Goal: Task Accomplishment & Management: Use online tool/utility

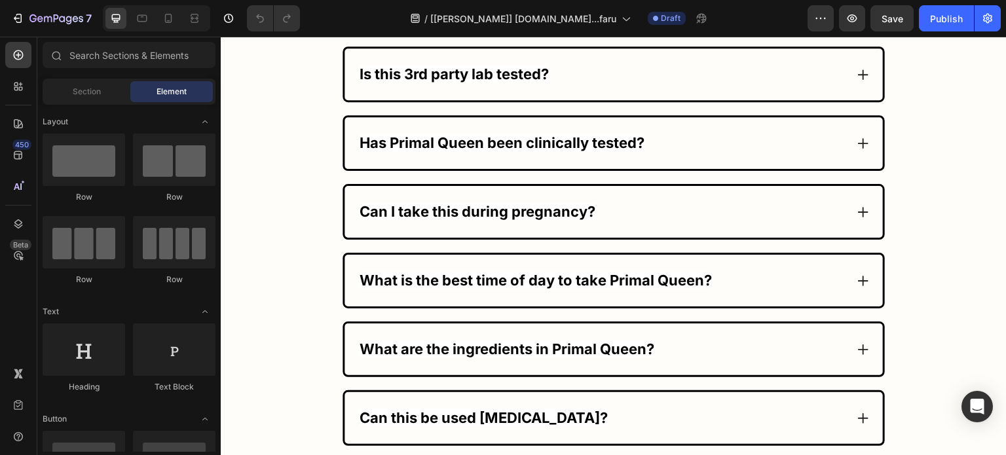
scroll to position [7795, 0]
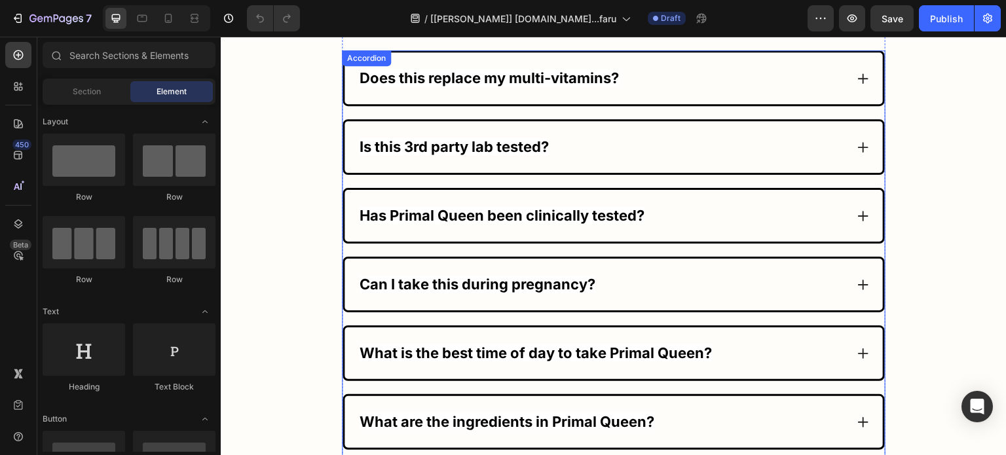
click at [857, 75] on icon at bounding box center [863, 78] width 13 height 13
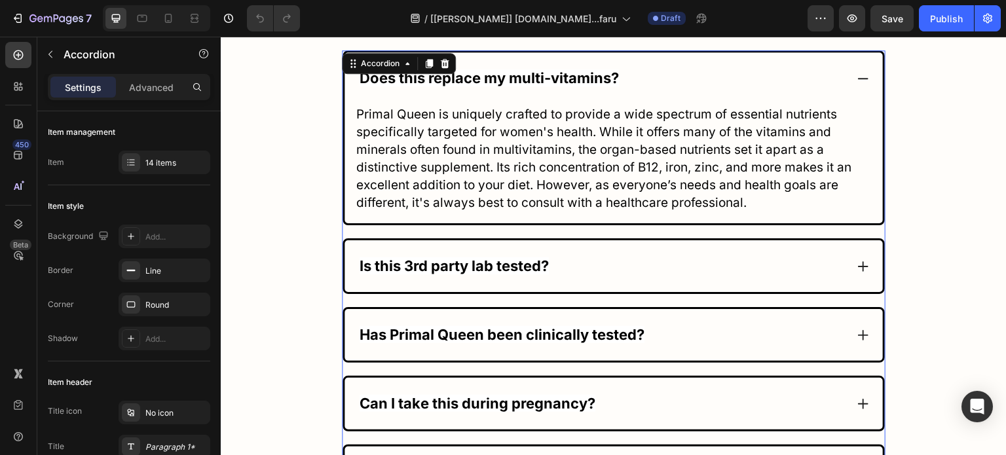
click at [857, 75] on icon at bounding box center [863, 78] width 13 height 13
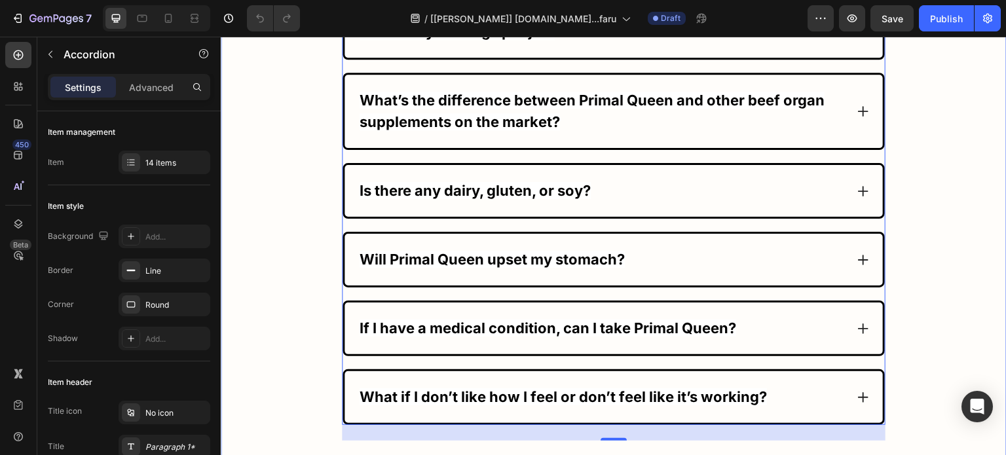
scroll to position [8086, 0]
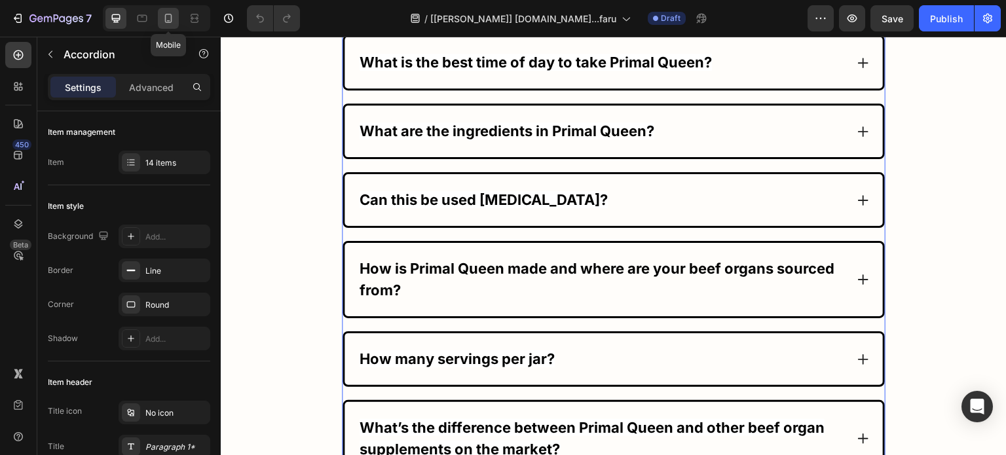
click at [173, 21] on icon at bounding box center [168, 18] width 13 height 13
type input "7"
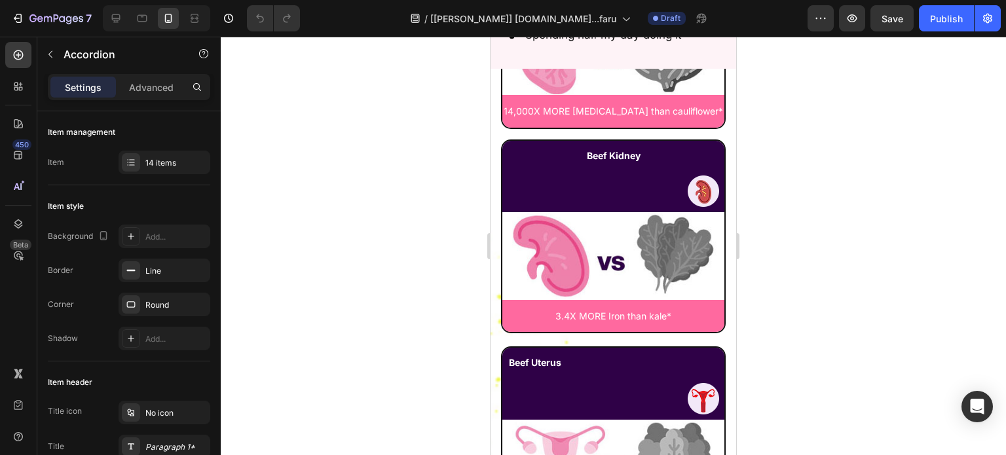
scroll to position [7275, 0]
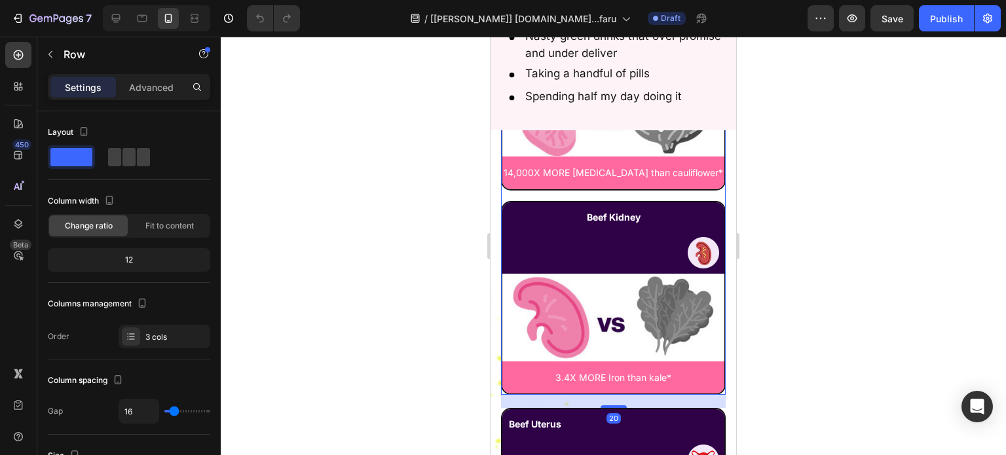
click at [694, 182] on div "Beef Liver Text Block Image Row Image 4.2X MORE Vitamin A than lettuce* Text Bl…" at bounding box center [613, 125] width 225 height 542
click at [974, 402] on icon "Open Intercom Messenger" at bounding box center [976, 406] width 15 height 17
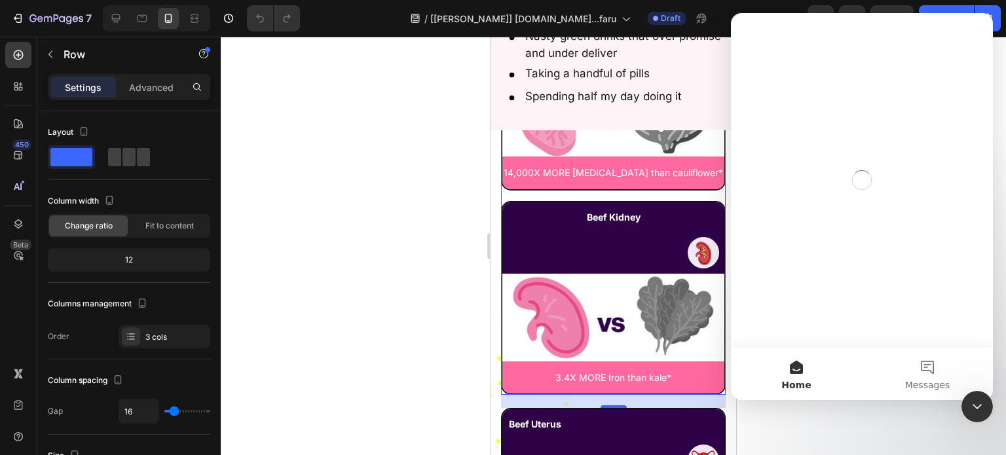
scroll to position [0, 0]
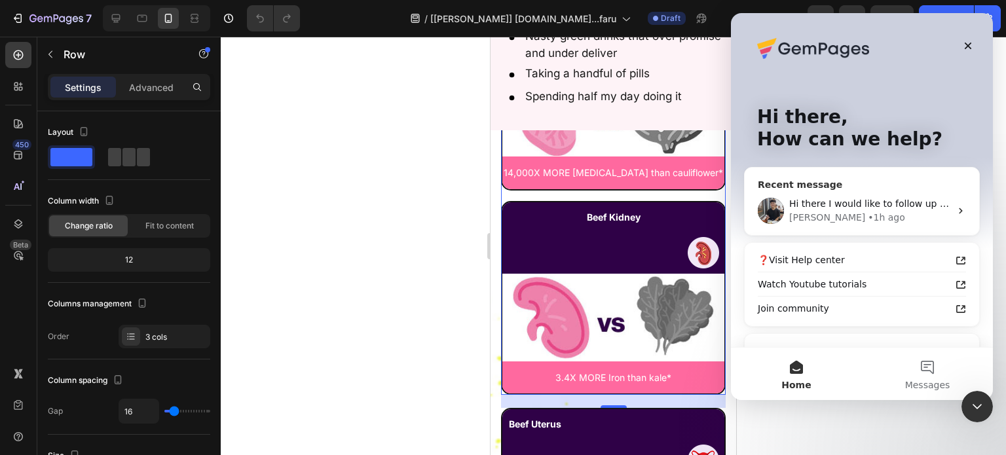
click at [835, 197] on div "Hi there I would like to follow up you regarding our last correspondence. Have …" at bounding box center [869, 204] width 161 height 14
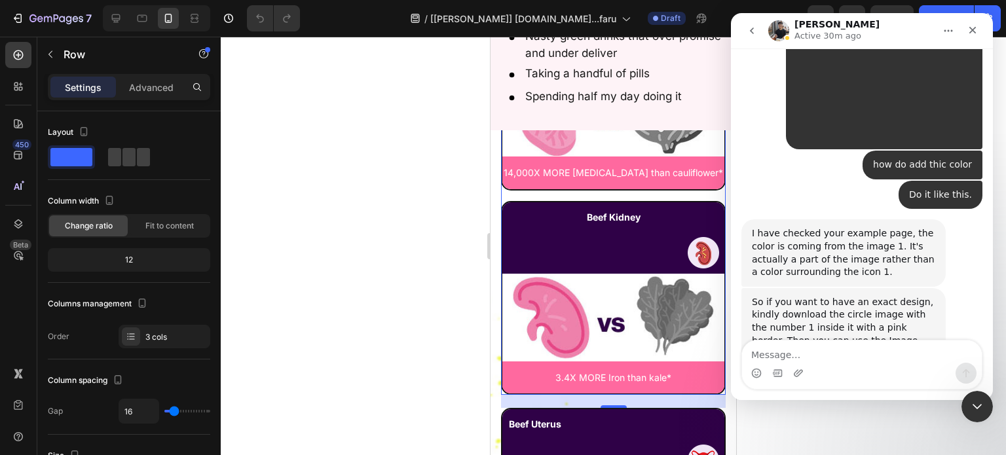
scroll to position [16597, 0]
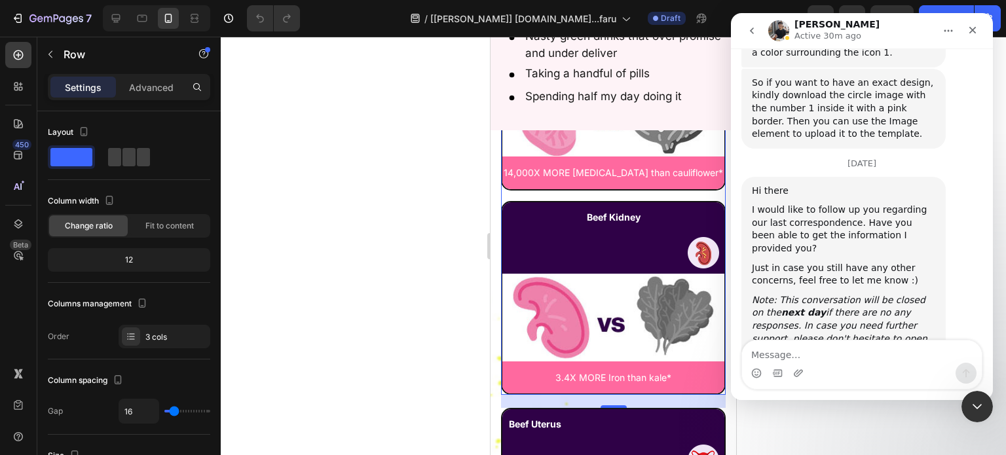
click at [819, 358] on textarea "Message…" at bounding box center [862, 352] width 240 height 22
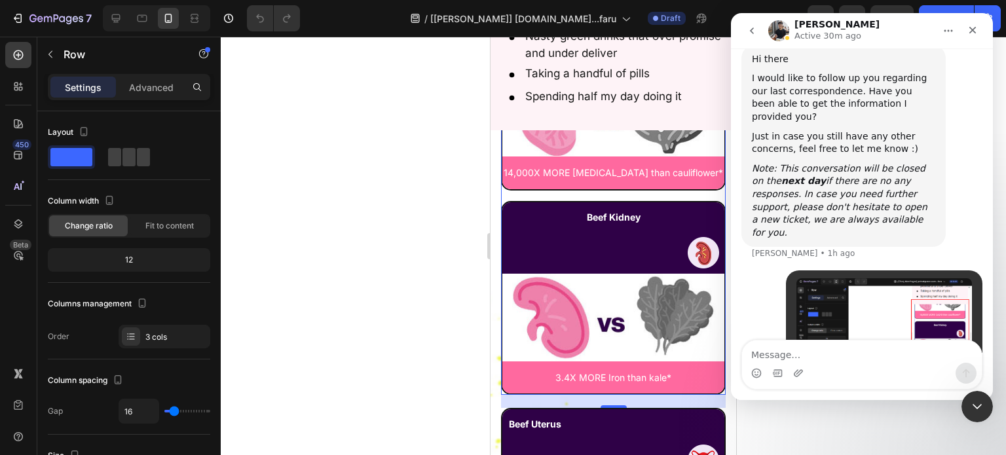
scroll to position [16730, 0]
type textarea "plz fixed it mobile section"
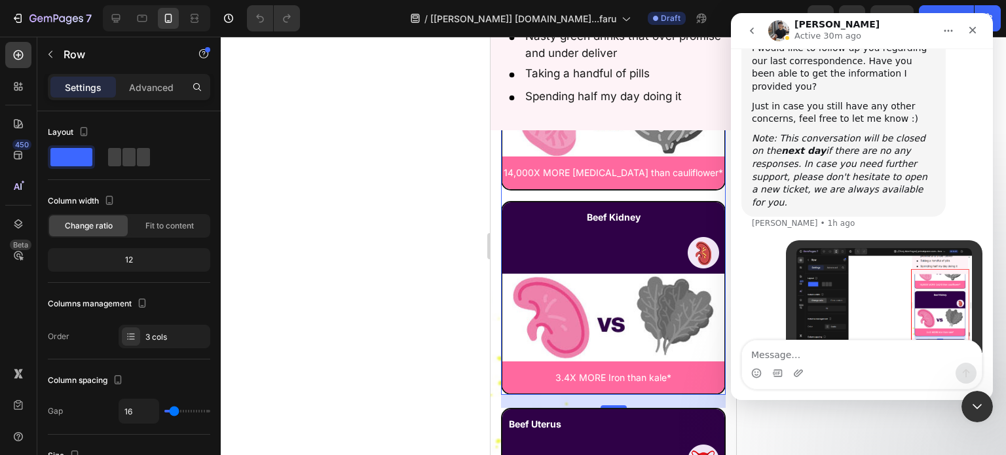
scroll to position [16760, 0]
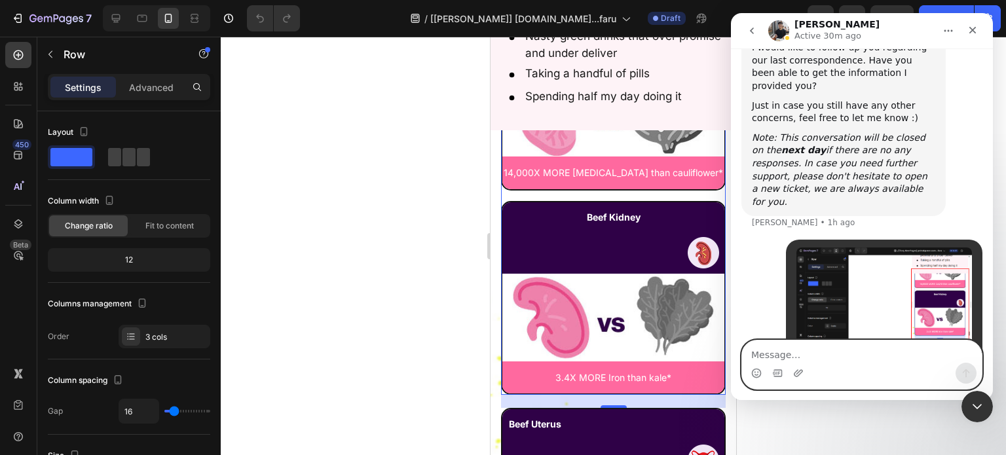
click at [888, 348] on textarea "Message…" at bounding box center [862, 352] width 240 height 22
paste textarea "[URL][DOMAIN_NAME]"
type textarea "[URL][DOMAIN_NAME]"
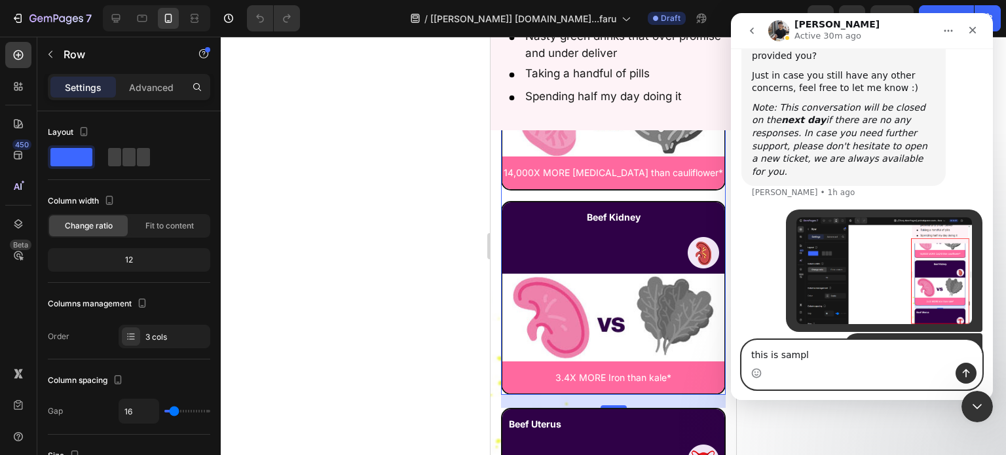
type textarea "this is sample"
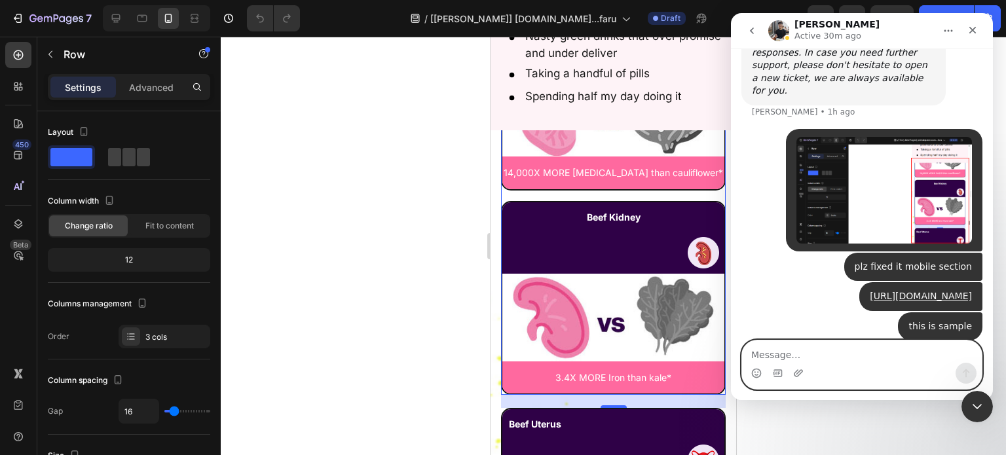
scroll to position [16799, 0]
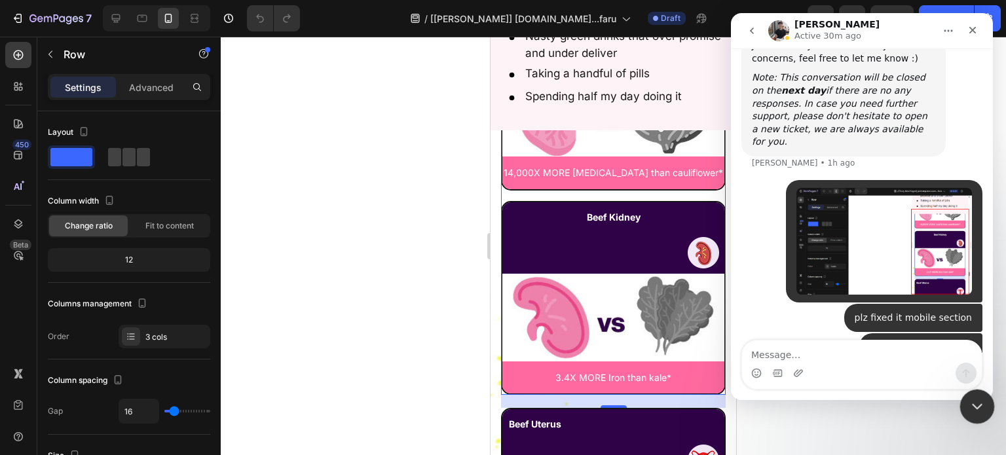
click at [973, 405] on icon "Close Intercom Messenger" at bounding box center [975, 404] width 9 height 5
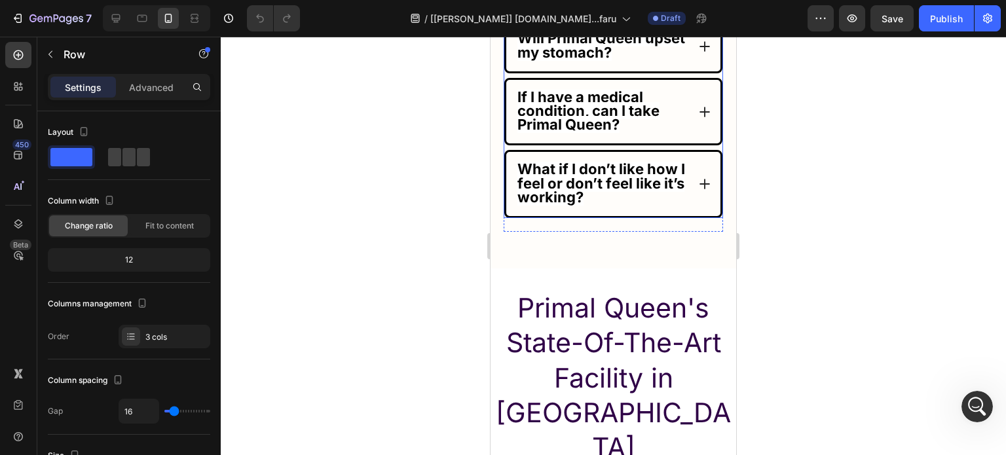
scroll to position [8782, 0]
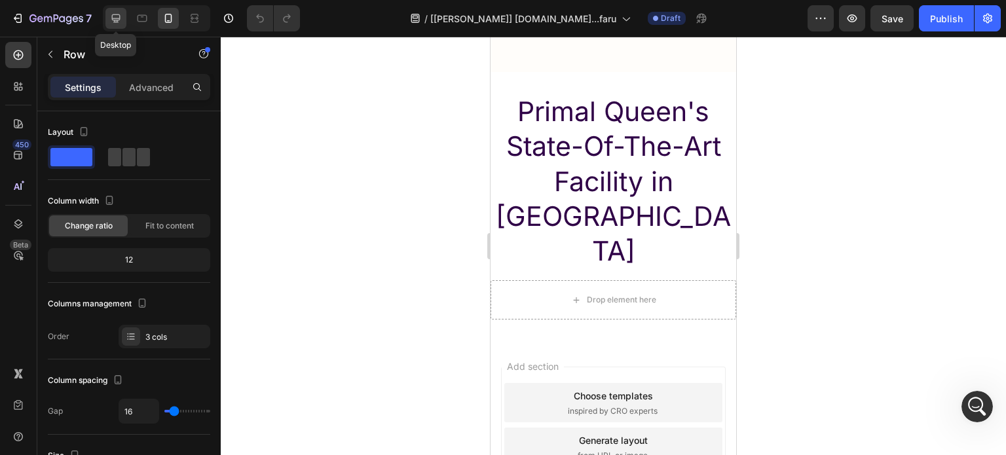
click at [119, 16] on icon at bounding box center [116, 18] width 9 height 9
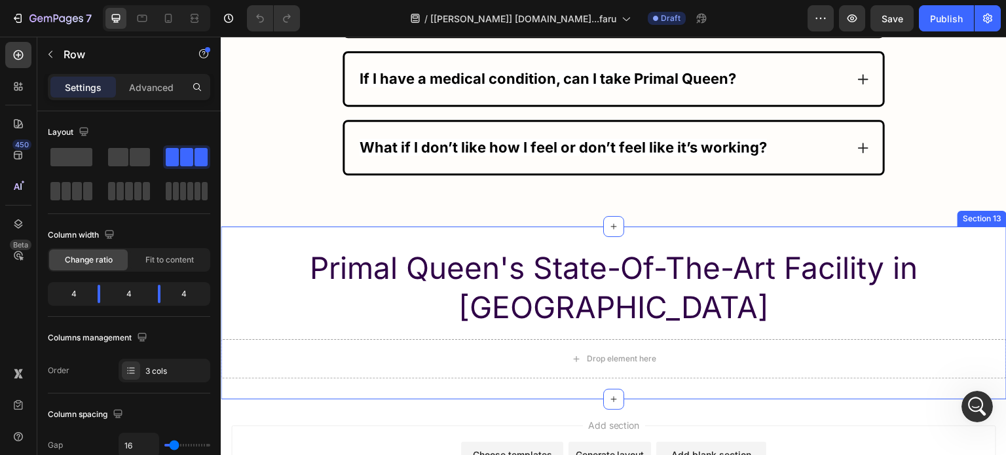
scroll to position [8862, 0]
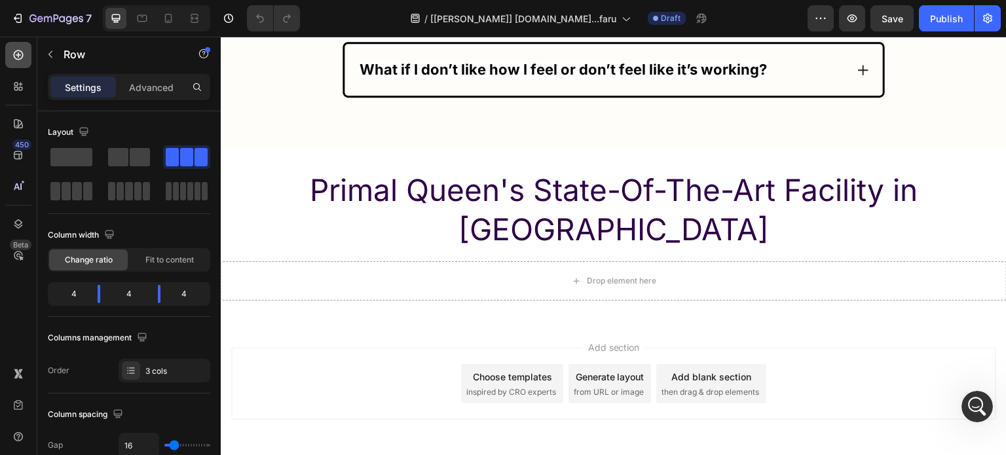
click at [18, 60] on icon at bounding box center [18, 54] width 13 height 13
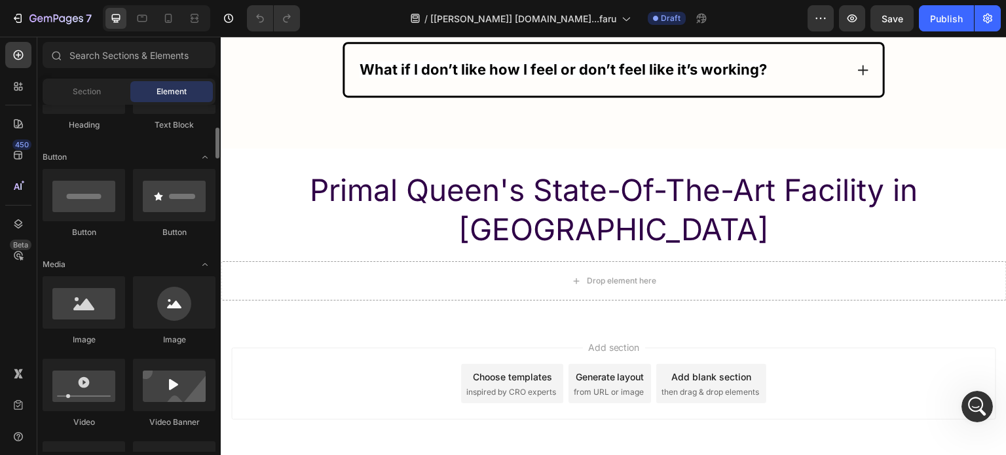
scroll to position [393, 0]
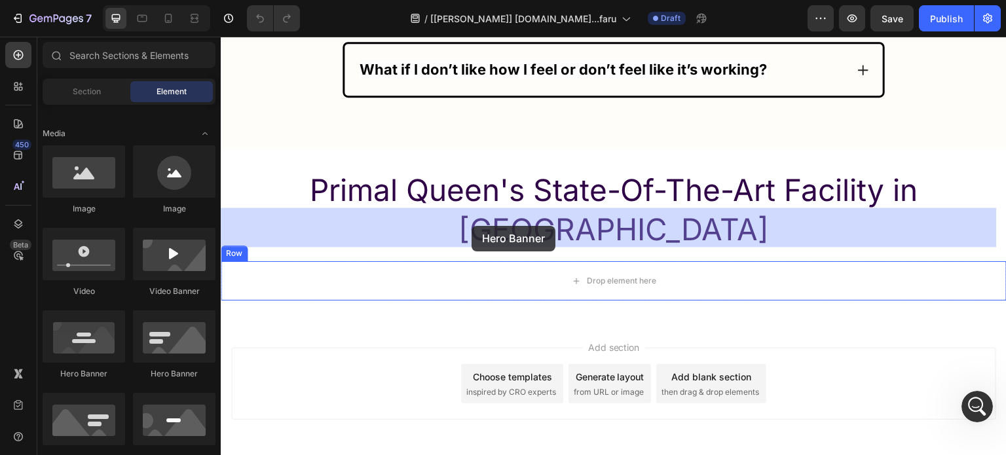
drag, startPoint x: 299, startPoint y: 375, endPoint x: 472, endPoint y: 225, distance: 228.9
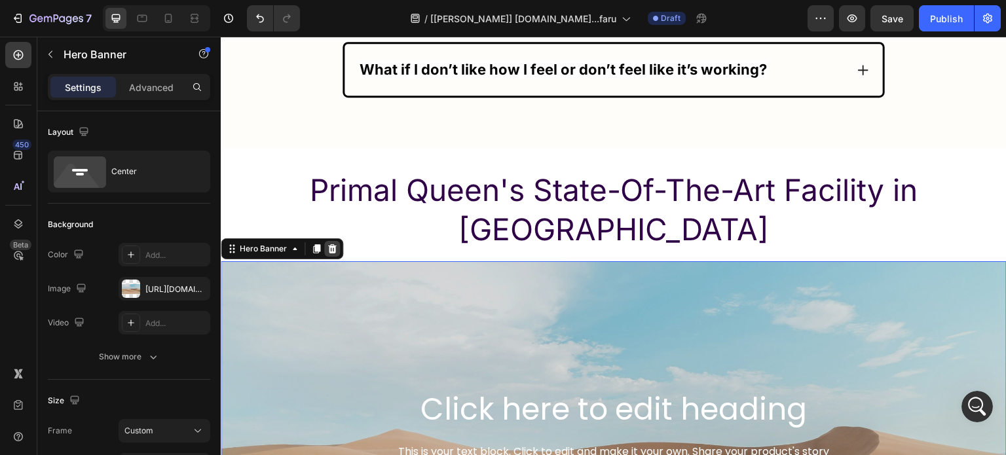
click at [331, 244] on icon at bounding box center [332, 248] width 9 height 9
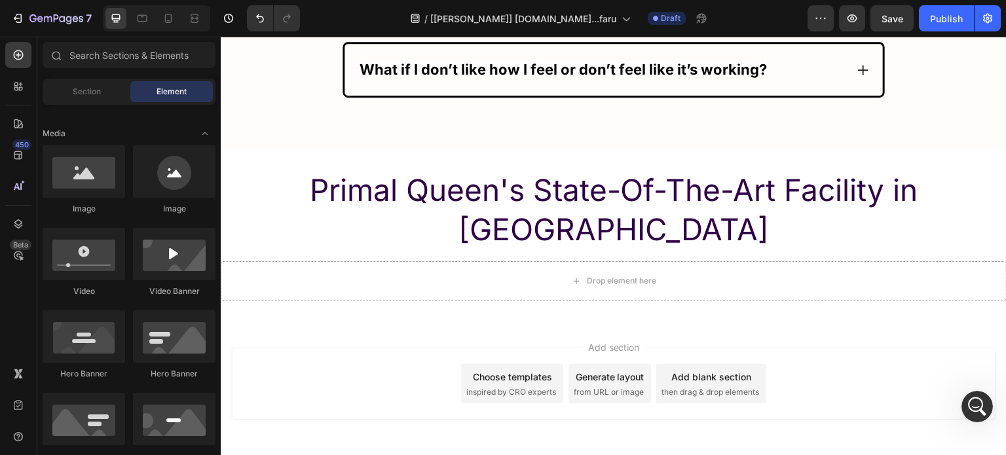
click at [509, 364] on div "Choose templates inspired by CRO experts" at bounding box center [512, 383] width 102 height 39
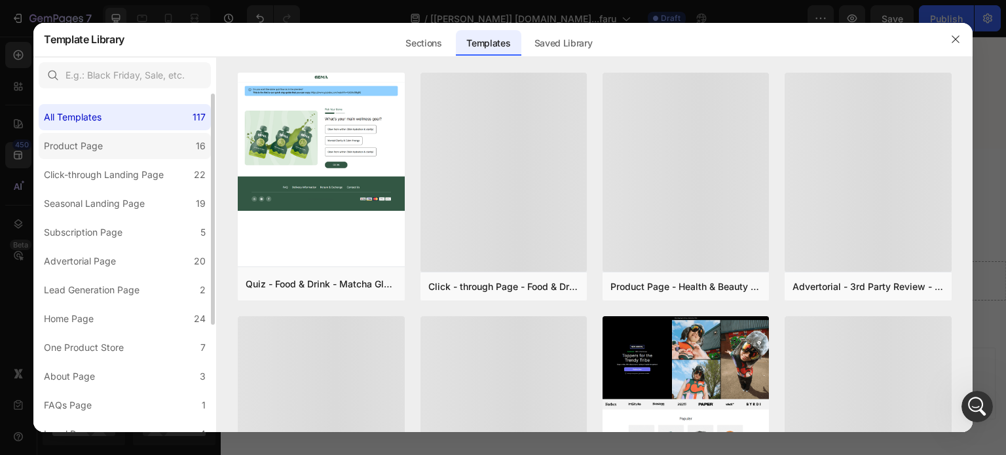
click at [98, 140] on div "Product Page" at bounding box center [73, 146] width 59 height 16
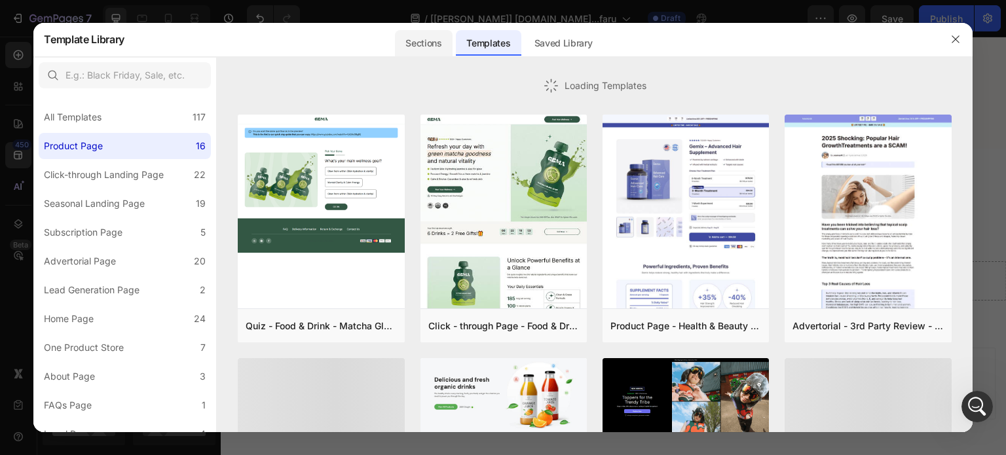
click at [417, 33] on div "Sections" at bounding box center [423, 43] width 57 height 26
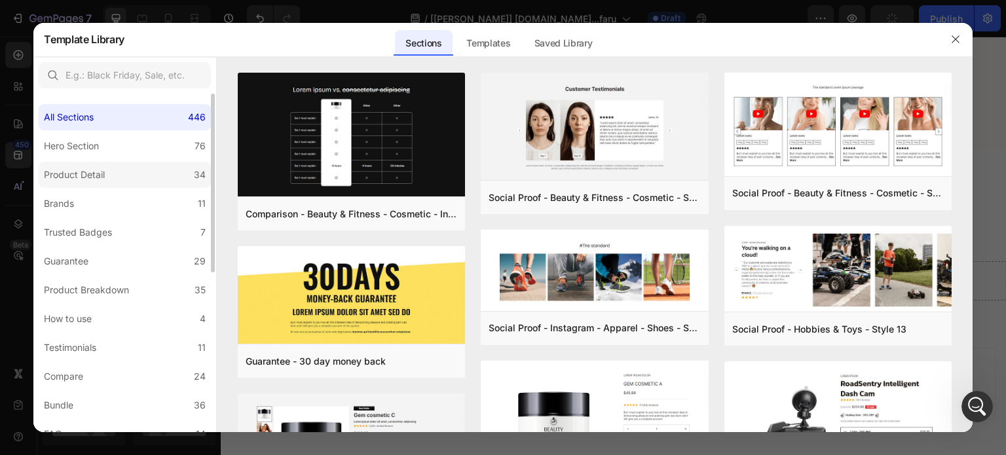
click at [95, 180] on div "Product Detail" at bounding box center [74, 175] width 61 height 16
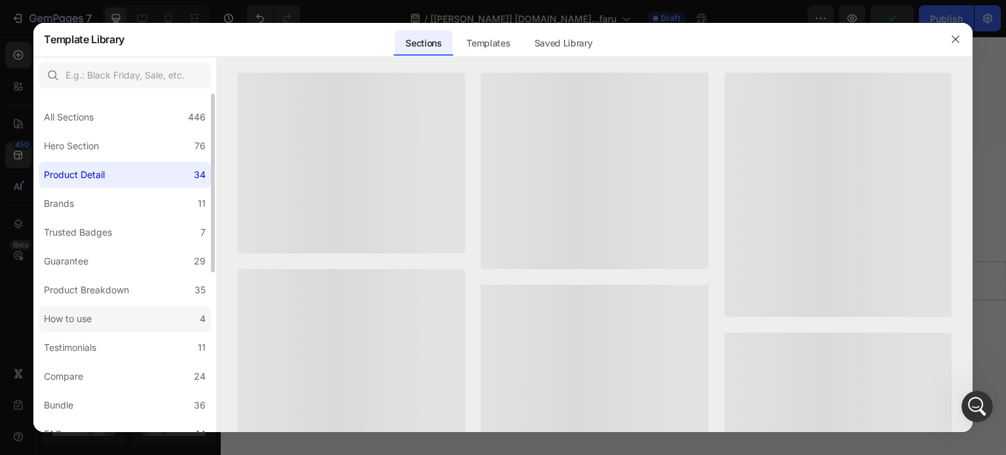
scroll to position [262, 0]
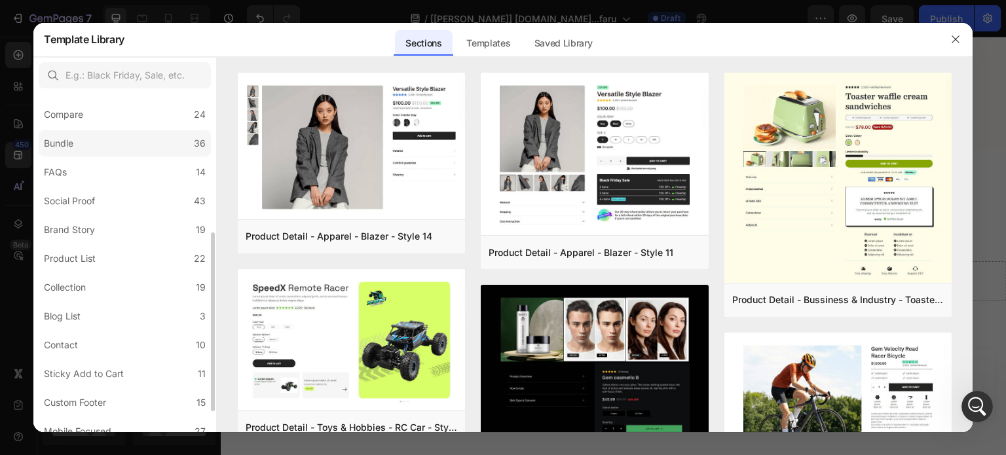
click at [118, 132] on label "Bundle 36" at bounding box center [125, 143] width 172 height 26
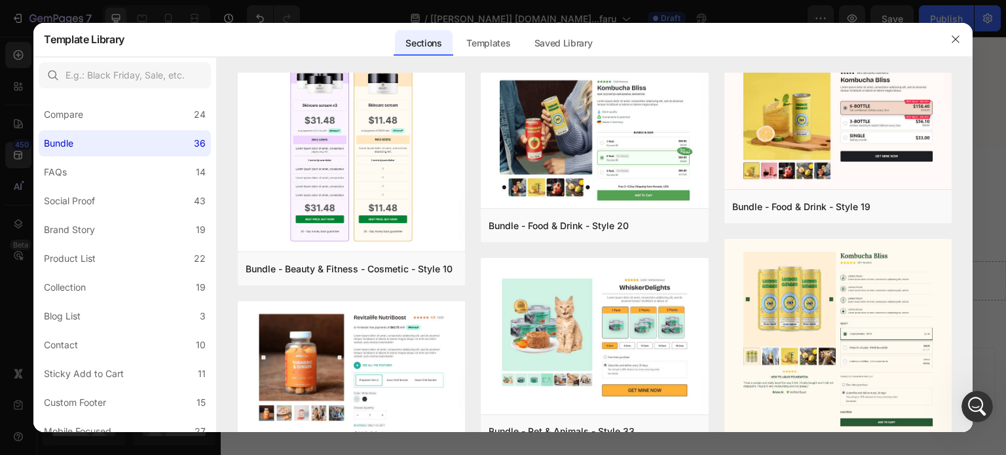
scroll to position [0, 0]
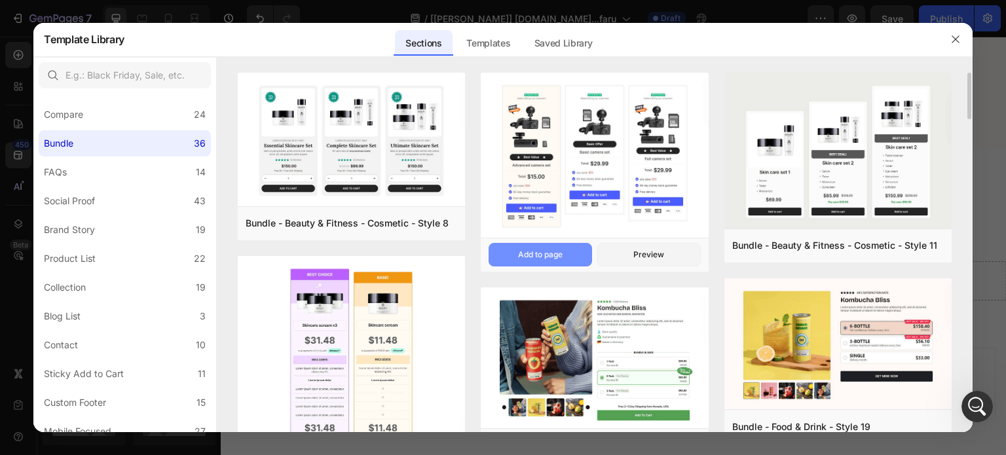
click at [544, 250] on div "Add to page" at bounding box center [540, 255] width 45 height 12
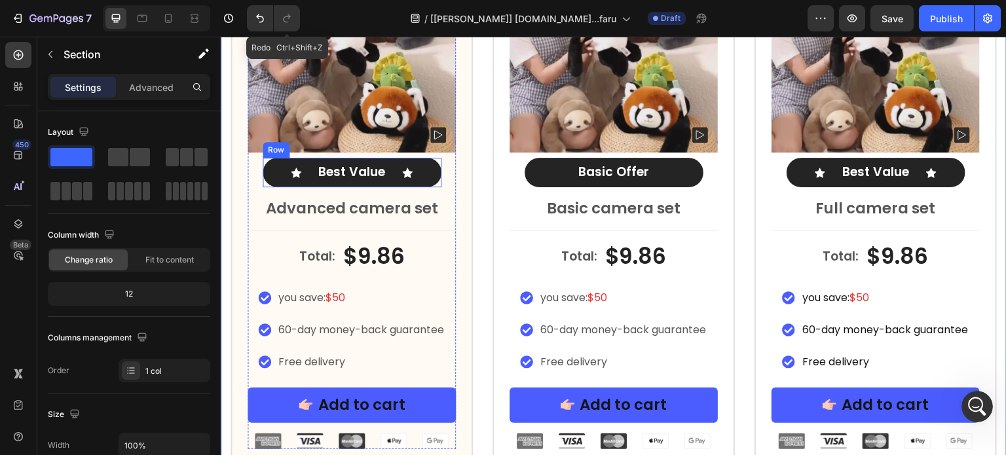
scroll to position [9173, 0]
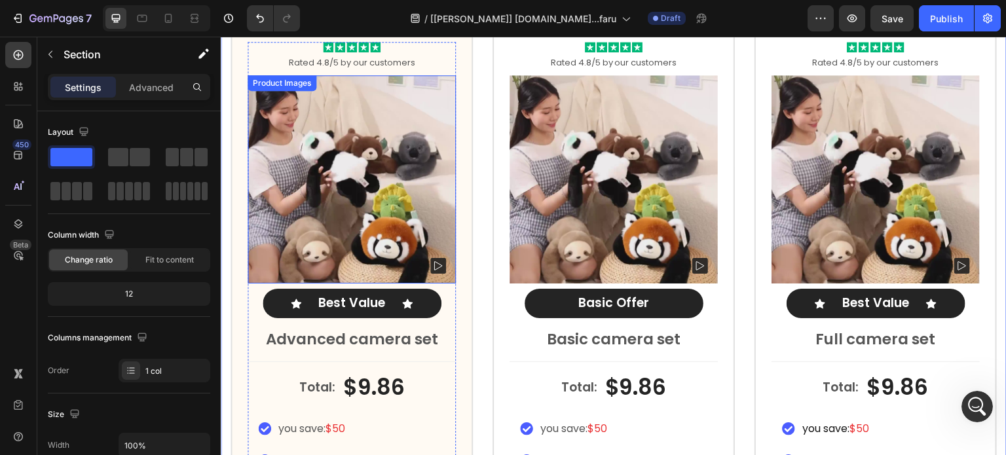
click at [394, 170] on img at bounding box center [352, 179] width 208 height 208
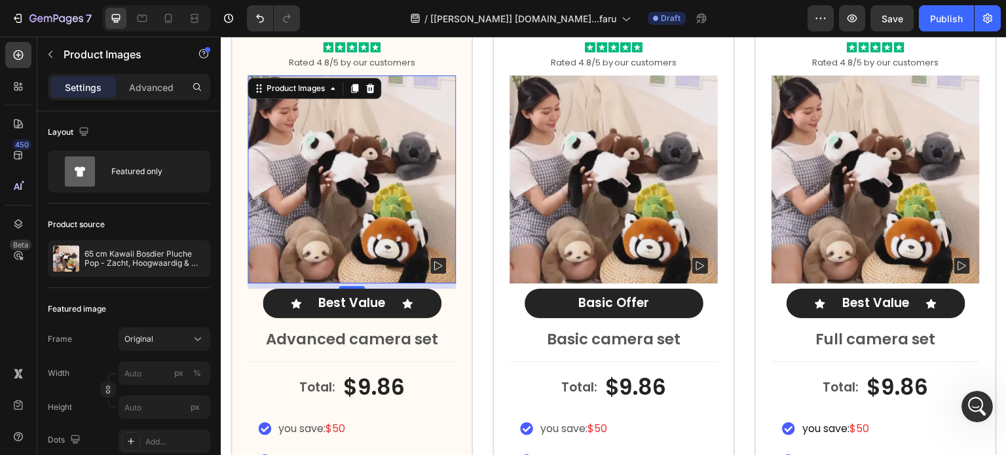
click at [350, 181] on img at bounding box center [352, 179] width 208 height 208
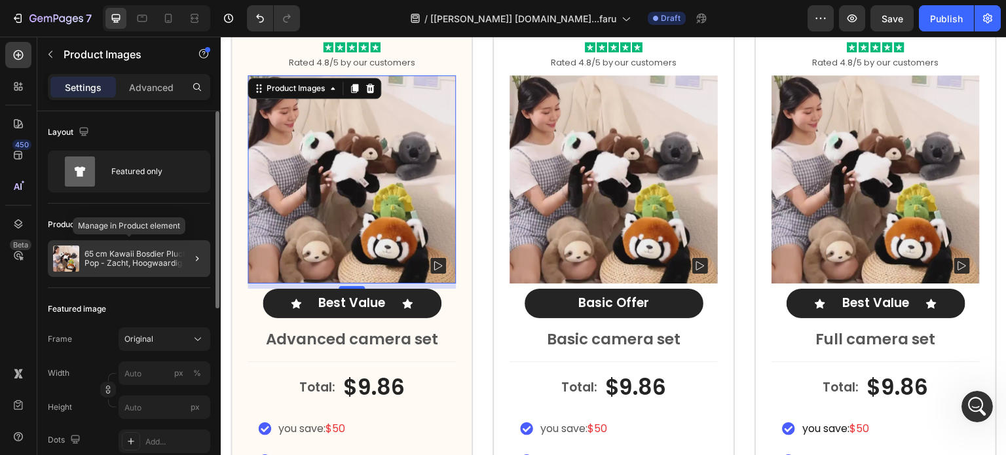
click at [150, 267] on p "65 cm Kawaii Bosdier Pluche Pop - Zacht, Hoogwaardig & Knuffelbaar" at bounding box center [144, 259] width 121 height 18
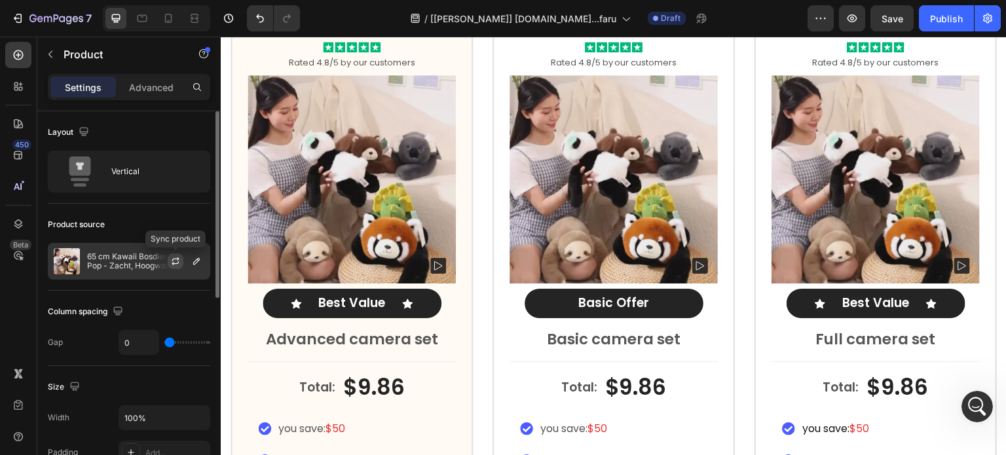
click at [170, 259] on icon "button" at bounding box center [175, 261] width 10 height 10
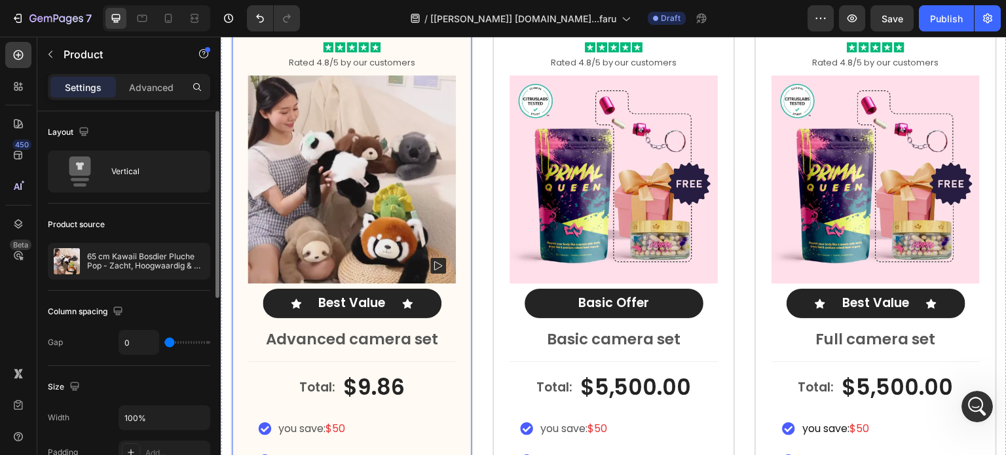
click at [466, 73] on div "Icon Icon Icon Icon Icon Icon List Rated 4.8/5 by our customers Text Block Prod…" at bounding box center [352, 311] width 242 height 604
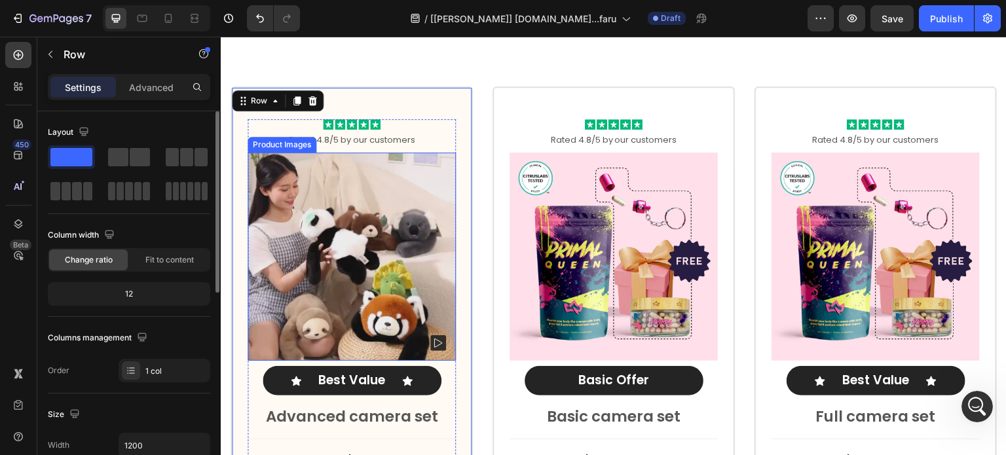
scroll to position [8977, 0]
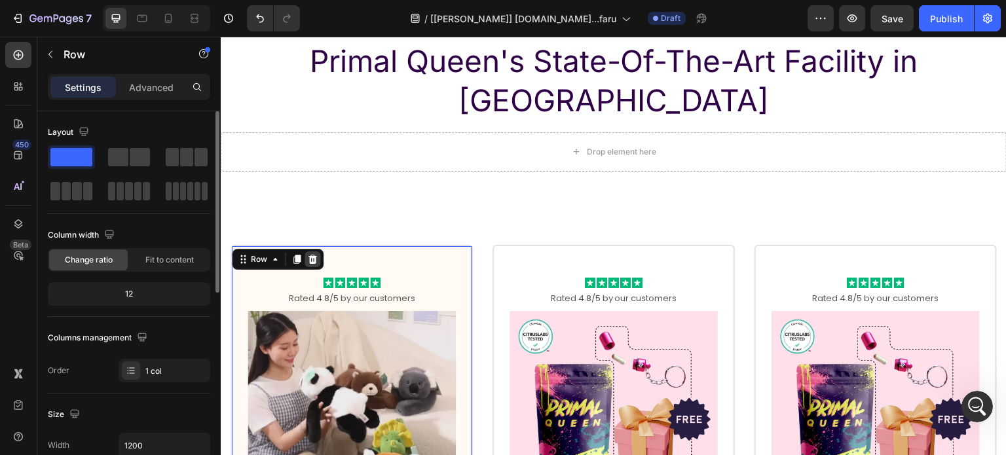
click at [315, 252] on div at bounding box center [313, 260] width 16 height 16
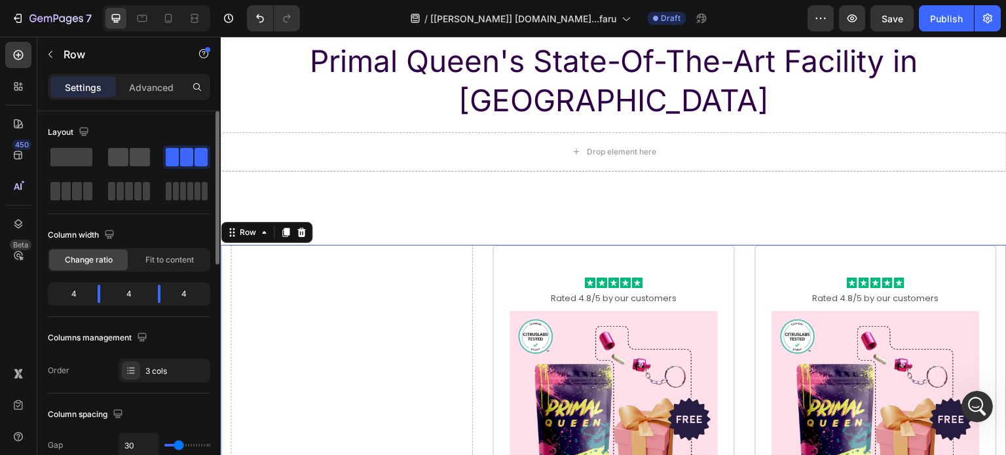
click at [118, 157] on span at bounding box center [118, 157] width 20 height 18
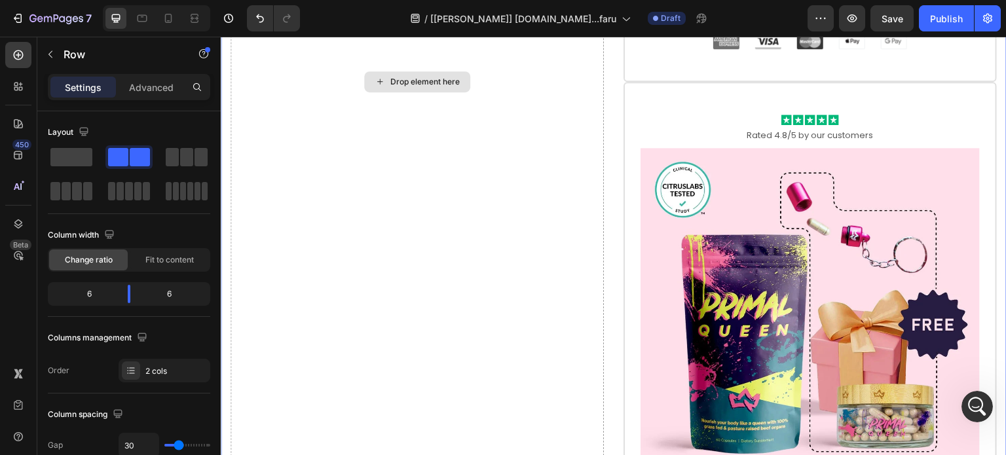
scroll to position [9639, 0]
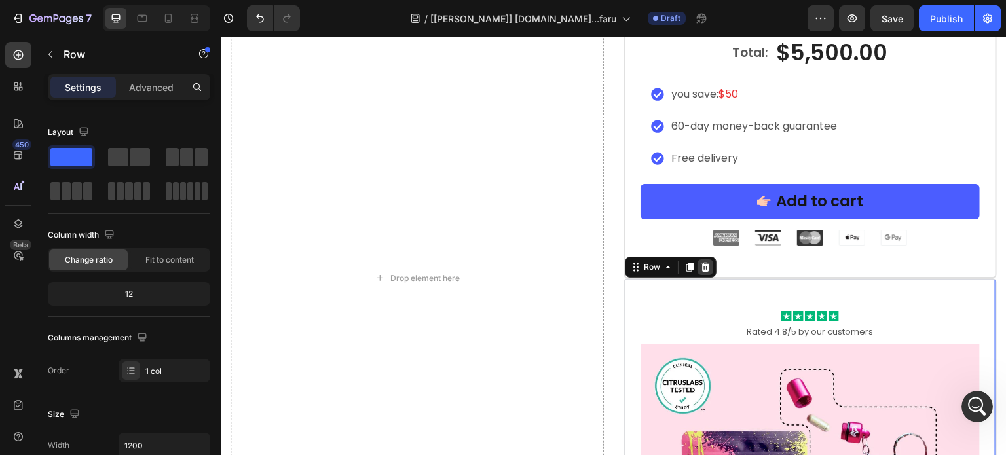
click at [701, 262] on icon at bounding box center [705, 267] width 10 height 10
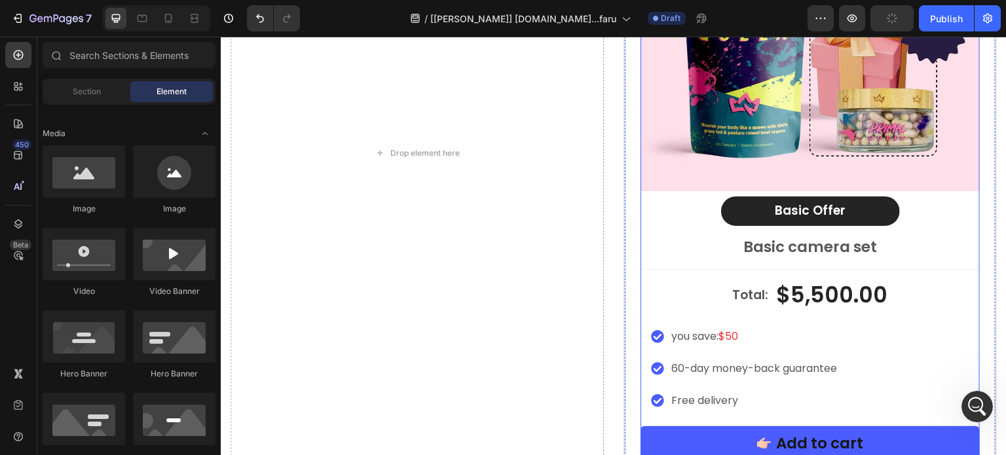
scroll to position [9406, 0]
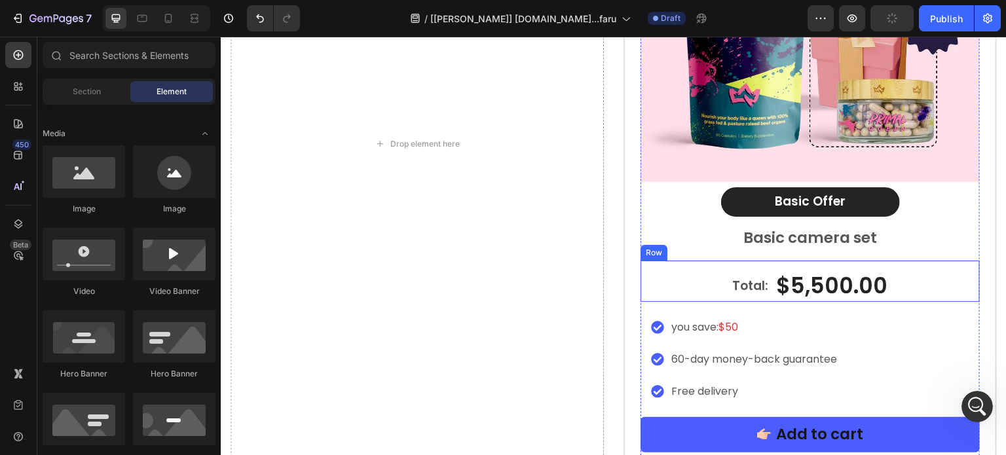
click at [662, 278] on div "Total: Text Block $5,500.00 Product Price Product Price Row" at bounding box center [810, 281] width 339 height 42
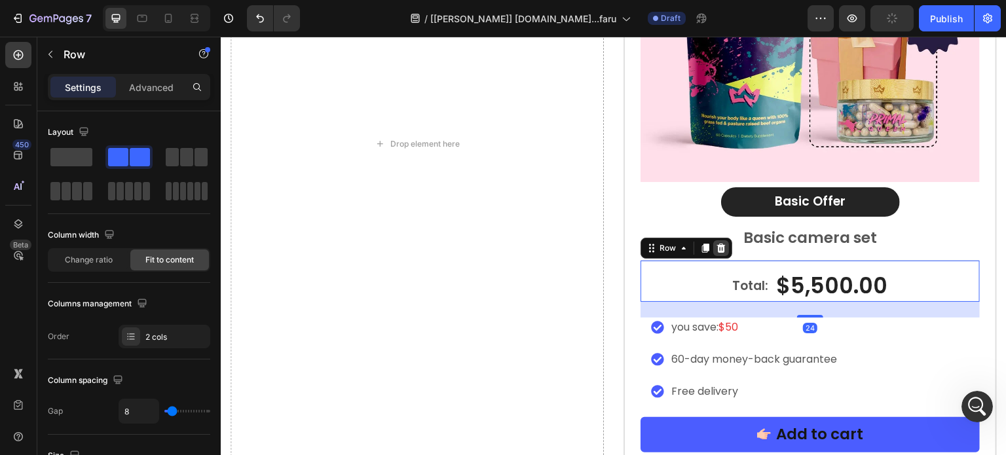
click at [713, 249] on div at bounding box center [721, 248] width 16 height 16
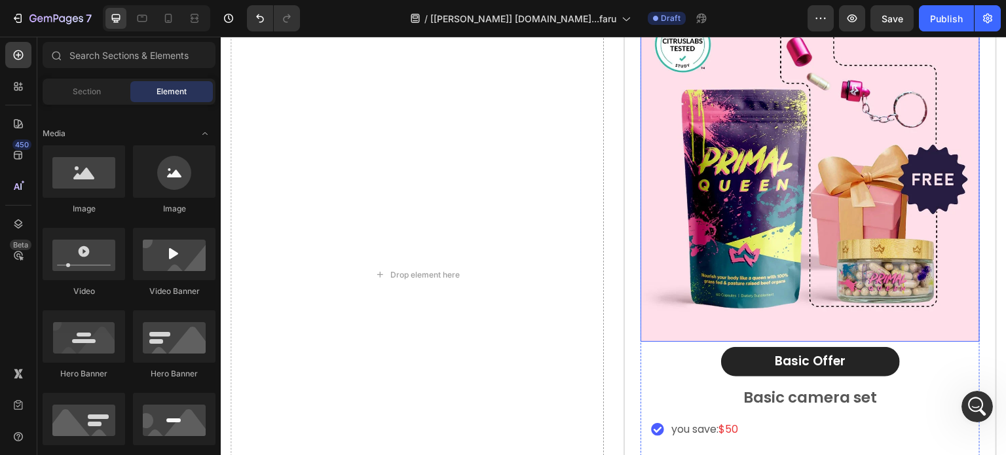
scroll to position [9508, 0]
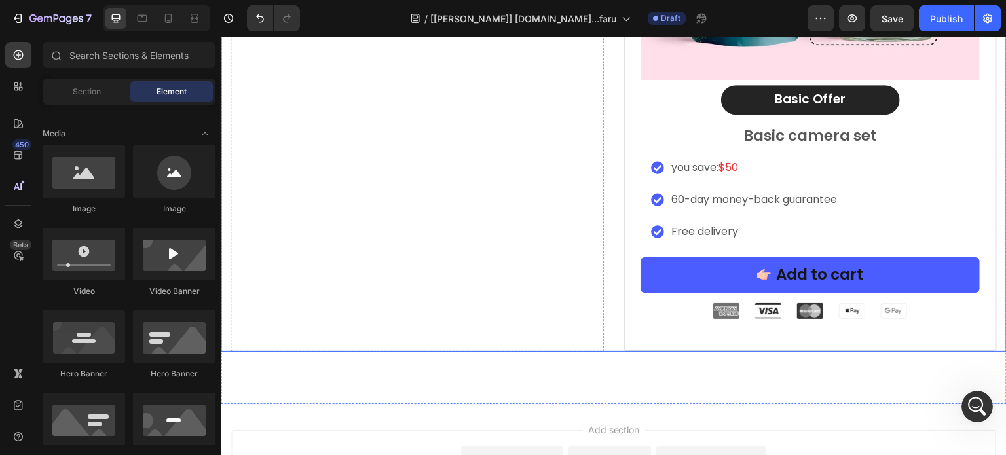
click at [596, 280] on div "Drop element here" at bounding box center [417, 12] width 373 height 677
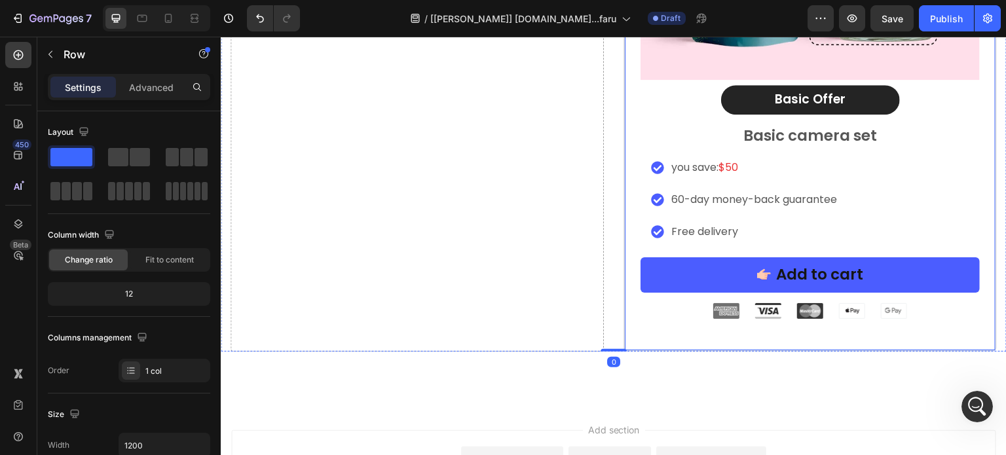
click at [624, 305] on div "Icon Icon Icon Icon Icon Icon List Rated 4.8/5 by our customers Text Block Prod…" at bounding box center [810, 12] width 373 height 677
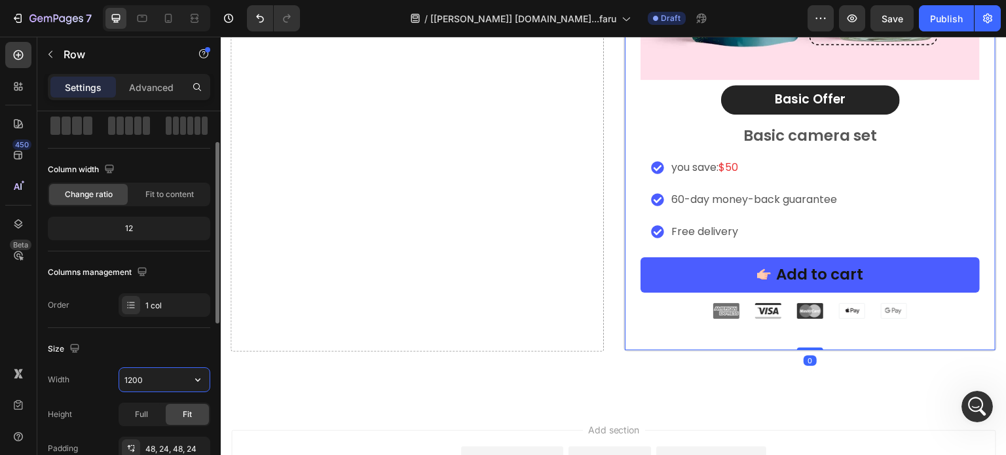
click at [161, 377] on input "1200" at bounding box center [164, 380] width 90 height 24
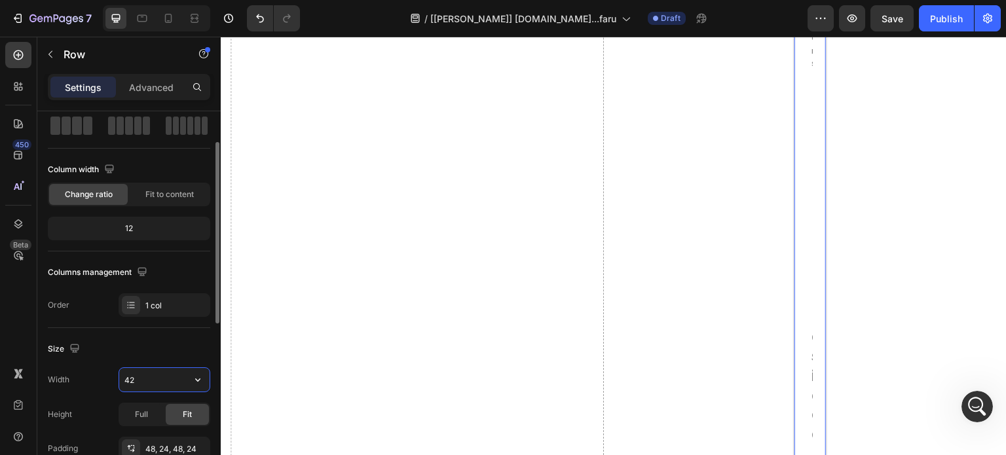
type input "420"
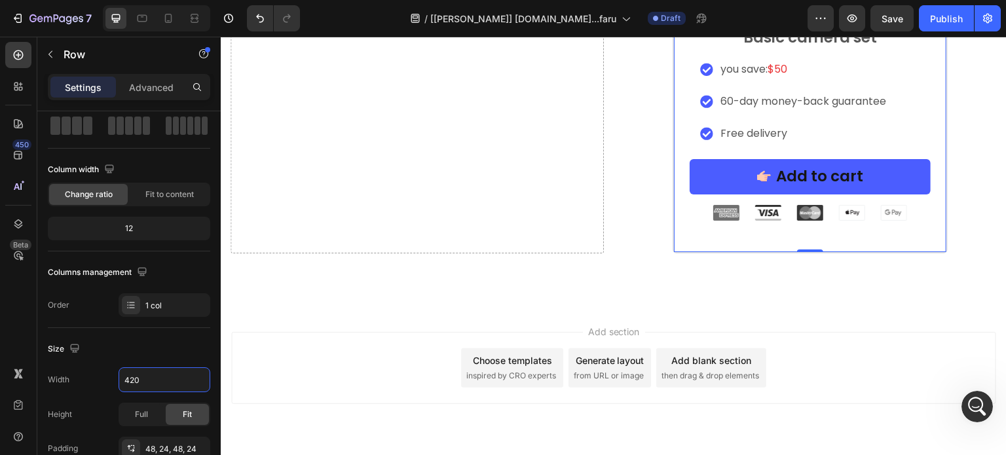
scroll to position [131, 0]
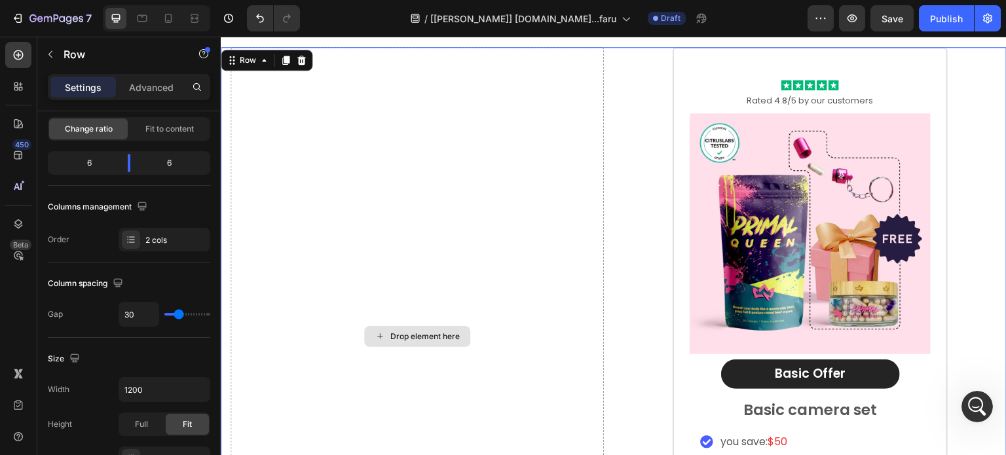
scroll to position [9115, 0]
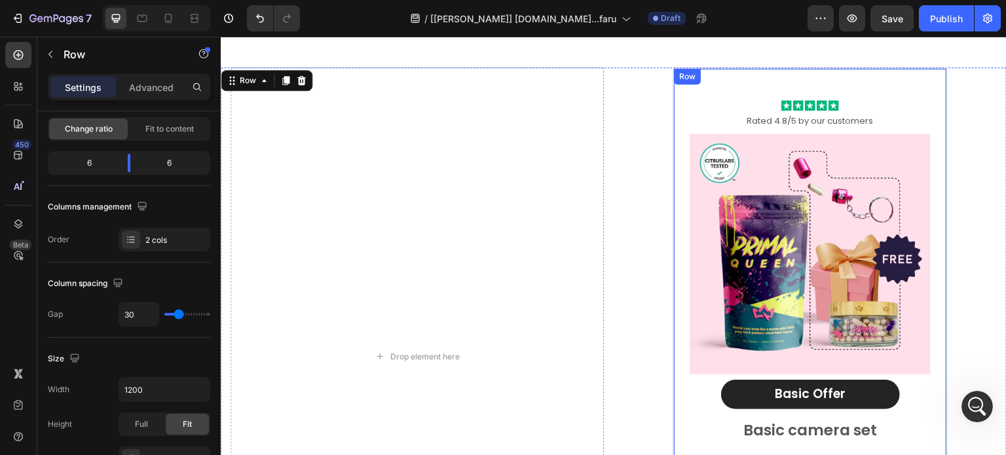
click at [677, 76] on div "Row" at bounding box center [688, 77] width 22 height 12
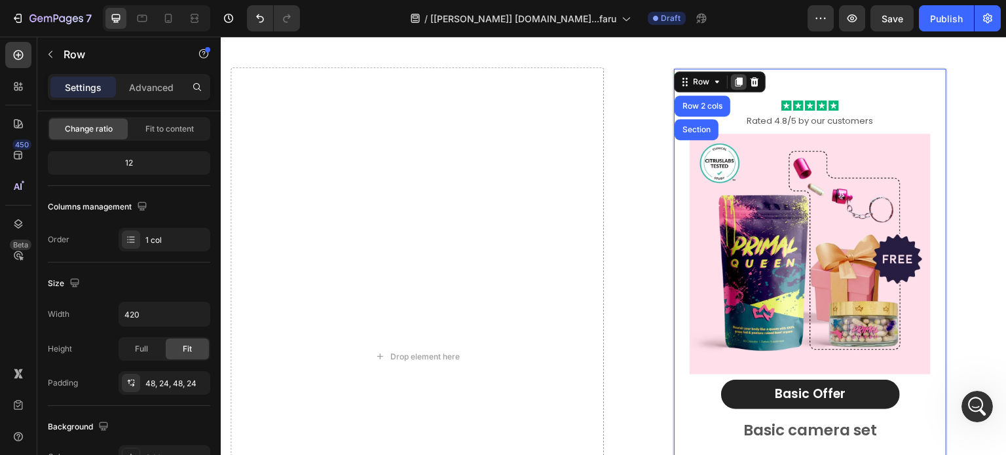
click at [736, 83] on icon at bounding box center [739, 81] width 7 height 9
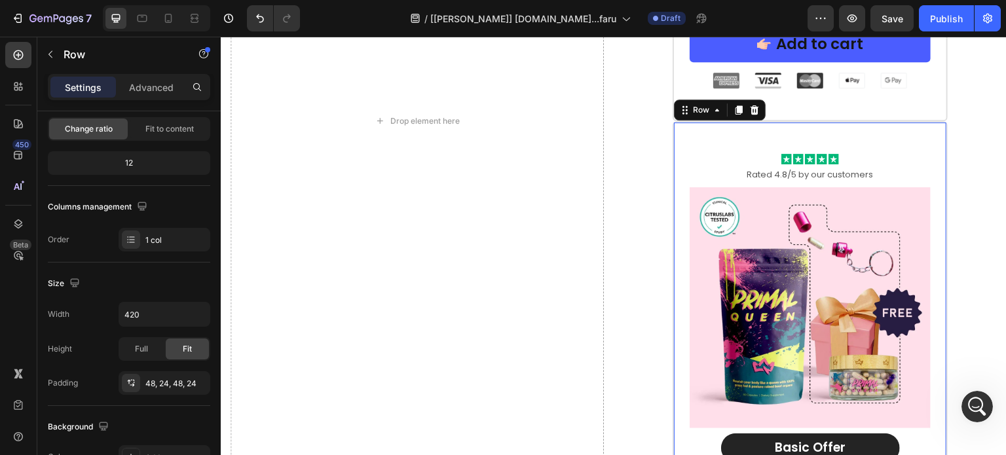
scroll to position [9677, 0]
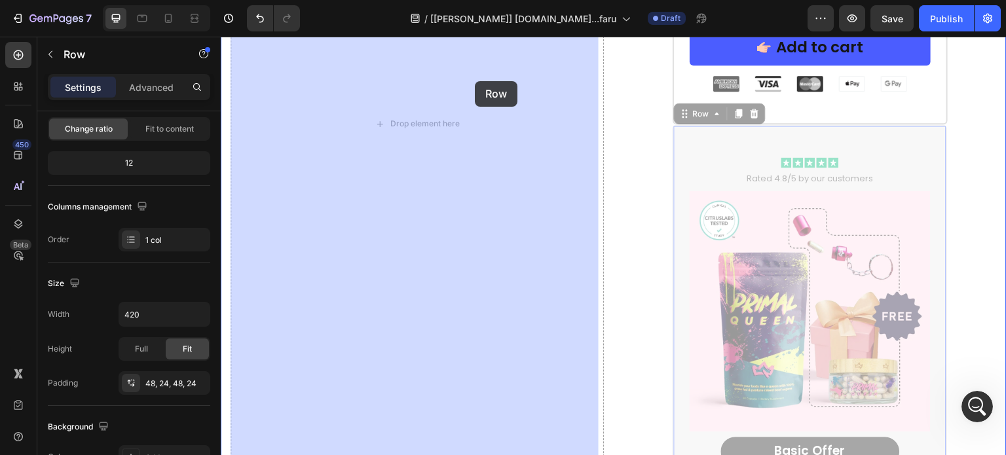
drag, startPoint x: 675, startPoint y: 71, endPoint x: 475, endPoint y: 81, distance: 200.0
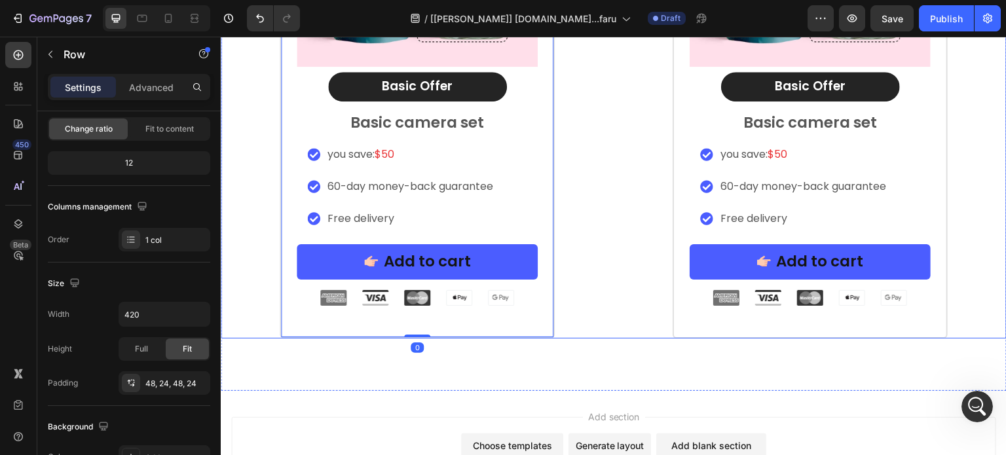
scroll to position [9414, 0]
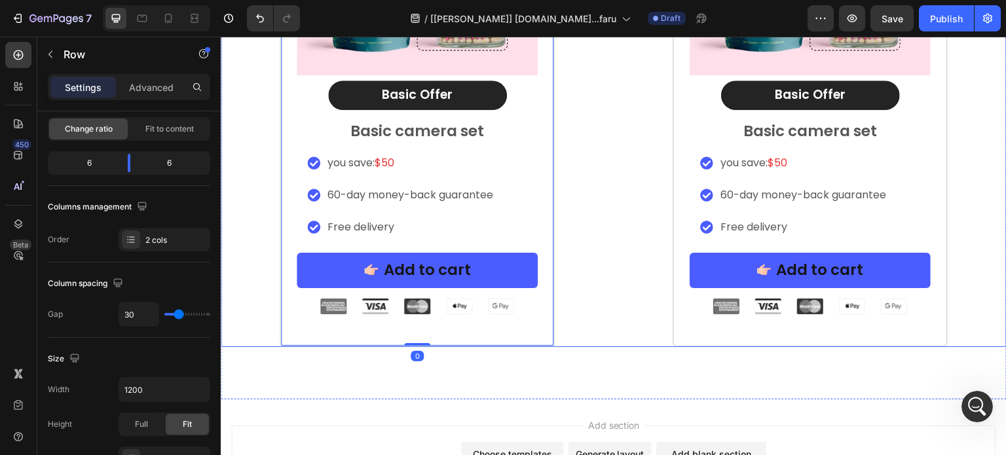
click at [624, 124] on div "Icon Icon Icon Icon Icon Icon List Rated 4.8/5 by our customers Text Block Prod…" at bounding box center [810, 57] width 373 height 579
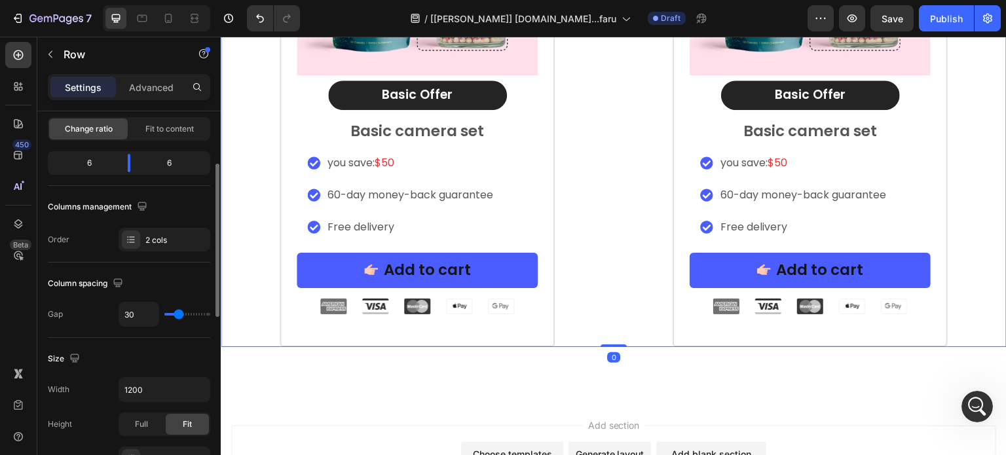
type input "0"
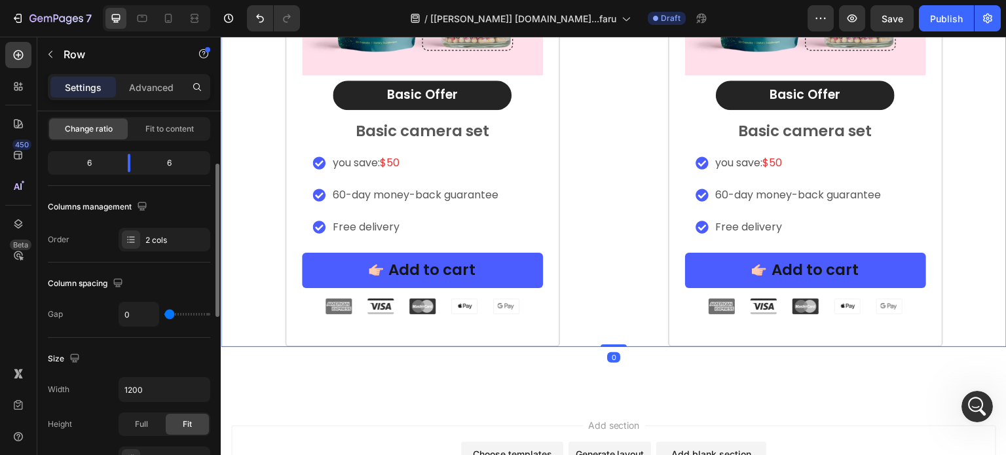
drag, startPoint x: 176, startPoint y: 313, endPoint x: 121, endPoint y: 183, distance: 141.5
type input "0"
click at [164, 316] on input "range" at bounding box center [187, 314] width 46 height 3
click at [153, 124] on span "Fit to content" at bounding box center [169, 129] width 48 height 12
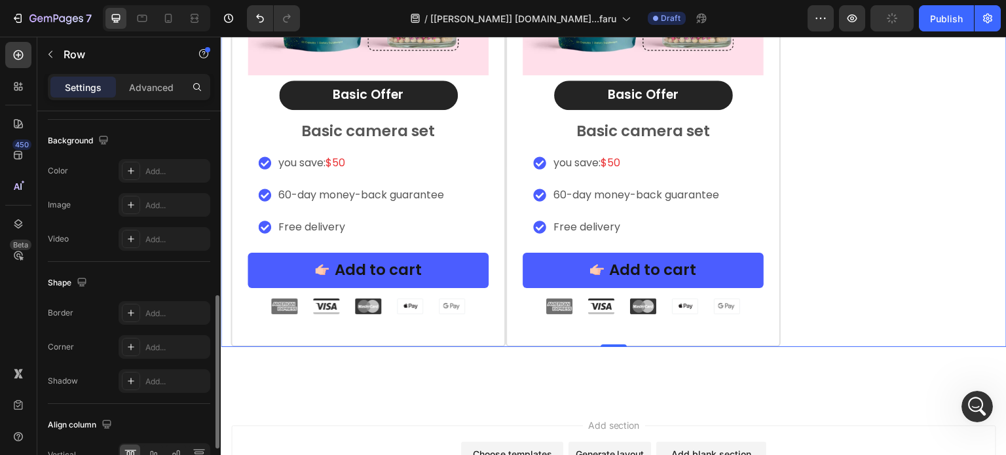
scroll to position [565, 0]
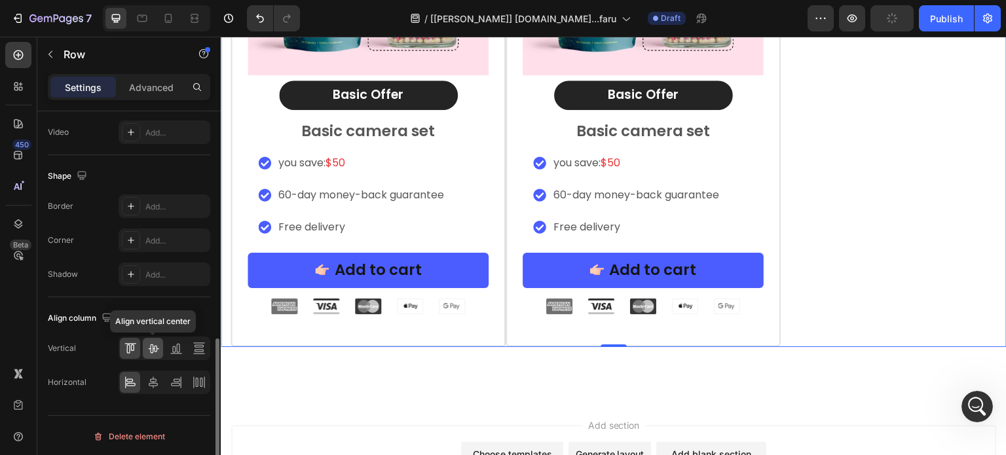
click at [151, 352] on icon at bounding box center [153, 348] width 13 height 13
click at [147, 373] on div at bounding box center [153, 382] width 20 height 21
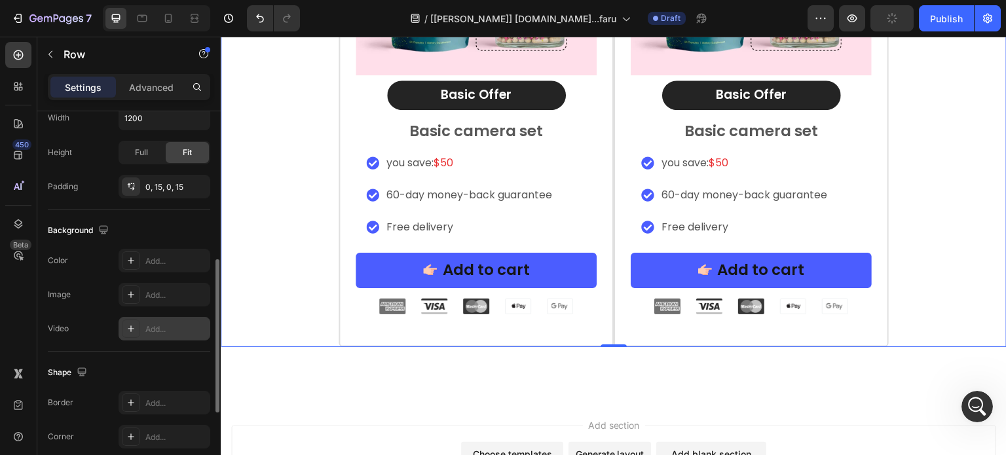
scroll to position [238, 0]
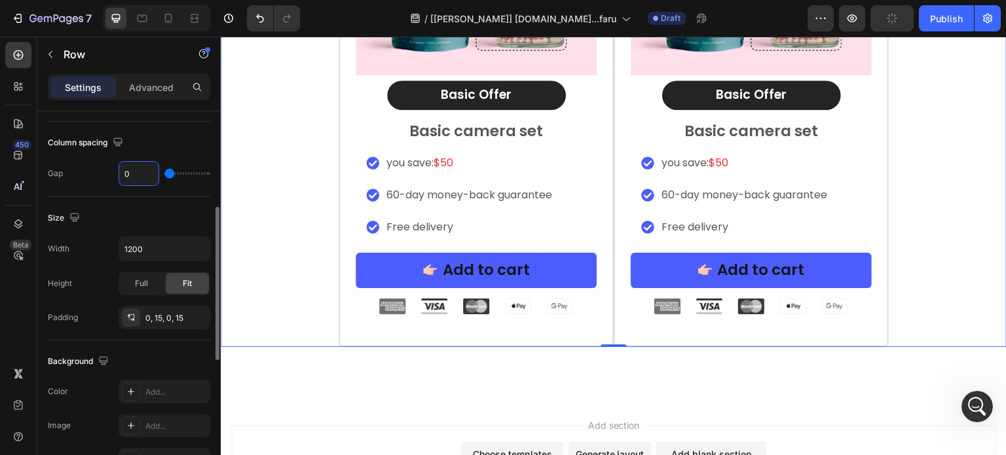
click at [134, 172] on input "0" at bounding box center [138, 174] width 39 height 24
type input "2"
type input "20"
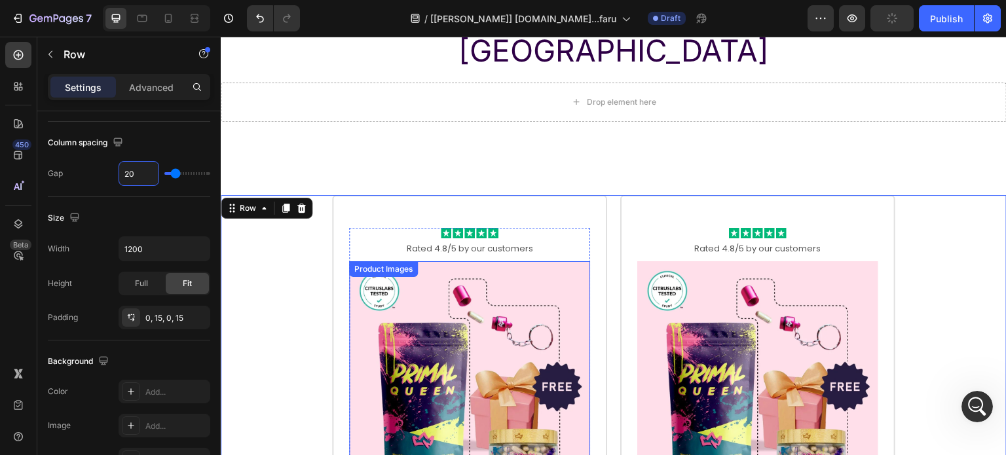
scroll to position [9021, 0]
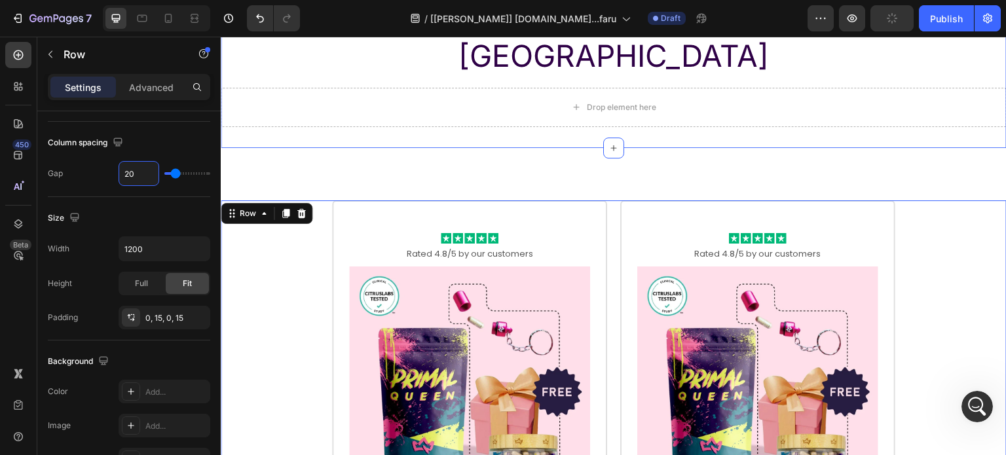
click at [694, 88] on div "Drop element here" at bounding box center [614, 107] width 786 height 39
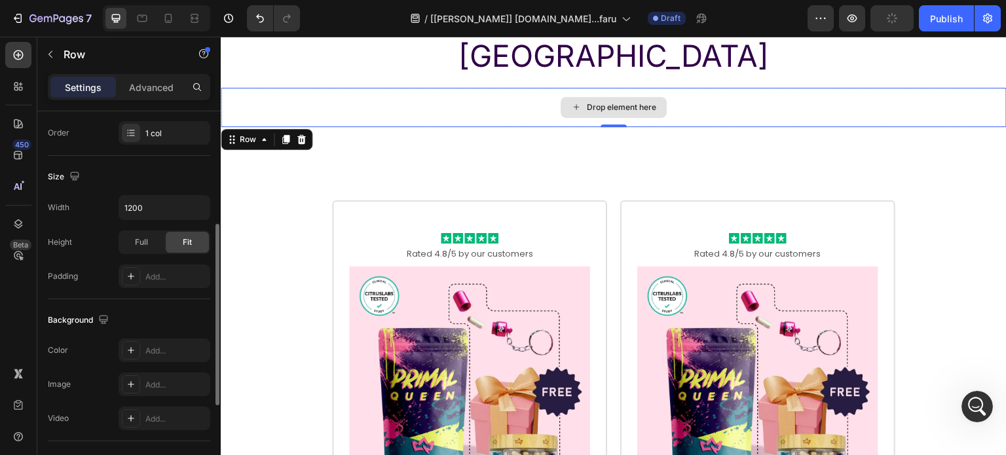
scroll to position [237, 0]
click at [694, 95] on div "Primal Queen's State-Of-The-Art Facility in NY Heading Row Drop element here Ro…" at bounding box center [614, 61] width 786 height 173
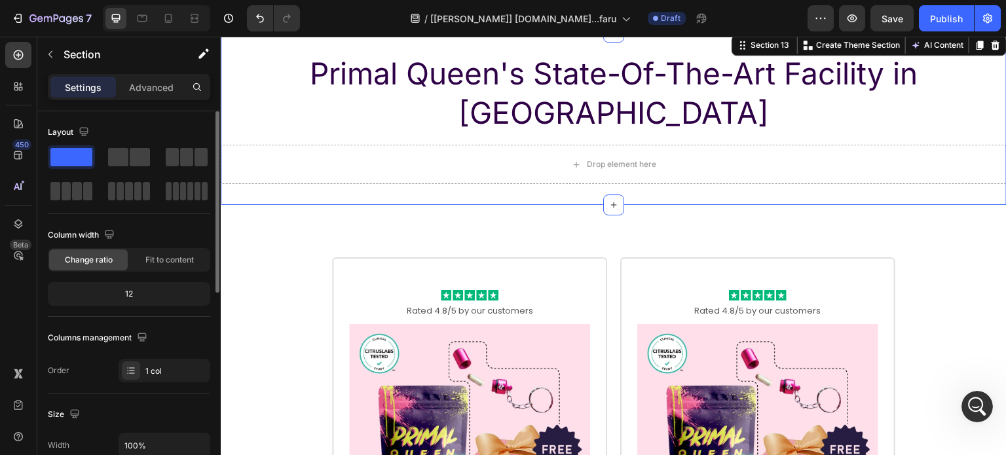
scroll to position [8956, 0]
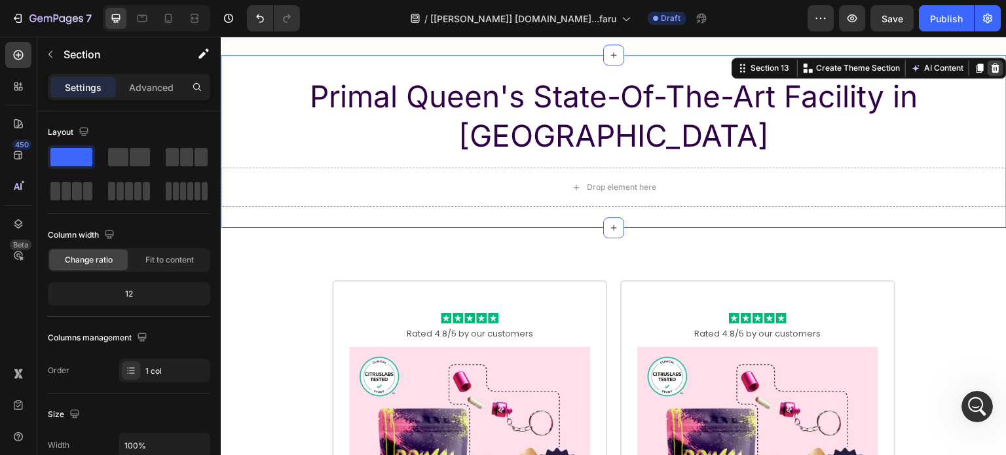
click at [990, 63] on icon at bounding box center [995, 68] width 10 height 10
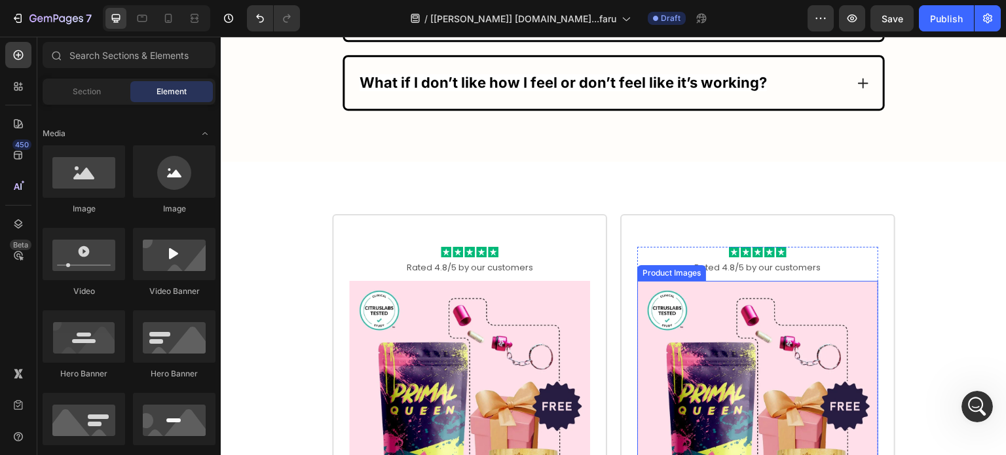
scroll to position [8825, 0]
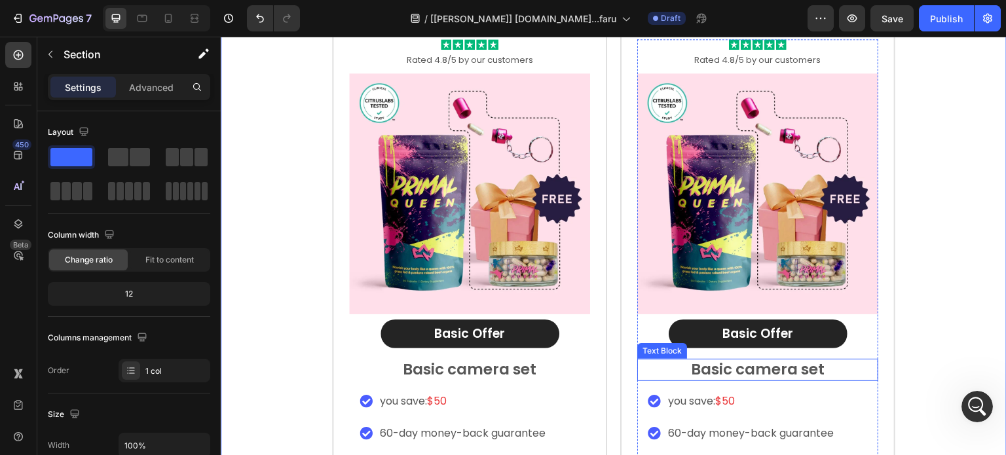
scroll to position [9019, 0]
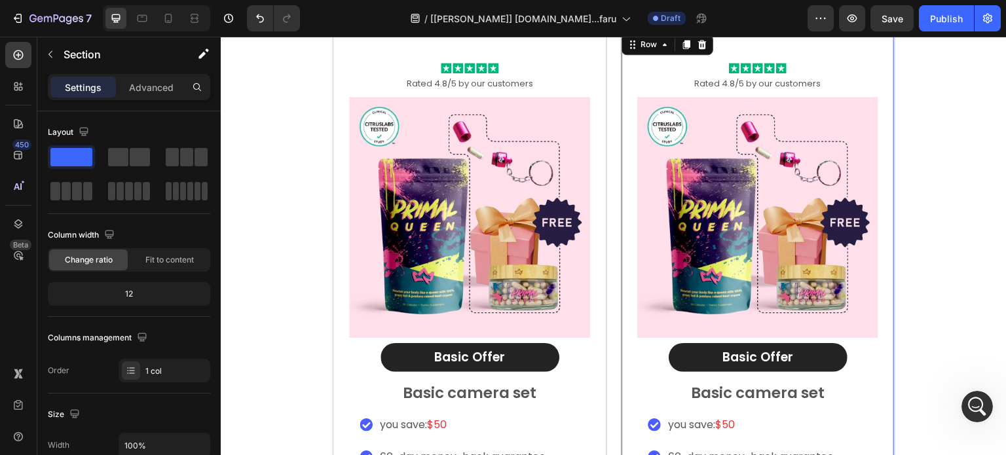
click at [622, 93] on div "Icon Icon Icon Icon Icon Icon List Rated 4.8/5 by our customers Text Block Prod…" at bounding box center [757, 319] width 275 height 579
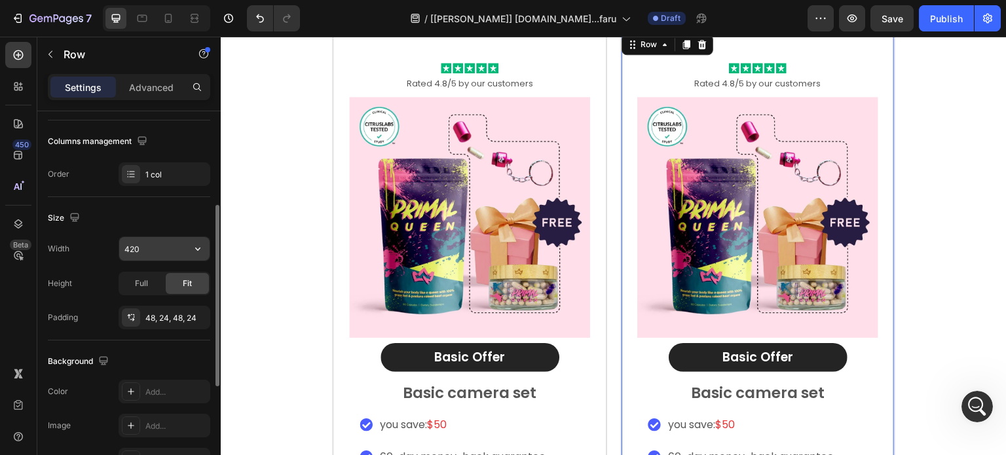
click at [155, 244] on input "420" at bounding box center [164, 249] width 90 height 24
paste input "15.2px"
type input "415.2px"
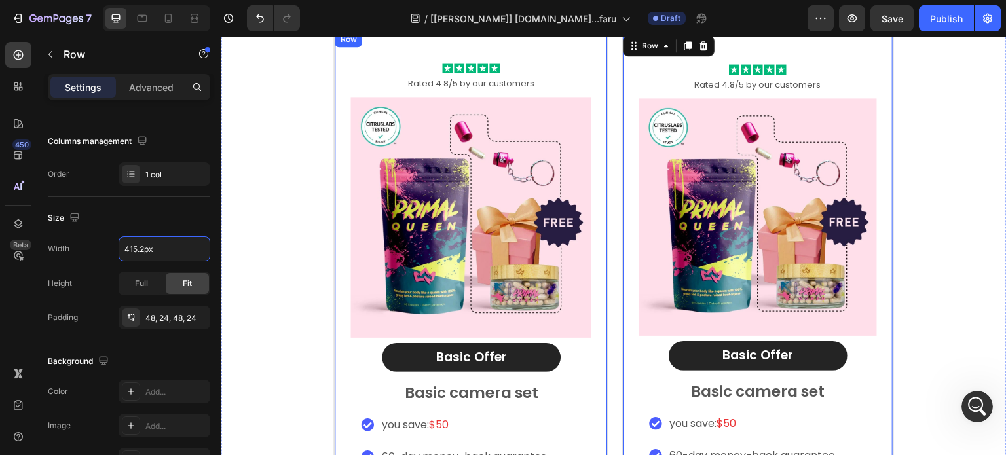
click at [597, 267] on div "Icon Icon Icon Icon Icon Icon List Rated 4.8/5 by our customers Text Block Prod…" at bounding box center [470, 319] width 275 height 579
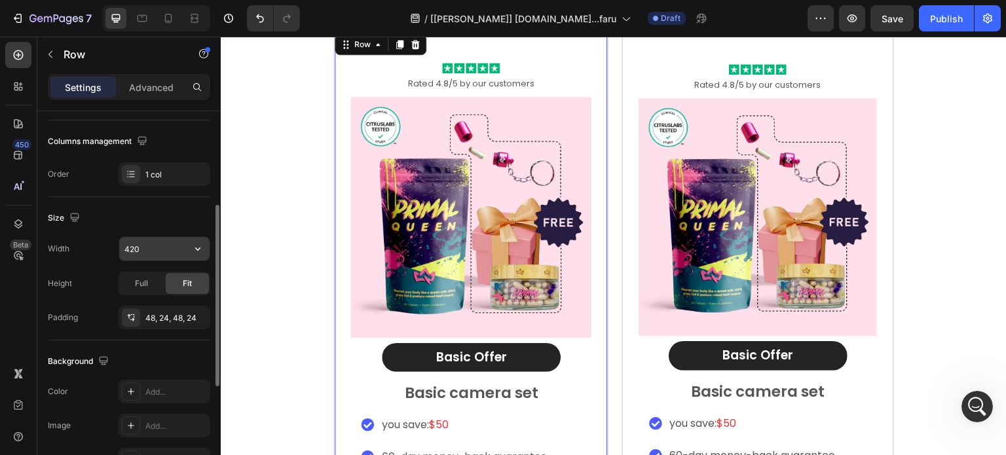
click at [160, 254] on input "420" at bounding box center [164, 249] width 90 height 24
paste input "15.2px"
type input "415.2px"
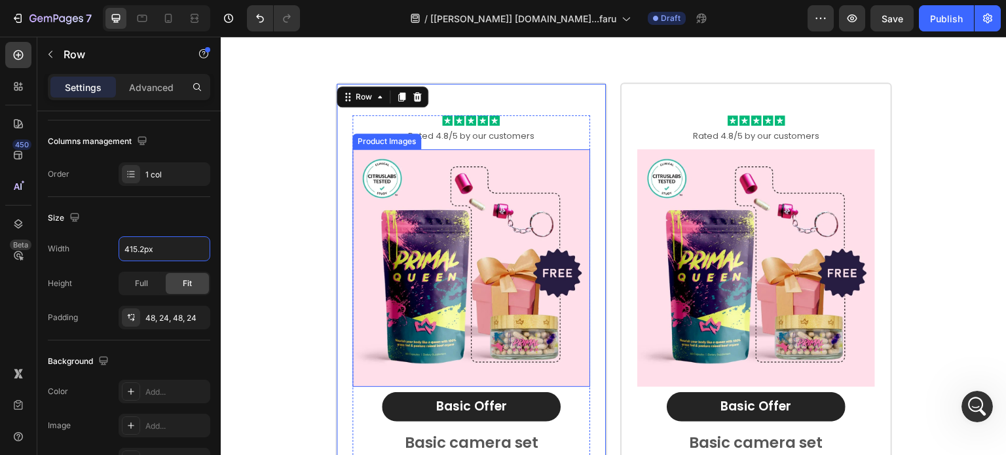
scroll to position [8888, 0]
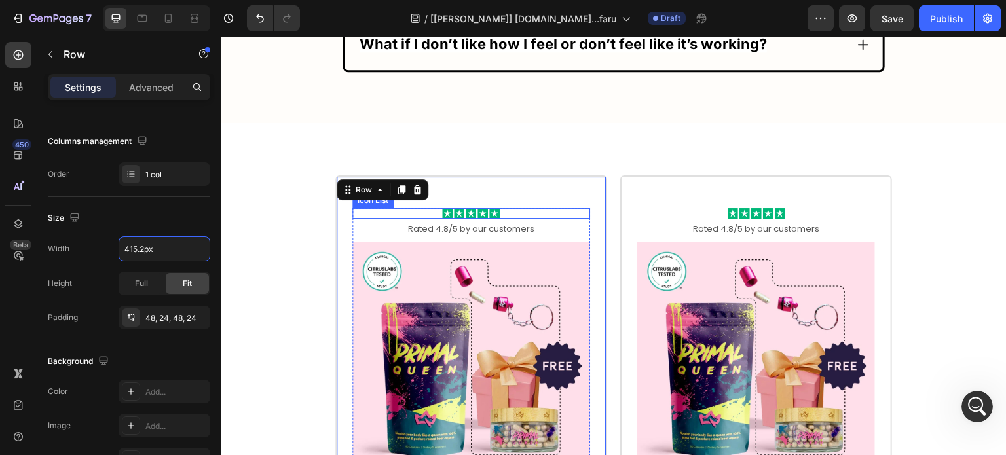
click at [540, 208] on div "Icon Icon Icon Icon Icon" at bounding box center [471, 213] width 238 height 10
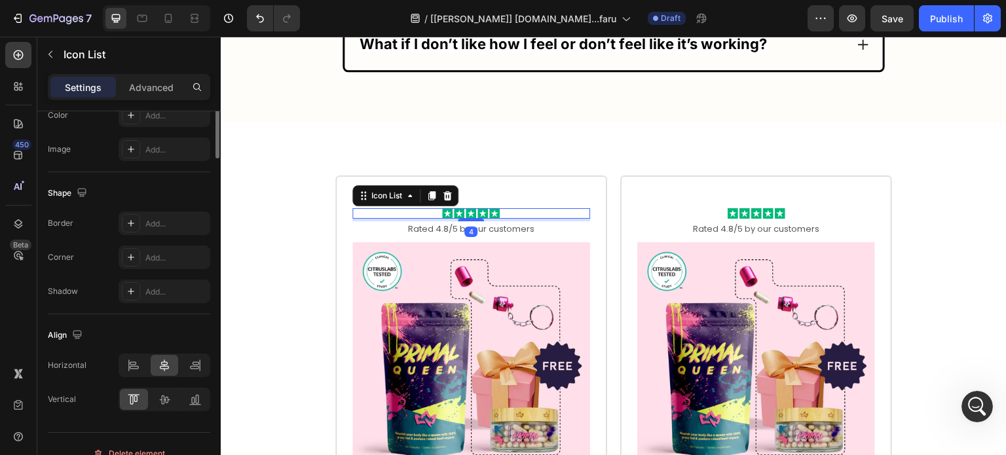
scroll to position [0, 0]
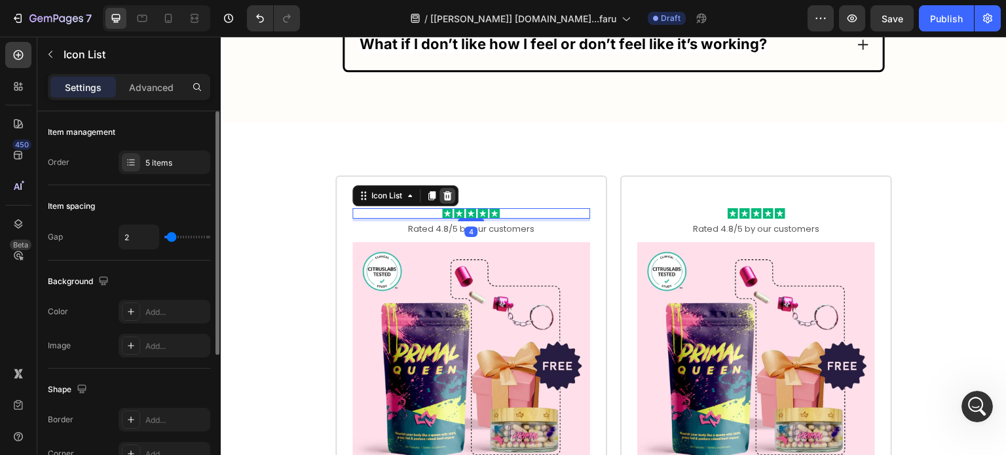
click at [443, 191] on icon at bounding box center [447, 196] width 10 height 10
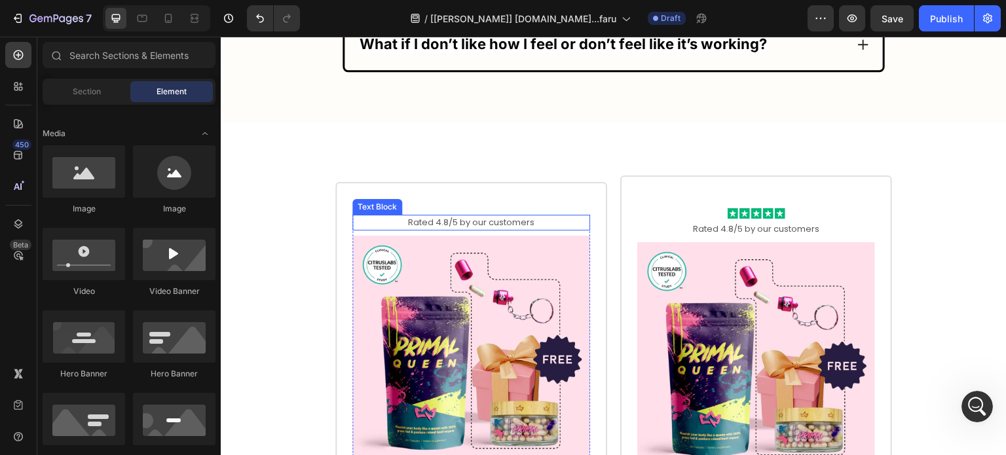
drag, startPoint x: 542, startPoint y: 204, endPoint x: 522, endPoint y: 204, distance: 20.3
click at [543, 216] on p "Rated 4.8/5 by our customers" at bounding box center [471, 222] width 235 height 13
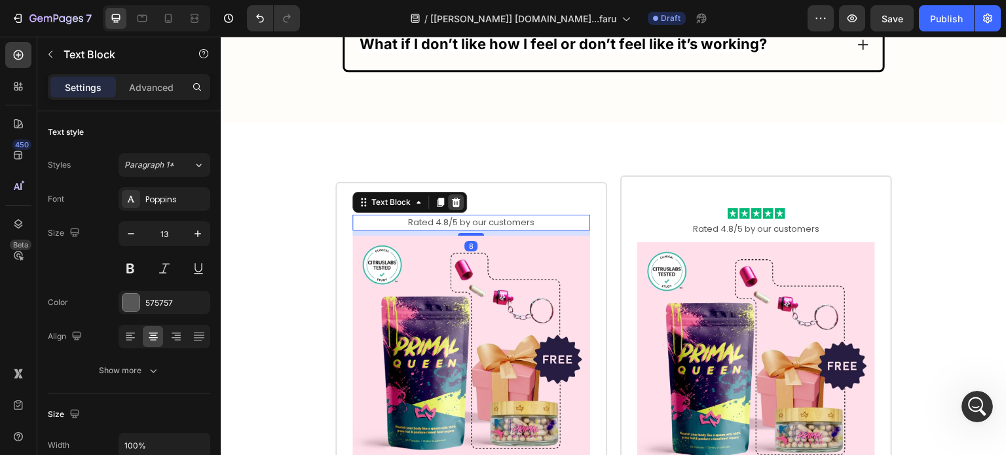
click at [453, 197] on icon at bounding box center [456, 202] width 10 height 10
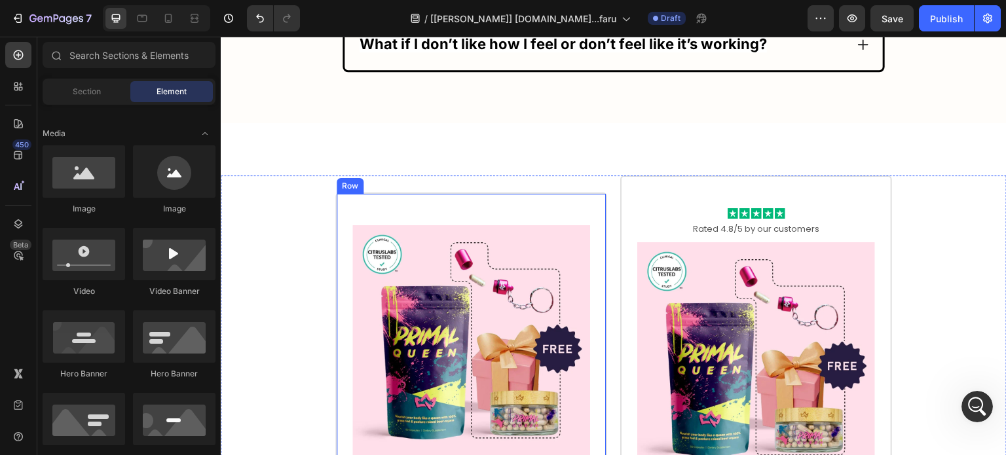
click at [558, 193] on div "Product Images Basic Offer Text Block Row Basic camera set Text Block you save:…" at bounding box center [471, 464] width 272 height 542
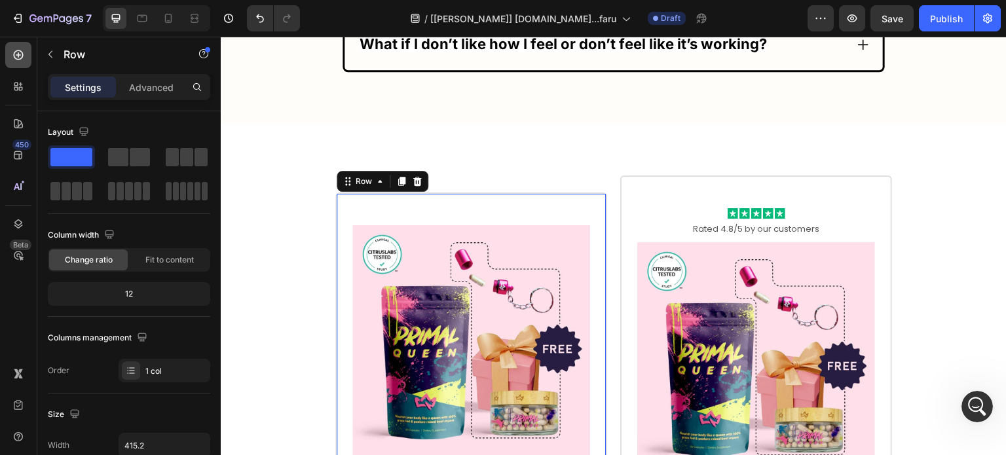
click at [18, 61] on icon at bounding box center [18, 54] width 13 height 13
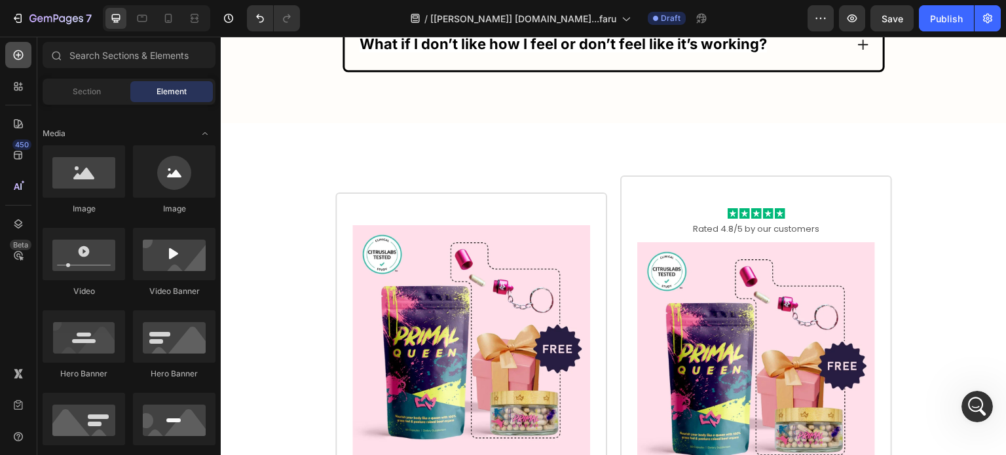
click at [24, 54] on icon at bounding box center [18, 54] width 13 height 13
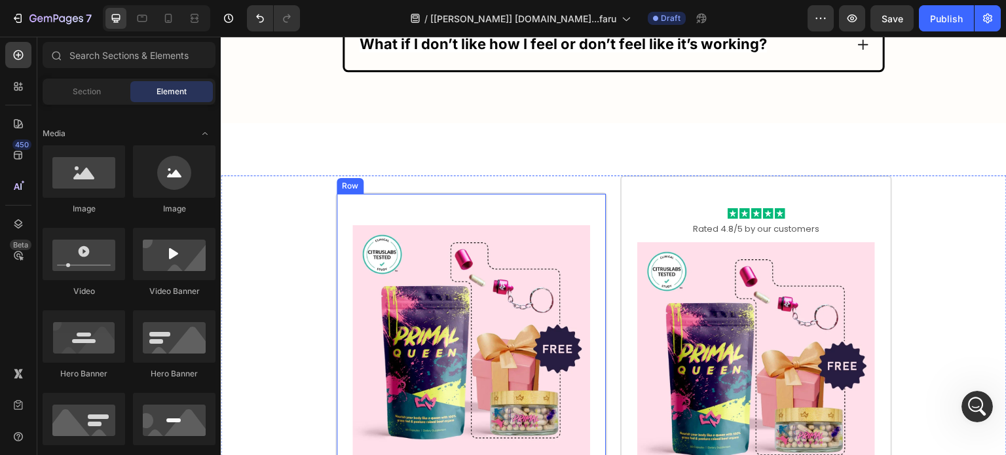
click at [465, 193] on div "Product Images Basic Offer Text Block Row Basic camera set Text Block you save:…" at bounding box center [471, 464] width 272 height 542
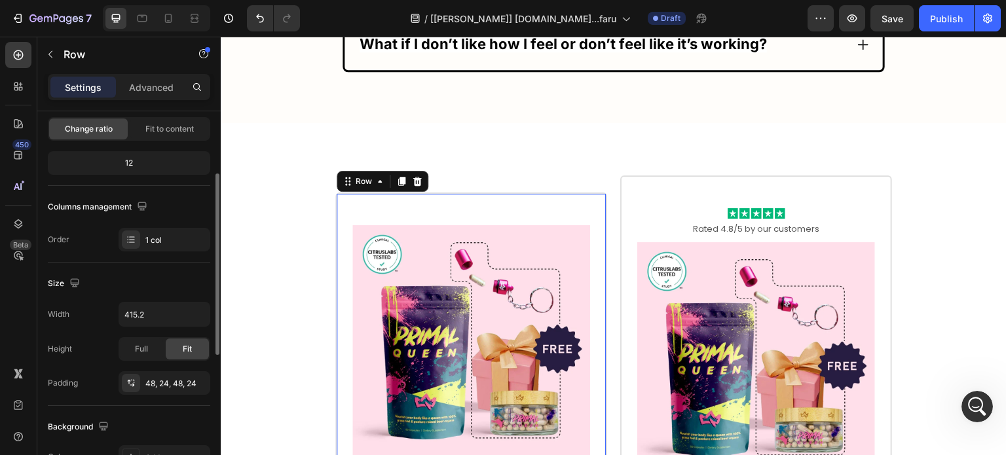
scroll to position [197, 0]
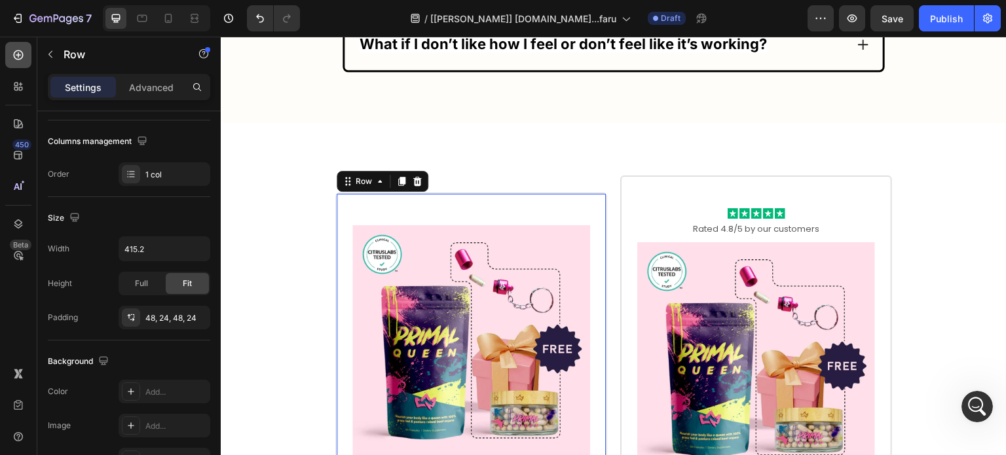
click at [20, 53] on icon at bounding box center [18, 54] width 13 height 13
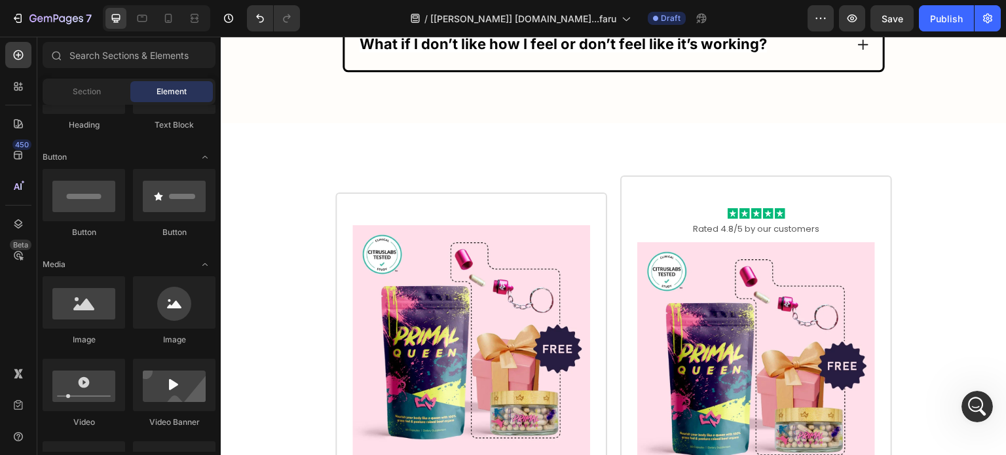
scroll to position [0, 0]
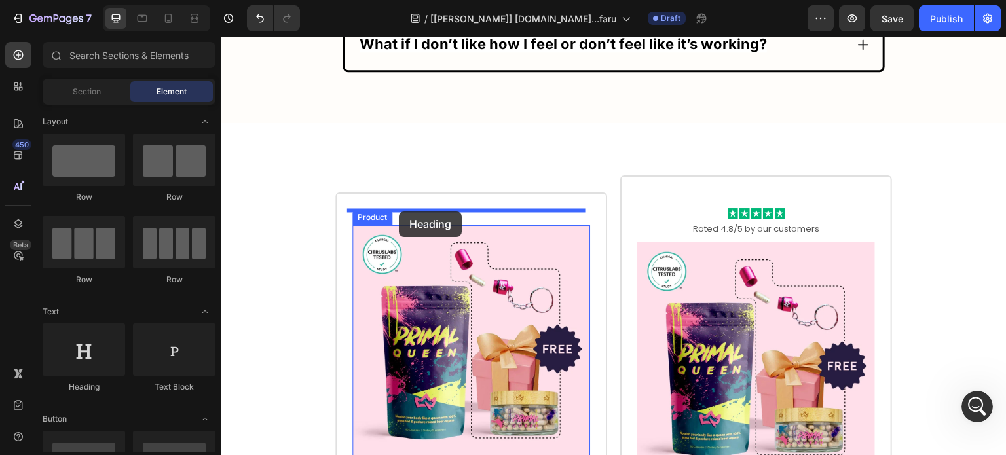
drag, startPoint x: 317, startPoint y: 392, endPoint x: 399, endPoint y: 212, distance: 197.9
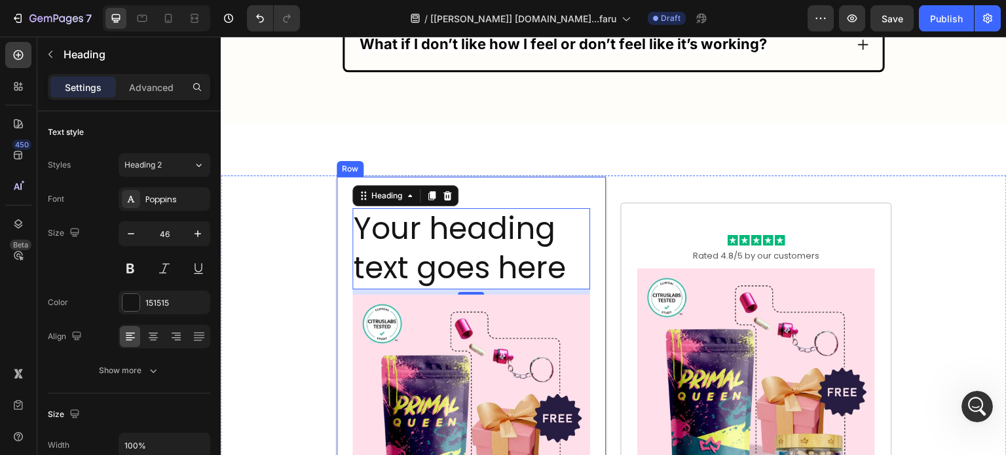
click at [440, 208] on h2 "Your heading text goes here" at bounding box center [471, 248] width 238 height 81
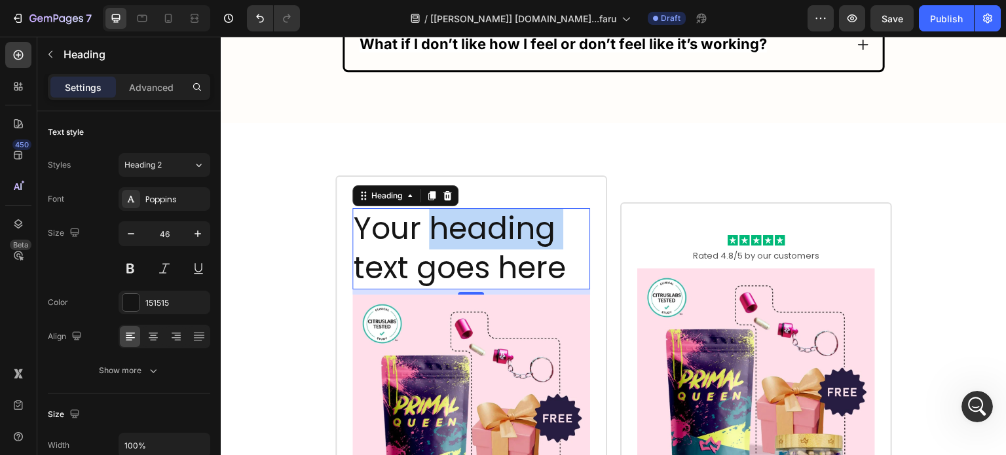
click at [440, 210] on p "Your heading text goes here" at bounding box center [471, 249] width 235 height 79
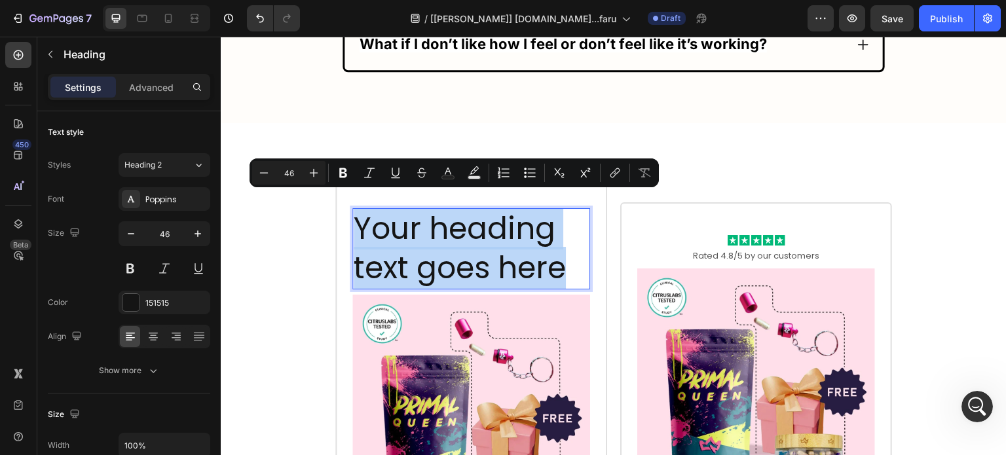
drag, startPoint x: 440, startPoint y: 208, endPoint x: 443, endPoint y: 216, distance: 8.3
click at [443, 216] on p "Your heading text goes here" at bounding box center [471, 249] width 235 height 79
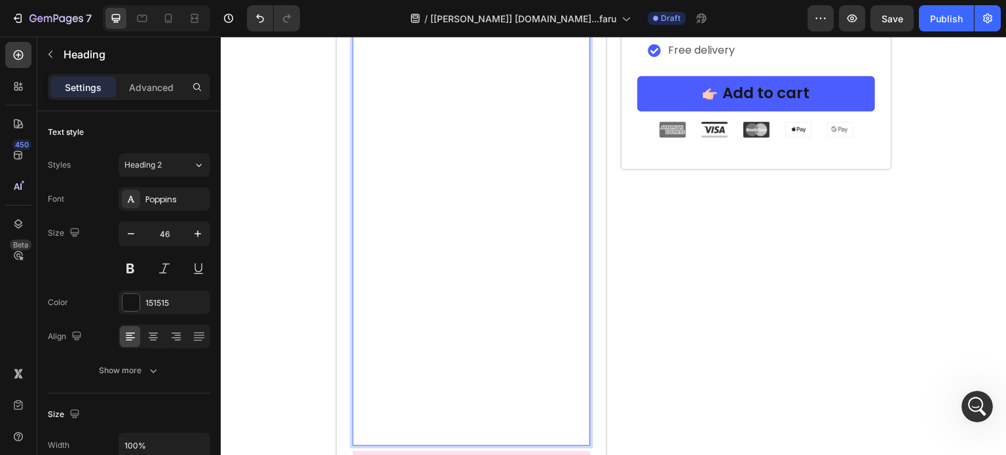
scroll to position [10245, 0]
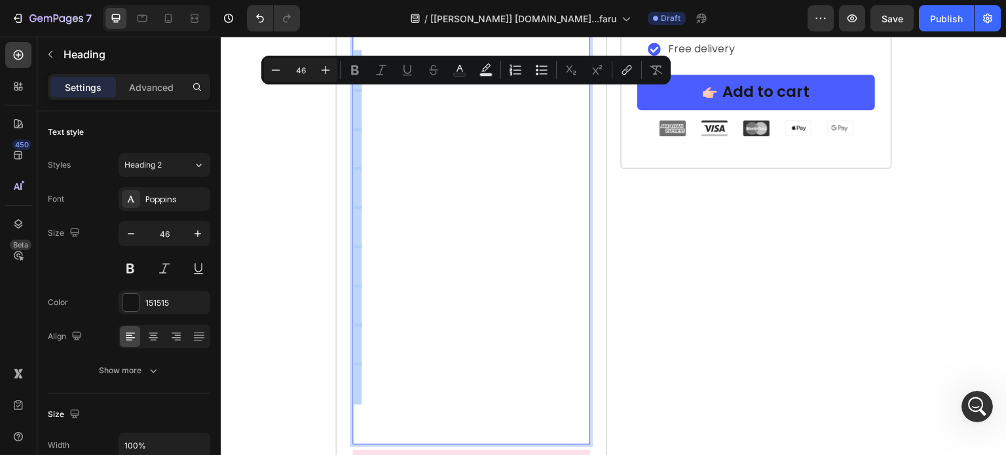
drag, startPoint x: 380, startPoint y: 67, endPoint x: 480, endPoint y: 425, distance: 372.1
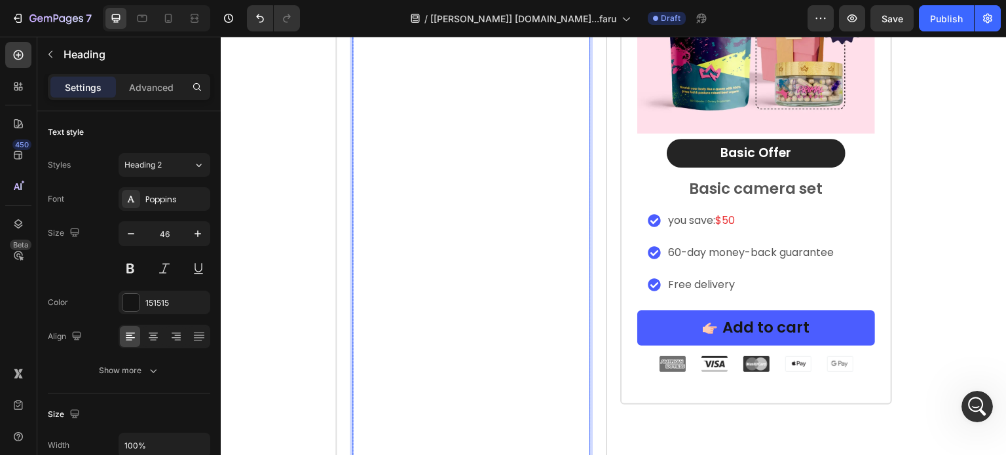
scroll to position [9787, 0]
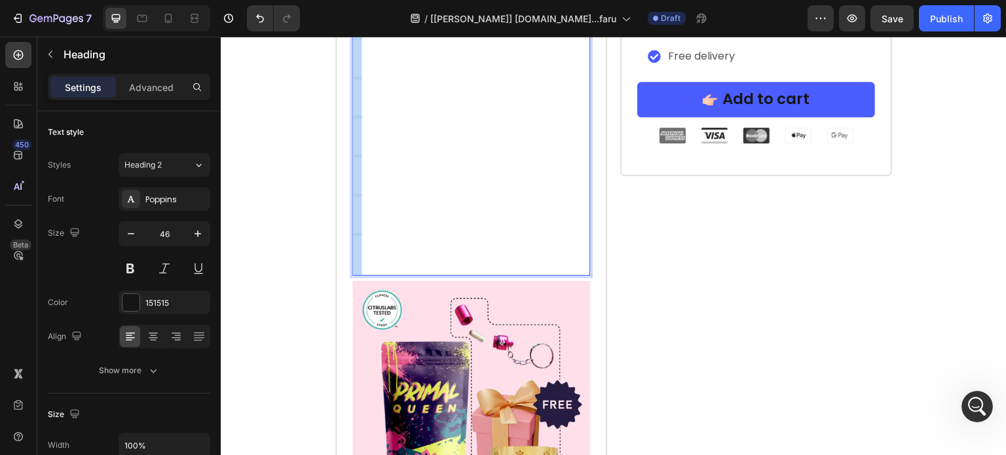
drag, startPoint x: 372, startPoint y: 90, endPoint x: 455, endPoint y: 468, distance: 387.5
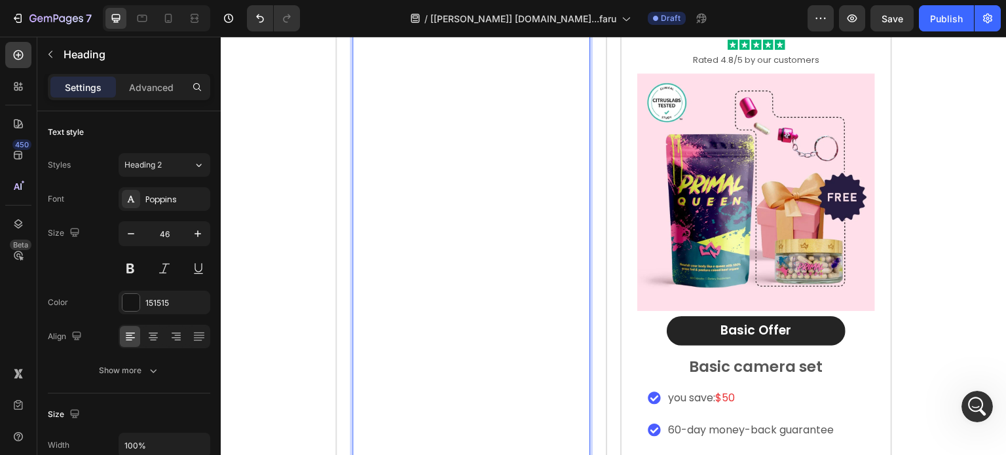
scroll to position [9422, 0]
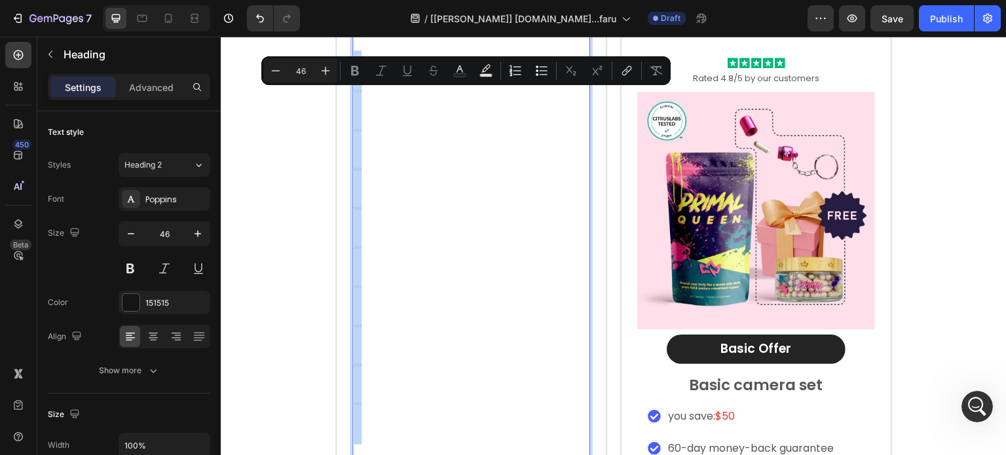
drag, startPoint x: 363, startPoint y: 70, endPoint x: 436, endPoint y: 404, distance: 341.9
click at [436, 404] on h2 "1 Month AutoShip & Save" at bounding box center [471, 71] width 238 height 825
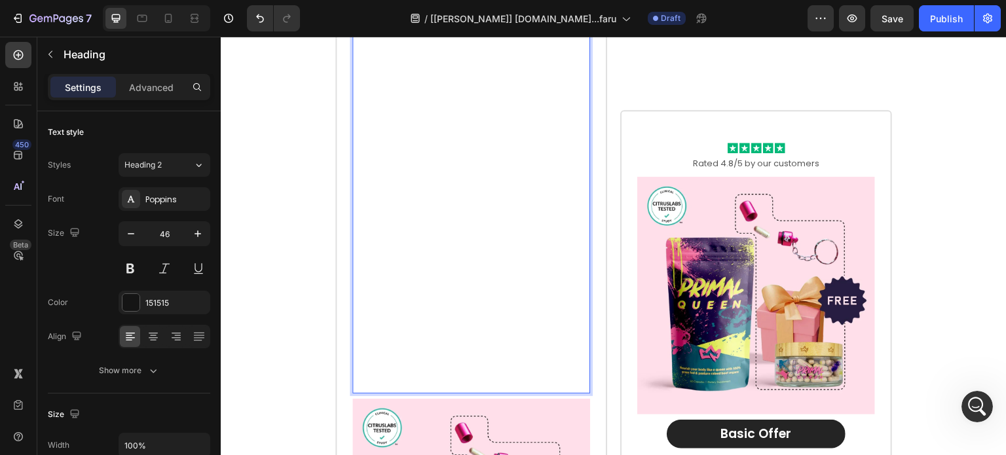
scroll to position [9160, 0]
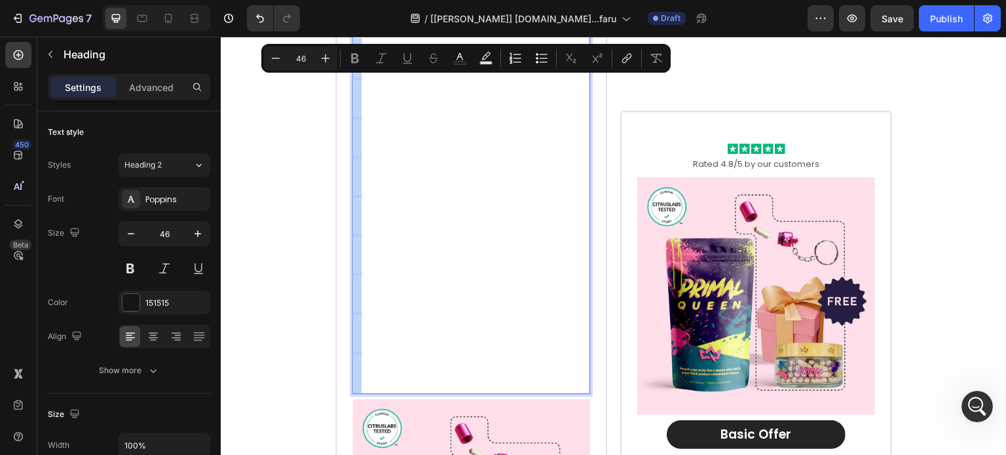
drag, startPoint x: 369, startPoint y: 78, endPoint x: 404, endPoint y: 385, distance: 308.6
click at [404, 385] on h2 "1 Month AutoShip & Save" at bounding box center [471, 157] width 238 height 473
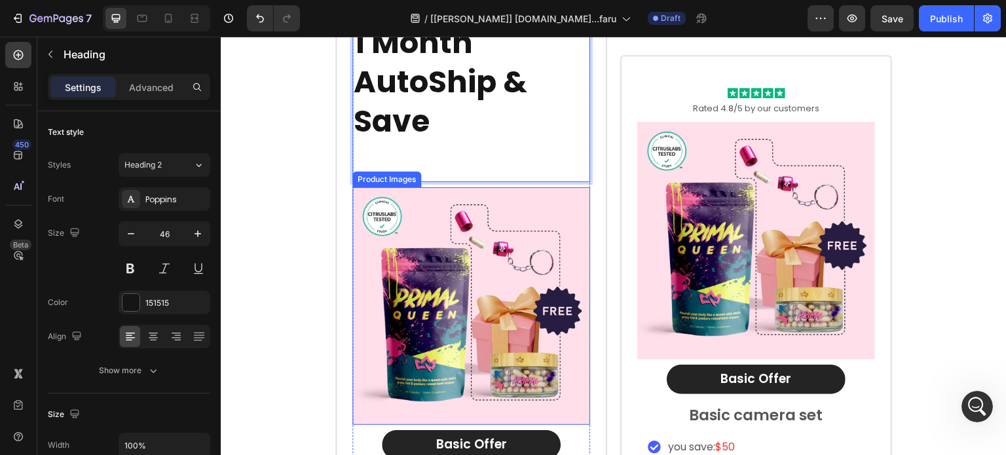
scroll to position [8888, 0]
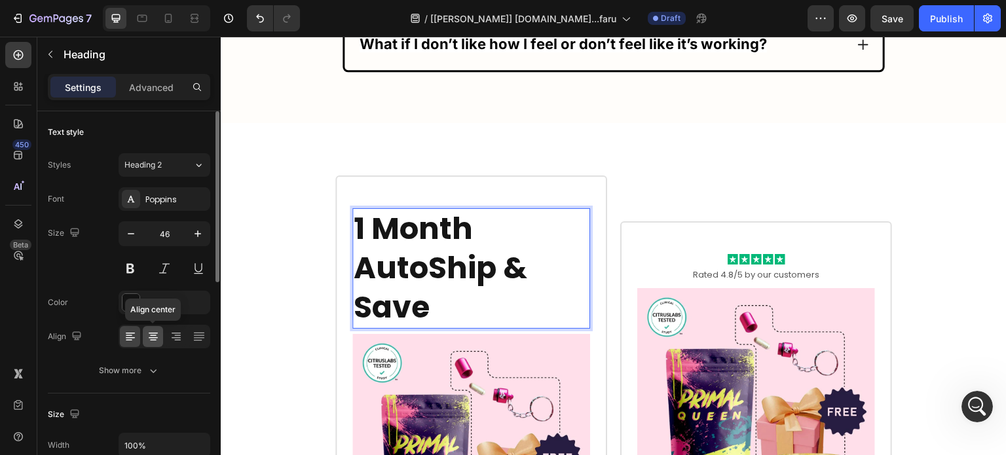
click at [150, 343] on div at bounding box center [153, 336] width 20 height 21
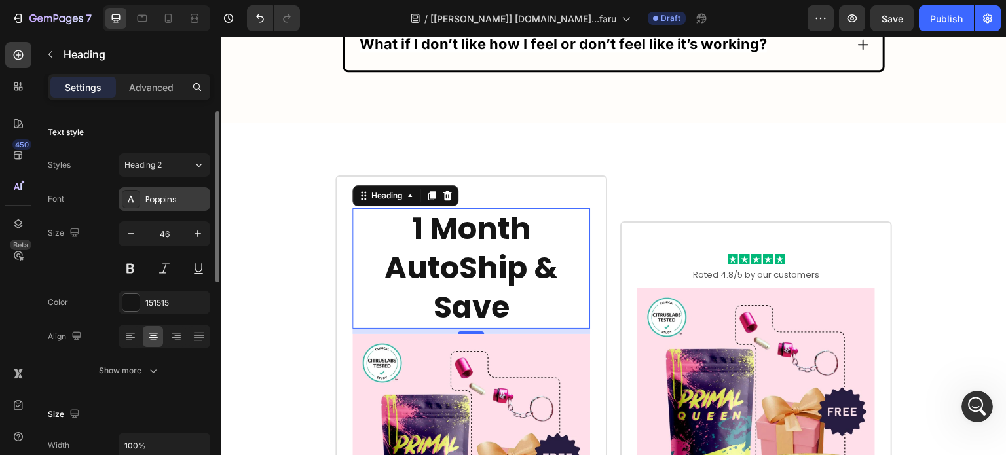
click at [160, 195] on div "Poppins" at bounding box center [176, 200] width 62 height 12
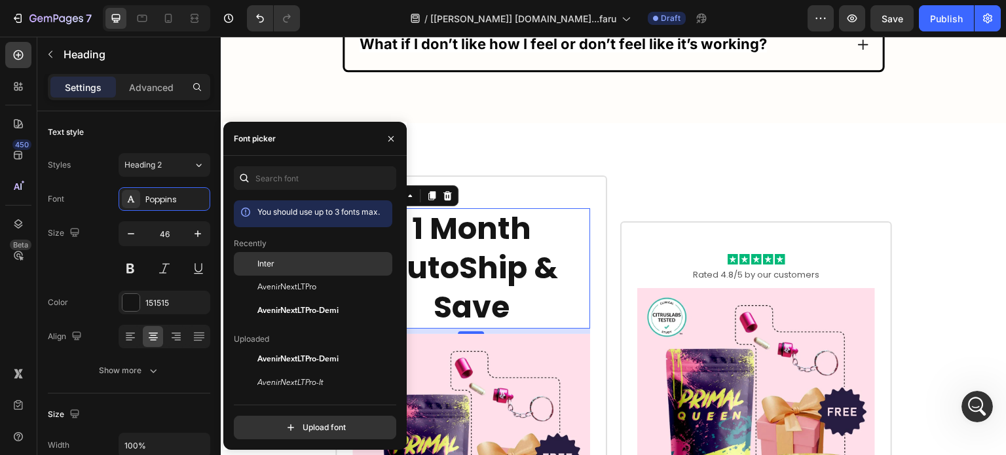
click at [276, 259] on div "Inter" at bounding box center [323, 264] width 132 height 12
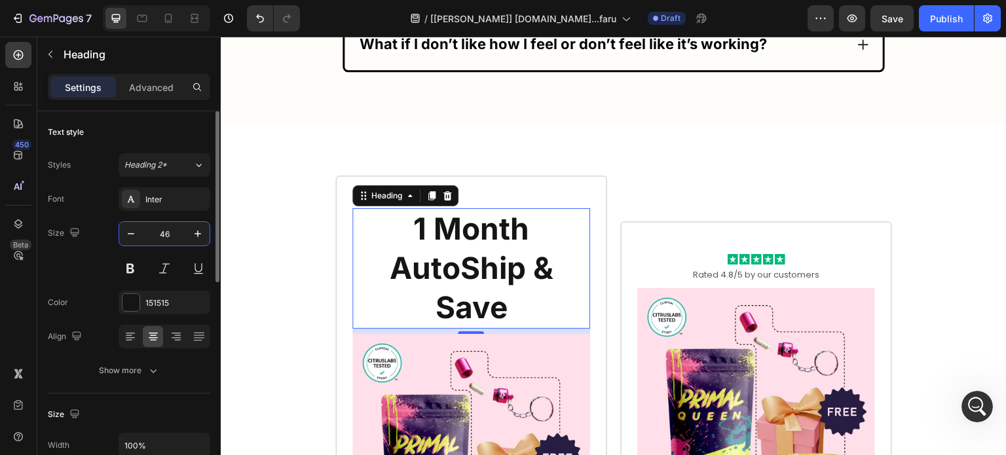
click at [178, 232] on input "46" at bounding box center [164, 234] width 43 height 24
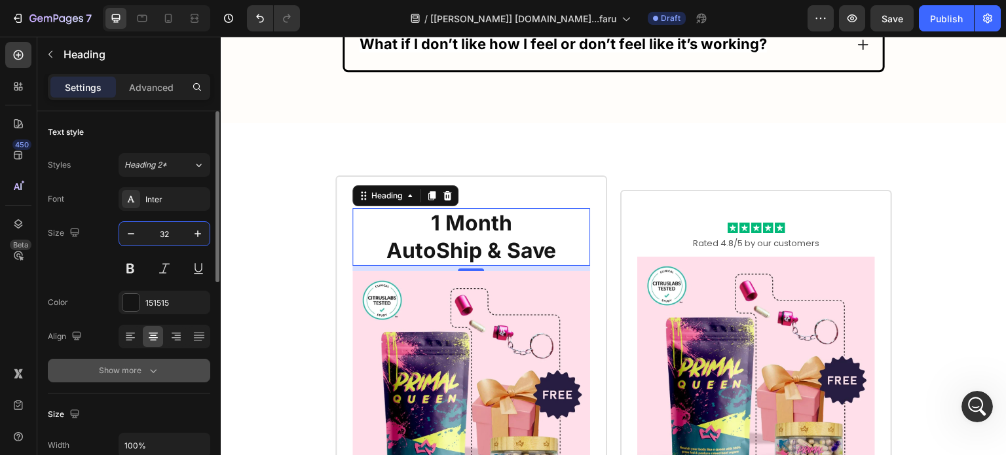
type input "32"
click at [153, 369] on icon "button" at bounding box center [153, 370] width 13 height 13
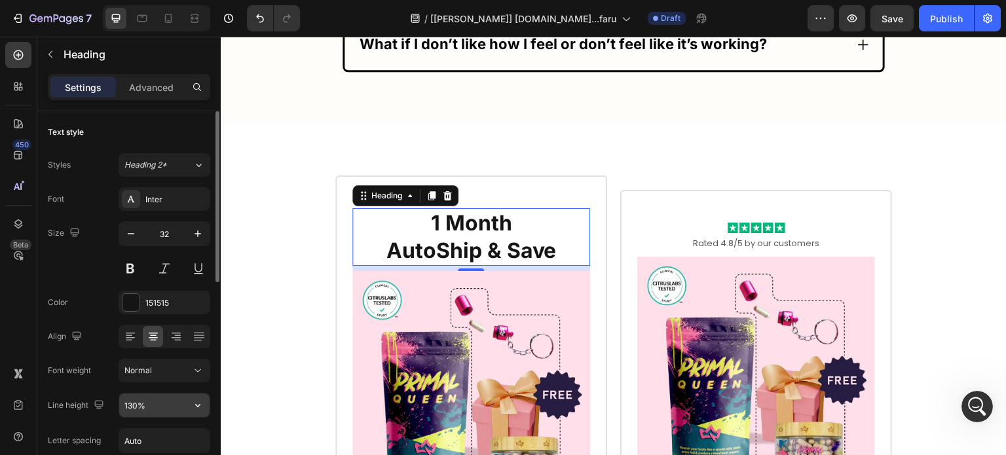
click at [157, 400] on input "130%" at bounding box center [164, 406] width 90 height 24
paste input "36px"
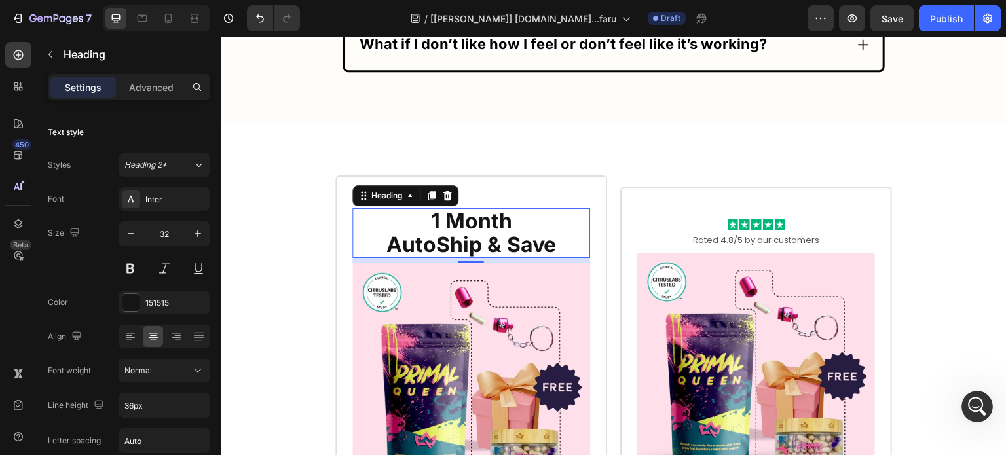
type input "36"
click at [143, 368] on span "Normal" at bounding box center [138, 371] width 28 height 10
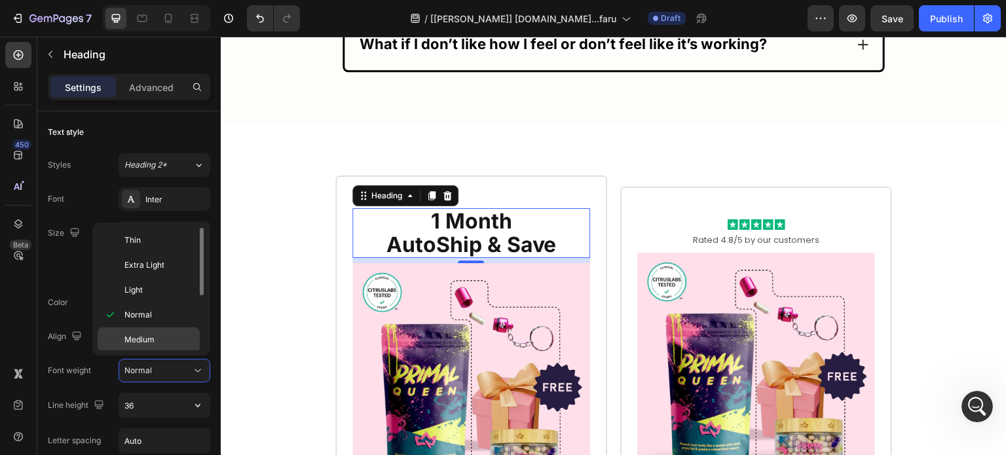
scroll to position [66, 0]
click at [139, 349] on span "Extra Bold" at bounding box center [143, 349] width 38 height 12
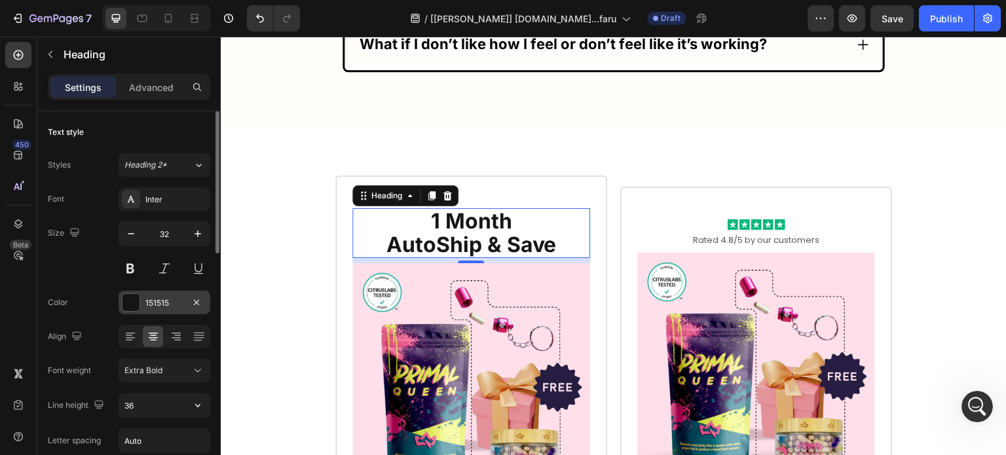
click at [123, 303] on div at bounding box center [130, 302] width 17 height 17
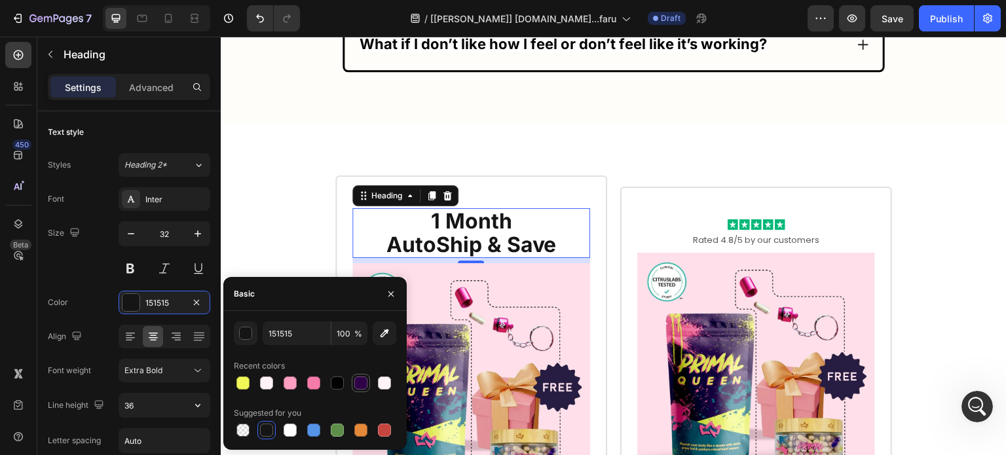
click at [364, 383] on div at bounding box center [360, 383] width 13 height 13
type input "2F0147"
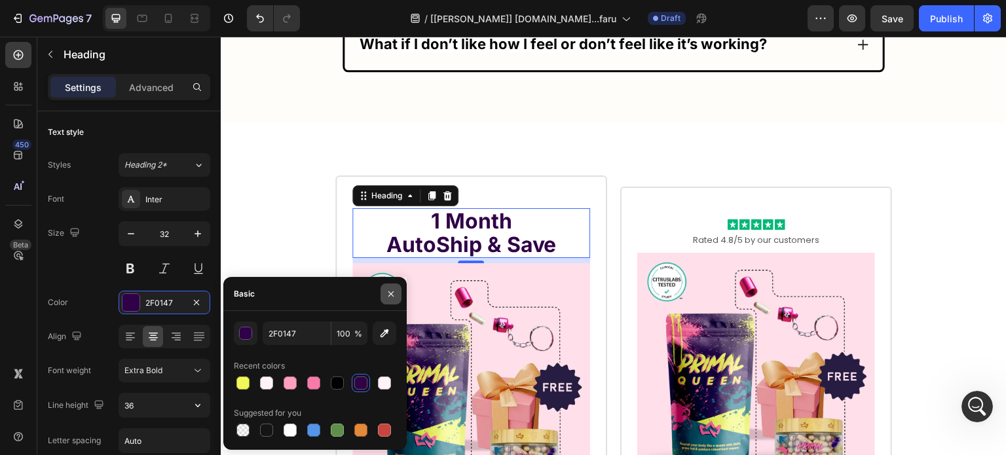
click at [388, 286] on button "button" at bounding box center [391, 294] width 21 height 21
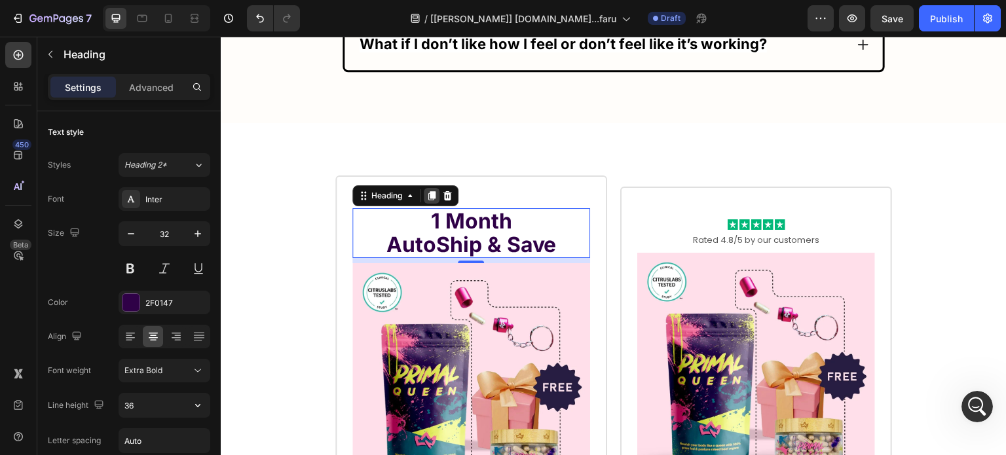
click at [424, 188] on div at bounding box center [432, 196] width 16 height 16
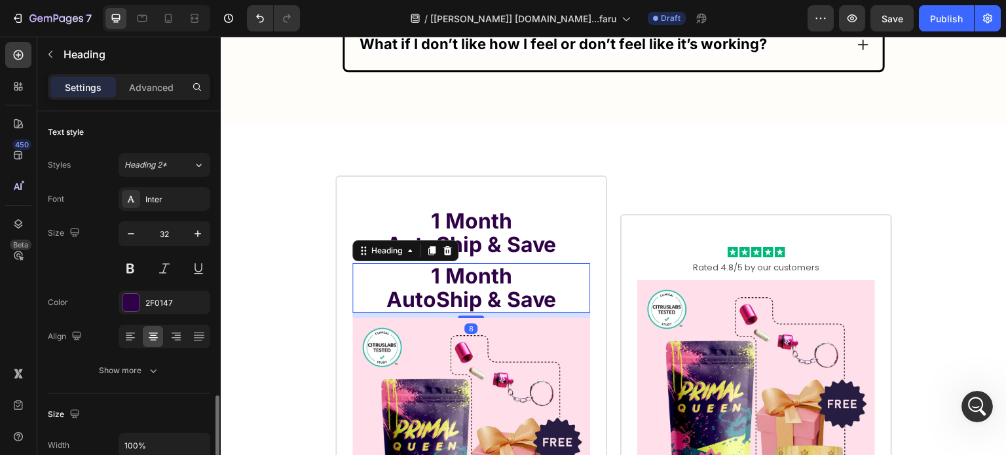
scroll to position [197, 0]
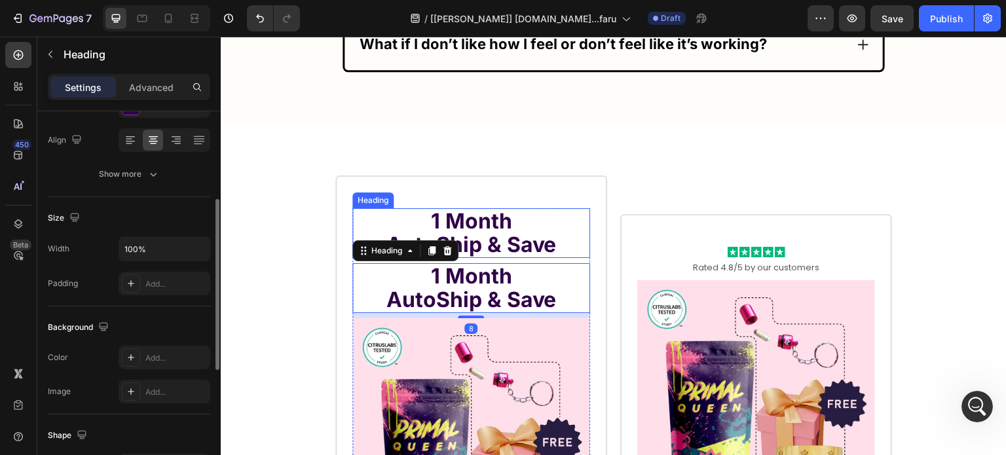
click at [483, 232] on strong "AutoShip & Save" at bounding box center [471, 245] width 170 height 26
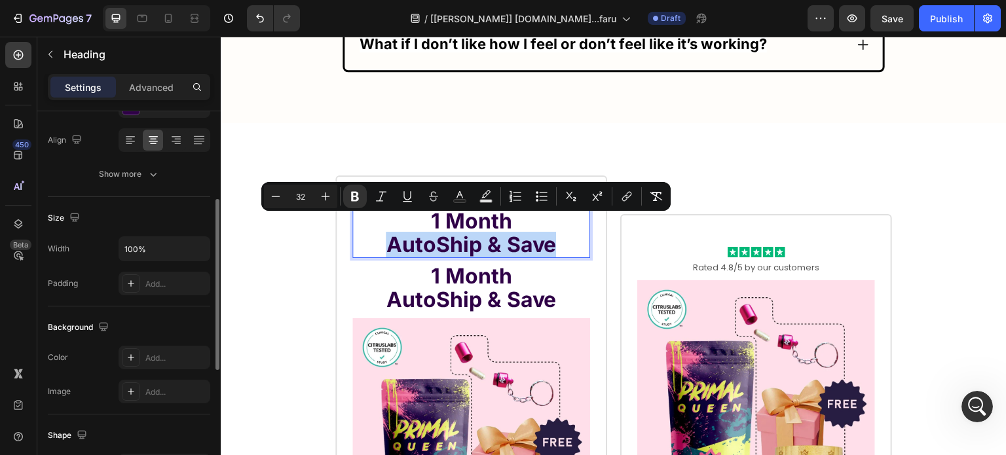
click at [483, 232] on strong "AutoShip & Save" at bounding box center [471, 245] width 170 height 26
click at [463, 232] on strong "AutoShip & Save" at bounding box center [471, 245] width 170 height 26
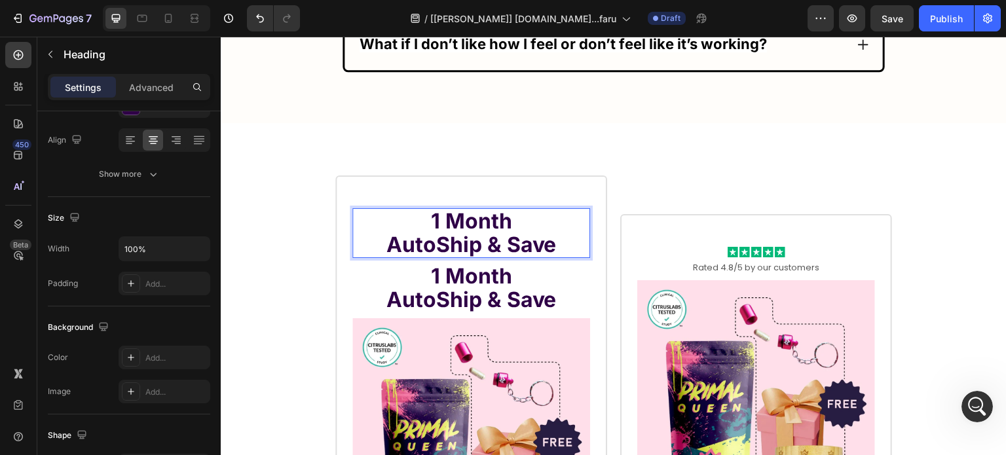
click at [459, 208] on strong "1 Month" at bounding box center [470, 221] width 81 height 26
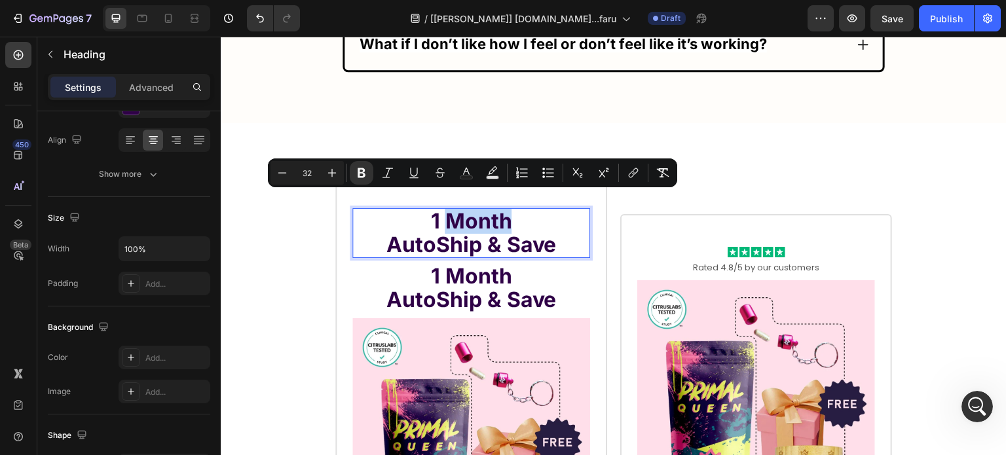
drag, startPoint x: 459, startPoint y: 207, endPoint x: 464, endPoint y: 212, distance: 7.4
click at [464, 212] on strong "1 Month" at bounding box center [470, 221] width 81 height 26
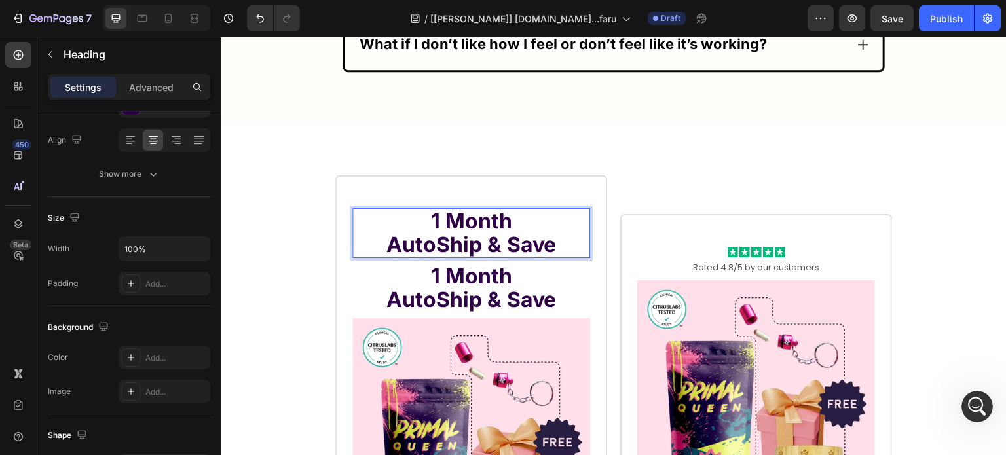
click at [466, 208] on strong "1 Month" at bounding box center [470, 221] width 81 height 26
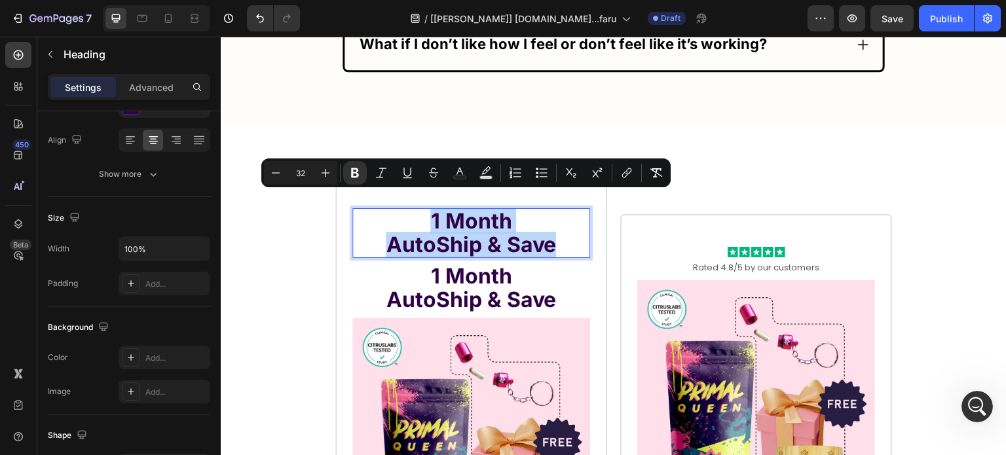
drag, startPoint x: 466, startPoint y: 208, endPoint x: 483, endPoint y: 239, distance: 35.8
click at [483, 239] on p "1 Month AutoShip & Save" at bounding box center [471, 233] width 235 height 47
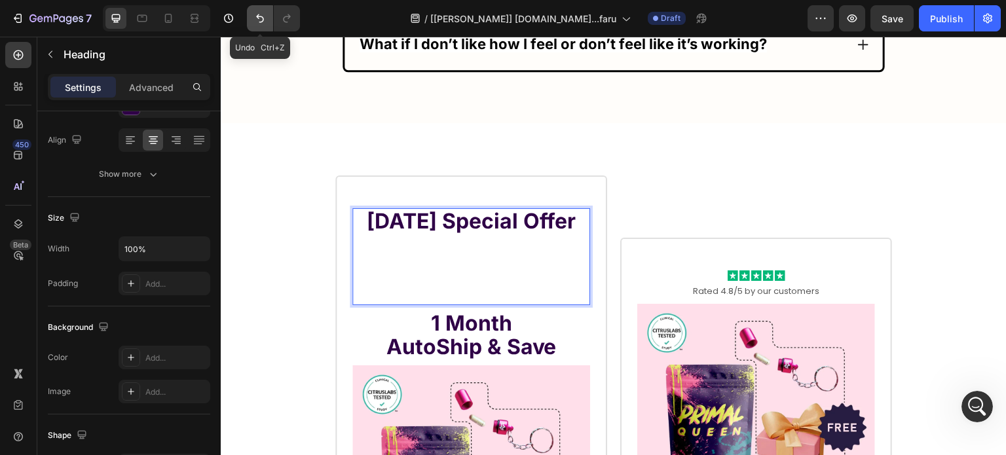
click at [253, 19] on icon "Undo/Redo" at bounding box center [259, 18] width 13 height 13
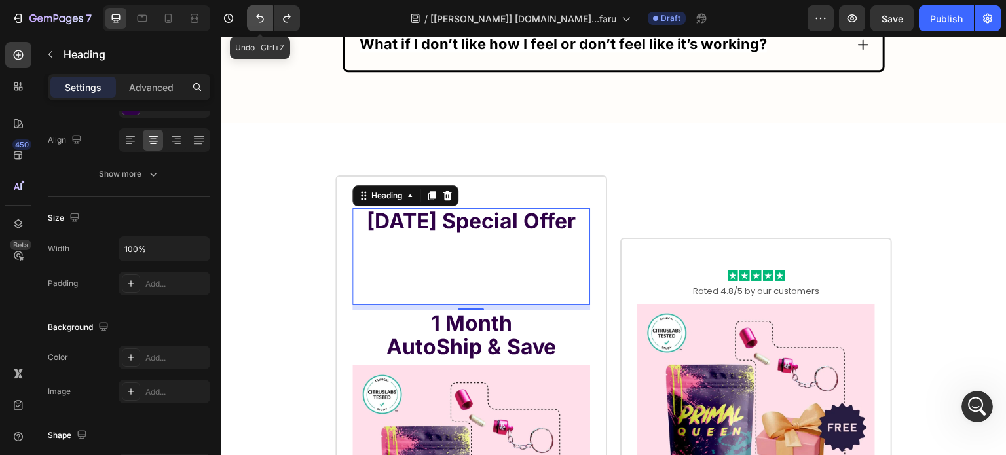
click at [253, 19] on icon "Undo/Redo" at bounding box center [259, 18] width 13 height 13
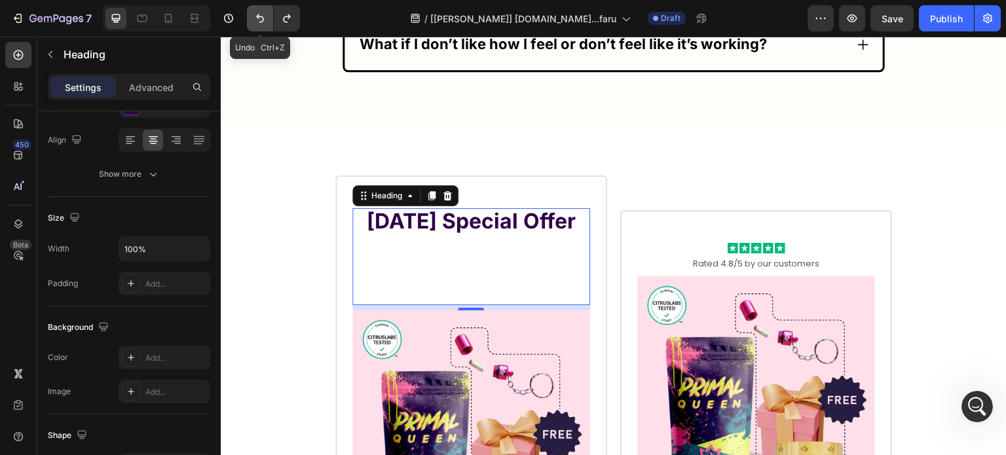
click at [253, 19] on icon "Undo/Redo" at bounding box center [259, 18] width 13 height 13
drag, startPoint x: 260, startPoint y: 13, endPoint x: 278, endPoint y: 33, distance: 26.9
click at [260, 14] on icon "Undo/Redo" at bounding box center [259, 18] width 13 height 13
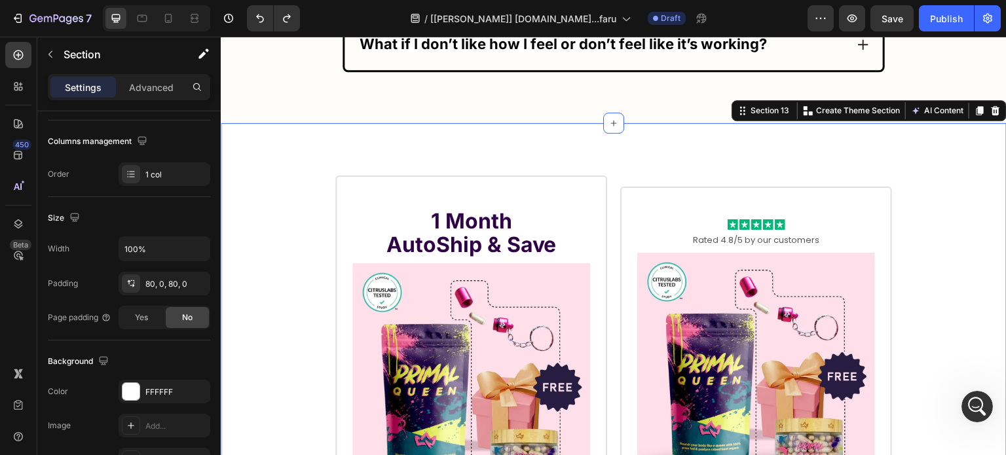
scroll to position [0, 0]
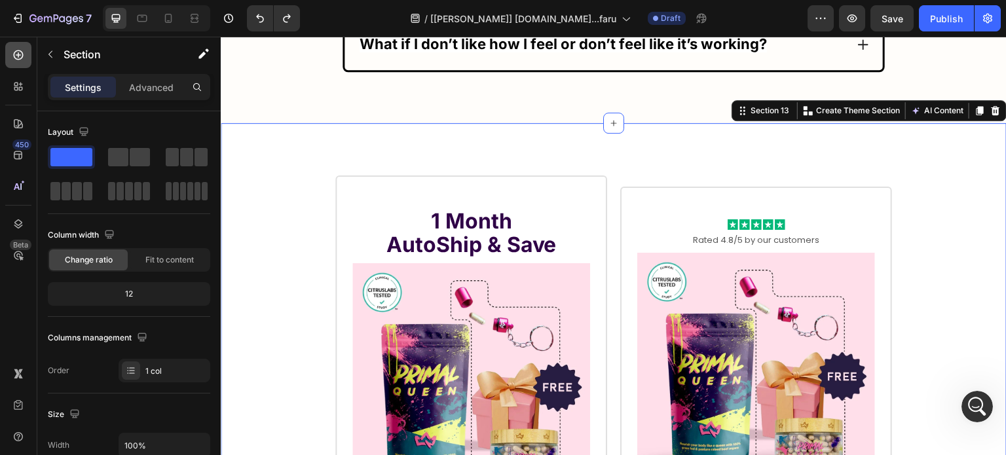
click at [13, 48] on icon at bounding box center [18, 54] width 13 height 13
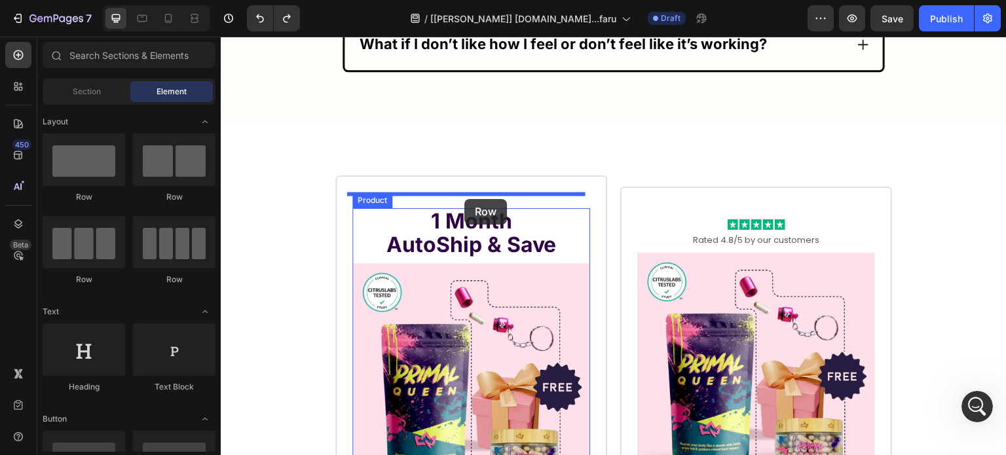
drag, startPoint x: 398, startPoint y: 192, endPoint x: 464, endPoint y: 199, distance: 67.2
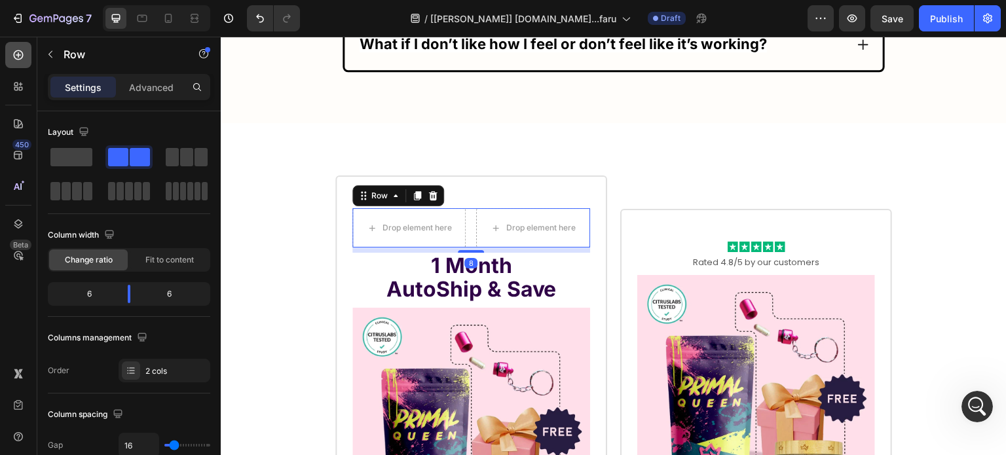
click at [23, 48] on icon at bounding box center [18, 54] width 13 height 13
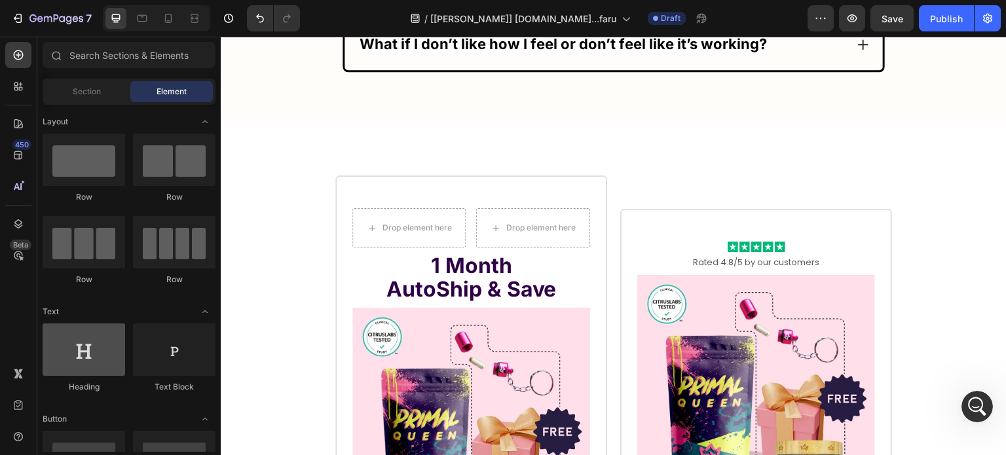
scroll to position [197, 0]
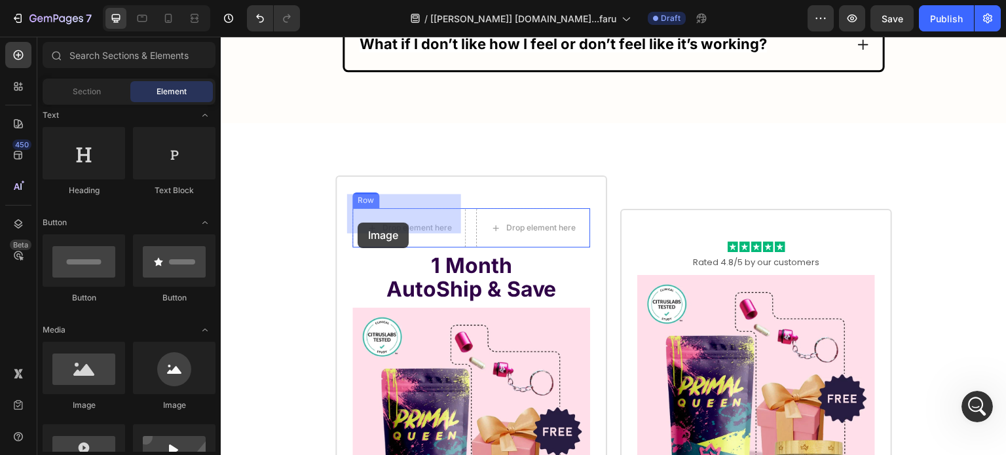
drag, startPoint x: 301, startPoint y: 402, endPoint x: 364, endPoint y: 219, distance: 193.5
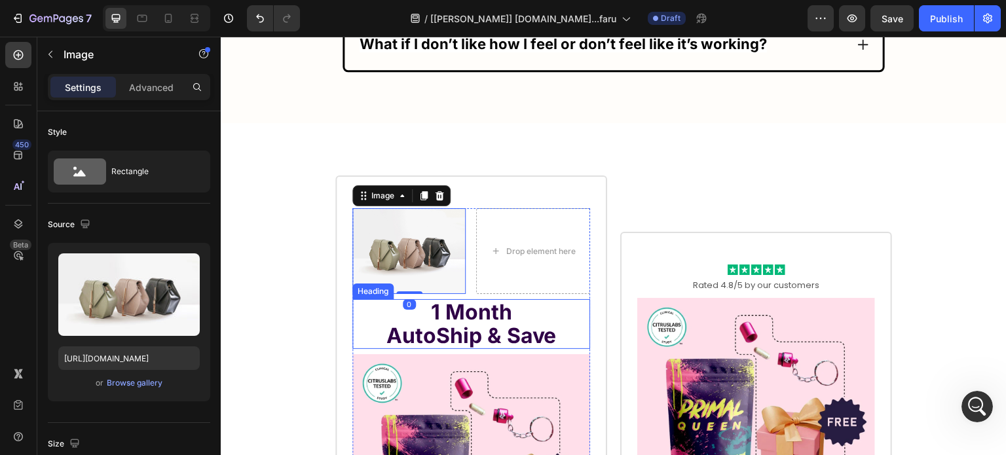
click at [457, 323] on strong "AutoShip & Save" at bounding box center [471, 336] width 170 height 26
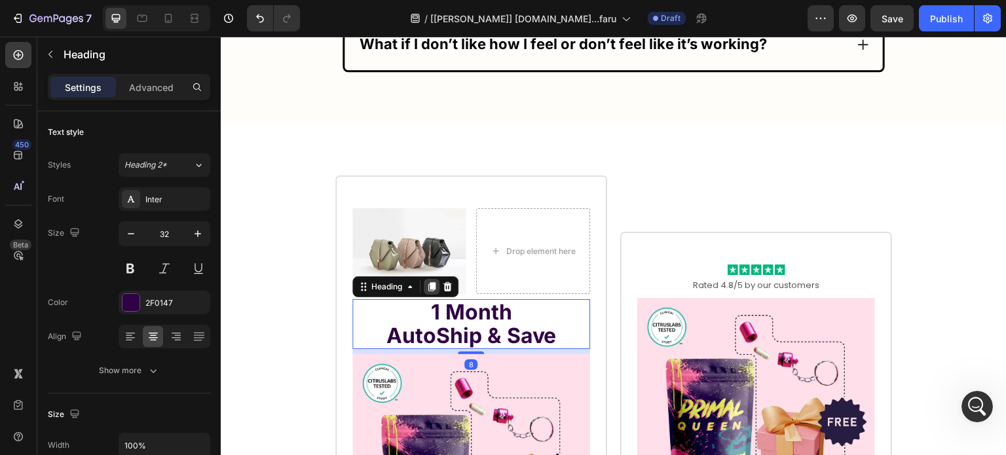
click at [426, 282] on icon at bounding box center [431, 287] width 10 height 10
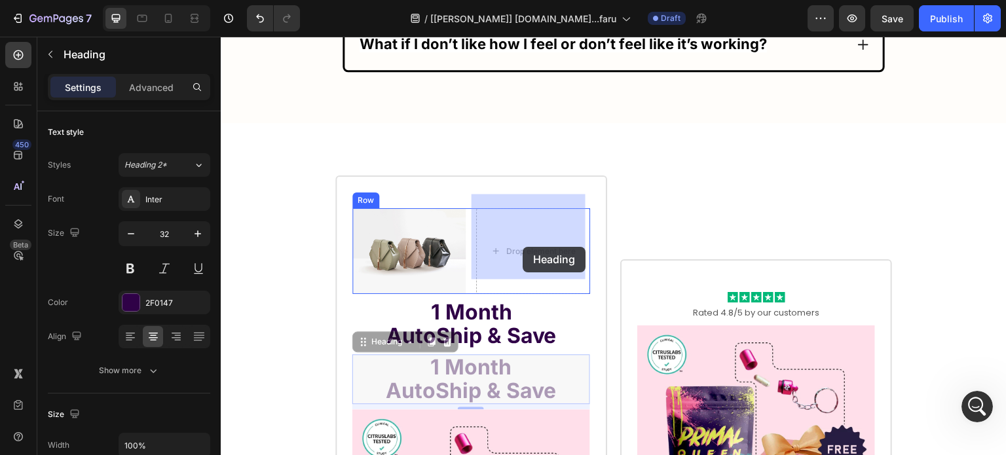
drag, startPoint x: 371, startPoint y: 330, endPoint x: 519, endPoint y: 246, distance: 170.1
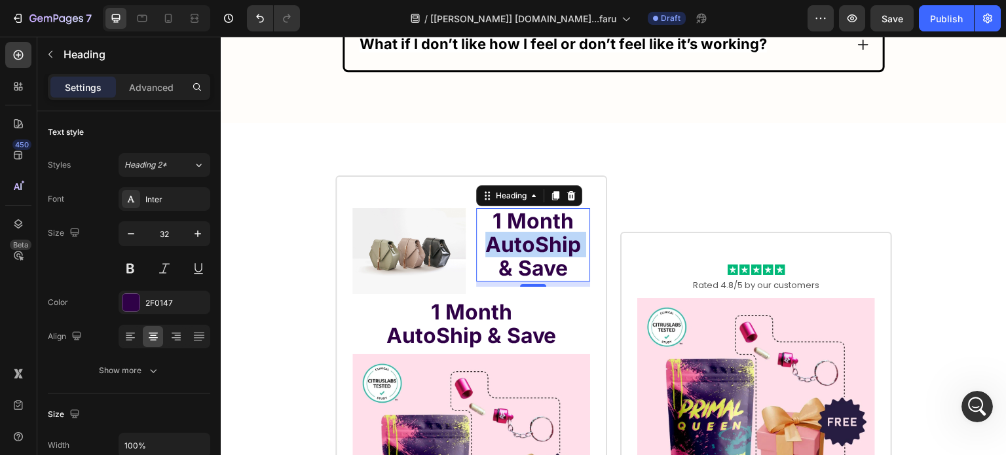
click at [547, 232] on strong "AutoShip & Save" at bounding box center [533, 256] width 96 height 49
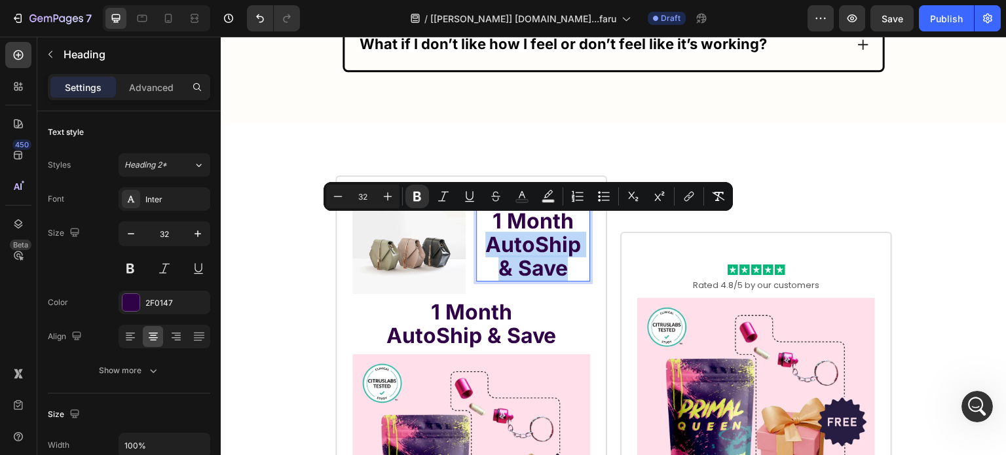
click at [547, 232] on strong "AutoShip & Save" at bounding box center [533, 256] width 96 height 49
click at [534, 232] on strong "AutoShip & Save" at bounding box center [533, 256] width 96 height 49
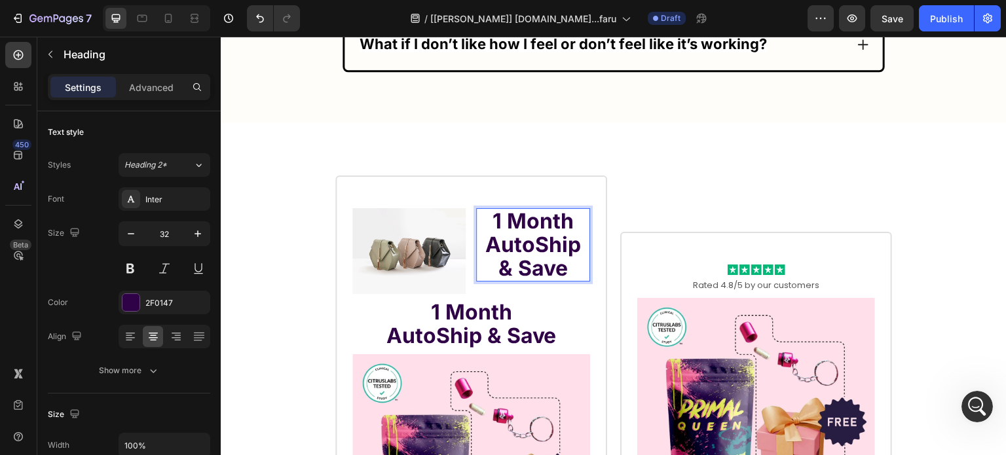
click at [535, 208] on strong "1 Month" at bounding box center [533, 221] width 81 height 26
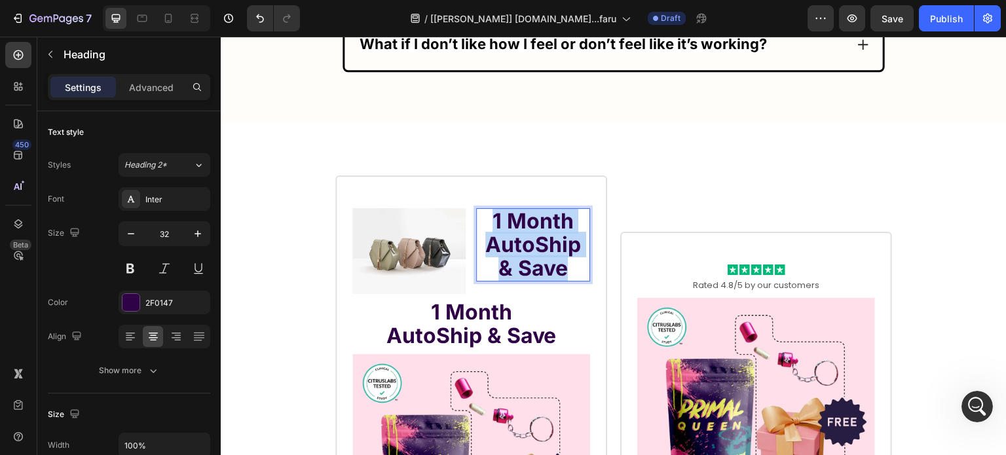
drag, startPoint x: 535, startPoint y: 208, endPoint x: 557, endPoint y: 250, distance: 46.6
click at [557, 250] on p "1 Month AutoShip & Save" at bounding box center [533, 245] width 111 height 71
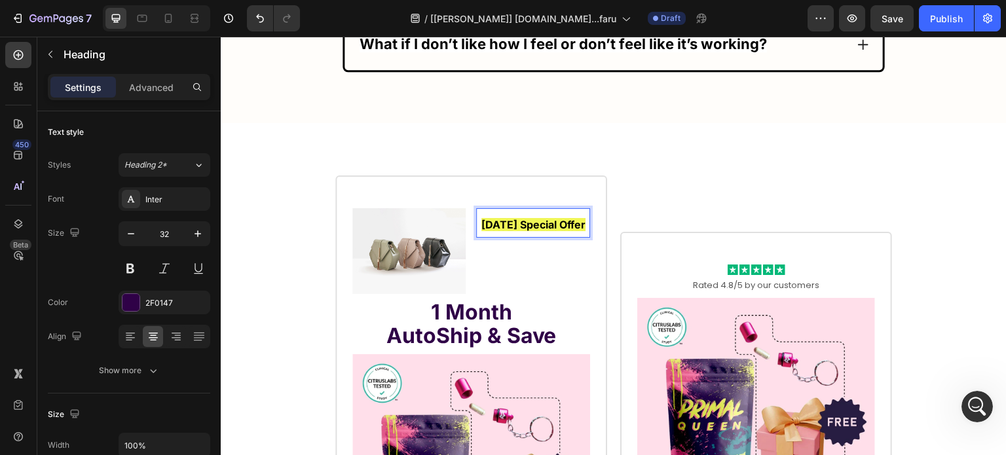
click at [522, 220] on p "[DATE] Special Offer" at bounding box center [533, 223] width 111 height 27
drag, startPoint x: 522, startPoint y: 220, endPoint x: 525, endPoint y: 228, distance: 8.3
click at [525, 228] on p "[DATE] Special Offer" at bounding box center [533, 223] width 111 height 27
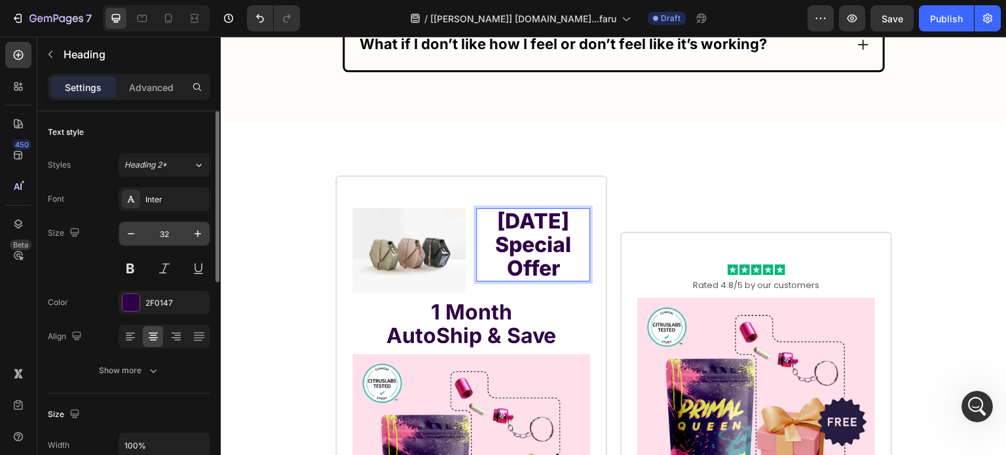
click at [173, 238] on input "32" at bounding box center [164, 234] width 43 height 24
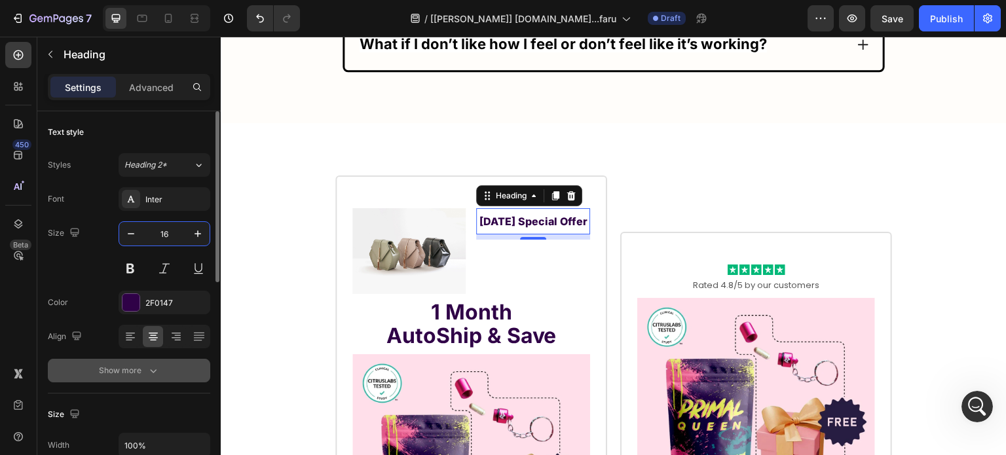
type input "16"
click at [151, 371] on icon "button" at bounding box center [153, 370] width 13 height 13
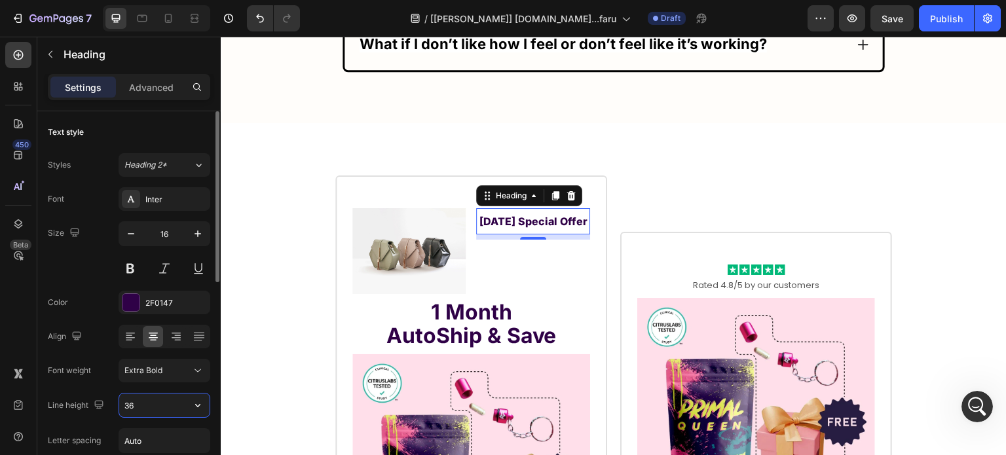
click at [160, 408] on input "36" at bounding box center [164, 406] width 90 height 24
paste input "24px"
type input "24px"
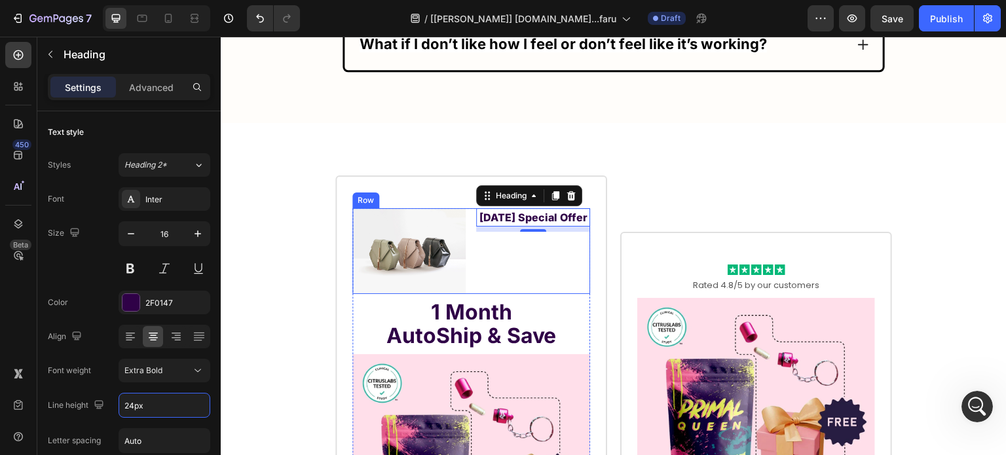
click at [497, 247] on div "Labor Day Special Offer Heading 8" at bounding box center [533, 250] width 114 height 85
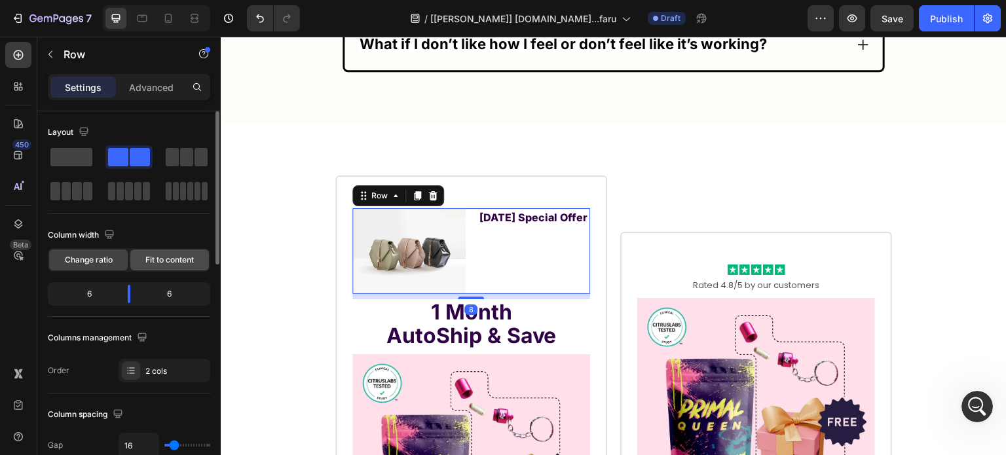
drag, startPoint x: 152, startPoint y: 258, endPoint x: 35, endPoint y: 203, distance: 129.5
click at [152, 258] on span "Fit to content" at bounding box center [169, 260] width 48 height 12
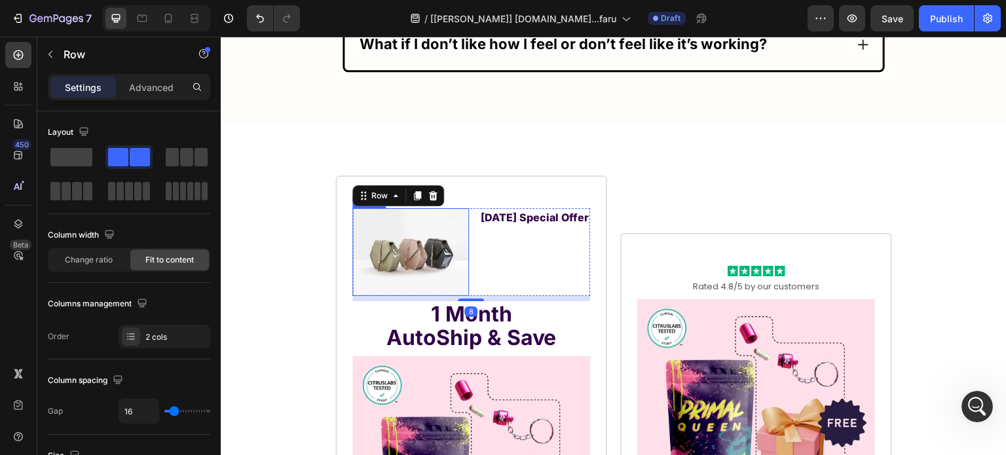
click at [428, 236] on img at bounding box center [410, 252] width 117 height 88
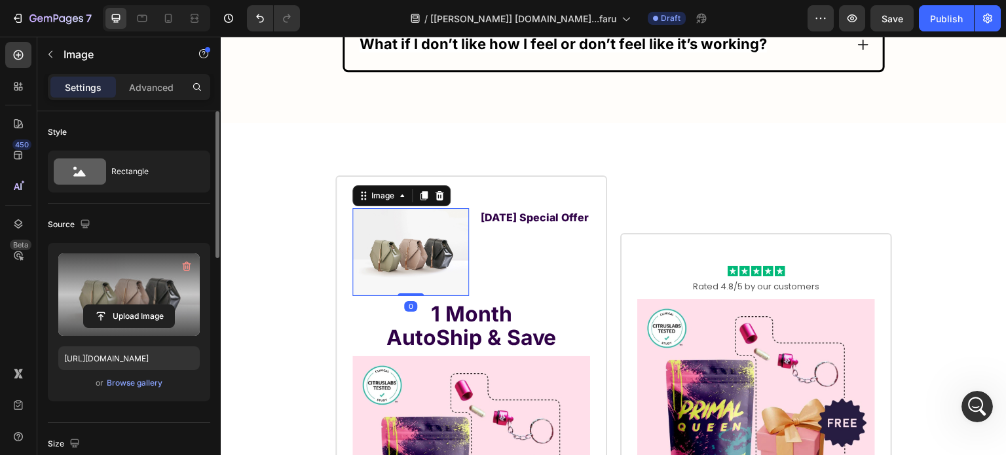
click at [144, 290] on label at bounding box center [128, 294] width 141 height 83
click at [144, 305] on input "file" at bounding box center [129, 316] width 90 height 22
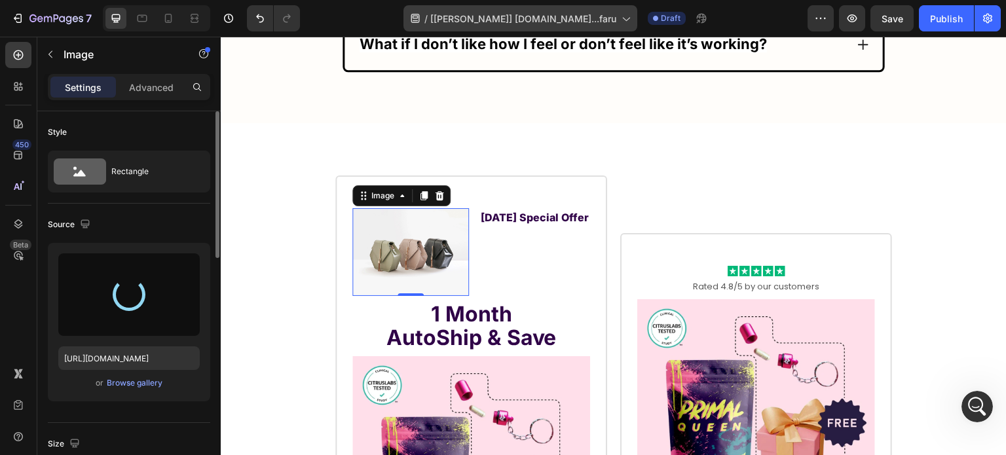
type input "https://cdn.shopify.com/s/files/1/0869/5912/8851/files/gempages_511364164535452…"
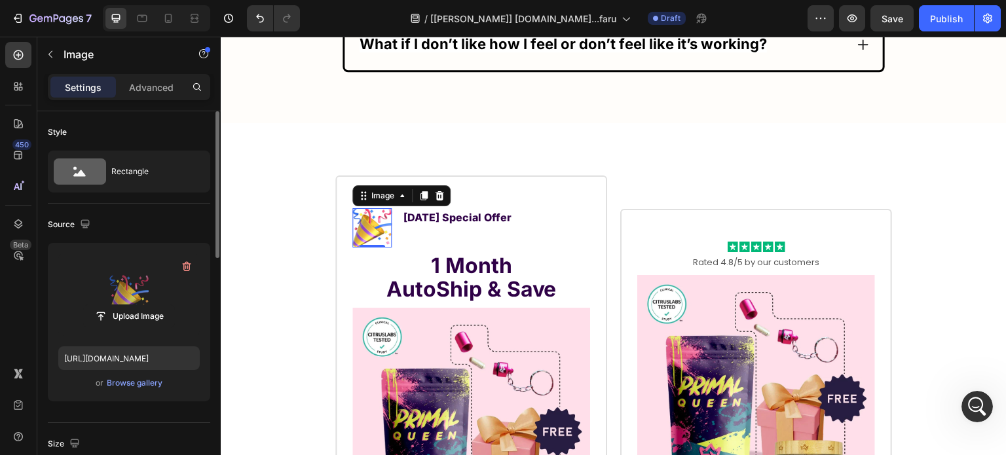
scroll to position [131, 0]
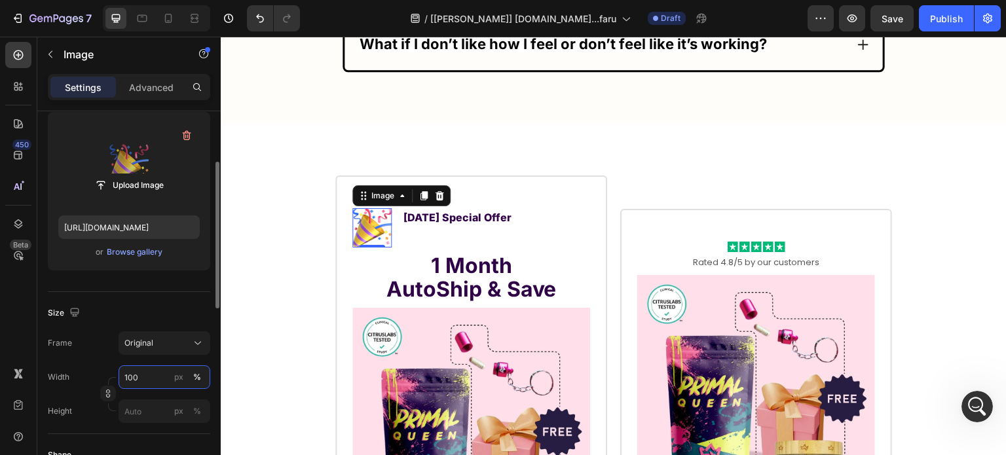
click at [141, 387] on input "100" at bounding box center [165, 378] width 92 height 24
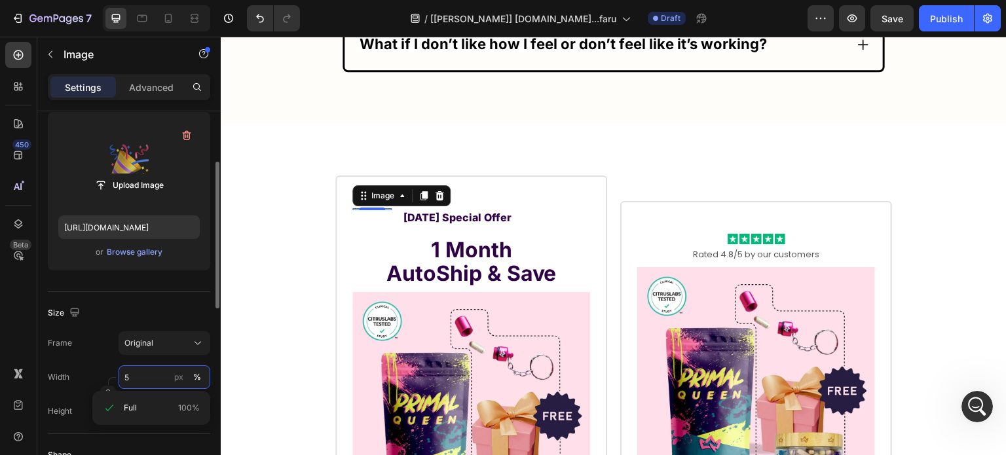
type input "50"
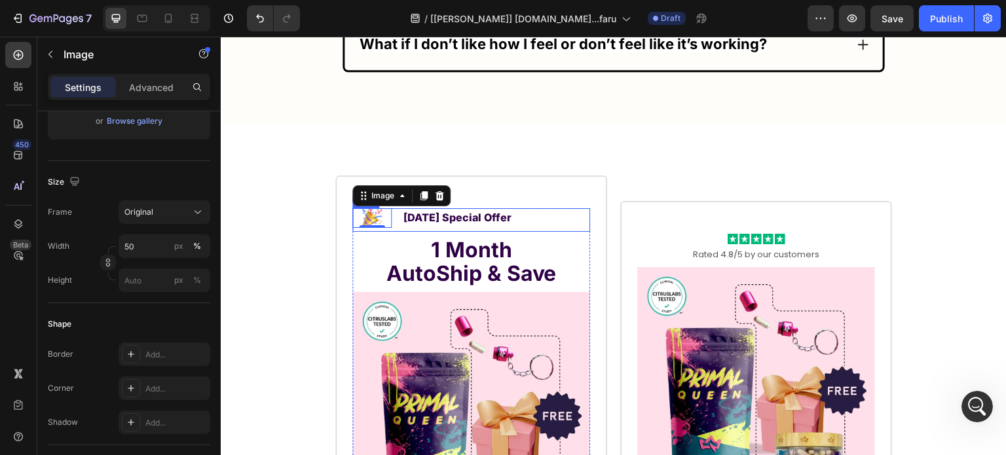
click at [565, 208] on div "Image 0 Labor Day Special Offer Heading Row" at bounding box center [471, 220] width 238 height 24
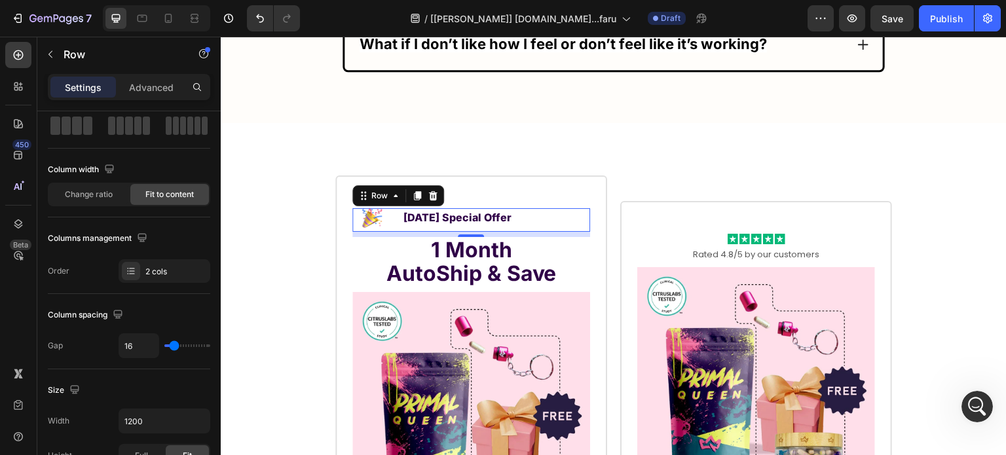
scroll to position [328, 0]
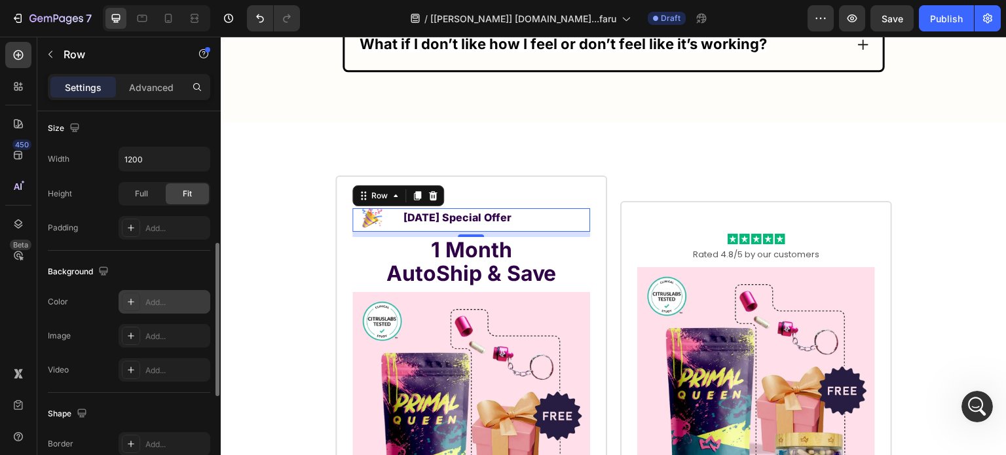
click at [145, 298] on div "Add..." at bounding box center [176, 303] width 62 height 12
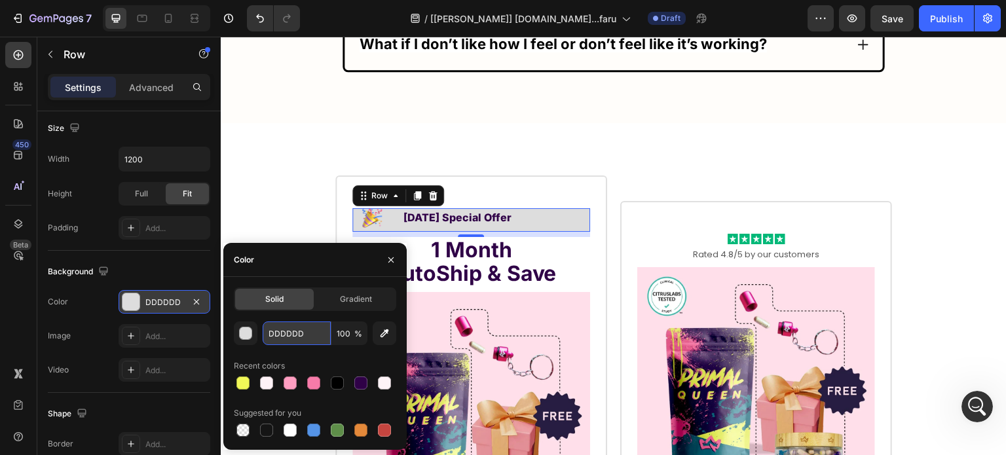
click at [304, 333] on input "DDDDDD" at bounding box center [297, 334] width 68 height 24
paste input "rgb(240, 247, 87)"
type input "rgb(240, 247, 87)"
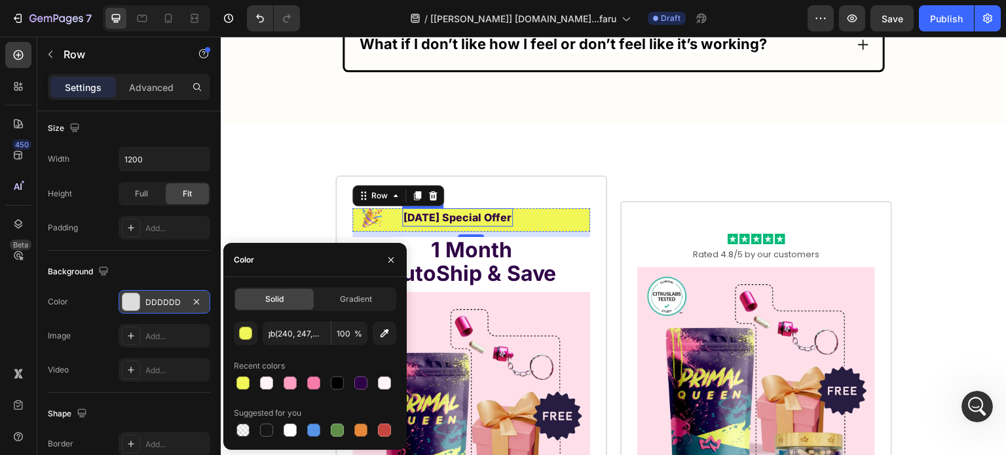
drag, startPoint x: 487, startPoint y: 204, endPoint x: 262, endPoint y: 209, distance: 225.4
click at [487, 210] on p "[DATE] Special Offer" at bounding box center [458, 218] width 108 height 16
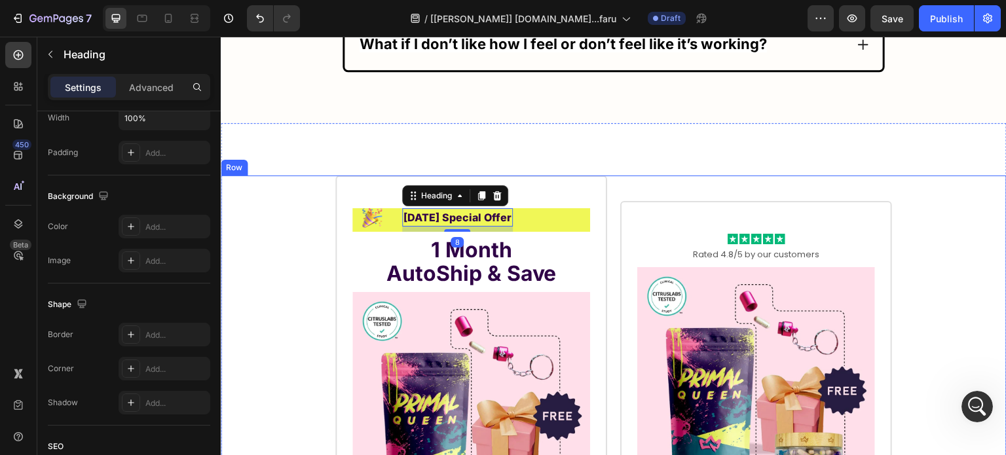
scroll to position [0, 0]
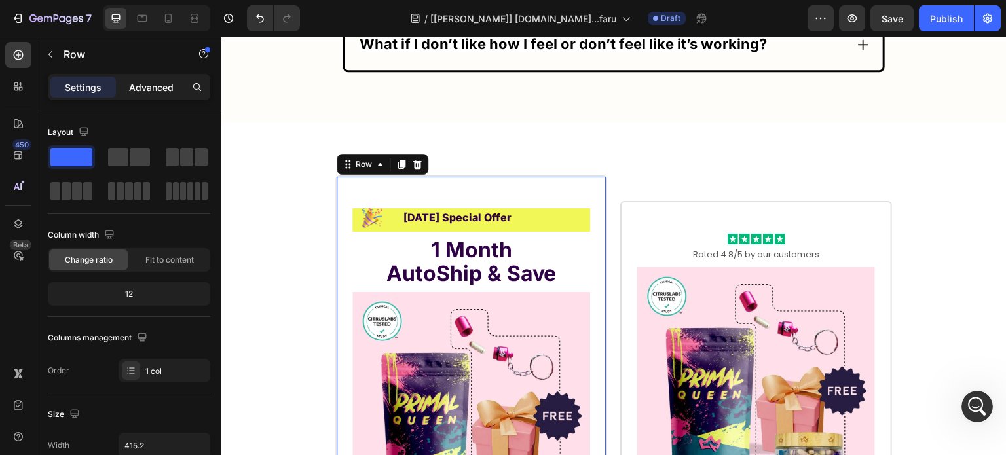
click at [138, 81] on p "Advanced" at bounding box center [151, 88] width 45 height 14
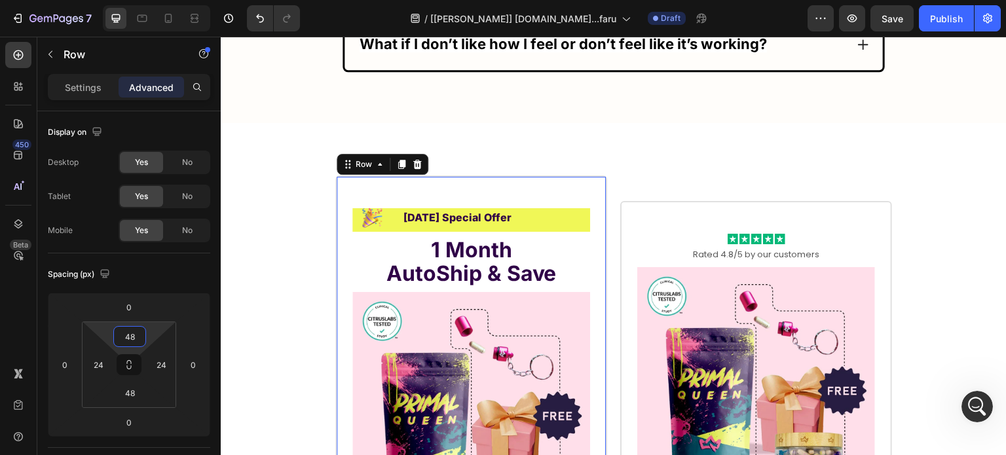
click at [134, 329] on input "48" at bounding box center [130, 337] width 26 height 20
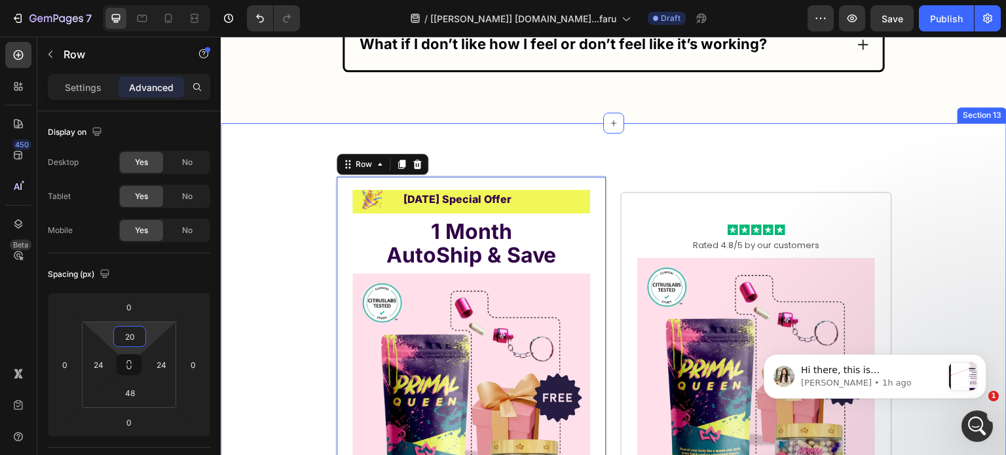
scroll to position [17193, 0]
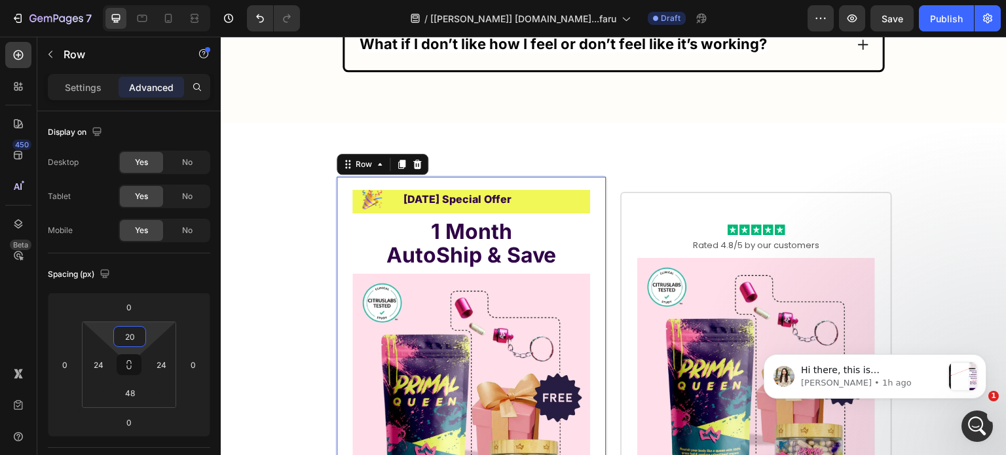
click at [135, 337] on input "20" at bounding box center [130, 337] width 26 height 20
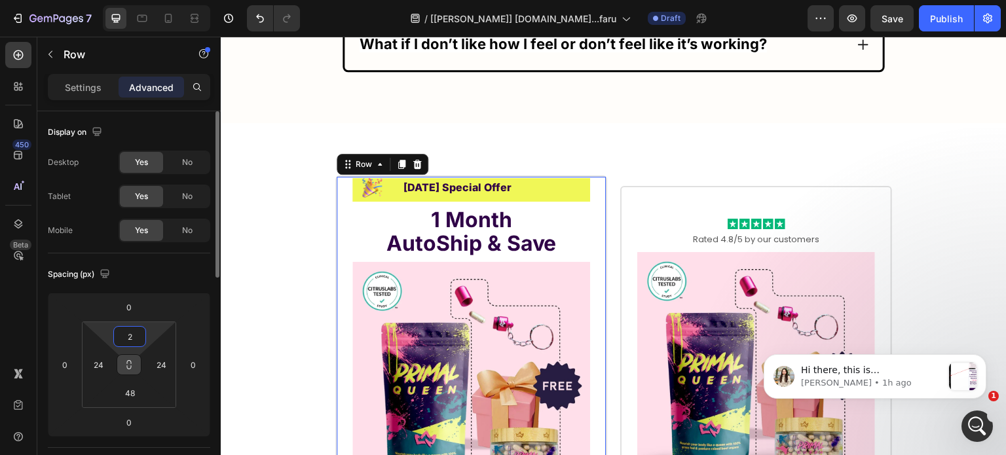
click at [124, 369] on icon at bounding box center [129, 365] width 10 height 10
click at [136, 336] on input "2" at bounding box center [130, 337] width 26 height 20
type input "20"
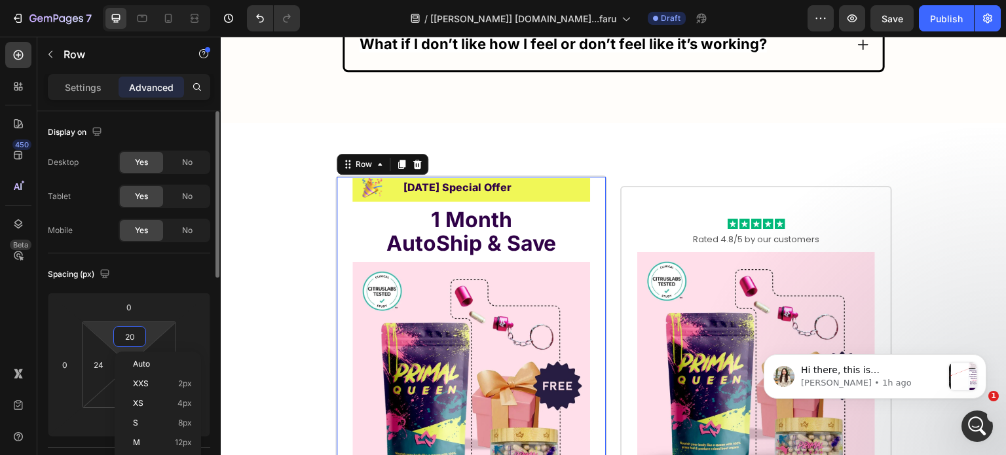
type input "20"
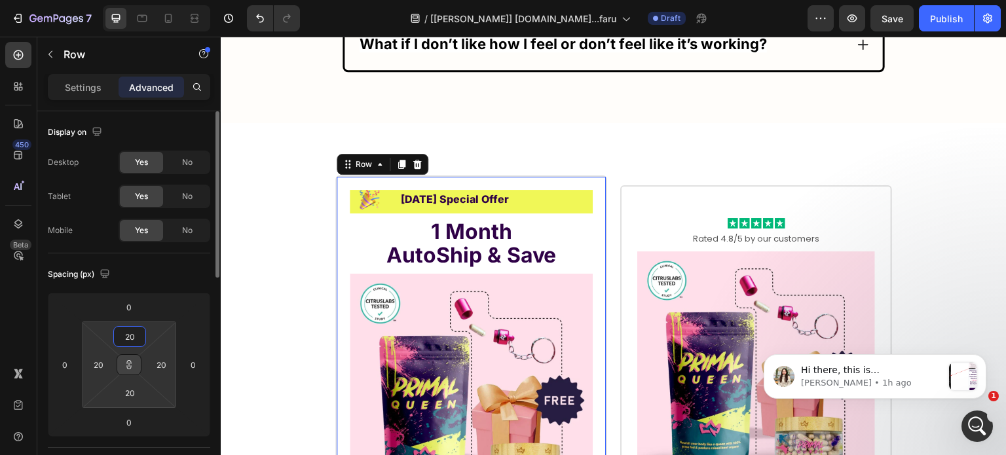
click at [136, 336] on input "20" at bounding box center [130, 337] width 26 height 20
type input "0"
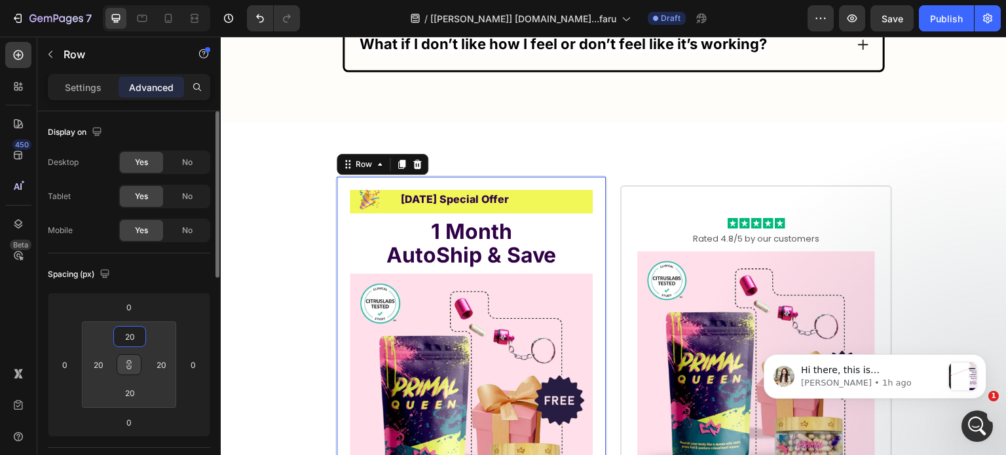
type input "0"
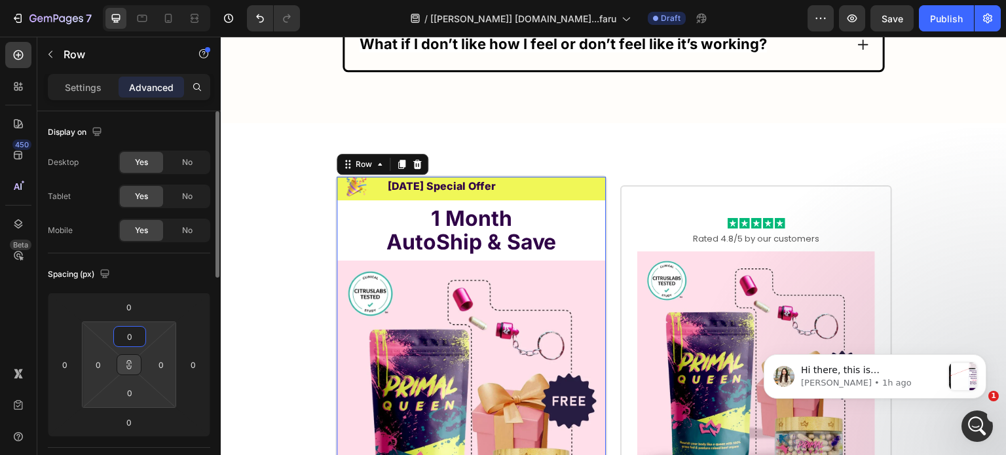
type input "0"
click at [163, 0] on html "7 Version history / [Tony GemPages] primalqueen.com...faru Draft Preview Save P…" at bounding box center [503, 0] width 1006 height 0
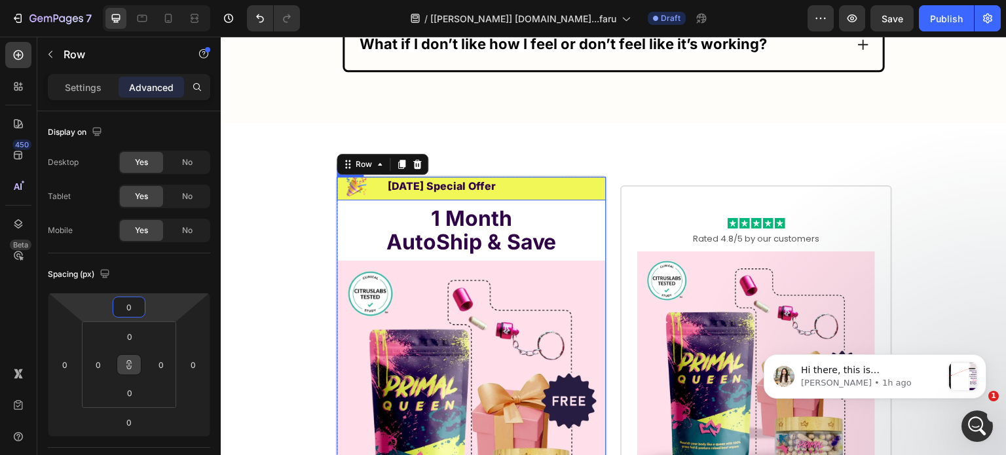
click at [558, 177] on div "Image Labor Day Special Offer Heading Row" at bounding box center [471, 189] width 269 height 24
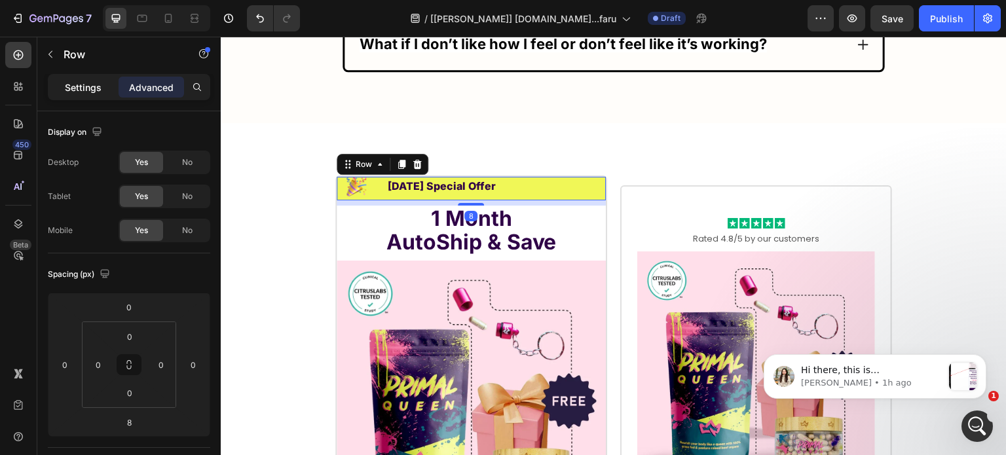
click at [79, 83] on p "Settings" at bounding box center [83, 88] width 37 height 14
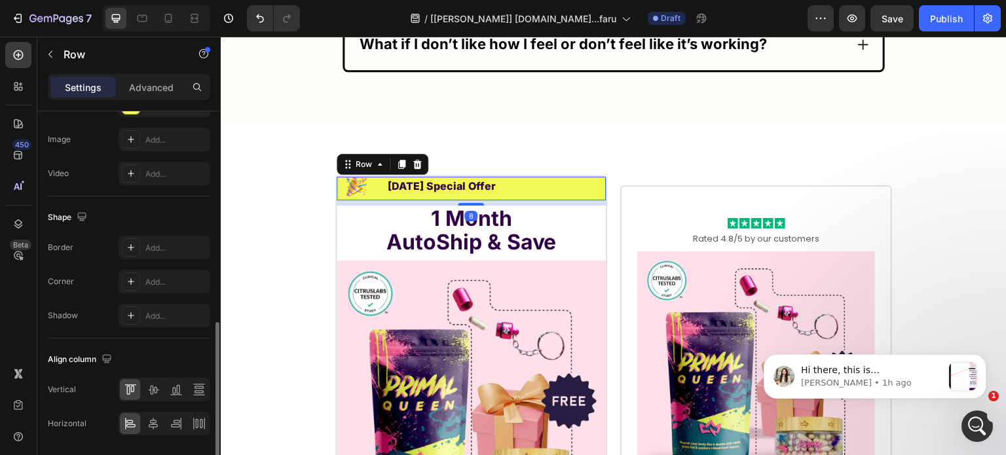
scroll to position [565, 0]
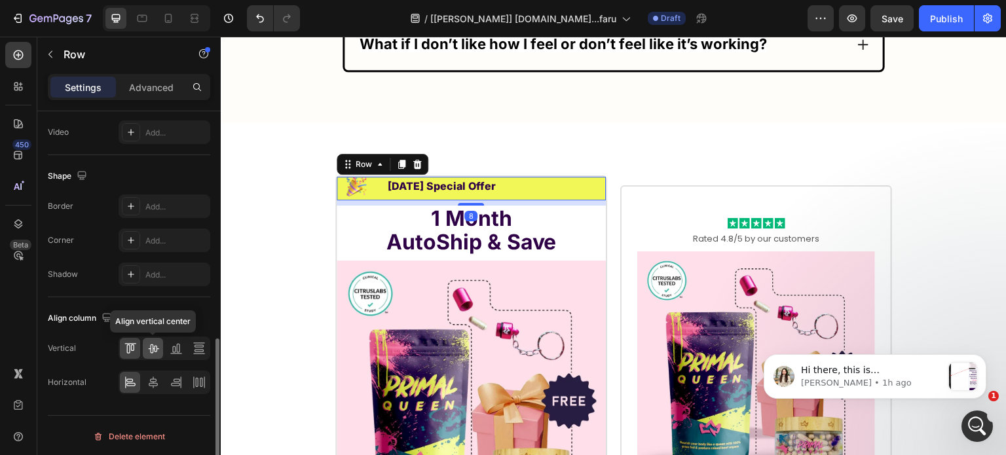
click at [151, 350] on icon at bounding box center [153, 348] width 13 height 13
click at [154, 376] on icon at bounding box center [153, 382] width 13 height 13
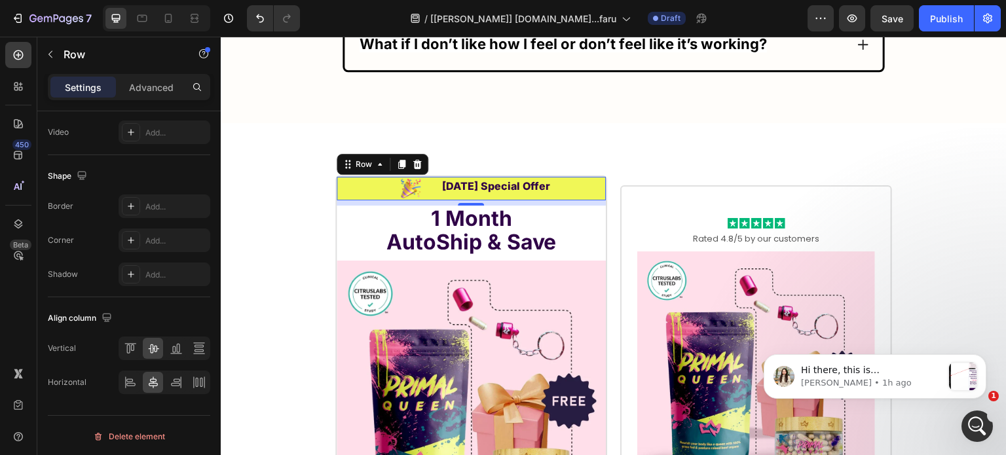
scroll to position [434, 0]
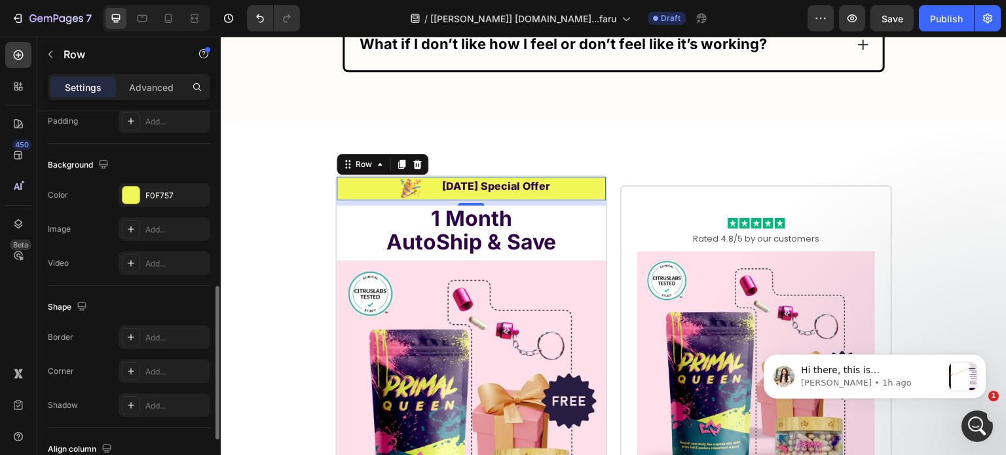
click at [345, 177] on div "Image Labor Day Special Offer Heading Row 8" at bounding box center [471, 189] width 269 height 24
click at [134, 91] on p "Advanced" at bounding box center [151, 88] width 45 height 14
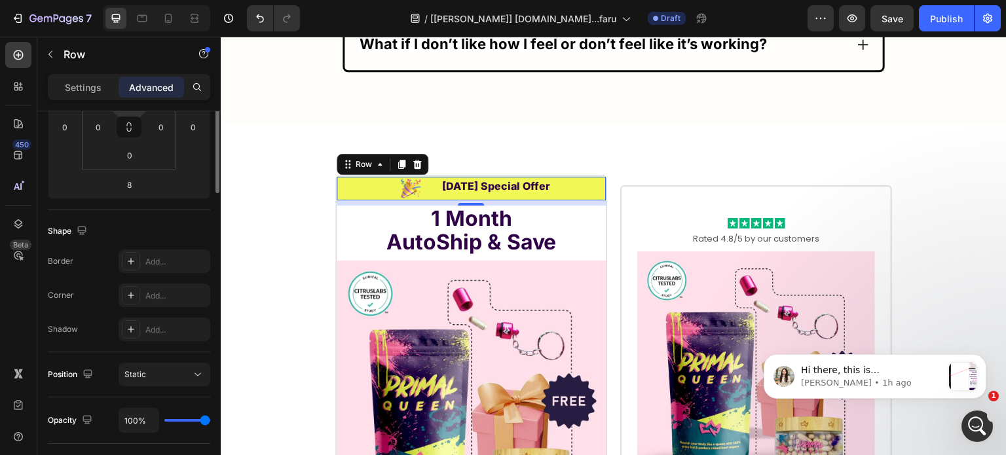
scroll to position [41, 0]
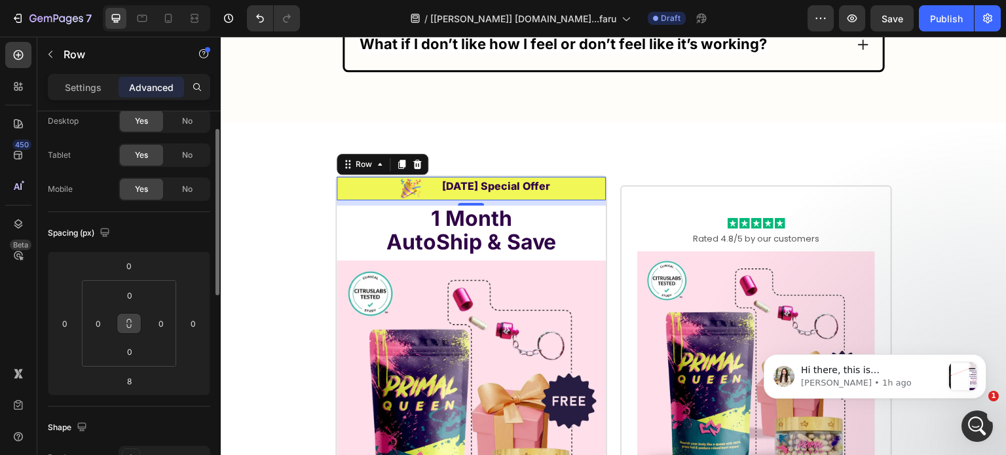
click at [127, 324] on icon at bounding box center [129, 326] width 5 height 4
click at [136, 295] on input "0" at bounding box center [130, 296] width 26 height 20
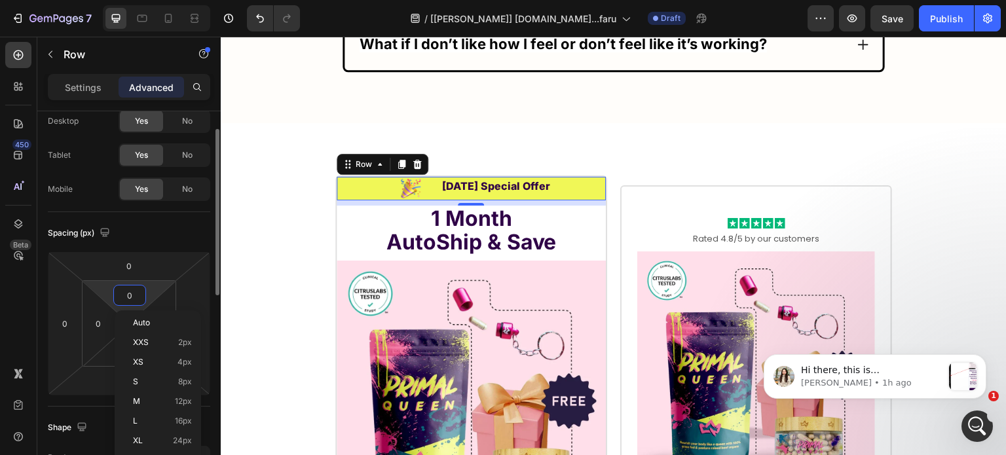
type input "2"
type input "20"
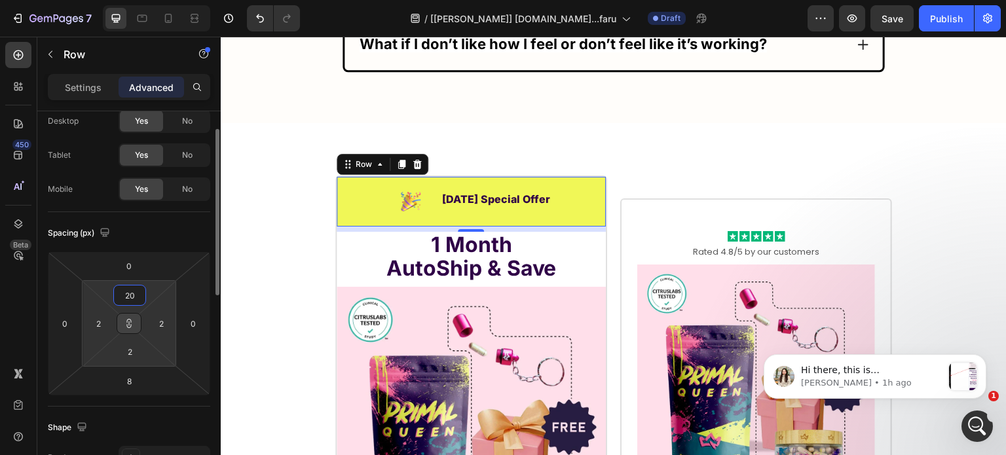
type input "20"
type input "2"
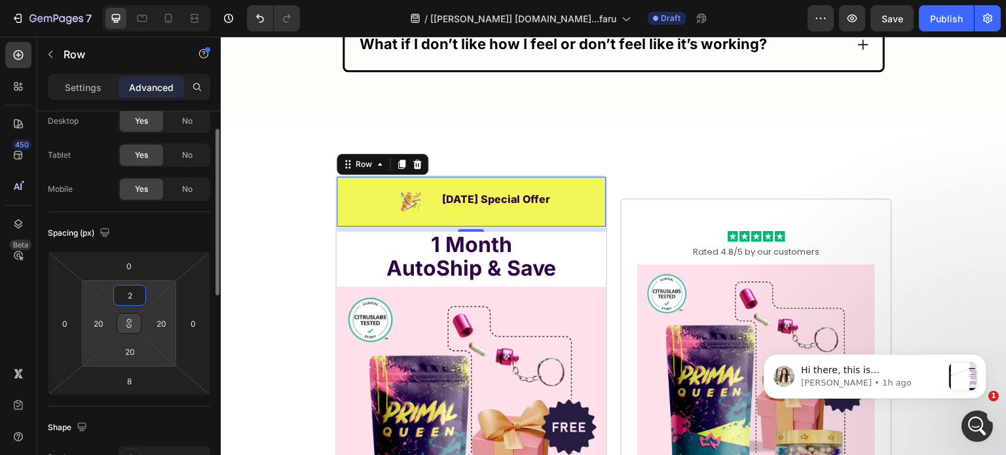
type input "2"
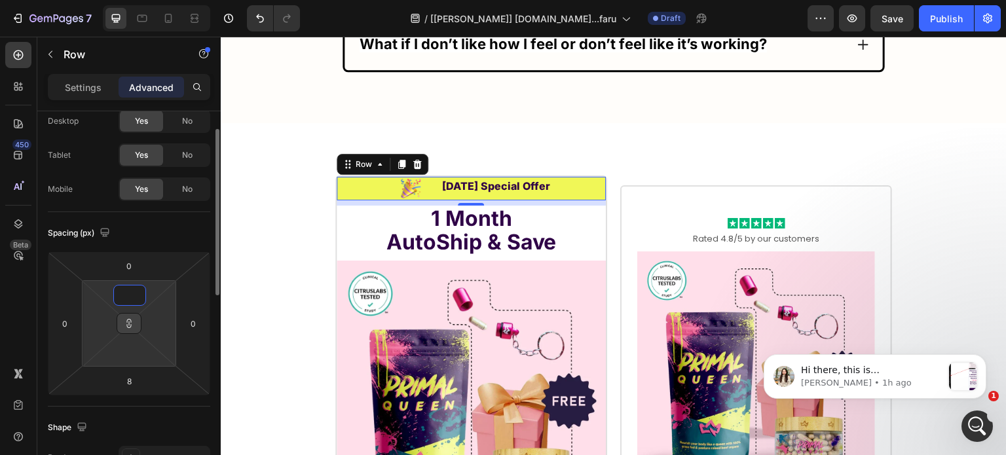
type input "1"
type input "10"
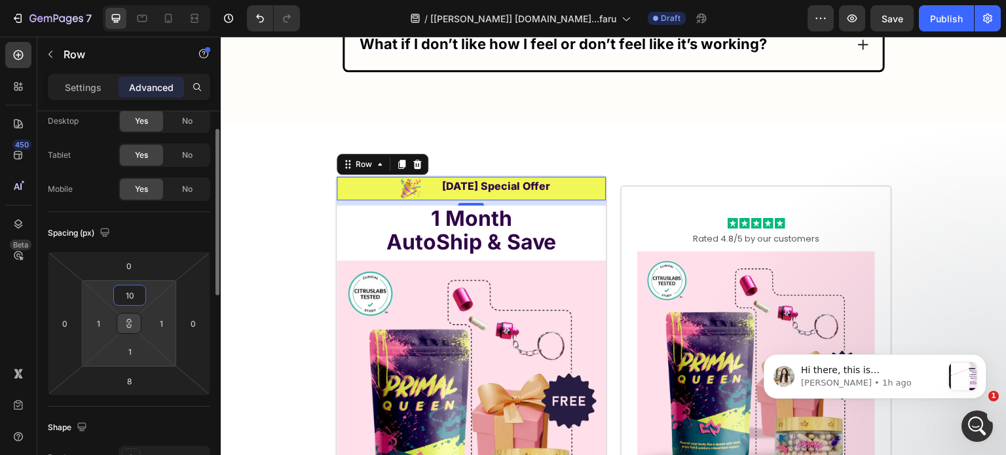
type input "10"
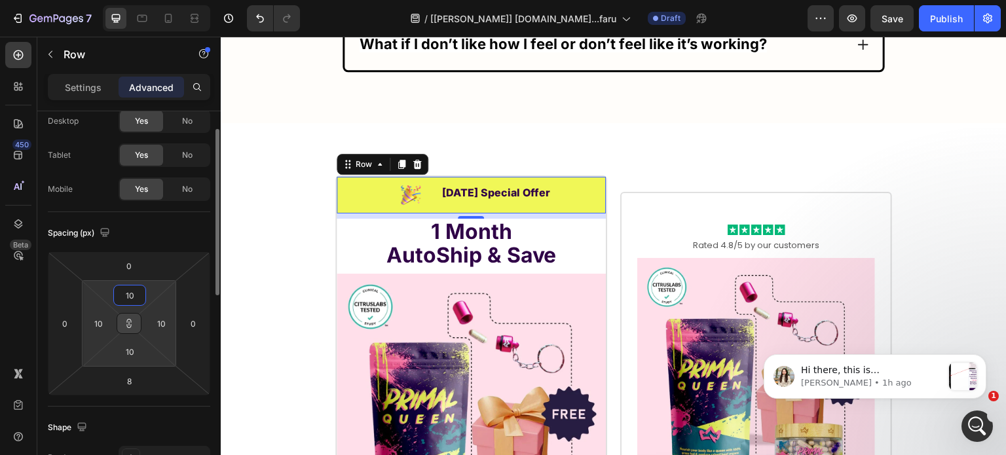
type input "1"
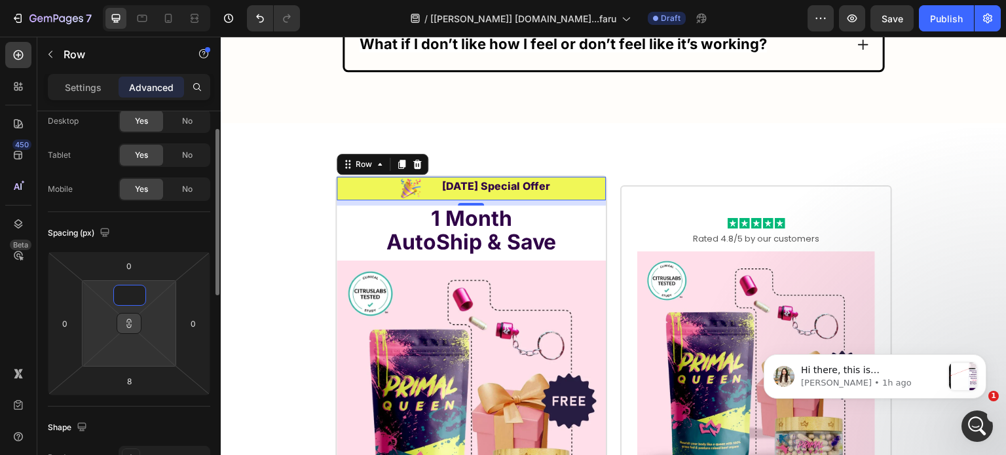
type input "1"
type input "10"
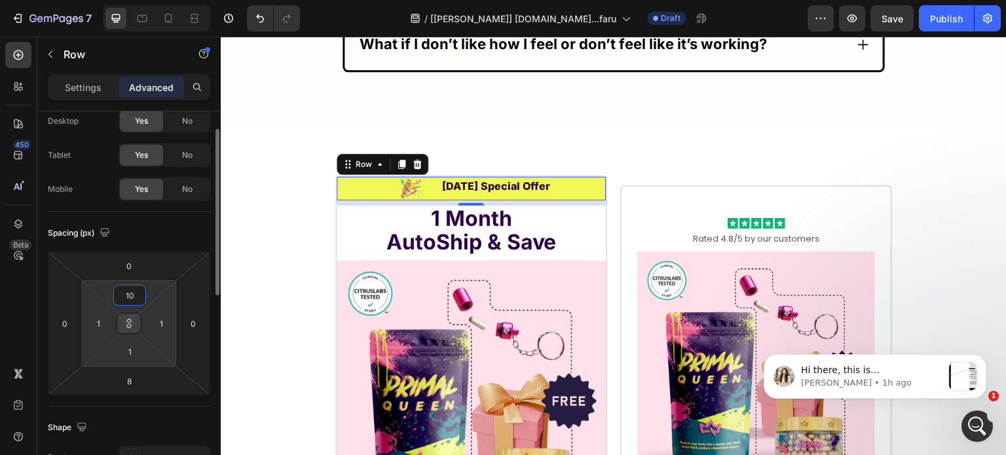
type input "10"
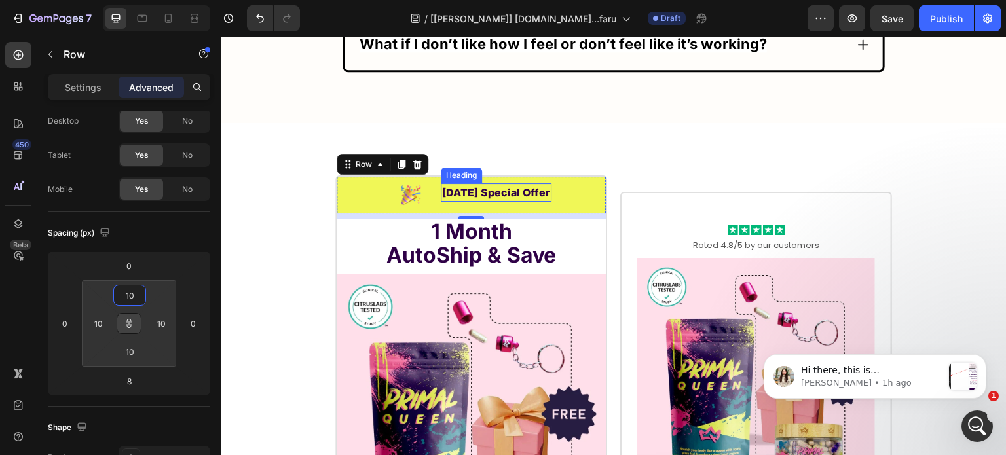
drag, startPoint x: 510, startPoint y: 175, endPoint x: 502, endPoint y: 196, distance: 22.2
click at [509, 185] on p "[DATE] Special Offer" at bounding box center [496, 193] width 108 height 16
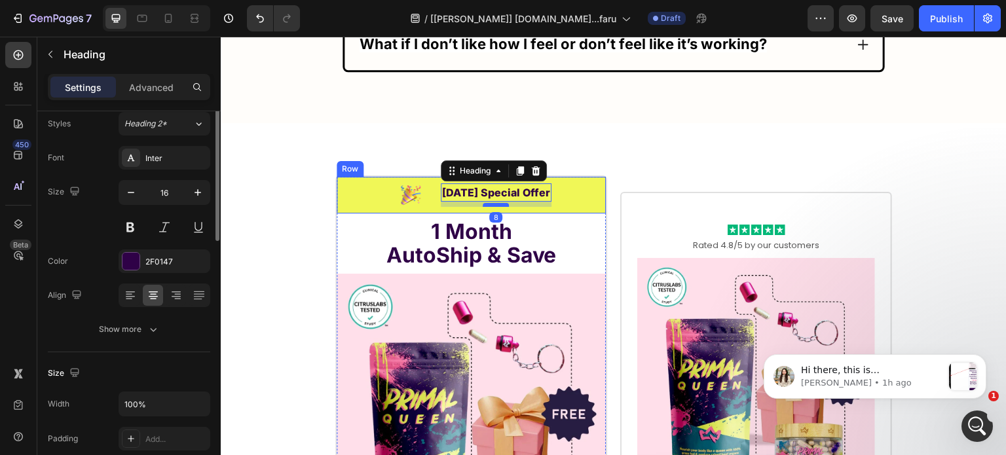
scroll to position [0, 0]
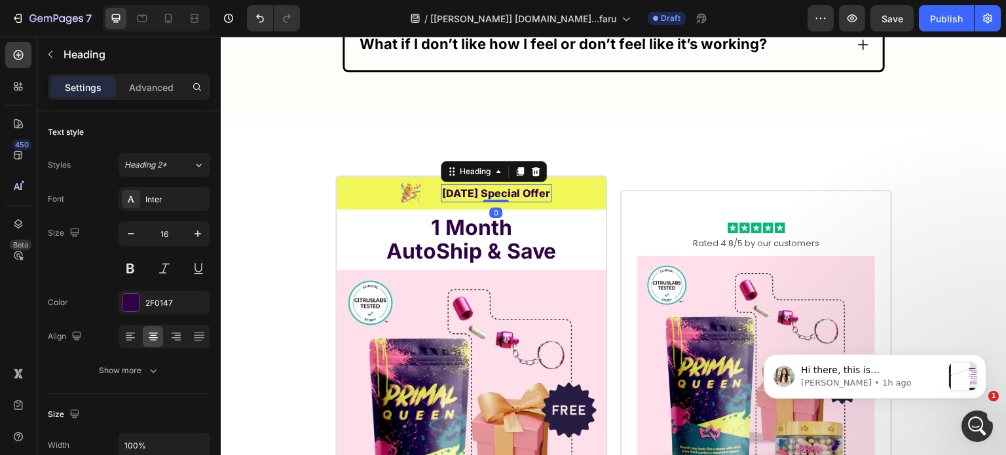
drag, startPoint x: 493, startPoint y: 189, endPoint x: 489, endPoint y: 143, distance: 45.4
click at [502, 184] on div "Labor Day Special Offer Heading 0" at bounding box center [496, 193] width 111 height 18
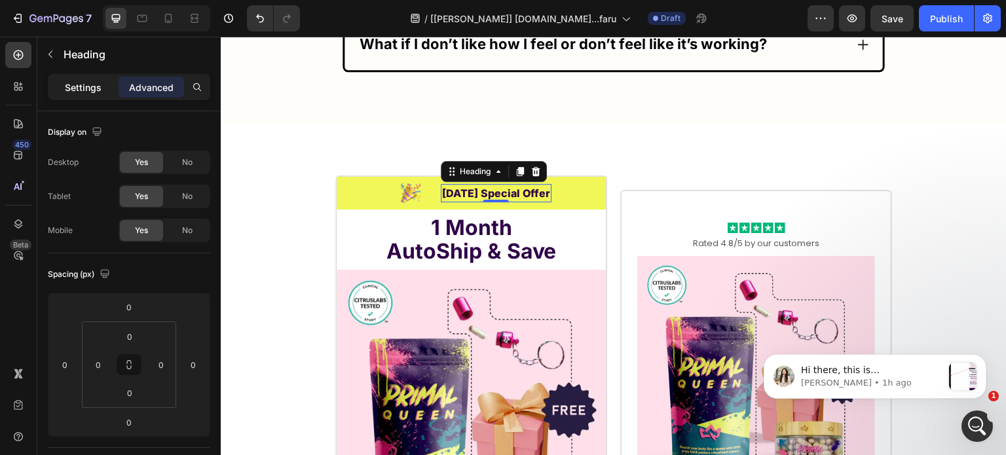
click at [82, 86] on p "Settings" at bounding box center [83, 88] width 37 height 14
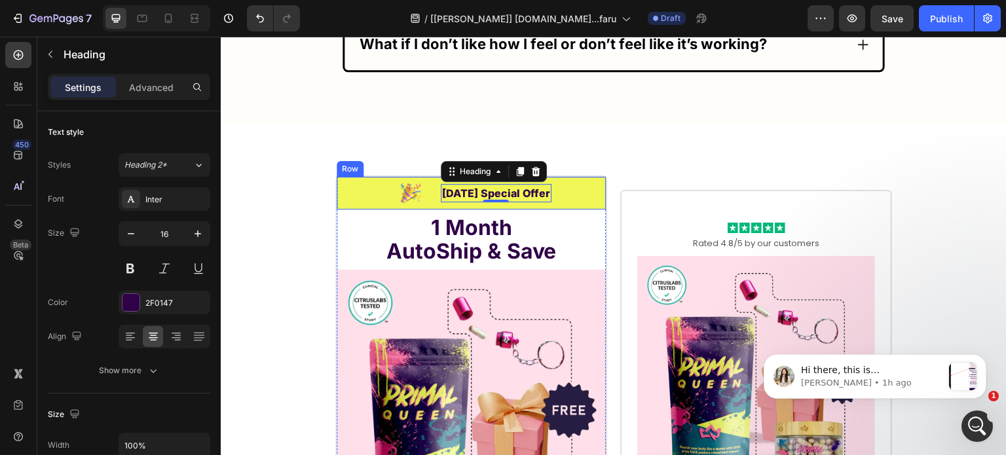
click at [364, 180] on div "Image Labor Day Special Offer Heading 0 Row" at bounding box center [471, 193] width 269 height 33
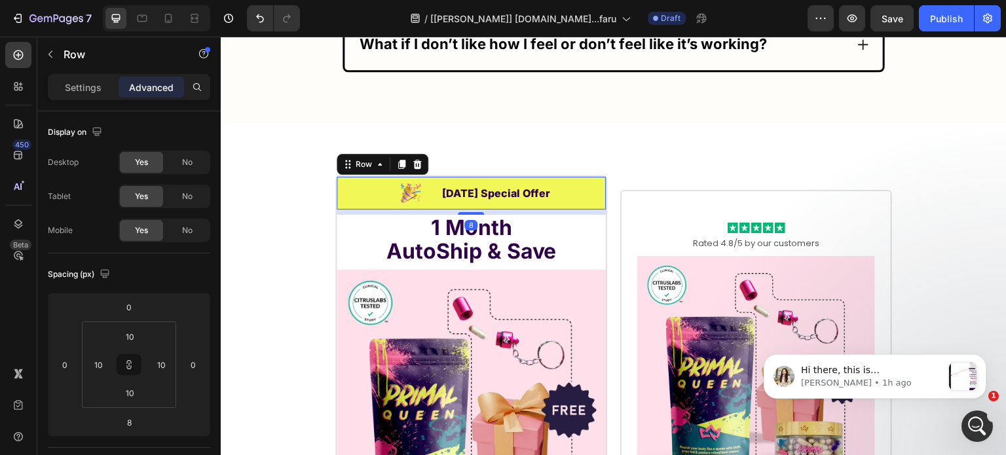
click at [85, 94] on div "Settings" at bounding box center [83, 87] width 66 height 21
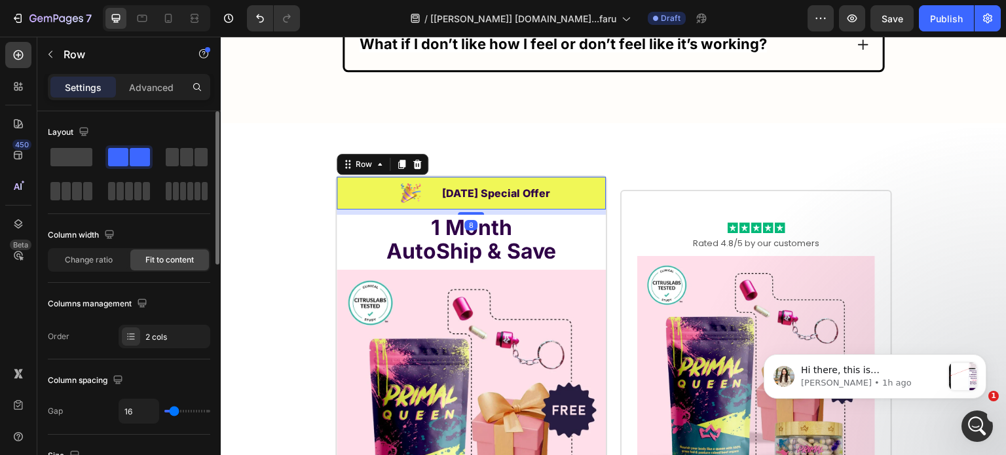
type input "0"
drag, startPoint x: 172, startPoint y: 411, endPoint x: 159, endPoint y: 362, distance: 50.8
type input "0"
click at [164, 413] on input "range" at bounding box center [187, 411] width 46 height 3
click at [356, 159] on div "Row" at bounding box center [364, 165] width 22 height 12
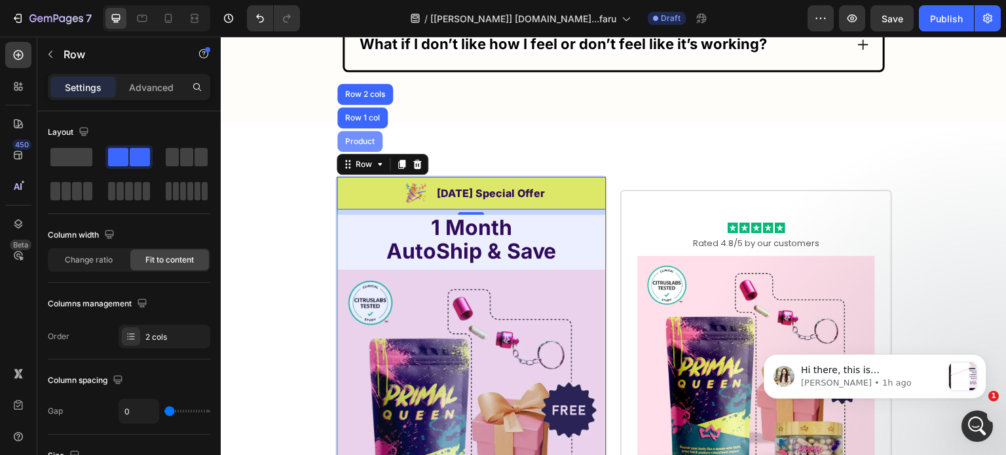
click at [354, 131] on div "Product" at bounding box center [359, 141] width 45 height 21
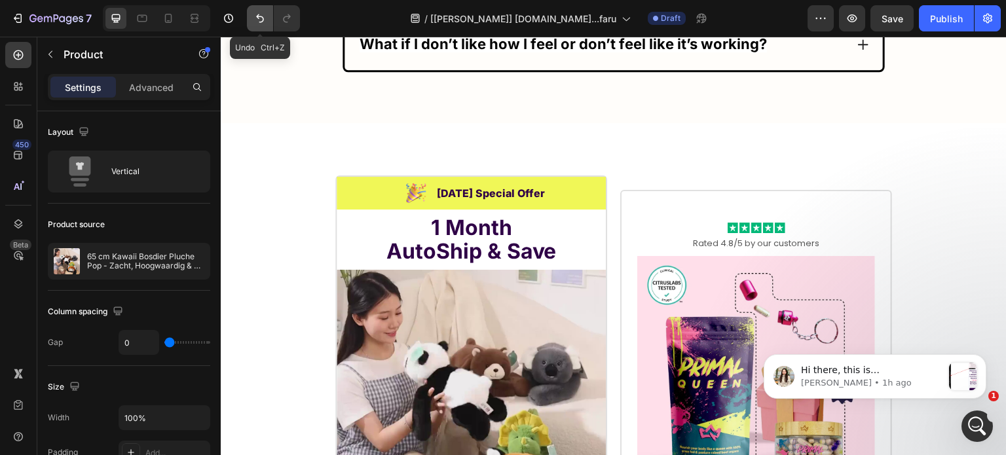
click at [266, 16] on icon "Undo/Redo" at bounding box center [259, 18] width 13 height 13
click at [256, 20] on icon "Undo/Redo" at bounding box center [259, 18] width 13 height 13
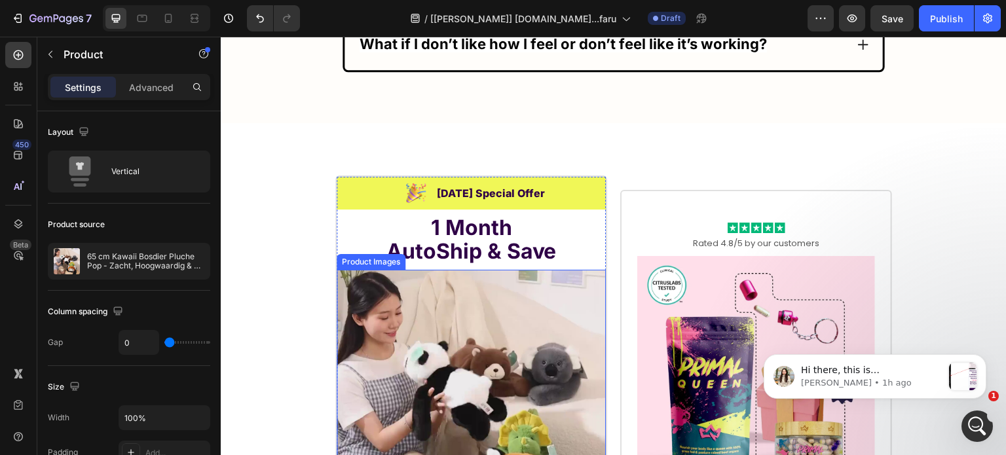
click at [452, 270] on img at bounding box center [471, 404] width 269 height 269
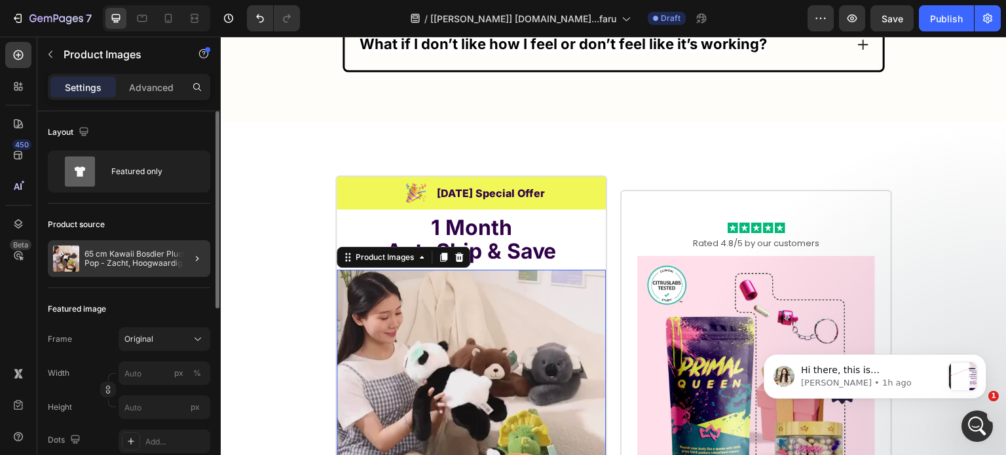
click at [178, 258] on div at bounding box center [192, 258] width 37 height 37
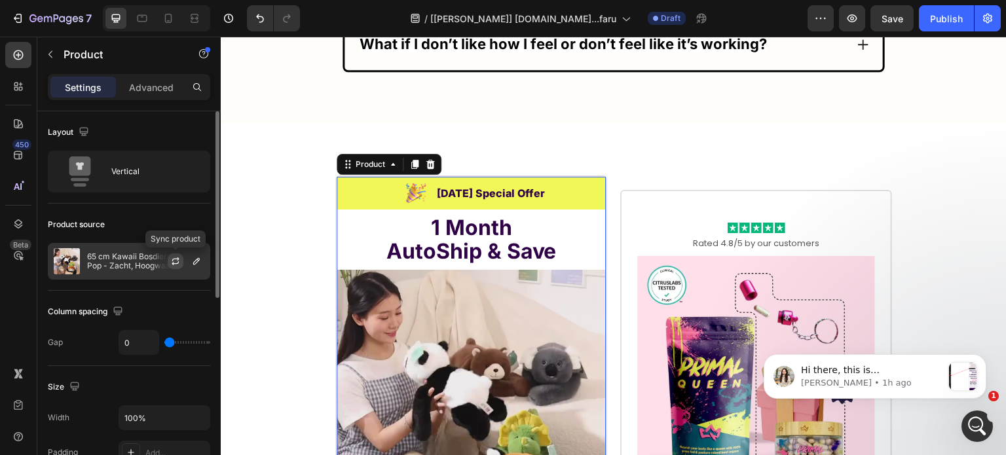
click at [174, 264] on icon "button" at bounding box center [175, 261] width 10 height 10
click at [778, 379] on img "message notification from Dzung, 1h ago. Hi there, this is Dzung from GemPages …" at bounding box center [784, 376] width 21 height 21
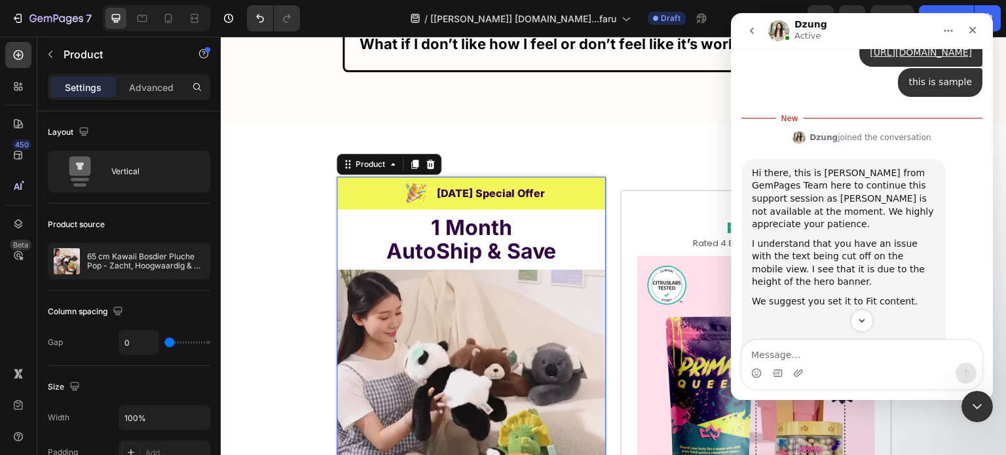
scroll to position [17265, 0]
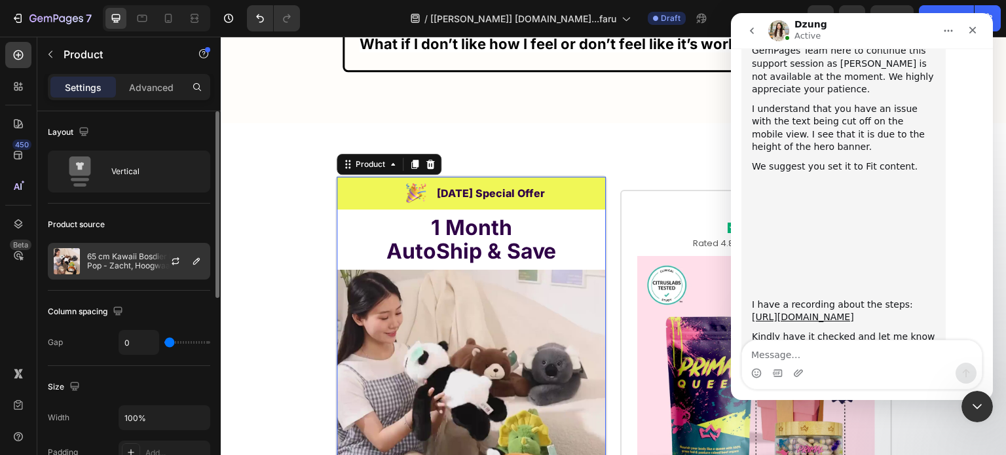
click at [107, 268] on p "65 cm Kawaii Bosdier Pluche Pop - Zacht, Hoogwaardig & Knuffelbaar" at bounding box center [145, 261] width 117 height 18
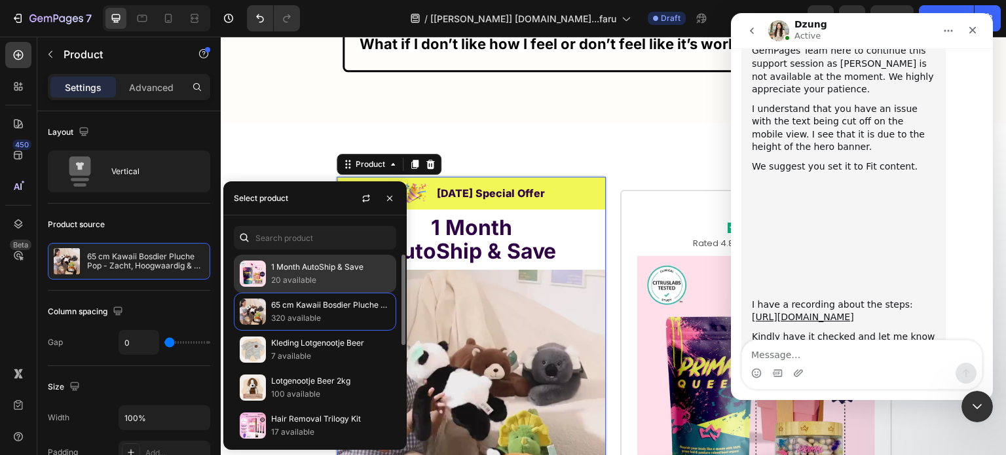
click at [270, 293] on div "1 Month AutoShip & Save 20 available" at bounding box center [315, 312] width 162 height 38
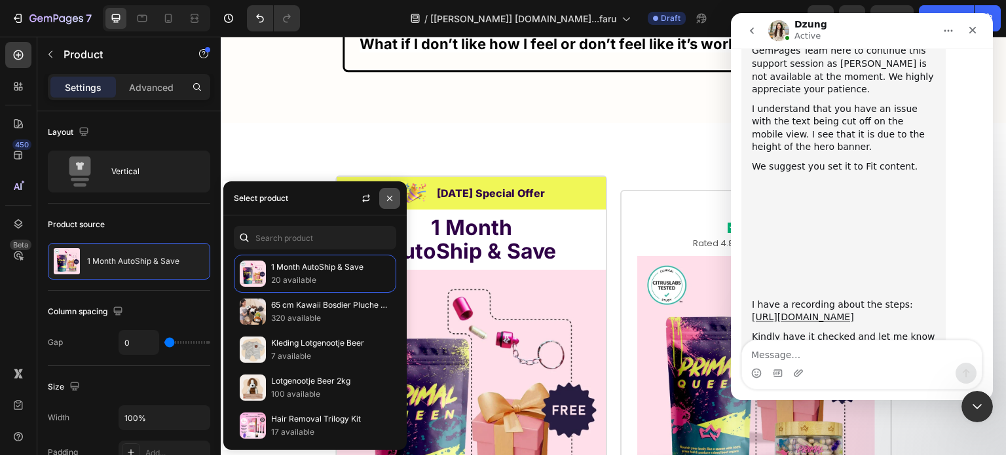
click at [396, 195] on button "button" at bounding box center [389, 198] width 21 height 21
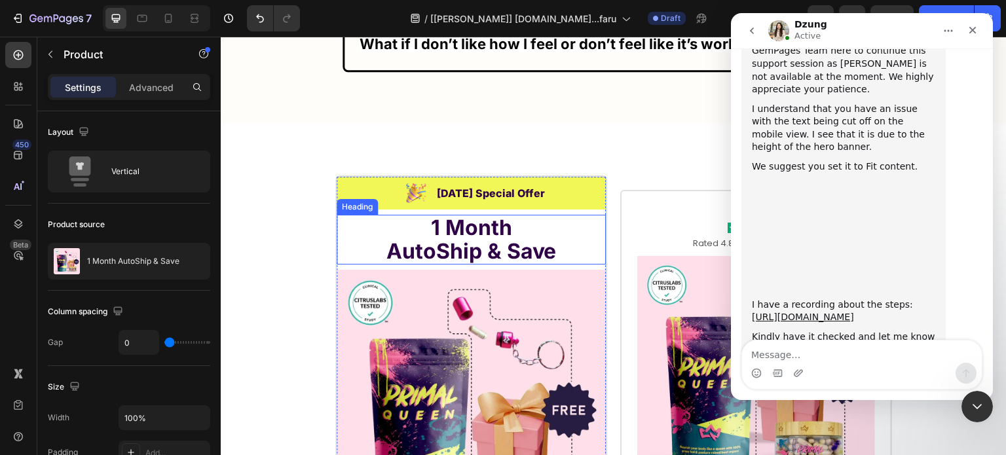
click at [351, 215] on h2 "1 Month AutoShip & Save" at bounding box center [471, 240] width 269 height 50
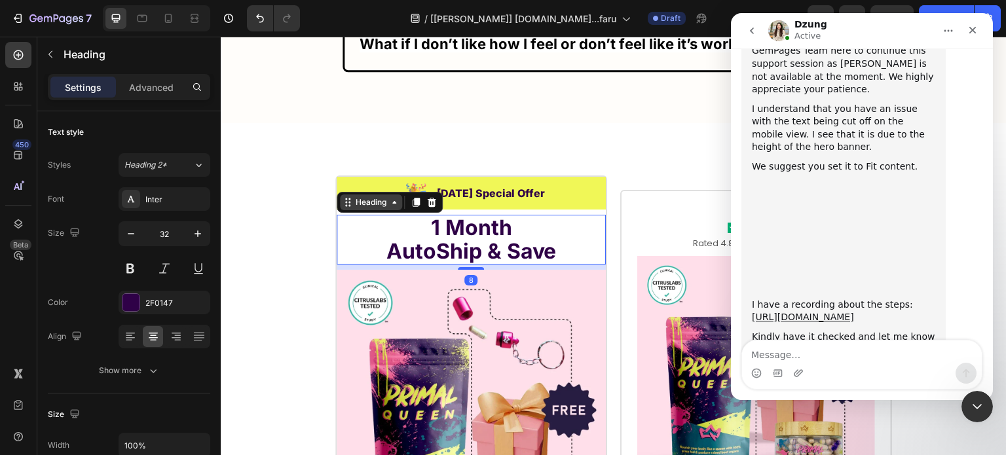
click at [354, 197] on div "Heading" at bounding box center [371, 203] width 36 height 12
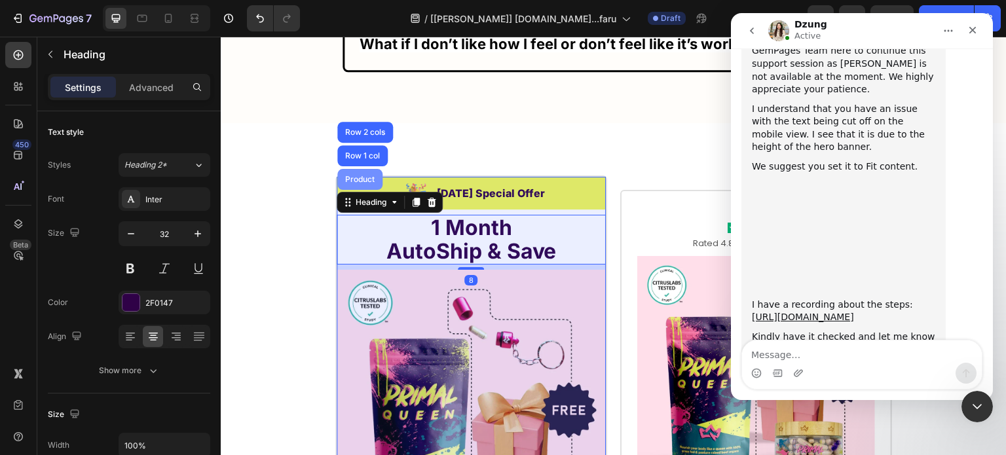
click at [354, 169] on div "Product" at bounding box center [359, 179] width 45 height 21
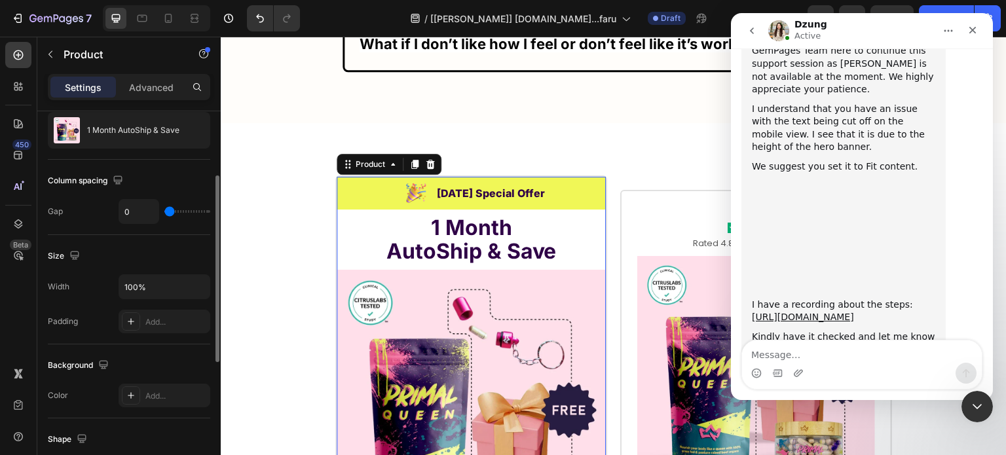
scroll to position [262, 0]
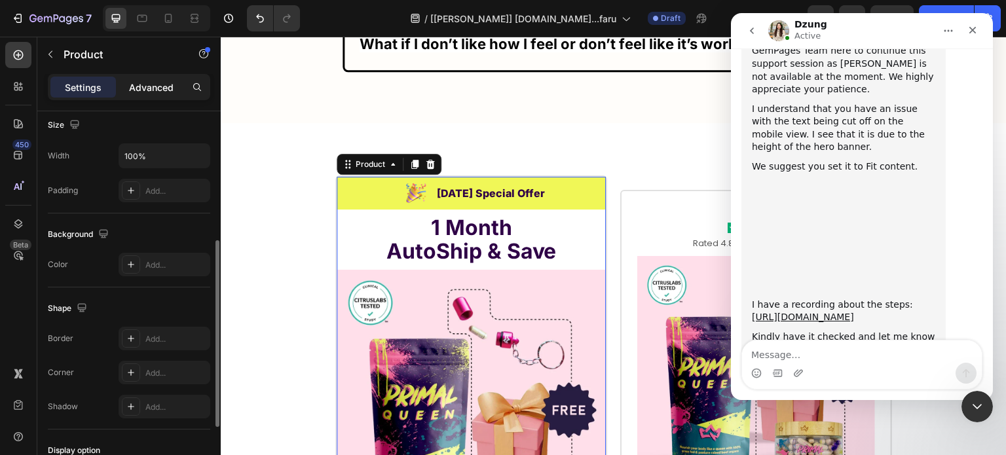
click at [126, 81] on div "Advanced" at bounding box center [152, 87] width 66 height 21
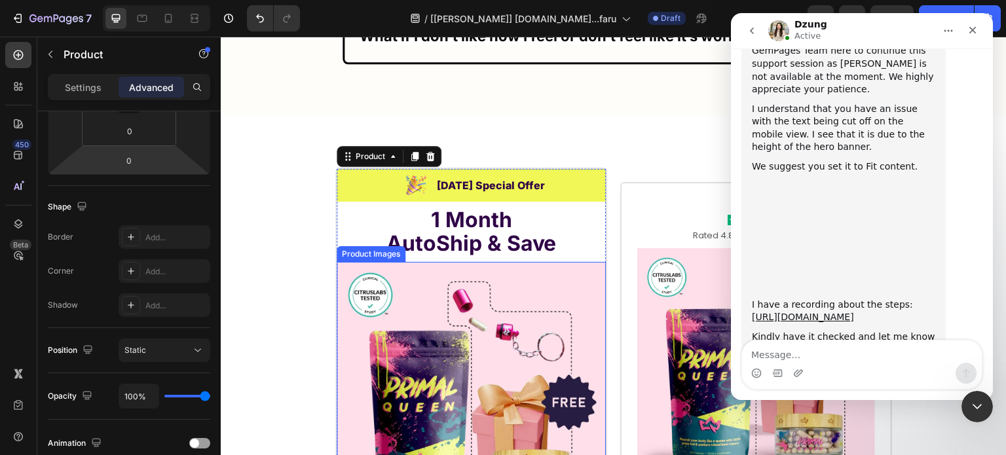
scroll to position [8888, 0]
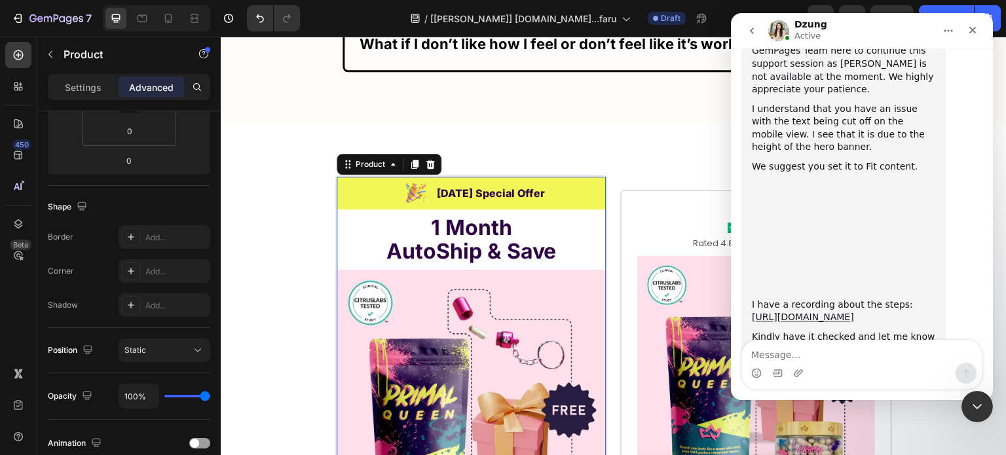
click at [145, 90] on p "Advanced" at bounding box center [151, 88] width 45 height 14
click at [153, 238] on div "Add..." at bounding box center [176, 238] width 62 height 12
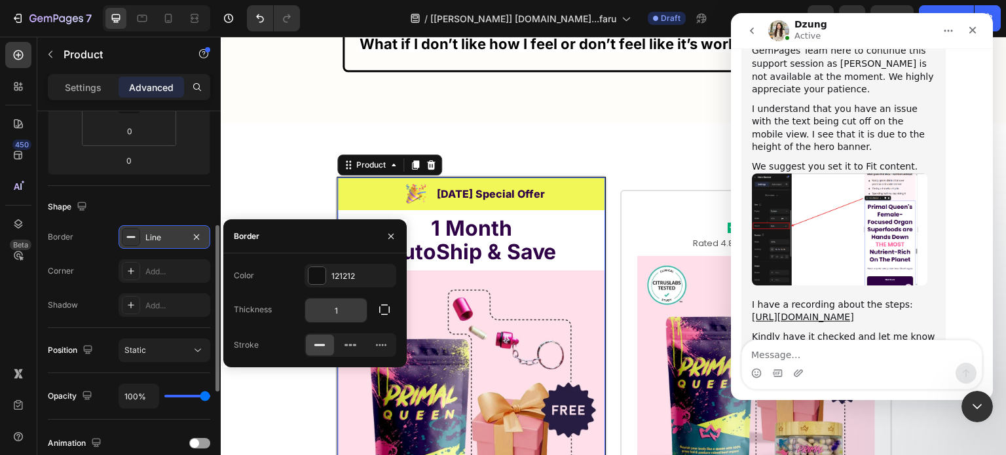
click at [341, 301] on input "1" at bounding box center [336, 311] width 62 height 24
type input "3"
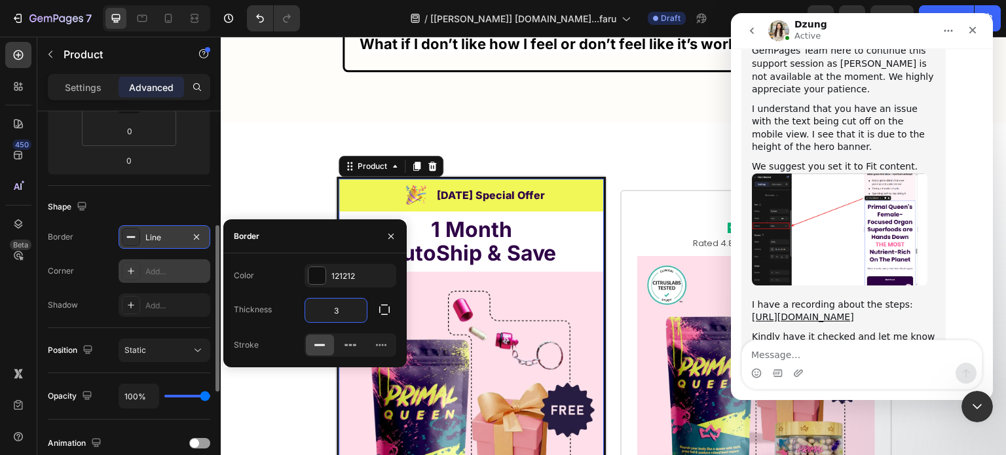
click at [159, 274] on div "Add..." at bounding box center [176, 272] width 62 height 12
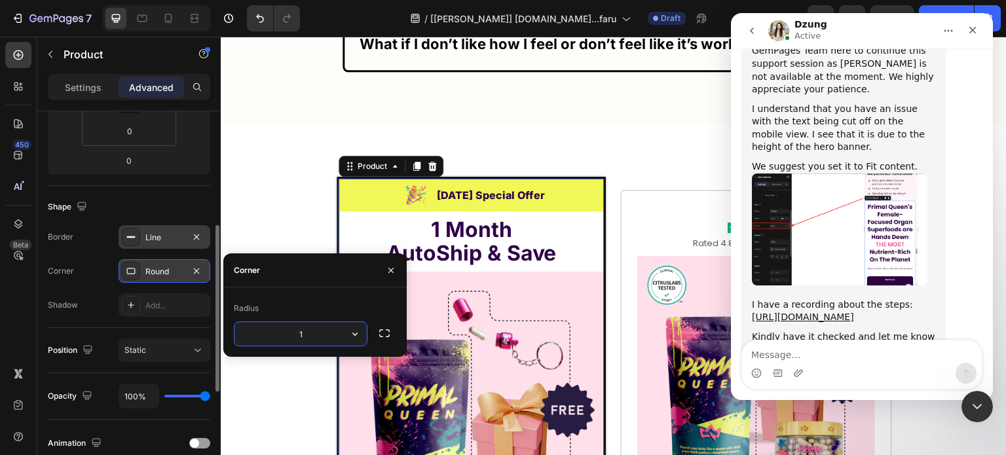
type input "10"
click at [343, 183] on div "Image [DATE] Special Offer Heading Row" at bounding box center [471, 195] width 265 height 33
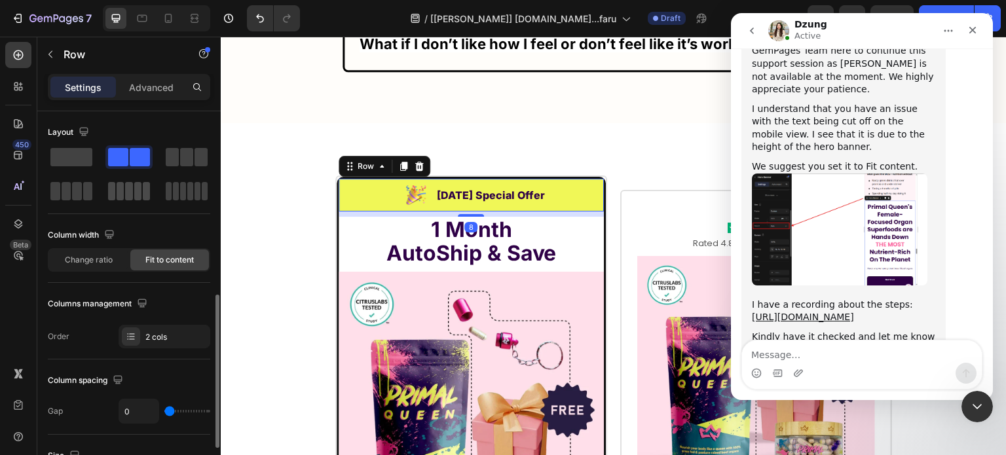
scroll to position [197, 0]
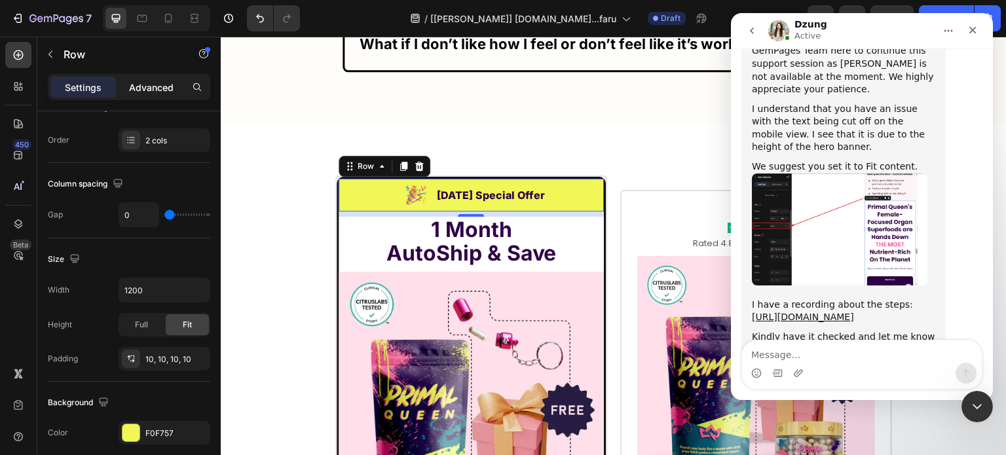
click at [151, 84] on p "Advanced" at bounding box center [151, 88] width 45 height 14
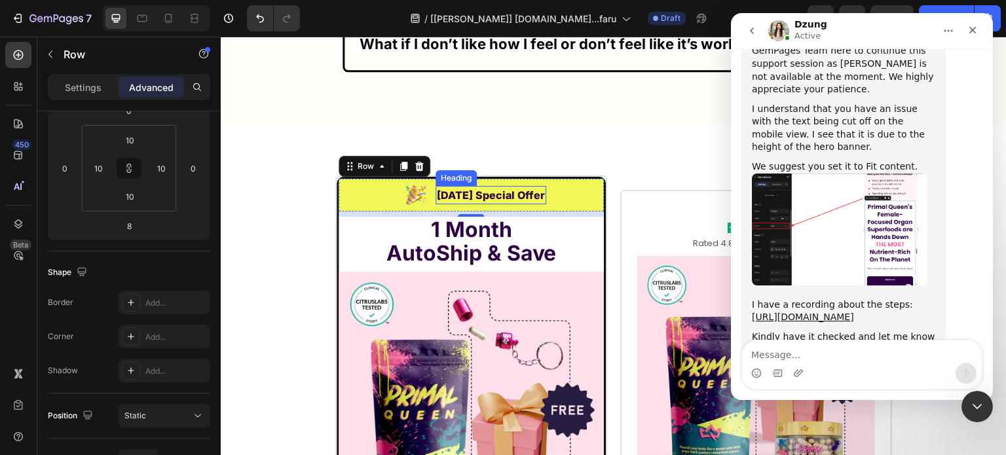
click at [493, 186] on h2 "[DATE] Special Offer" at bounding box center [491, 195] width 111 height 18
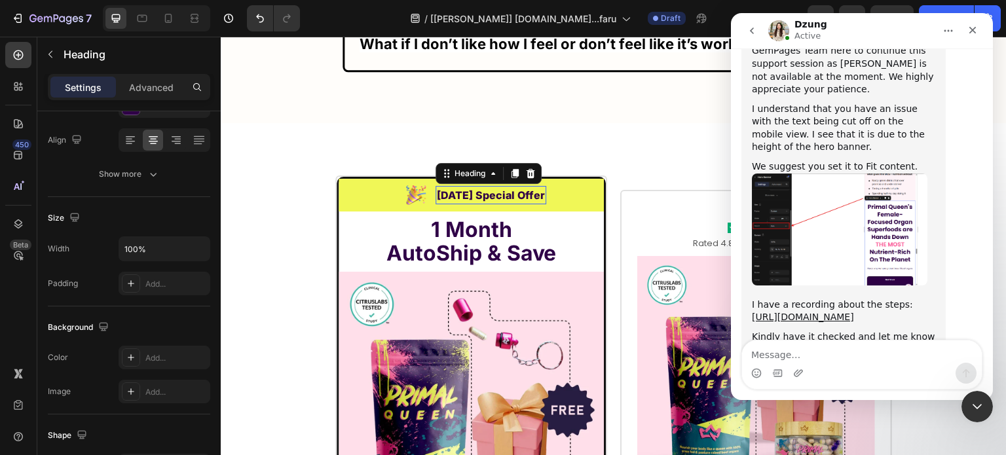
scroll to position [0, 0]
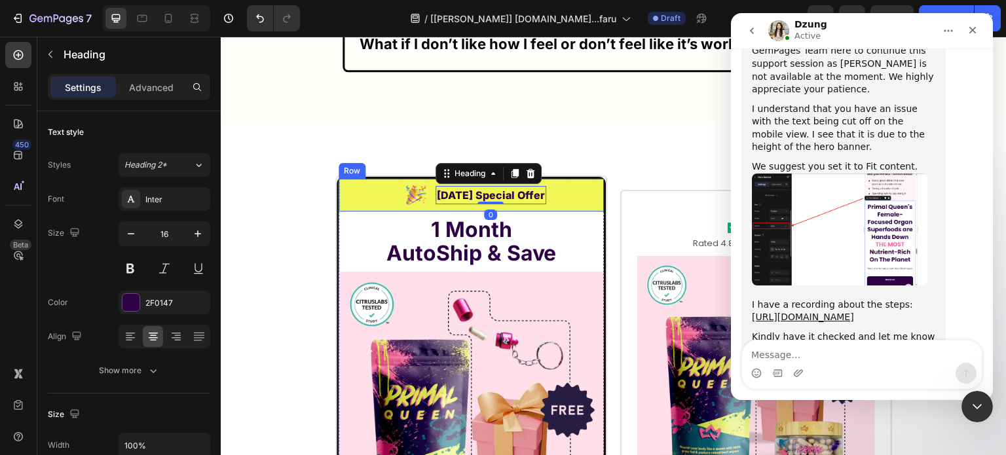
click at [359, 189] on div "Image Labor Day Special Offer Heading 0 Row" at bounding box center [471, 195] width 265 height 33
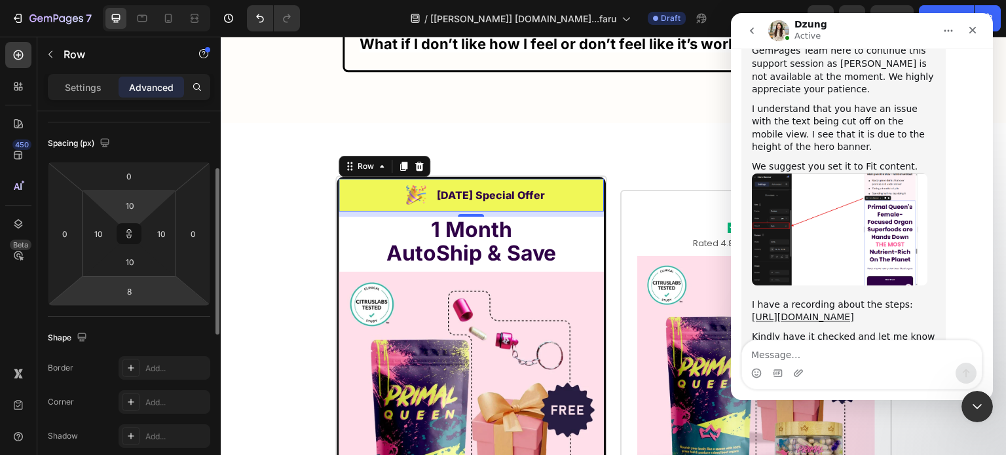
scroll to position [197, 0]
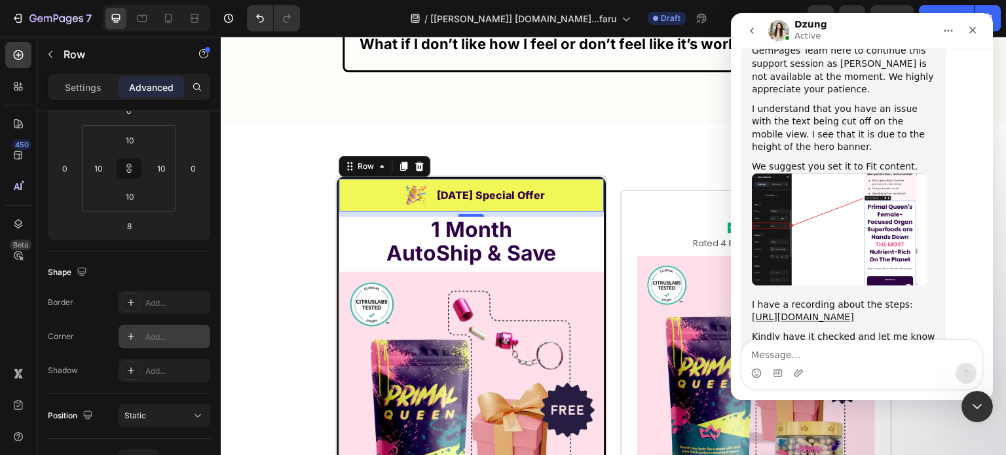
click at [155, 334] on div "Add..." at bounding box center [176, 337] width 62 height 12
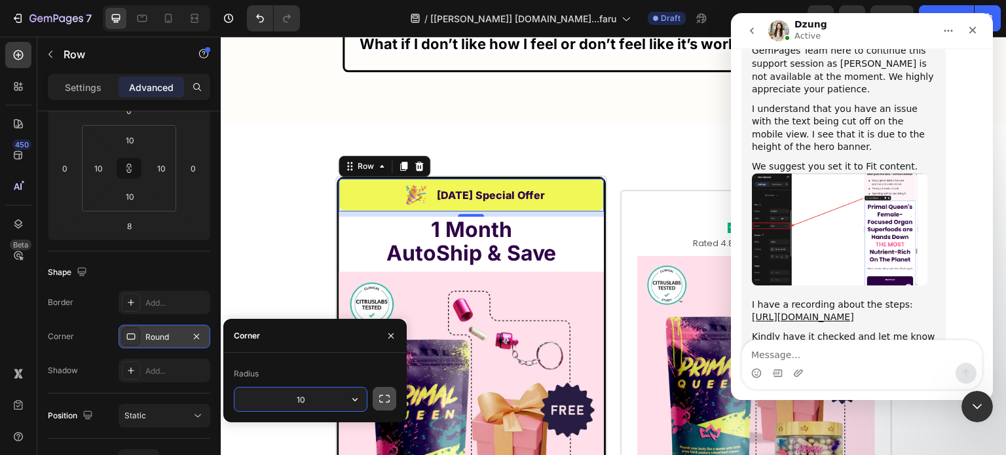
type input "10"
click at [385, 394] on icon "button" at bounding box center [384, 398] width 13 height 13
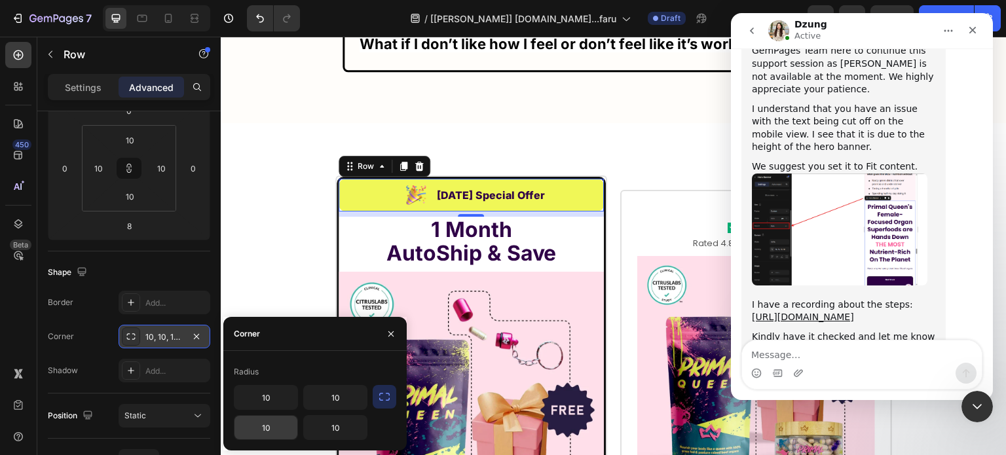
click at [276, 426] on input "10" at bounding box center [266, 428] width 63 height 24
type input "0"
click at [323, 428] on input "10" at bounding box center [335, 428] width 63 height 24
type input "0"
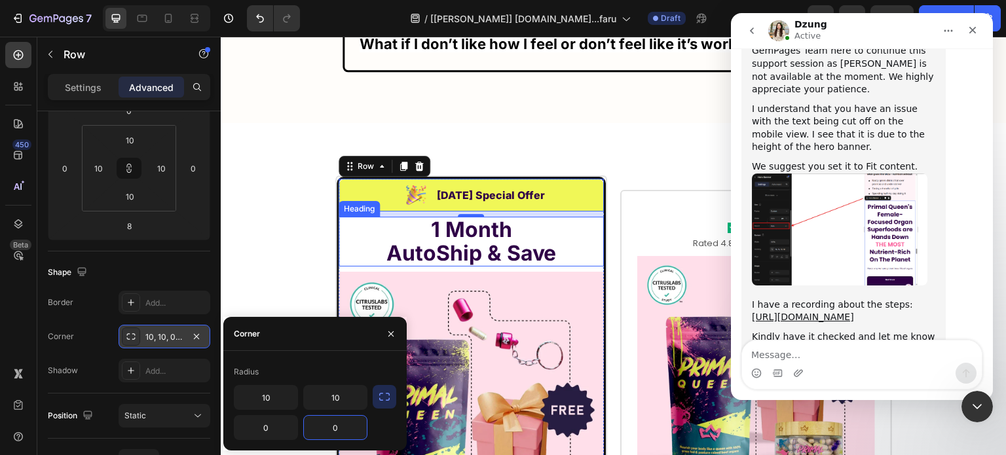
click at [343, 217] on h2 "1 Month AutoShip & Save" at bounding box center [471, 242] width 265 height 50
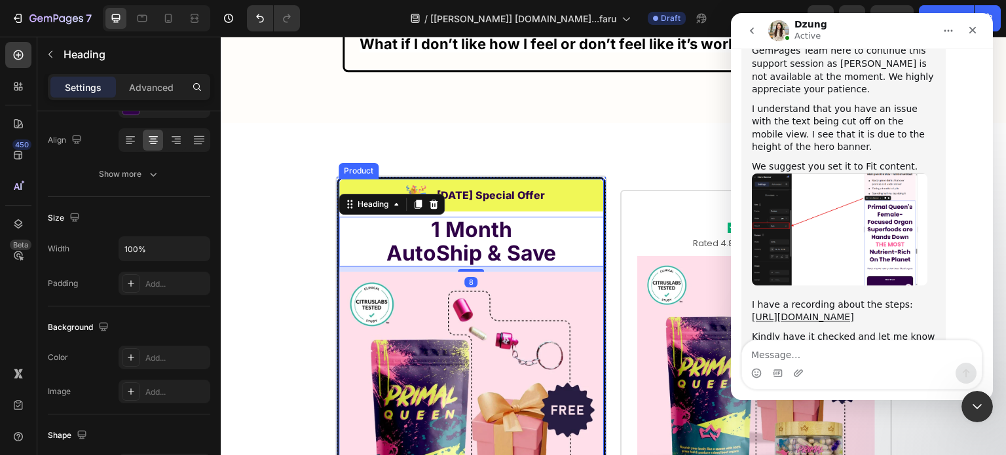
scroll to position [0, 0]
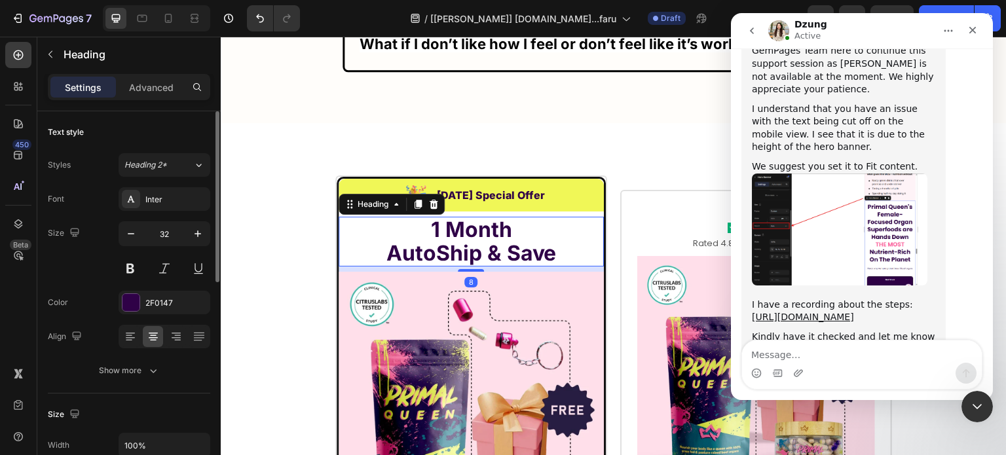
click at [353, 198] on div "Heading" at bounding box center [392, 204] width 106 height 21
click at [355, 198] on div "Heading" at bounding box center [373, 204] width 36 height 12
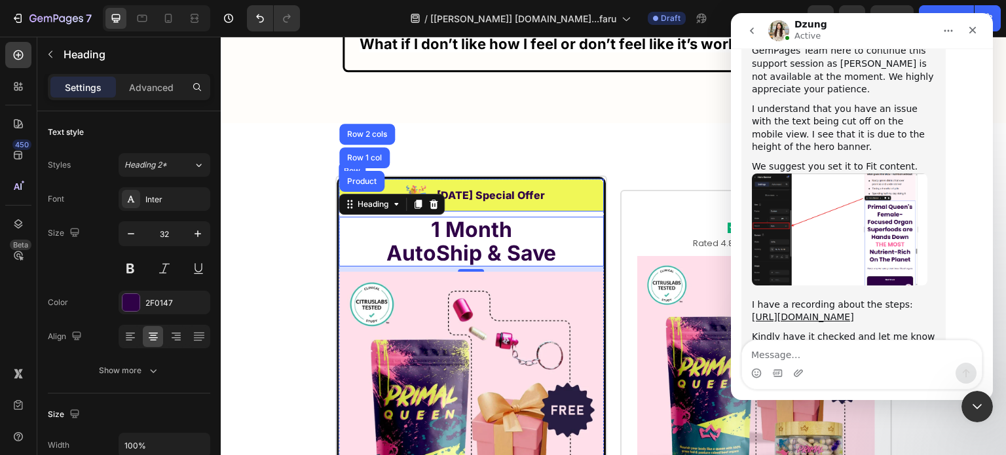
click at [499, 191] on div "Image [DATE] Special Offer Heading Row" at bounding box center [471, 195] width 265 height 33
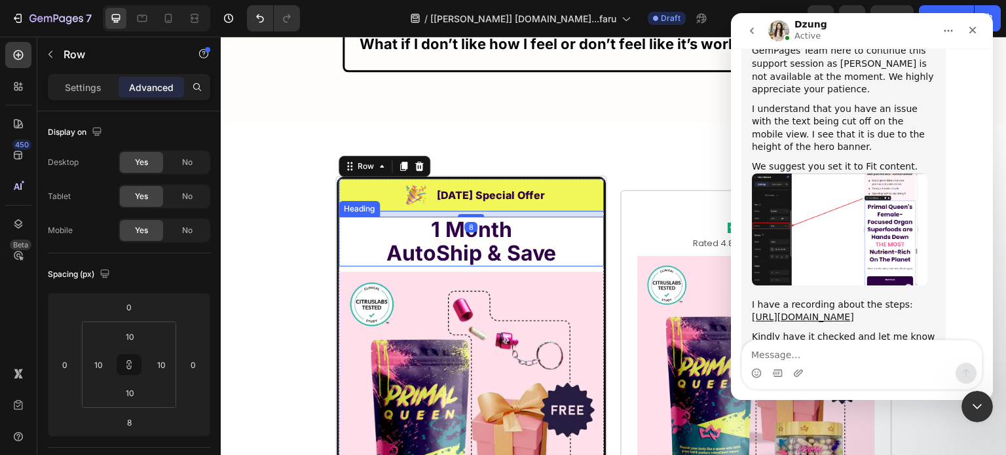
click at [464, 217] on strong "1 Month" at bounding box center [470, 230] width 81 height 26
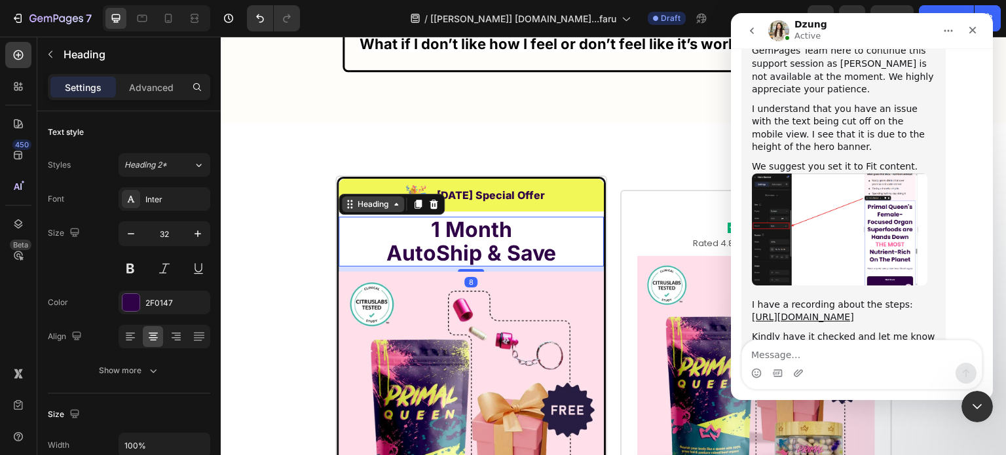
click at [391, 199] on icon at bounding box center [396, 204] width 10 height 10
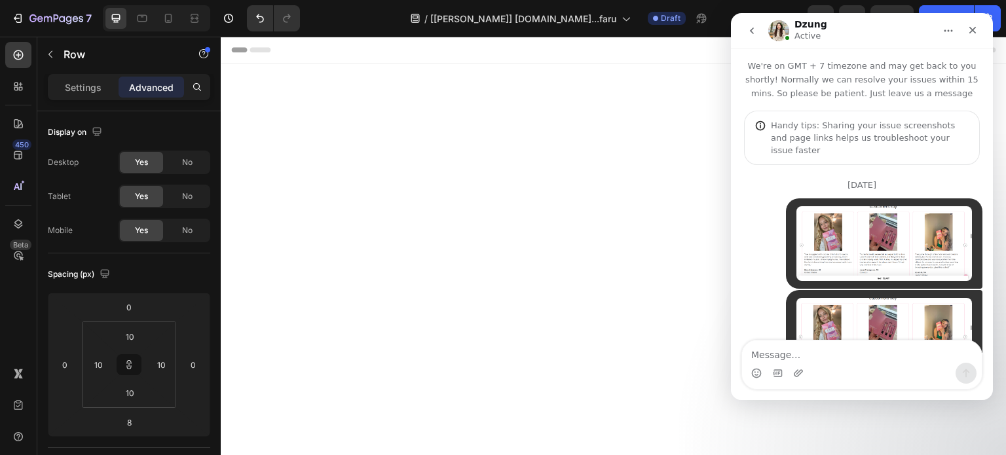
type input "0"
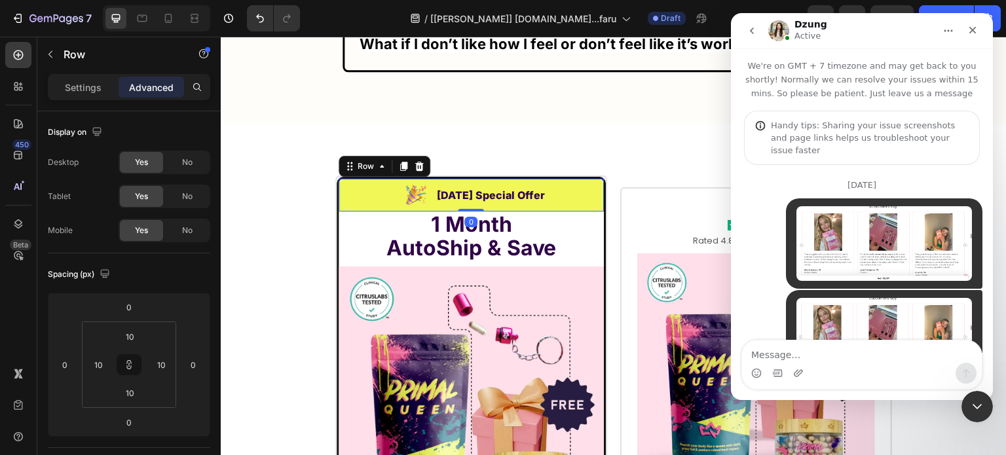
scroll to position [2, 0]
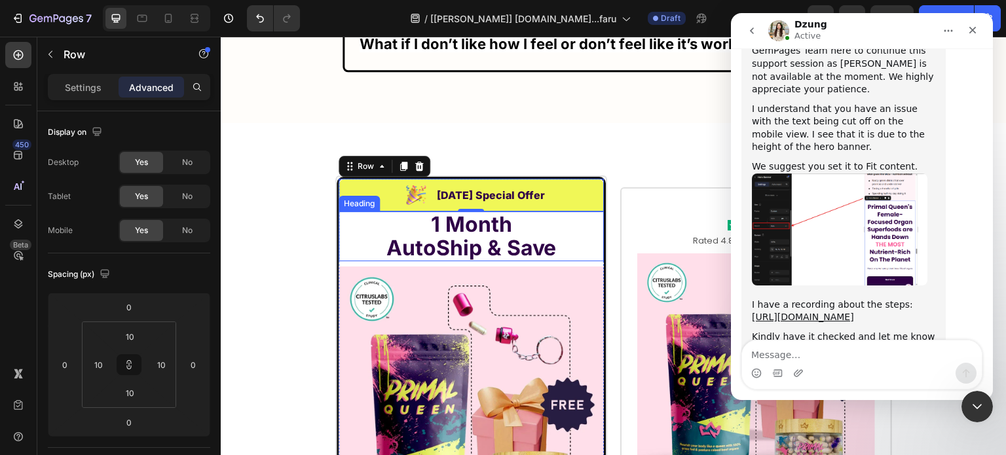
click at [353, 215] on h2 "1 Month AutoShip & Save" at bounding box center [471, 237] width 265 height 50
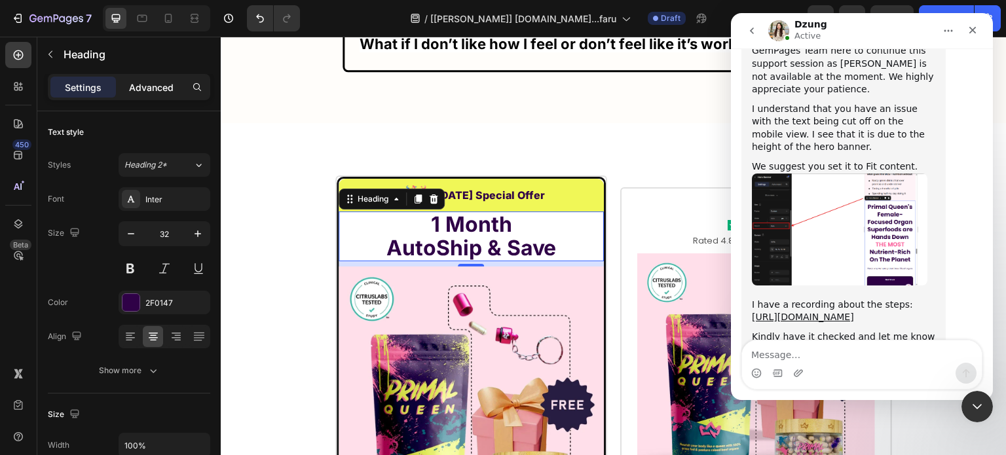
click at [141, 85] on p "Advanced" at bounding box center [151, 88] width 45 height 14
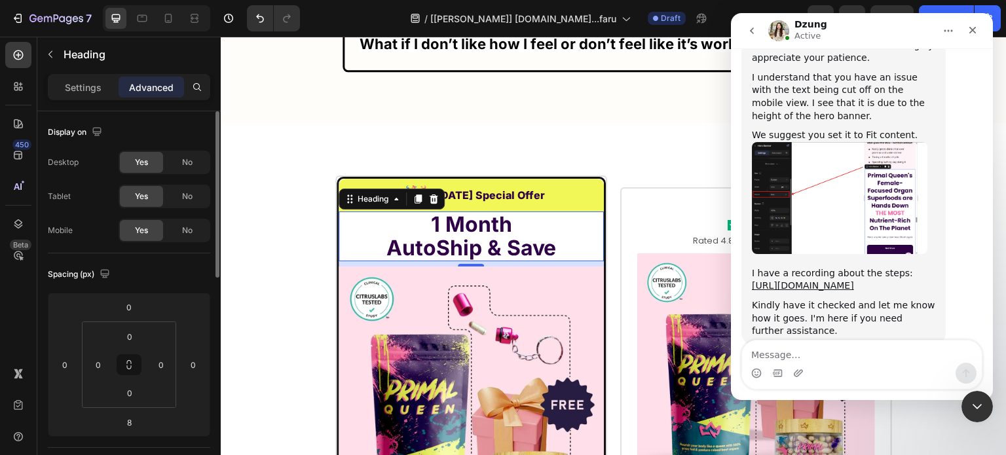
scroll to position [17233, 0]
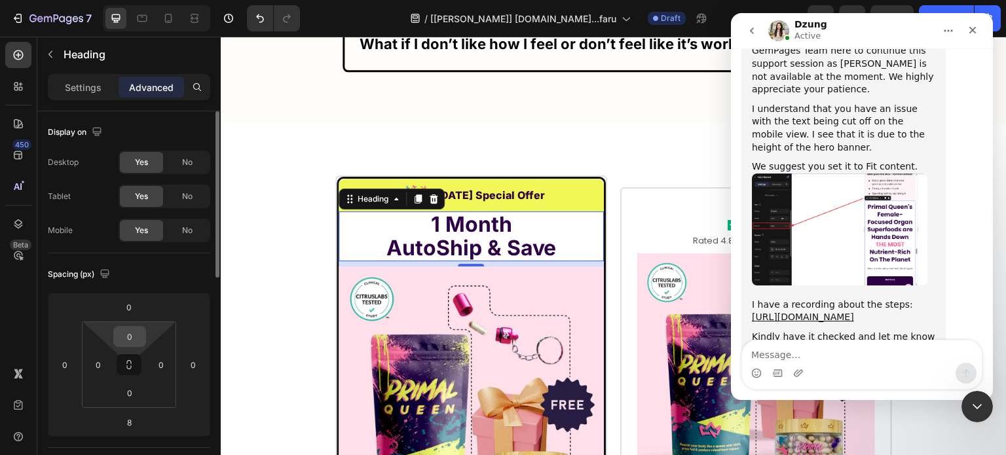
click at [132, 332] on input "0" at bounding box center [130, 337] width 26 height 20
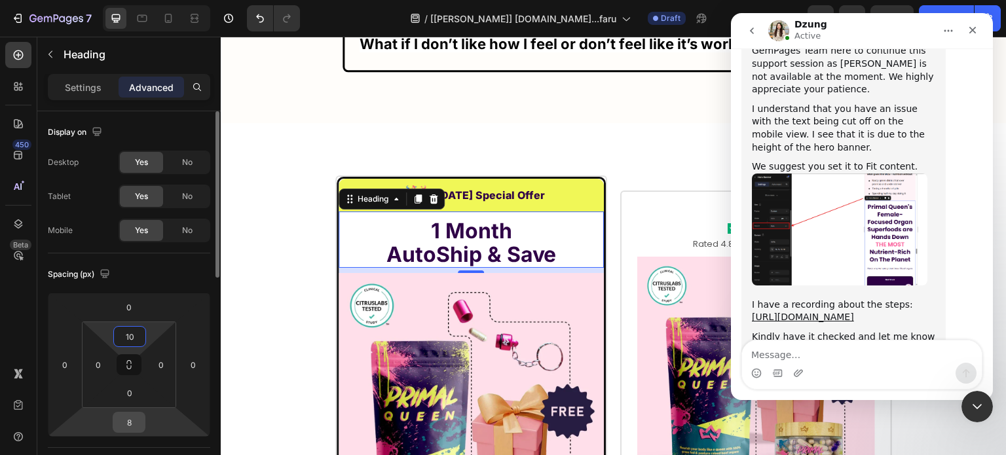
type input "10"
click at [132, 421] on input "8" at bounding box center [129, 423] width 26 height 20
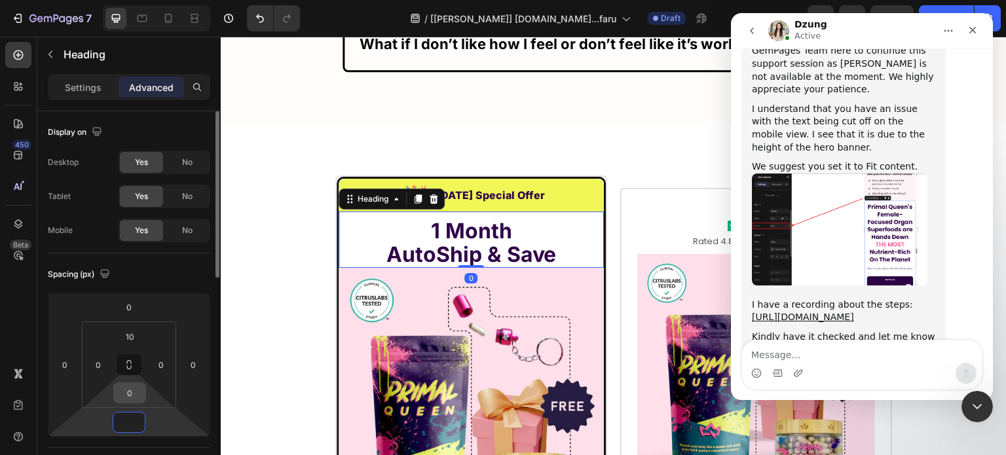
type input "0"
click at [130, 390] on input "0" at bounding box center [130, 393] width 26 height 20
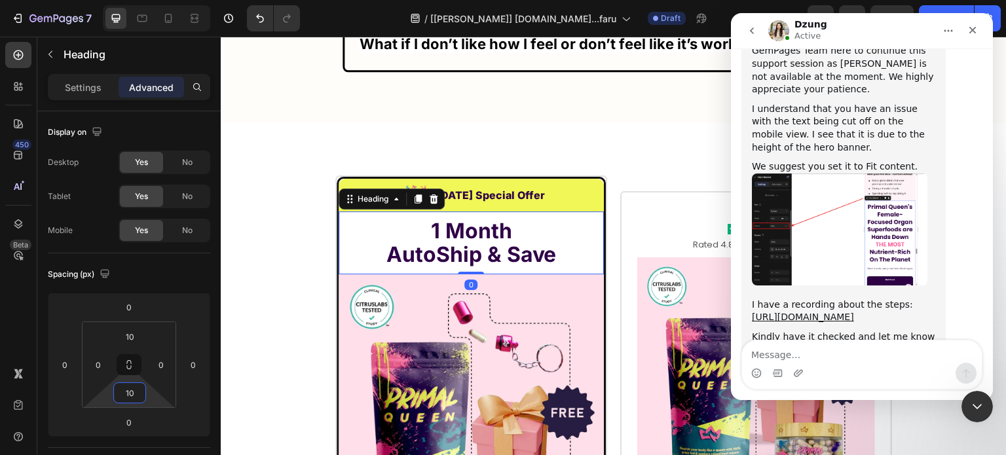
type input "10"
click at [358, 222] on h2 "1 Month AutoShip & Save" at bounding box center [471, 243] width 265 height 50
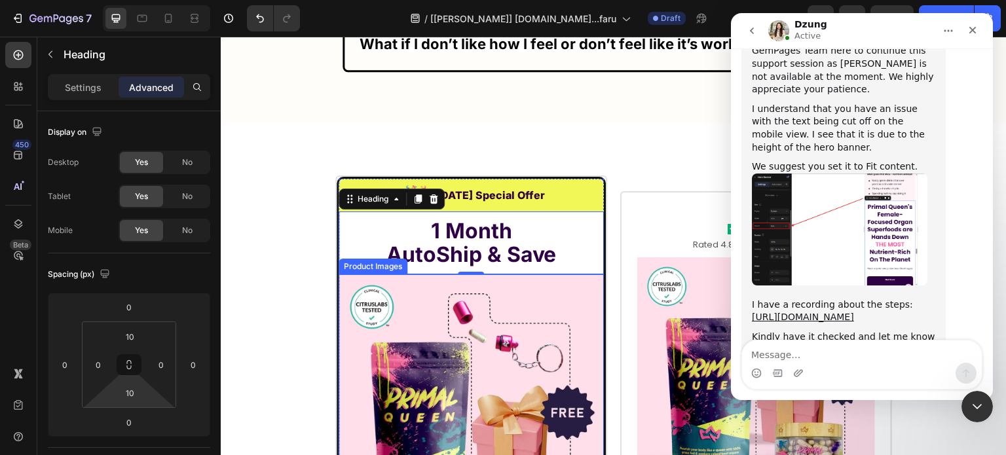
click at [379, 281] on img at bounding box center [471, 406] width 265 height 265
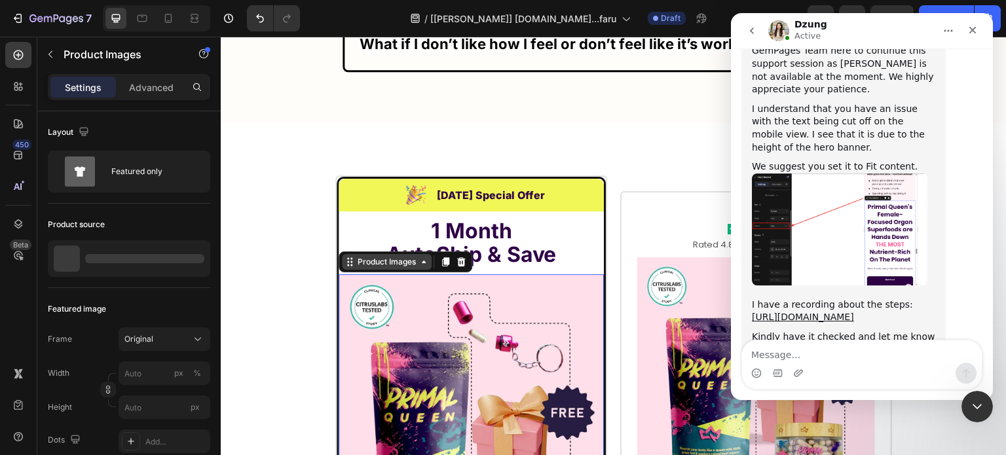
click at [365, 256] on div "Product Images" at bounding box center [387, 262] width 64 height 12
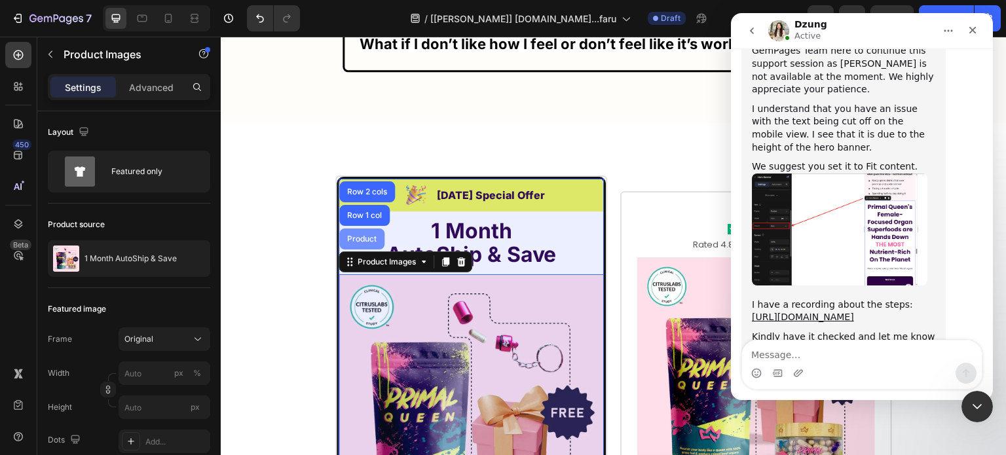
click at [352, 229] on div "Product" at bounding box center [361, 239] width 45 height 21
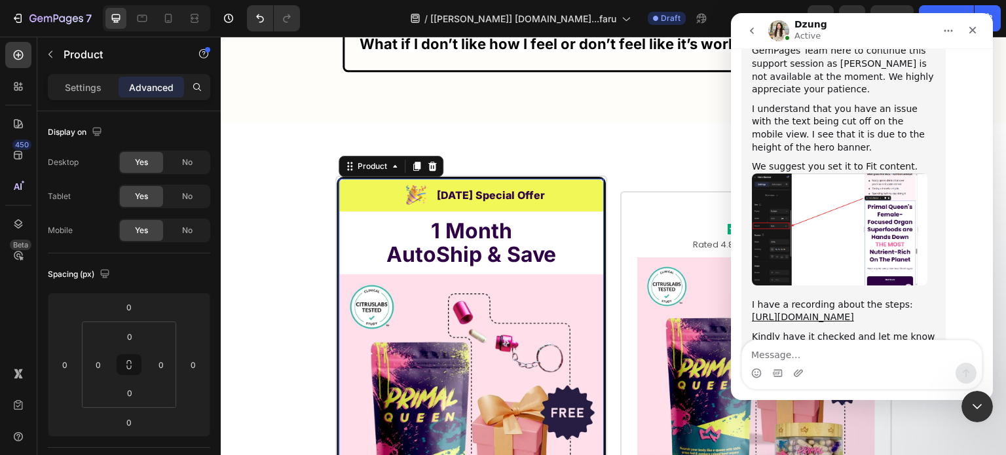
scroll to position [17214, 0]
click at [18, 63] on div at bounding box center [18, 55] width 26 height 26
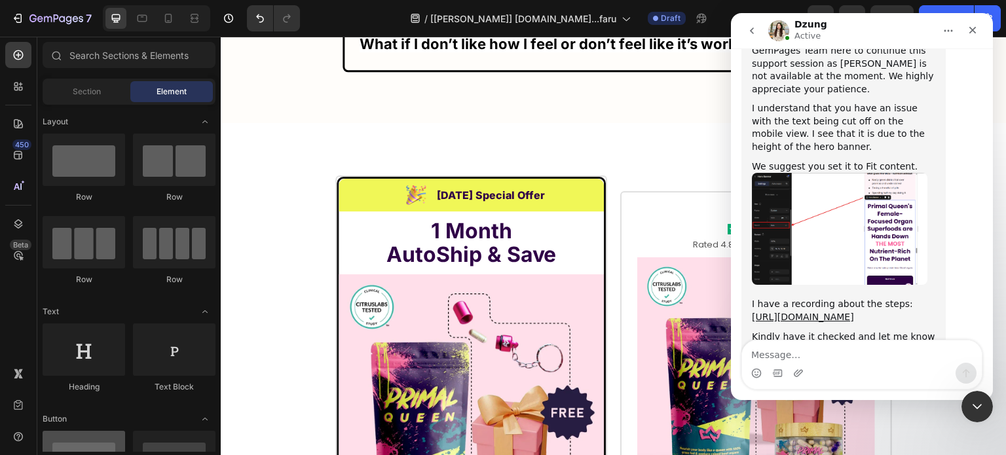
scroll to position [0, 0]
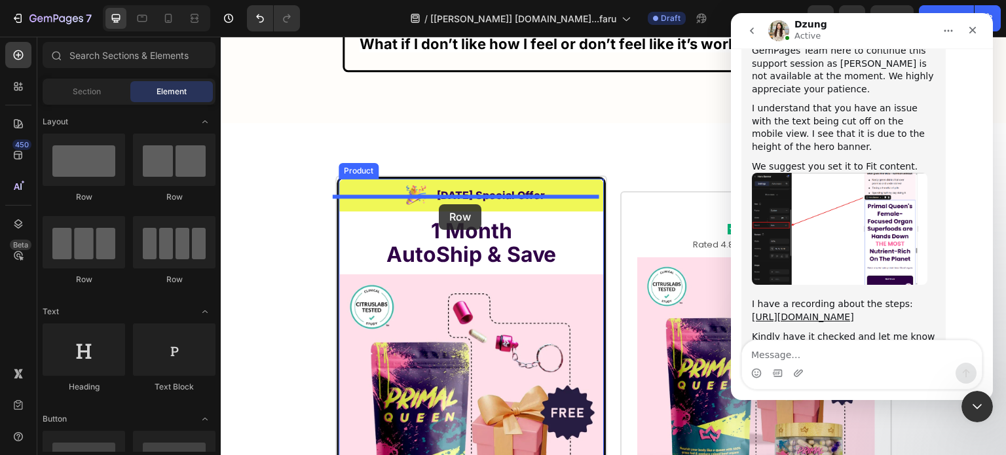
drag, startPoint x: 312, startPoint y: 198, endPoint x: 439, endPoint y: 204, distance: 127.2
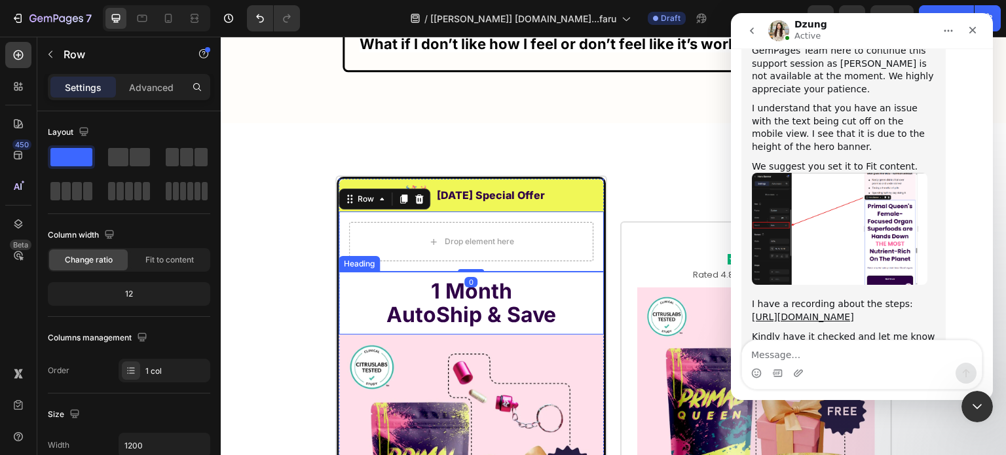
click at [369, 280] on p "⁠⁠⁠⁠⁠⁠⁠ 1 Month AutoShip & Save" at bounding box center [471, 303] width 263 height 47
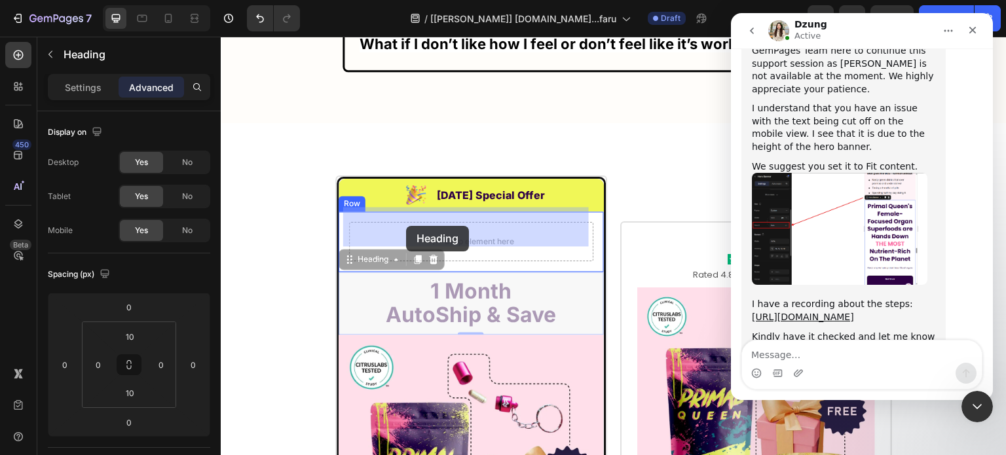
drag, startPoint x: 378, startPoint y: 238, endPoint x: 407, endPoint y: 225, distance: 31.9
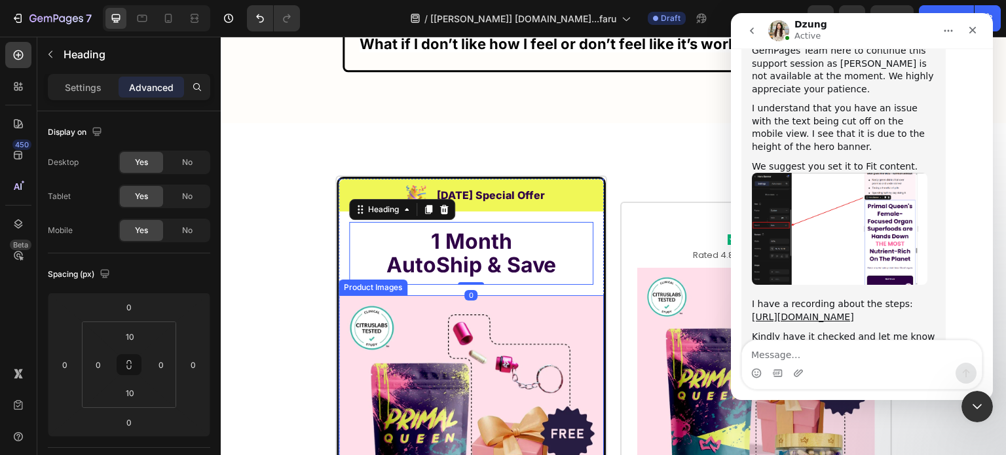
click at [415, 317] on img at bounding box center [471, 427] width 265 height 265
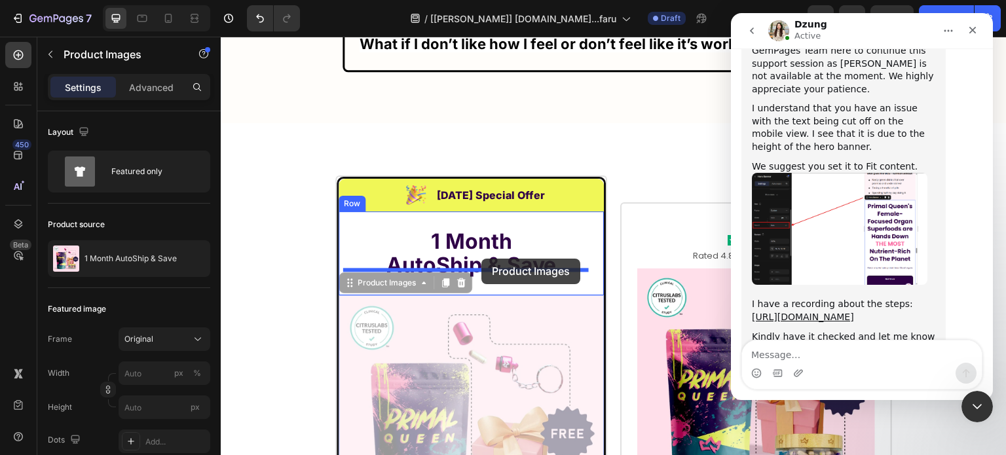
drag, startPoint x: 366, startPoint y: 270, endPoint x: 481, endPoint y: 259, distance: 116.5
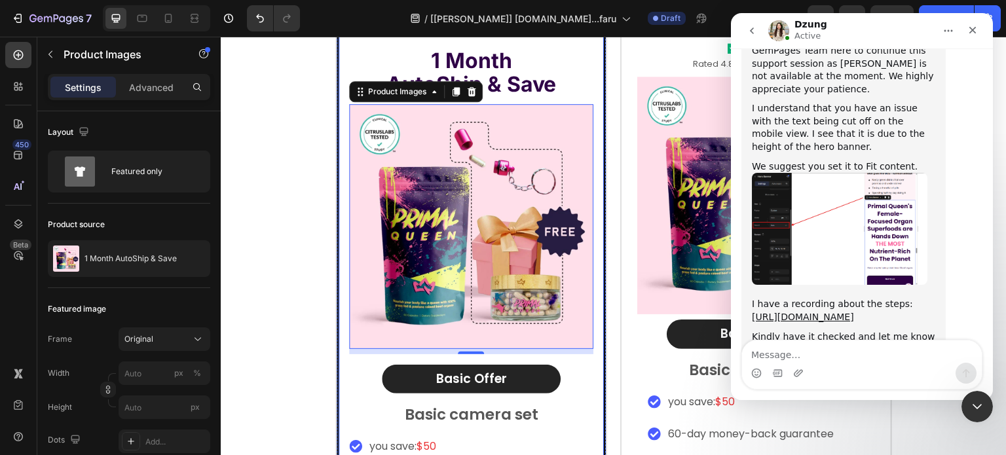
scroll to position [8953, 0]
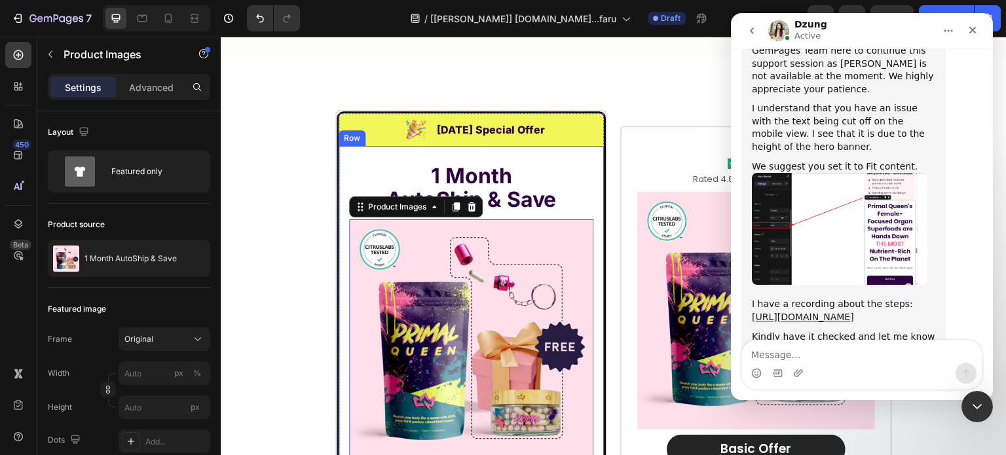
click at [339, 146] on div "1 Month AutoShip & Save Heading Product Images 8 Row" at bounding box center [471, 312] width 265 height 333
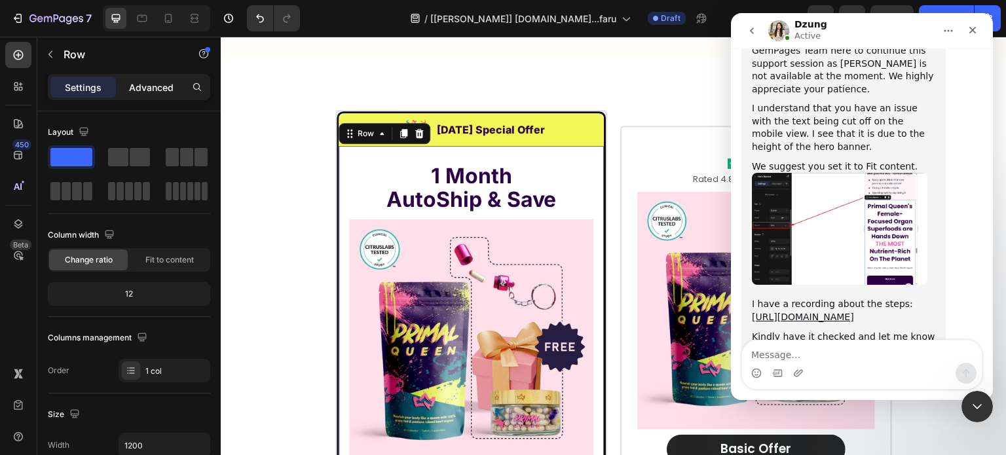
click at [142, 83] on p "Advanced" at bounding box center [151, 88] width 45 height 14
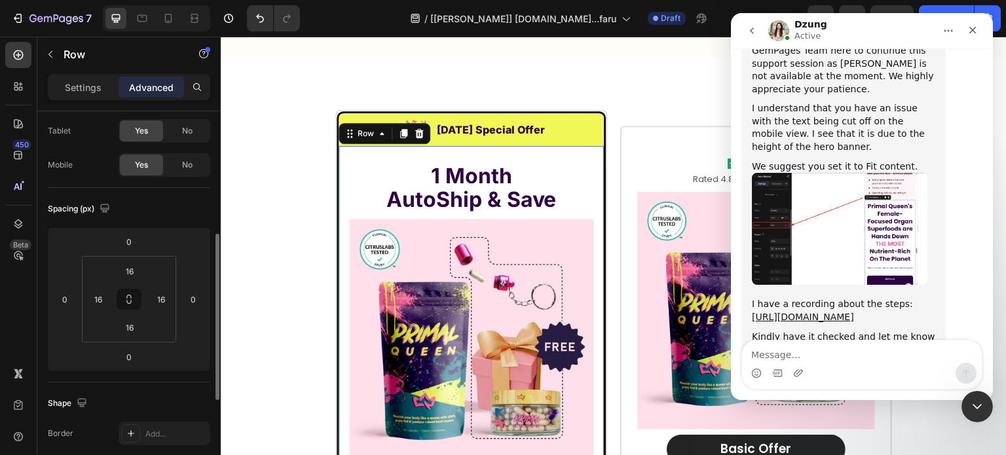
scroll to position [197, 0]
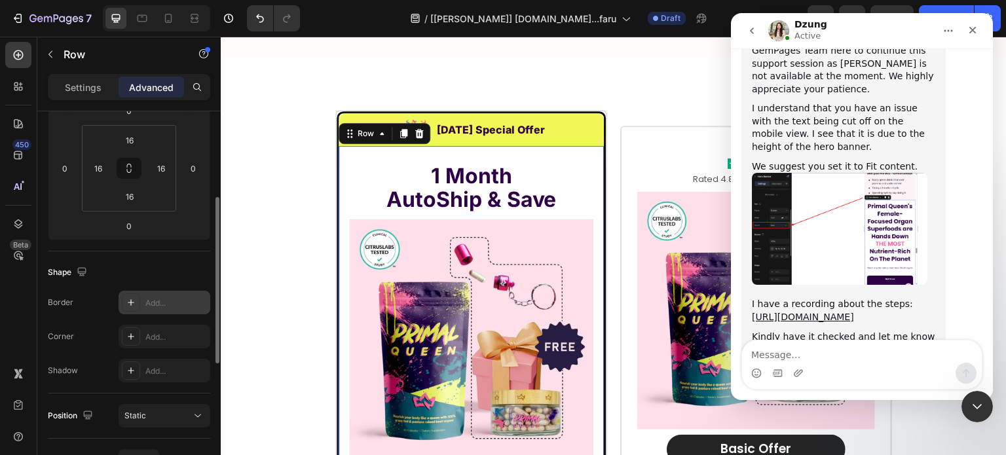
click at [137, 303] on div at bounding box center [131, 302] width 18 height 18
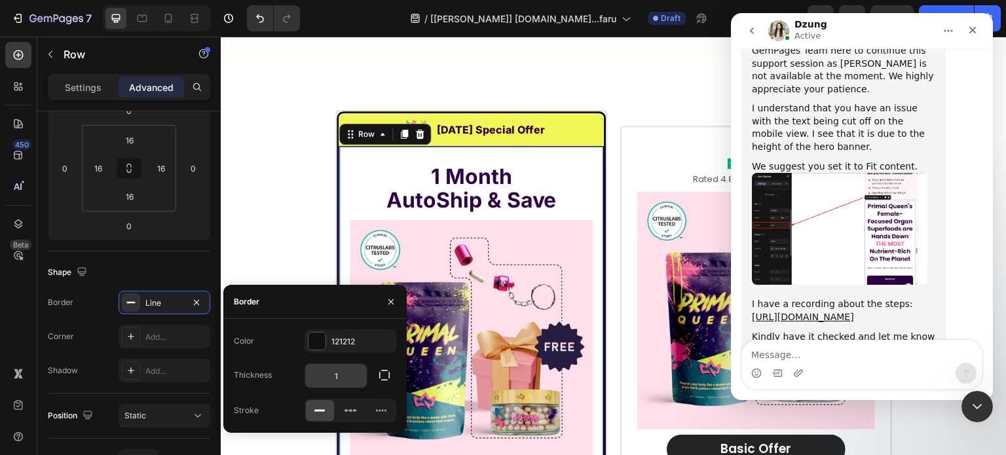
click at [344, 379] on input "1" at bounding box center [336, 376] width 62 height 24
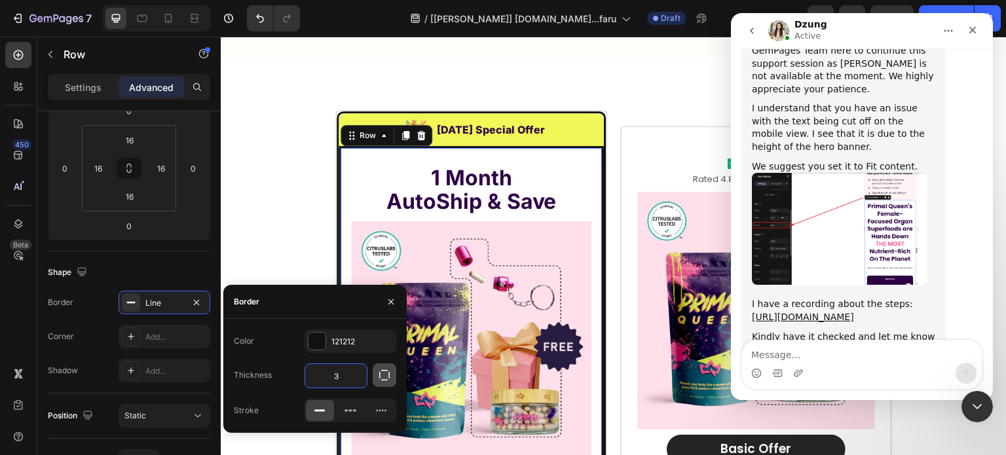
type input "3"
click at [377, 371] on button "button" at bounding box center [385, 376] width 24 height 24
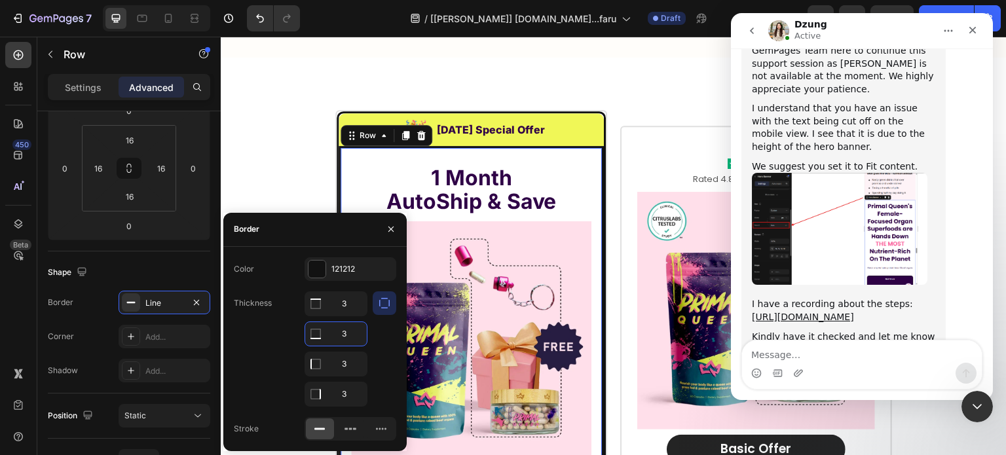
click at [346, 332] on input "3" at bounding box center [336, 334] width 62 height 24
type input "0"
click at [348, 362] on input "3" at bounding box center [336, 364] width 62 height 24
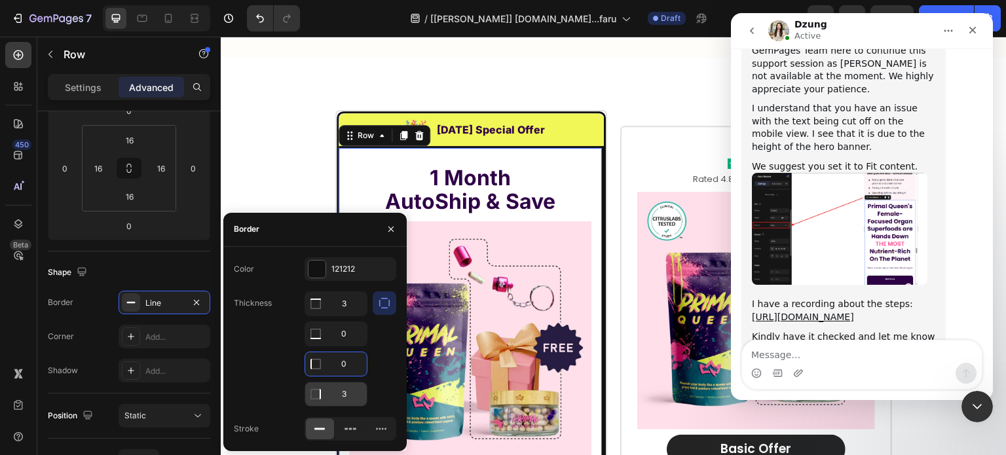
type input "0"
click at [348, 316] on input "3" at bounding box center [336, 304] width 62 height 24
type input "0"
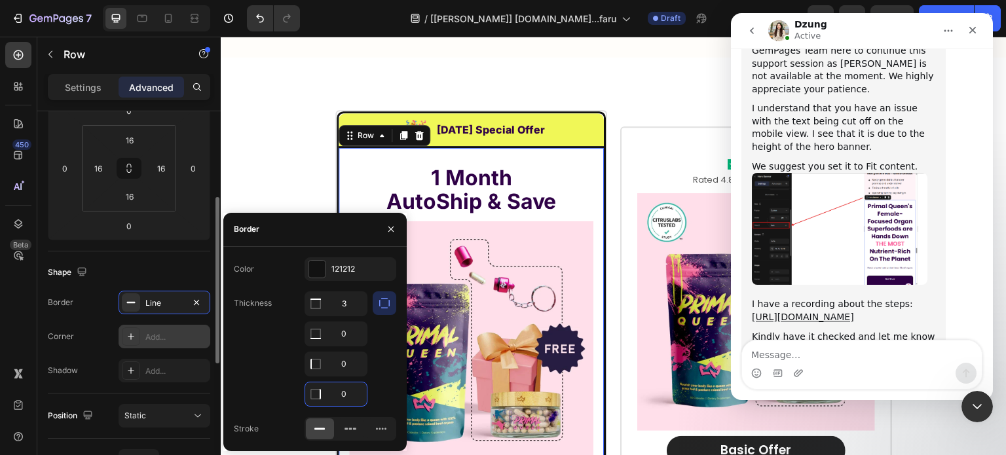
click at [140, 335] on div at bounding box center [131, 337] width 18 height 18
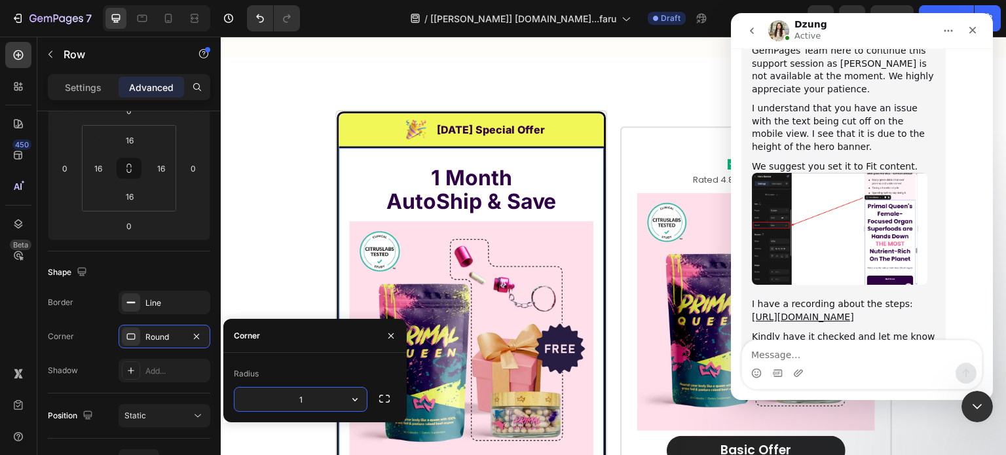
type input "10"
click at [312, 253] on div "Image [DATE] Special Offer Heading Row 1 Month AutoShip & Save Heading Product …" at bounding box center [614, 406] width 786 height 593
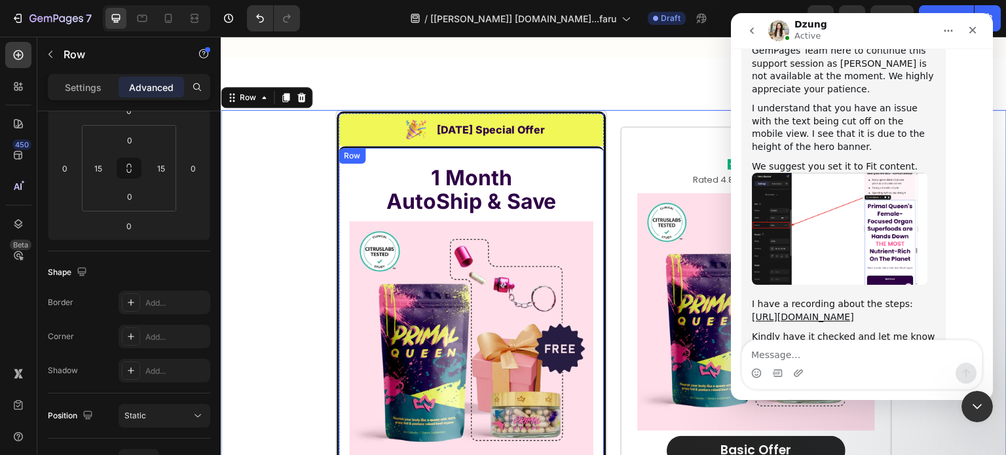
click at [366, 146] on div "1 Month AutoShip & Save Heading Product Images Row" at bounding box center [471, 313] width 265 height 335
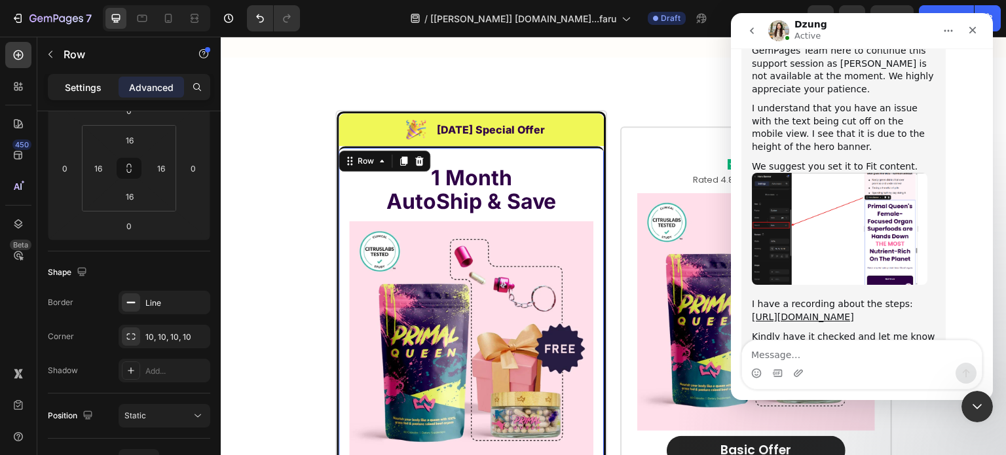
click at [77, 91] on p "Settings" at bounding box center [83, 88] width 37 height 14
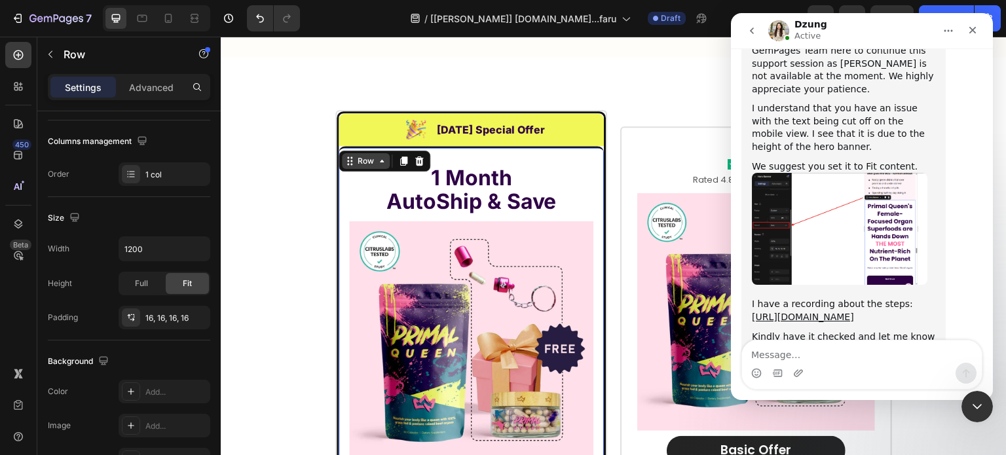
click at [343, 153] on div "Row" at bounding box center [366, 161] width 48 height 16
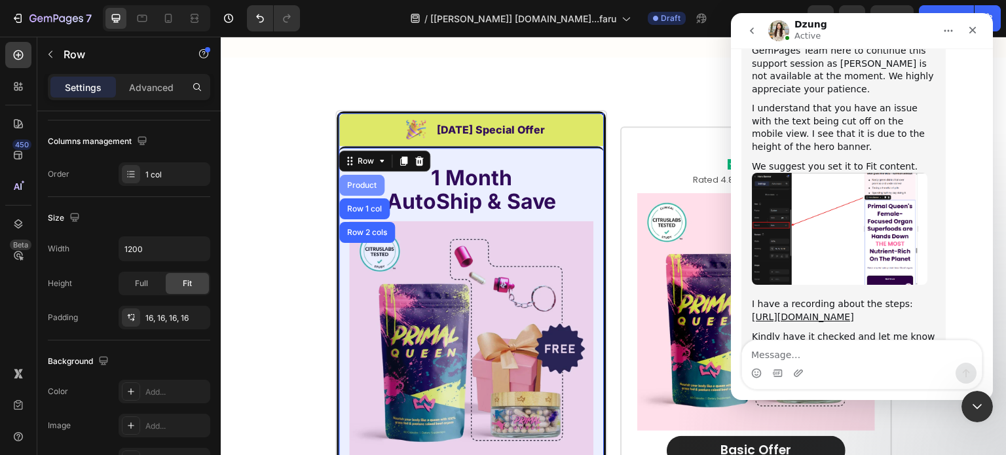
click at [339, 175] on div "Product" at bounding box center [361, 185] width 45 height 21
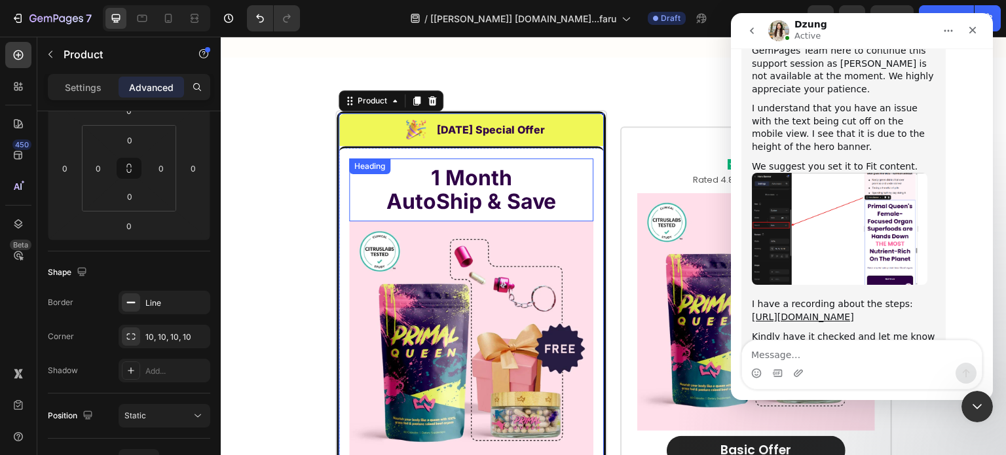
scroll to position [0, 0]
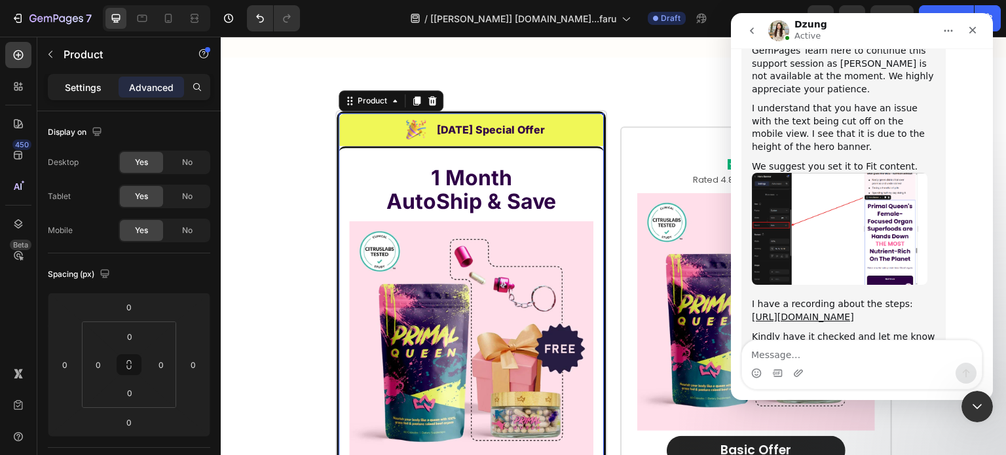
click at [64, 81] on div "Settings" at bounding box center [83, 87] width 66 height 21
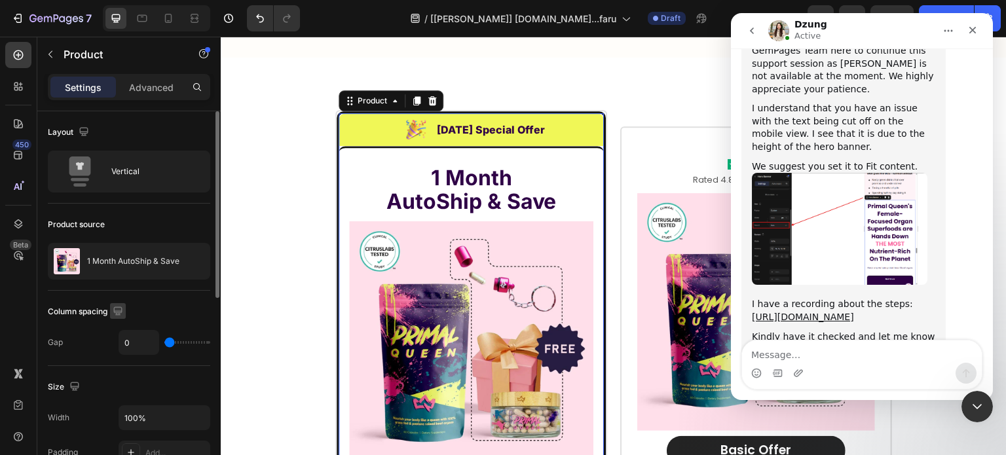
scroll to position [131, 0]
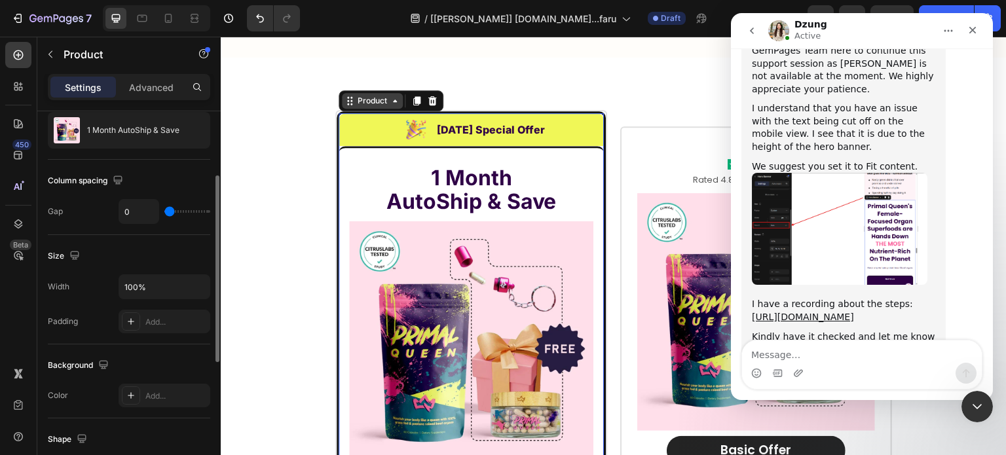
click at [348, 96] on icon at bounding box center [350, 101] width 10 height 10
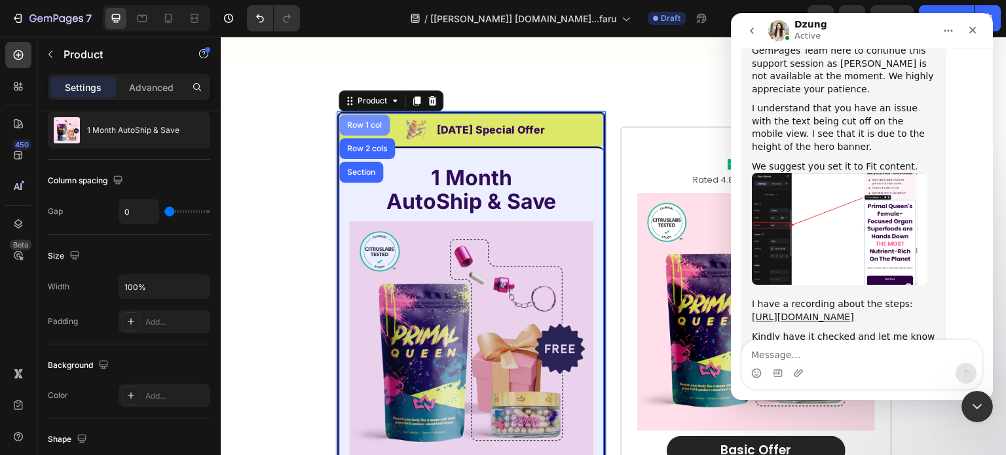
click at [354, 121] on div "Row 1 col" at bounding box center [365, 125] width 40 height 8
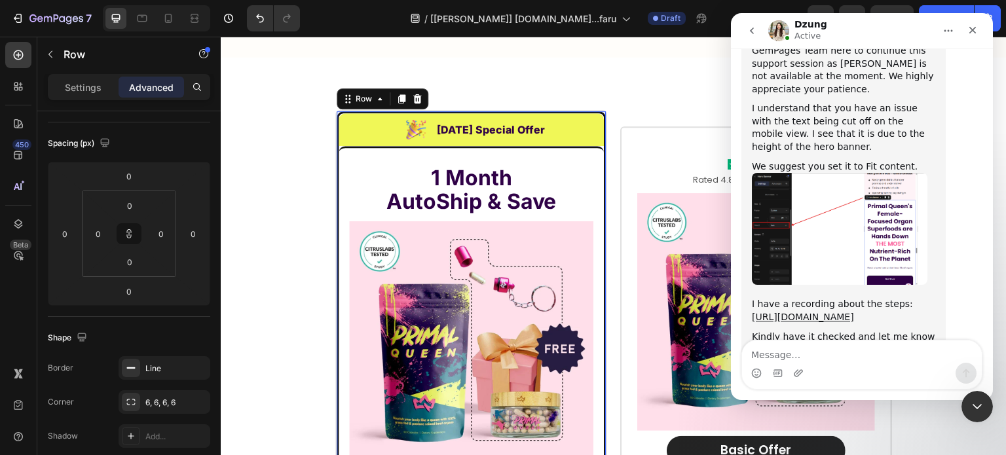
scroll to position [0, 0]
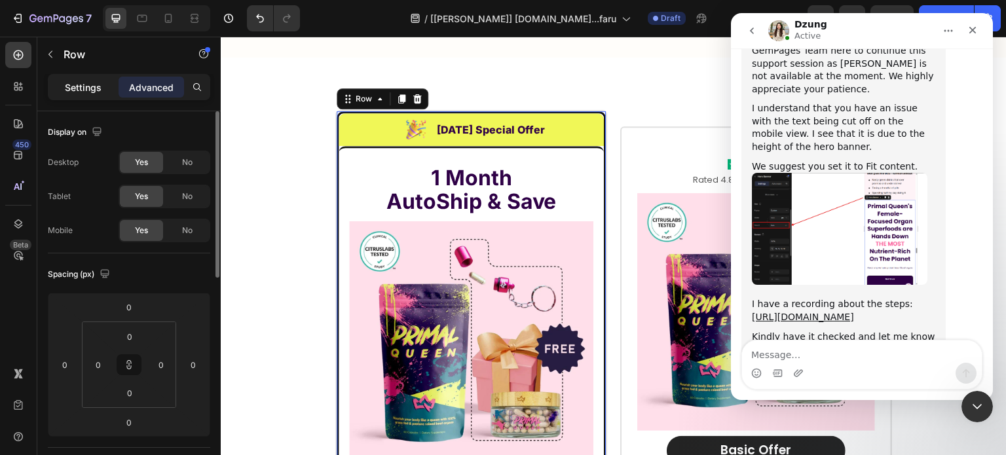
click at [82, 82] on p "Settings" at bounding box center [83, 88] width 37 height 14
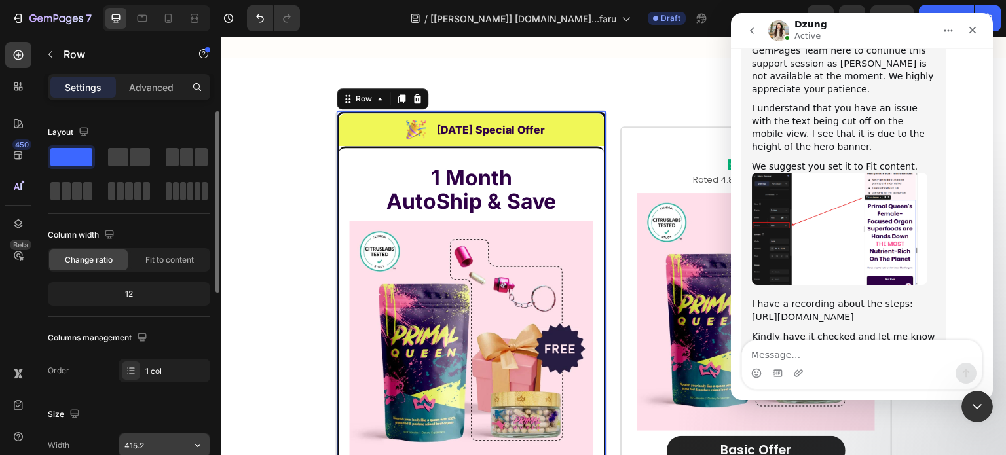
click at [176, 442] on input "415.2" at bounding box center [164, 446] width 90 height 24
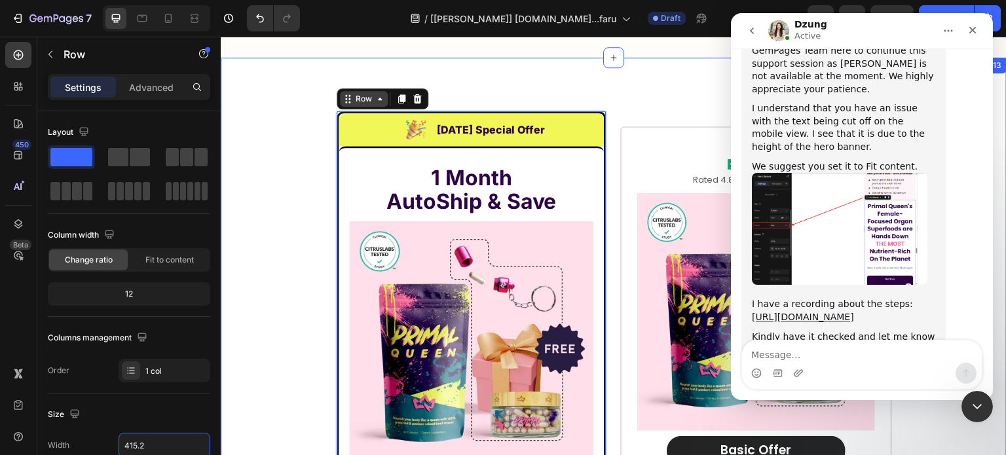
click at [353, 93] on div "Row" at bounding box center [364, 99] width 22 height 12
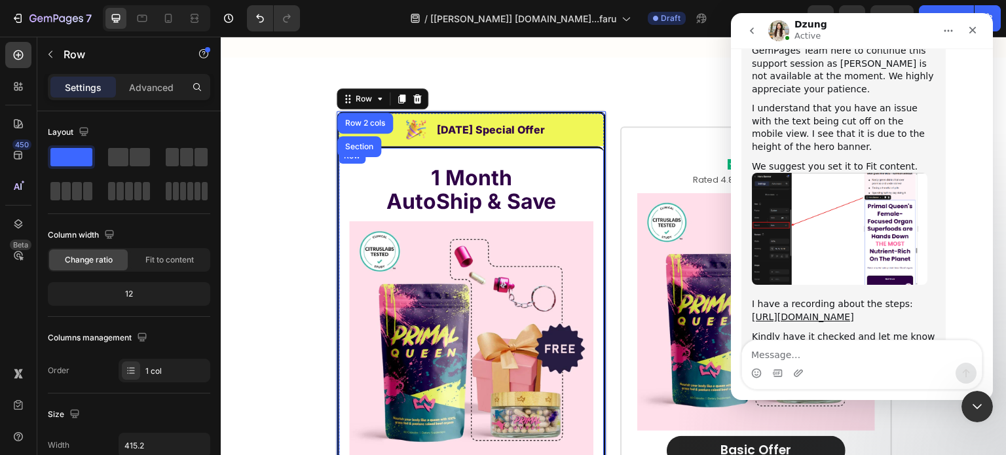
click at [354, 148] on div "Row" at bounding box center [352, 156] width 27 height 16
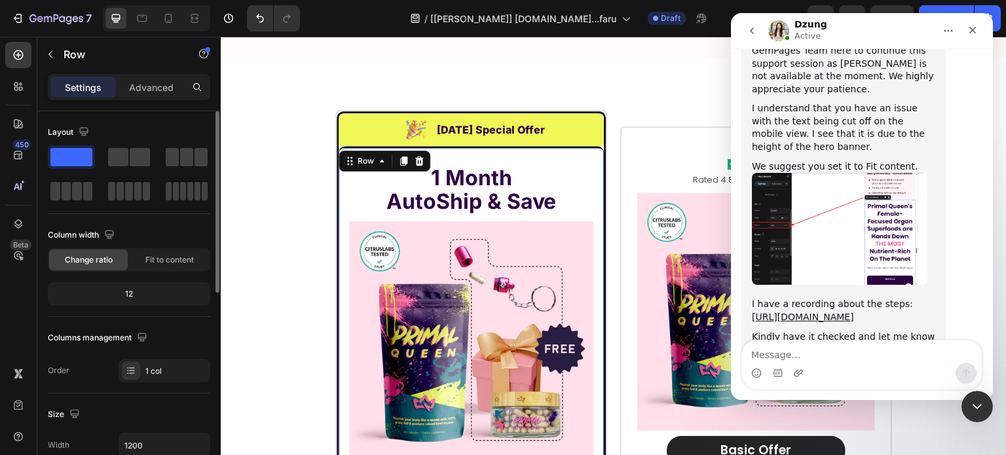
scroll to position [131, 0]
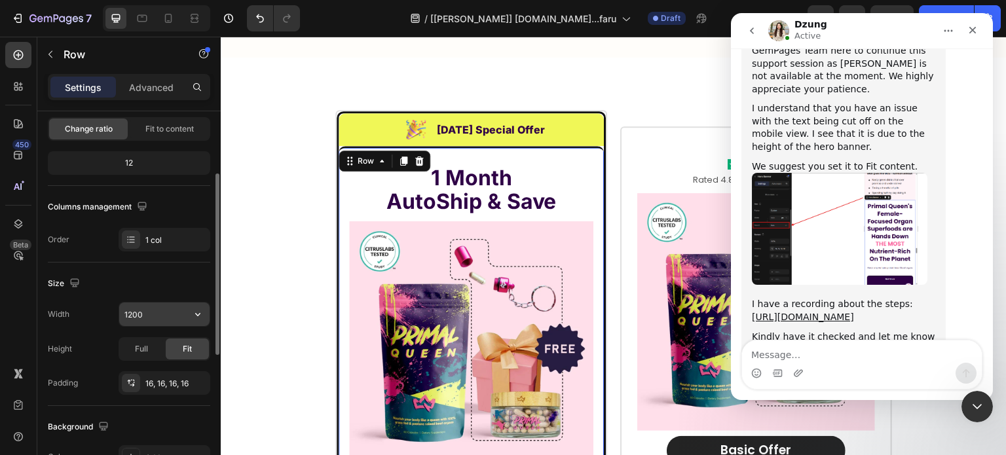
click at [161, 309] on input "1200" at bounding box center [164, 315] width 90 height 24
paste input "415.2"
type input "415.2"
click at [343, 153] on div "Row" at bounding box center [366, 161] width 48 height 16
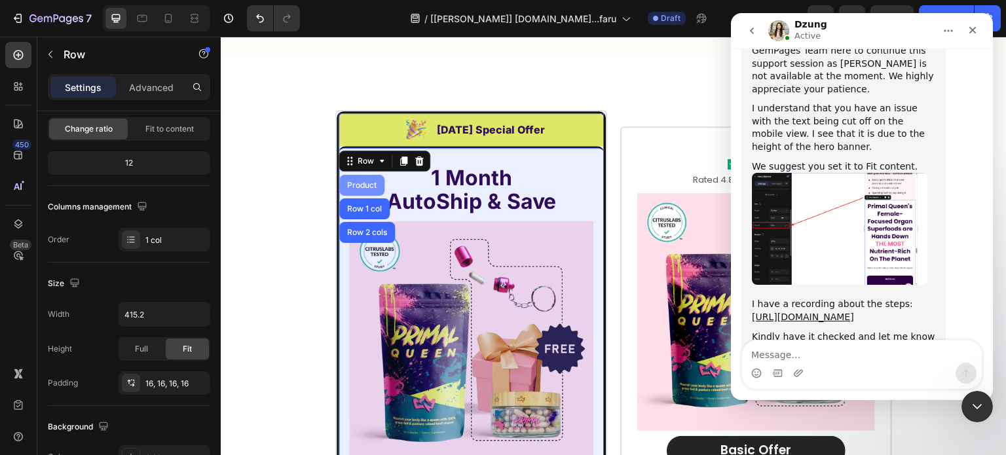
click at [348, 181] on div "Product" at bounding box center [362, 185] width 35 height 8
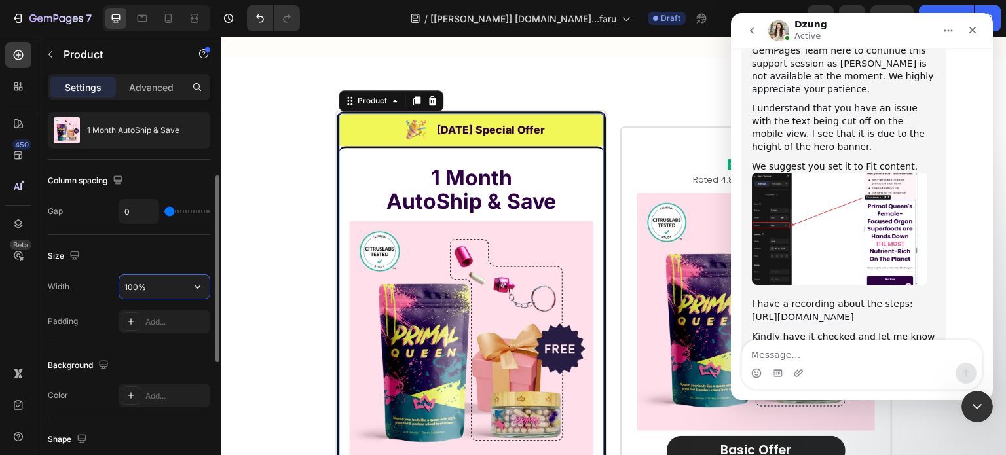
click at [166, 293] on input "100%" at bounding box center [164, 287] width 90 height 24
click at [166, 290] on input "100%" at bounding box center [164, 287] width 90 height 24
click at [165, 290] on input "100%" at bounding box center [164, 287] width 90 height 24
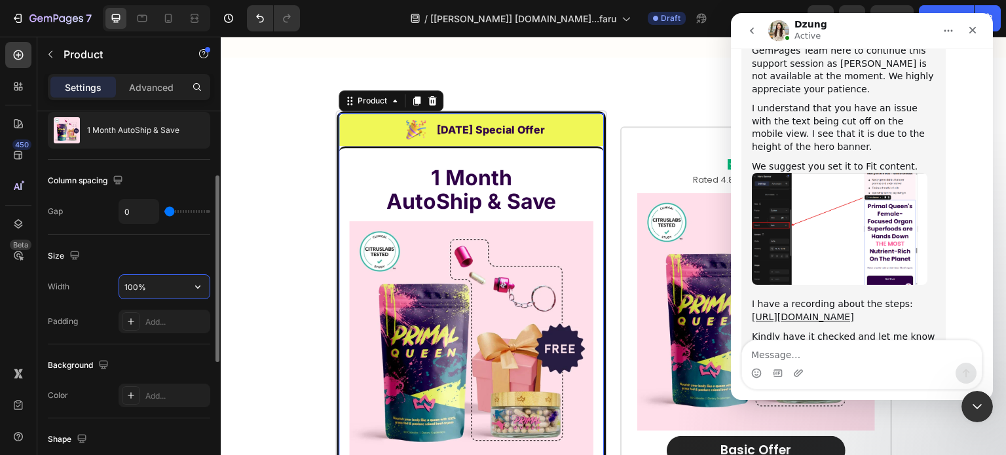
paste input "415.2"
type input "415.2"
click at [377, 180] on h2 "1 Month AutoShip & Save" at bounding box center [471, 190] width 244 height 50
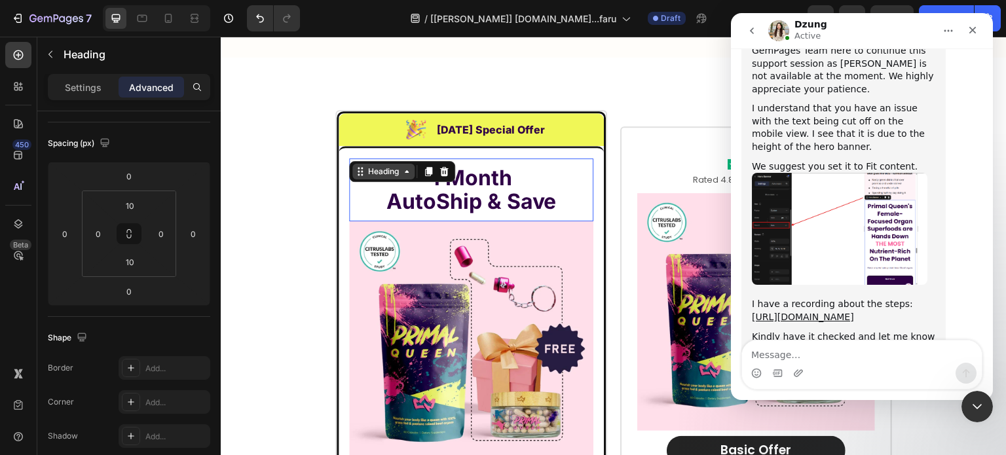
click at [377, 166] on div "Heading" at bounding box center [384, 172] width 36 height 12
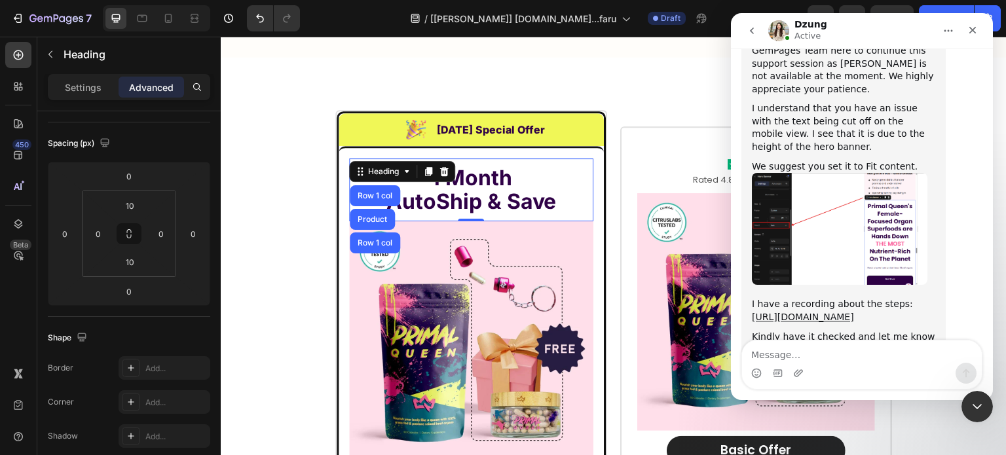
scroll to position [0, 0]
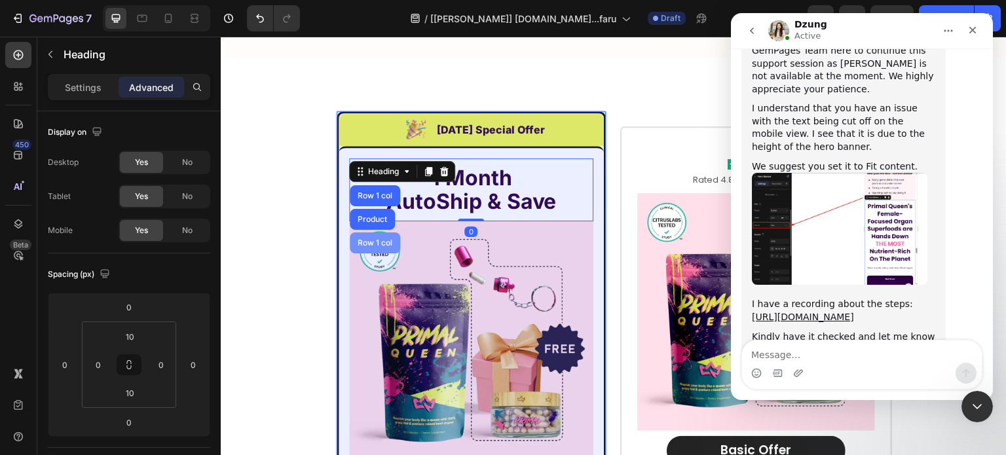
click at [363, 233] on div "Row 1 col" at bounding box center [375, 243] width 50 height 21
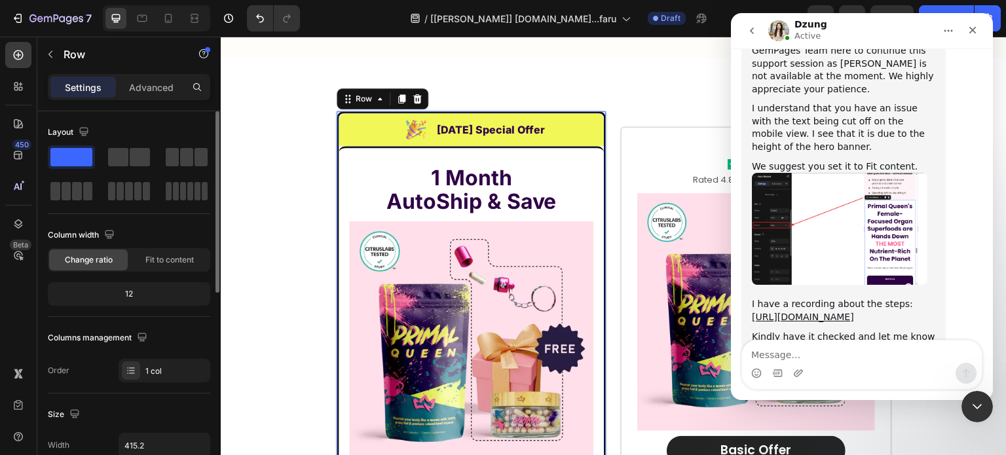
scroll to position [197, 0]
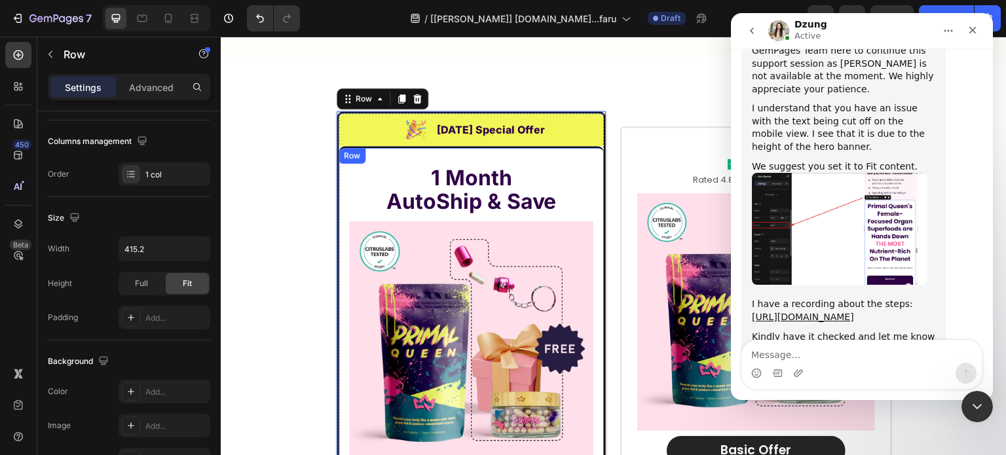
click at [341, 148] on div "Row" at bounding box center [352, 156] width 27 height 16
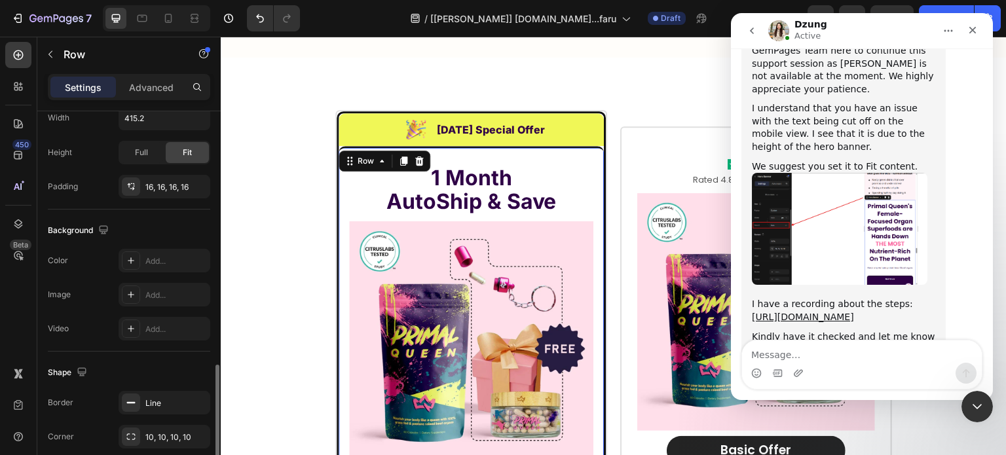
scroll to position [417, 0]
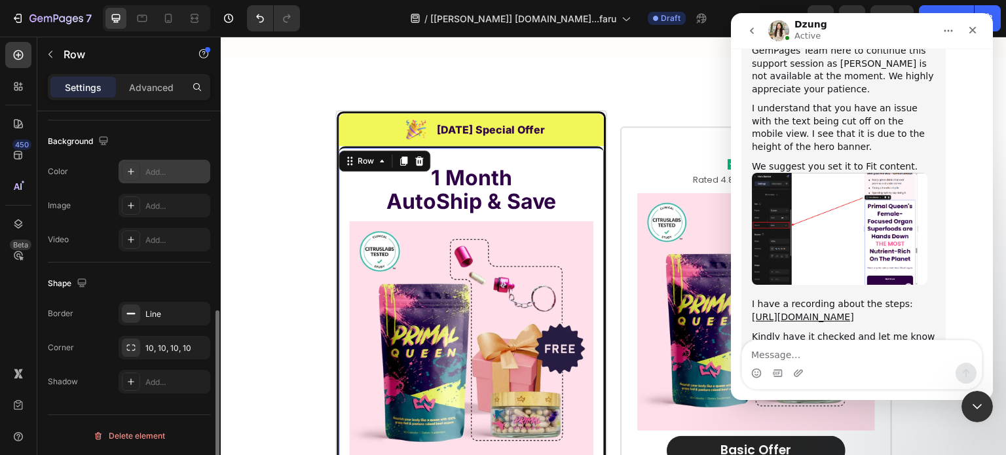
click at [164, 169] on div "Add..." at bounding box center [176, 172] width 62 height 12
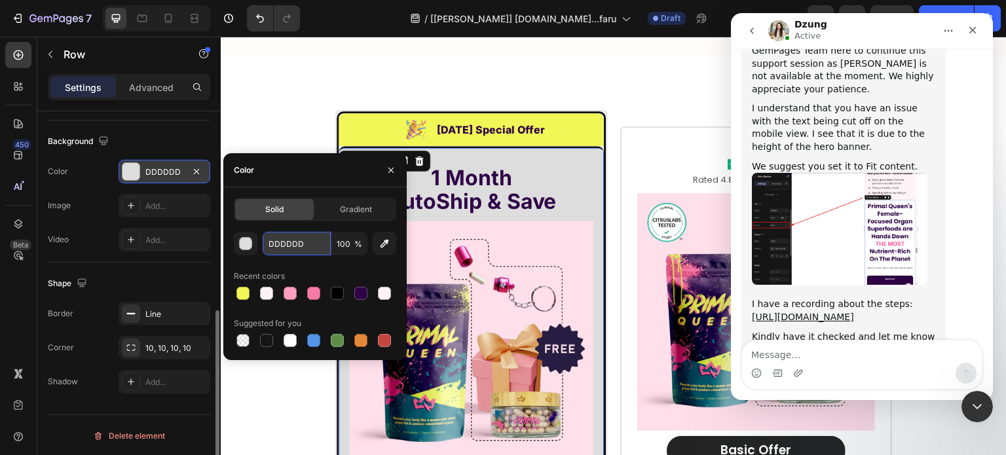
click at [311, 248] on input "DDDDDD" at bounding box center [297, 244] width 68 height 24
paste input "#FFDEEA"
type input "#FFDEEA"
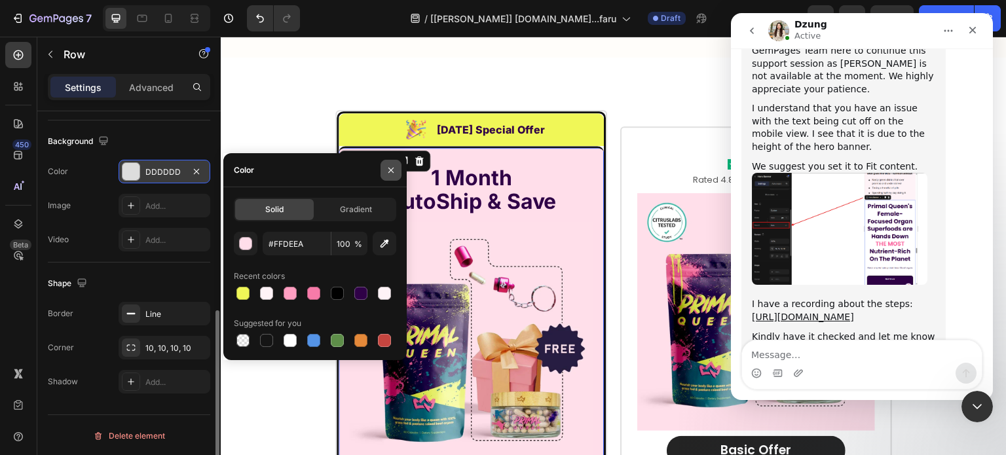
click at [388, 174] on icon "button" at bounding box center [391, 170] width 10 height 10
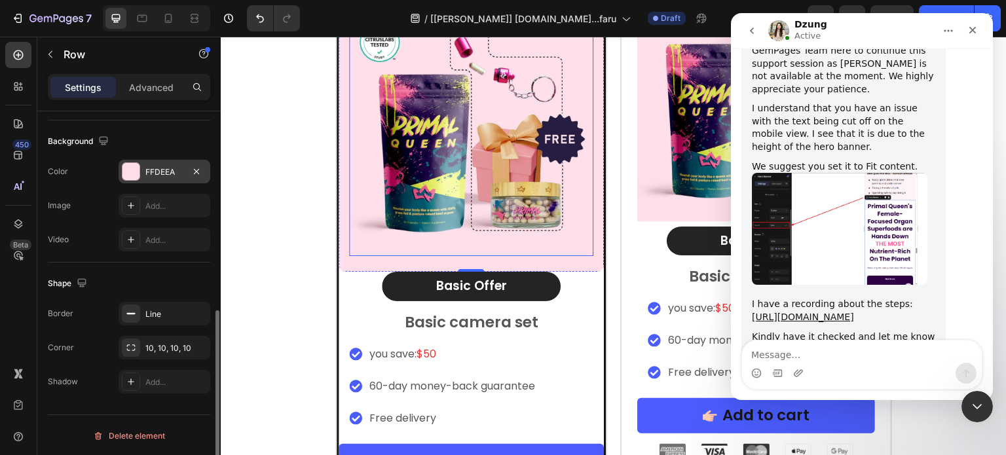
scroll to position [9150, 0]
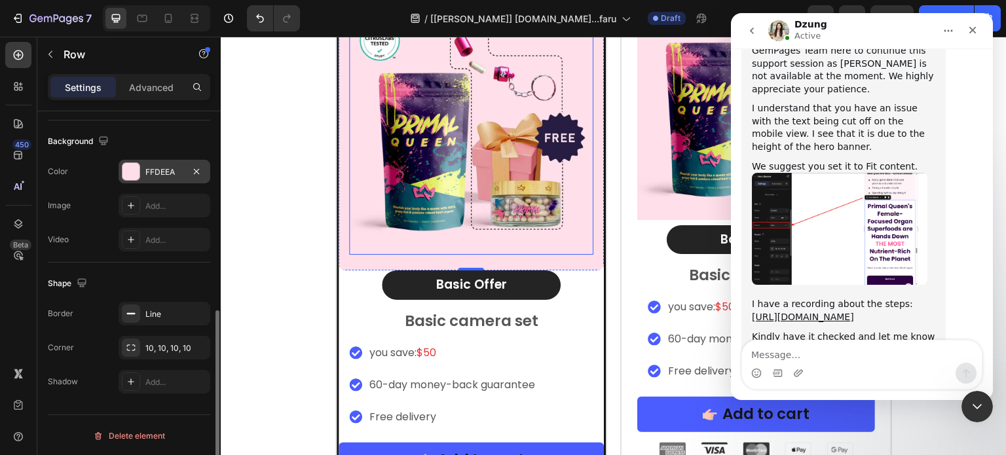
click at [428, 216] on img at bounding box center [471, 132] width 244 height 244
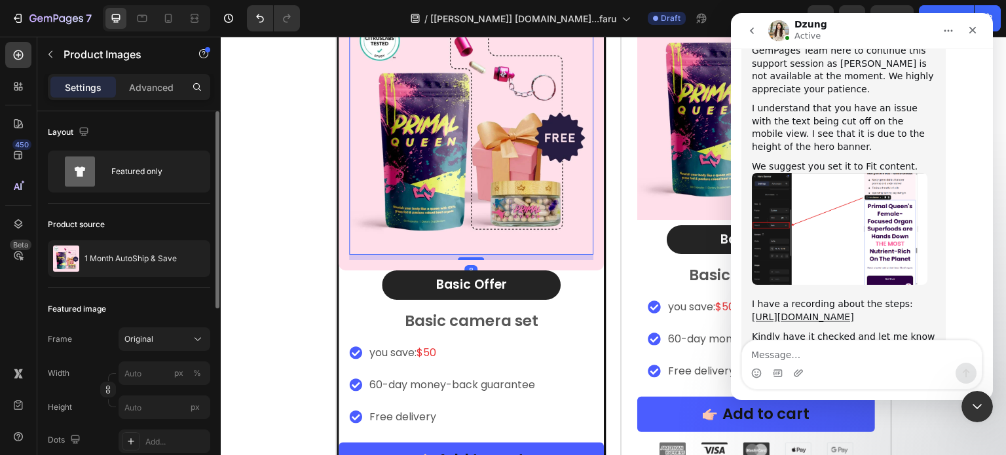
scroll to position [9084, 0]
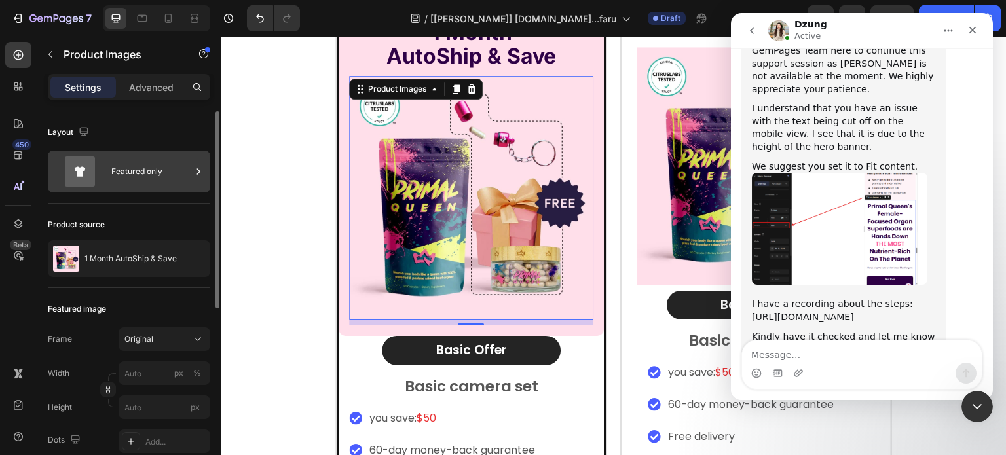
click at [141, 174] on div "Featured only" at bounding box center [151, 172] width 80 height 30
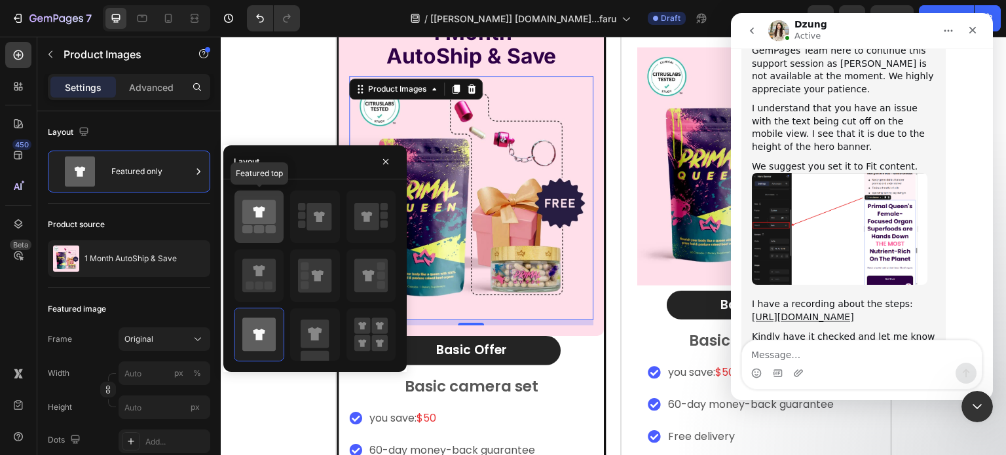
click at [253, 213] on icon at bounding box center [258, 212] width 33 height 24
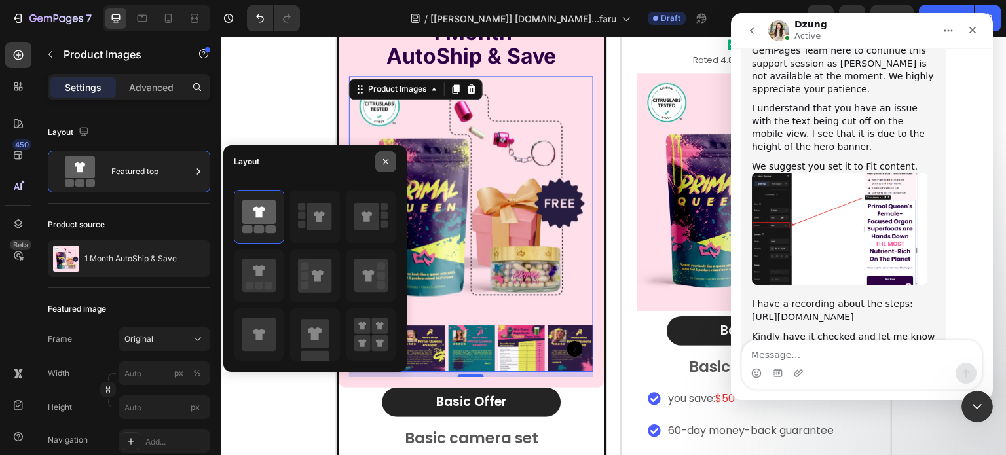
drag, startPoint x: 385, startPoint y: 162, endPoint x: 158, endPoint y: 125, distance: 229.7
click at [385, 162] on icon "button" at bounding box center [385, 161] width 5 height 5
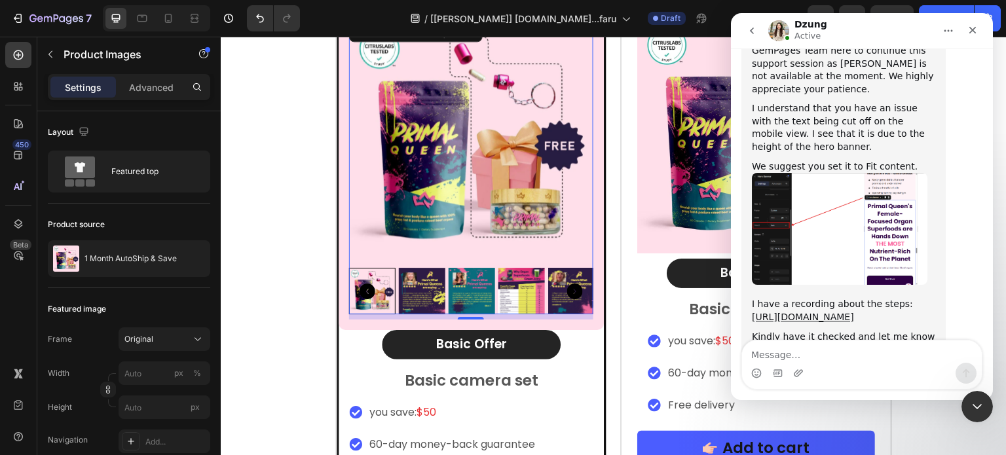
scroll to position [9215, 0]
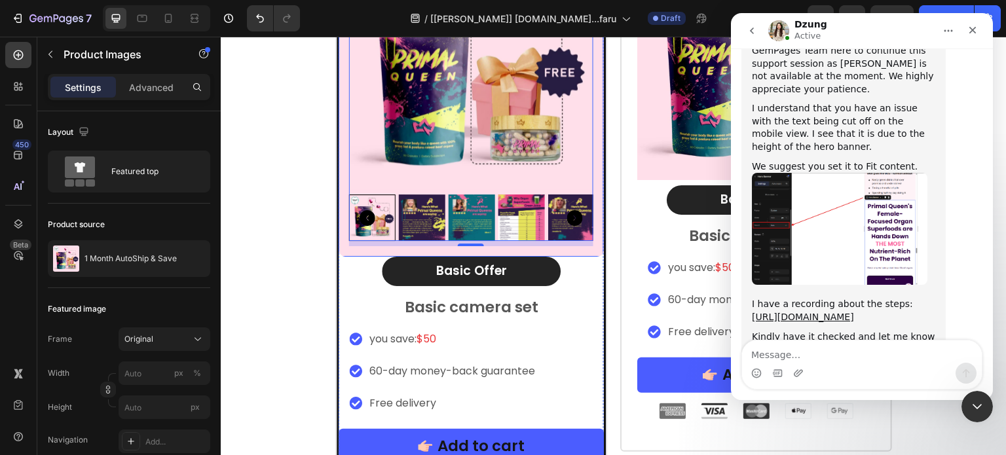
click at [339, 252] on div "1 Month AutoShip & Save Heading Product Images 8 Row" at bounding box center [471, 63] width 265 height 387
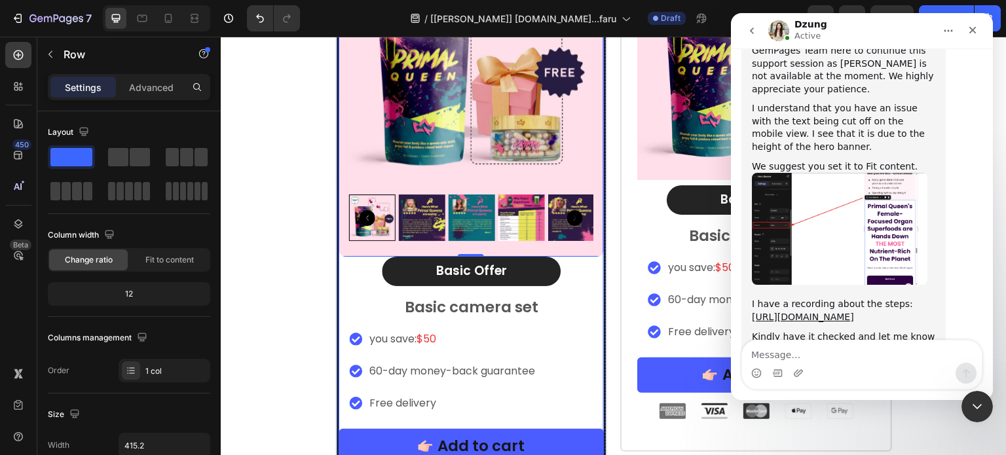
click at [339, 275] on div "Image [DATE] Special Offer Heading Row 1 Month AutoShip & Save Heading Product …" at bounding box center [471, 83] width 265 height 493
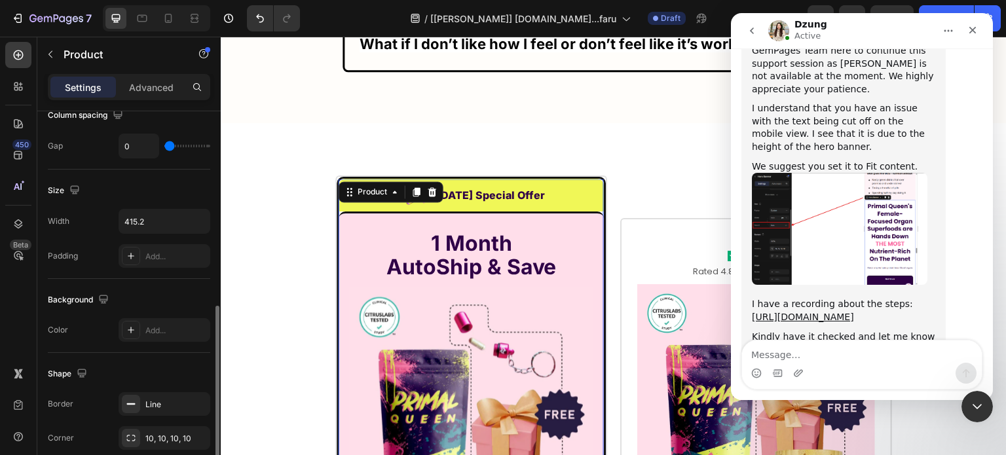
scroll to position [262, 0]
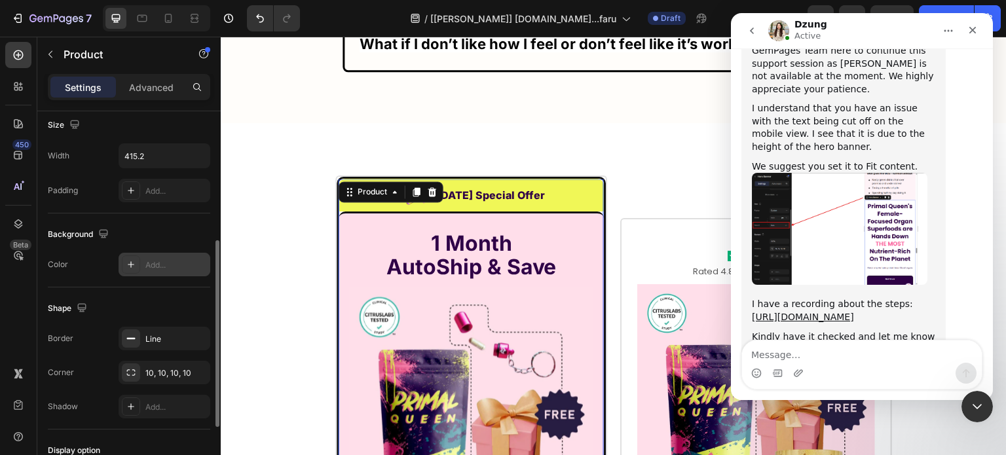
click at [142, 267] on div "Add..." at bounding box center [165, 265] width 92 height 24
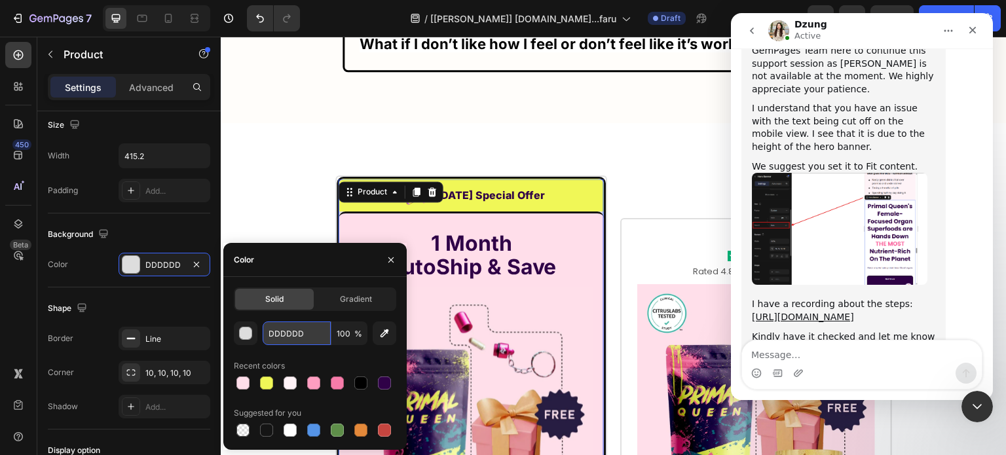
click at [293, 324] on input "DDDDDD" at bounding box center [297, 334] width 68 height 24
paste input "#FFDEEA"
type input "#FFDEEA"
click at [385, 265] on button "button" at bounding box center [391, 260] width 21 height 21
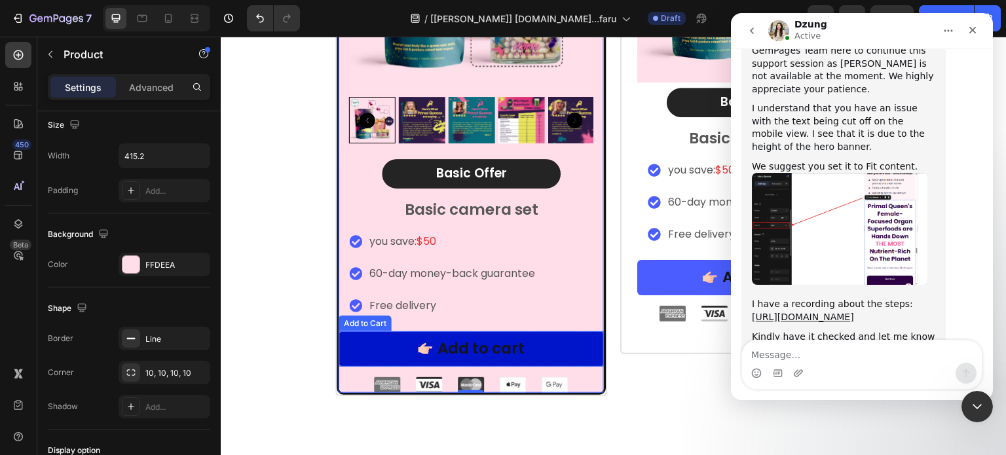
scroll to position [9281, 0]
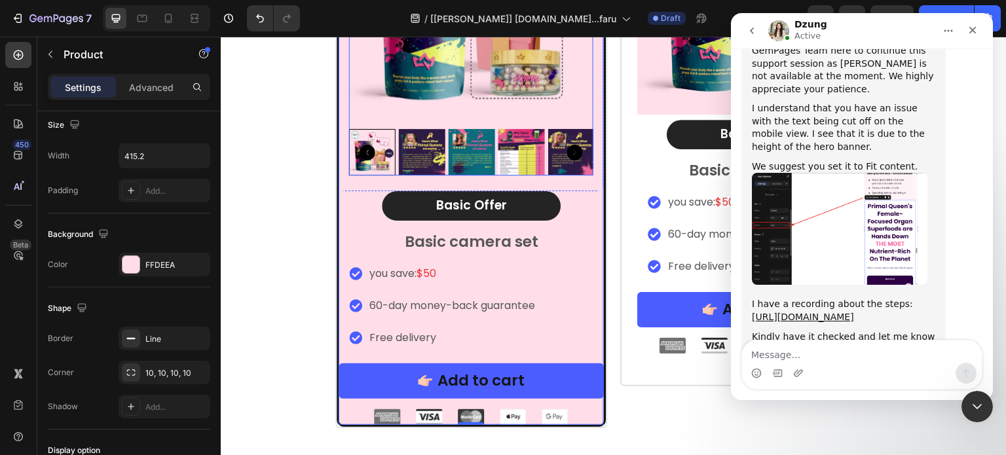
click at [576, 146] on icon "Carousel Next Arrow" at bounding box center [575, 153] width 16 height 16
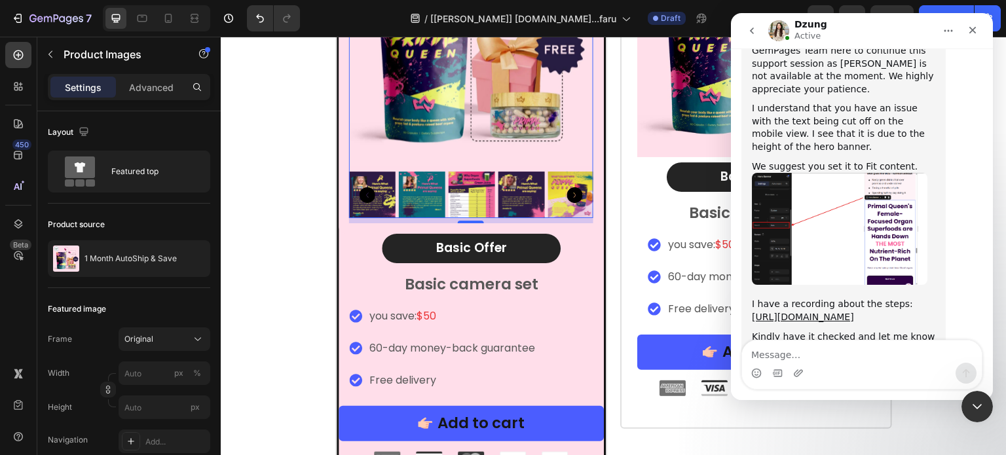
scroll to position [9215, 0]
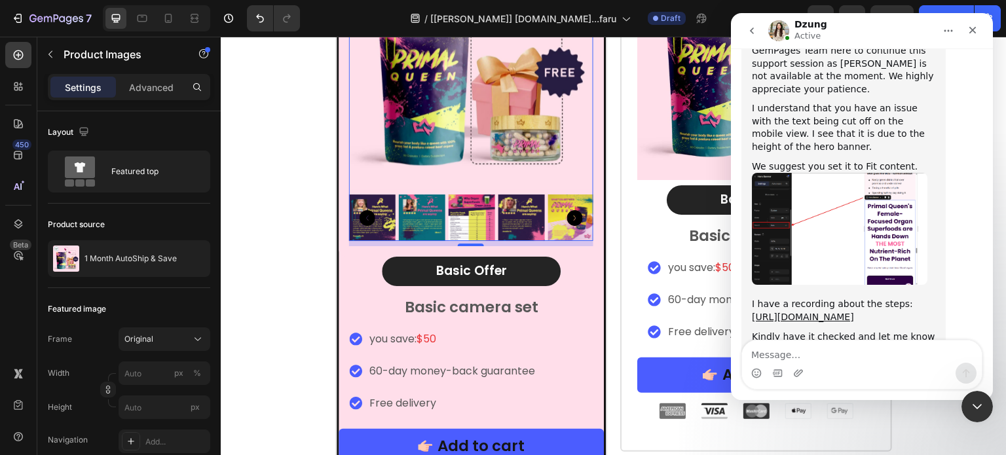
click at [411, 143] on img at bounding box center [471, 67] width 244 height 244
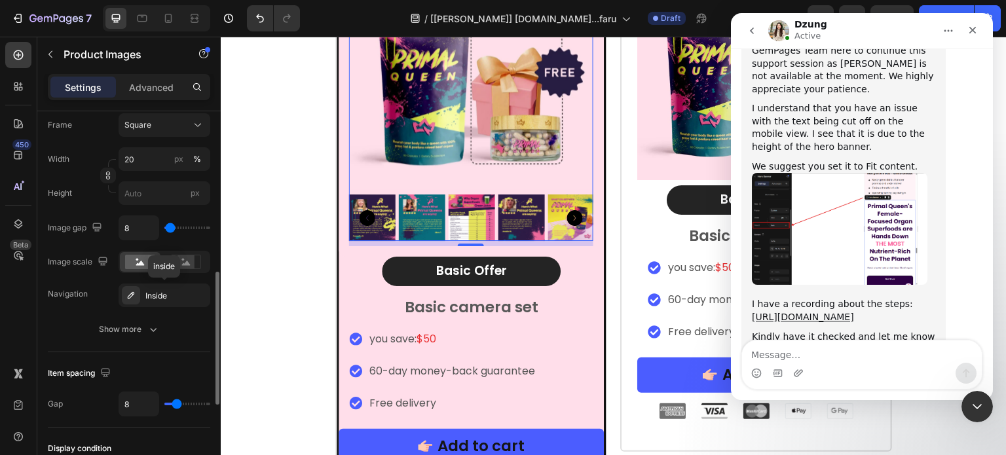
scroll to position [524, 0]
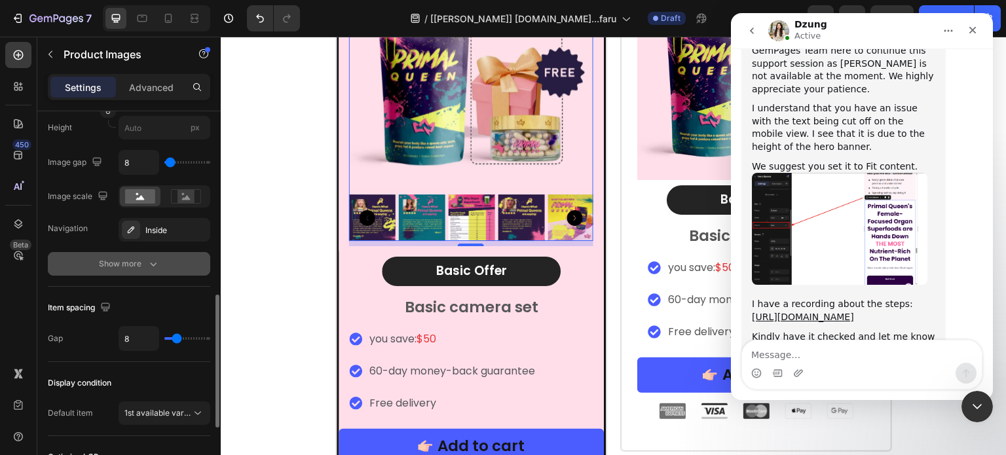
click at [160, 267] on button "Show more" at bounding box center [129, 264] width 162 height 24
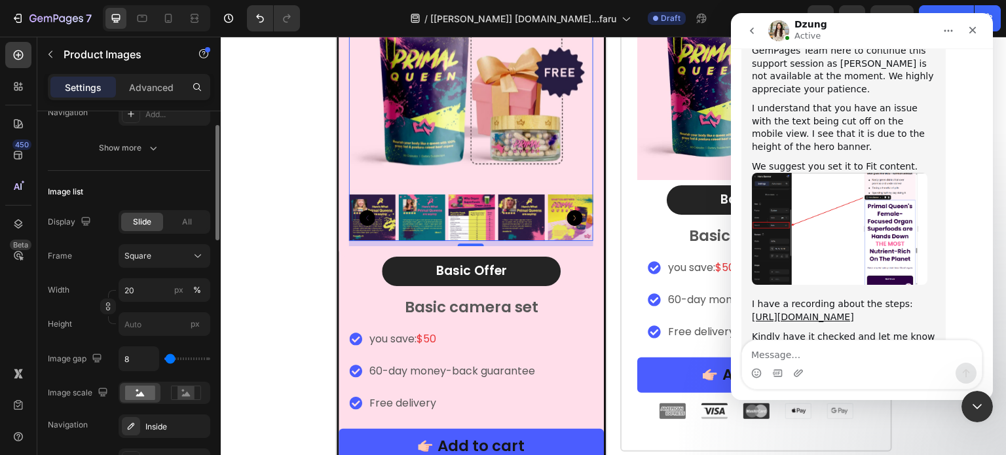
scroll to position [197, 0]
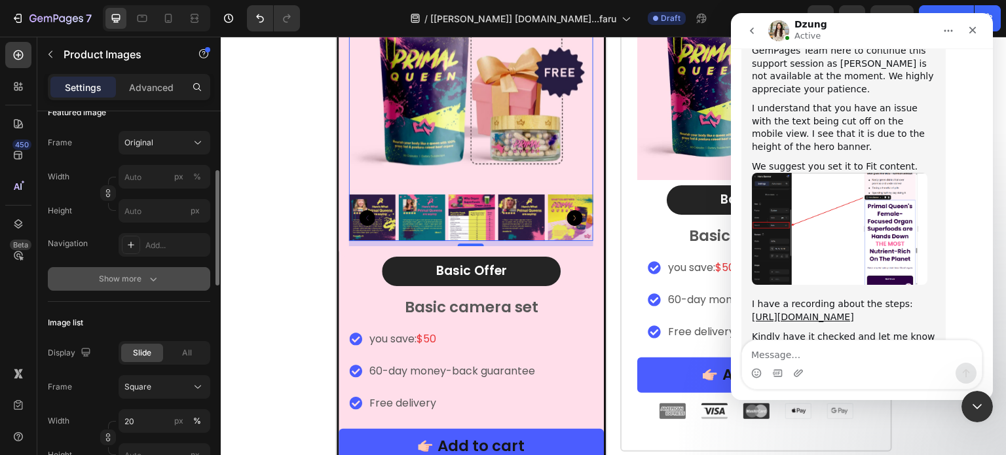
click at [160, 272] on button "Show more" at bounding box center [129, 279] width 162 height 24
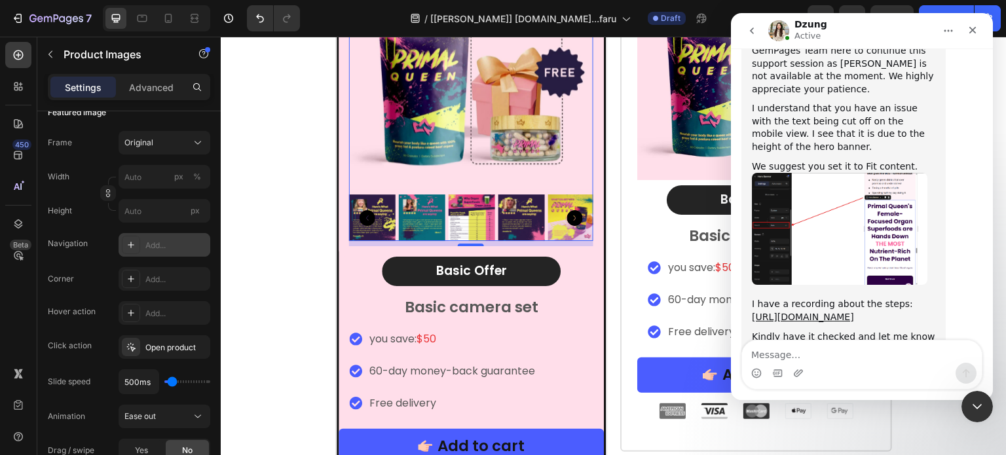
click at [160, 248] on div "Add..." at bounding box center [176, 246] width 62 height 12
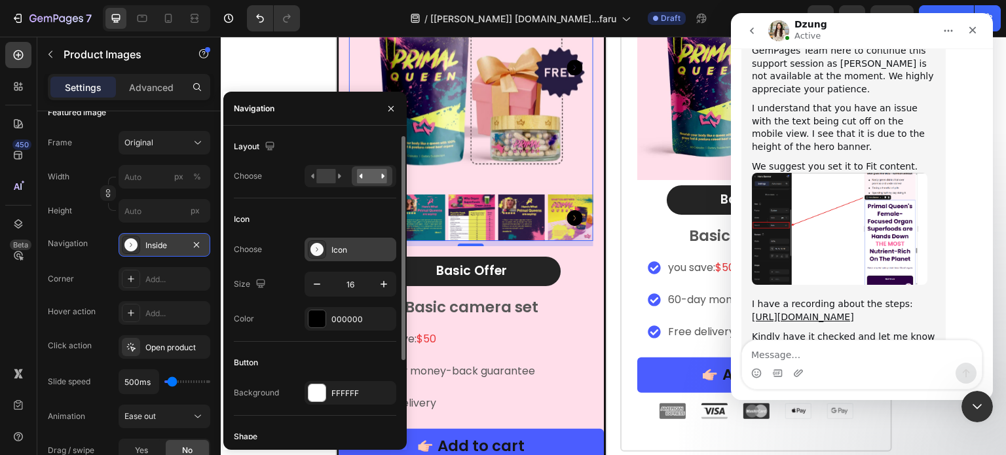
click at [326, 246] on div "Icon" at bounding box center [351, 250] width 92 height 24
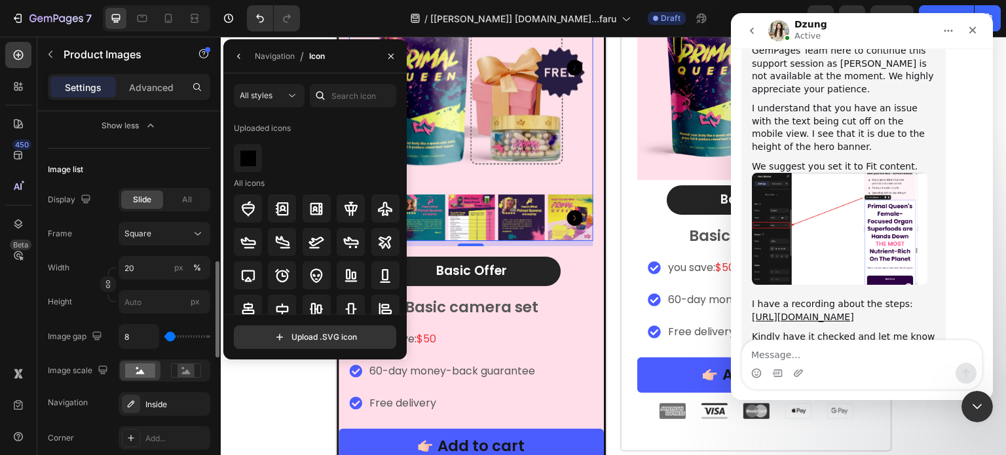
scroll to position [655, 0]
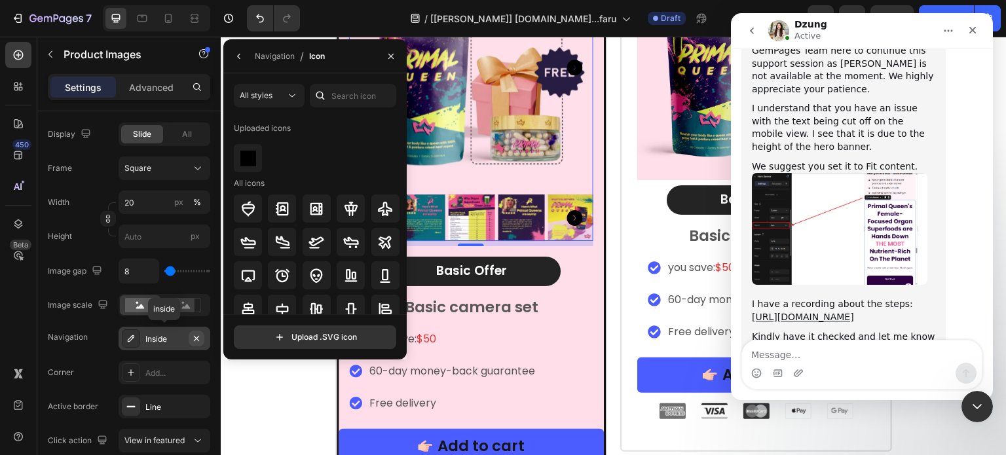
click at [194, 337] on icon "button" at bounding box center [196, 338] width 10 height 10
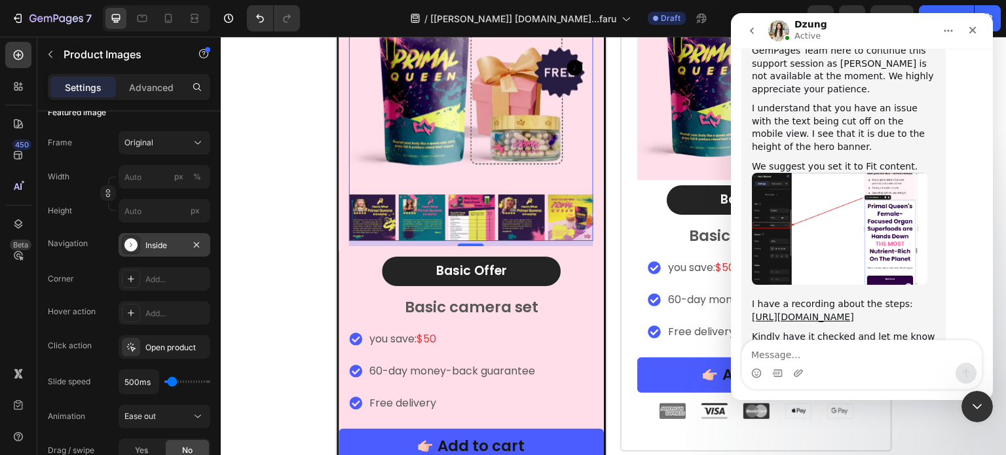
scroll to position [66, 0]
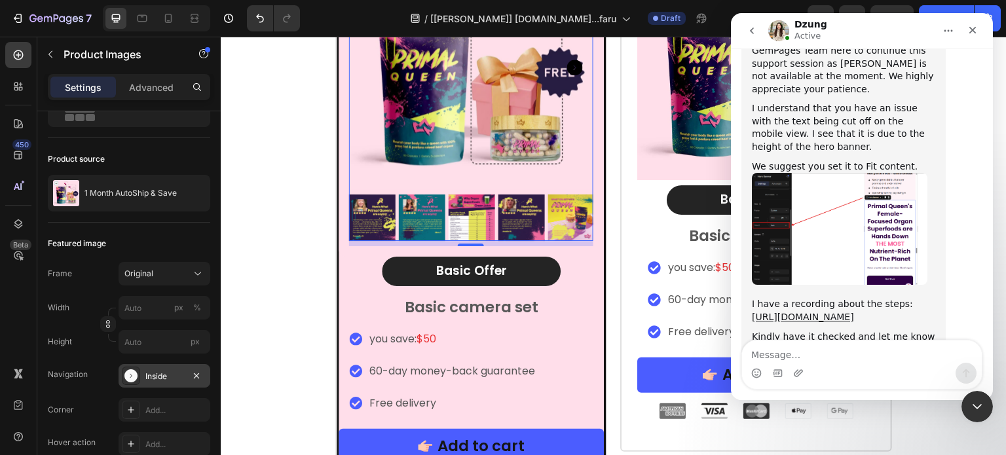
click at [147, 371] on div "Inside" at bounding box center [164, 377] width 38 height 12
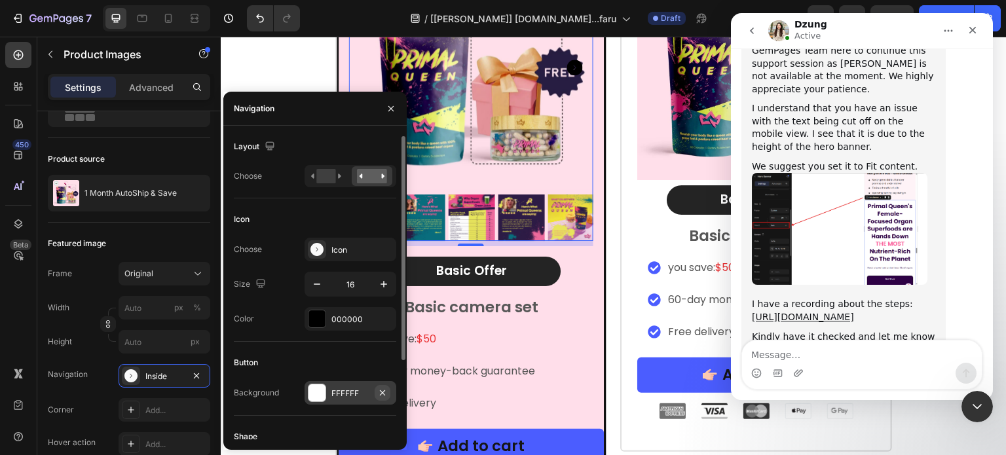
click at [386, 390] on icon "button" at bounding box center [382, 393] width 10 height 10
click at [381, 316] on icon "button" at bounding box center [382, 319] width 10 height 10
click at [368, 388] on div "Add..." at bounding box center [362, 394] width 62 height 12
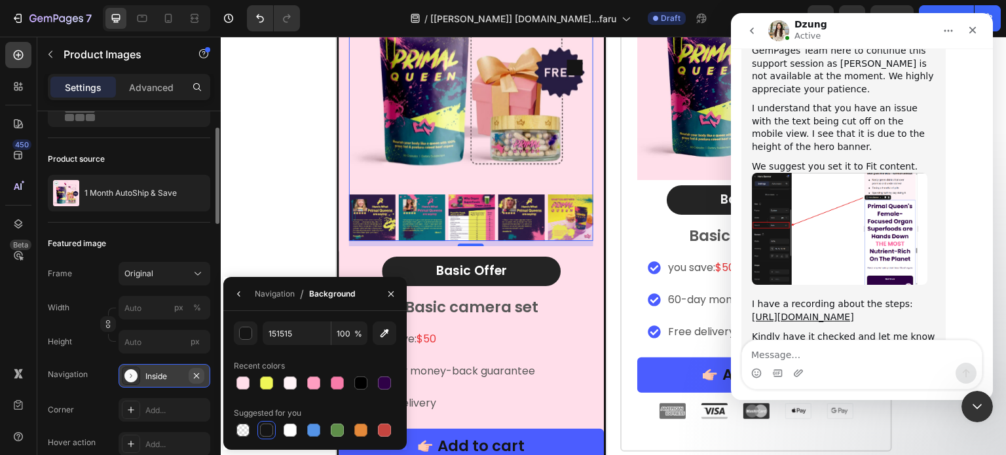
click at [195, 371] on icon "button" at bounding box center [196, 376] width 10 height 10
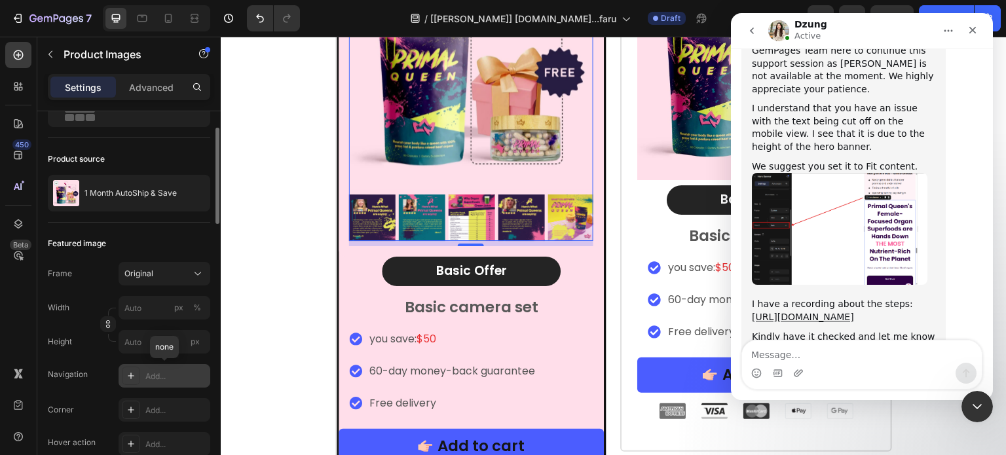
click at [173, 376] on div "Add..." at bounding box center [176, 377] width 62 height 12
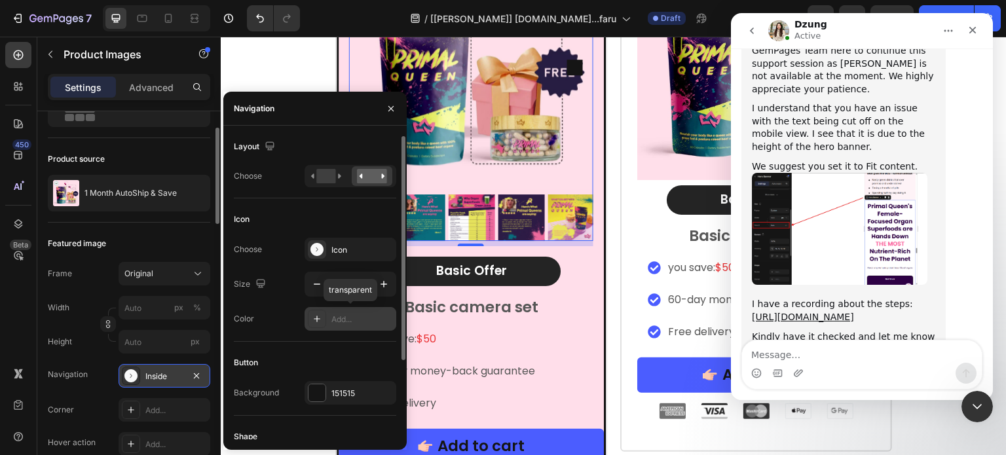
click at [341, 314] on div "Add..." at bounding box center [362, 320] width 62 height 12
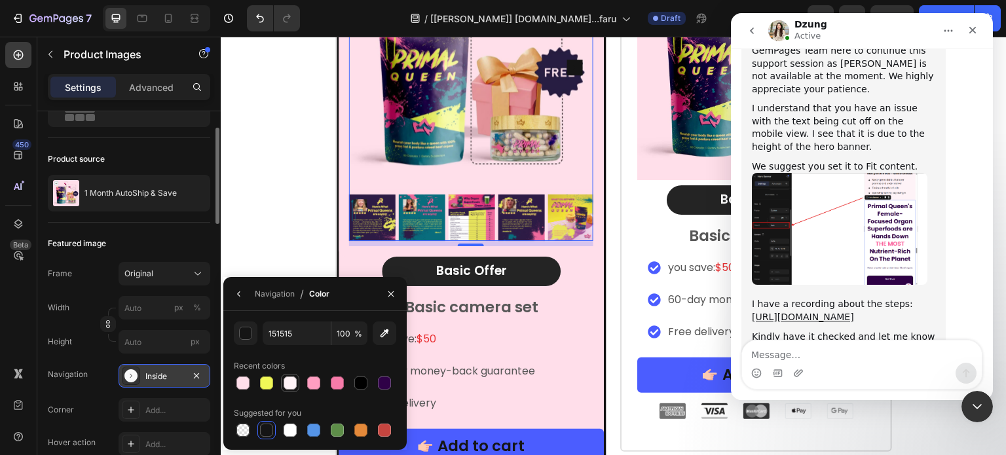
click at [292, 380] on div at bounding box center [290, 383] width 13 height 13
type input "FFF3F7"
click at [238, 297] on icon "button" at bounding box center [239, 294] width 10 height 10
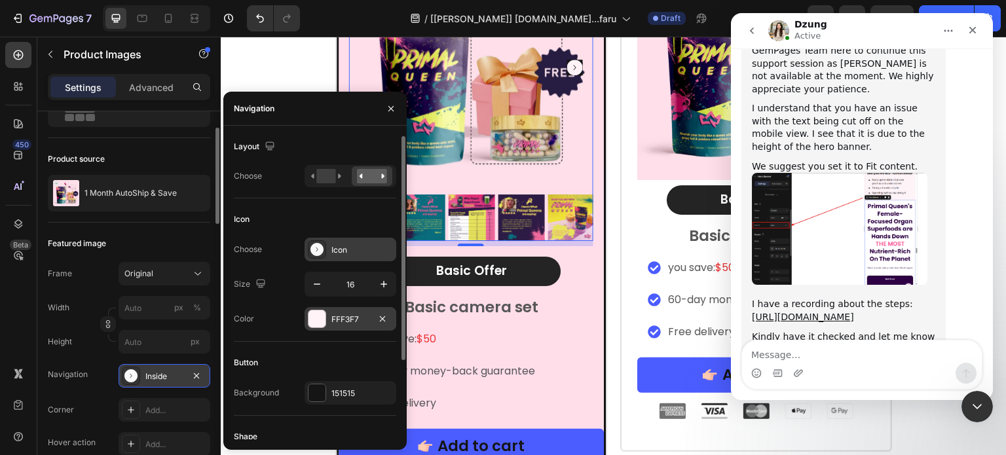
click at [336, 256] on div "Icon" at bounding box center [351, 250] width 92 height 24
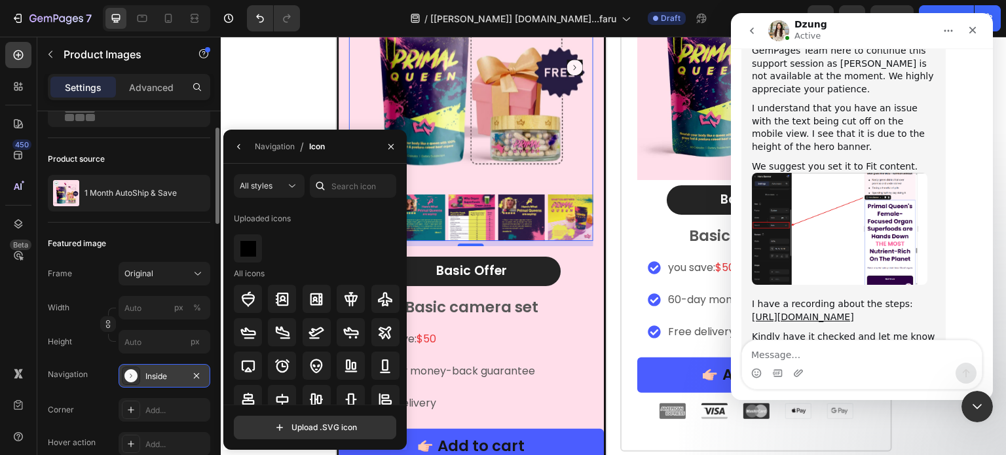
click at [326, 183] on icon at bounding box center [320, 185] width 13 height 13
click at [348, 188] on input "text" at bounding box center [353, 186] width 86 height 24
type input "right"
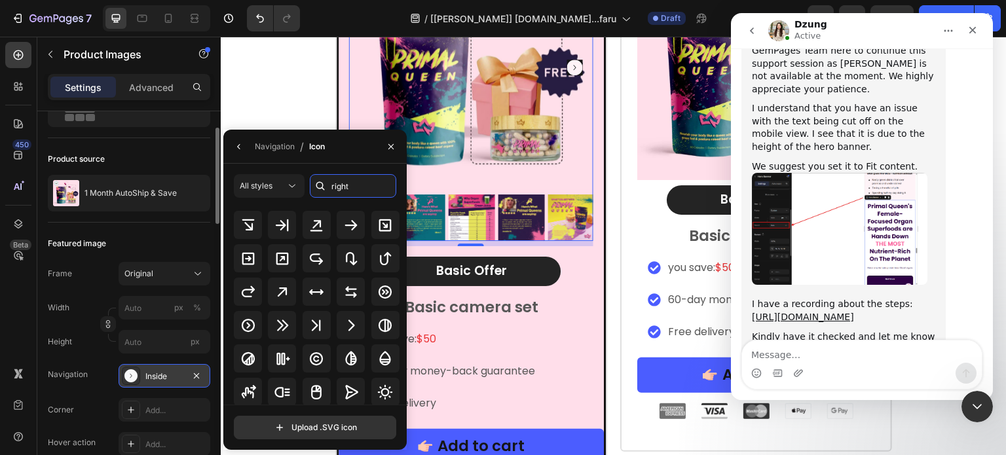
scroll to position [144, 0]
click at [343, 329] on icon at bounding box center [351, 324] width 16 height 16
click at [239, 146] on icon "button" at bounding box center [239, 146] width 10 height 10
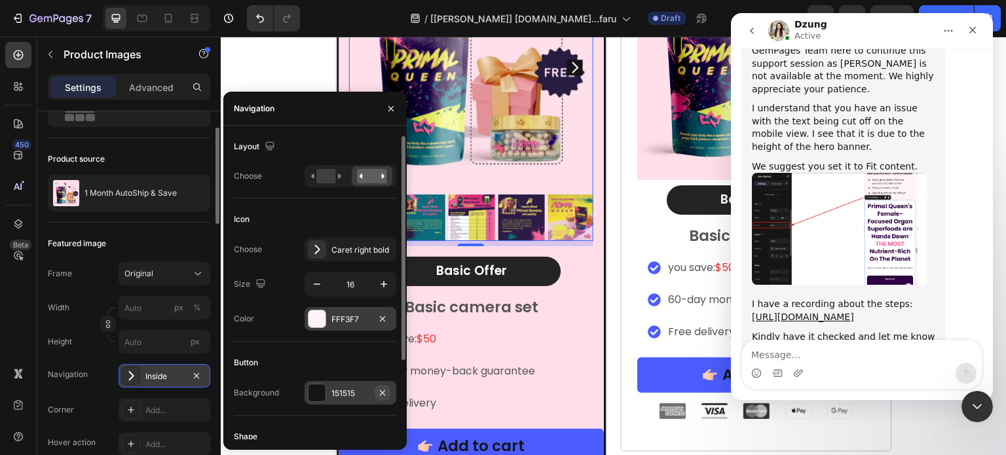
click at [383, 388] on icon "button" at bounding box center [382, 393] width 10 height 10
click at [358, 324] on div "FFF3F7" at bounding box center [350, 320] width 38 height 12
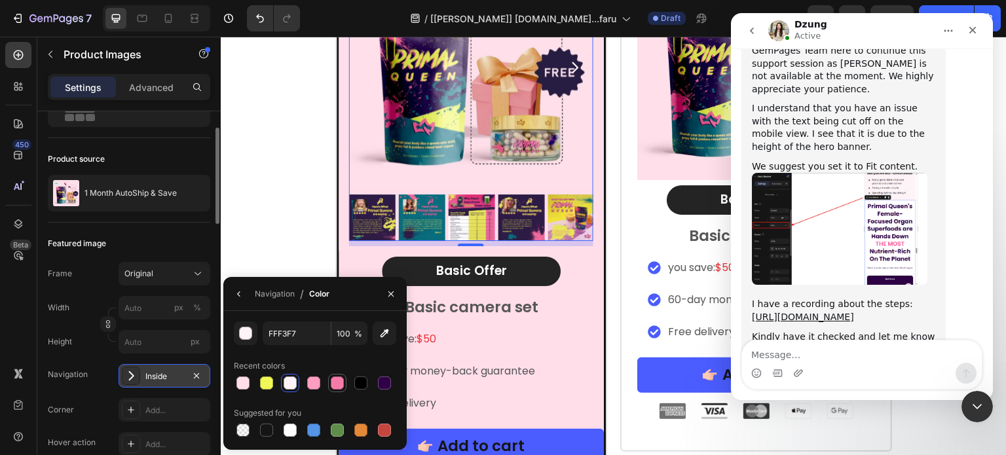
click at [341, 379] on div at bounding box center [337, 383] width 13 height 13
type input "F77BA9"
click at [236, 293] on icon "button" at bounding box center [239, 294] width 10 height 10
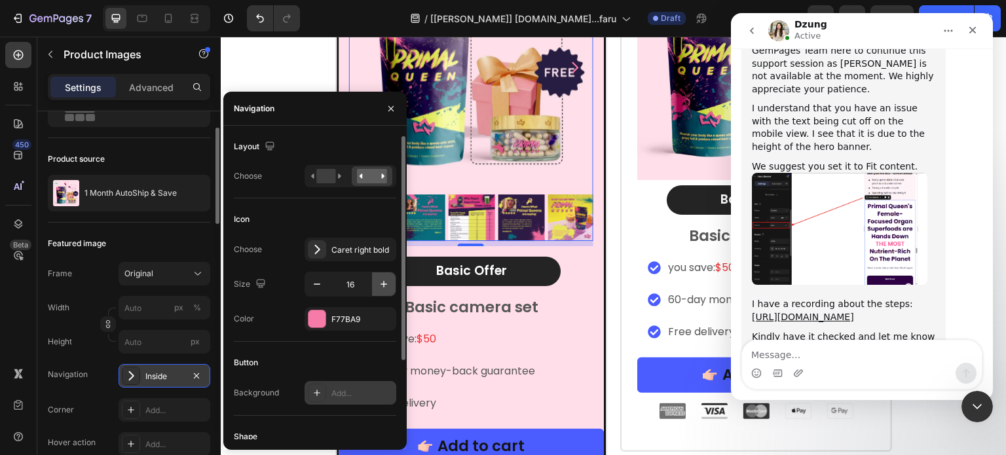
click at [385, 280] on icon "button" at bounding box center [383, 284] width 13 height 13
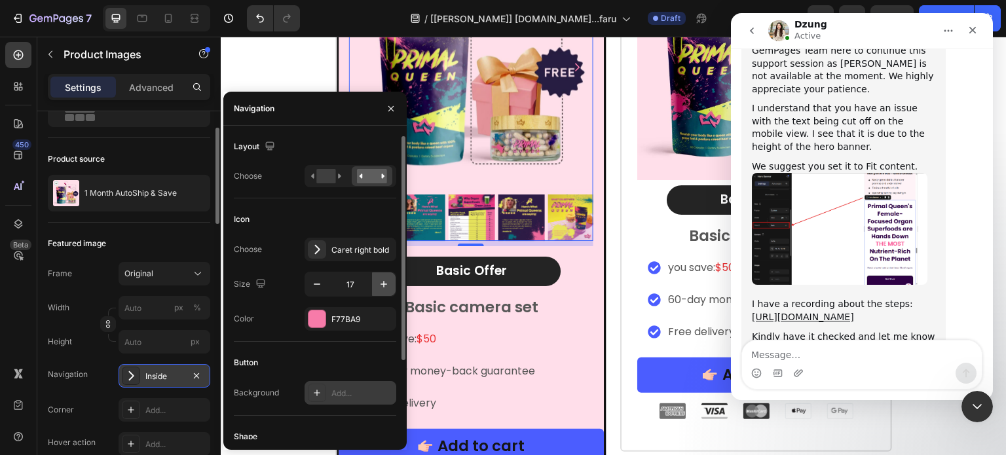
click at [385, 280] on icon "button" at bounding box center [383, 284] width 13 height 13
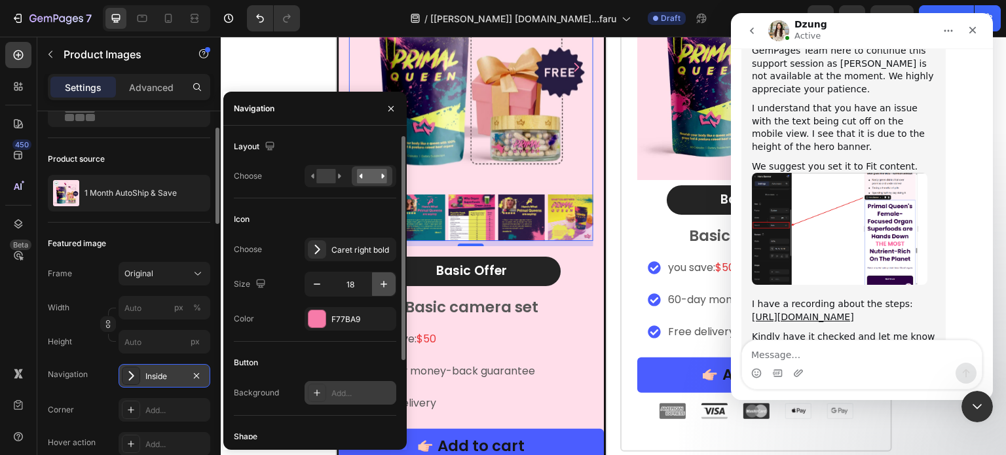
type input "19"
click at [893, 173] on img "Dzung says…" at bounding box center [840, 229] width 176 height 112
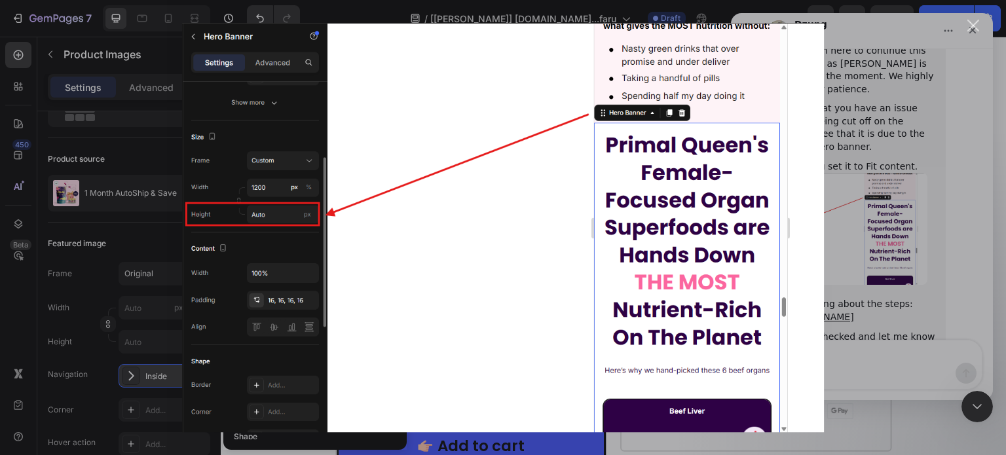
scroll to position [0, 0]
click at [950, 198] on div "Intercom messenger" at bounding box center [503, 227] width 1006 height 455
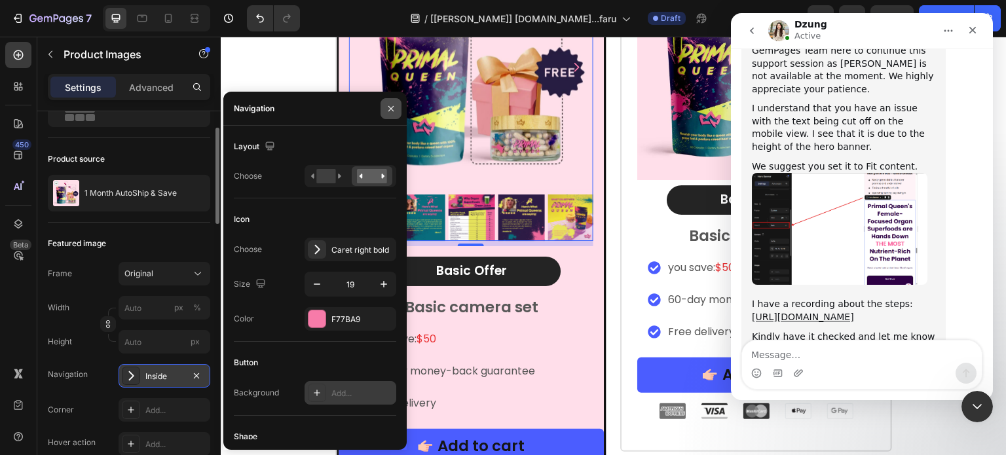
click at [388, 113] on icon "button" at bounding box center [391, 108] width 10 height 10
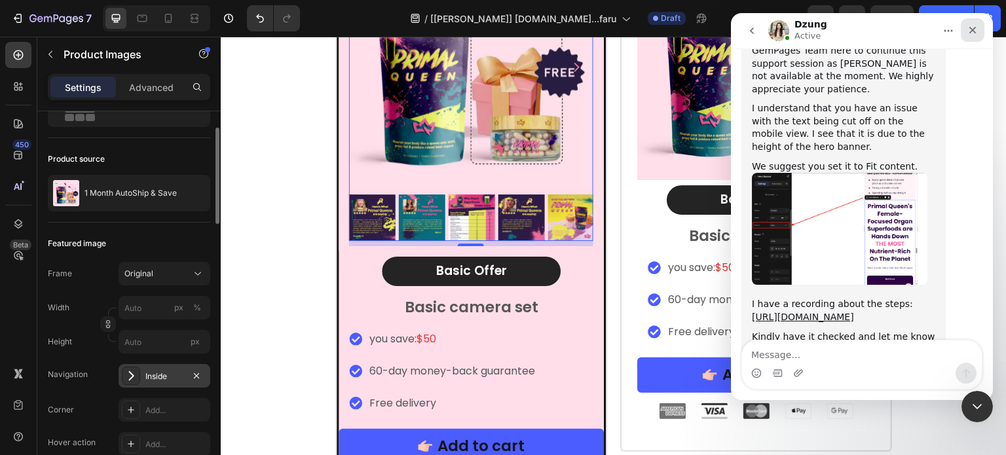
click at [971, 34] on icon "Close" at bounding box center [972, 30] width 10 height 10
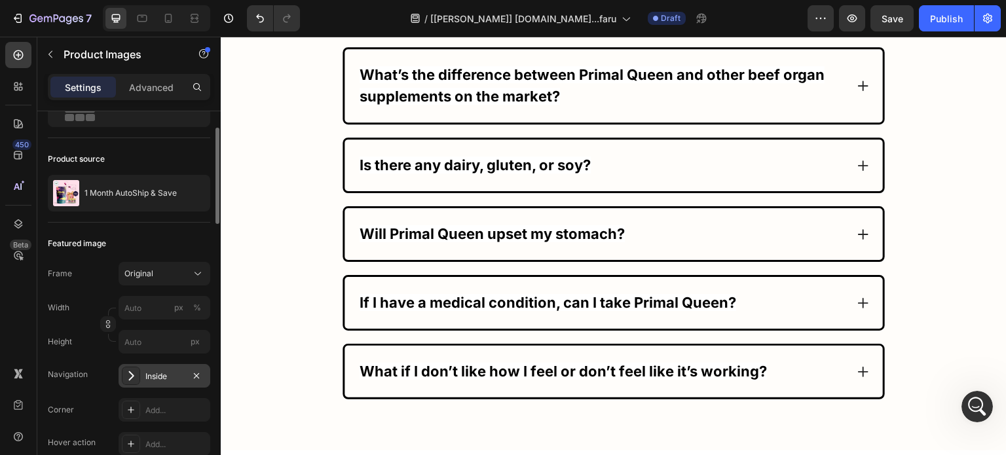
scroll to position [8101, 0]
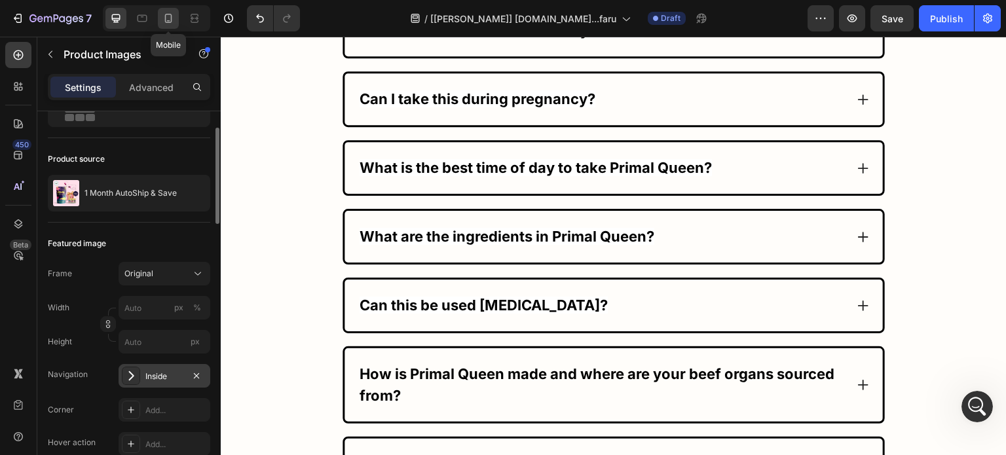
click at [160, 18] on div at bounding box center [168, 18] width 21 height 21
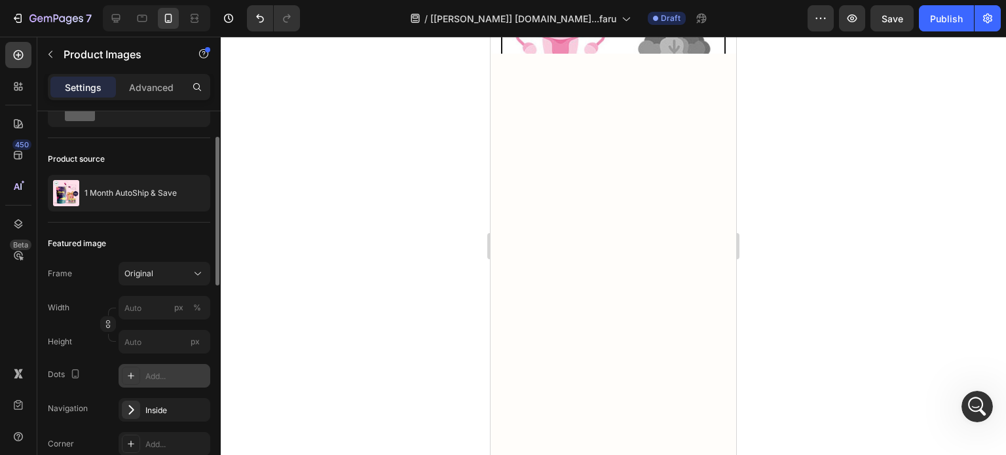
scroll to position [7200, 0]
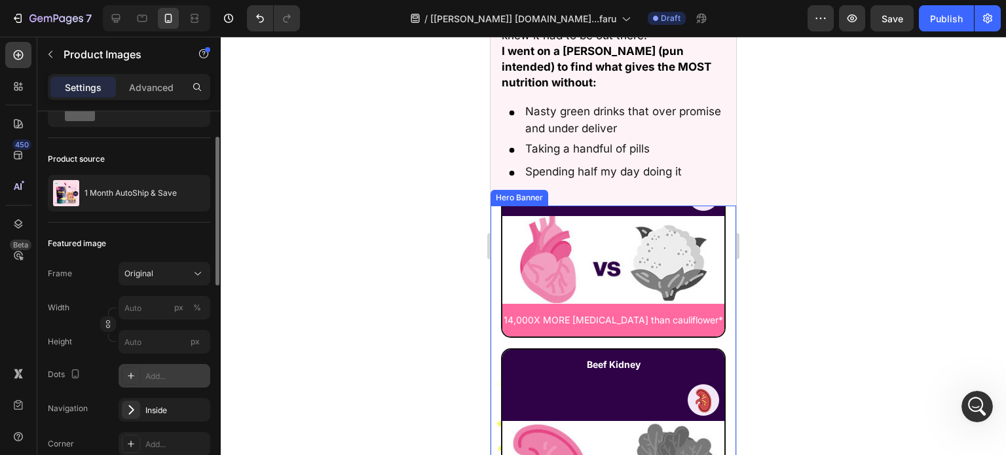
click at [497, 204] on div "Primal Queen's Female-Focused Organ Superfoods are Hands Down THE MOST Nutrient…" at bounding box center [614, 402] width 246 height 1706
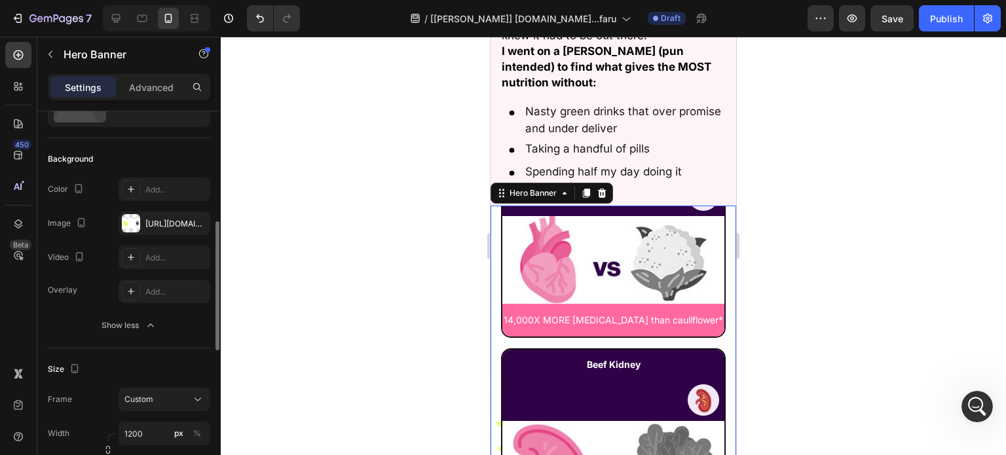
scroll to position [131, 0]
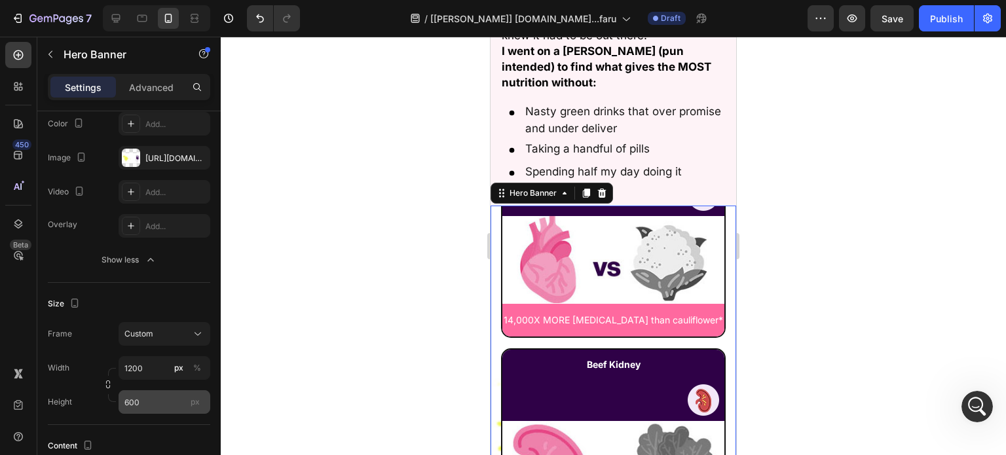
click at [196, 402] on span "px" at bounding box center [195, 402] width 9 height 10
click at [196, 402] on input "600" at bounding box center [165, 402] width 92 height 24
click at [178, 402] on input "600" at bounding box center [165, 402] width 92 height 24
click at [189, 343] on span "Auto" at bounding box center [191, 344] width 17 height 12
type input "Auto"
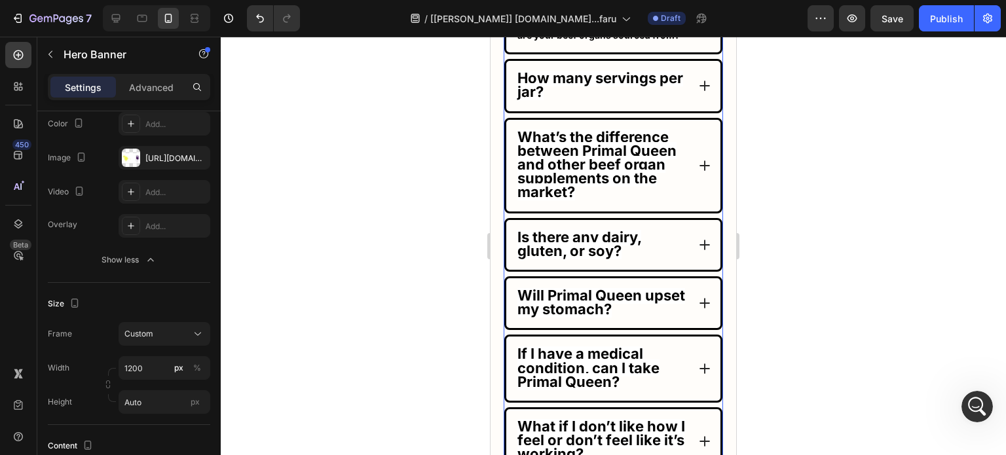
scroll to position [10279, 0]
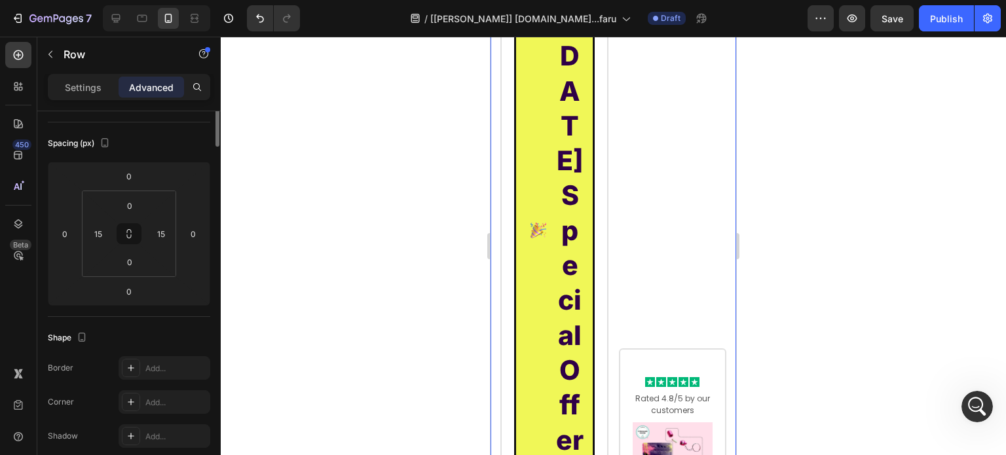
scroll to position [0, 0]
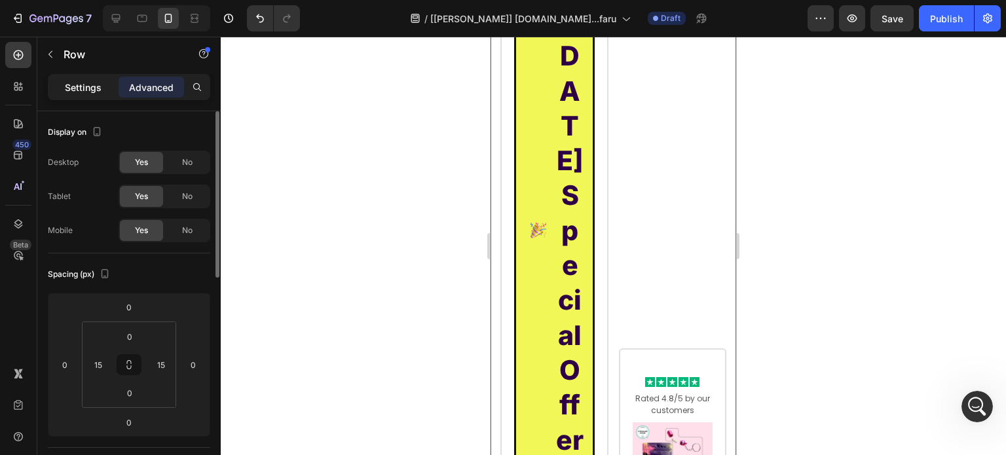
click at [75, 83] on p "Settings" at bounding box center [83, 88] width 37 height 14
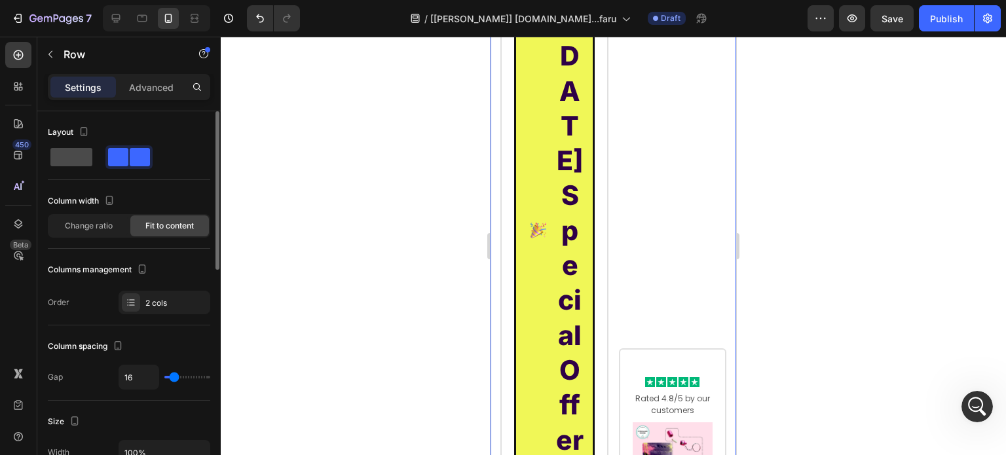
drag, startPoint x: 73, startPoint y: 156, endPoint x: 59, endPoint y: 149, distance: 15.2
click at [73, 156] on span at bounding box center [71, 157] width 42 height 18
type input "0"
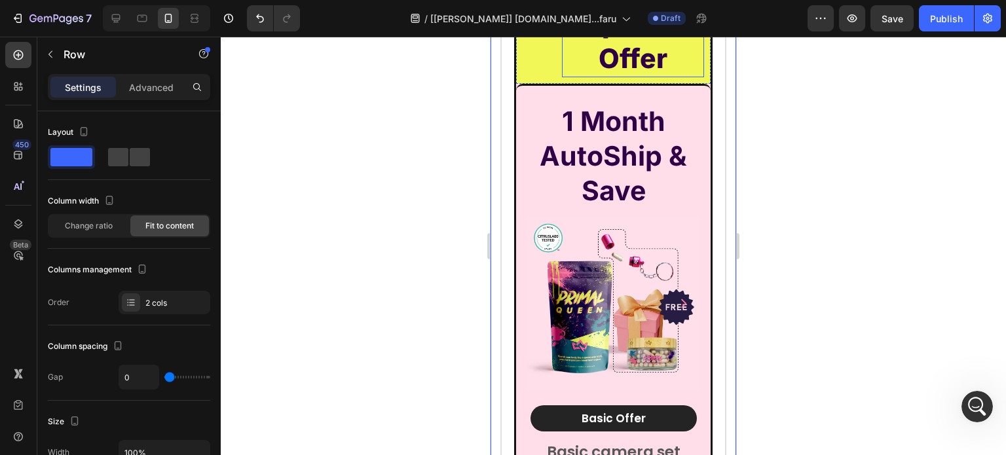
scroll to position [10181, 0]
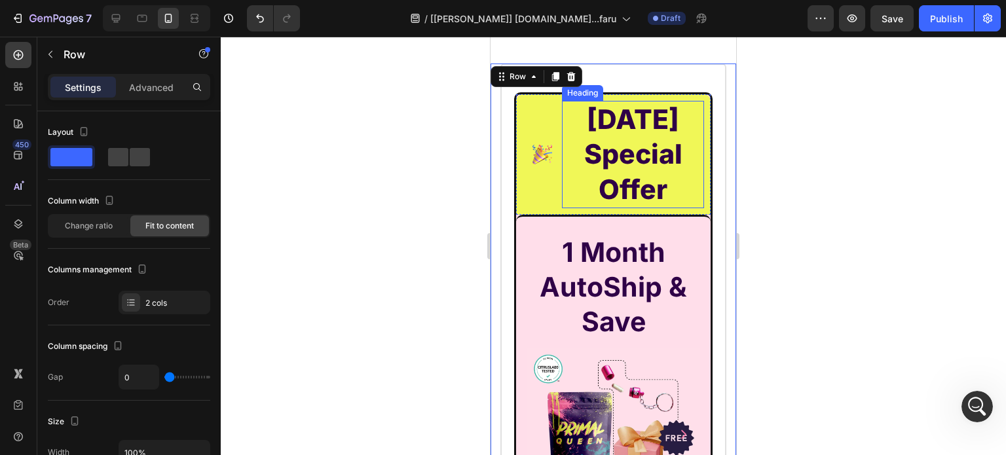
click at [608, 196] on h2 "[DATE] Special Offer" at bounding box center [633, 154] width 142 height 107
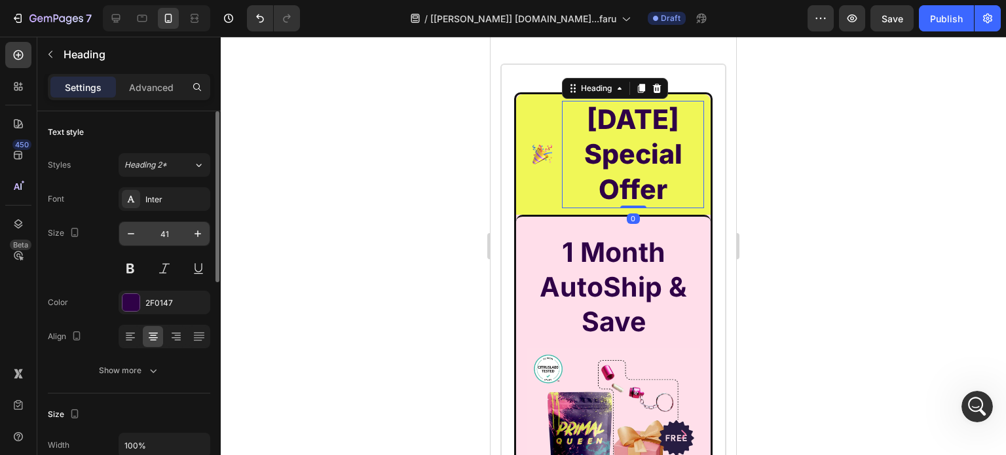
click at [176, 227] on input "41" at bounding box center [164, 234] width 43 height 24
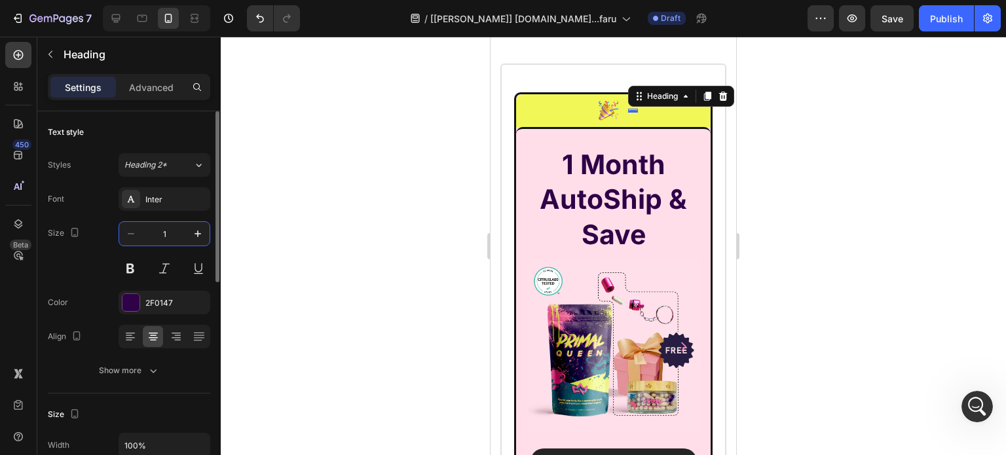
type input "15"
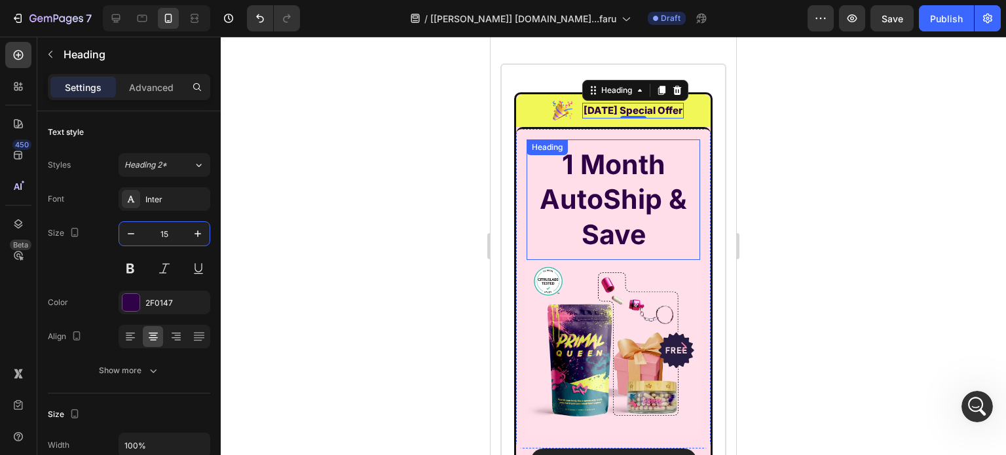
click at [612, 155] on strong "1 Month" at bounding box center [613, 164] width 103 height 33
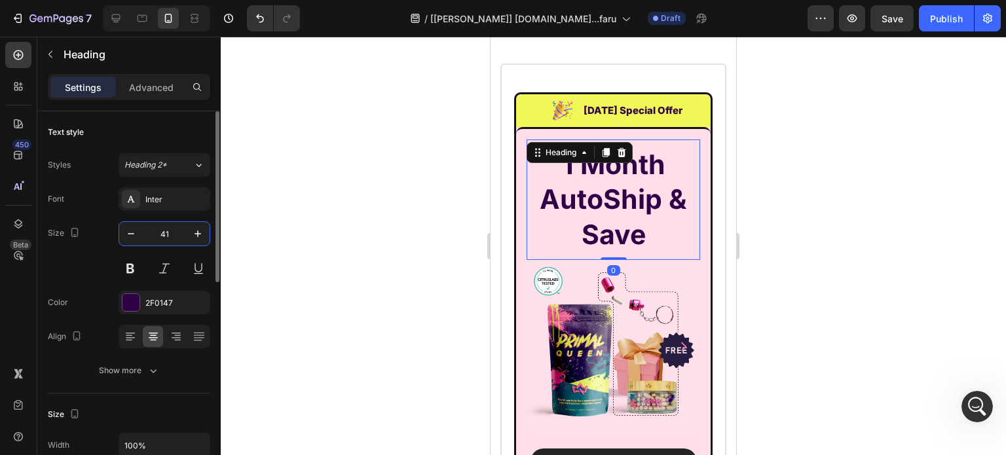
click at [162, 231] on input "41" at bounding box center [164, 234] width 43 height 24
type input "22"
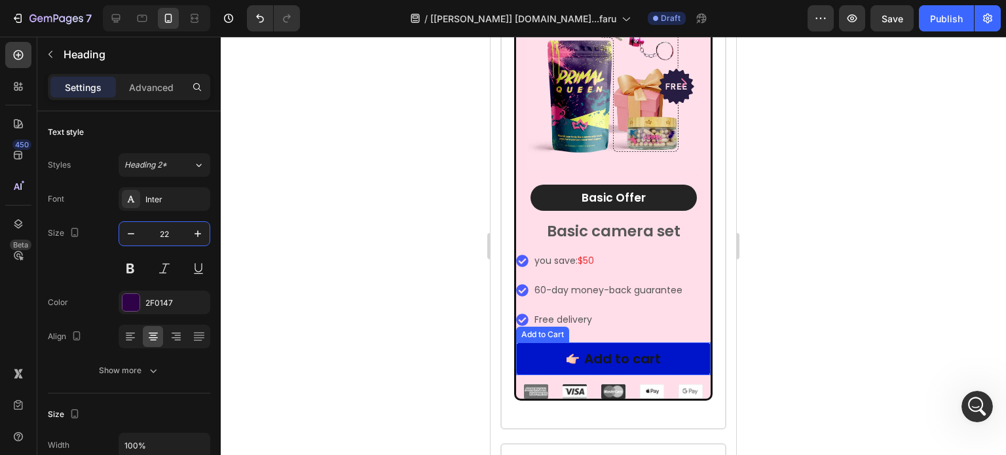
scroll to position [10312, 0]
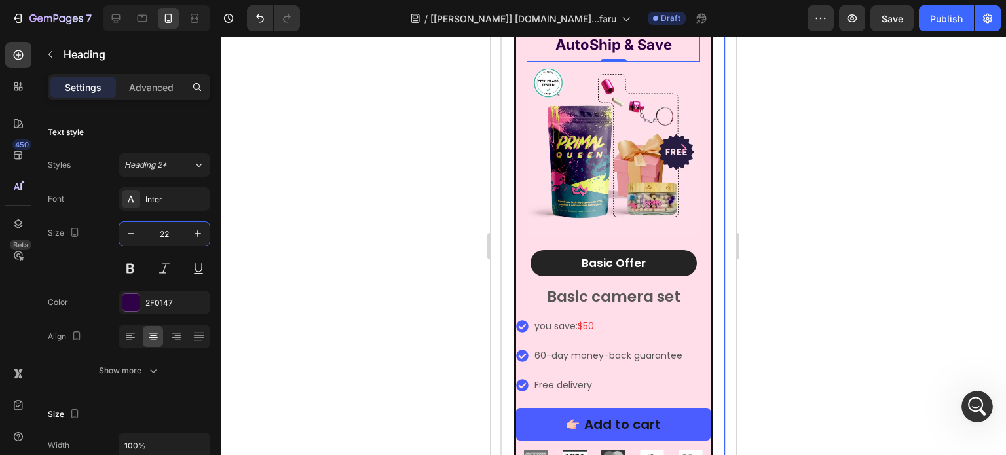
click at [500, 233] on div "Image Labor Day Special Offer Heading Row 1 Month AutoShip & Save Heading 0 Pro…" at bounding box center [613, 214] width 226 height 563
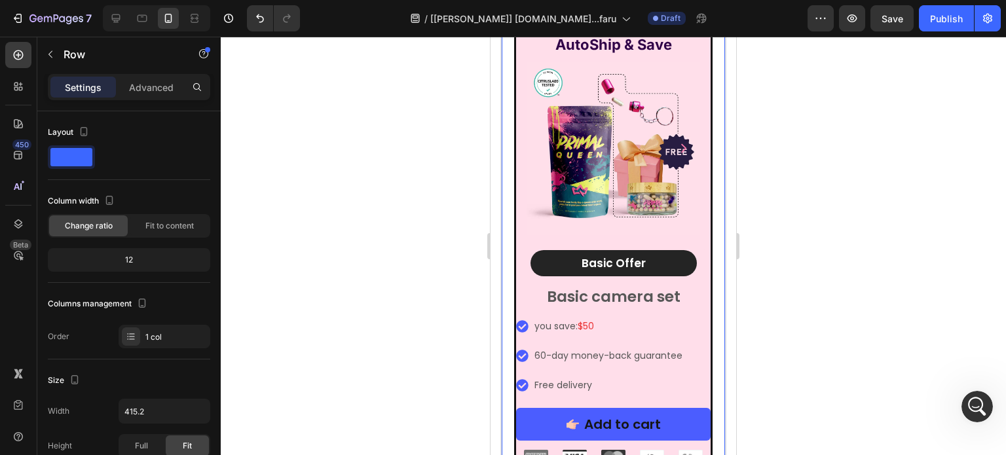
click at [502, 175] on div "Image Labor Day Special Offer Heading Row 1 Month AutoShip & Save Heading Produ…" at bounding box center [613, 214] width 226 height 563
click at [151, 77] on div "Advanced" at bounding box center [152, 87] width 66 height 21
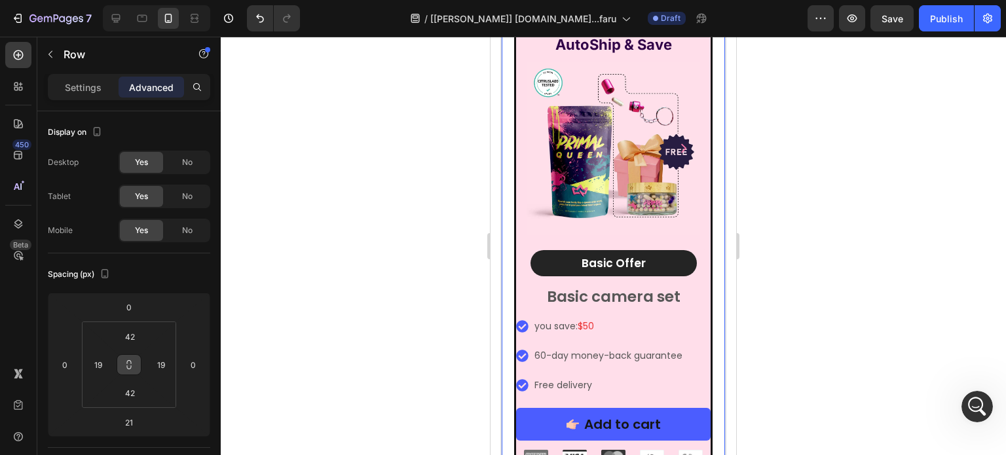
click at [126, 360] on icon at bounding box center [129, 365] width 10 height 10
click at [131, 339] on input "42" at bounding box center [130, 337] width 26 height 20
type input "0"
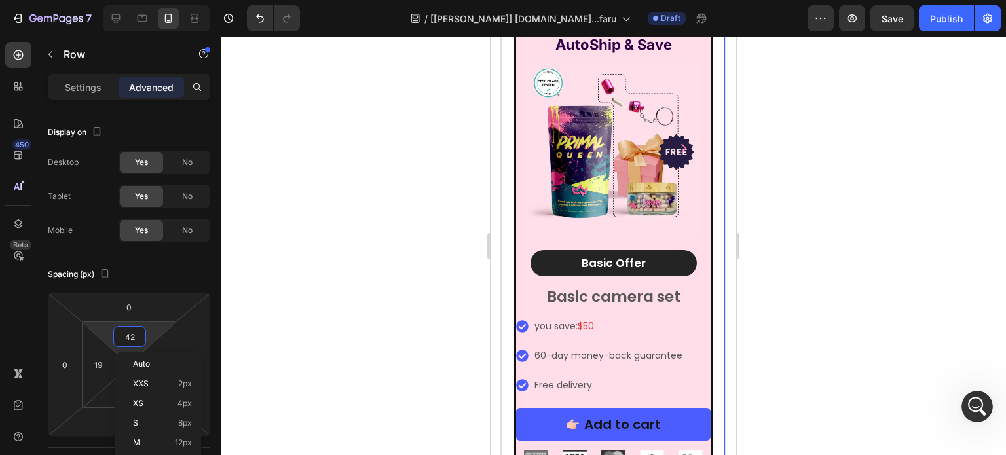
type input "0"
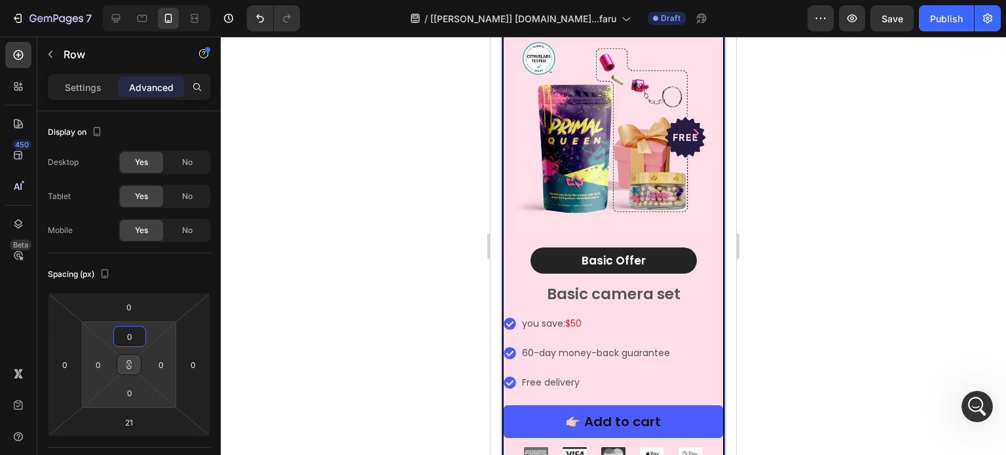
click at [130, 338] on input "0" at bounding box center [130, 337] width 26 height 20
type input "2"
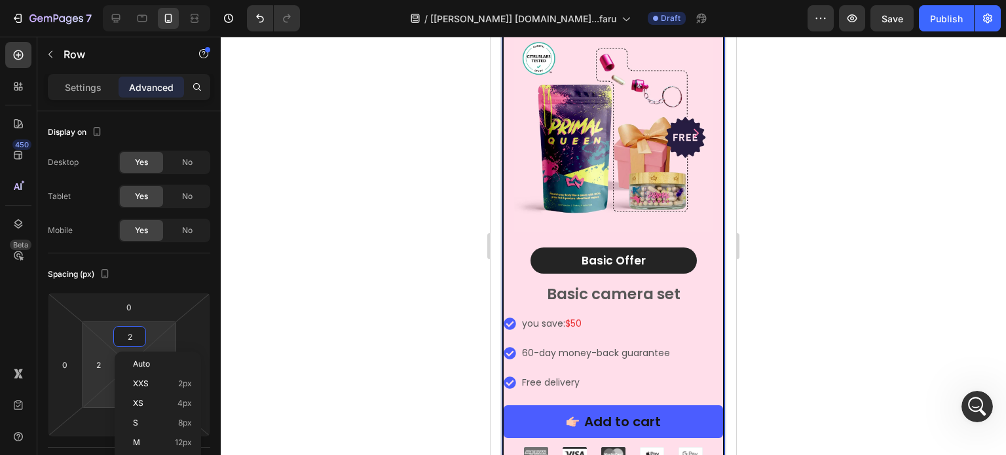
type input "20"
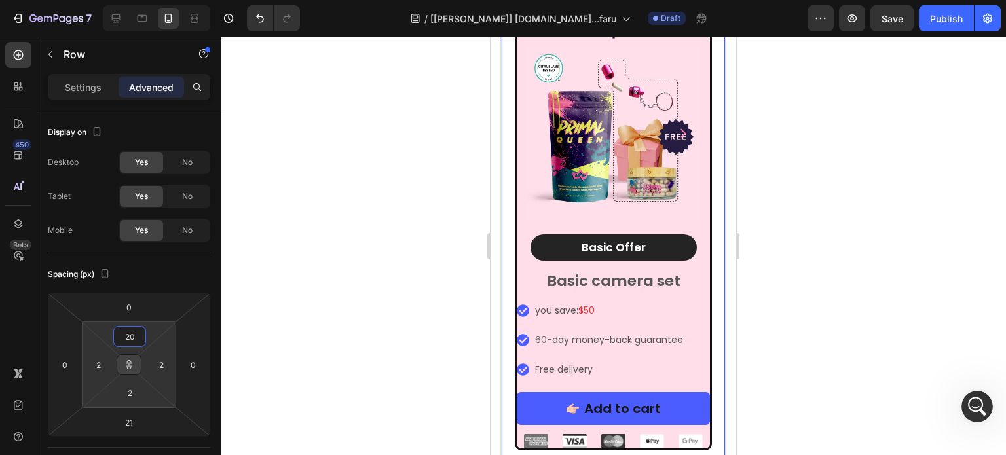
type input "20"
type input "2"
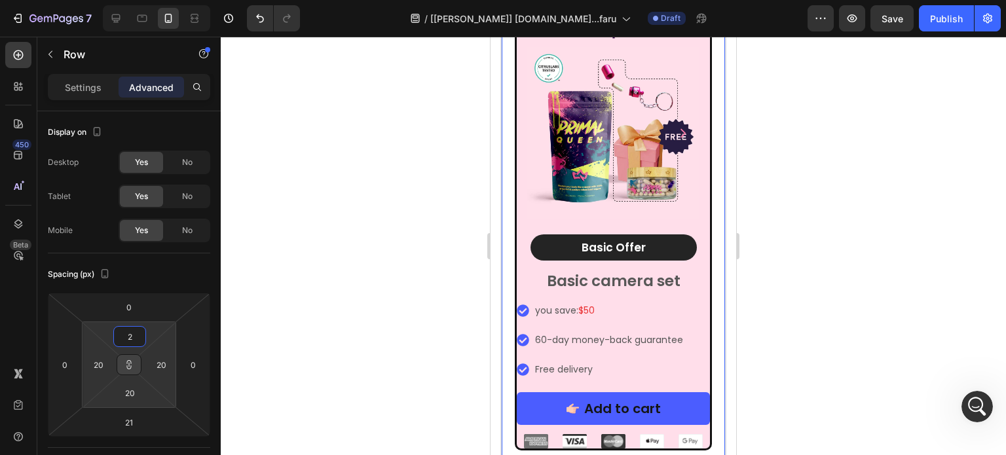
type input "2"
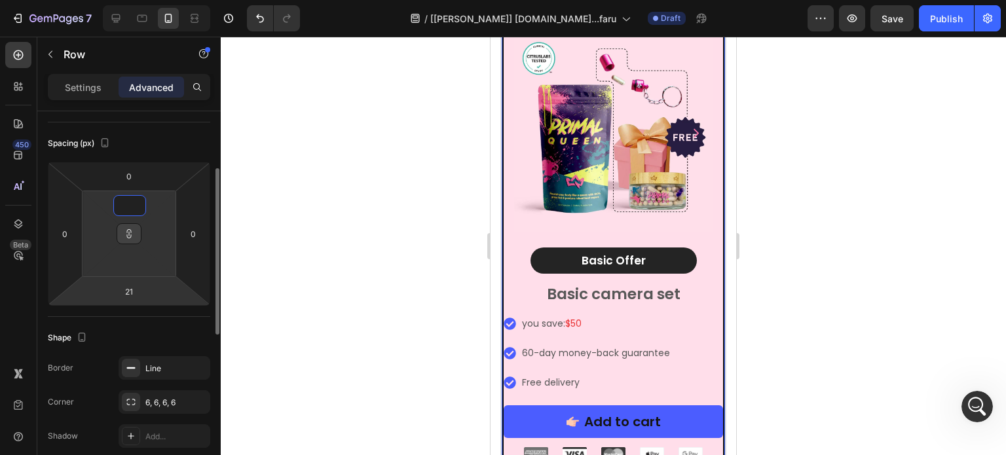
scroll to position [197, 0]
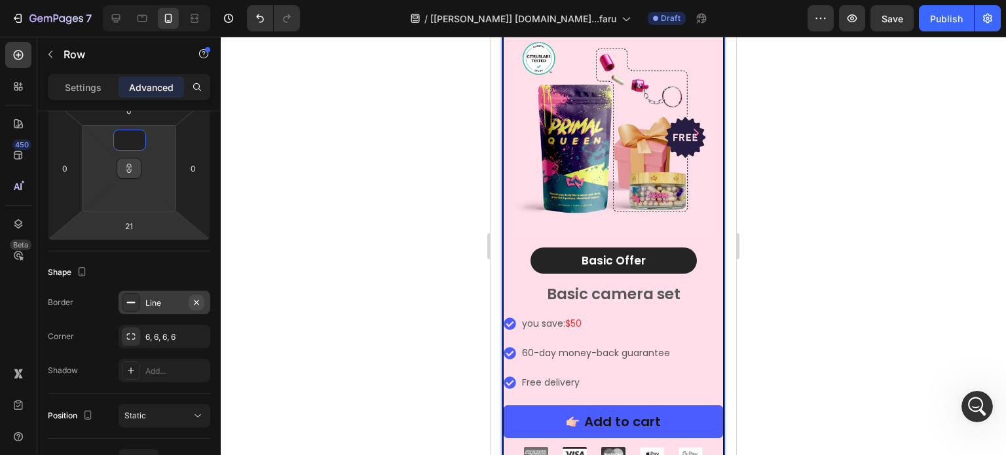
click at [191, 300] on button "button" at bounding box center [197, 303] width 16 height 16
type input "1"
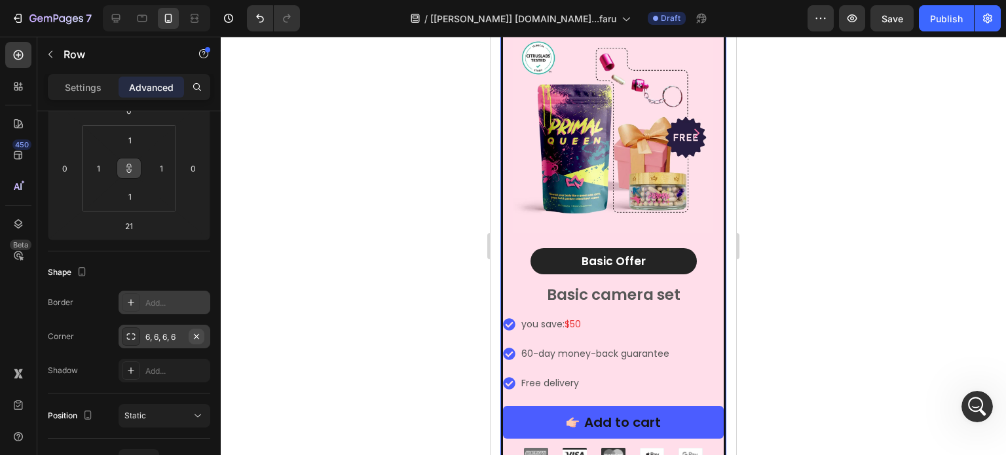
click at [197, 338] on icon "button" at bounding box center [196, 336] width 10 height 10
click at [506, 253] on div "Image [DATE] Special Offer Heading Row 1 Month AutoShip & Save Heading Product …" at bounding box center [613, 125] width 221 height 381
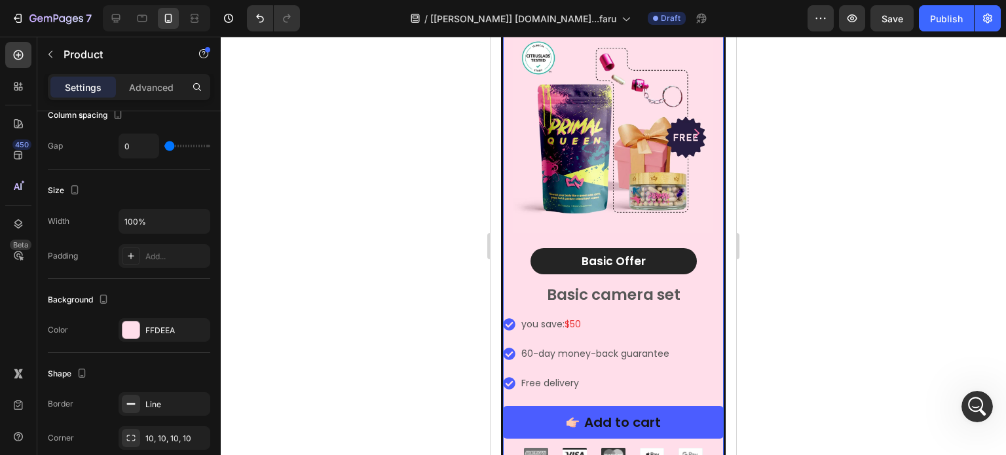
scroll to position [0, 0]
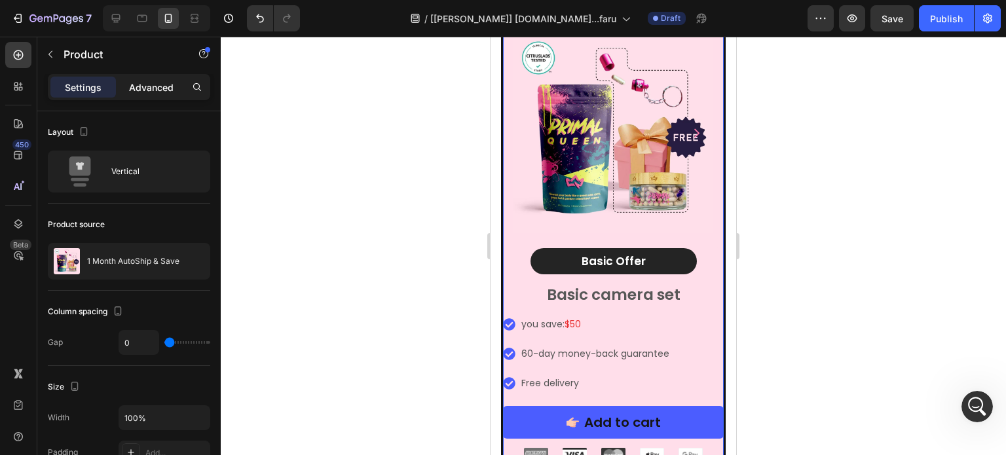
click at [128, 83] on div "Advanced" at bounding box center [152, 87] width 66 height 21
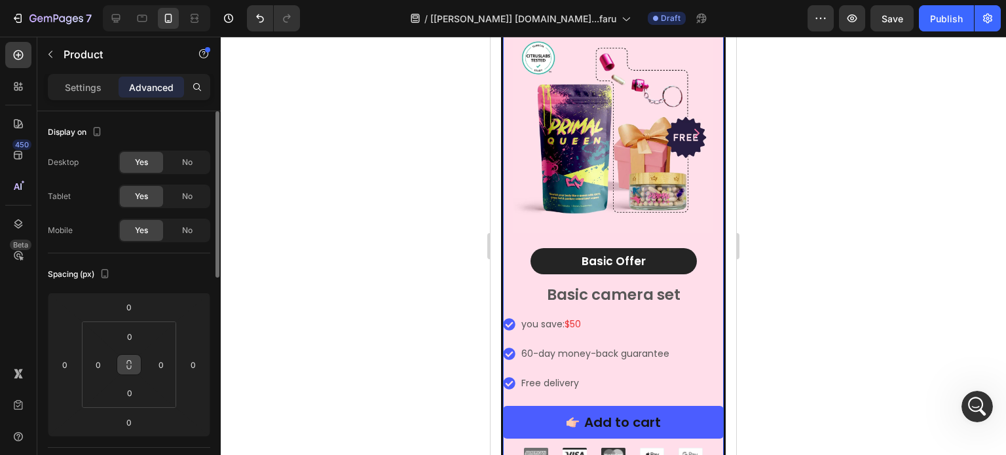
click at [128, 358] on button at bounding box center [129, 364] width 25 height 21
click at [106, 360] on input "0" at bounding box center [98, 365] width 20 height 20
type input "1"
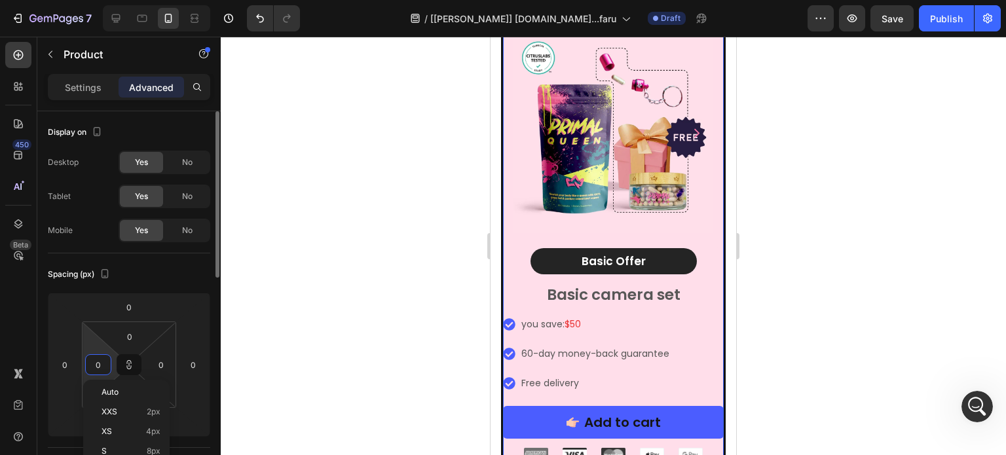
type input "1"
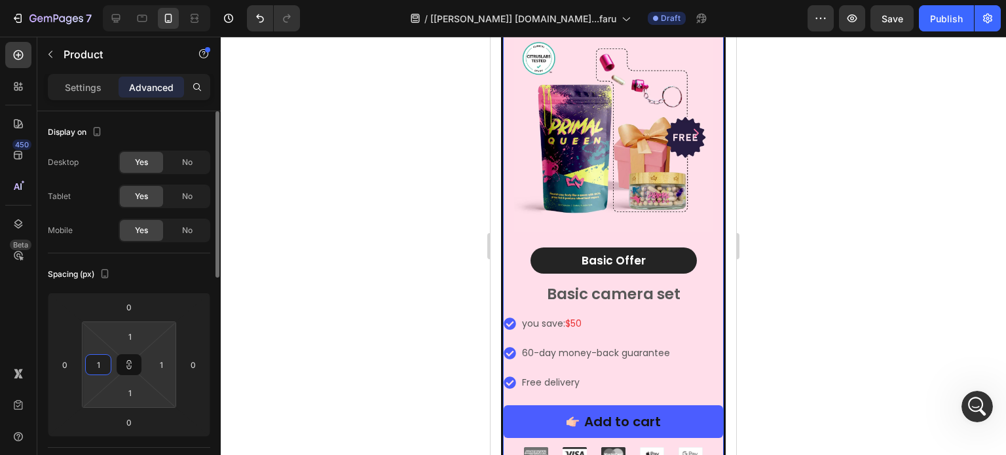
type input "15"
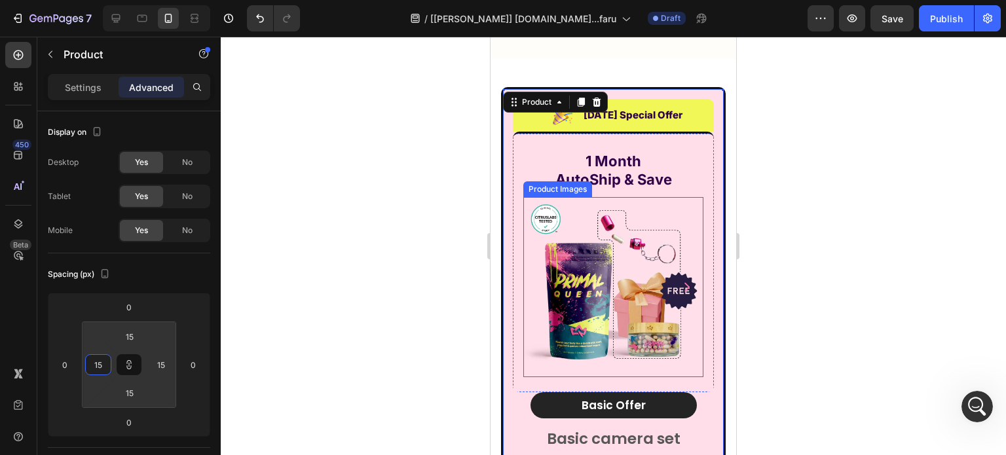
scroll to position [10115, 0]
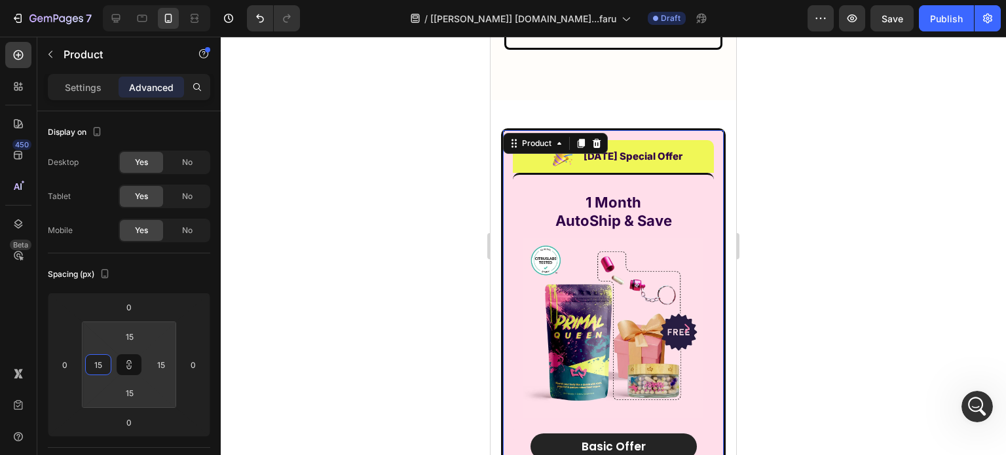
type input "1"
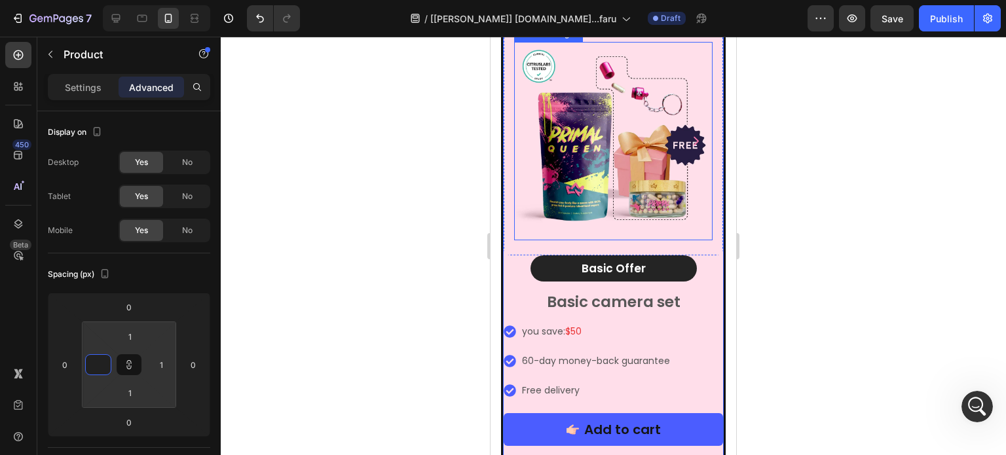
scroll to position [10312, 0]
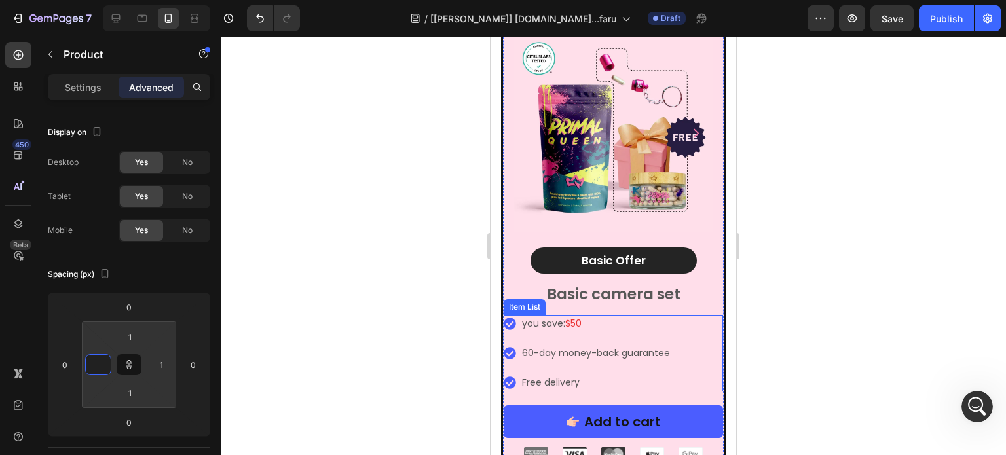
click at [561, 317] on p "you save: $50" at bounding box center [596, 324] width 148 height 14
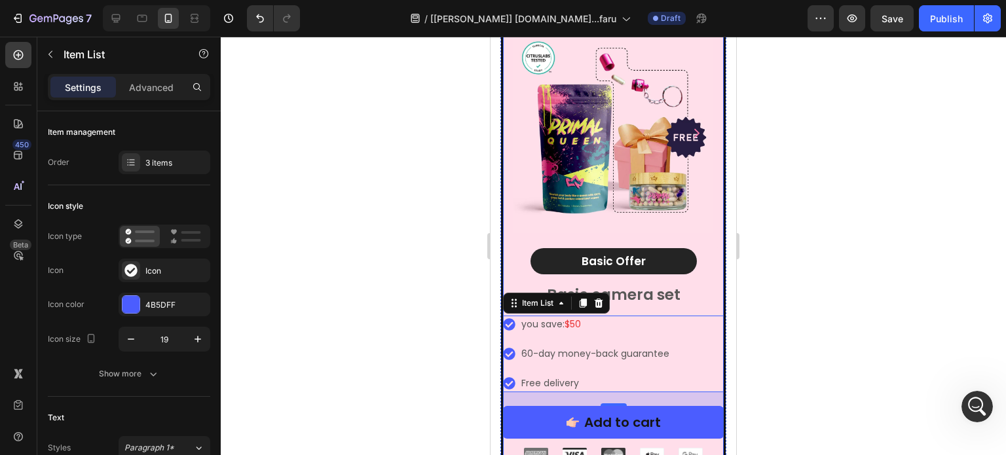
click at [516, 302] on div "Item List" at bounding box center [556, 303] width 107 height 21
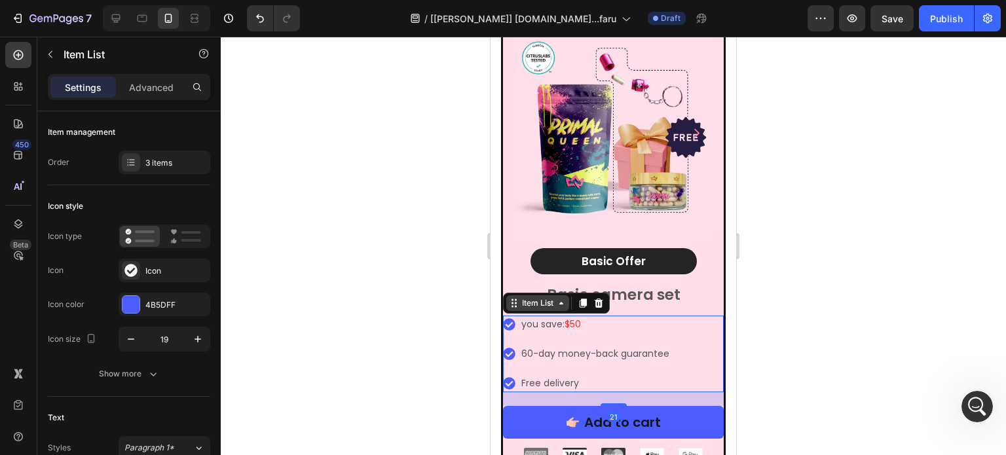
click at [517, 298] on icon at bounding box center [514, 303] width 10 height 10
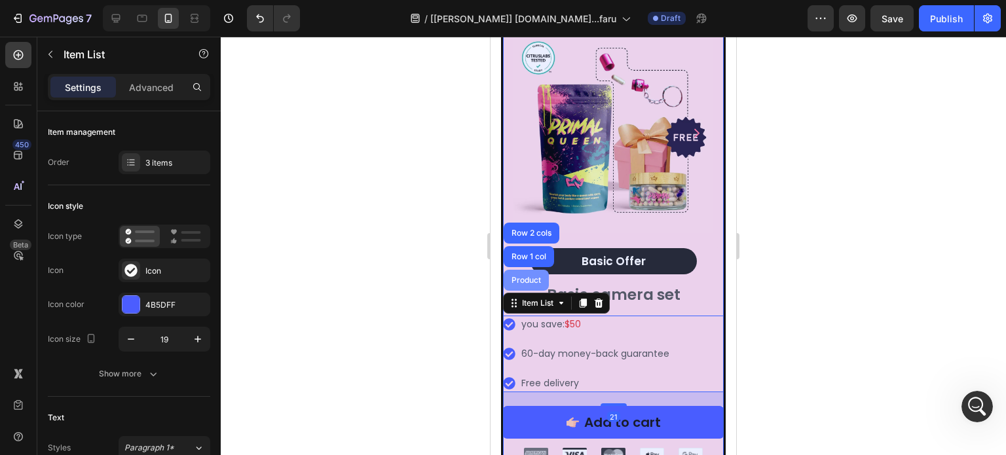
click at [526, 276] on div "Product" at bounding box center [526, 280] width 35 height 8
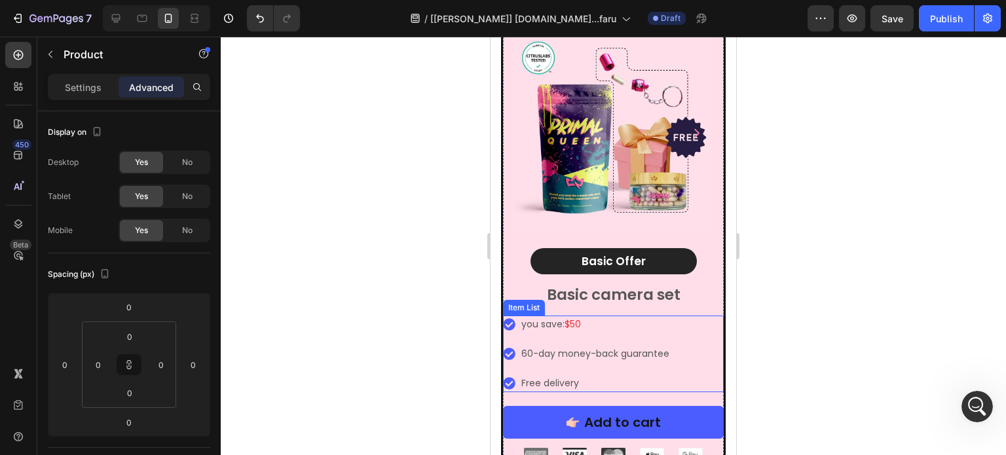
click at [519, 316] on div "you save: $50" at bounding box center [595, 325] width 152 height 18
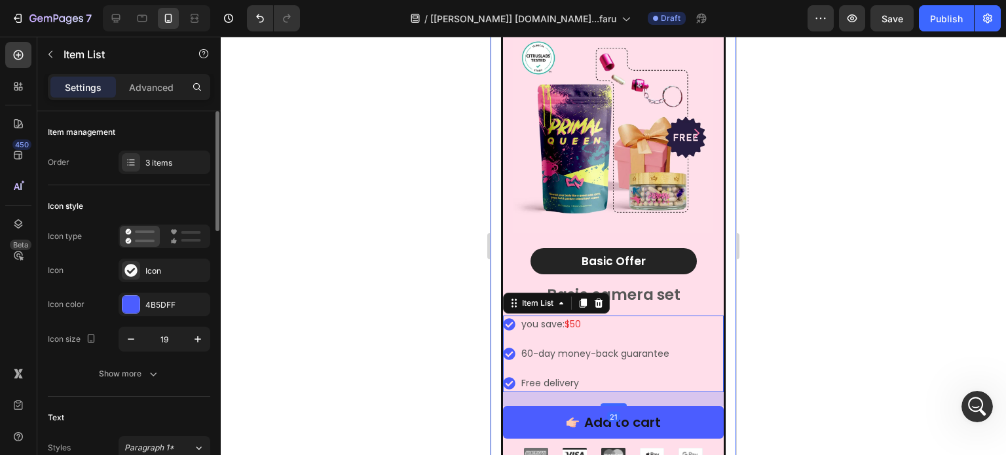
drag, startPoint x: 138, startPoint y: 83, endPoint x: 94, endPoint y: 277, distance: 198.8
click at [139, 83] on p "Advanced" at bounding box center [151, 88] width 45 height 14
type input "100%"
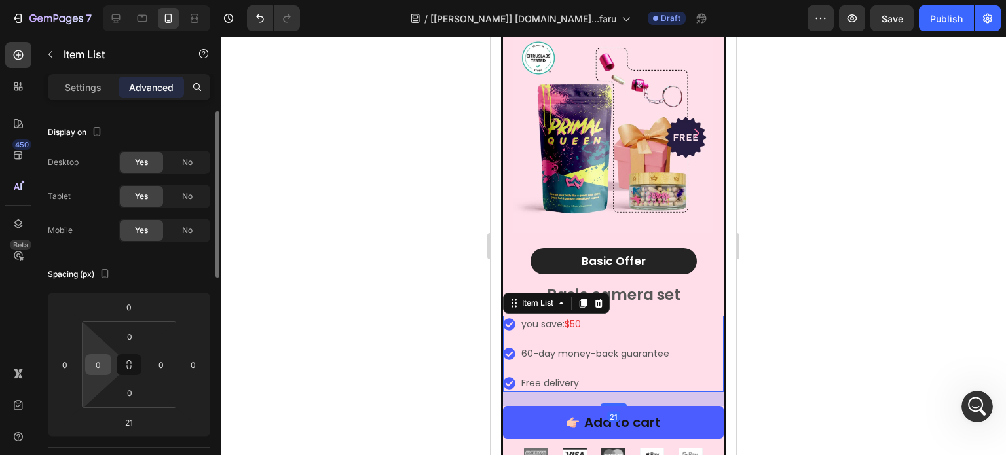
click at [104, 371] on input "0" at bounding box center [98, 365] width 20 height 20
type input "15"
click at [157, 367] on input "0" at bounding box center [161, 365] width 20 height 20
type input "15"
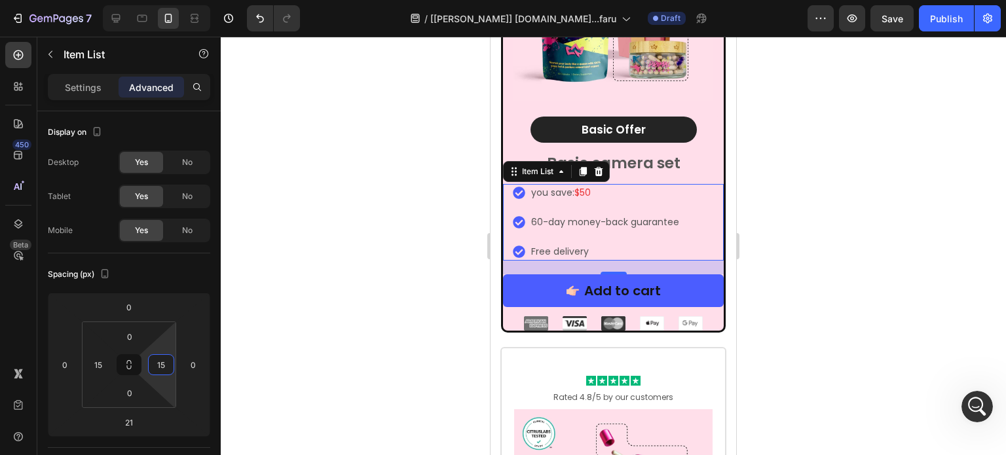
scroll to position [10574, 0]
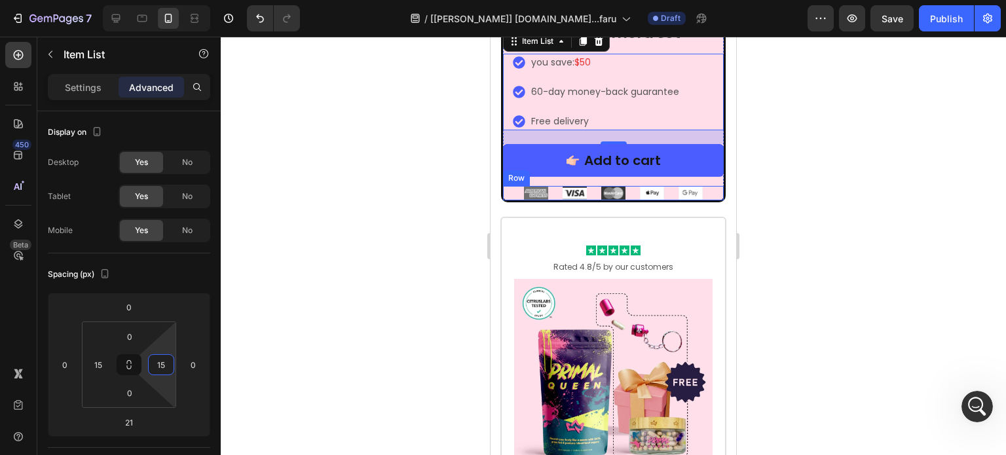
click at [512, 186] on div "Image Image Image Image Image Row" at bounding box center [613, 193] width 221 height 14
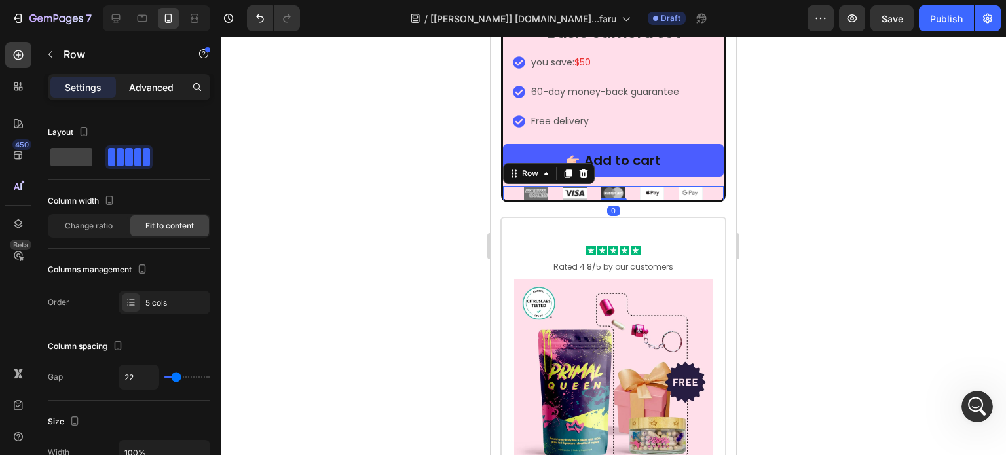
click at [138, 81] on p "Advanced" at bounding box center [151, 88] width 45 height 14
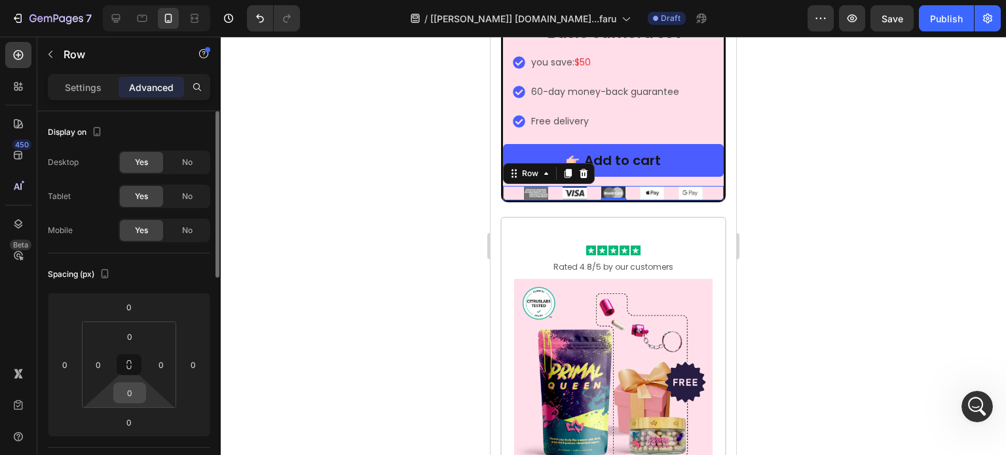
click at [132, 394] on input "0" at bounding box center [130, 393] width 26 height 20
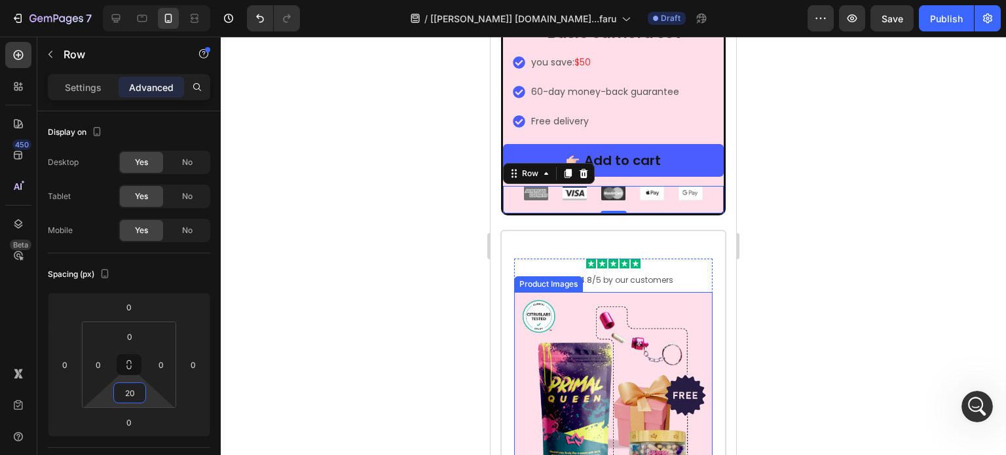
scroll to position [10770, 0]
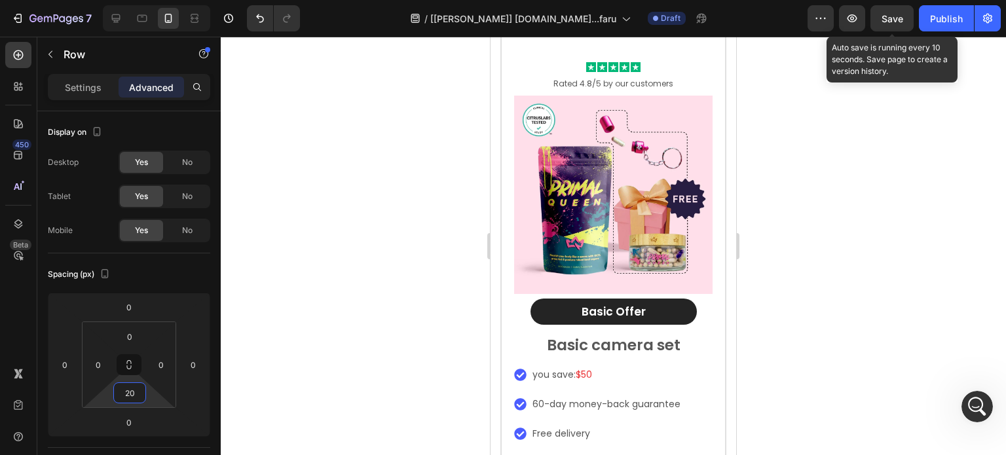
click at [886, 17] on span "Save" at bounding box center [893, 18] width 22 height 11
click at [115, 15] on icon at bounding box center [116, 18] width 9 height 9
type input "0"
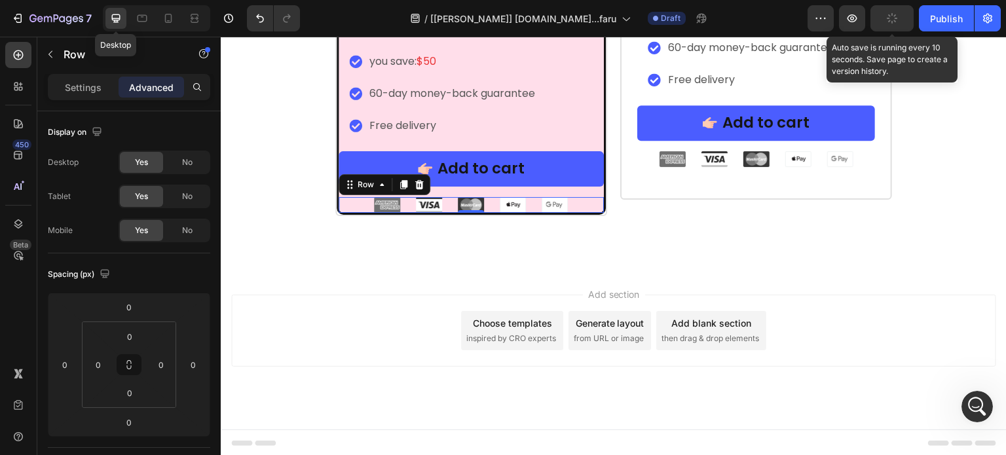
scroll to position [10791, 0]
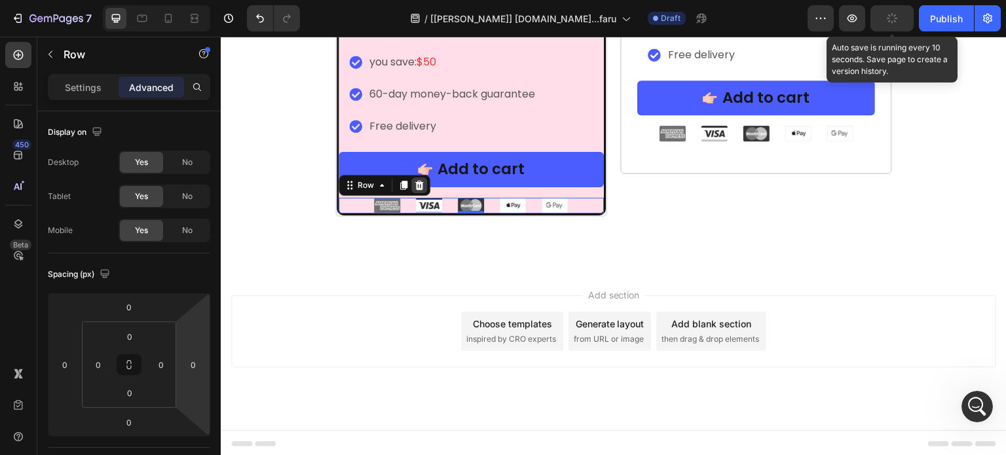
click at [418, 185] on div at bounding box center [419, 186] width 16 height 16
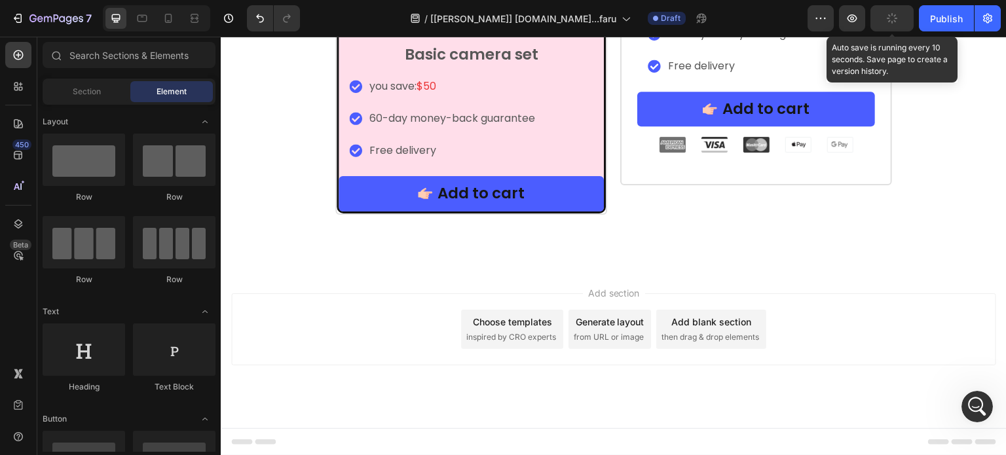
scroll to position [10765, 0]
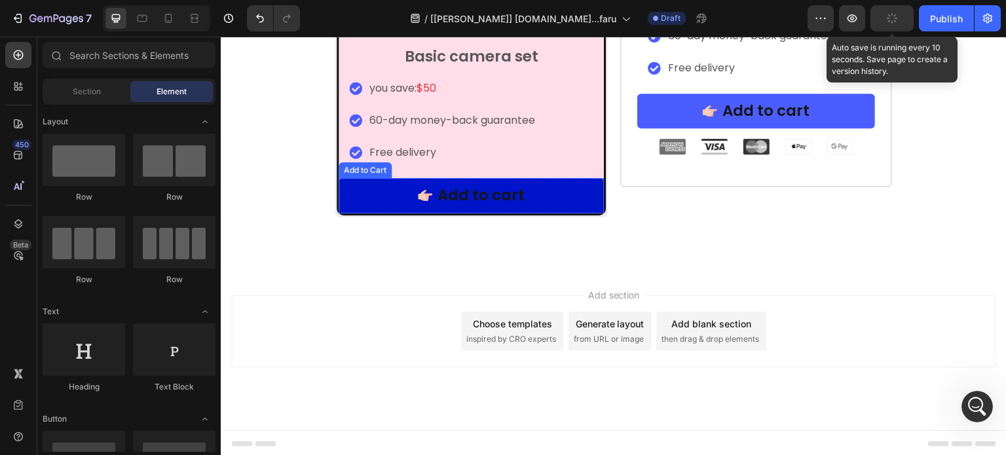
click at [402, 189] on button "Add to cart" at bounding box center [471, 195] width 265 height 35
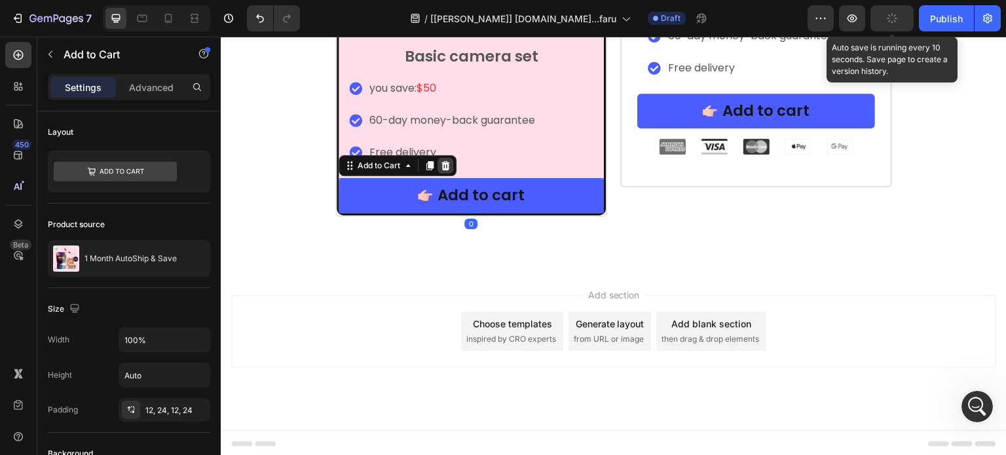
click at [441, 164] on icon at bounding box center [445, 165] width 9 height 9
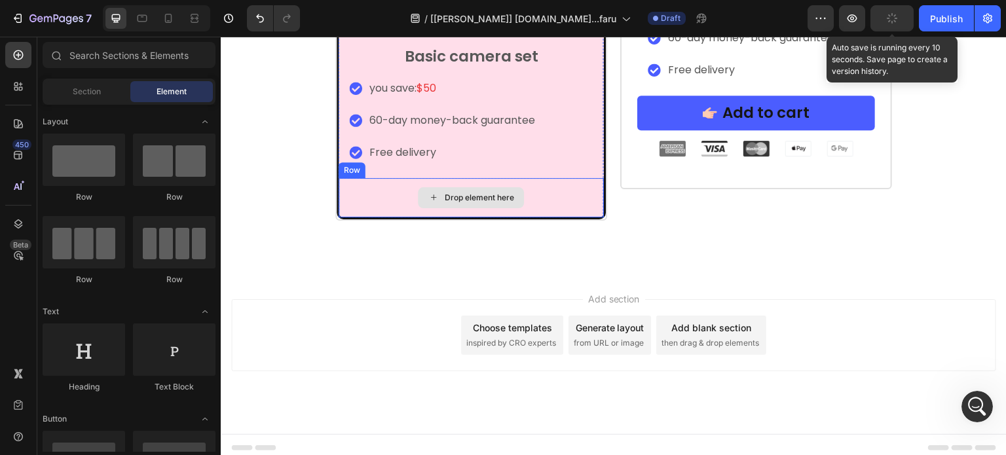
click at [420, 185] on div "Drop element here" at bounding box center [471, 197] width 265 height 39
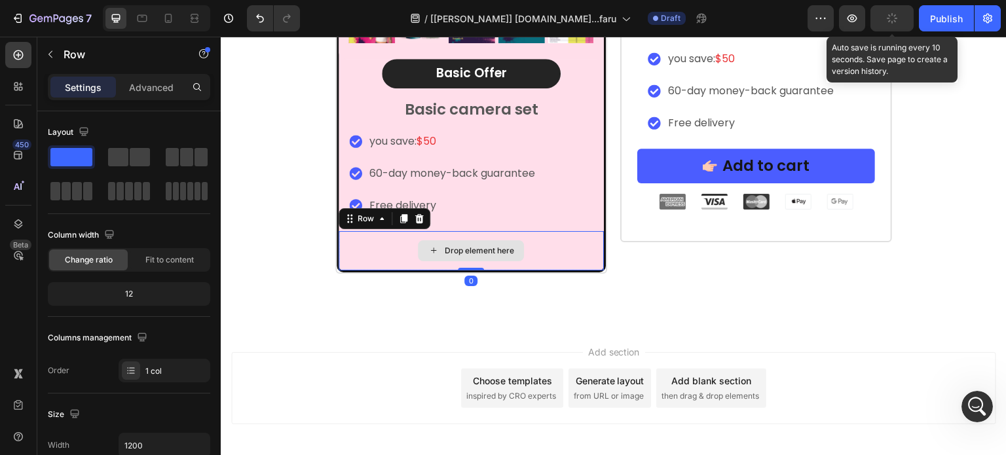
scroll to position [10568, 0]
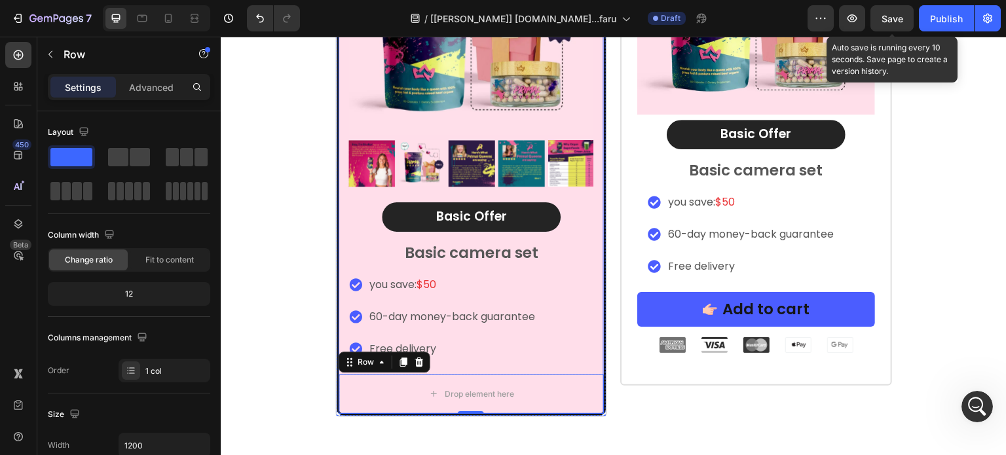
click at [565, 215] on div "Image [DATE] Special Offer Heading Row 1 Month AutoShip & Save Heading Product …" at bounding box center [471, 29] width 265 height 493
click at [541, 217] on div "Basic Offer Text Block Row" at bounding box center [471, 216] width 179 height 29
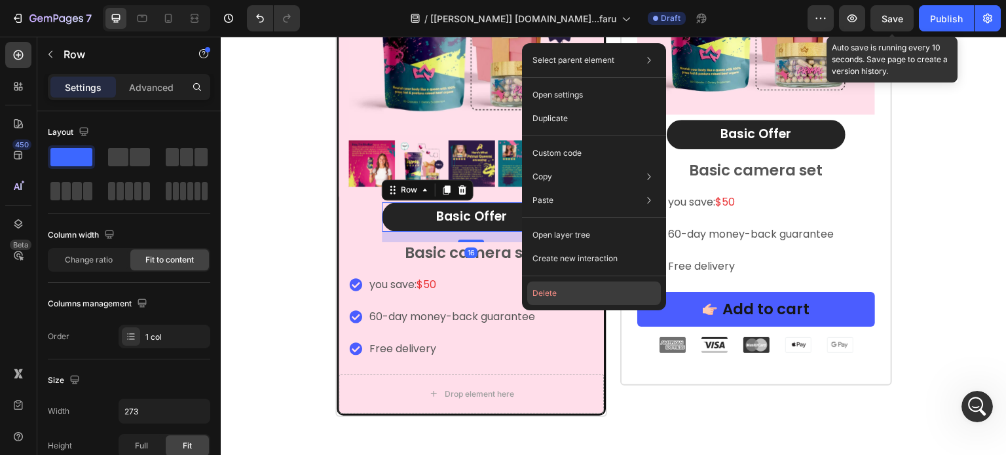
click at [545, 289] on button "Delete" at bounding box center [594, 294] width 134 height 24
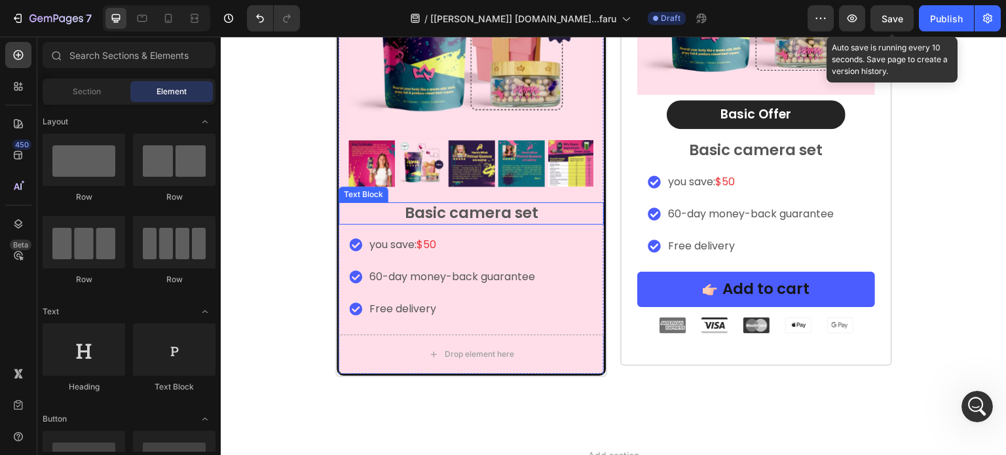
click at [498, 204] on p "Basic camera set" at bounding box center [471, 214] width 263 height 20
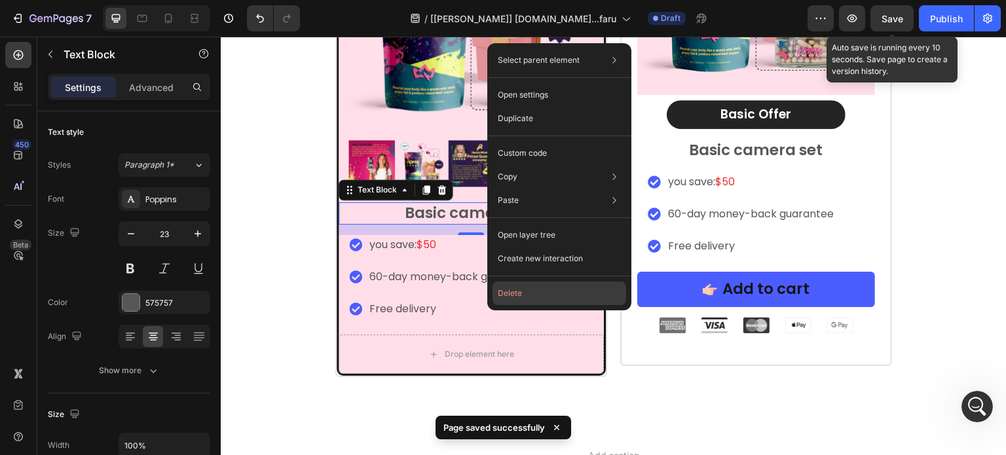
click at [507, 288] on button "Delete" at bounding box center [560, 294] width 134 height 24
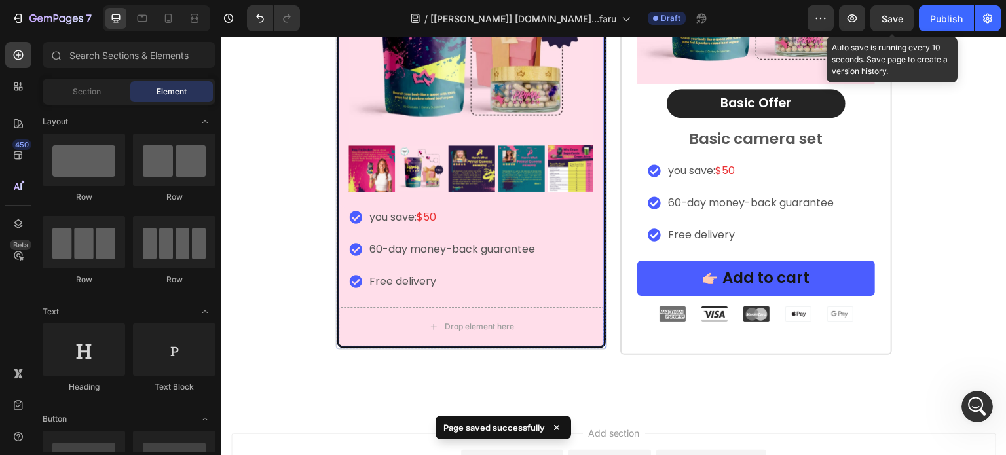
scroll to position [10574, 0]
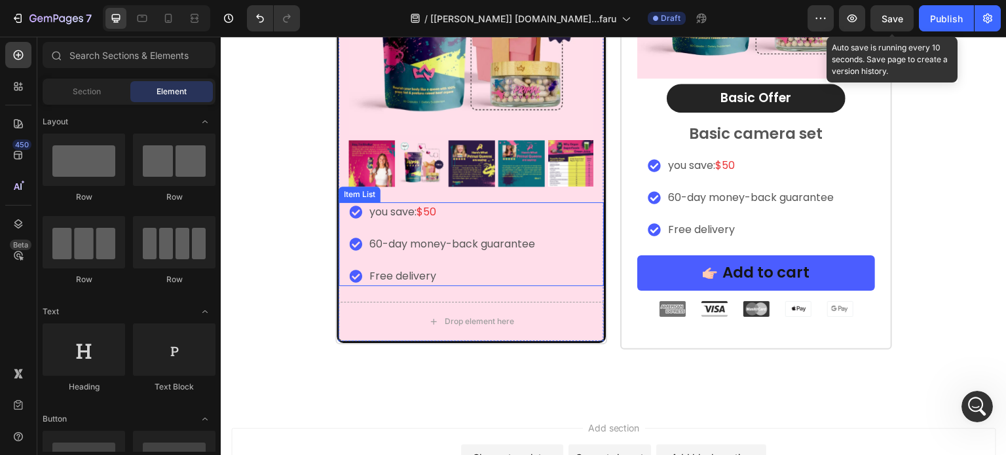
click at [386, 226] on div "you save: $50 60-day money-back guarantee Free delivery" at bounding box center [443, 244] width 188 height 84
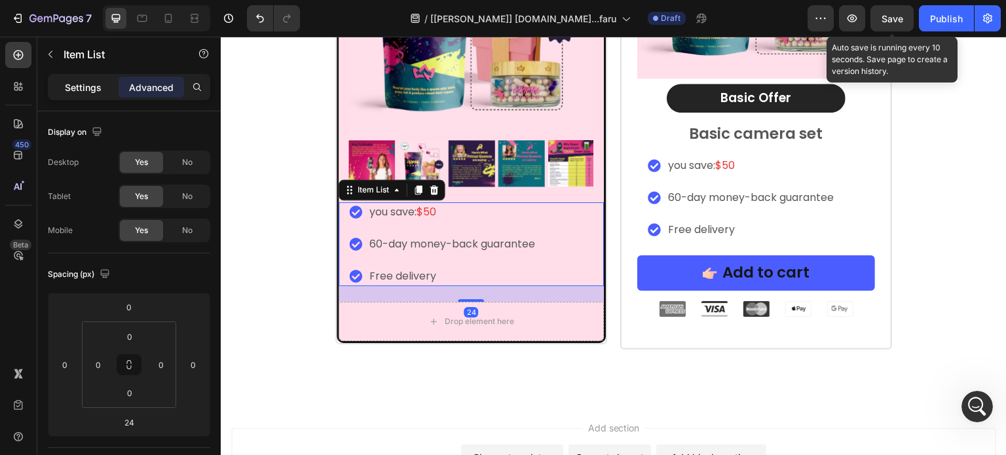
click at [89, 89] on p "Settings" at bounding box center [83, 88] width 37 height 14
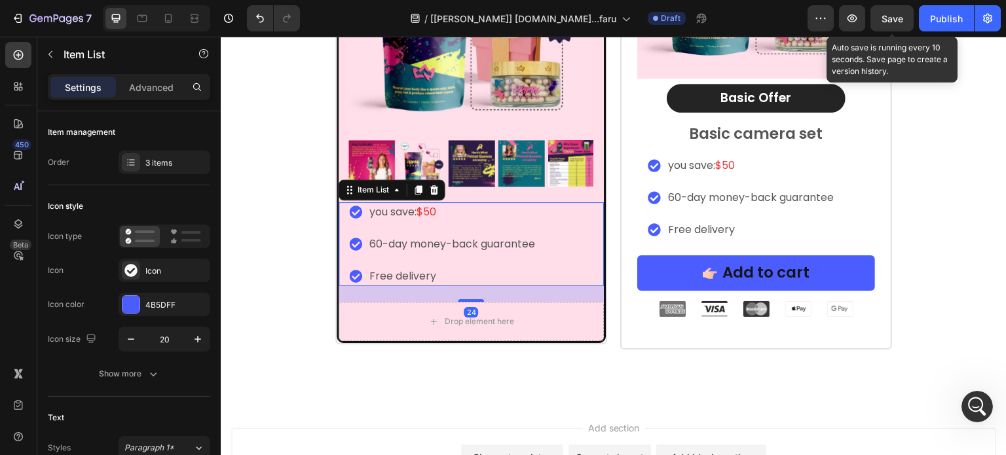
type input "8"
click at [157, 271] on div "Icon" at bounding box center [176, 271] width 62 height 12
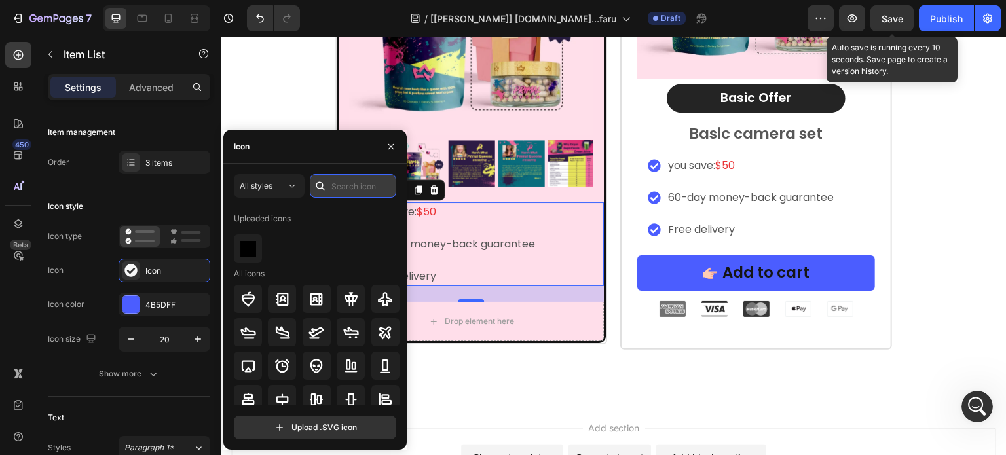
click at [344, 183] on input "text" at bounding box center [353, 186] width 86 height 24
type input "check"
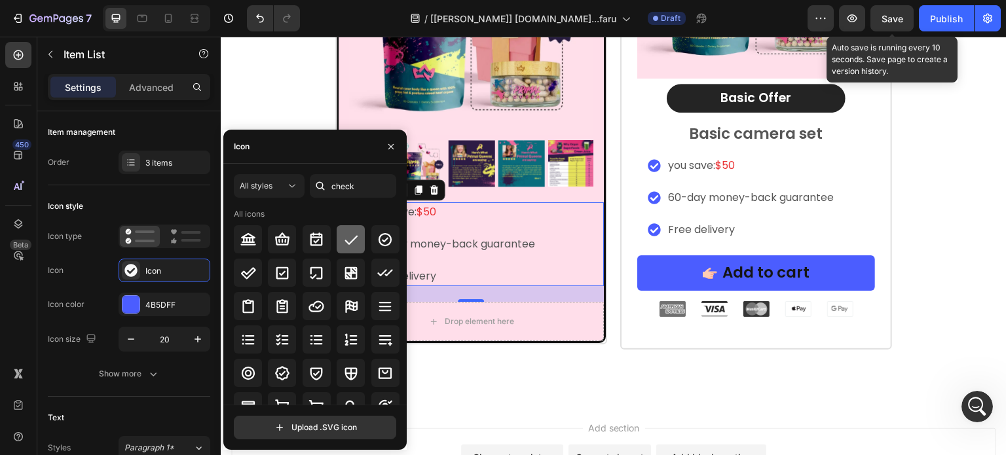
click at [340, 248] on div at bounding box center [351, 239] width 28 height 28
click at [387, 151] on icon "button" at bounding box center [391, 146] width 10 height 10
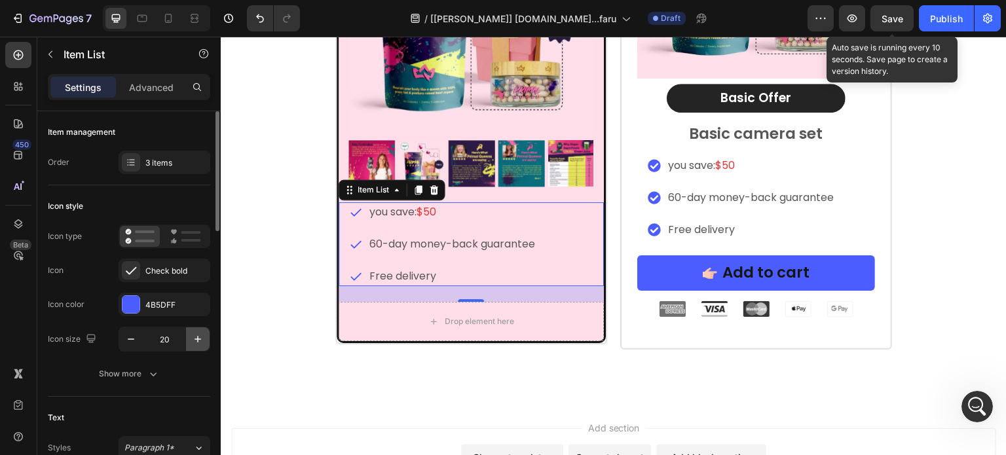
click at [197, 333] on icon "button" at bounding box center [197, 339] width 13 height 13
click at [156, 272] on div "Check bold" at bounding box center [176, 271] width 62 height 12
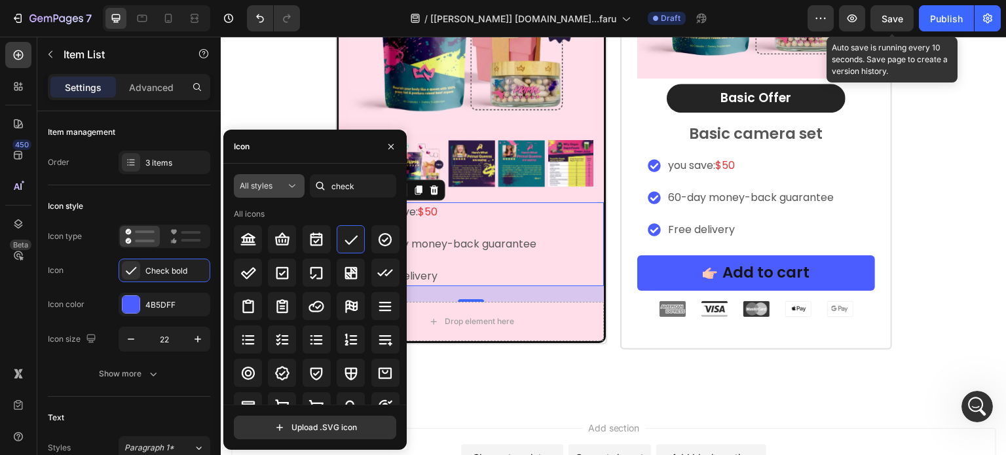
click at [276, 181] on div "All styles" at bounding box center [263, 186] width 46 height 12
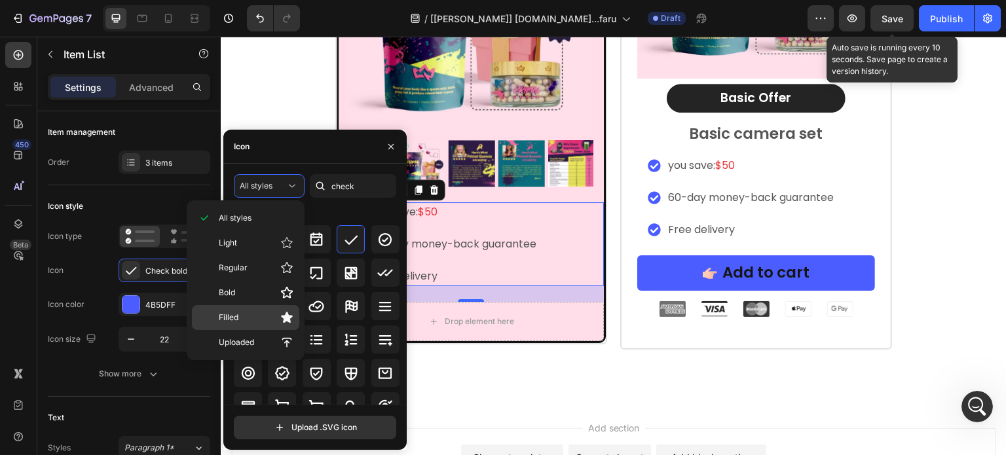
click at [259, 316] on p "Filled" at bounding box center [256, 317] width 75 height 13
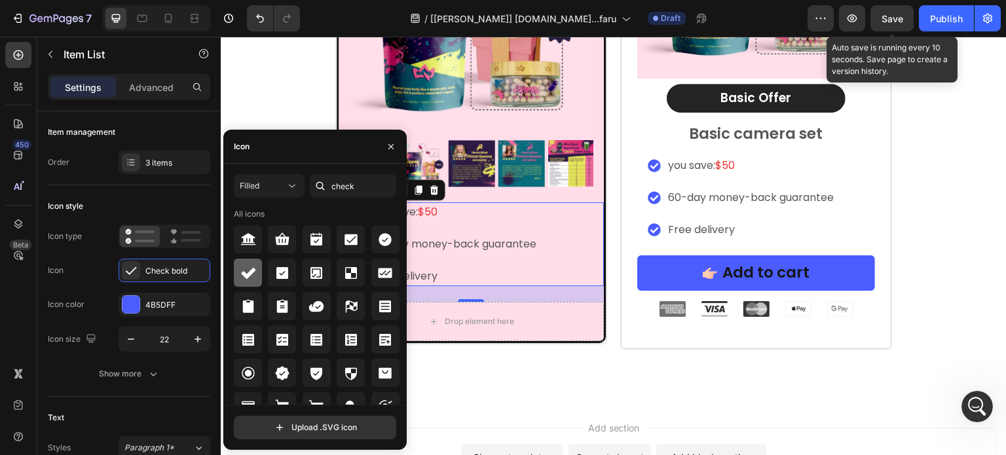
click at [254, 276] on icon at bounding box center [248, 273] width 16 height 16
click at [397, 159] on div at bounding box center [390, 146] width 31 height 33
click at [392, 151] on icon "button" at bounding box center [391, 146] width 10 height 10
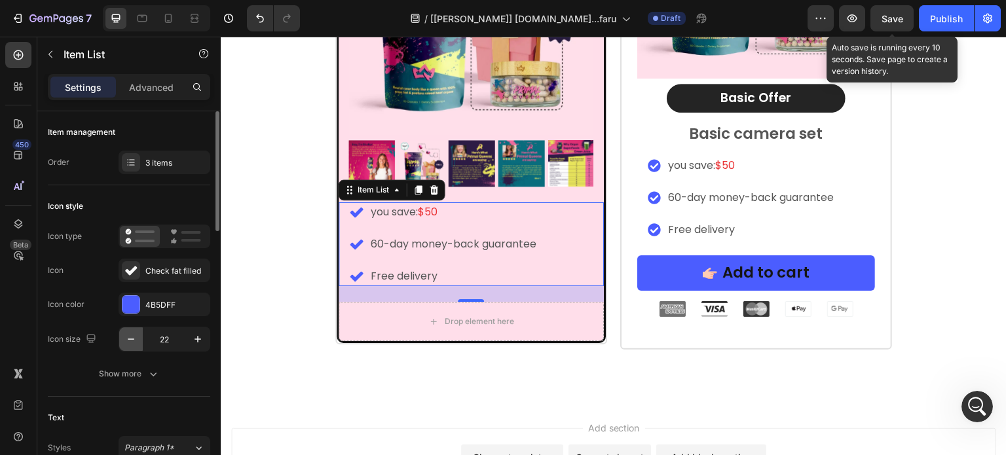
click at [139, 337] on button "button" at bounding box center [131, 340] width 24 height 24
type input "20"
click at [178, 293] on div "4B5DFF" at bounding box center [165, 305] width 92 height 24
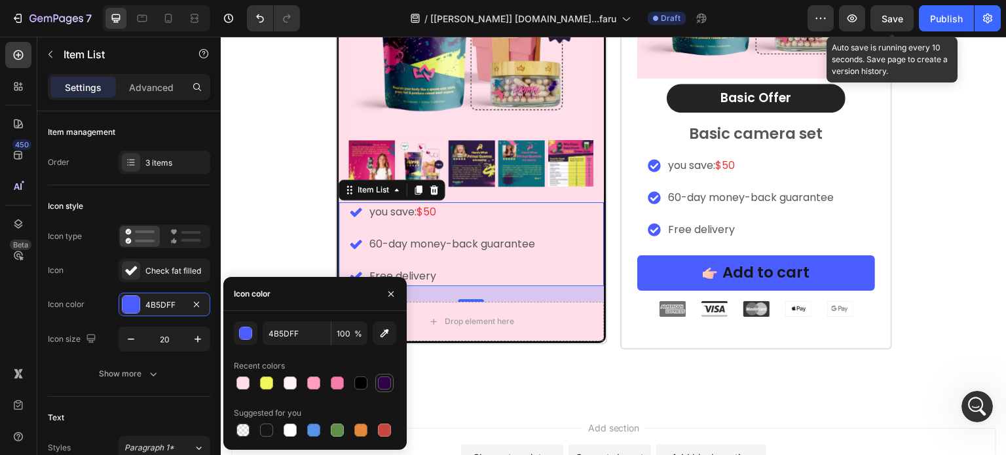
click at [381, 382] on div at bounding box center [384, 383] width 13 height 13
type input "2F0147"
click at [387, 290] on icon "button" at bounding box center [391, 294] width 10 height 10
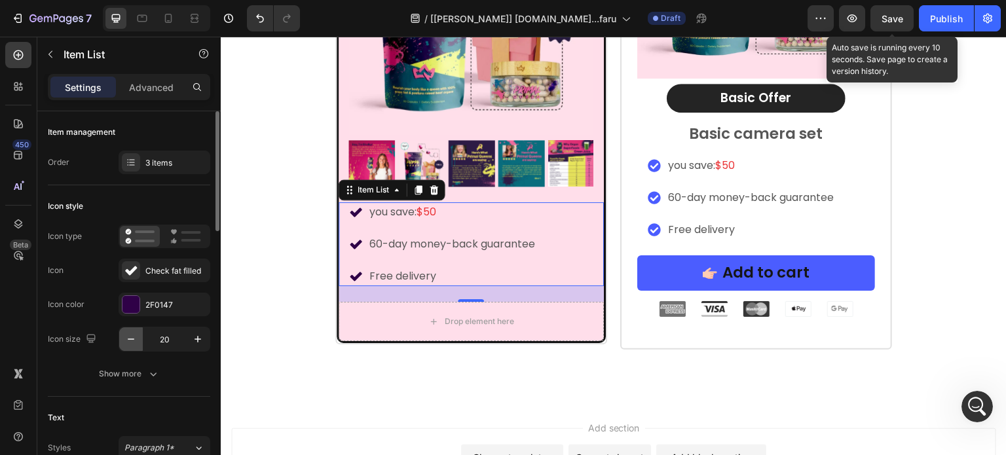
click at [130, 332] on button "button" at bounding box center [131, 340] width 24 height 24
click at [130, 333] on icon "button" at bounding box center [130, 339] width 13 height 13
type input "18"
click at [437, 212] on p "you save: $50" at bounding box center [451, 212] width 166 height 16
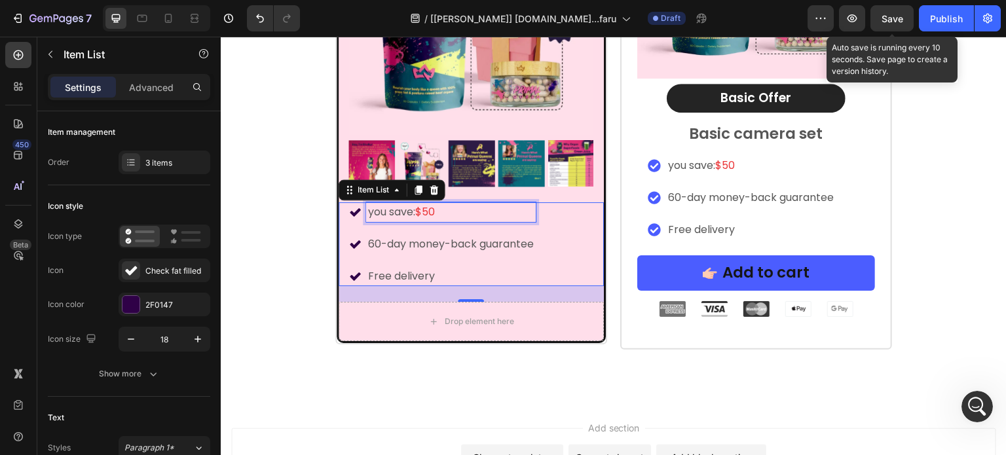
click at [417, 215] on span "$50" at bounding box center [425, 211] width 20 height 15
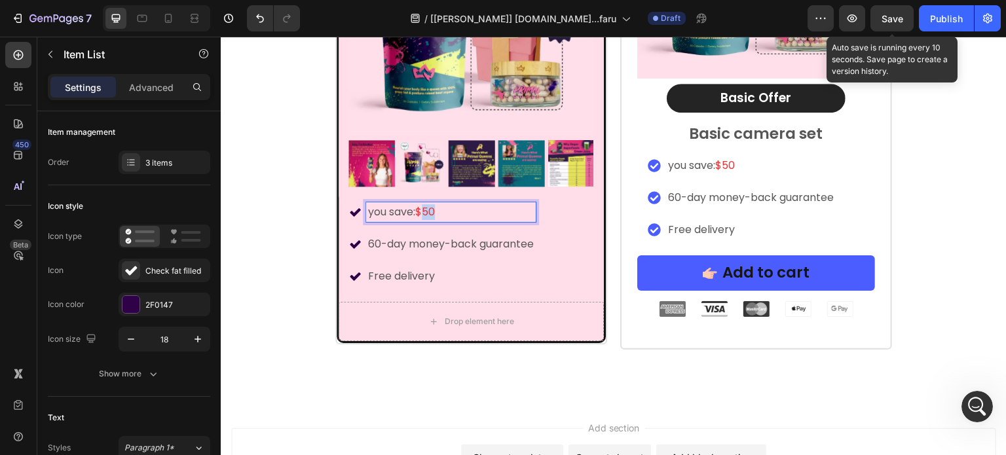
click at [417, 215] on span "$50" at bounding box center [425, 211] width 20 height 15
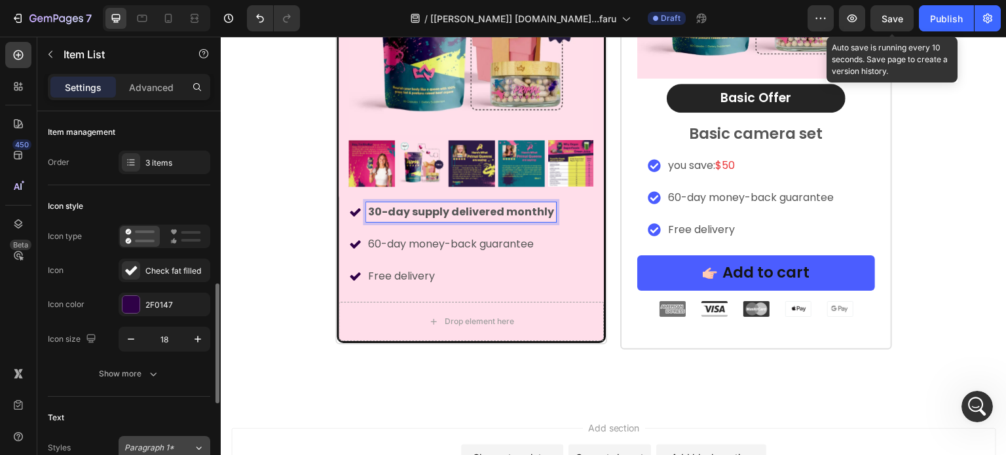
scroll to position [131, 0]
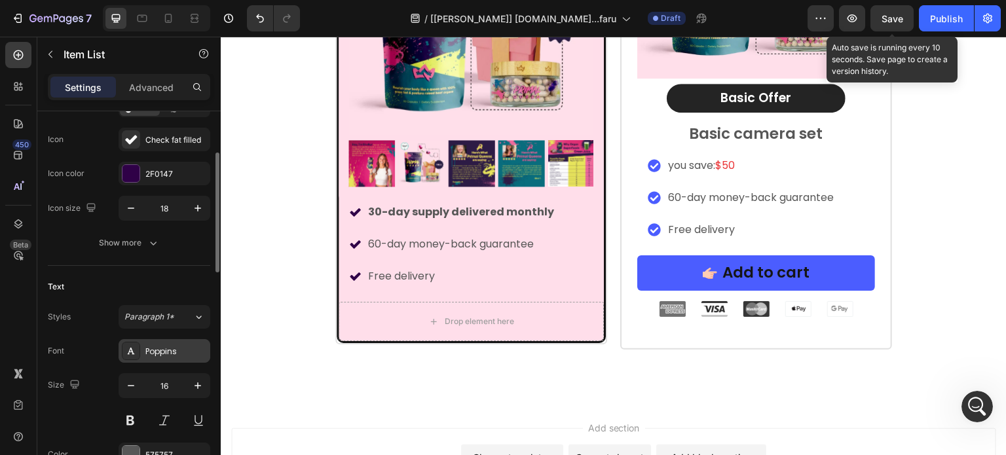
click at [151, 350] on div "Poppins" at bounding box center [176, 352] width 62 height 12
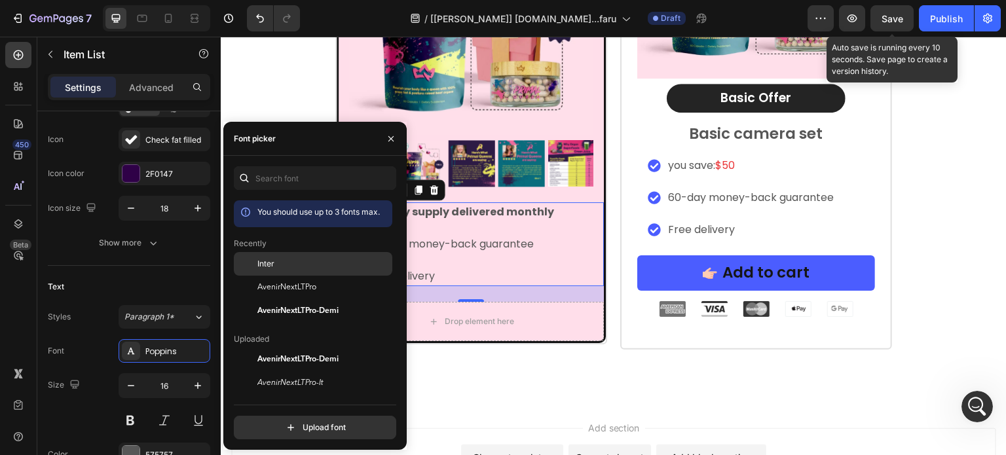
click at [270, 348] on div "Inter" at bounding box center [313, 360] width 159 height 24
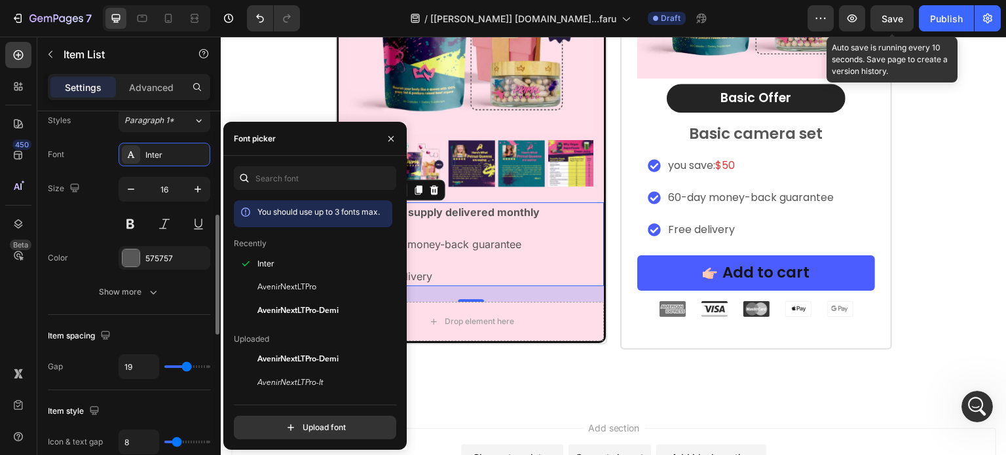
click at [157, 241] on div "Font Inter Size 16 Color 575757 Show more" at bounding box center [129, 223] width 162 height 161
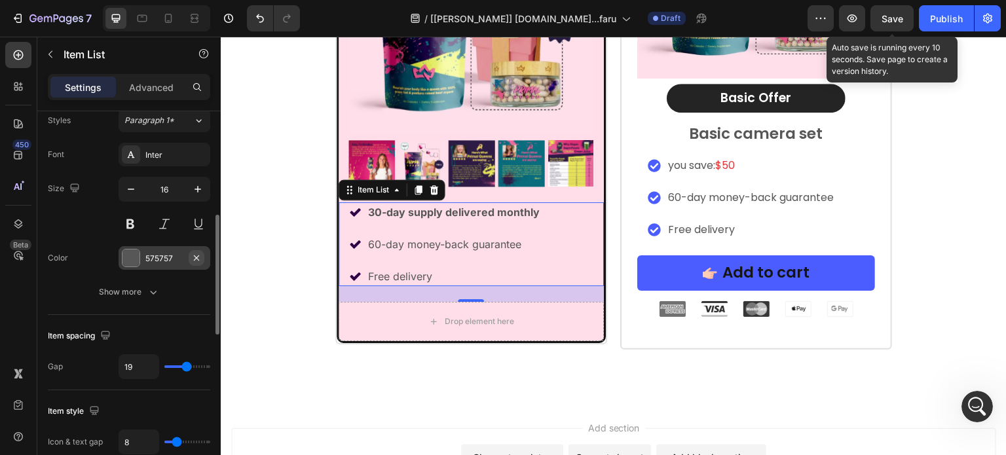
click at [196, 253] on icon "button" at bounding box center [196, 258] width 10 height 10
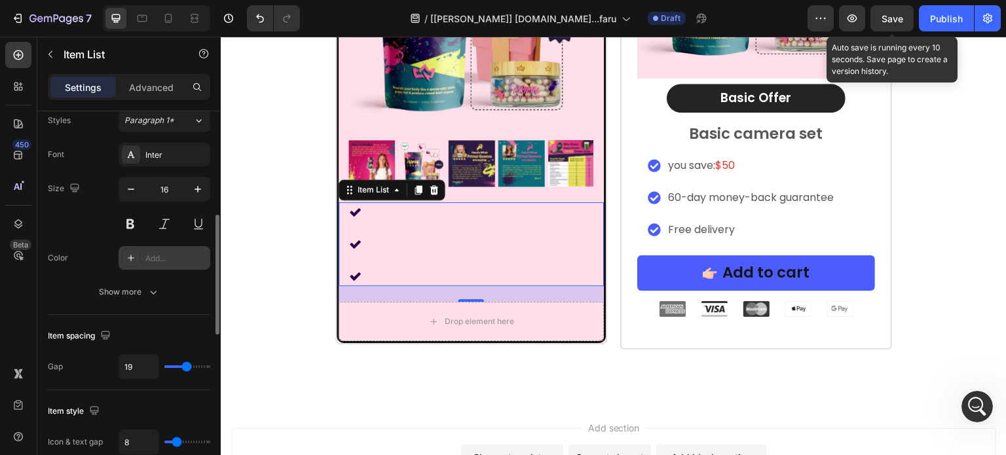
click at [161, 253] on div "Add..." at bounding box center [176, 259] width 62 height 12
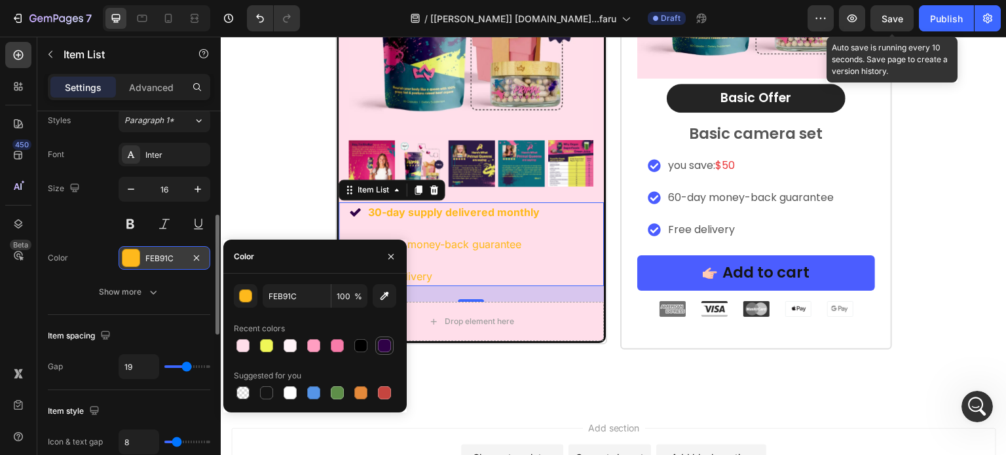
click at [385, 341] on div at bounding box center [384, 345] width 13 height 13
type input "2F0147"
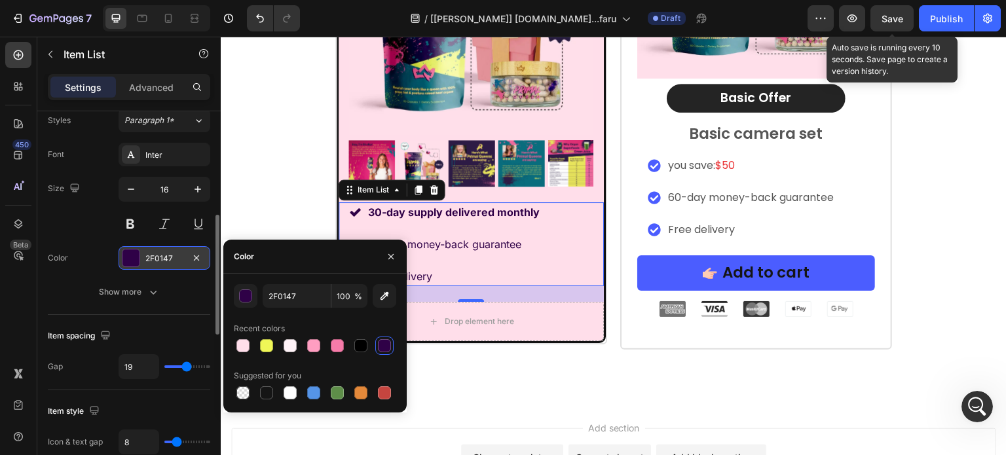
drag, startPoint x: 141, startPoint y: 294, endPoint x: 136, endPoint y: 309, distance: 15.1
click at [140, 296] on div "Show more" at bounding box center [129, 292] width 61 height 13
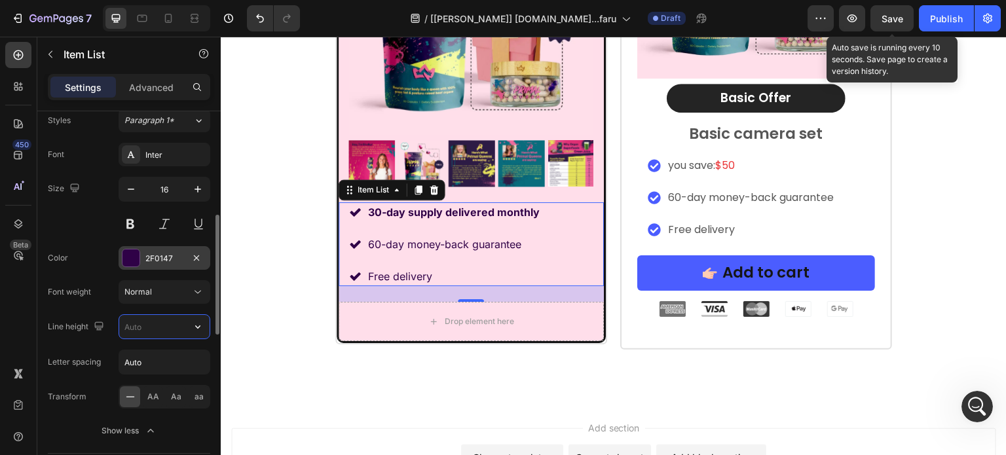
click at [151, 328] on input "text" at bounding box center [164, 327] width 90 height 24
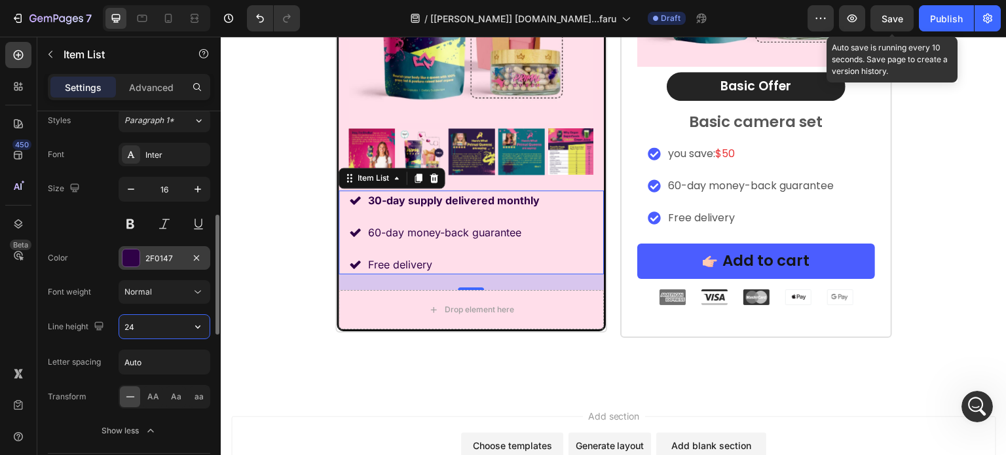
scroll to position [10574, 0]
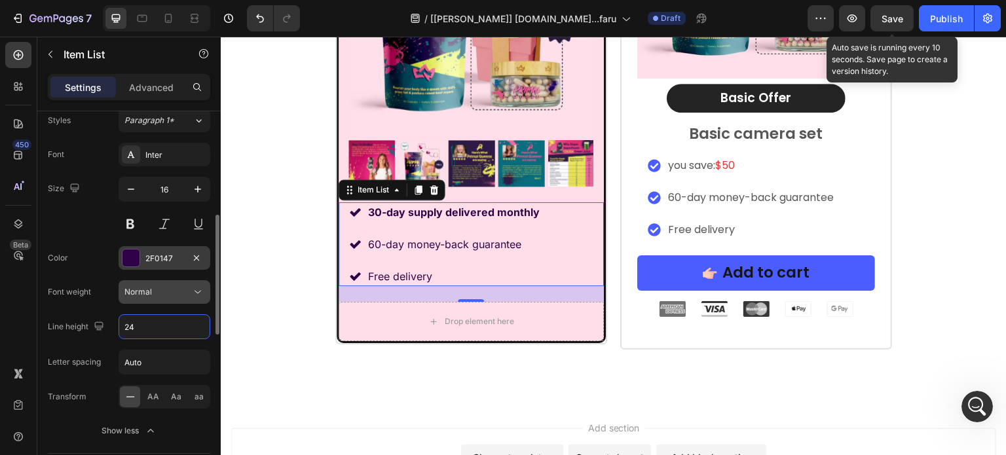
type input "24"
click at [162, 297] on div "Normal" at bounding box center [164, 292] width 80 height 13
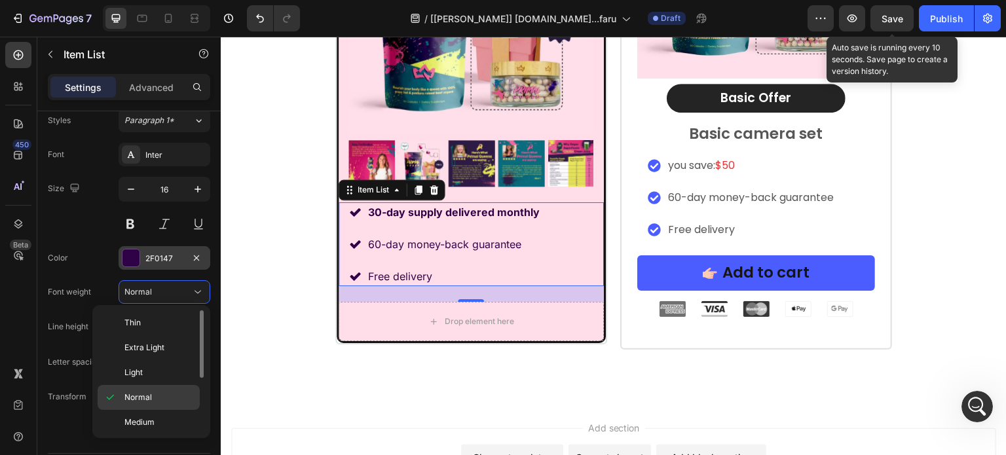
scroll to position [66, 0]
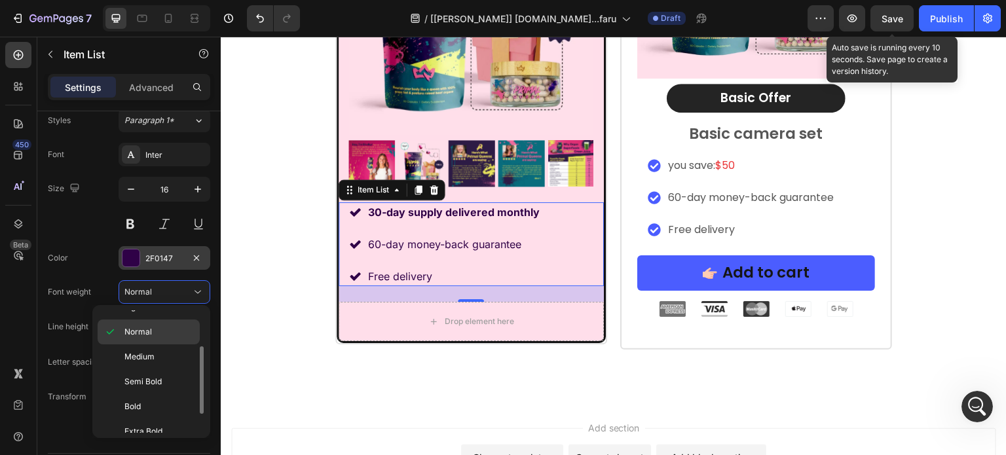
click at [152, 419] on div "Bold" at bounding box center [149, 431] width 102 height 25
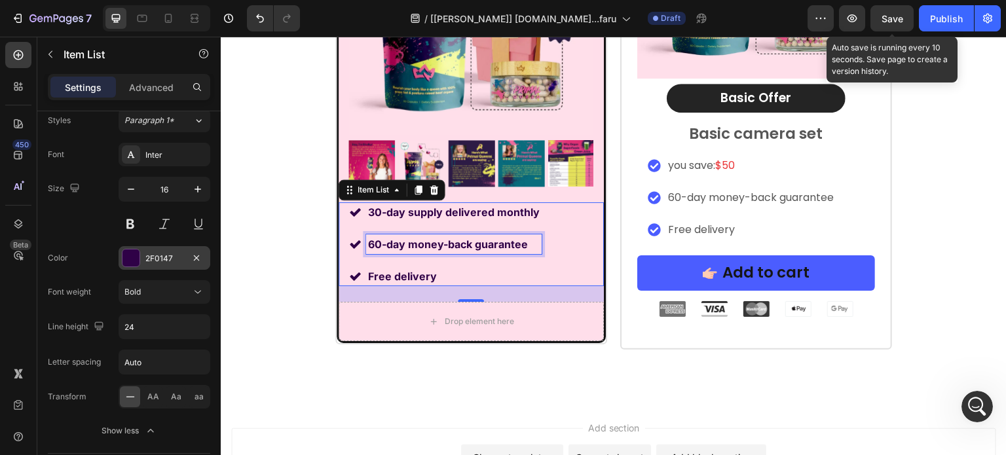
click at [390, 248] on p "60-day money-back guarantee" at bounding box center [454, 244] width 172 height 16
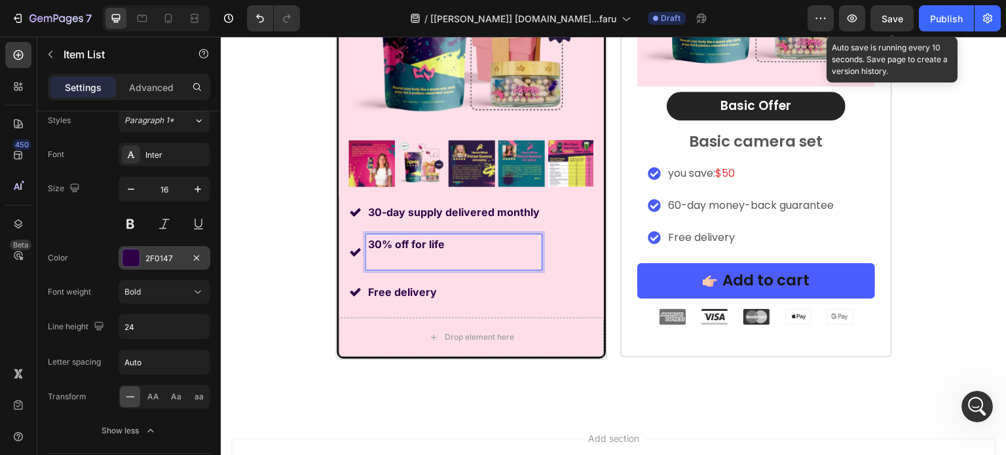
scroll to position [10574, 0]
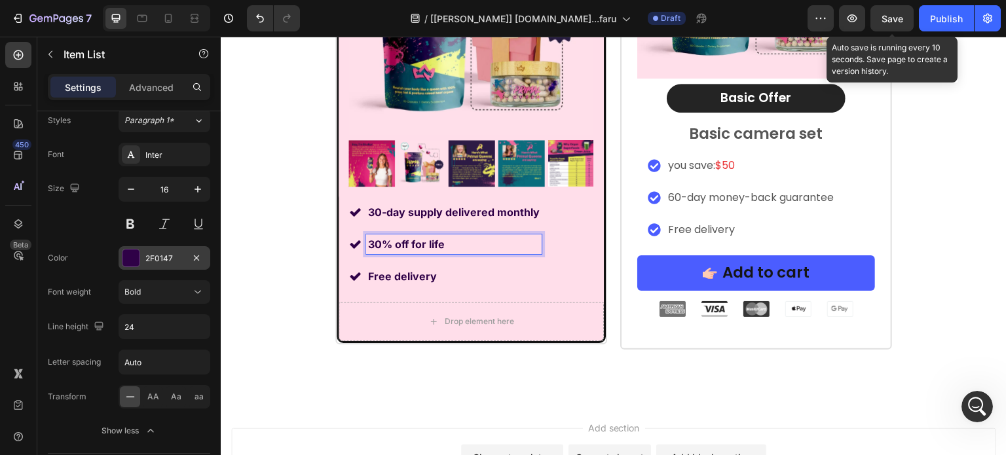
click at [400, 271] on p "Free delivery" at bounding box center [454, 277] width 172 height 16
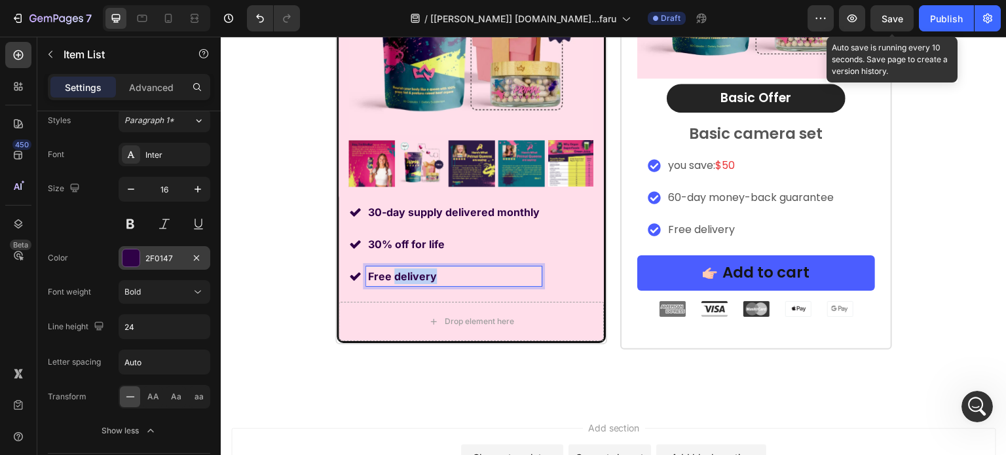
click at [400, 271] on p "Free delivery" at bounding box center [454, 277] width 172 height 16
click at [514, 229] on div "30-day supply delivered monthly 30% off for life Free bamboo lid glass jar" at bounding box center [445, 244] width 193 height 84
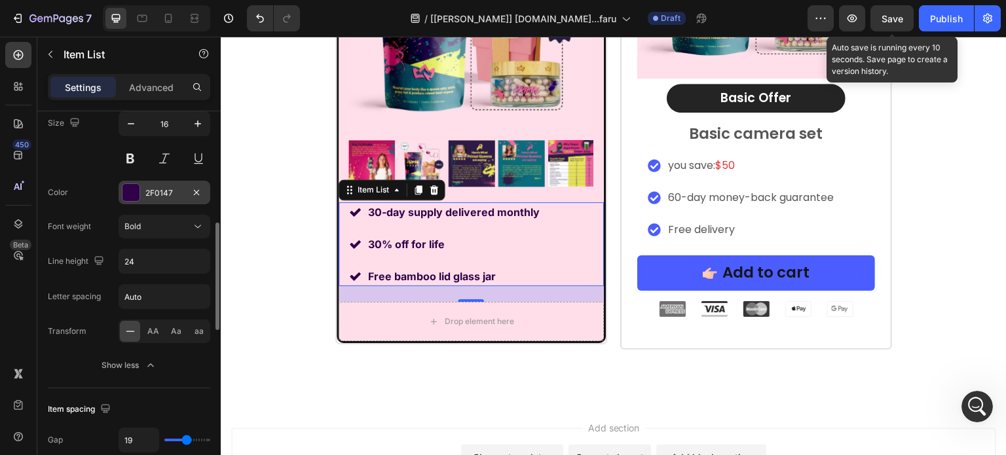
scroll to position [459, 0]
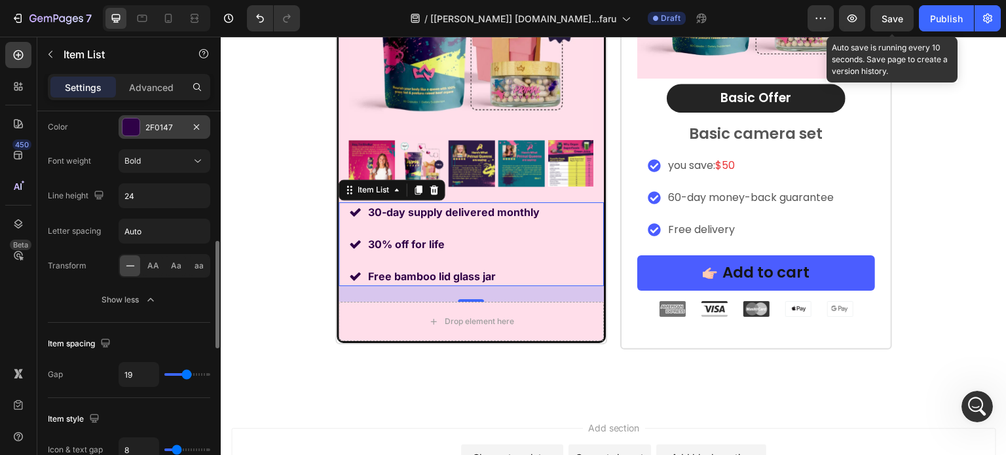
click at [174, 370] on div "19" at bounding box center [165, 374] width 92 height 25
type input "11"
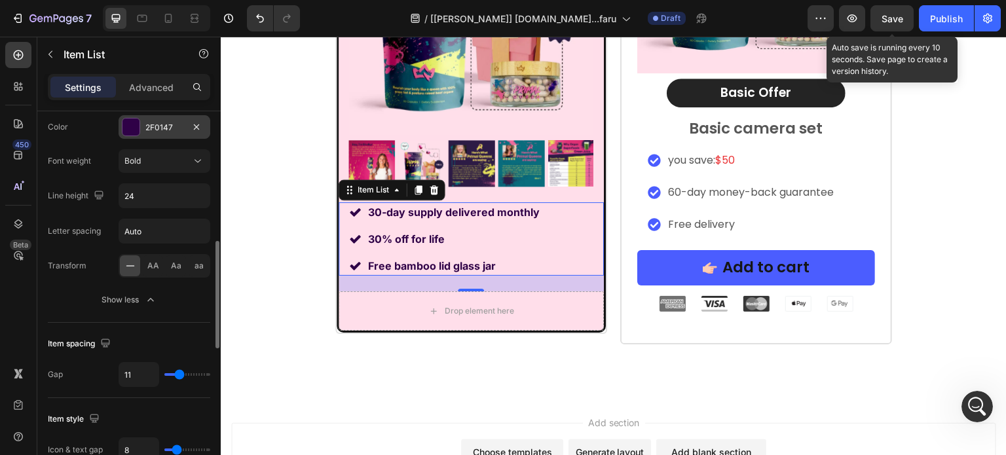
type input "10"
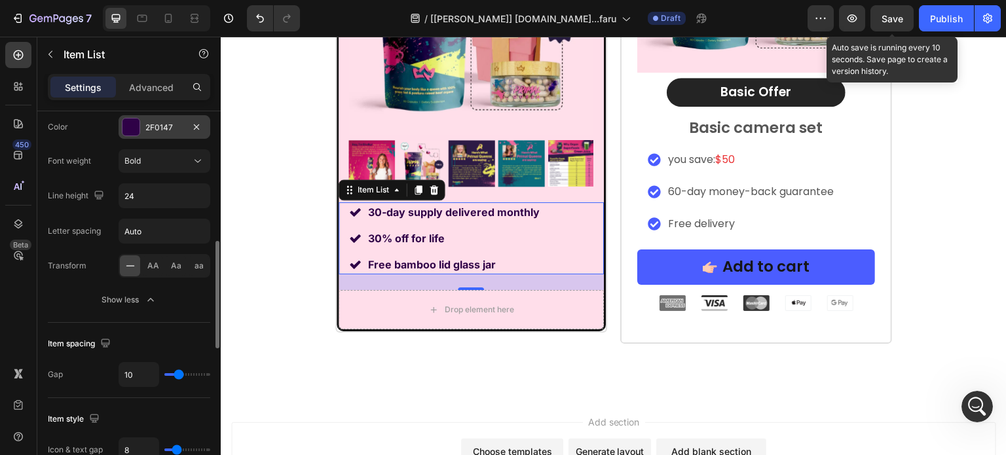
type input "9"
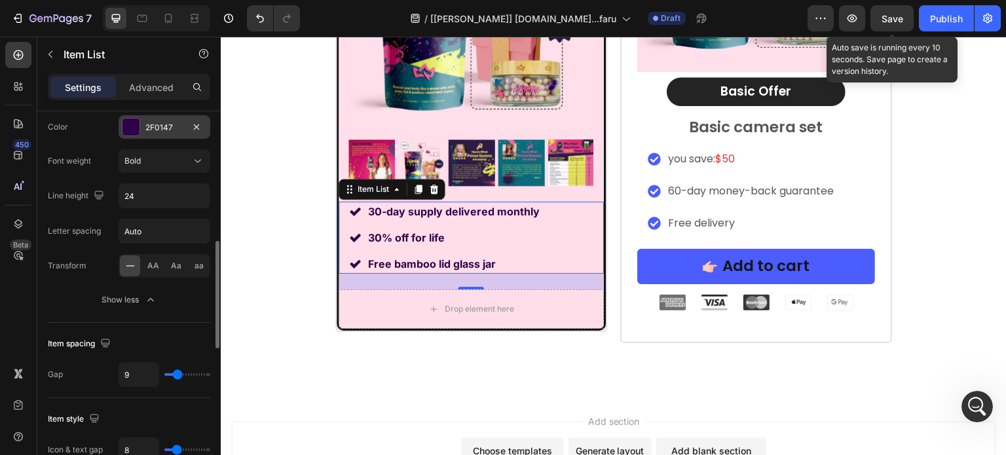
type input "8"
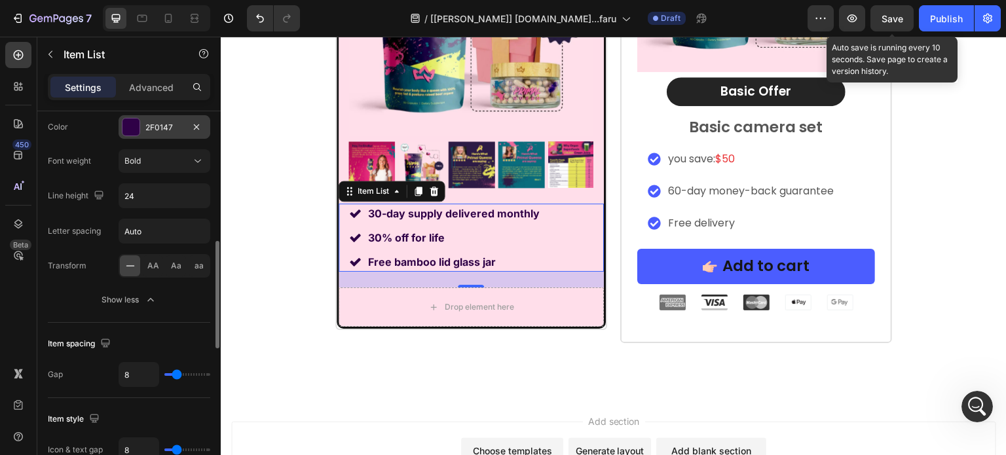
type input "7"
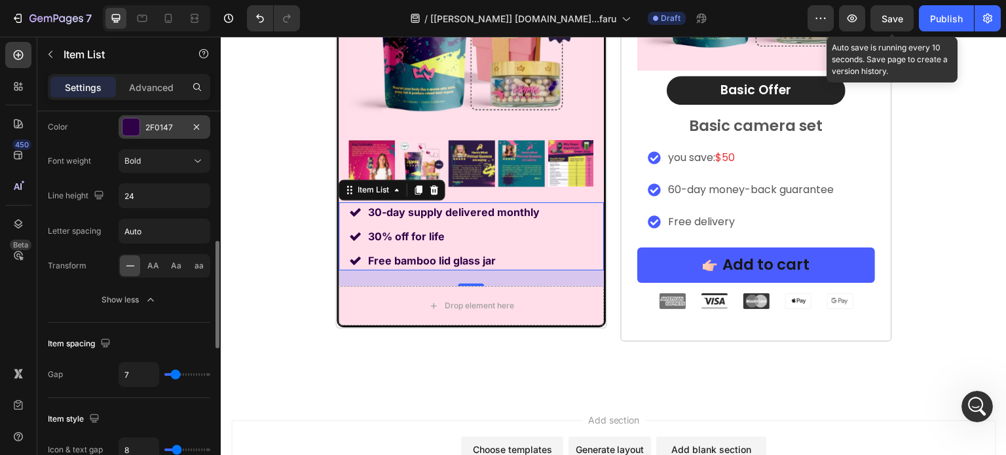
type input "5"
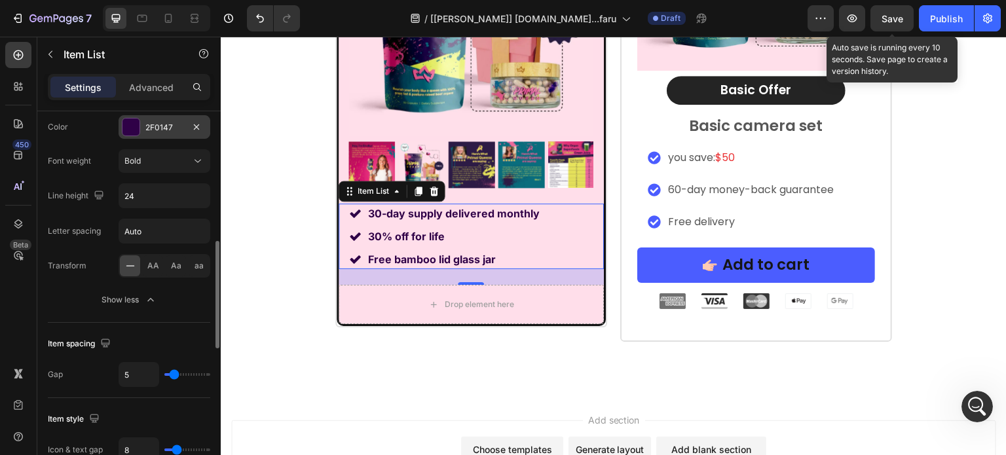
scroll to position [10583, 0]
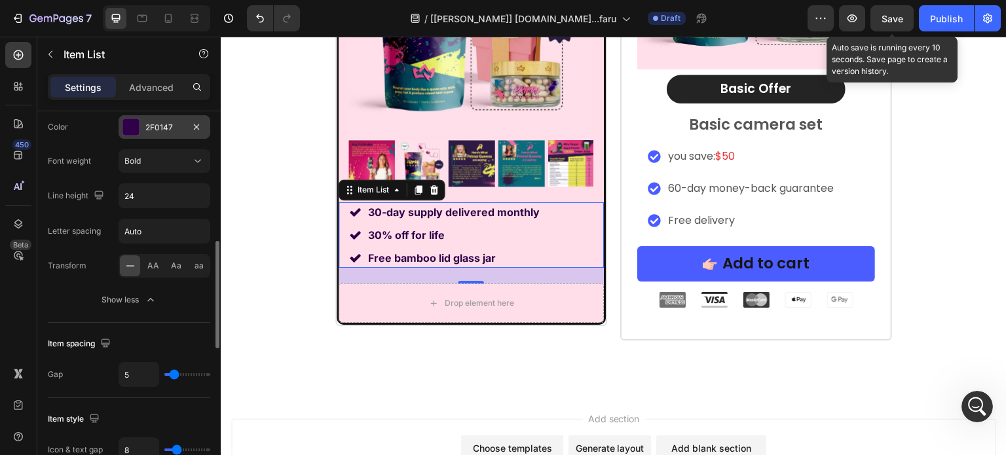
drag, startPoint x: 185, startPoint y: 370, endPoint x: 174, endPoint y: 375, distance: 12.0
type input "5"
click at [174, 375] on input "range" at bounding box center [187, 374] width 46 height 3
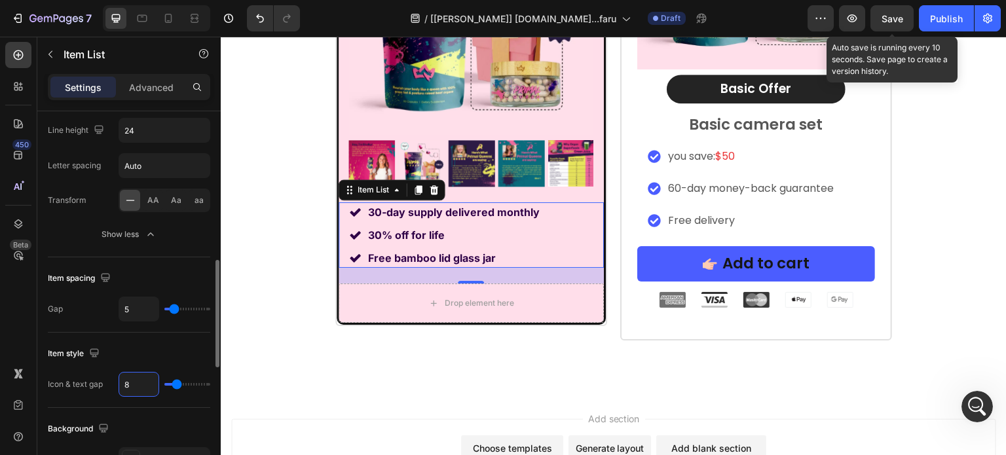
click at [136, 385] on input "8" at bounding box center [138, 385] width 39 height 24
type input "5"
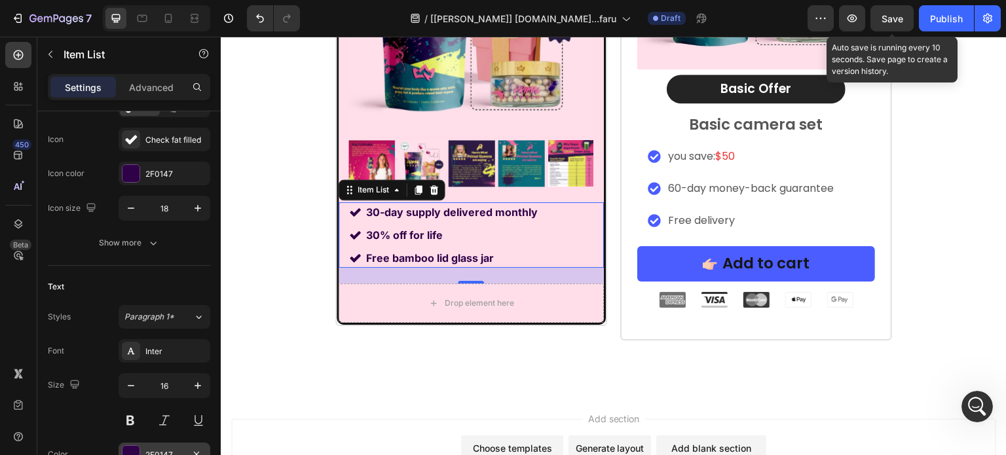
scroll to position [0, 0]
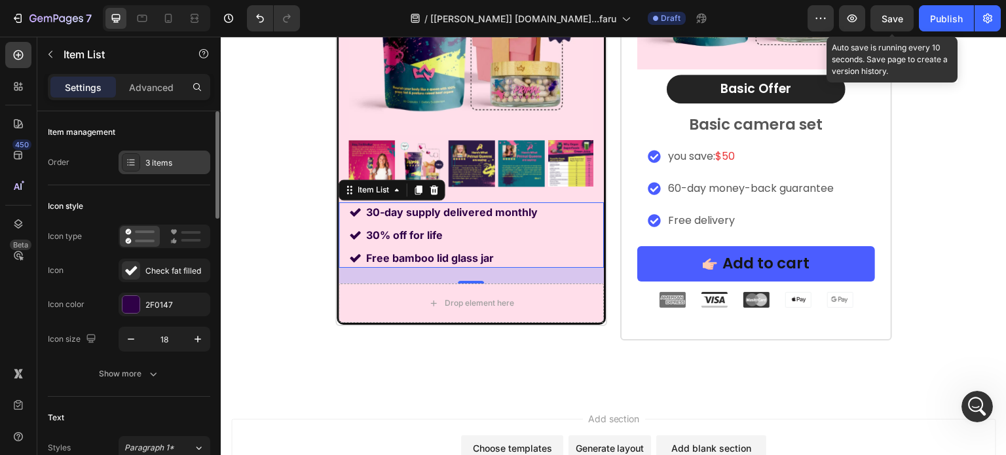
click at [151, 165] on div "3 items" at bounding box center [176, 163] width 62 height 12
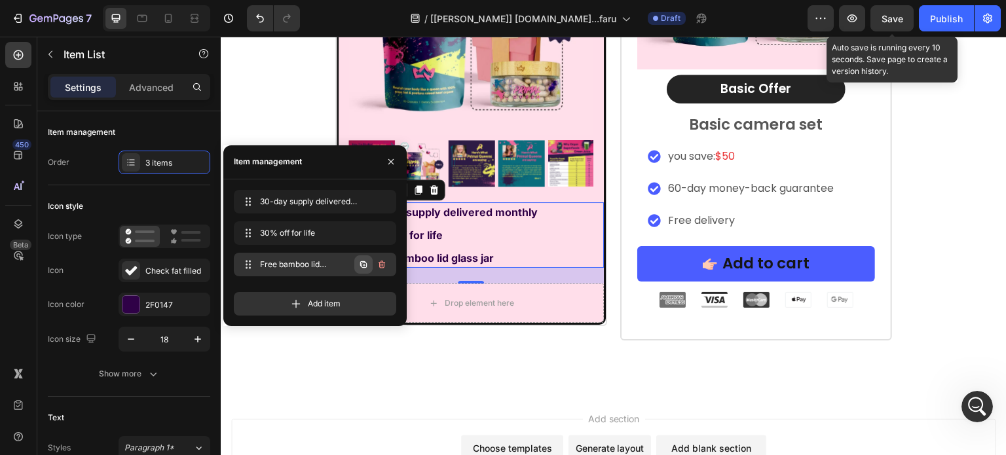
click at [360, 261] on icon "button" at bounding box center [363, 264] width 10 height 10
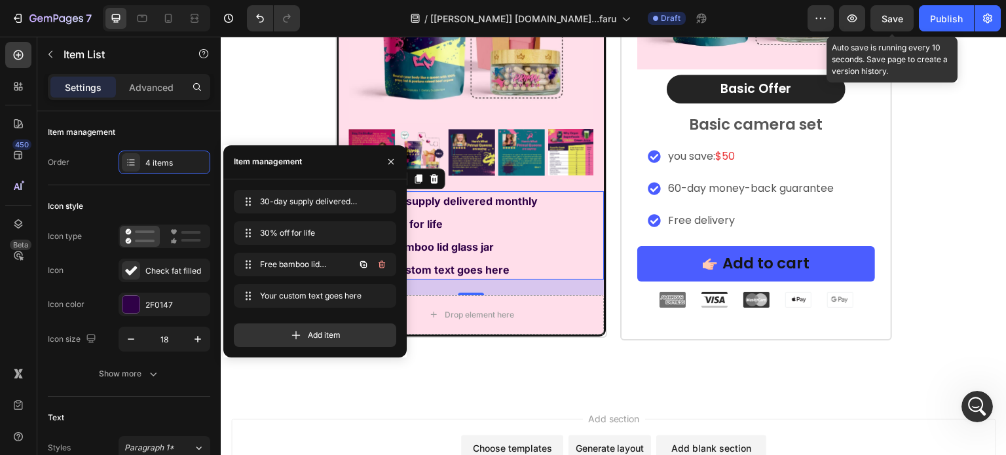
scroll to position [10572, 0]
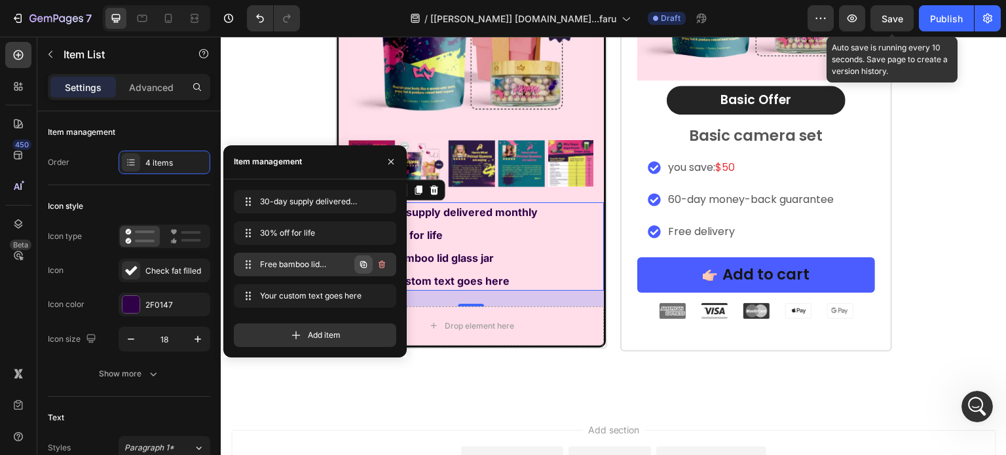
click at [360, 264] on icon "button" at bounding box center [363, 264] width 10 height 10
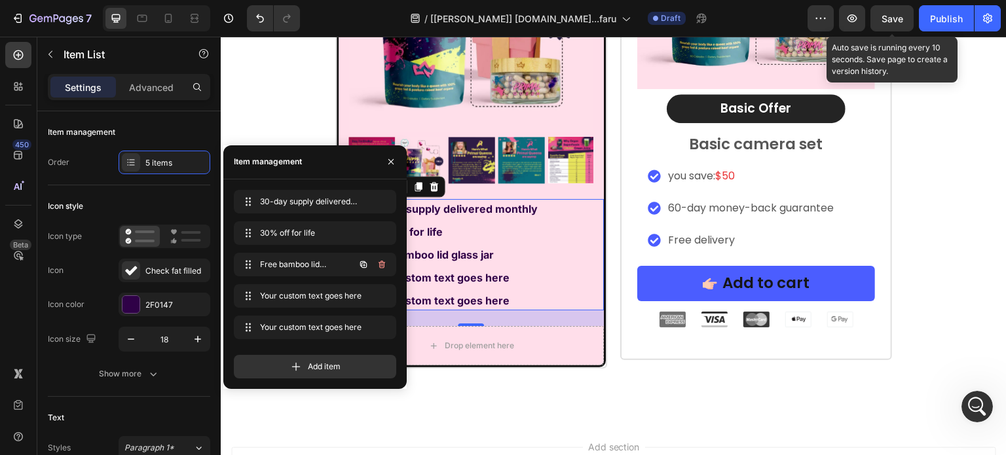
scroll to position [10568, 0]
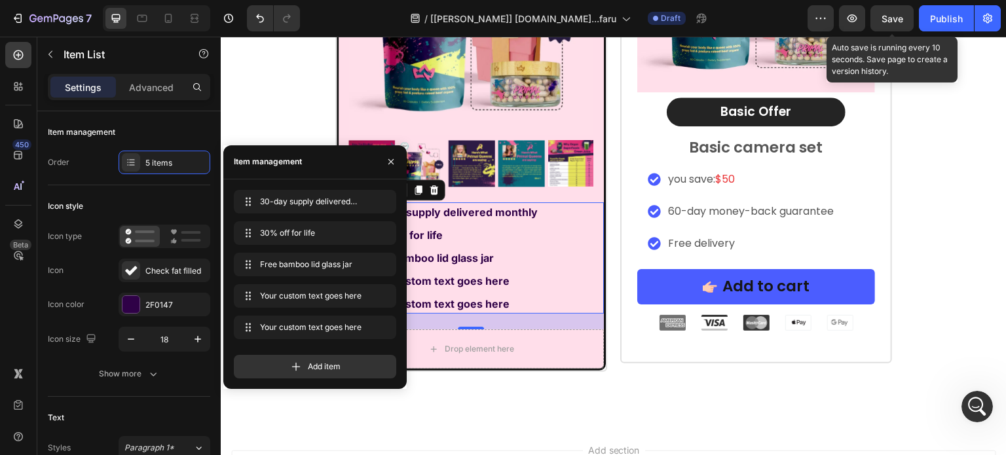
click at [479, 324] on div "24" at bounding box center [471, 322] width 265 height 16
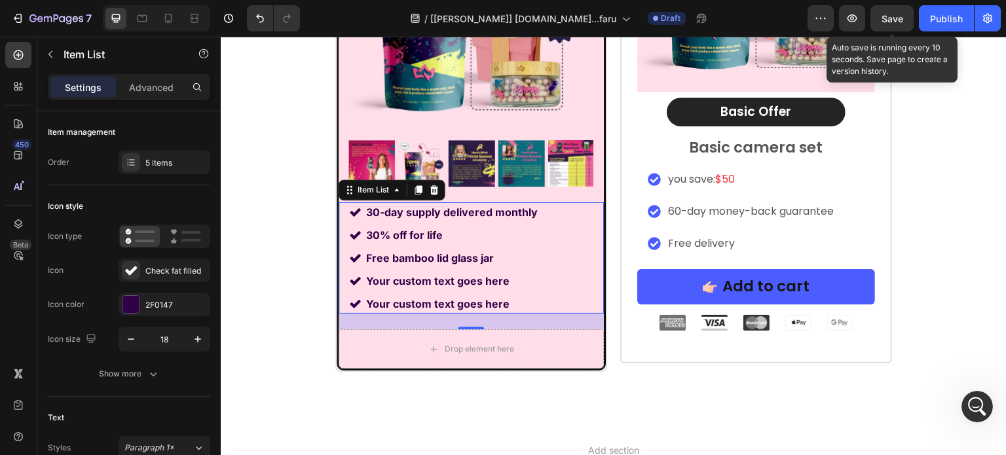
click at [451, 280] on div "Your custom text goes here" at bounding box center [452, 281] width 176 height 20
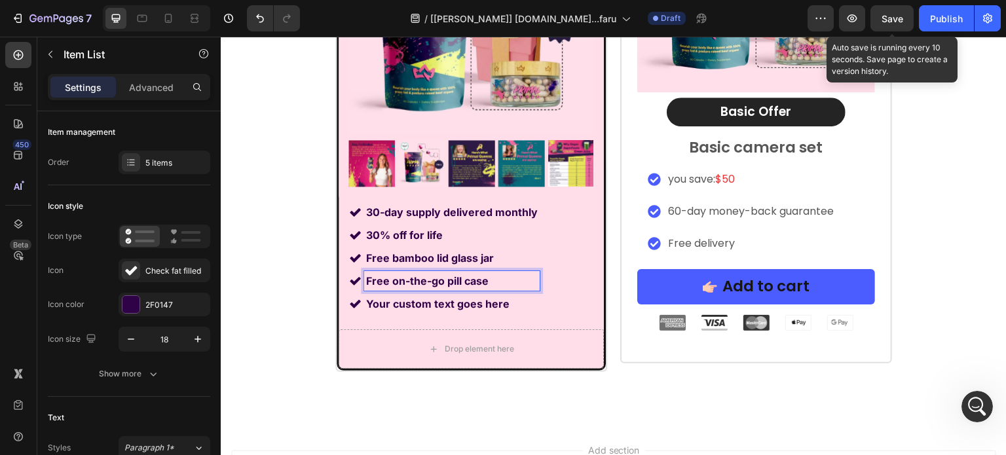
click at [415, 305] on p "Your custom text goes here" at bounding box center [452, 304] width 172 height 16
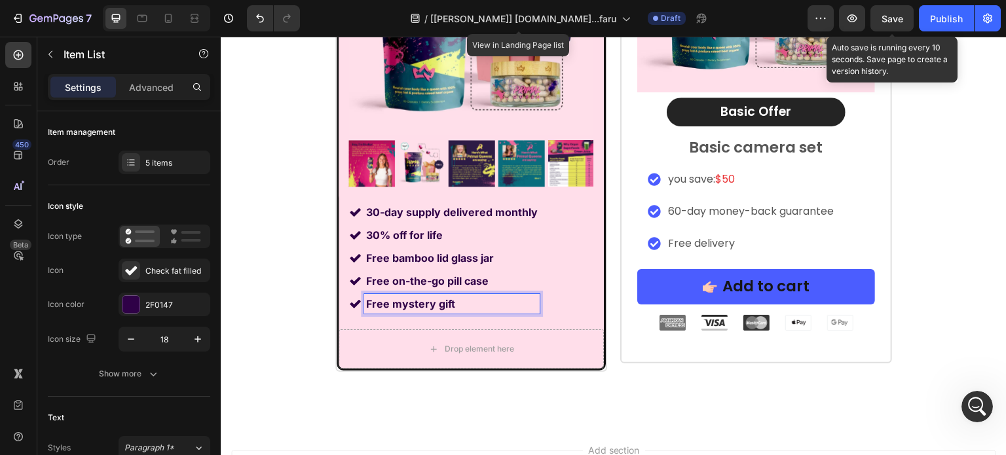
click at [349, 289] on div "Free on-the-go pill case" at bounding box center [444, 281] width 191 height 20
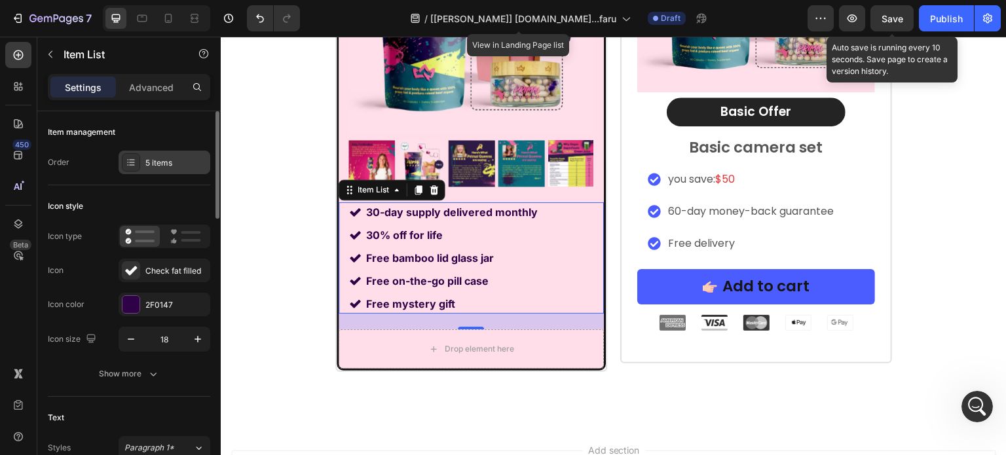
click at [180, 162] on div "5 items" at bounding box center [176, 163] width 62 height 12
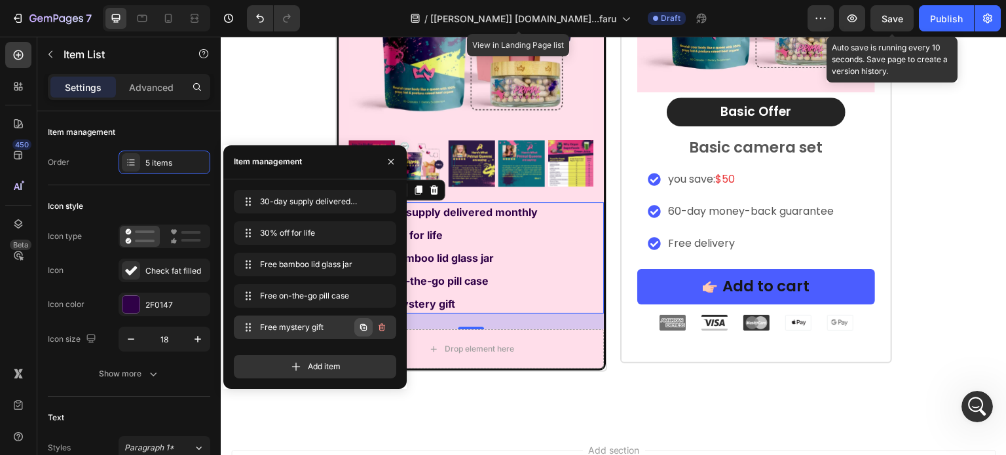
click at [360, 325] on icon "button" at bounding box center [363, 327] width 7 height 7
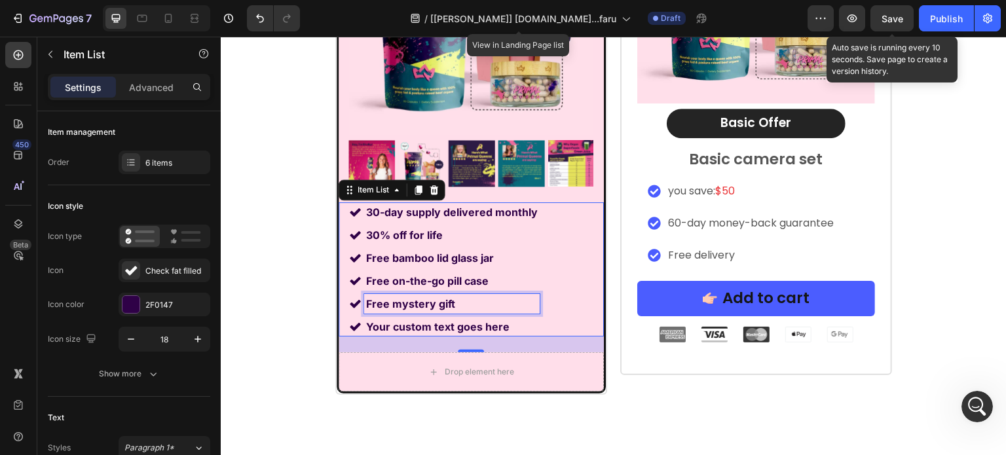
click at [441, 324] on p "Your custom text goes here" at bounding box center [452, 327] width 172 height 16
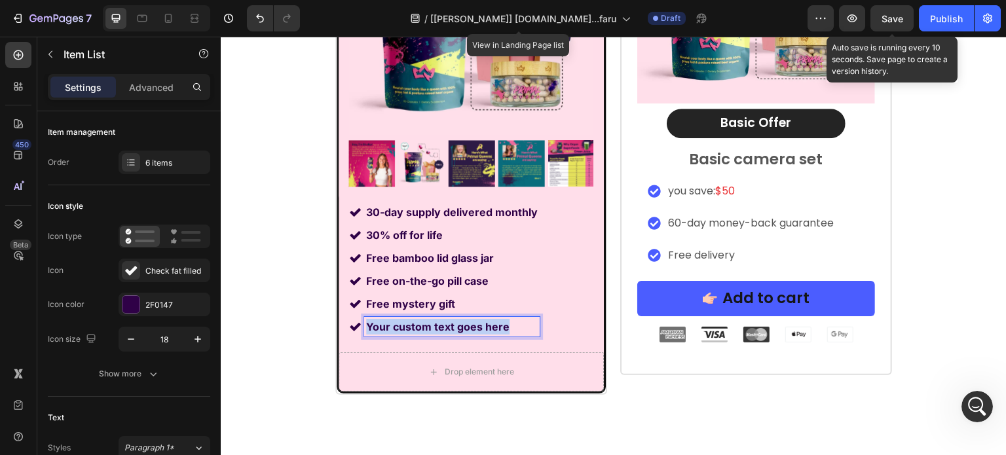
click at [441, 324] on p "Your custom text goes here" at bounding box center [452, 327] width 172 height 16
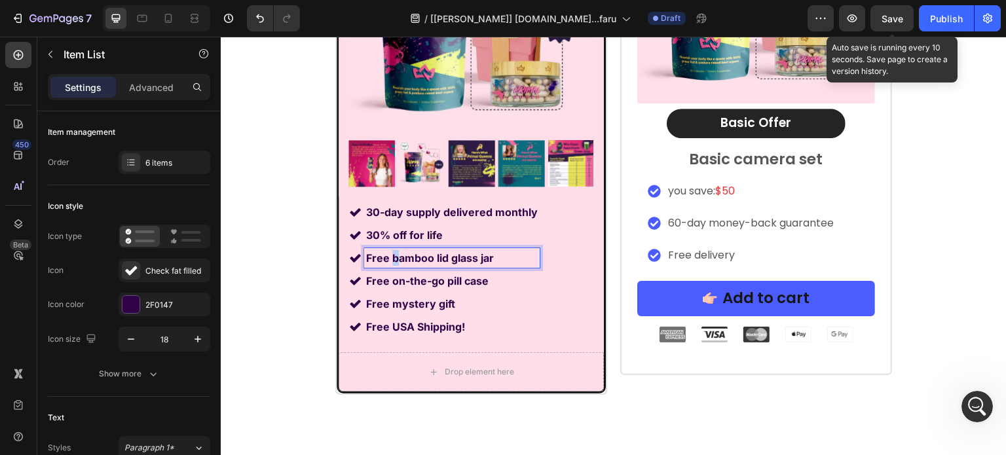
click at [388, 254] on strong "Free bamboo lid glass jar" at bounding box center [430, 258] width 128 height 13
click at [383, 256] on strong "Free bamboo lid glass jar" at bounding box center [430, 258] width 128 height 13
drag, startPoint x: 383, startPoint y: 256, endPoint x: 343, endPoint y: 261, distance: 40.2
click at [349, 261] on div "Free bamboo lid glass jar" at bounding box center [444, 258] width 191 height 20
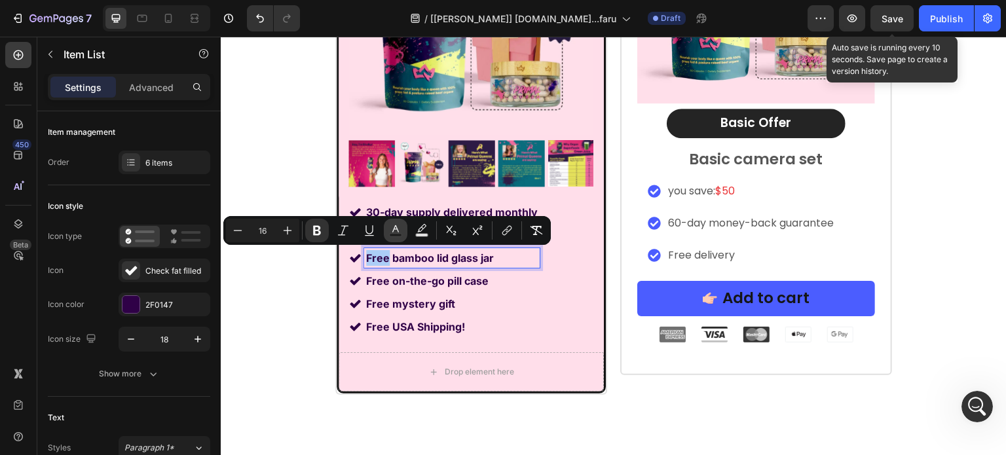
click at [396, 226] on icon "Editor contextual toolbar" at bounding box center [395, 230] width 13 height 13
type input "2F0147"
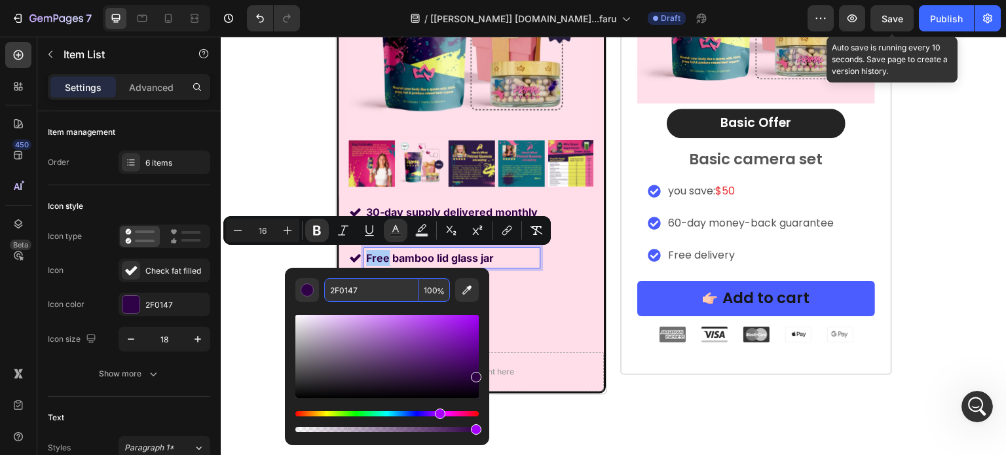
click at [378, 292] on input "2F0147" at bounding box center [371, 290] width 94 height 24
paste input "#E94480"
type input "E94480"
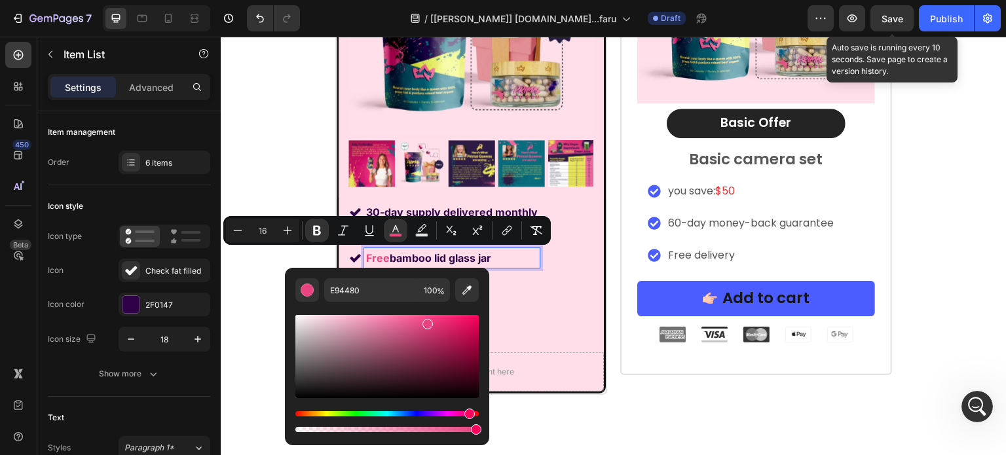
click at [402, 258] on strong "bamboo lid glass jar" at bounding box center [441, 258] width 102 height 13
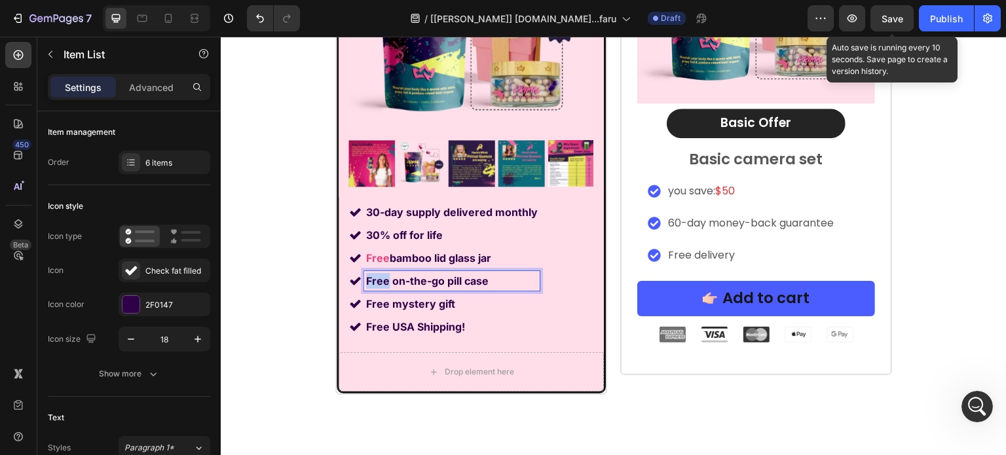
drag, startPoint x: 382, startPoint y: 280, endPoint x: 329, endPoint y: 291, distance: 54.1
click at [329, 291] on div "Image Labor Day Special Offer Heading Row 1 Month AutoShip & Save Heading Produ…" at bounding box center [614, 87] width 786 height 616
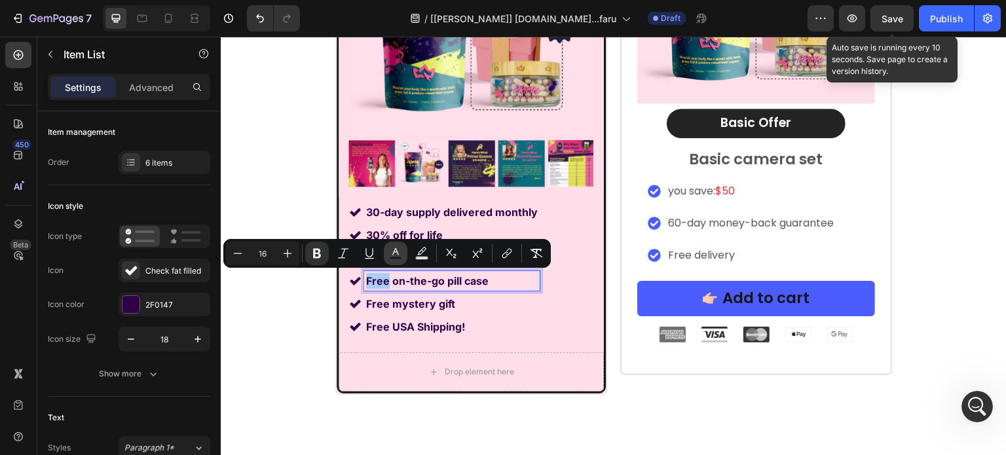
click at [400, 254] on icon "Editor contextual toolbar" at bounding box center [395, 253] width 13 height 13
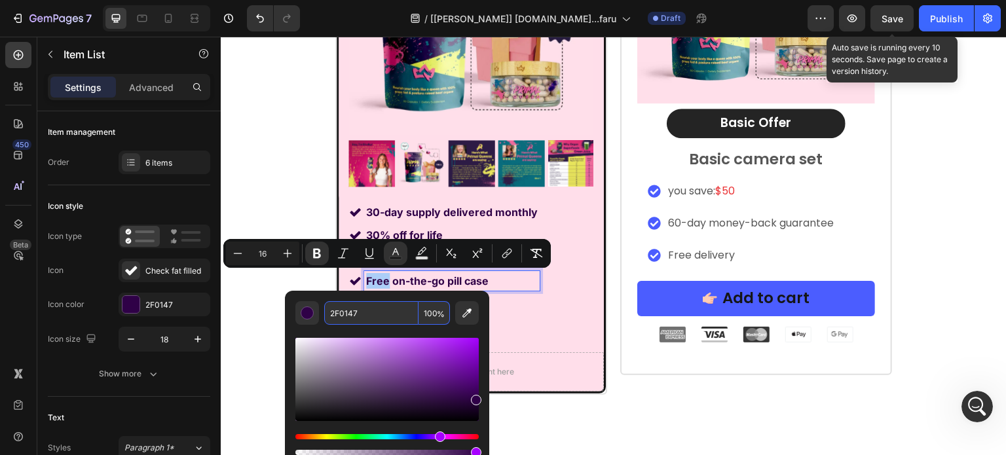
click at [399, 306] on input "2F0147" at bounding box center [371, 313] width 94 height 24
paste input "#E94480"
type input "E94480"
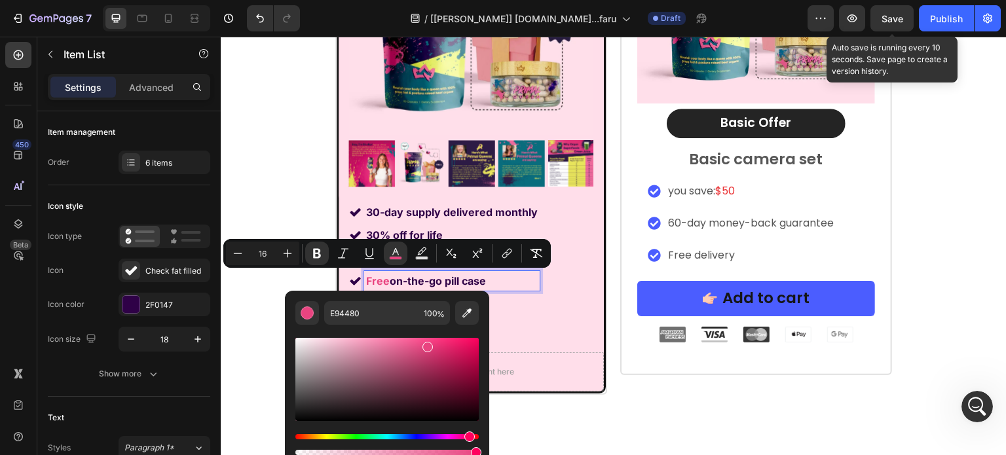
click at [402, 282] on strong "on-the-go pill case" at bounding box center [438, 280] width 96 height 13
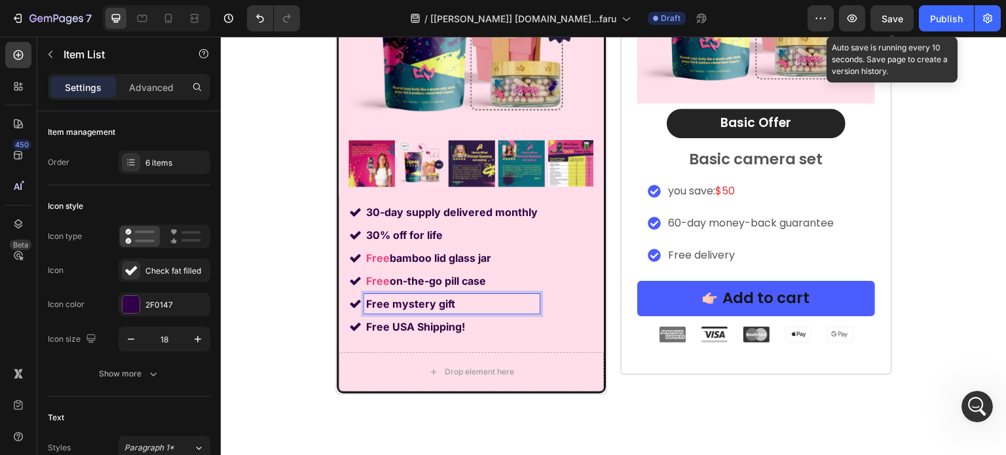
click at [383, 301] on strong "Free mystery gift" at bounding box center [410, 303] width 89 height 13
drag, startPoint x: 383, startPoint y: 301, endPoint x: 342, endPoint y: 308, distance: 41.9
click at [349, 308] on div "Free mystery gift" at bounding box center [444, 304] width 191 height 20
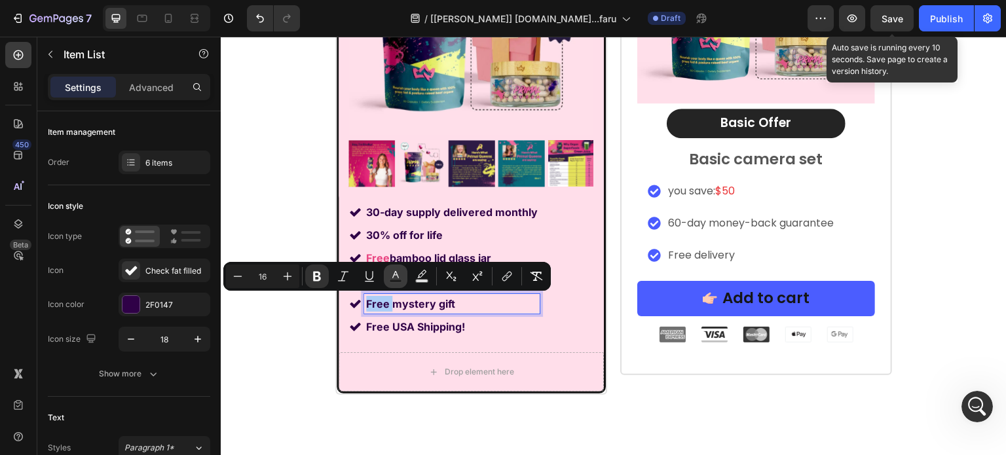
click at [398, 278] on icon "Editor contextual toolbar" at bounding box center [395, 276] width 13 height 13
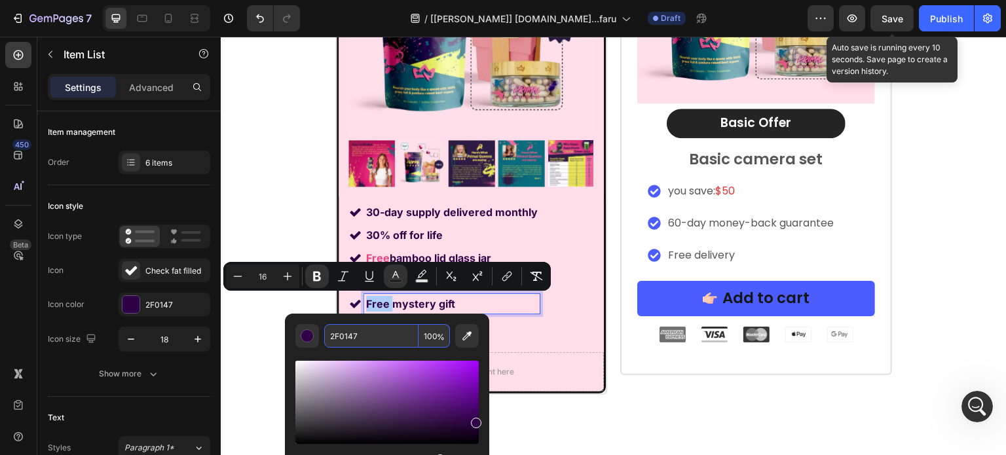
click at [396, 331] on input "2F0147" at bounding box center [371, 336] width 94 height 24
paste input "#E94480"
type input "E94480"
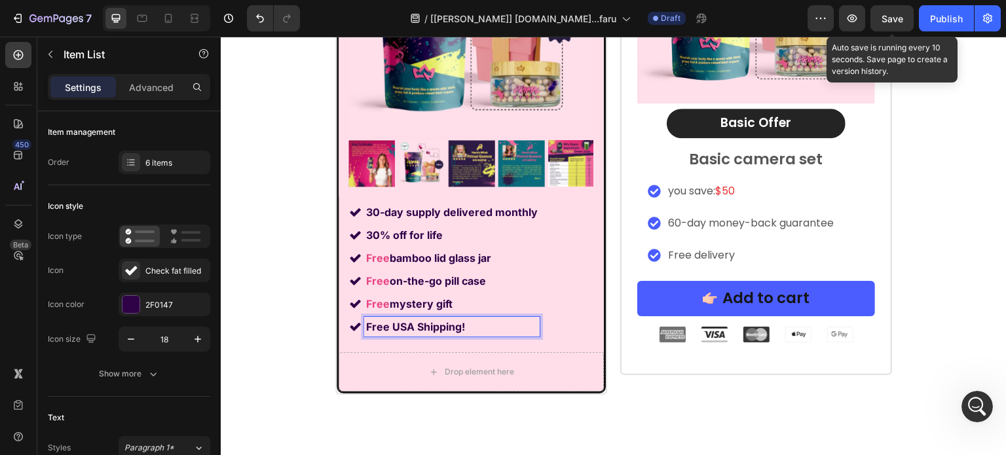
click at [383, 321] on strong "Free USA Shipping!" at bounding box center [415, 326] width 99 height 13
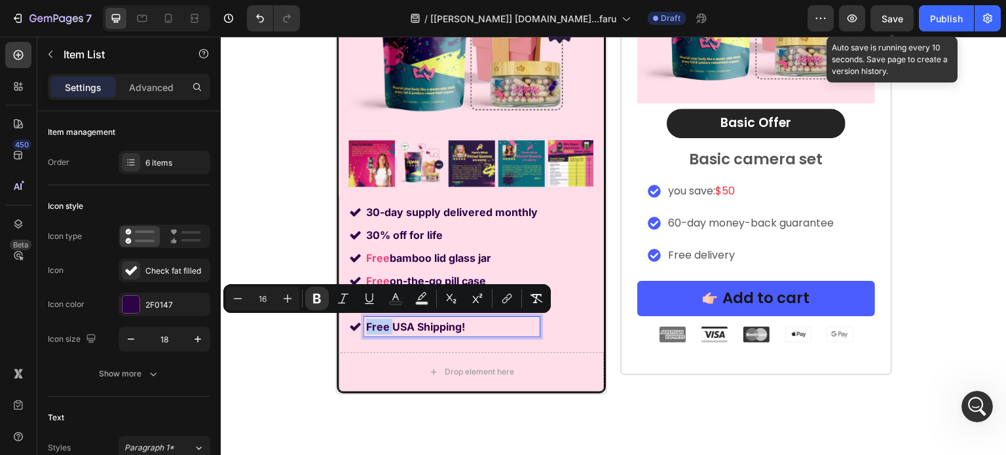
drag, startPoint x: 383, startPoint y: 321, endPoint x: 333, endPoint y: 332, distance: 51.7
click at [339, 332] on div "30-day supply delivered monthly 30% off for life Free bamboo lid glass jar Free…" at bounding box center [471, 269] width 265 height 134
click at [388, 300] on button "Text Color" at bounding box center [396, 299] width 24 height 24
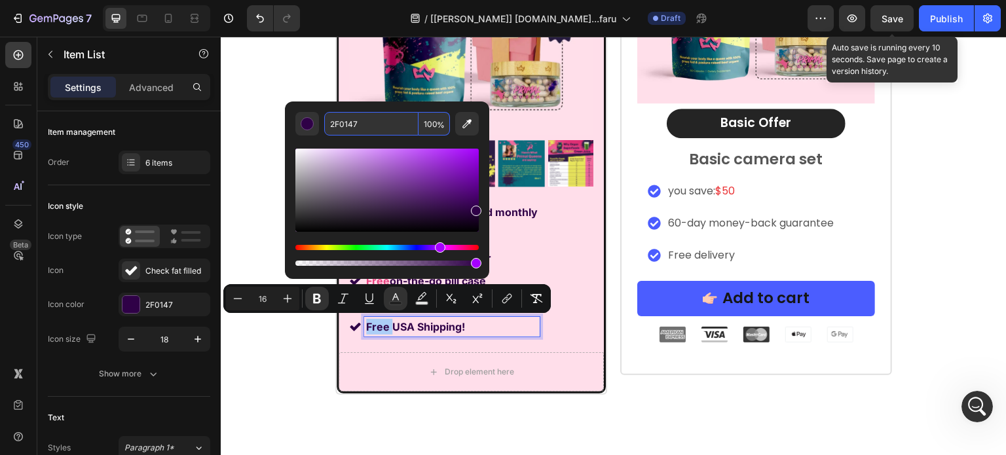
click at [375, 133] on input "2F0147" at bounding box center [371, 124] width 94 height 24
paste input "#E94480"
type input "E94480"
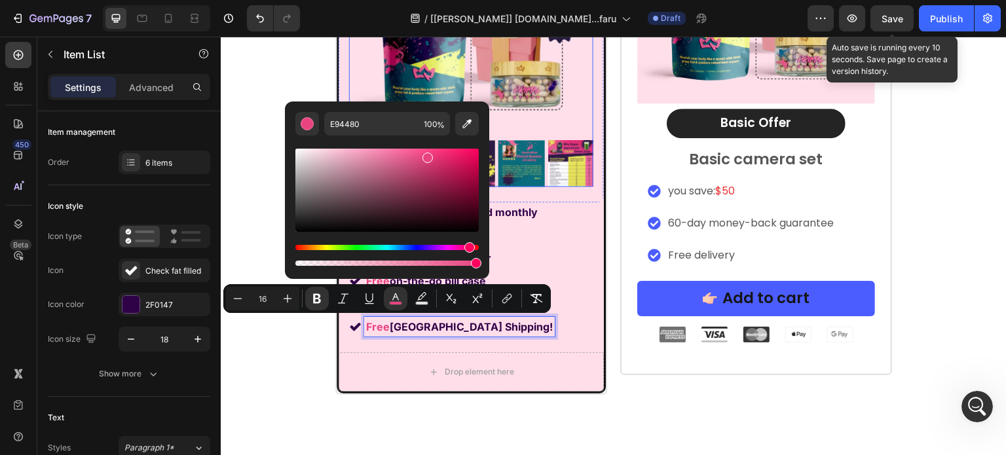
click at [528, 154] on img at bounding box center [521, 163] width 47 height 47
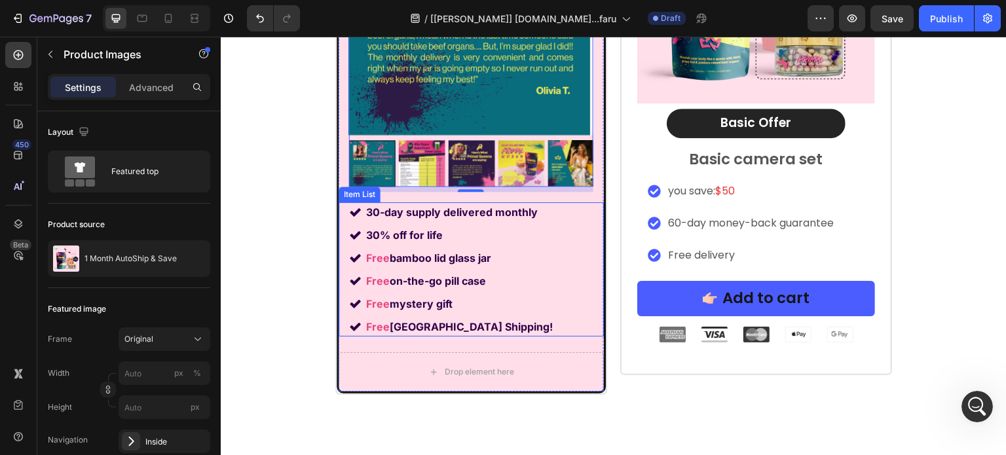
click at [552, 263] on div "30-day supply delivered monthly 30% off for life Free bamboo lid glass jar Free…" at bounding box center [471, 269] width 265 height 134
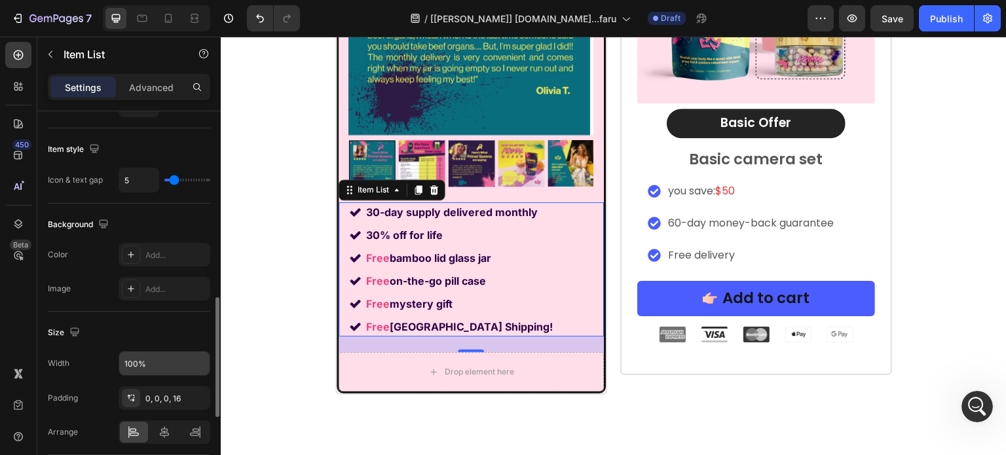
scroll to position [524, 0]
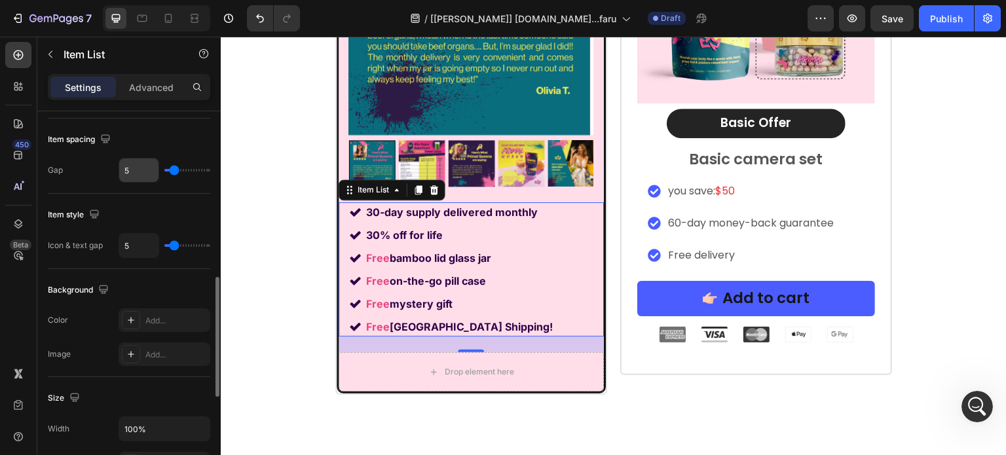
click at [141, 164] on input "5" at bounding box center [138, 171] width 39 height 24
type input "8"
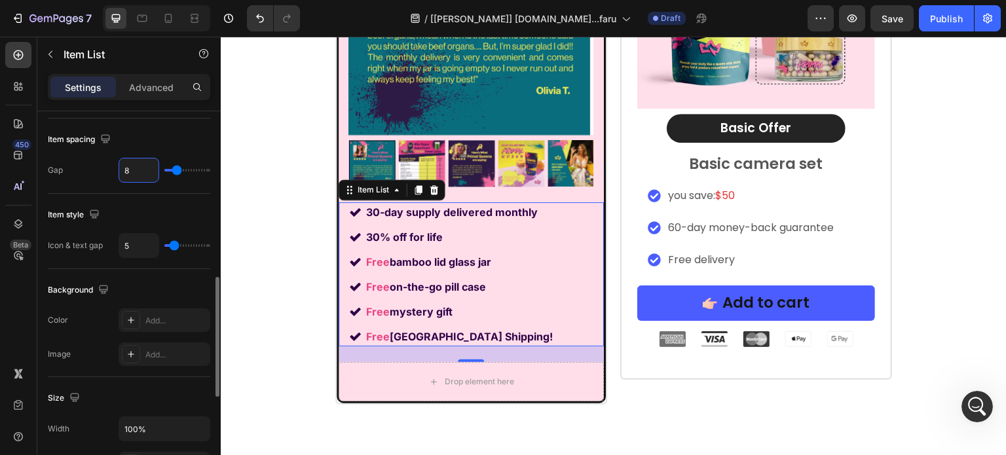
click at [141, 164] on input "8" at bounding box center [138, 171] width 39 height 24
type input "0"
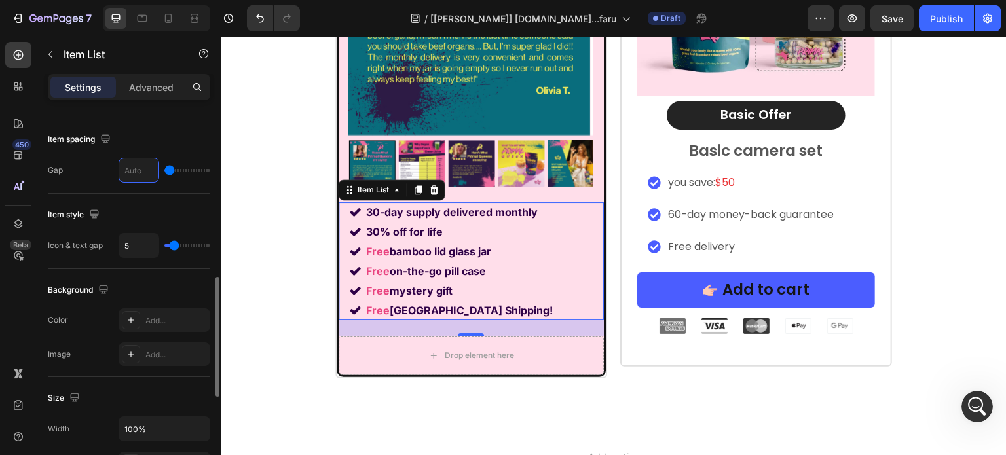
type input "1"
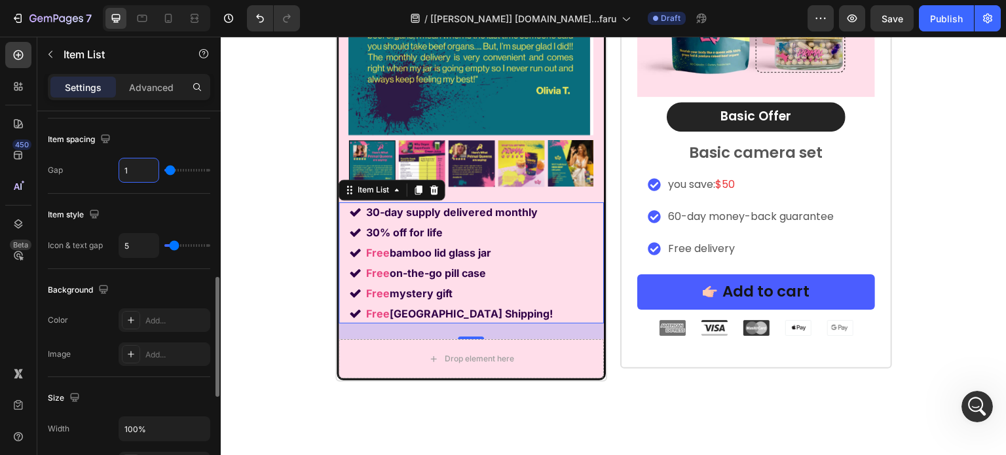
type input "10"
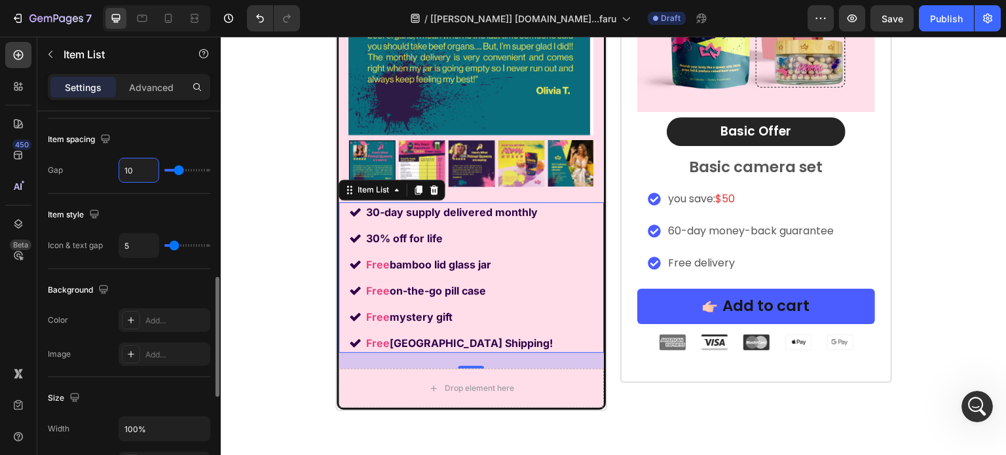
scroll to position [459, 0]
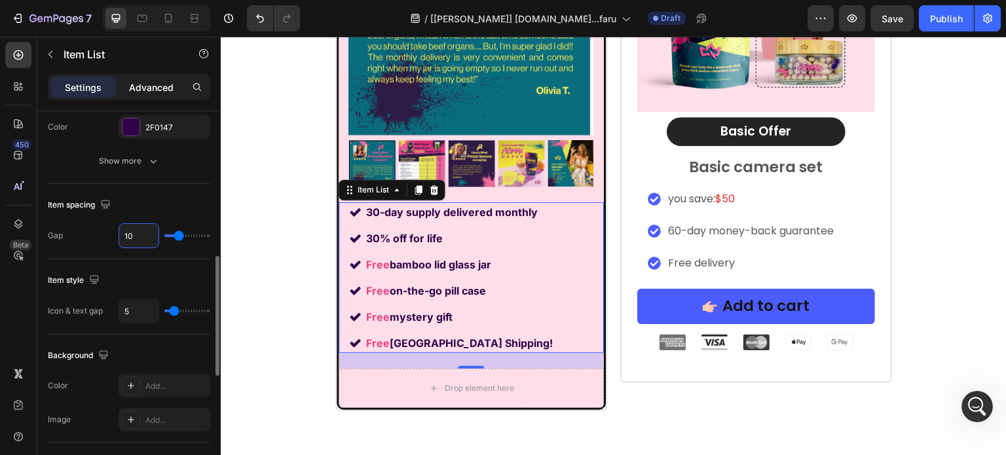
click at [139, 92] on p "Advanced" at bounding box center [151, 88] width 45 height 14
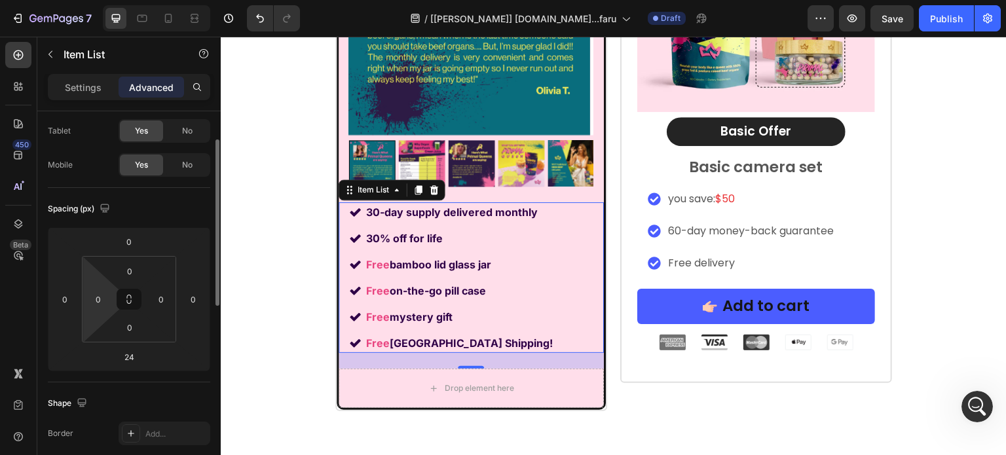
scroll to position [197, 0]
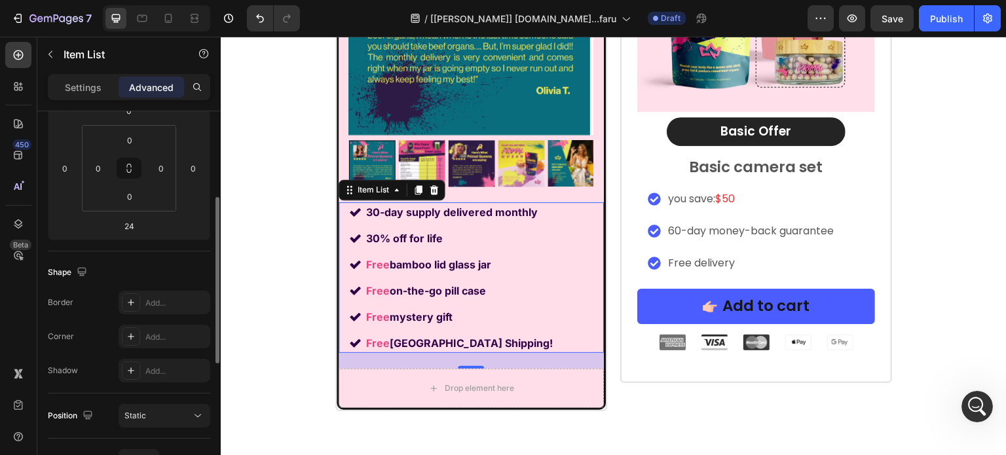
click at [61, 75] on div "Settings Advanced" at bounding box center [129, 87] width 162 height 26
click at [60, 81] on div "Settings" at bounding box center [83, 87] width 66 height 21
type input "5"
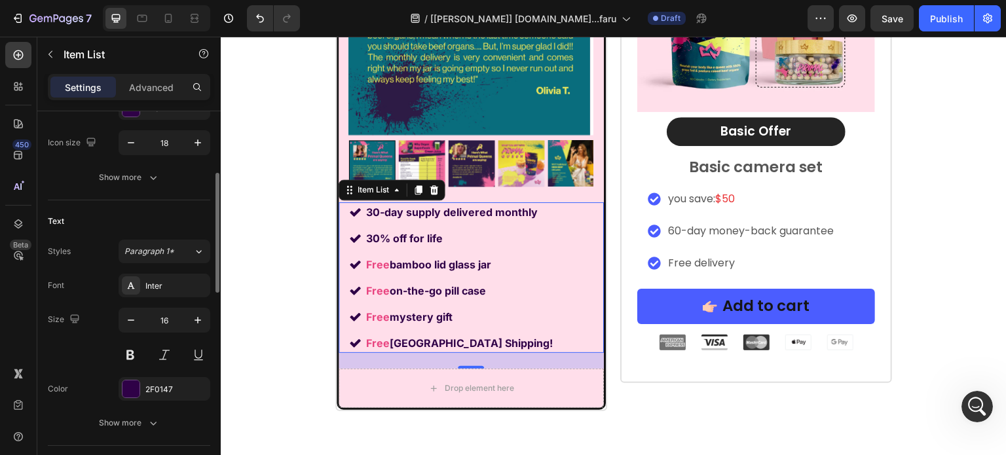
scroll to position [66, 0]
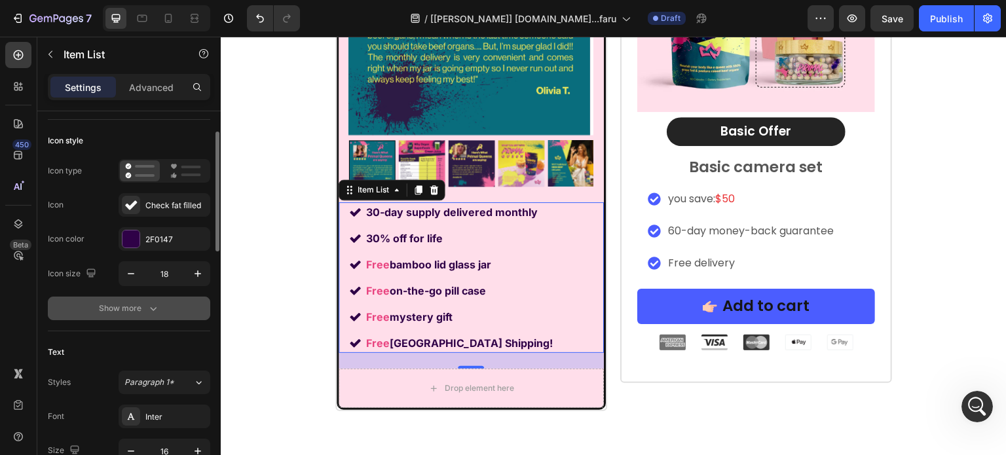
click at [116, 309] on div "Show more" at bounding box center [129, 308] width 61 height 13
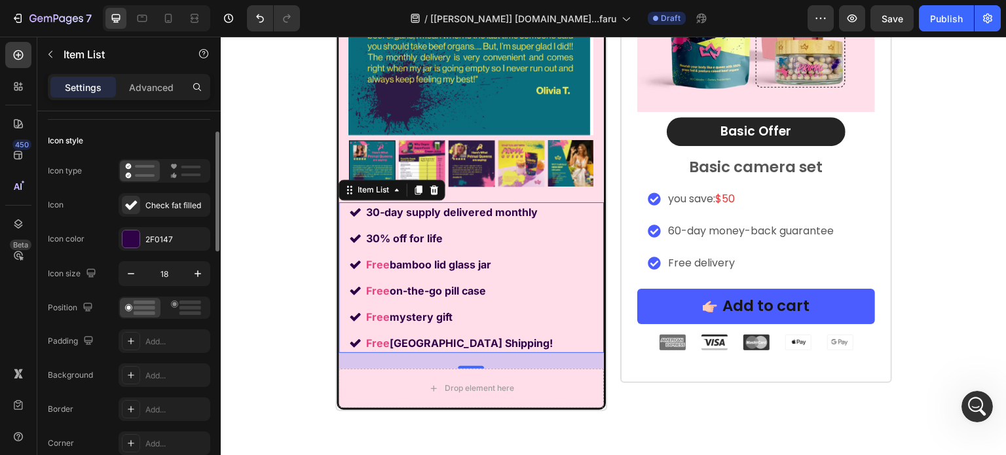
scroll to position [131, 0]
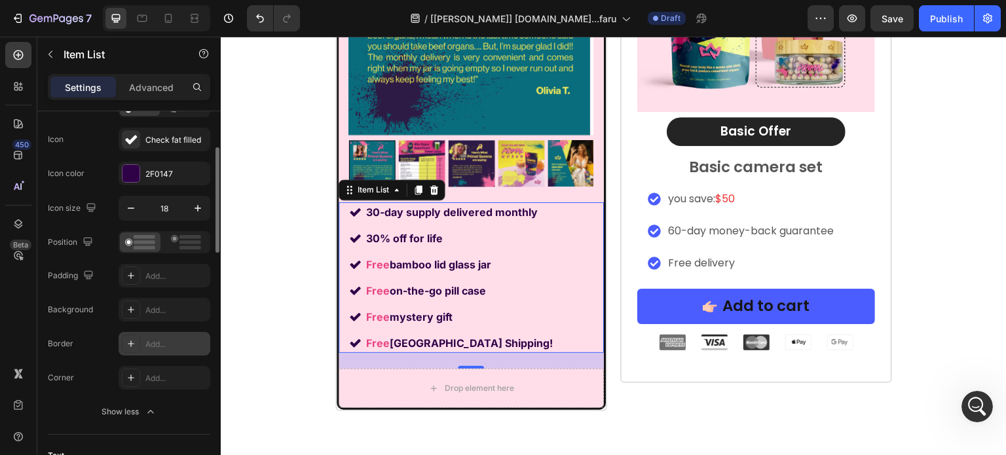
click at [139, 335] on div at bounding box center [131, 344] width 18 height 18
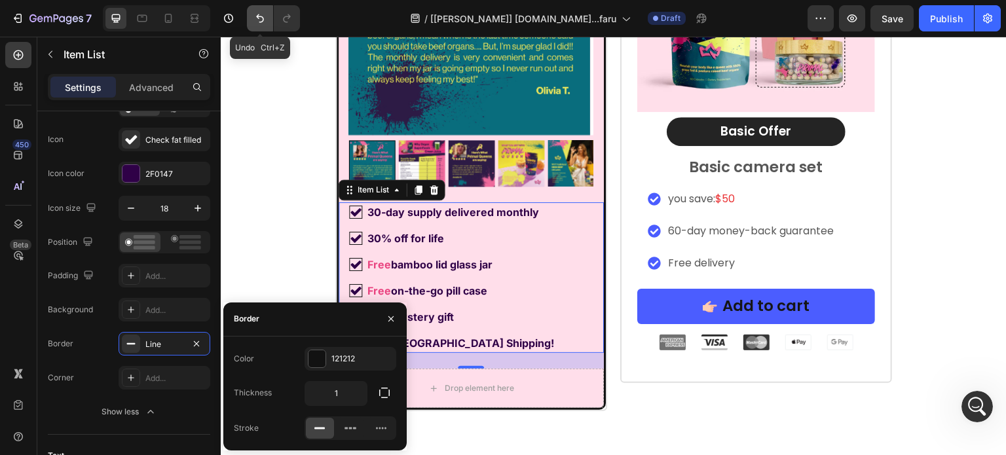
click at [252, 11] on button "Undo/Redo" at bounding box center [260, 18] width 26 height 26
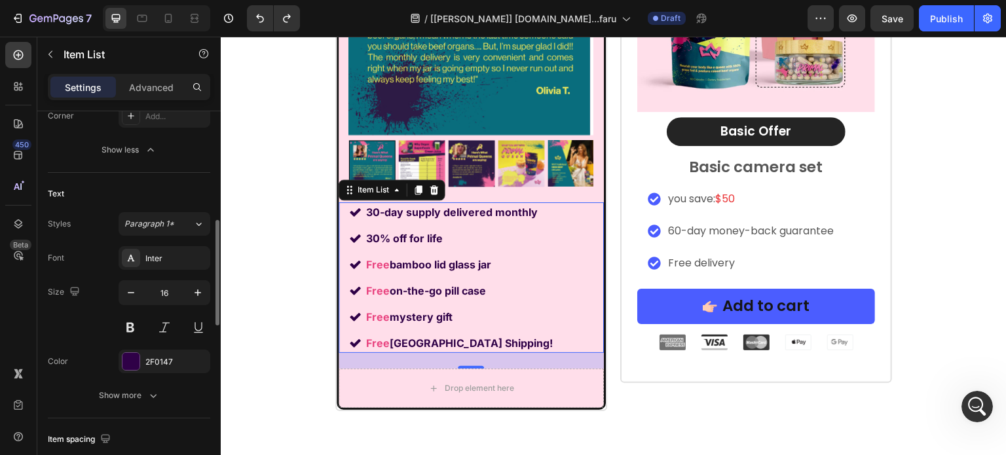
scroll to position [459, 0]
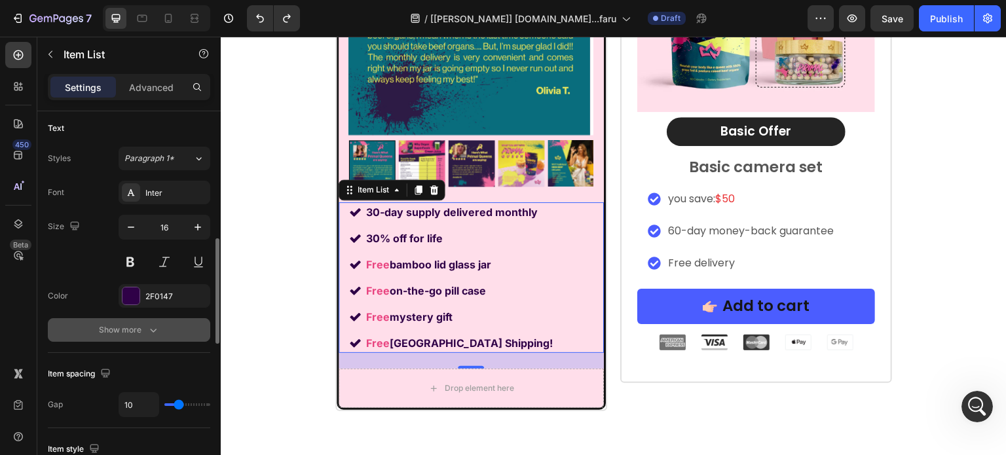
click at [121, 324] on div "Show more" at bounding box center [129, 330] width 61 height 13
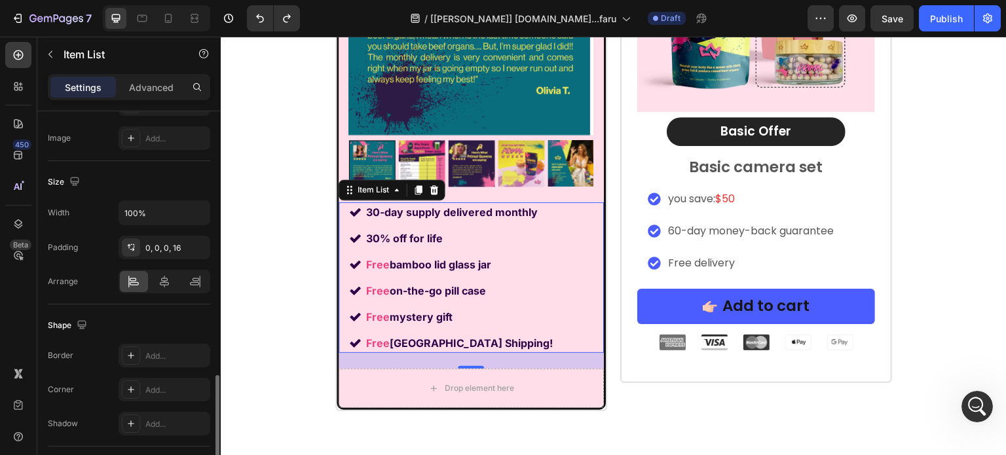
scroll to position [1114, 0]
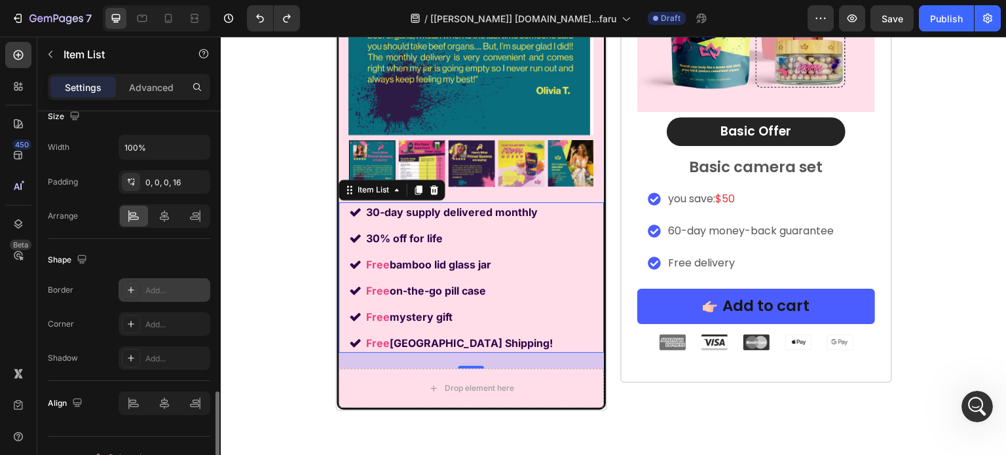
click at [147, 288] on div "Add..." at bounding box center [176, 291] width 62 height 12
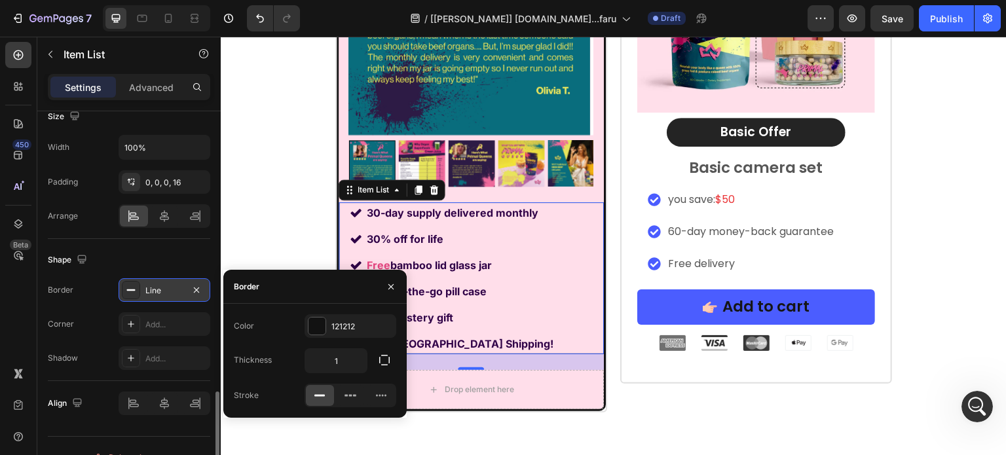
click at [369, 366] on div "1" at bounding box center [351, 360] width 92 height 25
click at [388, 361] on icon "button" at bounding box center [384, 360] width 13 height 13
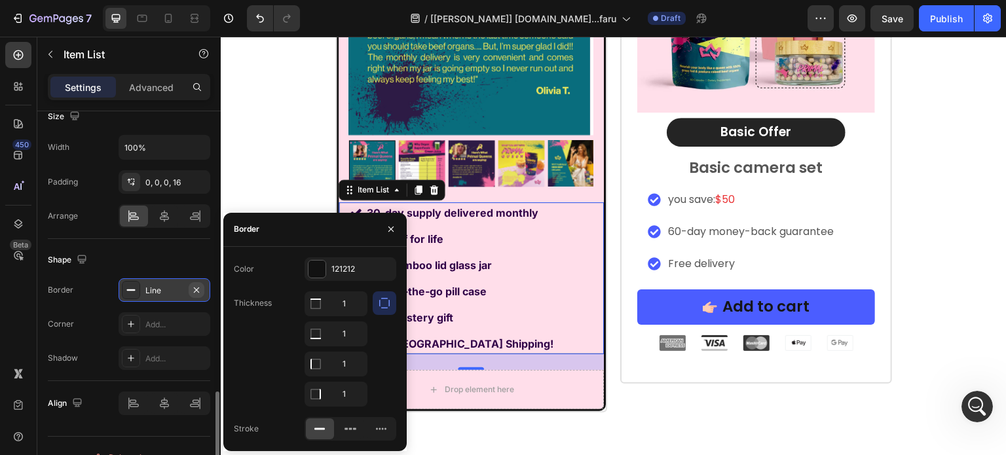
click at [200, 285] on icon "button" at bounding box center [196, 290] width 10 height 10
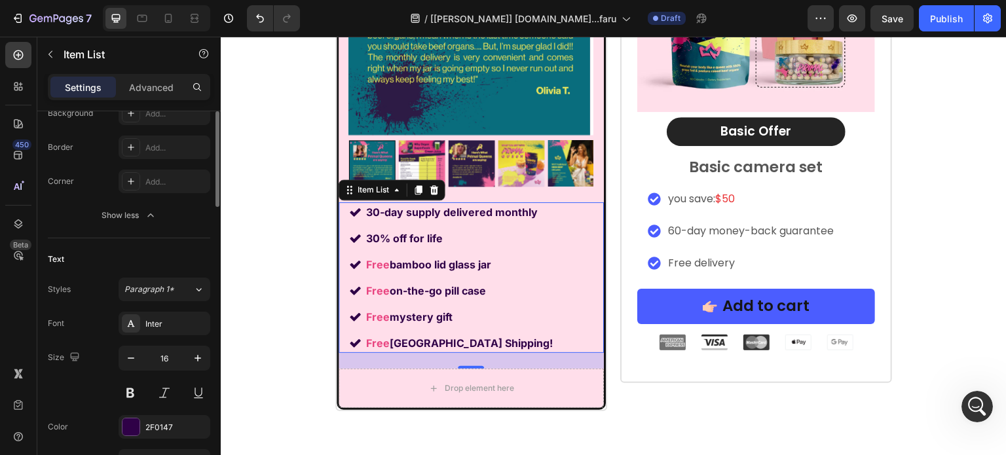
scroll to position [262, 0]
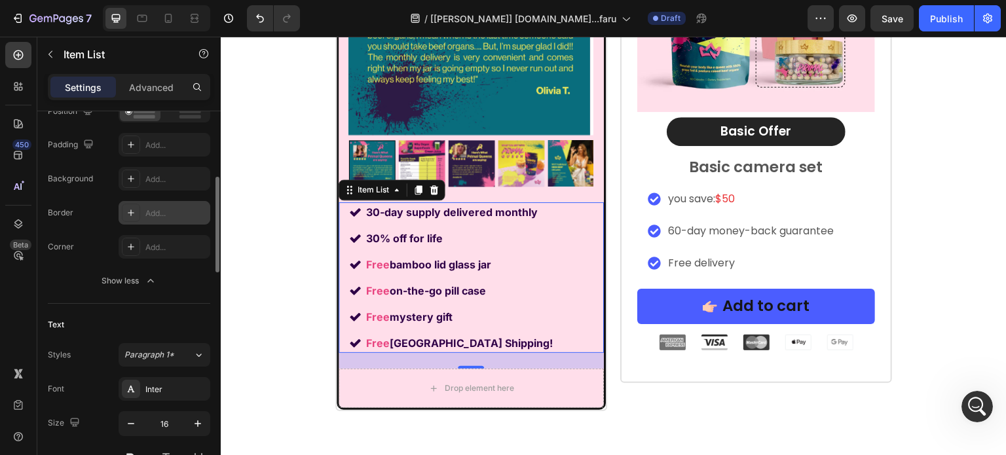
click at [149, 204] on div "Add..." at bounding box center [165, 213] width 92 height 24
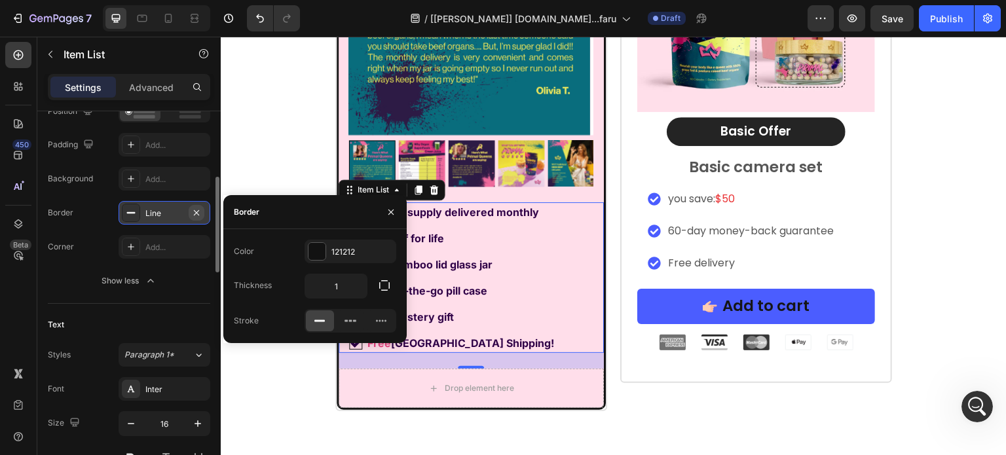
click at [190, 216] on button "button" at bounding box center [197, 213] width 16 height 16
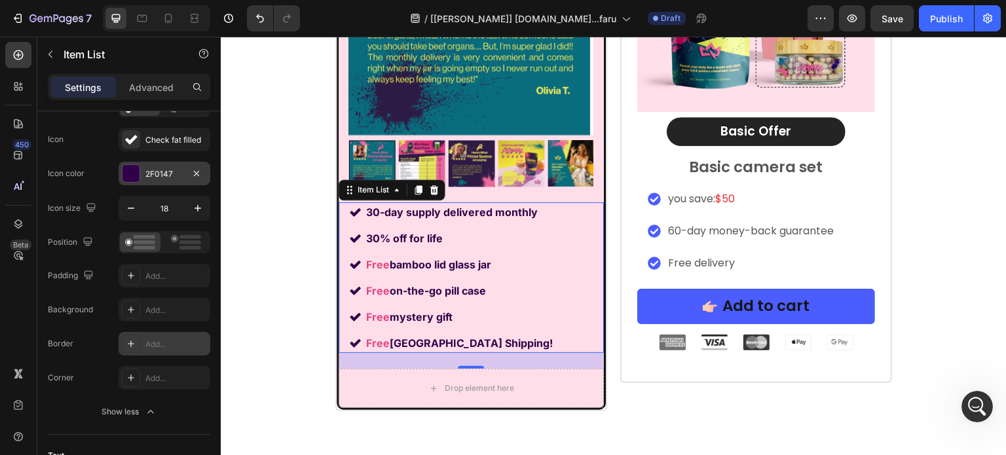
scroll to position [0, 0]
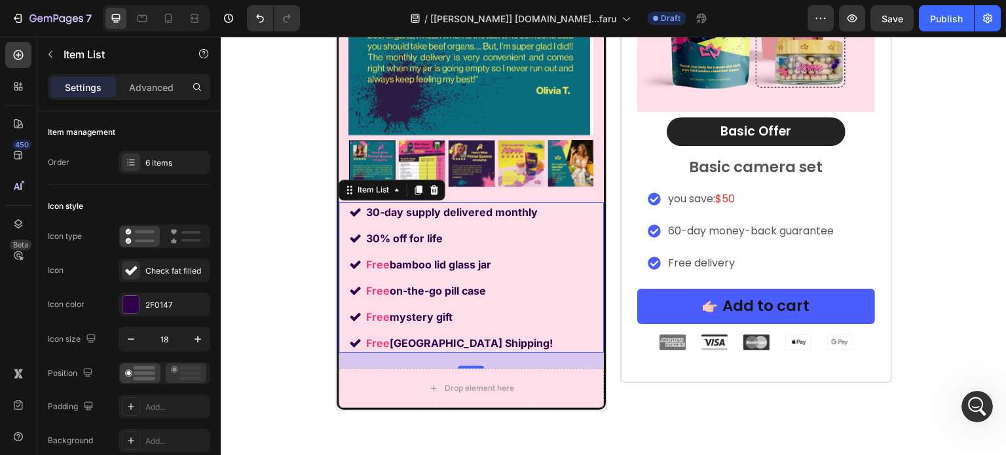
drag, startPoint x: 187, startPoint y: 353, endPoint x: 185, endPoint y: 363, distance: 10.2
click at [186, 354] on div "Icon type Icon Check fat filled Icon color 2F0147 Icon size 18 Position Padding…" at bounding box center [129, 390] width 162 height 330
click at [184, 364] on div at bounding box center [186, 374] width 41 height 20
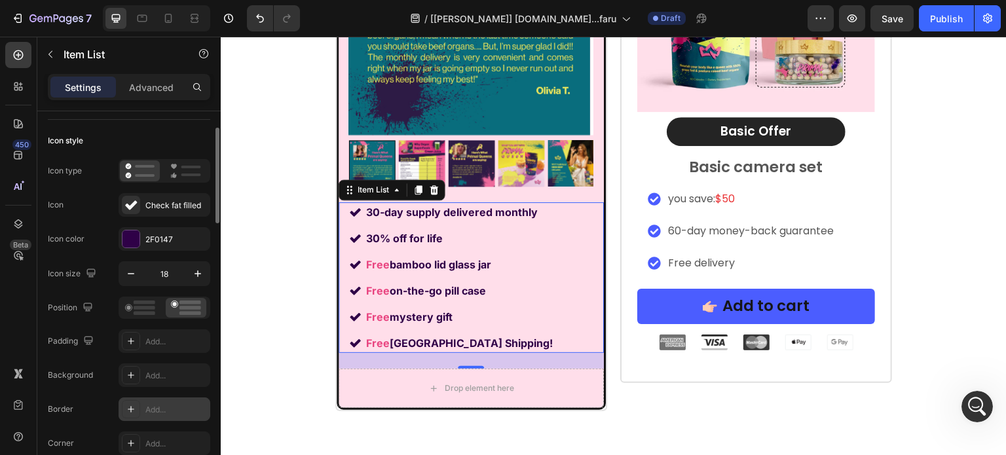
click at [164, 404] on div "Add..." at bounding box center [176, 410] width 62 height 12
type input "1"
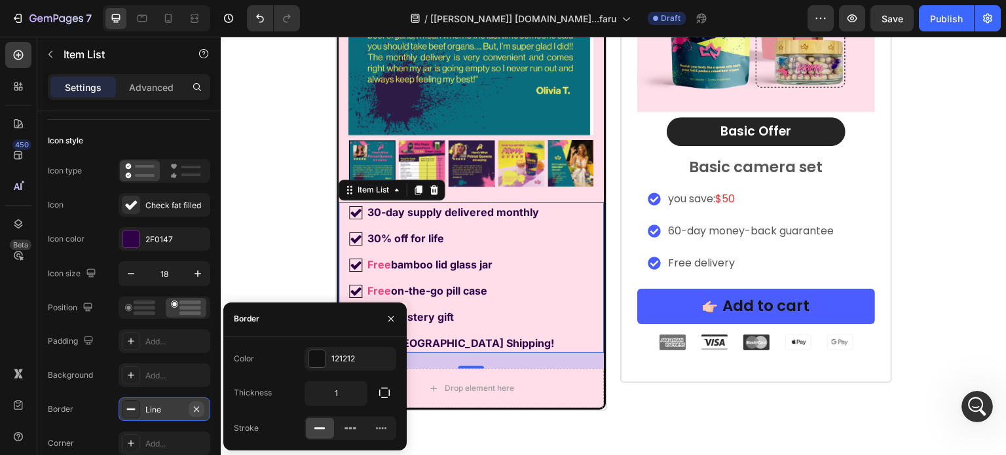
click at [200, 407] on icon "button" at bounding box center [196, 409] width 10 height 10
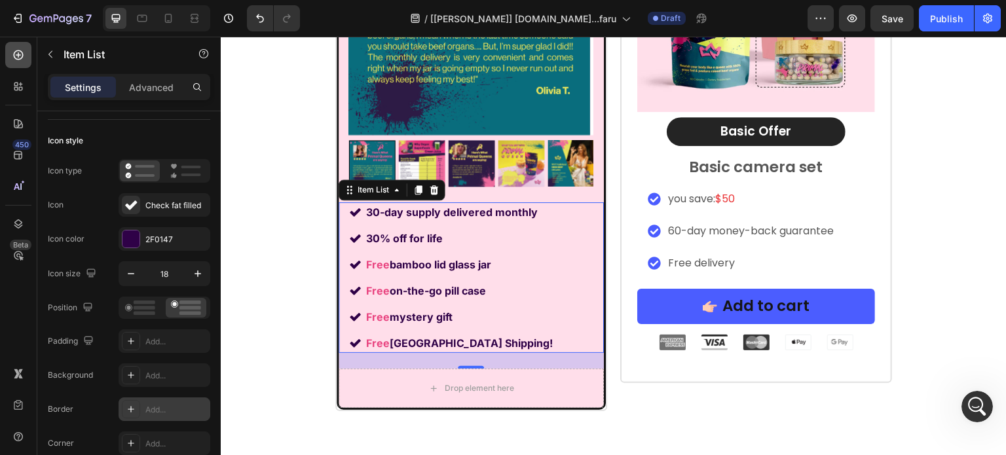
click at [18, 52] on icon at bounding box center [18, 54] width 13 height 13
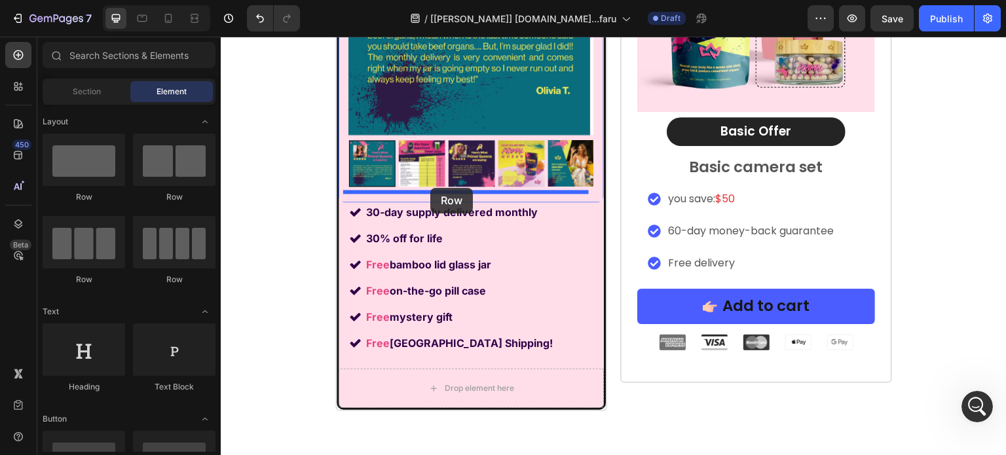
drag, startPoint x: 314, startPoint y: 274, endPoint x: 430, endPoint y: 188, distance: 144.8
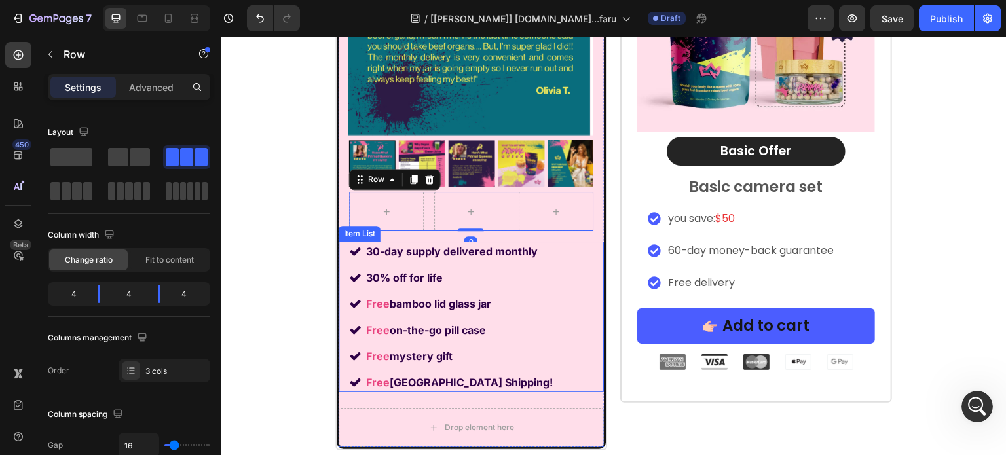
click at [382, 254] on strong "30-day supply delivered monthly" at bounding box center [452, 251] width 172 height 13
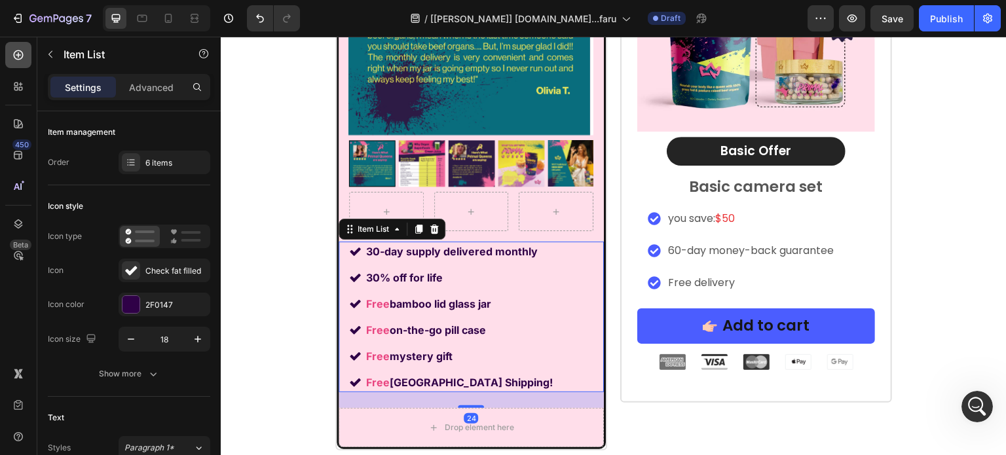
click at [12, 52] on icon at bounding box center [18, 54] width 13 height 13
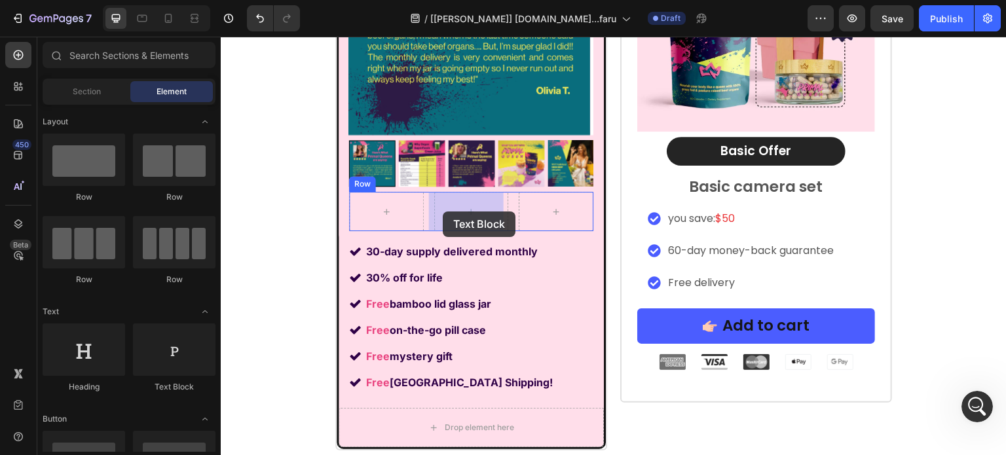
drag, startPoint x: 385, startPoint y: 385, endPoint x: 443, endPoint y: 212, distance: 182.5
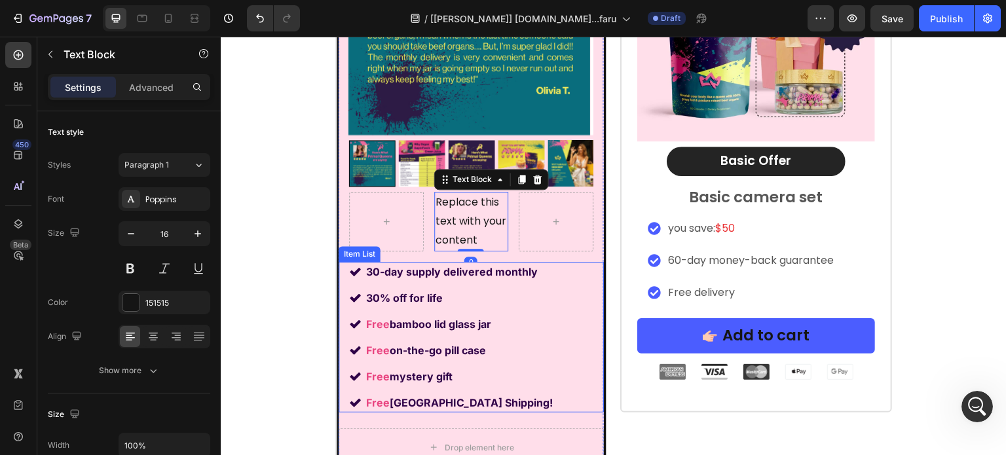
click at [438, 272] on strong "30-day supply delivered monthly" at bounding box center [452, 271] width 172 height 13
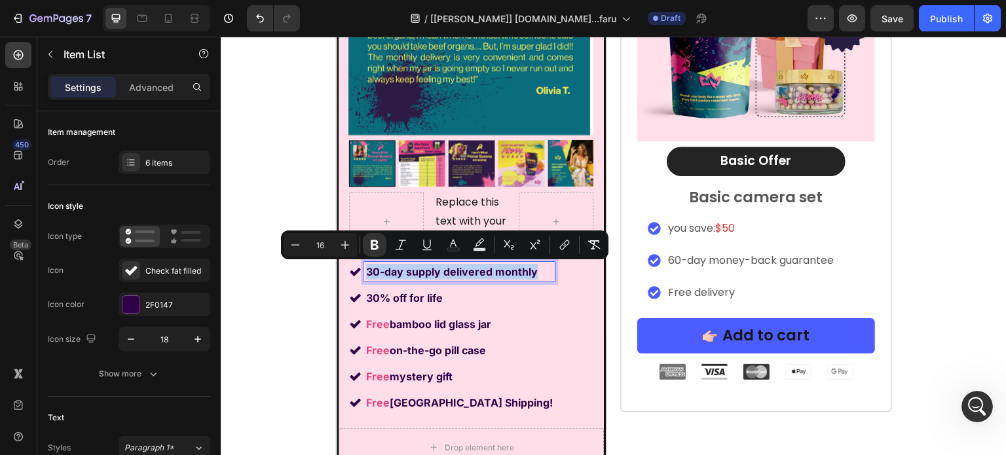
click at [453, 269] on strong "30-day supply delivered monthly" at bounding box center [452, 271] width 172 height 13
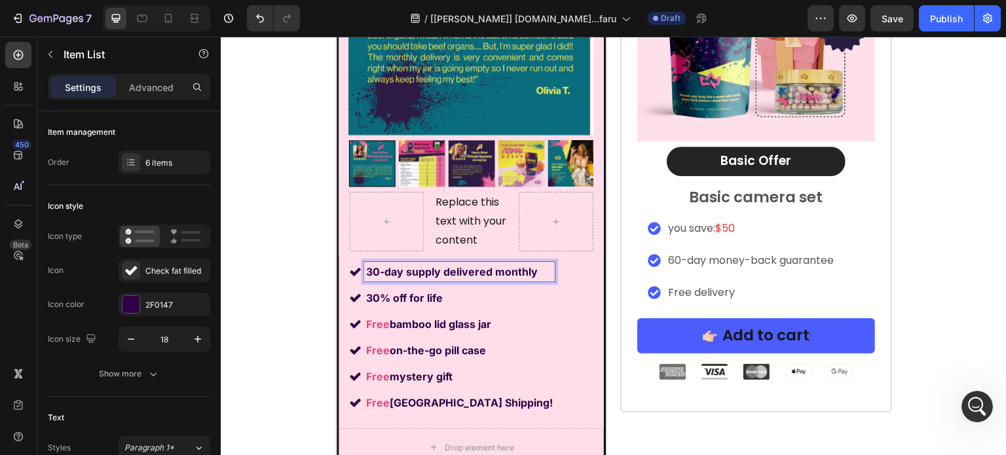
click at [453, 269] on strong "30-day supply delivered monthly" at bounding box center [452, 271] width 172 height 13
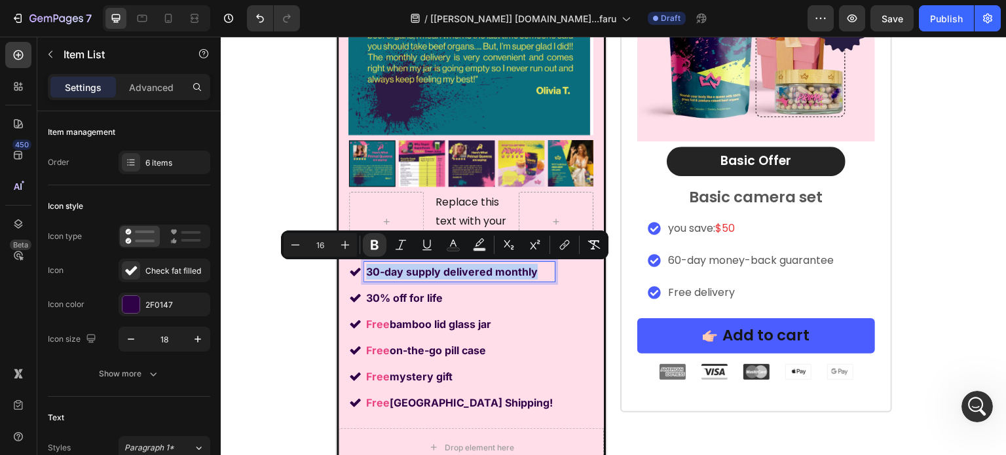
copy strong "30-day supply delivered monthly"
click at [472, 212] on div "Replace this text with your content" at bounding box center [471, 221] width 75 height 59
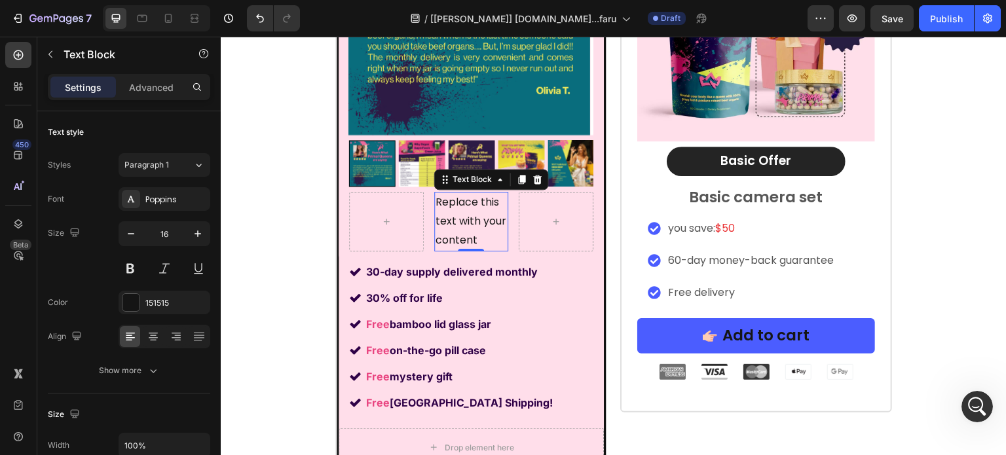
click at [472, 212] on p "Replace this text with your content" at bounding box center [472, 221] width 72 height 56
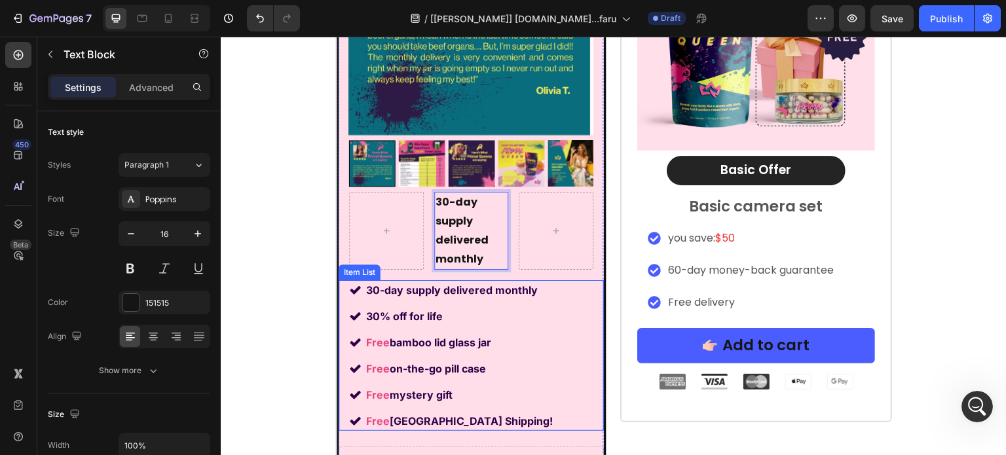
click at [423, 291] on strong "30-day supply delivered monthly" at bounding box center [452, 290] width 172 height 13
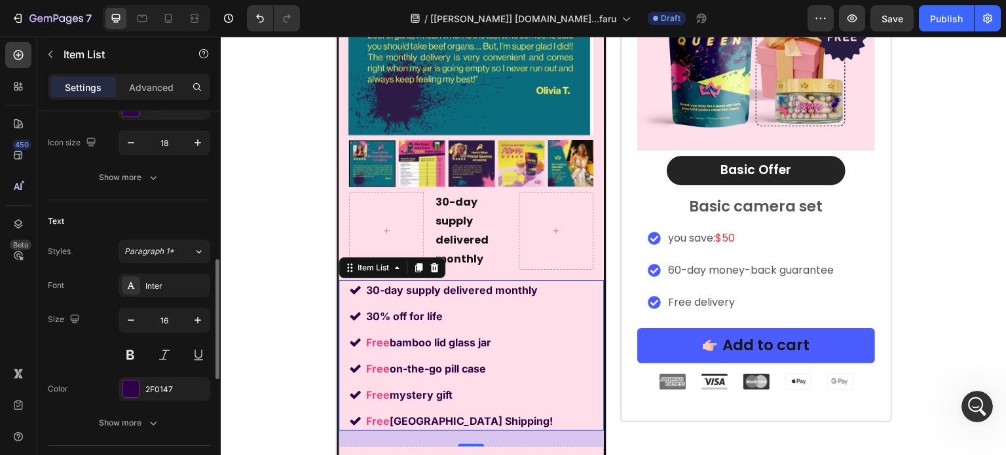
scroll to position [262, 0]
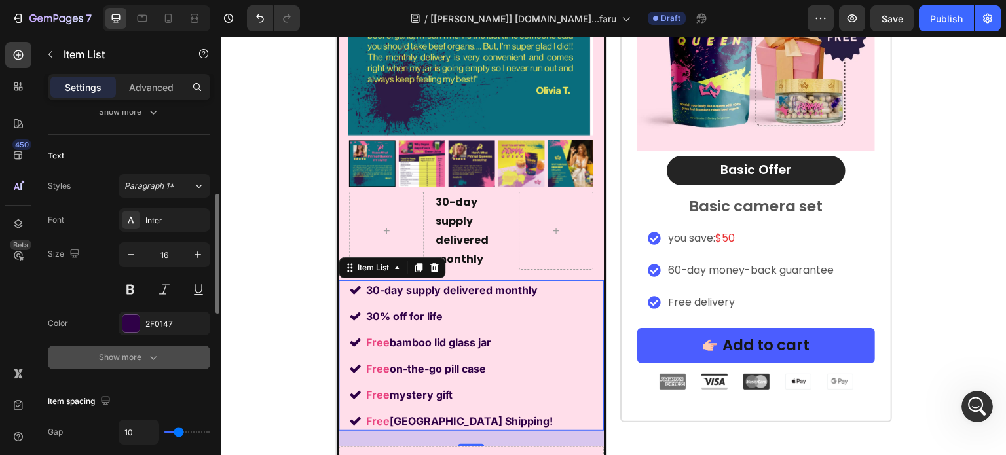
click at [157, 357] on icon "button" at bounding box center [153, 357] width 13 height 13
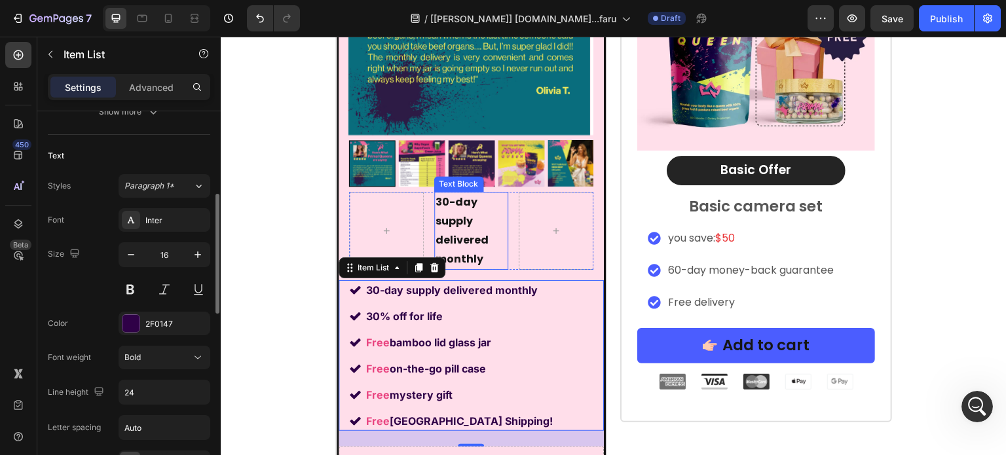
click at [445, 231] on p "30-day supply delivered monthly" at bounding box center [472, 230] width 72 height 75
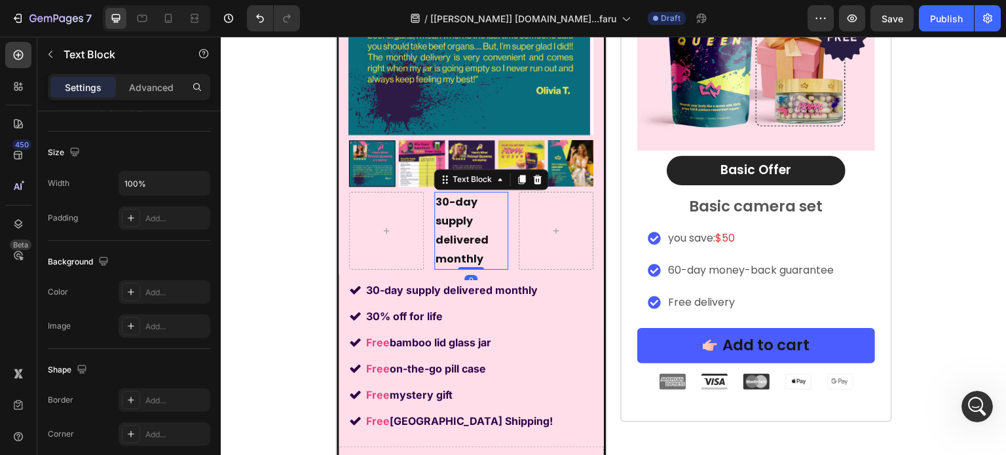
scroll to position [0, 0]
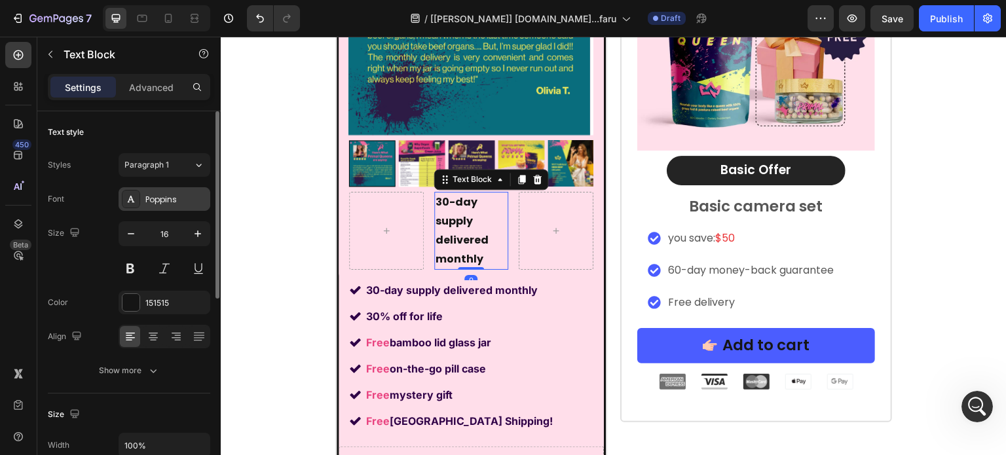
click at [157, 198] on div "Poppins" at bounding box center [176, 200] width 62 height 12
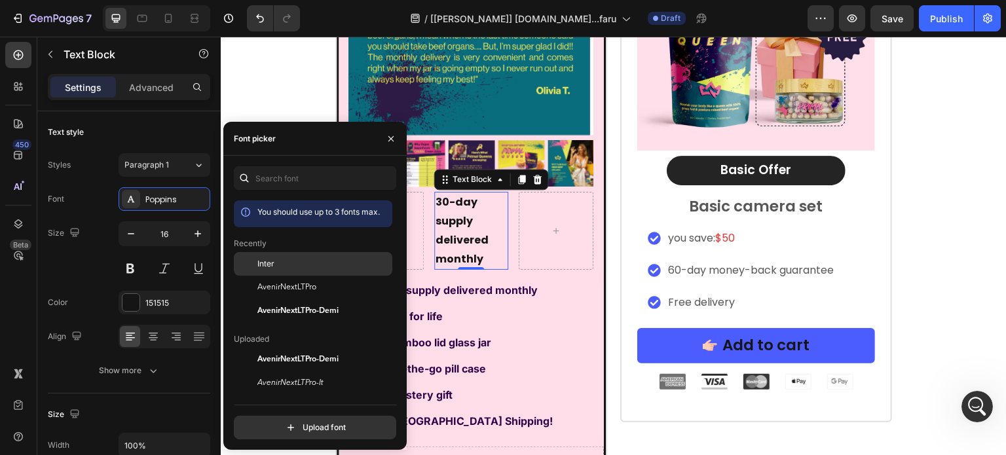
click at [276, 348] on div "Inter" at bounding box center [313, 360] width 159 height 24
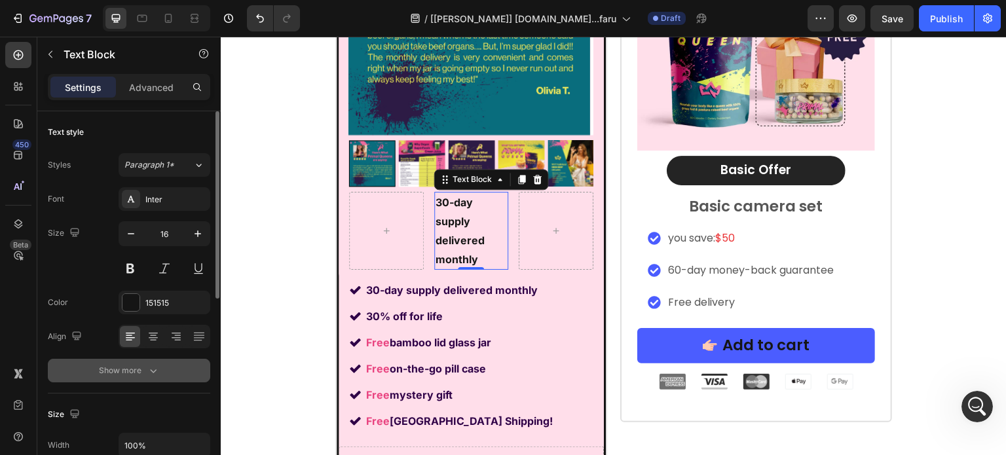
click at [160, 363] on button "Show more" at bounding box center [129, 371] width 162 height 24
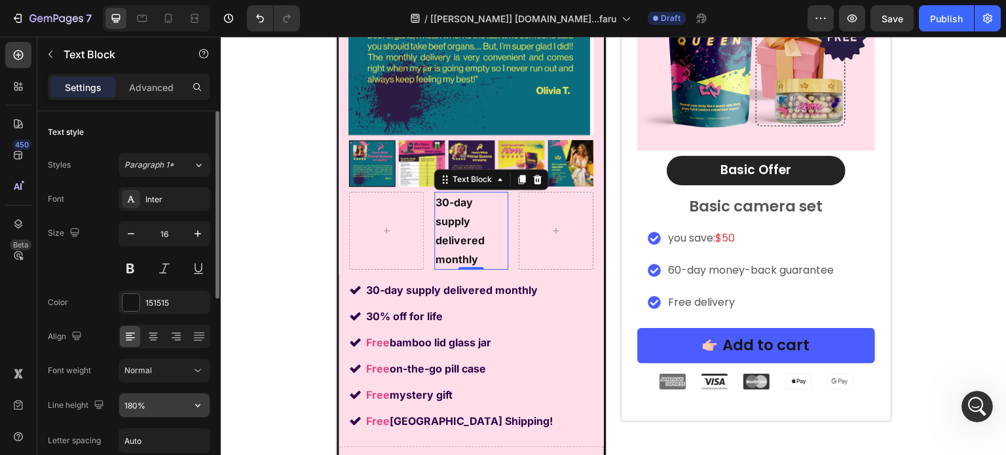
click at [162, 405] on input "180%" at bounding box center [164, 406] width 90 height 24
click at [162, 404] on input "180%" at bounding box center [164, 406] width 90 height 24
click at [163, 404] on input "180%" at bounding box center [164, 406] width 90 height 24
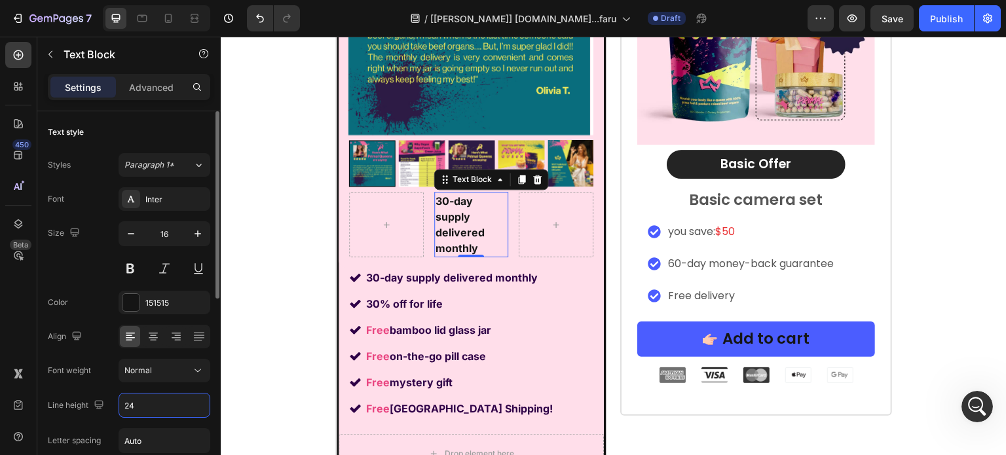
type input "24"
click at [160, 302] on div "151515" at bounding box center [176, 303] width 62 height 12
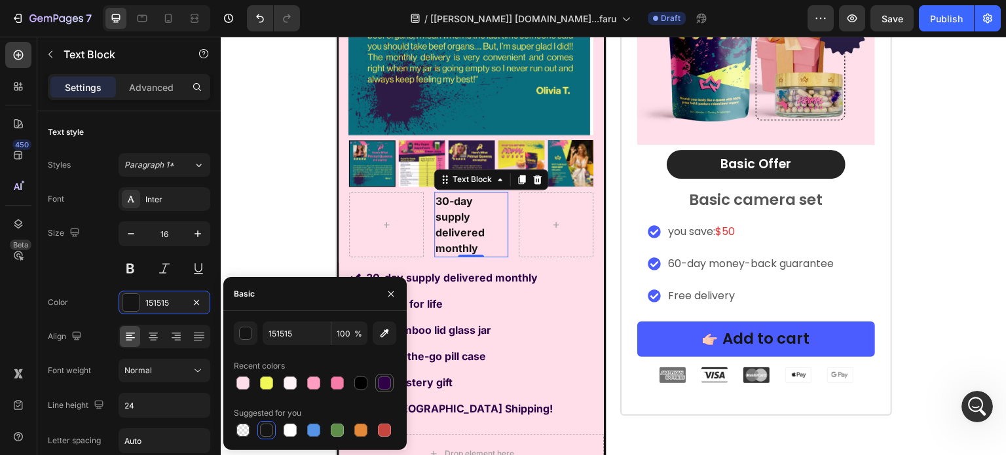
click at [385, 378] on div at bounding box center [384, 383] width 13 height 13
type input "2F0147"
click at [373, 217] on div at bounding box center [386, 224] width 31 height 21
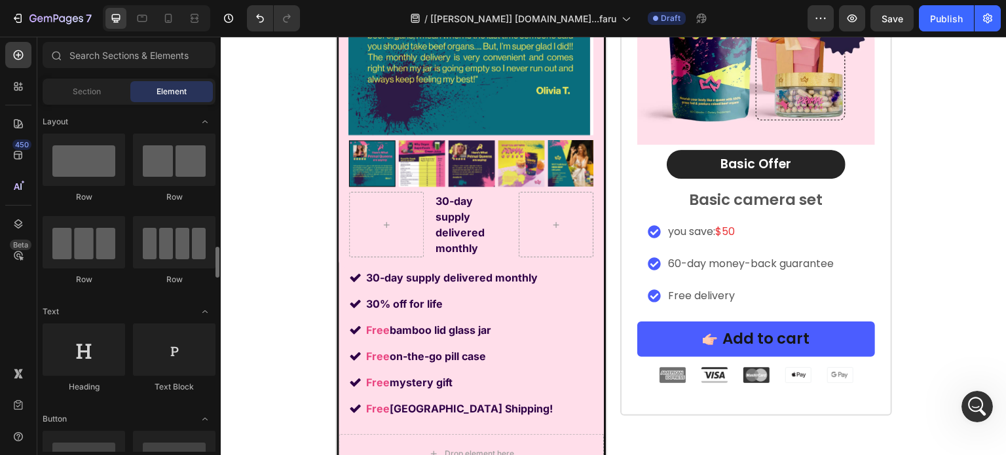
scroll to position [131, 0]
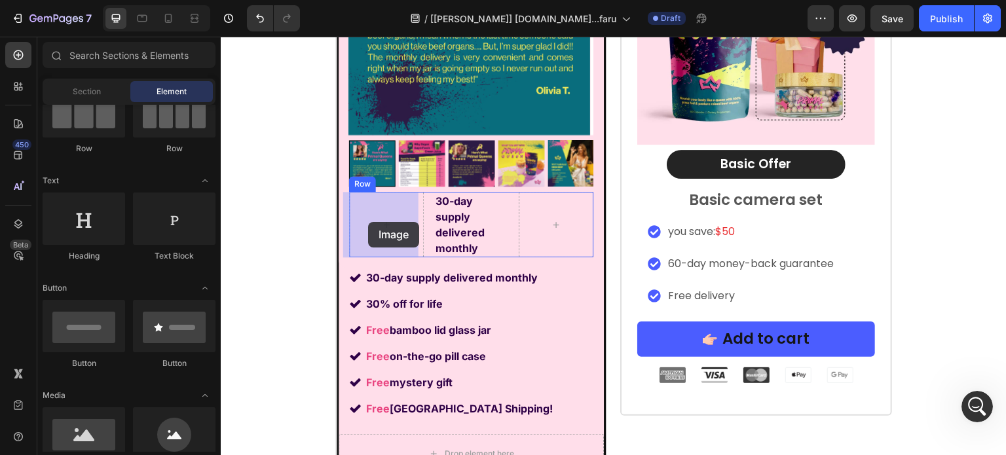
drag, startPoint x: 386, startPoint y: 474, endPoint x: 368, endPoint y: 222, distance: 252.2
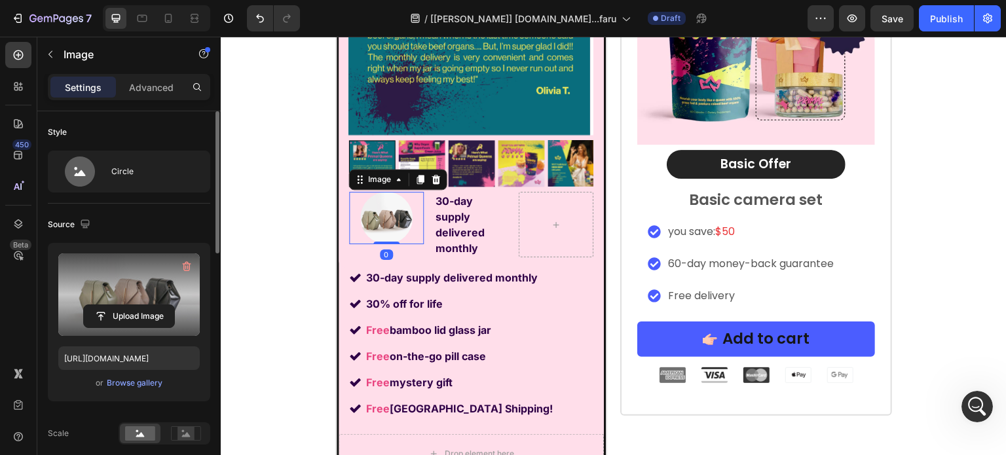
click at [132, 303] on label at bounding box center [128, 294] width 141 height 83
click at [132, 305] on input "file" at bounding box center [129, 316] width 90 height 22
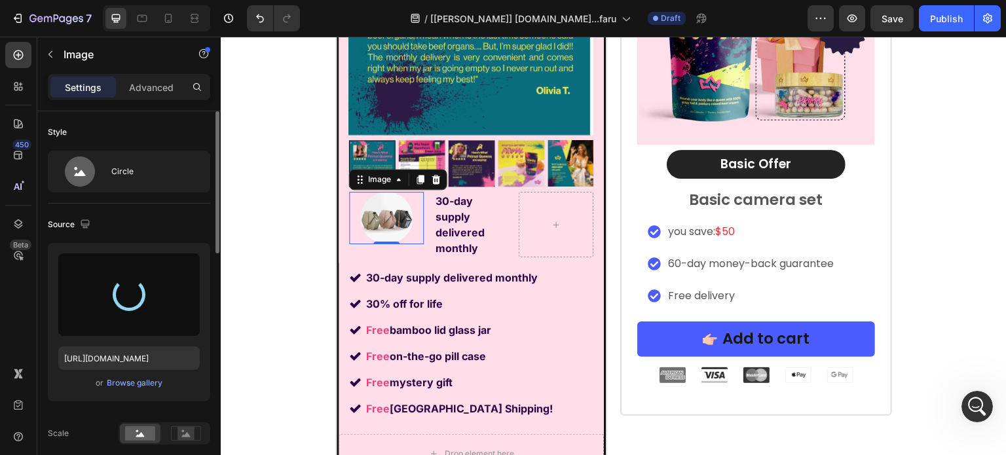
type input "https://cdn.shopify.com/s/files/1/0869/5912/8851/files/gempages_511364164535452…"
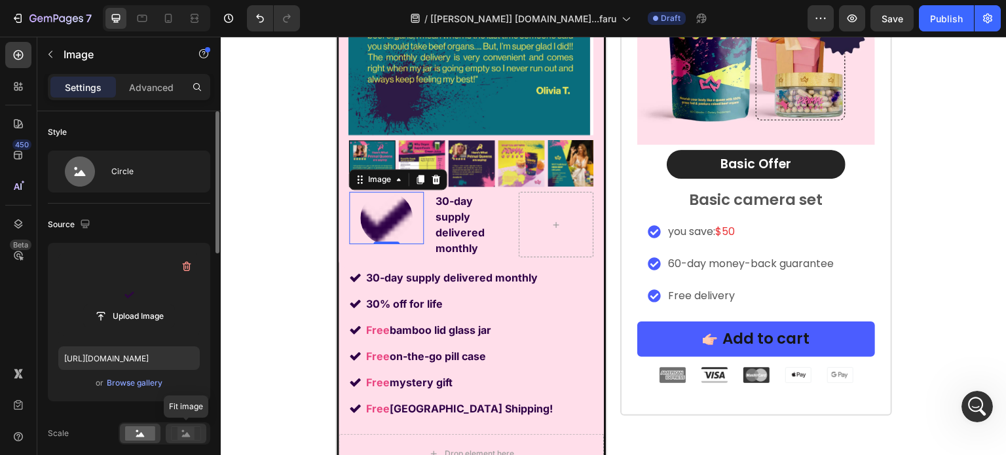
click at [177, 428] on icon at bounding box center [186, 433] width 30 height 14
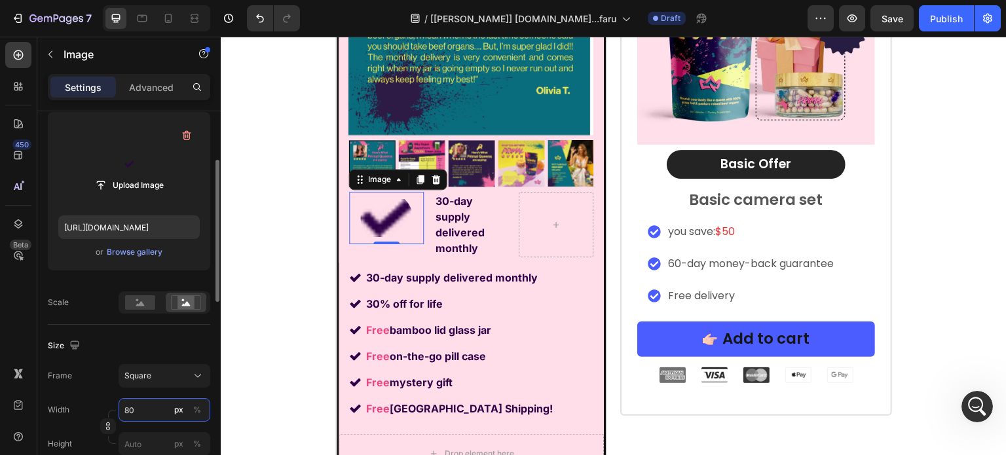
click at [164, 414] on input "80" at bounding box center [165, 410] width 92 height 24
type input "5"
type input "50"
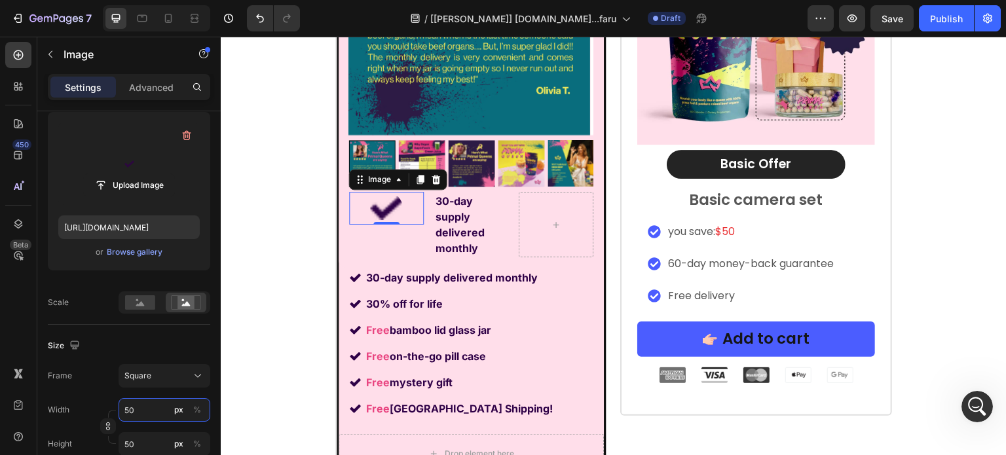
type input "5"
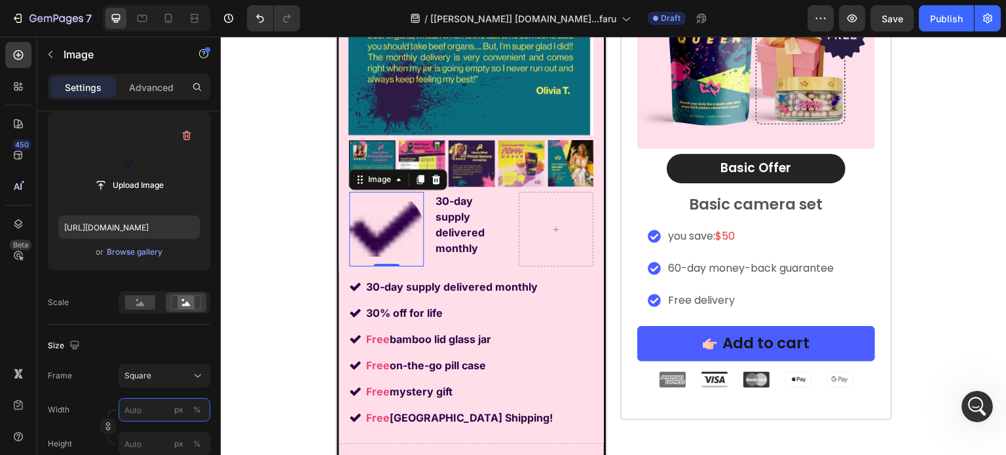
type input "5"
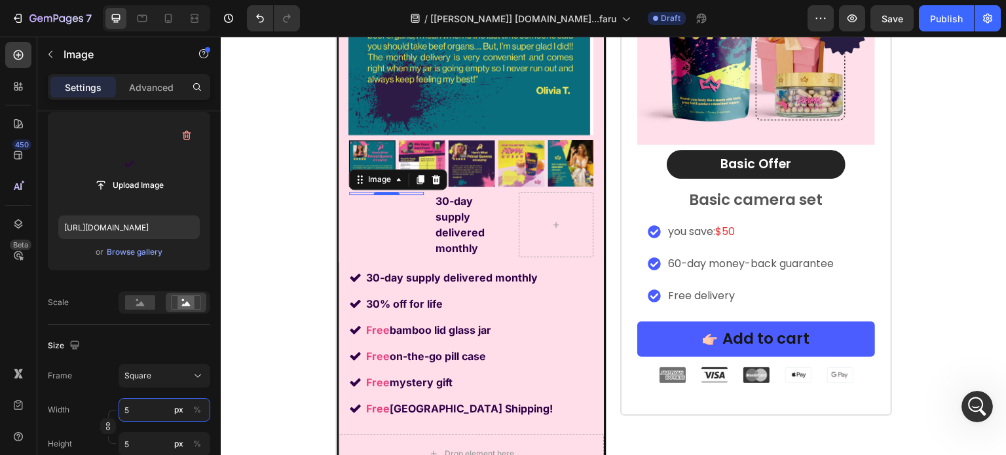
type input "52"
type input "520"
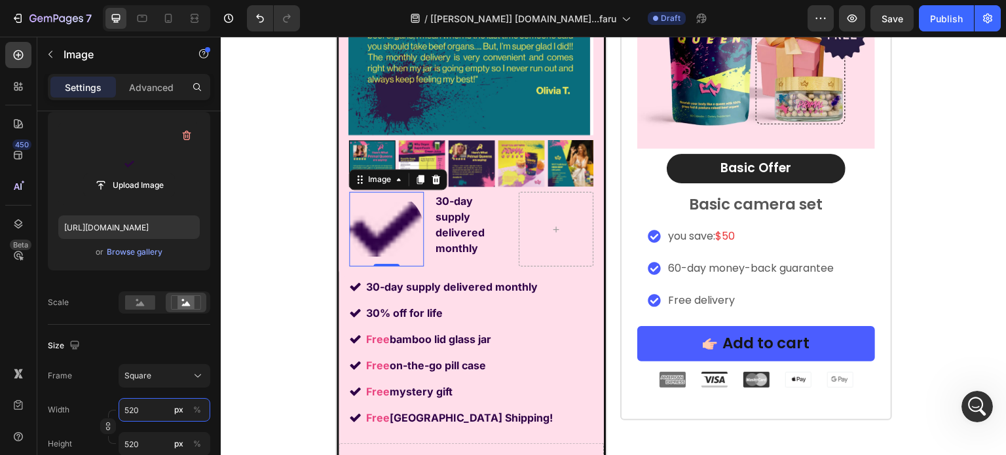
type input "52"
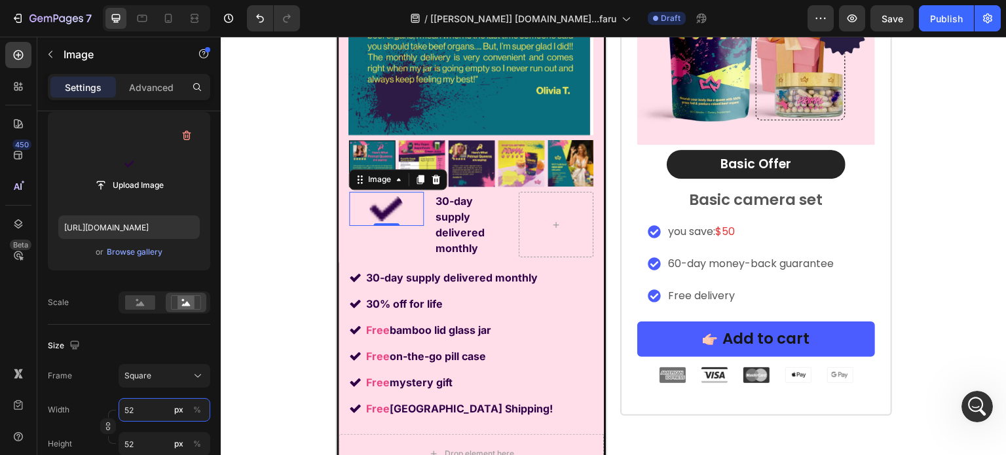
type input "5"
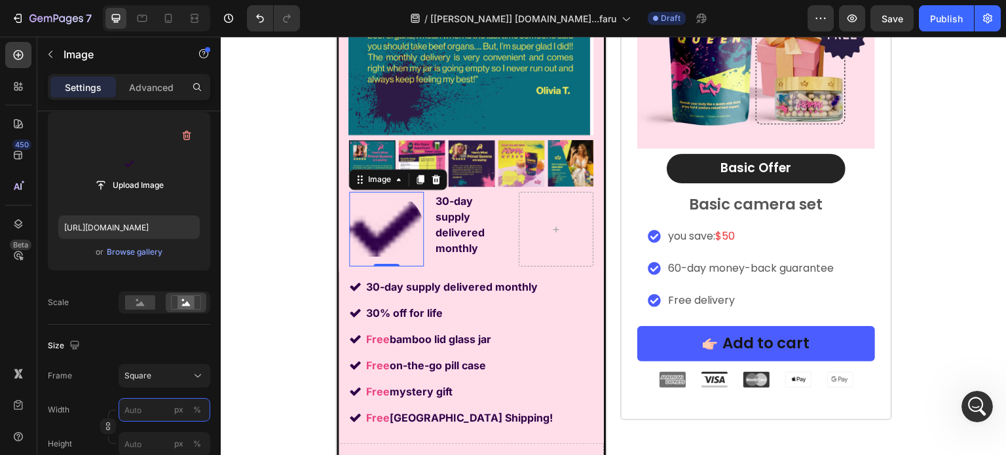
type input "2"
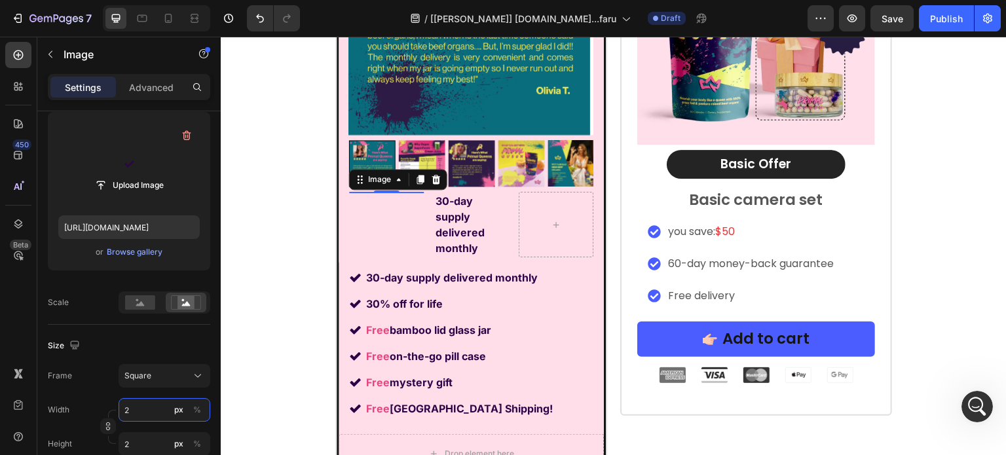
type input "20"
click at [161, 409] on input "20" at bounding box center [165, 410] width 92 height 24
type input "1"
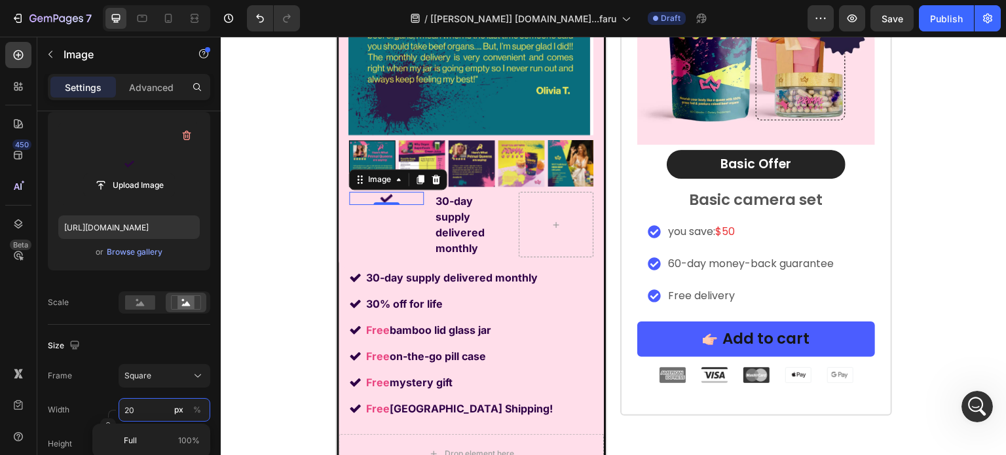
type input "1"
type input "15"
type input "1"
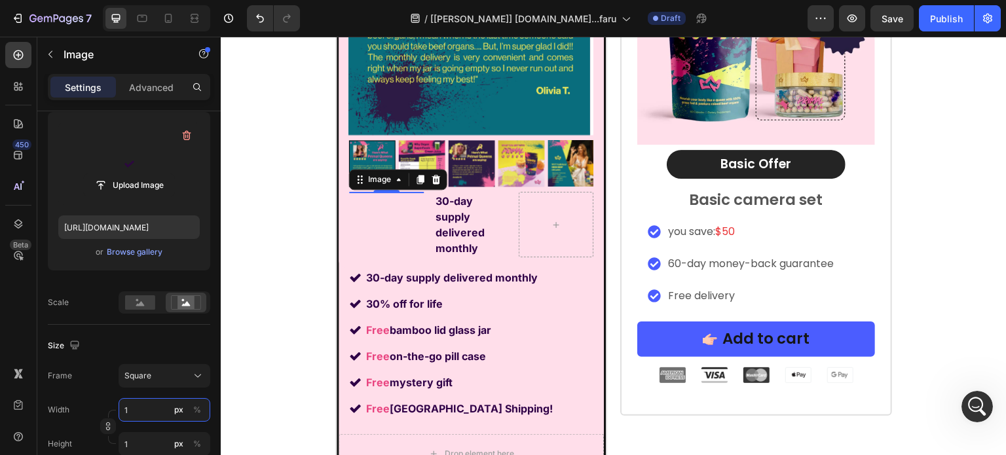
type input "19"
type input "1"
type input "17"
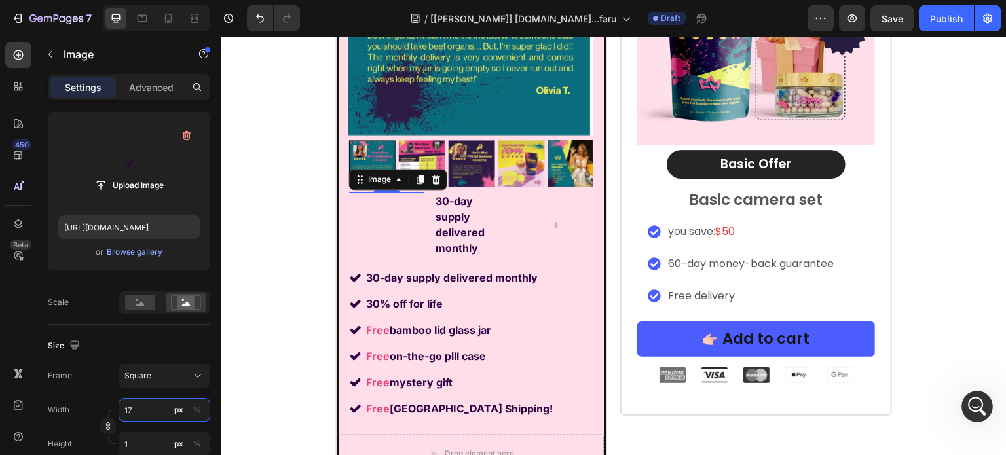
type input "17"
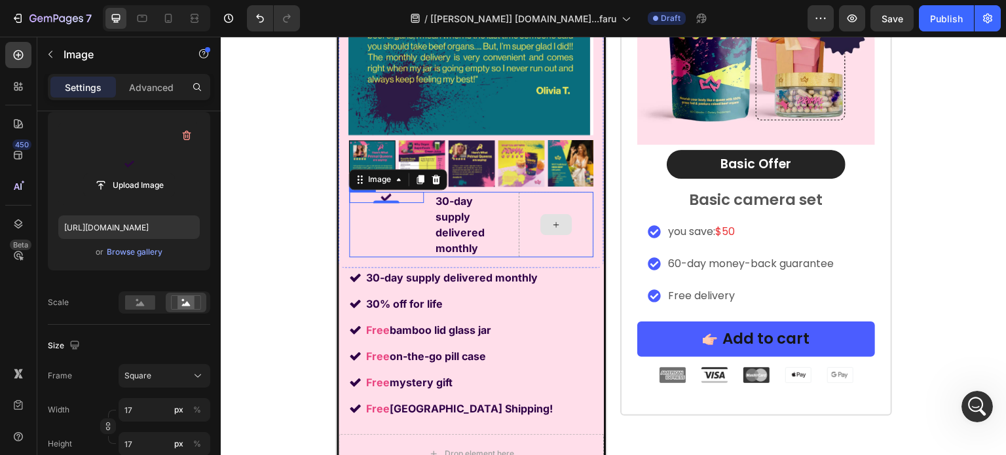
click at [557, 207] on div at bounding box center [556, 225] width 75 height 66
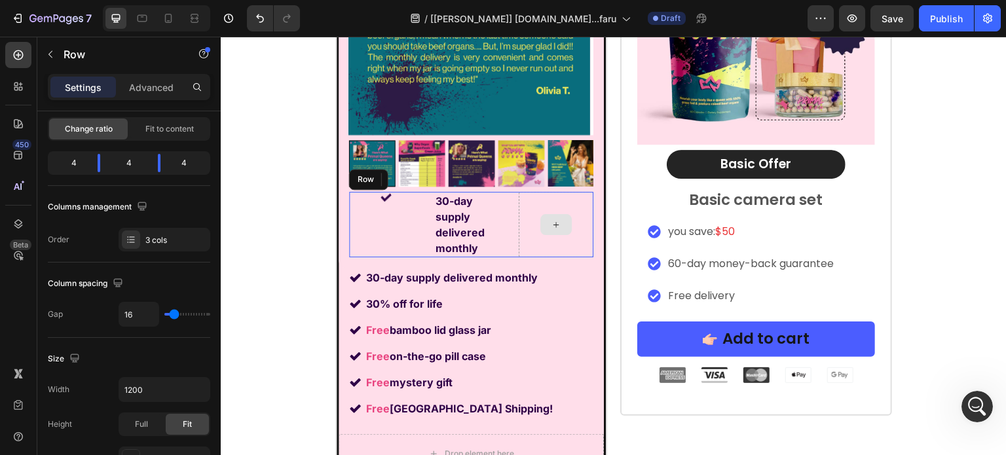
click at [417, 230] on div "Image 0" at bounding box center [386, 225] width 75 height 66
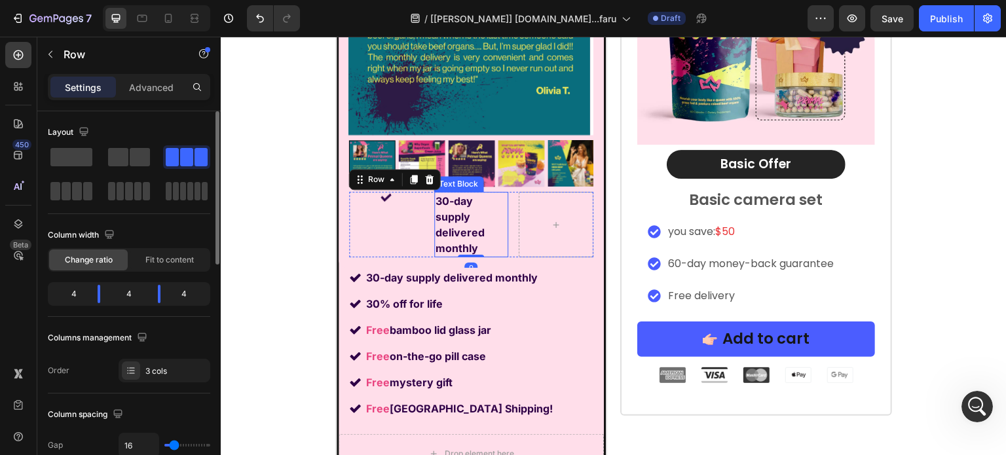
click at [452, 212] on strong "30-day supply delivered monthly" at bounding box center [460, 225] width 49 height 60
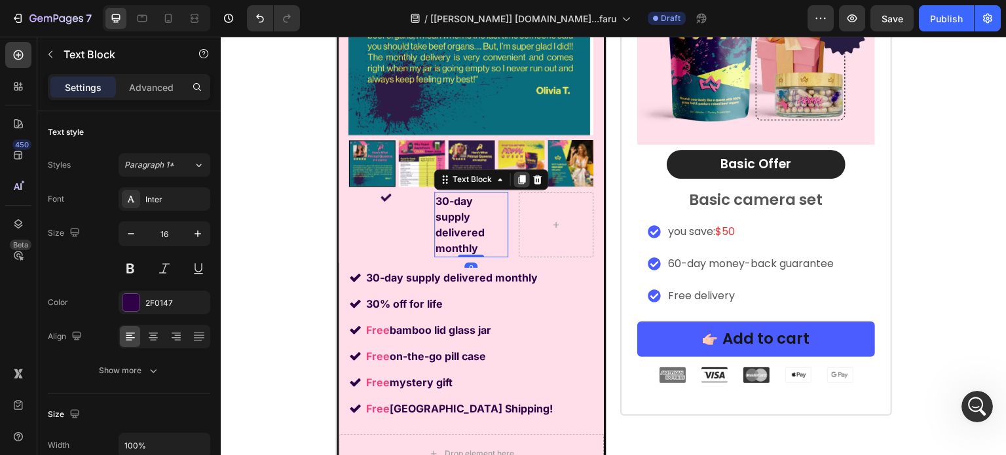
click at [514, 180] on div at bounding box center [522, 180] width 16 height 16
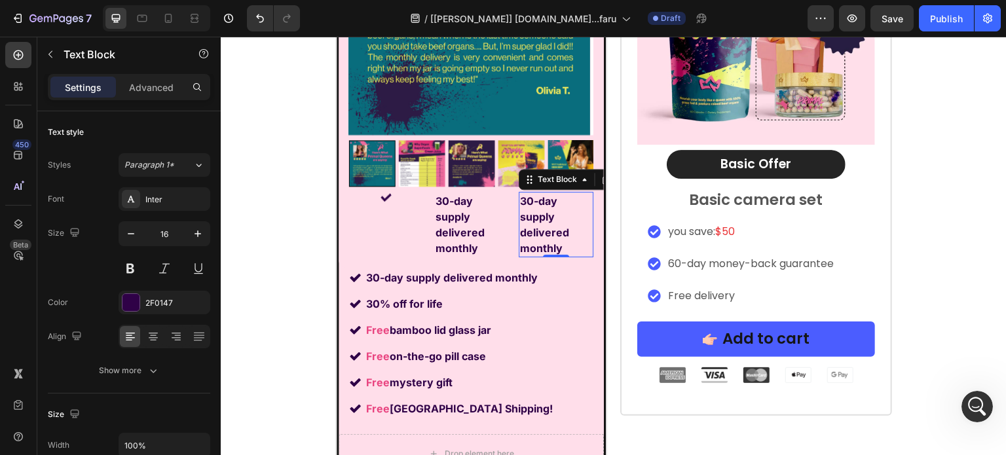
click at [556, 212] on p "30-day supply delivered monthly" at bounding box center [556, 224] width 72 height 63
click at [555, 212] on p "30-day supply delivered monthly" at bounding box center [556, 224] width 72 height 63
drag, startPoint x: 556, startPoint y: 212, endPoint x: 549, endPoint y: 215, distance: 7.7
click at [553, 214] on p "30-day supply delivered monthly" at bounding box center [556, 224] width 72 height 63
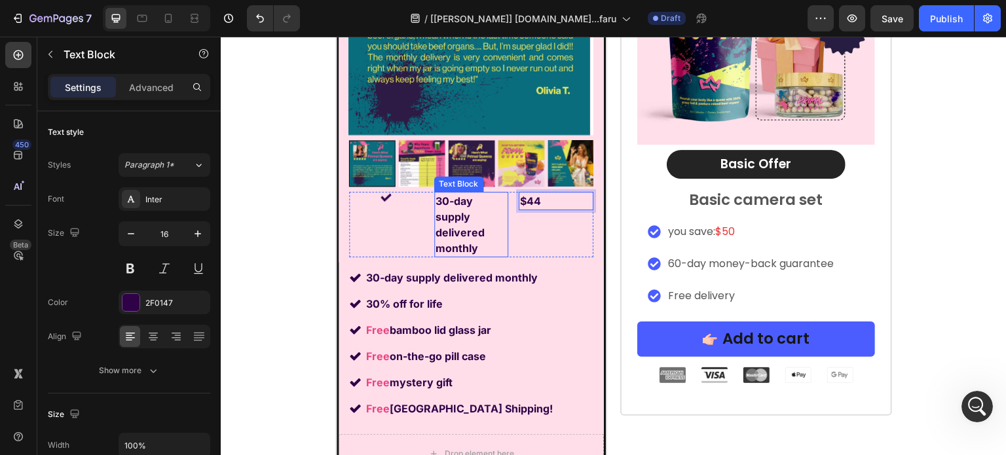
click at [502, 234] on p "30-day supply delivered monthly" at bounding box center [472, 224] width 72 height 63
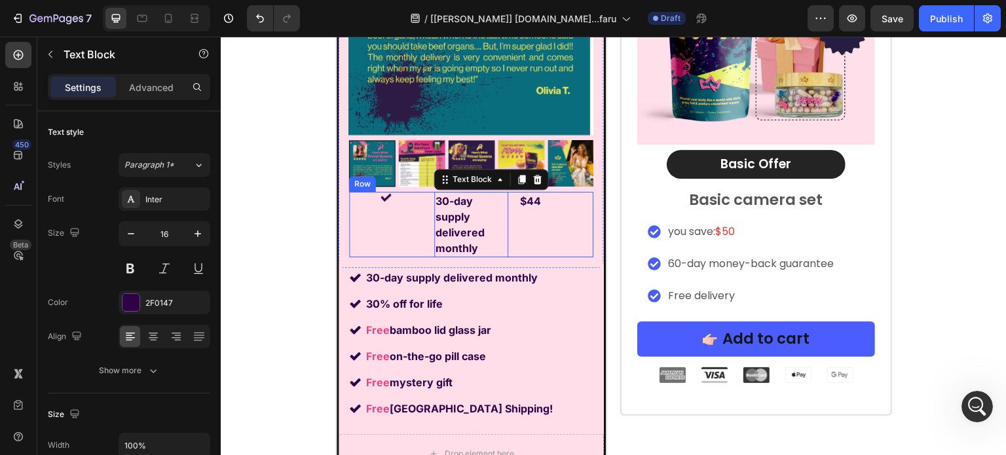
click at [519, 236] on div "$44 Text Block" at bounding box center [556, 225] width 75 height 66
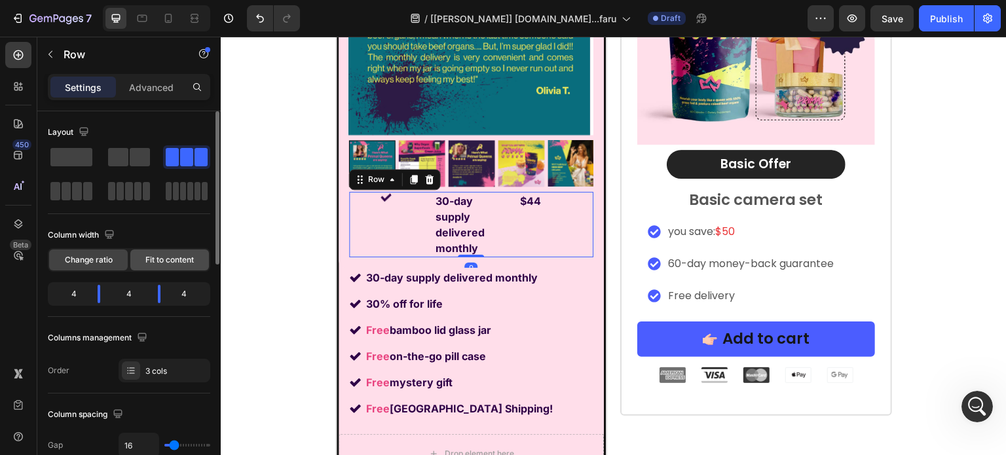
click at [164, 262] on span "Fit to content" at bounding box center [169, 260] width 48 height 12
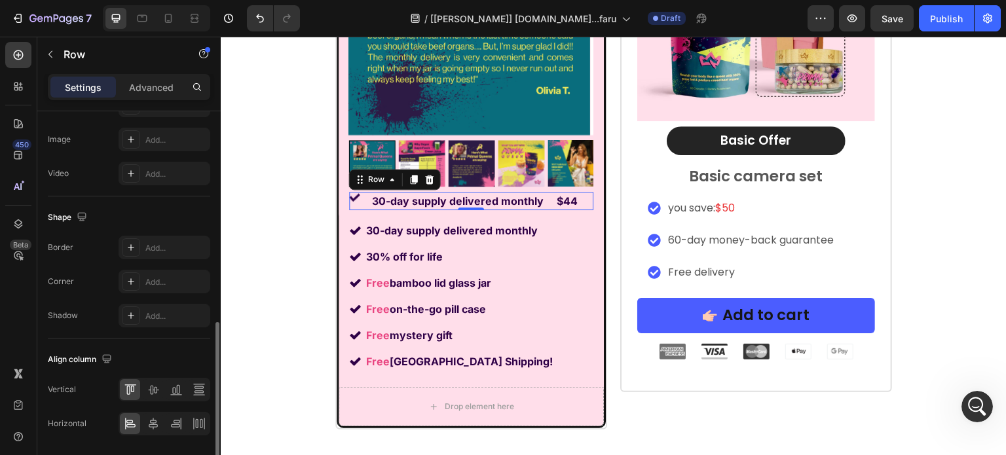
scroll to position [565, 0]
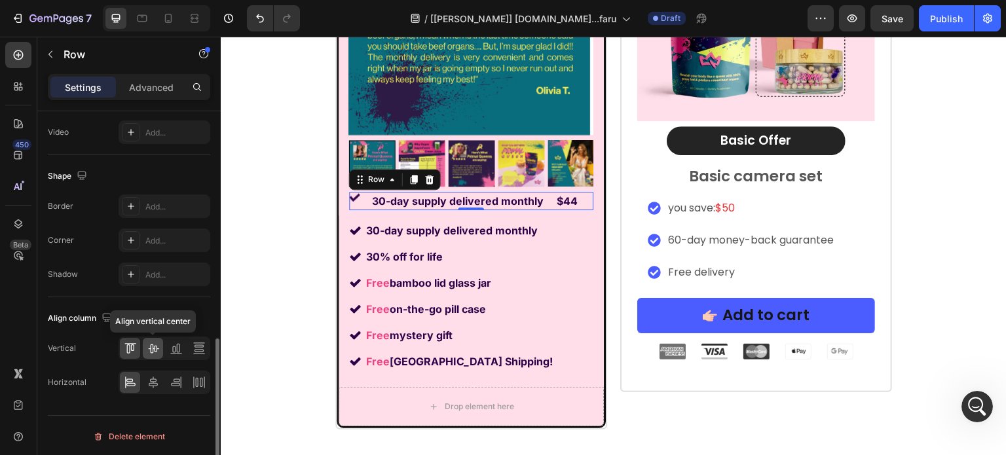
click at [149, 342] on icon at bounding box center [153, 348] width 13 height 13
click at [154, 376] on icon at bounding box center [153, 382] width 13 height 13
click at [367, 202] on div "Image 30-day supply delivered monthly Text Block $44 Text Block Row 0" at bounding box center [471, 201] width 244 height 18
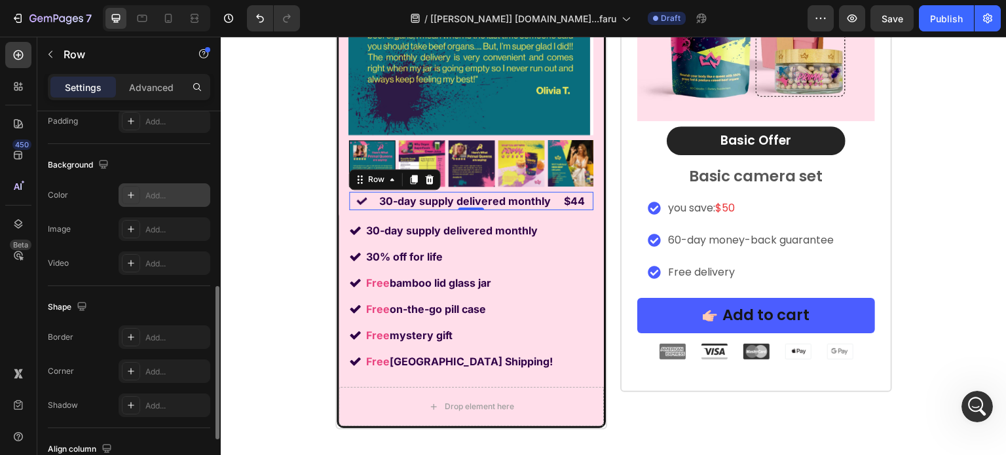
scroll to position [238, 0]
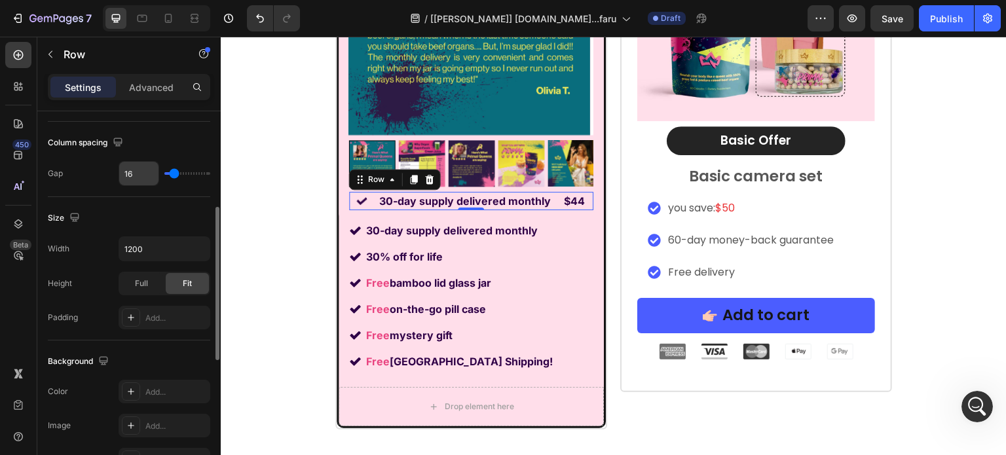
click at [147, 172] on input "16" at bounding box center [138, 174] width 39 height 24
type input "1"
type input "10"
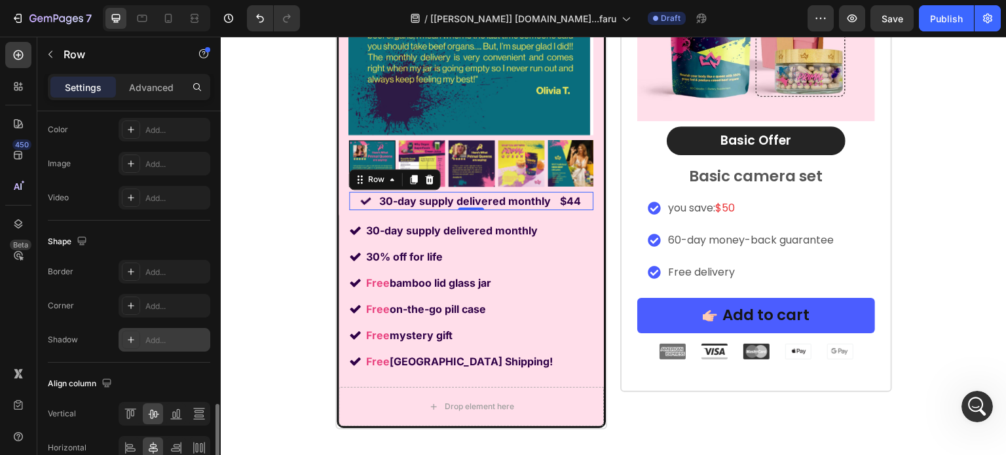
scroll to position [565, 0]
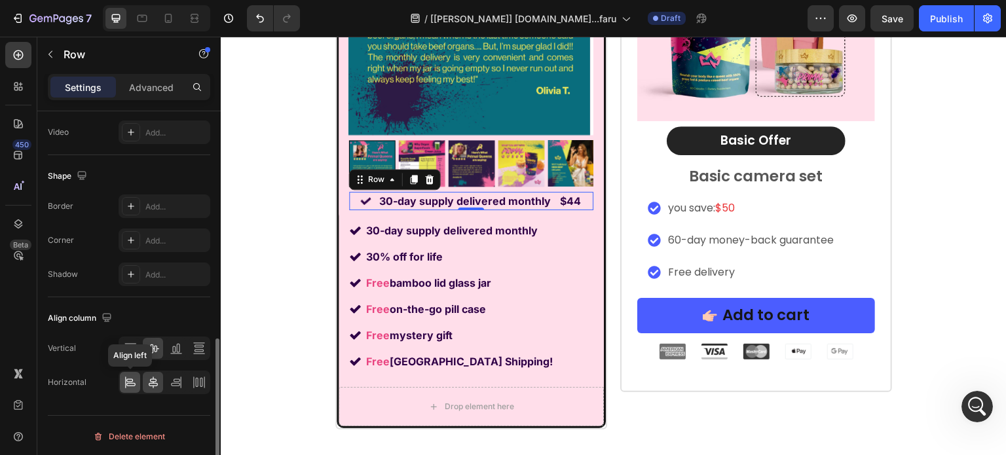
type input "10"
click at [134, 380] on icon at bounding box center [130, 382] width 13 height 13
click at [550, 197] on strong "$44" at bounding box center [559, 201] width 21 height 13
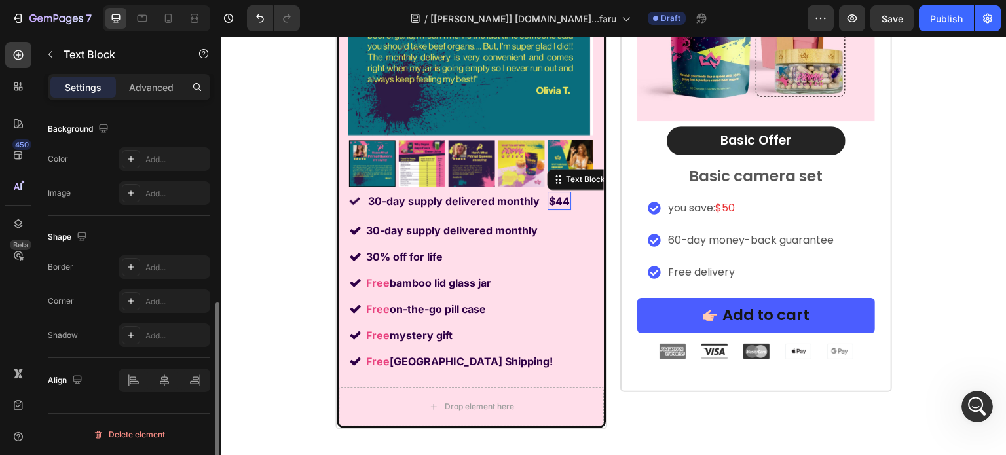
scroll to position [0, 0]
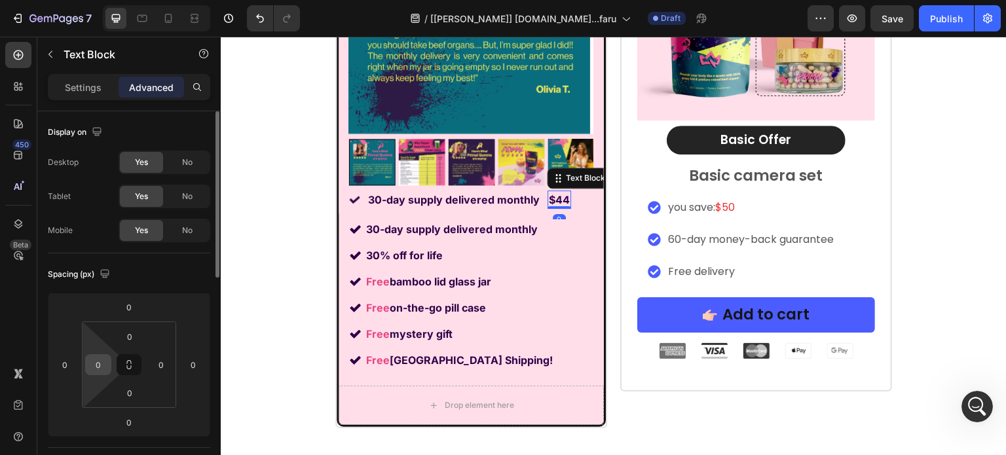
scroll to position [2, 0]
click at [102, 356] on input "0" at bounding box center [98, 365] width 20 height 20
type input "1"
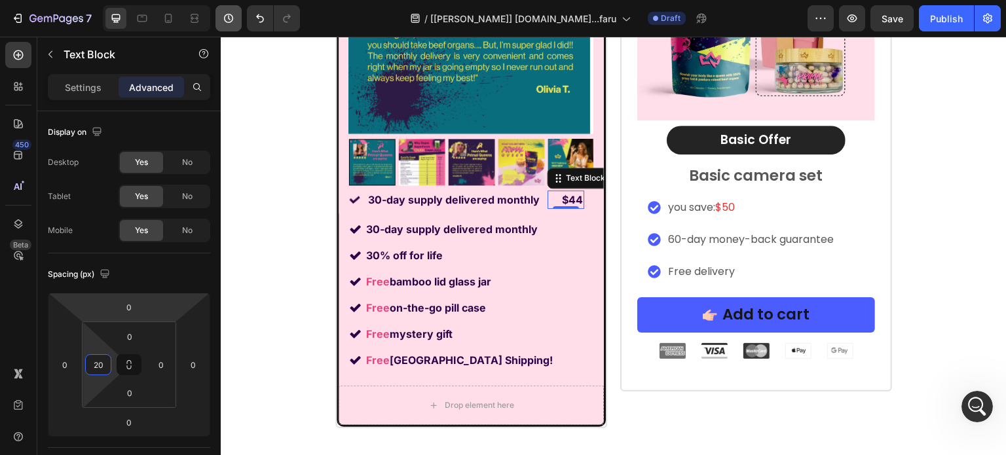
type input "20"
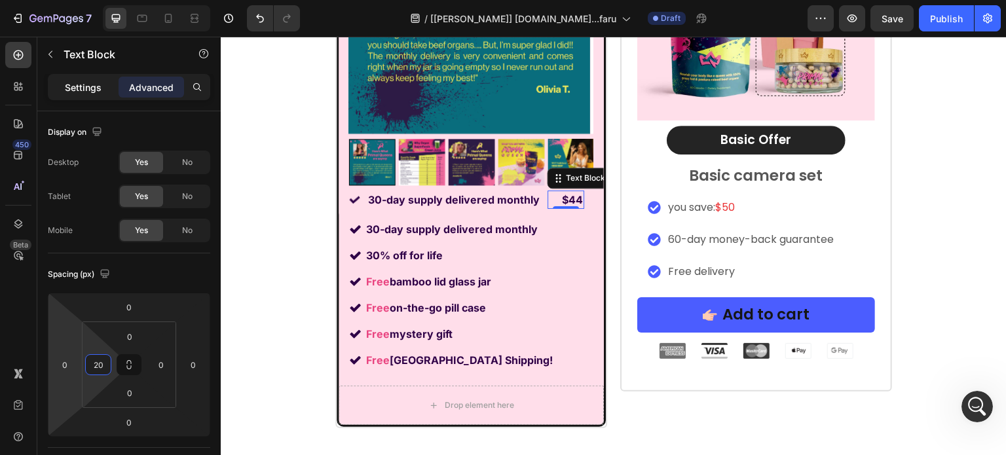
click at [76, 81] on p "Settings" at bounding box center [83, 88] width 37 height 14
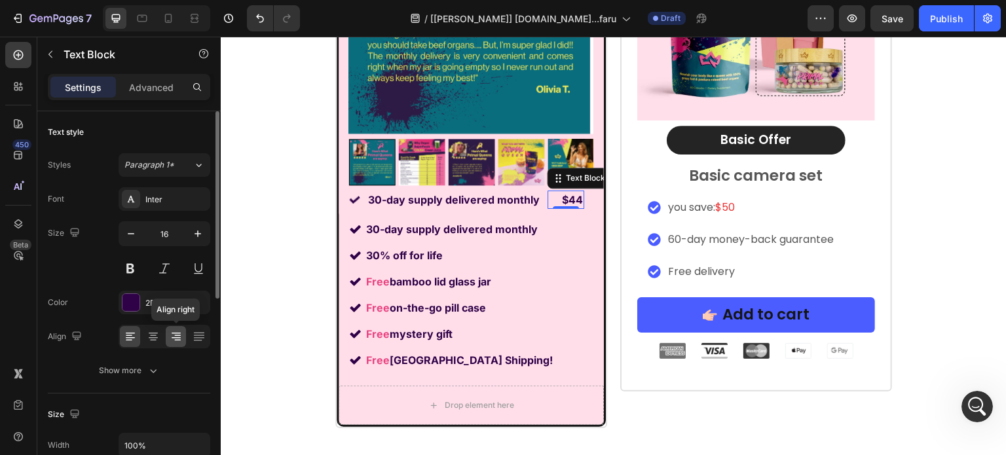
click at [174, 338] on icon at bounding box center [176, 336] width 13 height 13
click at [155, 91] on p "Advanced" at bounding box center [151, 88] width 45 height 14
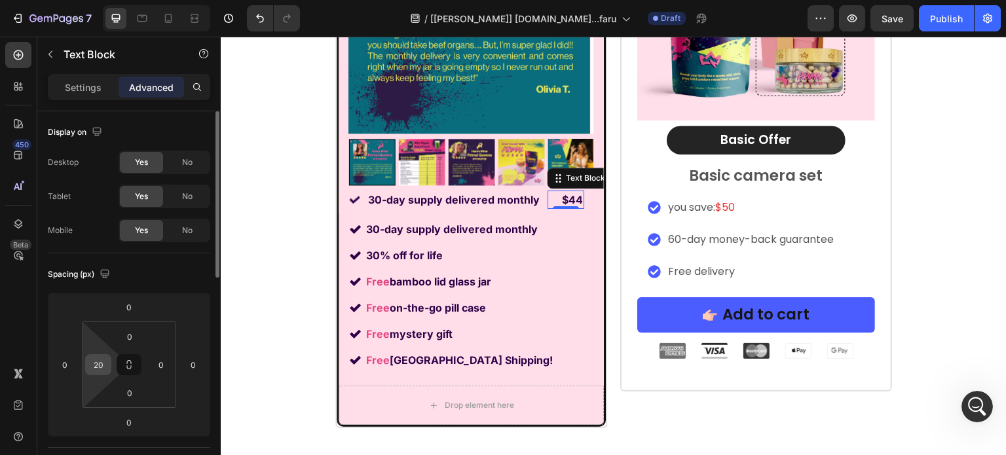
click at [104, 359] on input "20" at bounding box center [98, 365] width 20 height 20
type input "3"
type input "40"
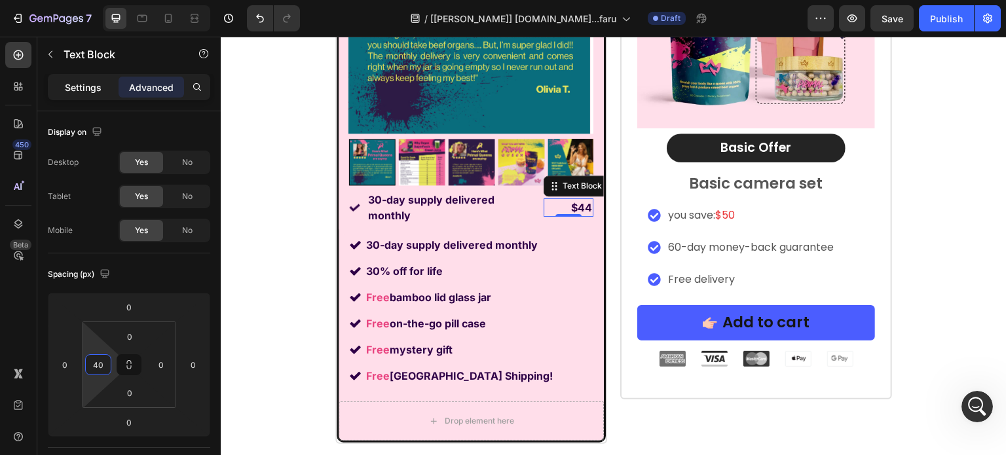
click at [73, 86] on p "Settings" at bounding box center [83, 88] width 37 height 14
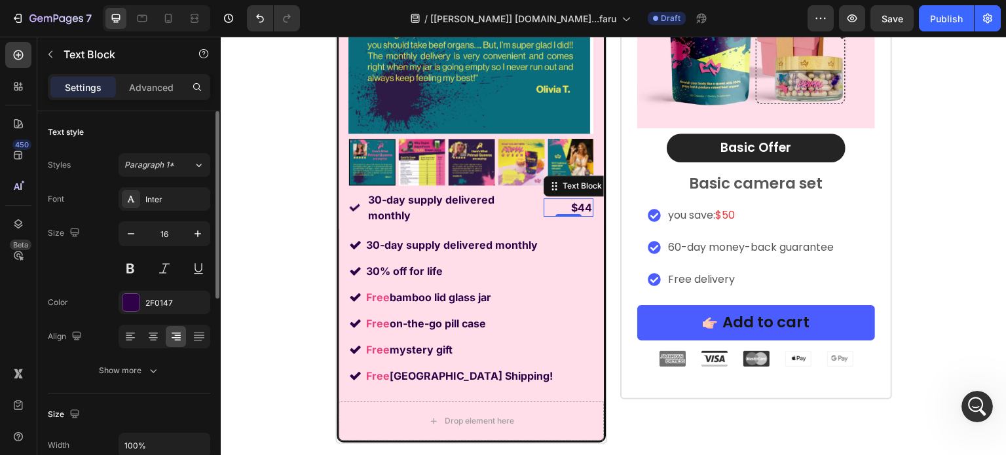
scroll to position [131, 0]
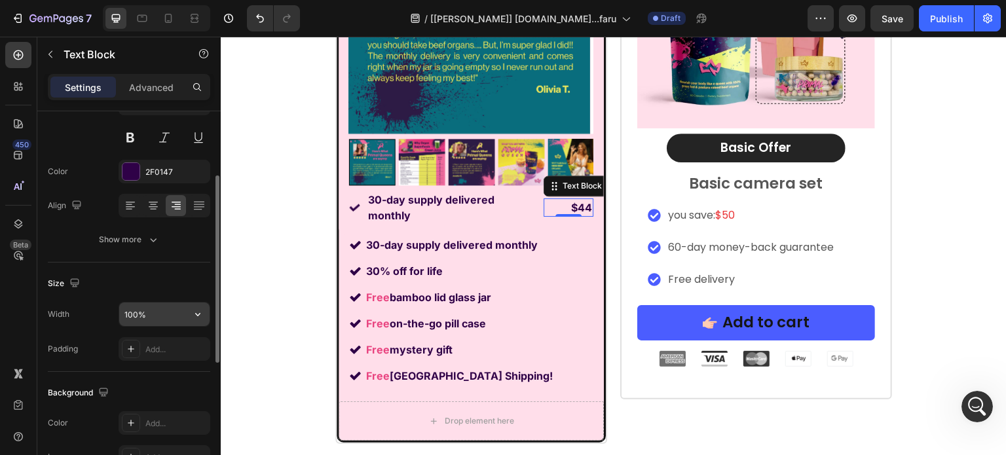
click at [134, 317] on input "100%" at bounding box center [164, 315] width 90 height 24
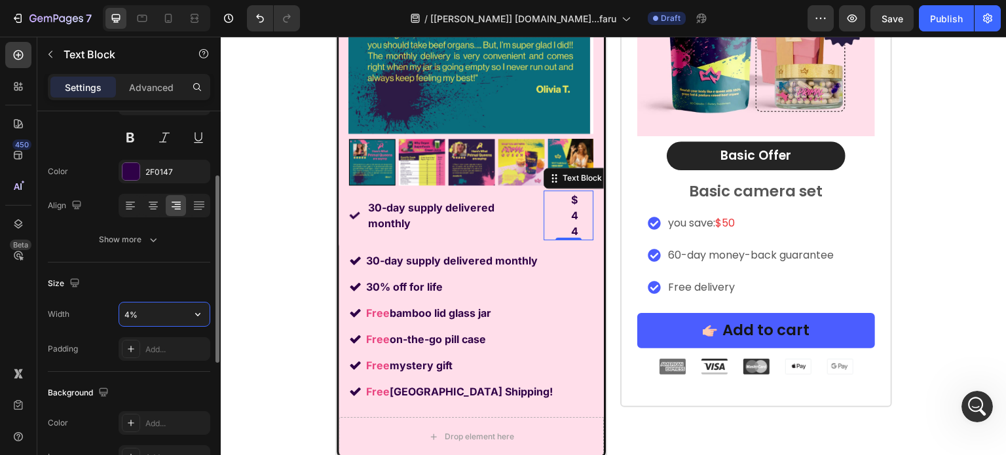
type input "%"
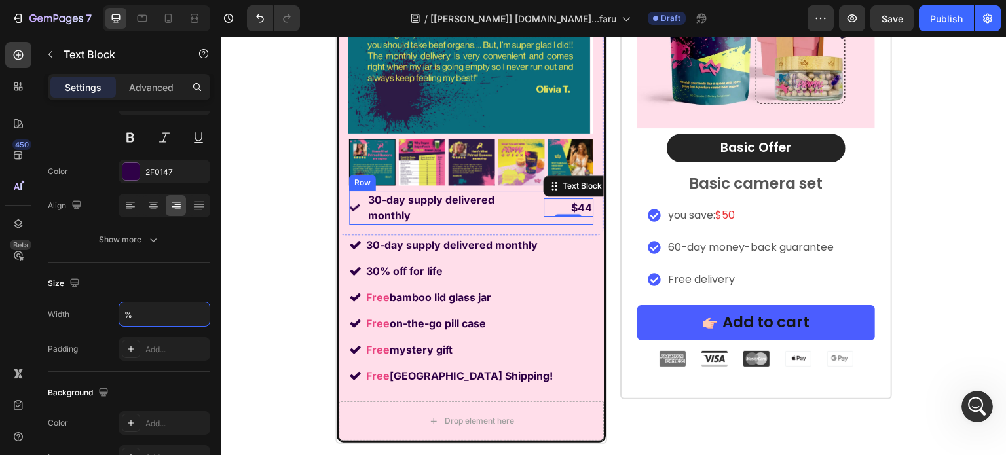
click at [349, 219] on div "Image" at bounding box center [354, 208] width 11 height 34
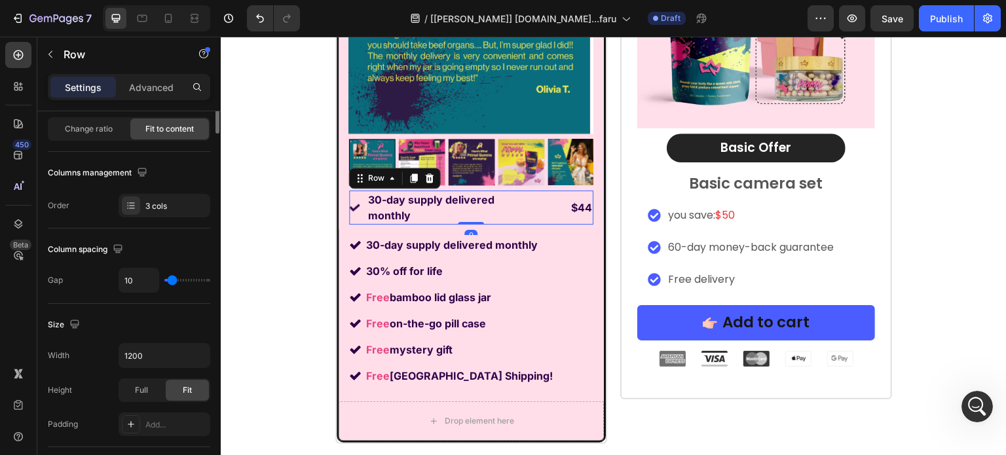
scroll to position [0, 0]
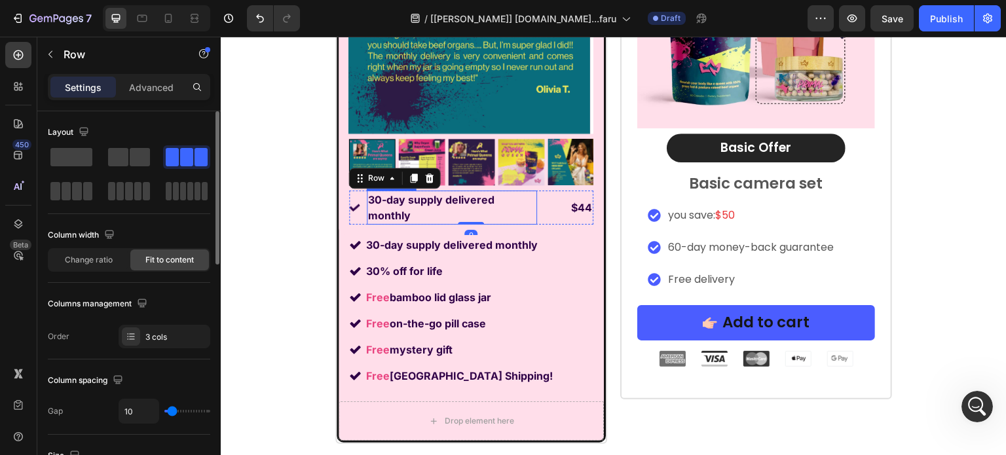
click at [450, 209] on p "30-day supply delivered monthly" at bounding box center [452, 207] width 168 height 31
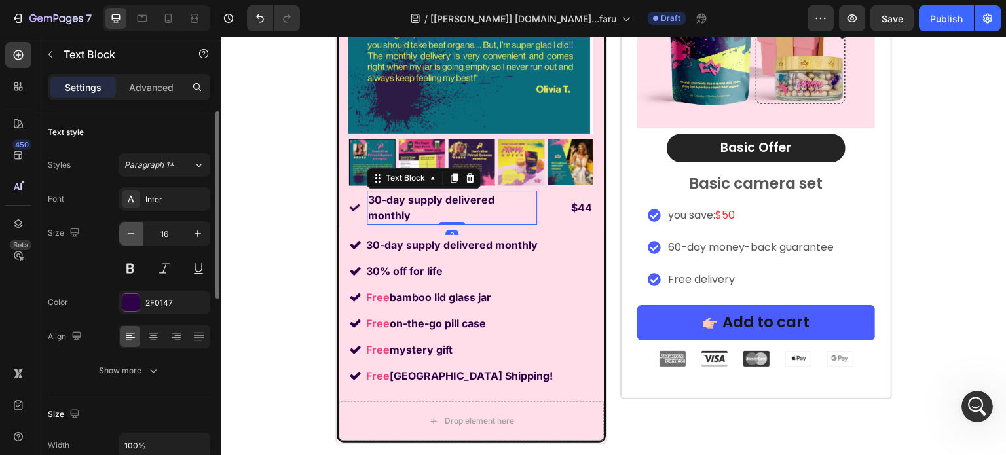
click at [132, 227] on icon "button" at bounding box center [130, 233] width 13 height 13
type input "15"
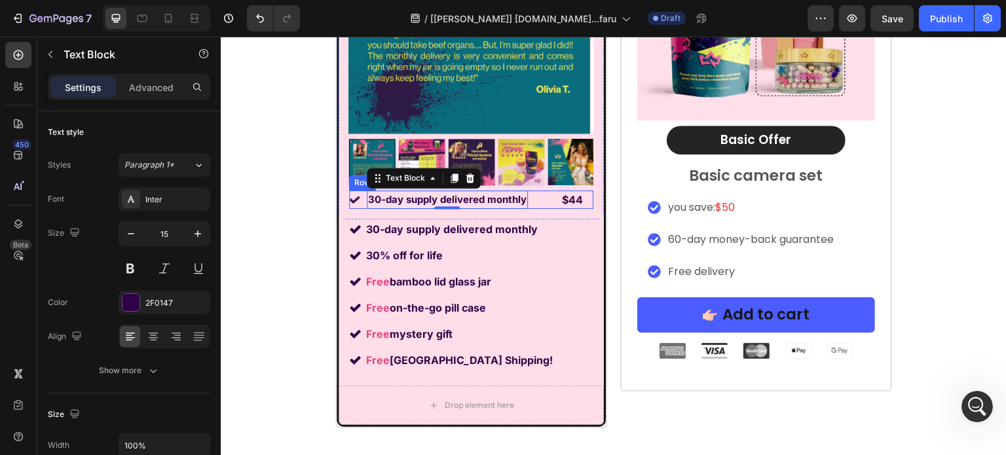
click at [527, 206] on div "Image 30-day supply delivered monthly Text Block 0 $44 Text Block Row" at bounding box center [471, 200] width 244 height 18
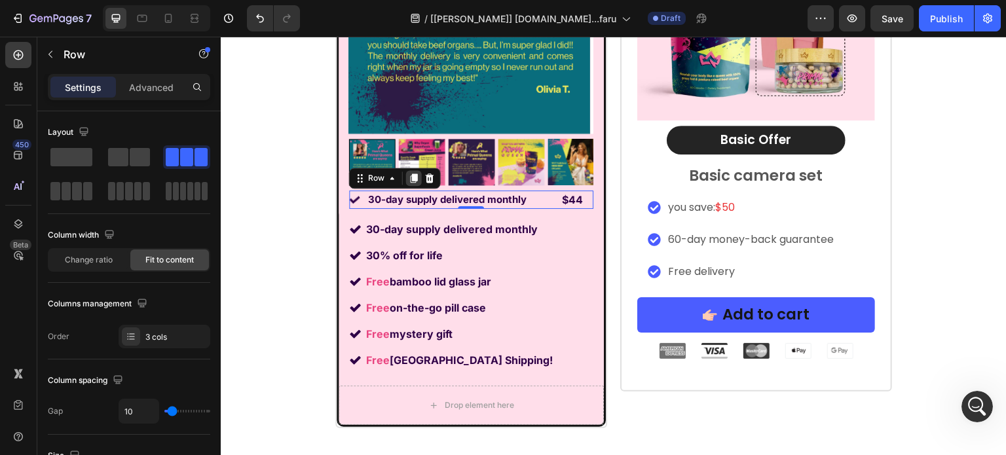
click at [411, 183] on icon at bounding box center [414, 178] width 7 height 9
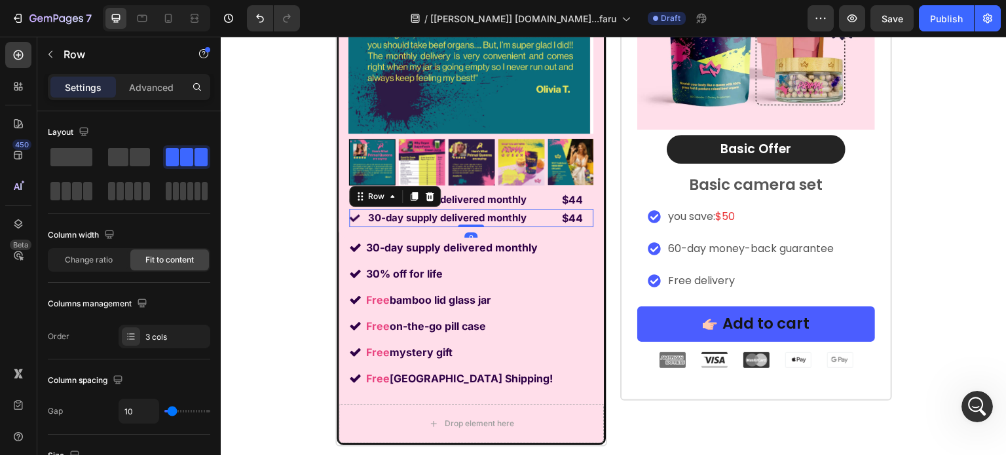
click at [407, 183] on img at bounding box center [422, 162] width 47 height 47
click at [407, 193] on p "30-day supply delivered monthly" at bounding box center [447, 200] width 159 height 16
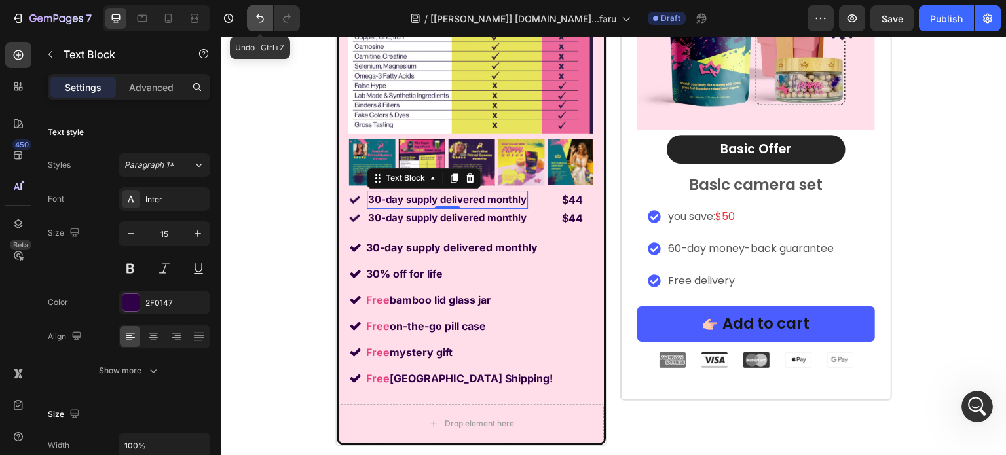
drag, startPoint x: 269, startPoint y: 20, endPoint x: 179, endPoint y: 219, distance: 217.6
click at [269, 20] on button "Undo/Redo" at bounding box center [260, 18] width 26 height 26
click at [562, 238] on div "30-day supply delivered monthly 30% off for life Free bamboo lid glass jar Free…" at bounding box center [471, 313] width 265 height 151
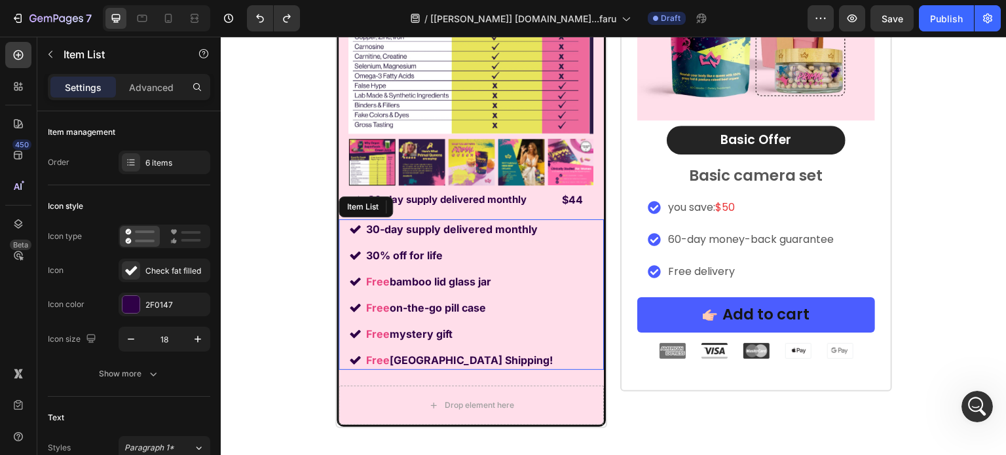
click at [517, 273] on div "Free bamboo lid glass jar" at bounding box center [459, 282] width 191 height 20
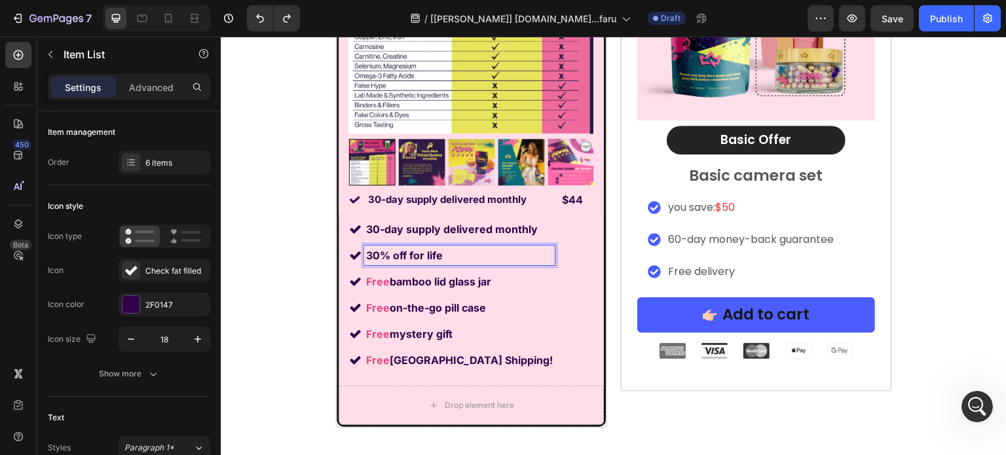
click at [565, 274] on div "30-day supply delivered monthly 30% off for life Free bamboo lid glass jar Free…" at bounding box center [471, 294] width 265 height 151
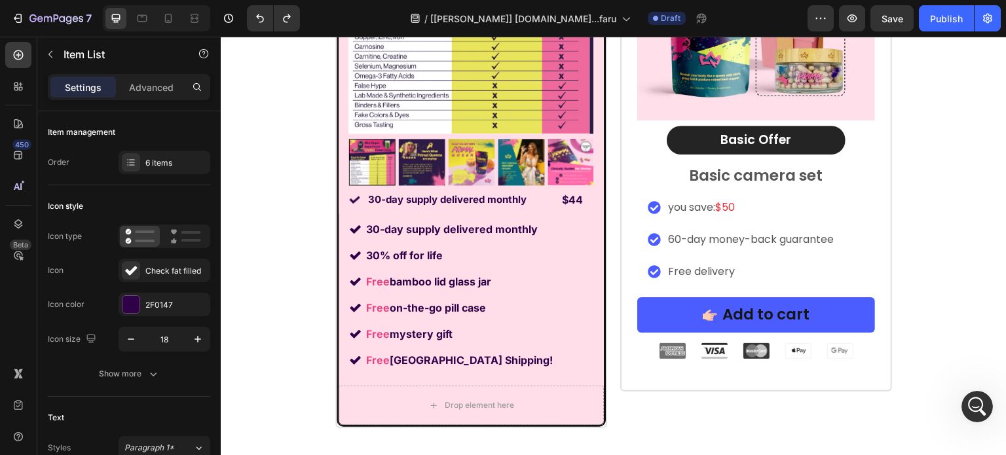
click at [502, 296] on div "30-day supply delivered monthly 30% off for life Free bamboo lid glass jar Free…" at bounding box center [452, 294] width 206 height 151
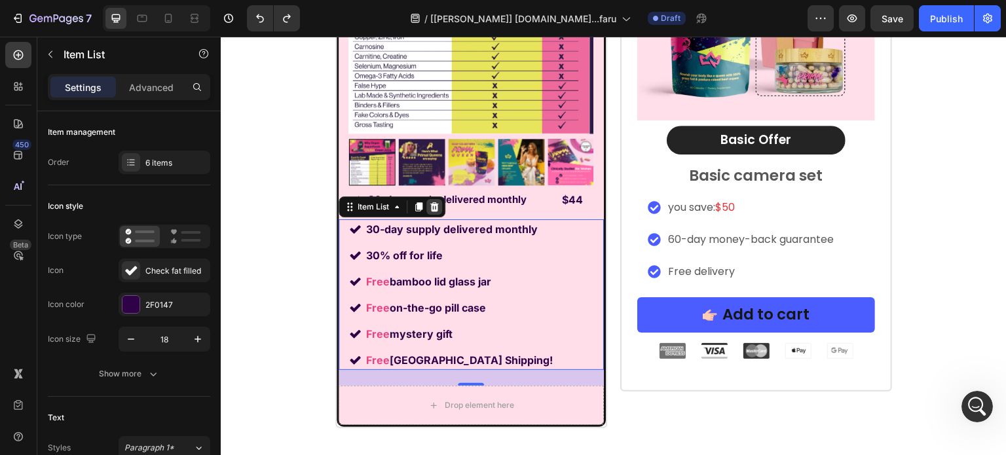
click at [429, 204] on icon at bounding box center [434, 207] width 10 height 10
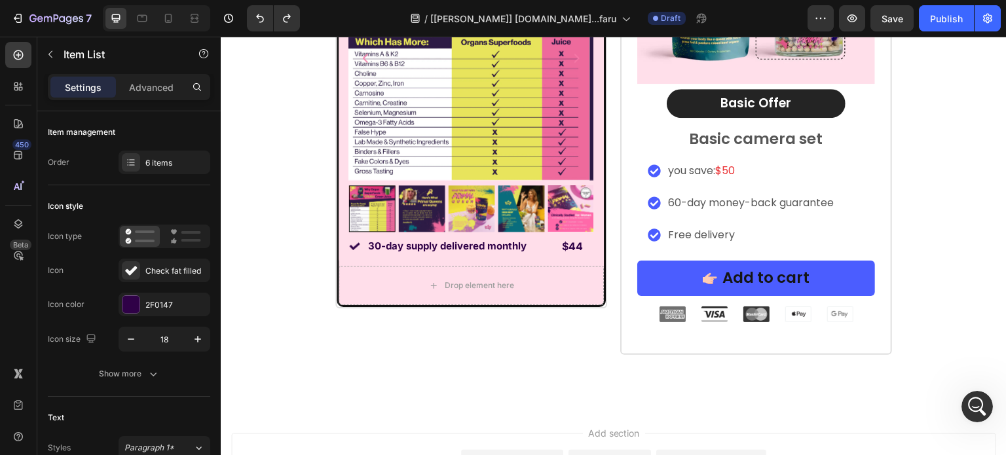
scroll to position [10614, 0]
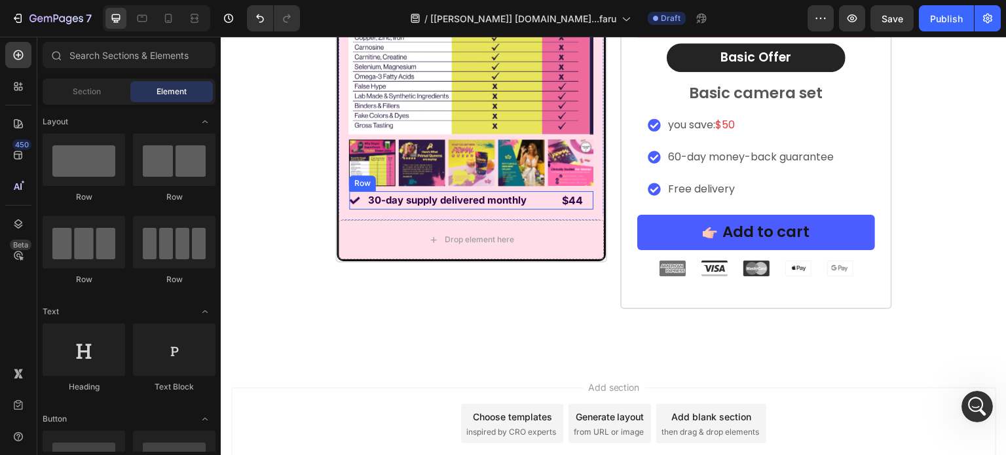
click at [523, 206] on div "Image 30-day supply delivered monthly Text Block $44 Text Block Row" at bounding box center [471, 200] width 244 height 18
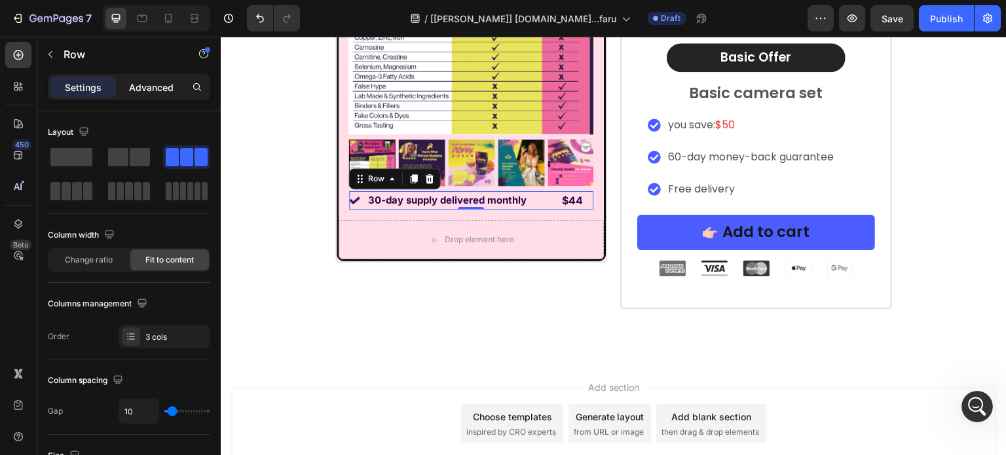
click at [146, 83] on p "Advanced" at bounding box center [151, 88] width 45 height 14
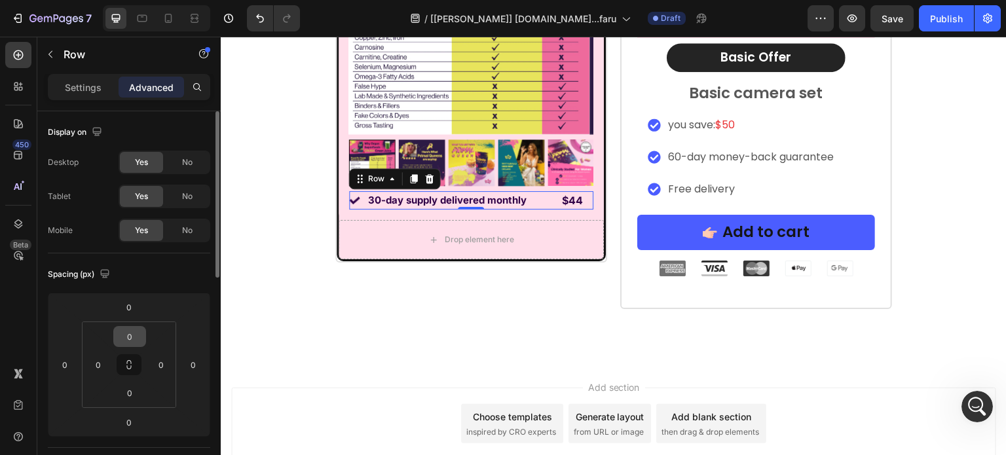
drag, startPoint x: 131, startPoint y: 360, endPoint x: 125, endPoint y: 333, distance: 28.1
click at [128, 360] on icon at bounding box center [129, 365] width 10 height 10
click at [125, 333] on input "0" at bounding box center [130, 337] width 26 height 20
type input "5"
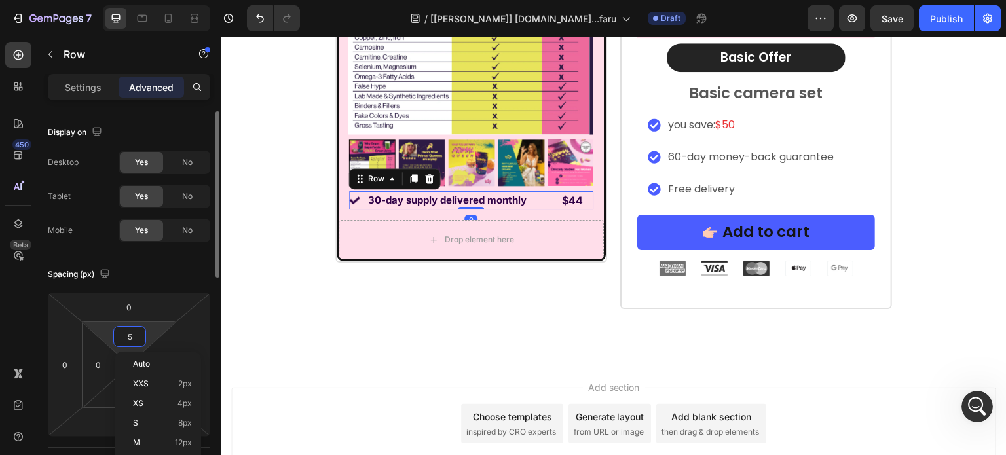
type input "5"
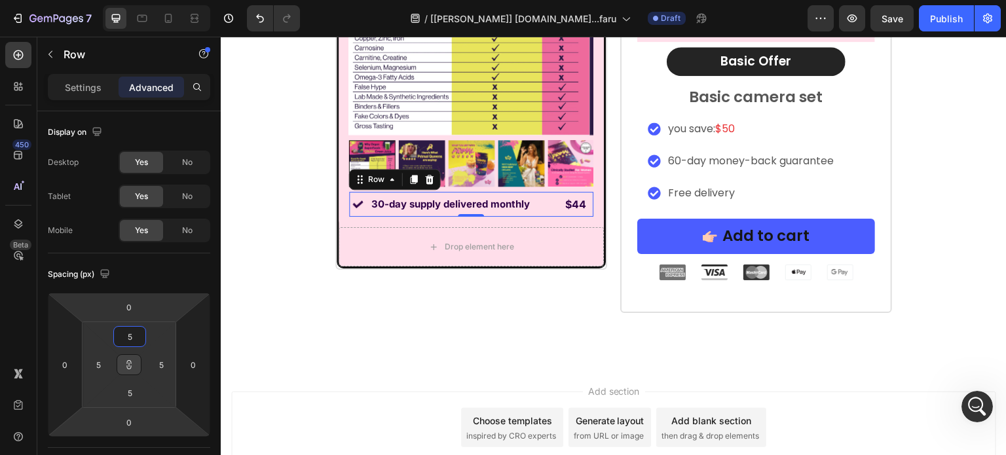
scroll to position [262, 0]
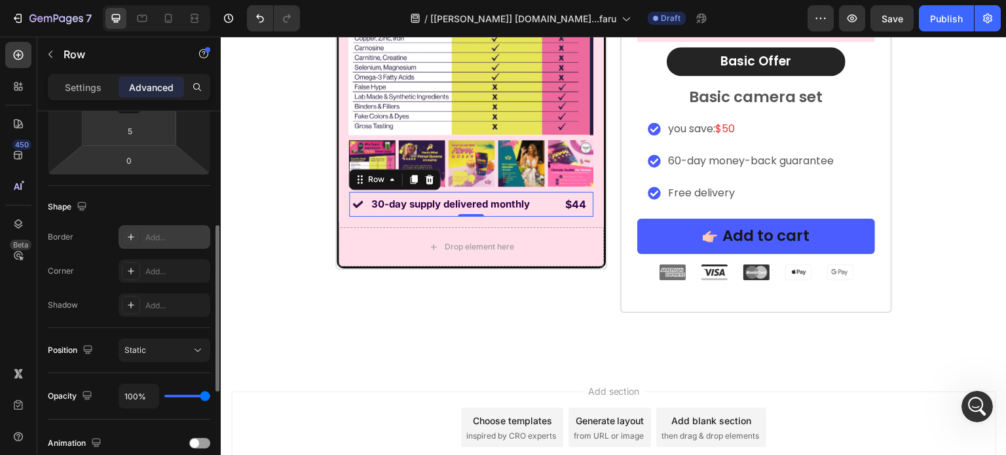
type input "5"
click at [155, 237] on div "Add..." at bounding box center [176, 238] width 62 height 12
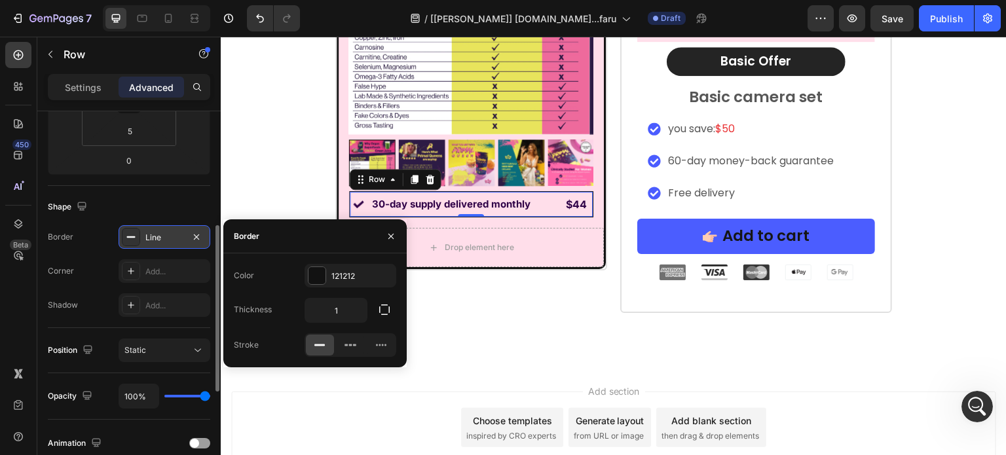
scroll to position [10610, 0]
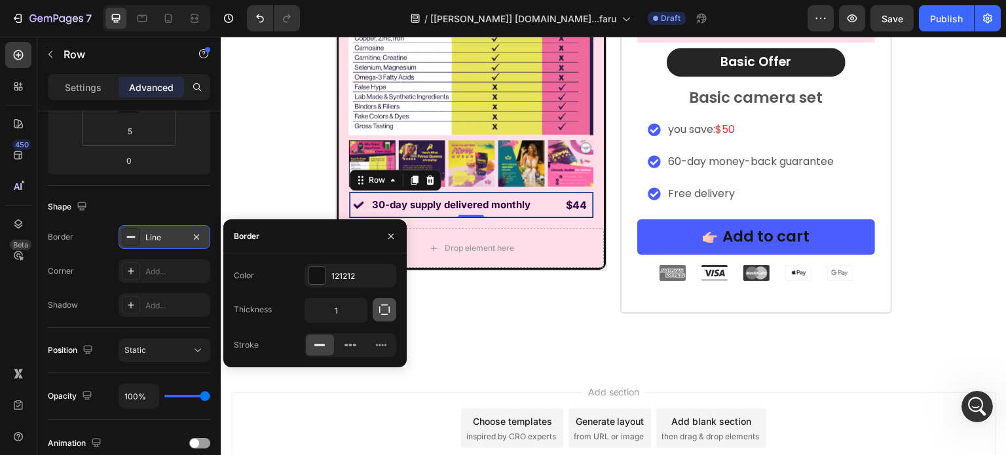
click at [380, 303] on icon "button" at bounding box center [384, 309] width 13 height 13
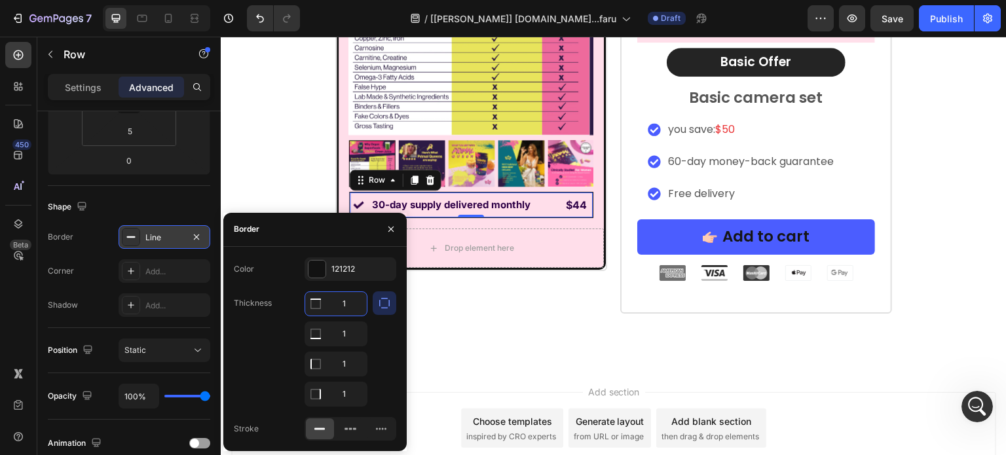
click at [338, 303] on input "1" at bounding box center [336, 304] width 62 height 24
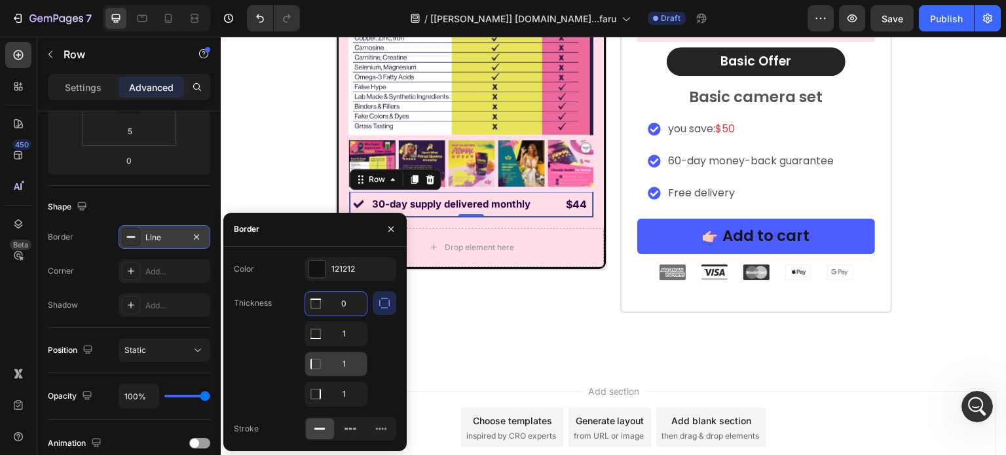
type input "0"
click at [337, 346] on input "1" at bounding box center [336, 334] width 62 height 24
type input "0"
click at [346, 316] on input "1" at bounding box center [336, 304] width 62 height 24
type input "0"
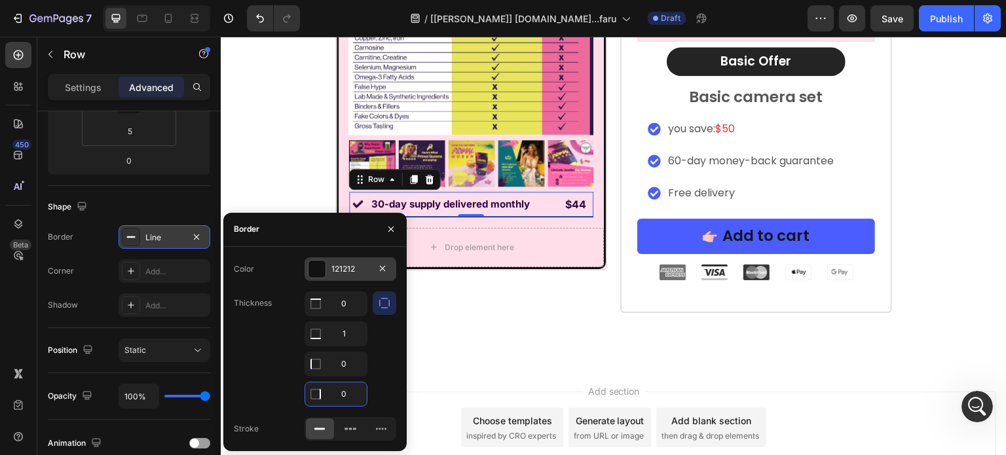
click at [322, 273] on div at bounding box center [317, 269] width 17 height 17
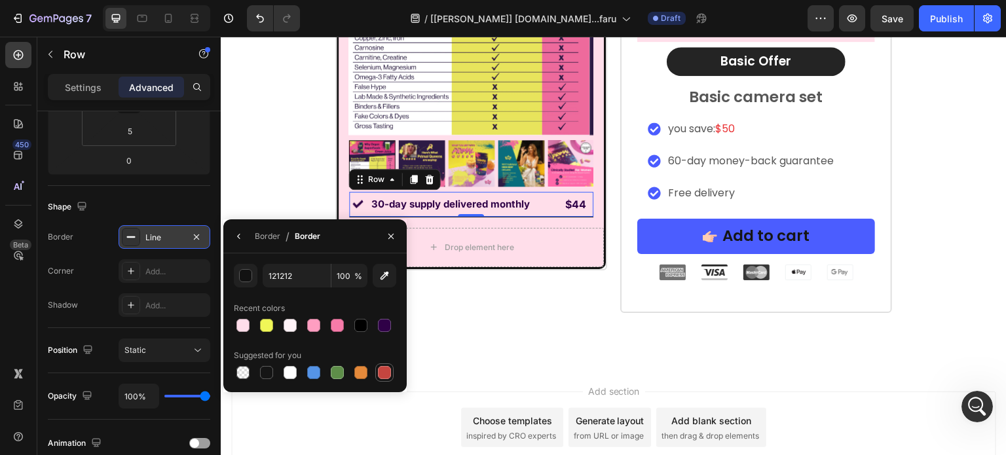
click at [376, 379] on div at bounding box center [384, 373] width 18 height 18
click at [246, 278] on div "button" at bounding box center [246, 276] width 13 height 13
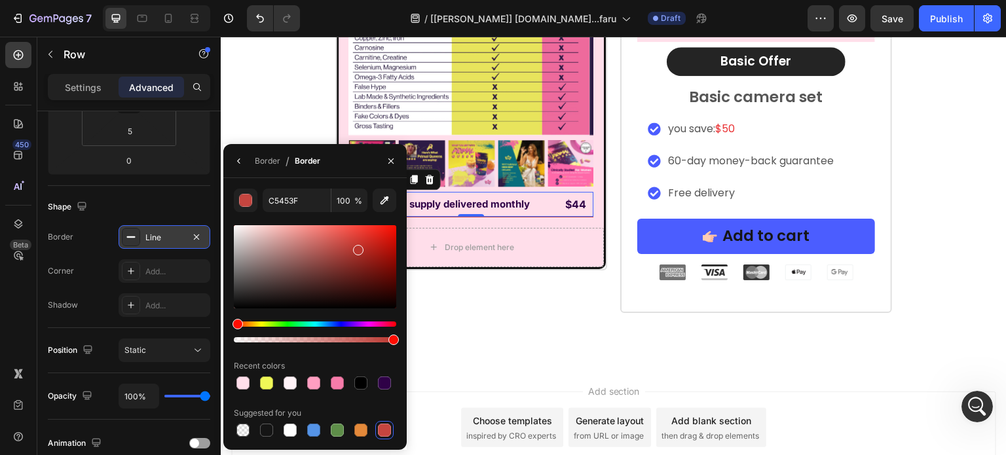
click at [356, 248] on div at bounding box center [315, 266] width 162 height 83
click at [345, 235] on div at bounding box center [315, 266] width 162 height 83
click at [345, 230] on div at bounding box center [315, 266] width 162 height 83
drag, startPoint x: 348, startPoint y: 227, endPoint x: 348, endPoint y: 219, distance: 7.9
click at [348, 219] on div "EF544C 100 % Recent colors Suggested for you" at bounding box center [315, 314] width 162 height 251
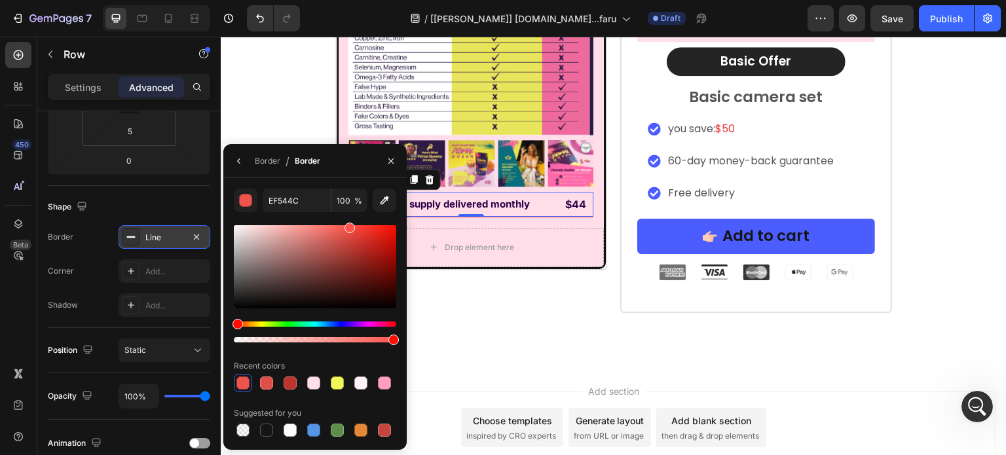
type input "FF554C"
click at [396, 157] on button "button" at bounding box center [391, 161] width 21 height 21
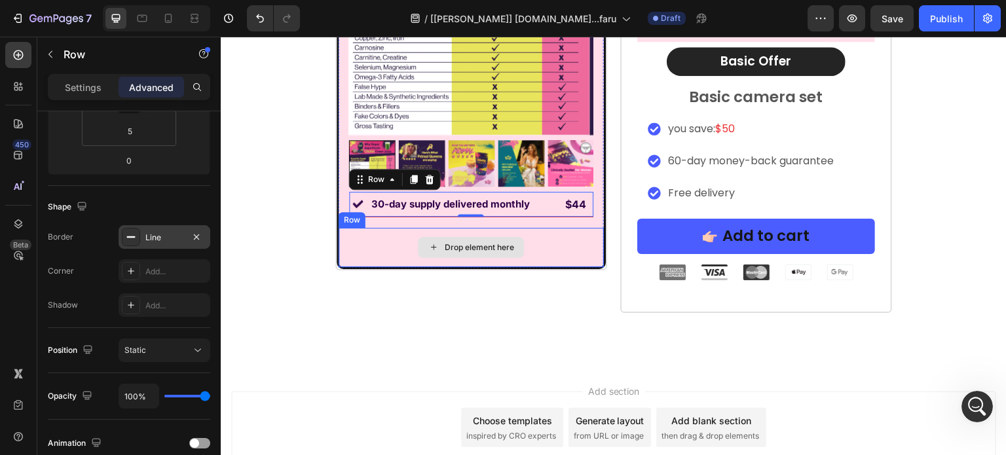
click at [399, 252] on div "Drop element here" at bounding box center [471, 247] width 265 height 39
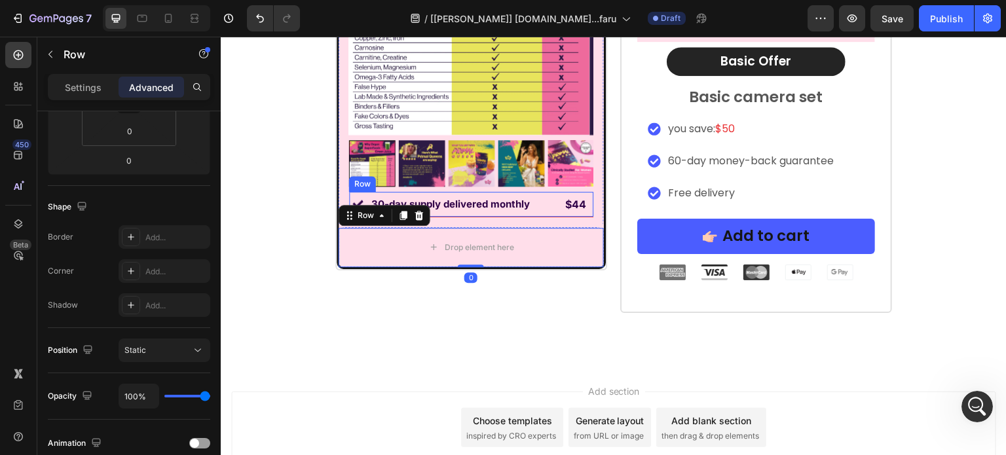
click at [464, 212] on div "30-day supply delivered monthly" at bounding box center [450, 204] width 161 height 18
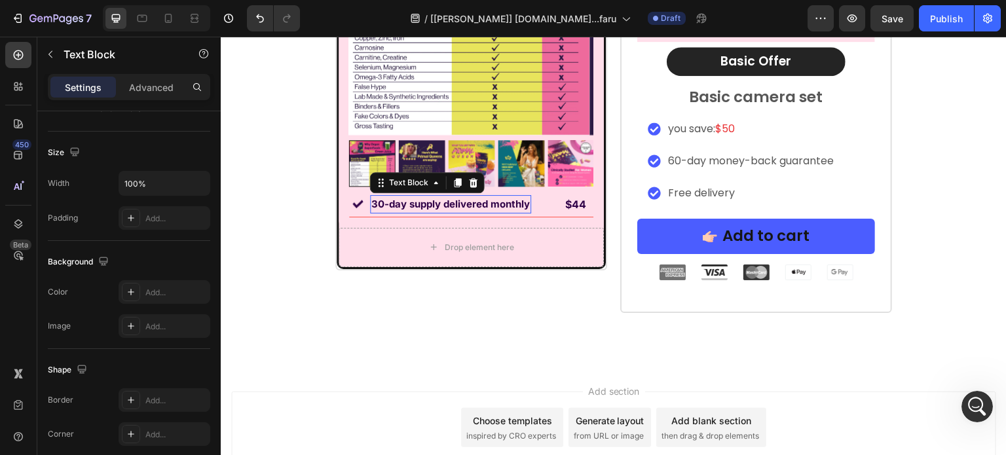
scroll to position [0, 0]
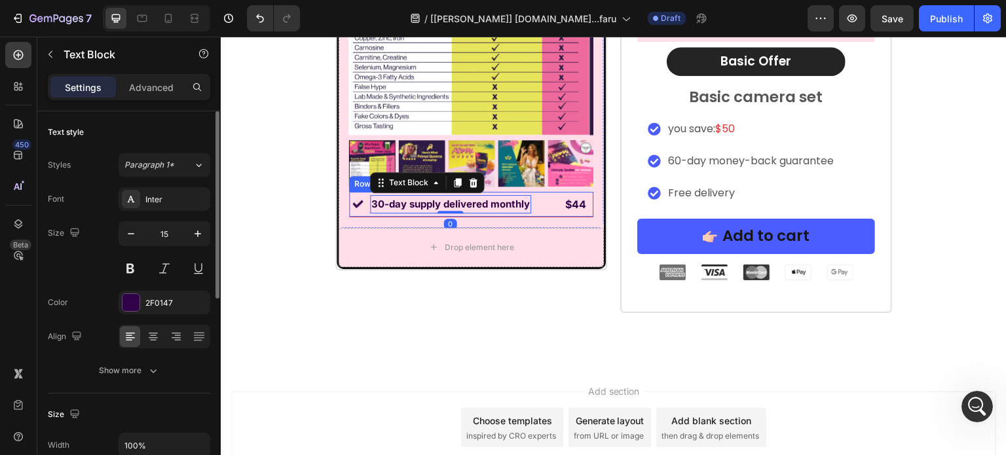
click at [538, 215] on div "Image 30-day supply delivered monthly Text Block 0 $44 Text Block Row" at bounding box center [471, 205] width 244 height 26
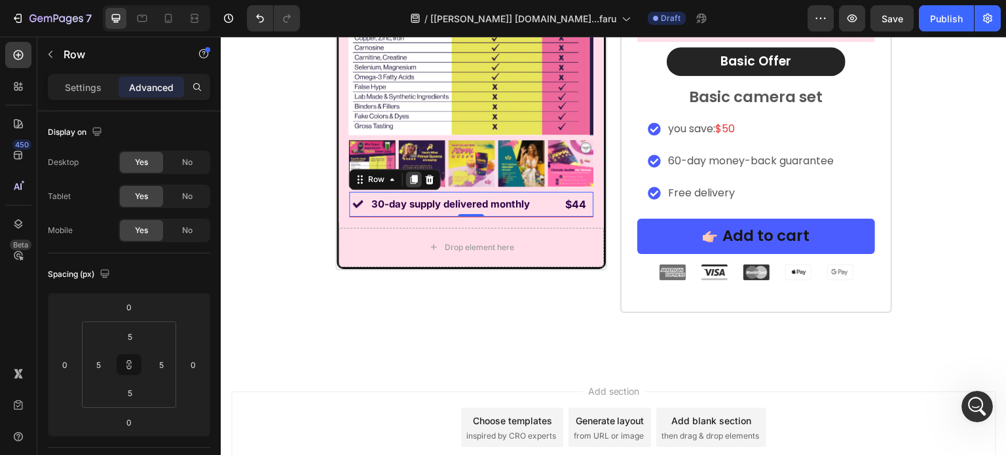
drag, startPoint x: 409, startPoint y: 179, endPoint x: 449, endPoint y: 43, distance: 141.4
click at [411, 179] on icon at bounding box center [414, 179] width 7 height 9
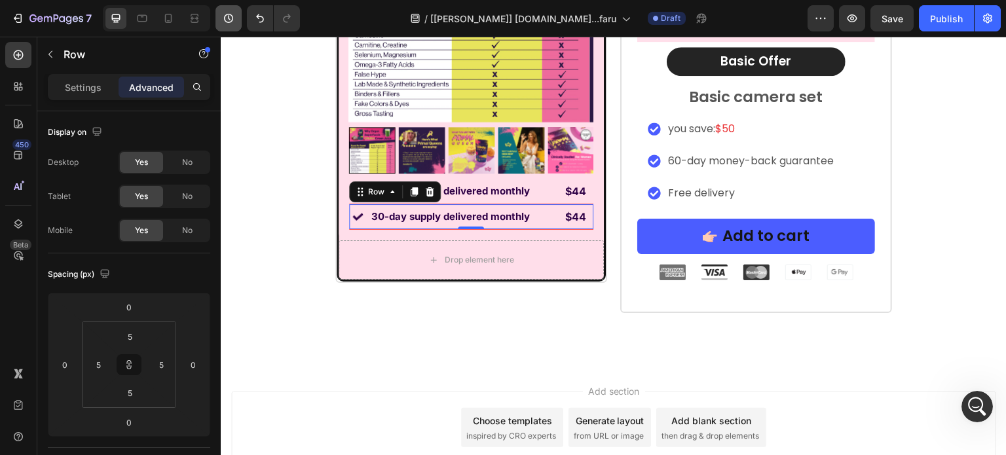
scroll to position [10598, 0]
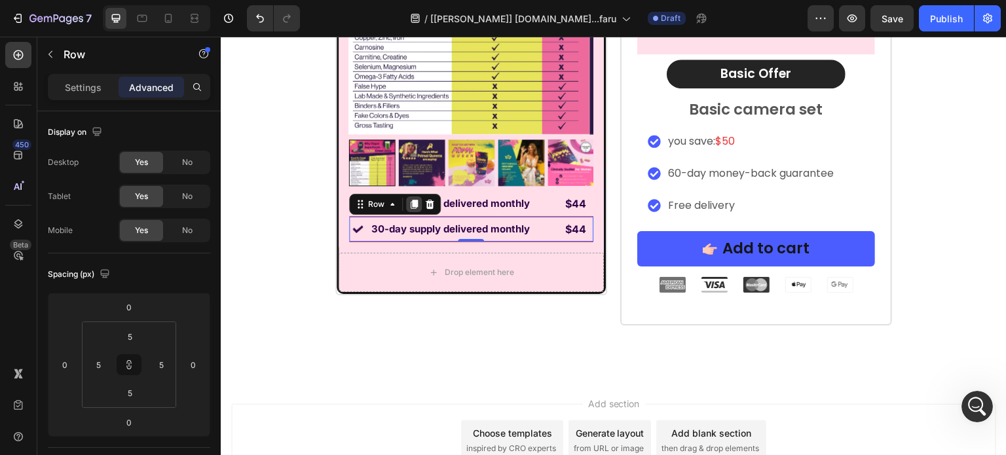
click at [411, 201] on icon at bounding box center [414, 204] width 7 height 9
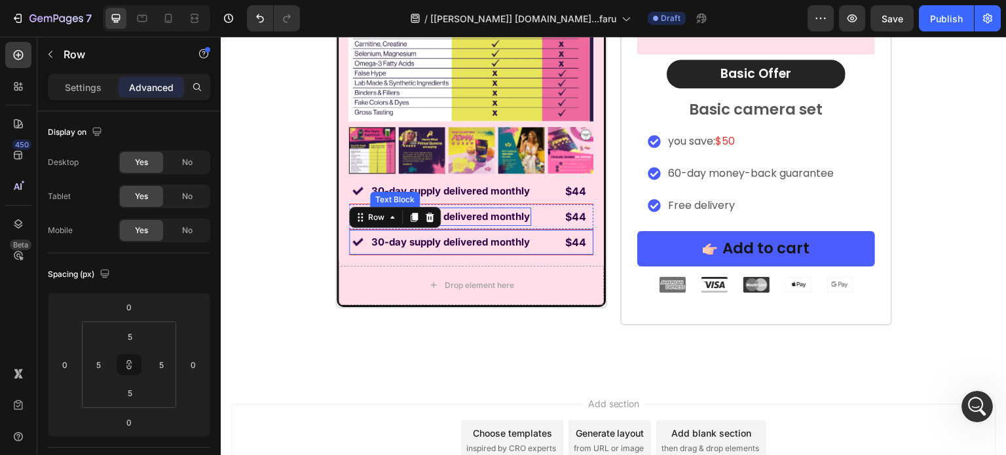
scroll to position [10585, 0]
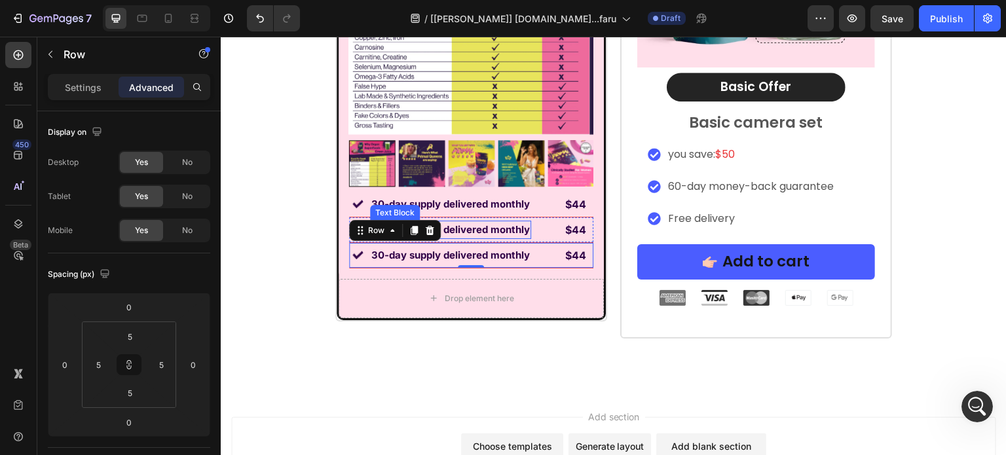
click at [409, 234] on icon at bounding box center [414, 230] width 10 height 10
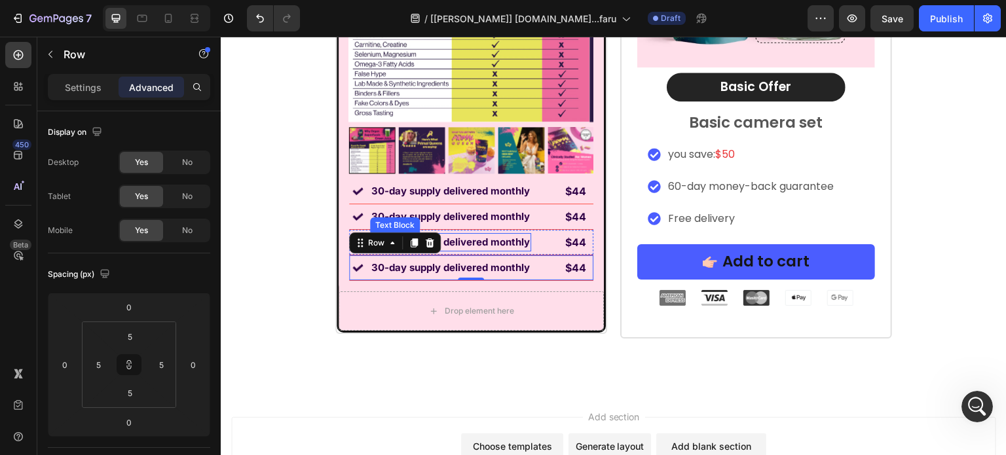
scroll to position [10572, 0]
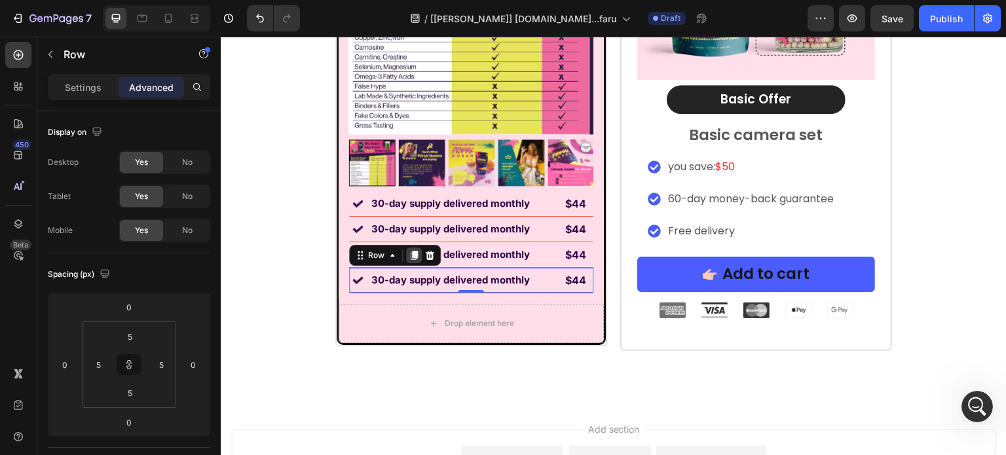
click at [409, 257] on icon at bounding box center [414, 255] width 10 height 10
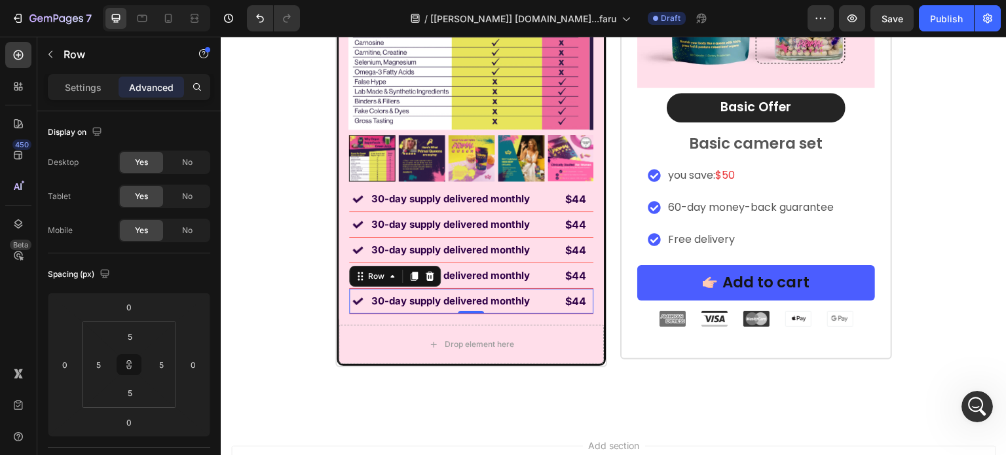
scroll to position [10568, 0]
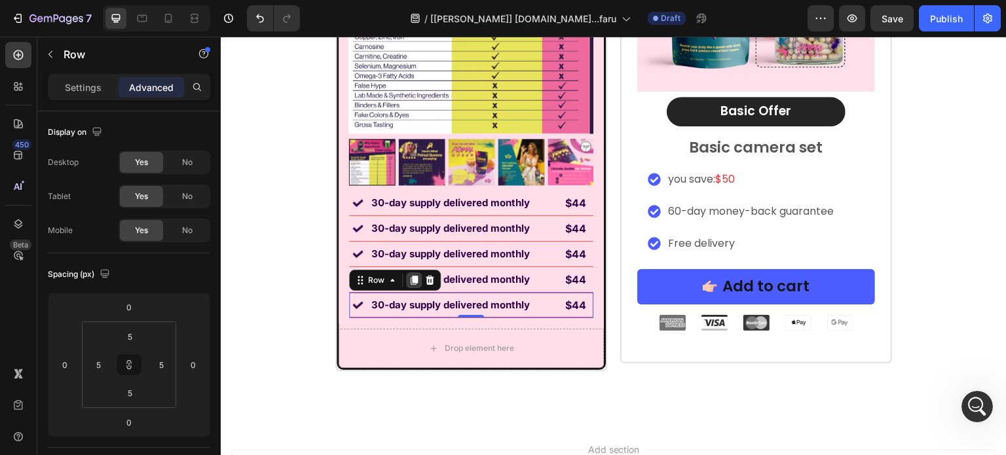
click at [411, 280] on icon at bounding box center [414, 280] width 7 height 9
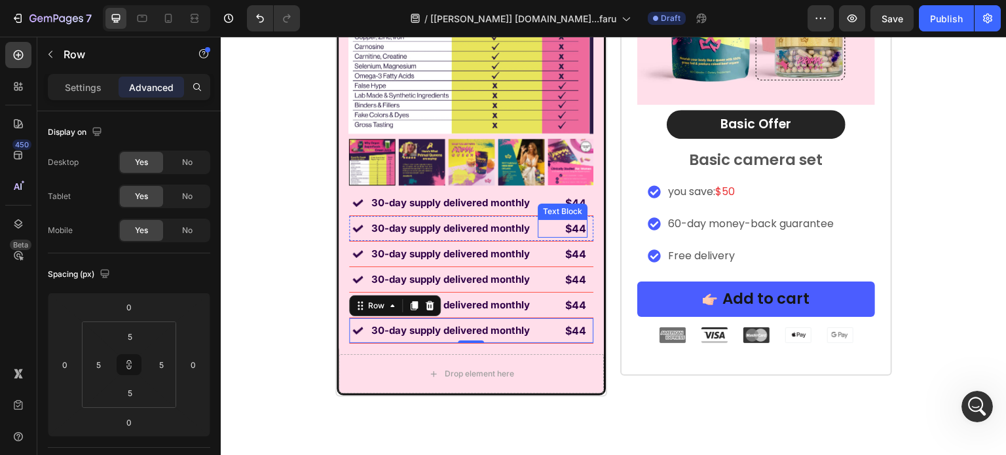
click at [576, 228] on strong "$44" at bounding box center [575, 228] width 21 height 13
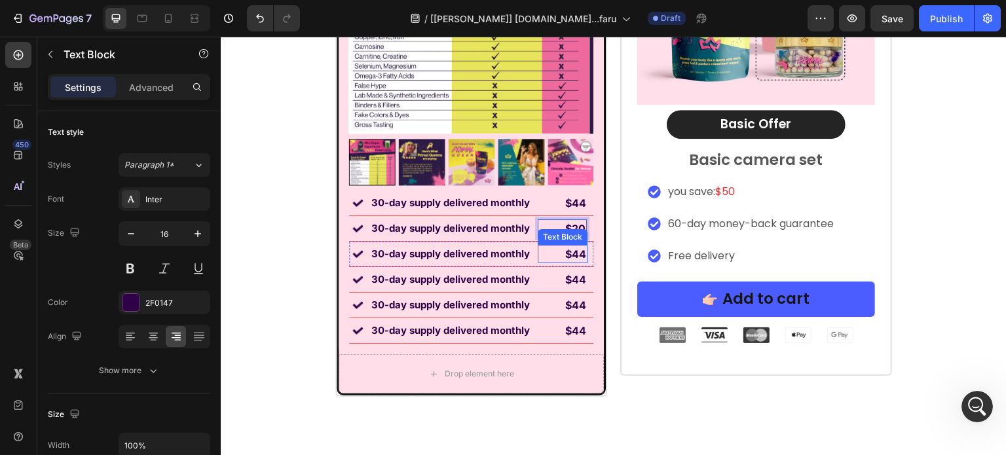
click at [575, 253] on strong "$44" at bounding box center [575, 254] width 21 height 13
click at [567, 278] on strong "$44" at bounding box center [575, 279] width 21 height 13
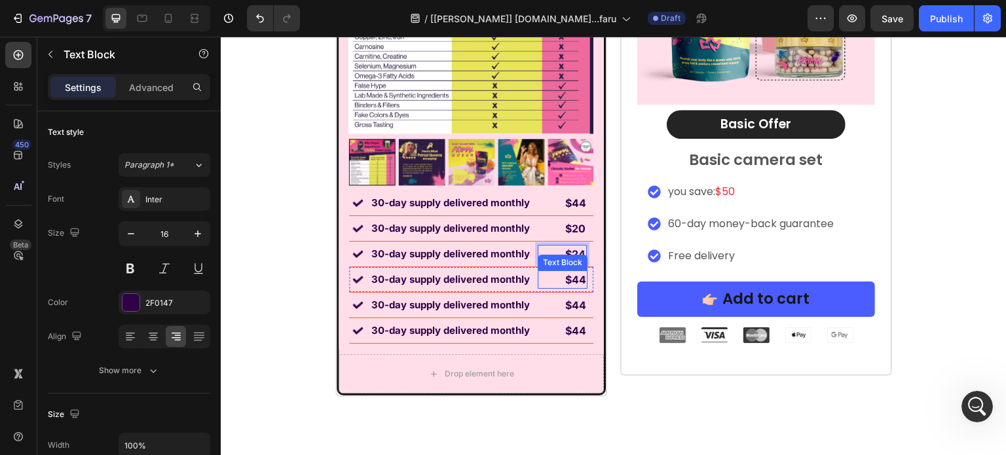
click at [567, 278] on strong "$44" at bounding box center [575, 279] width 21 height 13
click at [568, 278] on strong "$44" at bounding box center [575, 279] width 21 height 13
click at [580, 309] on strong "$44" at bounding box center [575, 305] width 21 height 13
click at [571, 305] on strong "$44" at bounding box center [575, 305] width 21 height 13
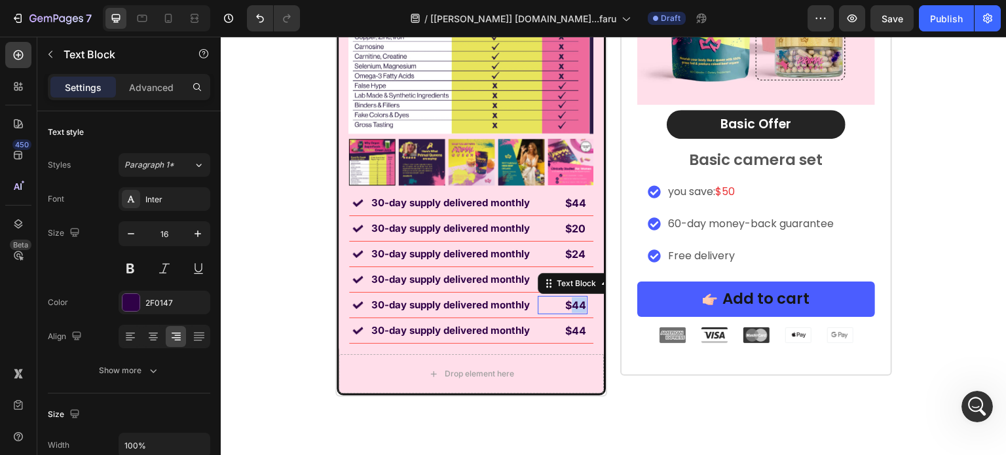
click at [571, 305] on strong "$44" at bounding box center [575, 305] width 21 height 13
click at [574, 333] on strong "$44" at bounding box center [575, 330] width 21 height 13
click at [573, 333] on strong "$44" at bounding box center [575, 330] width 21 height 13
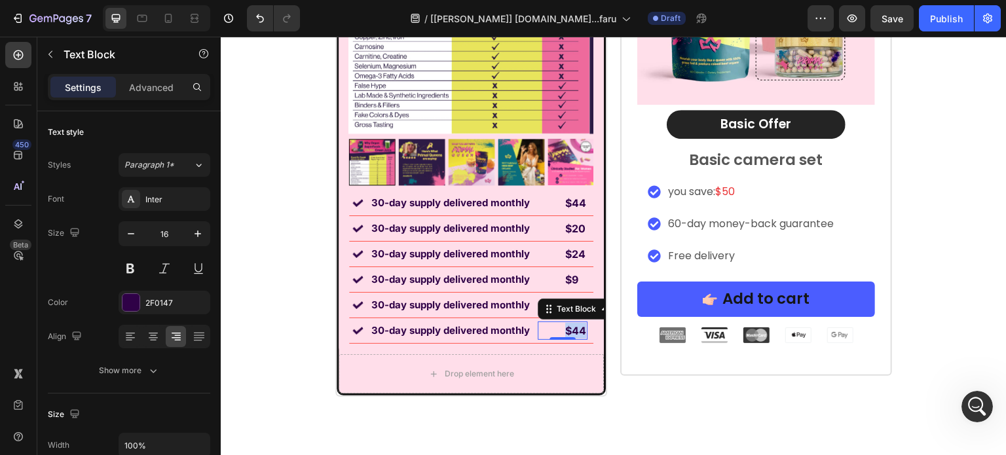
click at [573, 333] on strong "$44" at bounding box center [575, 330] width 21 height 13
click at [567, 278] on strong "$9" at bounding box center [571, 279] width 13 height 13
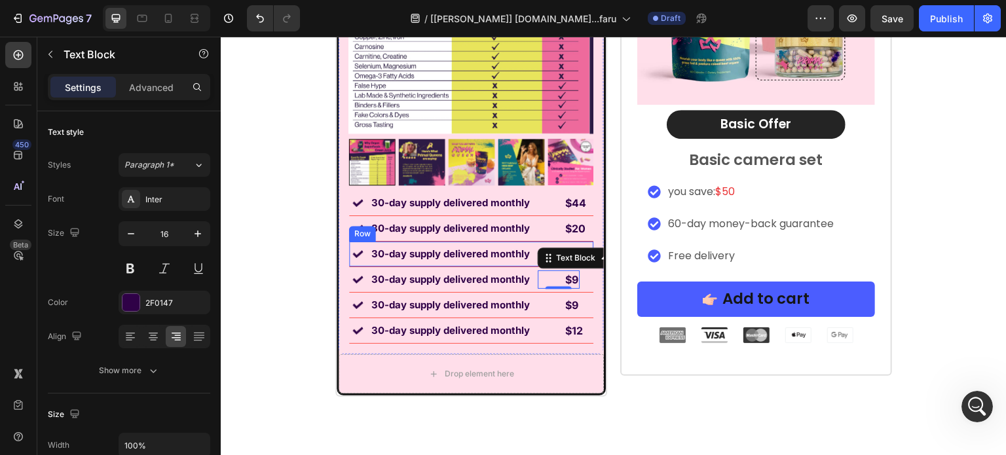
click at [570, 244] on div "Image 30-day supply delivered monthly Text Block $24 Text [GEOGRAPHIC_DATA]" at bounding box center [471, 255] width 244 height 26
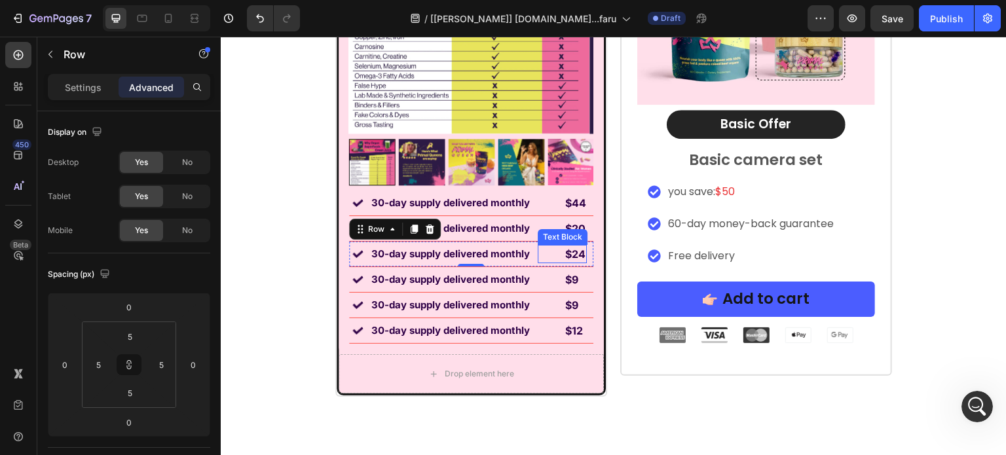
click at [570, 254] on strong "$24" at bounding box center [575, 254] width 20 height 13
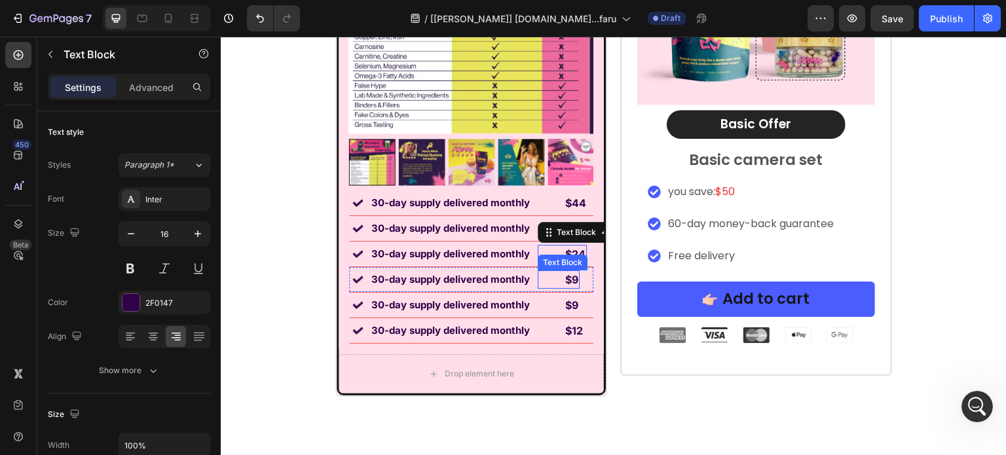
click at [573, 284] on strong "$9" at bounding box center [571, 279] width 13 height 13
click at [149, 84] on p "Advanced" at bounding box center [151, 88] width 45 height 14
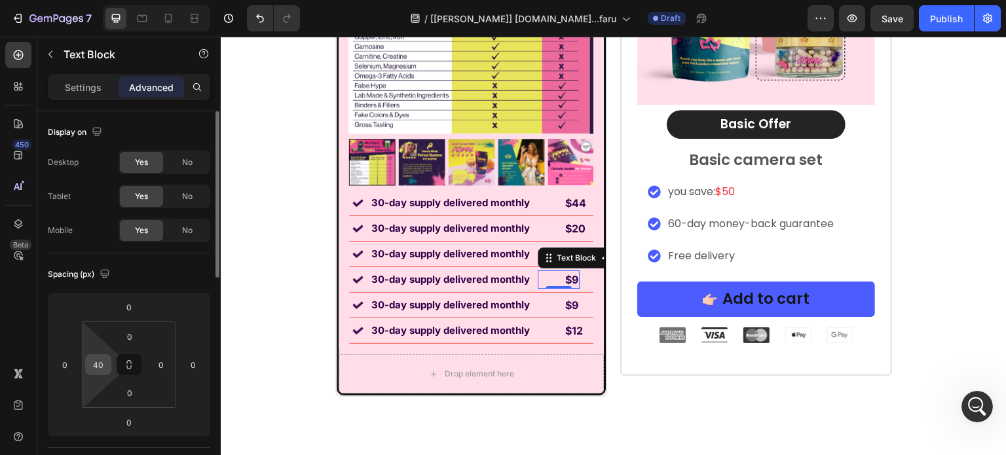
click at [97, 355] on input "40" at bounding box center [98, 365] width 20 height 20
type input "2"
type input "50"
click at [565, 305] on strong "$9" at bounding box center [571, 305] width 13 height 13
click at [102, 364] on input "40" at bounding box center [98, 365] width 20 height 20
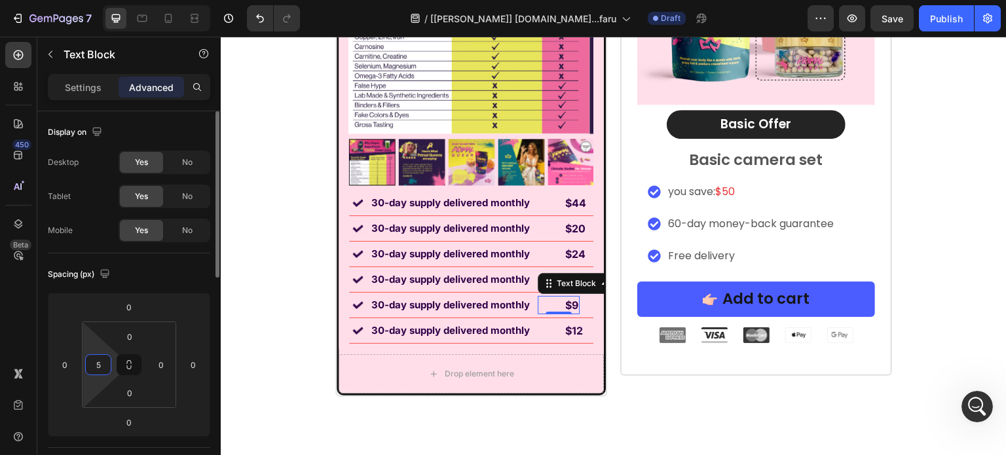
type input "50"
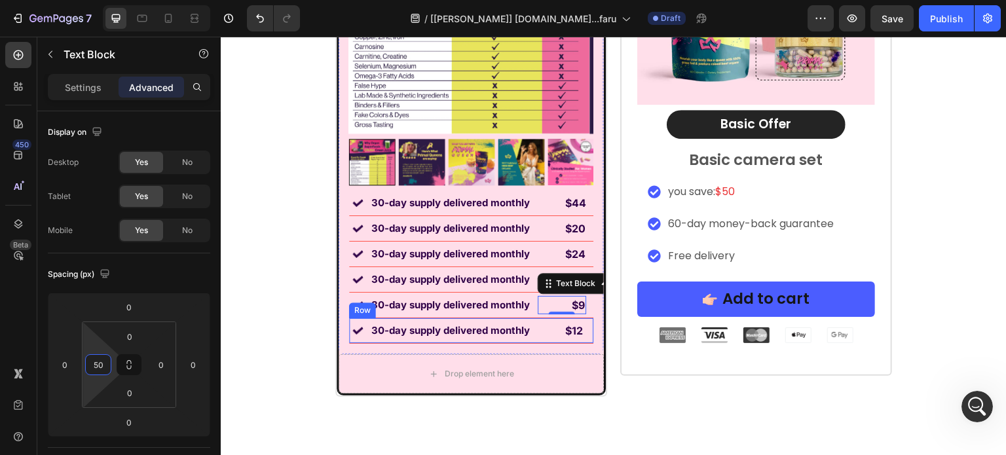
click at [567, 329] on strong "$12" at bounding box center [574, 330] width 18 height 13
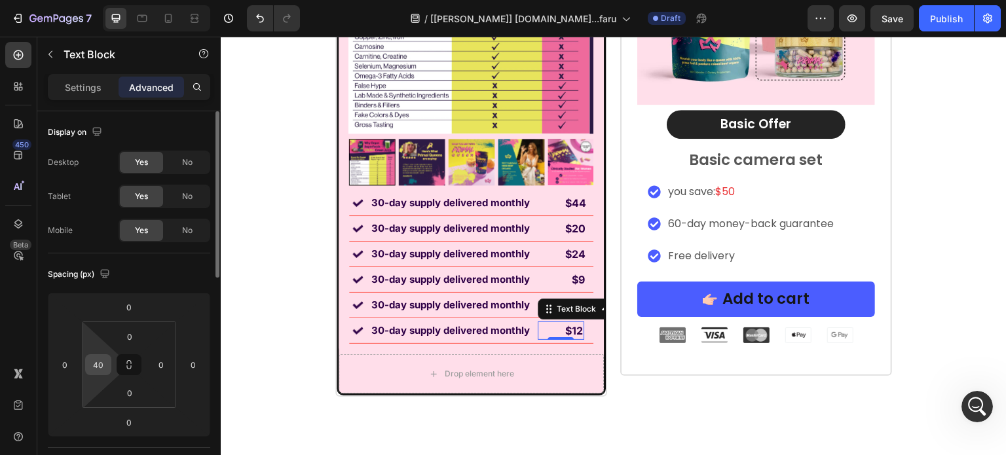
click at [97, 359] on input "40" at bounding box center [98, 365] width 20 height 20
type input "45"
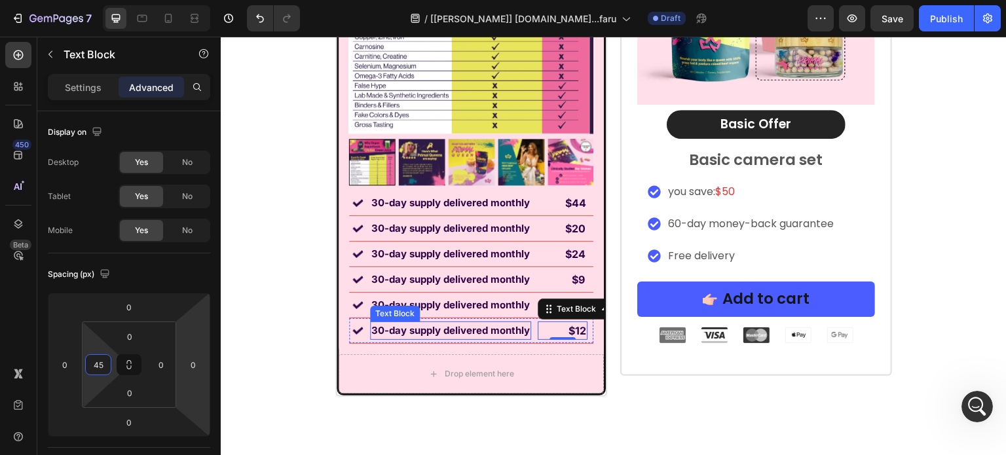
click at [419, 335] on strong "30-day supply delivered monthly" at bounding box center [450, 330] width 159 height 12
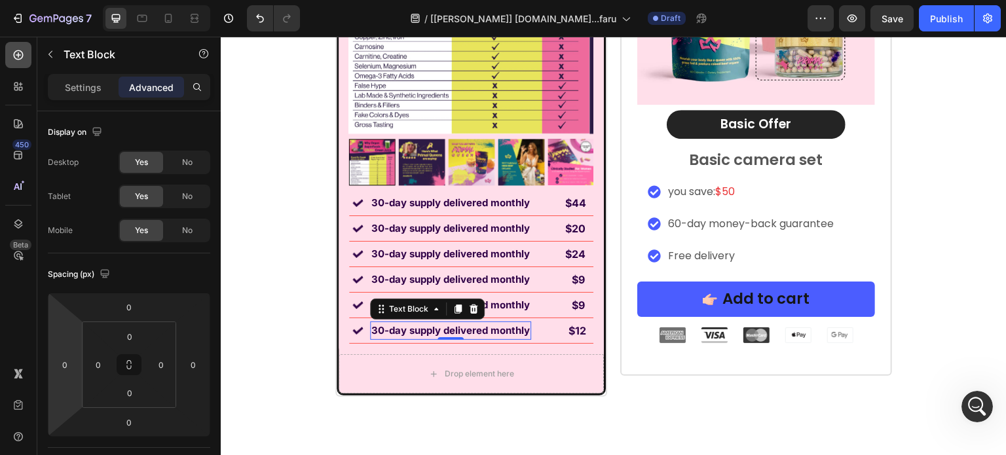
click at [26, 44] on div at bounding box center [18, 55] width 26 height 26
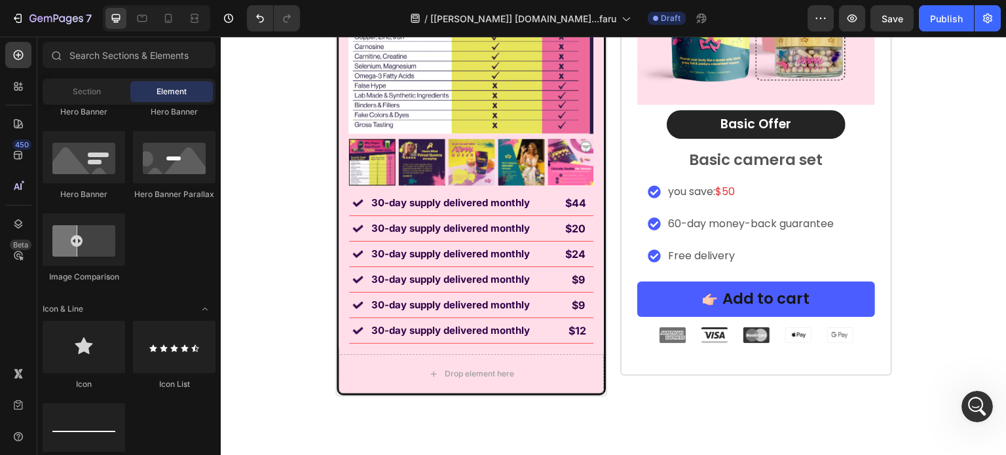
scroll to position [459, 0]
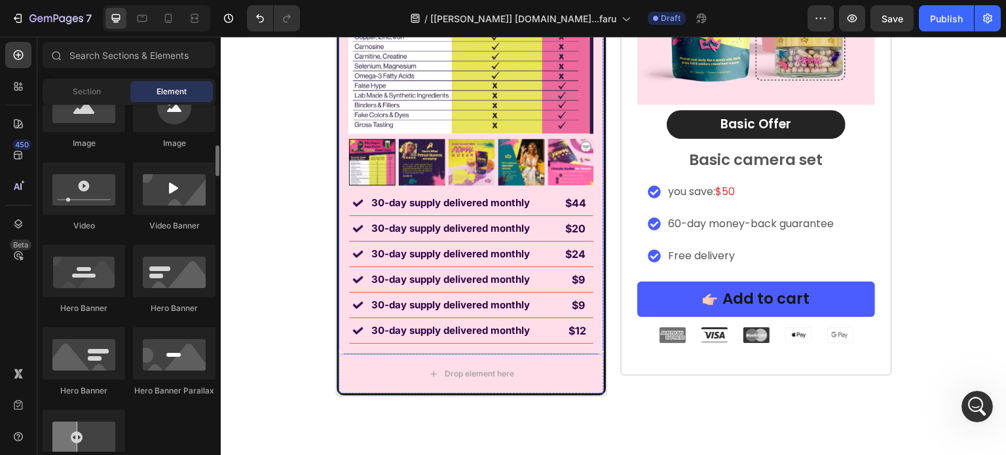
click at [406, 367] on div "Drop element here" at bounding box center [471, 373] width 265 height 39
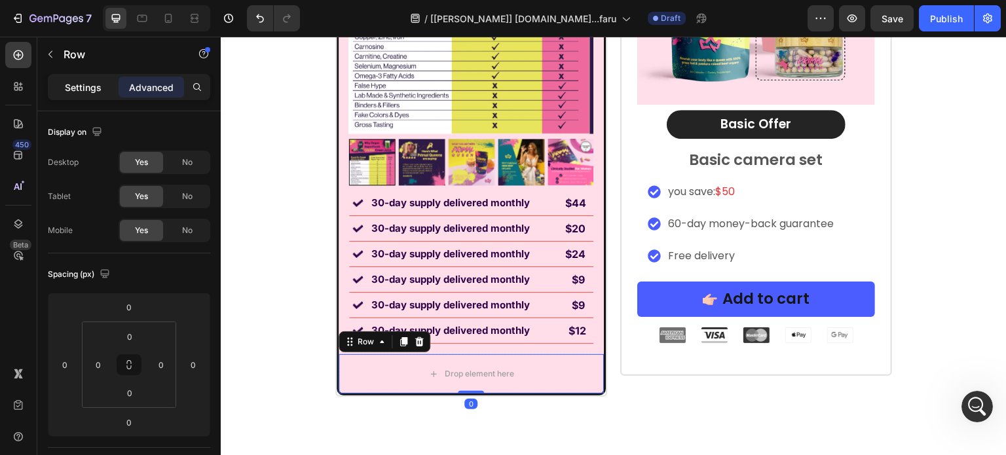
click at [84, 88] on p "Settings" at bounding box center [83, 88] width 37 height 14
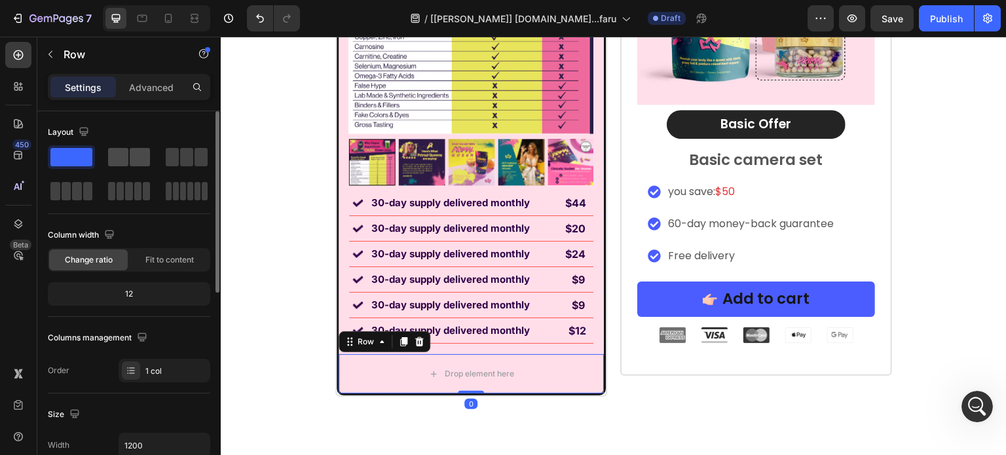
click at [134, 153] on span at bounding box center [140, 157] width 20 height 18
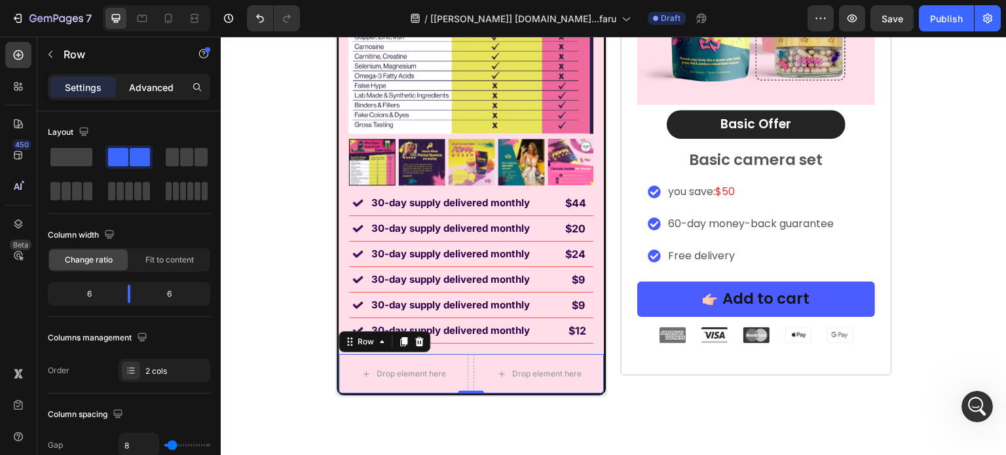
click at [136, 79] on div "Advanced" at bounding box center [152, 87] width 66 height 21
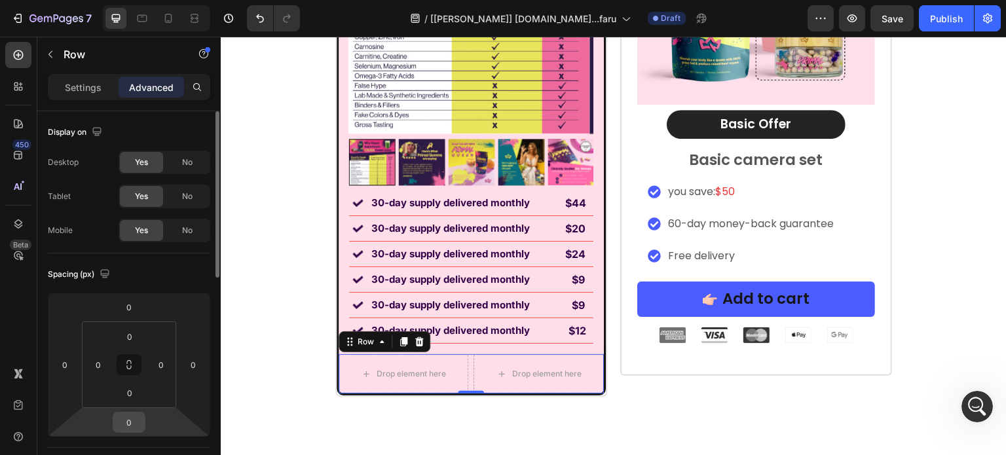
click at [136, 421] on input "0" at bounding box center [129, 423] width 26 height 20
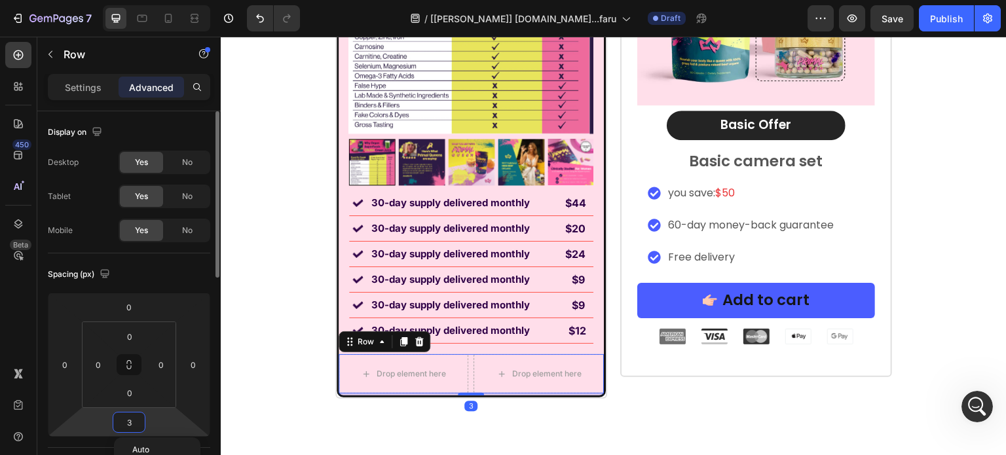
type input "30"
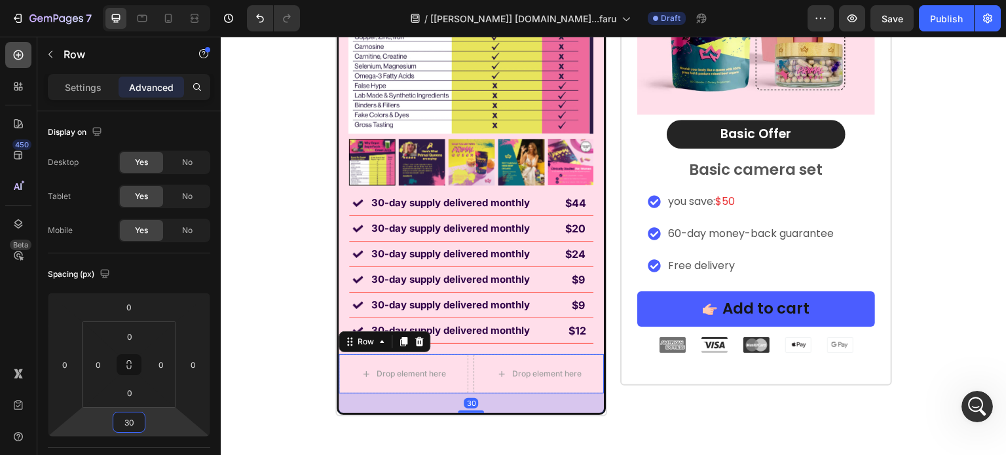
click at [22, 52] on icon at bounding box center [18, 54] width 13 height 13
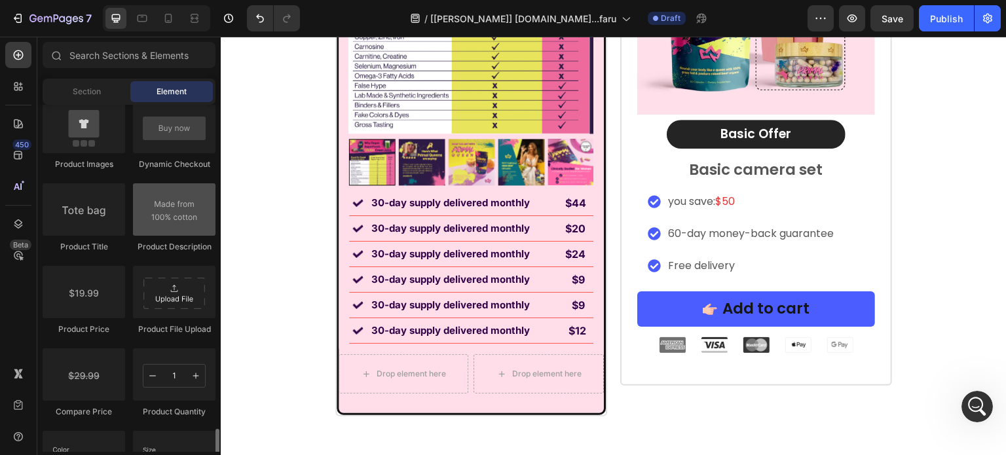
scroll to position [2162, 0]
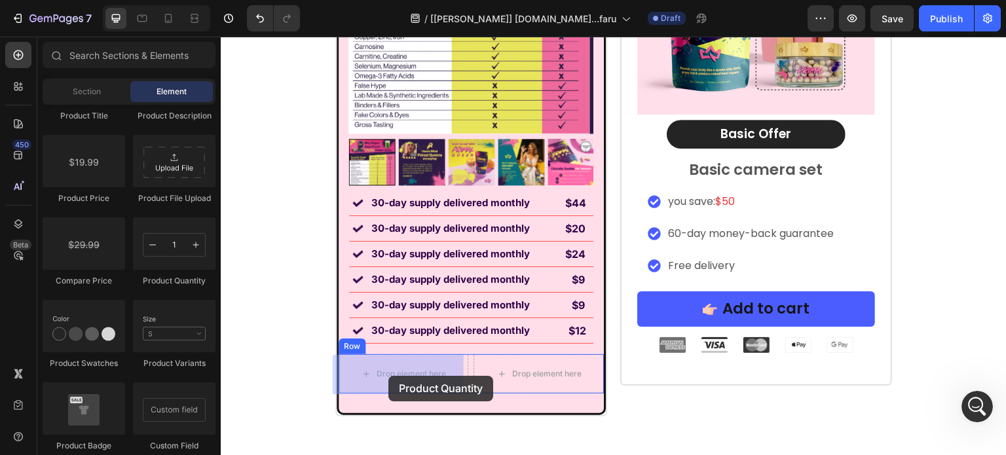
drag, startPoint x: 391, startPoint y: 290, endPoint x: 388, endPoint y: 376, distance: 85.8
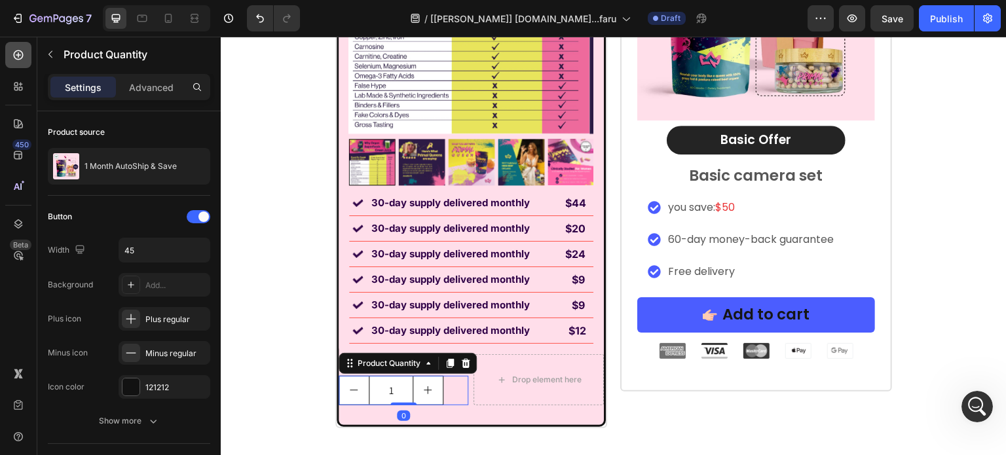
click at [14, 52] on icon at bounding box center [18, 54] width 13 height 13
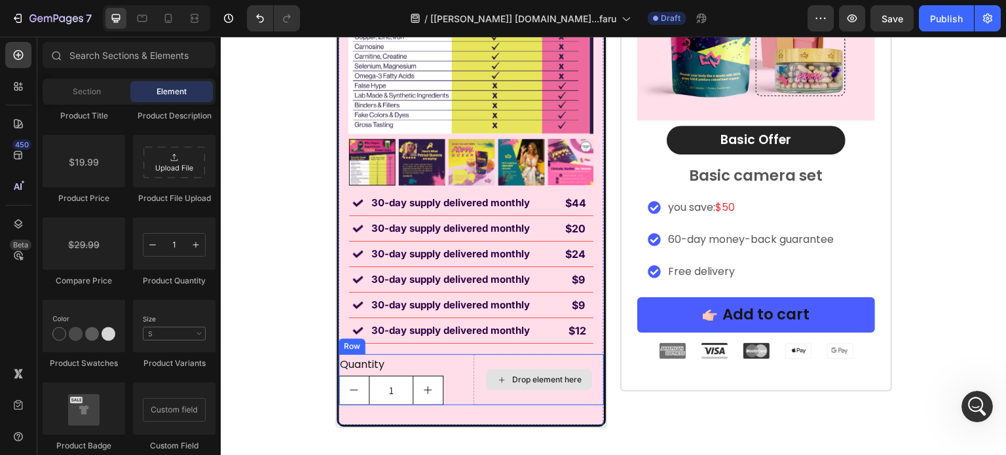
click at [504, 381] on div "Drop element here" at bounding box center [539, 379] width 106 height 21
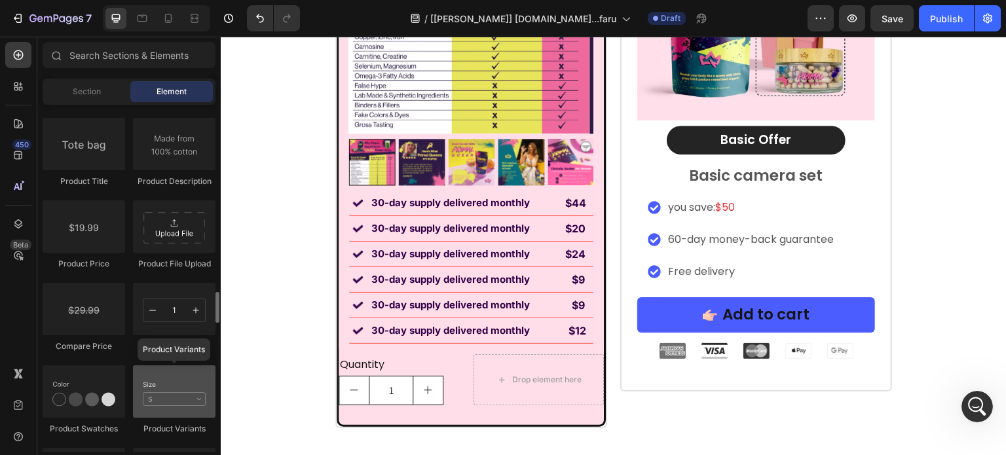
scroll to position [2031, 0]
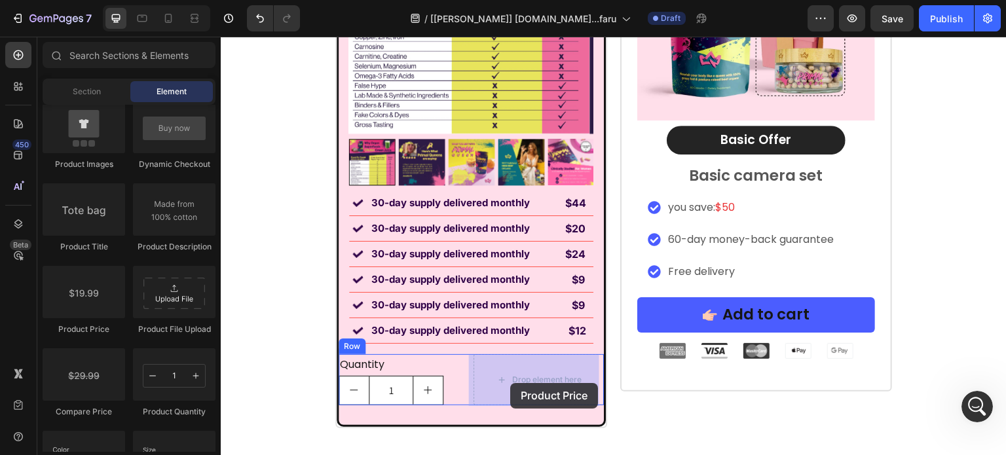
drag, startPoint x: 309, startPoint y: 330, endPoint x: 510, endPoint y: 383, distance: 208.0
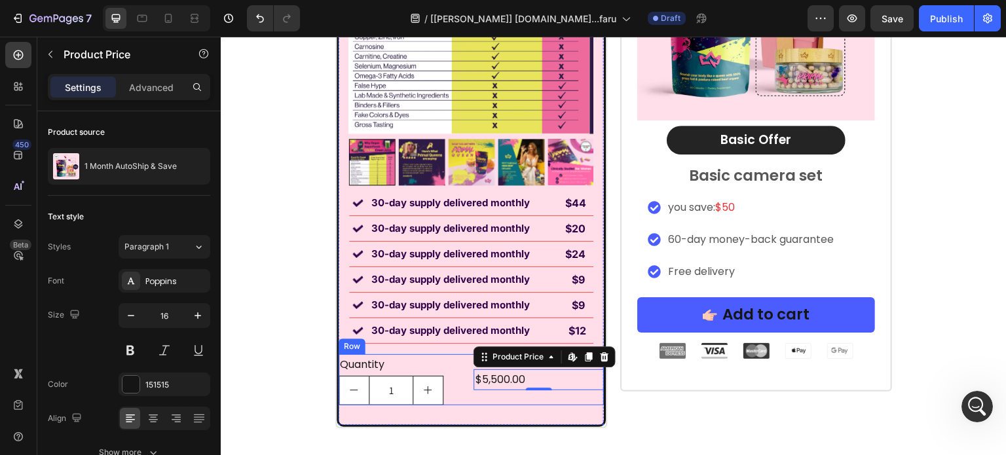
click at [480, 404] on div "$5,500.00 Product Price Edit content in Shopify 0 Product Price Edit content in…" at bounding box center [539, 379] width 130 height 51
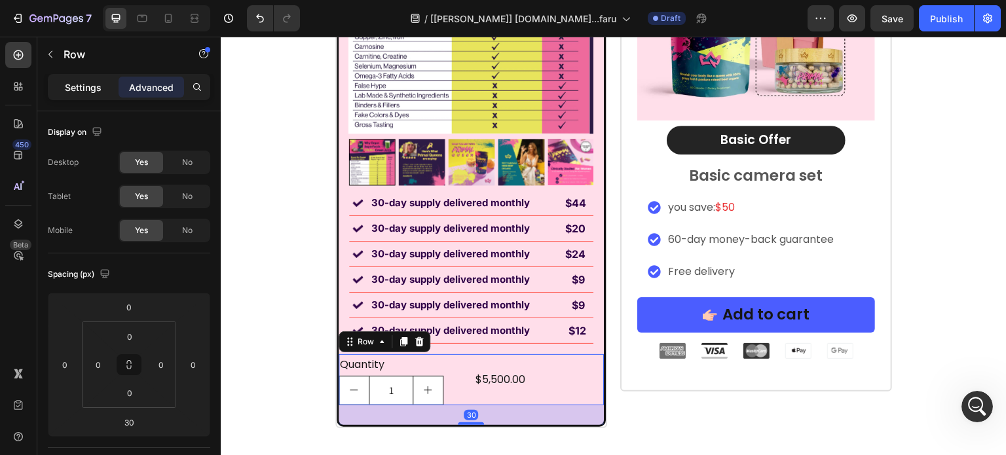
click at [77, 88] on p "Settings" at bounding box center [83, 88] width 37 height 14
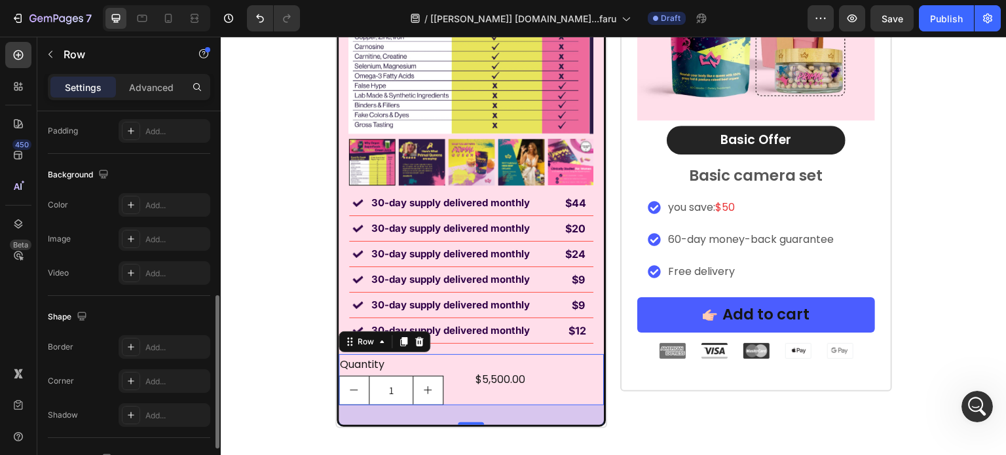
scroll to position [565, 0]
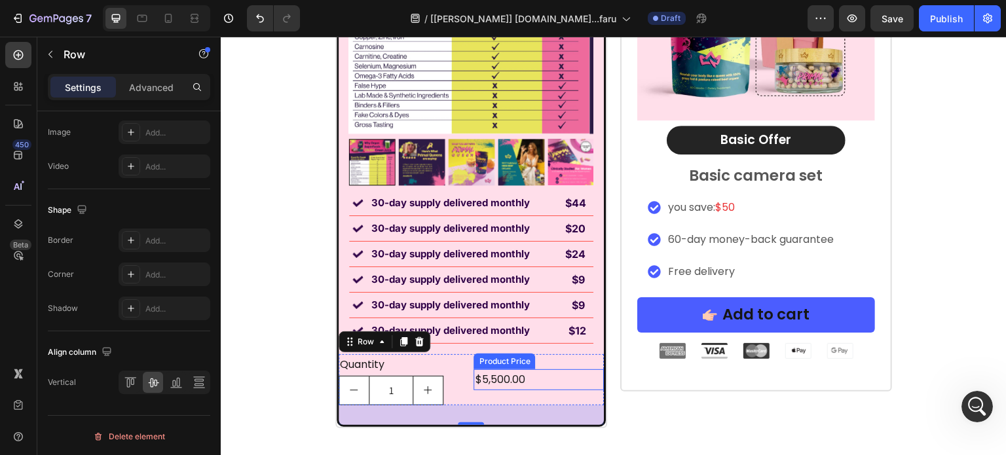
click at [548, 386] on div "$5,500.00" at bounding box center [539, 380] width 130 height 22
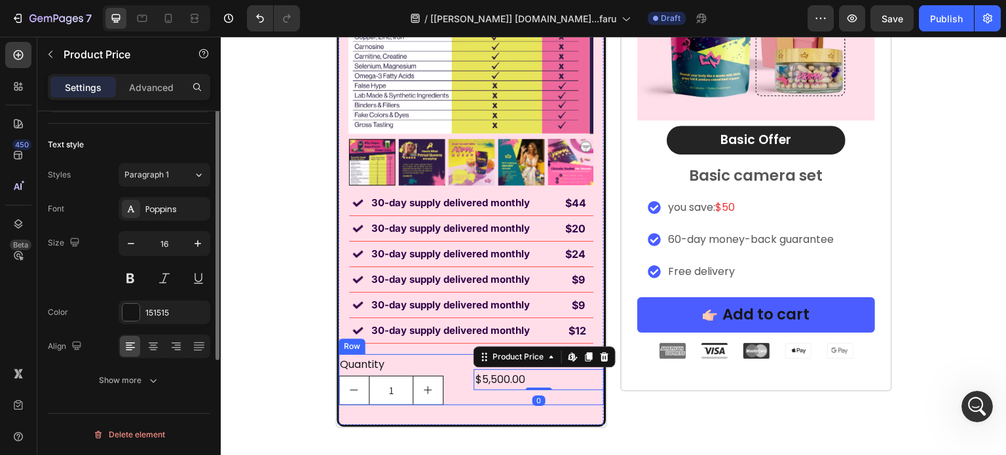
scroll to position [0, 0]
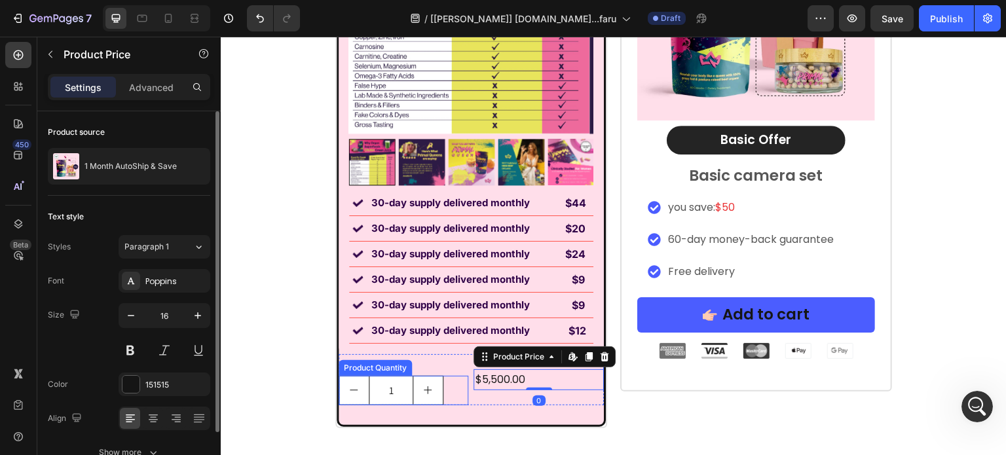
click at [417, 396] on button "increment" at bounding box center [427, 391] width 29 height 28
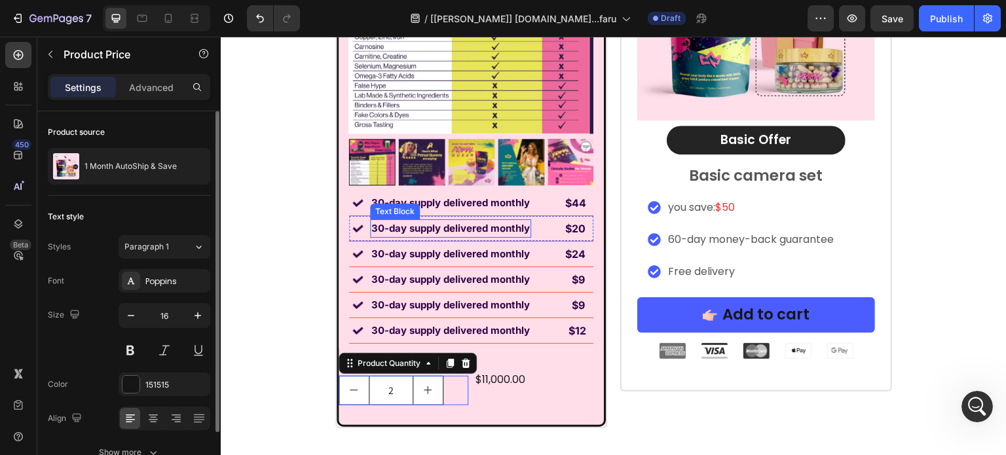
type input "2"
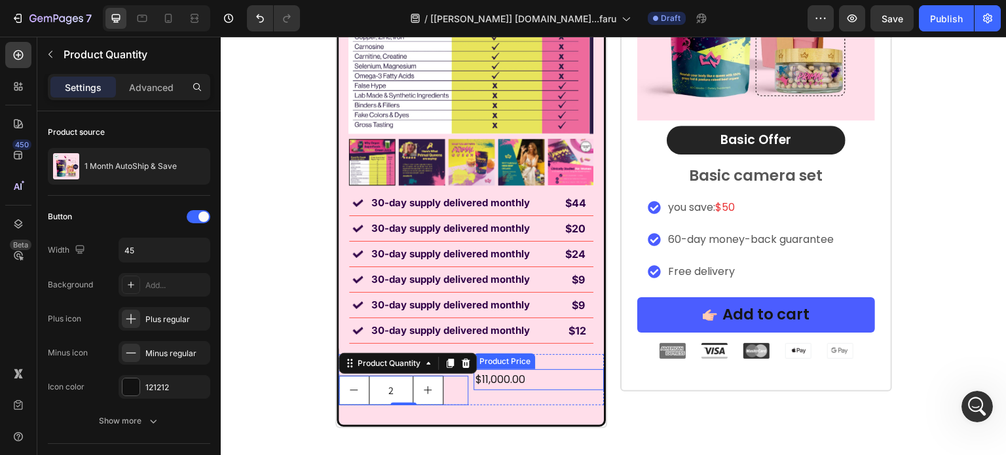
click at [509, 384] on div "$11,000.00" at bounding box center [539, 380] width 130 height 22
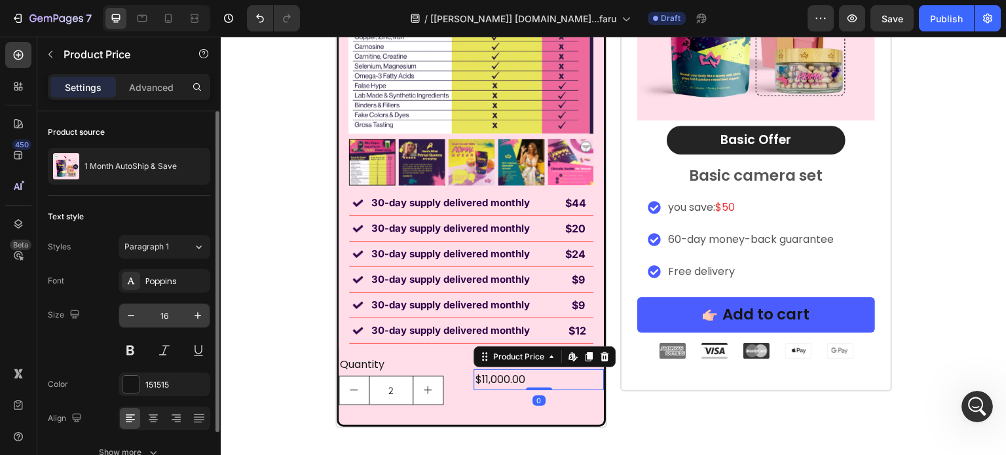
click at [169, 312] on input "16" at bounding box center [164, 316] width 43 height 24
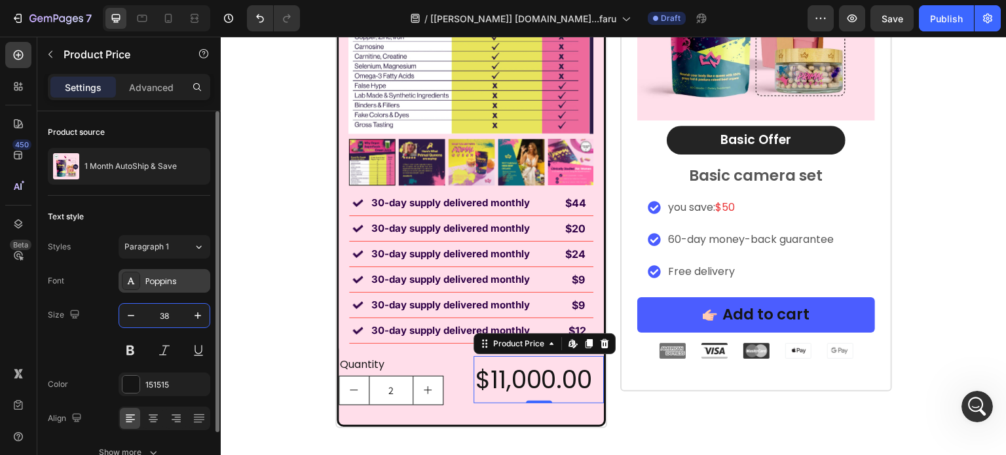
type input "38"
click at [174, 276] on div "Poppins" at bounding box center [176, 282] width 62 height 12
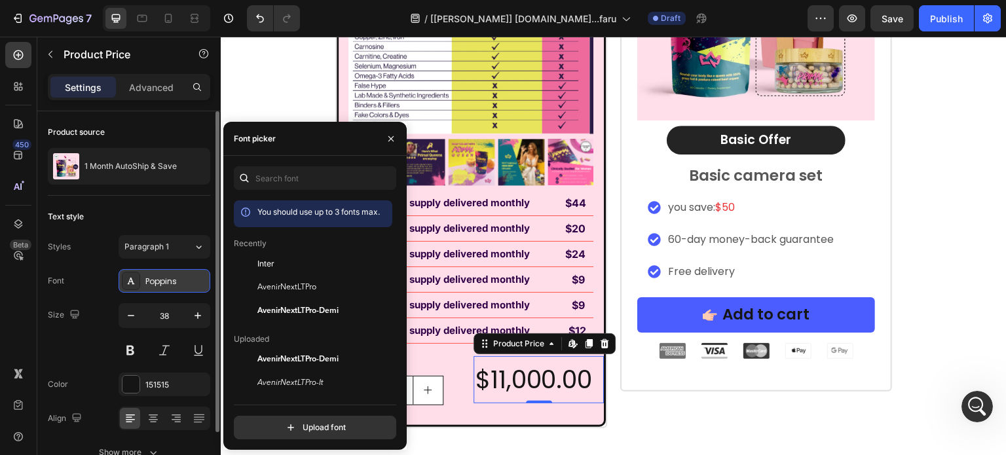
drag, startPoint x: 259, startPoint y: 259, endPoint x: 193, endPoint y: 274, distance: 68.5
click at [259, 259] on span "Inter" at bounding box center [265, 264] width 17 height 12
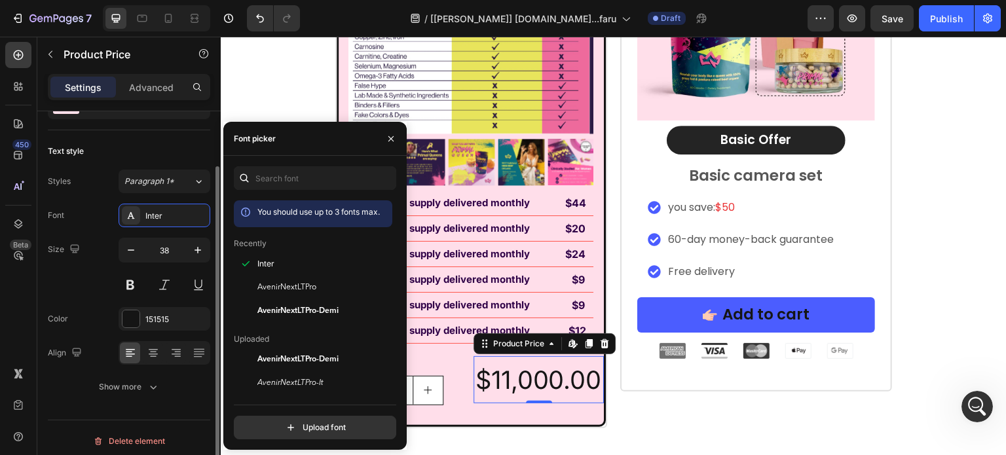
scroll to position [71, 0]
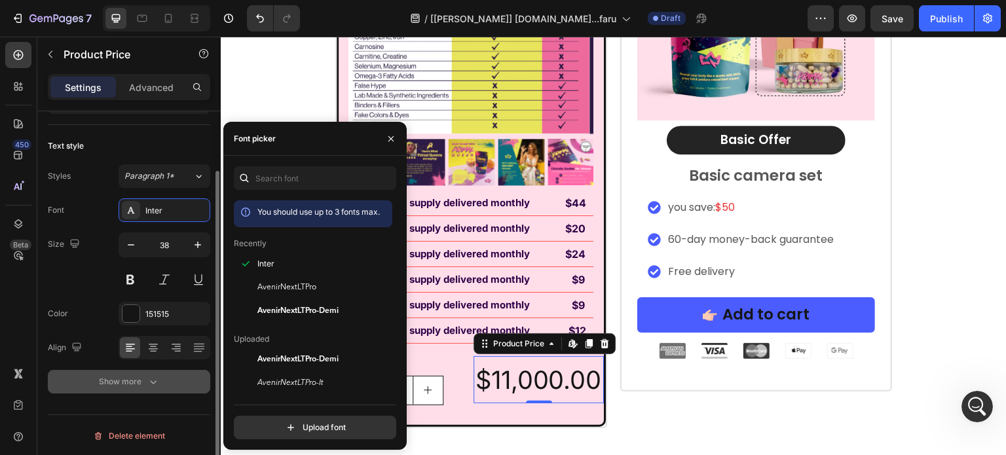
click at [127, 375] on div "Show more" at bounding box center [129, 381] width 61 height 13
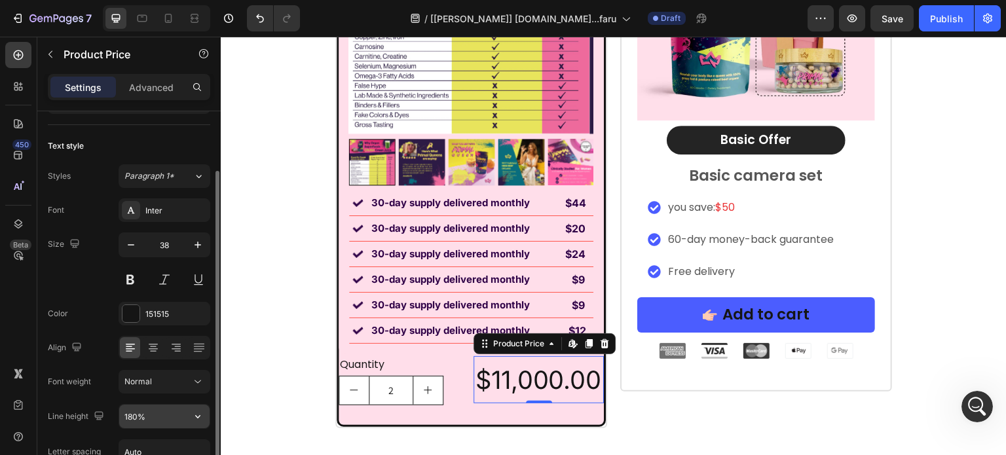
click at [160, 421] on input "180%" at bounding box center [164, 417] width 90 height 24
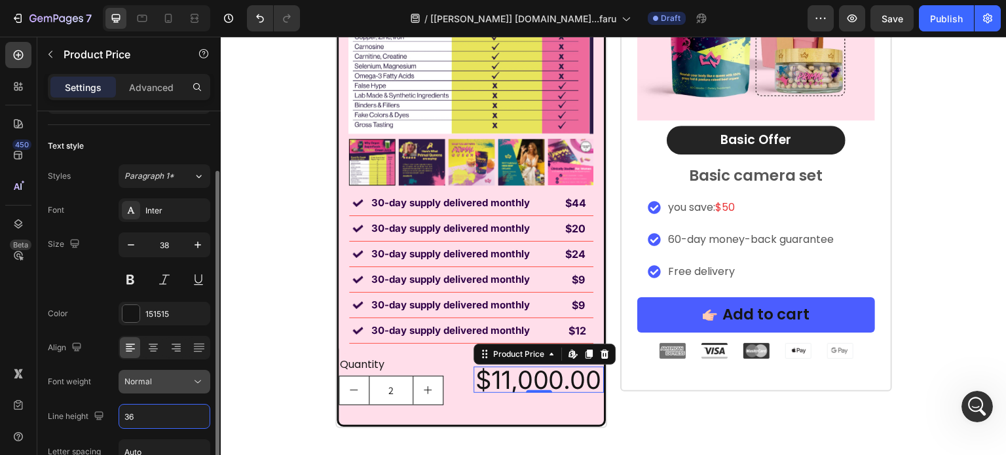
scroll to position [136, 0]
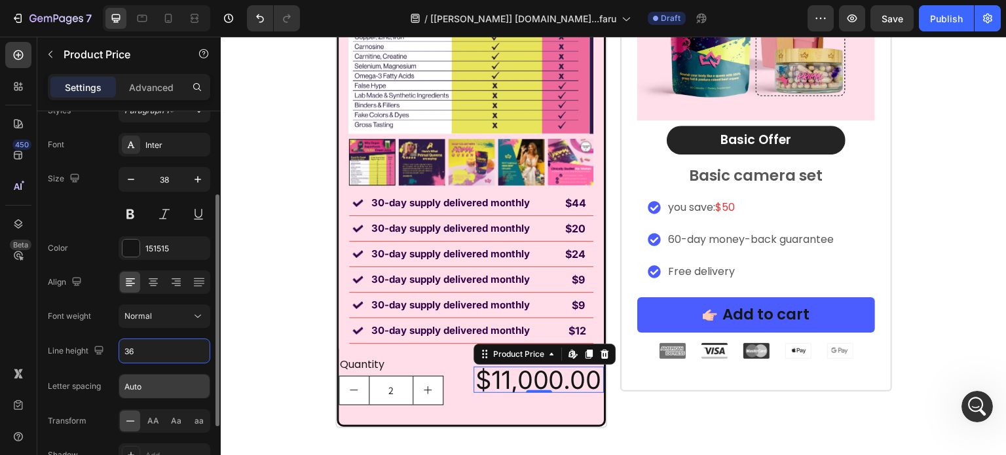
type input "36"
click at [152, 385] on input "Auto" at bounding box center [164, 387] width 90 height 24
paste input "0.6px"
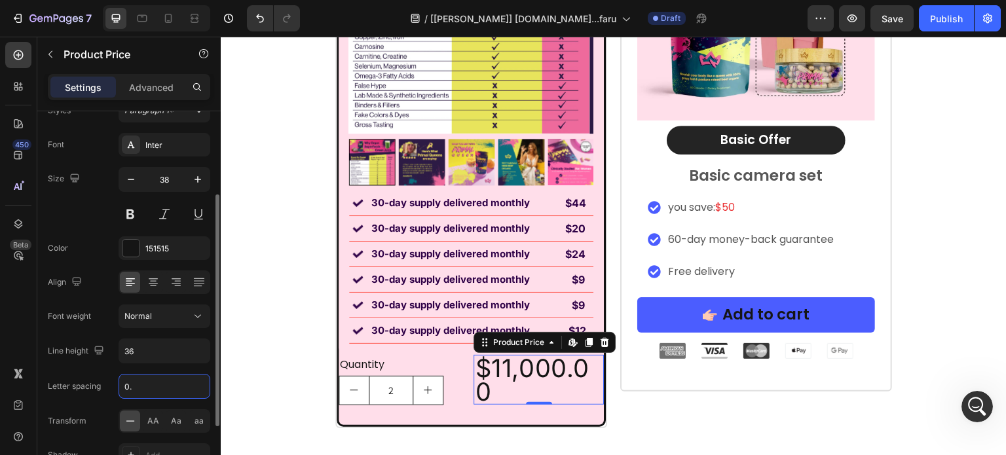
type input "0"
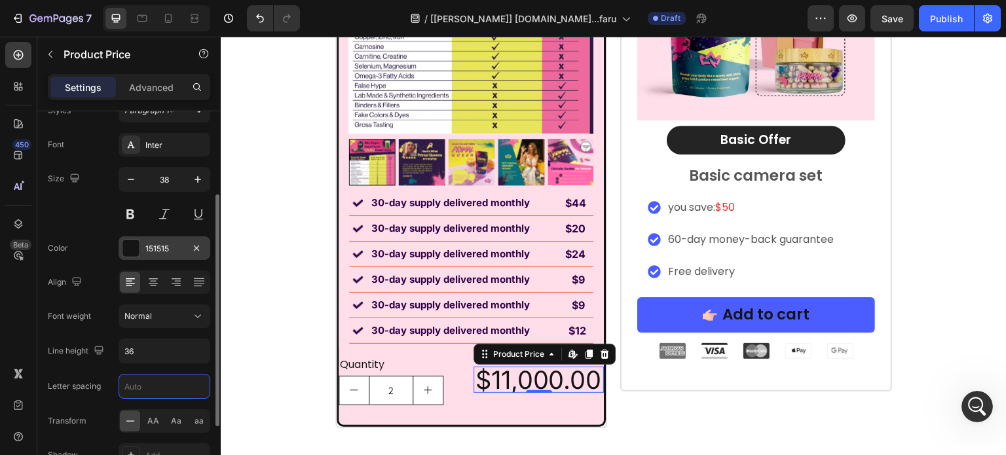
click at [165, 239] on div "151515" at bounding box center [165, 248] width 92 height 24
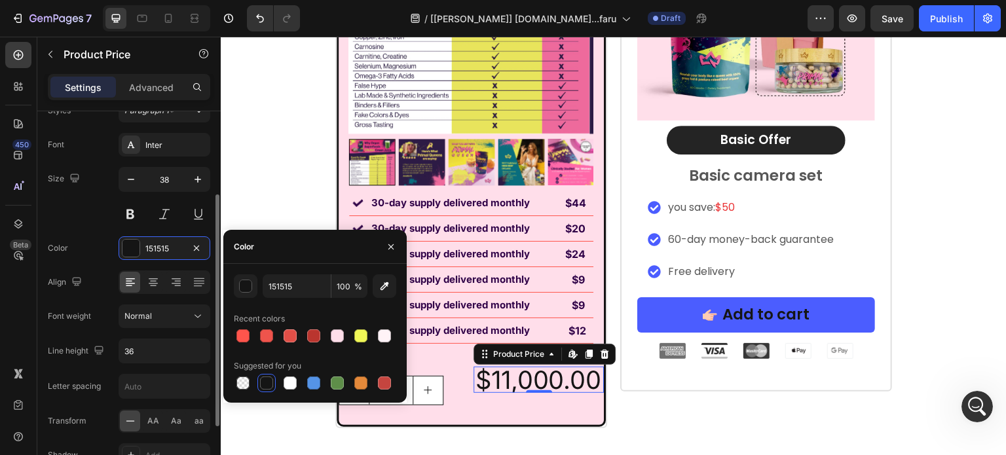
scroll to position [5, 0]
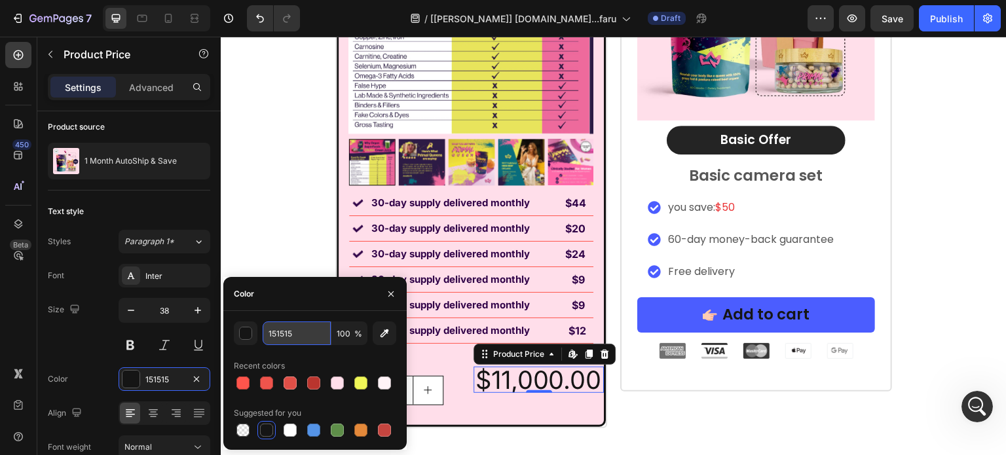
click at [302, 337] on input "151515" at bounding box center [297, 334] width 68 height 24
paste input "#2F0147"
type input "#2F0147"
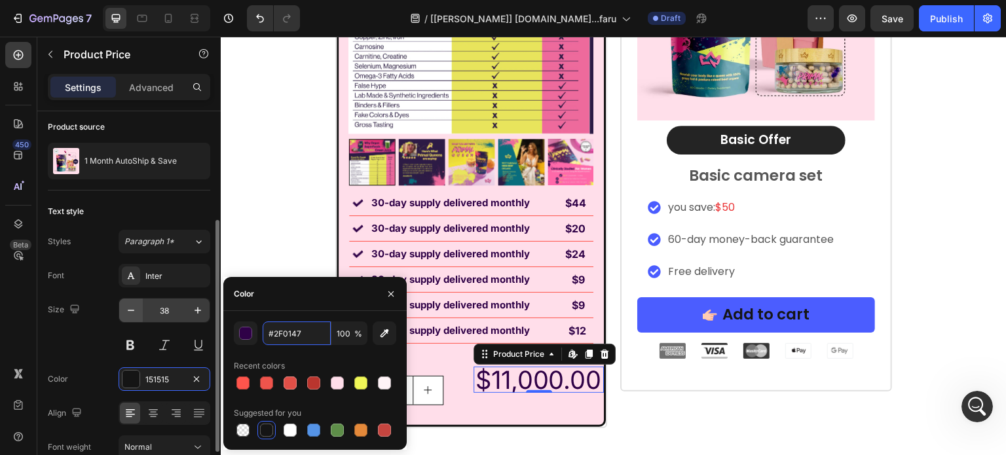
scroll to position [71, 0]
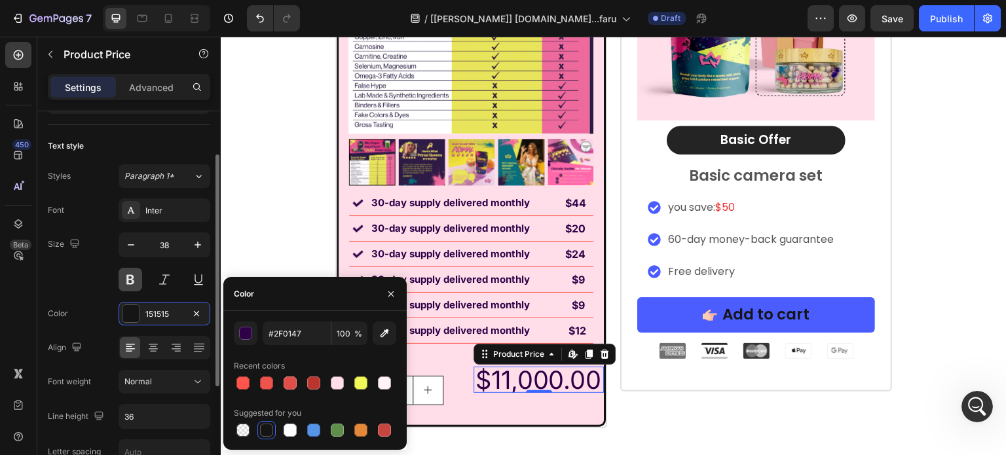
click at [138, 282] on button at bounding box center [131, 280] width 24 height 24
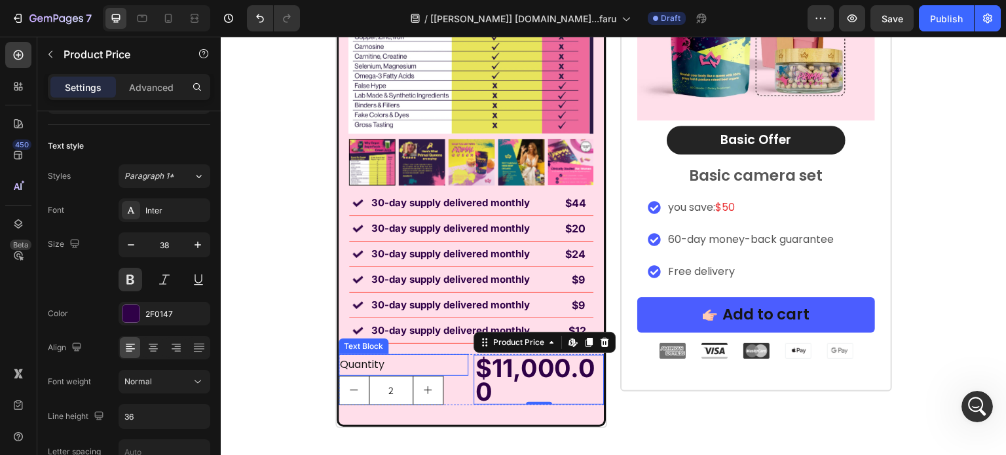
click at [462, 364] on div "Quantity" at bounding box center [404, 365] width 130 height 22
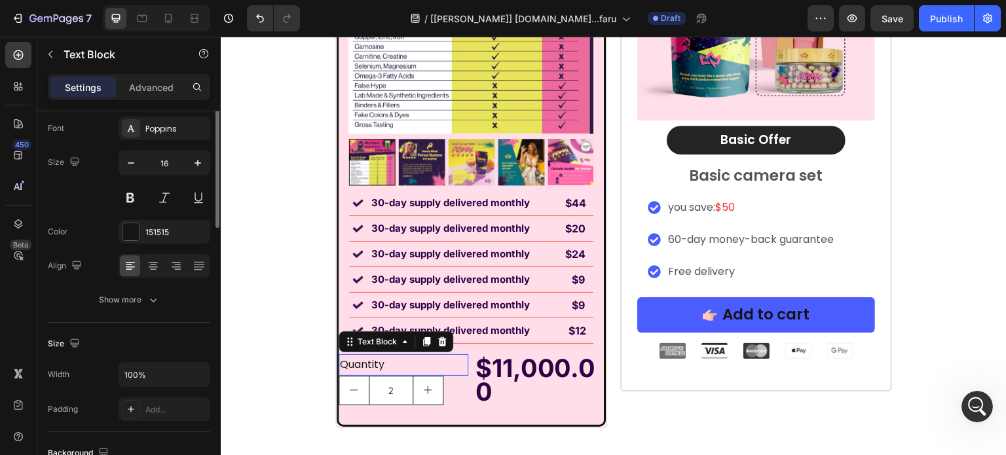
scroll to position [0, 0]
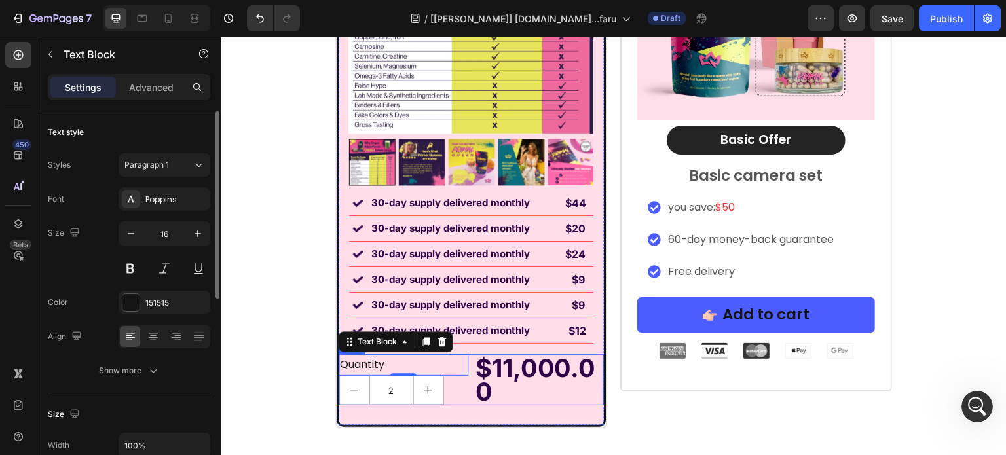
click at [466, 362] on div "Quantity Text Block 0 2 Product Quantity $11,000.00 Product Price Product Price…" at bounding box center [471, 379] width 265 height 51
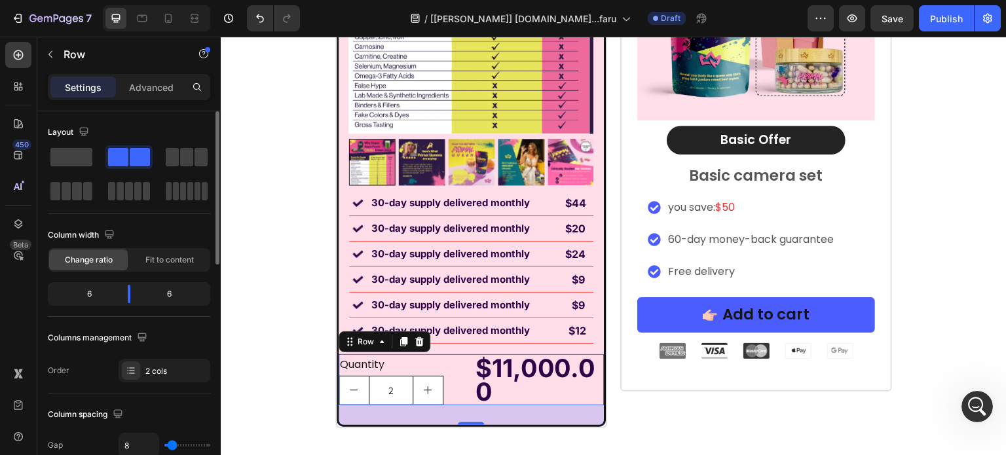
drag, startPoint x: 178, startPoint y: 442, endPoint x: 161, endPoint y: 447, distance: 17.8
click at [161, 447] on div "8" at bounding box center [165, 445] width 92 height 25
type input "0"
drag, startPoint x: 167, startPoint y: 442, endPoint x: 141, endPoint y: 447, distance: 26.7
type input "0"
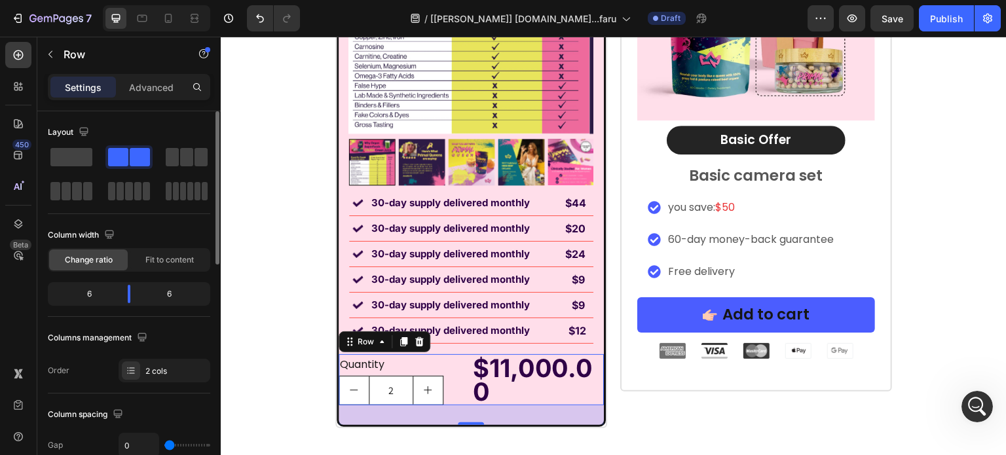
click at [164, 447] on input "range" at bounding box center [187, 445] width 46 height 3
click at [430, 386] on button "increment" at bounding box center [427, 391] width 29 height 28
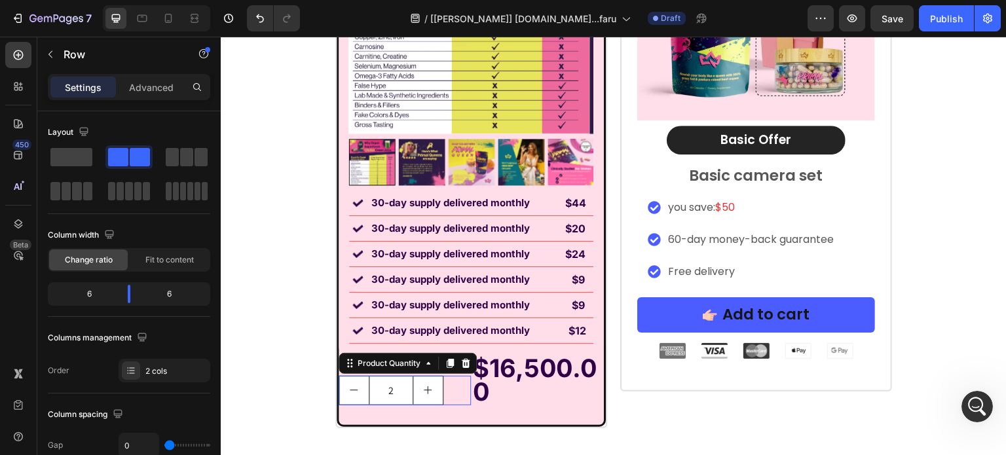
type input "3"
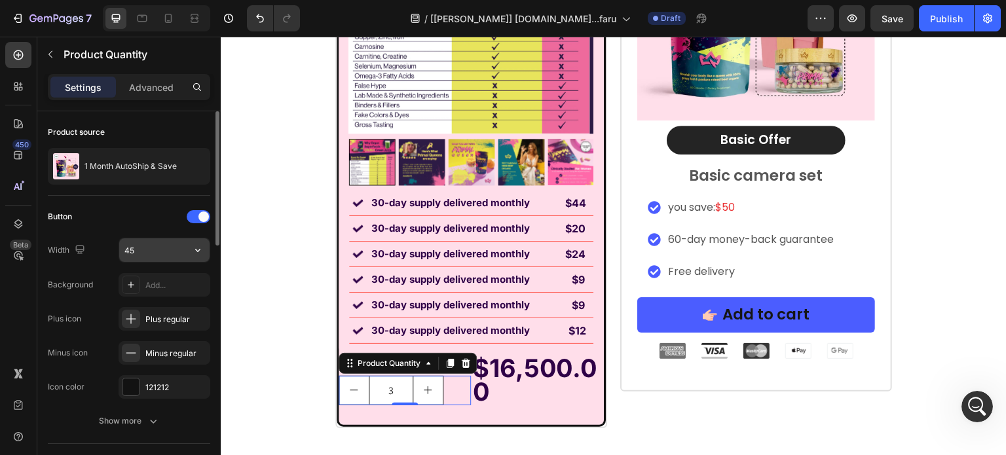
click at [158, 248] on input "45" at bounding box center [164, 250] width 90 height 24
click at [163, 255] on input "160" at bounding box center [164, 250] width 90 height 24
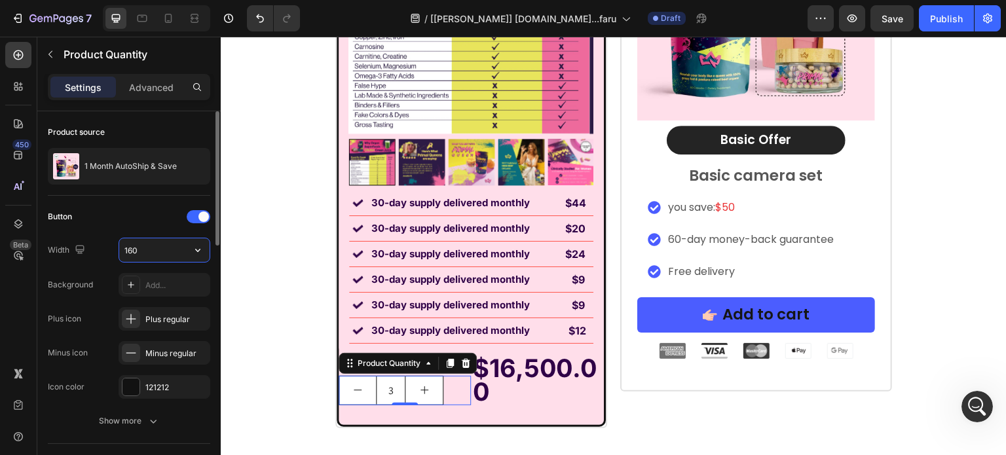
click at [163, 255] on input "160" at bounding box center [164, 250] width 90 height 24
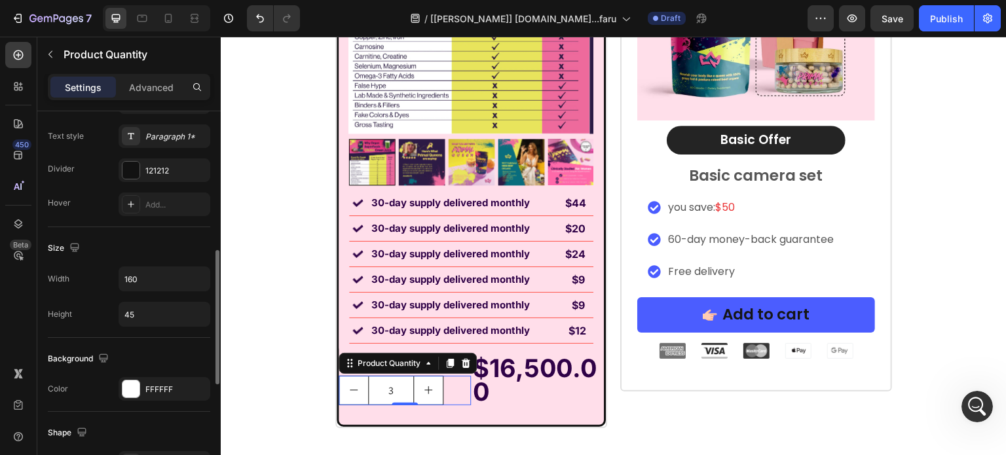
scroll to position [524, 0]
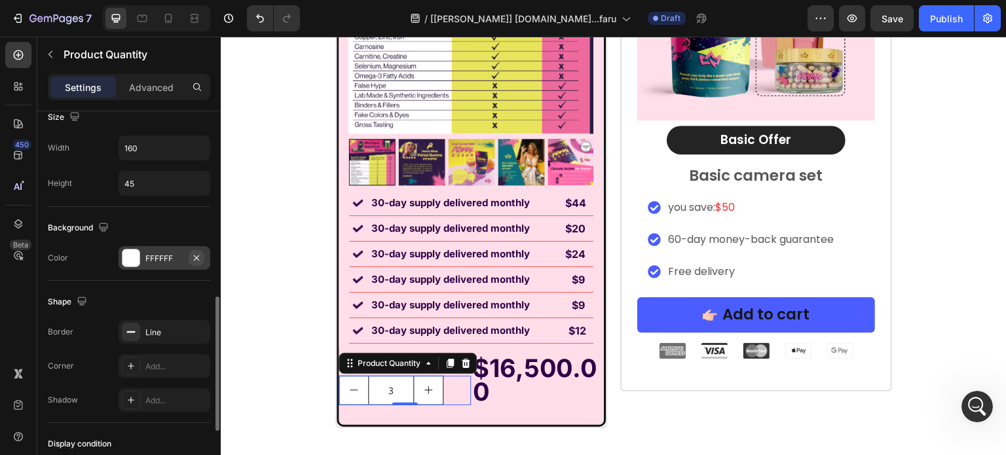
type input "44"
click at [190, 257] on button "button" at bounding box center [197, 258] width 16 height 16
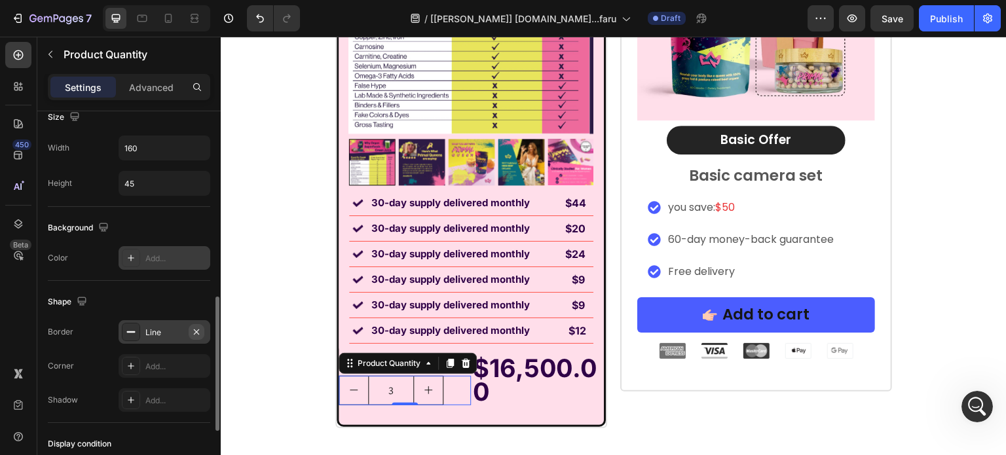
click at [191, 328] on button "button" at bounding box center [197, 332] width 16 height 16
click at [257, 10] on button "Undo/Redo" at bounding box center [260, 18] width 26 height 26
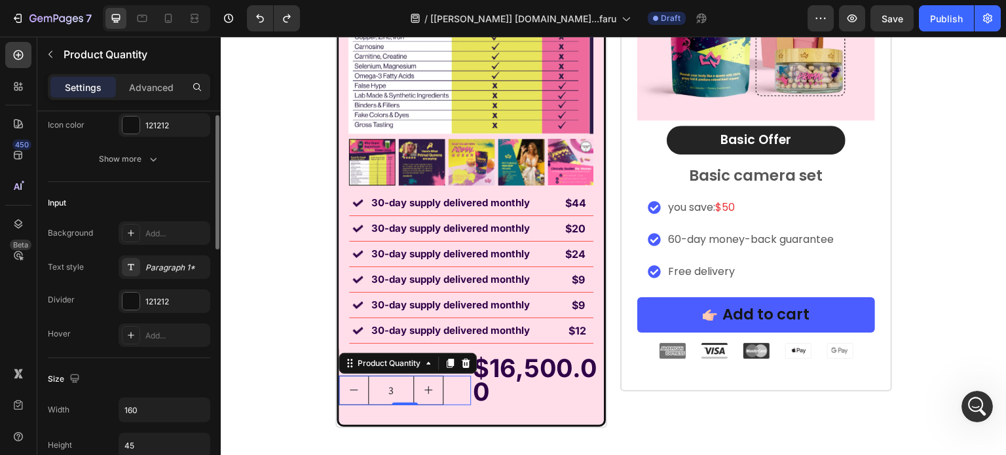
scroll to position [131, 0]
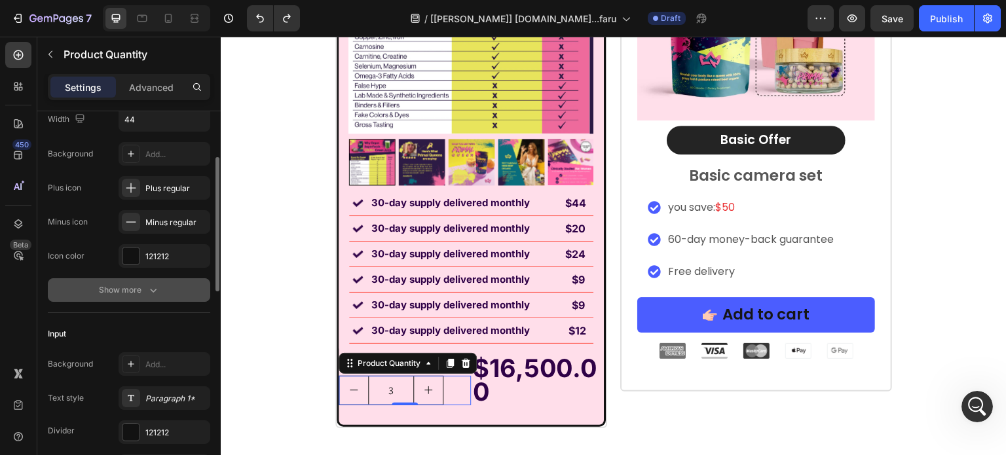
click at [127, 290] on div "Show more" at bounding box center [129, 290] width 61 height 13
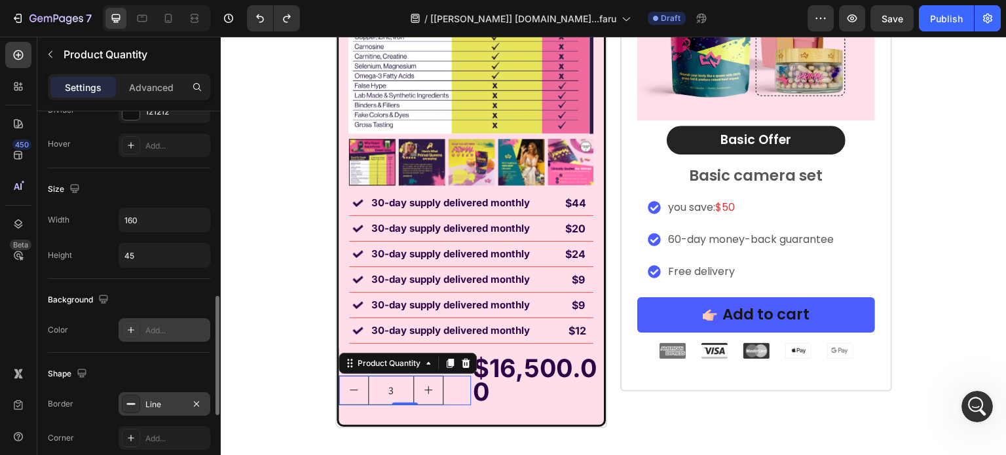
scroll to position [721, 0]
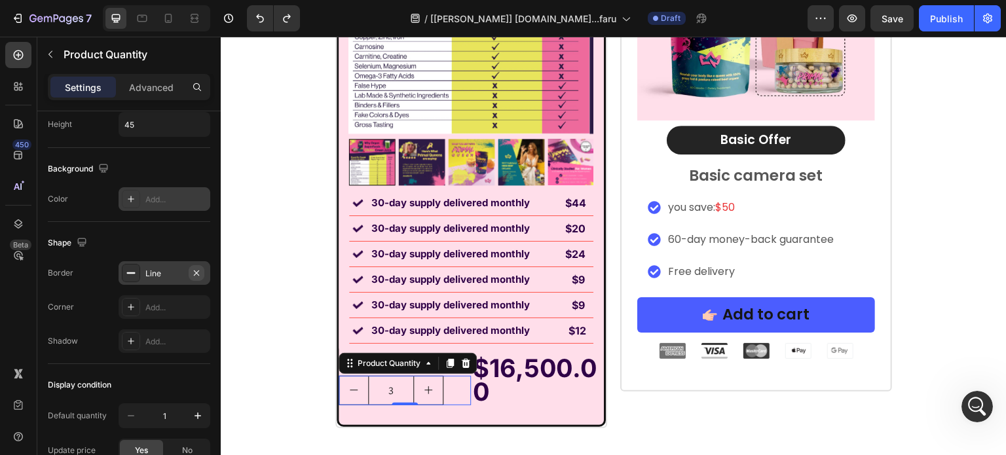
click at [193, 268] on icon "button" at bounding box center [196, 273] width 10 height 10
click at [254, 14] on icon "Undo/Redo" at bounding box center [259, 18] width 13 height 13
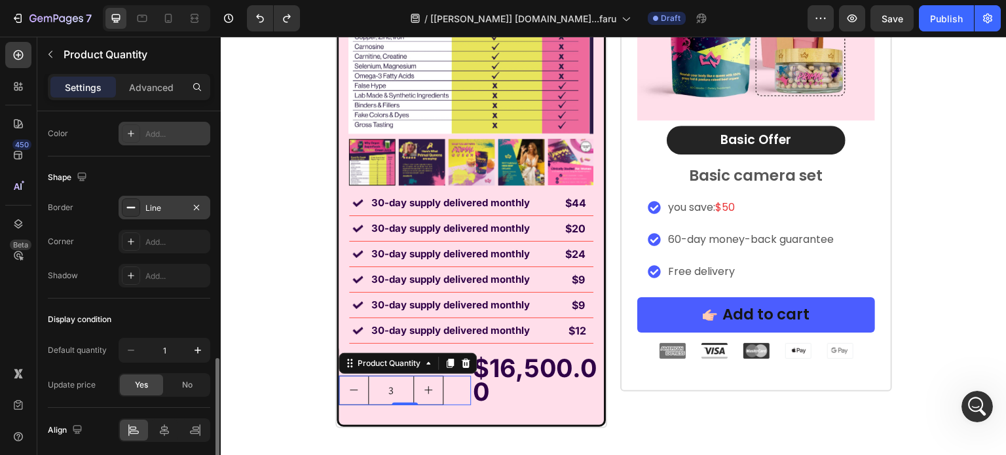
scroll to position [833, 0]
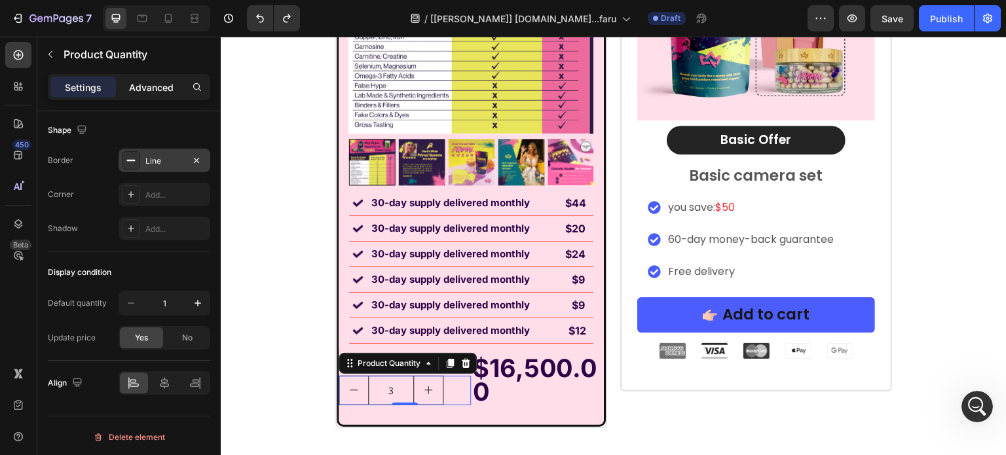
click at [161, 86] on p "Advanced" at bounding box center [151, 88] width 45 height 14
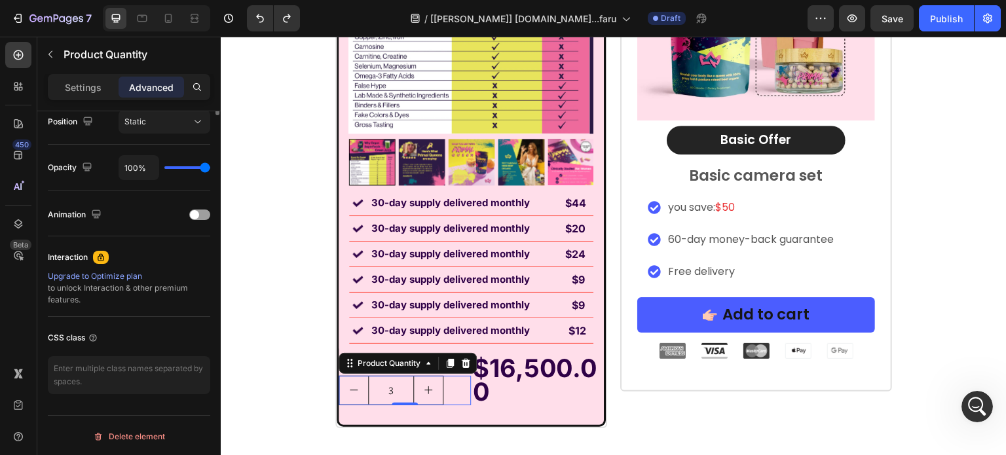
scroll to position [229, 0]
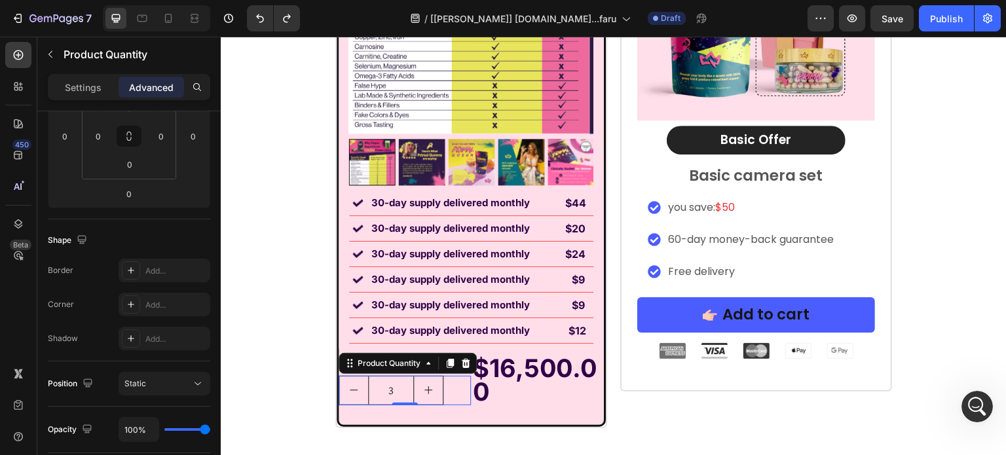
click at [368, 392] on input "3" at bounding box center [391, 391] width 46 height 28
click at [381, 389] on input "3" at bounding box center [391, 391] width 46 height 28
click at [398, 385] on input "3" at bounding box center [391, 391] width 46 height 28
click at [414, 385] on button "increment" at bounding box center [428, 391] width 29 height 28
click at [383, 383] on input "4" at bounding box center [391, 391] width 46 height 28
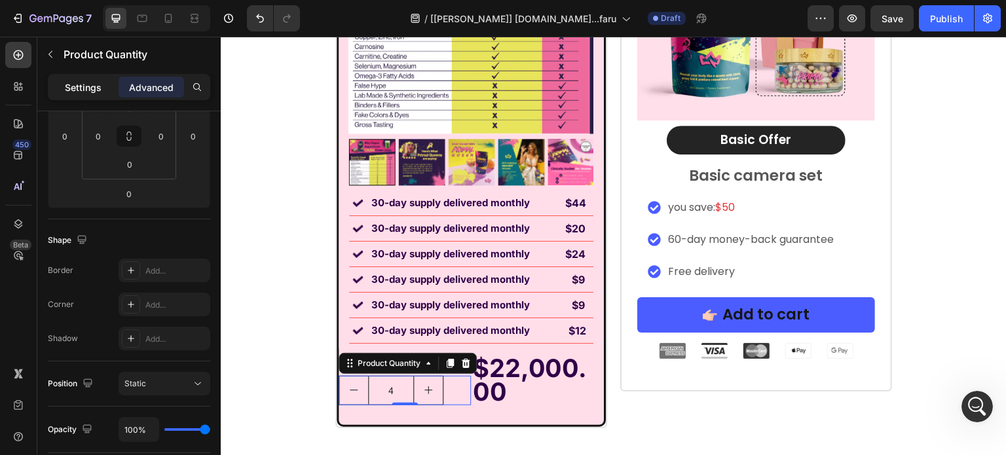
click at [98, 87] on p "Settings" at bounding box center [83, 88] width 37 height 14
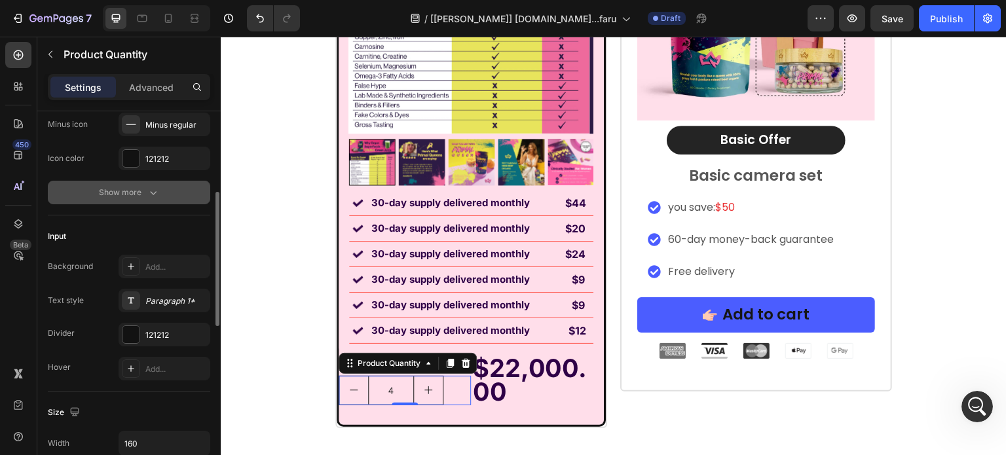
scroll to position [98, 0]
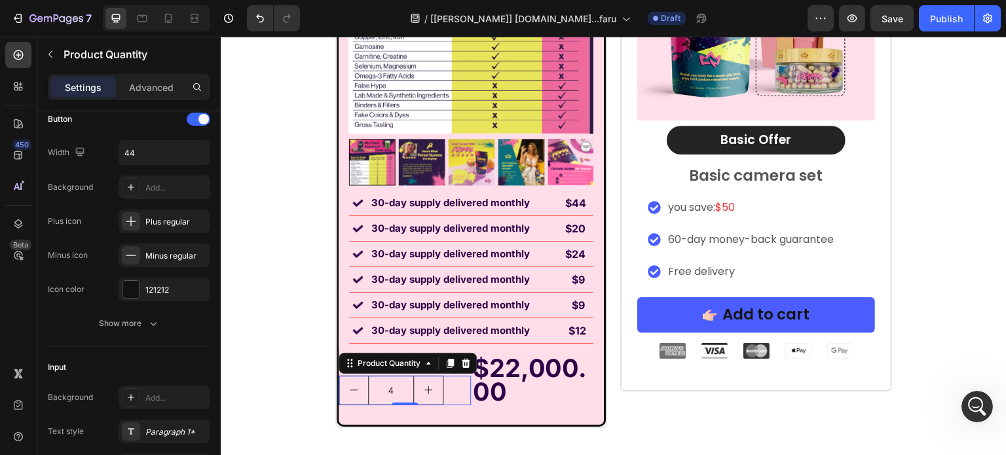
click at [423, 389] on icon "increment" at bounding box center [428, 390] width 10 height 10
click at [348, 390] on icon "decrement" at bounding box center [353, 390] width 10 height 10
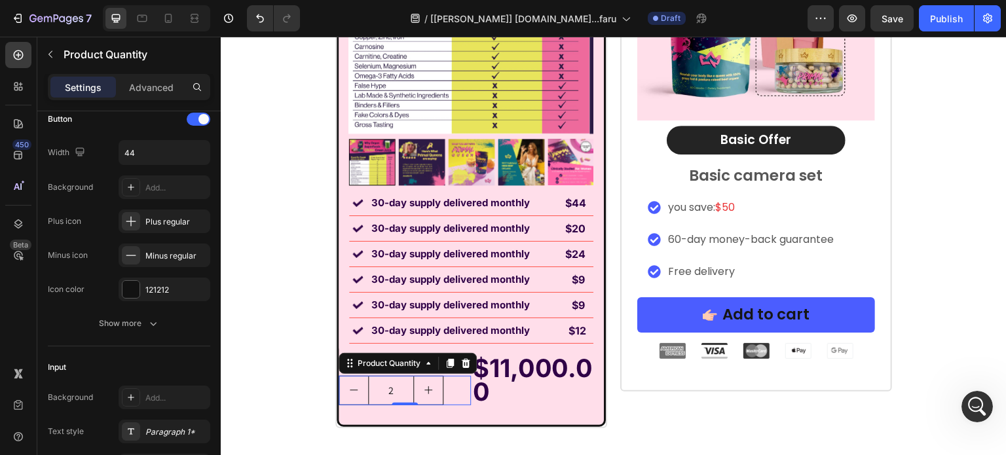
type input "1"
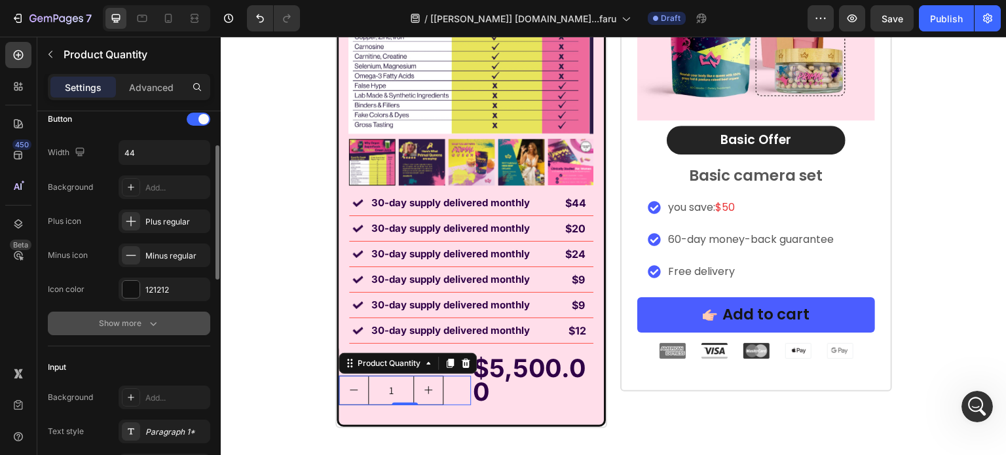
click at [93, 317] on button "Show more" at bounding box center [129, 324] width 162 height 24
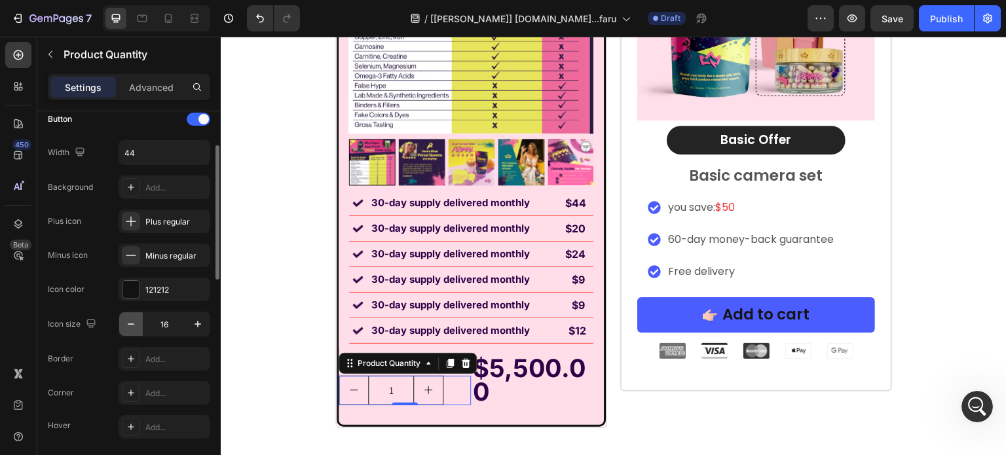
click at [131, 324] on icon "button" at bounding box center [130, 324] width 13 height 13
type input "14"
click at [166, 256] on div "Minus regular" at bounding box center [176, 256] width 62 height 12
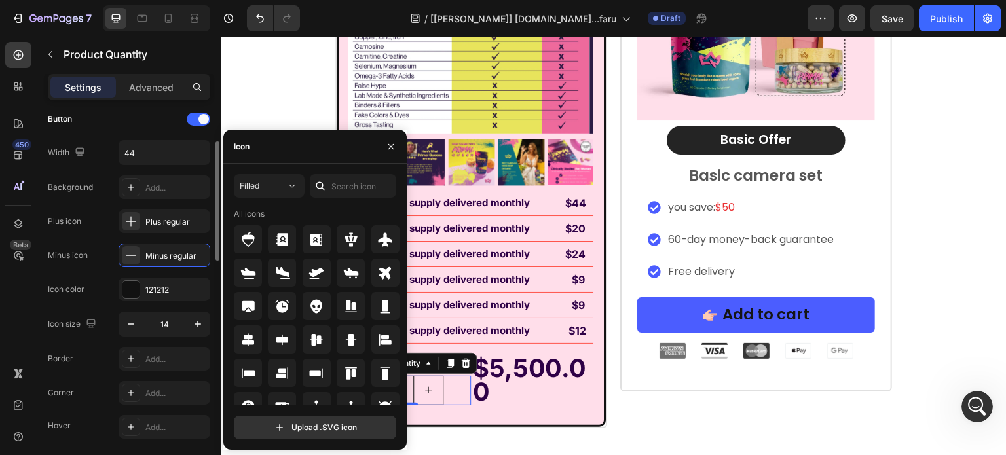
click at [102, 257] on div "Minus icon Minus regular" at bounding box center [129, 256] width 162 height 24
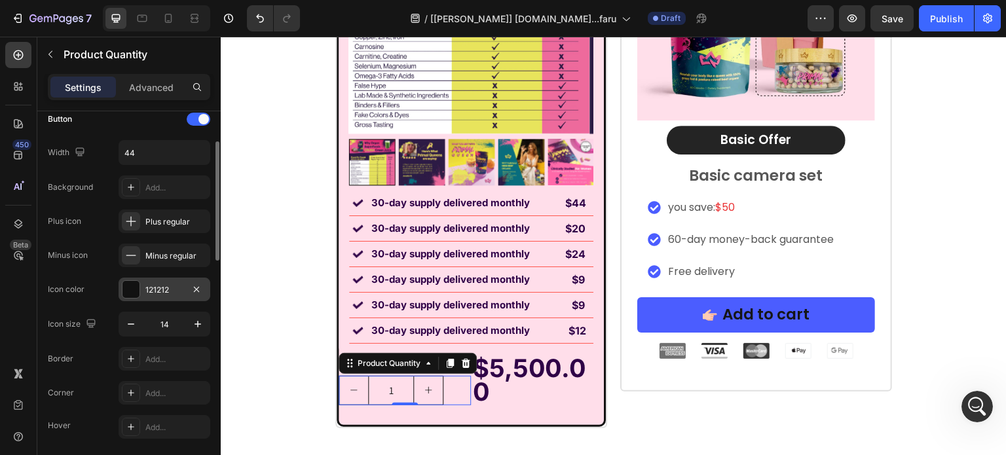
click at [151, 278] on div "121212" at bounding box center [165, 290] width 92 height 24
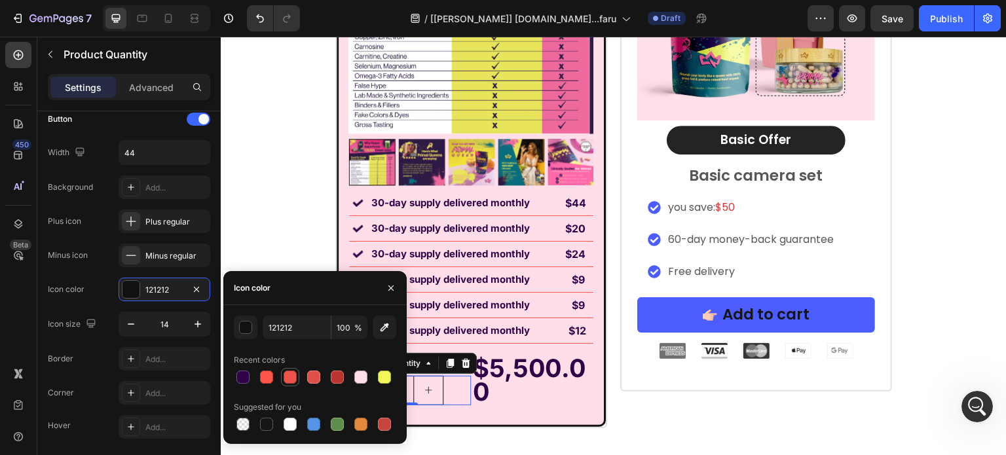
click at [286, 380] on div at bounding box center [290, 377] width 13 height 13
click at [265, 426] on div at bounding box center [266, 424] width 13 height 13
type input "151515"
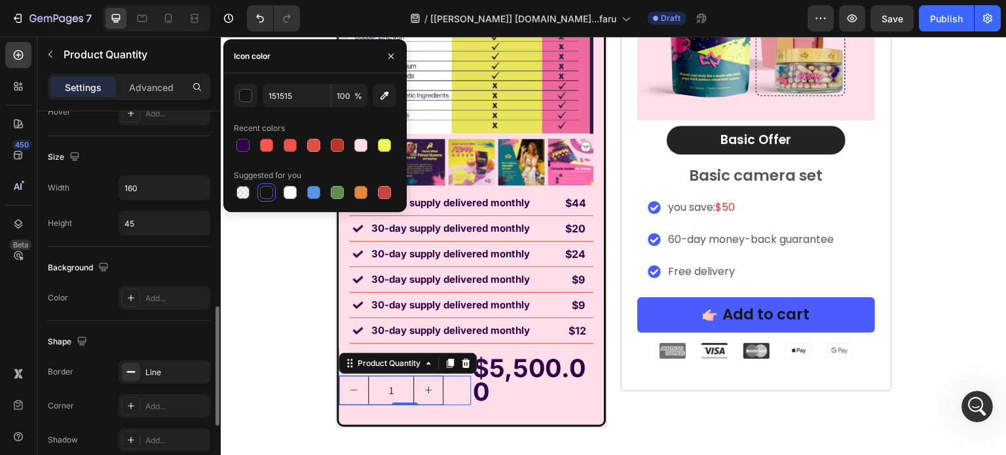
scroll to position [687, 0]
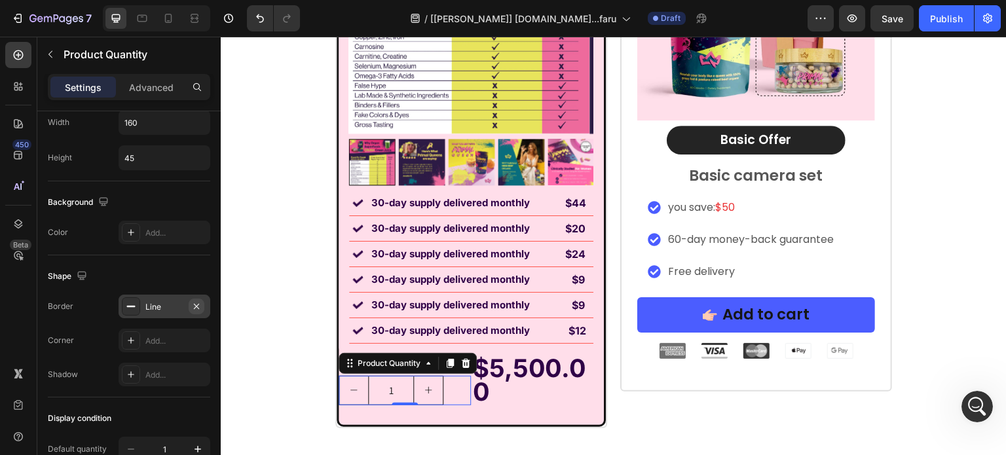
click at [200, 306] on icon "button" at bounding box center [196, 306] width 10 height 10
click at [255, 10] on button "Undo/Redo" at bounding box center [260, 18] width 26 height 26
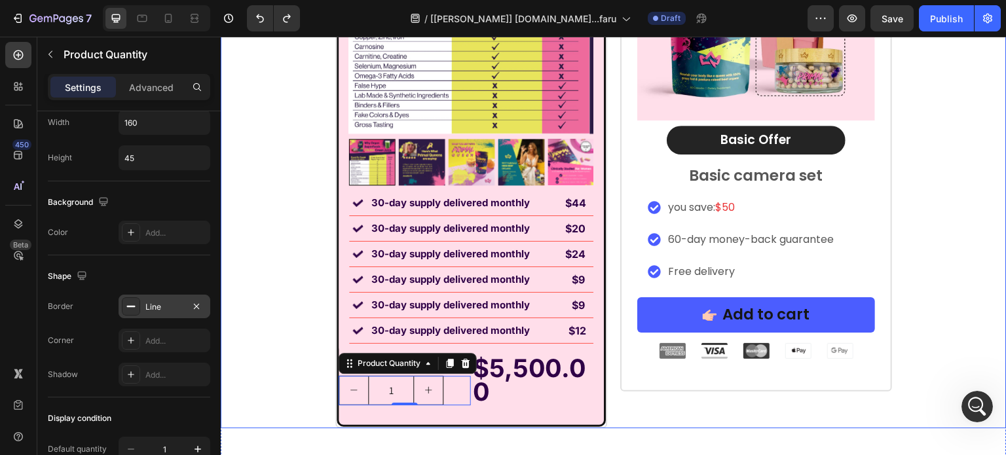
click at [291, 217] on div "Image Labor Day Special Offer Heading Row 1 Month AutoShip & Save Heading Produ…" at bounding box center [614, 103] width 786 height 649
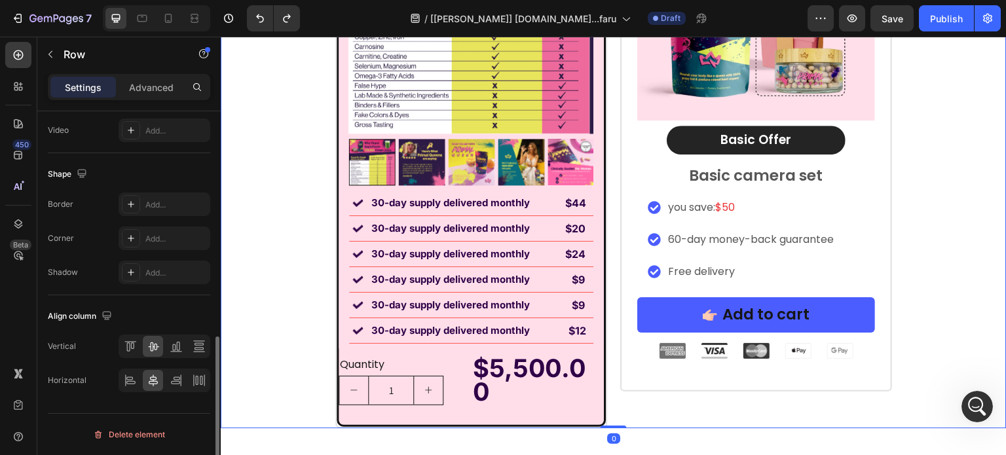
scroll to position [0, 0]
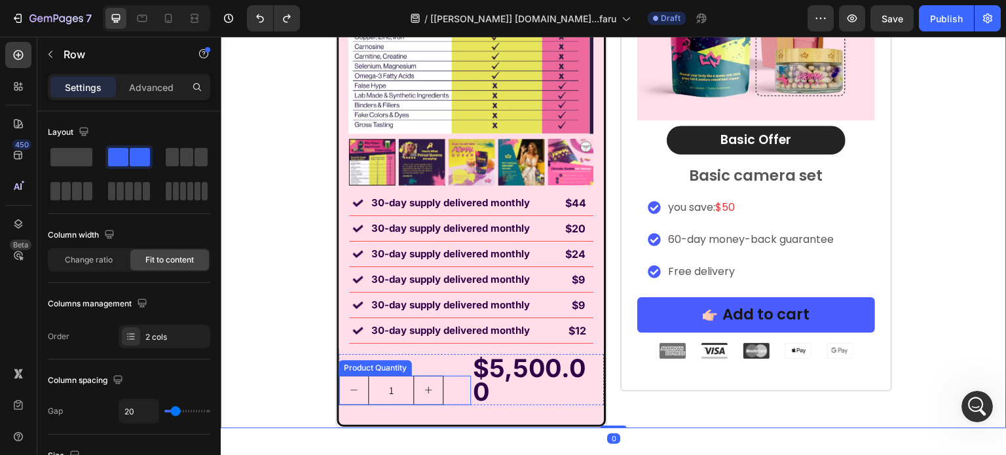
click at [453, 392] on div "1" at bounding box center [405, 390] width 133 height 29
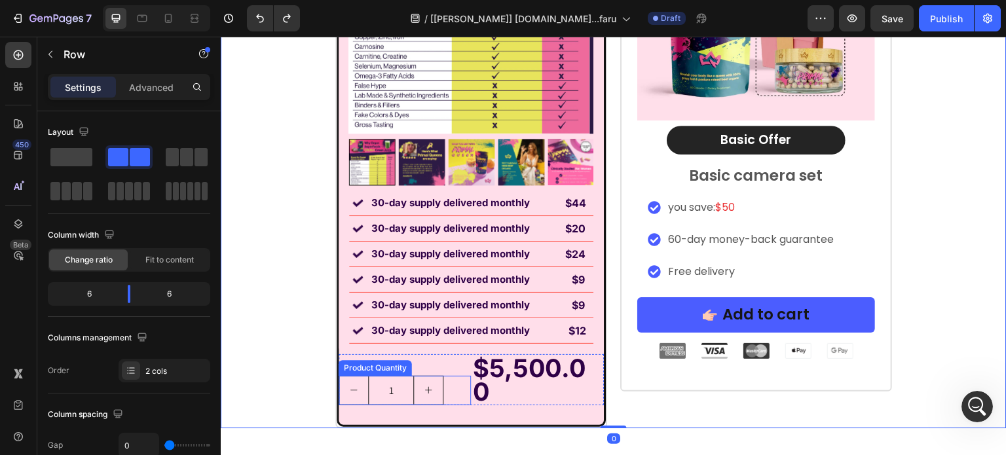
click at [478, 397] on div "$5,500.00 Product Price Product Price" at bounding box center [537, 379] width 133 height 51
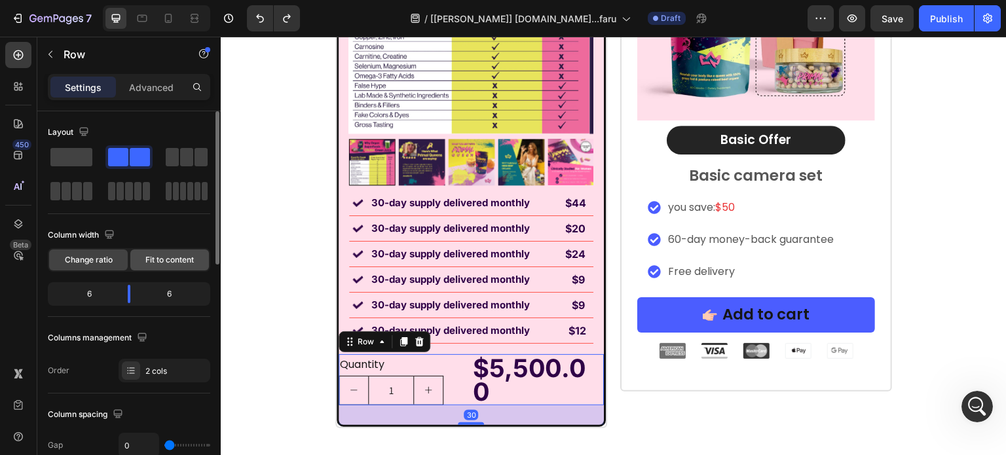
click at [166, 261] on span "Fit to content" at bounding box center [169, 260] width 48 height 12
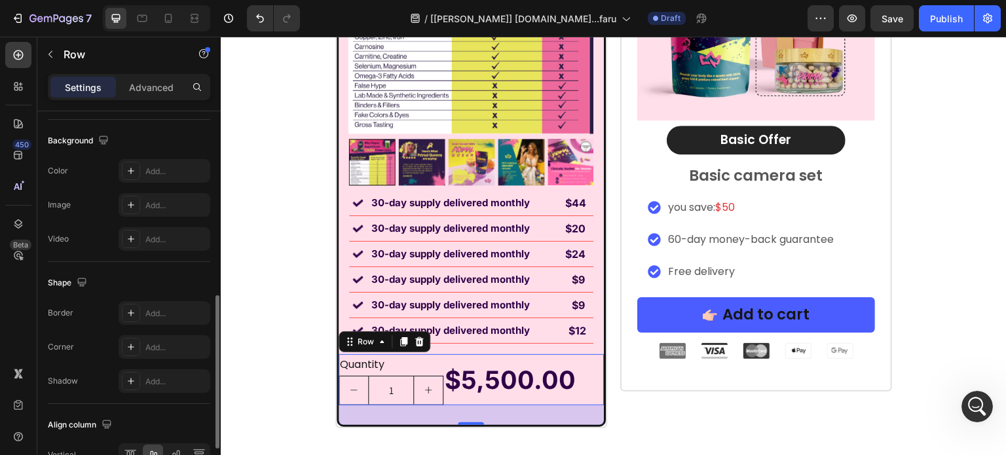
scroll to position [565, 0]
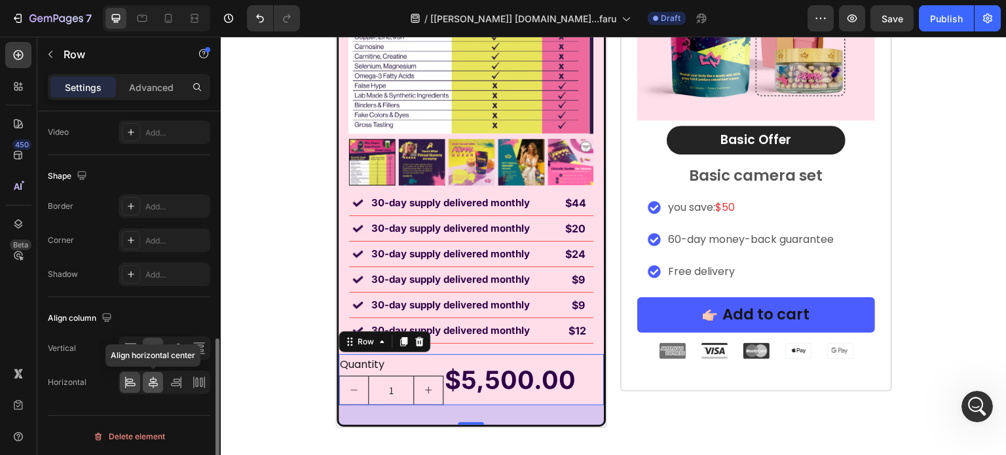
click at [158, 384] on icon at bounding box center [153, 382] width 13 height 13
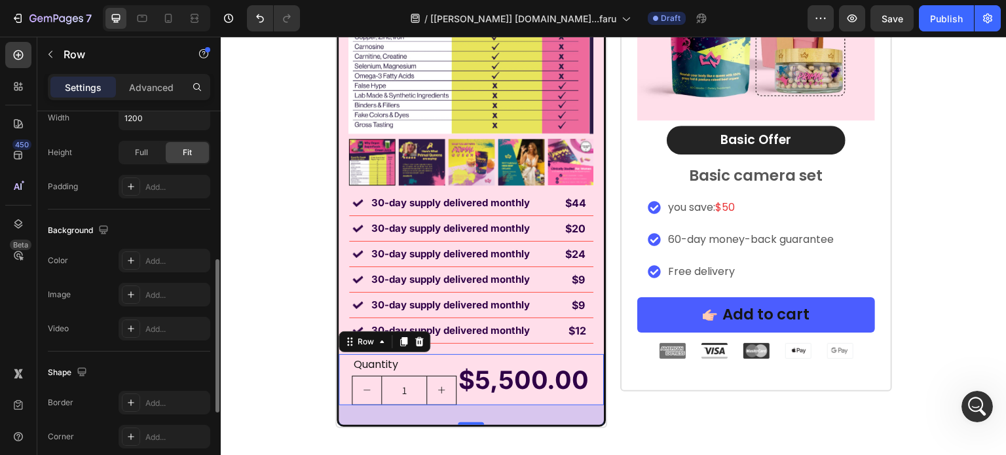
scroll to position [172, 0]
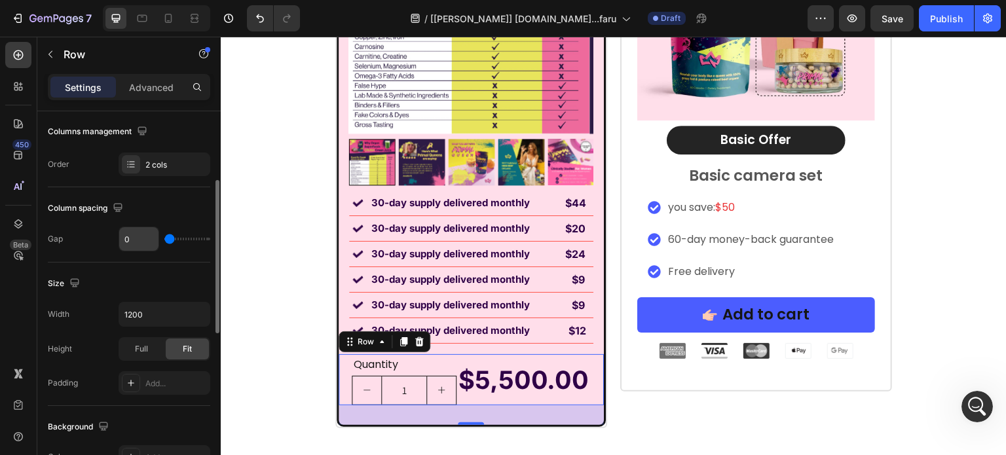
click at [134, 242] on input "0" at bounding box center [138, 239] width 39 height 24
type input "1"
type input "10"
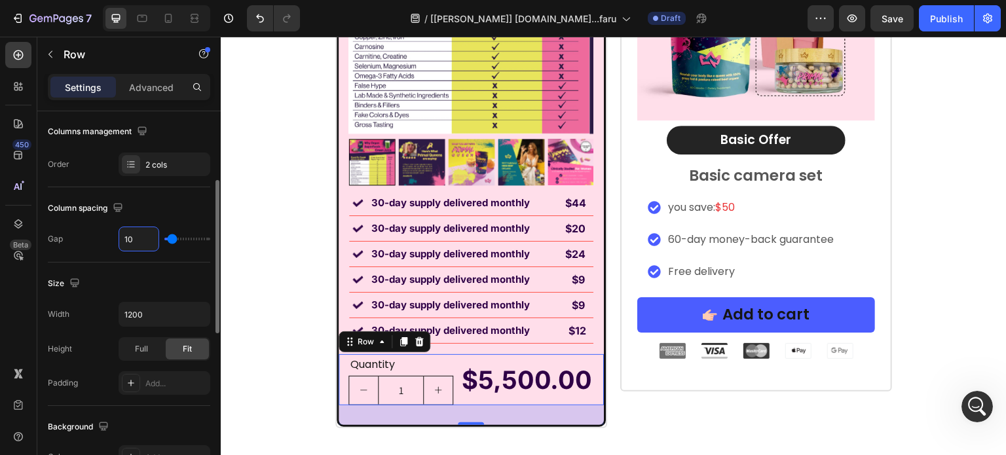
type input "1"
type input "0"
type input "1"
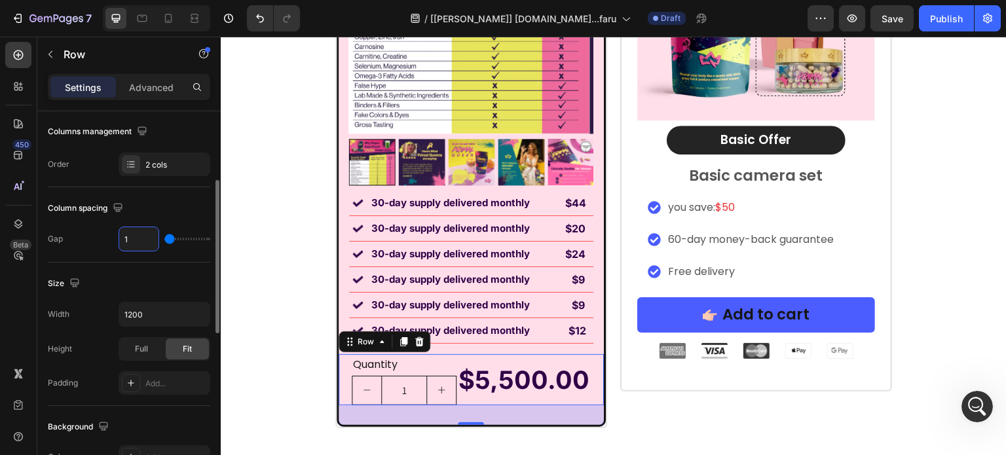
type input "15"
type input "1"
type input "0"
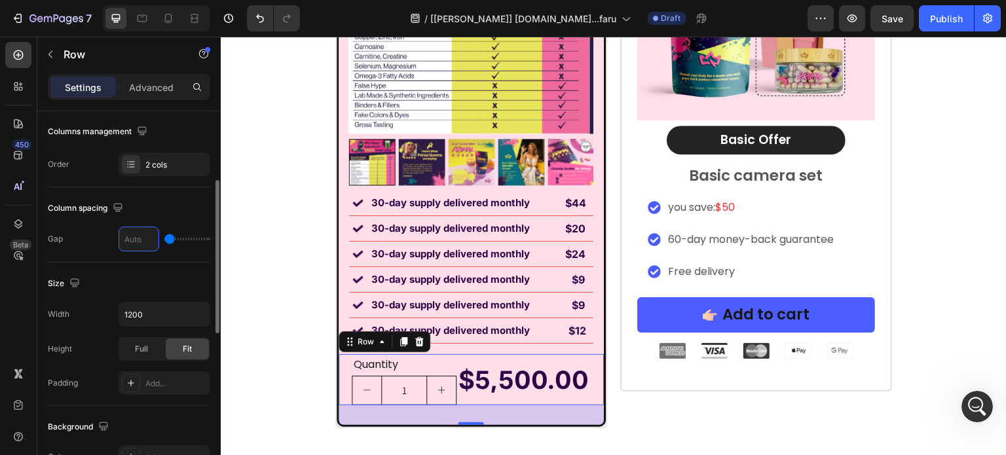
type input "2"
type input "20"
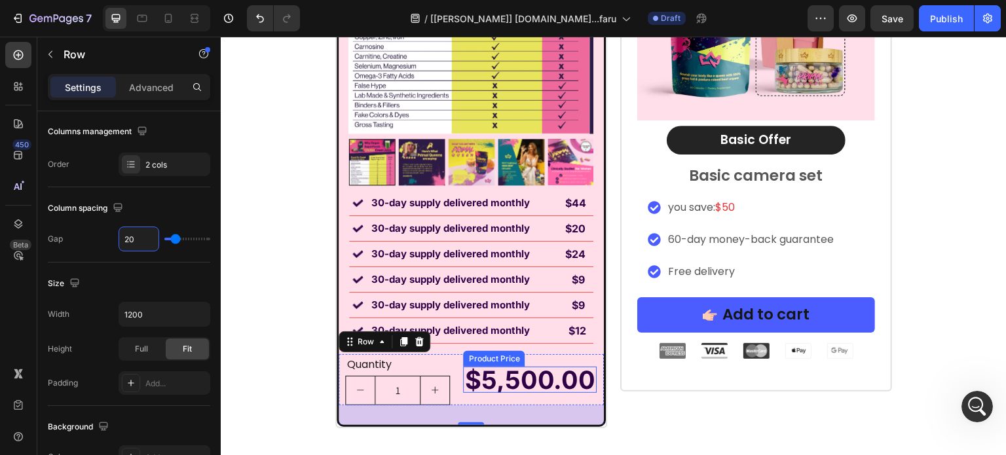
click at [518, 372] on div "$5,500.00" at bounding box center [530, 380] width 134 height 26
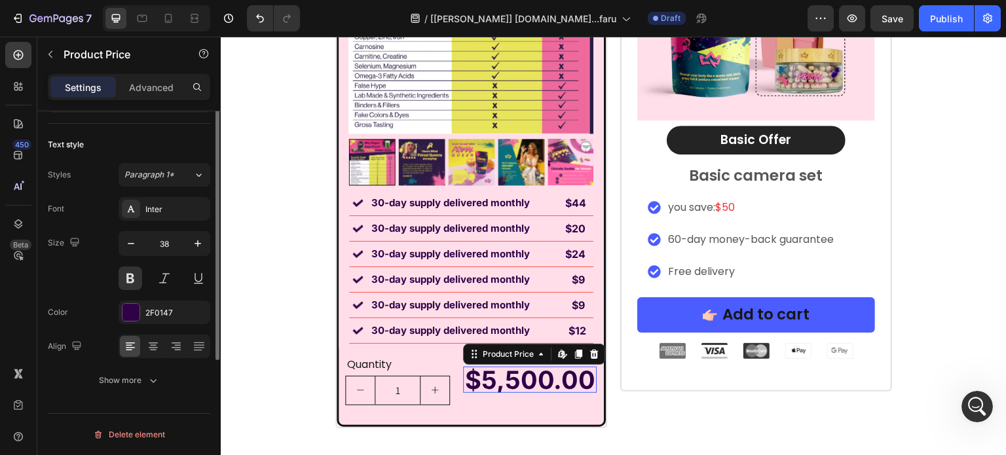
scroll to position [0, 0]
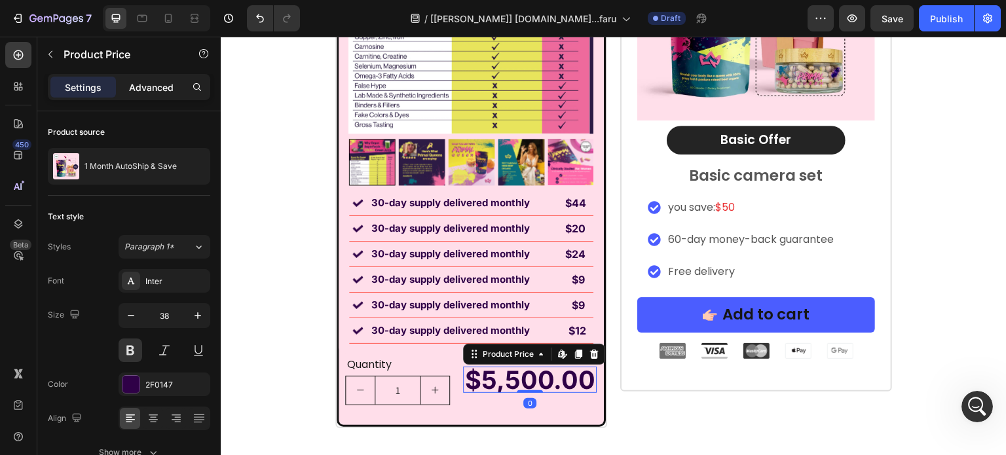
click at [153, 85] on p "Advanced" at bounding box center [151, 88] width 45 height 14
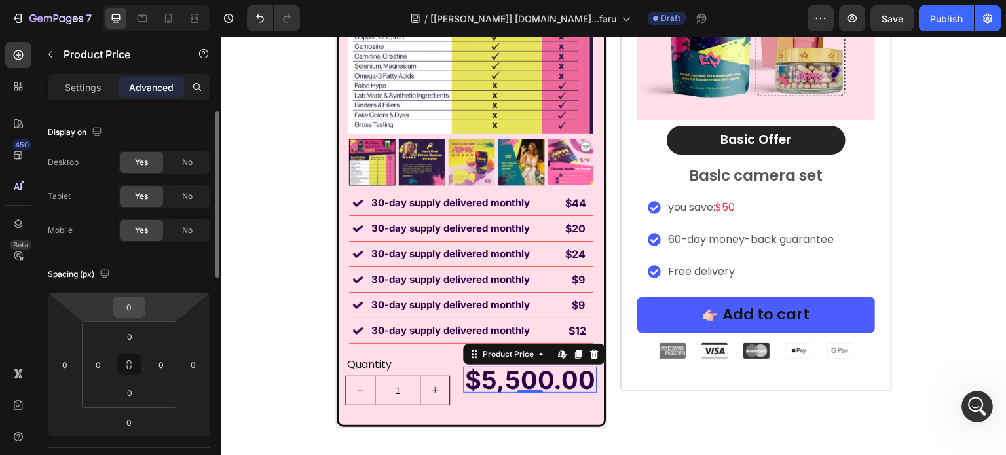
click at [134, 307] on input "0" at bounding box center [129, 307] width 26 height 20
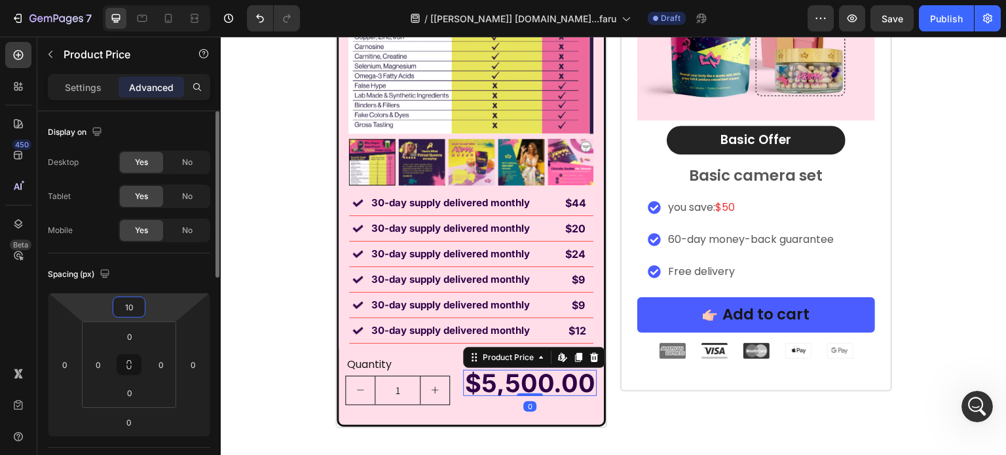
type input "1"
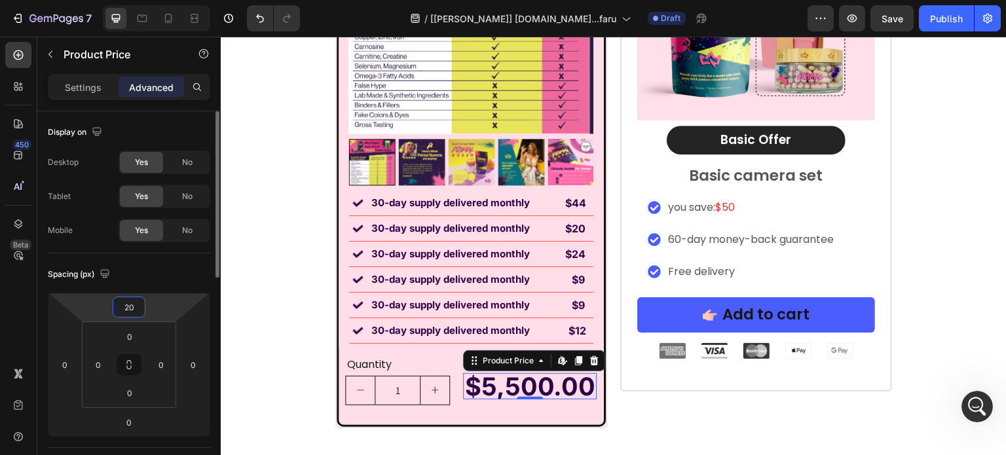
type input "2"
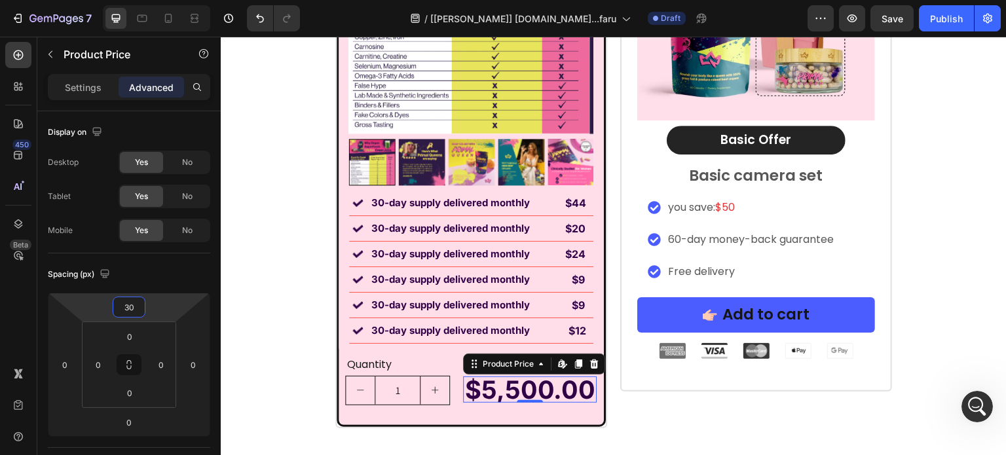
type input "30"
click at [356, 360] on div "Quantity" at bounding box center [397, 365] width 105 height 22
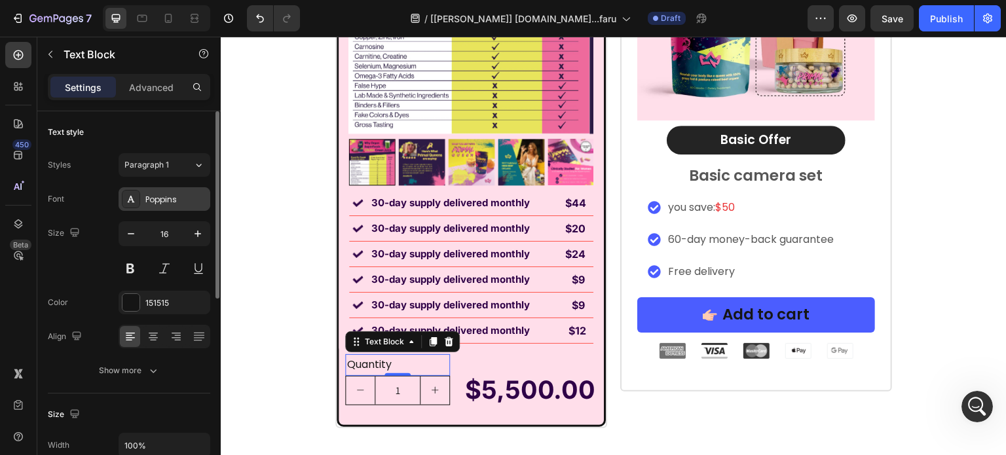
click at [152, 194] on div "Poppins" at bounding box center [176, 200] width 62 height 12
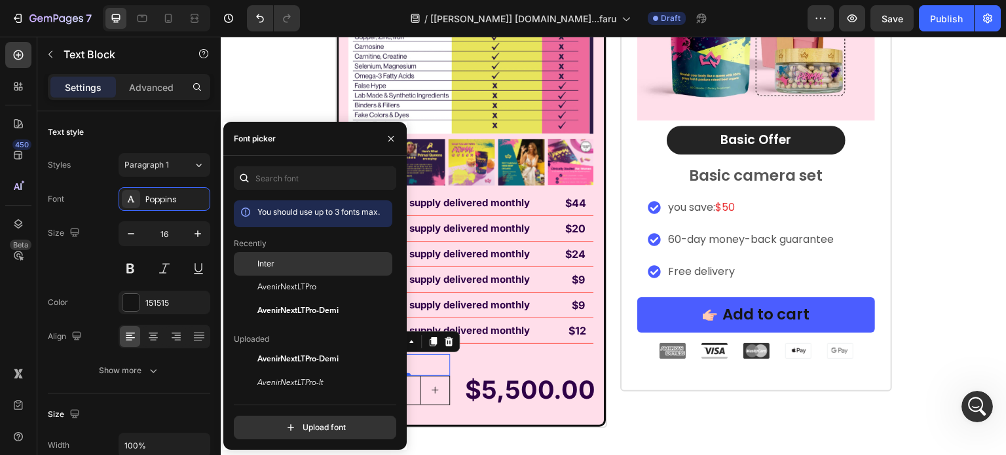
click at [272, 263] on span "Inter" at bounding box center [265, 264] width 17 height 12
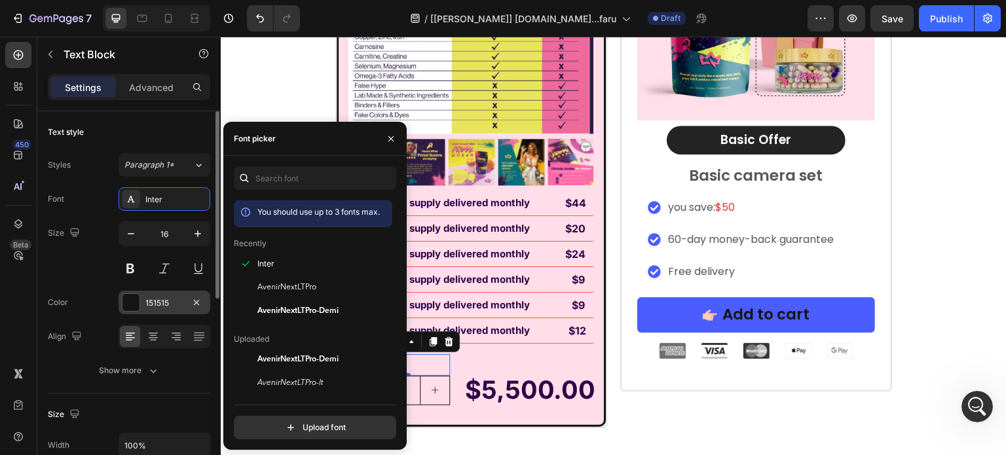
click at [134, 310] on div at bounding box center [130, 302] width 17 height 17
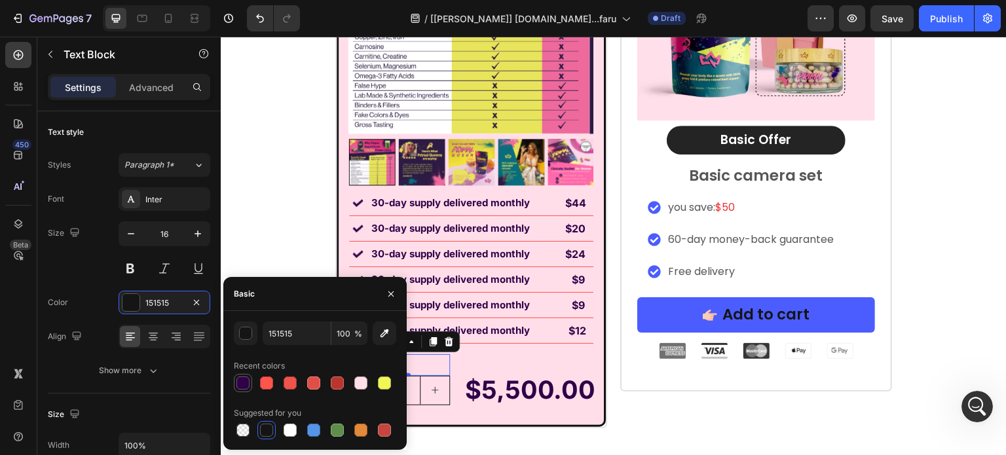
click at [234, 381] on div at bounding box center [243, 383] width 18 height 18
type input "2F0147"
click at [132, 271] on button at bounding box center [131, 269] width 24 height 24
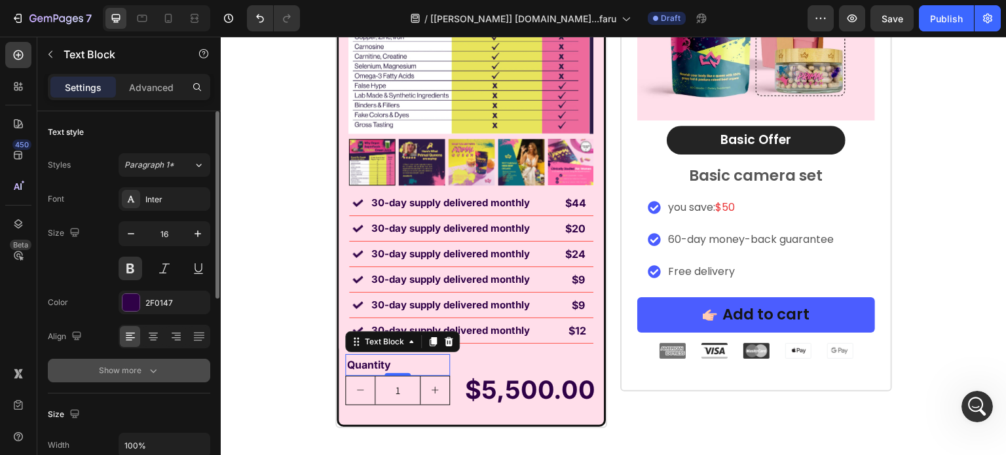
click at [139, 375] on div "Show more" at bounding box center [129, 370] width 61 height 13
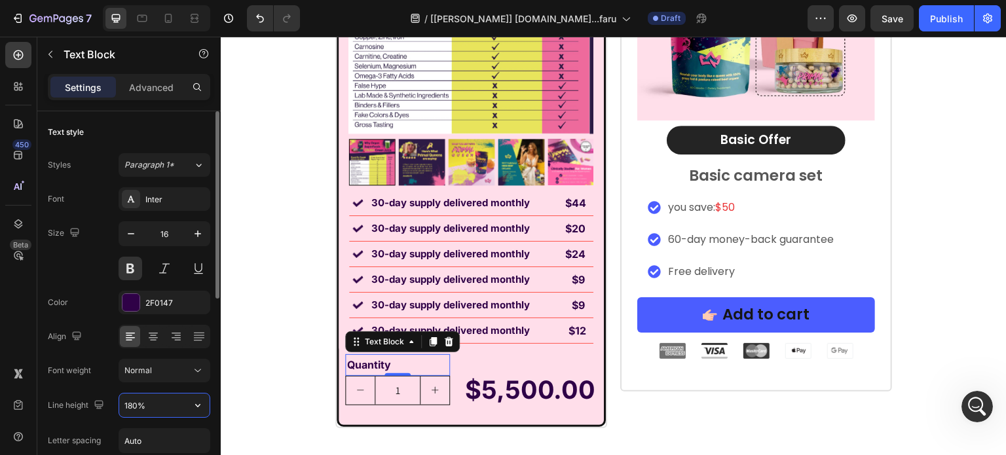
click at [149, 407] on input "180%" at bounding box center [164, 406] width 90 height 24
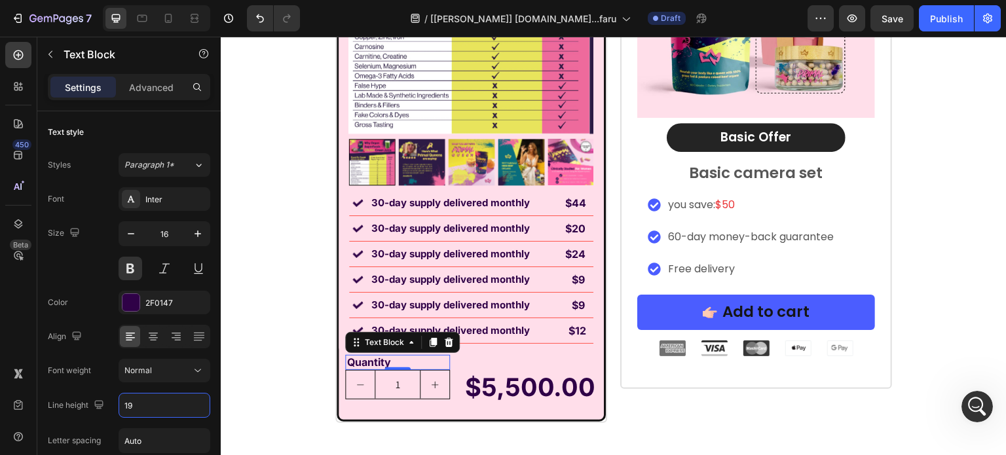
type input "19"
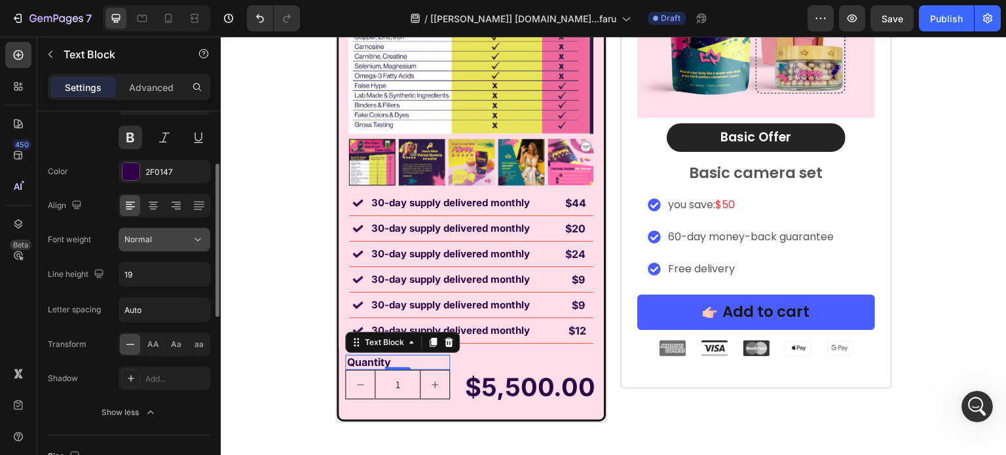
click at [167, 249] on button "Normal" at bounding box center [165, 240] width 92 height 24
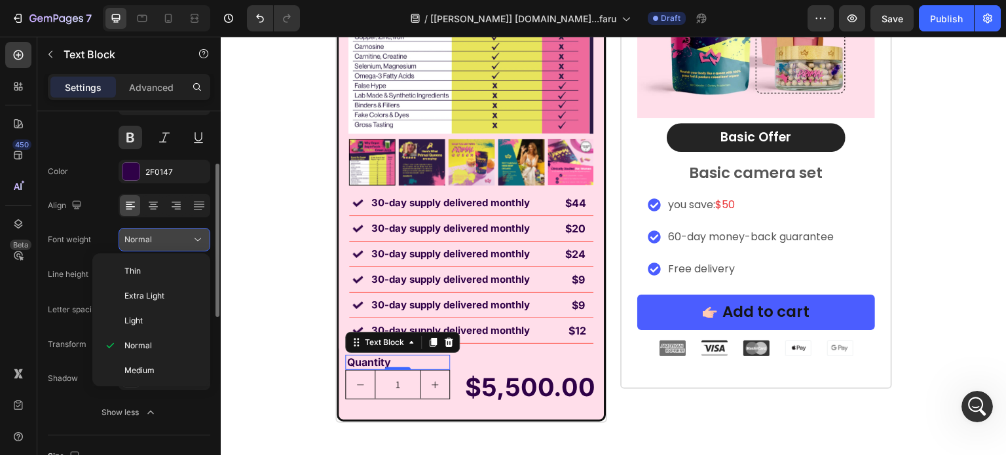
click at [167, 249] on button "Normal" at bounding box center [165, 240] width 92 height 24
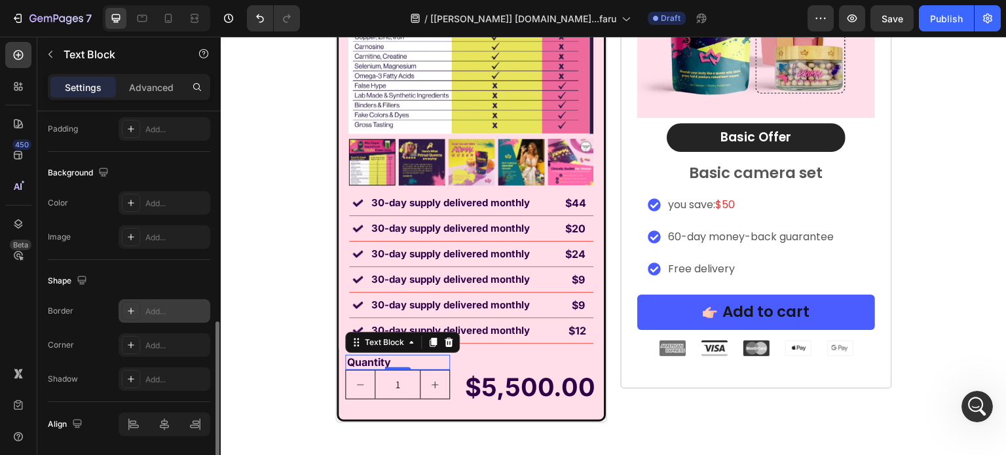
scroll to position [566, 0]
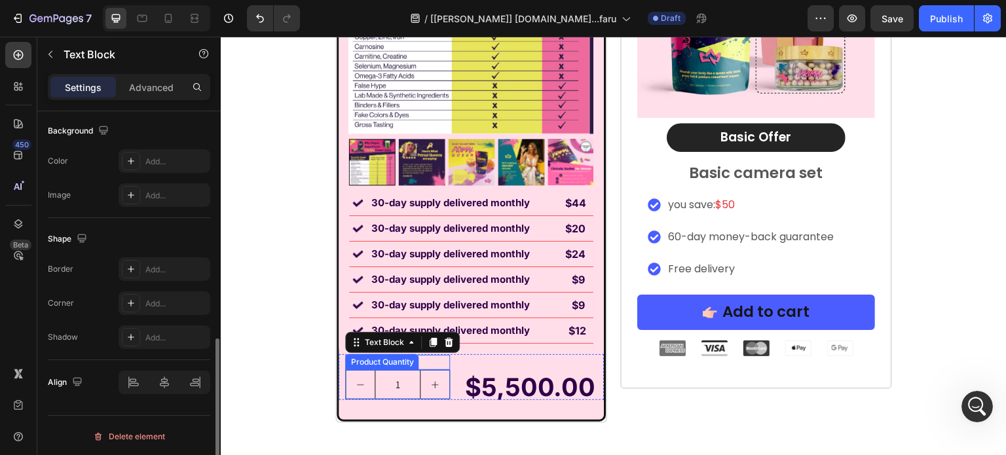
click at [402, 378] on input "1" at bounding box center [398, 385] width 46 height 28
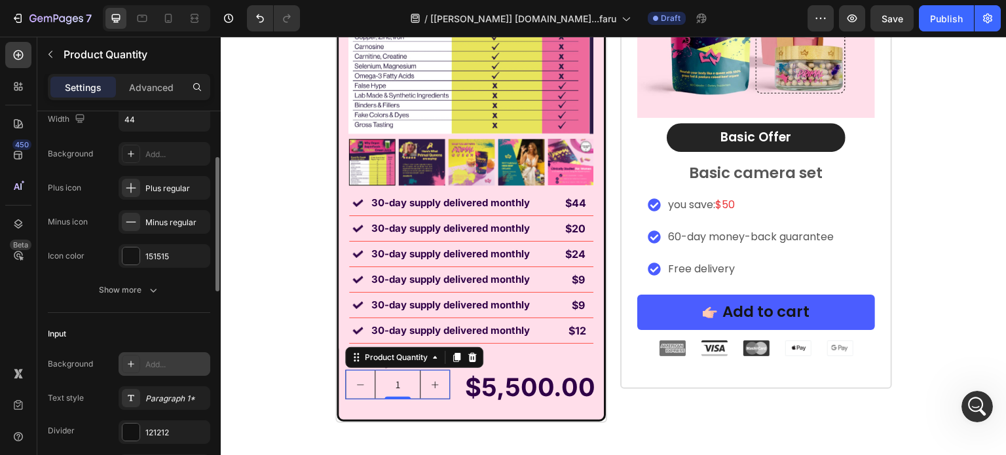
scroll to position [197, 0]
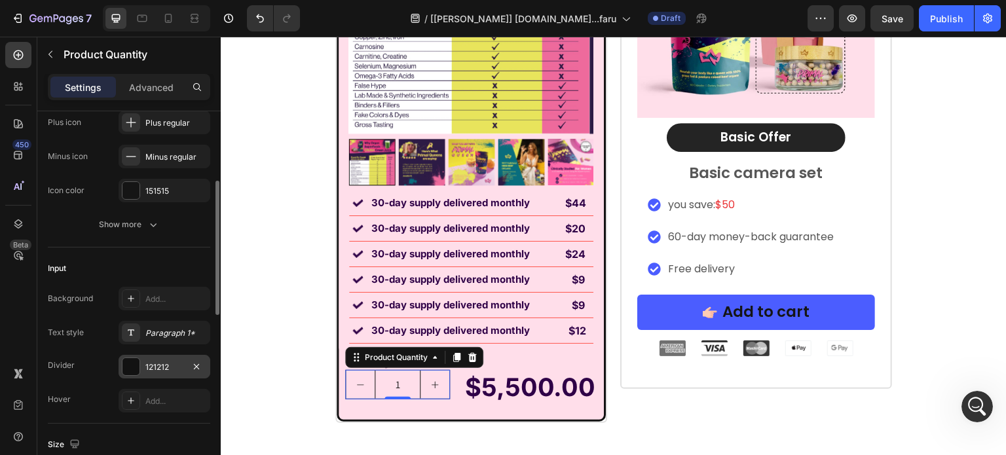
click at [151, 358] on div "121212" at bounding box center [165, 367] width 92 height 24
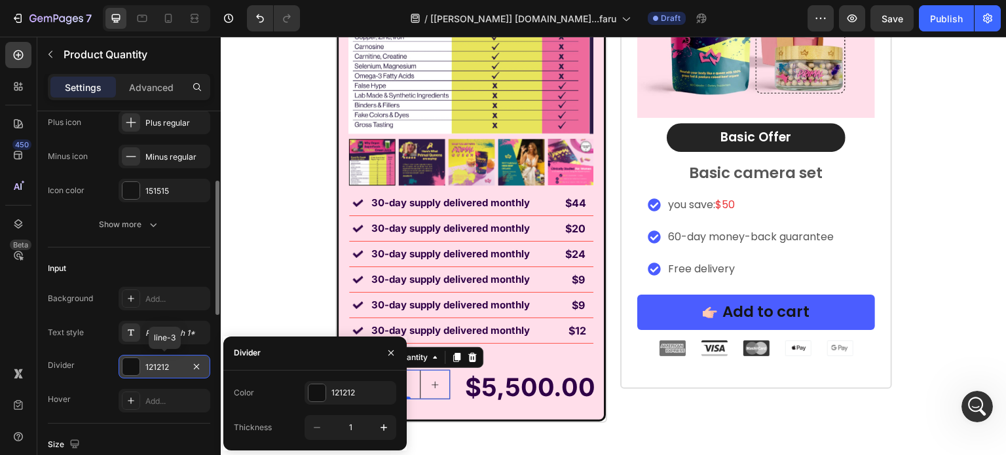
click at [151, 358] on div "121212" at bounding box center [165, 367] width 92 height 24
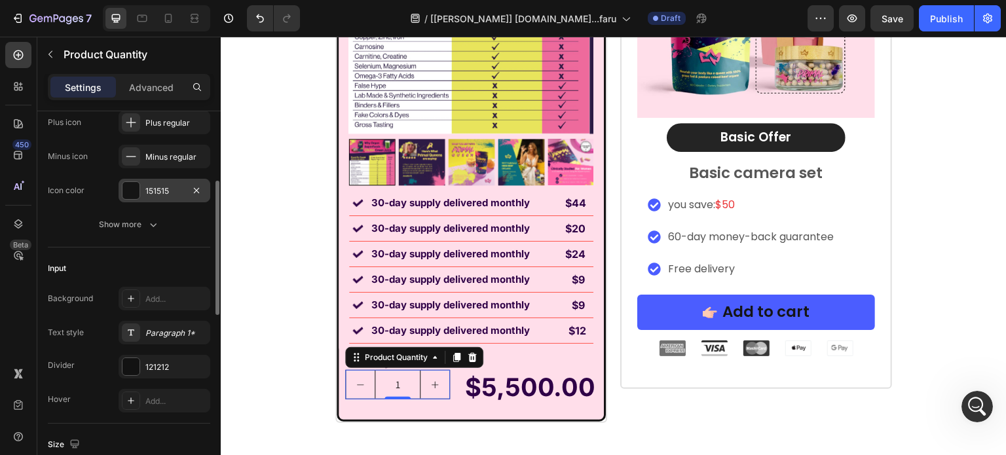
click at [160, 193] on div "151515" at bounding box center [164, 191] width 38 height 12
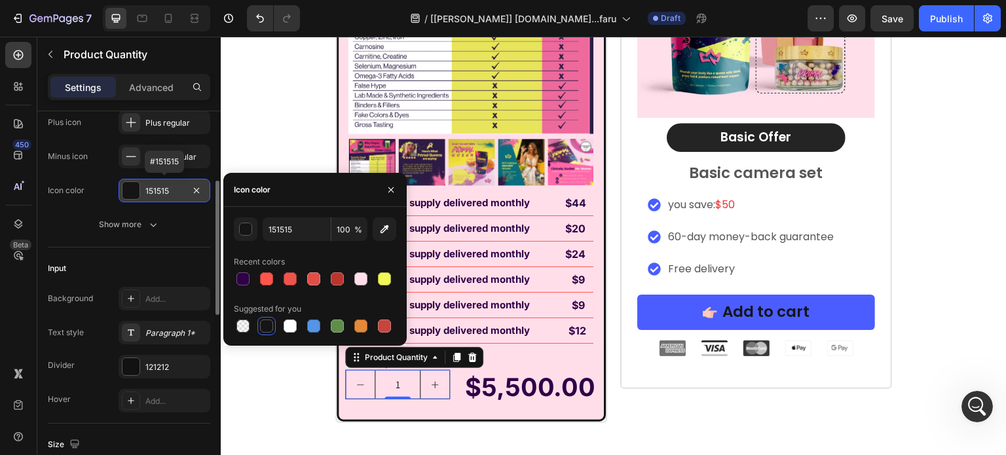
click at [160, 193] on div "151515" at bounding box center [164, 191] width 38 height 12
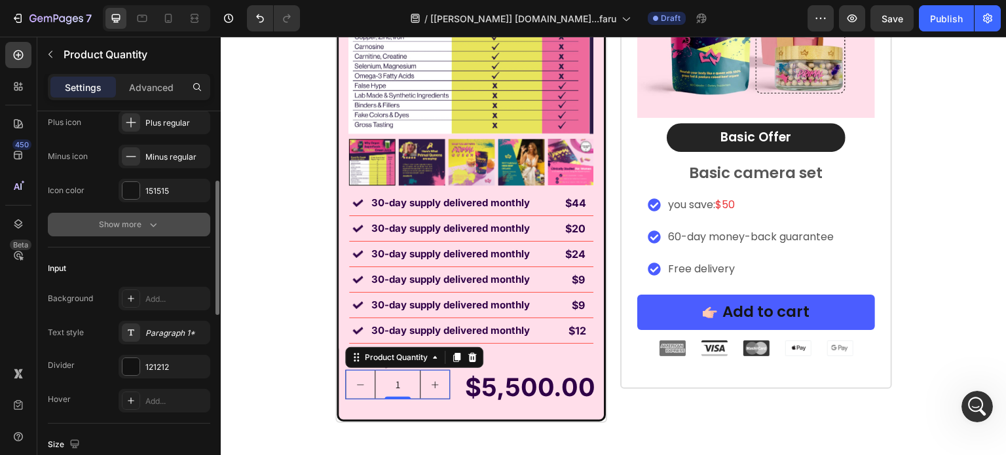
click at [154, 220] on icon "button" at bounding box center [153, 224] width 13 height 13
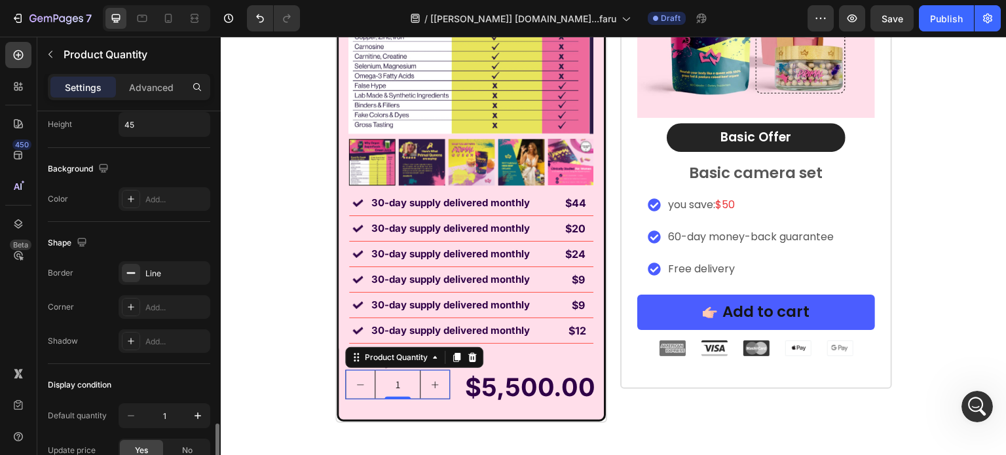
scroll to position [786, 0]
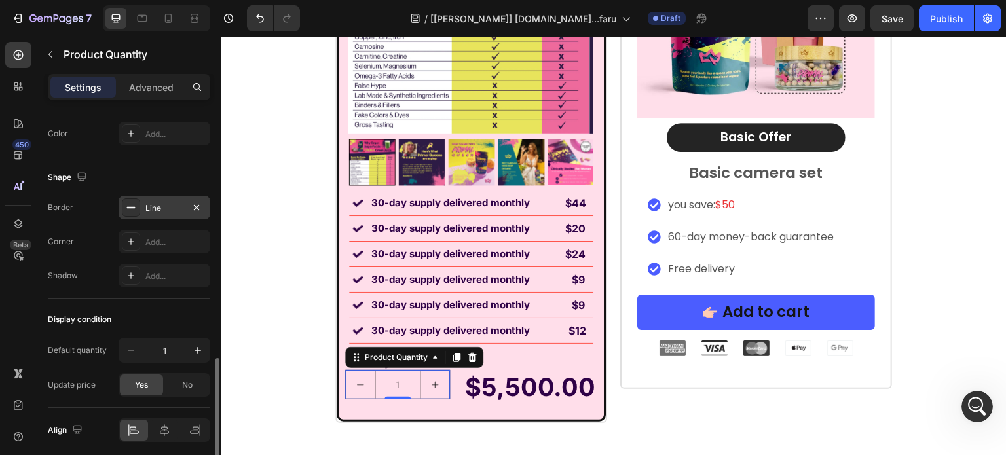
click at [152, 198] on div "Line" at bounding box center [165, 208] width 92 height 24
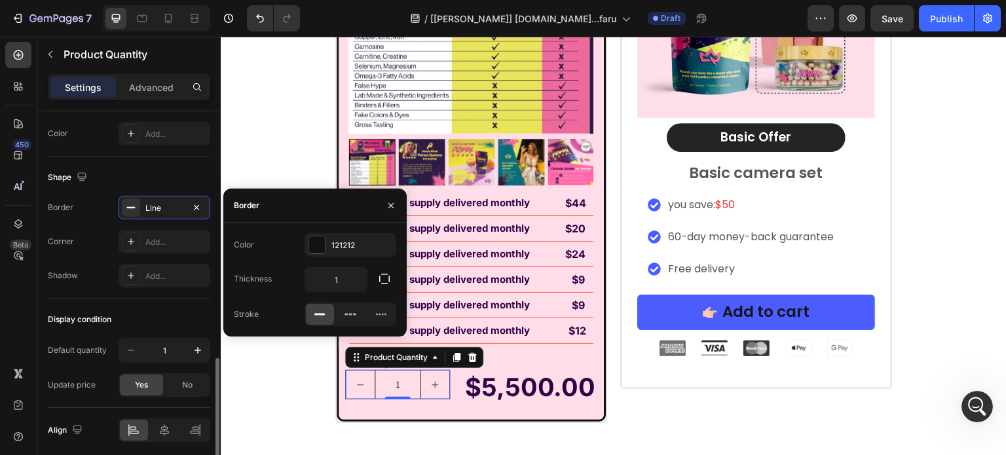
scroll to position [590, 0]
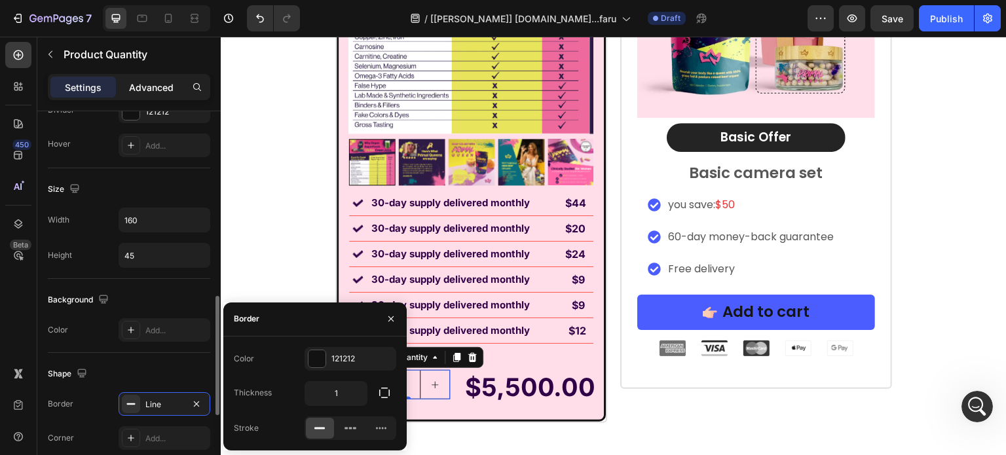
click at [160, 92] on p "Advanced" at bounding box center [151, 88] width 45 height 14
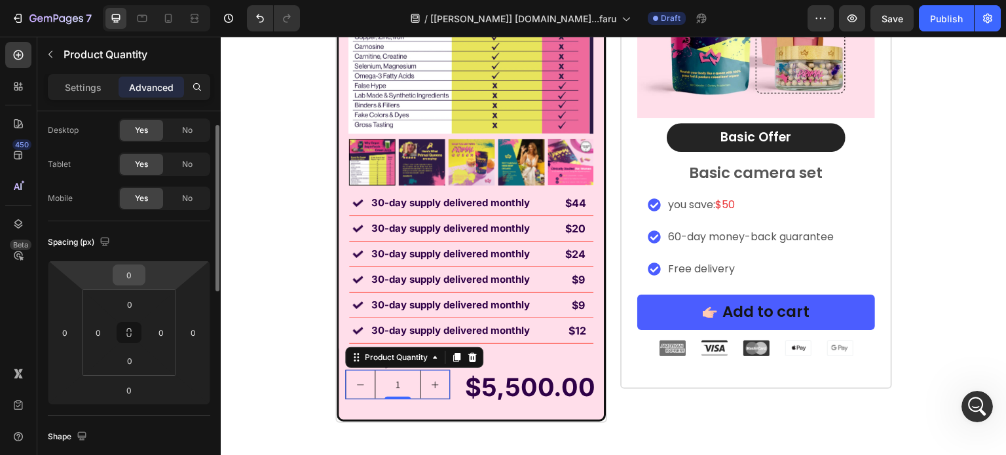
scroll to position [0, 0]
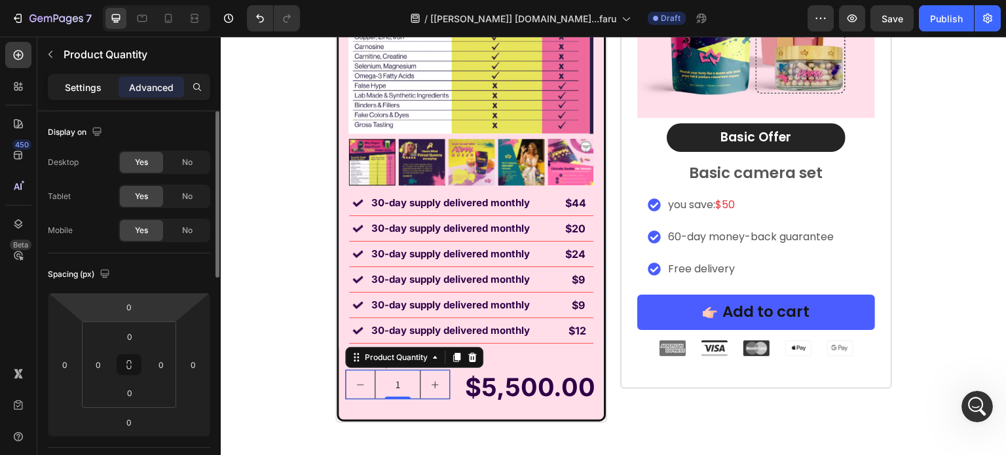
click at [92, 86] on p "Settings" at bounding box center [83, 88] width 37 height 14
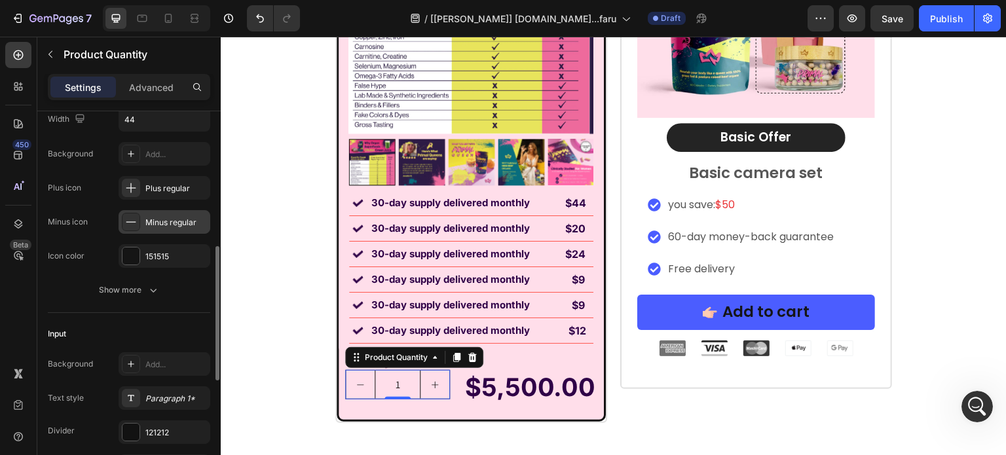
scroll to position [197, 0]
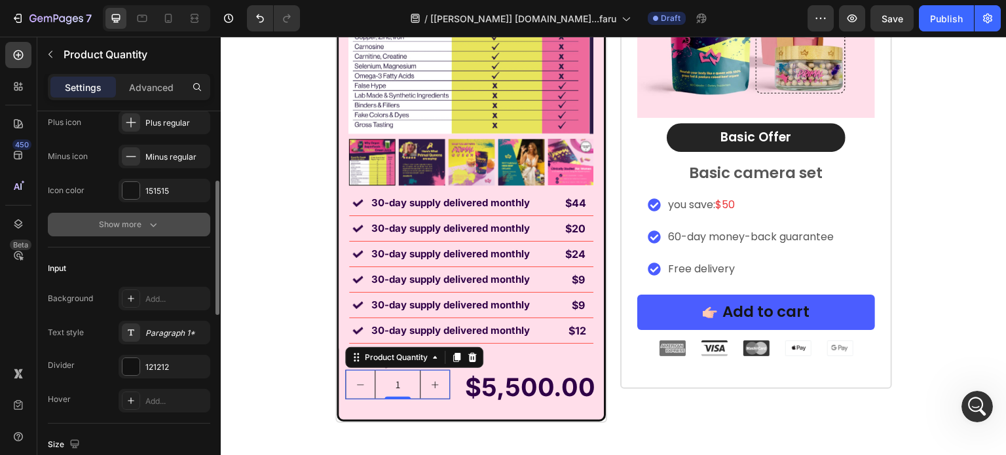
click at [149, 219] on icon "button" at bounding box center [153, 224] width 13 height 13
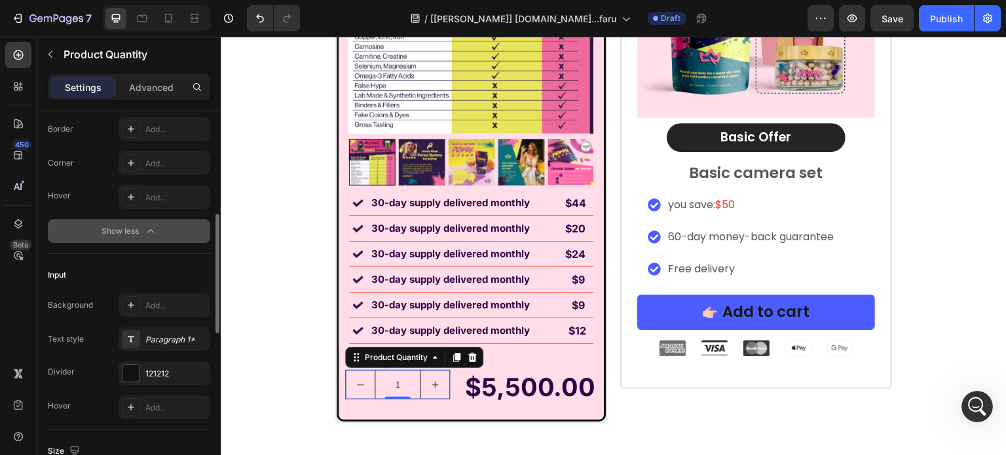
scroll to position [131, 0]
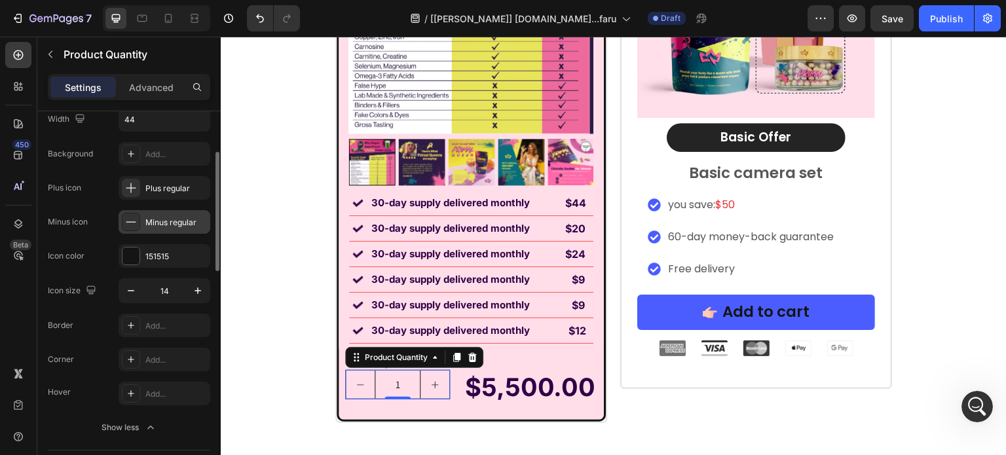
click at [156, 217] on div "Minus regular" at bounding box center [176, 223] width 62 height 12
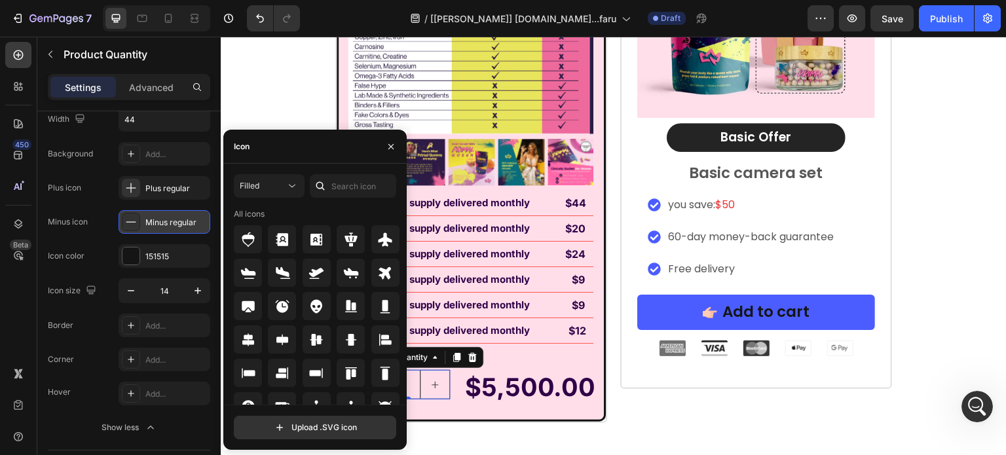
click at [156, 217] on div "Minus regular" at bounding box center [176, 223] width 62 height 12
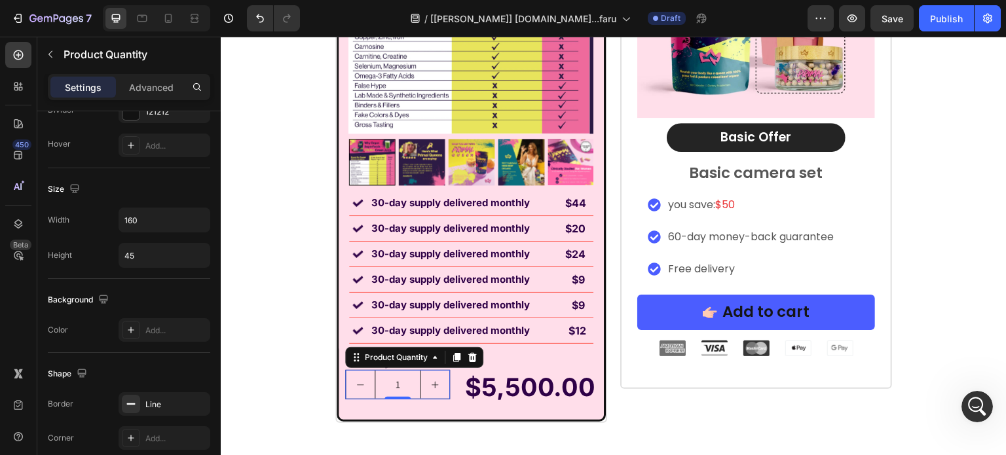
scroll to position [721, 0]
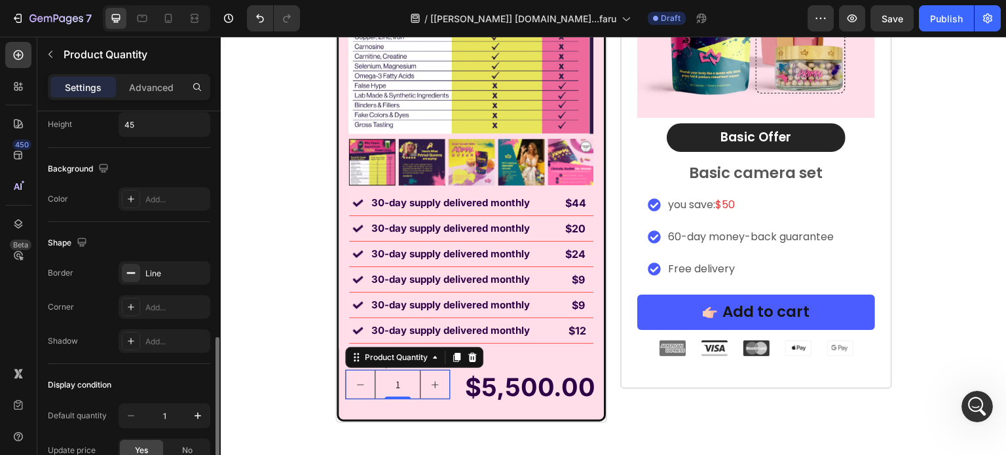
click at [138, 285] on div "Border Line Corner Add... Shadow Add..." at bounding box center [129, 307] width 162 height 92
click at [140, 269] on div "Line" at bounding box center [165, 273] width 92 height 24
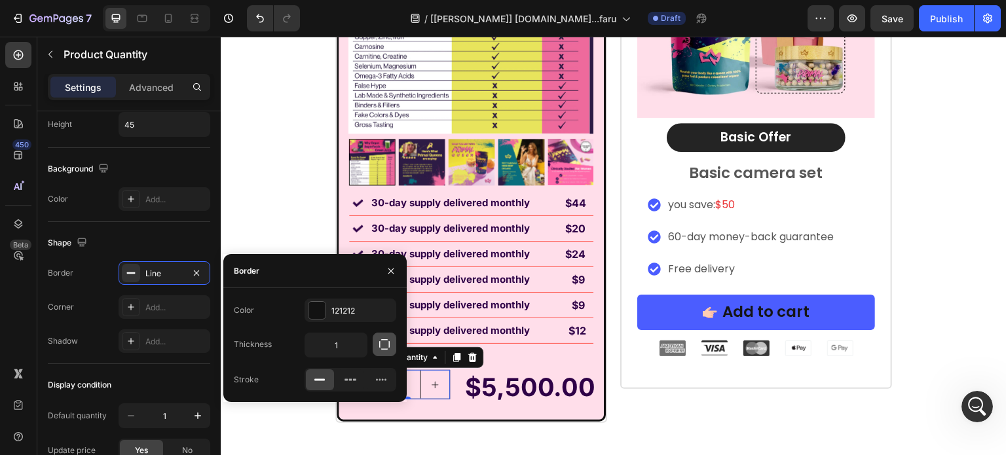
click at [379, 347] on icon "button" at bounding box center [384, 344] width 10 height 10
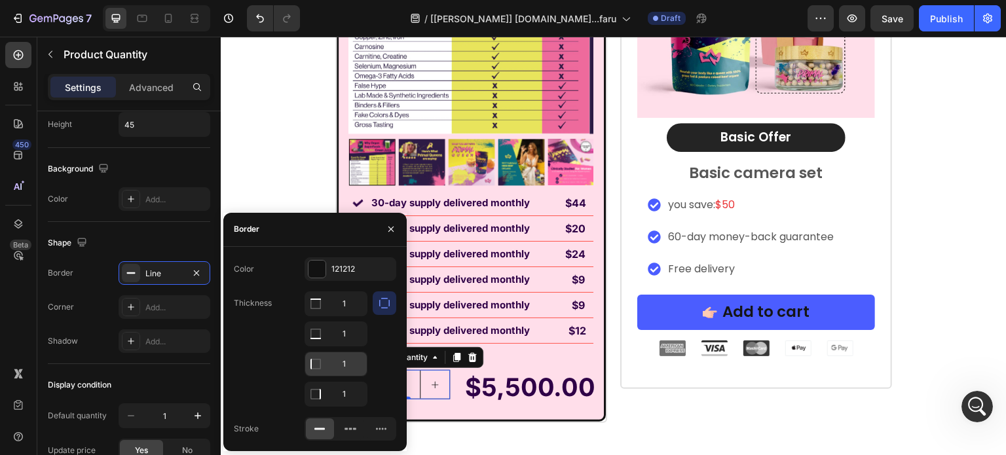
click at [347, 316] on input "1" at bounding box center [336, 304] width 62 height 24
type input "0"
click at [337, 316] on input "1" at bounding box center [336, 304] width 62 height 24
type input "0"
click at [347, 303] on input "1" at bounding box center [336, 304] width 62 height 24
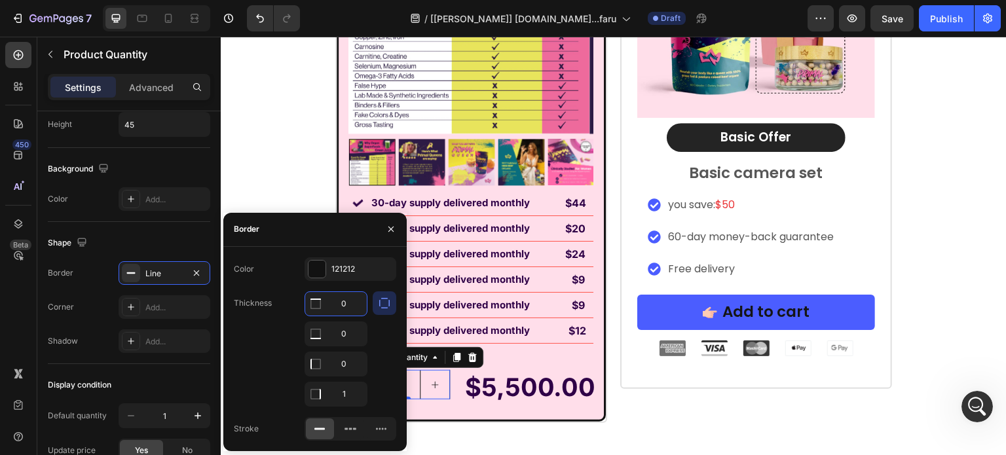
click at [345, 301] on input "0" at bounding box center [336, 304] width 62 height 24
type input "1"
click at [387, 233] on icon "button" at bounding box center [391, 229] width 10 height 10
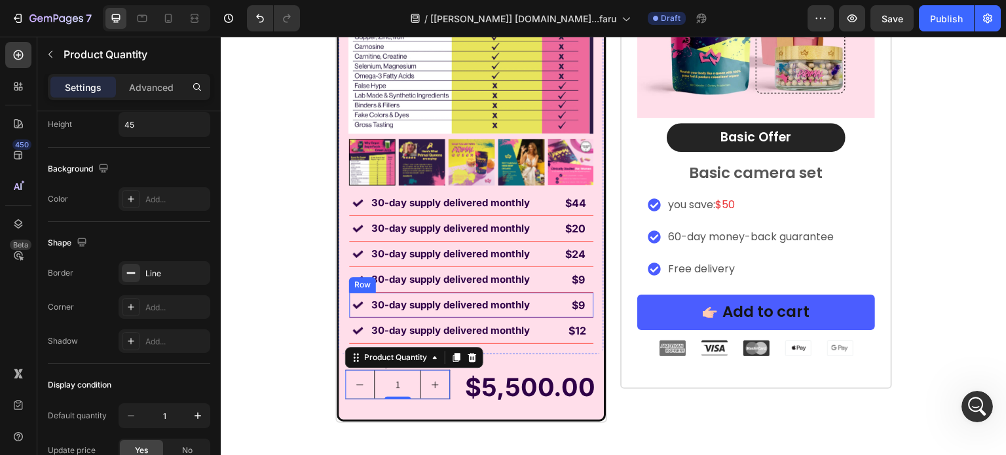
click at [281, 373] on div "Image Labor Day Special Offer Heading Row 1 Month AutoShip & Save Heading Produ…" at bounding box center [614, 101] width 786 height 644
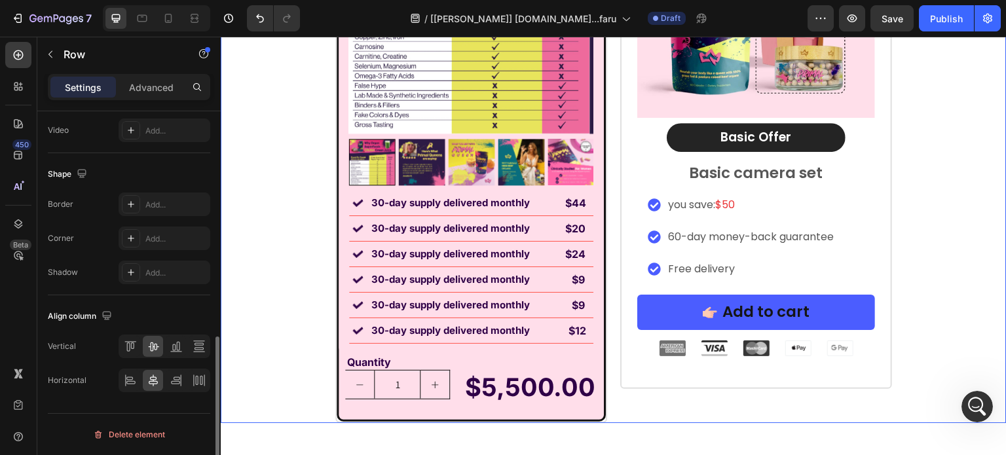
scroll to position [0, 0]
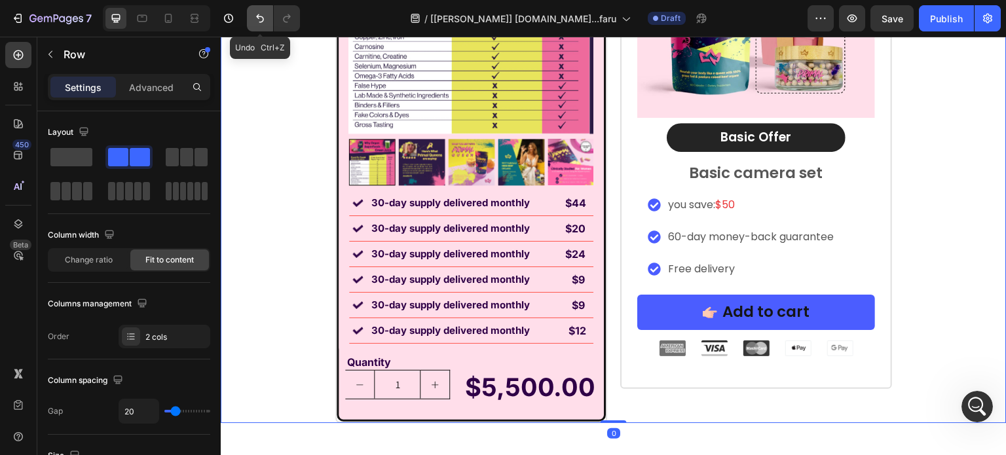
click at [261, 24] on icon "Undo/Redo" at bounding box center [259, 18] width 13 height 13
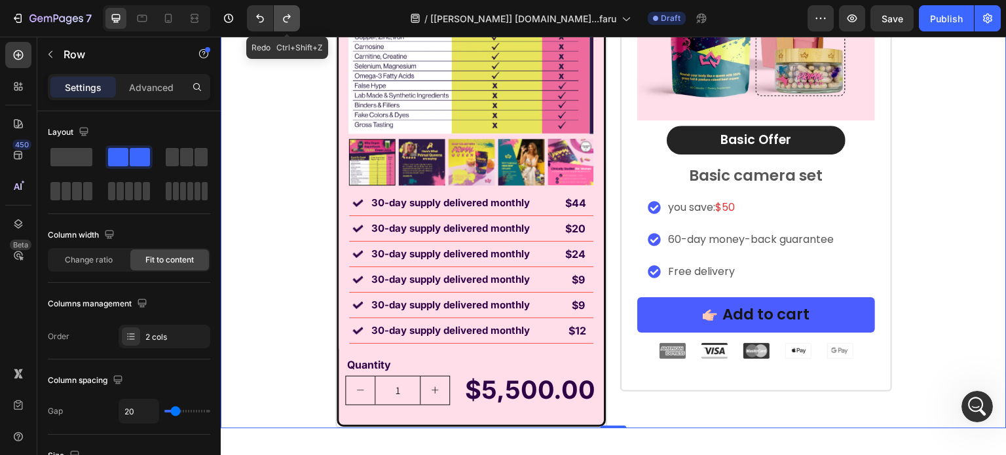
click at [287, 18] on icon "Undo/Redo" at bounding box center [286, 18] width 13 height 13
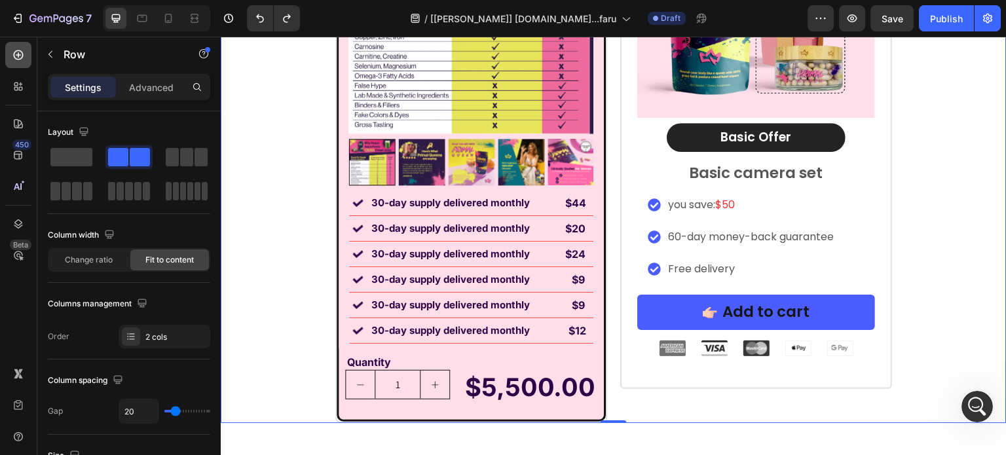
click at [20, 63] on div at bounding box center [18, 55] width 26 height 26
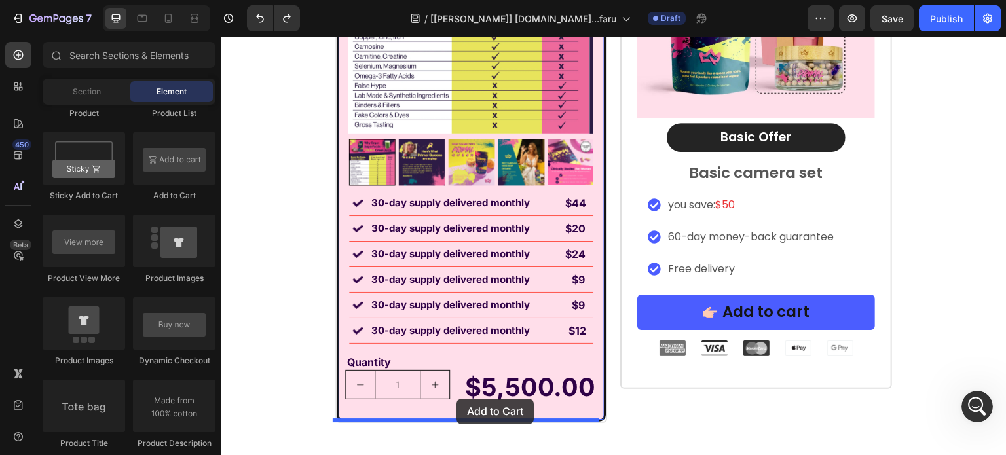
scroll to position [10579, 0]
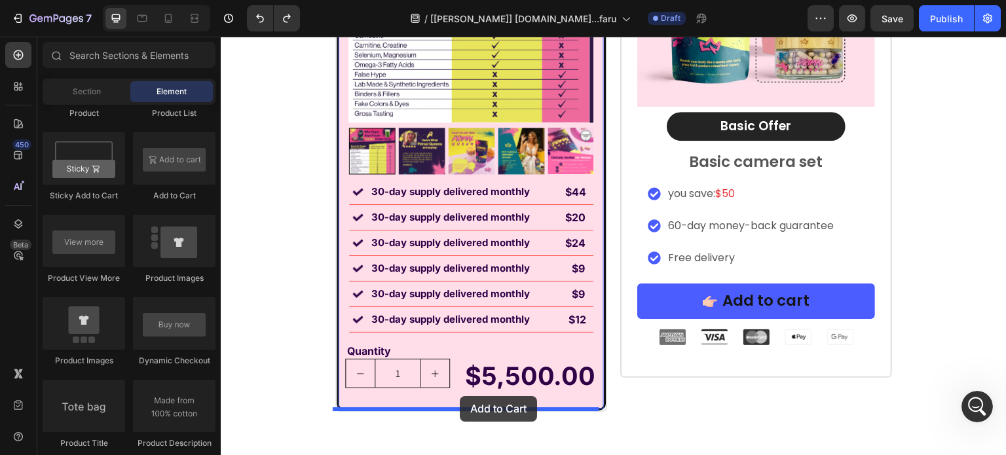
drag, startPoint x: 392, startPoint y: 188, endPoint x: 460, endPoint y: 396, distance: 219.0
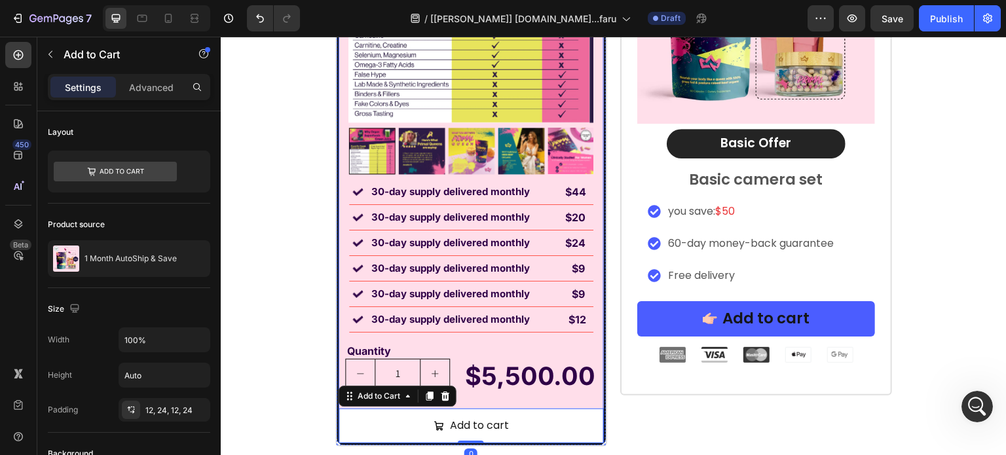
click at [470, 397] on div "Quantity Text Block 1 Product Quantity $5,500.00 Product Price Product Price Ro…" at bounding box center [471, 393] width 265 height 100
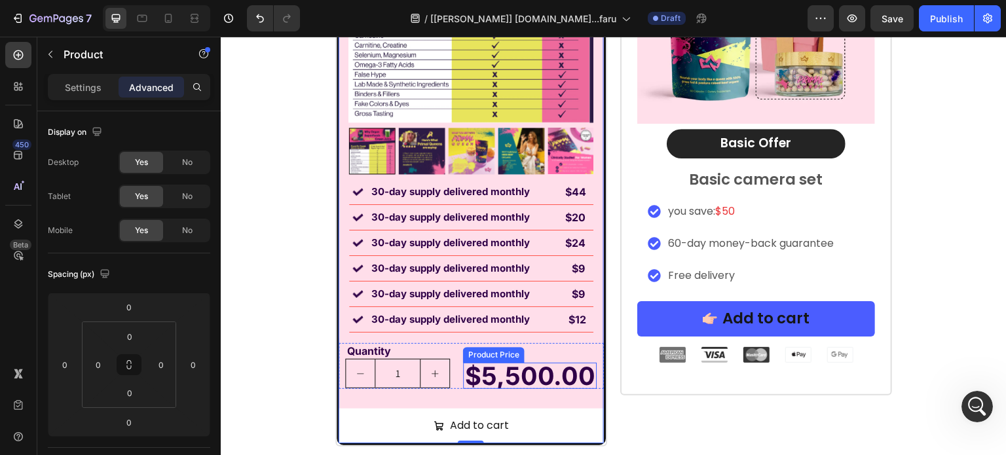
click at [463, 385] on div "$5,500.00" at bounding box center [530, 376] width 134 height 26
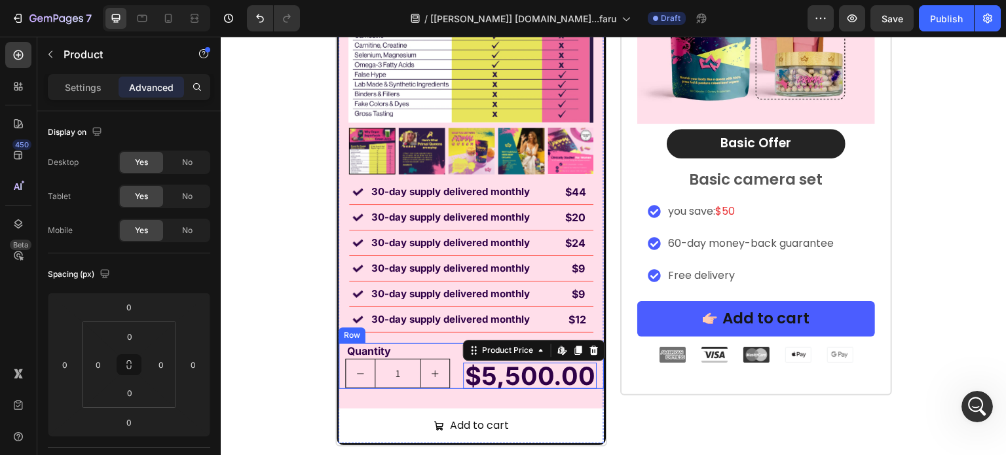
click at [455, 384] on div "Quantity Text Block 1 Product Quantity $5,500.00 Product Price Edit content in …" at bounding box center [471, 366] width 265 height 46
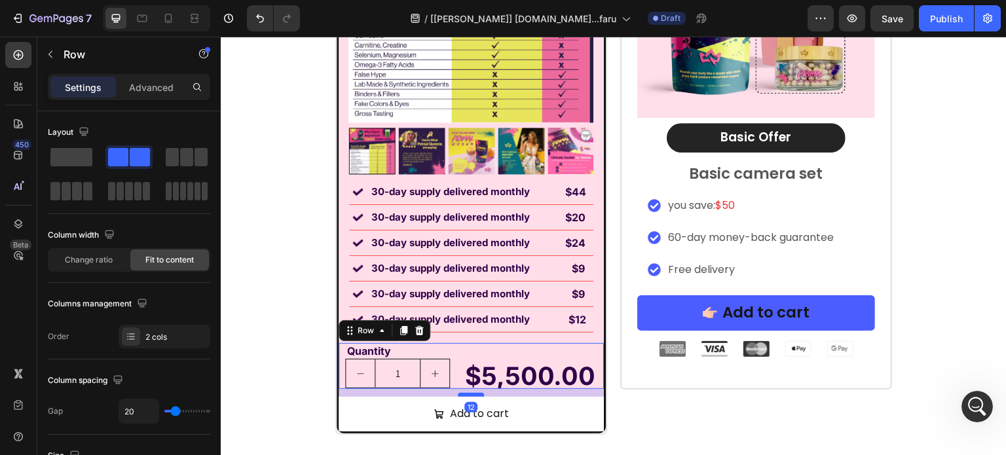
drag, startPoint x: 464, startPoint y: 407, endPoint x: 221, endPoint y: 48, distance: 433.9
click at [466, 396] on div at bounding box center [471, 395] width 26 height 4
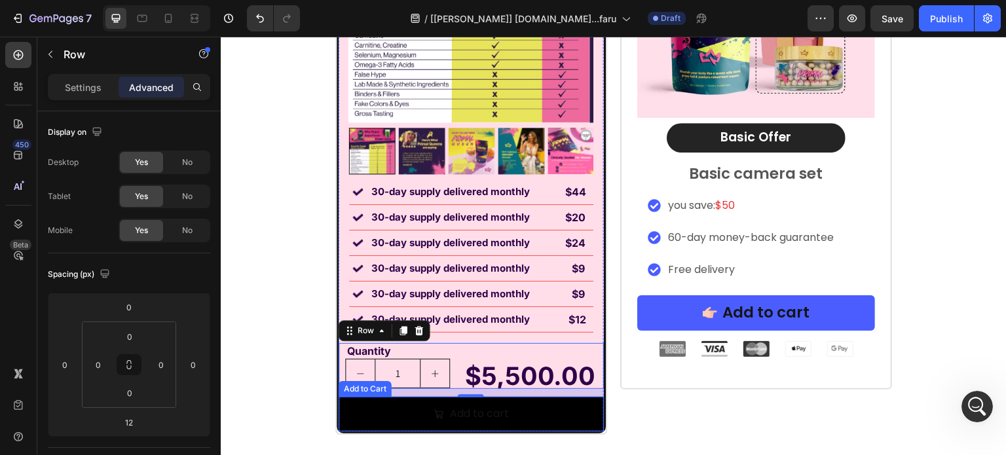
click at [536, 409] on button "Add to cart" at bounding box center [471, 414] width 265 height 35
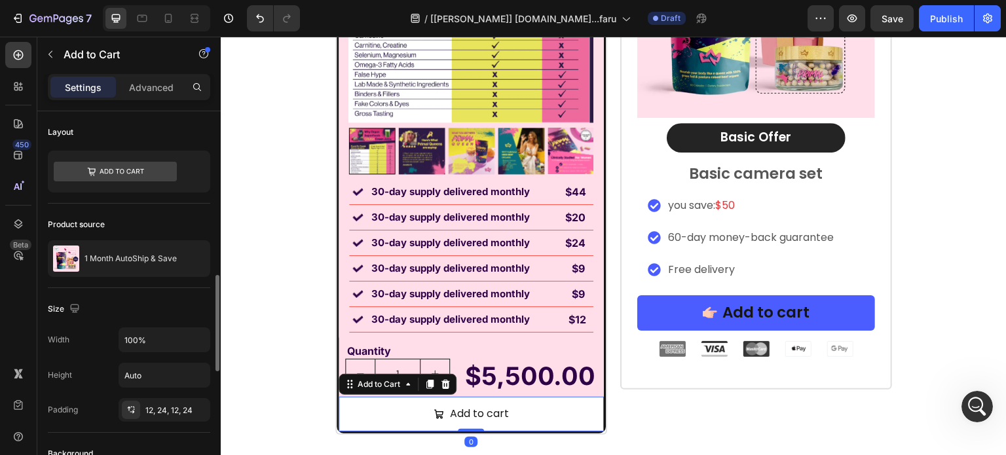
scroll to position [131, 0]
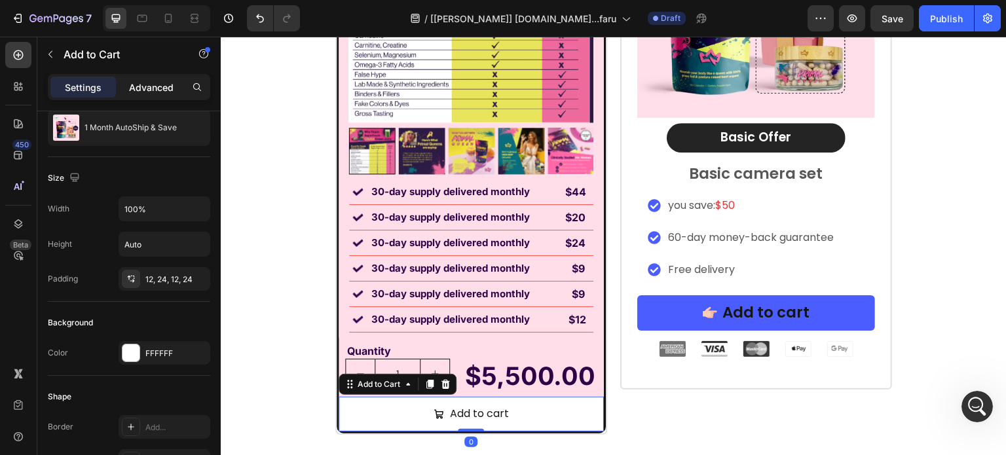
click at [149, 79] on div "Advanced" at bounding box center [152, 87] width 66 height 21
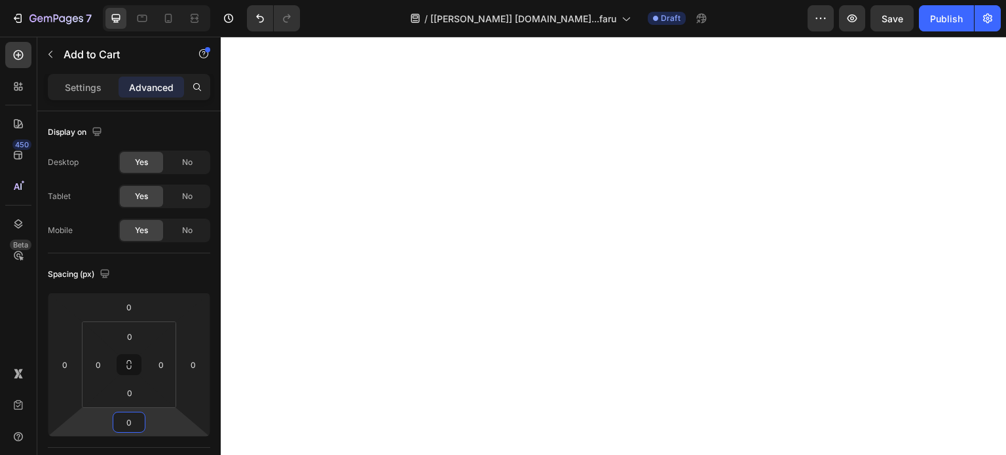
click at [126, 413] on input "0" at bounding box center [129, 423] width 26 height 20
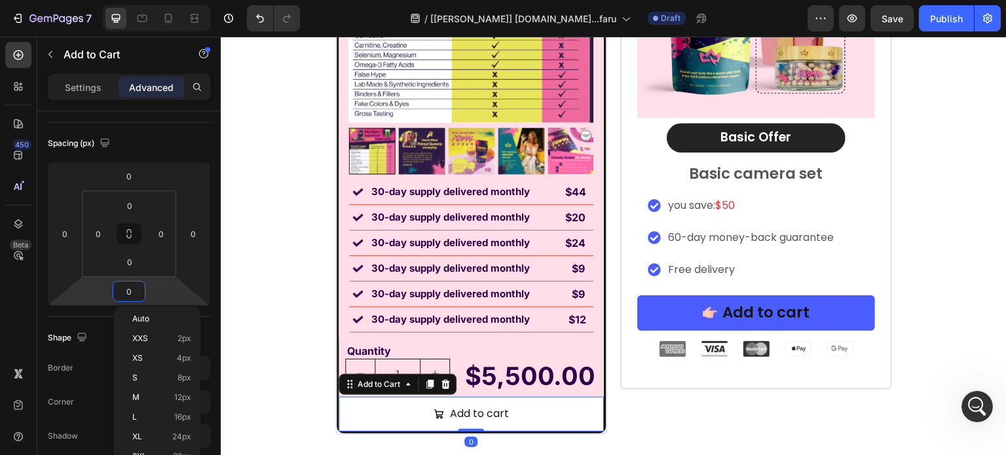
scroll to position [2, 0]
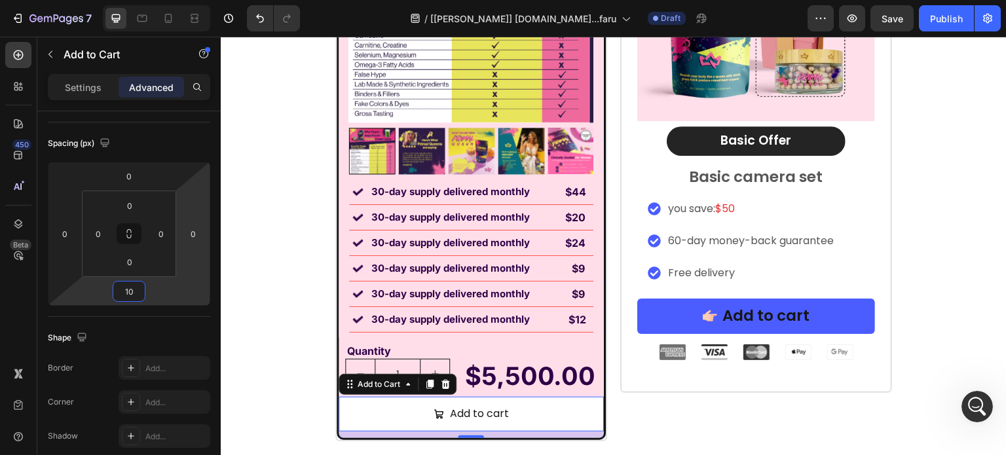
type input "10"
click at [79, 81] on p "Settings" at bounding box center [83, 88] width 37 height 14
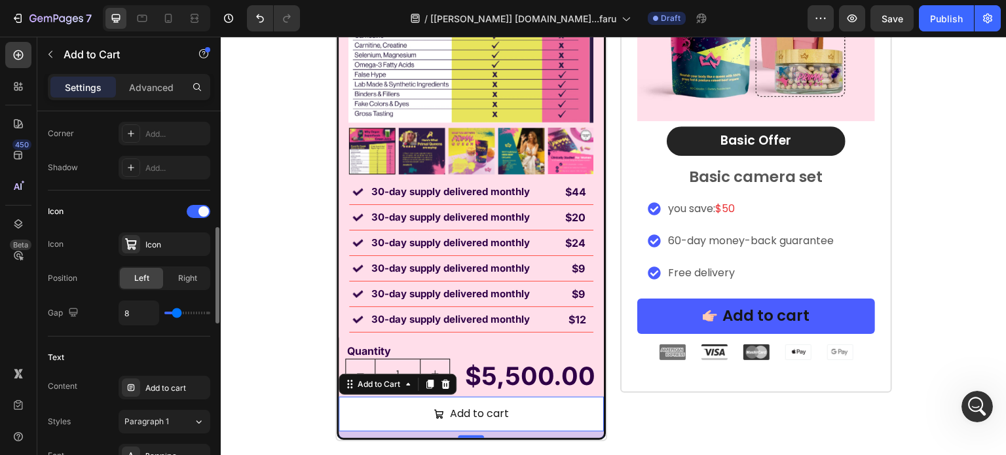
scroll to position [590, 0]
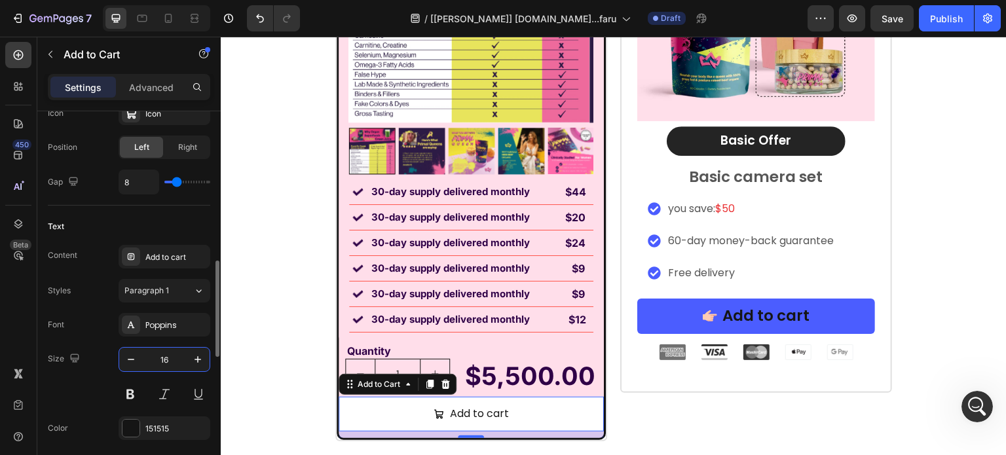
click at [166, 356] on input "16" at bounding box center [164, 360] width 43 height 24
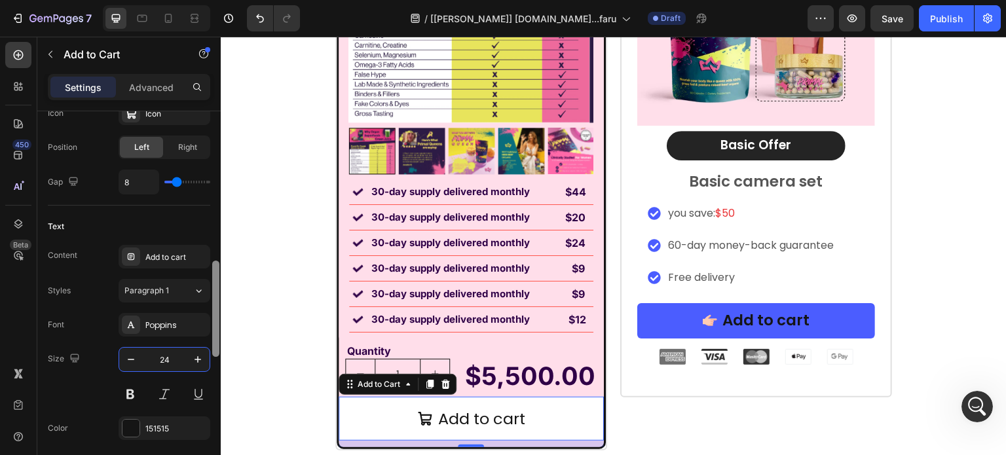
type input "24"
click at [169, 323] on div "Poppins" at bounding box center [176, 326] width 62 height 12
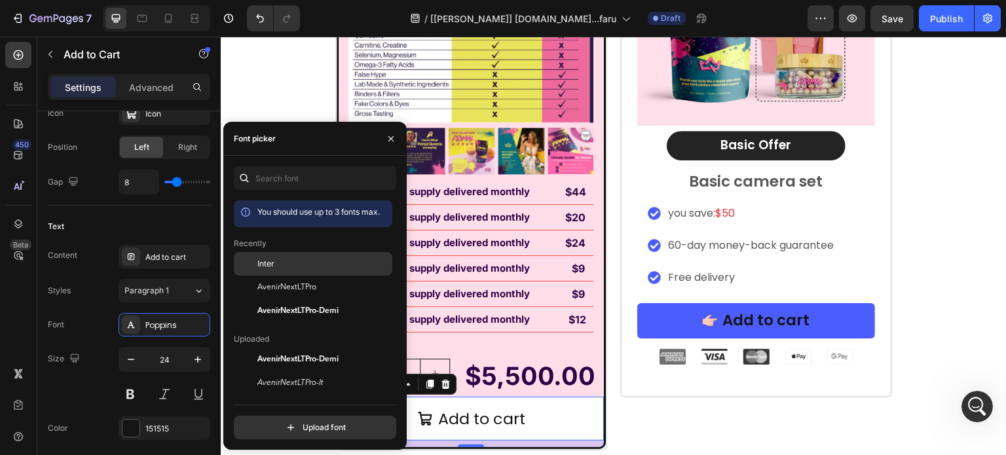
click at [278, 261] on div "Inter" at bounding box center [323, 264] width 132 height 12
click at [157, 413] on div "Font Inter Size 24 Color 151515 Show more" at bounding box center [129, 393] width 162 height 161
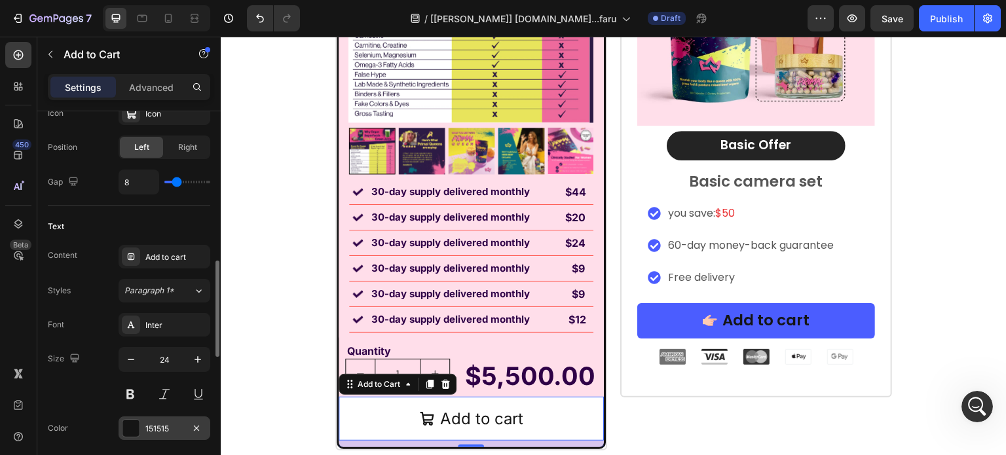
click at [159, 423] on div "151515" at bounding box center [164, 429] width 38 height 12
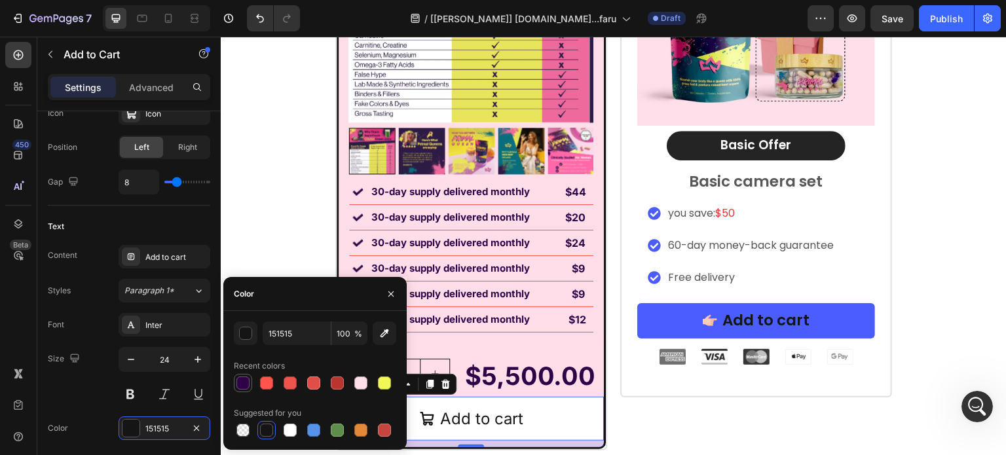
click at [244, 385] on div at bounding box center [242, 383] width 13 height 13
type input "2F0147"
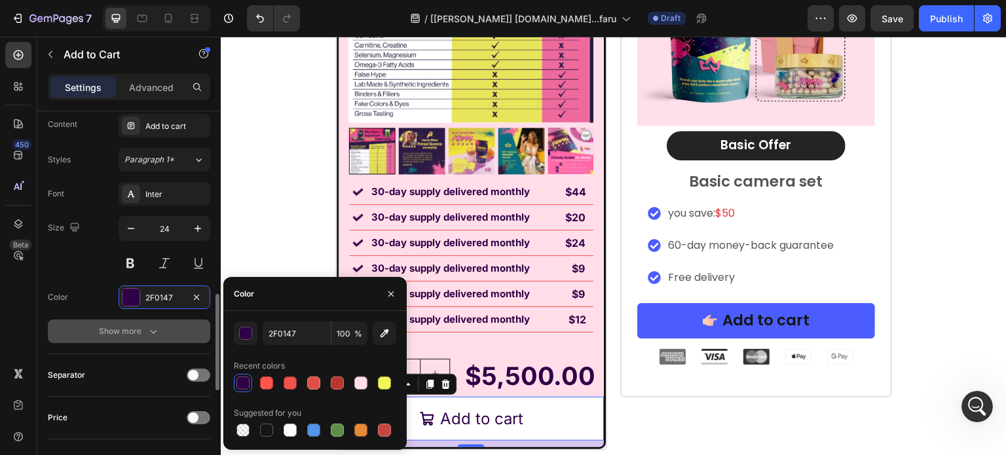
click at [148, 329] on icon "button" at bounding box center [153, 331] width 13 height 13
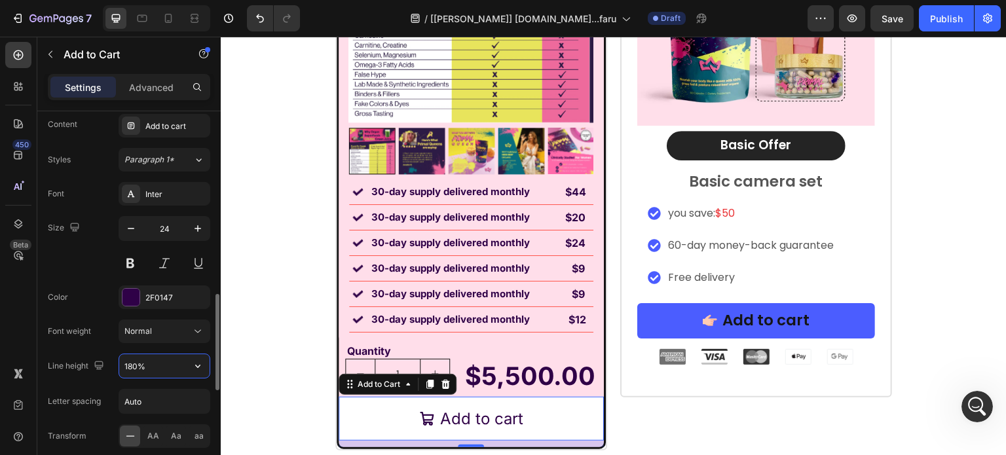
click at [148, 367] on input "180%" at bounding box center [164, 366] width 90 height 24
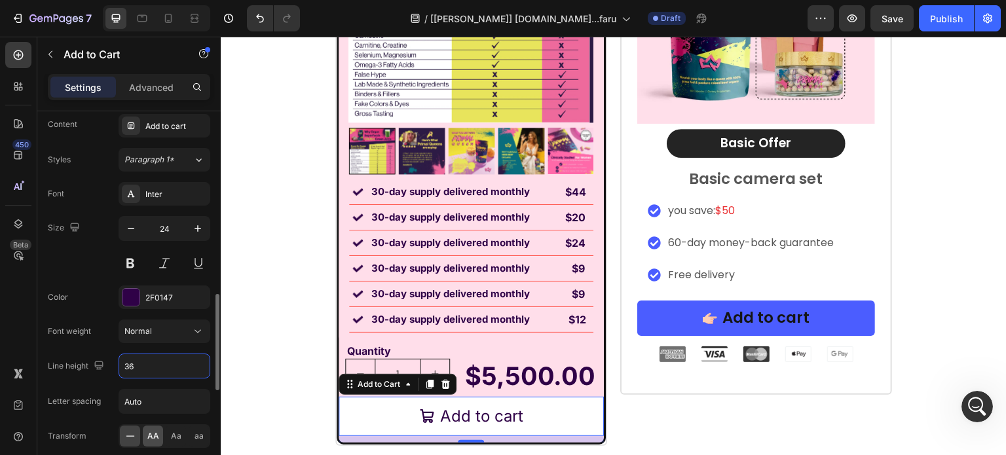
type input "36"
click at [147, 426] on div "AA" at bounding box center [153, 436] width 20 height 21
click at [131, 252] on button at bounding box center [131, 264] width 24 height 24
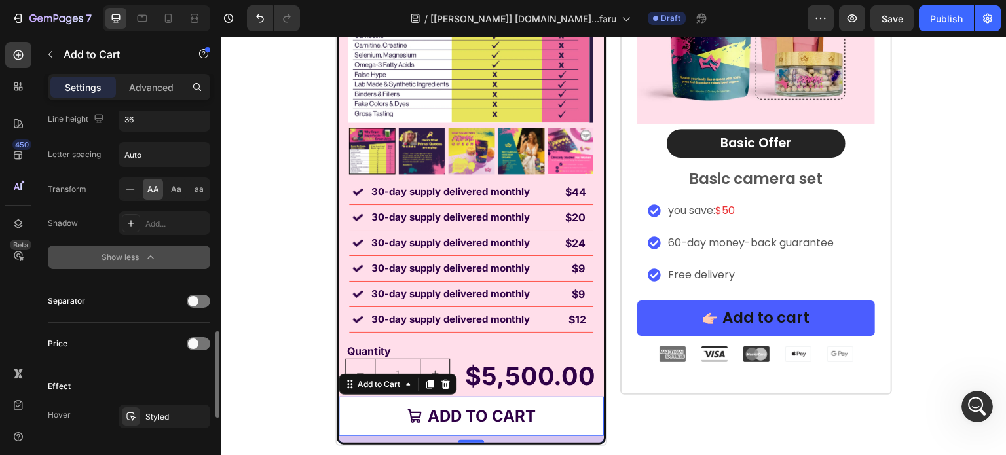
scroll to position [836, 0]
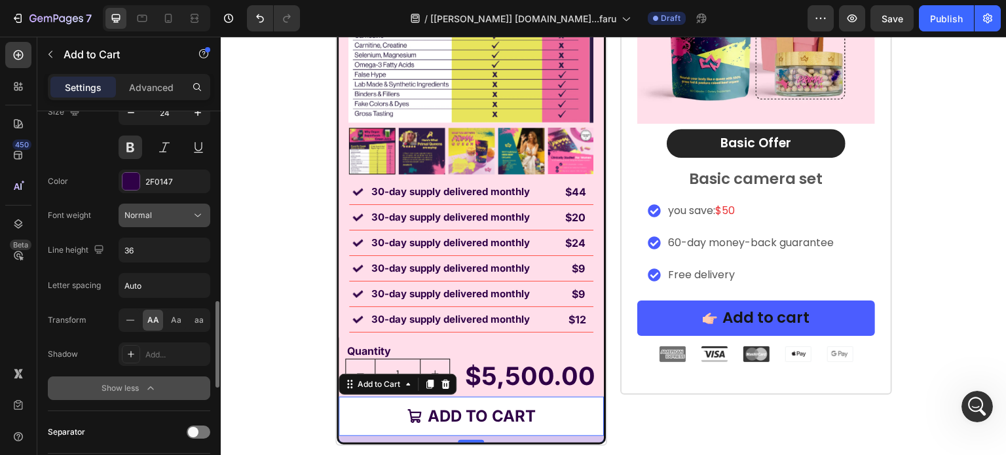
click at [168, 216] on div "Normal" at bounding box center [157, 216] width 67 height 12
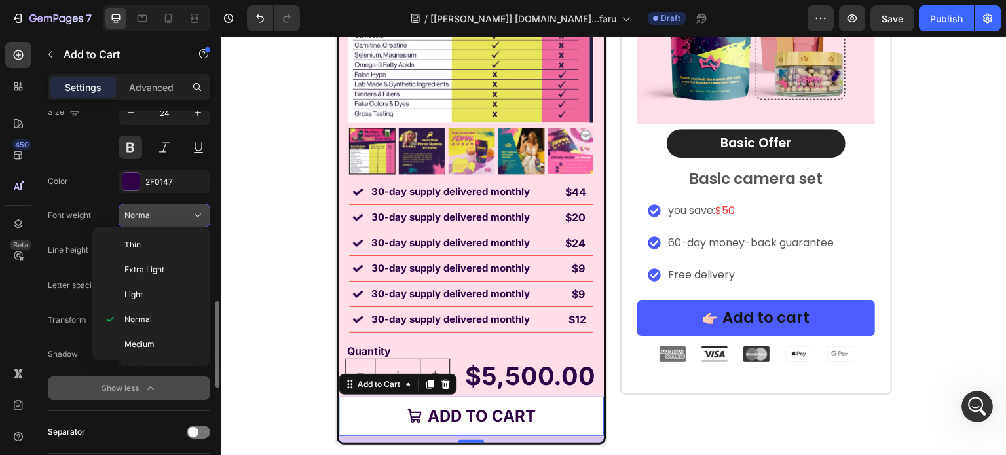
click at [168, 216] on div "Normal" at bounding box center [157, 216] width 67 height 12
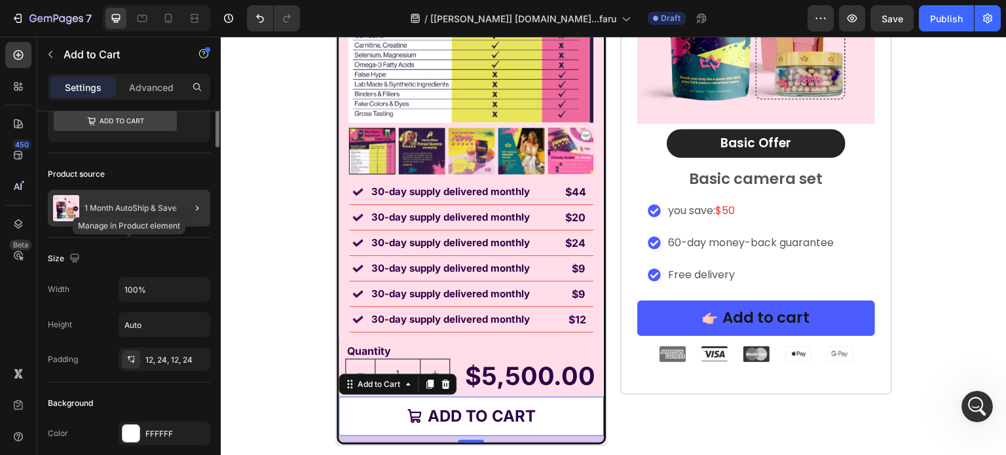
scroll to position [0, 0]
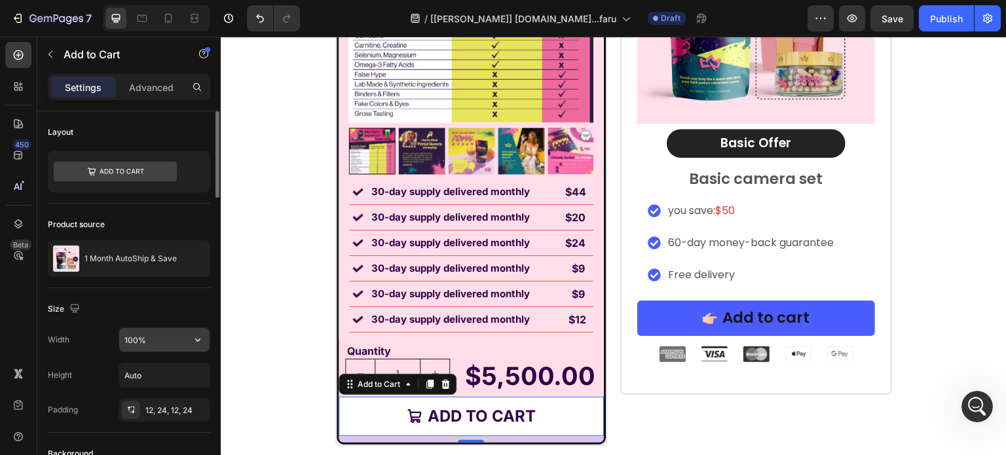
click at [151, 337] on input "100%" at bounding box center [164, 340] width 90 height 24
paste input "365.2px"
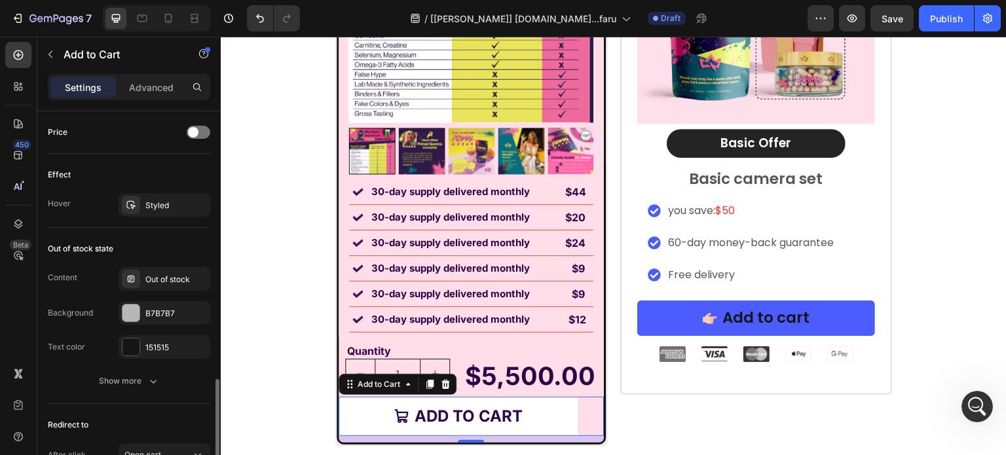
scroll to position [1295, 0]
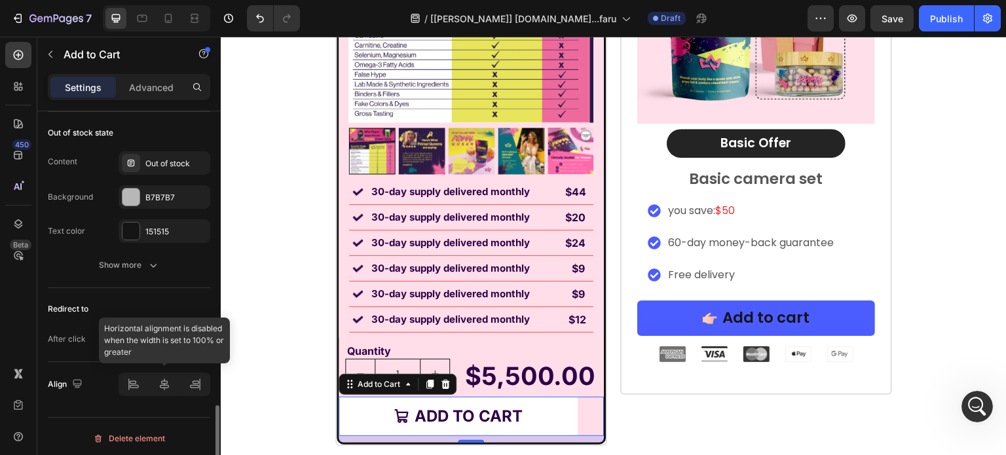
type input "365.2"
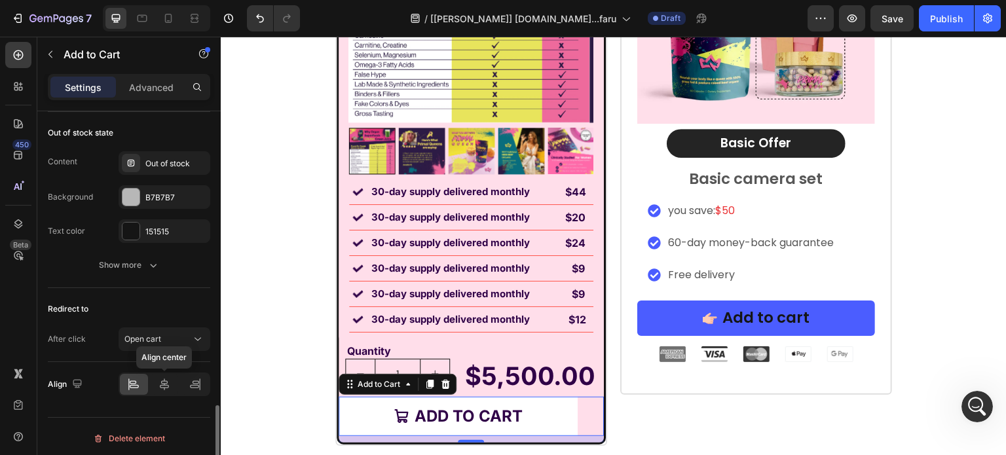
click at [162, 379] on icon at bounding box center [164, 384] width 13 height 13
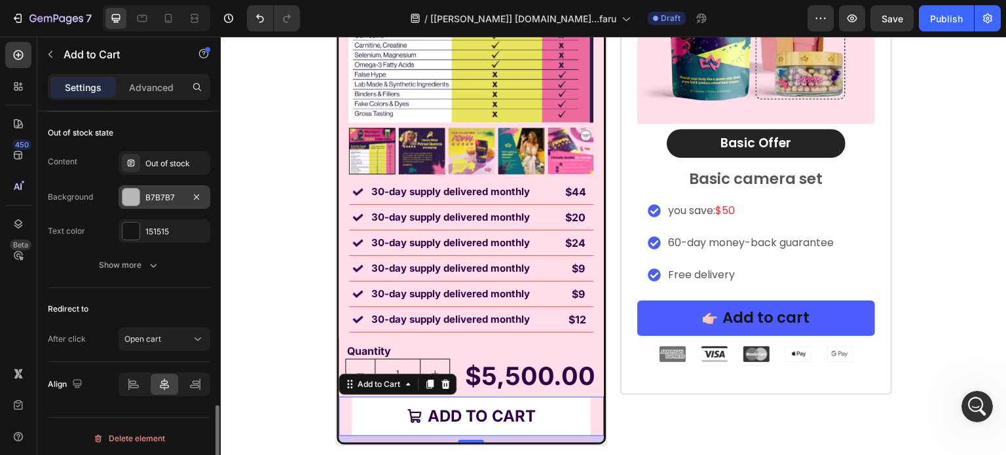
click at [156, 197] on div "B7B7B7" at bounding box center [164, 198] width 38 height 12
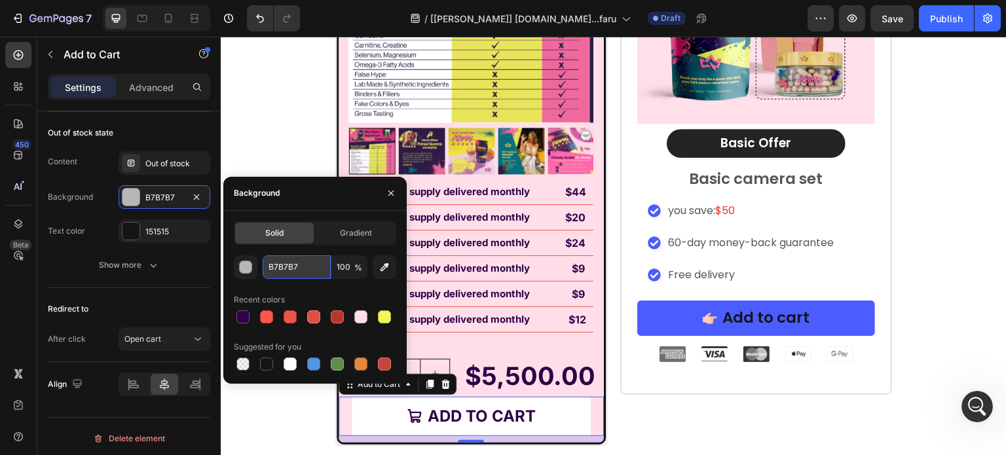
click at [0, 0] on input "B7B7B7" at bounding box center [0, 0] width 0 height 0
paste input "#00AD21"
type input "#00AD21"
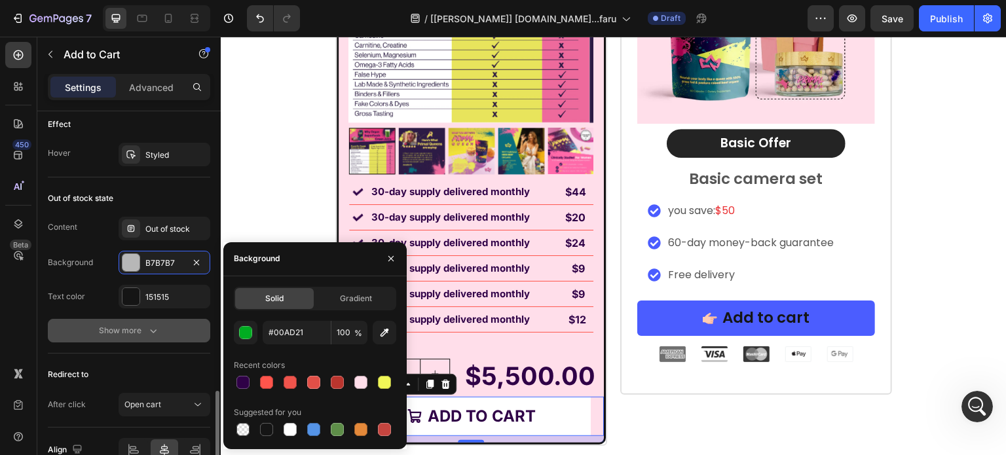
click at [139, 326] on div "Show more" at bounding box center [129, 330] width 61 height 13
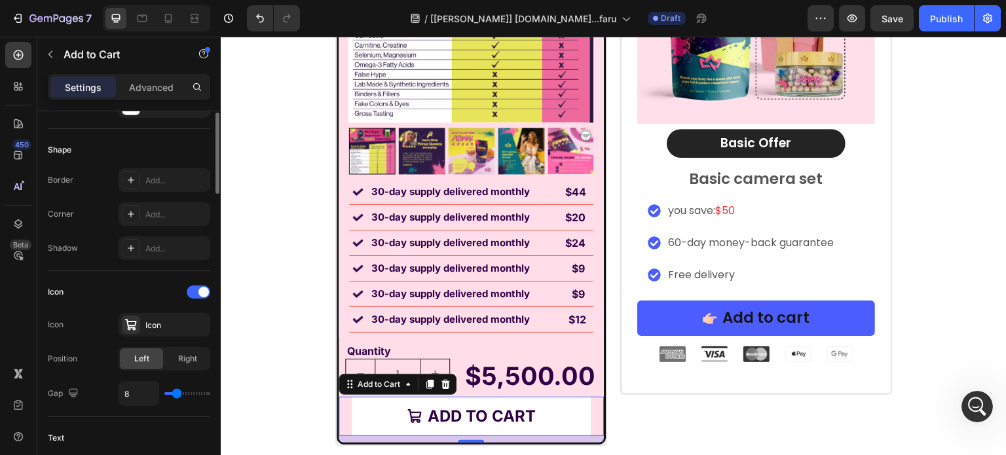
scroll to position [312, 0]
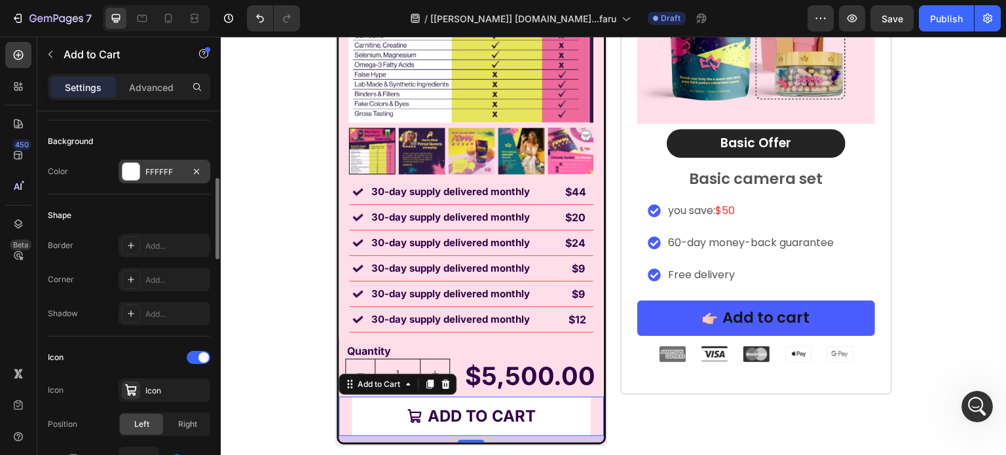
click at [156, 162] on div "FFFFFF" at bounding box center [165, 172] width 92 height 24
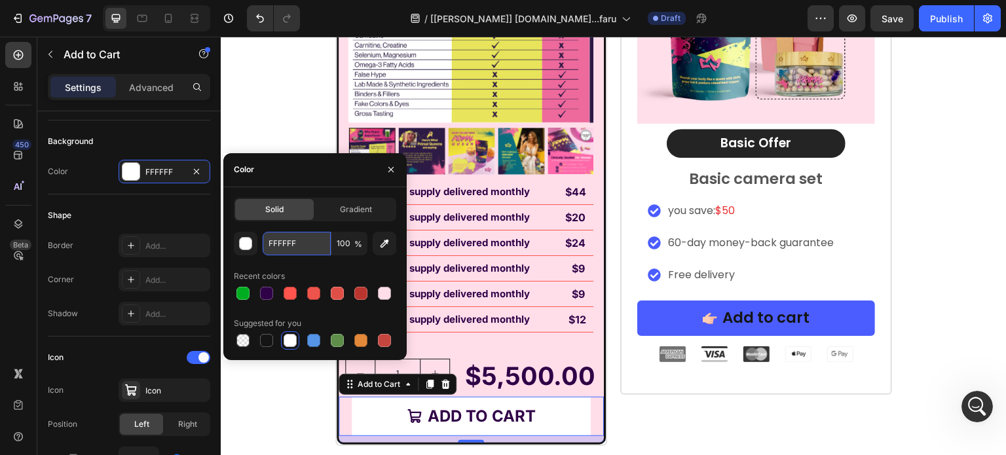
click at [289, 238] on input "FFFFFF" at bounding box center [297, 244] width 68 height 24
paste input "#00AD21"
type input "#00AD21"
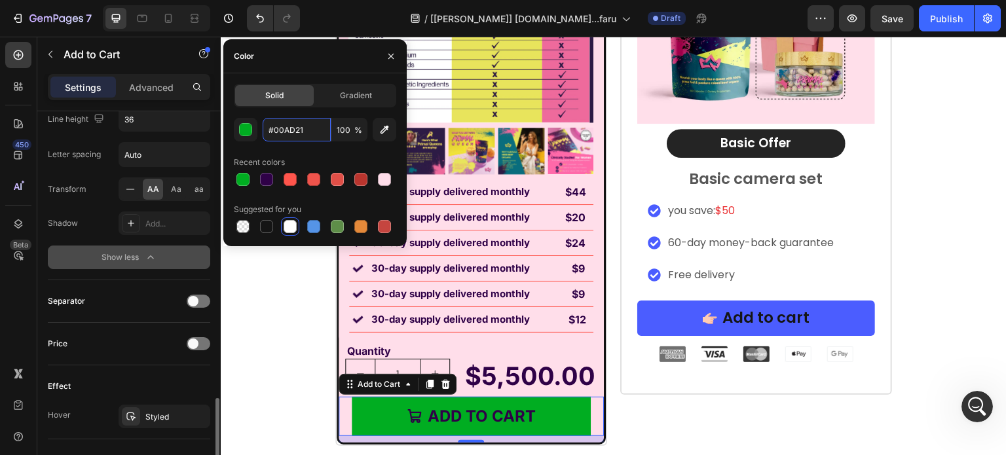
scroll to position [1098, 0]
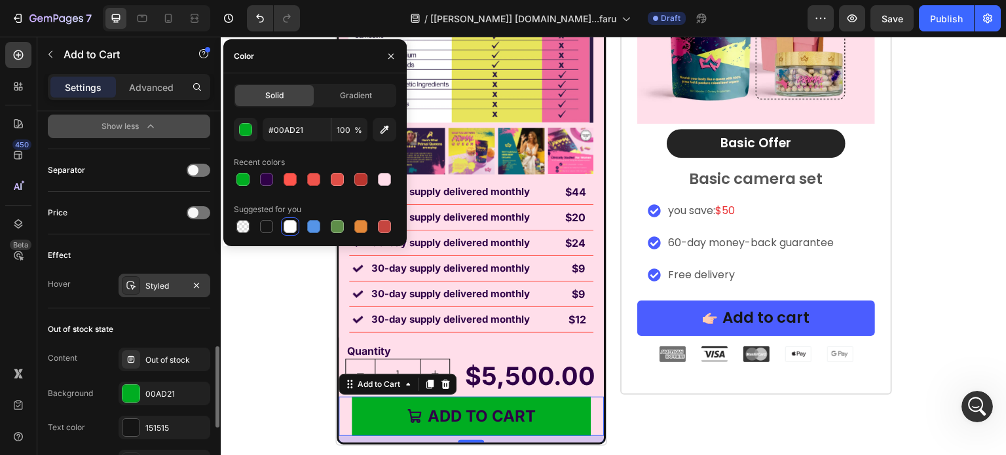
click at [153, 282] on div "Styled" at bounding box center [164, 286] width 38 height 12
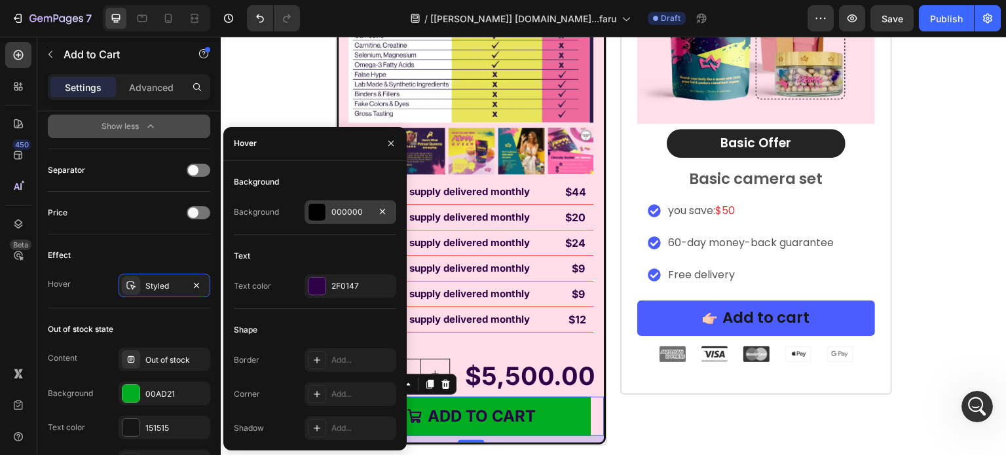
drag, startPoint x: 341, startPoint y: 215, endPoint x: 122, endPoint y: 186, distance: 220.7
click at [341, 215] on div "000000" at bounding box center [350, 212] width 38 height 12
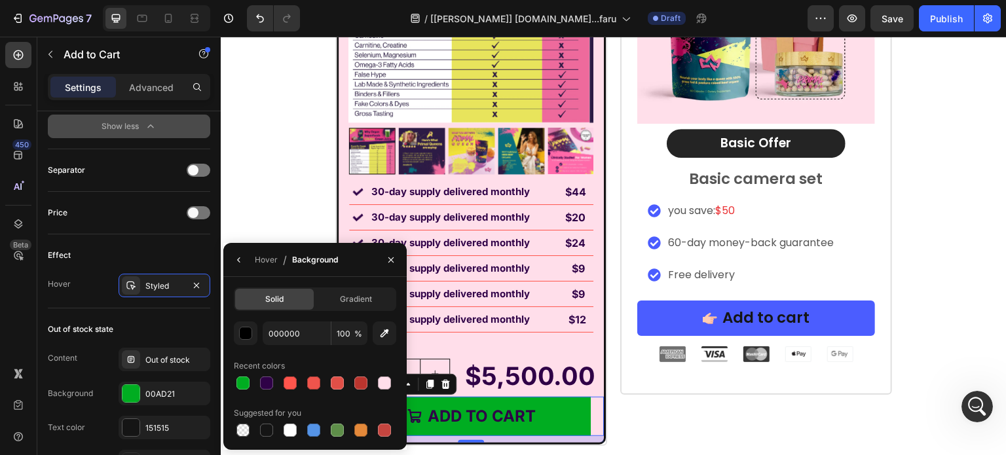
click at [283, 303] on span "Solid" at bounding box center [274, 299] width 18 height 12
click at [0, 0] on input "000000" at bounding box center [0, 0] width 0 height 0
paste input "#00AD21"
click at [246, 335] on div "button" at bounding box center [246, 334] width 13 height 13
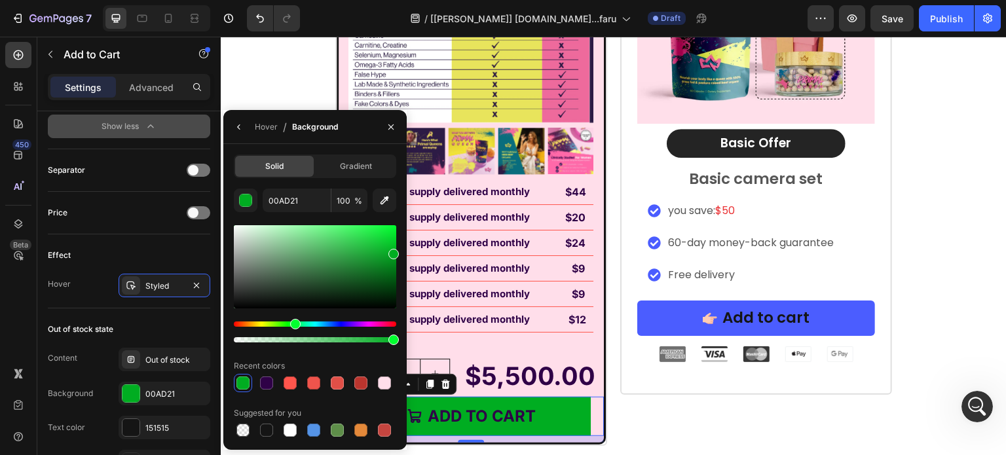
click at [394, 247] on div at bounding box center [315, 266] width 162 height 83
type input "03BC25"
click at [153, 422] on div "151515" at bounding box center [164, 428] width 38 height 12
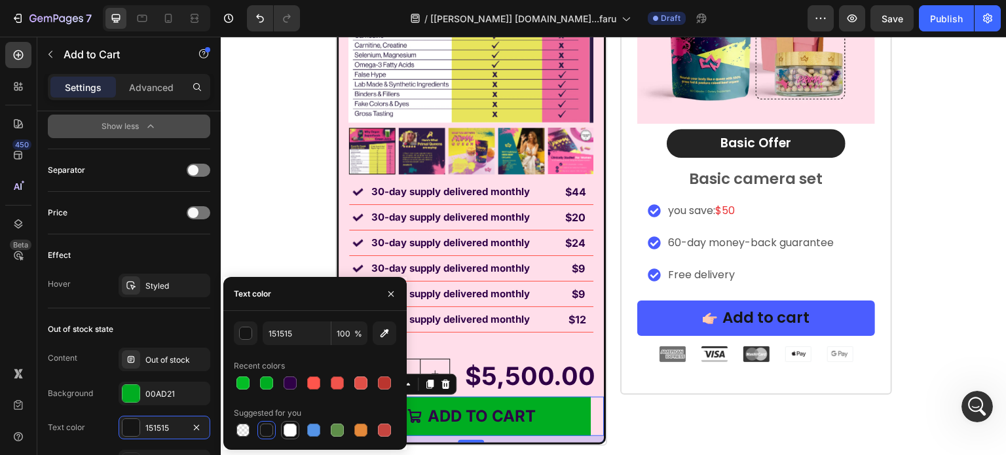
click at [284, 430] on div at bounding box center [290, 430] width 13 height 13
type input "FFFFFF"
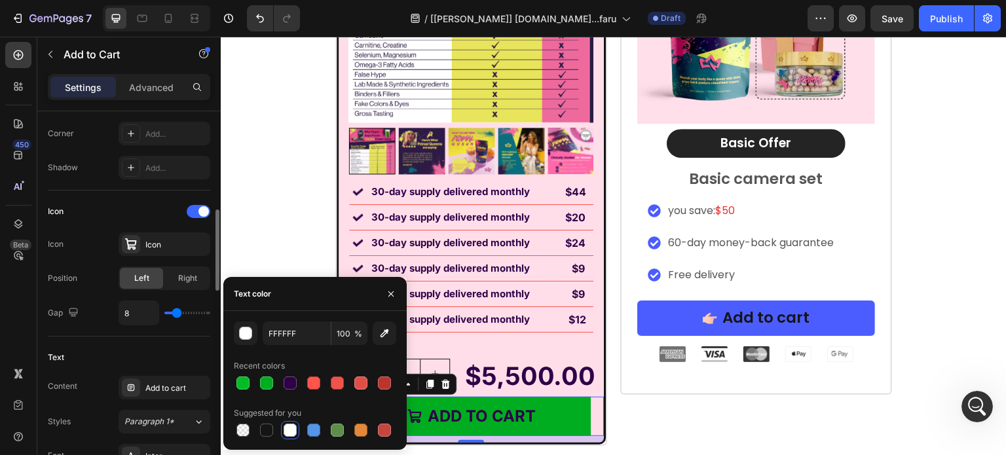
scroll to position [524, 0]
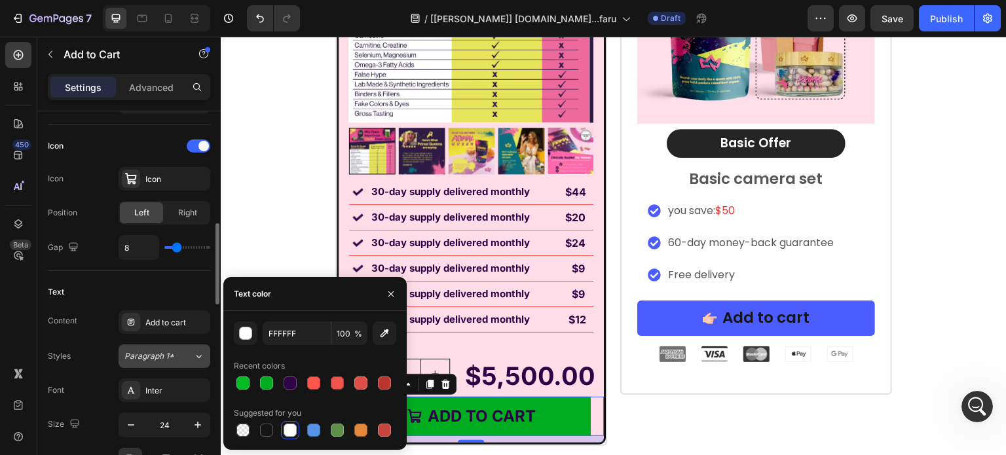
click at [154, 352] on span "Paragraph 1*" at bounding box center [149, 356] width 50 height 12
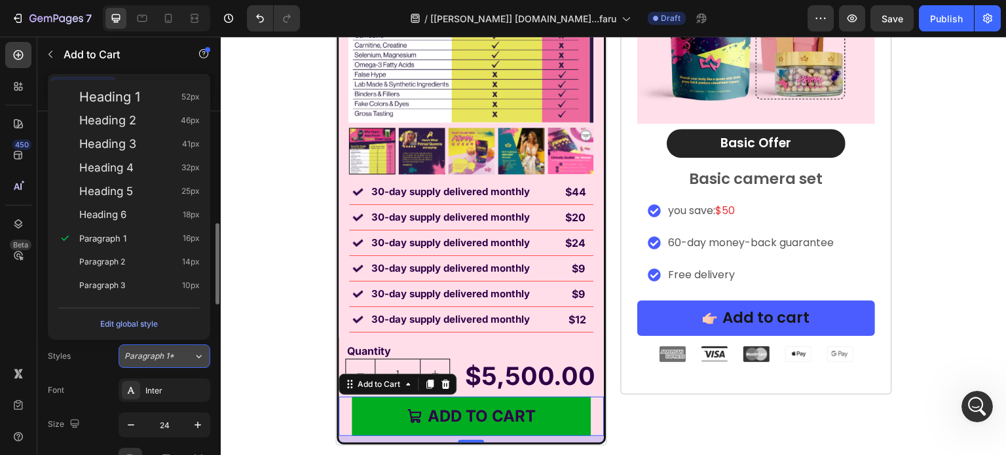
click at [171, 356] on span "Paragraph 1*" at bounding box center [149, 356] width 50 height 12
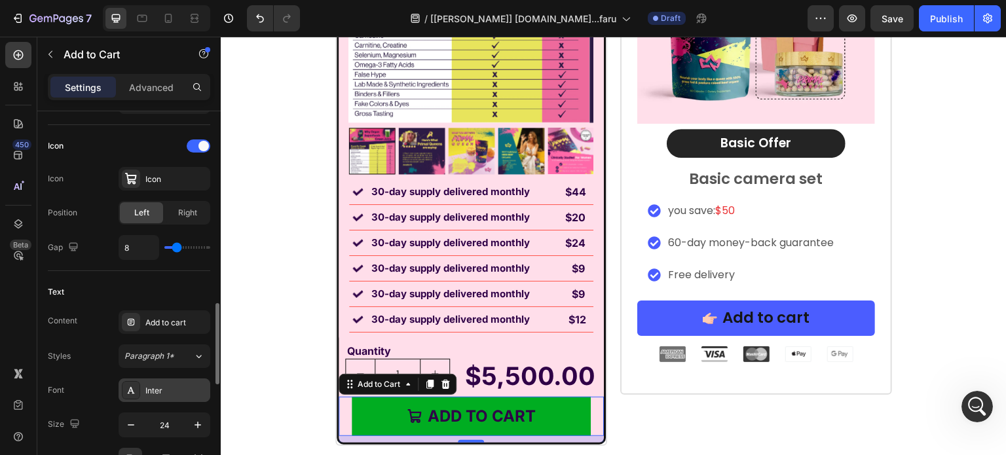
scroll to position [590, 0]
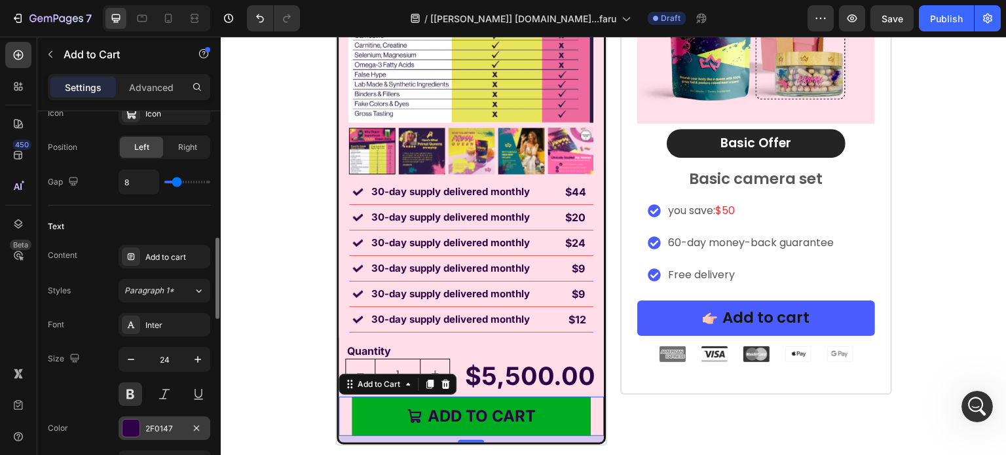
click at [149, 423] on div "2F0147" at bounding box center [164, 429] width 38 height 12
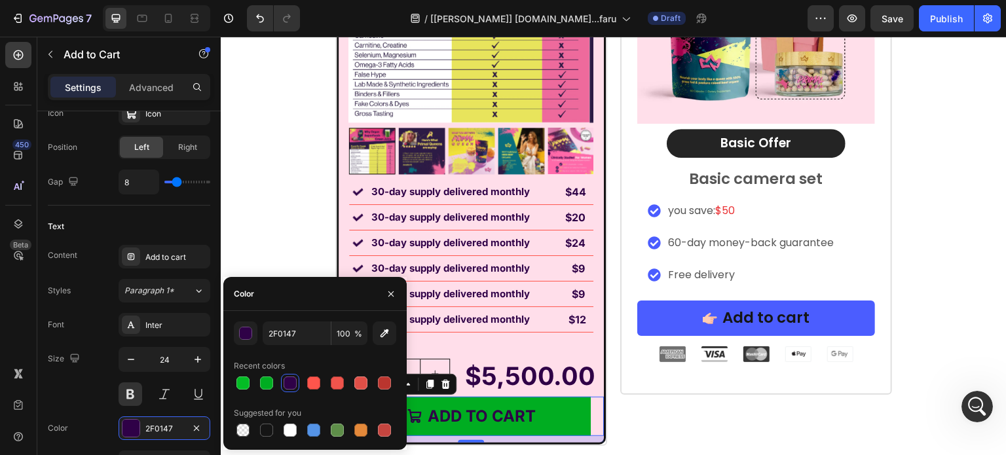
click at [280, 429] on div at bounding box center [315, 430] width 162 height 18
click at [286, 427] on div at bounding box center [290, 430] width 13 height 13
type input "FFFFFF"
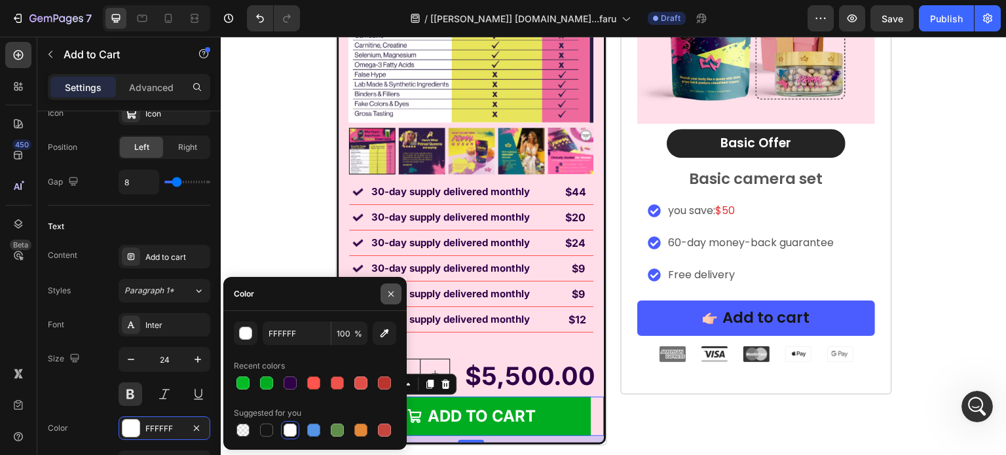
click at [388, 290] on icon "button" at bounding box center [391, 294] width 10 height 10
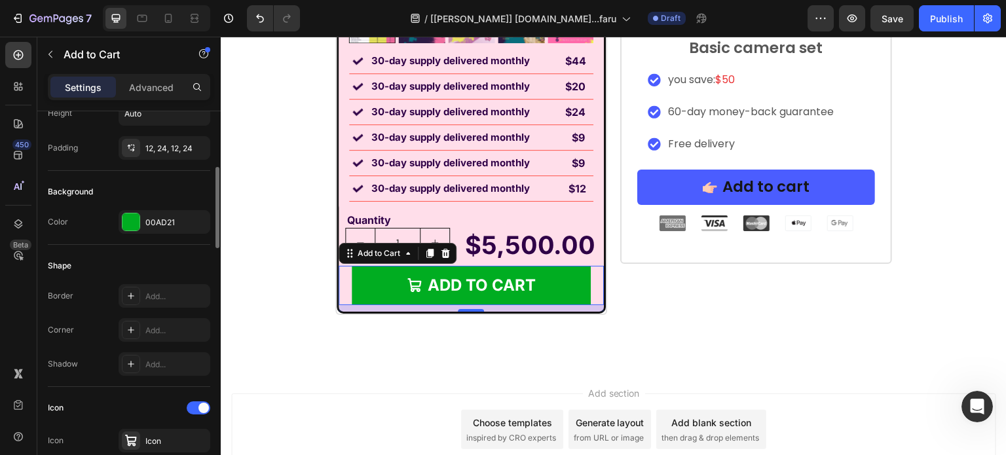
scroll to position [131, 0]
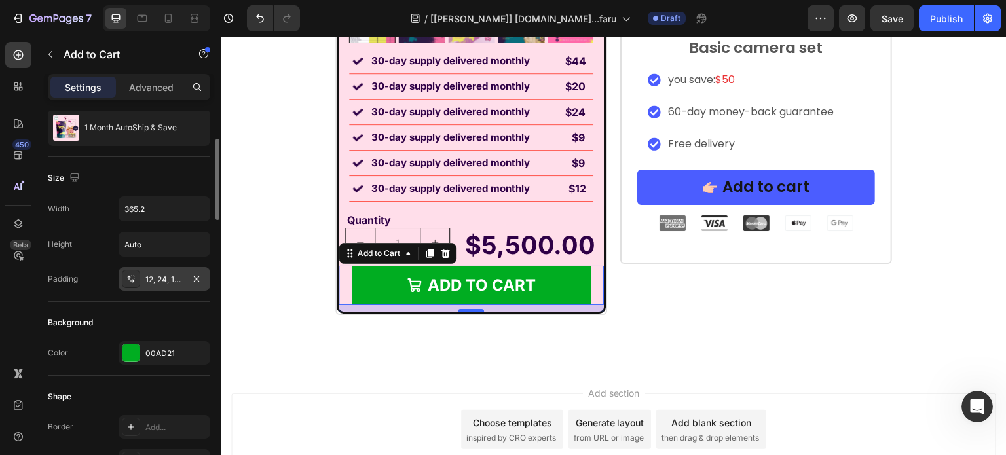
click at [178, 267] on div "12, 24, 12, 24" at bounding box center [165, 279] width 92 height 24
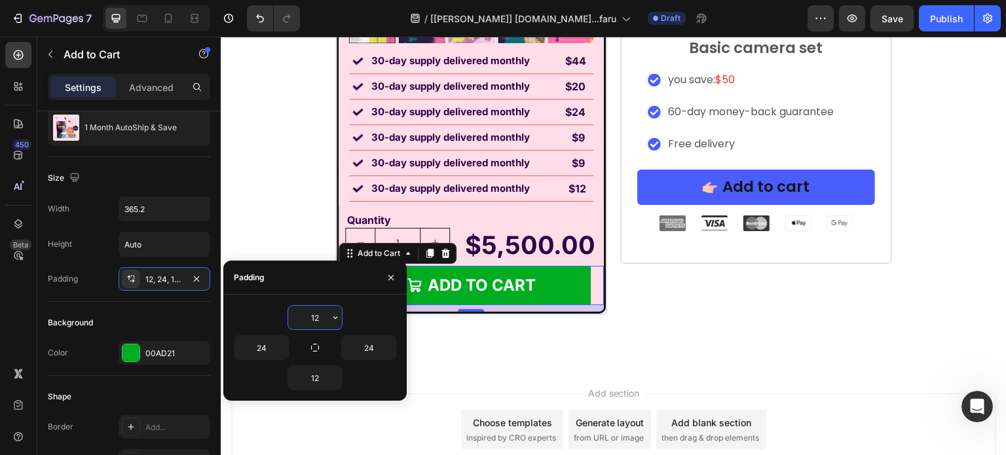
click at [322, 316] on input "12" at bounding box center [315, 318] width 54 height 24
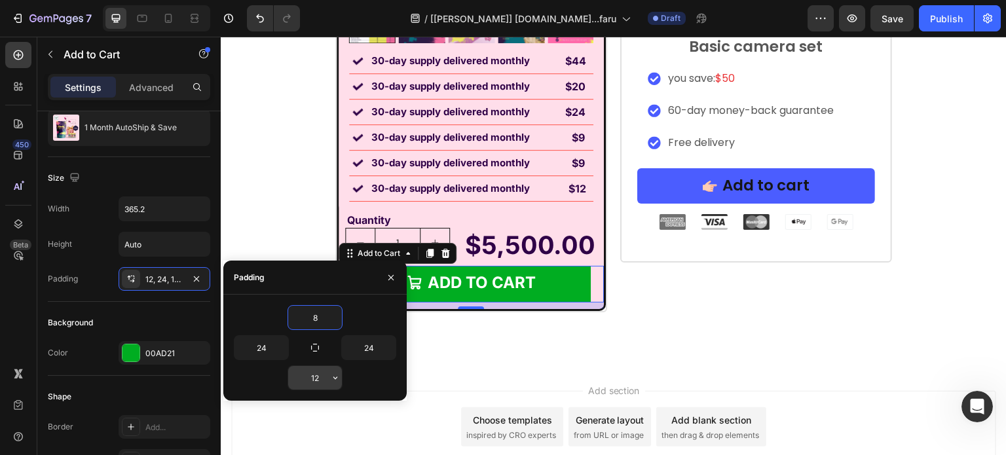
type input "8"
click at [318, 377] on input "12" at bounding box center [315, 378] width 54 height 24
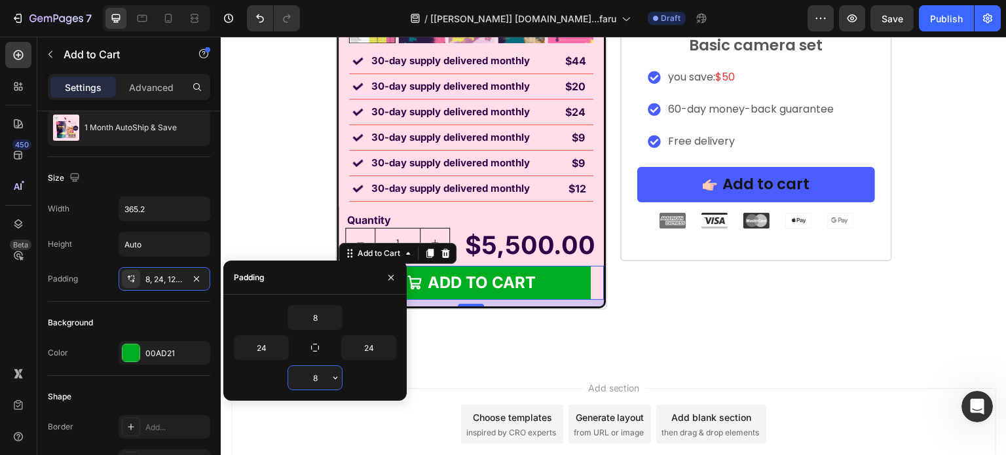
click at [318, 377] on input "8" at bounding box center [315, 378] width 54 height 24
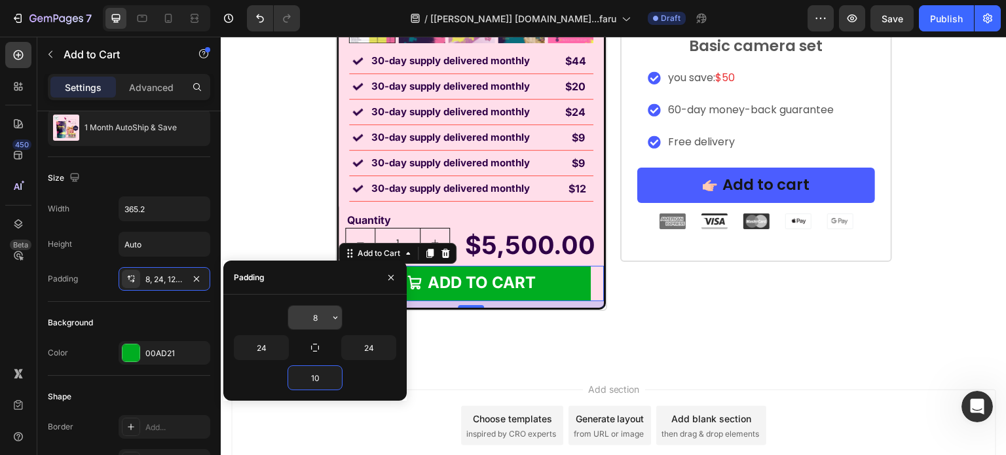
type input "10"
click at [312, 320] on input "8" at bounding box center [315, 318] width 54 height 24
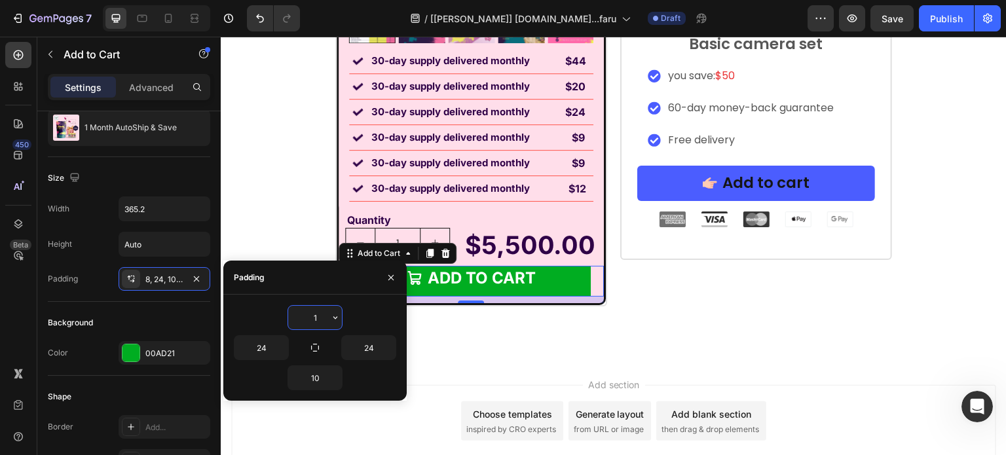
type input "10"
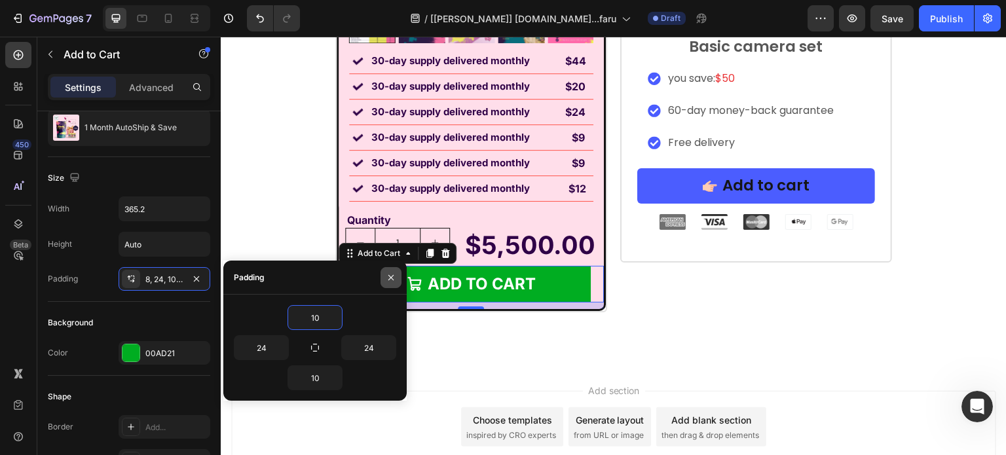
click at [388, 277] on icon "button" at bounding box center [391, 277] width 10 height 10
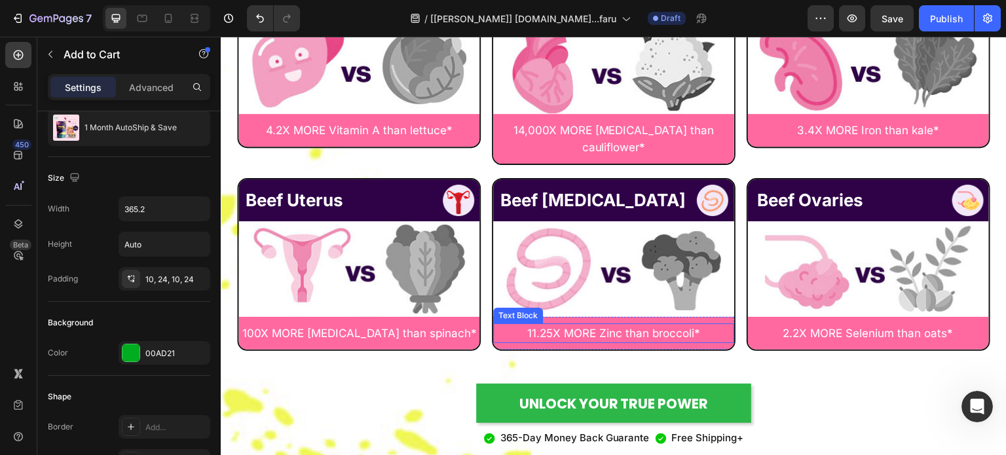
scroll to position [7304, 0]
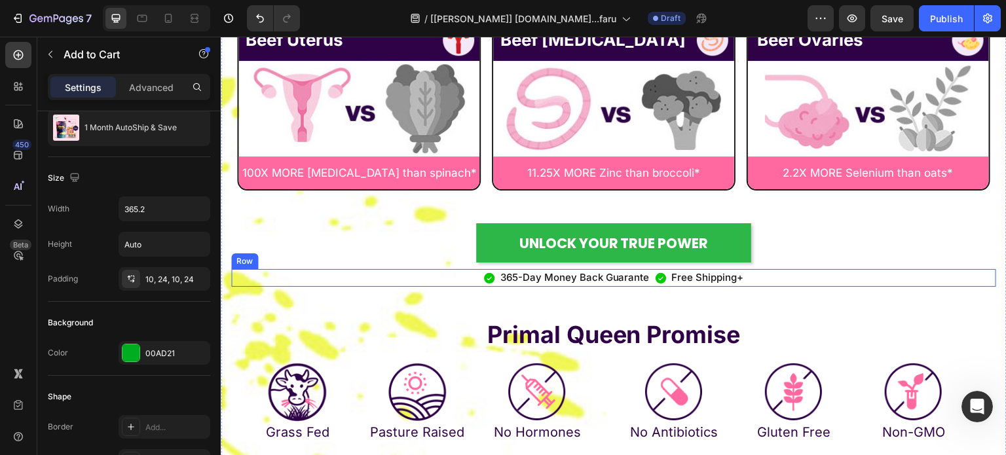
click at [759, 272] on div "Icon 365-Day Money Back Guarante Text Block Icon Free Shipping+ Text Block Row" at bounding box center [613, 278] width 765 height 18
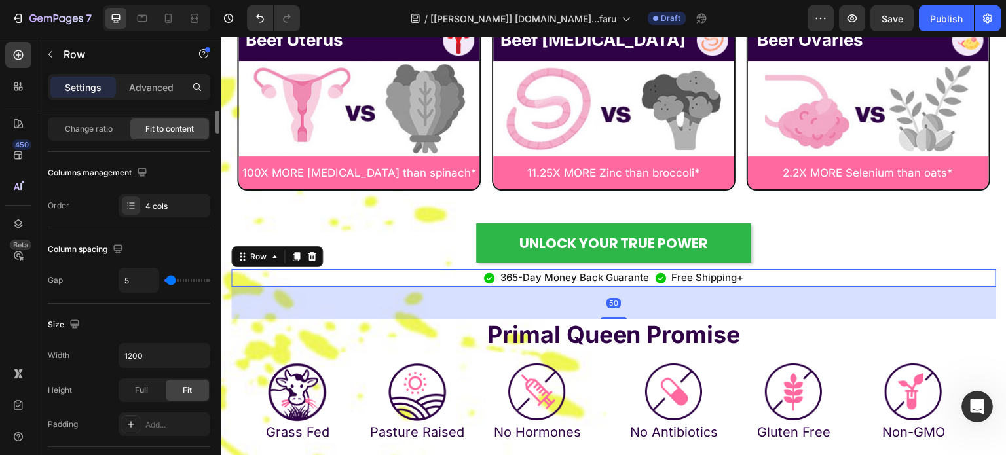
scroll to position [0, 0]
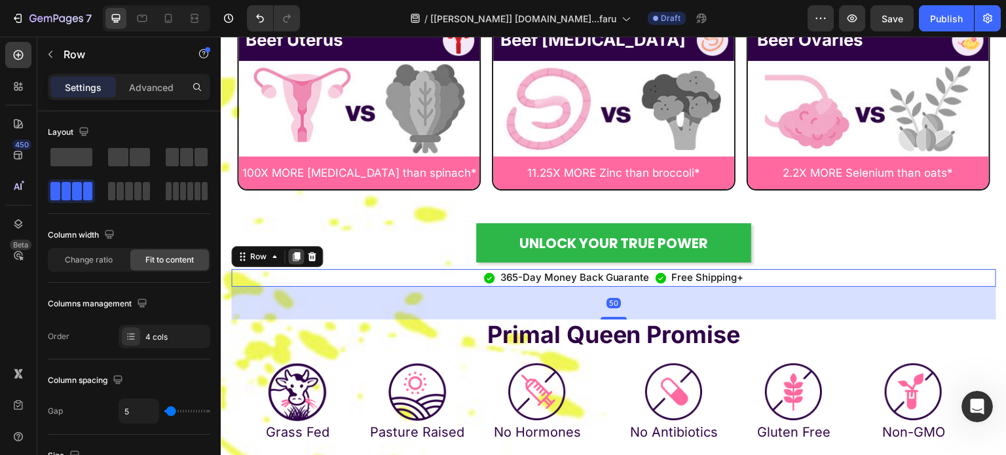
click at [290, 256] on div at bounding box center [296, 257] width 16 height 16
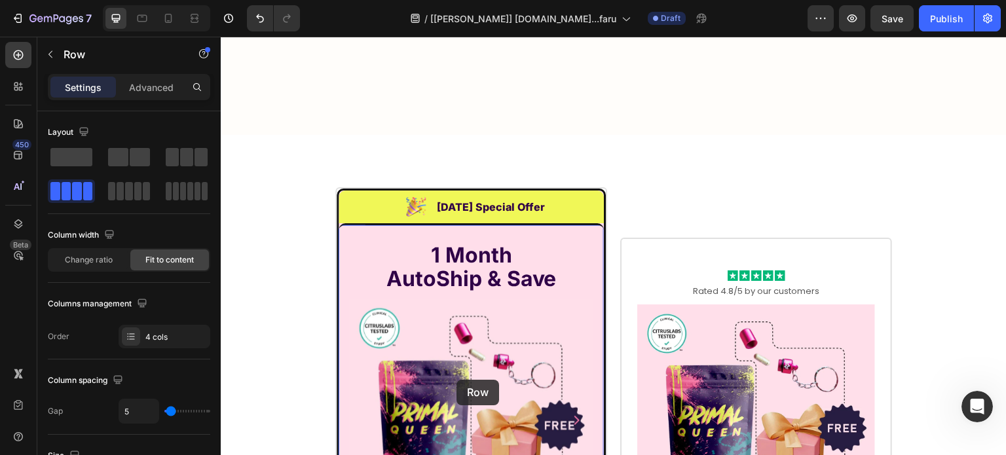
scroll to position [9294, 0]
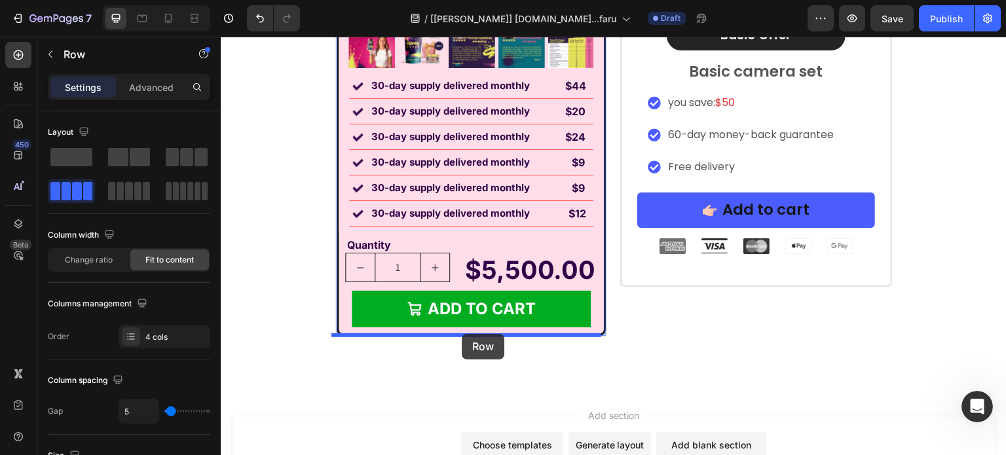
drag, startPoint x: 243, startPoint y: 275, endPoint x: 462, endPoint y: 334, distance: 226.6
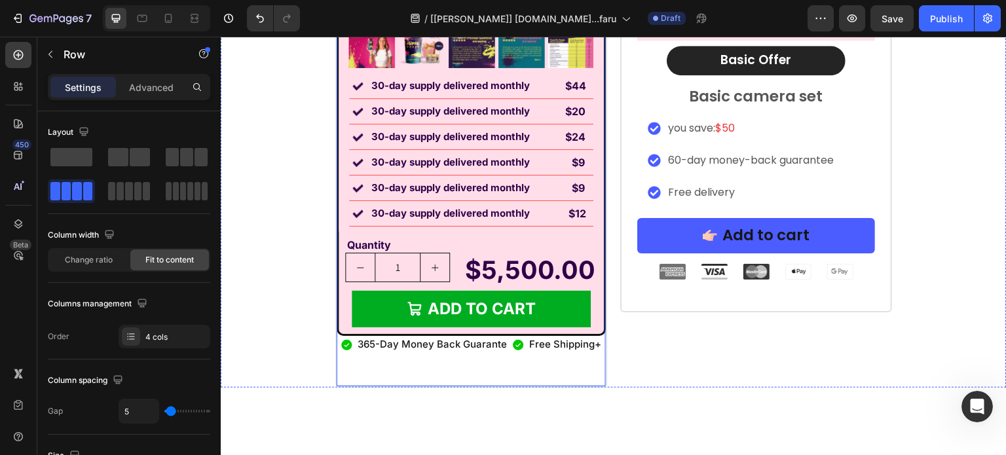
click at [451, 364] on div "Image Labor Day Special Offer Heading Row 1 Month AutoShip & Save Heading Produ…" at bounding box center [471, 24] width 269 height 724
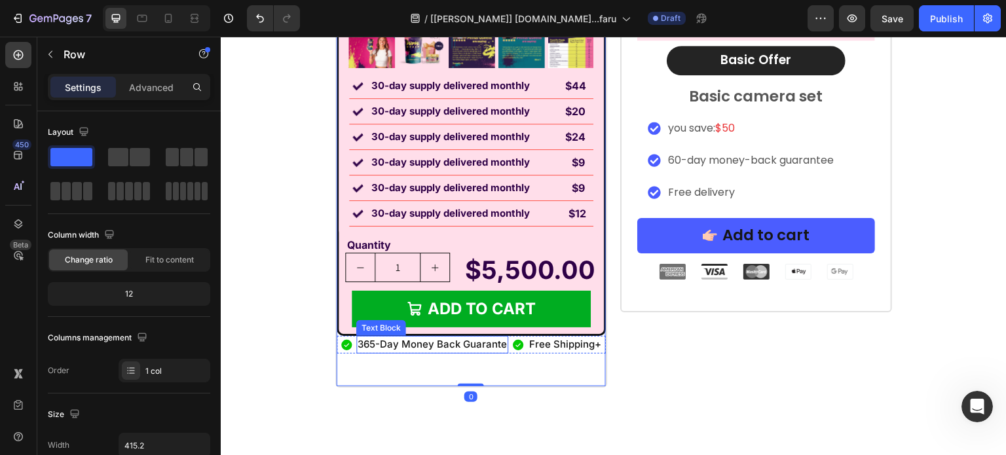
click at [358, 350] on p "365-Day Money Back Guarante" at bounding box center [432, 344] width 149 height 15
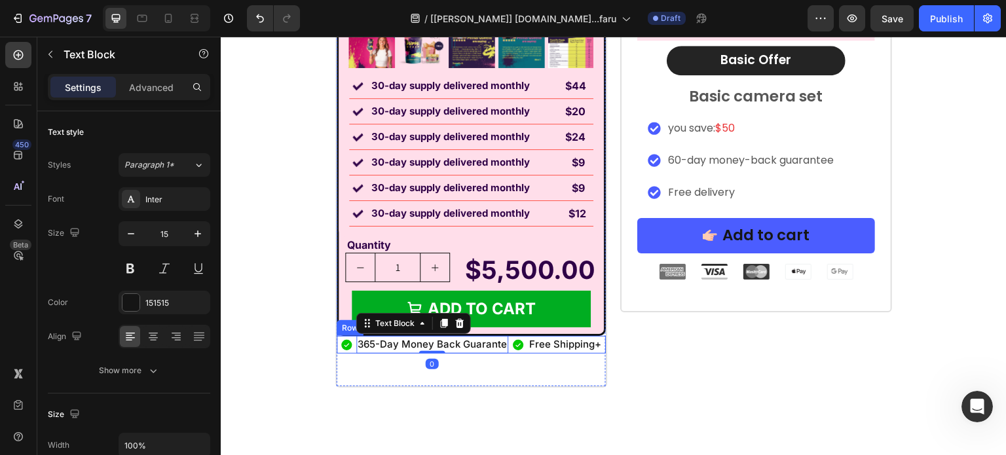
click at [351, 350] on div "Icon 365-Day Money Back Guarante Text Block 0 Icon Free Shipping+ Text Block Row" at bounding box center [471, 345] width 269 height 18
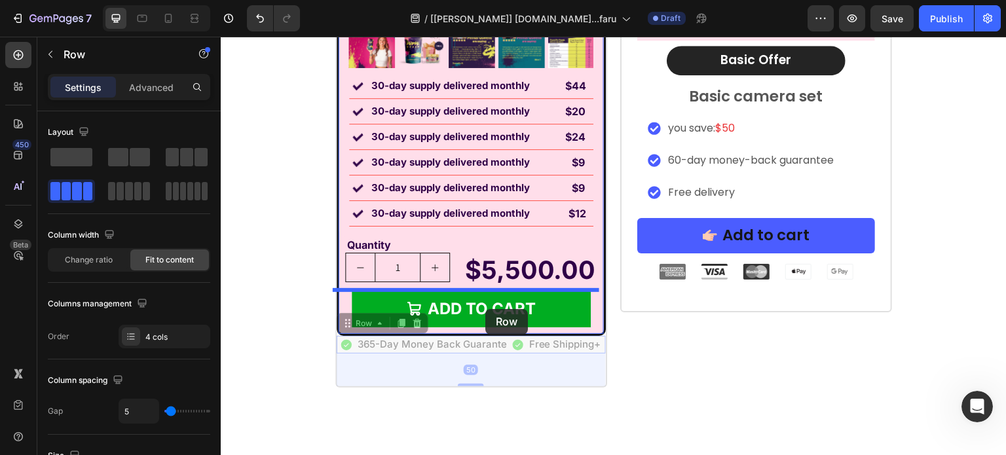
drag, startPoint x: 348, startPoint y: 328, endPoint x: 485, endPoint y: 309, distance: 138.8
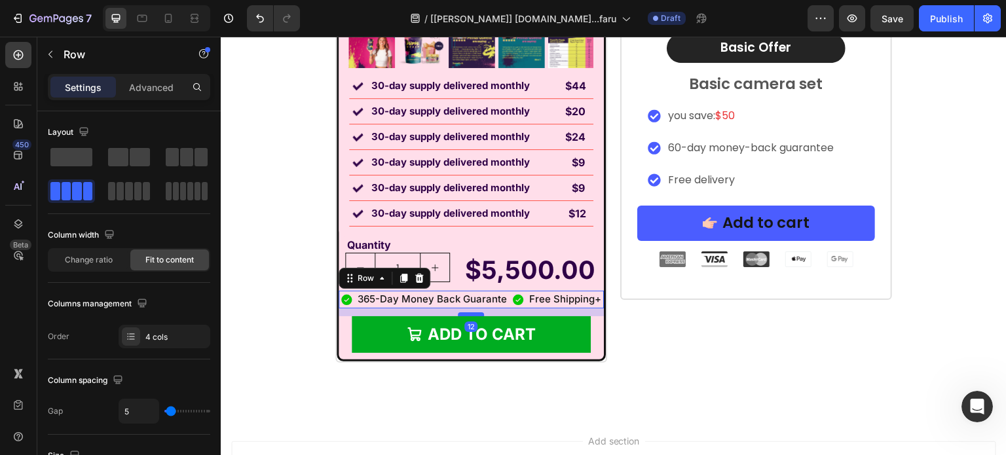
drag, startPoint x: 464, startPoint y: 338, endPoint x: 470, endPoint y: 312, distance: 26.2
click at [470, 312] on div at bounding box center [471, 314] width 26 height 4
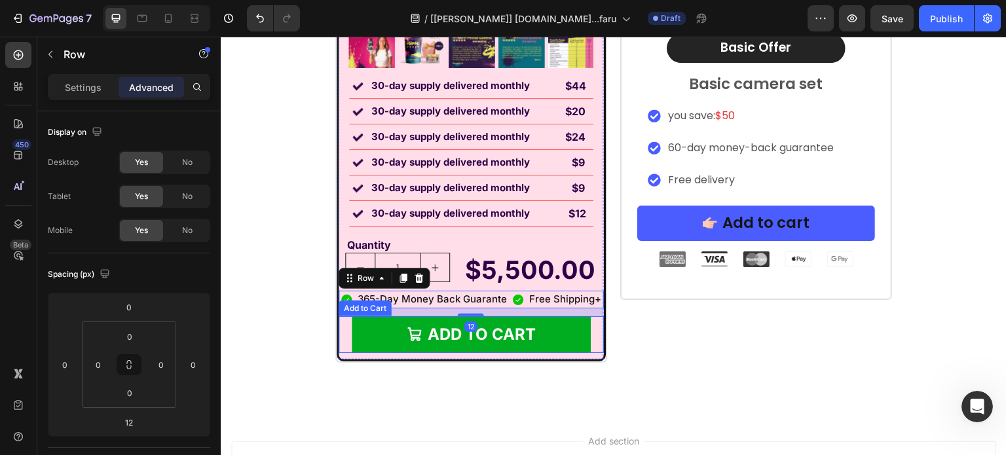
click at [358, 325] on button "Add to cart" at bounding box center [471, 334] width 239 height 37
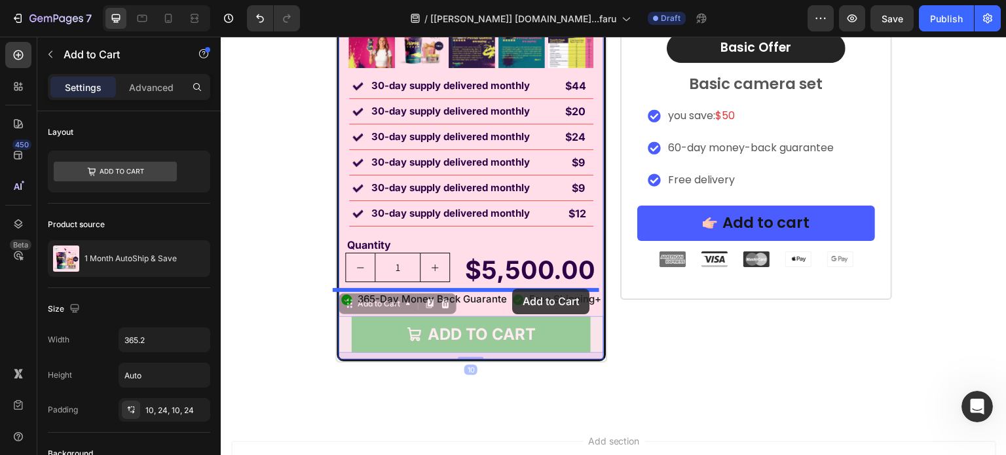
drag, startPoint x: 343, startPoint y: 301, endPoint x: 512, endPoint y: 289, distance: 169.5
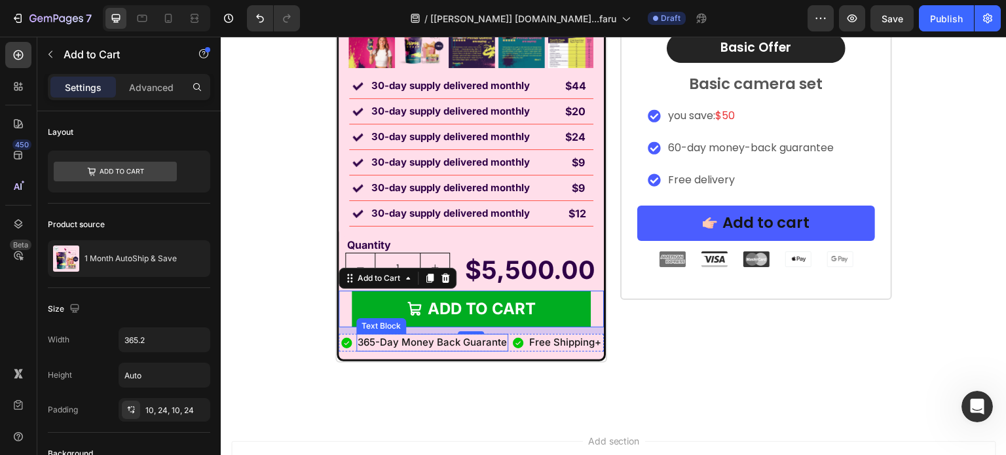
click at [417, 342] on p "365-Day Money Back Guarante" at bounding box center [432, 342] width 149 height 15
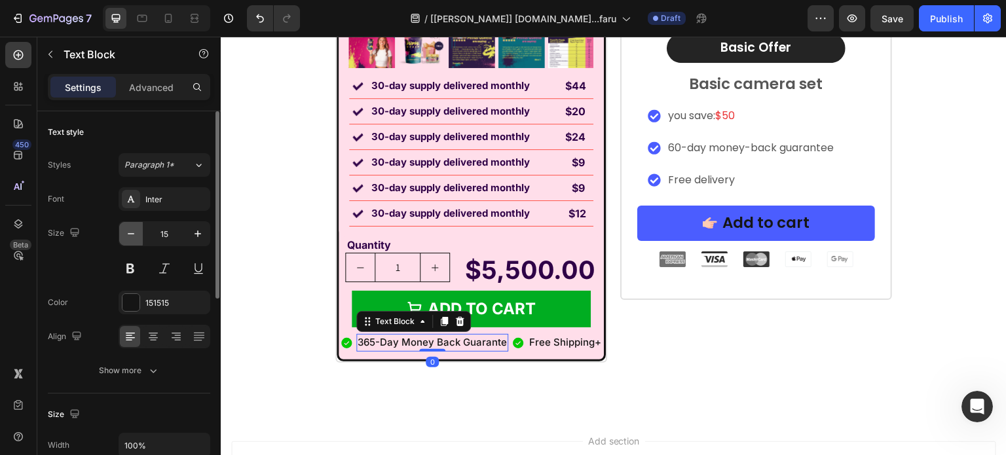
click at [121, 233] on button "button" at bounding box center [131, 234] width 24 height 24
type input "13"
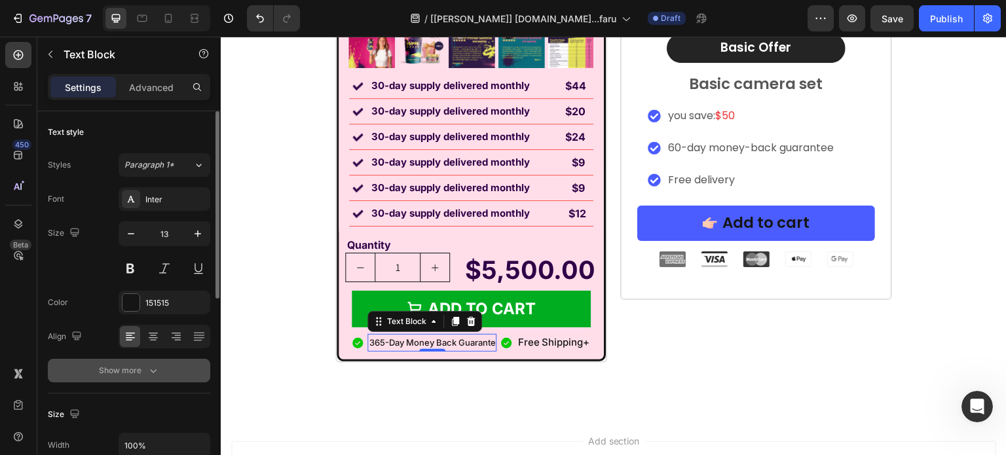
click at [141, 364] on div "Show more" at bounding box center [129, 370] width 61 height 13
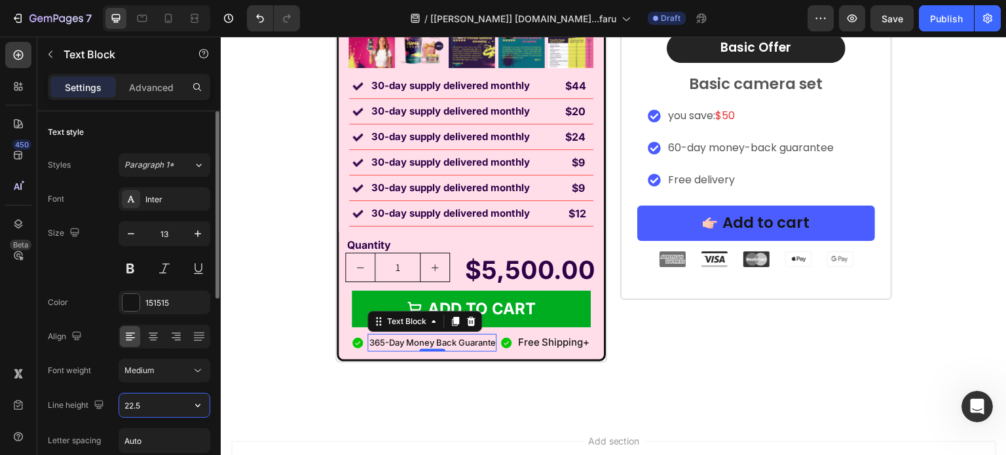
click at [165, 399] on input "22.5" at bounding box center [164, 406] width 90 height 24
paste input "19.5px"
type input "19.5px"
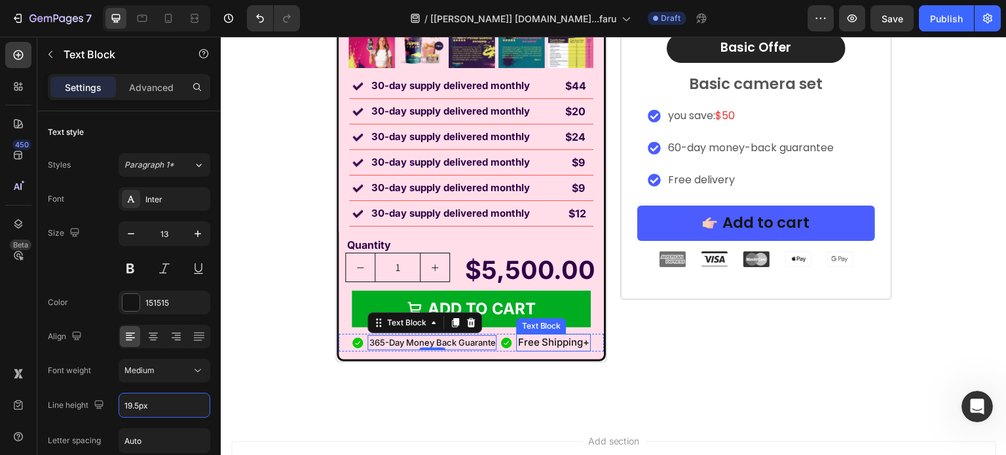
click at [544, 343] on p "Free Shipping+" at bounding box center [553, 342] width 72 height 15
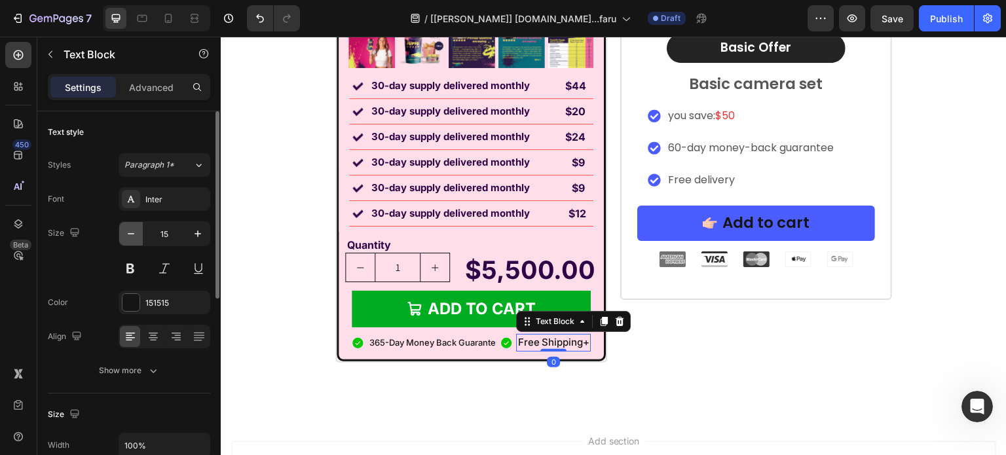
click at [124, 235] on icon "button" at bounding box center [130, 233] width 13 height 13
type input "13"
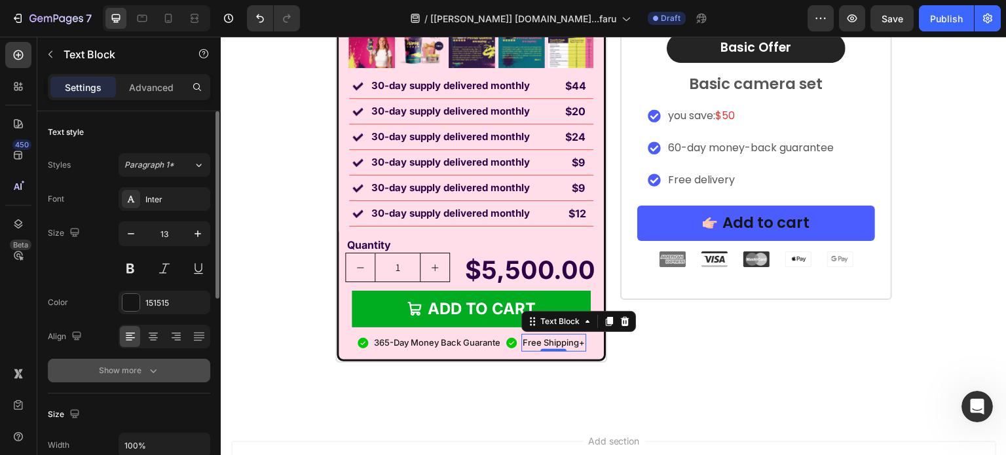
click at [140, 381] on button "Show more" at bounding box center [129, 371] width 162 height 24
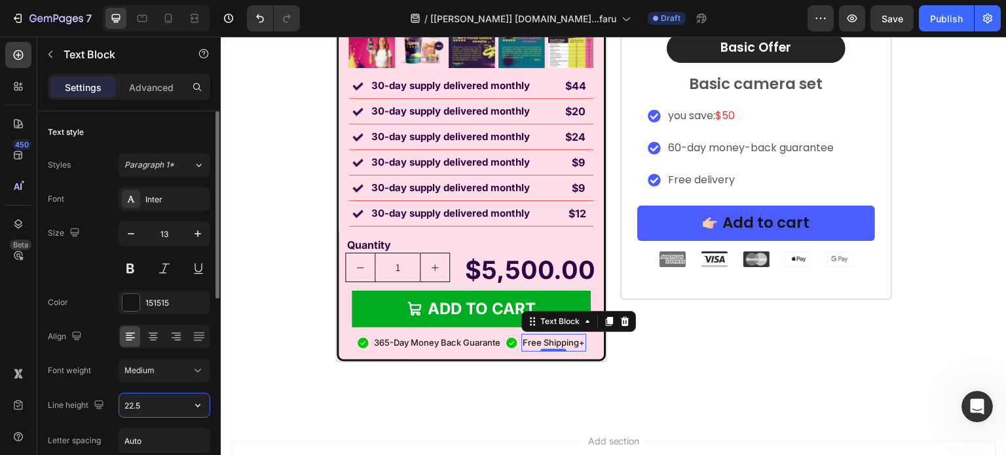
click at [144, 403] on input "22.5" at bounding box center [164, 406] width 90 height 24
paste input "19.5px"
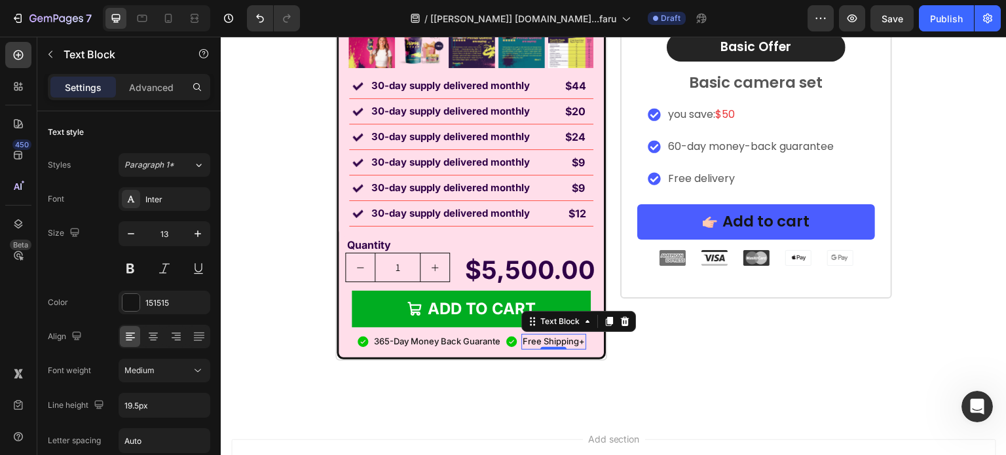
type input "19.5"
click at [413, 336] on p "365-Day Money Back Guarante" at bounding box center [437, 341] width 126 height 13
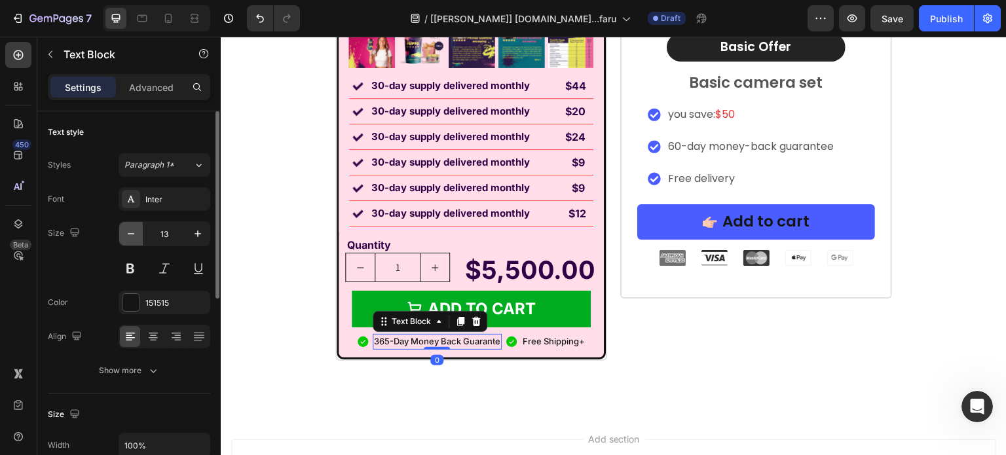
click at [132, 233] on icon "button" at bounding box center [131, 233] width 7 height 1
type input "12"
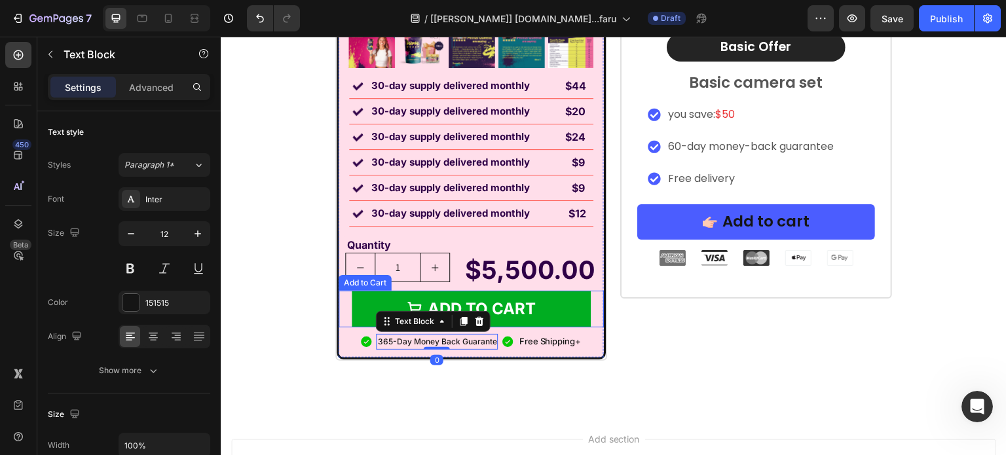
click at [554, 348] on div "Free Shipping+" at bounding box center [549, 342] width 65 height 16
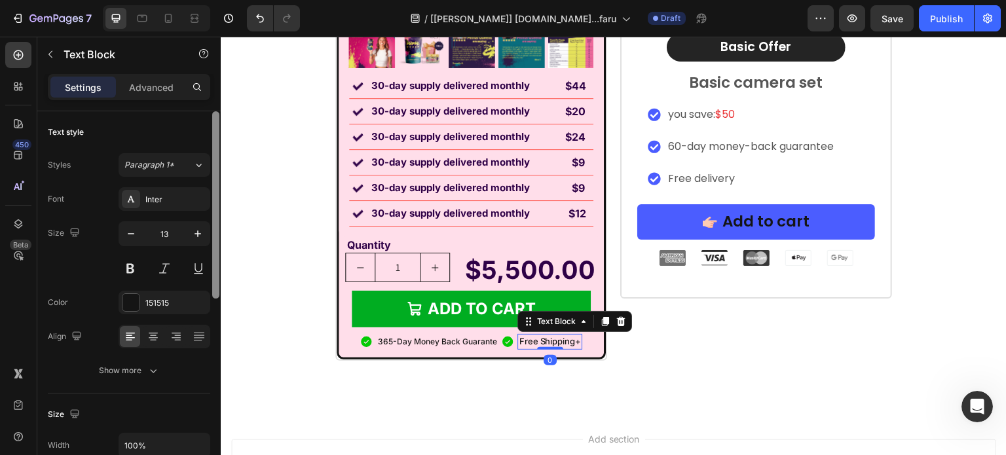
drag, startPoint x: 128, startPoint y: 238, endPoint x: 212, endPoint y: 282, distance: 94.6
click at [128, 238] on icon "button" at bounding box center [130, 233] width 13 height 13
type input "12"
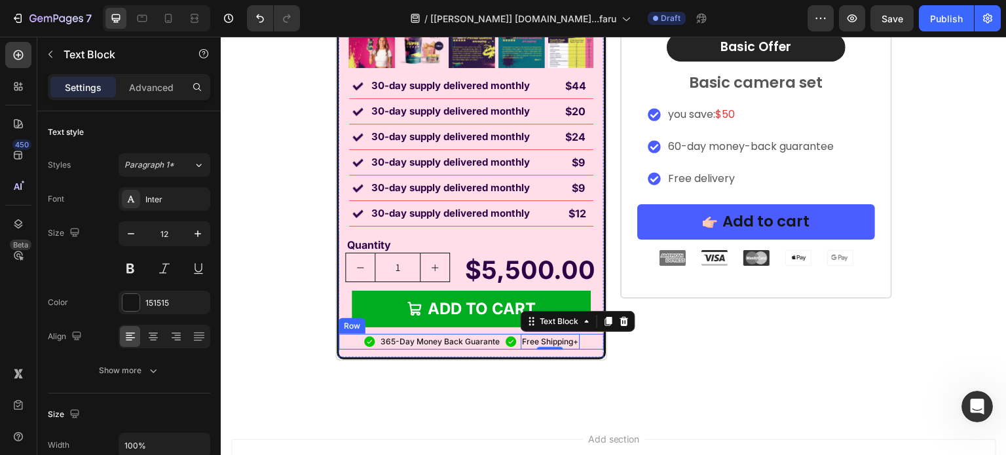
click at [372, 343] on div "Icon 365-Day Money Back Guarante Text Block Icon Free Shipping+ Text Block 0 Row" at bounding box center [471, 342] width 265 height 16
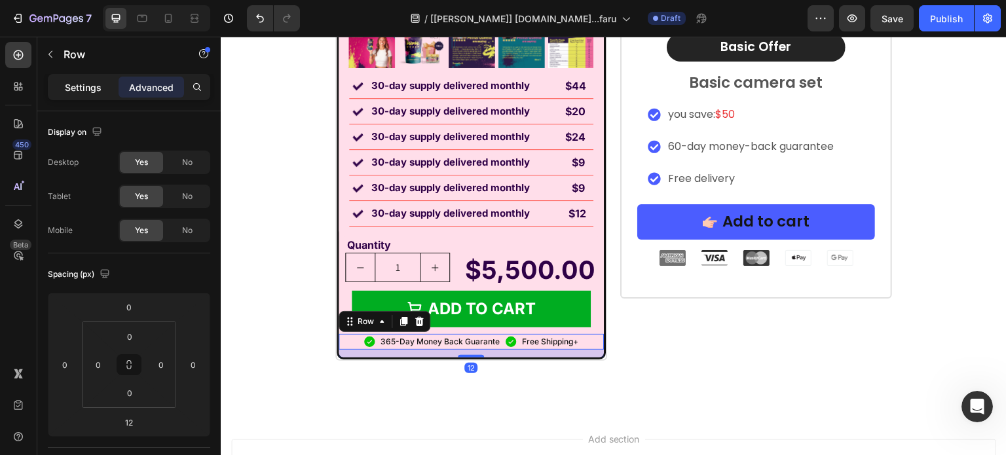
click at [69, 85] on p "Settings" at bounding box center [83, 88] width 37 height 14
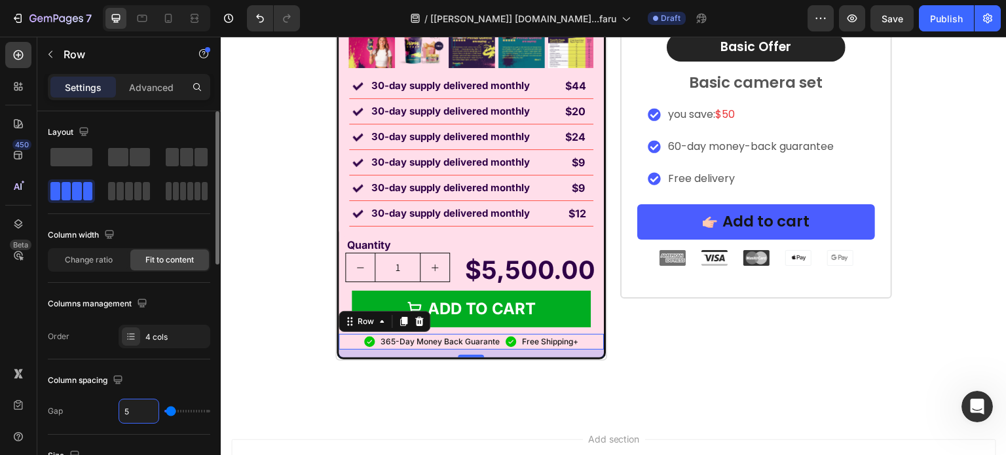
click at [143, 411] on input "5" at bounding box center [138, 412] width 39 height 24
type input "2"
click at [143, 411] on input "2" at bounding box center [138, 412] width 39 height 24
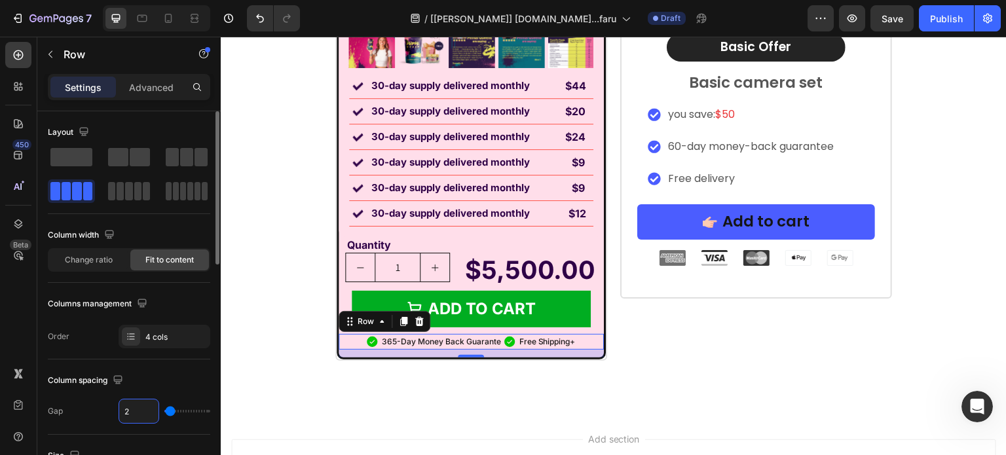
type input "3"
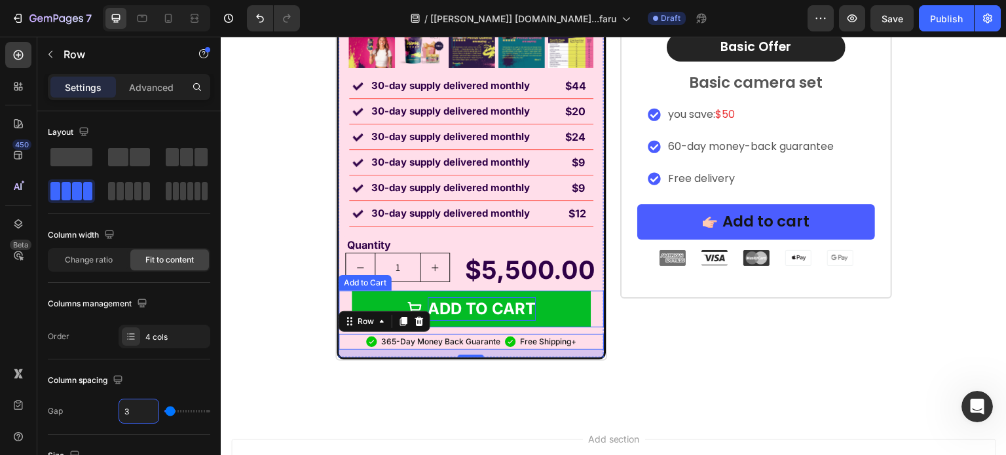
drag, startPoint x: 552, startPoint y: 307, endPoint x: 459, endPoint y: 317, distance: 93.5
click at [552, 309] on button "Add to cart" at bounding box center [471, 309] width 239 height 37
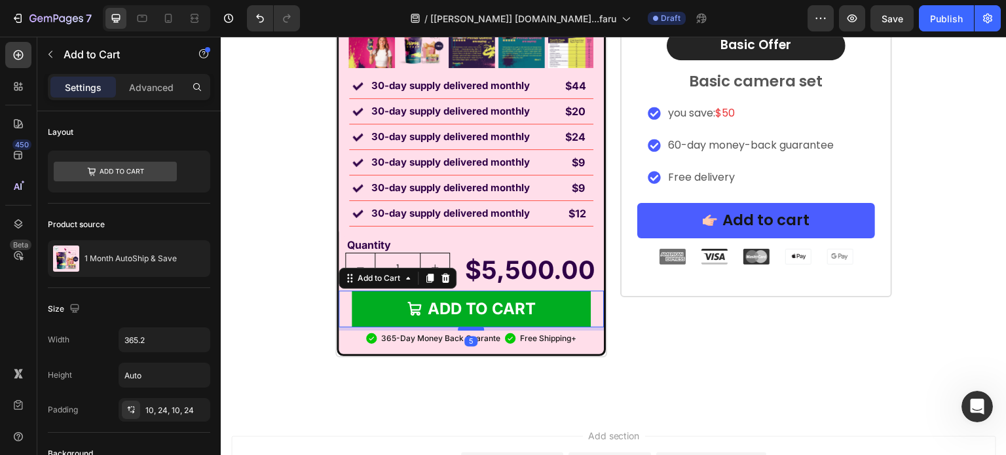
click at [469, 327] on div at bounding box center [471, 329] width 26 height 4
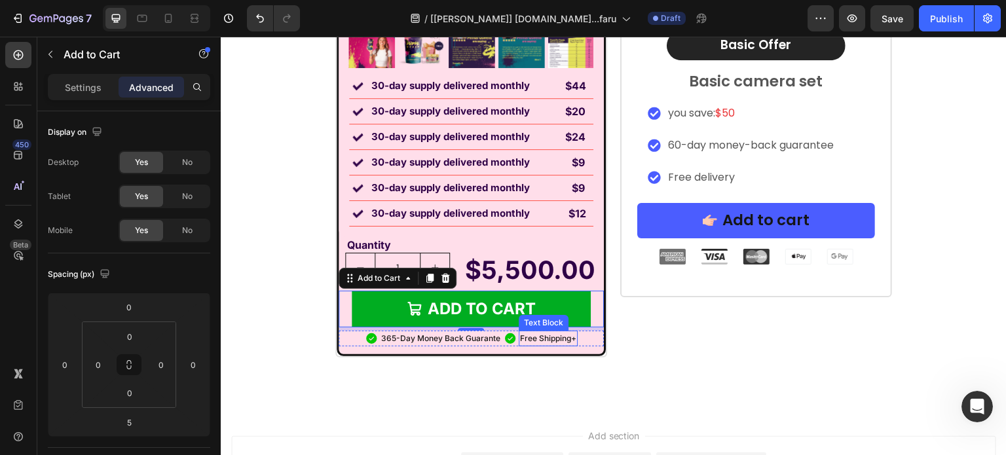
click at [525, 338] on p "Free Shipping+" at bounding box center [548, 338] width 56 height 13
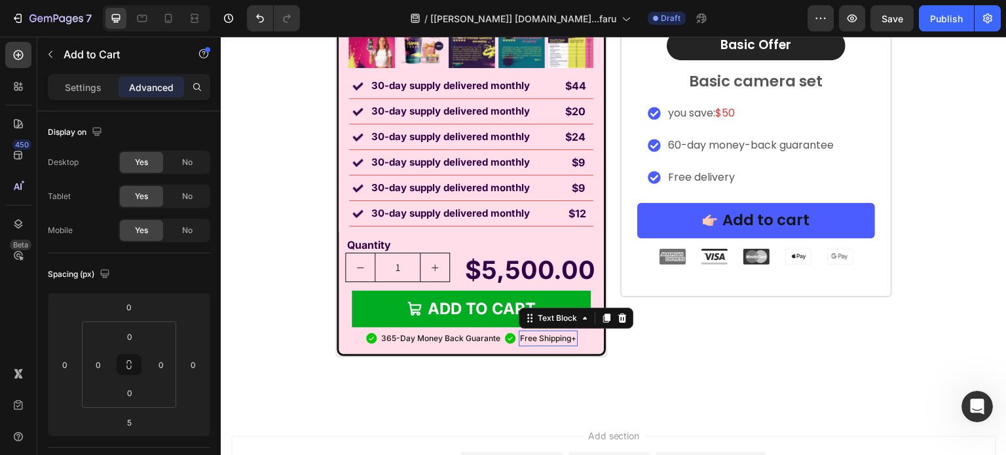
click at [525, 338] on p "Free Shipping+" at bounding box center [548, 338] width 56 height 13
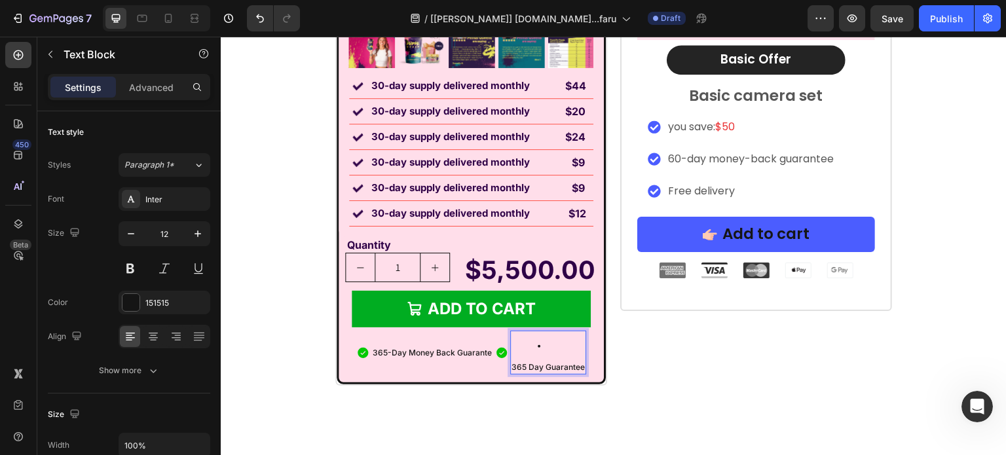
click at [512, 362] on p "365 Day Guarantee" at bounding box center [548, 367] width 73 height 13
click at [525, 347] on ul "Rich Text Editor. Editing area: main" at bounding box center [548, 346] width 73 height 13
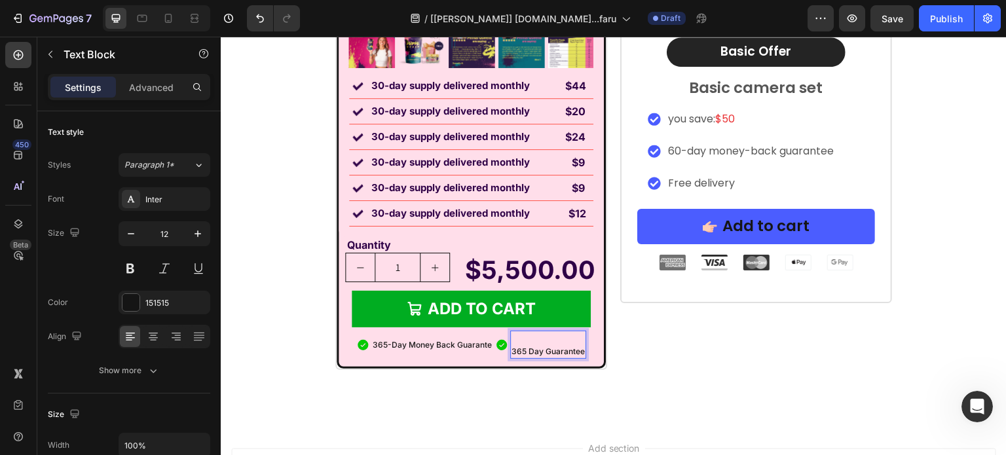
click at [512, 351] on p "365 Day Guarantee" at bounding box center [548, 351] width 73 height 13
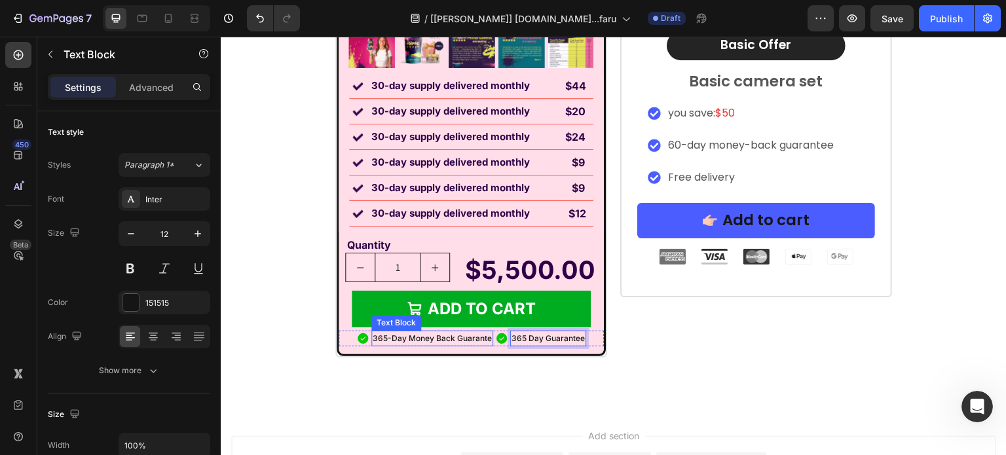
click at [438, 335] on p "365-Day Money Back Guarante" at bounding box center [432, 338] width 119 height 13
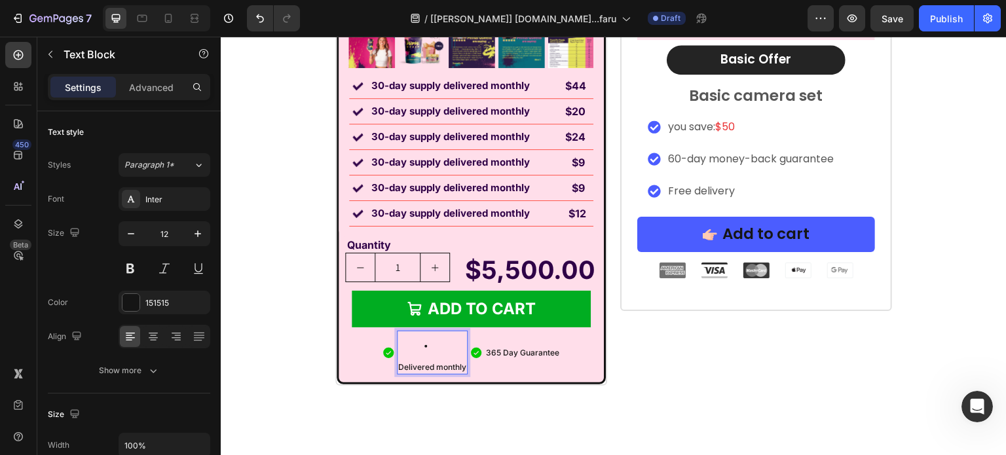
click at [398, 350] on ul "Rich Text Editor. Editing area: main" at bounding box center [432, 346] width 68 height 13
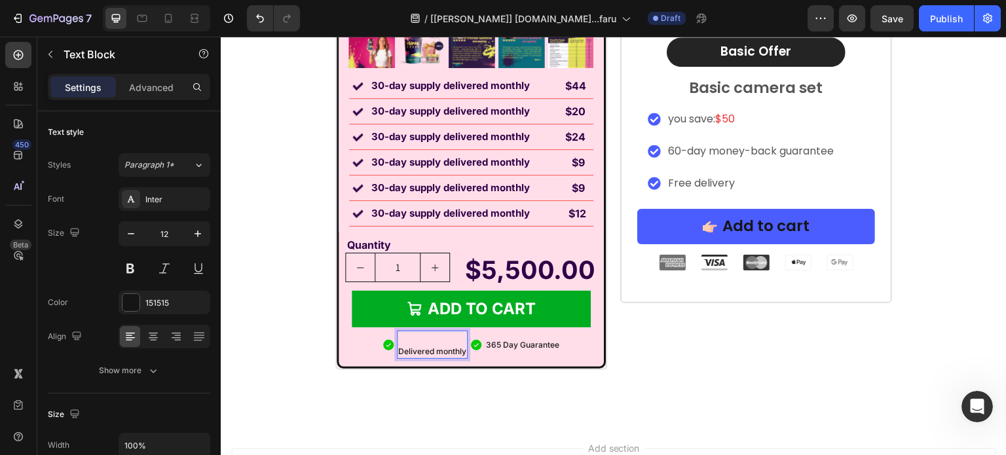
click at [398, 351] on p "Delivered monthly" at bounding box center [432, 351] width 68 height 13
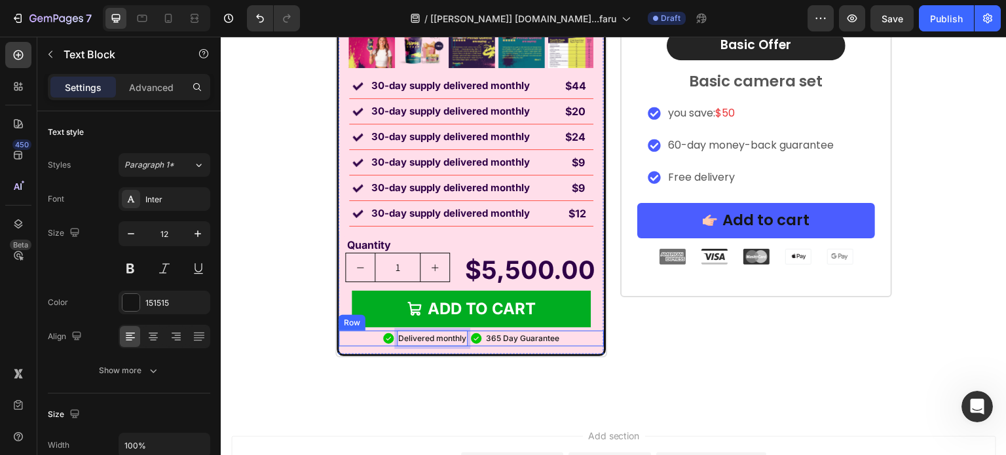
click at [565, 338] on div "Icon Delivered monthly Text Block 0 Icon 365 Day Guarantee Text Block Row" at bounding box center [471, 339] width 265 height 16
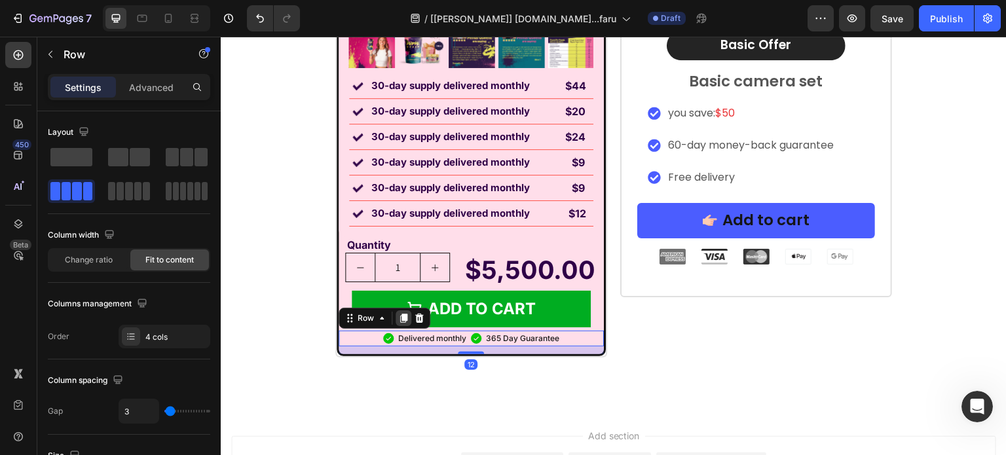
click at [400, 316] on icon at bounding box center [403, 318] width 7 height 9
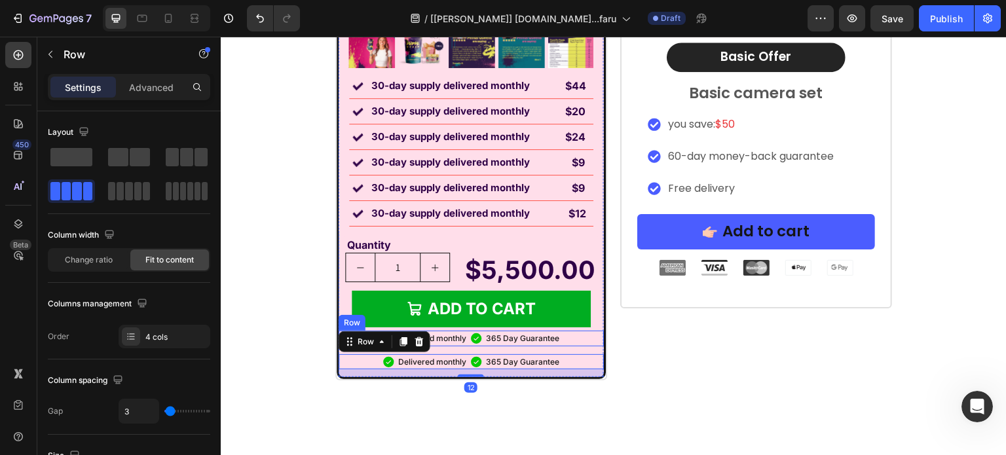
click at [575, 335] on div "Icon Delivered monthly Text Block Icon 365 Day Guarantee Text Block Row" at bounding box center [471, 339] width 265 height 16
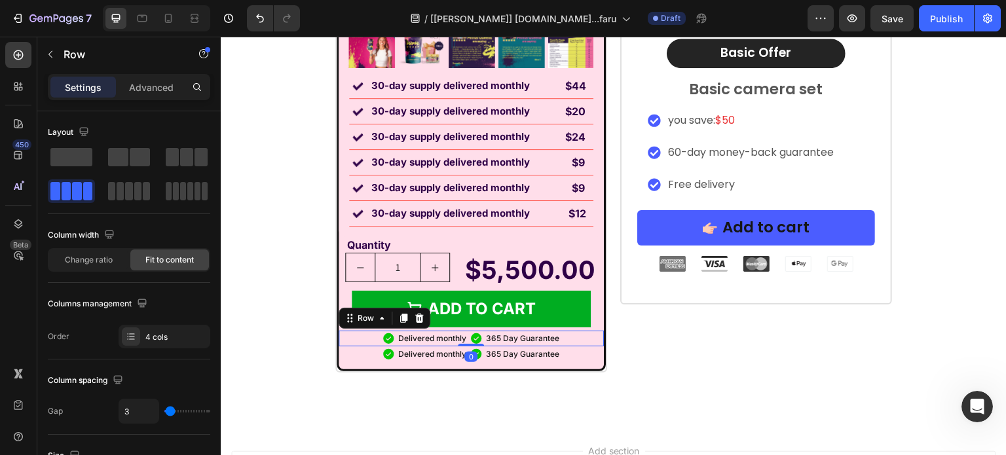
drag, startPoint x: 459, startPoint y: 351, endPoint x: 451, endPoint y: 333, distance: 19.7
click at [463, 328] on div "Quantity Text Block 1 Product Quantity $5,500.00 Product Price Product Price Ro…" at bounding box center [471, 303] width 265 height 132
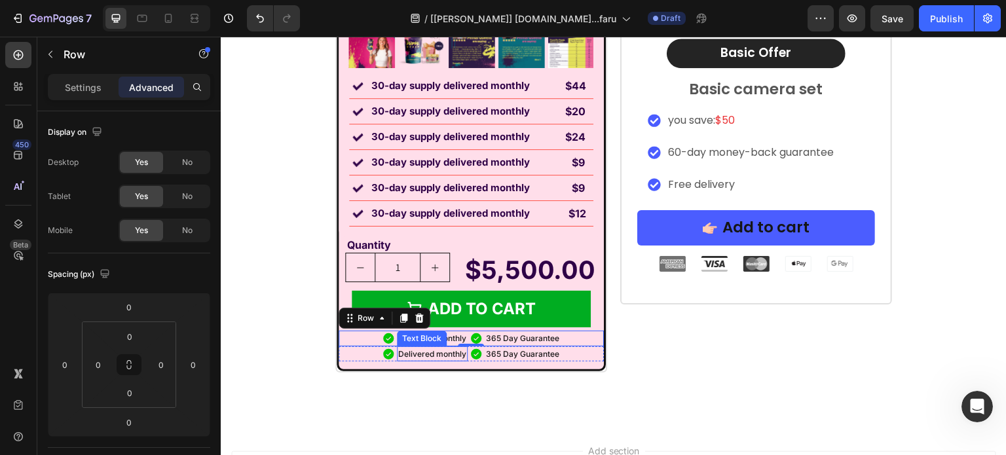
click at [436, 350] on p "Delivered monthly" at bounding box center [432, 354] width 68 height 13
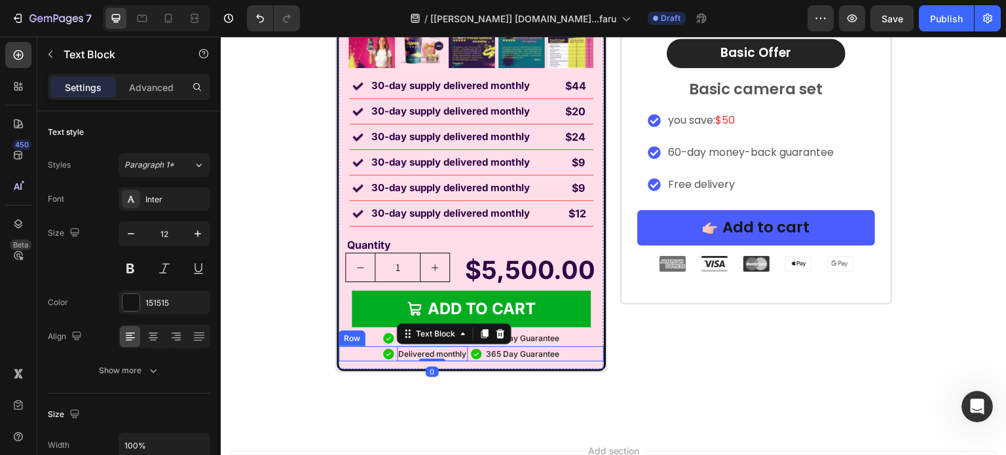
click at [570, 351] on div "Icon Delivered monthly Text Block 0 Icon 365 Day Guarantee Text Block Row" at bounding box center [471, 355] width 265 height 16
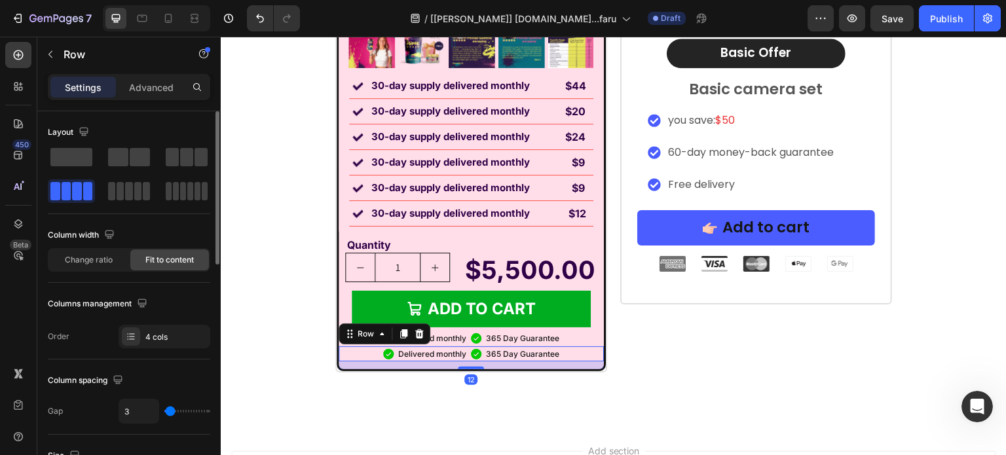
click at [98, 159] on div at bounding box center [129, 174] width 162 height 58
click at [132, 157] on span at bounding box center [140, 157] width 20 height 18
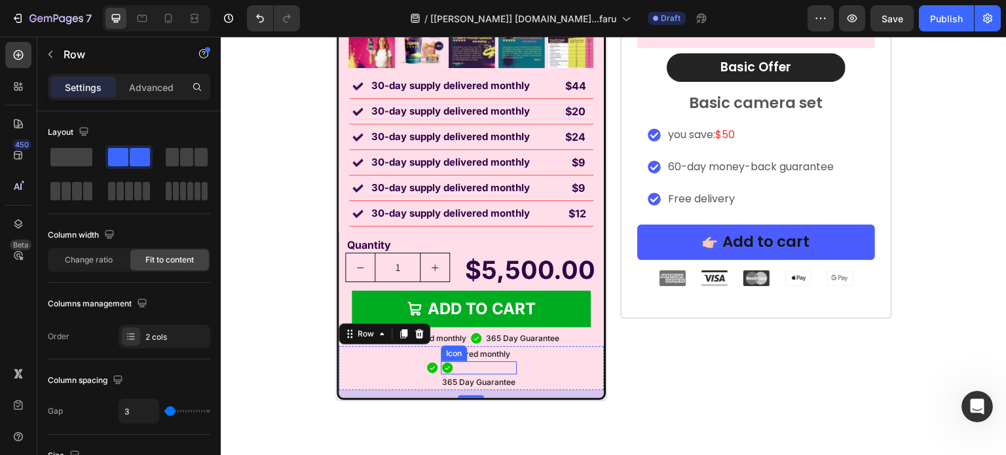
click at [464, 370] on div "Icon" at bounding box center [479, 368] width 76 height 13
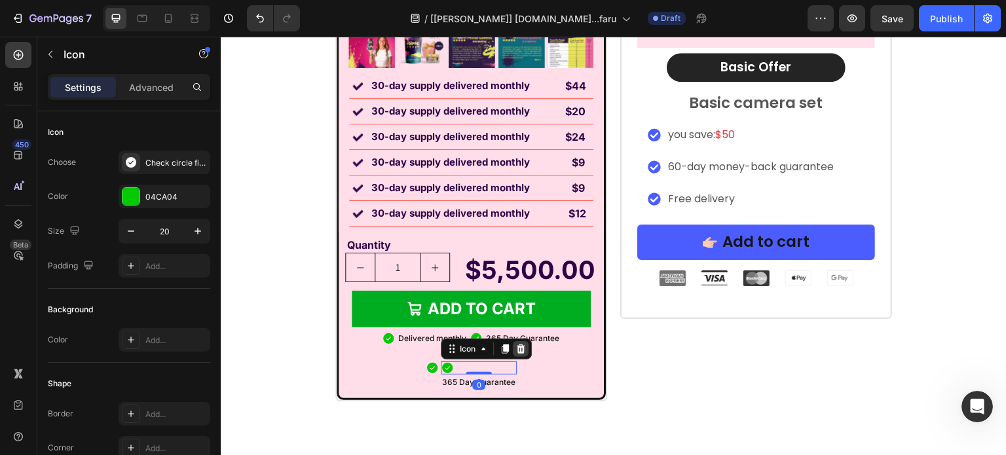
click at [516, 348] on icon at bounding box center [521, 349] width 10 height 10
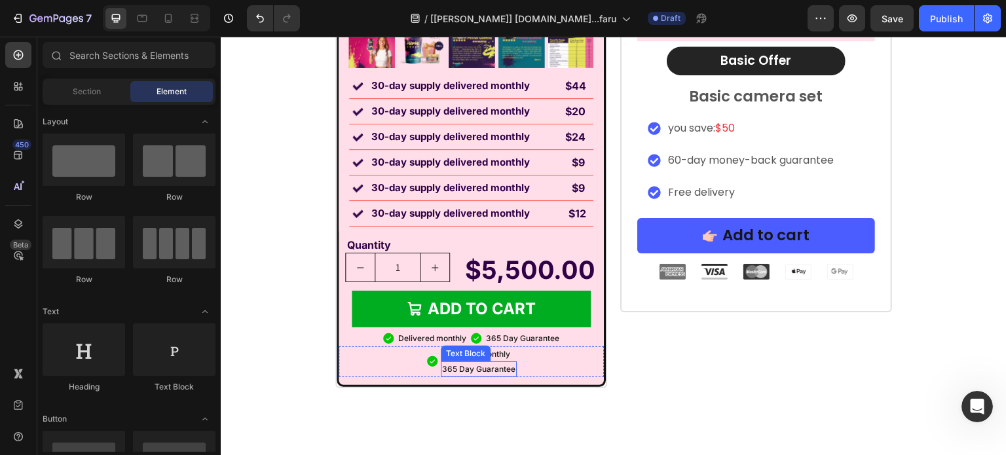
click at [500, 371] on p "365 Day Guarantee" at bounding box center [478, 369] width 73 height 13
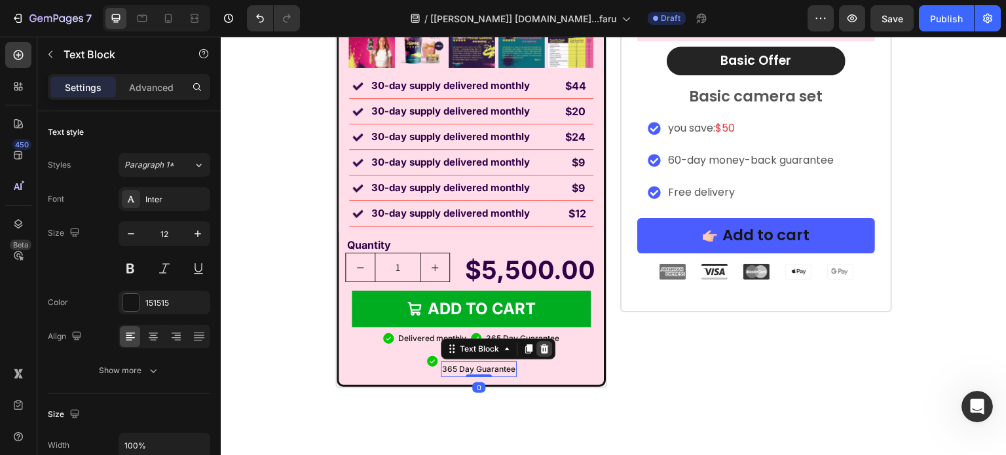
click at [541, 348] on icon at bounding box center [544, 349] width 9 height 9
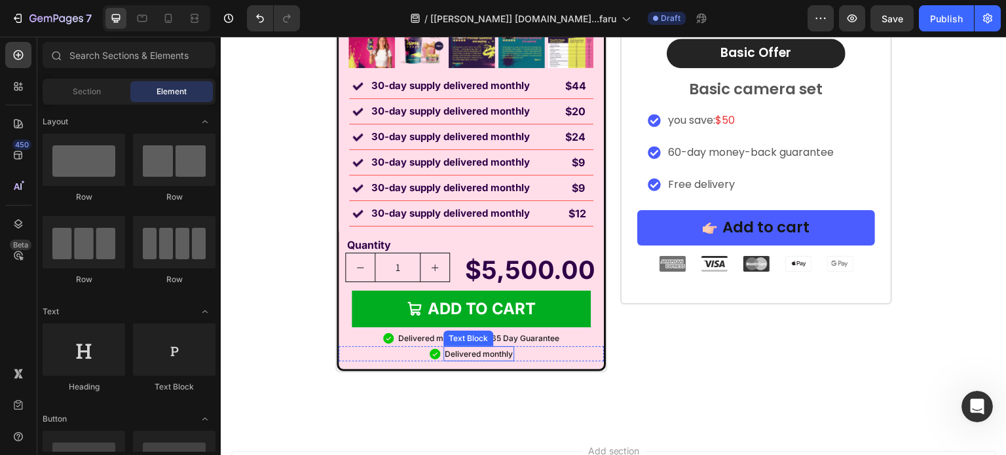
drag, startPoint x: 452, startPoint y: 337, endPoint x: 460, endPoint y: 347, distance: 13.1
click at [452, 337] on div "Text Block" at bounding box center [468, 339] width 45 height 12
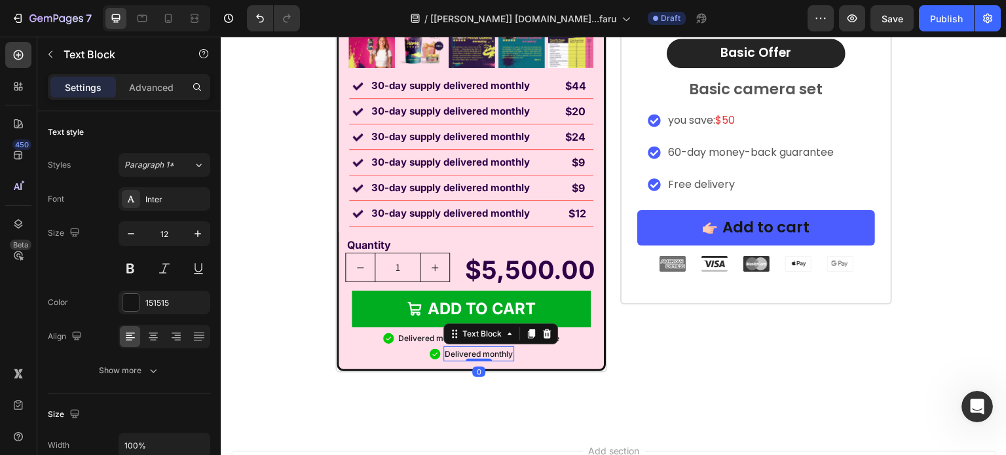
click at [469, 351] on p "Delivered monthly" at bounding box center [479, 354] width 68 height 13
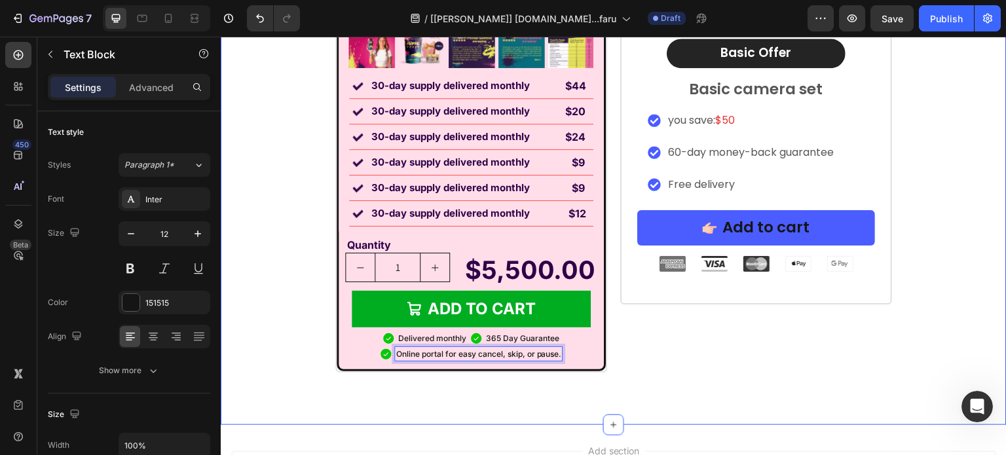
click at [286, 375] on div "Image Labor Day Special Offer Heading Row 1 Month AutoShip & Save Heading Produ…" at bounding box center [614, 16] width 786 height 817
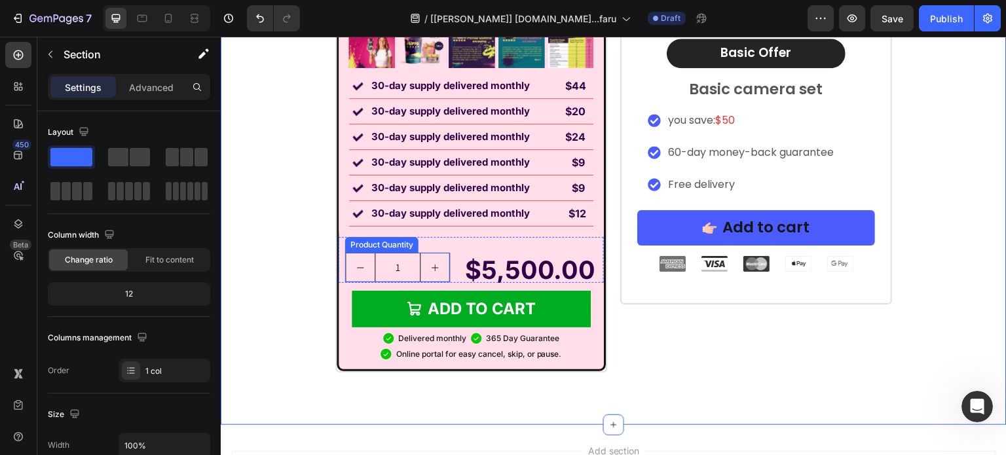
click at [375, 269] on input "1" at bounding box center [398, 267] width 46 height 28
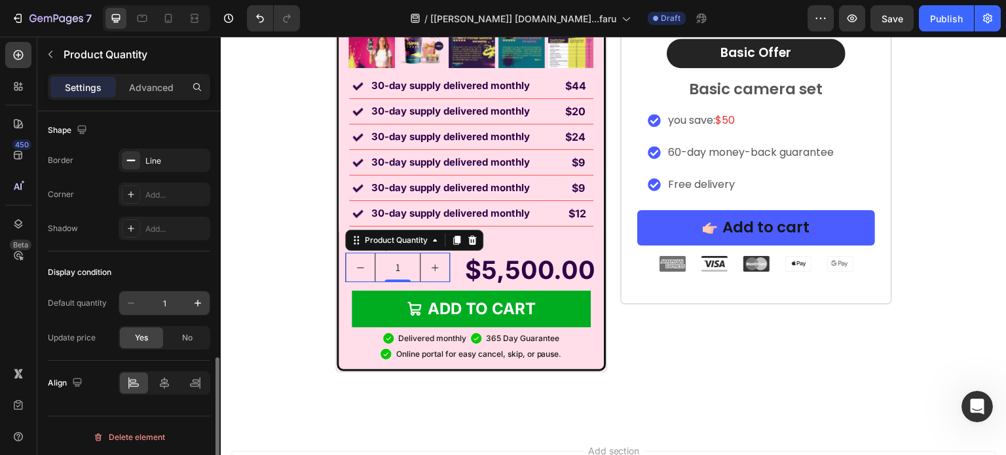
scroll to position [565, 0]
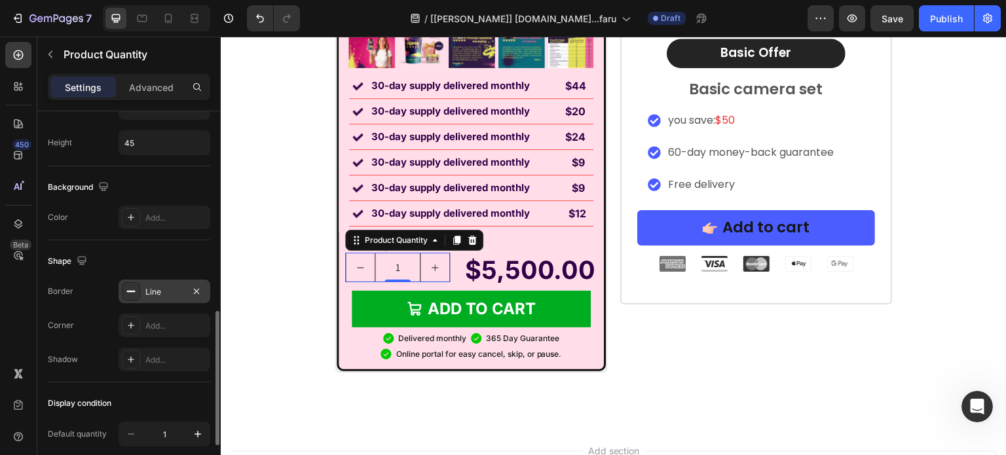
click at [157, 290] on div "Line" at bounding box center [164, 292] width 38 height 12
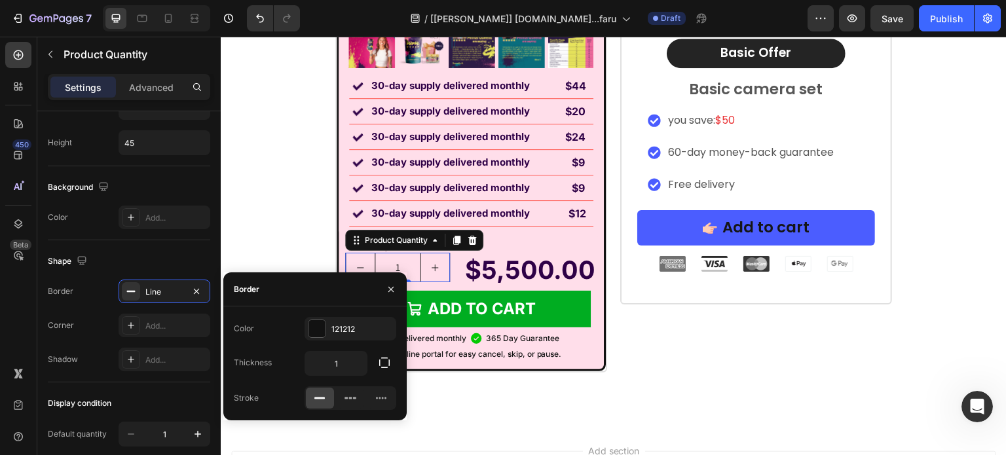
click at [346, 310] on div "Color 121212 Thickness 1 Stroke" at bounding box center [314, 364] width 183 height 114
click at [343, 322] on div "121212" at bounding box center [351, 329] width 92 height 24
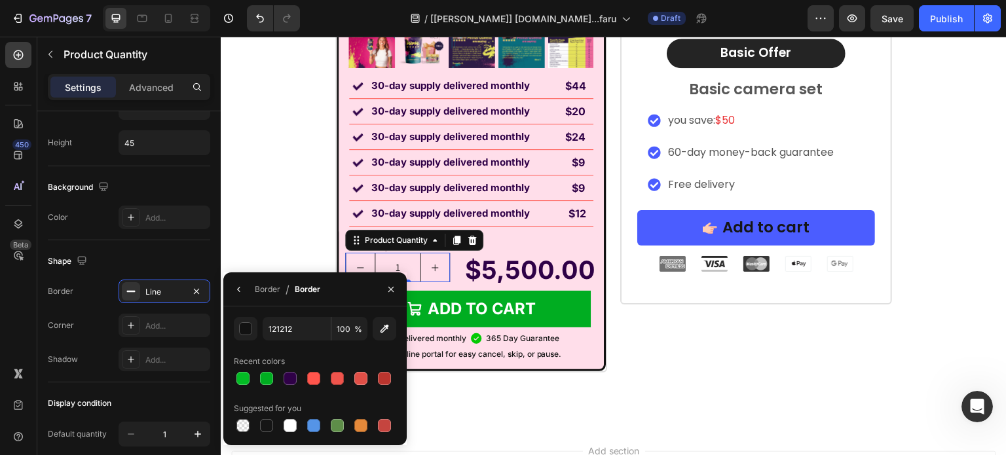
drag, startPoint x: 315, startPoint y: 376, endPoint x: 297, endPoint y: 364, distance: 22.2
click at [315, 375] on div at bounding box center [313, 378] width 13 height 13
type input "FF554C"
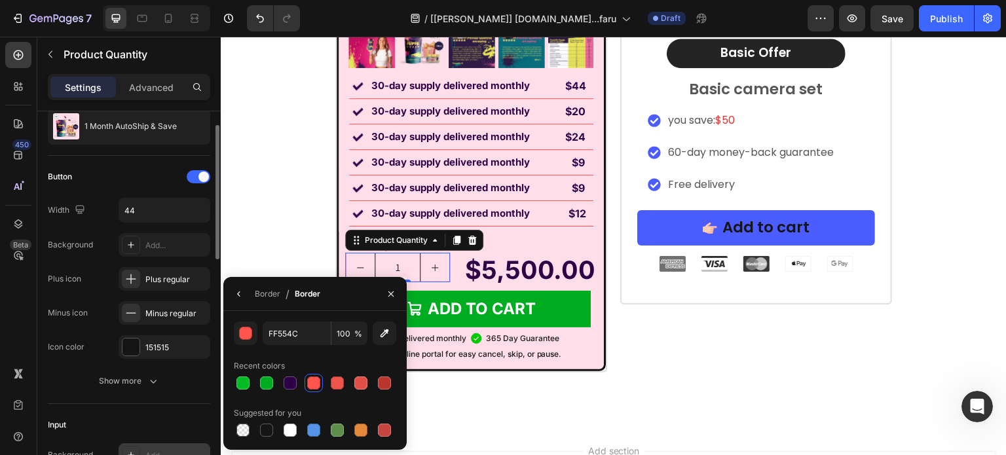
scroll to position [0, 0]
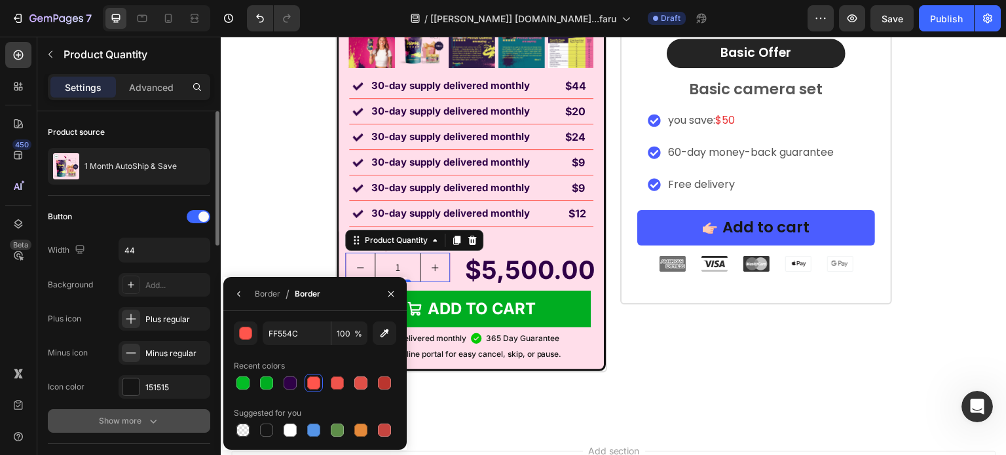
click at [141, 422] on div "Show more" at bounding box center [129, 421] width 61 height 13
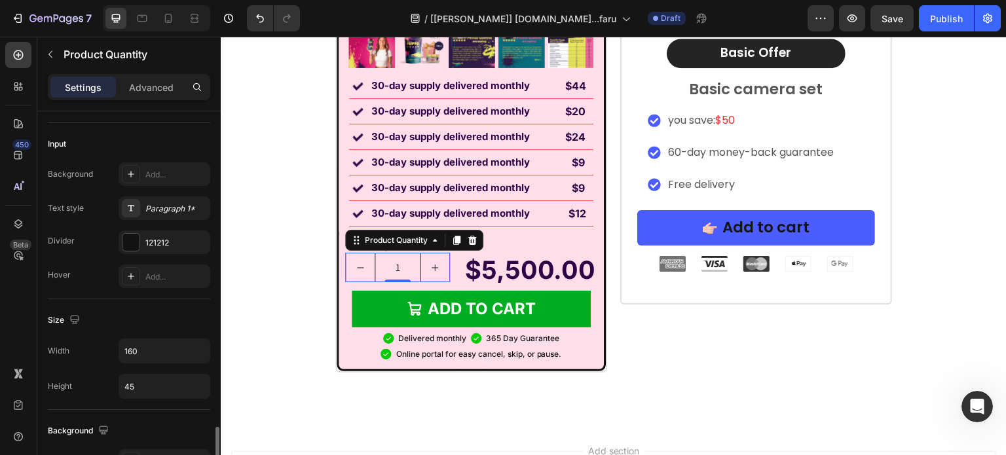
scroll to position [655, 0]
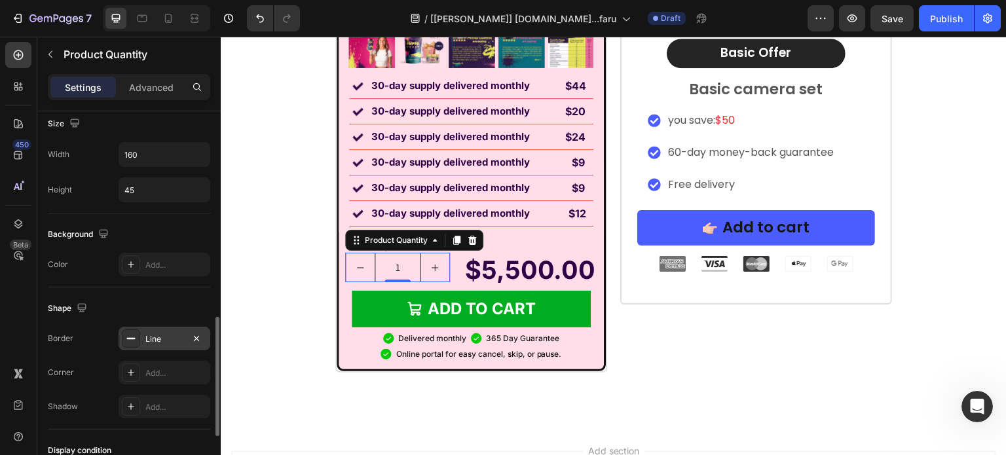
click at [140, 330] on div "Line" at bounding box center [165, 339] width 92 height 24
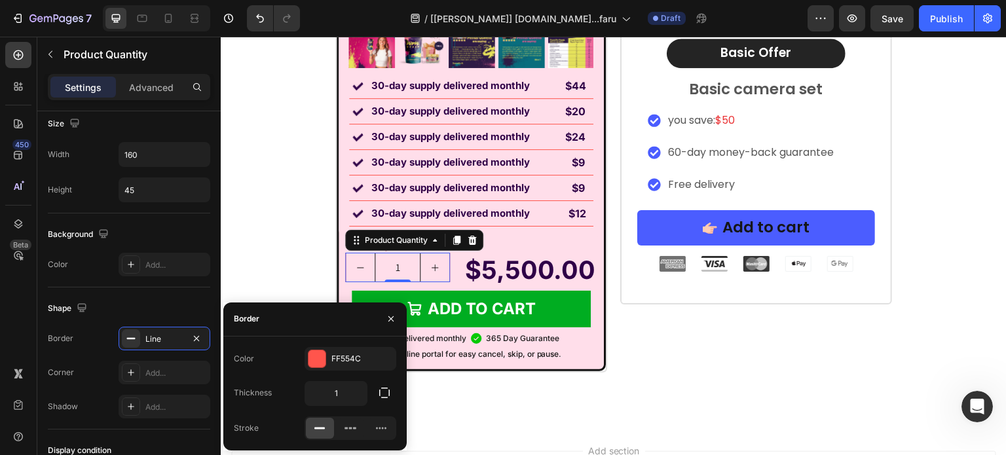
click at [369, 389] on div "1" at bounding box center [351, 393] width 92 height 25
click at [384, 390] on icon "button" at bounding box center [384, 392] width 13 height 13
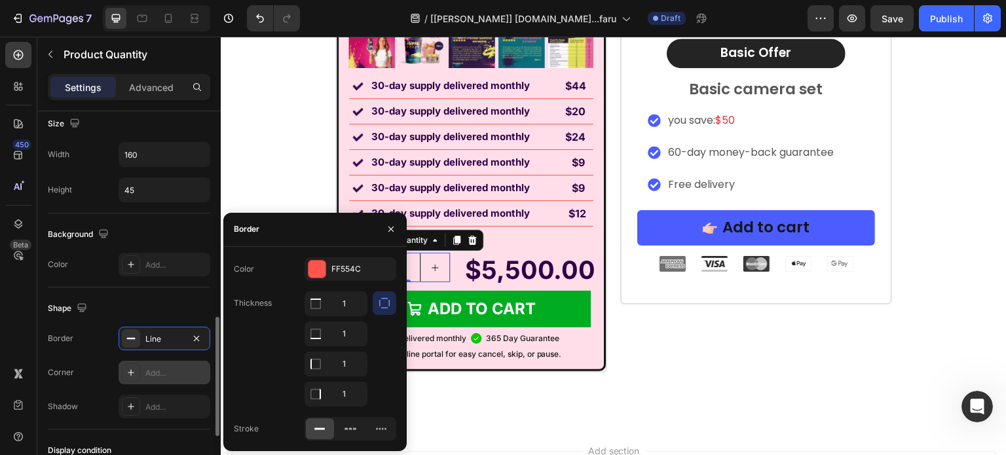
click at [147, 371] on div "Add..." at bounding box center [176, 373] width 62 height 12
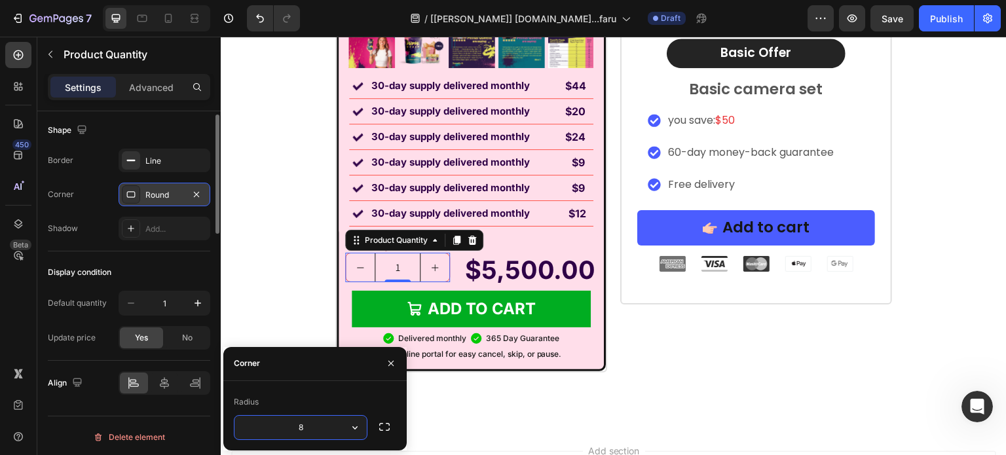
scroll to position [571, 0]
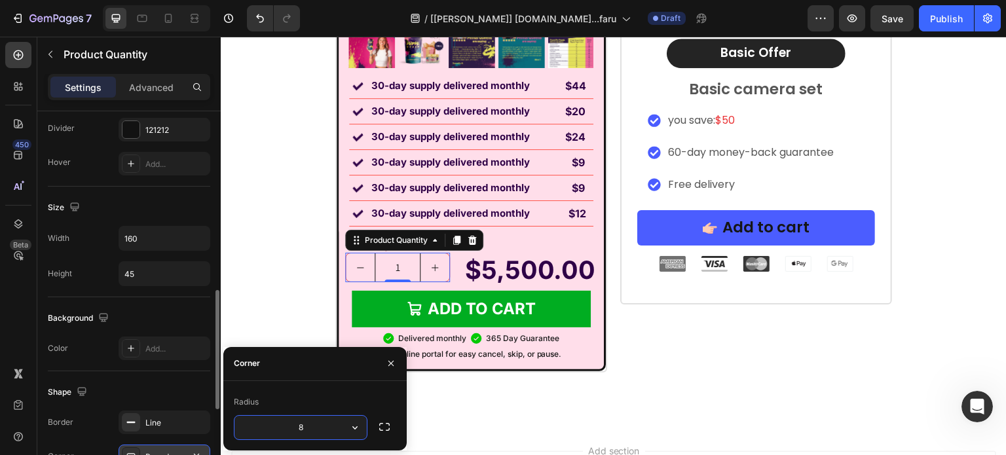
click at [375, 259] on input "1" at bounding box center [398, 267] width 46 height 28
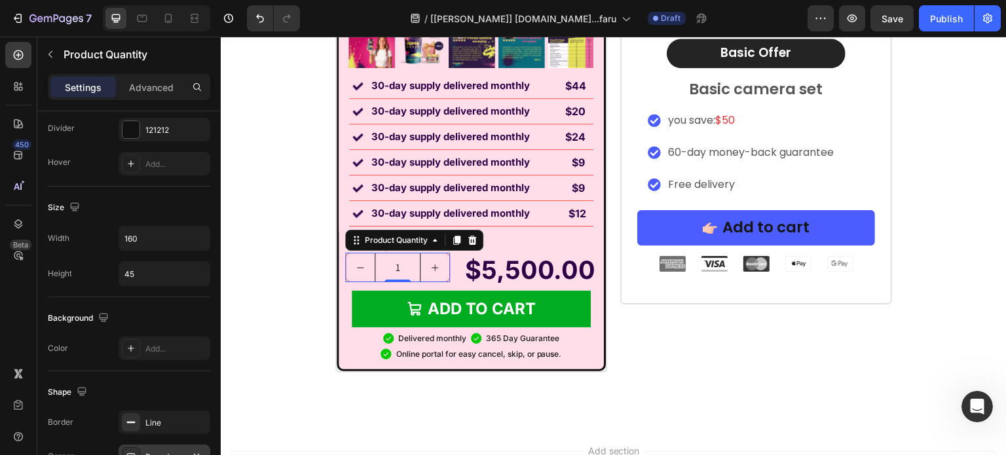
click at [377, 270] on input "1" at bounding box center [398, 267] width 46 height 28
click at [425, 265] on button "increment" at bounding box center [435, 267] width 29 height 28
click at [352, 265] on icon "decrement" at bounding box center [356, 267] width 9 height 9
type input "1"
click at [375, 261] on input "1" at bounding box center [398, 267] width 46 height 28
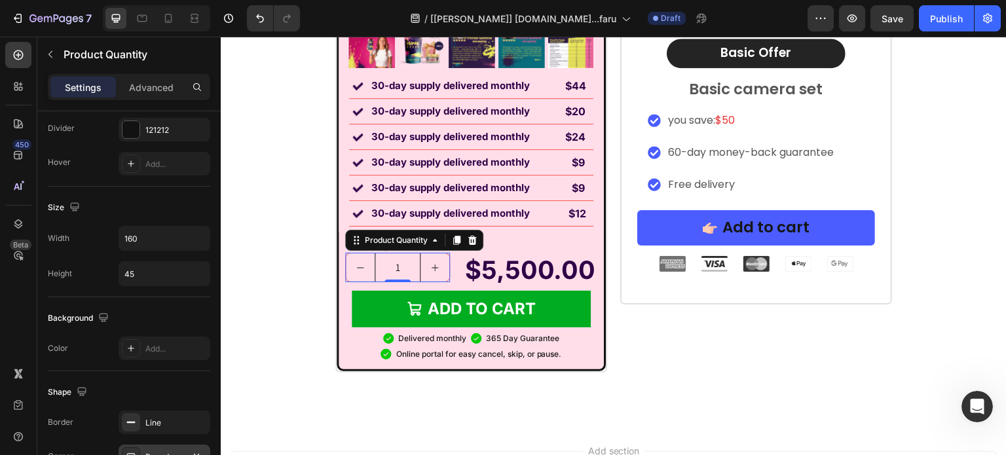
click at [376, 269] on input "1" at bounding box center [398, 267] width 46 height 28
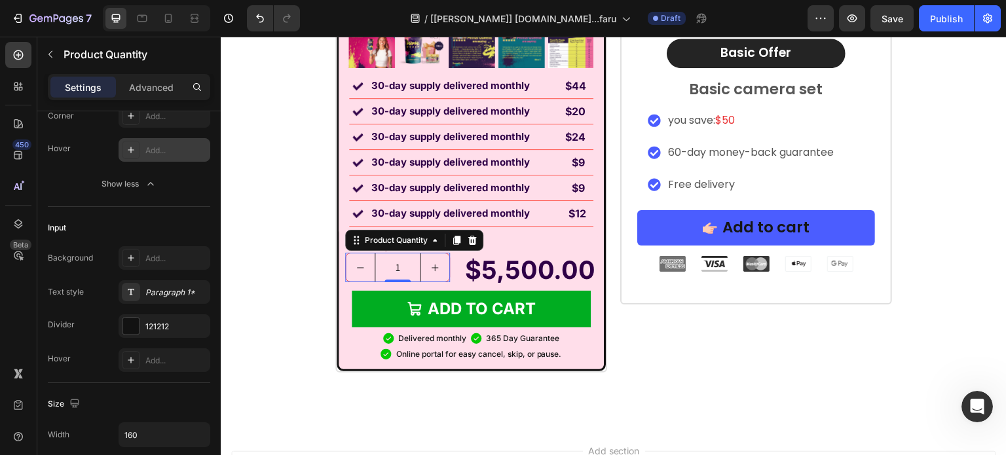
scroll to position [113, 0]
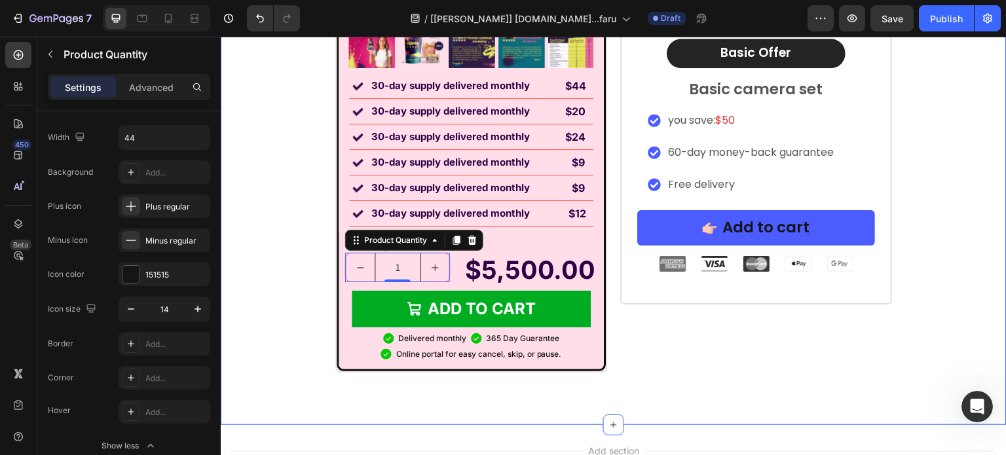
click at [642, 378] on div "Image Labor Day Special Offer Heading Row 1 Month AutoShip & Save Heading Produ…" at bounding box center [614, 16] width 786 height 817
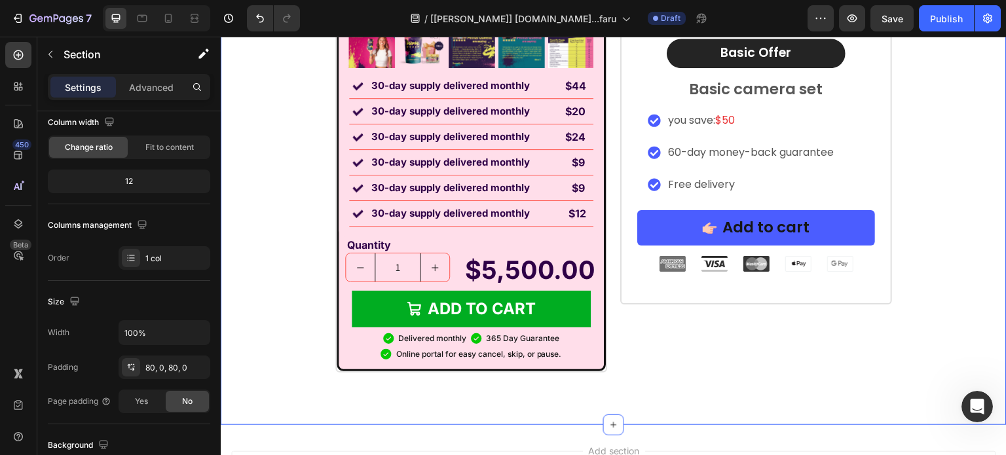
scroll to position [0, 0]
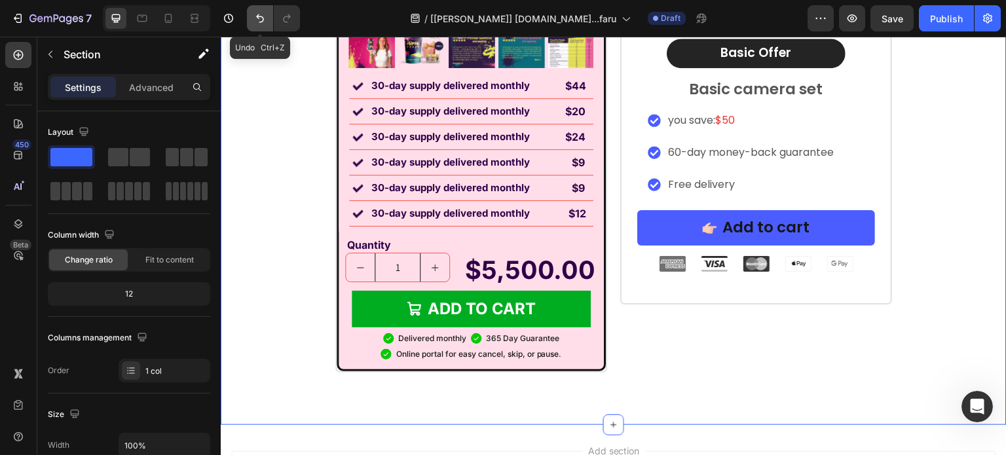
click at [258, 12] on icon "Undo/Redo" at bounding box center [259, 18] width 13 height 13
click at [380, 241] on div "Quantity" at bounding box center [397, 245] width 105 height 15
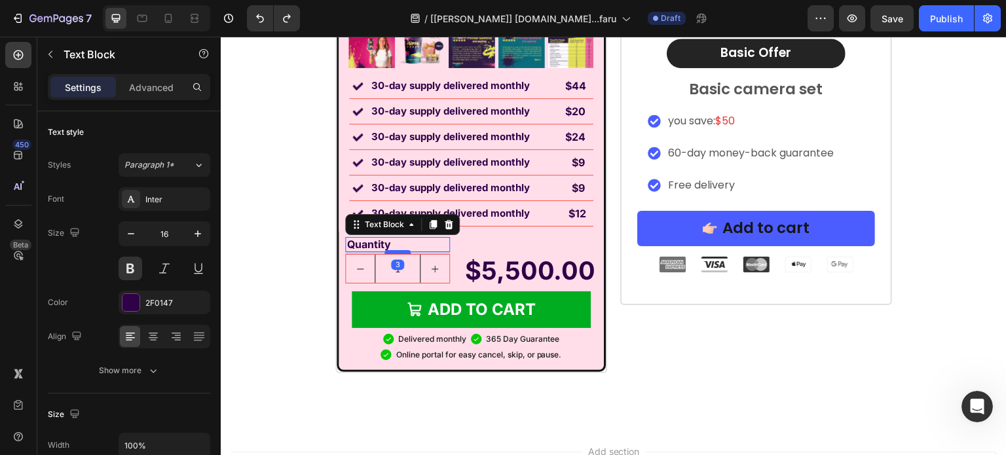
drag, startPoint x: 390, startPoint y: 250, endPoint x: 715, endPoint y: 45, distance: 384.2
click at [390, 252] on div at bounding box center [398, 252] width 26 height 4
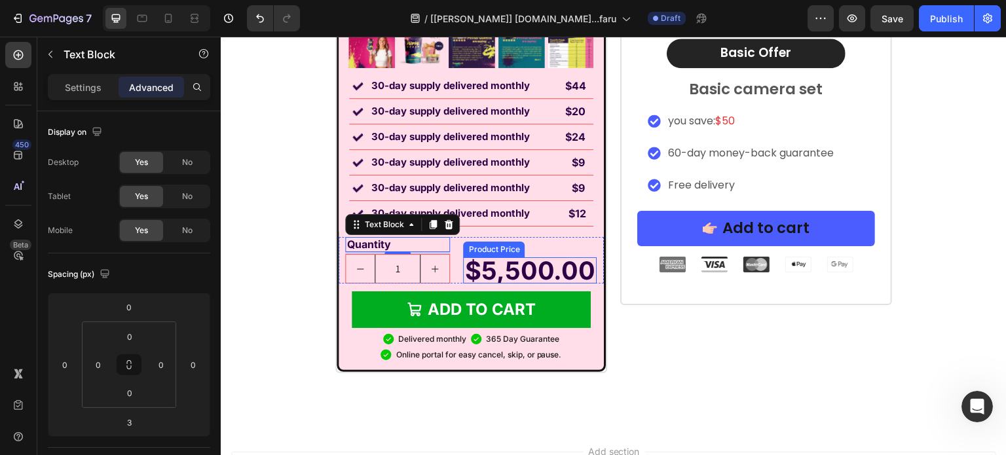
click at [556, 267] on div "$5,500.00" at bounding box center [530, 270] width 134 height 26
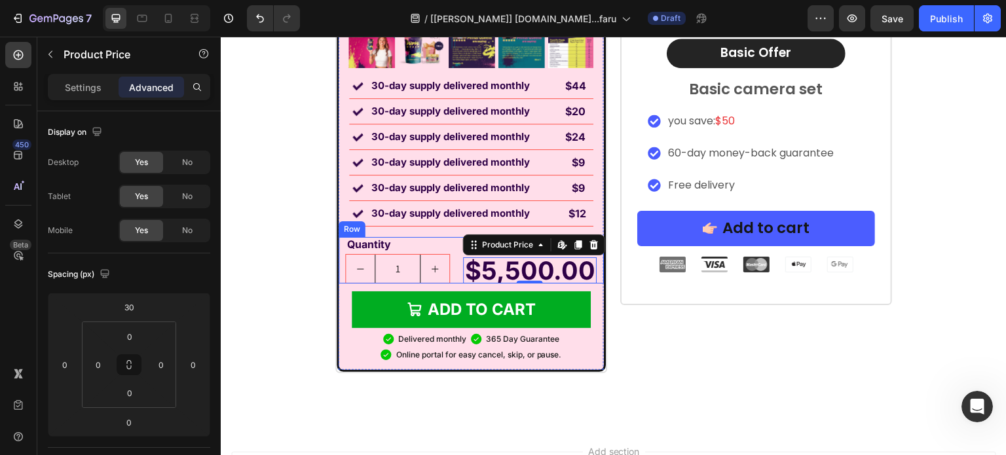
click at [451, 280] on div "Quantity Text Block 1 Product Quantity $5,500.00 Product Price Edit content in …" at bounding box center [471, 260] width 265 height 47
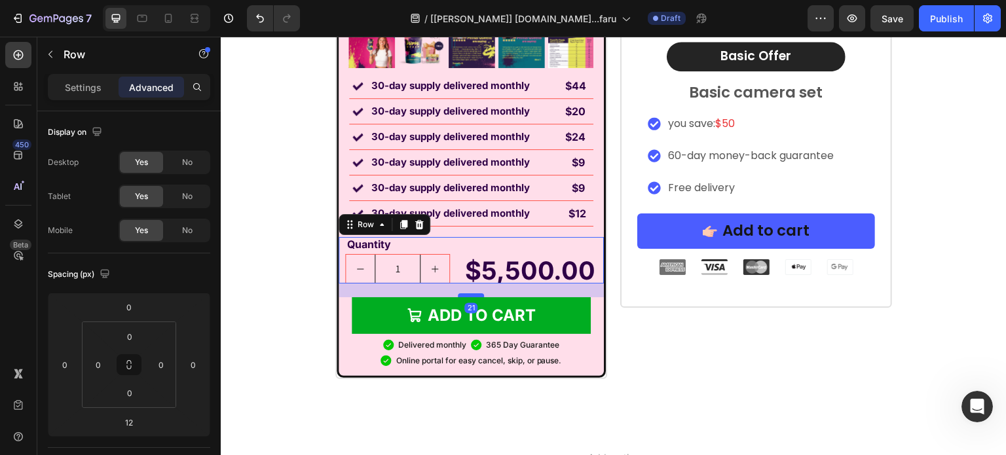
click at [471, 295] on div at bounding box center [471, 295] width 26 height 4
type input "21"
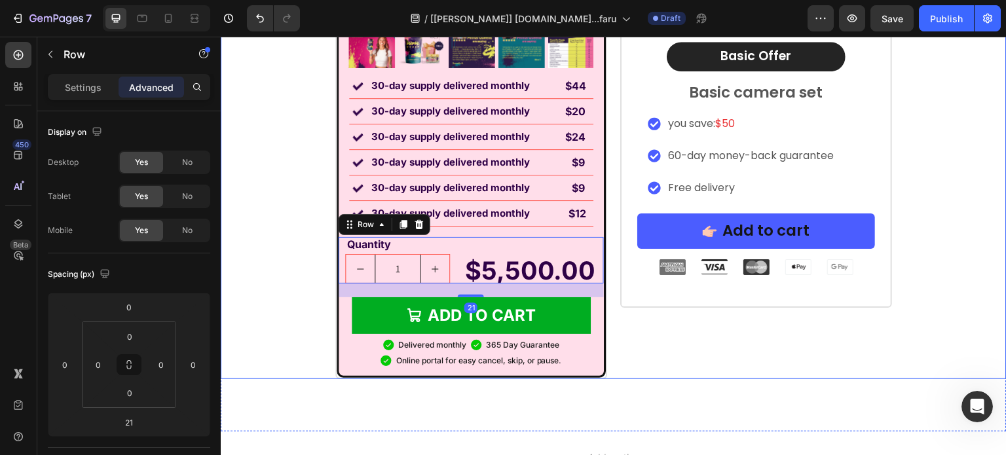
click at [259, 288] on div "Image Labor Day Special Offer Heading Row 1 Month AutoShip & Save Heading Produ…" at bounding box center [614, 20] width 786 height 719
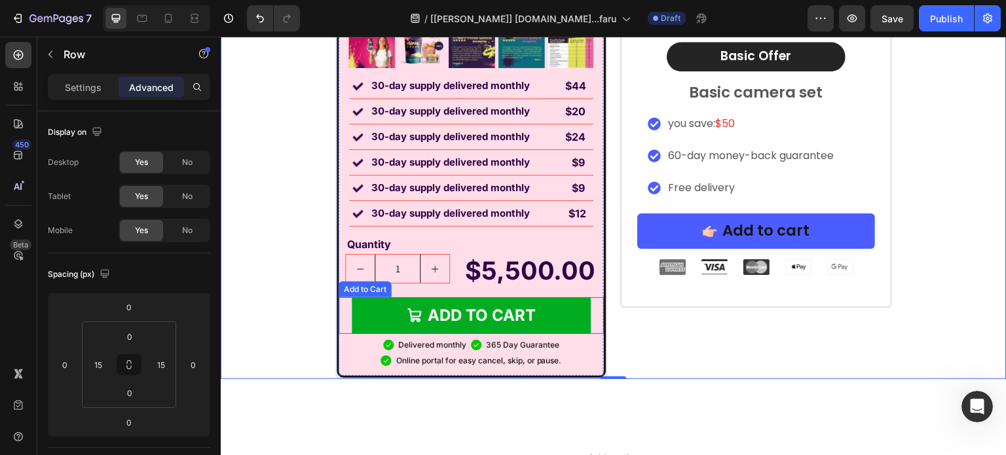
click at [567, 330] on button "Add to cart" at bounding box center [471, 315] width 239 height 37
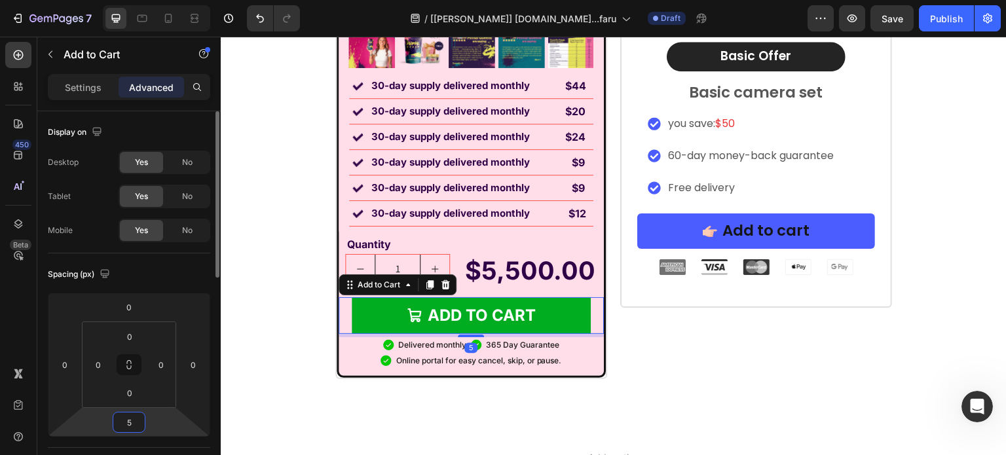
click at [133, 419] on input "5" at bounding box center [129, 423] width 26 height 20
type input "8"
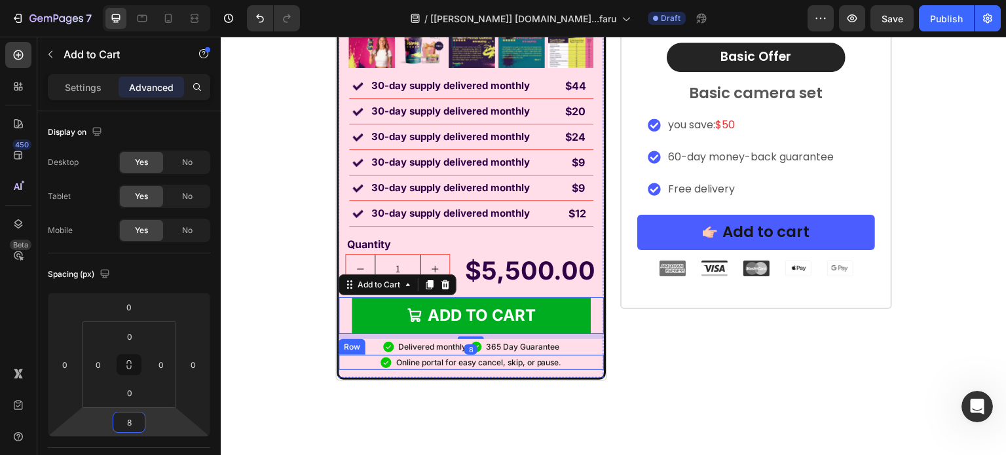
click at [578, 358] on div "Icon Online portal for easy cancel, skip, or pause. Text Block Row" at bounding box center [471, 363] width 265 height 16
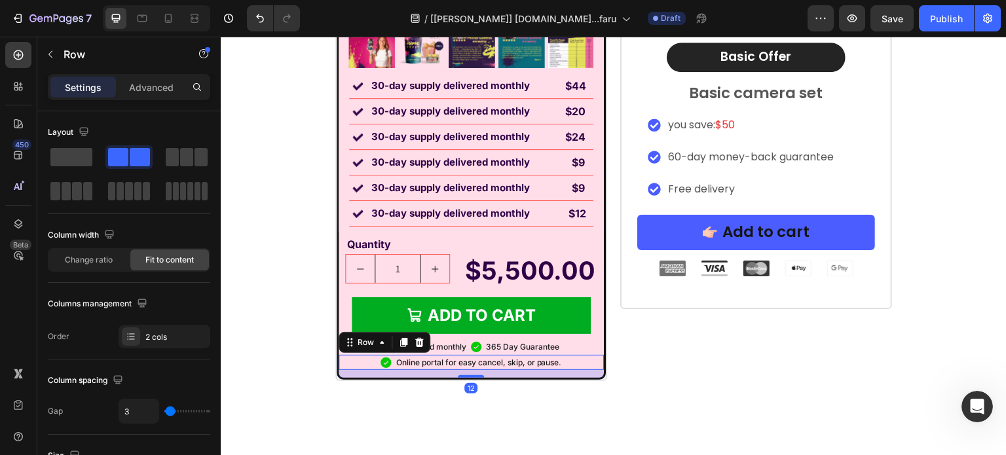
click at [157, 82] on p "Advanced" at bounding box center [151, 88] width 45 height 14
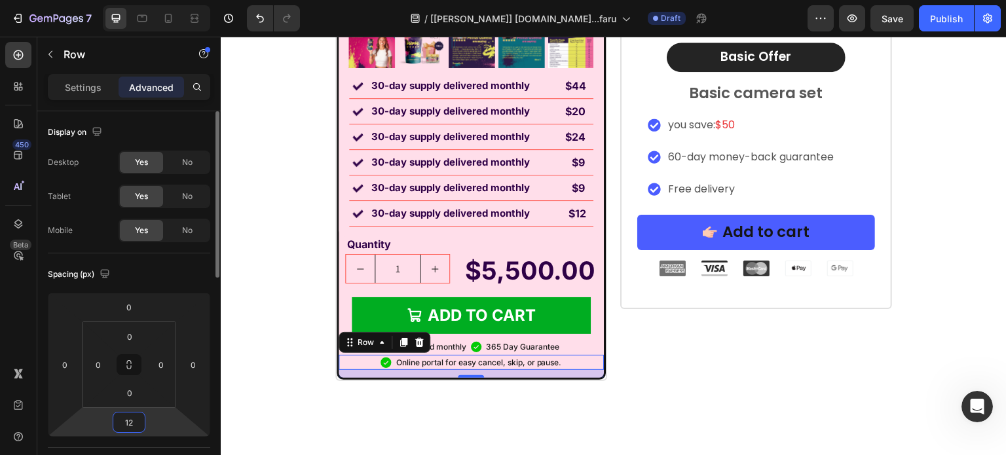
click at [129, 417] on input "12" at bounding box center [129, 423] width 26 height 20
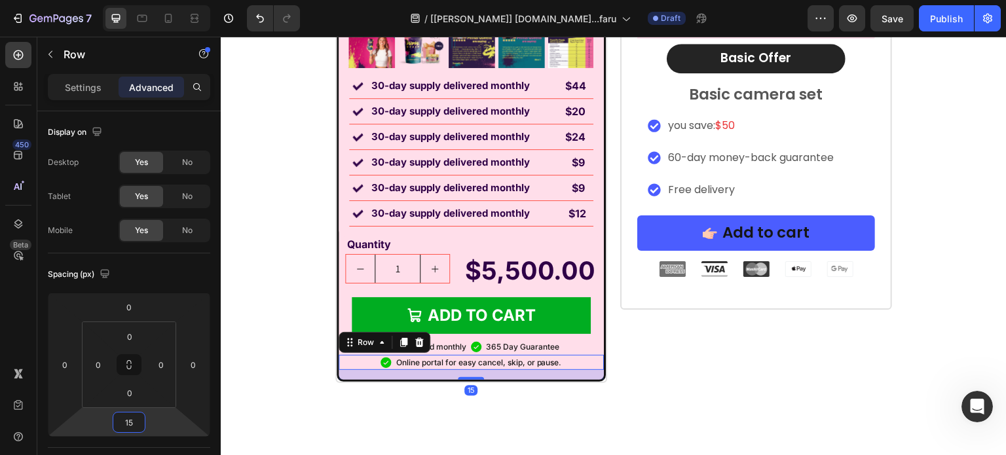
type input "15"
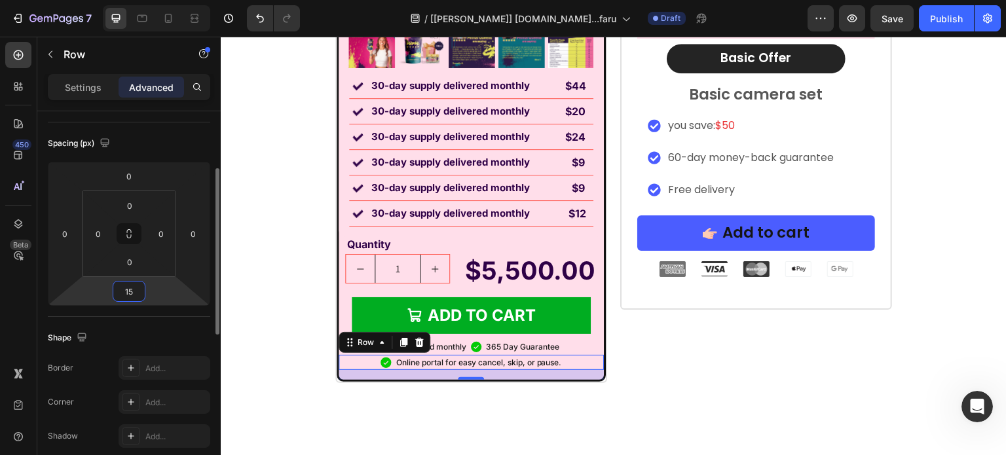
scroll to position [262, 0]
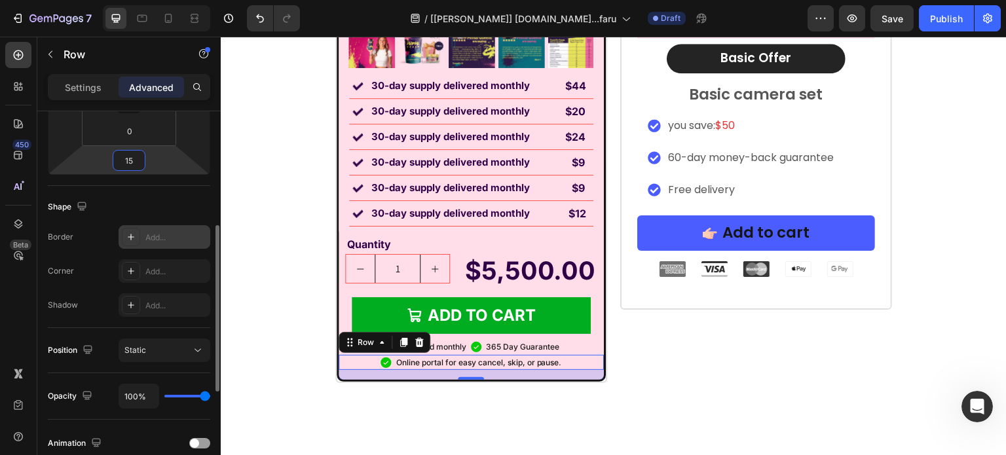
click at [155, 232] on div "Add..." at bounding box center [176, 238] width 62 height 12
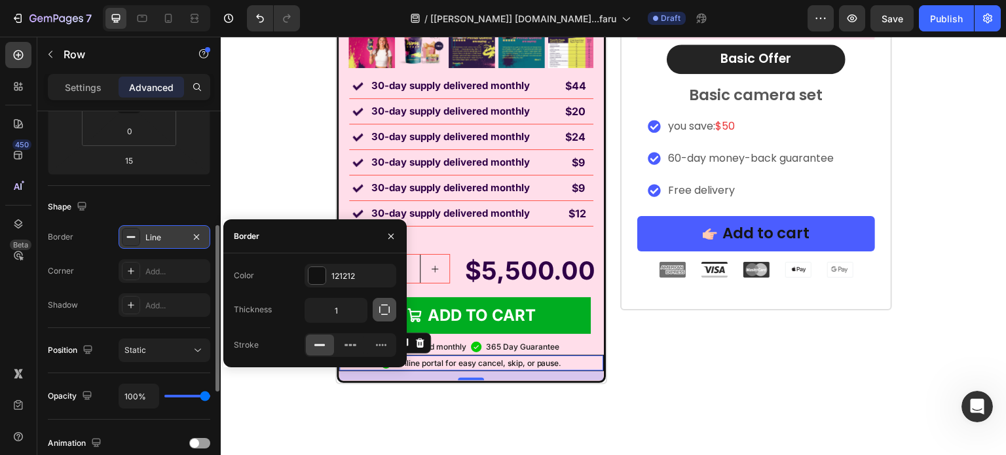
click at [375, 305] on button "button" at bounding box center [385, 310] width 24 height 24
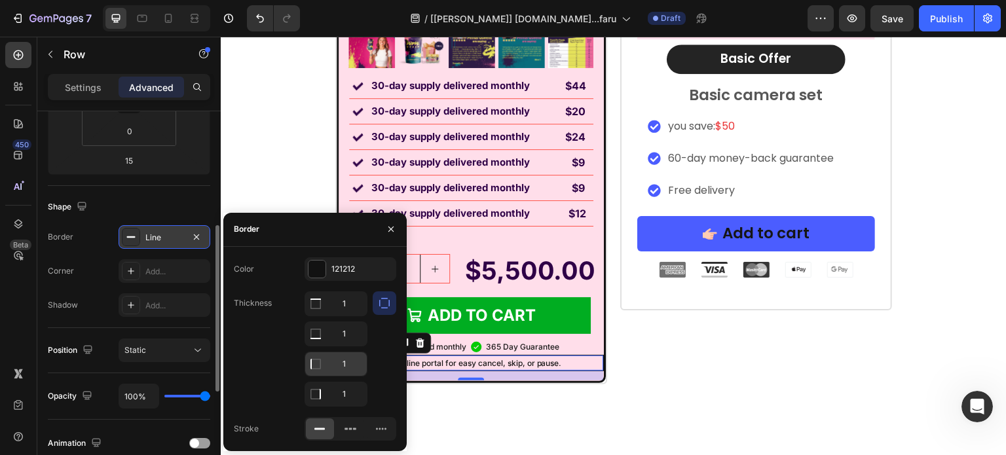
click at [339, 316] on input "1" at bounding box center [336, 304] width 62 height 24
type input "0"
click at [344, 316] on input "1" at bounding box center [336, 304] width 62 height 24
type input "0"
click at [345, 306] on input "1" at bounding box center [336, 304] width 62 height 24
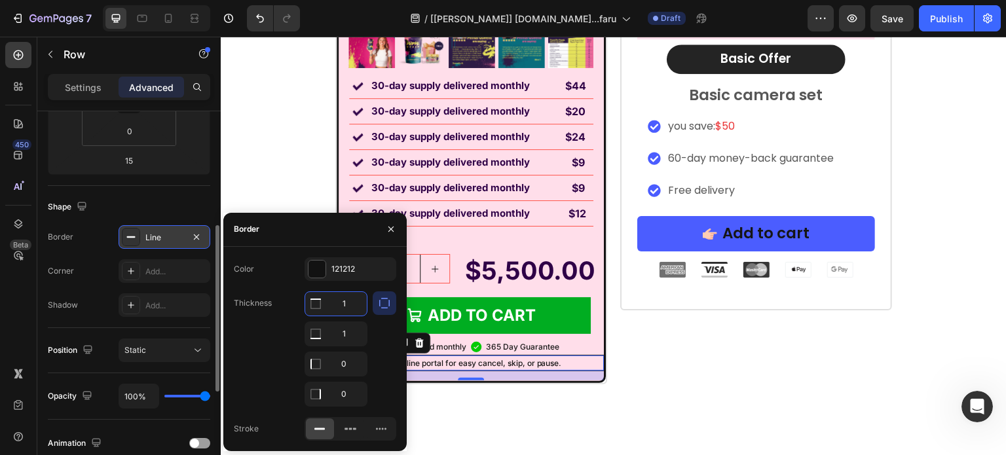
type input "0"
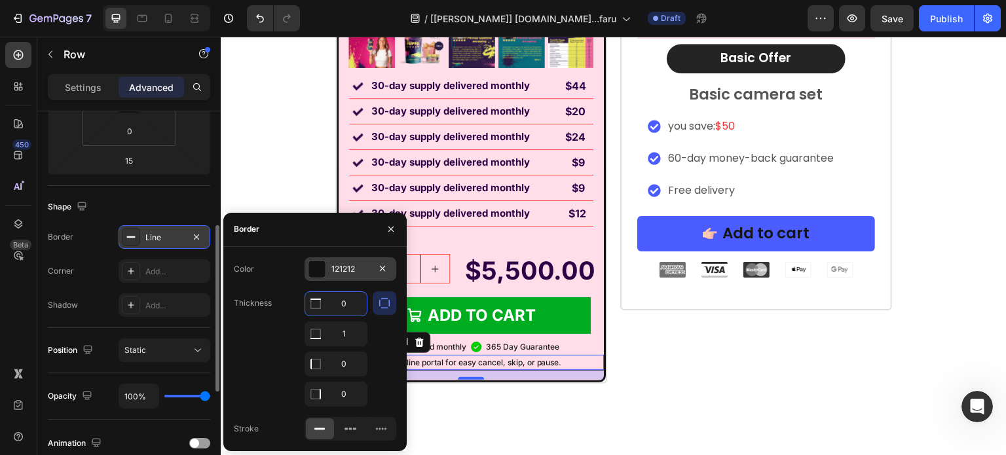
click at [348, 264] on div "121212" at bounding box center [350, 269] width 38 height 12
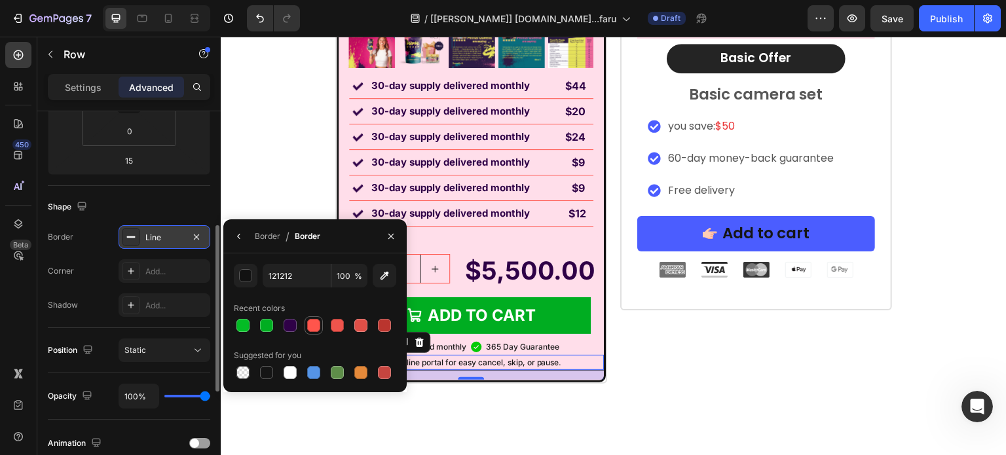
click at [314, 328] on div at bounding box center [313, 325] width 13 height 13
type input "FF554C"
drag, startPoint x: 396, startPoint y: 232, endPoint x: 170, endPoint y: 204, distance: 227.7
click at [396, 232] on icon "button" at bounding box center [391, 236] width 10 height 10
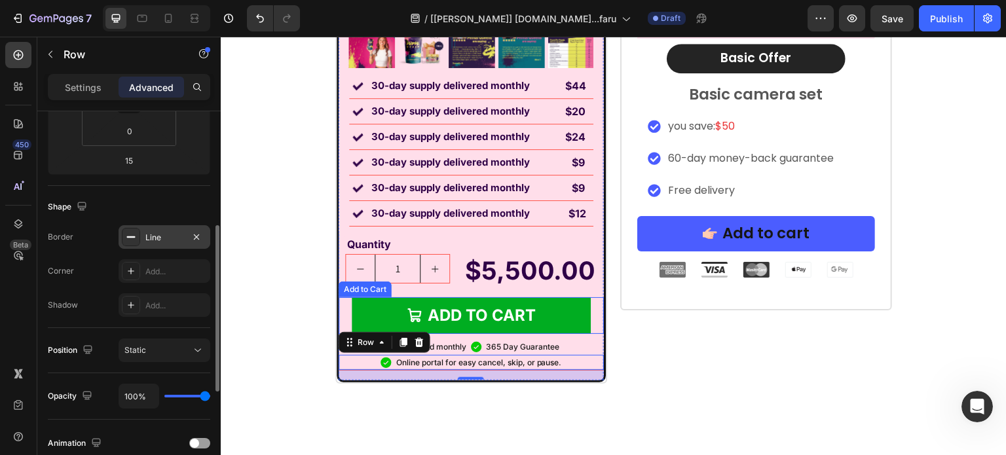
click at [286, 383] on div "Image Labor Day Special Offer Heading Row 1 Month AutoShip & Save Heading Produ…" at bounding box center [614, 22] width 786 height 828
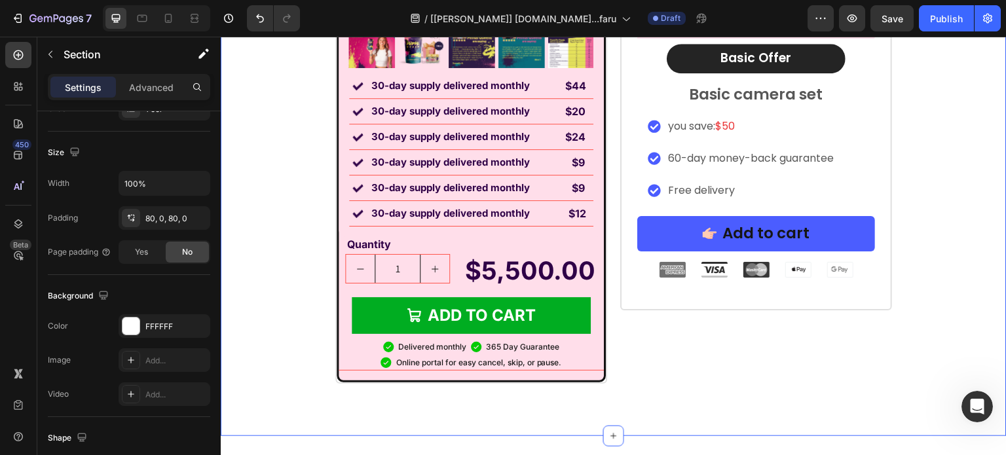
scroll to position [0, 0]
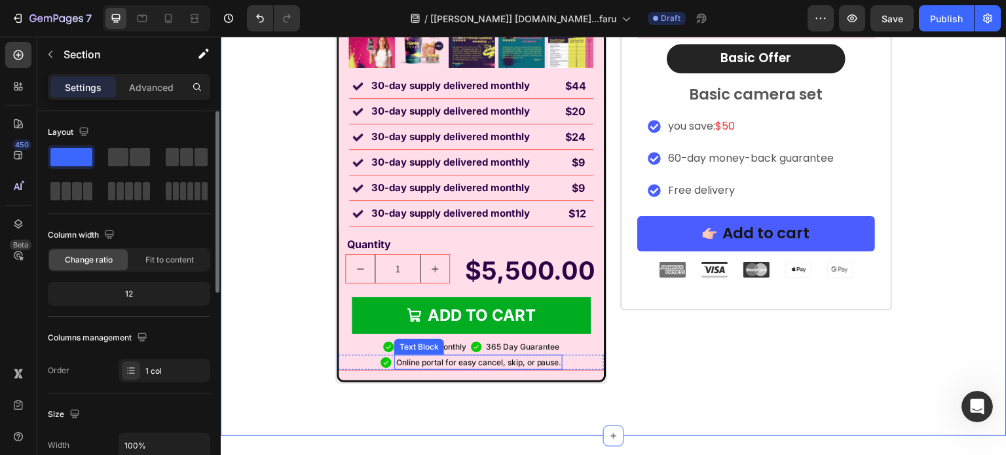
click at [558, 364] on div "Online portal for easy cancel, skip, or pause." at bounding box center [478, 363] width 168 height 16
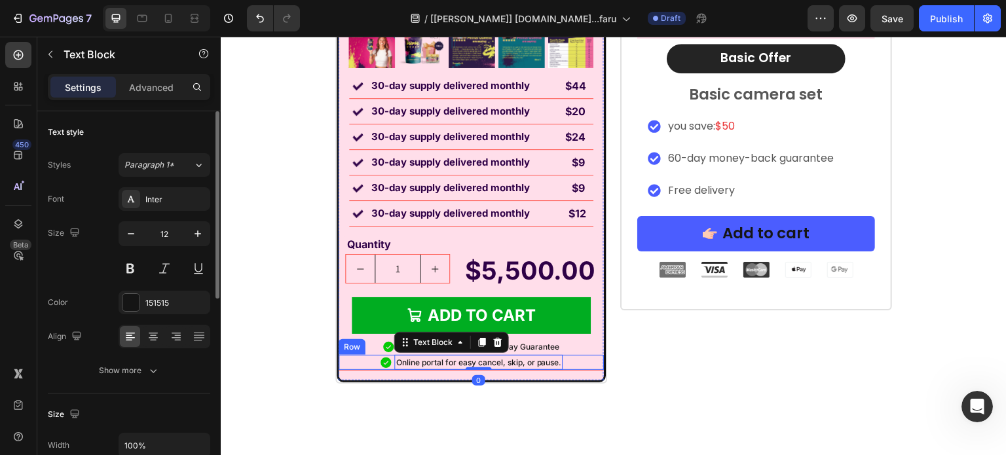
click at [565, 362] on div "Icon Online portal for easy cancel, skip, or pause. Text Block 0 Row" at bounding box center [471, 363] width 265 height 16
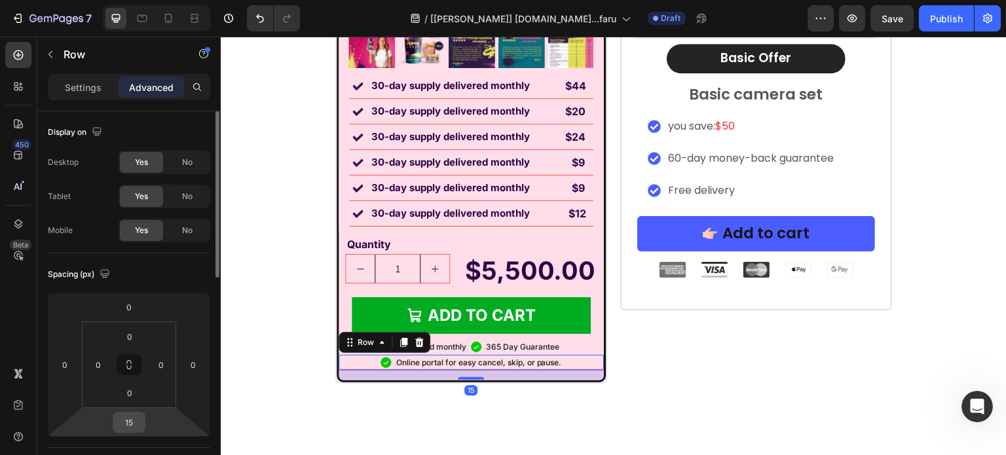
click at [127, 414] on input "15" at bounding box center [129, 423] width 26 height 20
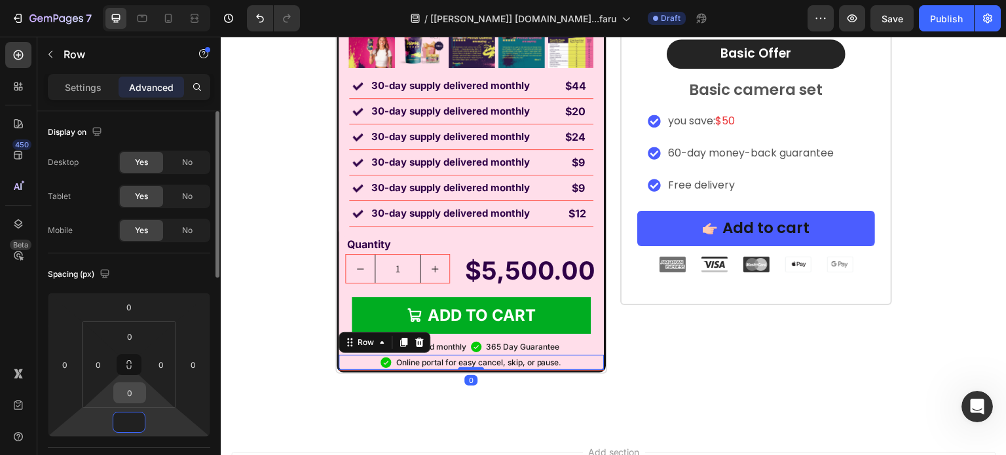
type input "0"
click at [130, 390] on input "0" at bounding box center [130, 393] width 26 height 20
type input "1"
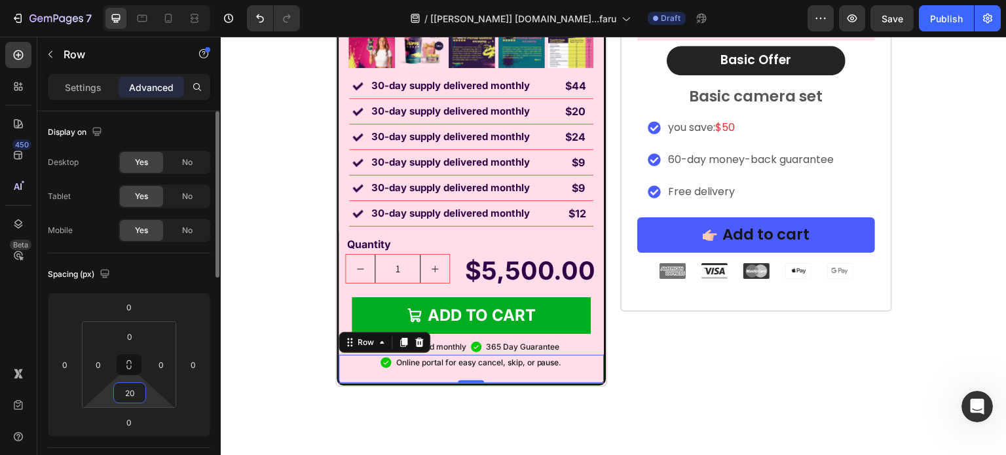
type input "2"
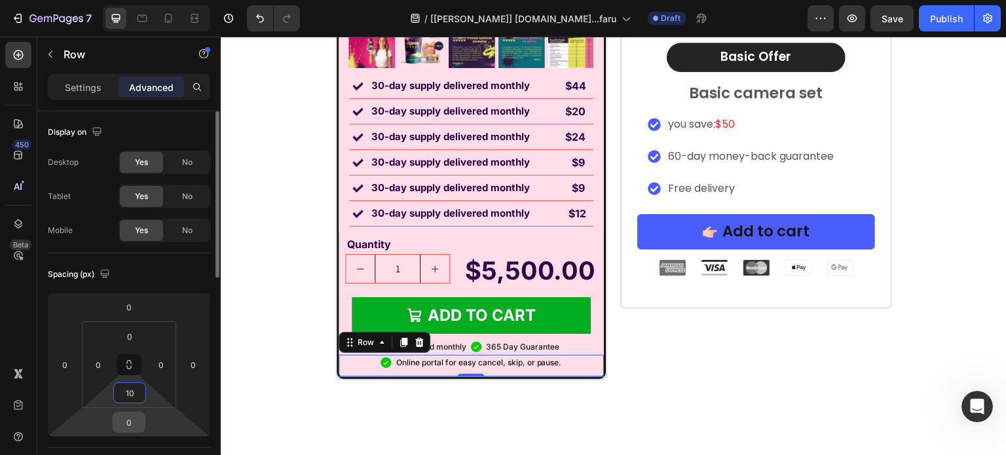
type input "10"
click at [136, 427] on input "0" at bounding box center [129, 423] width 26 height 20
type input "10"
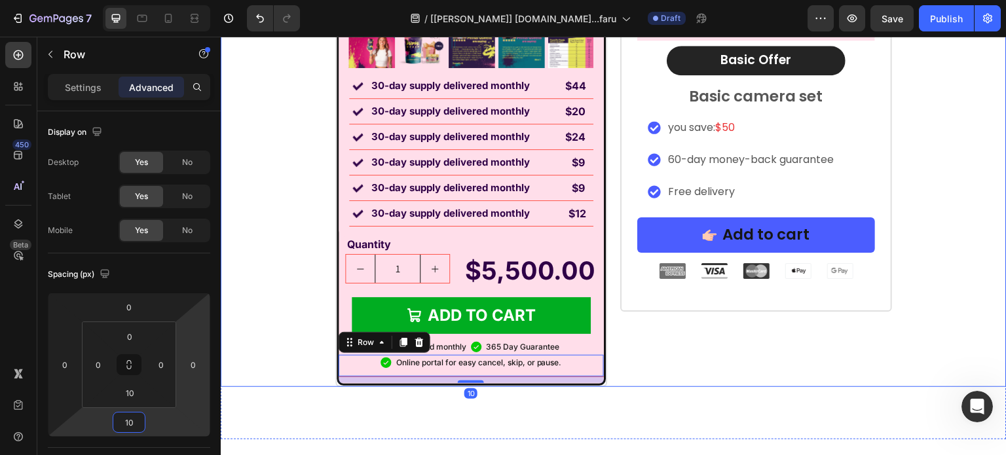
click at [227, 334] on div "Image Labor Day Special Offer Heading Row 1 Month AutoShip & Save Heading Produ…" at bounding box center [614, 24] width 786 height 726
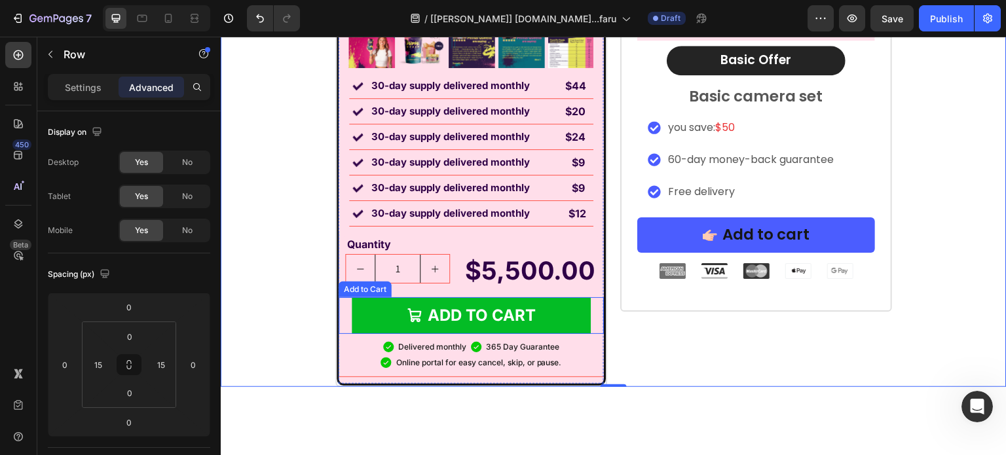
click at [369, 303] on button "Add to cart" at bounding box center [471, 315] width 239 height 37
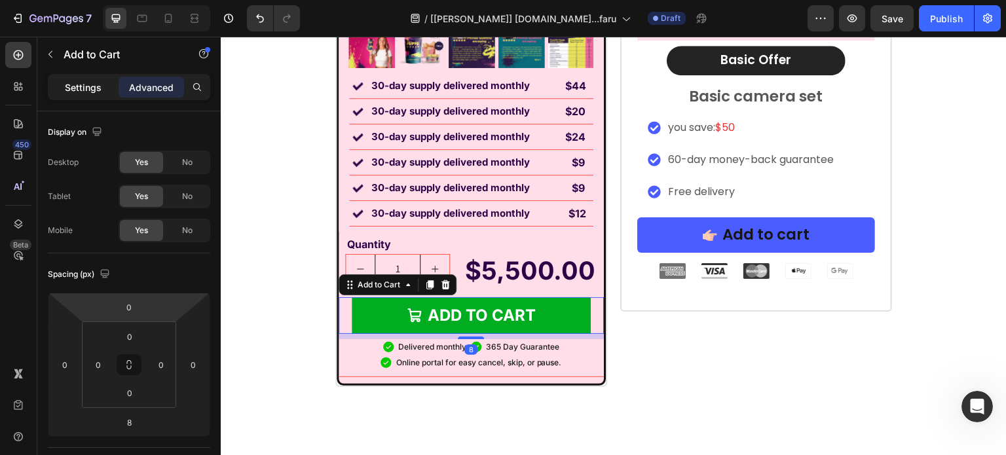
click at [94, 85] on p "Settings" at bounding box center [83, 88] width 37 height 14
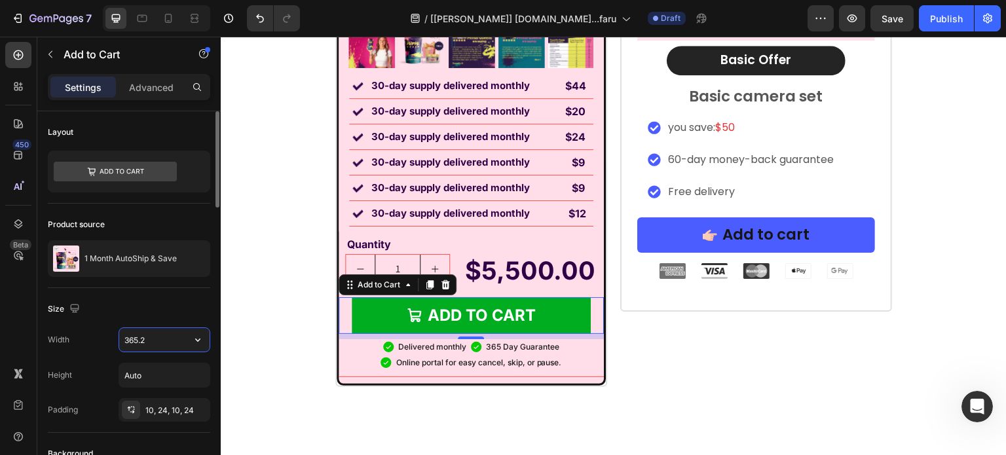
click at [175, 332] on input "365.2" at bounding box center [164, 340] width 90 height 24
drag, startPoint x: 396, startPoint y: 369, endPoint x: 574, endPoint y: 366, distance: 178.2
click at [574, 366] on div "Icon Online portal for easy cancel, skip, or pause. Text Block Row" at bounding box center [471, 366] width 265 height 23
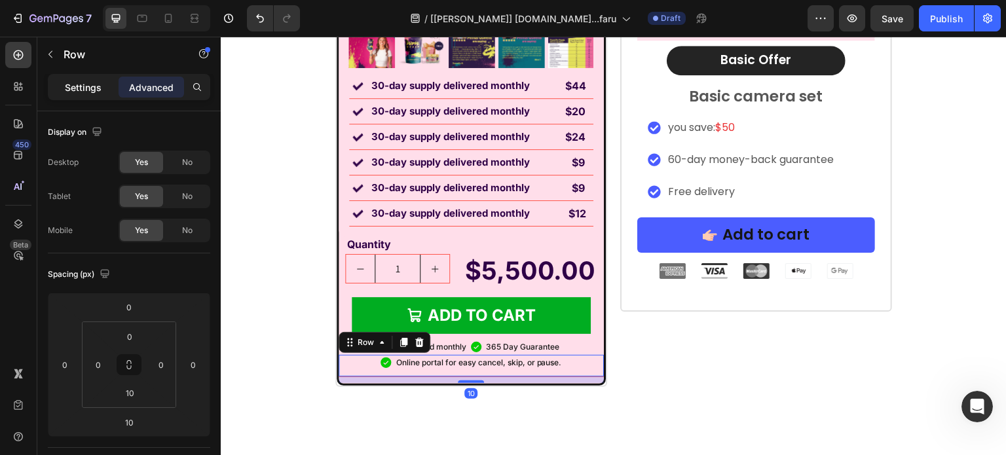
click at [83, 84] on p "Settings" at bounding box center [83, 88] width 37 height 14
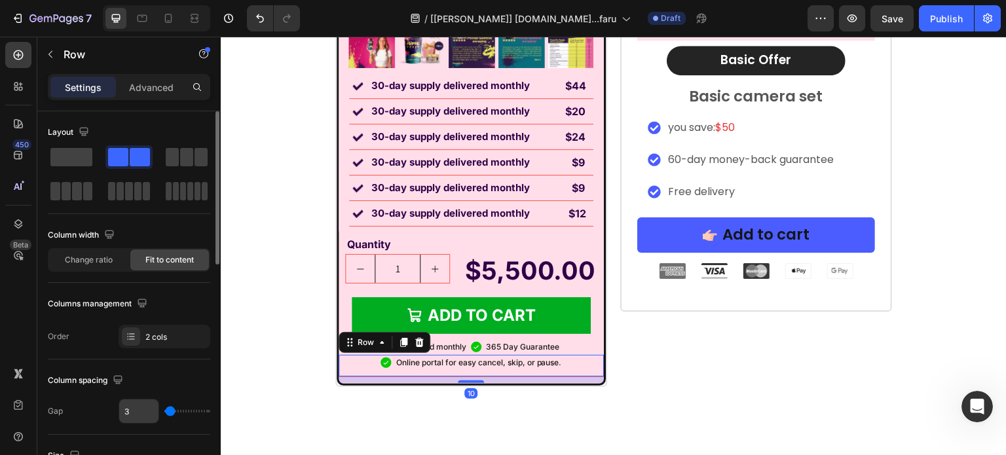
scroll to position [197, 0]
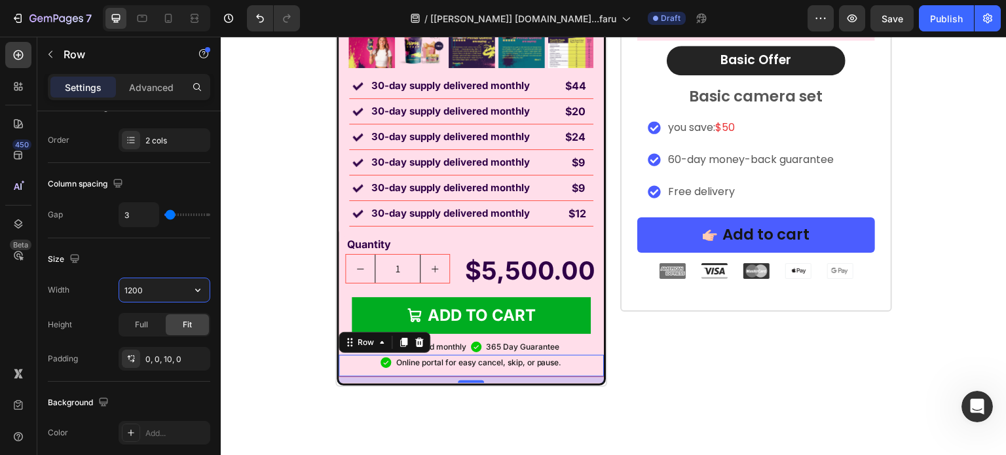
click at [160, 294] on input "1200" at bounding box center [164, 290] width 90 height 24
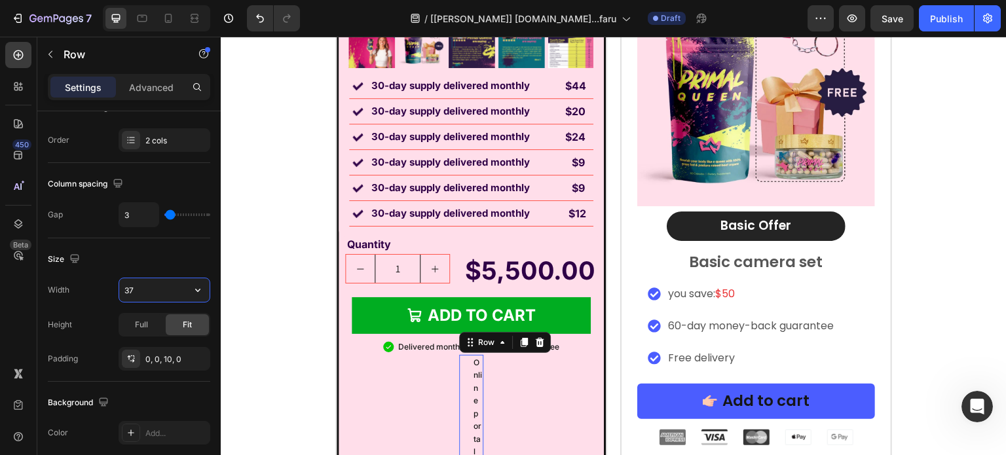
type input "370"
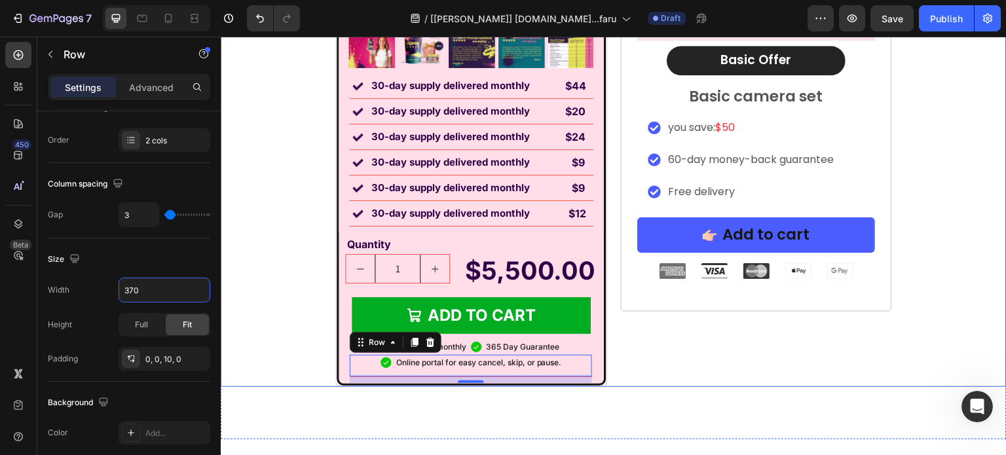
click at [275, 267] on div "Image Labor Day Special Offer Heading Row 1 Month AutoShip & Save Heading Produ…" at bounding box center [614, 24] width 786 height 726
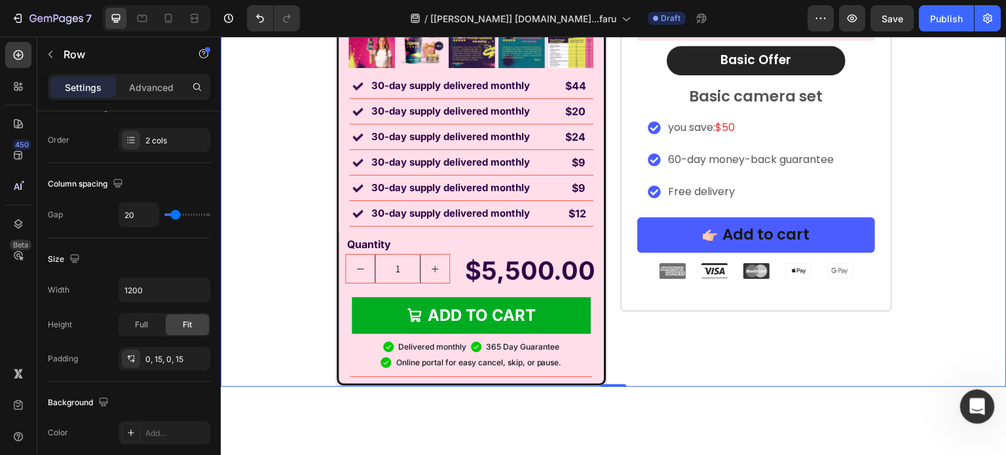
click at [969, 392] on div "Open Intercom Messenger" at bounding box center [975, 404] width 43 height 43
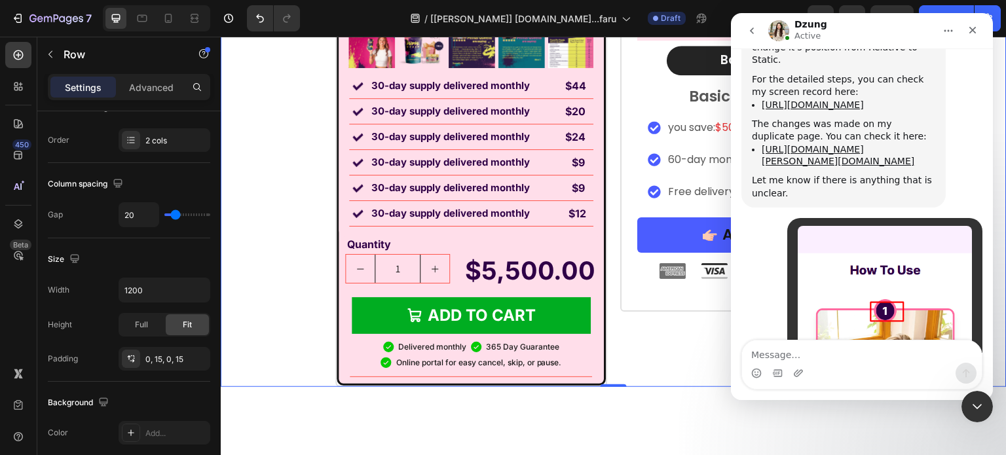
scroll to position [17243, 0]
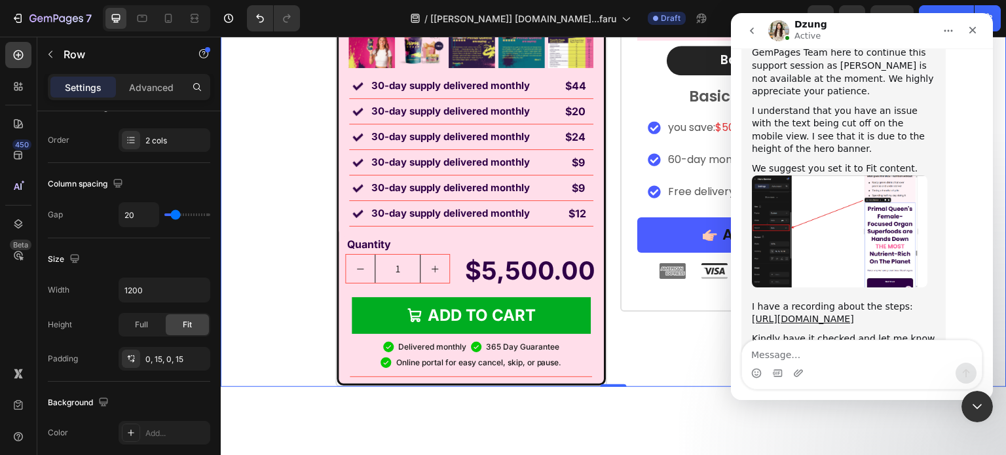
click at [848, 352] on textarea "Message…" at bounding box center [862, 352] width 240 height 22
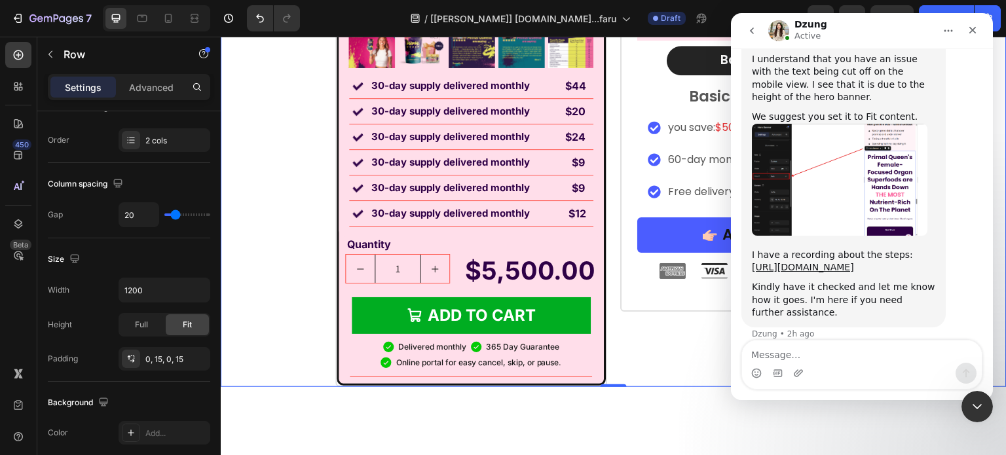
scroll to position [17351, 0]
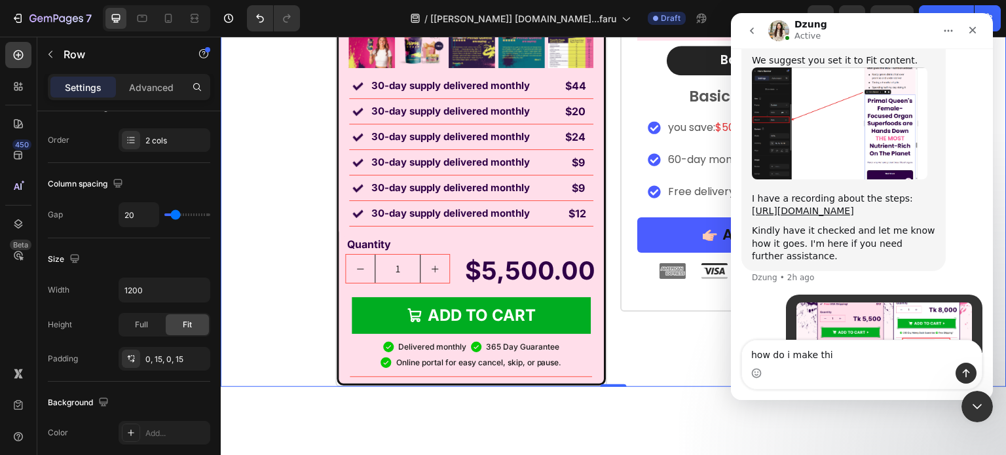
type textarea "how do i make this"
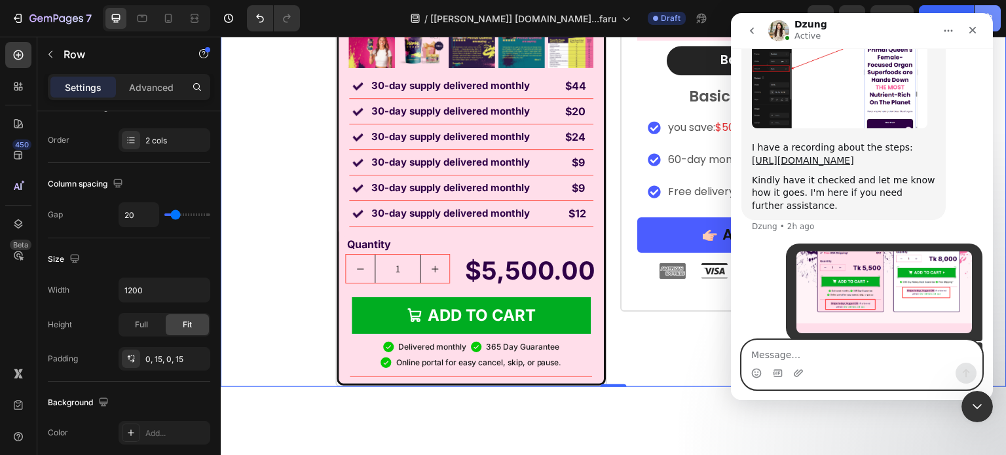
scroll to position [17360, 0]
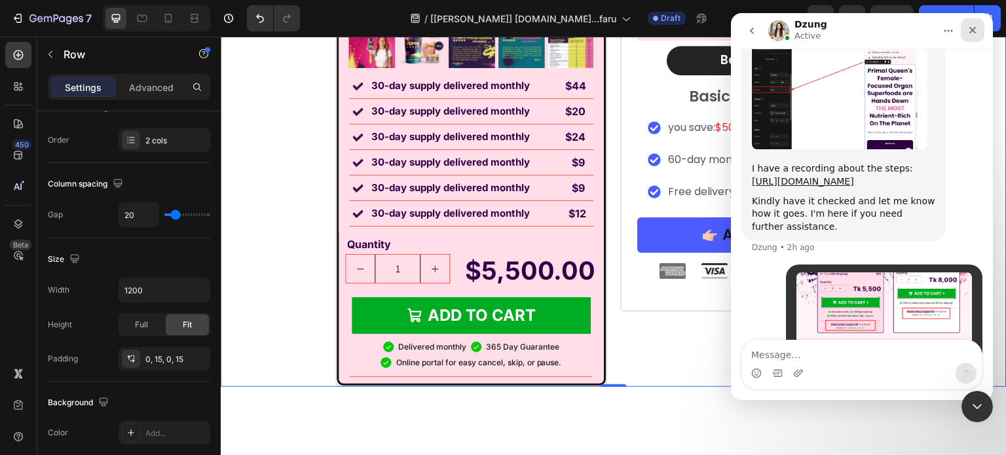
drag, startPoint x: 966, startPoint y: 26, endPoint x: 1369, endPoint y: 64, distance: 404.7
click at [966, 26] on div "Close" at bounding box center [973, 30] width 24 height 24
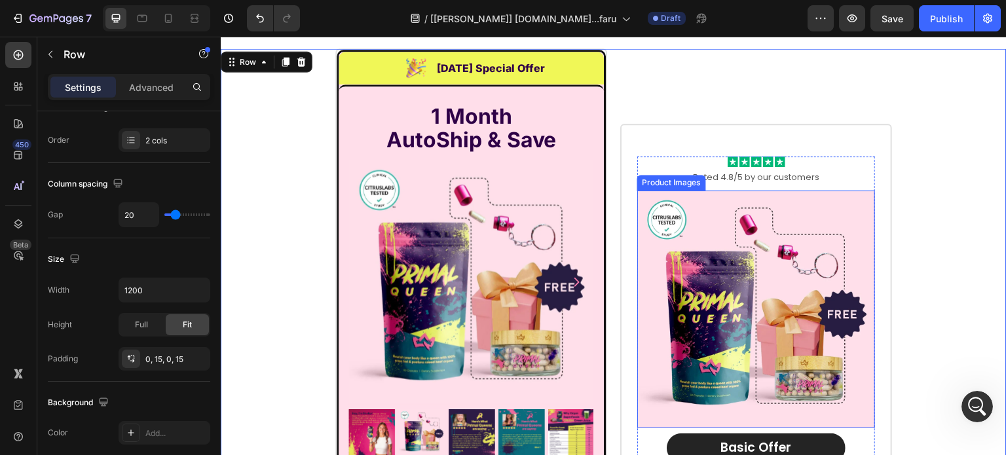
scroll to position [8901, 0]
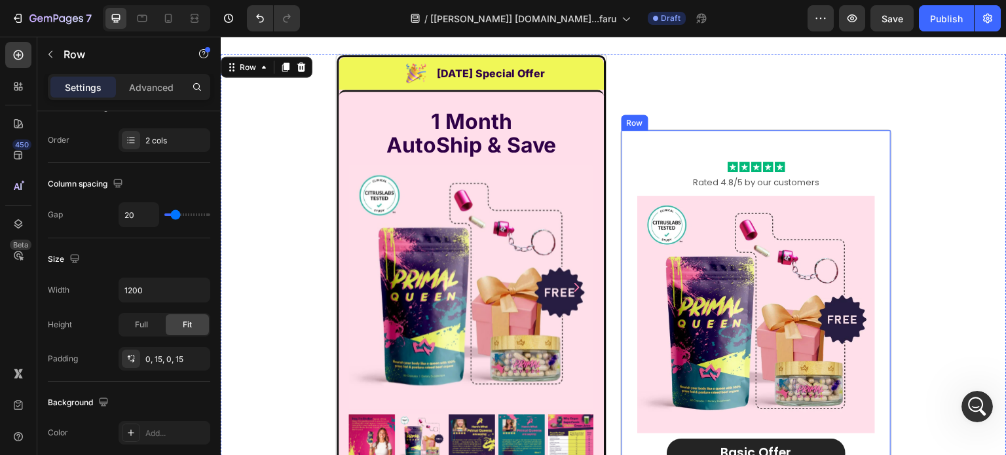
click at [675, 136] on div "Icon Icon Icon Icon Icon Icon List Rated 4.8/5 by our customers Text Block Prod…" at bounding box center [756, 417] width 272 height 576
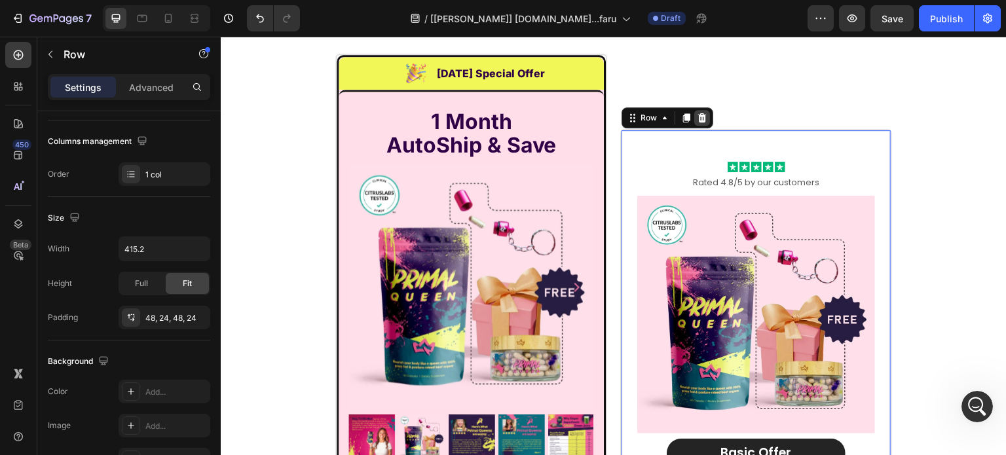
click at [698, 117] on icon at bounding box center [702, 117] width 9 height 9
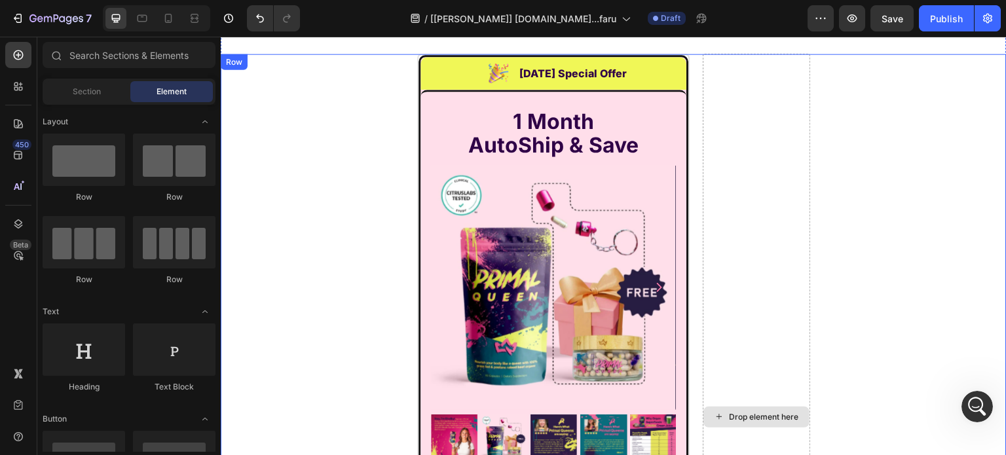
click at [726, 129] on div "Drop element here" at bounding box center [756, 417] width 107 height 726
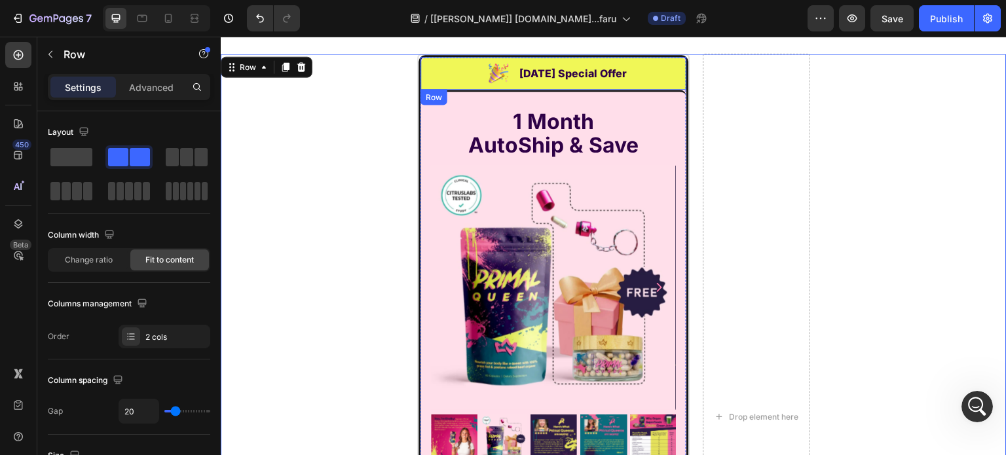
click at [662, 109] on h2 "1 Month AutoShip & Save" at bounding box center [553, 134] width 244 height 50
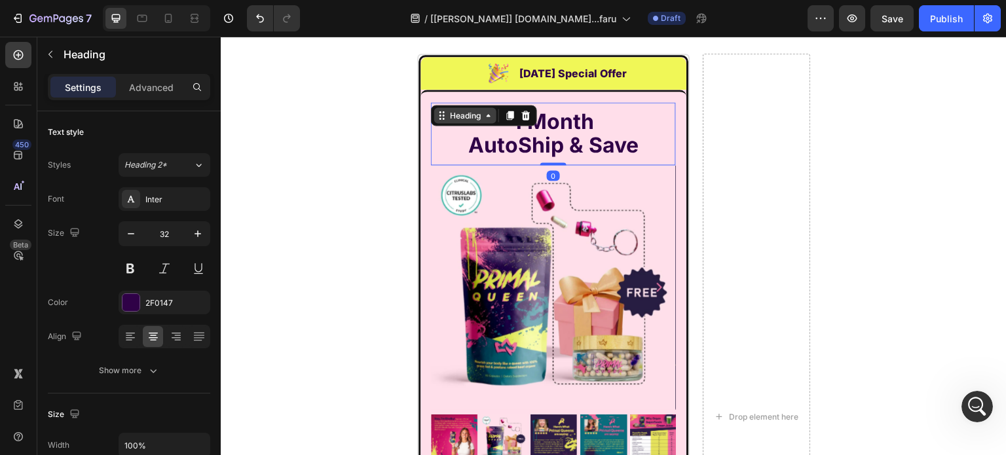
click at [470, 116] on div "Heading" at bounding box center [465, 115] width 36 height 12
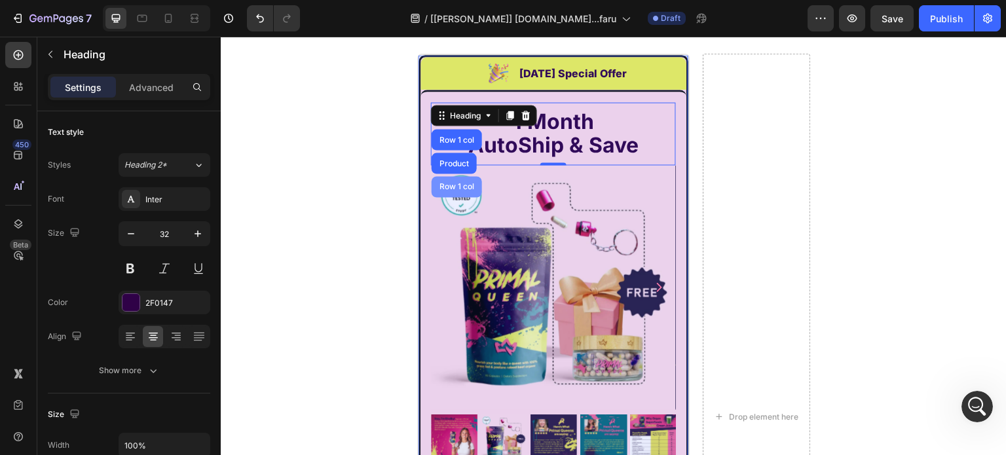
click at [447, 178] on div "Row 1 col" at bounding box center [457, 186] width 50 height 21
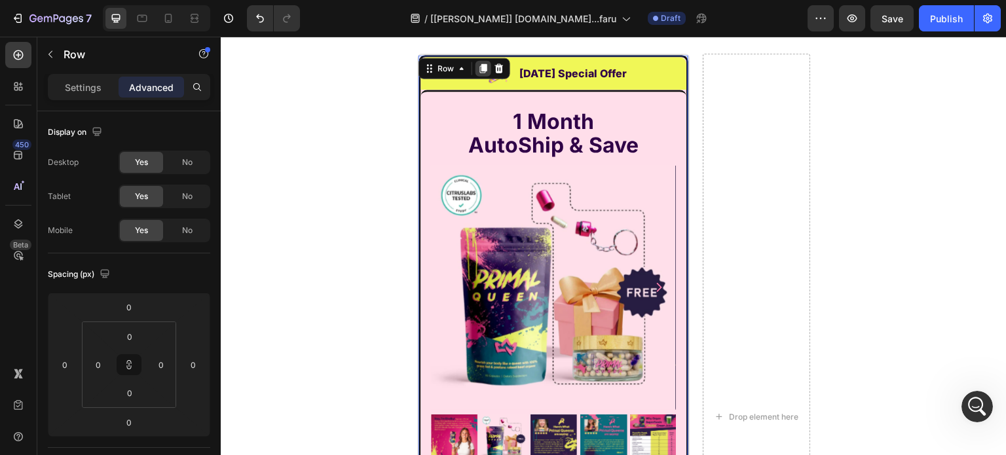
click at [476, 60] on div at bounding box center [484, 68] width 16 height 16
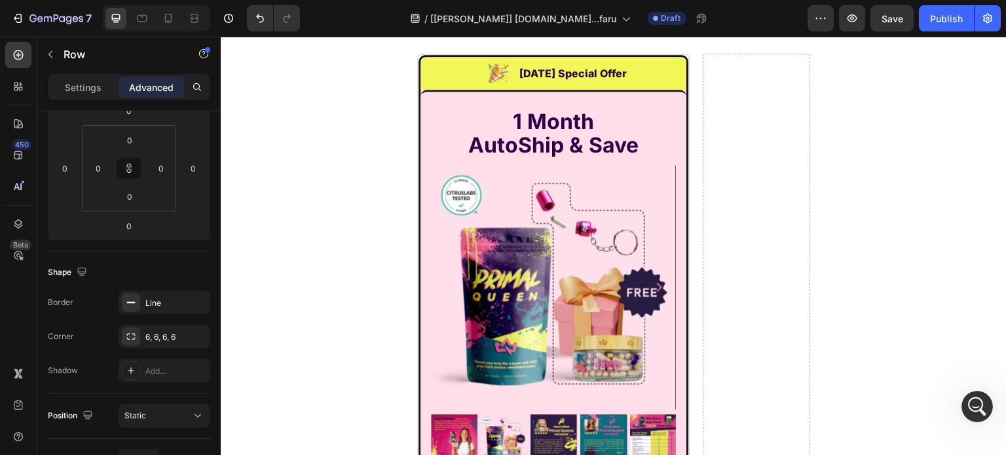
scroll to position [9597, 0]
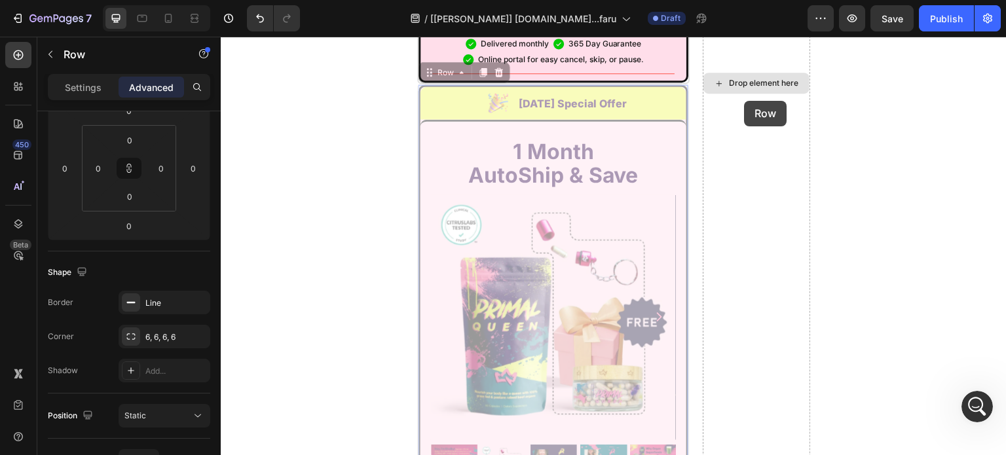
drag, startPoint x: 597, startPoint y: 96, endPoint x: 747, endPoint y: 113, distance: 151.6
click at [747, 113] on div "Image Labor Day Special Offer Heading Row 1 Month AutoShip & Save Heading Produ…" at bounding box center [614, 83] width 786 height 1452
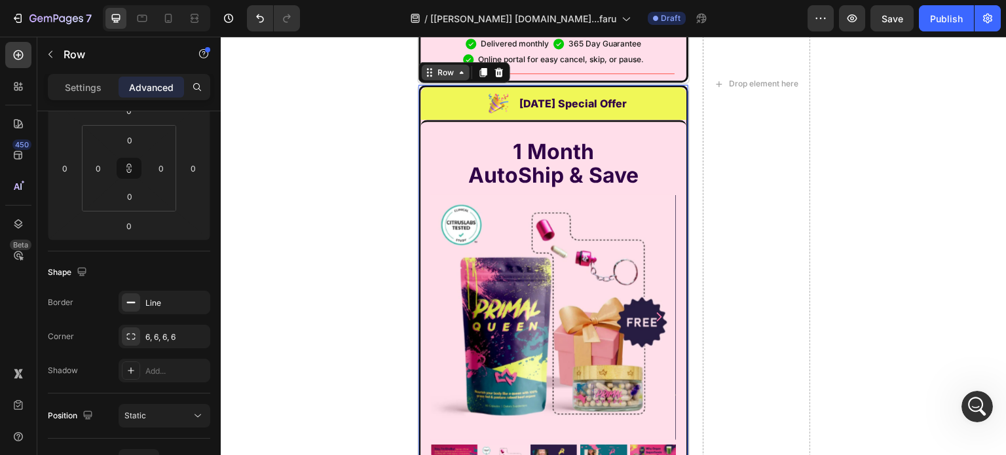
click at [424, 69] on icon at bounding box center [429, 72] width 10 height 10
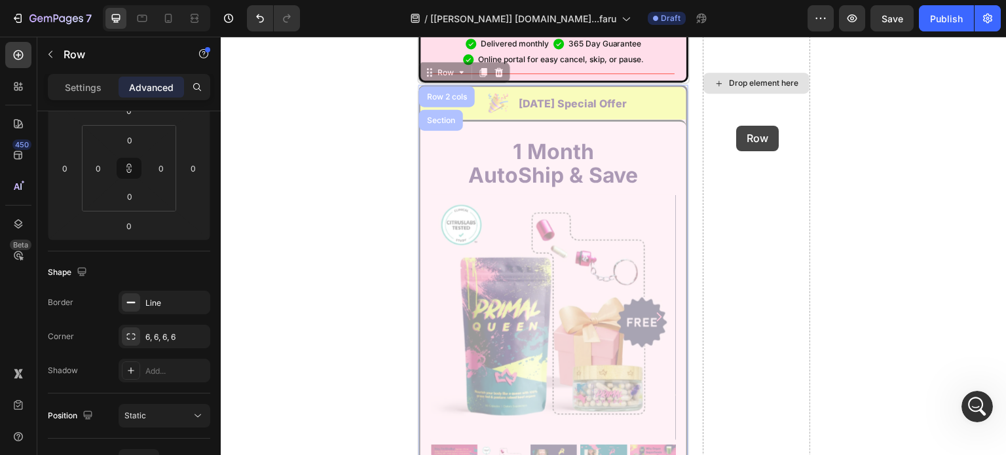
drag, startPoint x: 421, startPoint y: 69, endPoint x: 738, endPoint y: 122, distance: 322.1
click at [738, 124] on div "Image Labor Day Special Offer Heading Row 1 Month AutoShip & Save Heading Produ…" at bounding box center [614, 83] width 786 height 1452
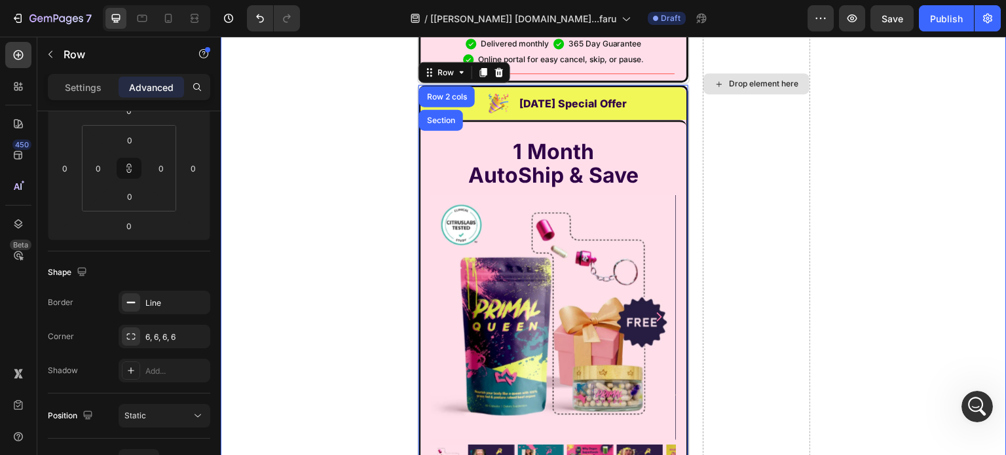
scroll to position [9590, 0]
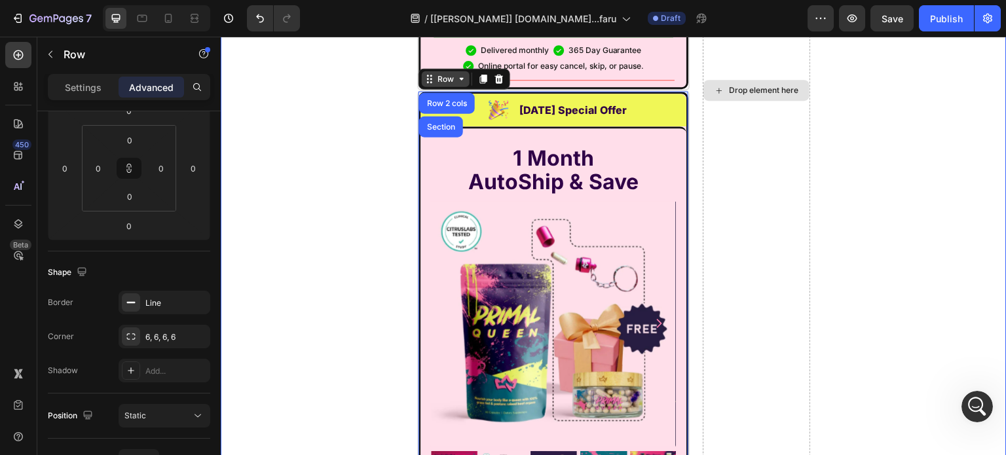
click at [441, 78] on div "Row" at bounding box center [446, 79] width 22 height 12
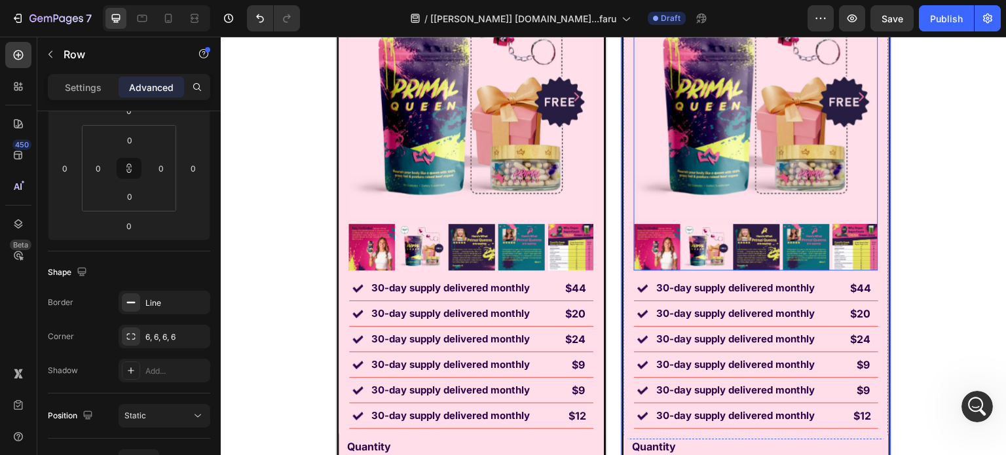
scroll to position [8959, 0]
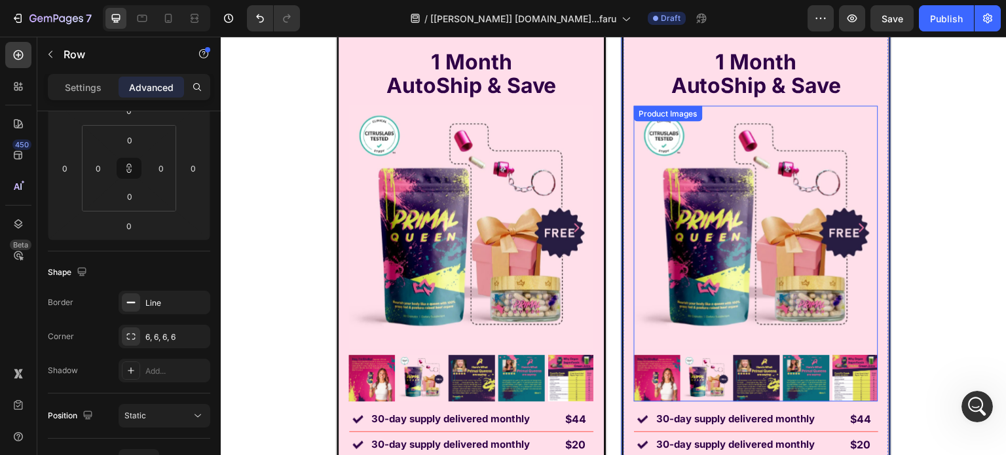
click at [698, 228] on img at bounding box center [756, 227] width 244 height 244
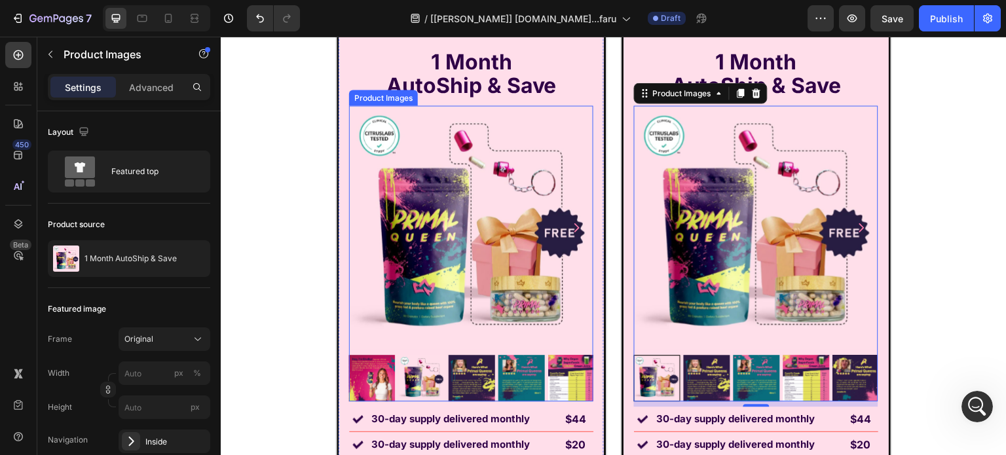
scroll to position [8893, 0]
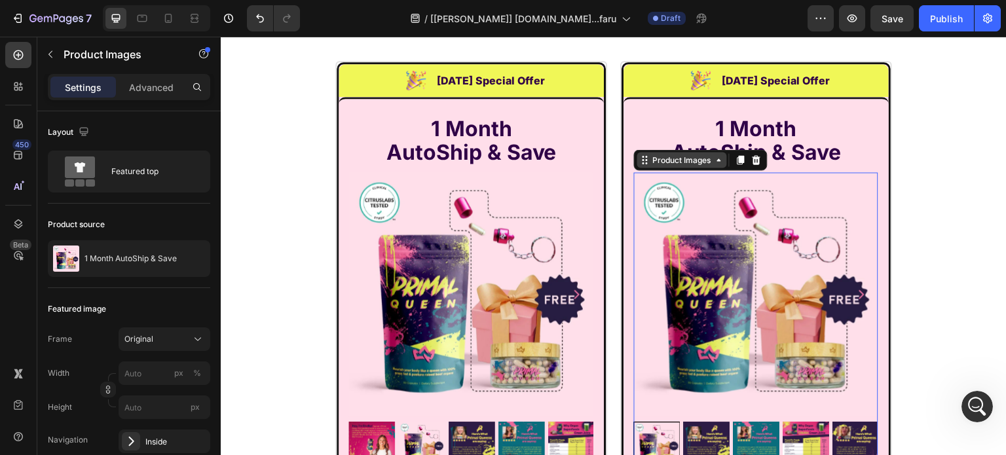
click at [691, 157] on div "Product Images" at bounding box center [682, 160] width 64 height 12
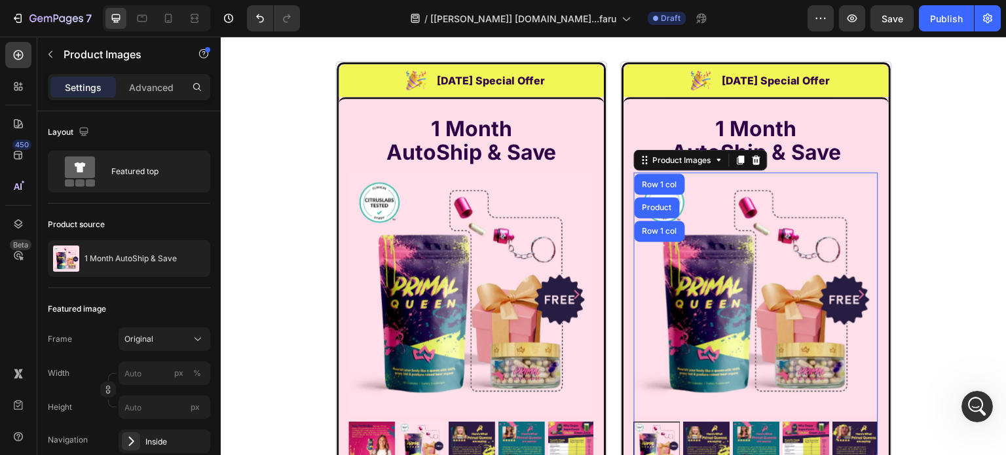
click at [687, 202] on img at bounding box center [756, 294] width 244 height 244
click at [702, 193] on img at bounding box center [756, 294] width 244 height 244
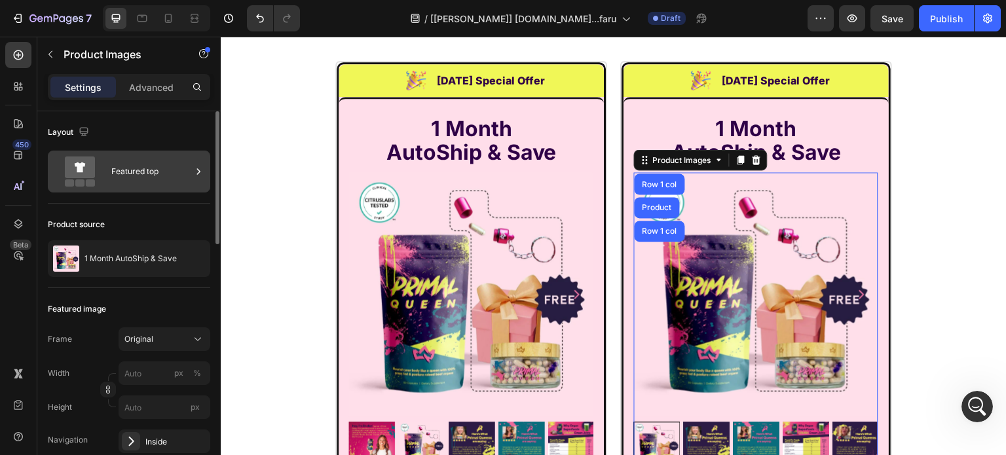
click at [128, 162] on div "Featured top" at bounding box center [151, 172] width 80 height 30
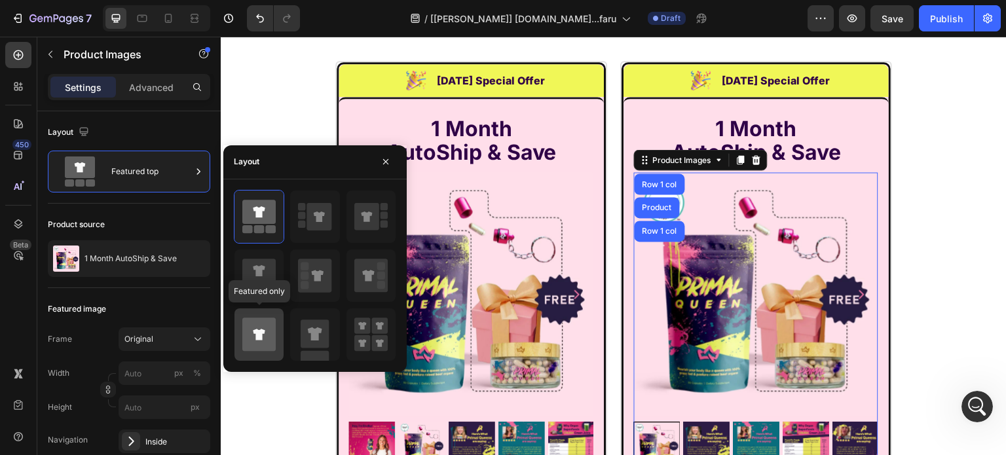
click at [263, 318] on icon at bounding box center [258, 334] width 33 height 33
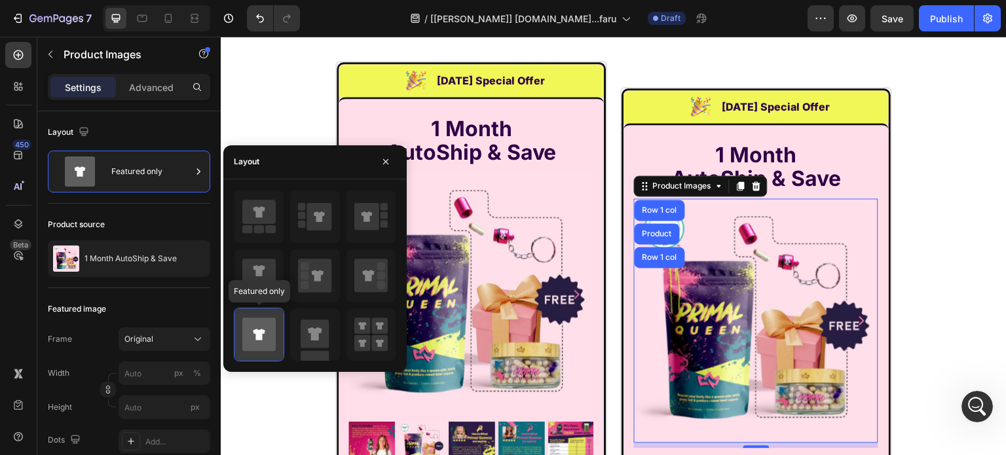
click at [249, 328] on icon at bounding box center [258, 334] width 33 height 33
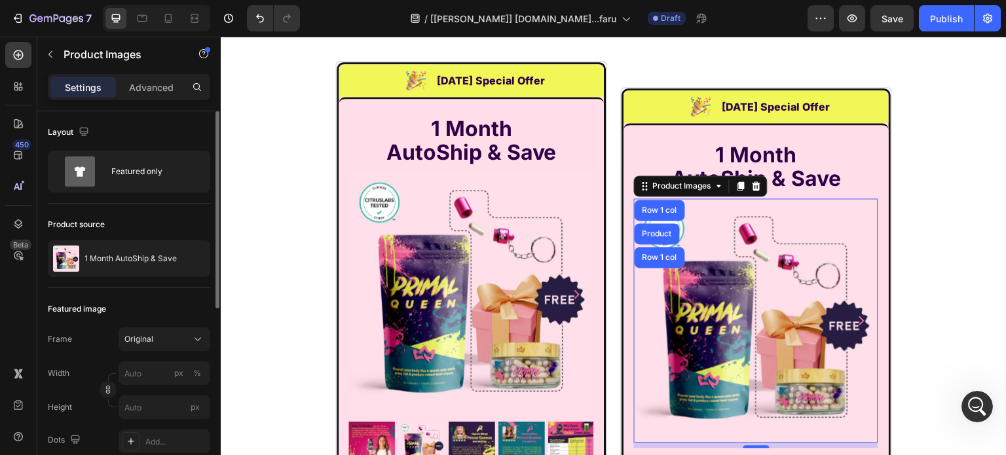
drag, startPoint x: 173, startPoint y: 251, endPoint x: 189, endPoint y: 282, distance: 35.2
click at [0, 0] on div at bounding box center [0, 0] width 0 height 0
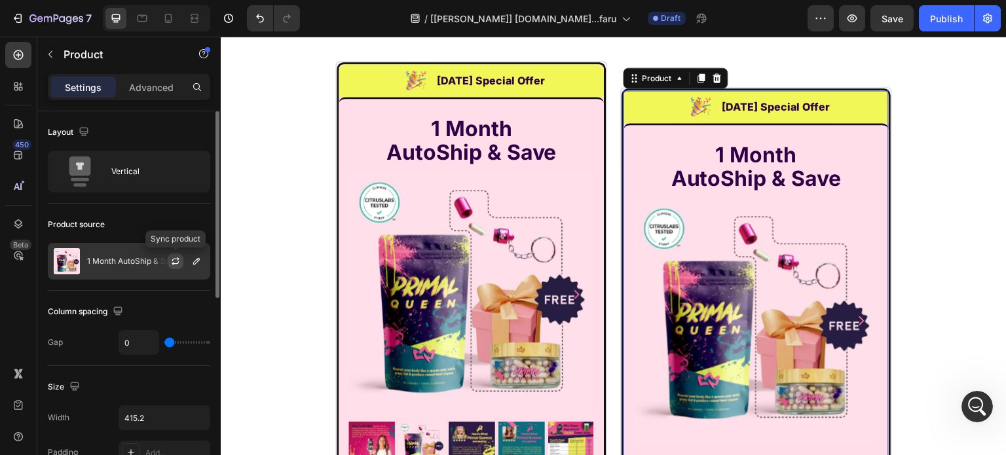
click at [178, 261] on icon "button" at bounding box center [175, 263] width 7 height 4
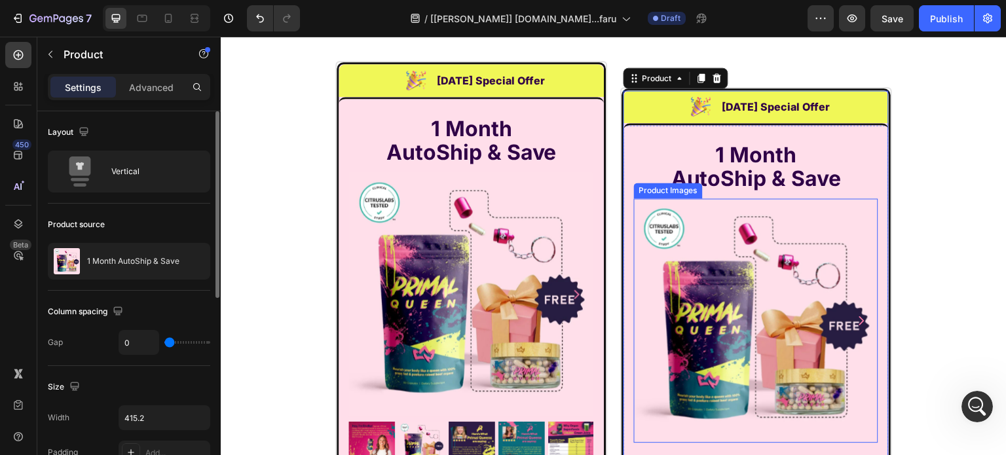
click at [741, 327] on img at bounding box center [756, 320] width 244 height 244
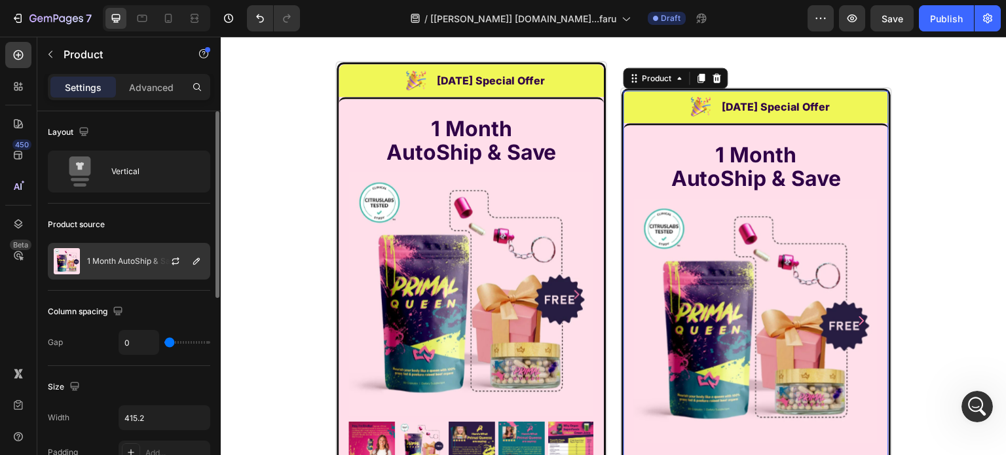
click at [147, 276] on div "1 Month AutoShip & Save" at bounding box center [129, 261] width 162 height 37
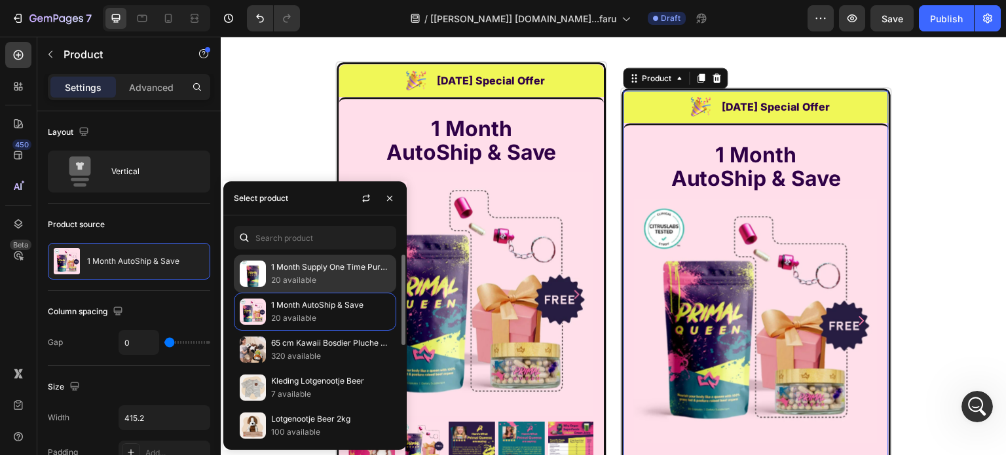
click at [288, 272] on p "1 Month Supply One Time Purchase" at bounding box center [330, 267] width 119 height 13
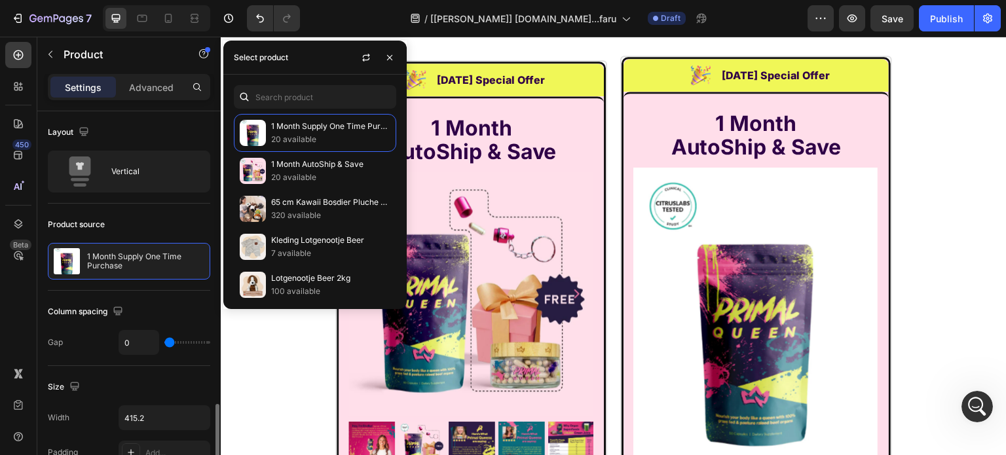
scroll to position [197, 0]
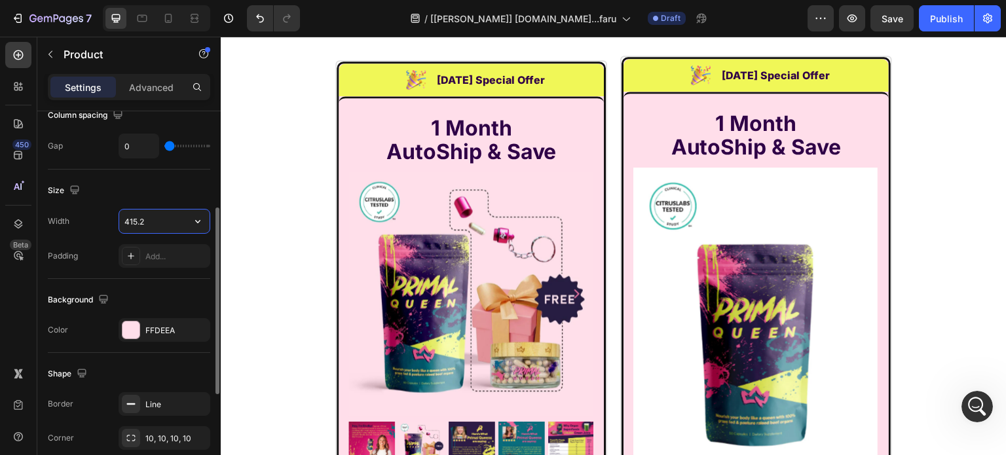
click at [162, 224] on input "415.2" at bounding box center [164, 222] width 90 height 24
paste input "385.2px"
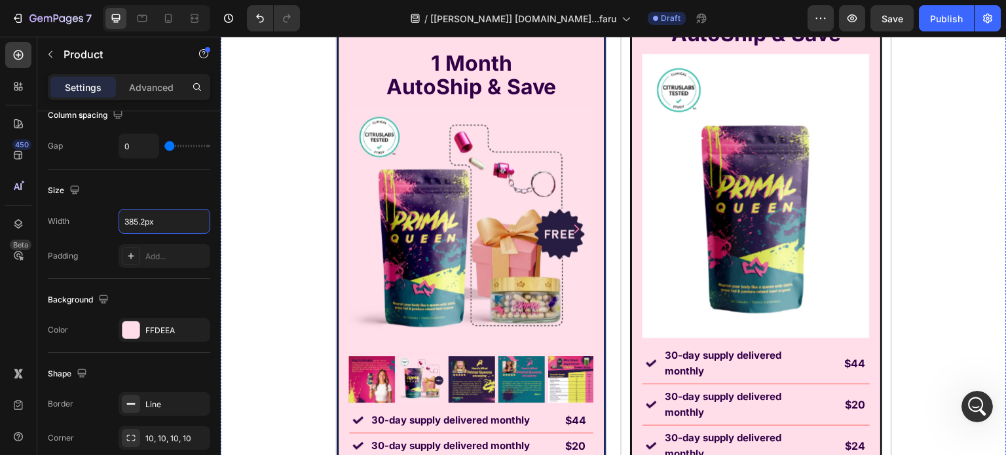
scroll to position [8881, 0]
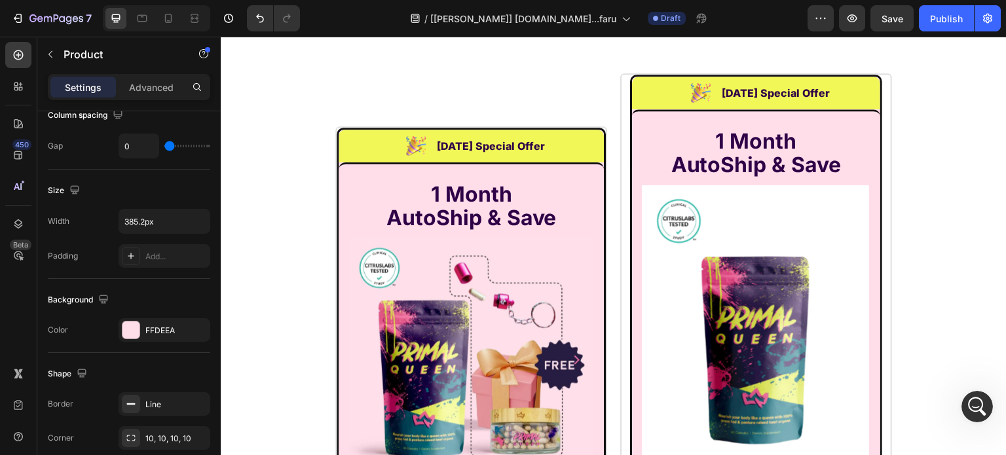
type input "385.2"
click at [635, 122] on div "Row" at bounding box center [646, 119] width 22 height 12
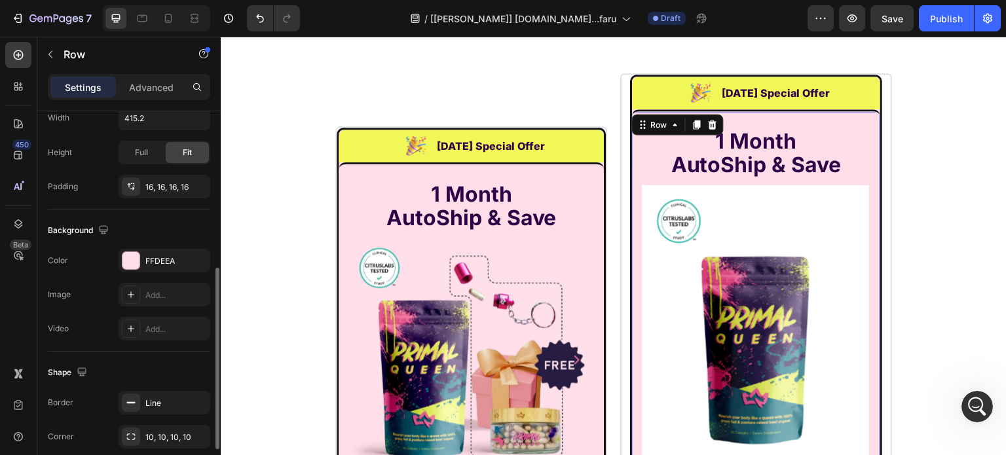
scroll to position [417, 0]
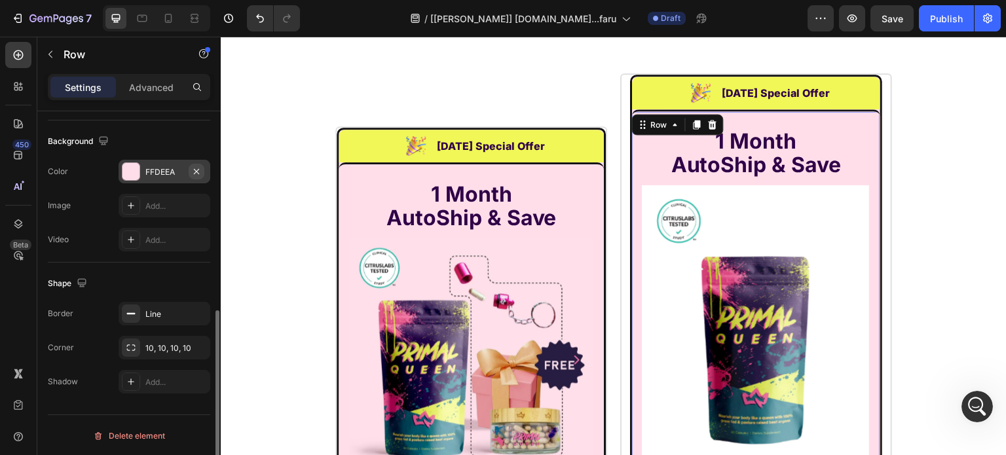
click at [197, 167] on icon "button" at bounding box center [196, 171] width 10 height 10
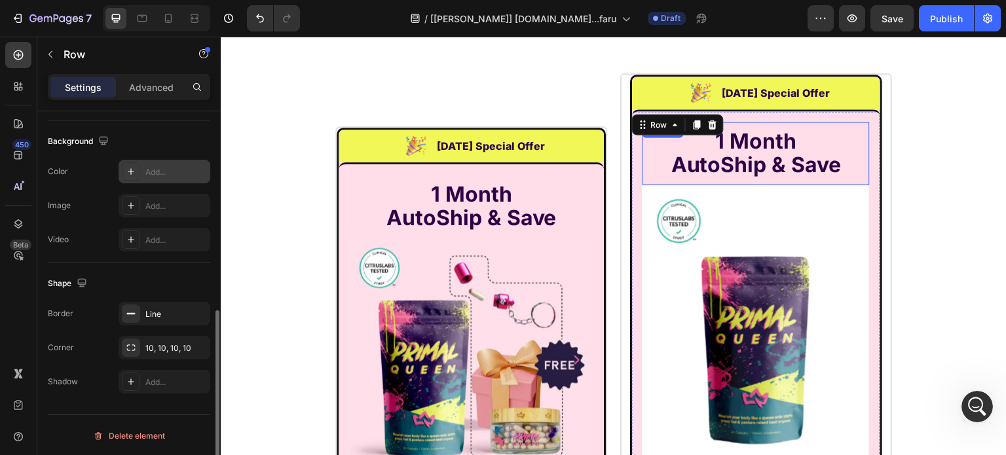
click at [643, 147] on h2 "1 Month AutoShip & Save" at bounding box center [756, 153] width 227 height 50
click at [632, 157] on div "1 Month AutoShip & Save Heading Product Images Image 30-day supply delivered mo…" at bounding box center [756, 420] width 248 height 623
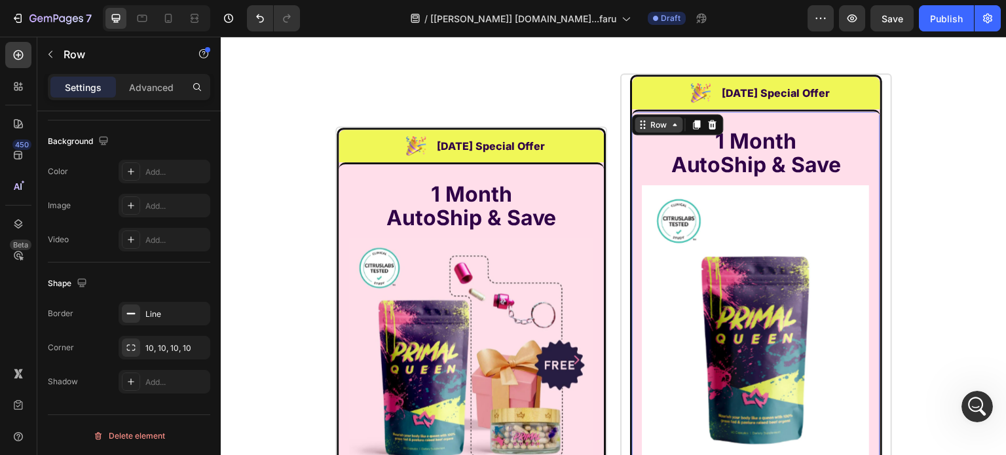
click at [638, 120] on icon at bounding box center [643, 124] width 10 height 10
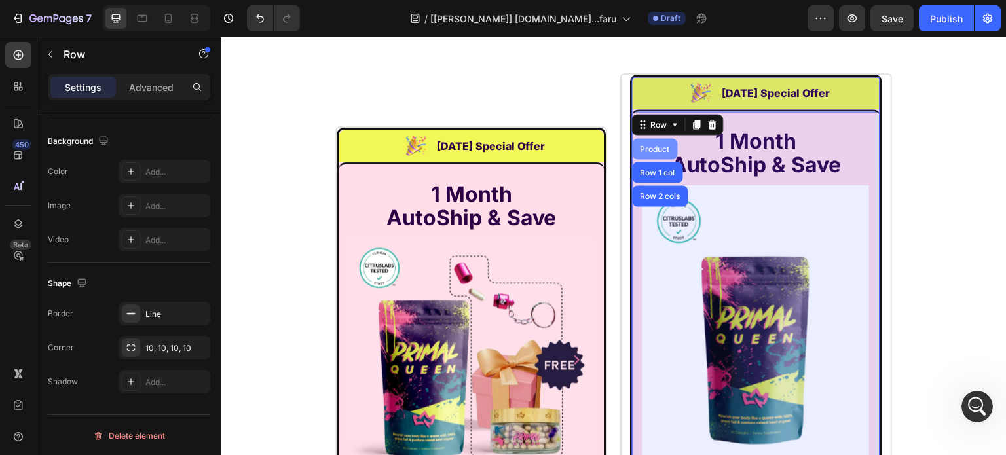
click at [640, 146] on div "Product" at bounding box center [655, 149] width 35 height 8
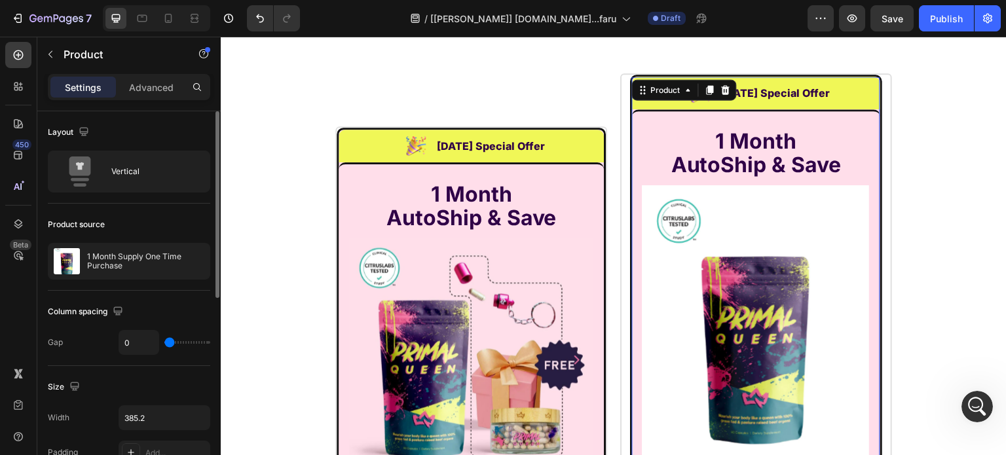
scroll to position [197, 0]
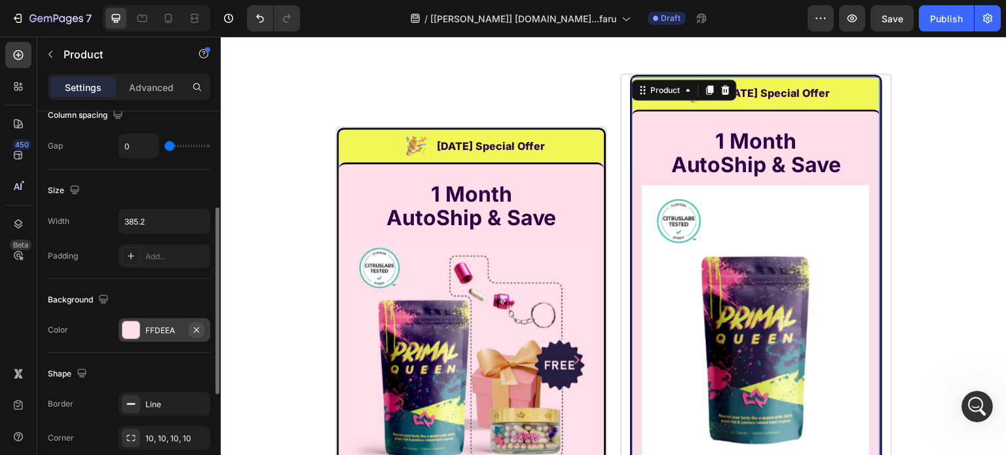
click at [202, 332] on button "button" at bounding box center [197, 330] width 16 height 16
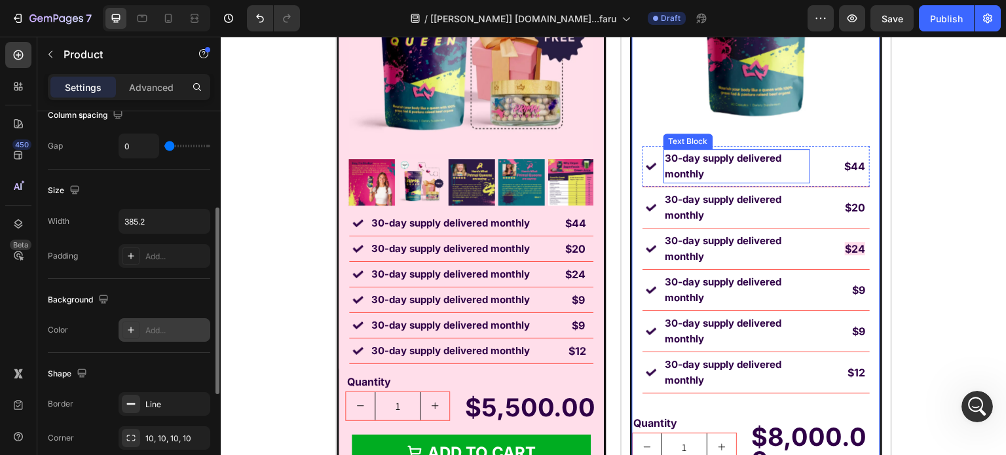
scroll to position [9208, 0]
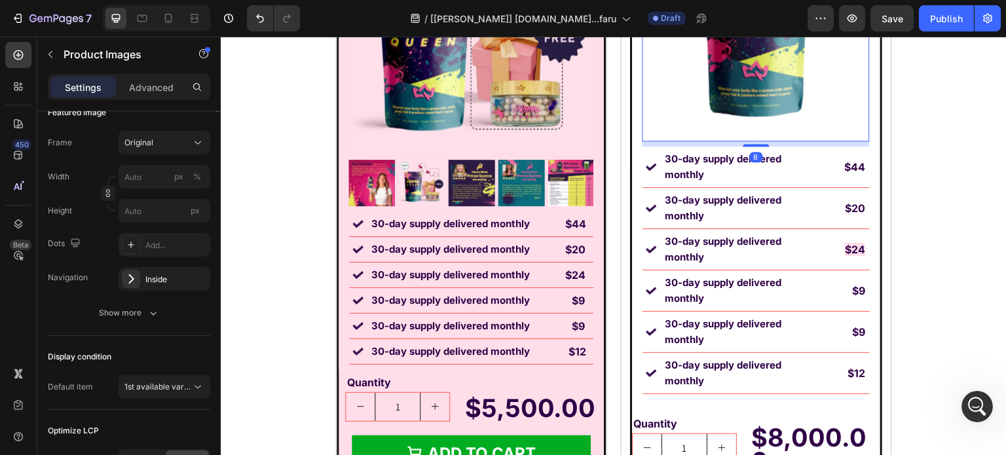
scroll to position [0, 0]
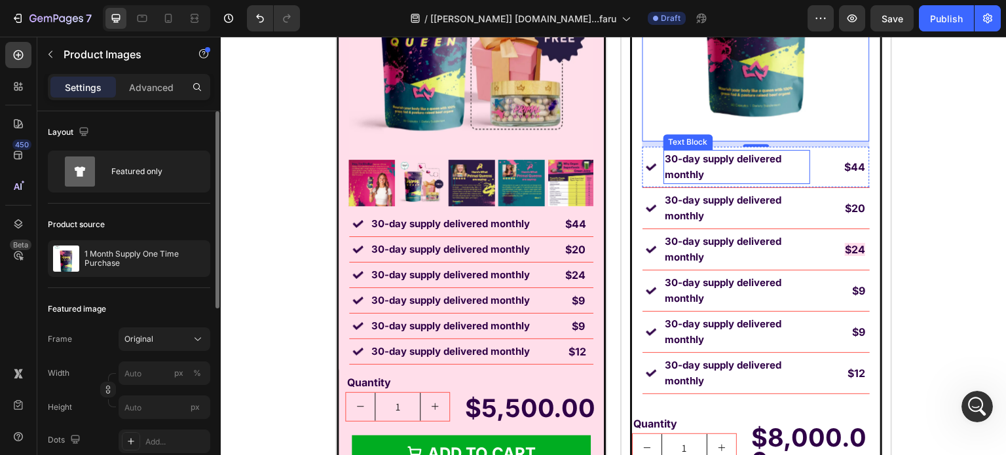
click at [726, 160] on strong "30-day supply delivered monthly" at bounding box center [723, 167] width 117 height 28
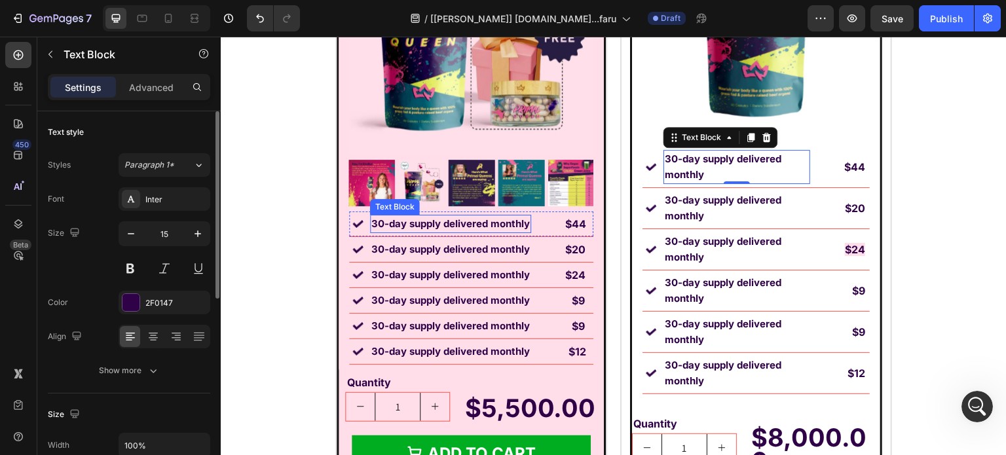
click at [422, 231] on div "30-day supply delivered monthly" at bounding box center [450, 224] width 161 height 18
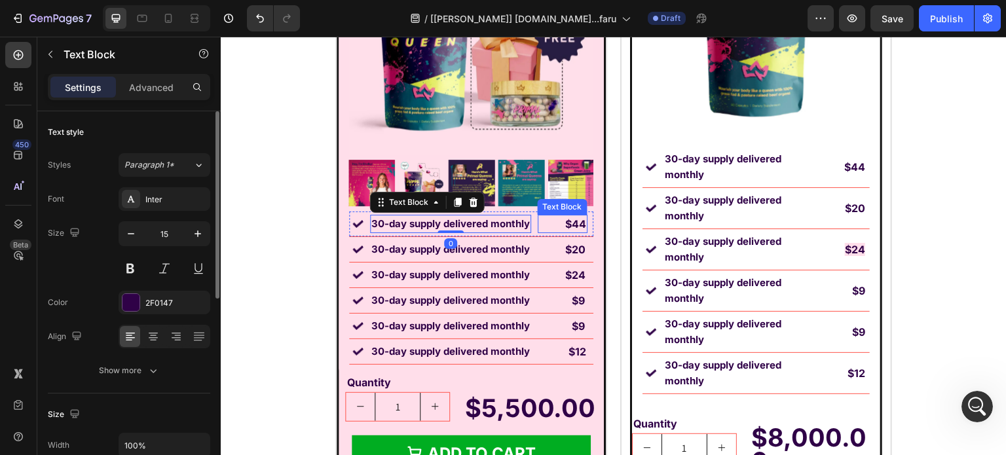
click at [544, 227] on div "$44 Text Block" at bounding box center [563, 224] width 50 height 18
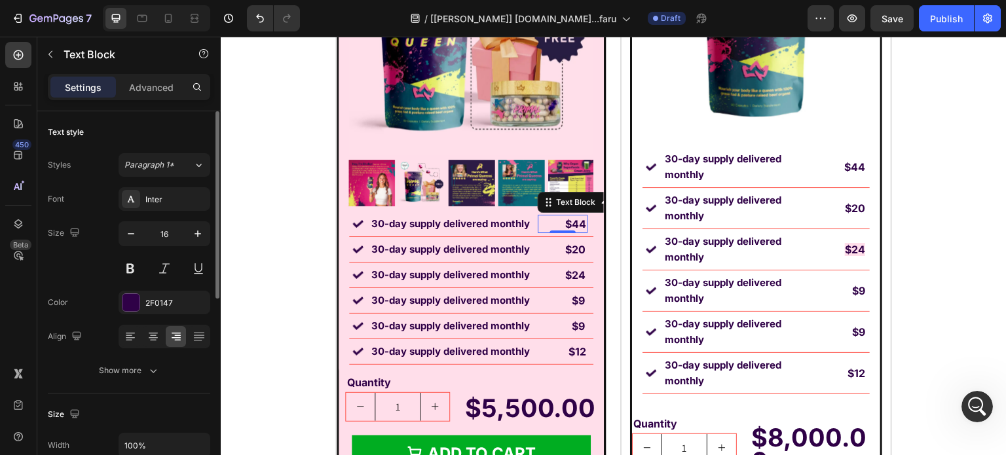
click at [538, 233] on div "$44 Text Block 0" at bounding box center [563, 224] width 50 height 18
click at [530, 234] on div "Image 30-day supply delivered monthly Text Block $44 Text Block 0 Row" at bounding box center [471, 225] width 244 height 26
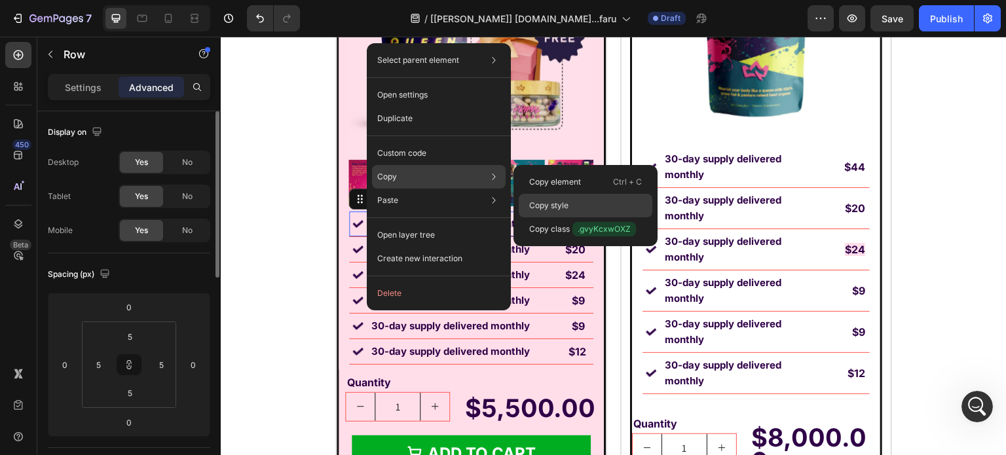
click at [599, 217] on div "Copy style" at bounding box center [586, 229] width 134 height 24
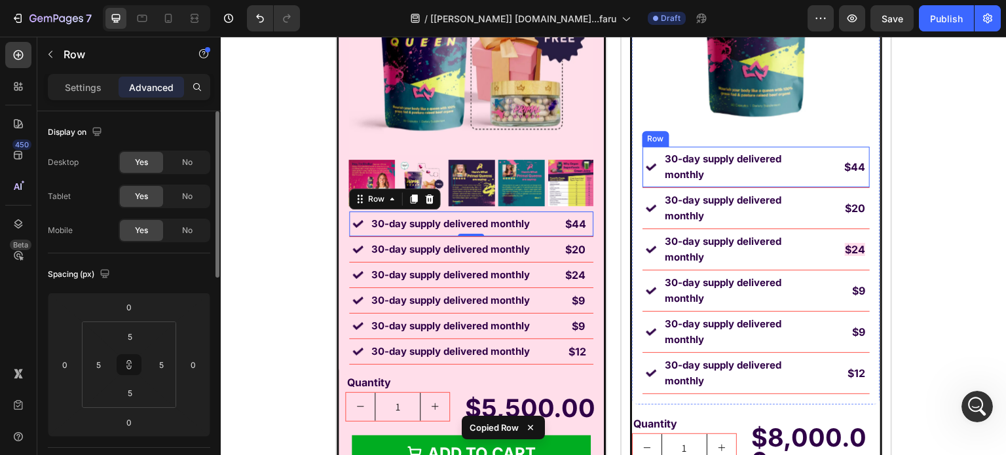
click at [818, 183] on div "$44 Text Block" at bounding box center [842, 167] width 50 height 34
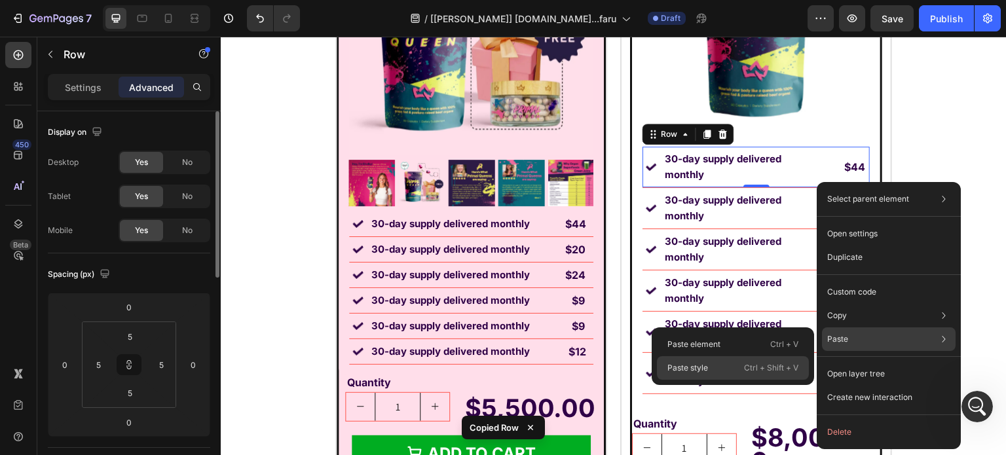
click at [762, 366] on p "Ctrl + Shift + V" at bounding box center [771, 368] width 54 height 13
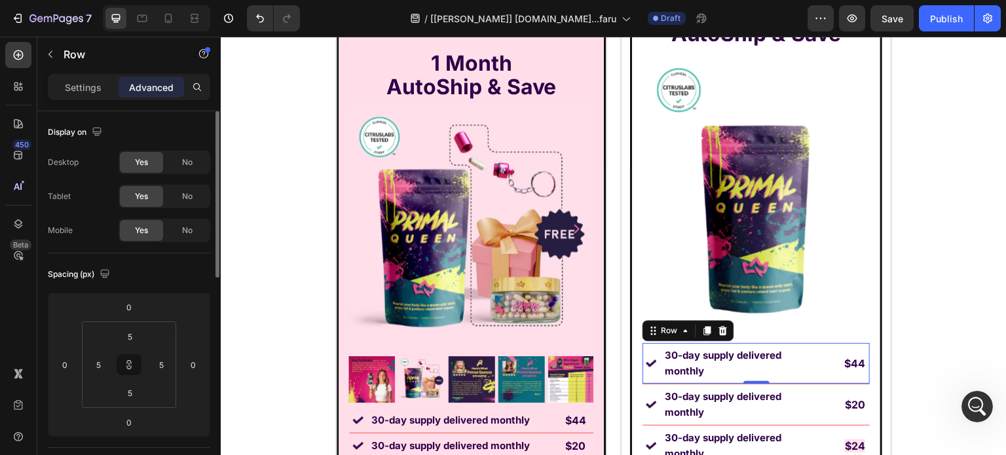
scroll to position [8943, 0]
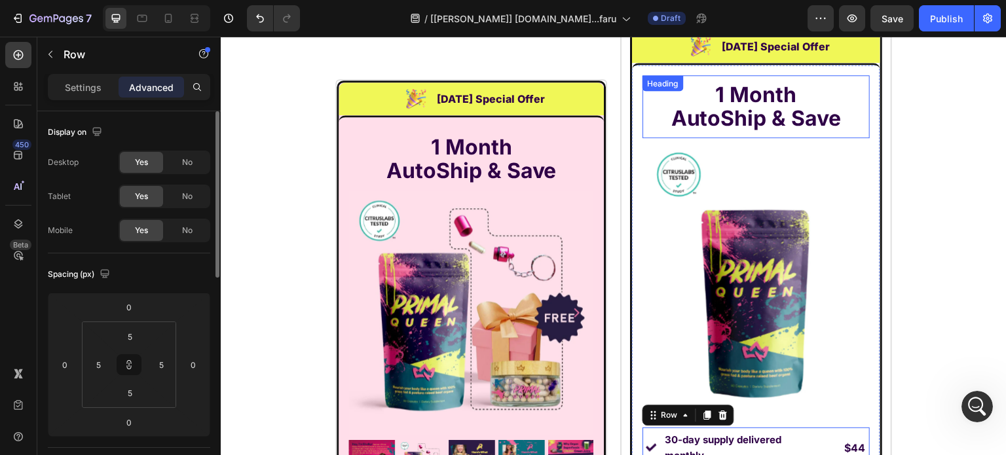
click at [783, 181] on div "1 Month AutoShip & Save Heading Product Images Image 30-day supply delivered mo…" at bounding box center [756, 374] width 248 height 623
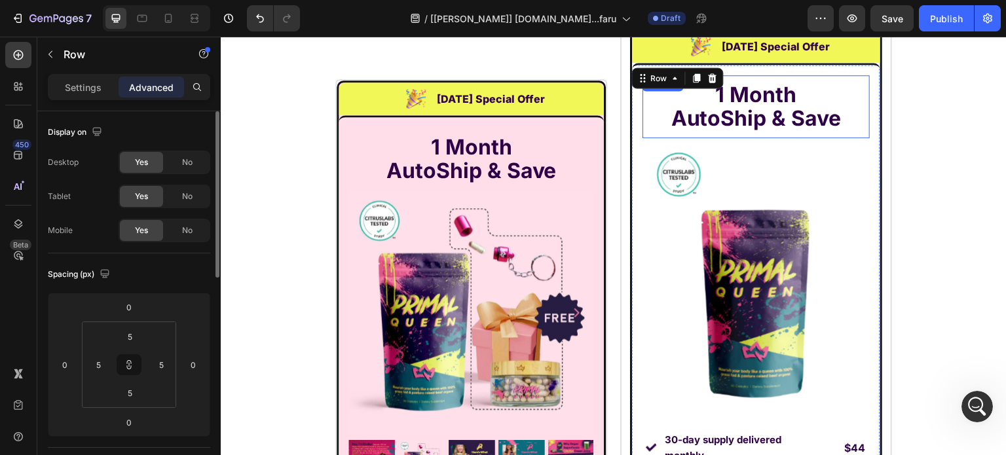
click at [768, 138] on div "1 Month AutoShip & Save Heading" at bounding box center [756, 106] width 227 height 63
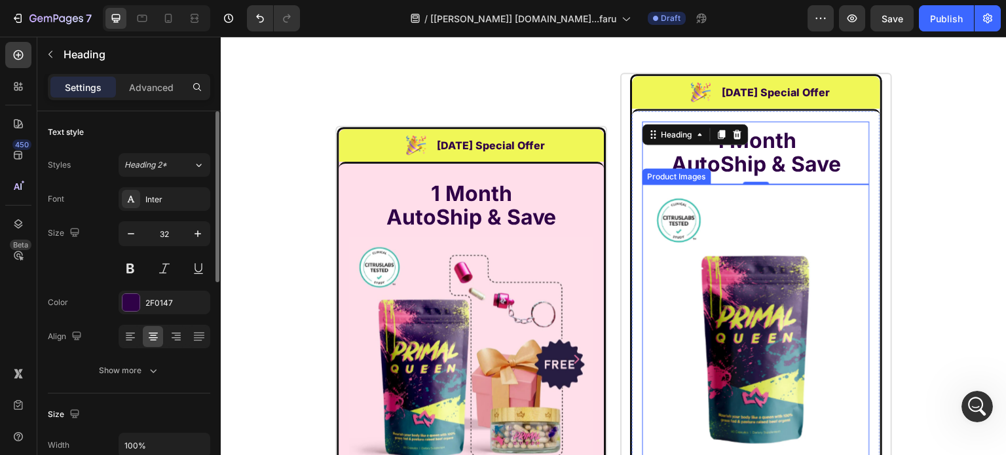
scroll to position [8881, 0]
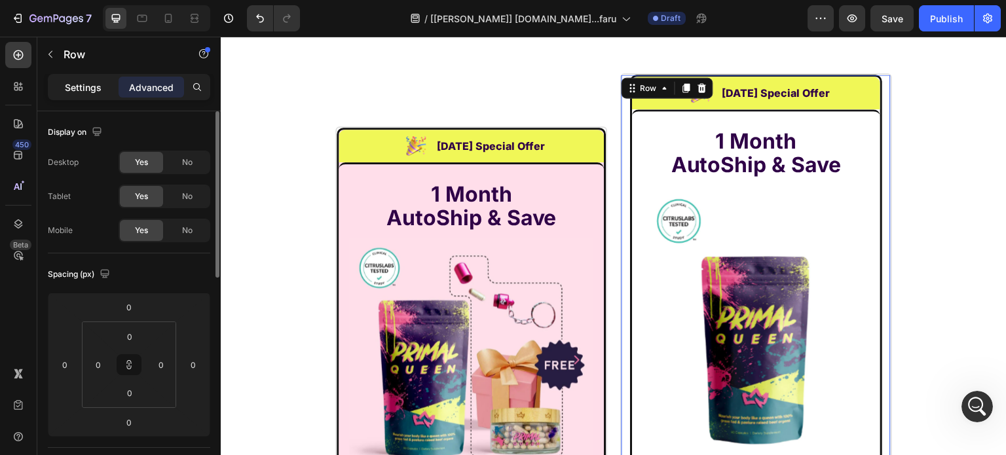
click at [79, 91] on p "Settings" at bounding box center [83, 88] width 37 height 14
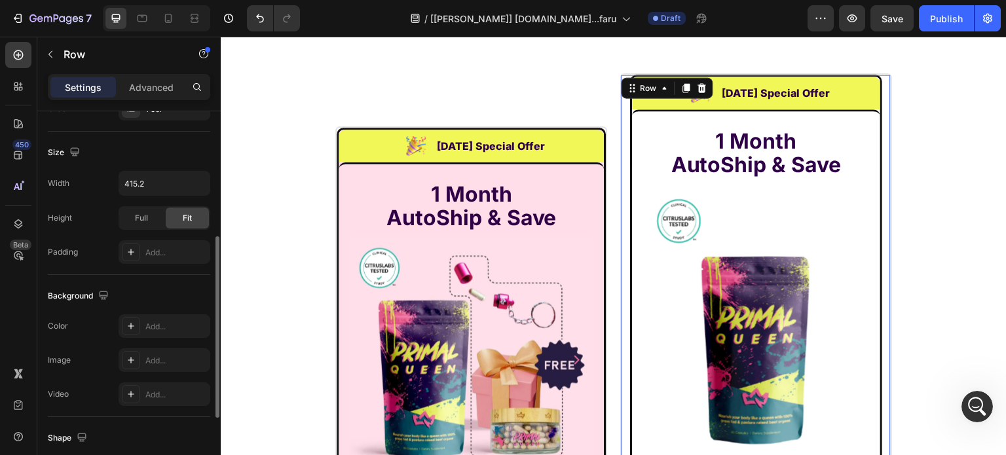
scroll to position [417, 0]
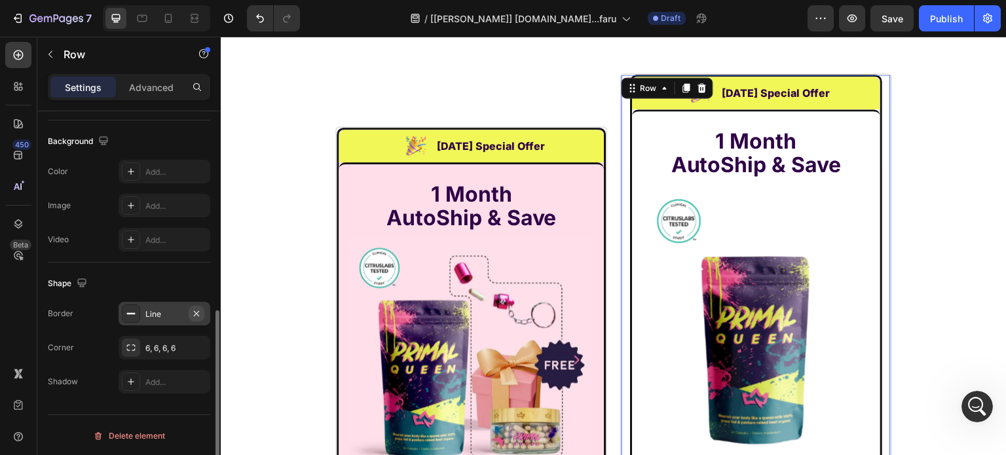
click at [197, 312] on icon "button" at bounding box center [196, 312] width 5 height 5
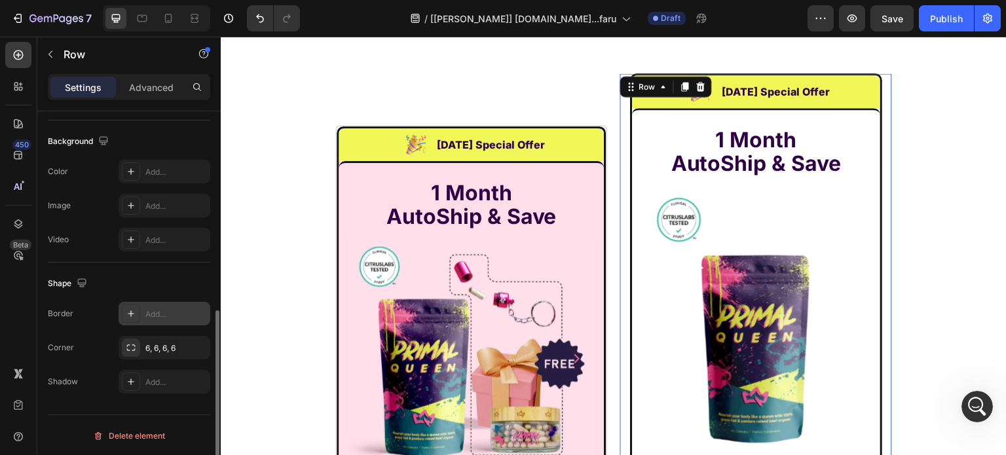
scroll to position [8880, 0]
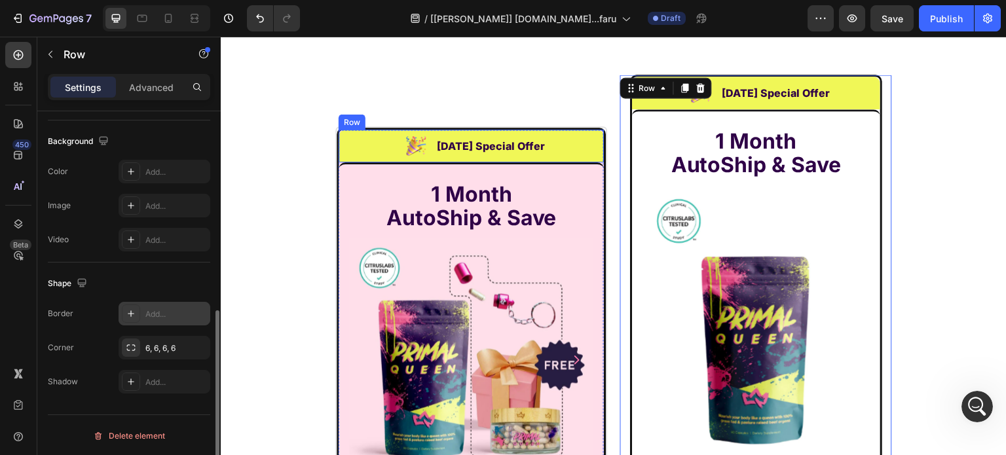
click at [353, 130] on div "Image Labor Day Special Offer Heading Row" at bounding box center [471, 146] width 265 height 33
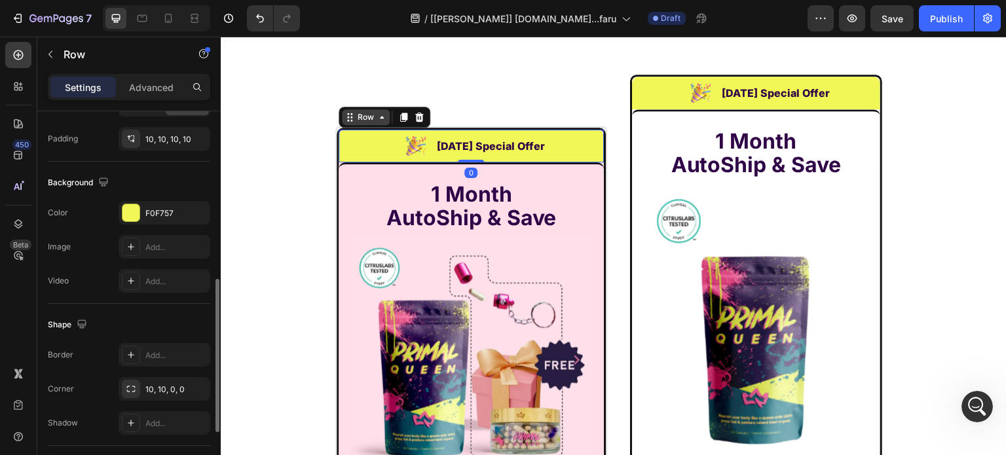
click at [355, 119] on div "Row" at bounding box center [366, 117] width 22 height 12
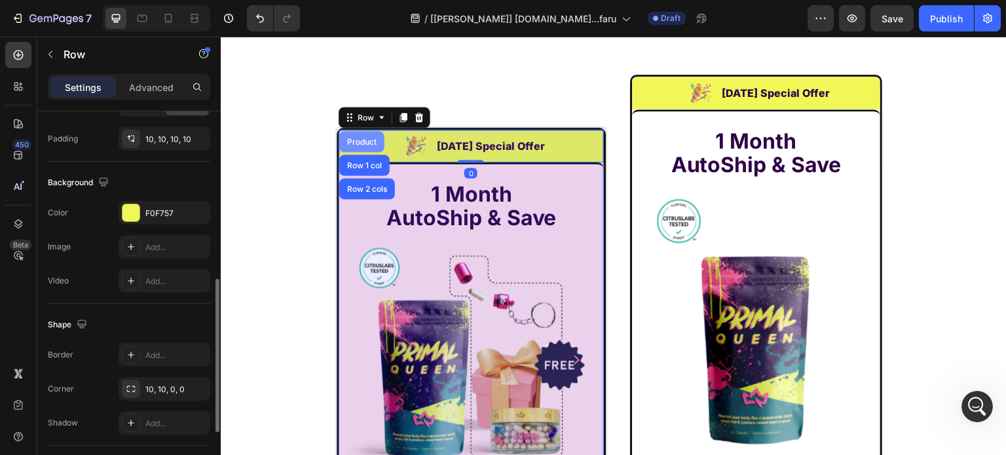
click at [369, 138] on div "Product" at bounding box center [362, 142] width 35 height 8
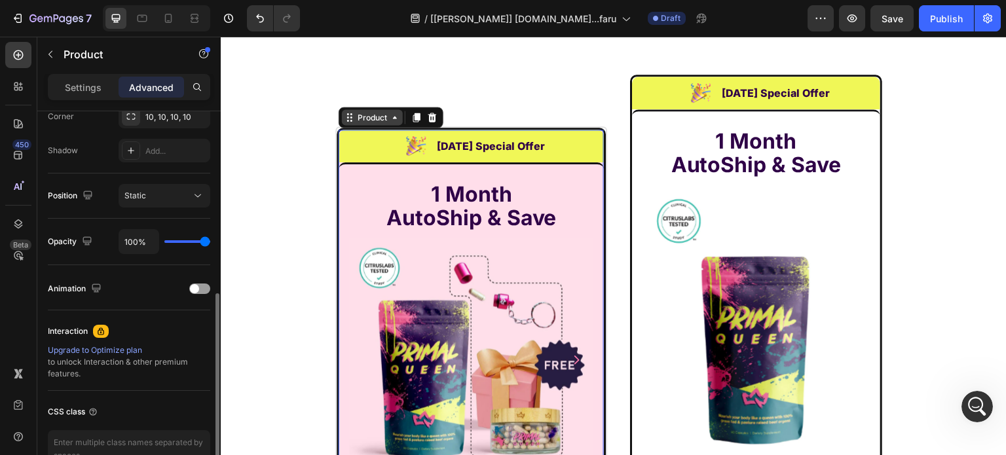
click at [356, 114] on div "Product" at bounding box center [372, 117] width 35 height 12
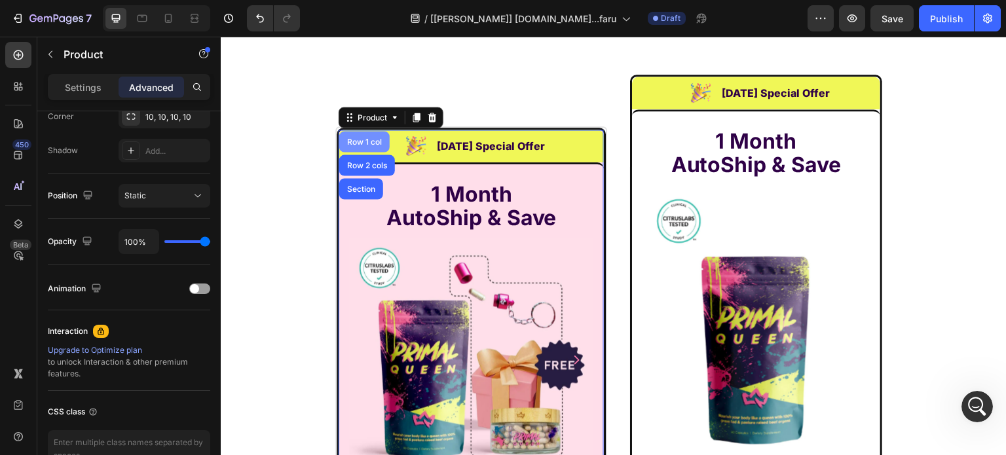
scroll to position [0, 0]
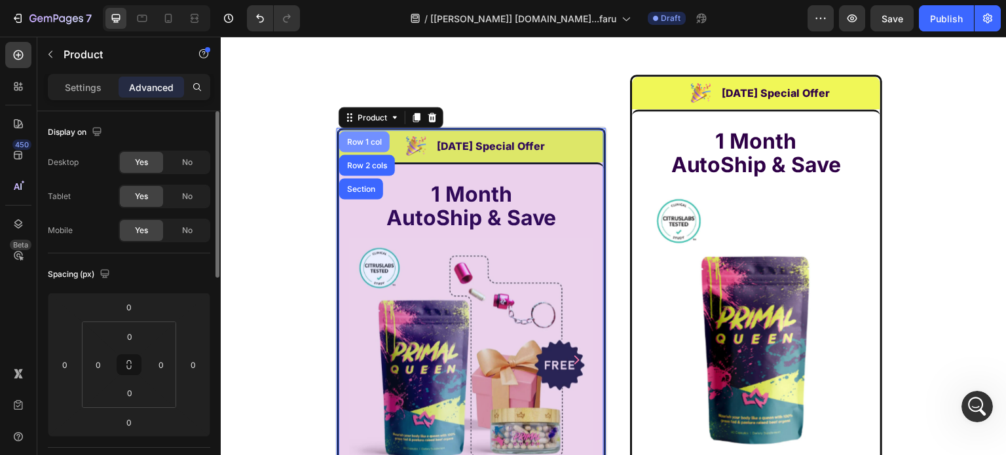
click at [351, 139] on div "Row 1 col" at bounding box center [365, 142] width 40 height 8
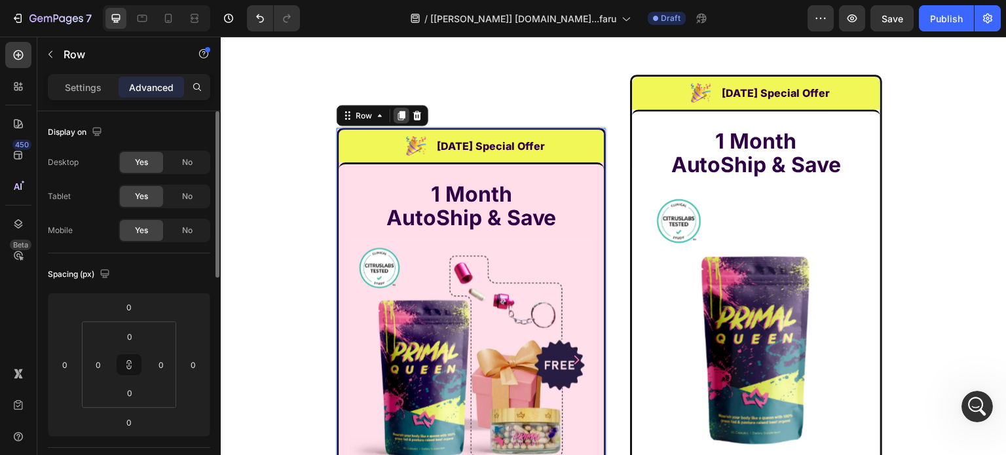
click at [396, 113] on icon at bounding box center [401, 115] width 10 height 10
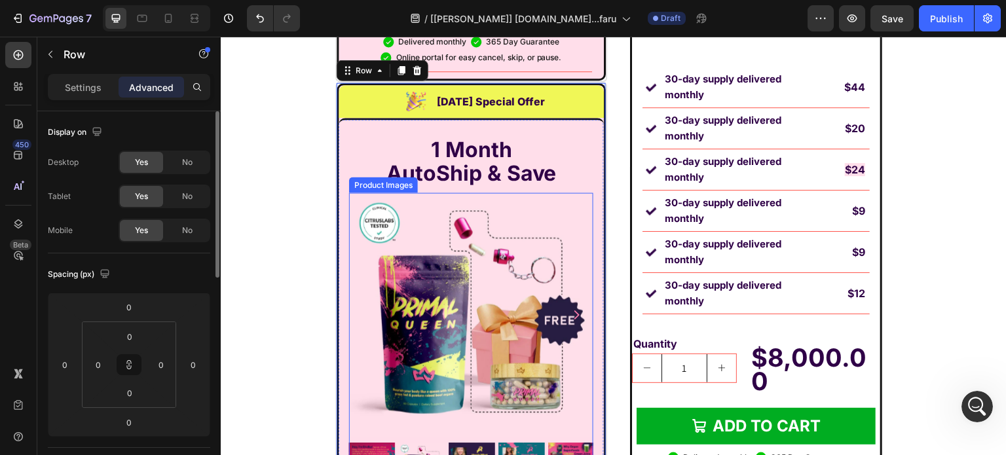
scroll to position [9531, 0]
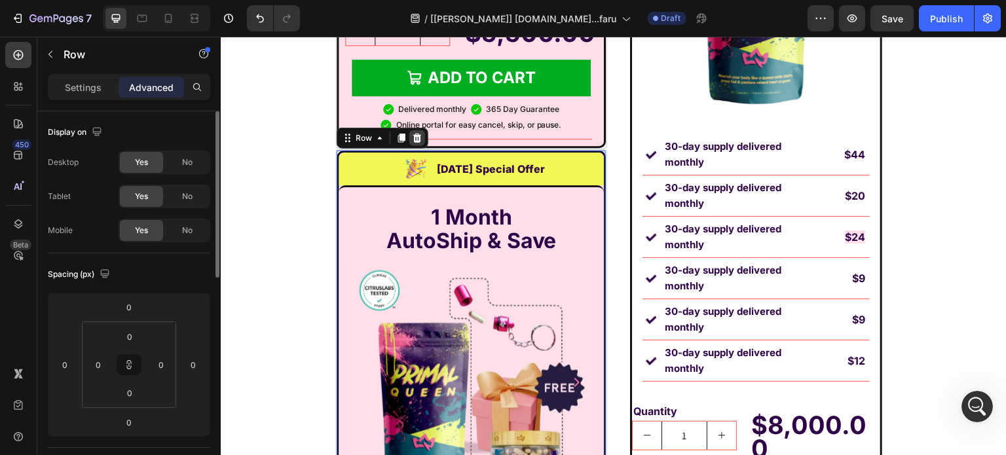
click at [412, 133] on icon at bounding box center [417, 138] width 10 height 10
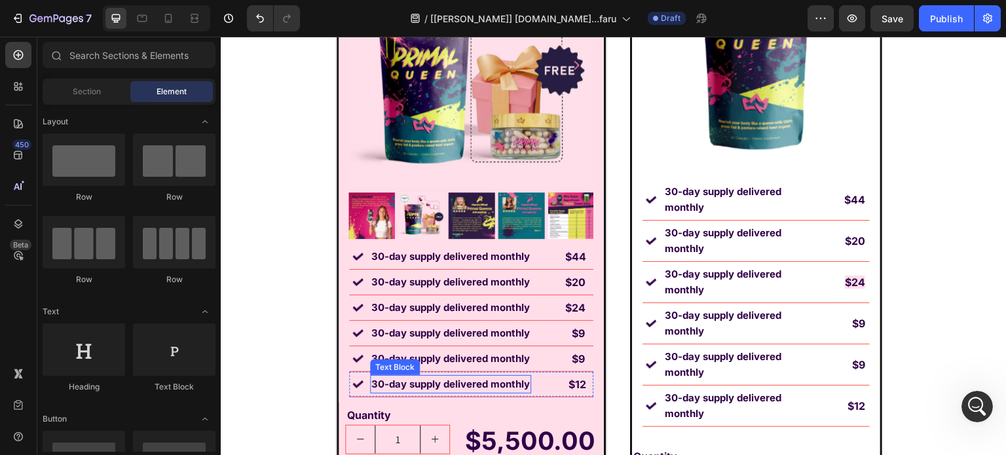
scroll to position [9109, 0]
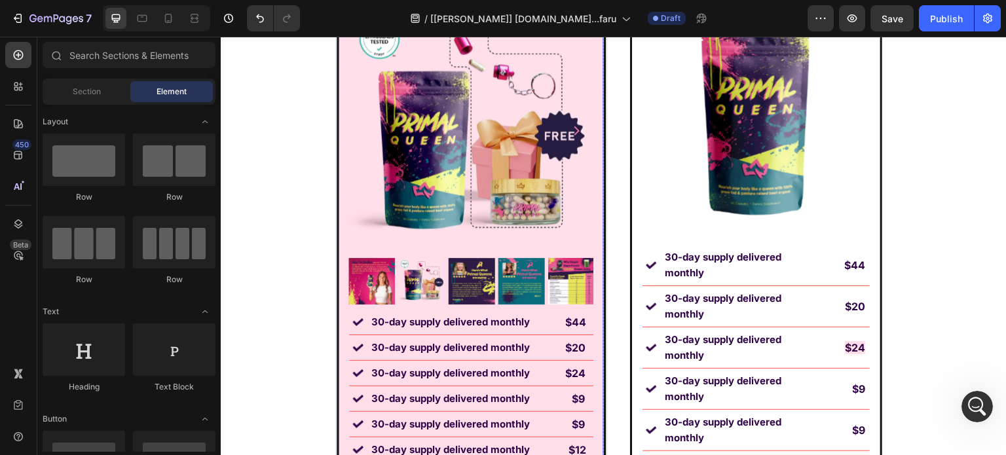
click at [340, 327] on div "1 Month AutoShip & Save Heading Product Images Image 30-day supply delivered mo…" at bounding box center [471, 203] width 265 height 540
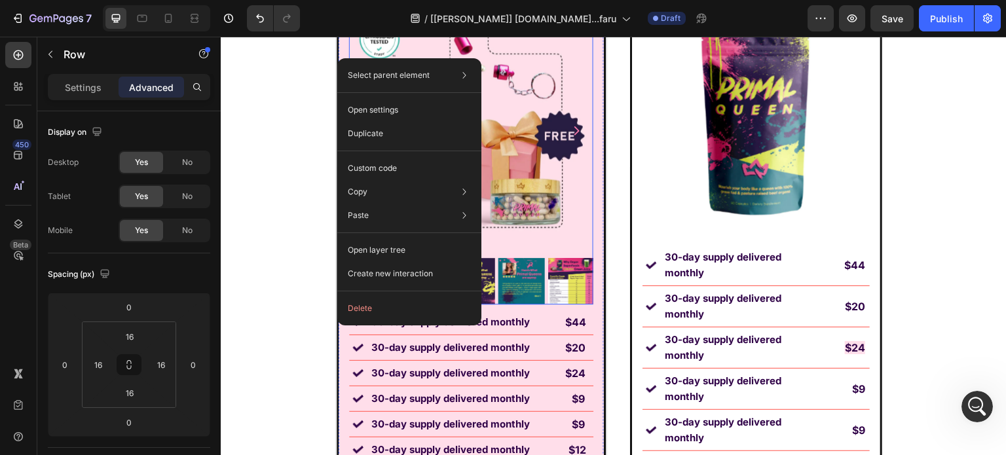
click at [582, 190] on img at bounding box center [471, 131] width 244 height 244
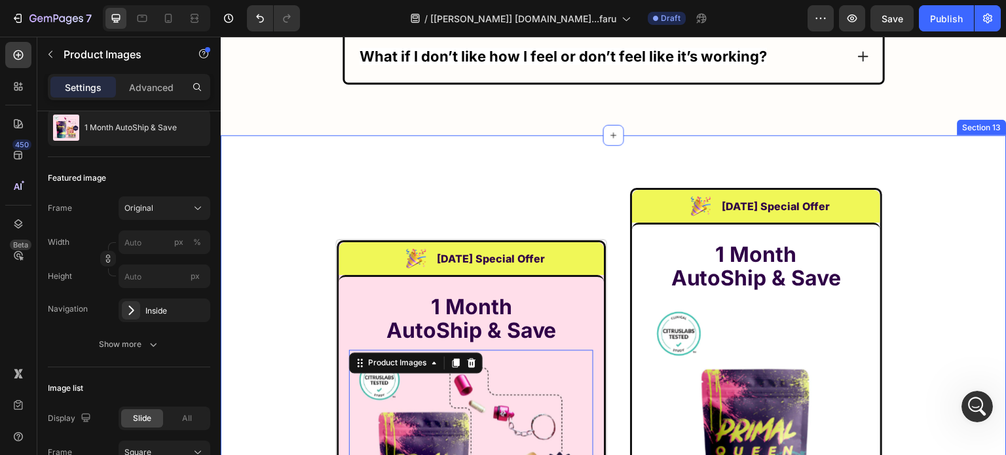
scroll to position [8847, 0]
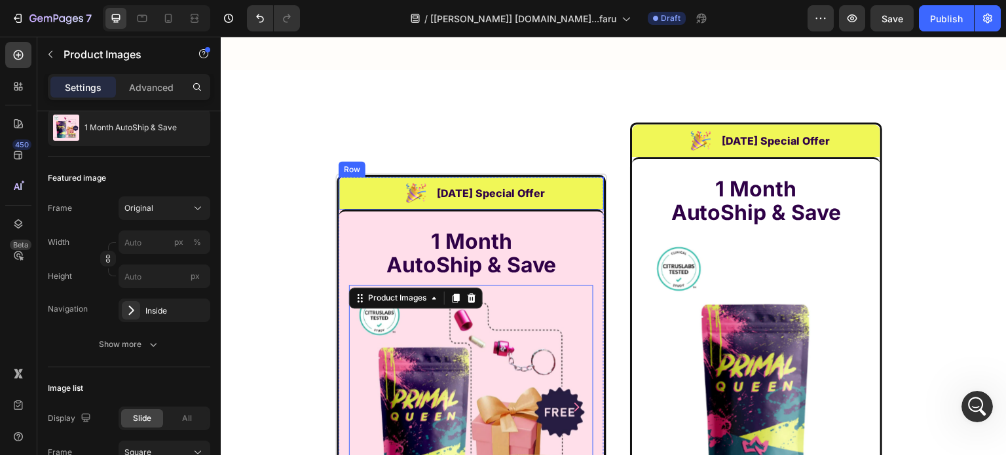
click at [339, 177] on div "Image Labor Day Special Offer Heading Row" at bounding box center [471, 193] width 265 height 33
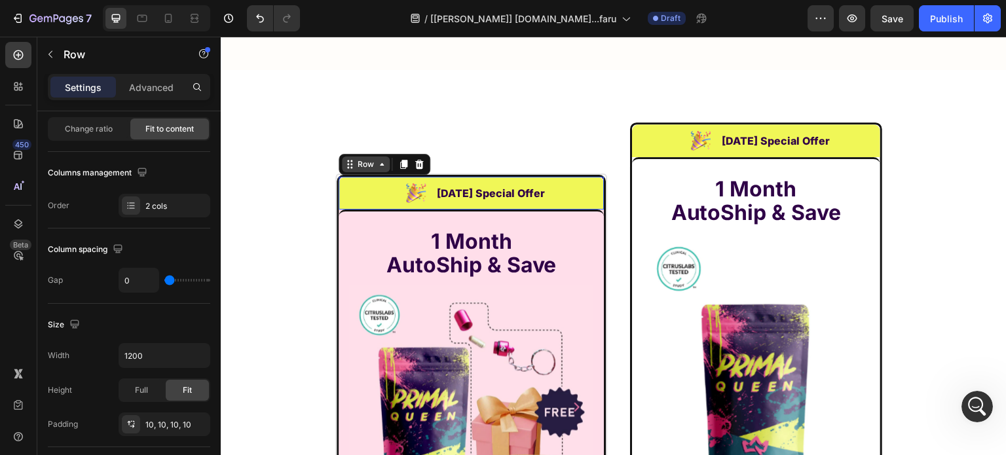
scroll to position [0, 0]
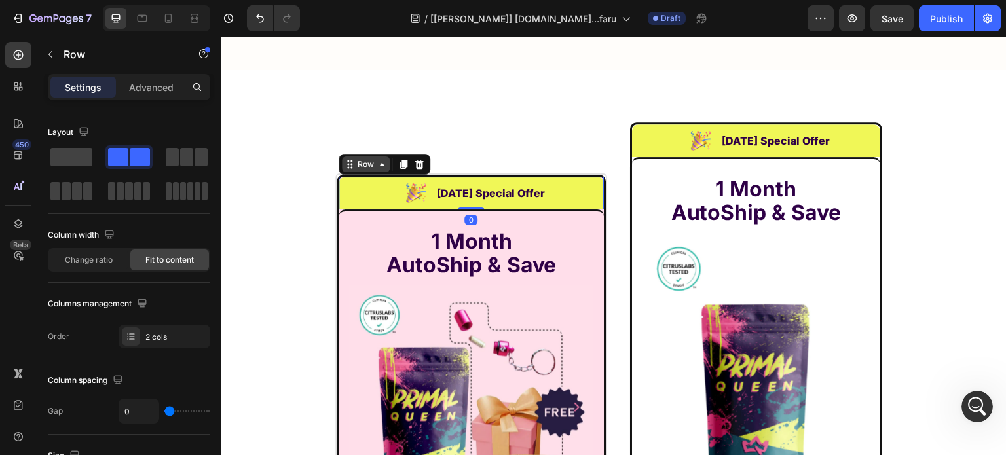
click at [355, 159] on div "Row" at bounding box center [366, 165] width 22 height 12
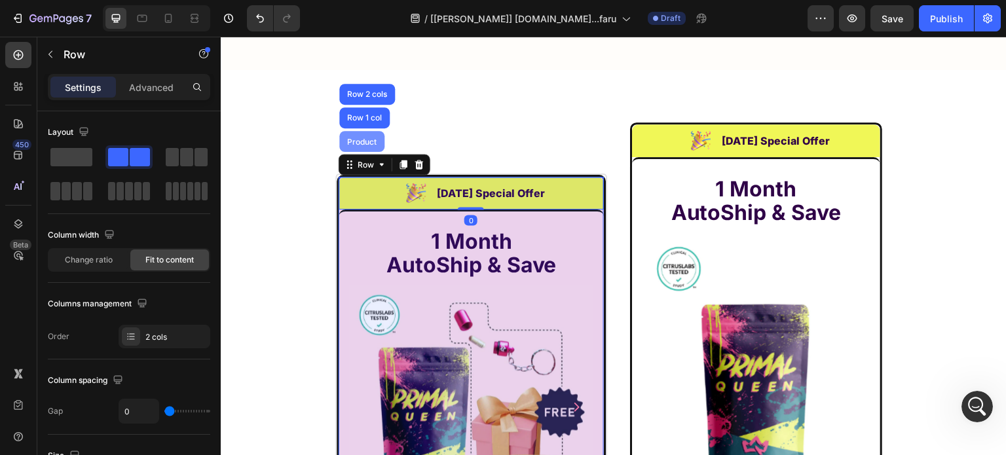
click at [361, 138] on div "Product" at bounding box center [362, 142] width 35 height 8
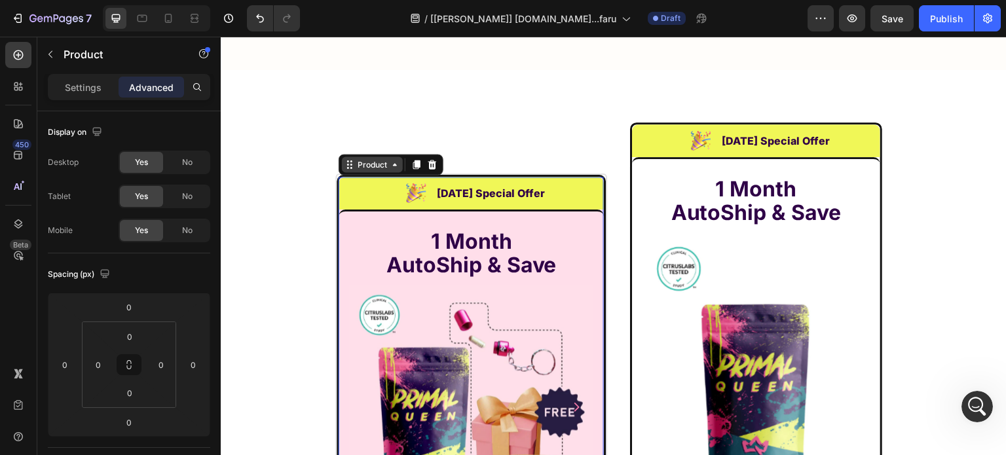
click at [346, 159] on icon at bounding box center [350, 164] width 10 height 10
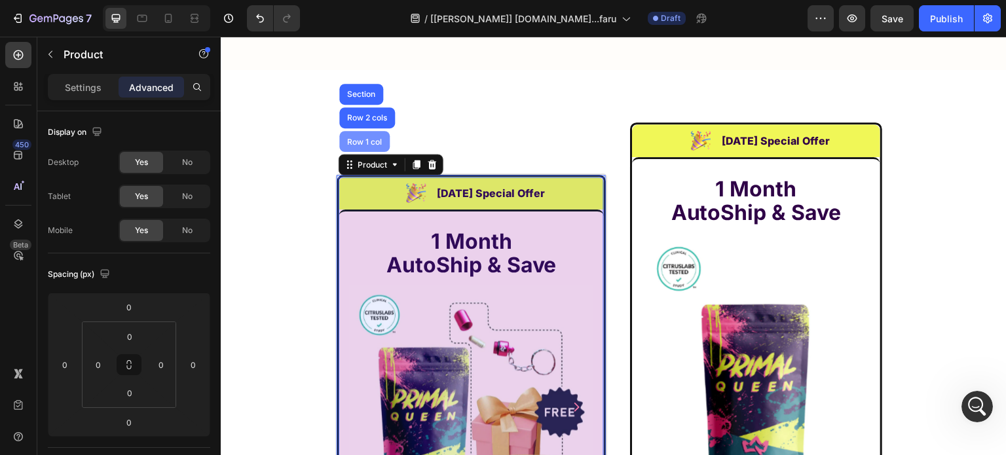
click at [354, 138] on div "Row 1 col" at bounding box center [365, 142] width 40 height 8
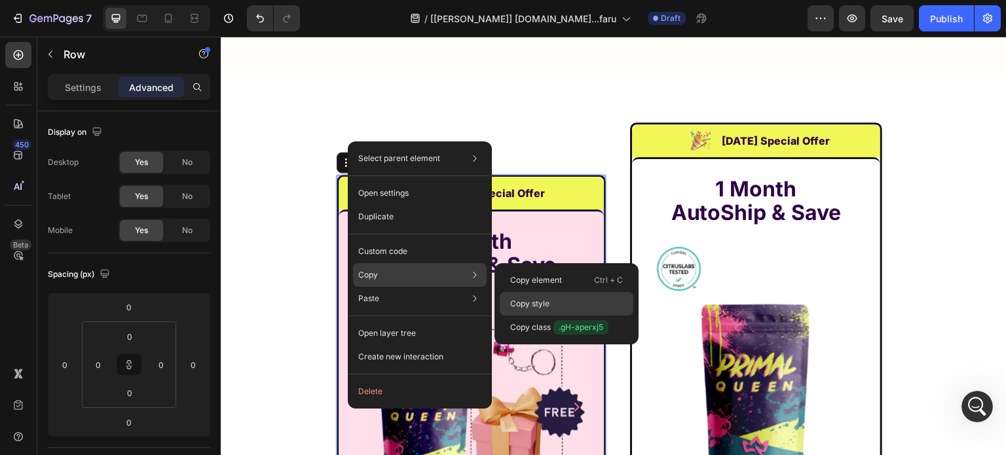
drag, startPoint x: 524, startPoint y: 302, endPoint x: 304, endPoint y: 265, distance: 223.2
click at [524, 302] on p "Copy style" at bounding box center [529, 304] width 39 height 12
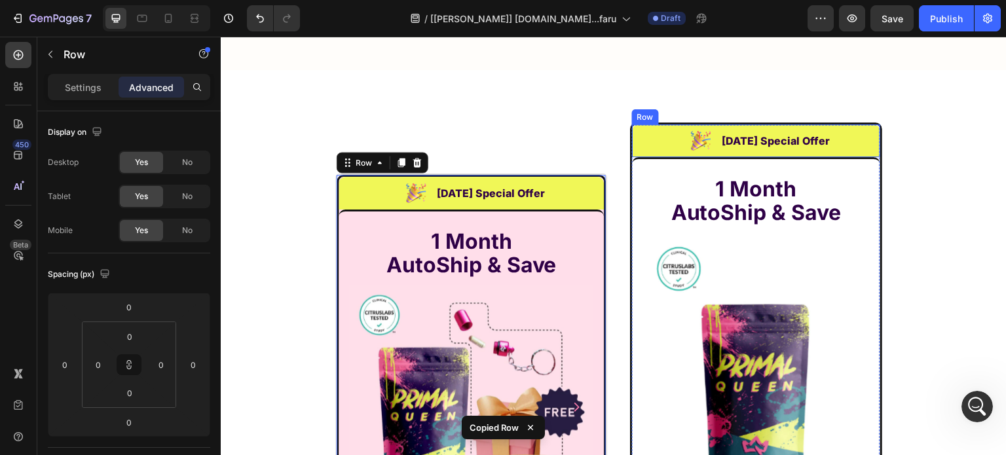
click at [637, 124] on div "Image Labor Day Special Offer Heading Row" at bounding box center [756, 140] width 248 height 33
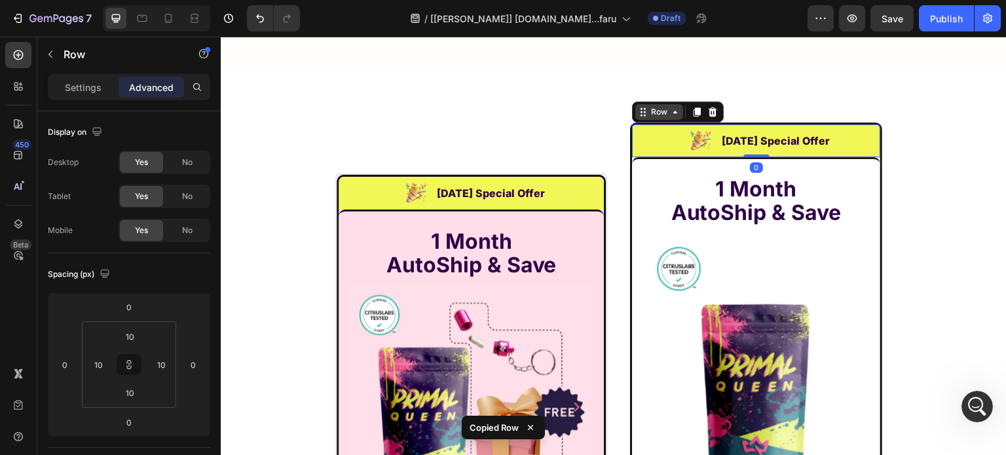
click at [648, 106] on div "Row" at bounding box center [659, 112] width 22 height 12
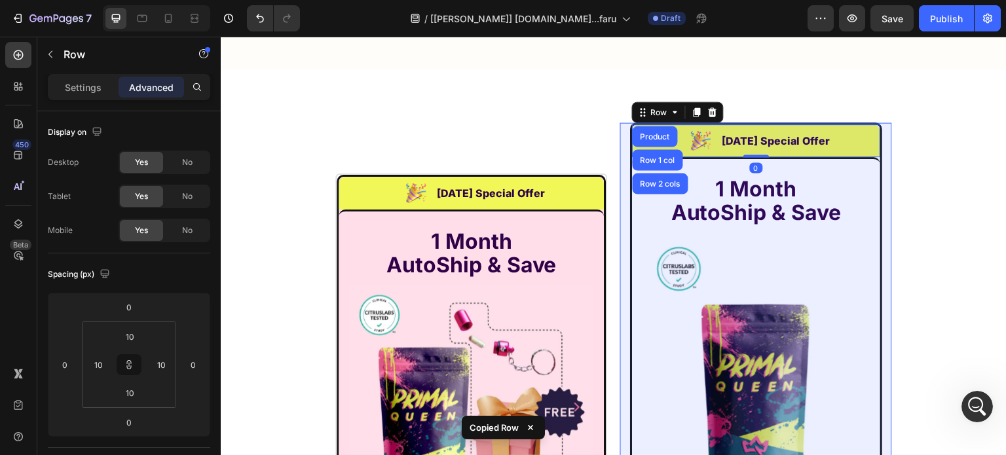
click at [647, 156] on div "Row 1 col" at bounding box center [658, 160] width 40 height 8
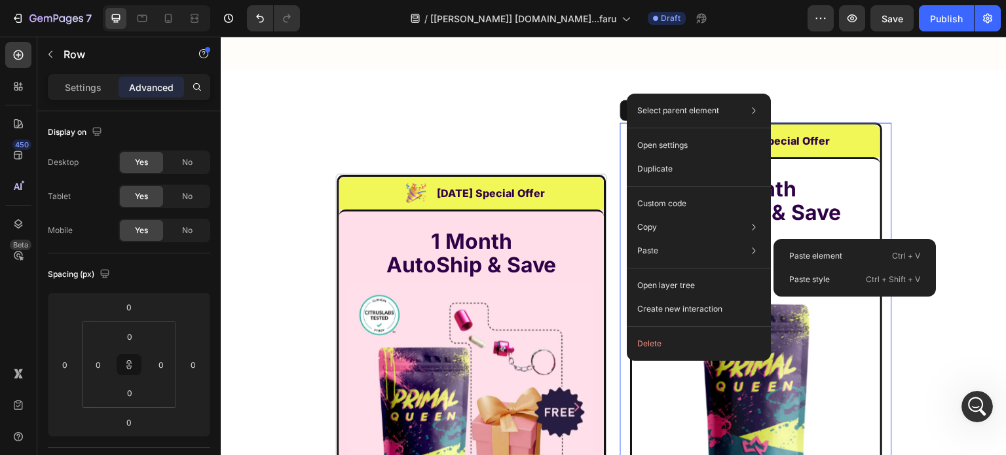
scroll to position [17411, 0]
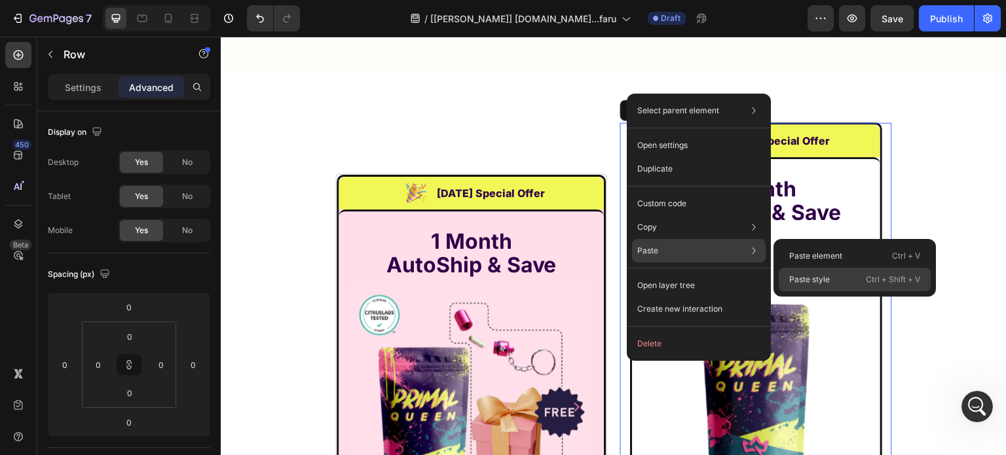
click at [849, 274] on div "Paste style Ctrl + Shift + V" at bounding box center [855, 280] width 152 height 24
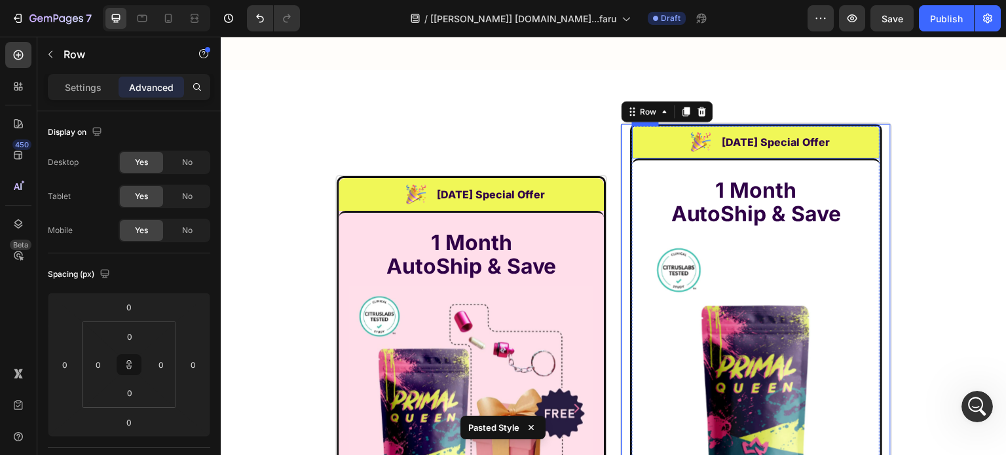
click at [632, 126] on div "Image Labor Day Special Offer Heading Row" at bounding box center [756, 142] width 248 height 33
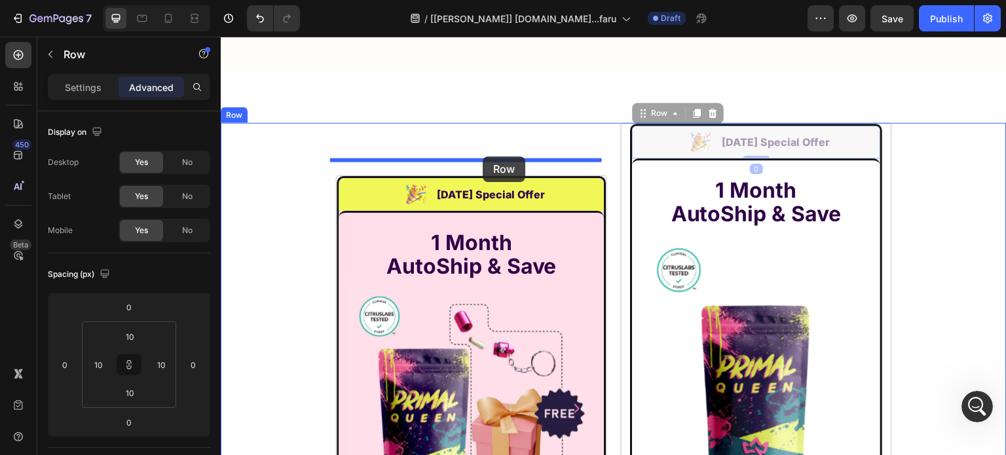
drag, startPoint x: 635, startPoint y: 104, endPoint x: 483, endPoint y: 157, distance: 161.4
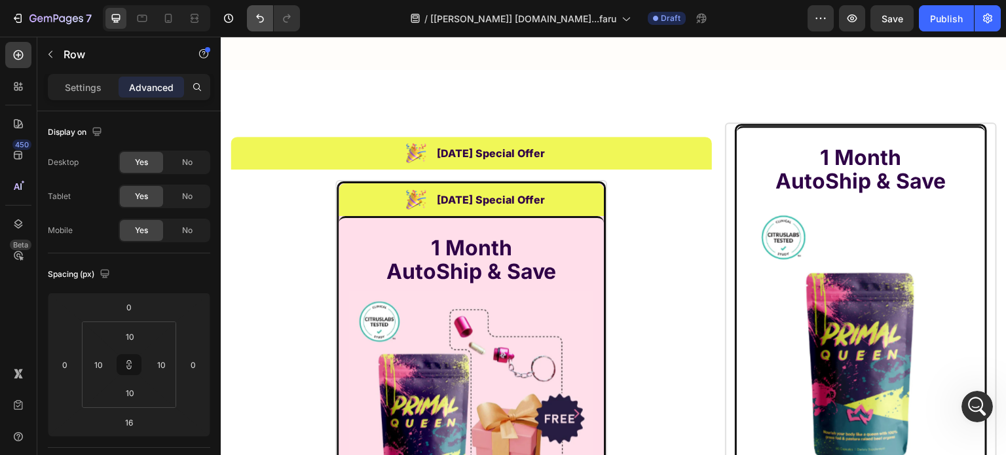
click at [249, 12] on button "Undo/Redo" at bounding box center [260, 18] width 26 height 26
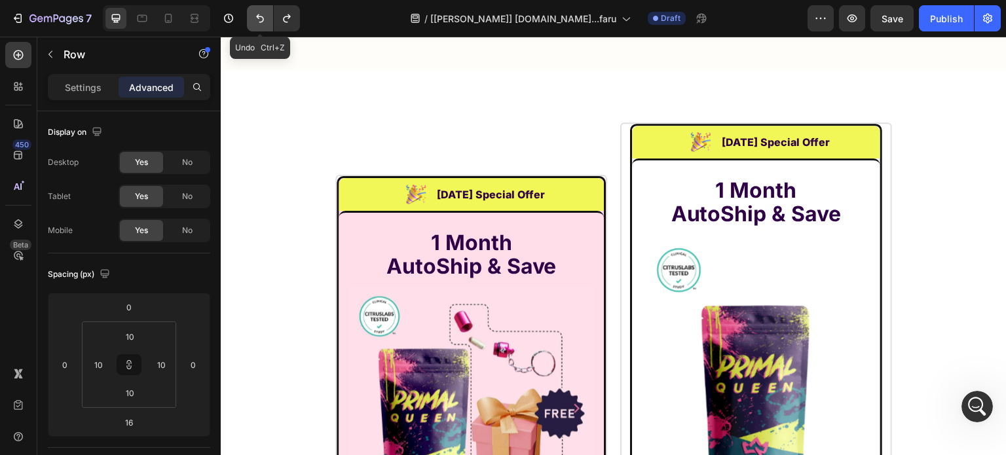
type input "0"
click at [259, 14] on icon "Undo/Redo" at bounding box center [259, 18] width 13 height 13
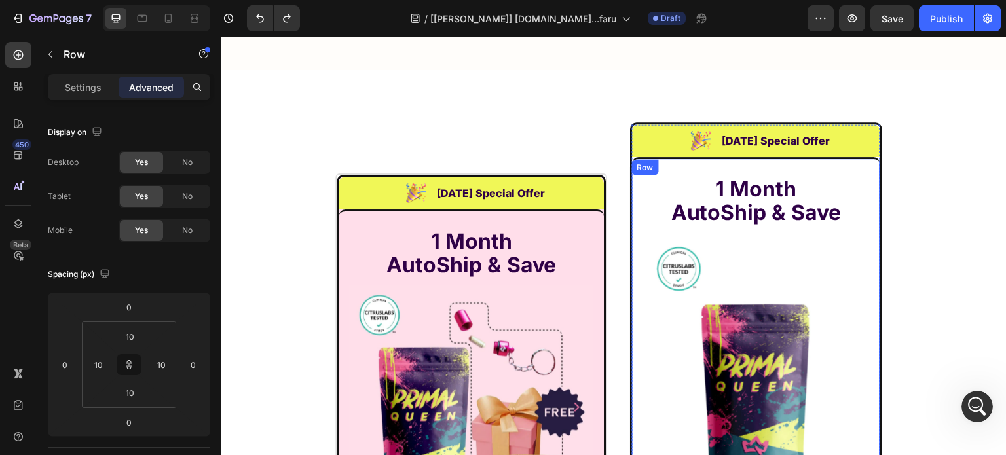
click at [641, 168] on icon at bounding box center [642, 169] width 2 height 2
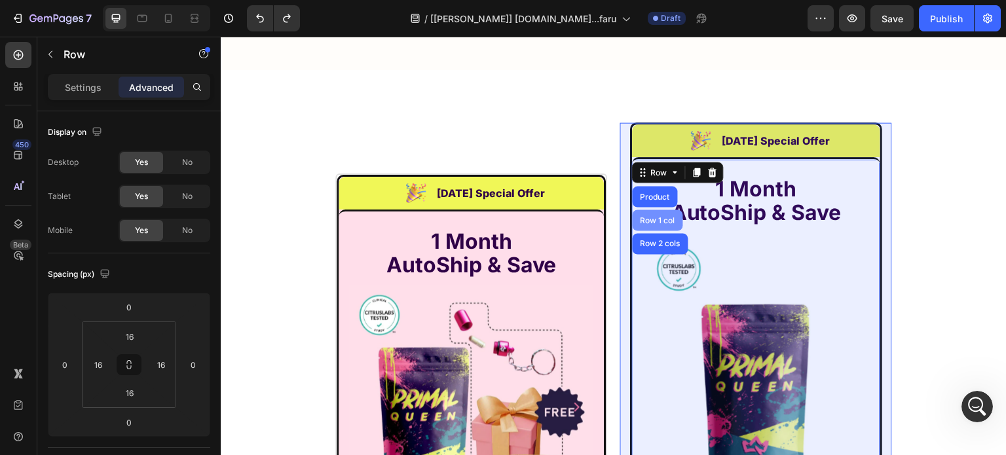
click at [647, 210] on div "Row 1 col" at bounding box center [658, 220] width 50 height 21
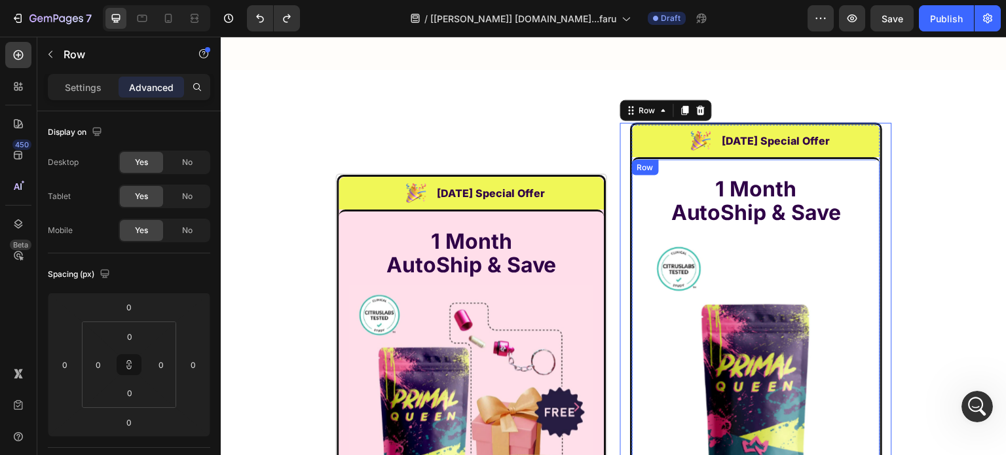
click at [638, 126] on div "Image Labor Day Special Offer Heading Row" at bounding box center [756, 140] width 248 height 33
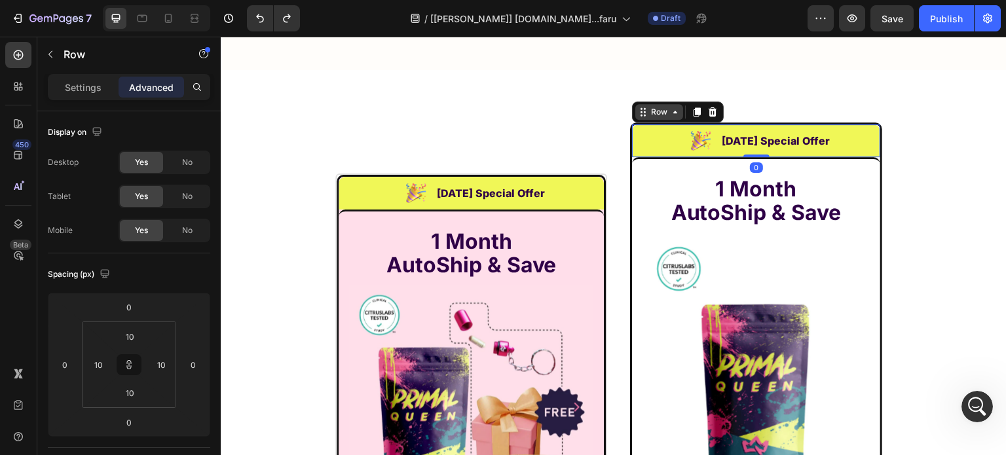
click at [648, 106] on div "Row" at bounding box center [659, 112] width 22 height 12
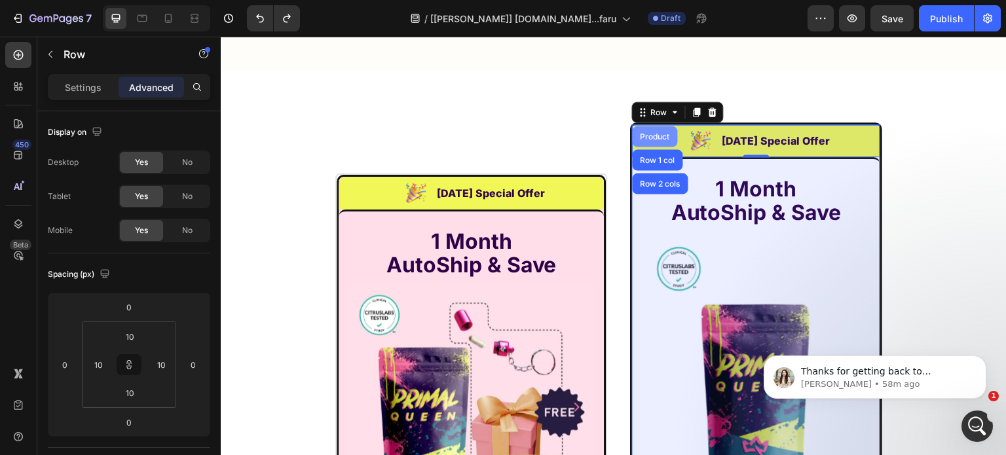
scroll to position [0, 0]
click at [655, 132] on div "Product" at bounding box center [655, 136] width 35 height 8
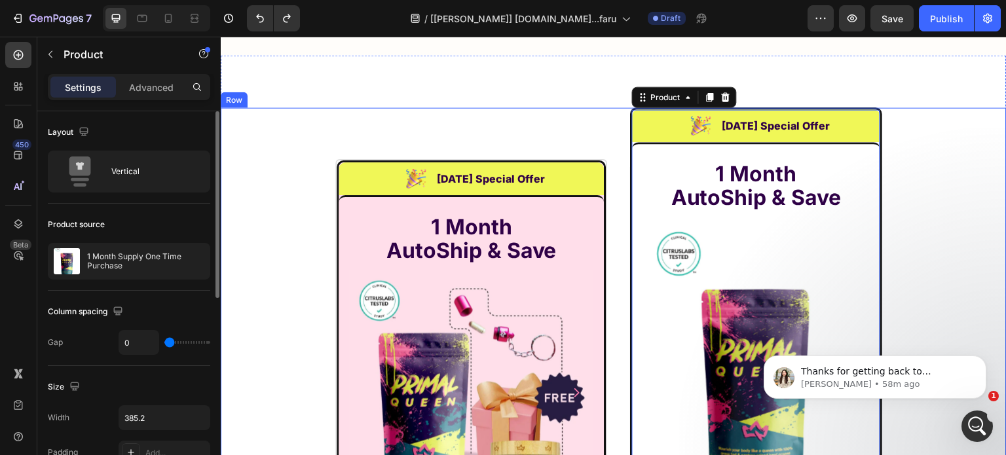
scroll to position [8978, 0]
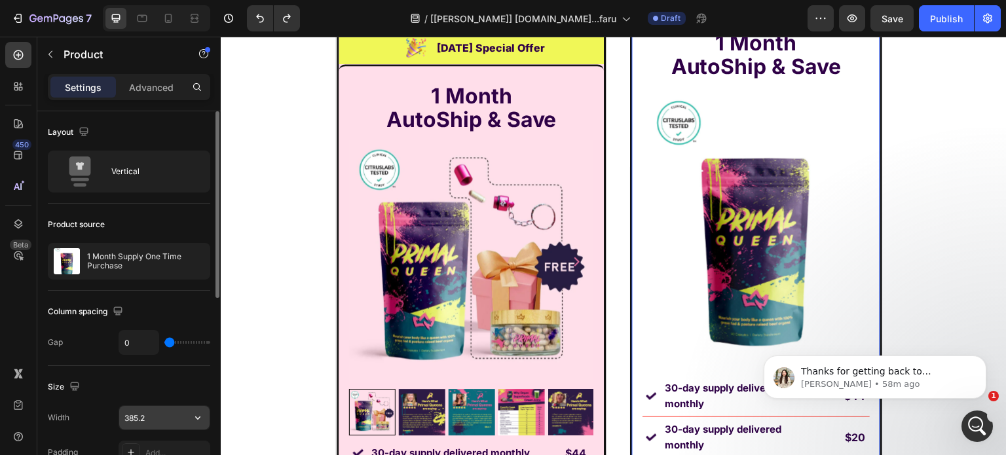
click at [160, 413] on input "385.2" at bounding box center [164, 418] width 90 height 24
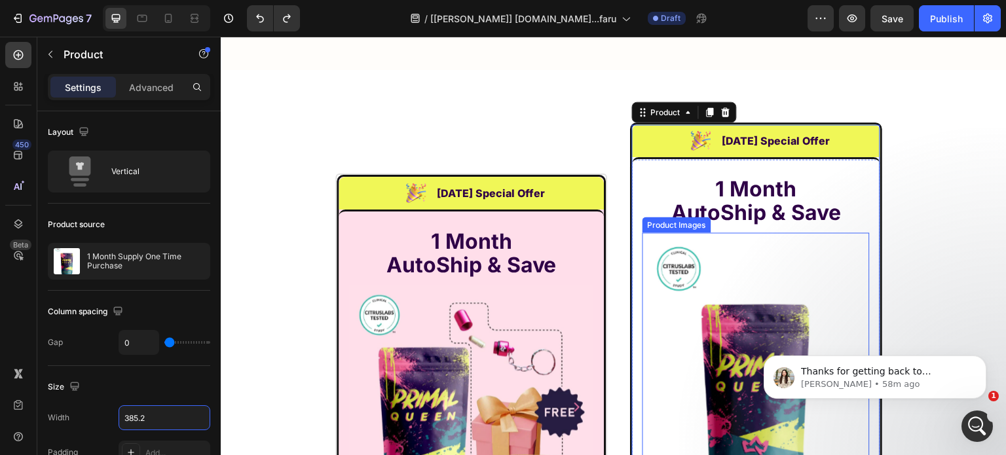
scroll to position [17442, 0]
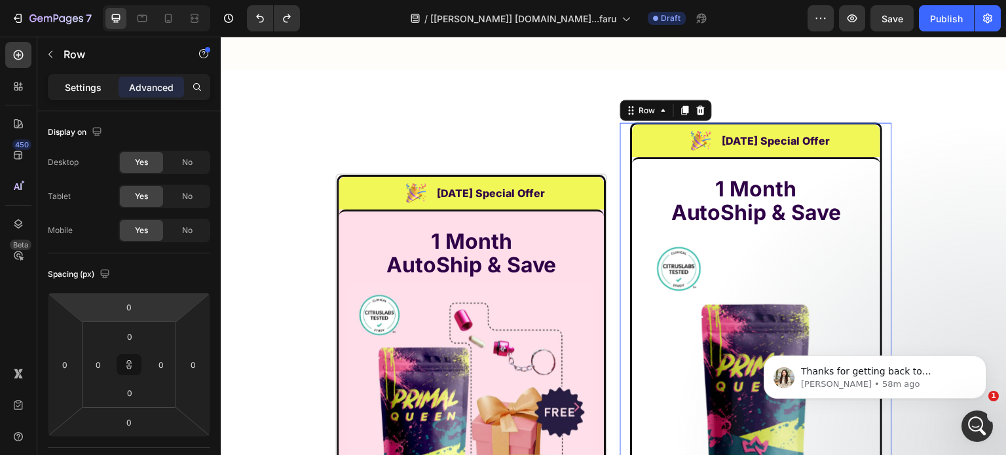
click at [80, 94] on div "Settings" at bounding box center [83, 87] width 66 height 21
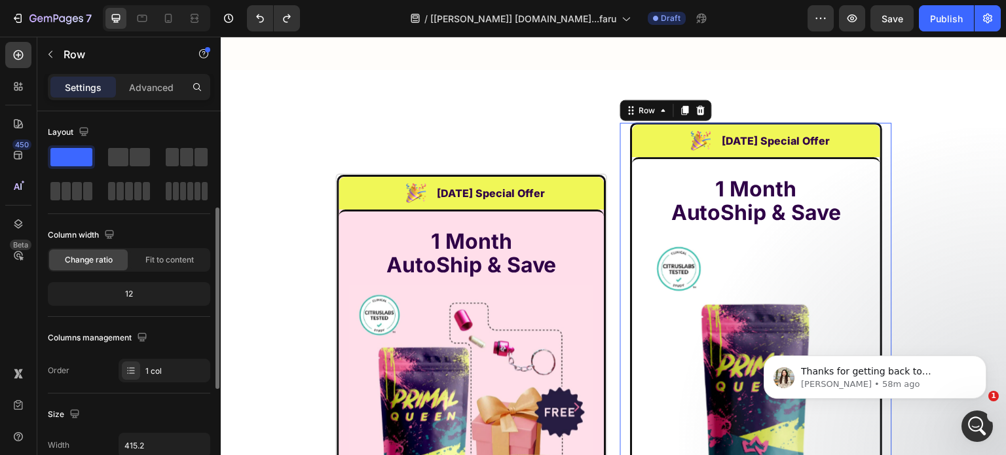
scroll to position [66, 0]
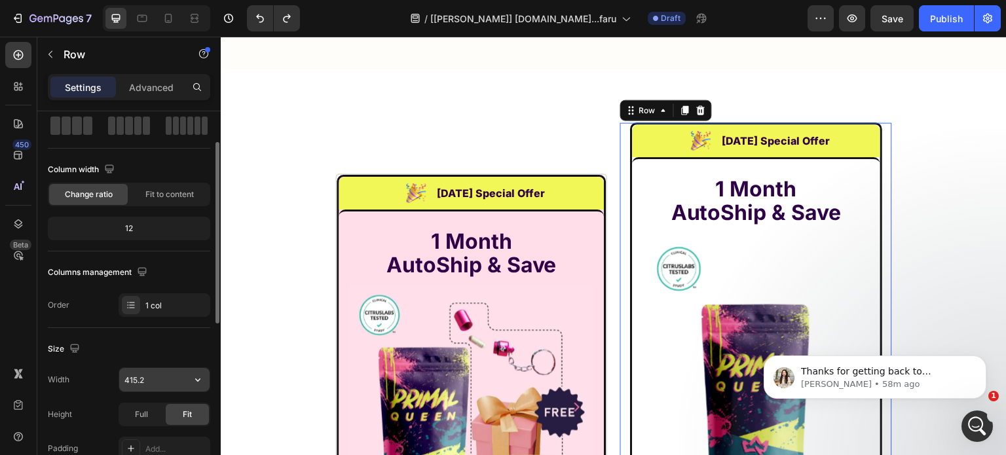
click at [159, 369] on input "415.2" at bounding box center [164, 380] width 90 height 24
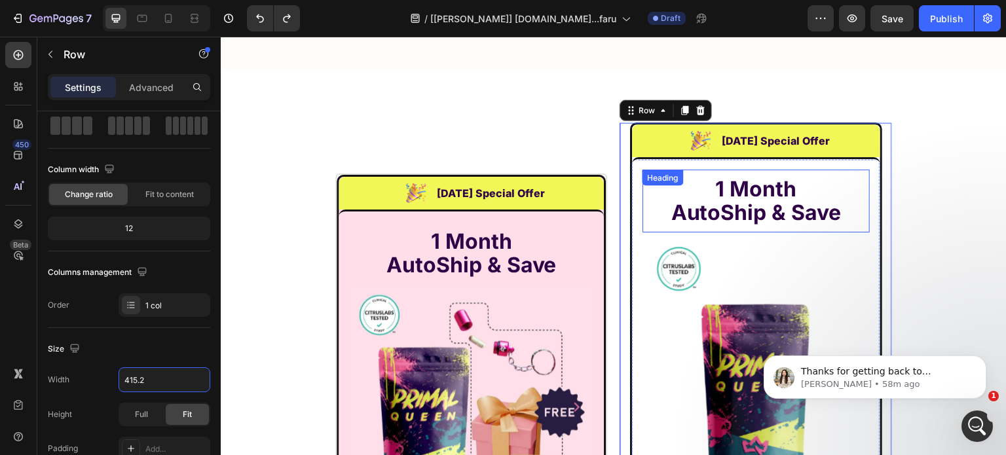
click at [643, 170] on div "Heading" at bounding box center [663, 178] width 41 height 16
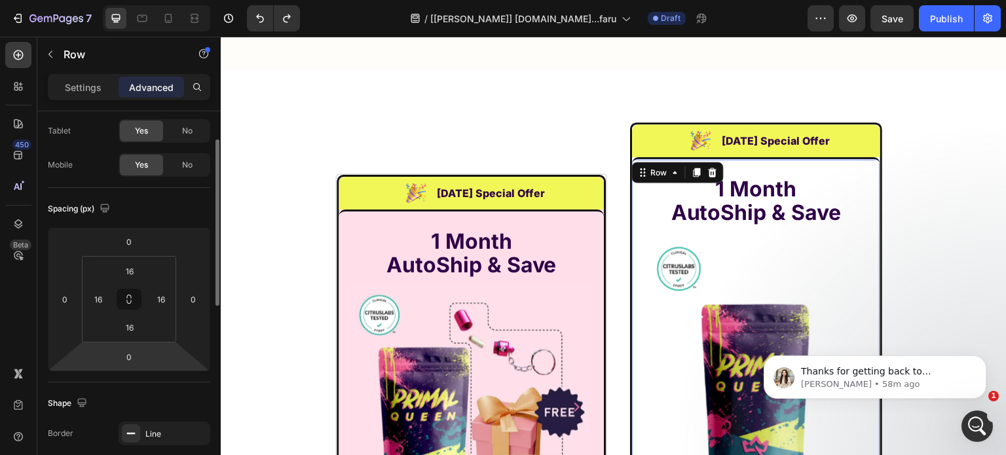
scroll to position [197, 0]
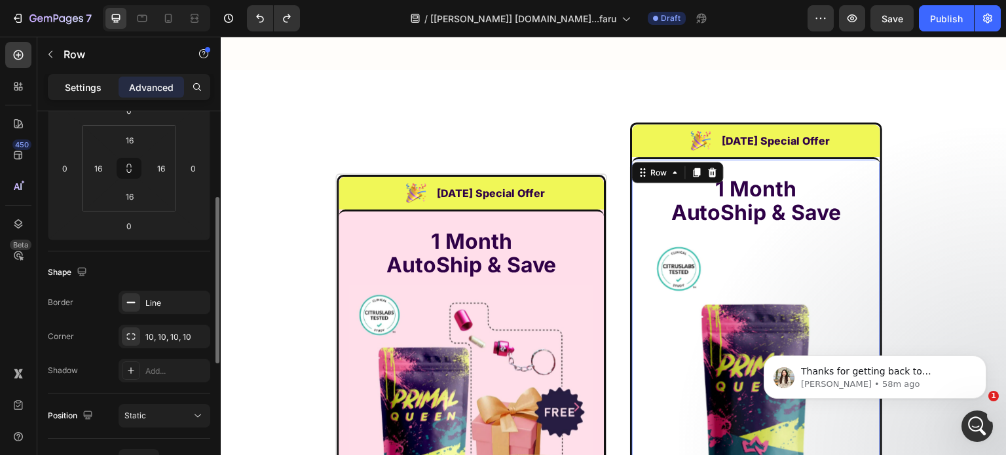
click at [86, 91] on p "Settings" at bounding box center [83, 88] width 37 height 14
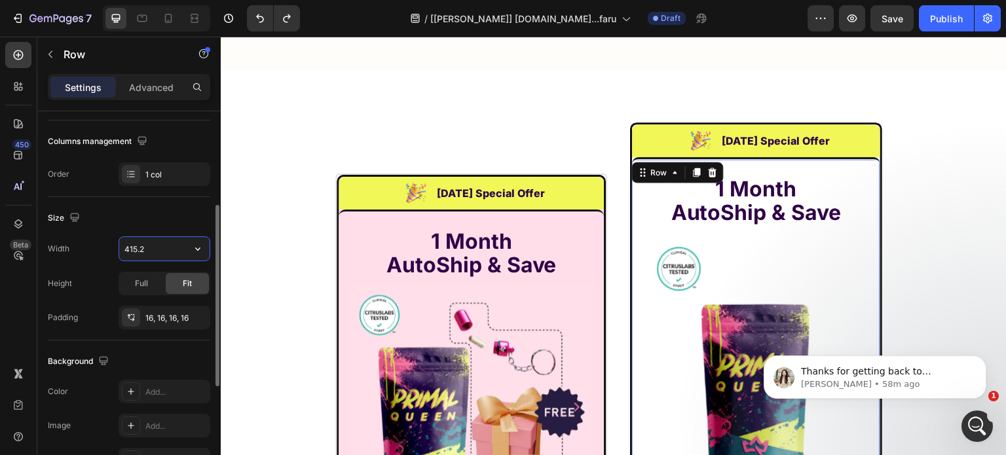
click at [165, 246] on input "415.2" at bounding box center [164, 249] width 90 height 24
click at [648, 166] on div "Row" at bounding box center [659, 172] width 22 height 12
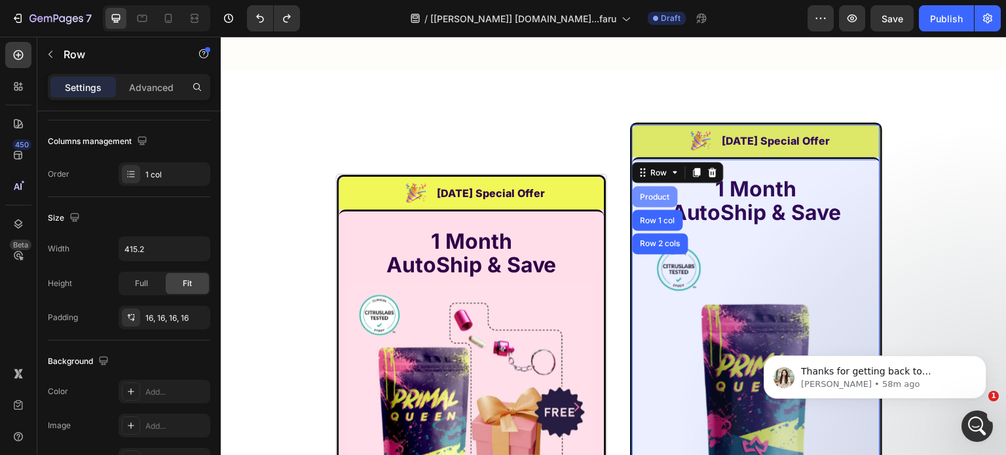
click at [645, 186] on div "Product" at bounding box center [655, 196] width 45 height 21
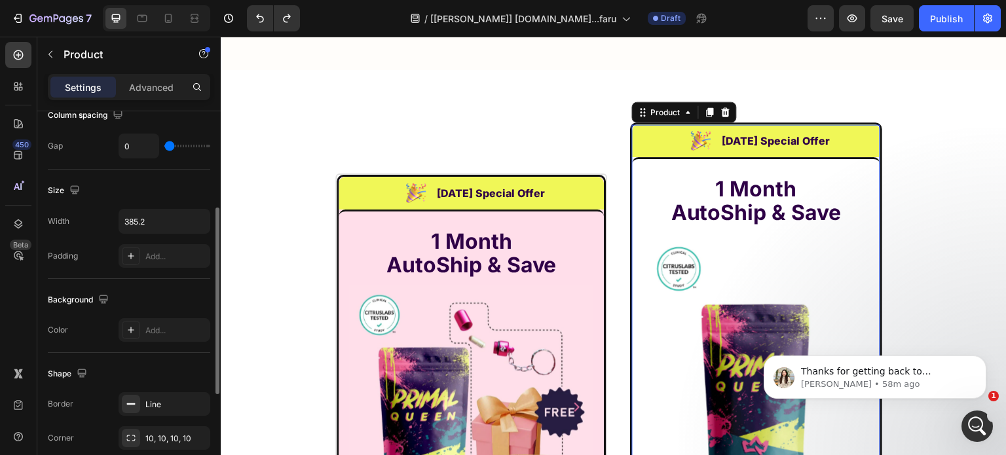
scroll to position [0, 0]
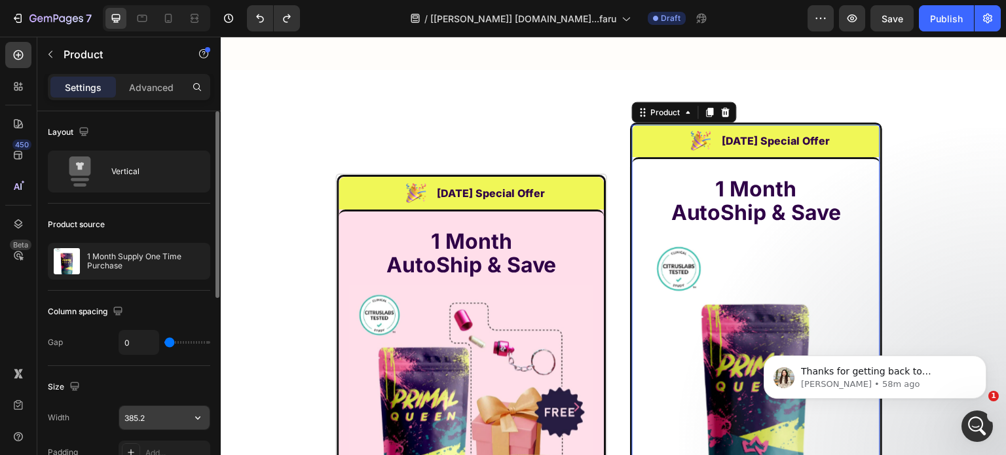
click at [154, 416] on input "385.2" at bounding box center [164, 418] width 90 height 24
paste input "41"
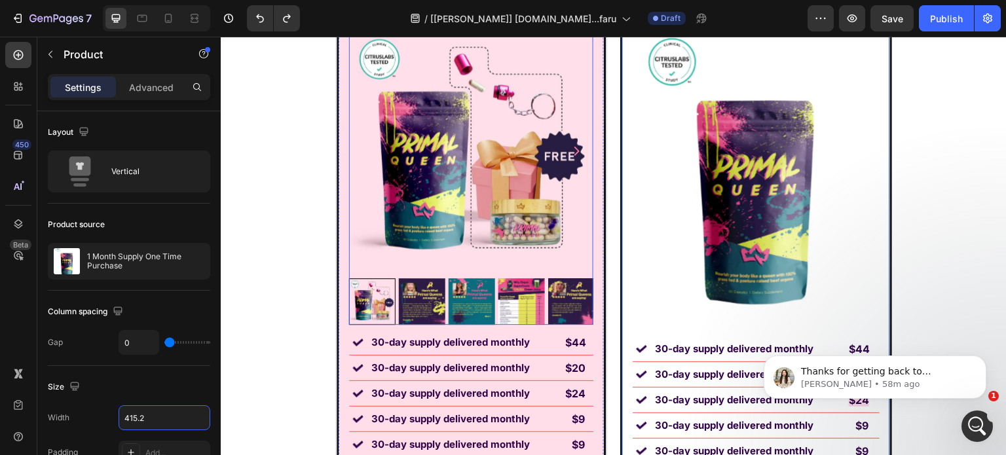
scroll to position [9043, 0]
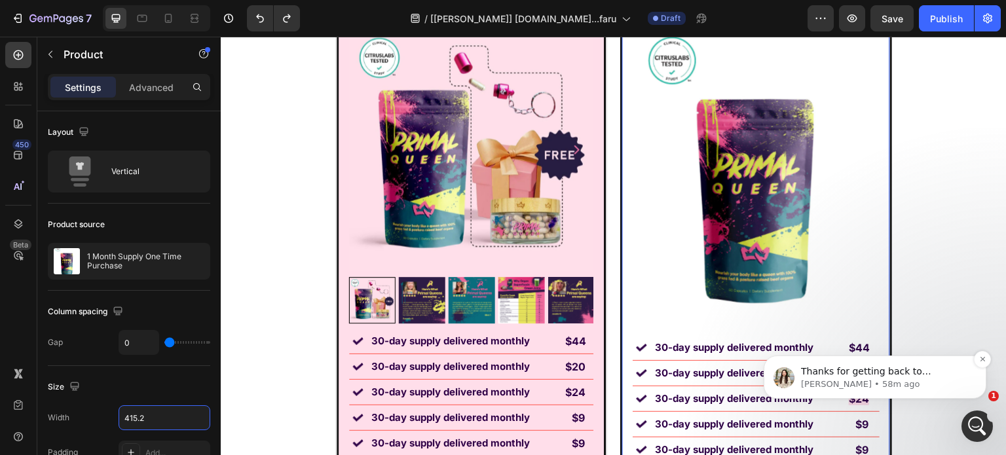
type input "415.2"
click at [791, 366] on div "Thanks for getting back to us. Allow me a moment to show you the details please…" at bounding box center [875, 377] width 203 height 26
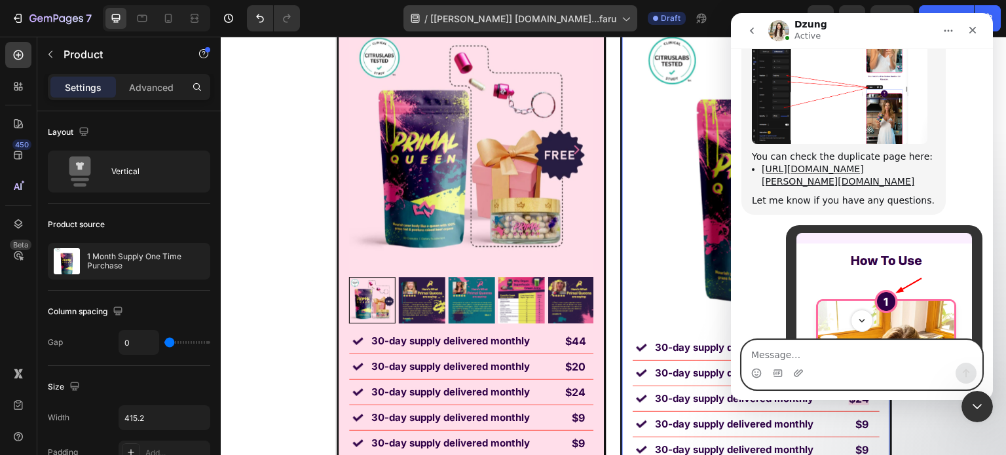
scroll to position [17464, 0]
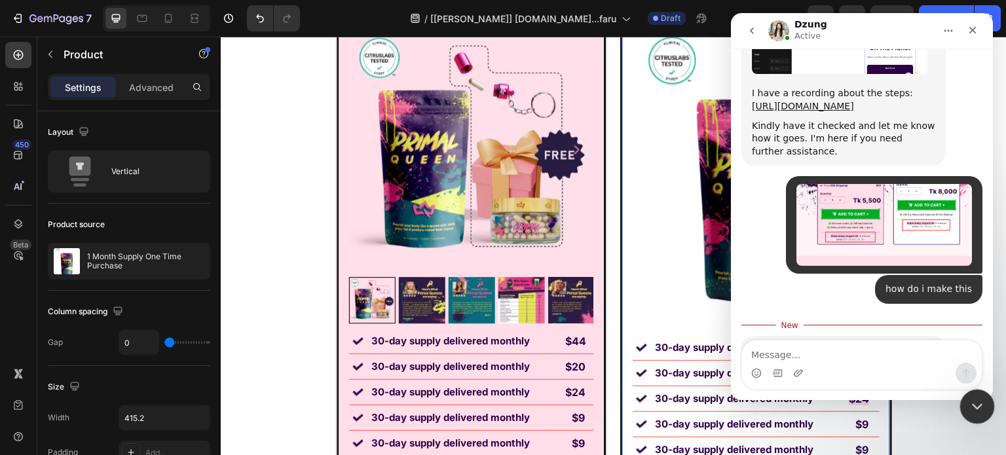
click at [981, 400] on icon "Close Intercom Messenger" at bounding box center [975, 405] width 16 height 16
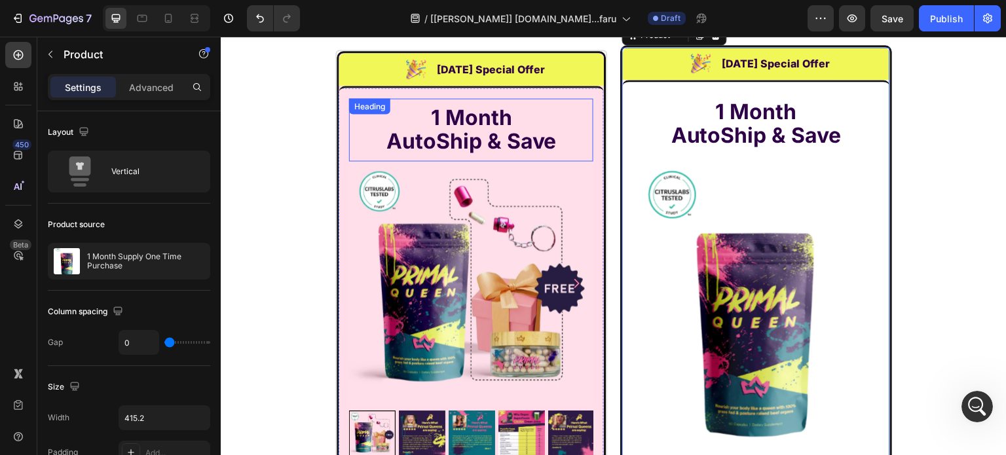
scroll to position [8847, 0]
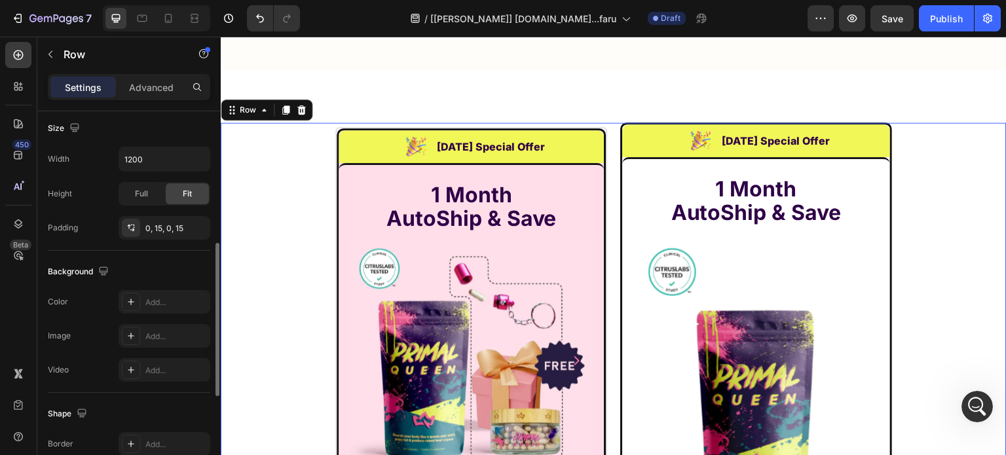
scroll to position [565, 0]
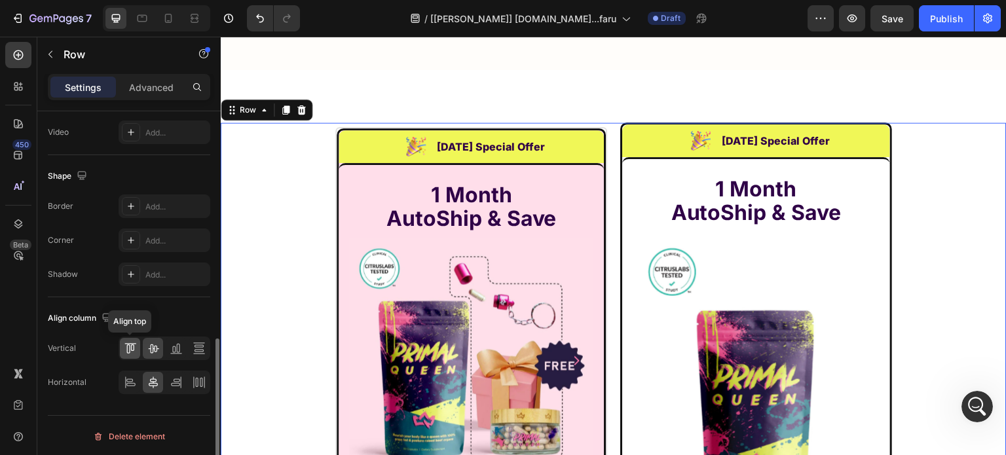
click at [129, 349] on icon at bounding box center [127, 349] width 3 height 9
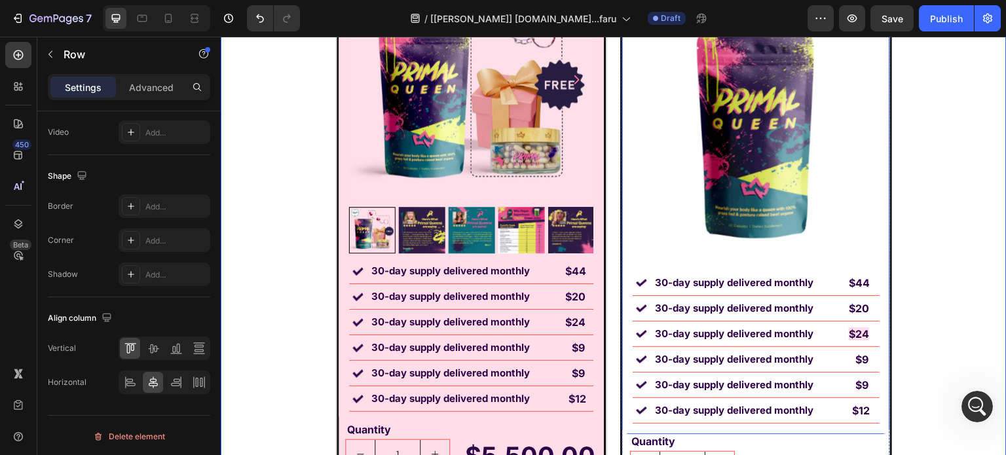
scroll to position [9109, 0]
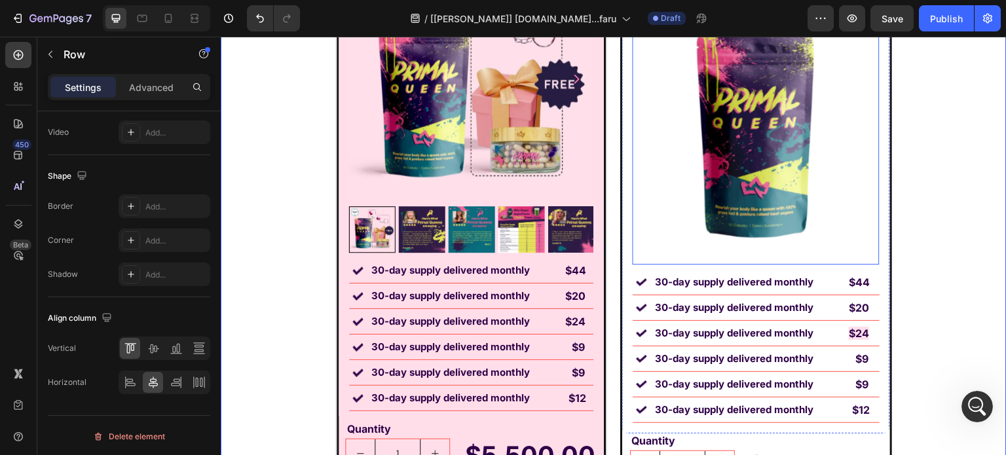
click at [738, 151] on img at bounding box center [756, 109] width 247 height 309
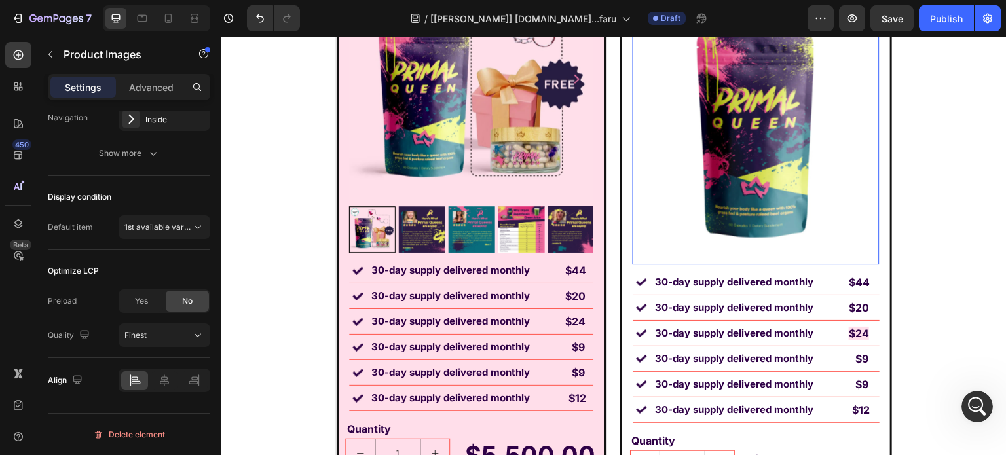
scroll to position [0, 0]
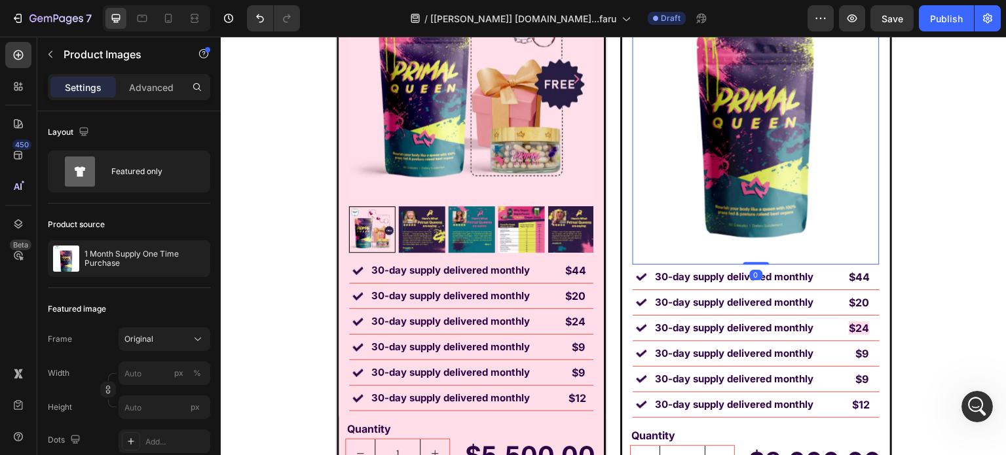
drag, startPoint x: 747, startPoint y: 269, endPoint x: 753, endPoint y: 242, distance: 27.6
click at [753, 242] on div "Product Images 0" at bounding box center [756, 109] width 247 height 309
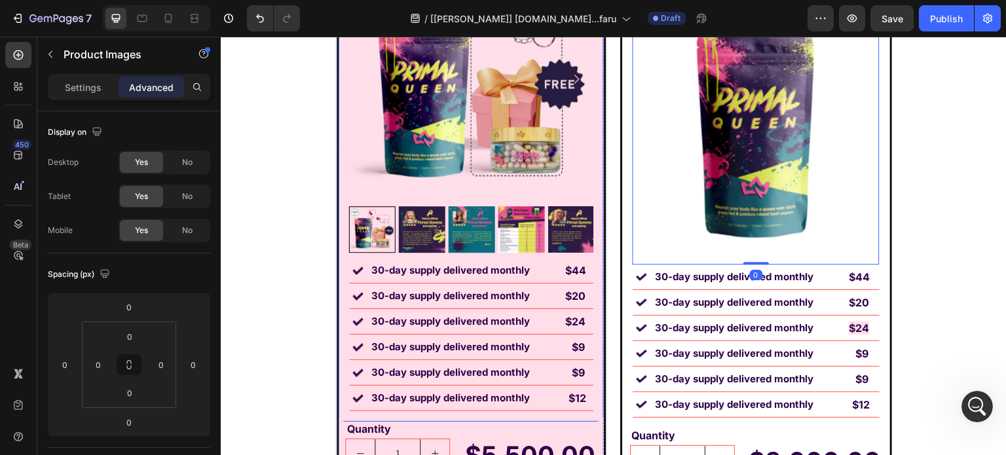
click at [591, 245] on div "1 Month AutoShip & Save Heading Product Images Image 30-day supply delivered mo…" at bounding box center [471, 151] width 265 height 540
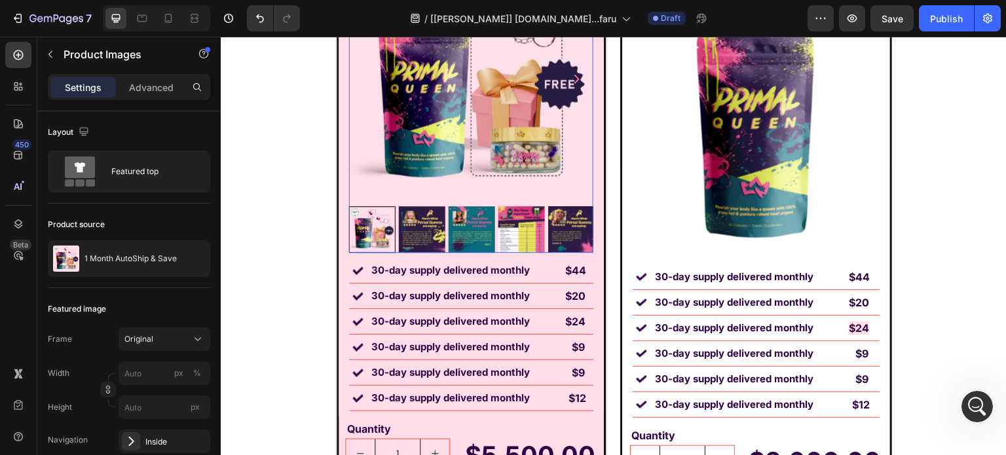
drag, startPoint x: 588, startPoint y: 245, endPoint x: 351, endPoint y: 322, distance: 248.6
click at [587, 245] on img at bounding box center [571, 229] width 47 height 47
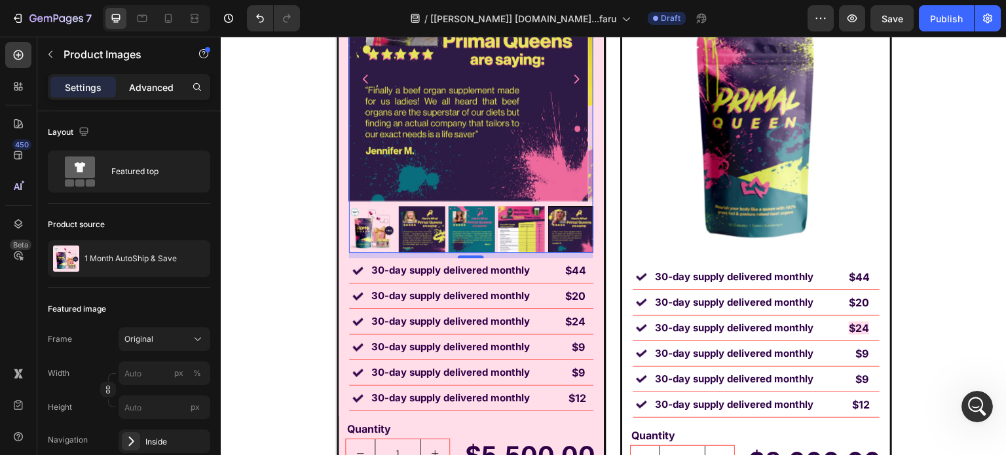
click at [144, 93] on p "Advanced" at bounding box center [151, 88] width 45 height 14
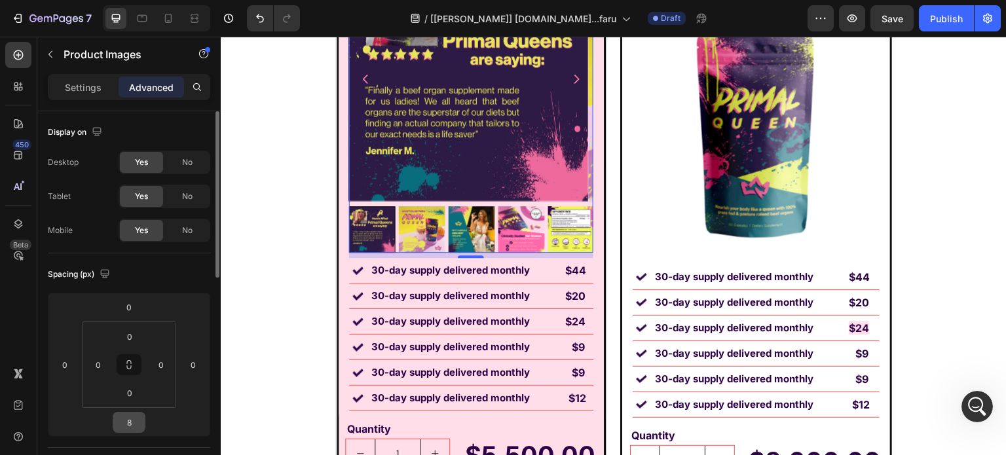
click at [126, 428] on input "8" at bounding box center [129, 423] width 26 height 20
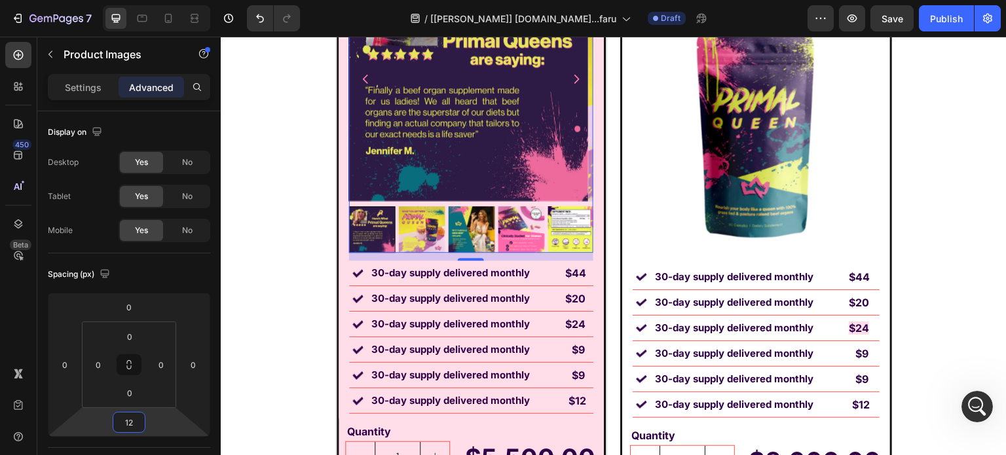
type input "12"
click at [684, 277] on strong "30-day supply delivered monthly" at bounding box center [734, 277] width 159 height 12
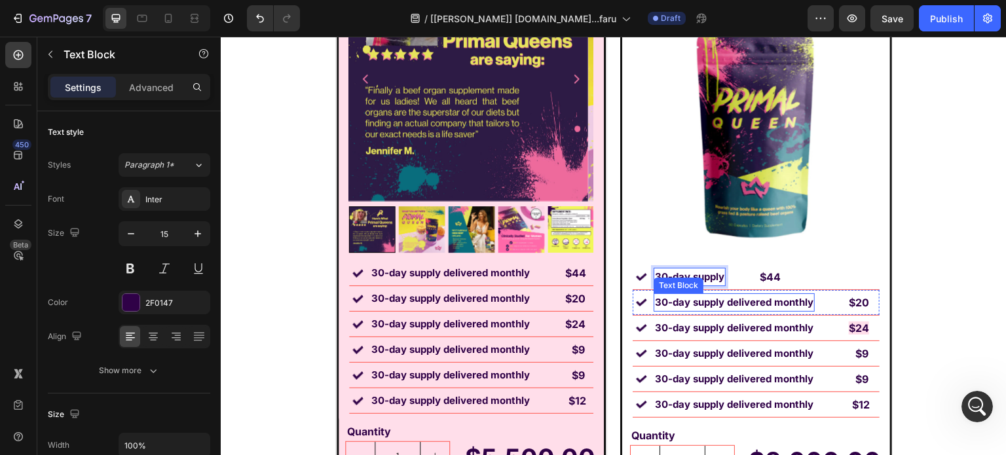
click at [675, 305] on strong "30-day supply delivered monthly" at bounding box center [734, 302] width 159 height 12
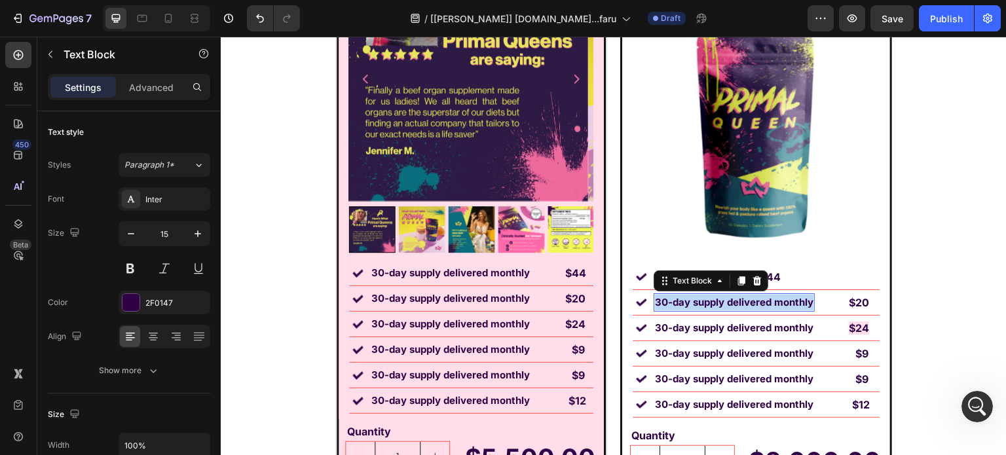
click at [675, 305] on strong "30-day supply delivered monthly" at bounding box center [734, 302] width 159 height 12
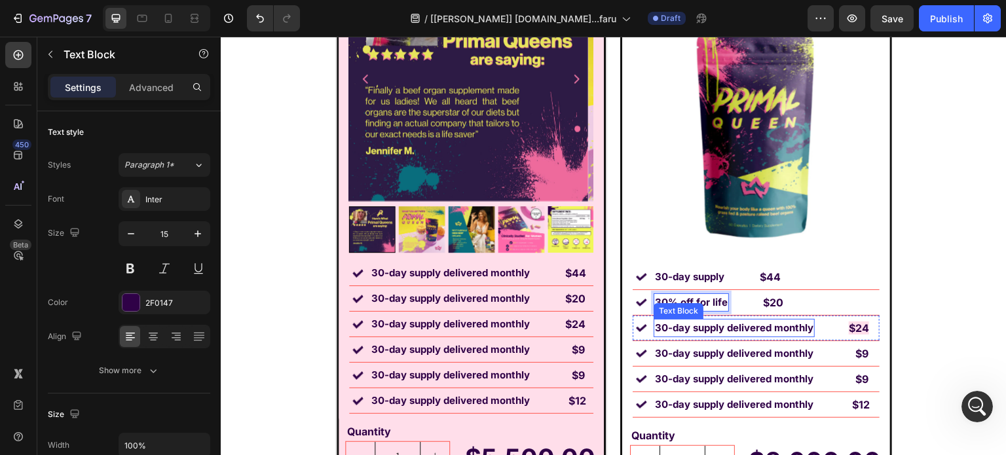
click at [734, 326] on strong "30-day supply delivered monthly" at bounding box center [734, 328] width 159 height 12
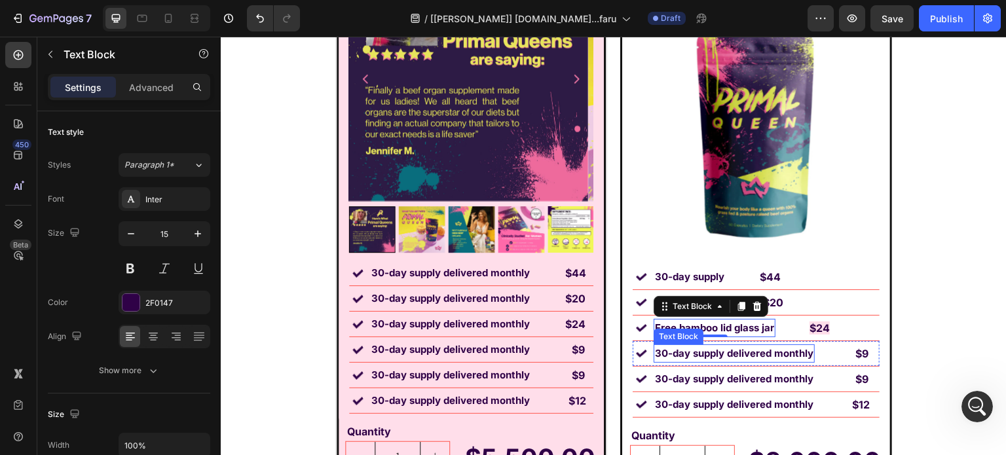
click at [743, 355] on strong "30-day supply delivered monthly" at bounding box center [734, 353] width 159 height 12
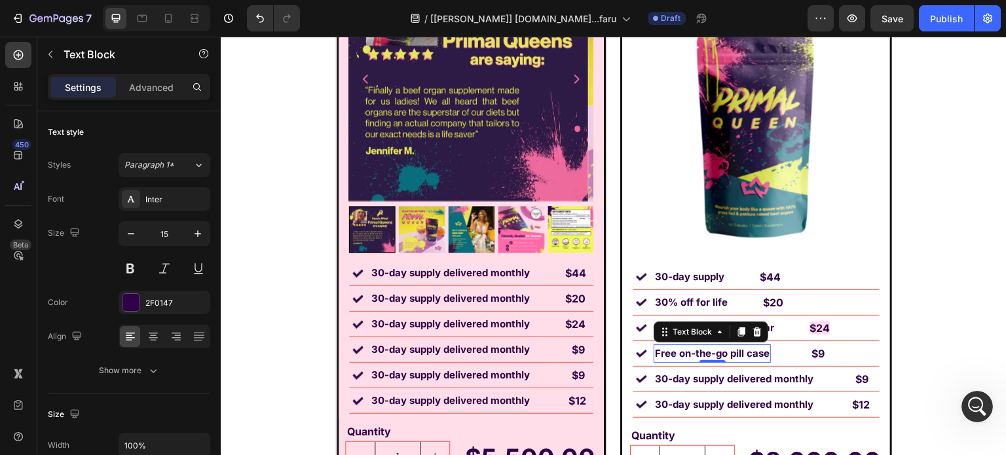
click at [707, 379] on strong "30-day supply delivered monthly" at bounding box center [734, 379] width 159 height 12
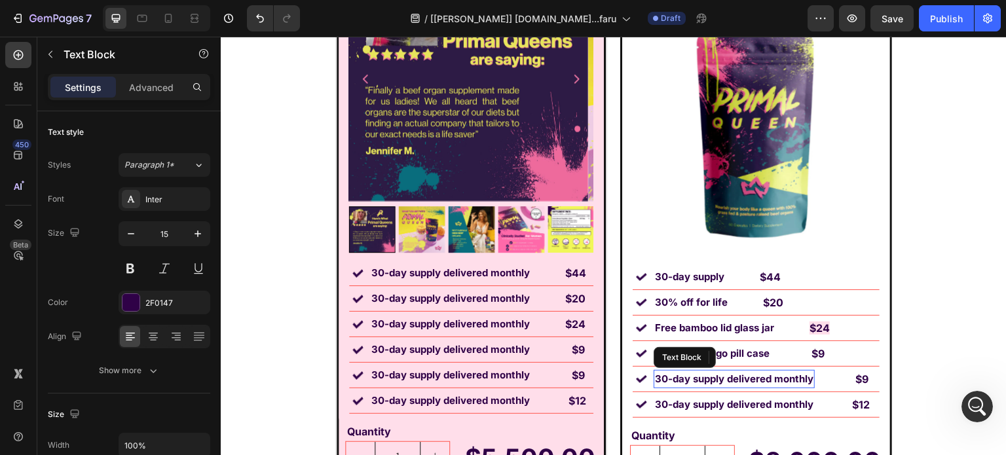
click at [681, 375] on strong "30-day supply delivered monthly" at bounding box center [734, 379] width 159 height 12
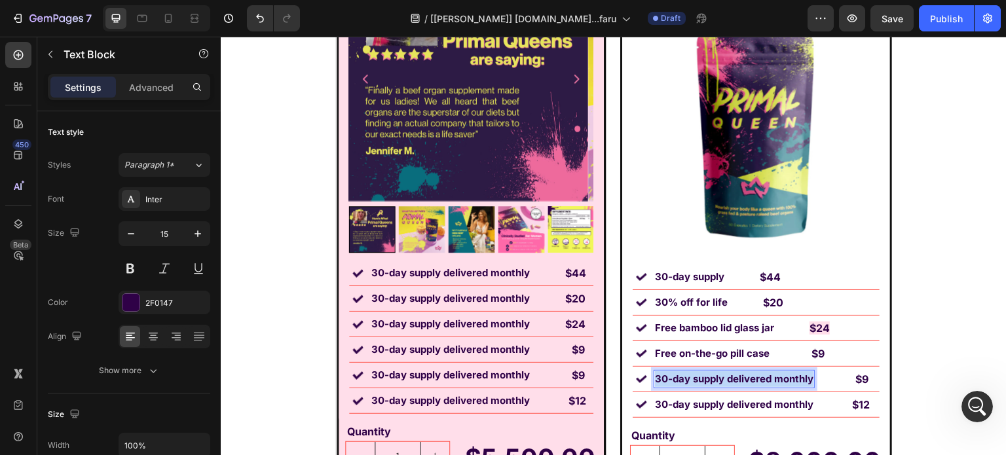
click at [681, 375] on strong "30-day supply delivered monthly" at bounding box center [734, 379] width 159 height 12
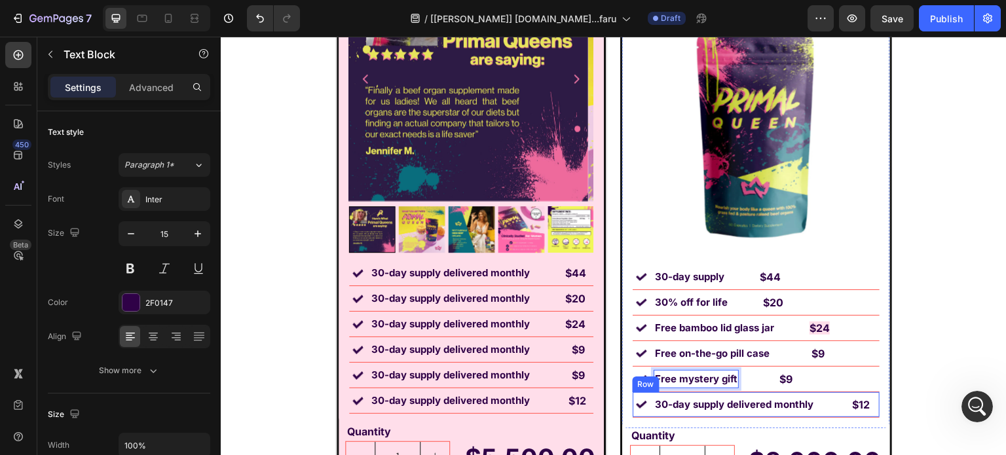
click at [646, 412] on div "Image 30-day supply delivered monthly Text Block $12 Text Block Row" at bounding box center [756, 405] width 247 height 26
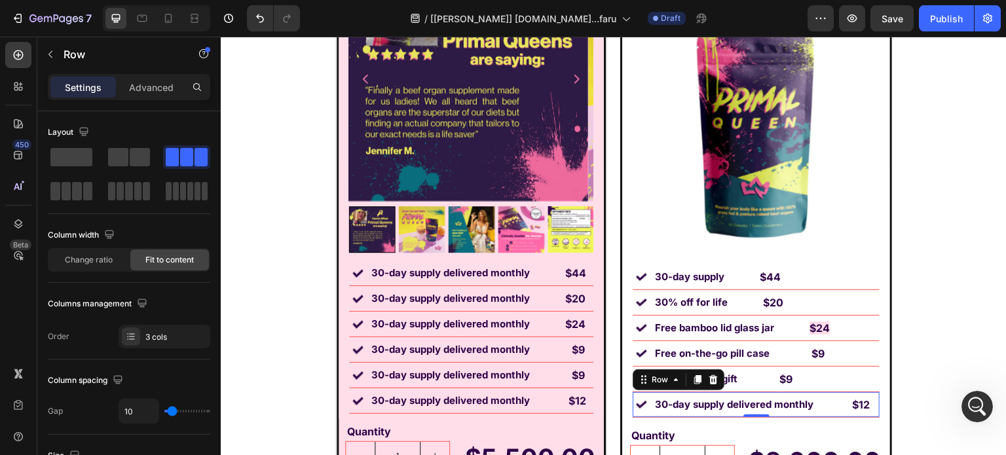
click at [708, 379] on icon at bounding box center [713, 380] width 10 height 10
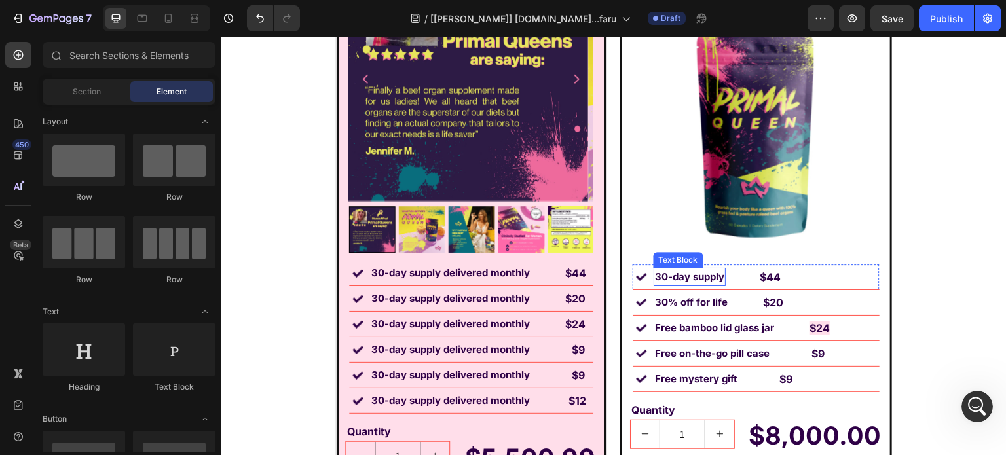
click at [688, 271] on strong "30-day supply" at bounding box center [689, 277] width 69 height 12
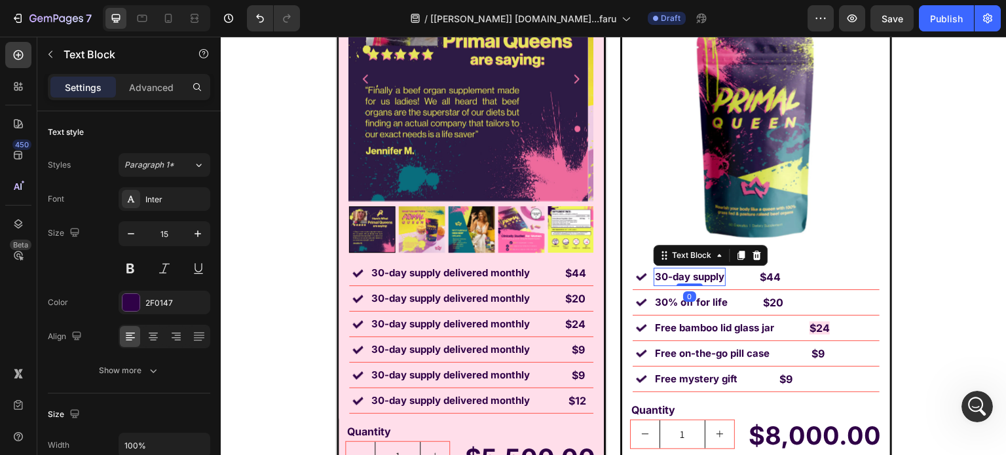
click at [679, 307] on strong "30% off for life" at bounding box center [691, 302] width 73 height 12
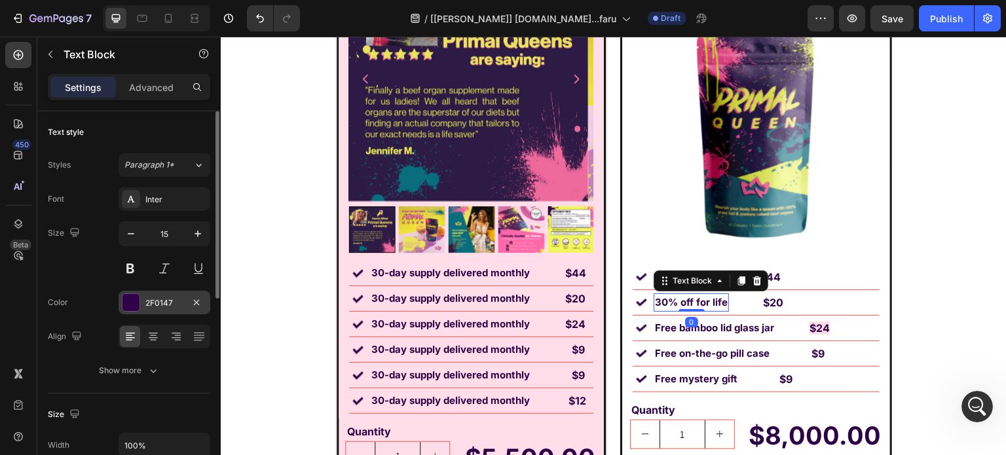
click at [151, 290] on div "Font Inter Size 15 Color 2F0147 Align Show more" at bounding box center [129, 284] width 162 height 195
click at [152, 295] on div "2F0147" at bounding box center [165, 303] width 92 height 24
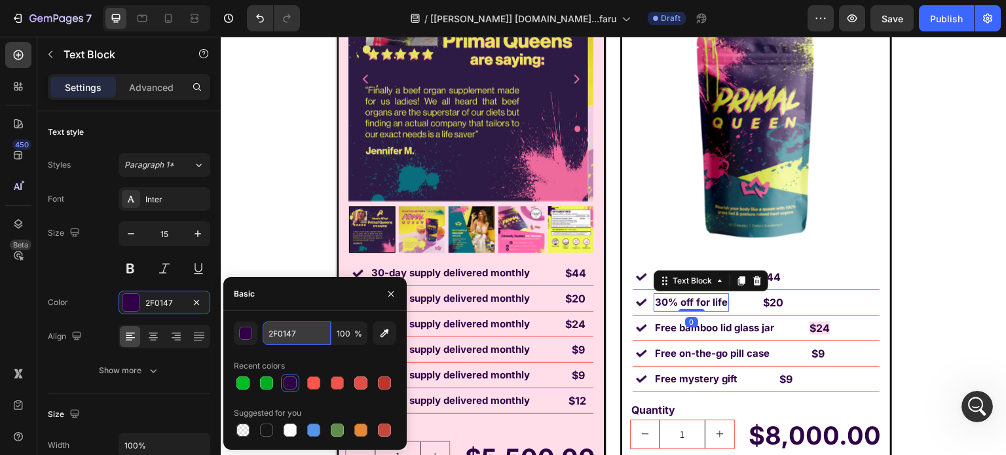
click at [289, 327] on input "2F0147" at bounding box center [297, 334] width 68 height 24
paste input "#AAAAAA"
type input "#AAAAAA"
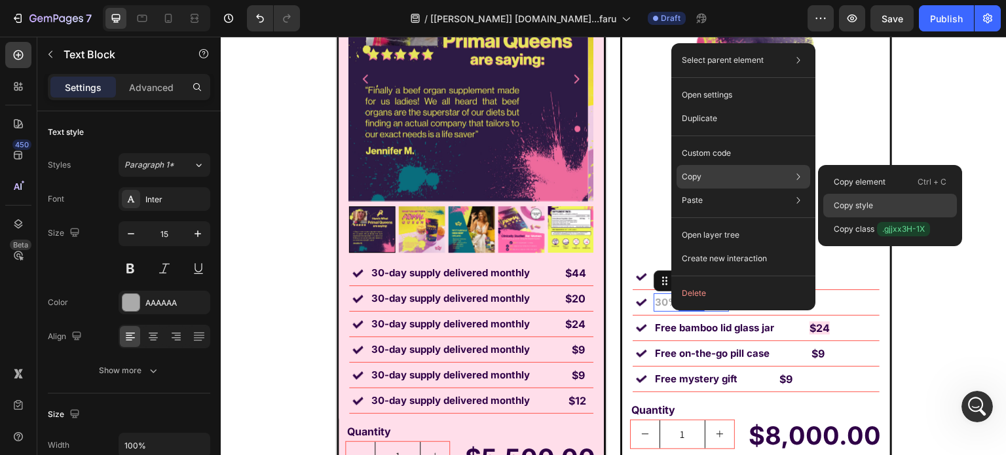
click at [853, 202] on p "Copy style" at bounding box center [853, 206] width 39 height 12
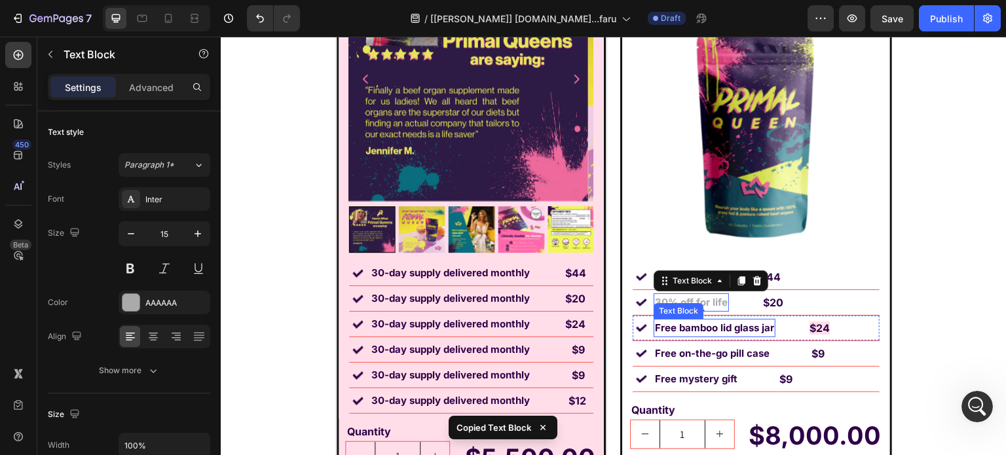
click at [709, 328] on strong "Free bamboo lid glass jar" at bounding box center [714, 328] width 119 height 12
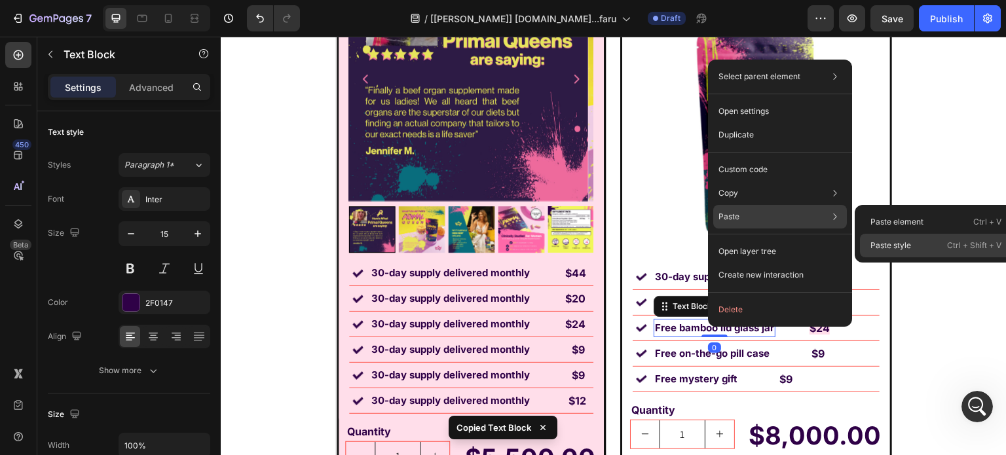
click at [873, 238] on div "Paste style Ctrl + Shift + V" at bounding box center [936, 246] width 152 height 24
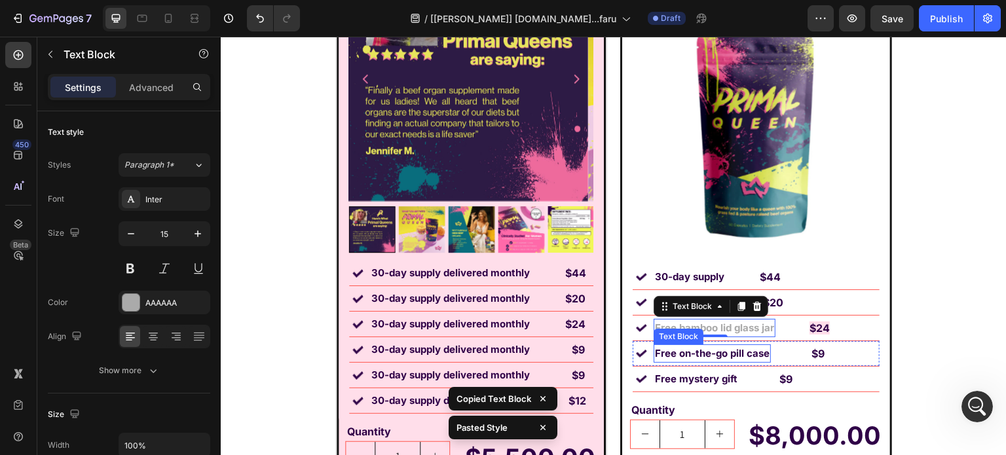
click at [749, 354] on strong "Free on-the-go pill case" at bounding box center [712, 353] width 115 height 12
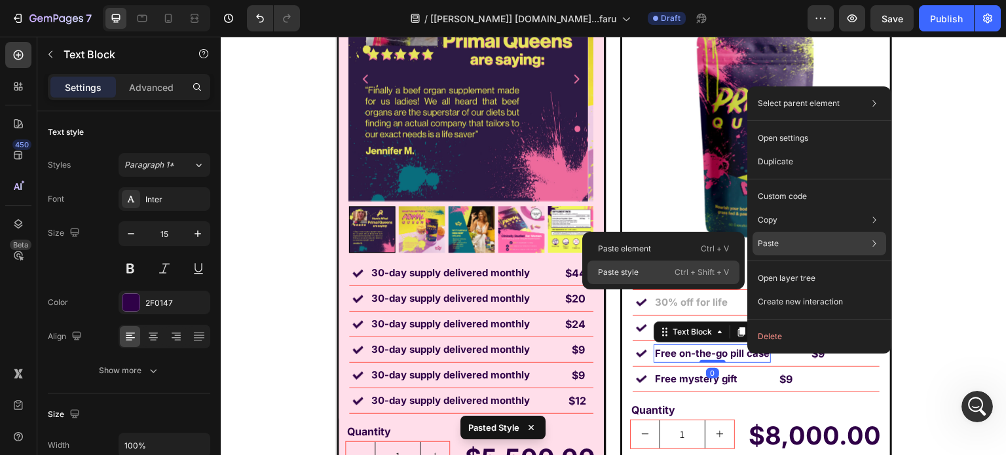
click at [679, 264] on div "Paste style Ctrl + Shift + V" at bounding box center [664, 273] width 152 height 24
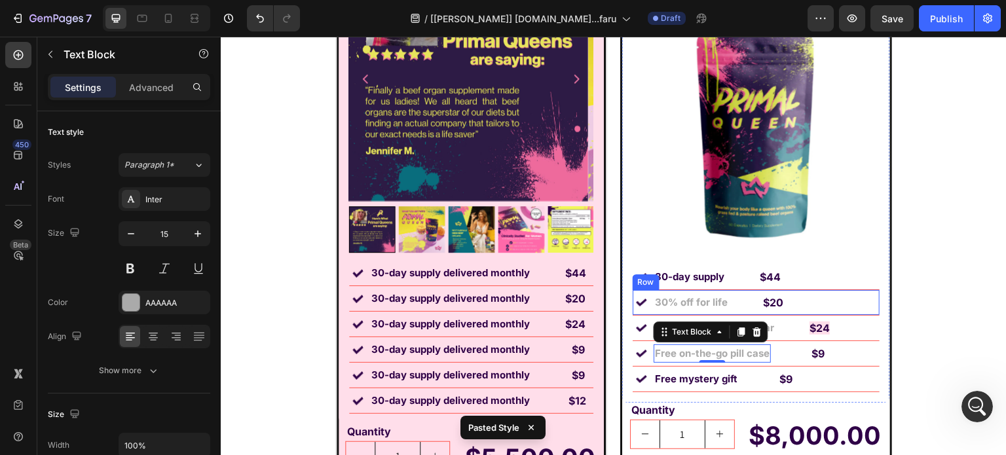
click at [637, 303] on img at bounding box center [641, 302] width 11 height 11
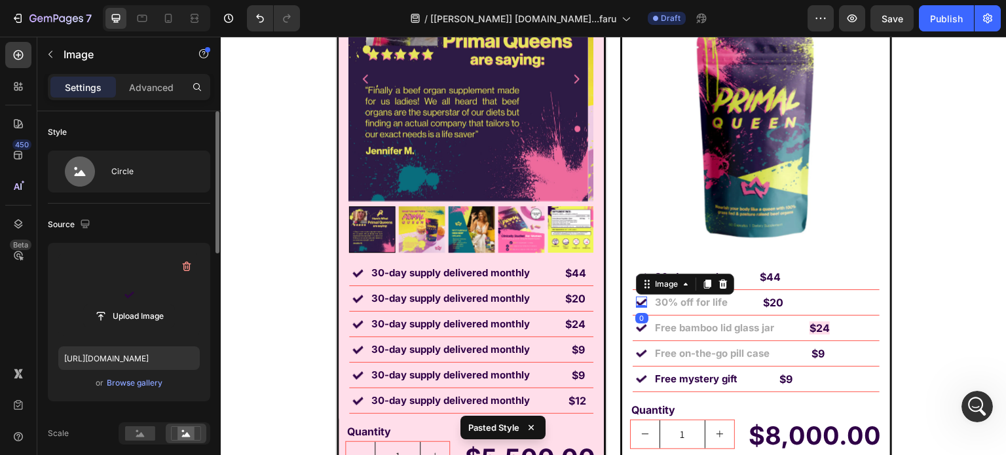
click at [138, 299] on label at bounding box center [128, 294] width 141 height 83
click at [138, 305] on input "file" at bounding box center [129, 316] width 90 height 22
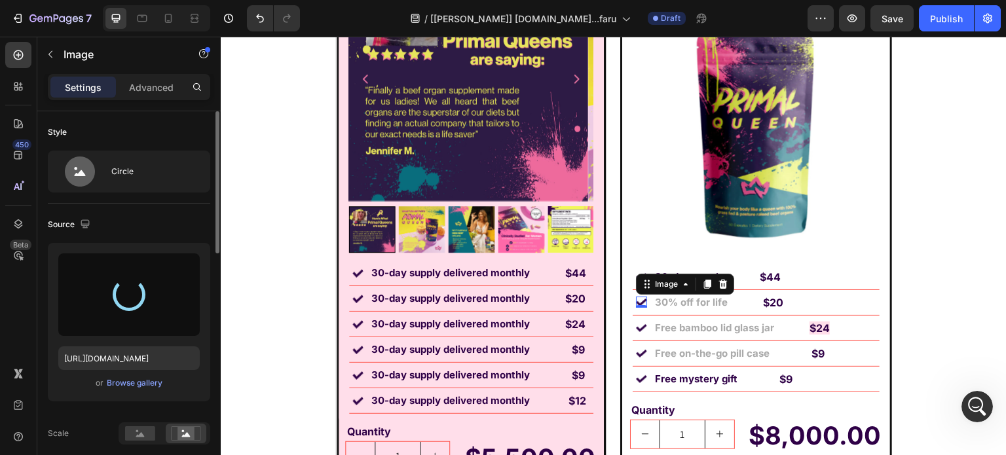
type input "https://cdn.shopify.com/s/files/1/0869/5912/8851/files/gempages_511364164535452…"
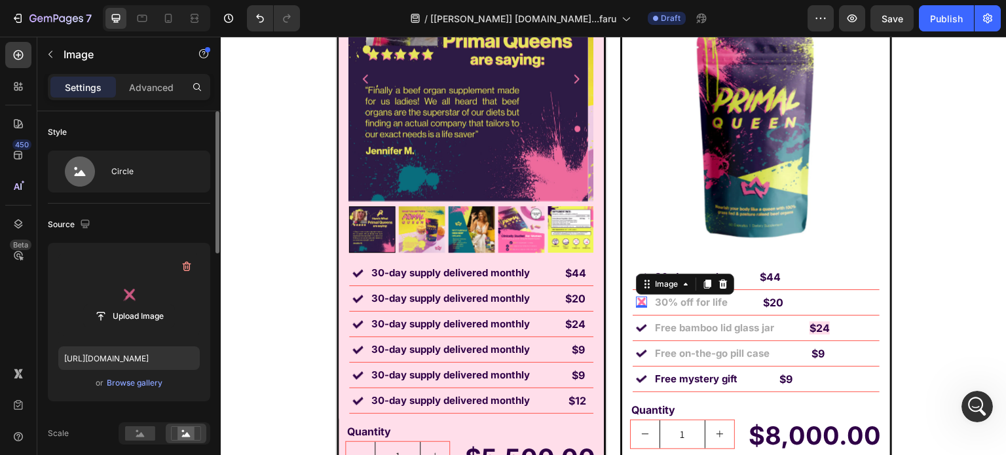
click at [635, 322] on div "0" at bounding box center [641, 318] width 13 height 10
click at [638, 331] on img at bounding box center [641, 327] width 11 height 11
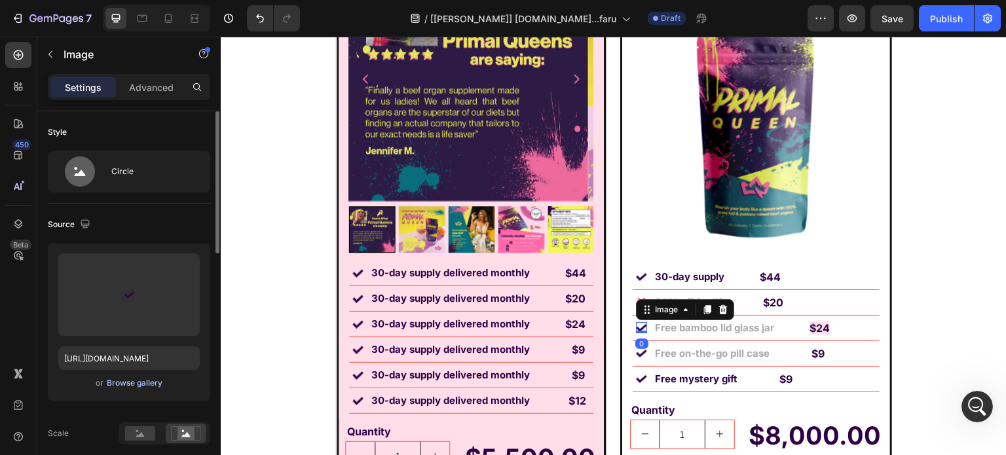
click at [123, 382] on div "Browse gallery" at bounding box center [135, 383] width 56 height 12
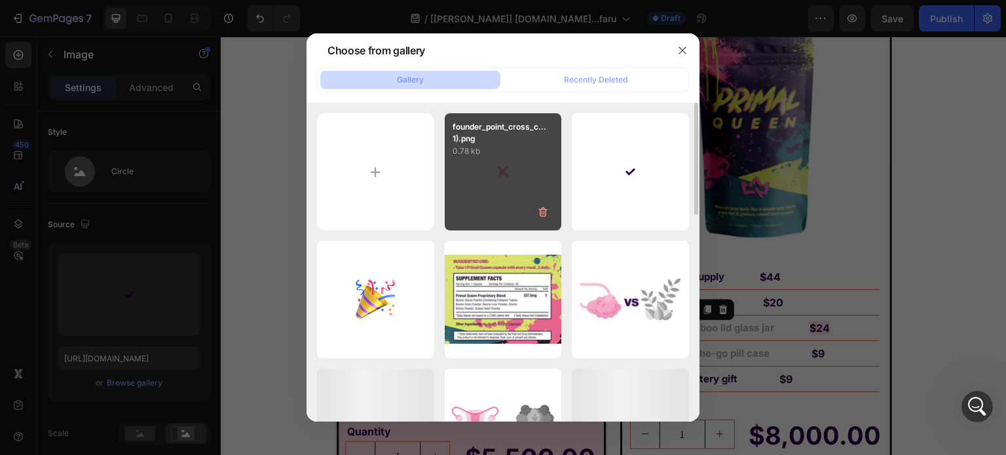
click at [460, 203] on div "founder_point_cross_c...1).png 0.78 kb" at bounding box center [503, 171] width 117 height 117
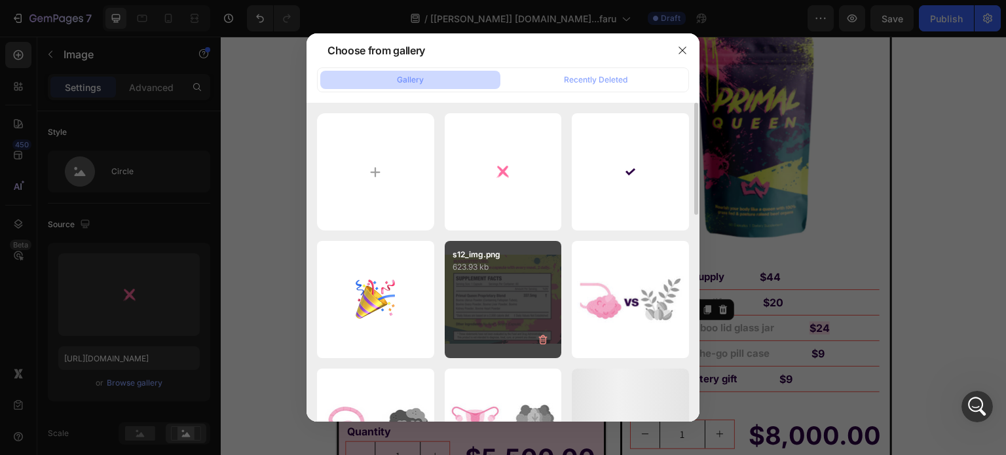
type input "https://cdn.shopify.com/s/files/1/0869/5912/8851/files/gempages_511364164535452…"
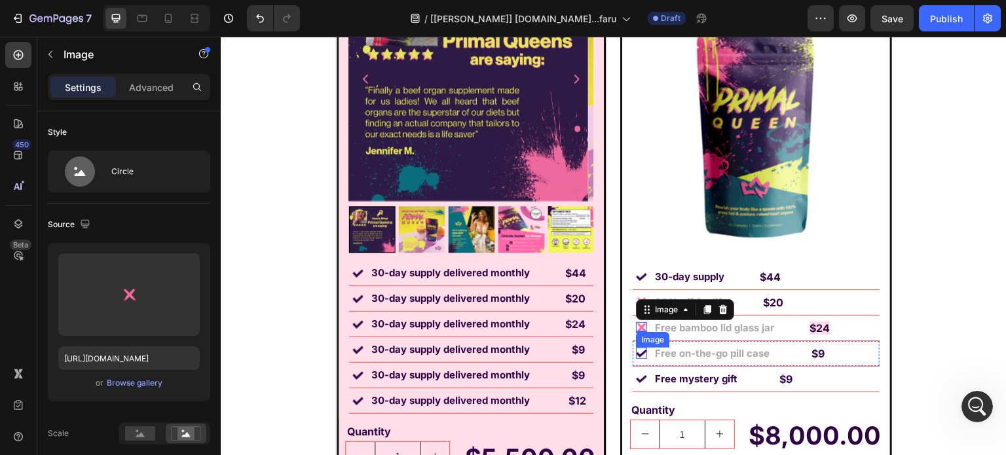
click at [636, 356] on img at bounding box center [641, 353] width 11 height 11
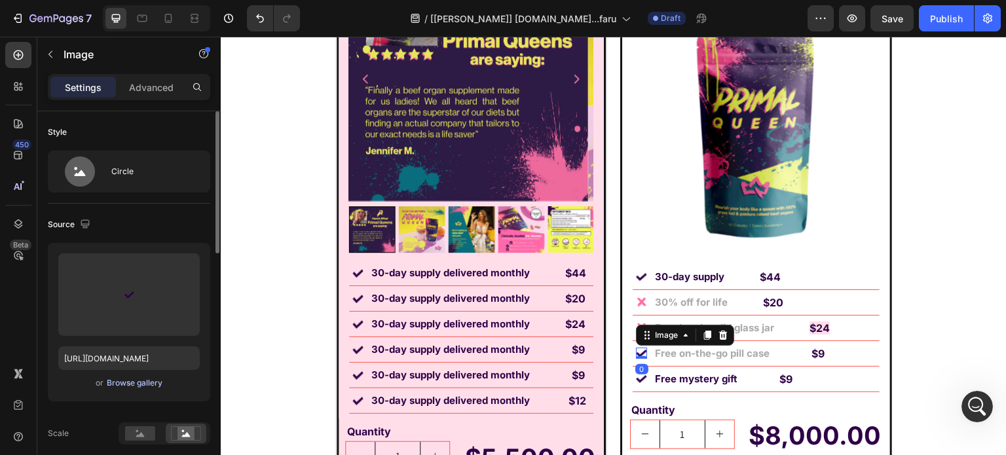
click at [133, 381] on div "Browse gallery" at bounding box center [135, 383] width 56 height 12
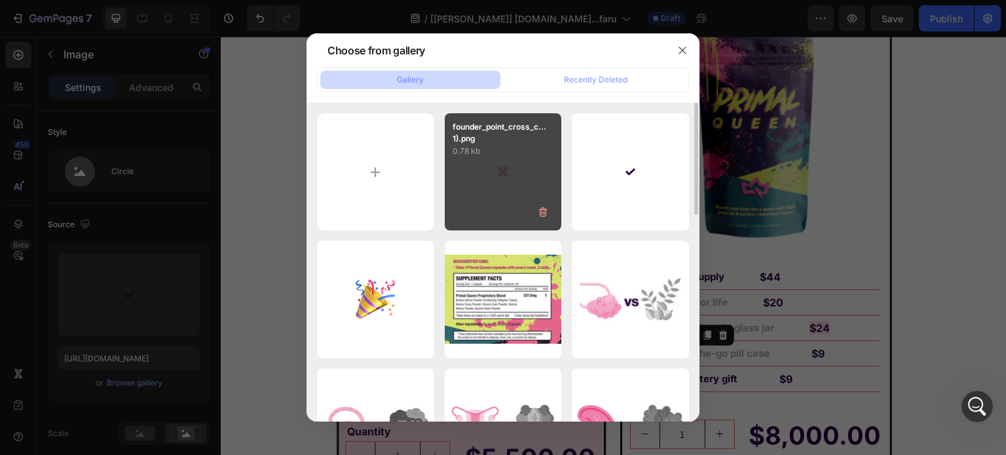
click at [477, 180] on div "founder_point_cross_c...1).png 0.78 kb" at bounding box center [503, 171] width 117 height 117
type input "https://cdn.shopify.com/s/files/1/0869/5912/8851/files/gempages_511364164535452…"
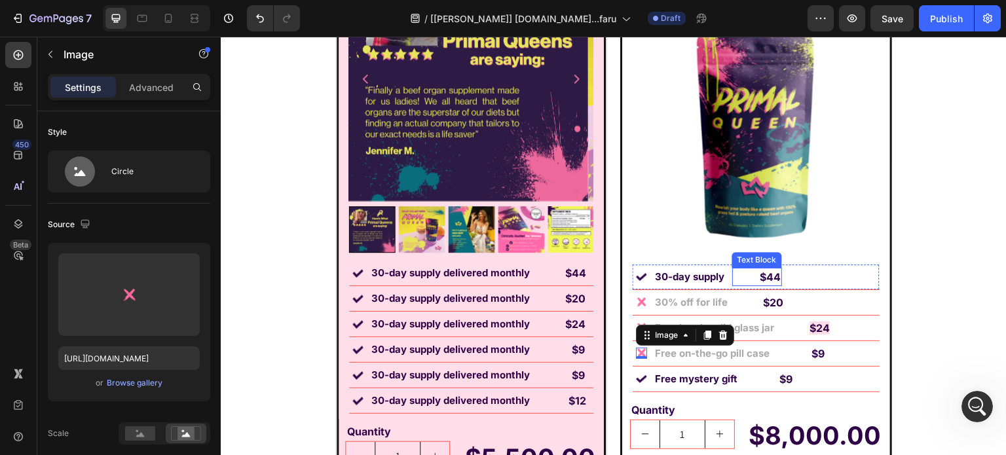
click at [772, 275] on strong "$44" at bounding box center [770, 277] width 21 height 13
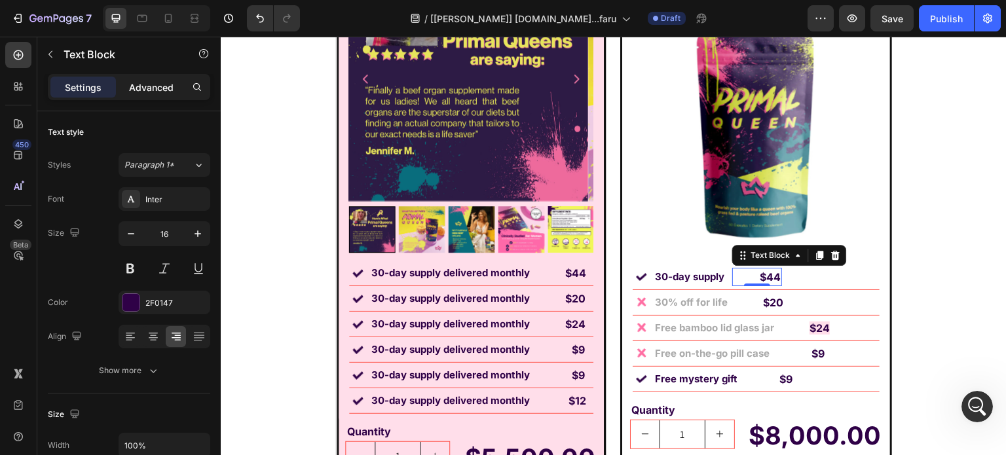
click at [147, 90] on p "Advanced" at bounding box center [151, 88] width 45 height 14
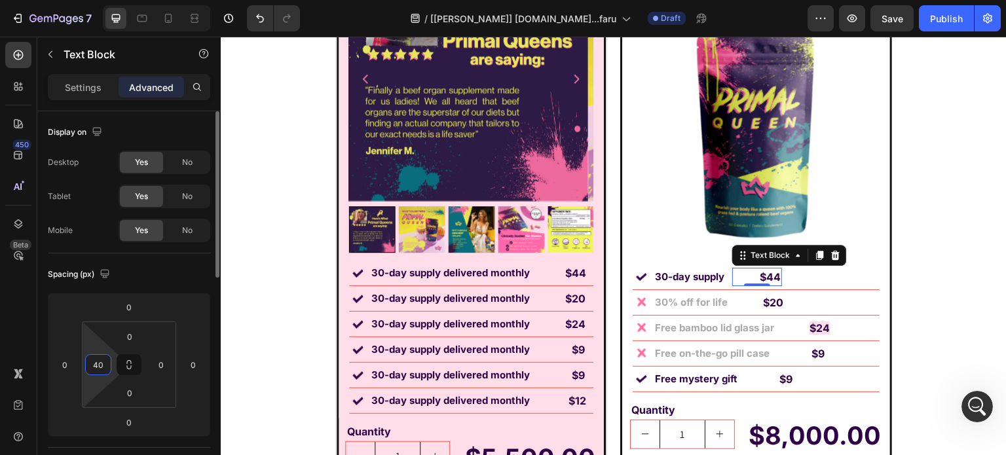
click at [100, 360] on input "40" at bounding box center [98, 365] width 20 height 20
type input "0"
click at [69, 362] on input "0" at bounding box center [65, 365] width 20 height 20
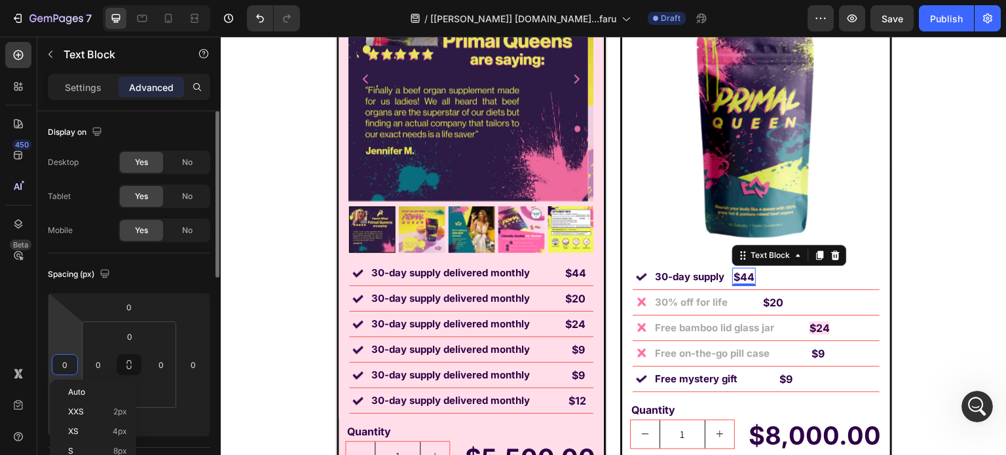
type input "1"
type input "2"
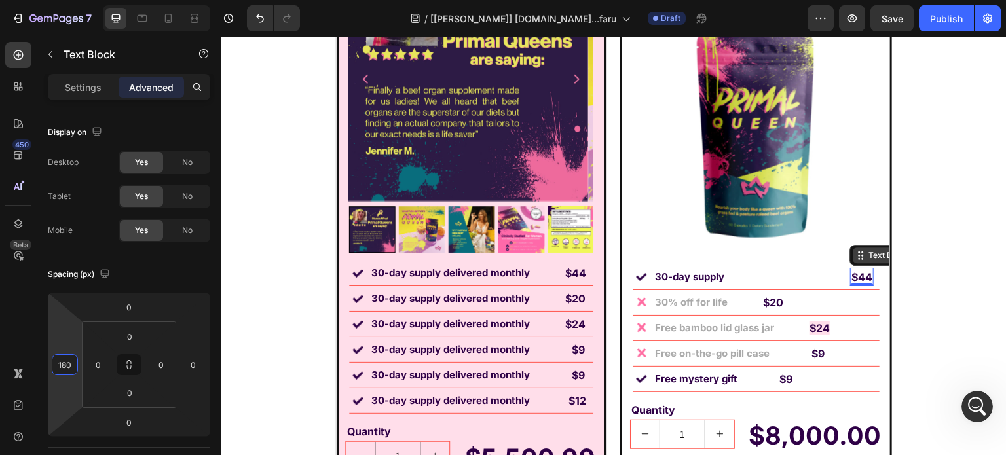
type input "180"
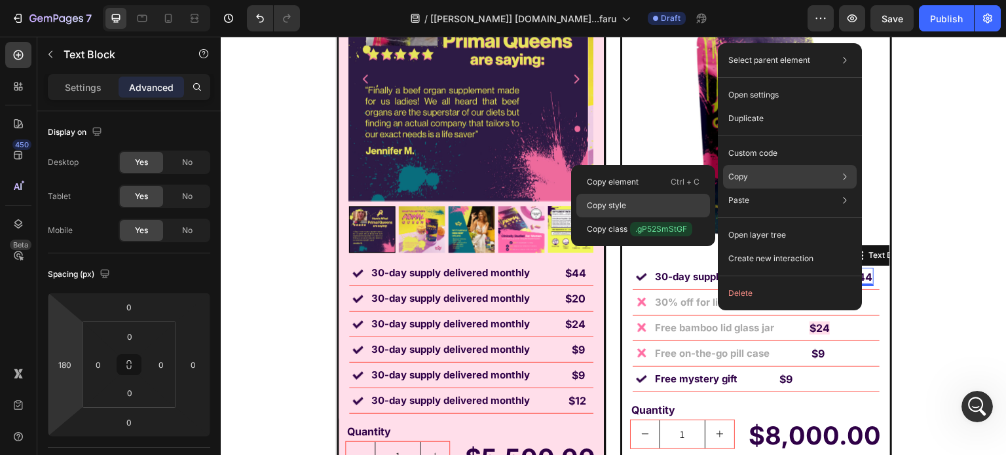
click at [666, 217] on div "Copy style" at bounding box center [643, 229] width 134 height 24
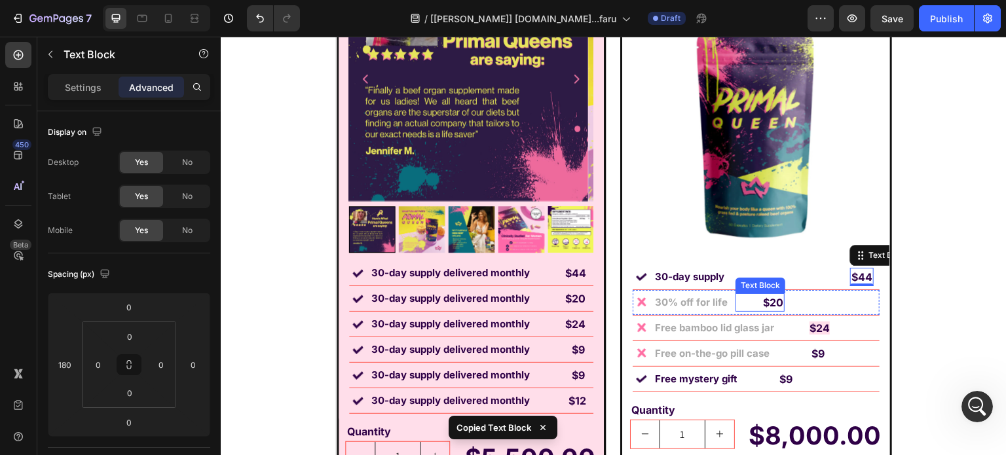
click at [774, 301] on strong "$20" at bounding box center [773, 302] width 20 height 13
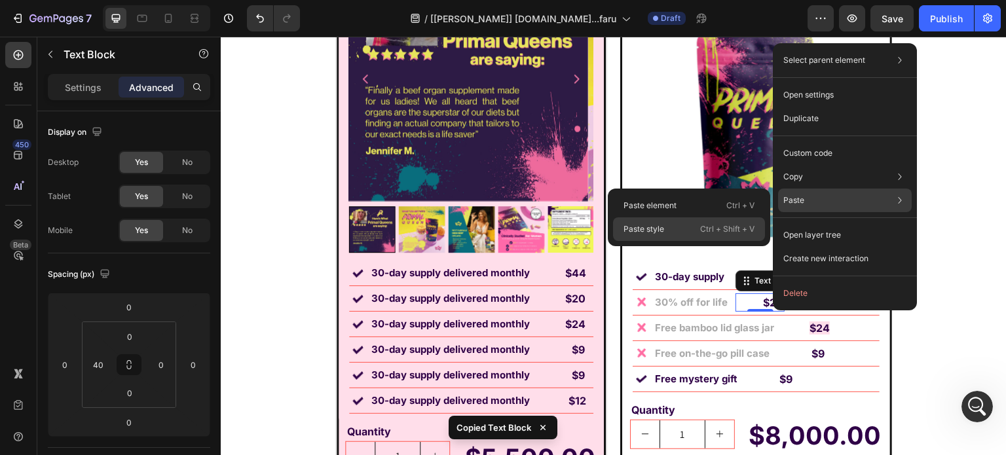
click at [732, 221] on div "Paste style Ctrl + Shift + V" at bounding box center [689, 229] width 152 height 24
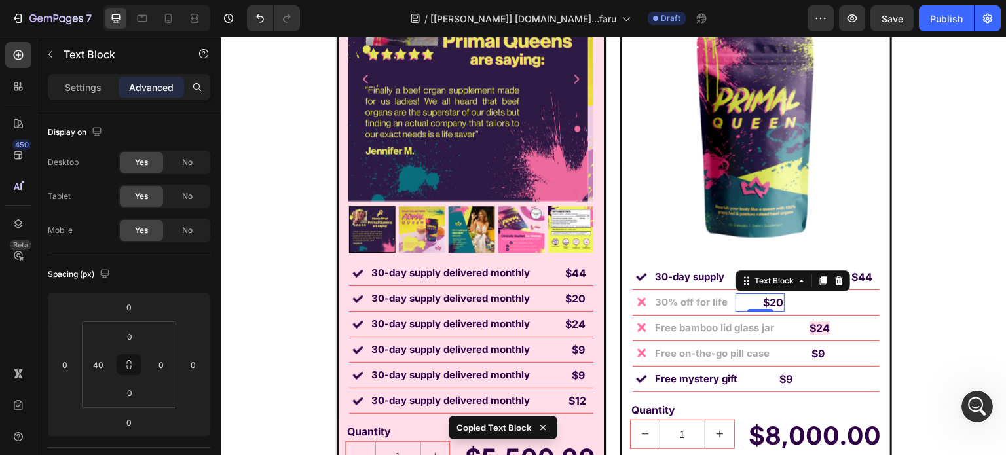
type input "180"
type input "0"
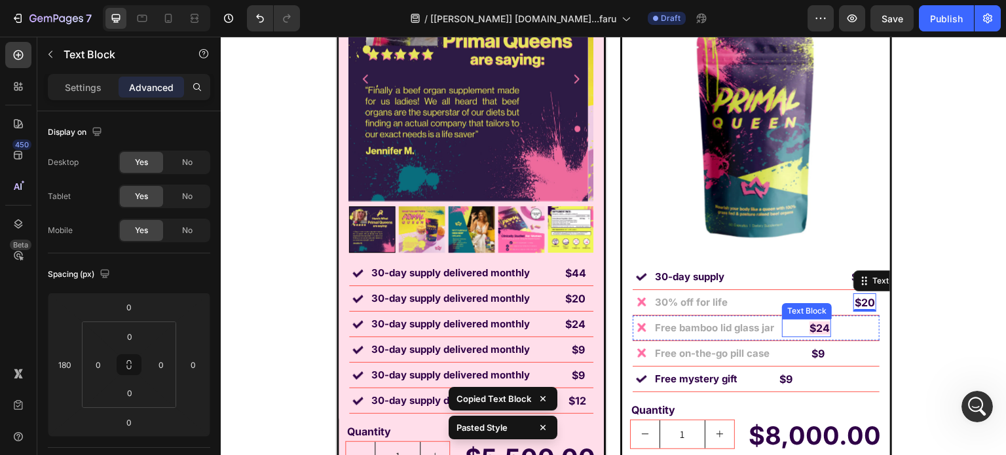
click at [810, 330] on strong "$24" at bounding box center [820, 328] width 20 height 13
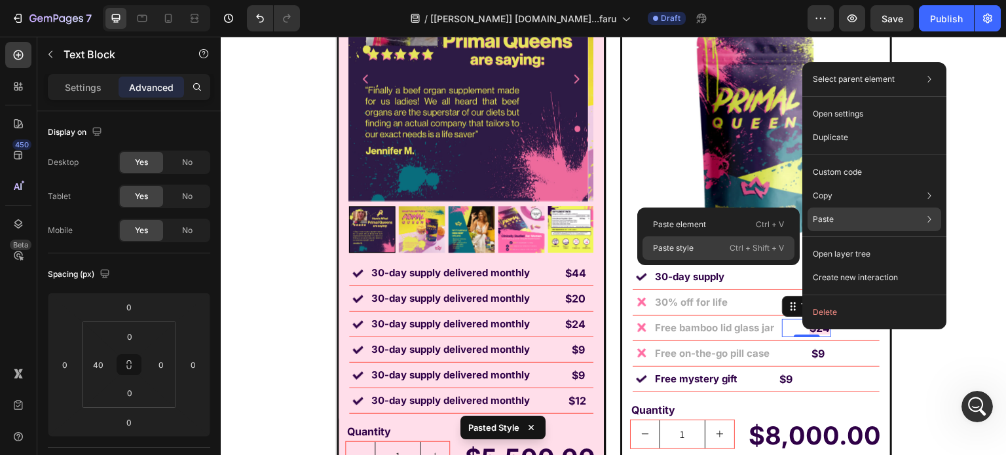
click at [750, 253] on p "Ctrl + Shift + V" at bounding box center [757, 248] width 54 height 13
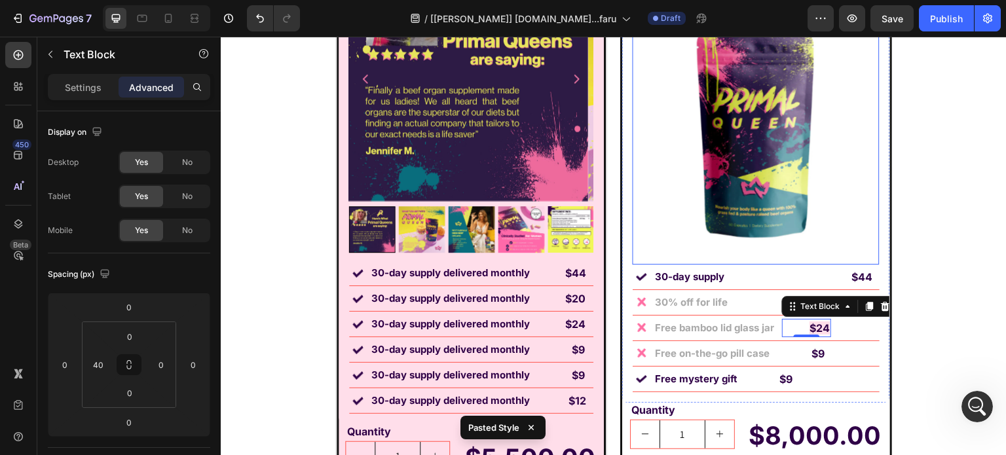
type input "180"
type input "0"
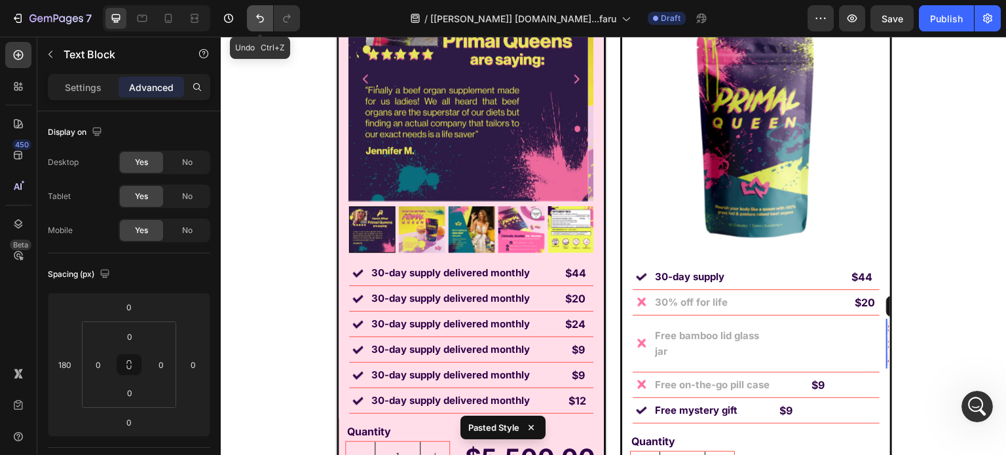
click at [259, 14] on icon "Undo/Redo" at bounding box center [259, 18] width 13 height 13
type input "0"
type input "40"
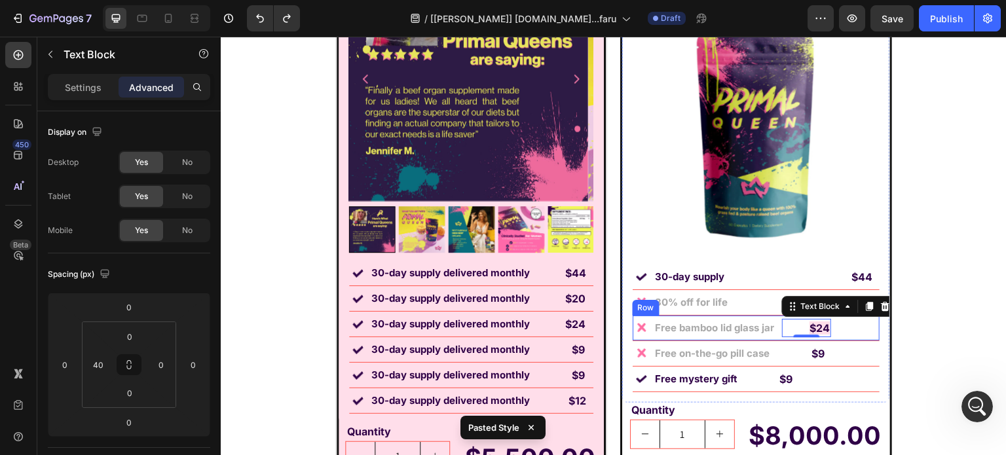
click at [812, 319] on div "$24" at bounding box center [819, 328] width 23 height 18
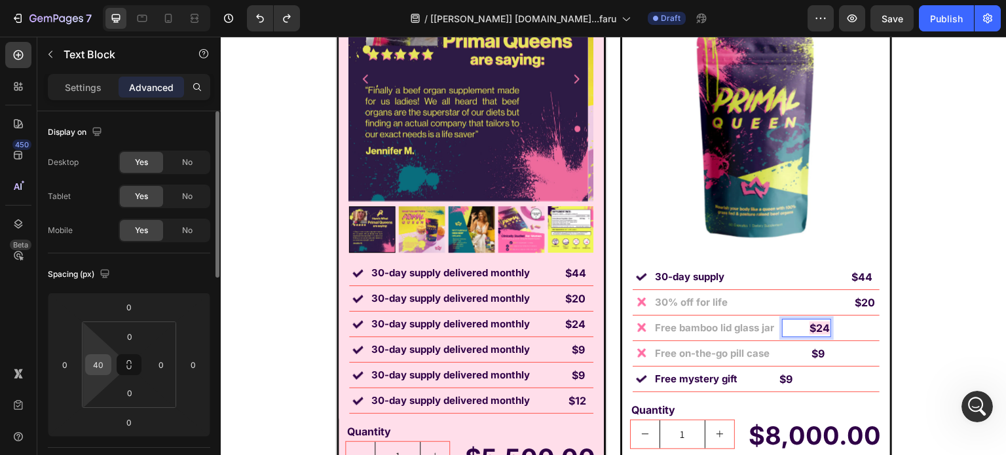
click at [105, 366] on input "40" at bounding box center [98, 365] width 20 height 20
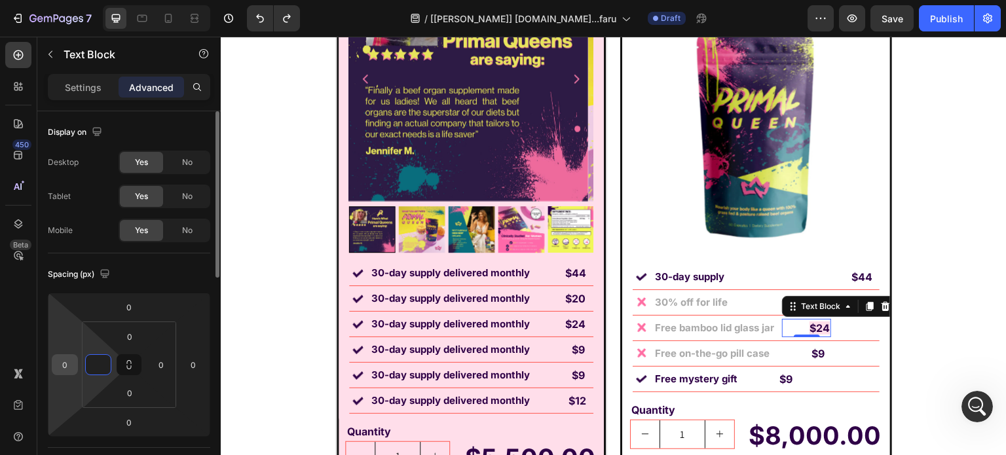
type input "0"
click at [64, 364] on input "0" at bounding box center [65, 365] width 20 height 20
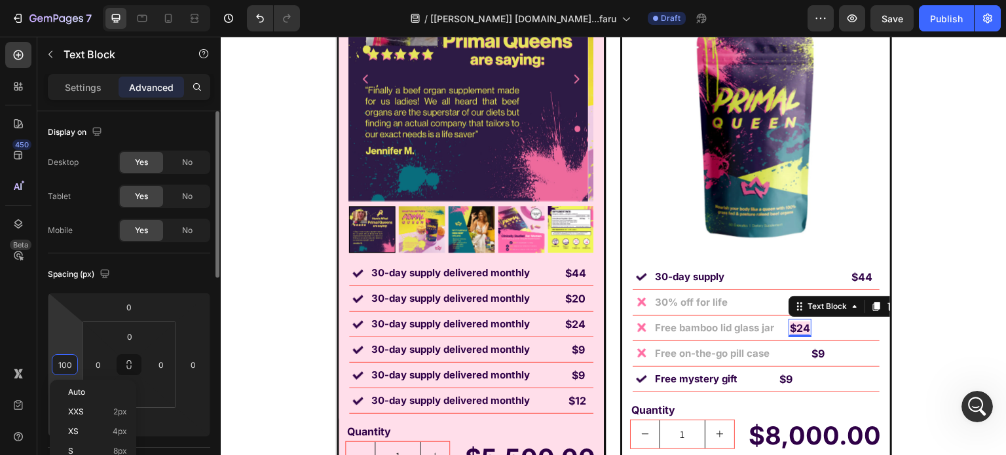
type input "1000"
type input "110"
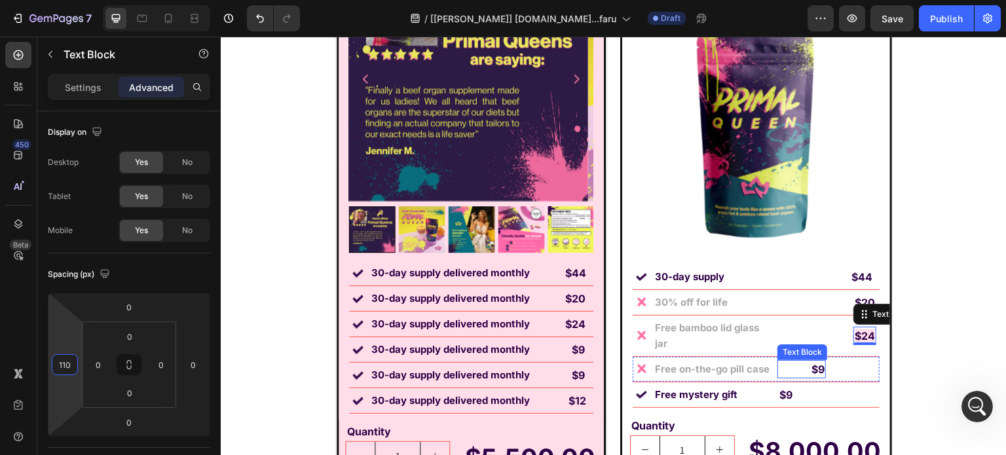
click at [812, 363] on strong "$9" at bounding box center [818, 369] width 13 height 13
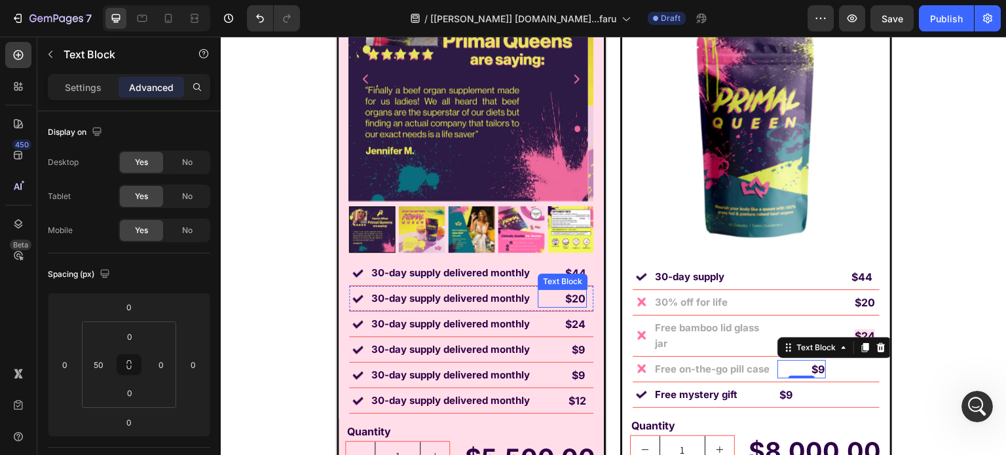
click at [583, 302] on div "Image 30-day supply delivered monthly Text Block $20 Text Block Row" at bounding box center [471, 299] width 244 height 26
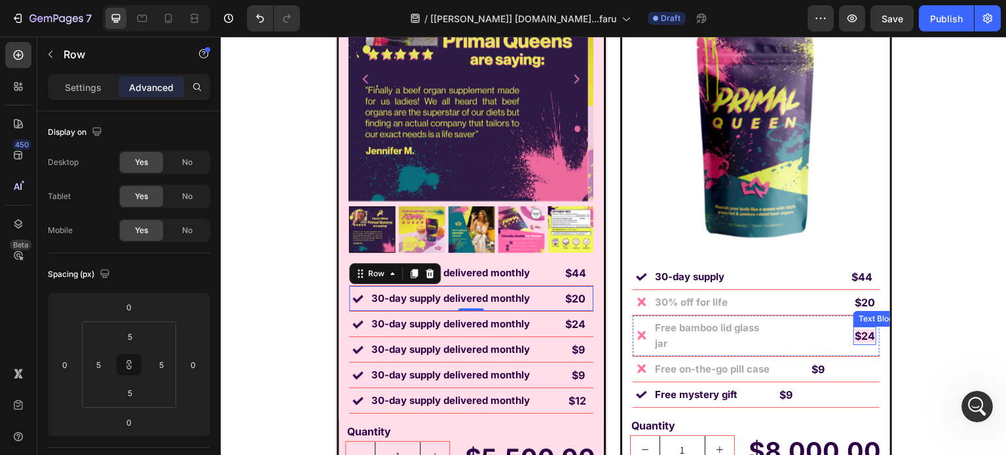
click at [859, 329] on strong "$24" at bounding box center [865, 335] width 20 height 13
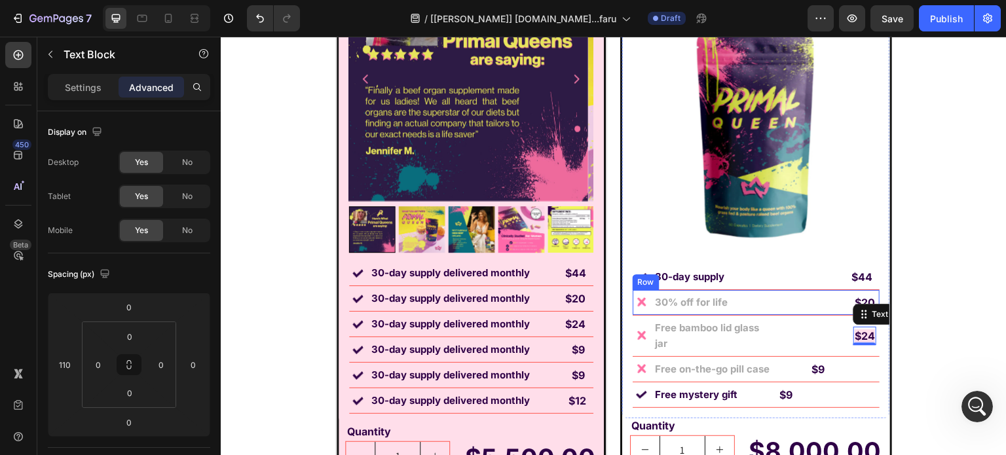
click at [806, 303] on div "$20 Text Block" at bounding box center [806, 302] width 141 height 18
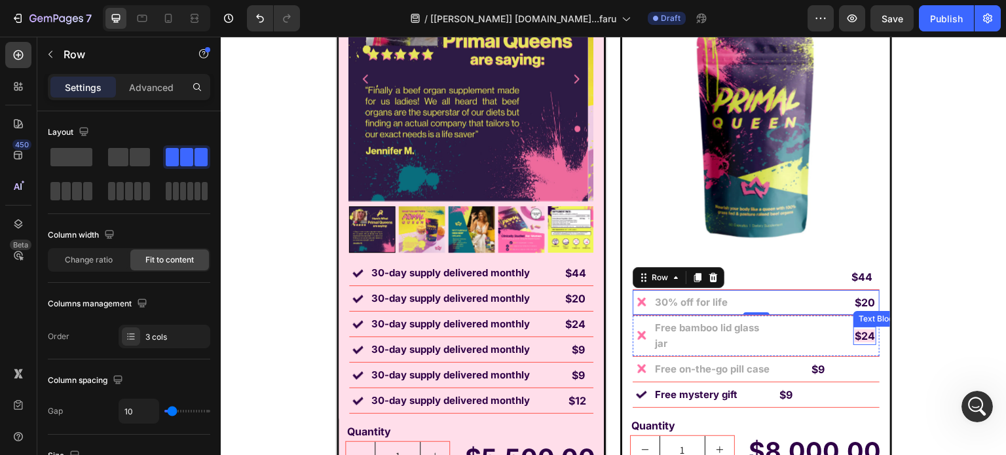
click at [855, 329] on strong "$24" at bounding box center [865, 335] width 20 height 13
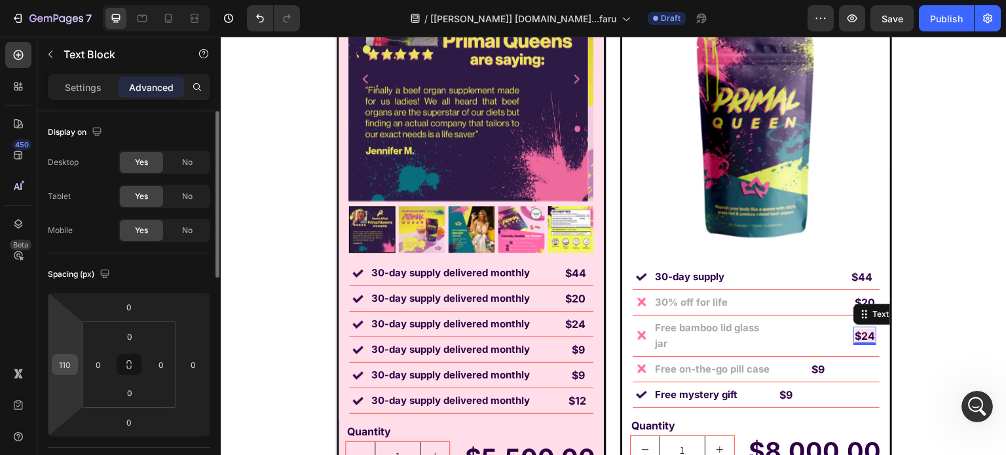
click at [63, 364] on input "110" at bounding box center [65, 365] width 20 height 20
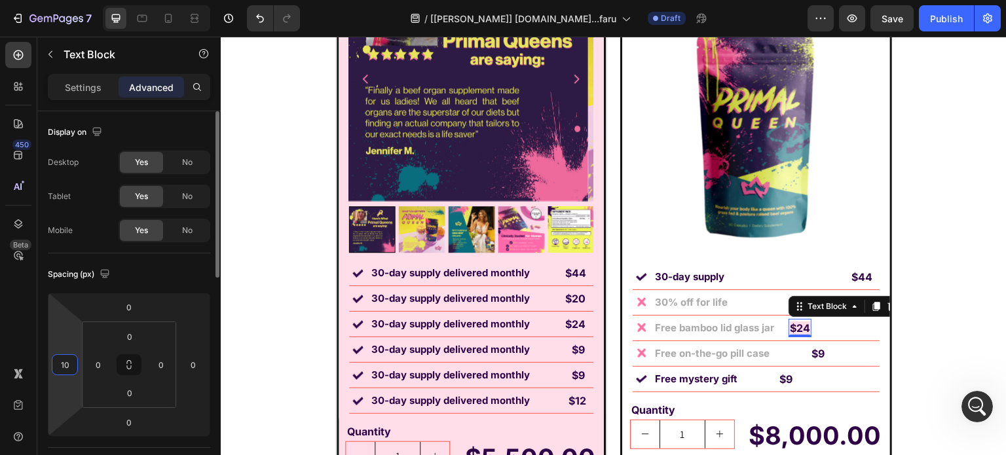
type input "105"
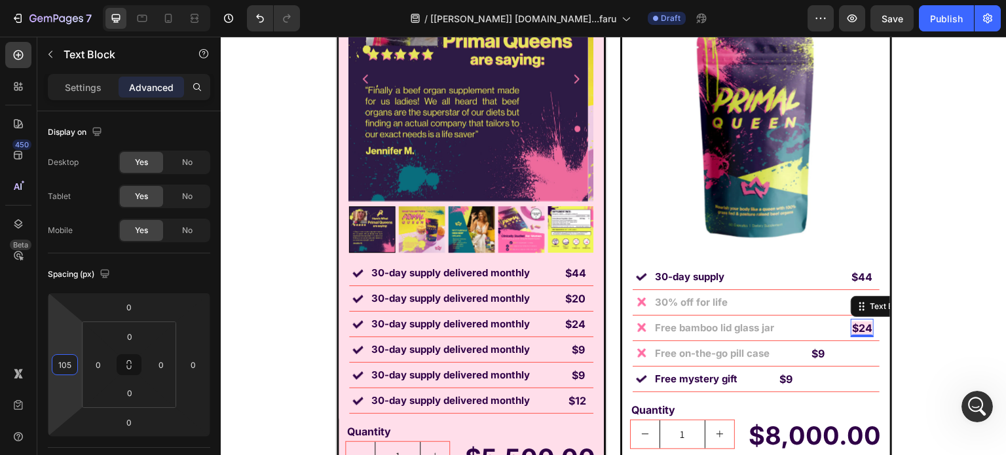
click at [790, 233] on img at bounding box center [756, 109] width 247 height 309
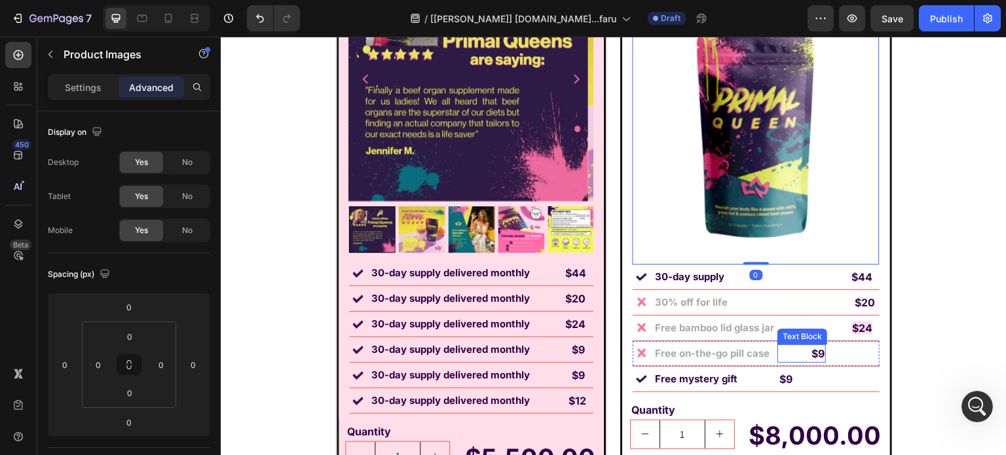
drag, startPoint x: 817, startPoint y: 352, endPoint x: 381, endPoint y: 454, distance: 447.3
click at [816, 353] on strong "$9" at bounding box center [818, 353] width 13 height 13
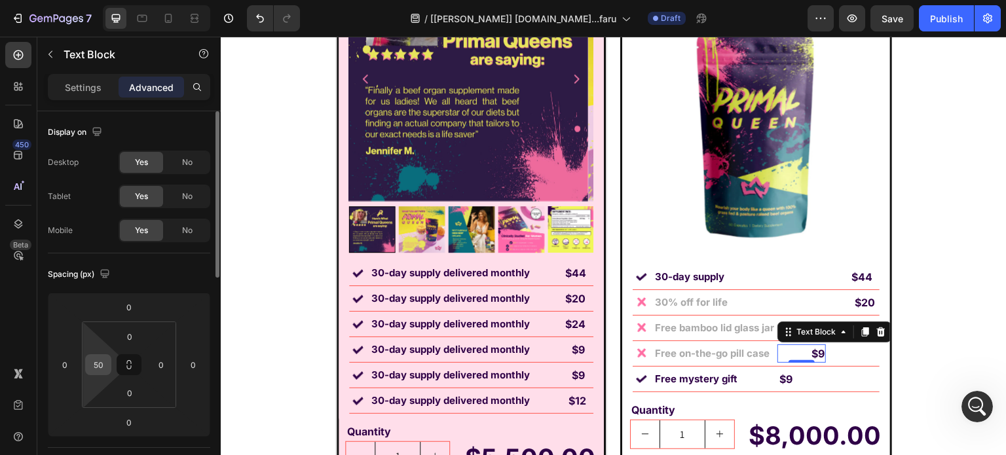
click at [99, 364] on input "50" at bounding box center [98, 365] width 20 height 20
type input "0"
click at [55, 364] on input "0" at bounding box center [65, 365] width 20 height 20
click at [57, 364] on input "0" at bounding box center [65, 365] width 20 height 20
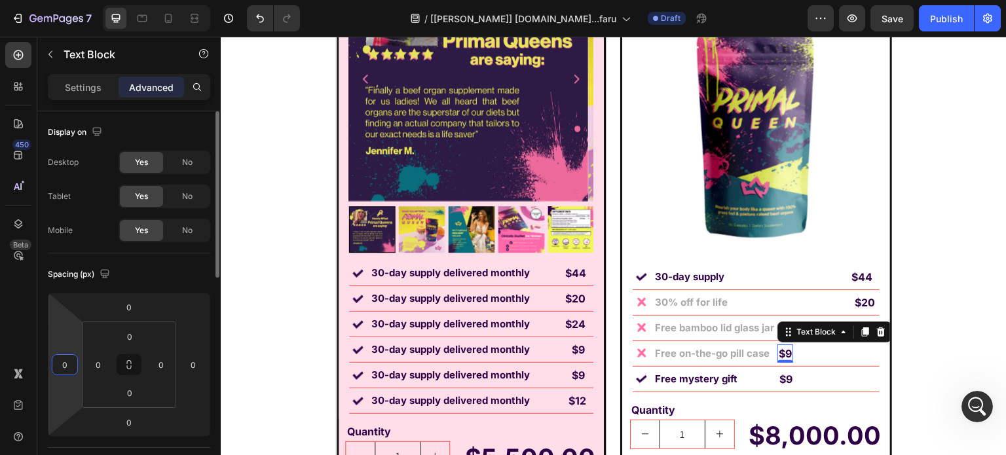
click at [57, 364] on input "0" at bounding box center [65, 365] width 20 height 20
type input "120"
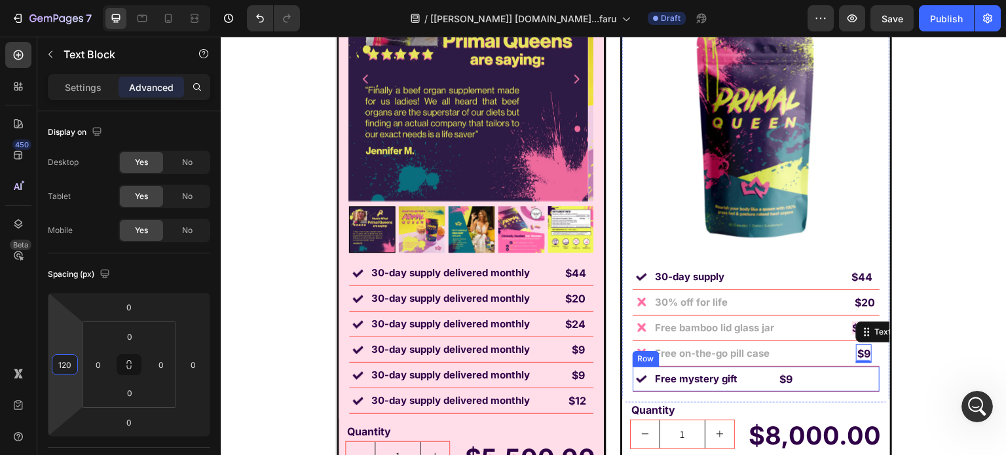
click at [810, 381] on div "Image Free mystery gift Text Block $9 Text Block Row" at bounding box center [756, 380] width 247 height 26
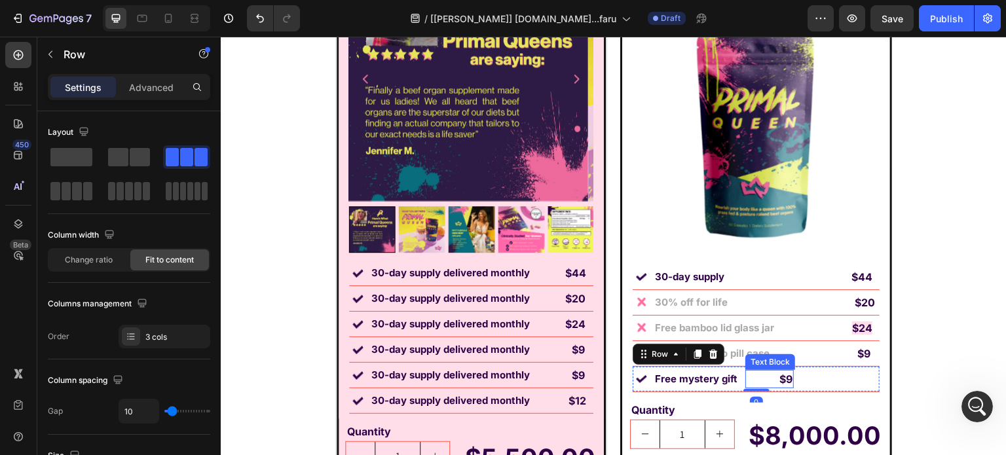
click at [781, 377] on strong "$9" at bounding box center [785, 379] width 13 height 13
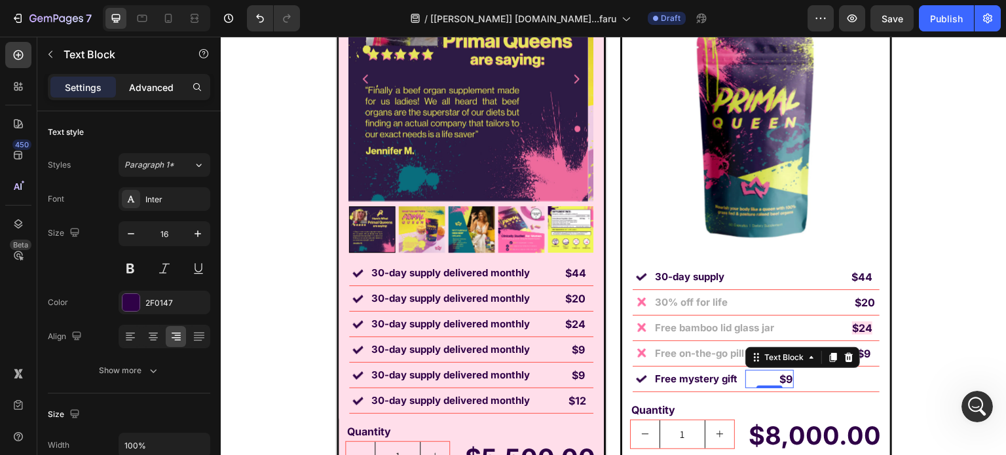
click at [140, 89] on p "Advanced" at bounding box center [151, 88] width 45 height 14
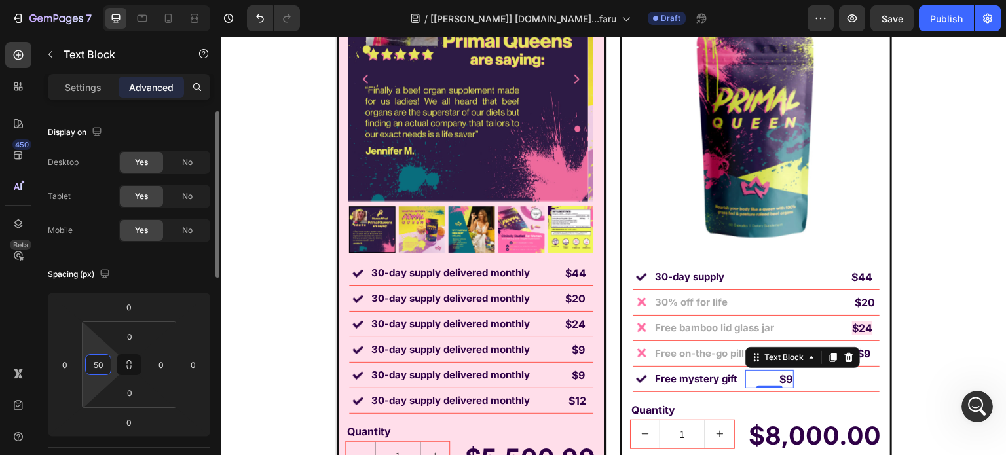
click at [90, 365] on input "50" at bounding box center [98, 365] width 20 height 20
type input "0"
click at [67, 368] on input "0" at bounding box center [65, 365] width 20 height 20
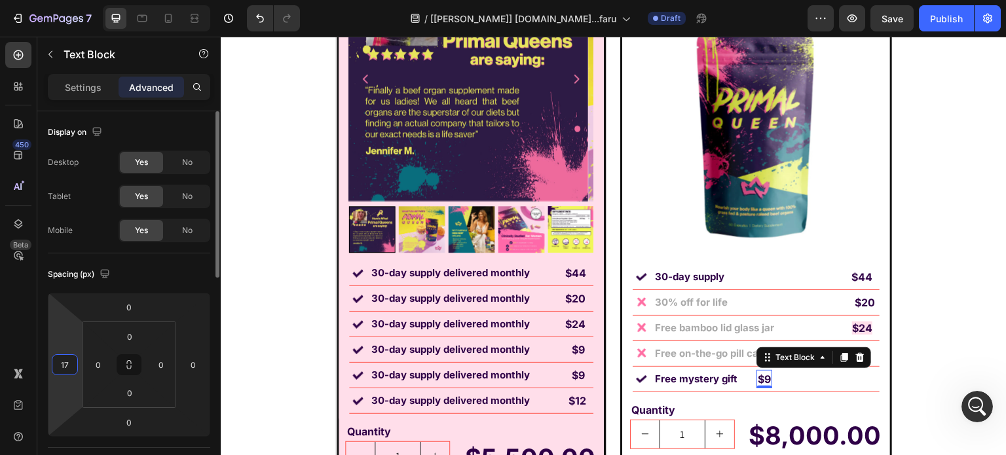
type input "170"
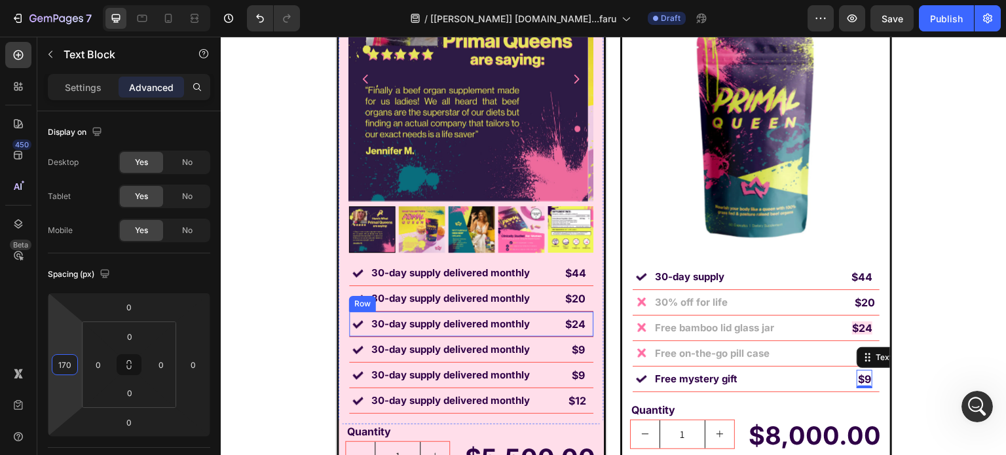
click at [449, 313] on div "Image 30-day supply delivered monthly Text Block $24 Text Block Row" at bounding box center [471, 325] width 244 height 26
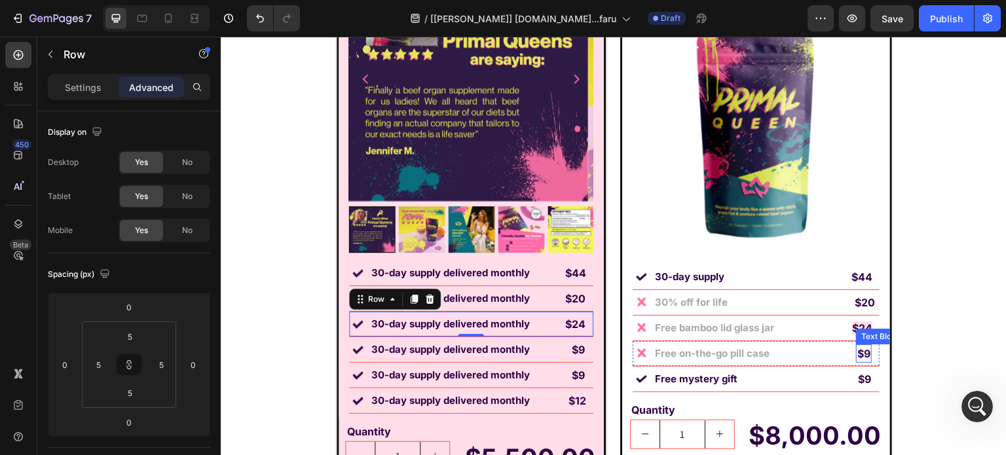
click at [862, 354] on strong "$9" at bounding box center [863, 353] width 13 height 13
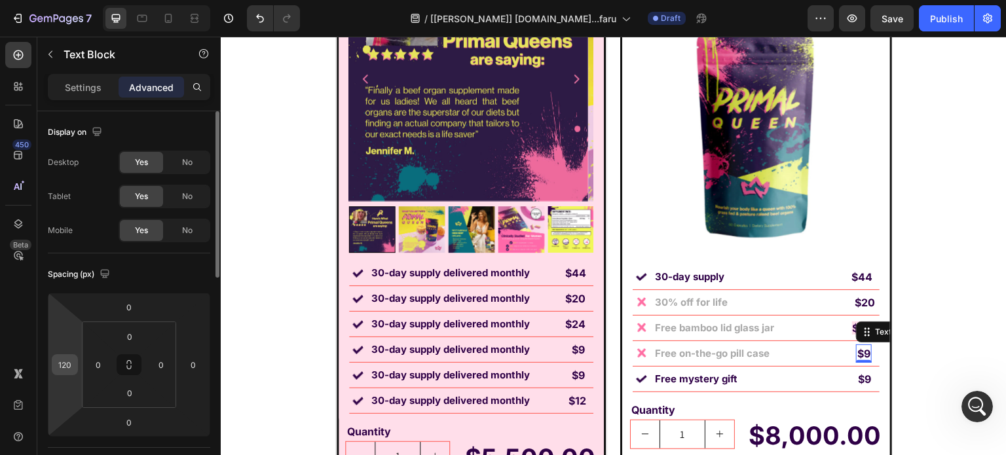
click at [74, 358] on input "120" at bounding box center [65, 365] width 20 height 20
type input "125"
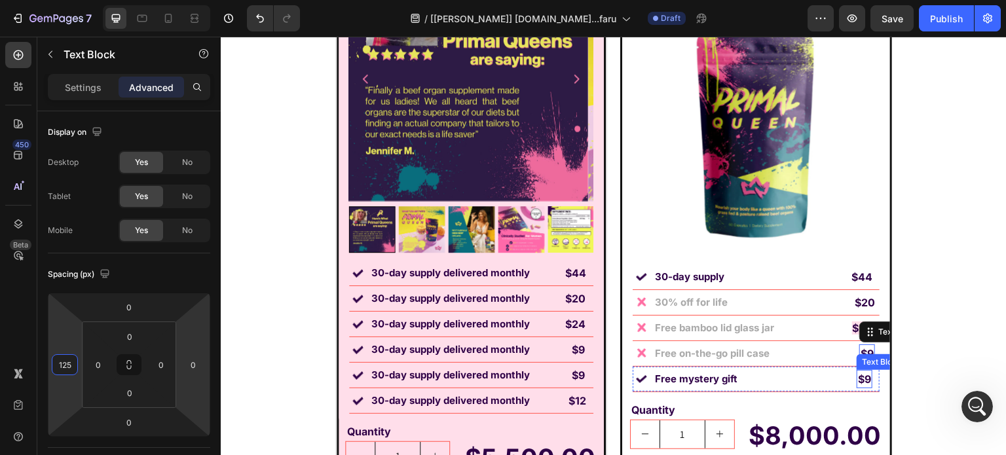
click at [858, 376] on strong "$9" at bounding box center [864, 379] width 13 height 13
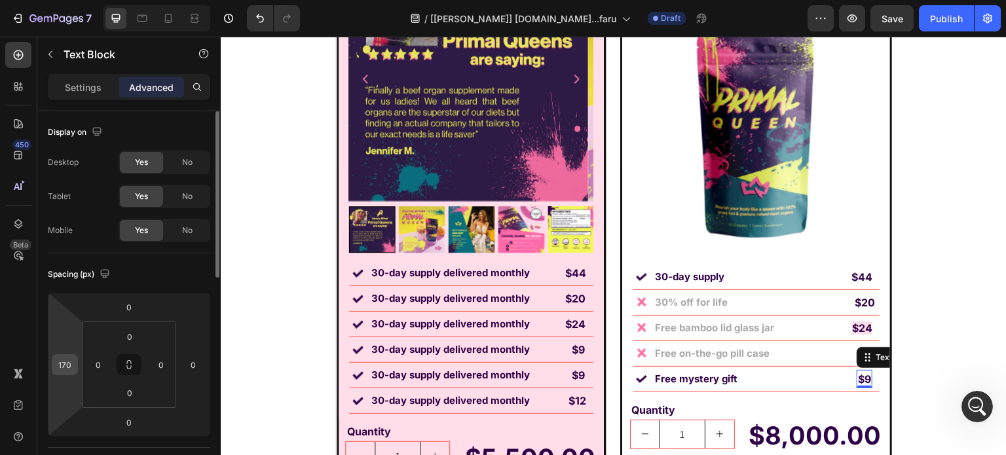
click at [69, 364] on input "170" at bounding box center [65, 365] width 20 height 20
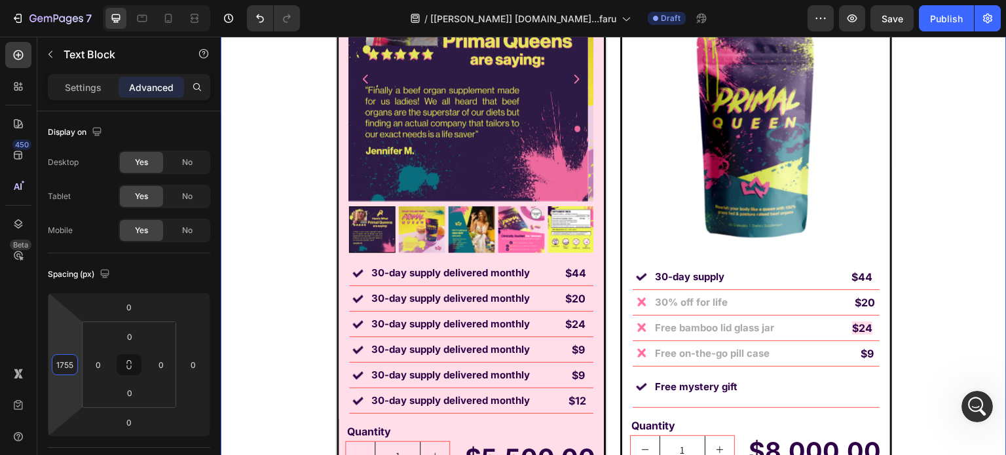
type input "175"
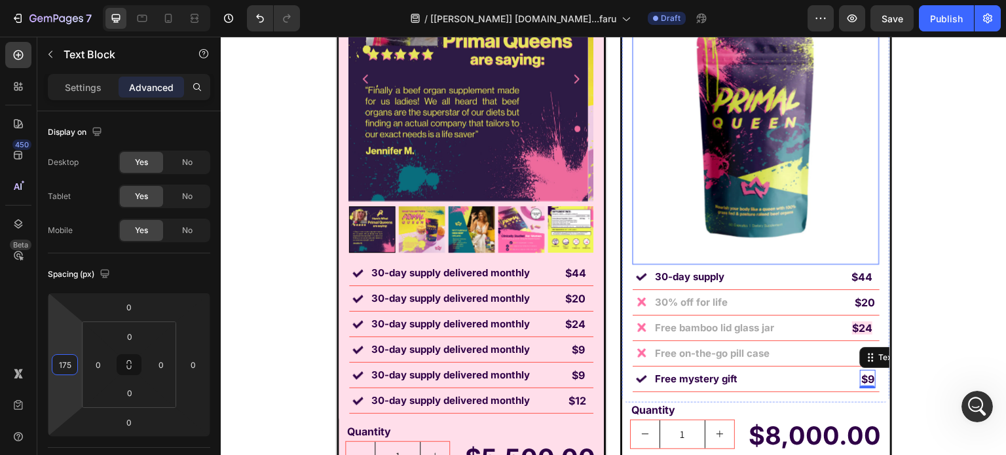
click at [757, 259] on img at bounding box center [756, 109] width 247 height 309
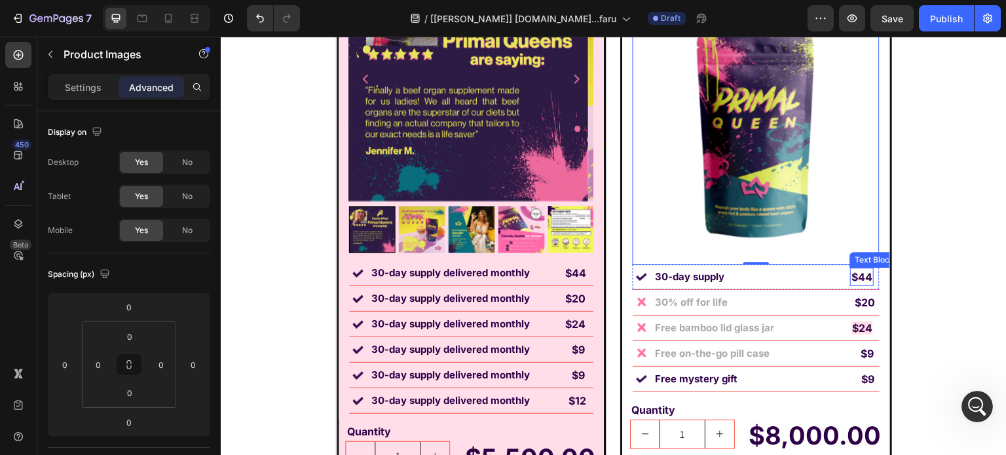
click at [852, 274] on strong "$44" at bounding box center [862, 277] width 21 height 13
click at [852, 273] on strong "$44" at bounding box center [862, 277] width 21 height 13
click at [852, 272] on strong "$44" at bounding box center [862, 277] width 21 height 13
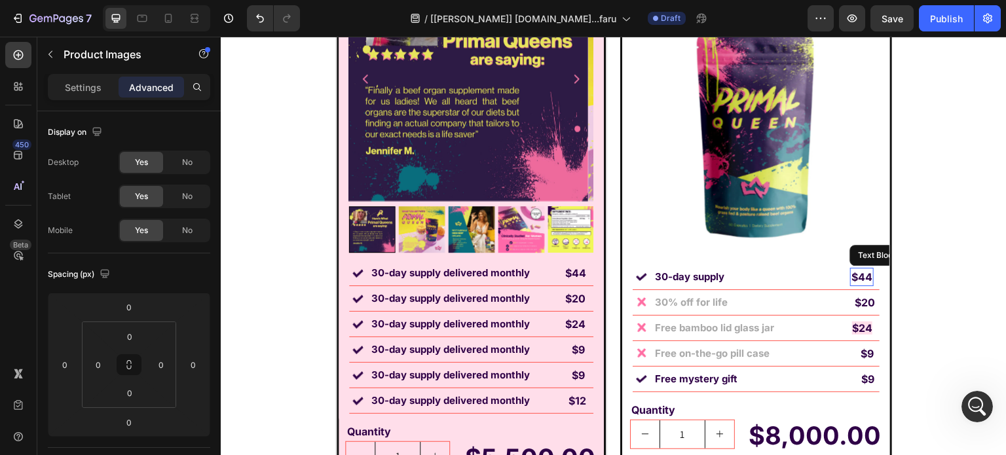
click at [852, 272] on strong "$44" at bounding box center [862, 277] width 21 height 13
click at [855, 303] on strong "$20" at bounding box center [865, 302] width 20 height 13
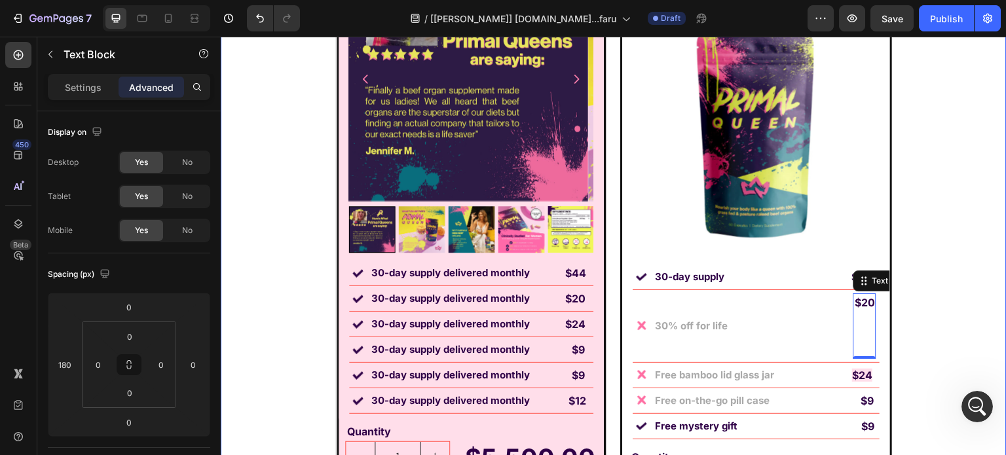
click at [857, 379] on strong "$24" at bounding box center [862, 375] width 20 height 13
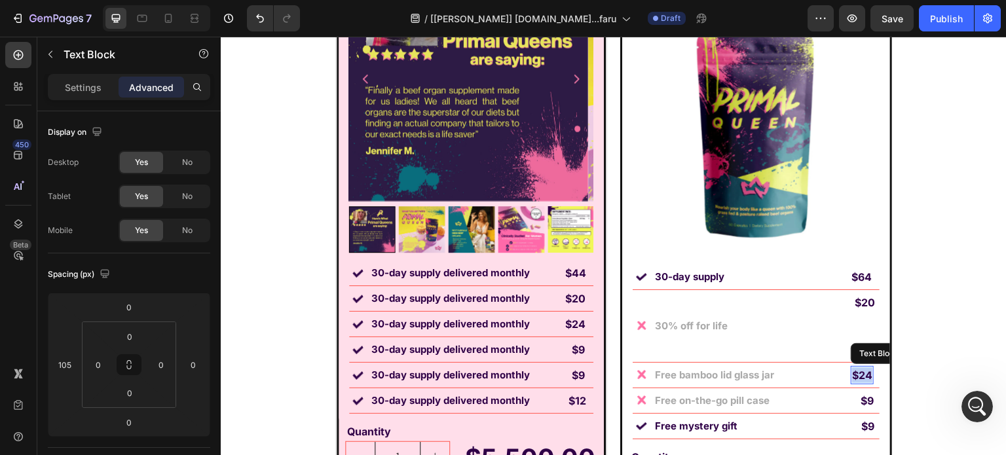
click at [857, 379] on strong "$24" at bounding box center [862, 375] width 20 height 13
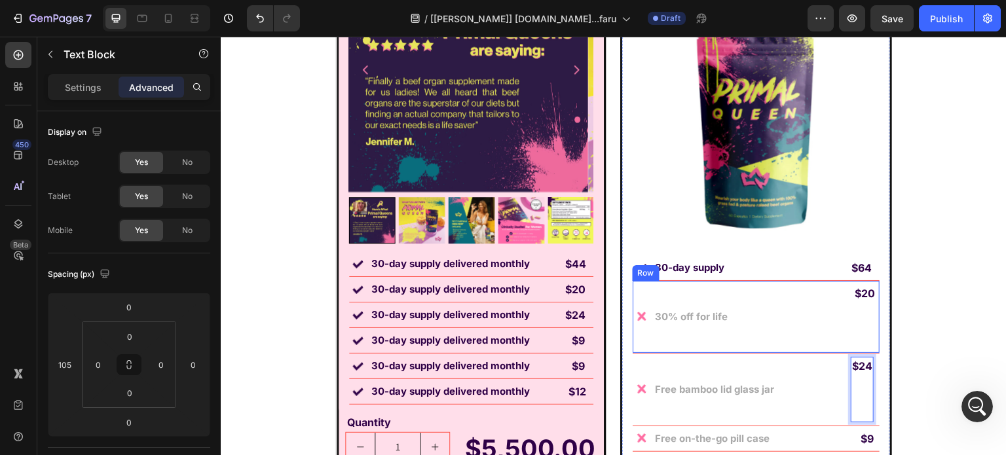
scroll to position [9305, 0]
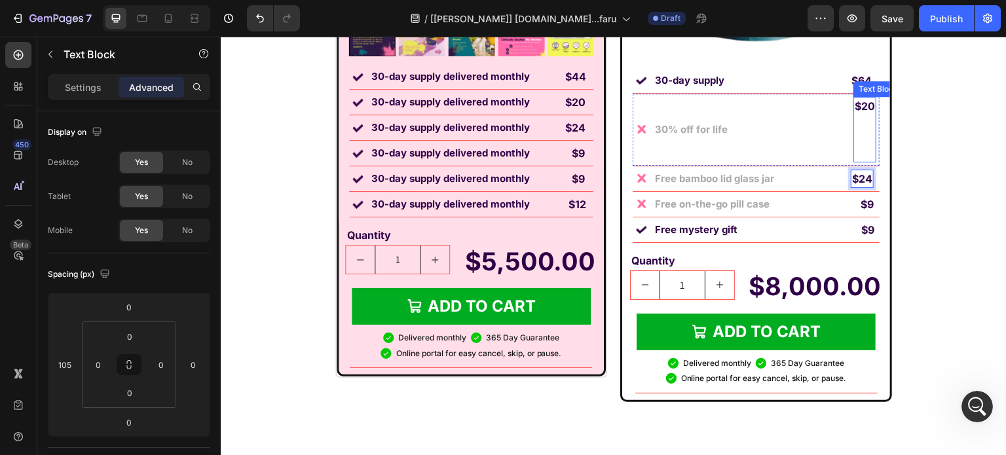
click at [861, 122] on p "Rich Text Editor. Editing area: main" at bounding box center [865, 122] width 20 height 16
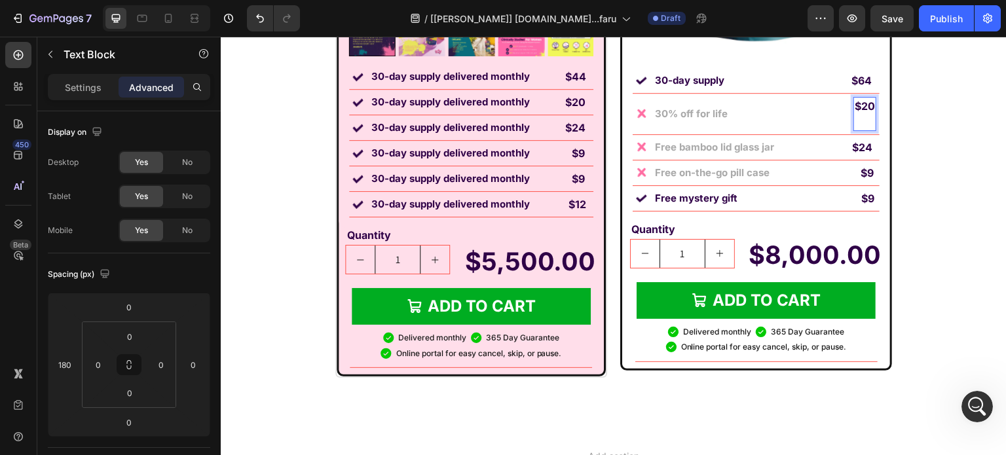
click at [855, 126] on p "$20" at bounding box center [865, 113] width 20 height 31
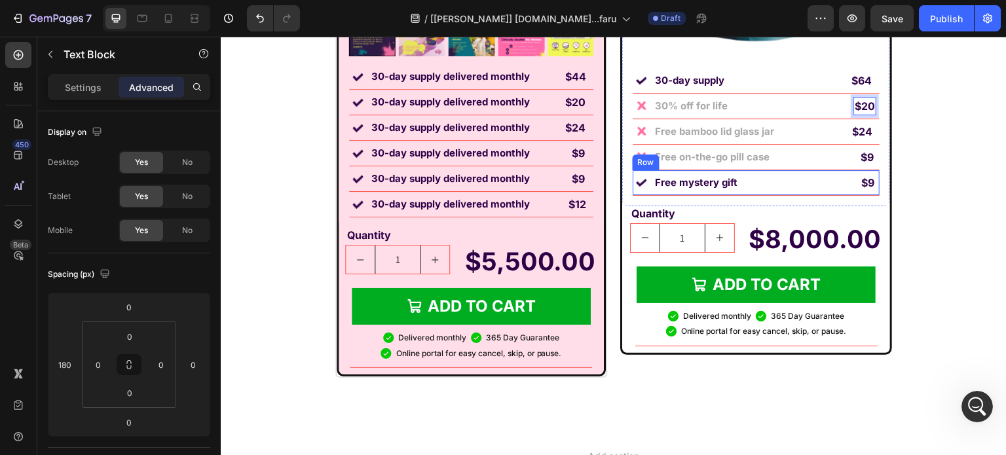
click at [770, 185] on div "$9 Text Block" at bounding box center [810, 183] width 130 height 18
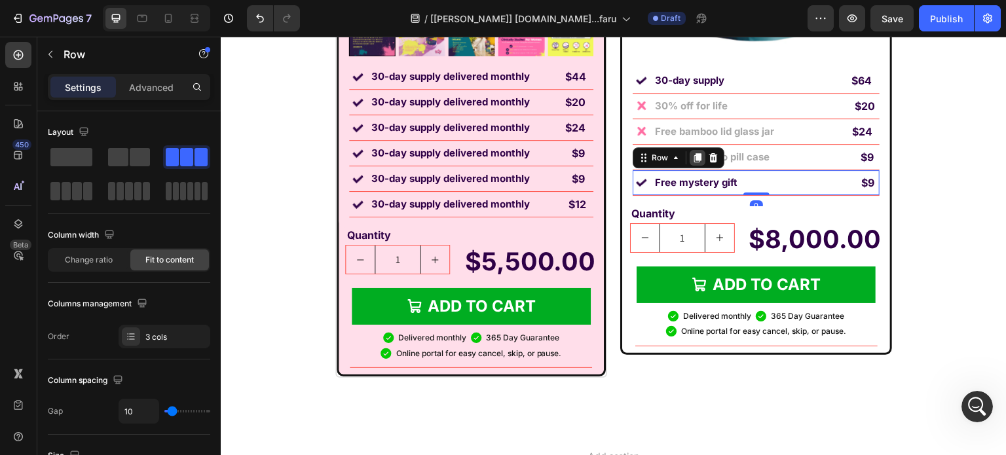
click at [692, 160] on icon at bounding box center [697, 158] width 10 height 10
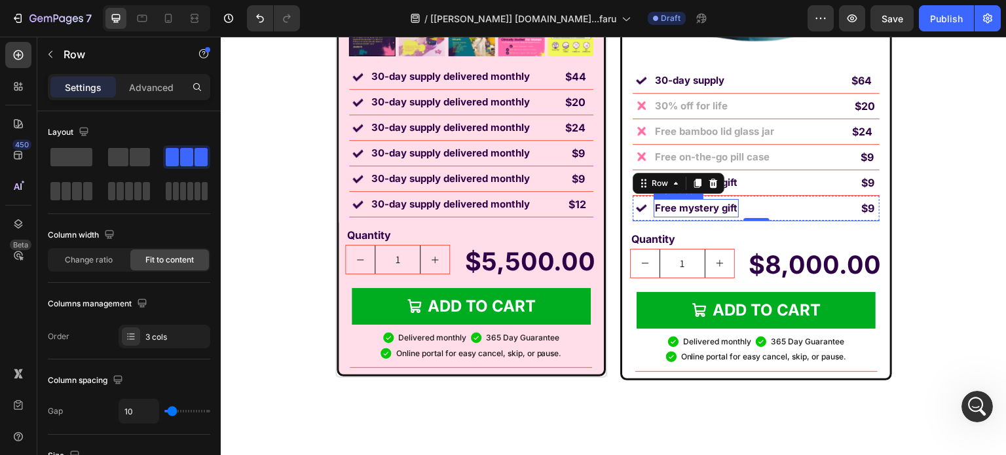
click at [706, 213] on p "Free mystery gift" at bounding box center [696, 208] width 83 height 16
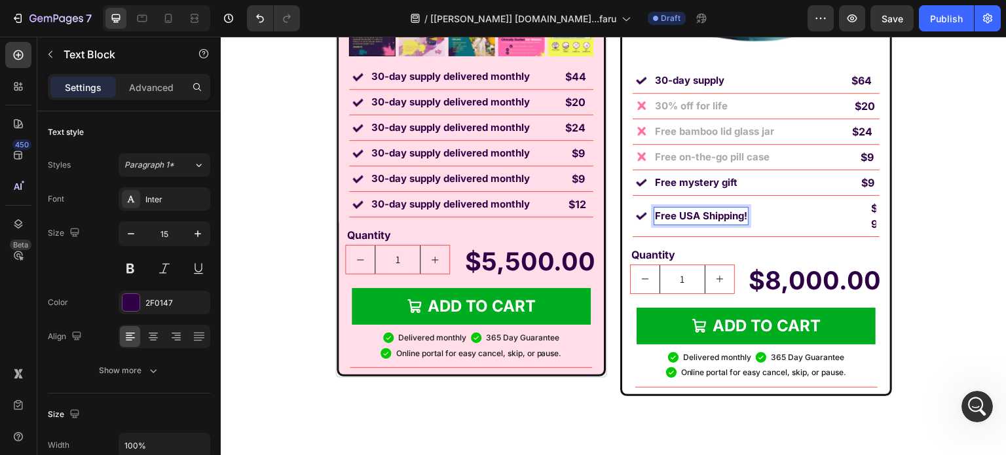
scroll to position [9313, 0]
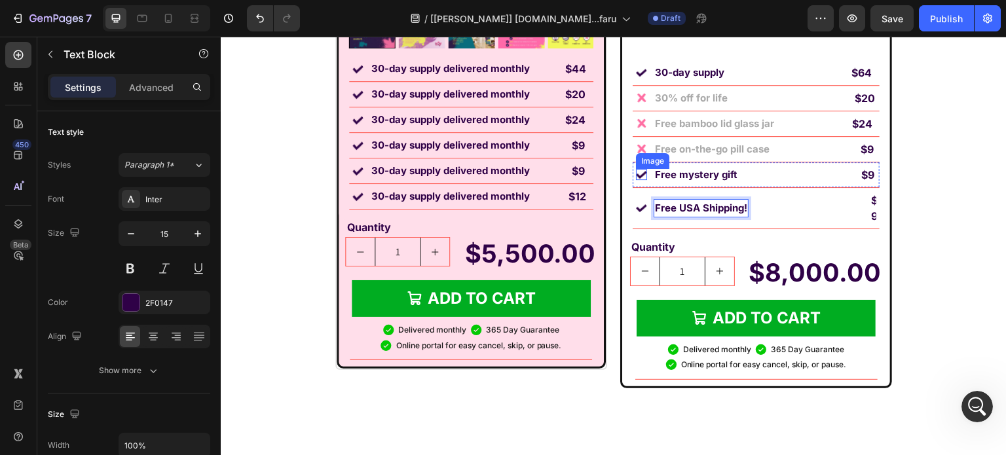
click at [639, 170] on img at bounding box center [641, 174] width 11 height 11
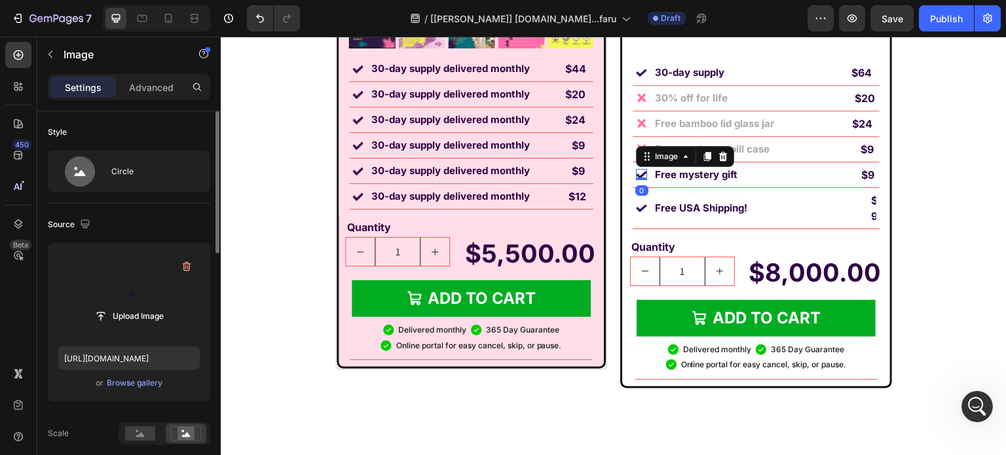
click at [118, 290] on label at bounding box center [128, 294] width 141 height 83
click at [118, 305] on input "file" at bounding box center [129, 316] width 90 height 22
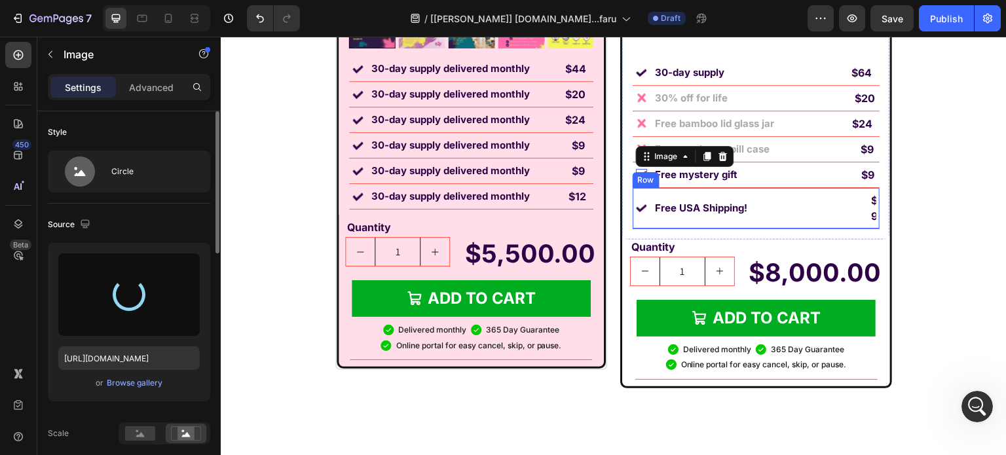
click at [774, 197] on div "$9 Text Block" at bounding box center [815, 208] width 121 height 34
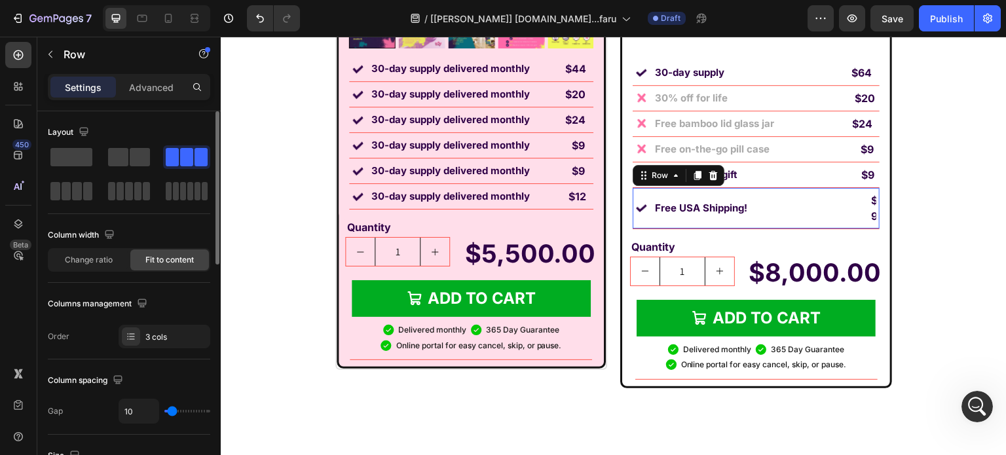
click at [870, 200] on div "$9" at bounding box center [873, 208] width 7 height 34
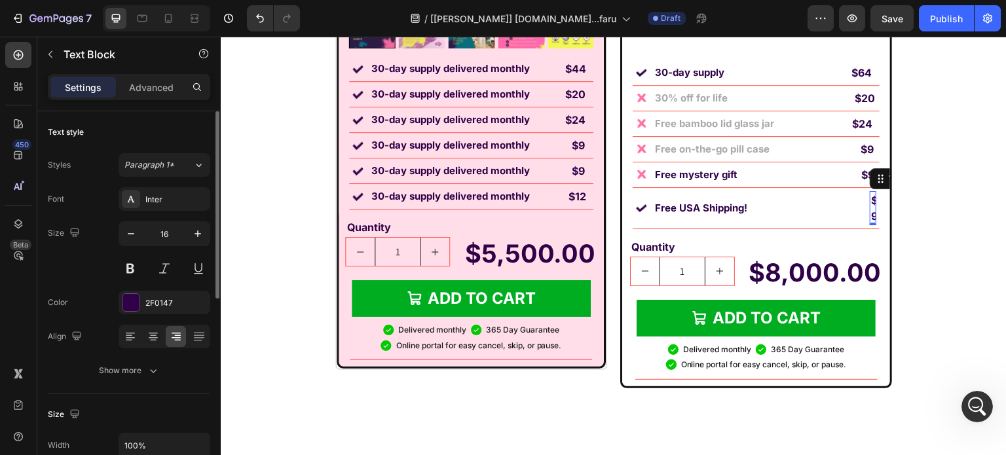
click at [147, 81] on p "Advanced" at bounding box center [151, 88] width 45 height 14
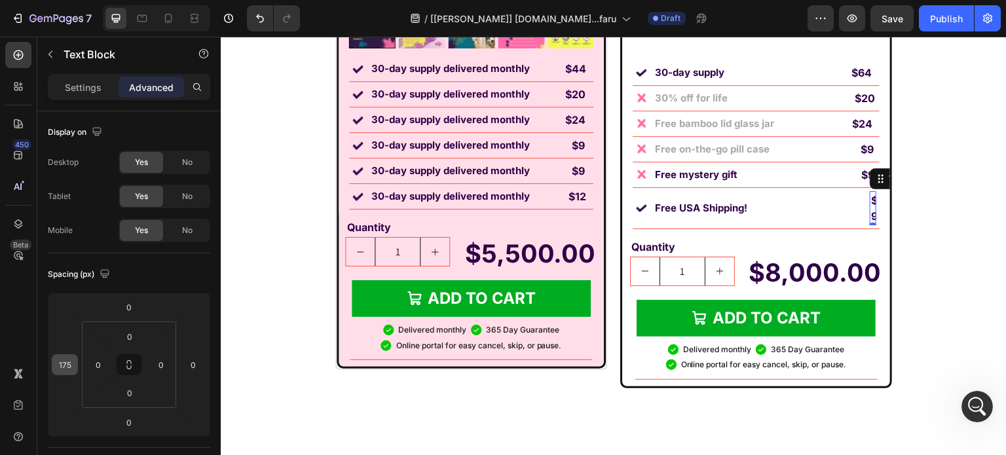
click at [60, 366] on input "175" at bounding box center [65, 365] width 20 height 20
type input "0"
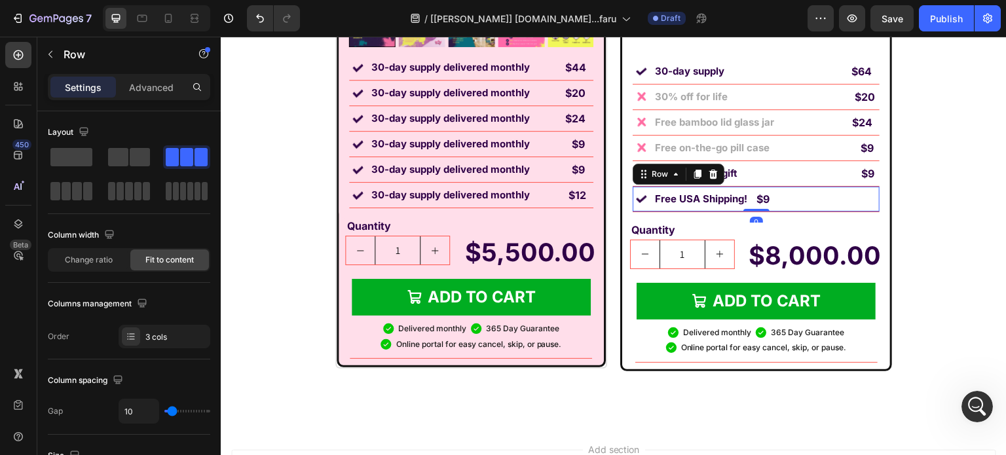
scroll to position [2, 0]
click at [761, 195] on strong "$9" at bounding box center [763, 199] width 13 height 13
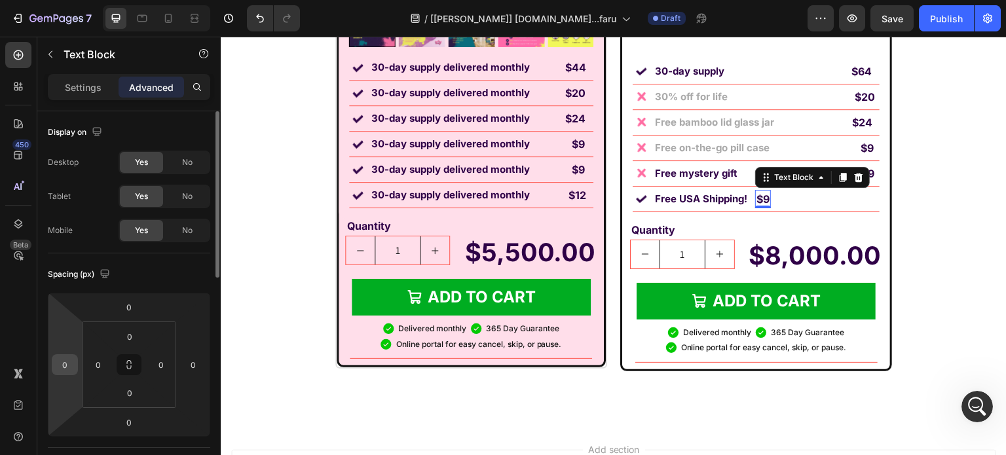
click at [60, 366] on input "0" at bounding box center [65, 365] width 20 height 20
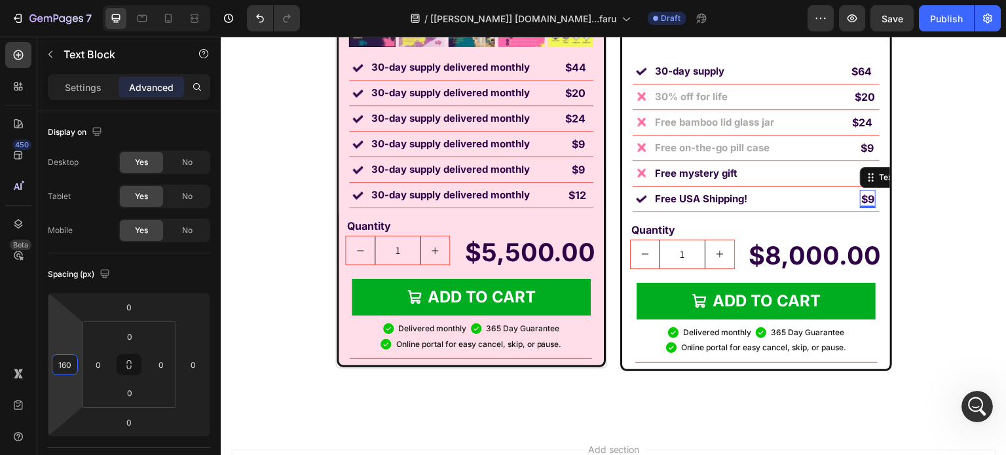
click at [868, 197] on strong "$9" at bounding box center [867, 199] width 13 height 13
click at [870, 199] on div "$9" at bounding box center [868, 199] width 16 height 18
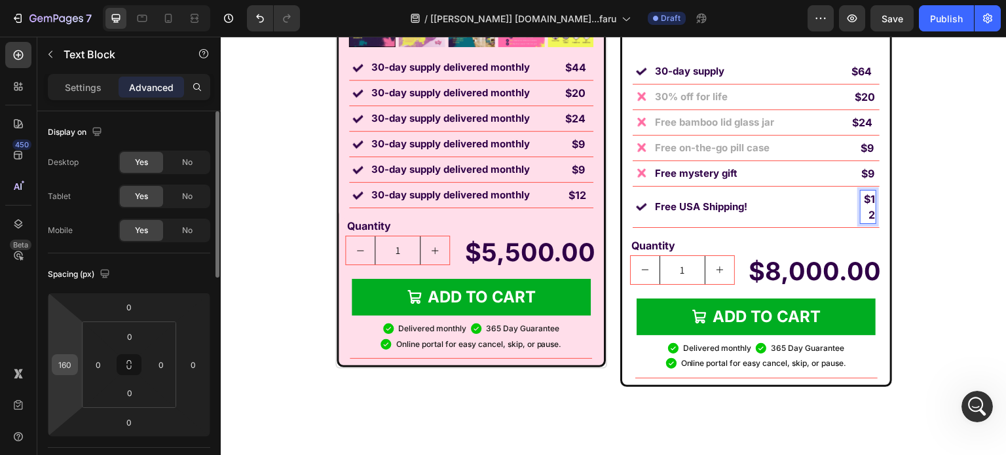
click at [60, 361] on input "160" at bounding box center [65, 365] width 20 height 20
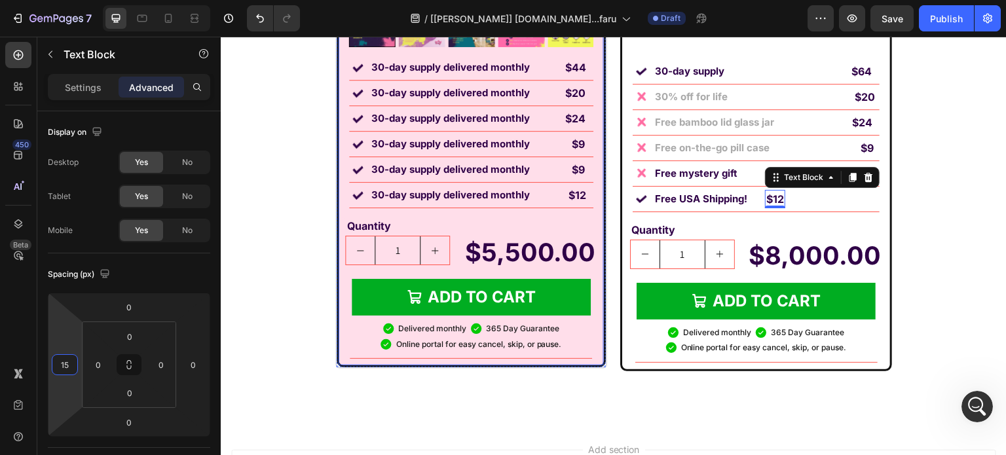
type input "150"
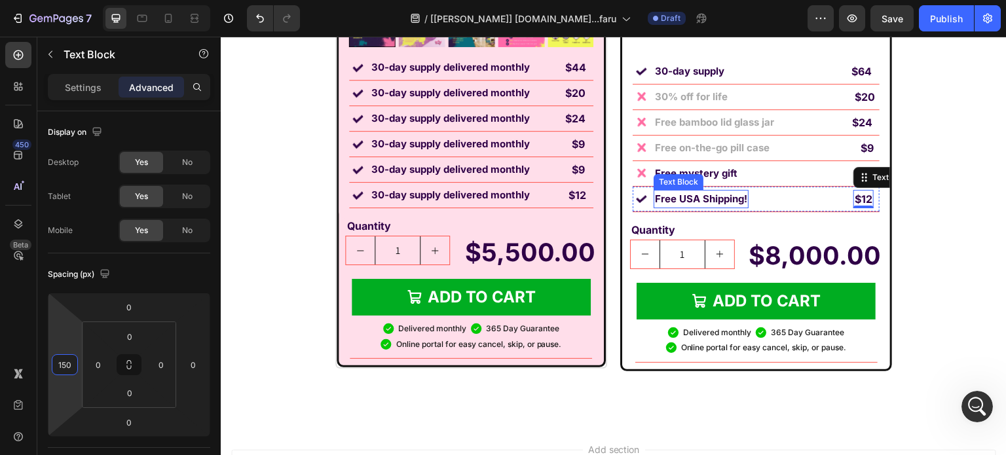
click at [655, 207] on p "Free USA Shipping!" at bounding box center [701, 199] width 92 height 16
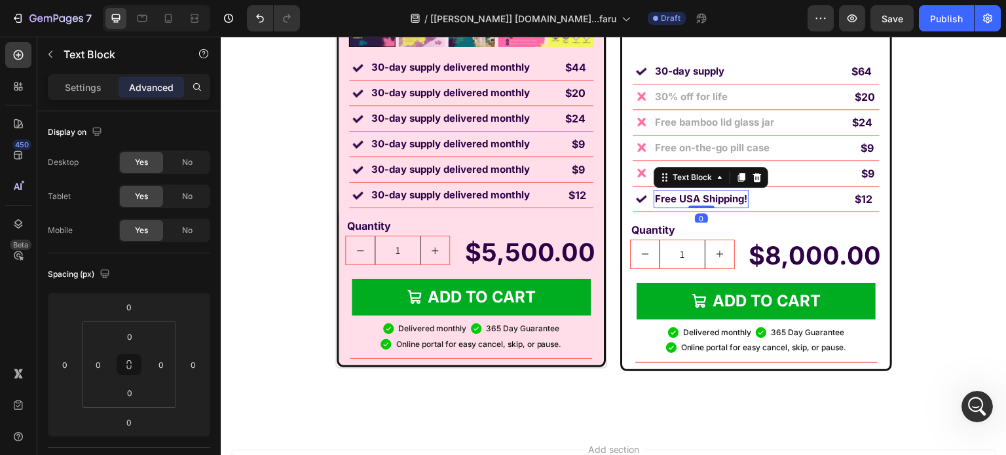
scroll to position [328, 0]
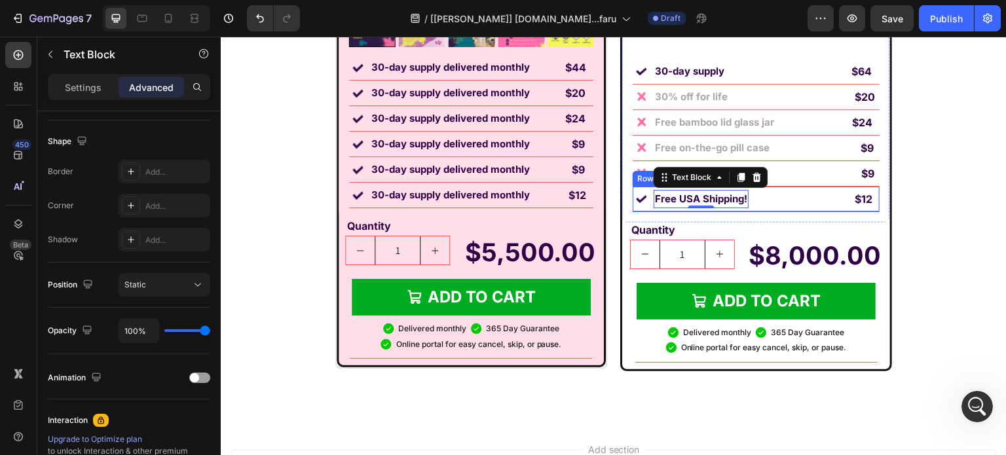
click at [798, 206] on div "$12 Text Block" at bounding box center [814, 199] width 119 height 18
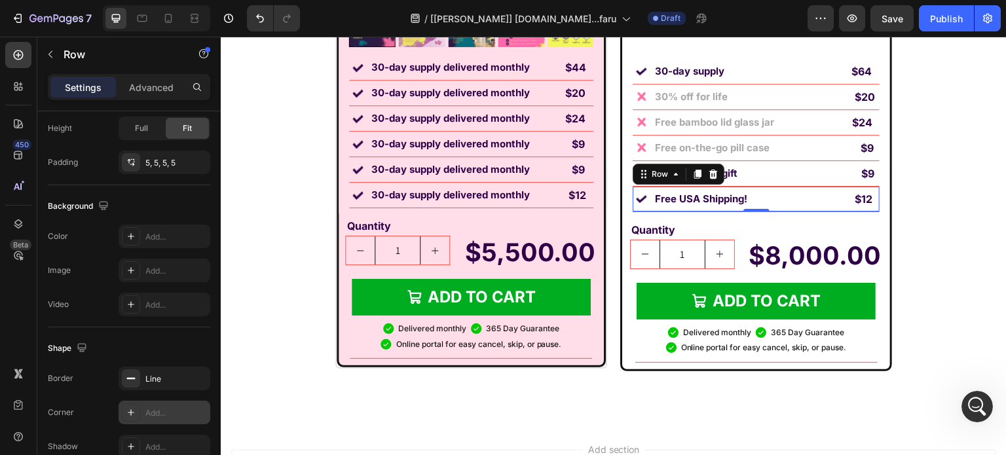
scroll to position [565, 0]
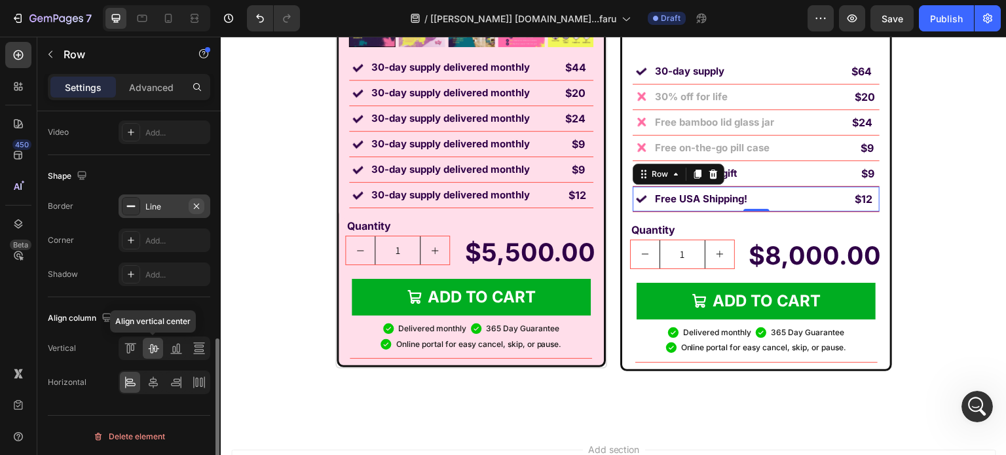
click at [194, 210] on button "button" at bounding box center [197, 206] width 16 height 16
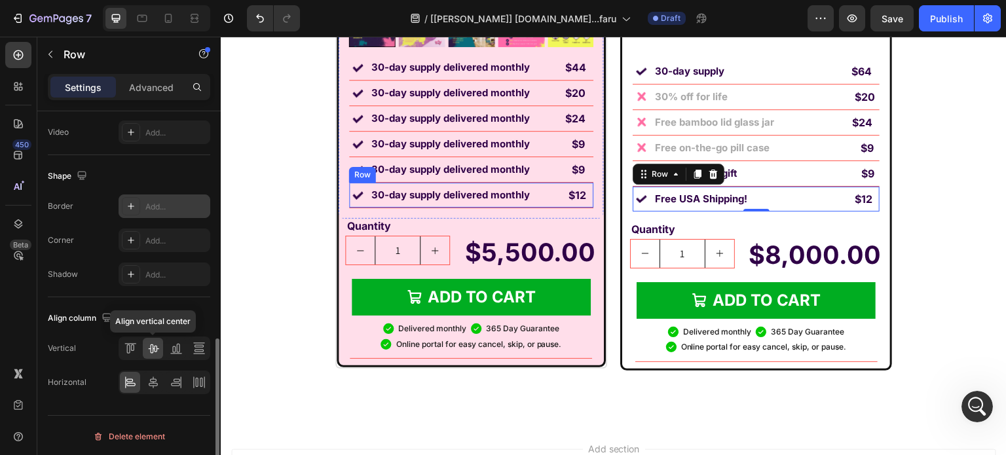
click at [539, 206] on div "Image 30-day supply delivered monthly Text Block $12 Text Block Row" at bounding box center [471, 196] width 244 height 26
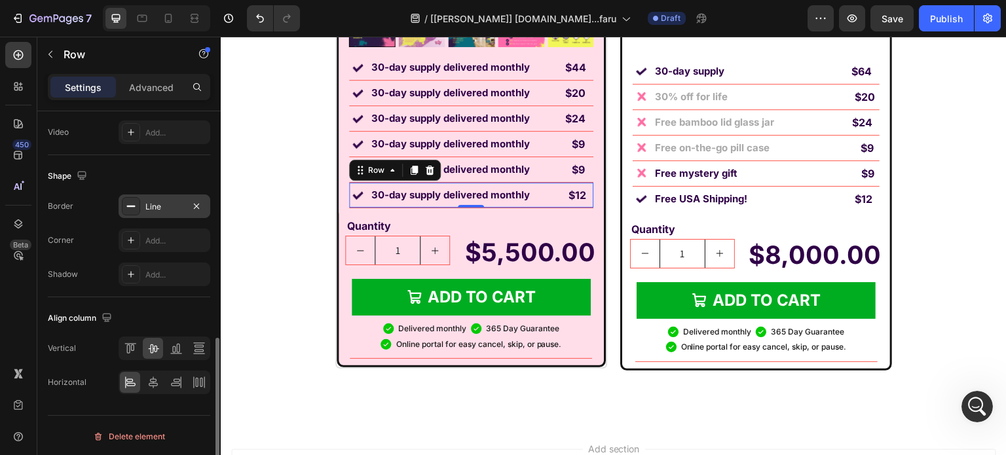
scroll to position [565, 0]
click at [197, 206] on icon "button" at bounding box center [196, 207] width 10 height 10
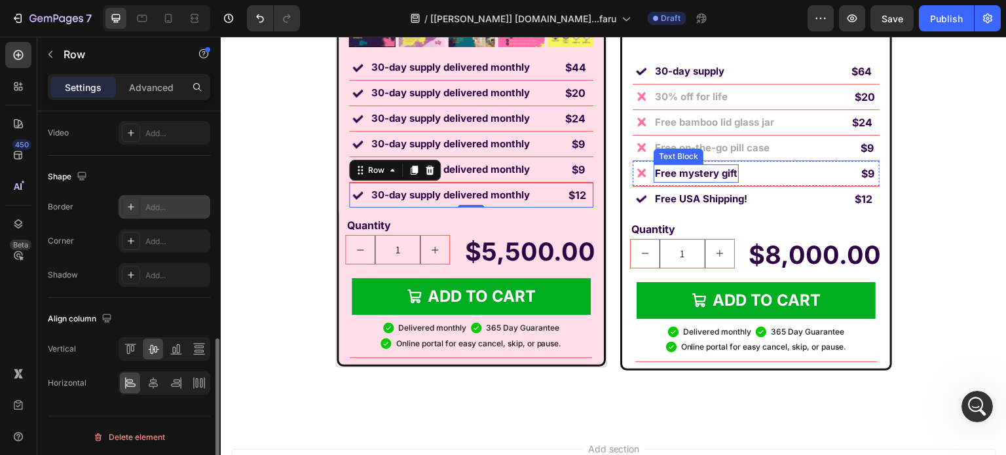
click at [688, 168] on strong "Free mystery gift" at bounding box center [696, 173] width 83 height 12
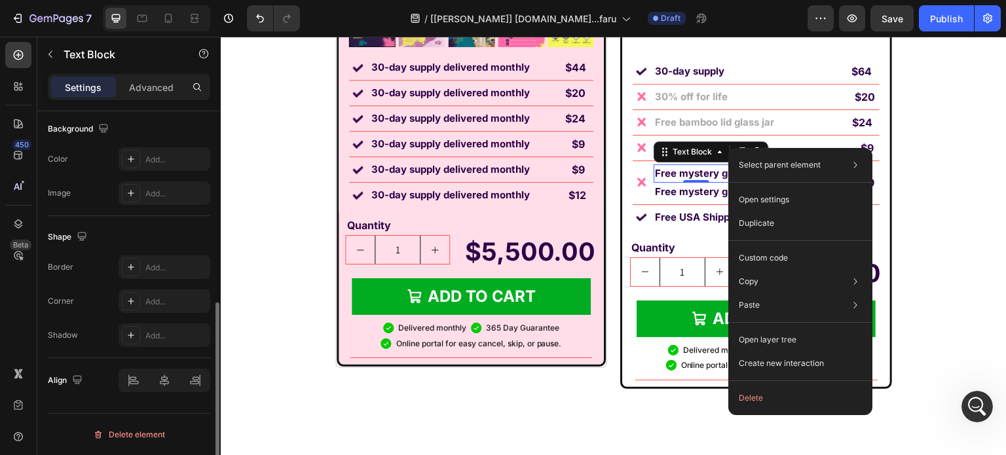
click at [665, 126] on strong "Free bamboo lid glass jar" at bounding box center [714, 122] width 119 height 12
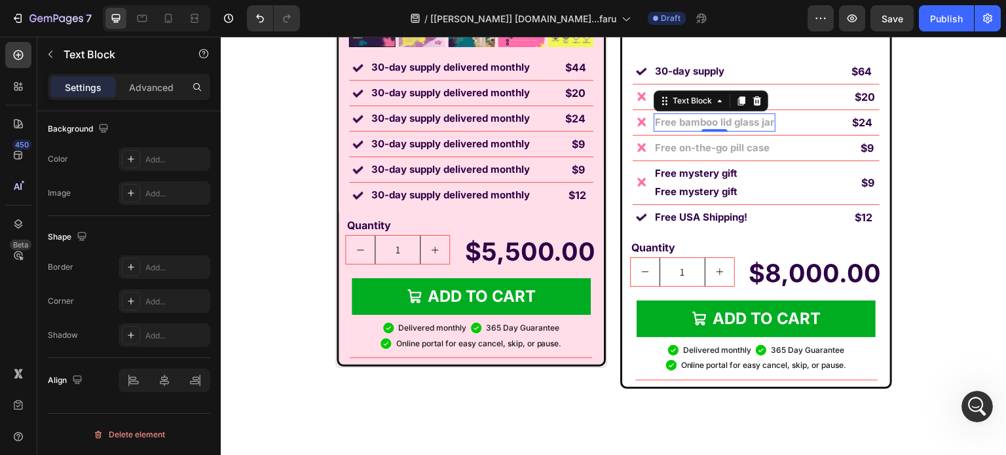
scroll to position [0, 0]
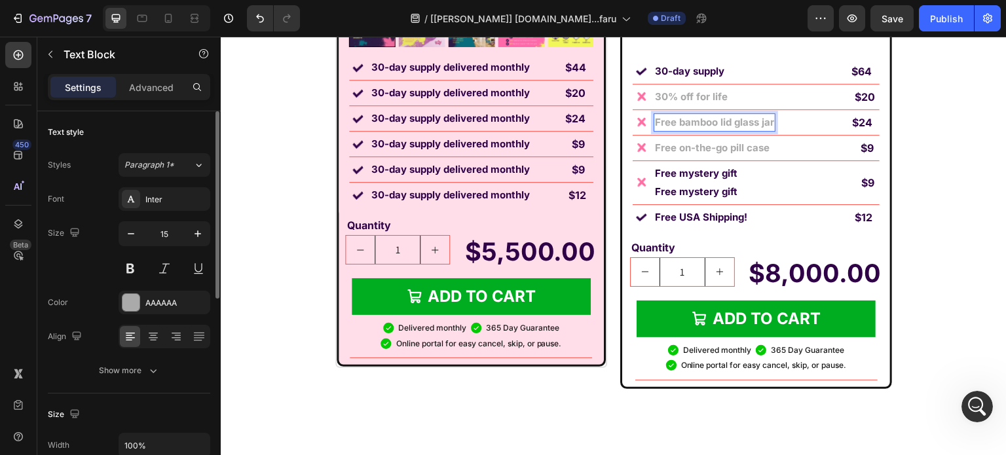
drag, startPoint x: 711, startPoint y: 128, endPoint x: 658, endPoint y: 149, distance: 56.8
click at [658, 149] on strong "Free on-the-go pill case" at bounding box center [712, 147] width 115 height 12
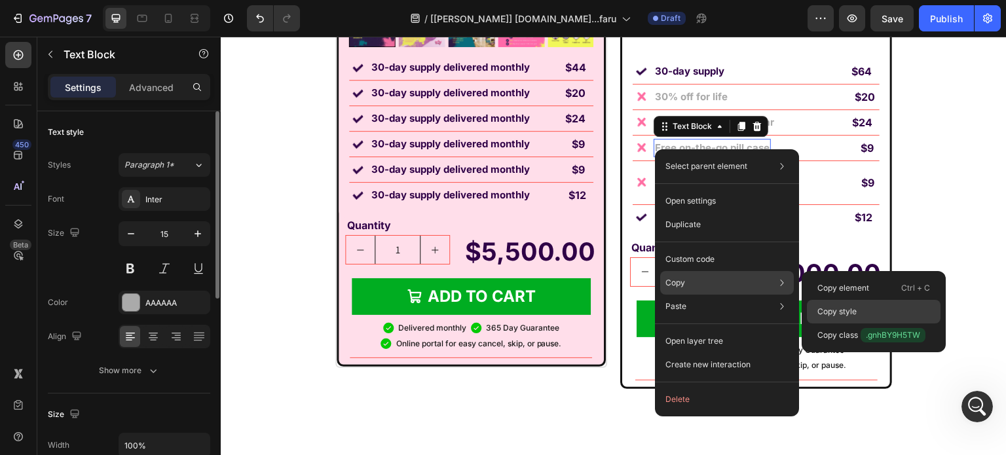
click at [879, 324] on div "Copy style" at bounding box center [874, 336] width 134 height 24
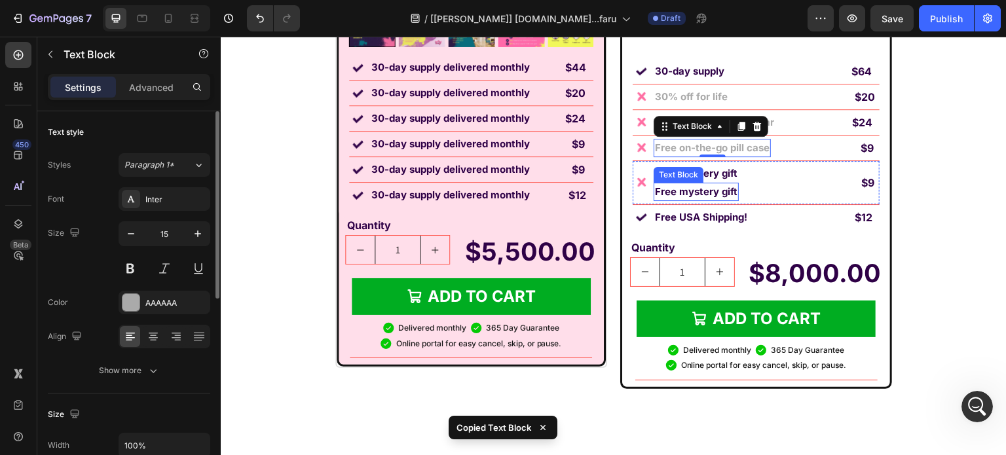
click at [690, 190] on strong "Free mystery gift" at bounding box center [696, 191] width 83 height 12
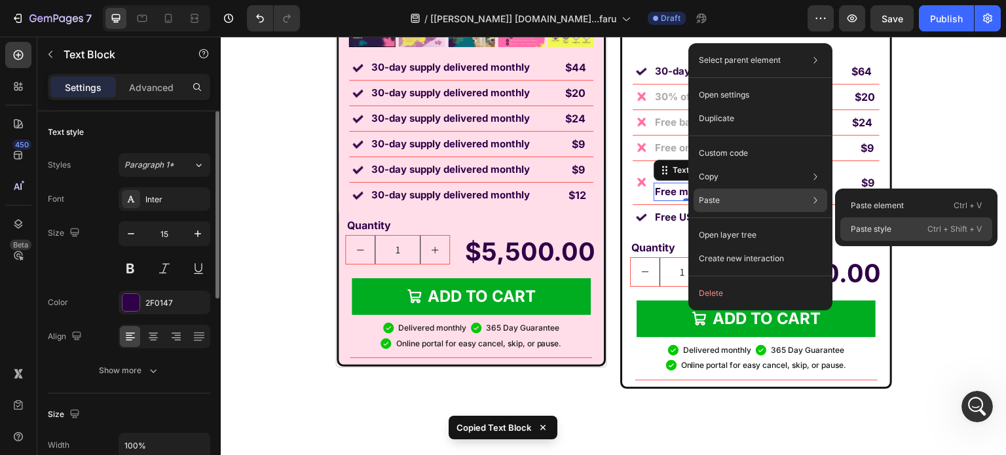
click at [899, 233] on div "Paste style Ctrl + Shift + V" at bounding box center [916, 229] width 152 height 24
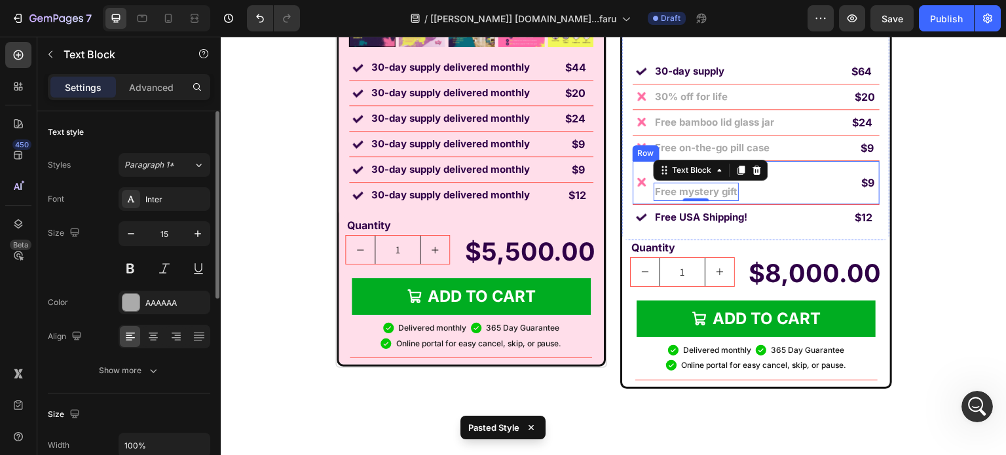
click at [745, 191] on div "$9 Text Block" at bounding box center [810, 182] width 130 height 37
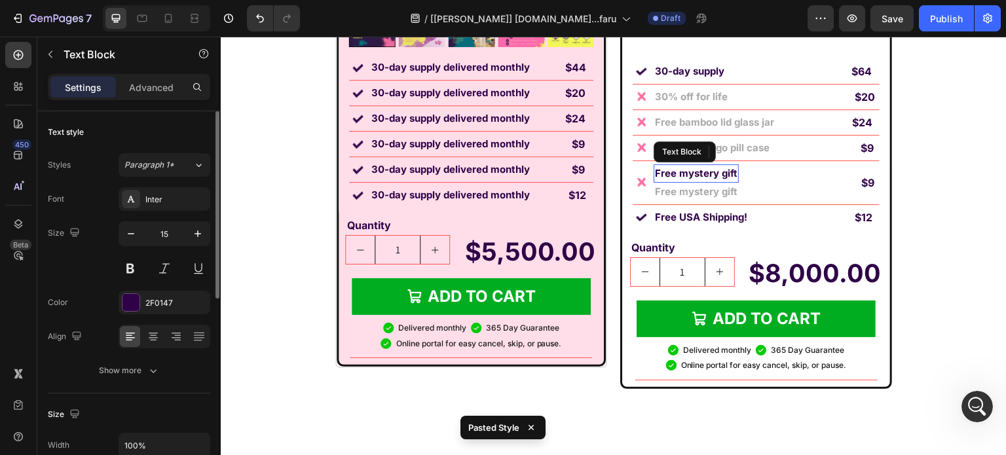
click at [713, 171] on strong "Free mystery gift" at bounding box center [696, 173] width 83 height 12
click at [756, 158] on div at bounding box center [757, 152] width 16 height 16
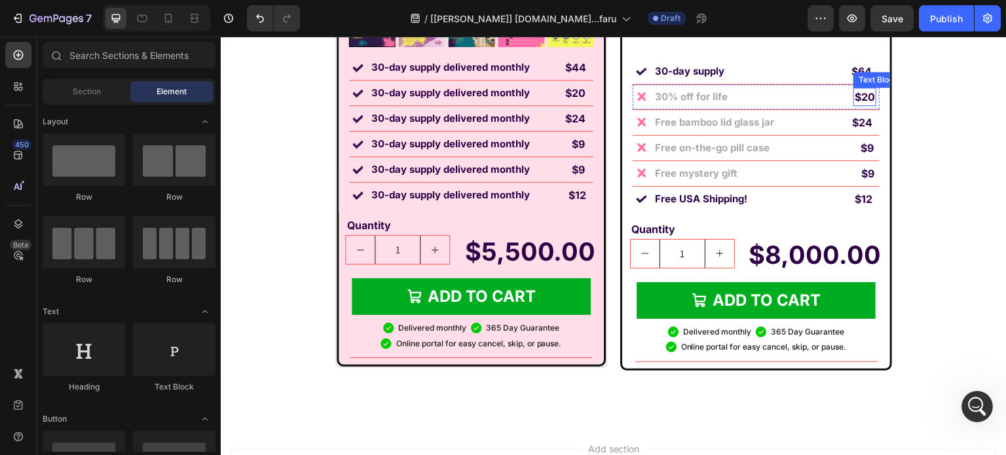
click at [859, 97] on strong "$20" at bounding box center [865, 96] width 20 height 13
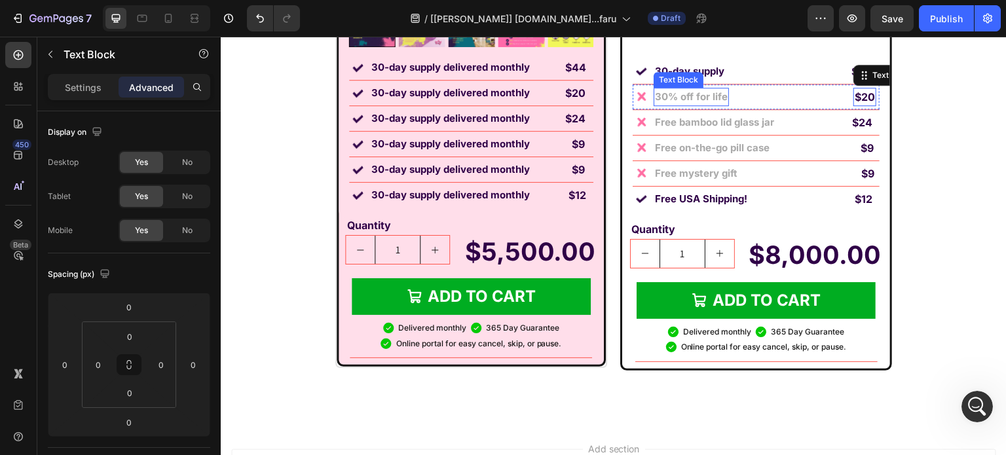
click at [667, 100] on strong "30% off for life" at bounding box center [691, 96] width 73 height 12
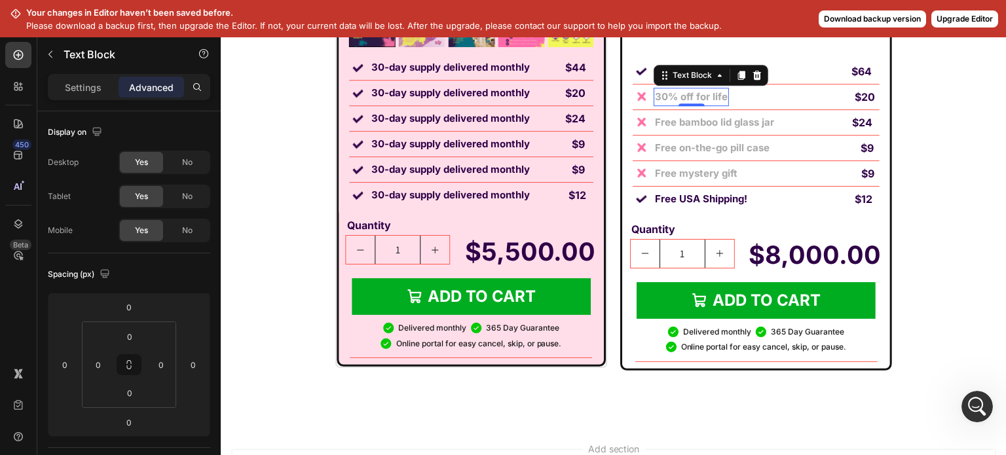
click at [855, 92] on strong "$20" at bounding box center [865, 96] width 20 height 13
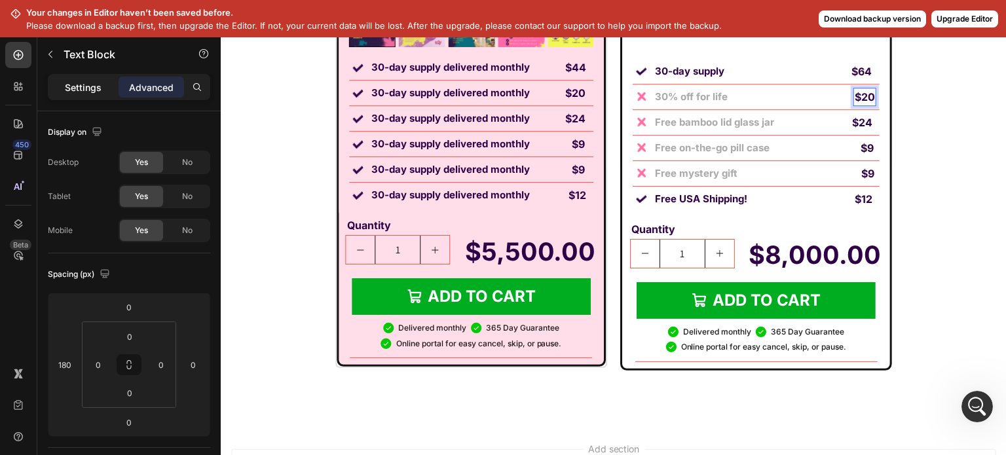
click at [79, 83] on p "Settings" at bounding box center [83, 88] width 37 height 14
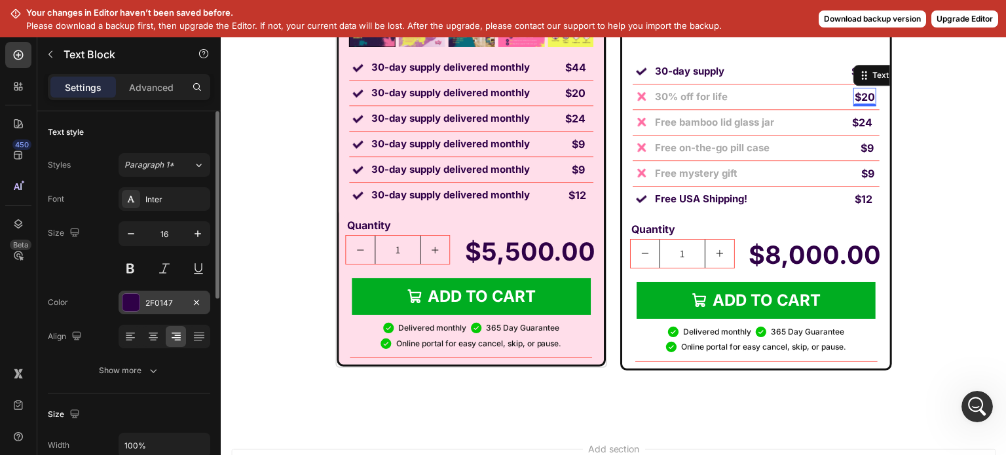
scroll to position [131, 0]
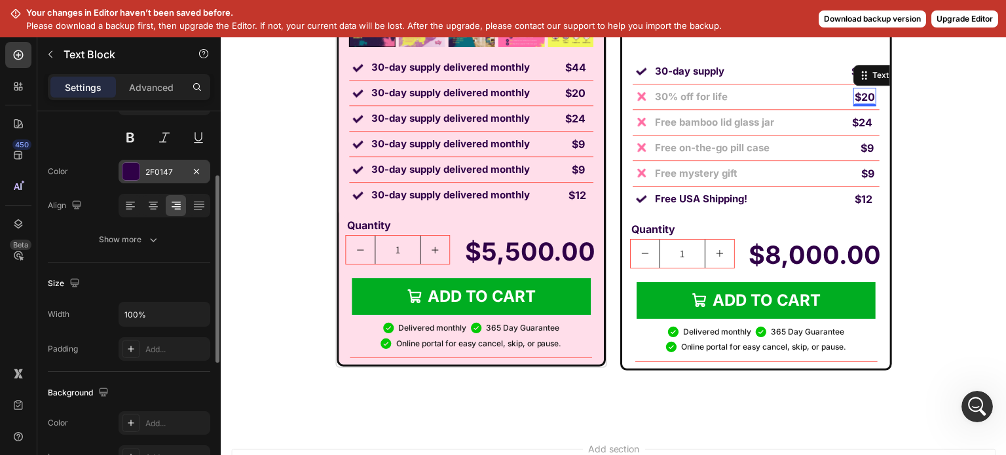
click at [148, 174] on div "2F0147" at bounding box center [164, 172] width 38 height 12
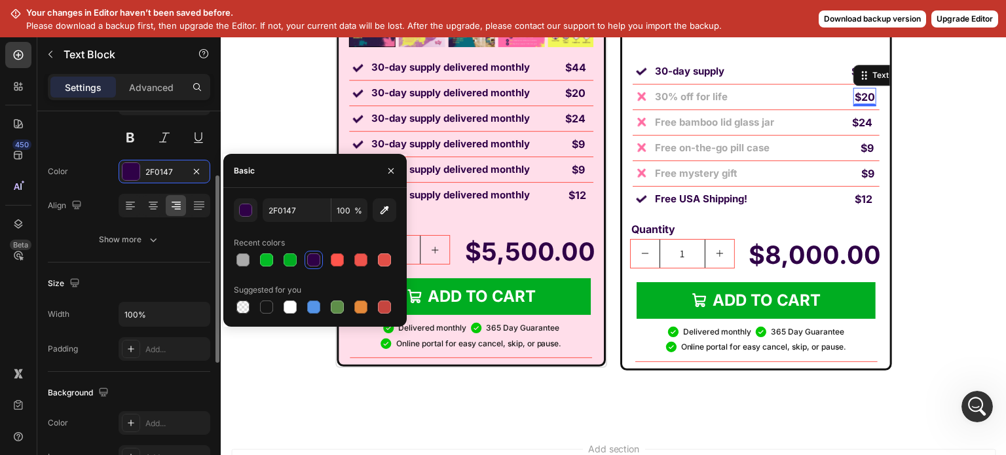
type input "#AAAAAA"
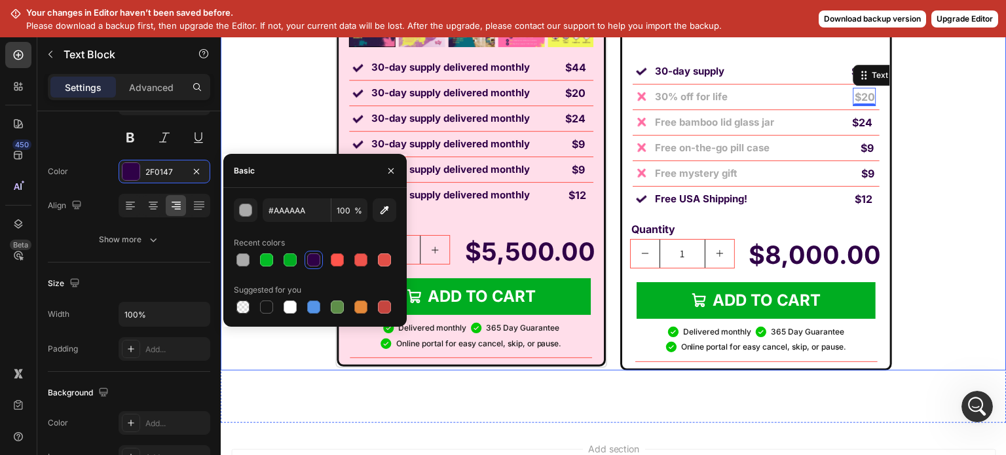
click at [865, 125] on strong "$24" at bounding box center [862, 122] width 20 height 13
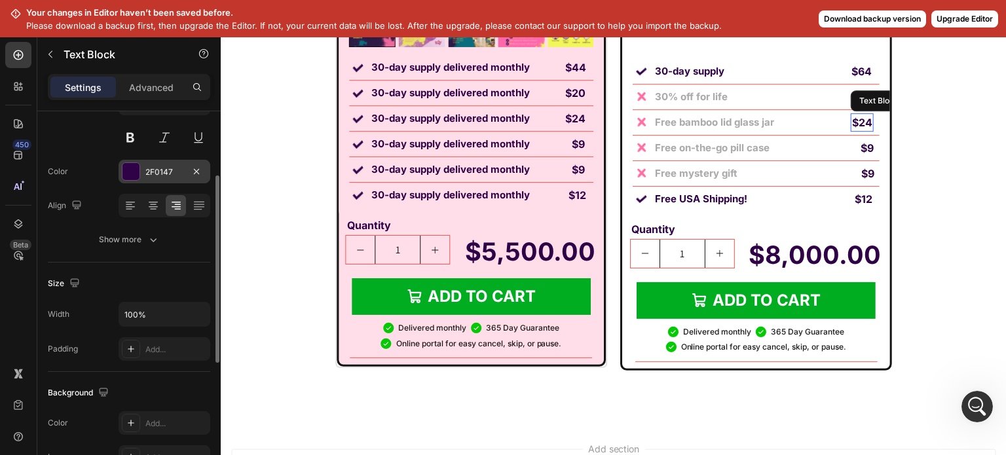
click at [147, 167] on div "2F0147" at bounding box center [164, 172] width 38 height 12
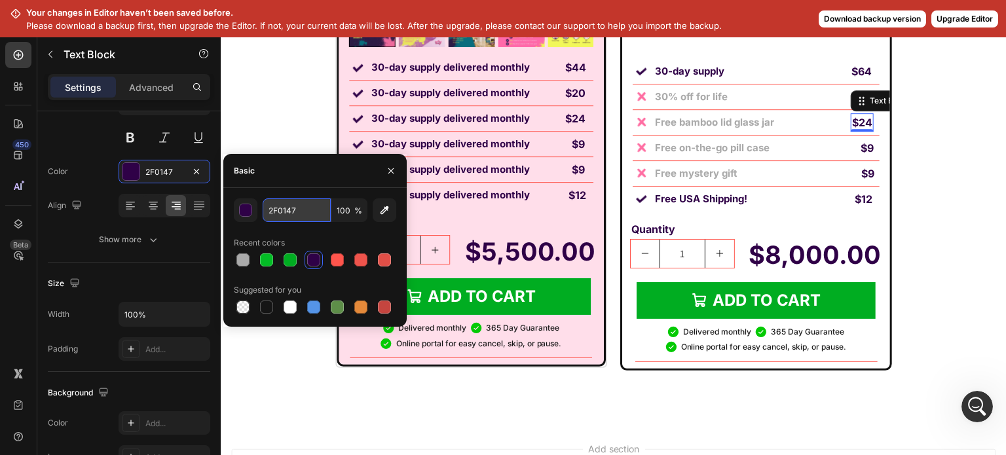
click at [300, 206] on input "2F0147" at bounding box center [297, 210] width 68 height 24
paste input "#AAAAAA"
type input "#AAAAAA"
click at [861, 149] on strong "$9" at bounding box center [867, 147] width 13 height 13
click at [301, 206] on input "2F0147" at bounding box center [297, 210] width 68 height 24
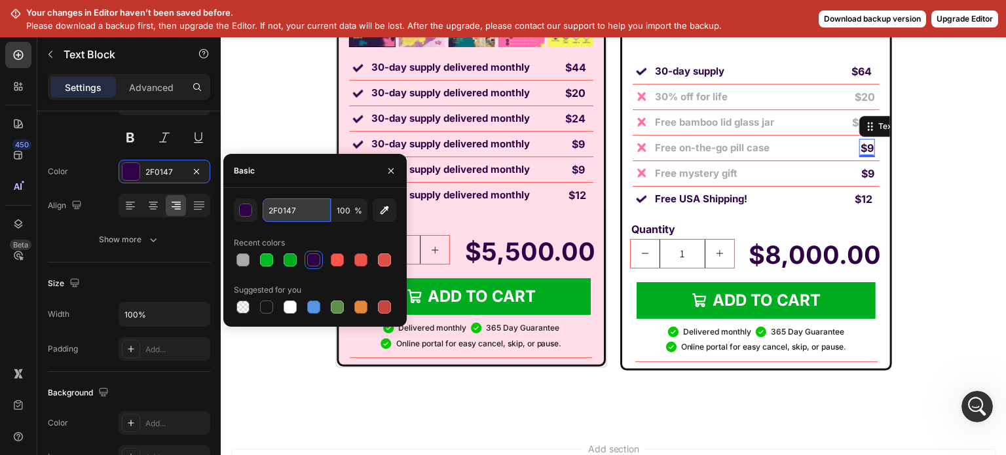
paste input "#AAAAAA"
type input "#AAAAAA"
click at [861, 172] on strong "$9" at bounding box center [867, 173] width 13 height 13
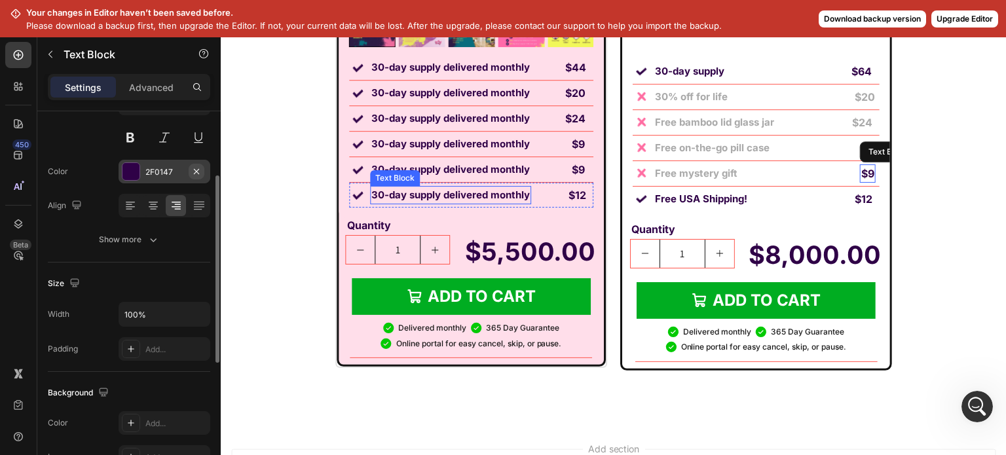
click at [147, 162] on div "2F0147" at bounding box center [165, 172] width 92 height 24
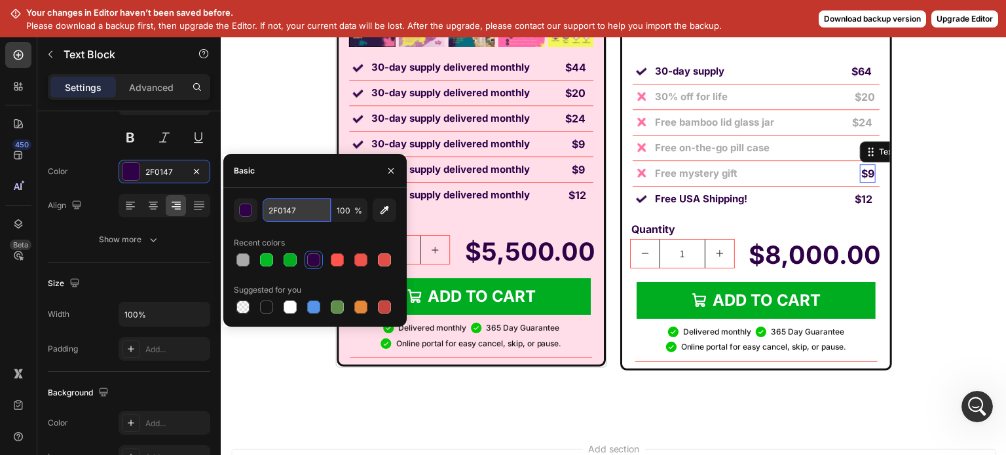
click at [307, 207] on input "2F0147" at bounding box center [297, 210] width 68 height 24
paste input "#AAAAAA"
type input "#AAAAAA"
click at [956, 18] on button "Upgrade Editor" at bounding box center [964, 18] width 67 height 17
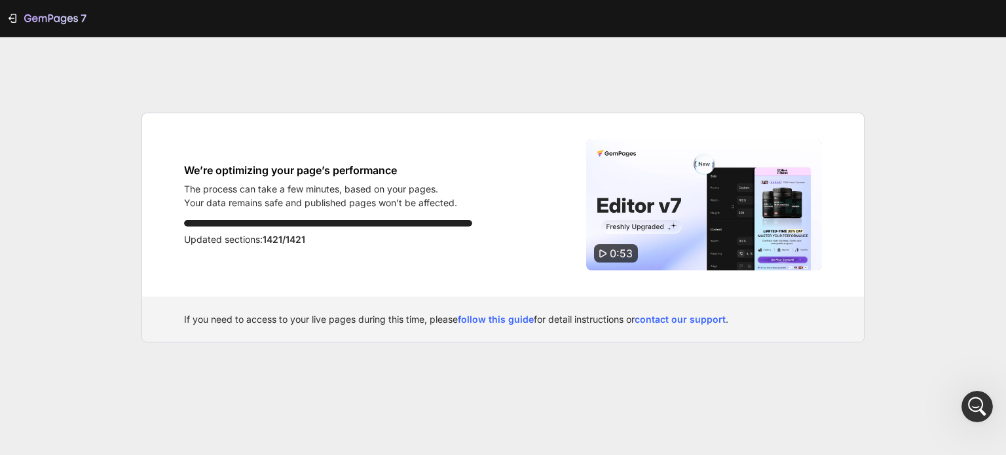
click at [474, 225] on div "We’re optimizing your page’s performance The process can take a few minutes, ba…" at bounding box center [503, 204] width 722 height 183
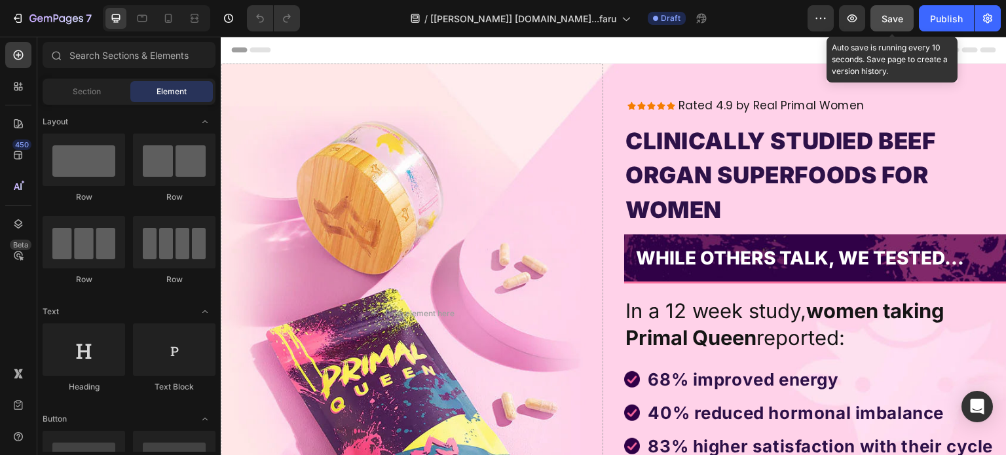
click at [893, 20] on span "Save" at bounding box center [893, 18] width 22 height 11
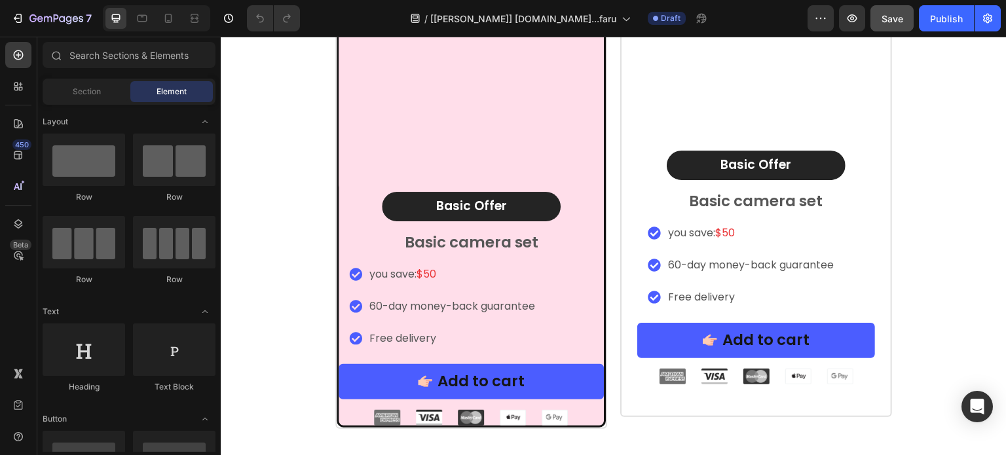
scroll to position [8891, 0]
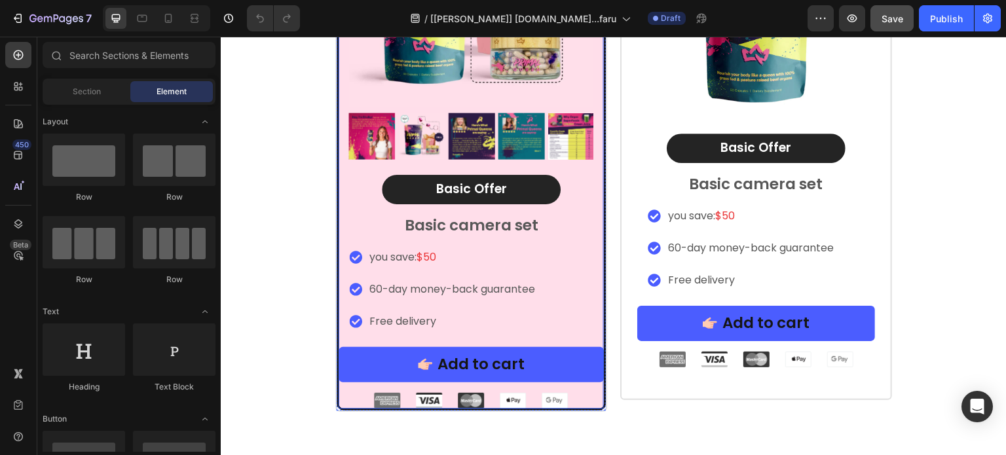
drag, startPoint x: 364, startPoint y: 182, endPoint x: 371, endPoint y: 185, distance: 7.3
click at [370, 185] on div "Image [DATE] Special Offer Heading Row 1 Month AutoShip & Save Heading Product …" at bounding box center [471, 1] width 265 height 491
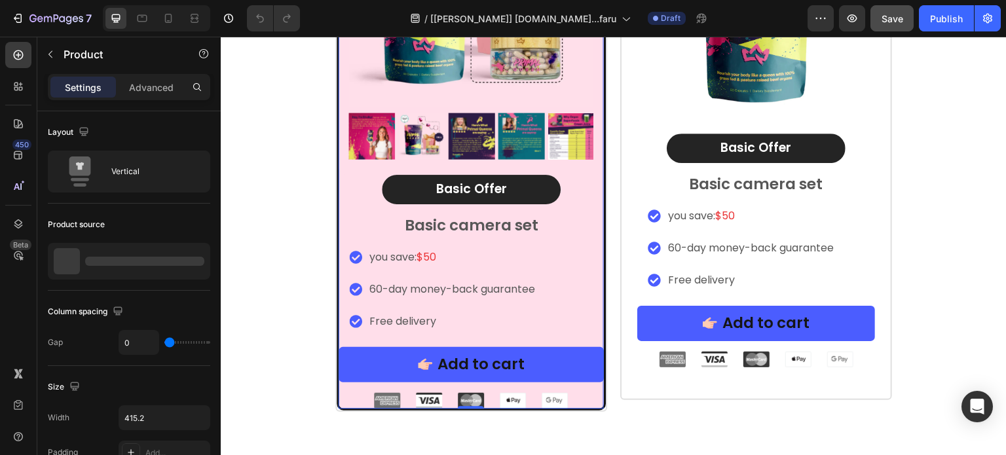
click at [371, 185] on div "Image [DATE] Special Offer Heading Row 1 Month AutoShip & Save Heading Product …" at bounding box center [471, 1] width 265 height 491
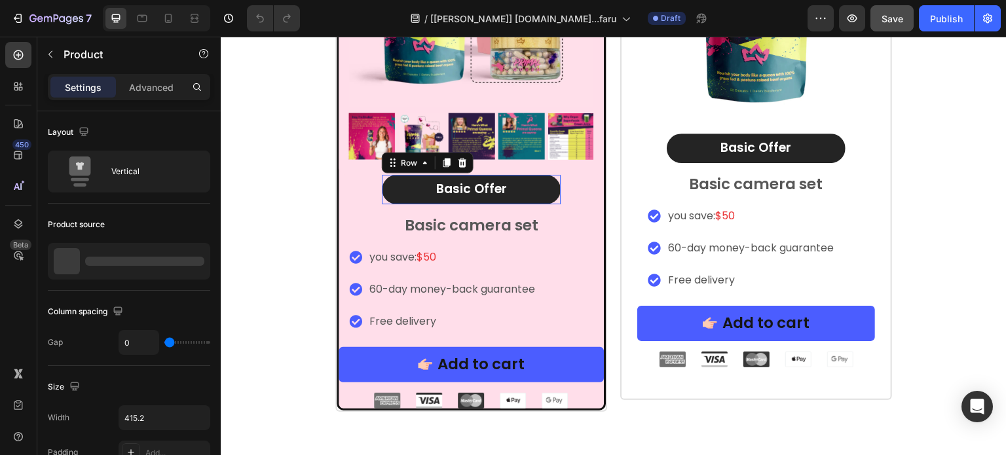
click at [382, 185] on div "Basic Offer Text Block Row 0" at bounding box center [471, 189] width 179 height 29
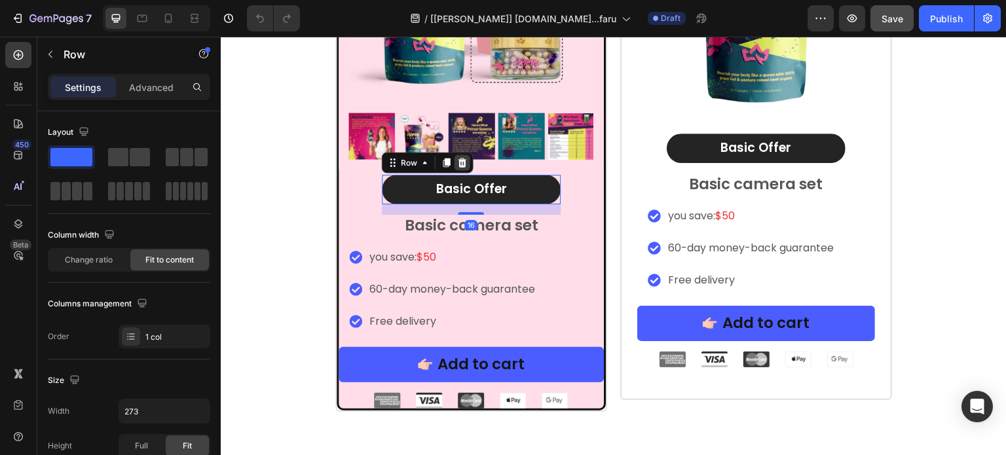
click at [459, 160] on icon at bounding box center [462, 162] width 9 height 9
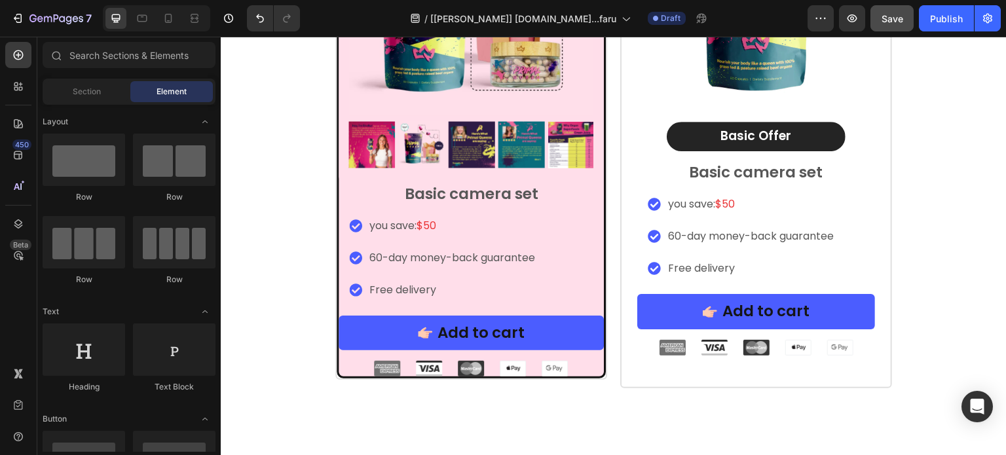
scroll to position [8899, 0]
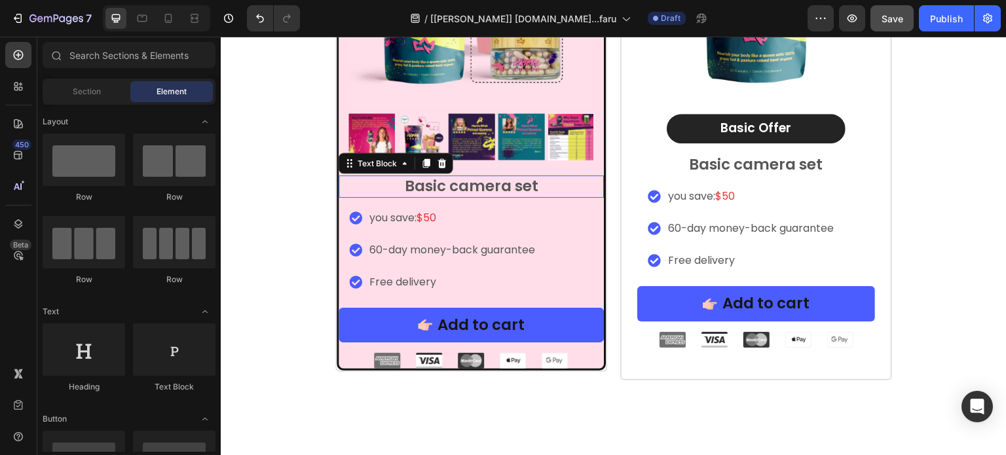
click at [460, 185] on p "Basic camera set" at bounding box center [471, 187] width 263 height 20
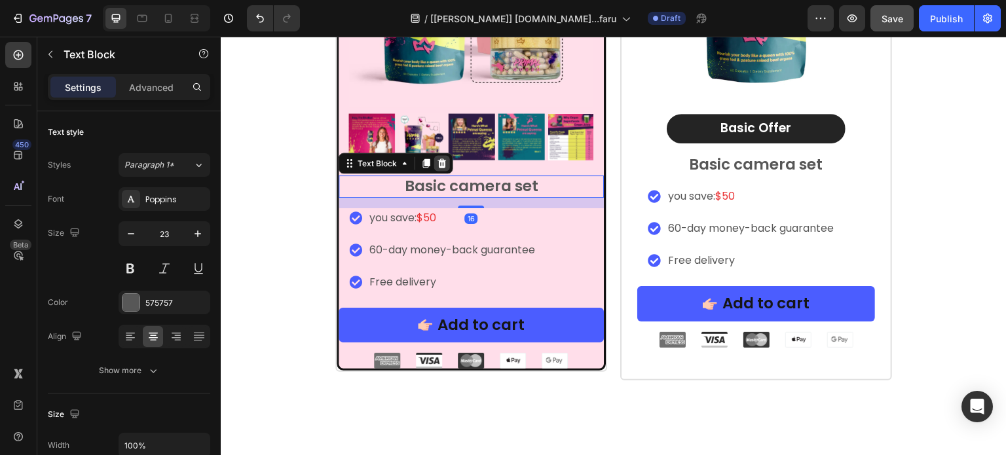
click at [441, 159] on icon at bounding box center [442, 163] width 10 height 10
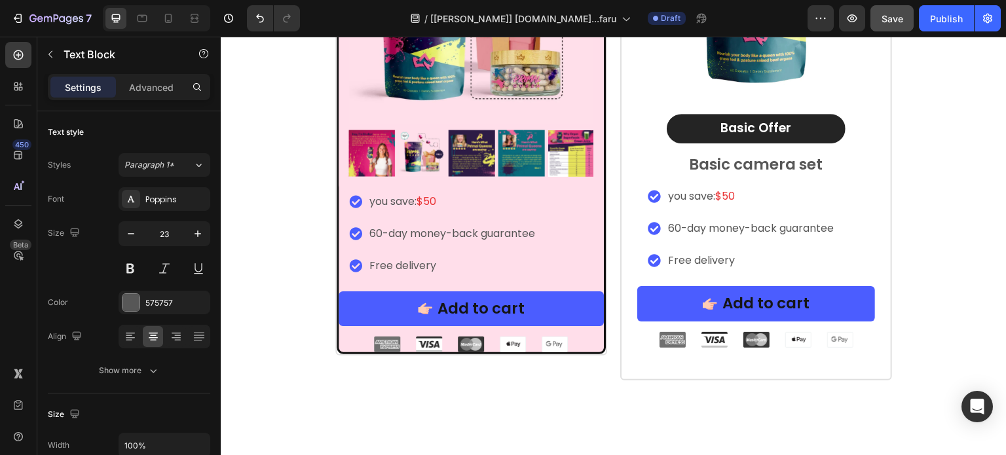
scroll to position [8916, 0]
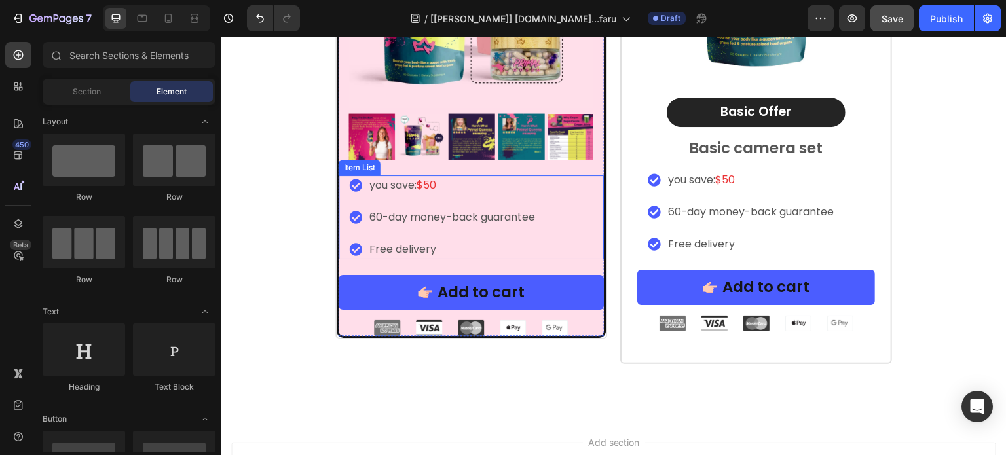
click at [540, 184] on div "you save: $50 60-day money-back guarantee Free delivery" at bounding box center [471, 218] width 265 height 84
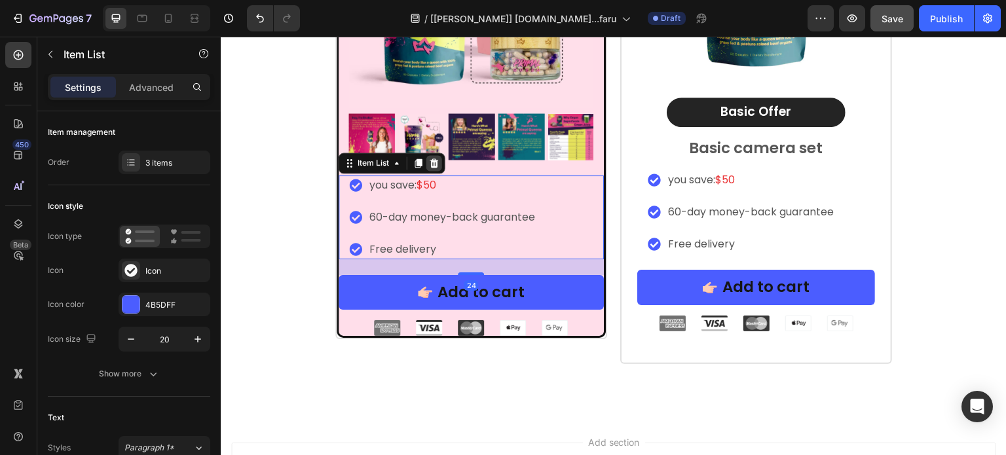
click at [430, 166] on icon at bounding box center [434, 163] width 10 height 10
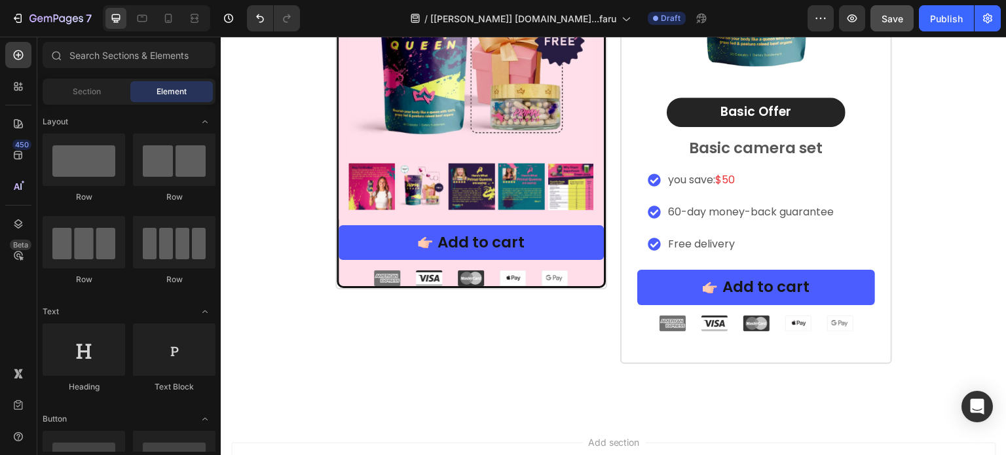
scroll to position [8965, 0]
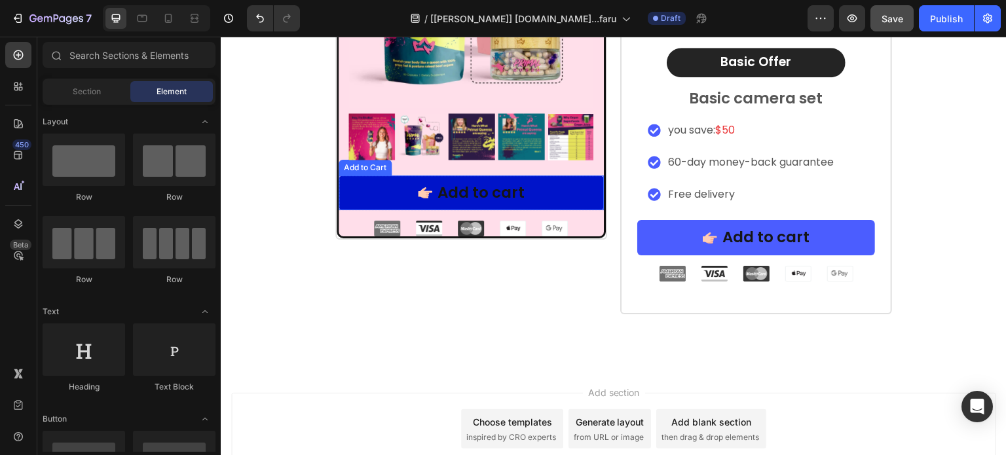
click at [533, 198] on button "Add to cart" at bounding box center [471, 193] width 265 height 35
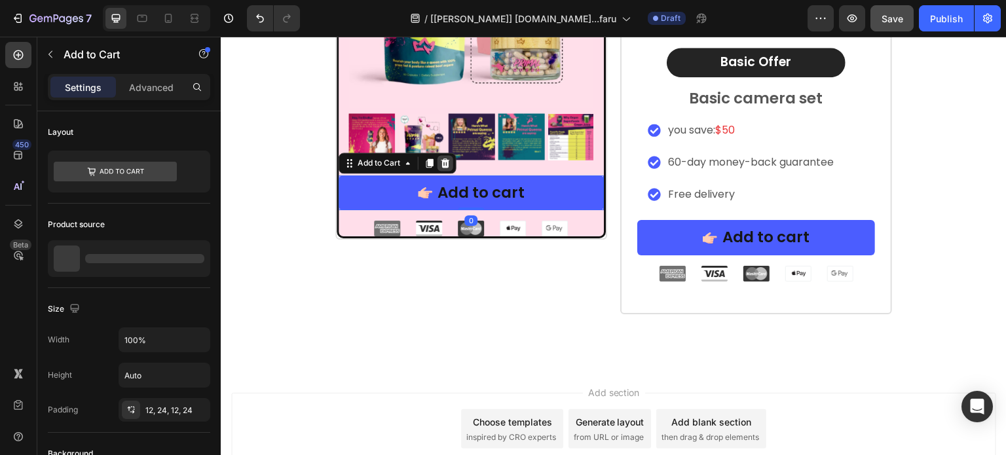
click at [445, 156] on div at bounding box center [446, 163] width 16 height 16
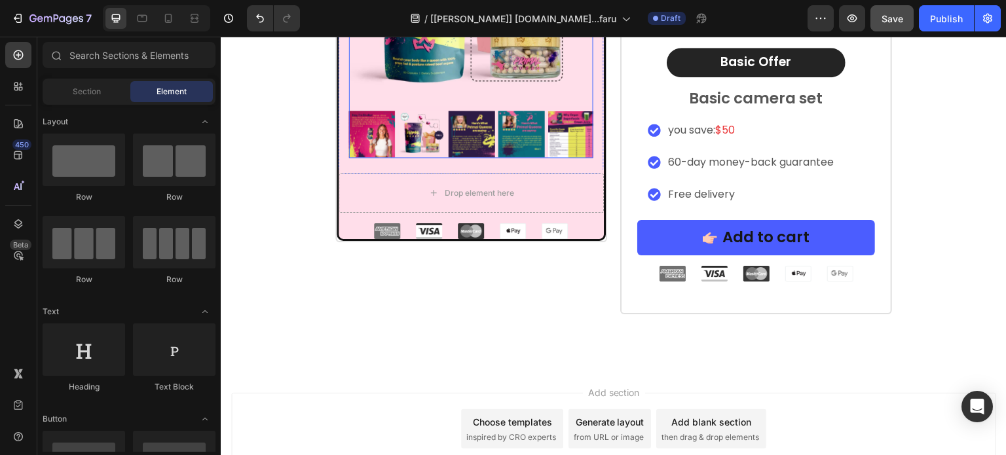
scroll to position [8964, 0]
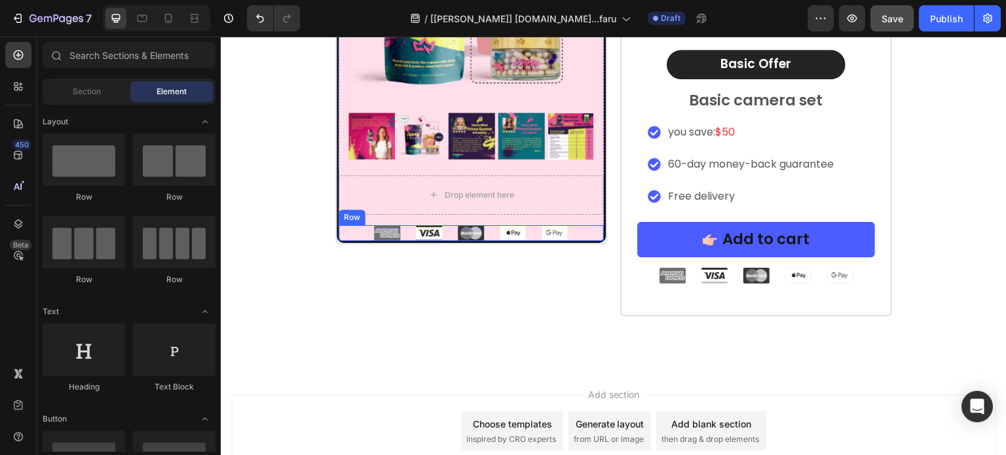
click at [575, 228] on div "Image Image Image Image Image Row" at bounding box center [471, 233] width 265 height 16
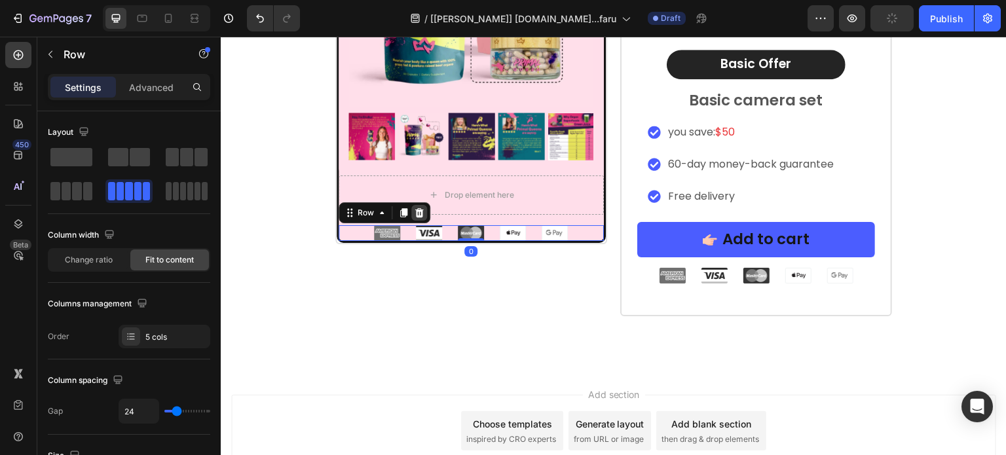
click at [420, 215] on div at bounding box center [419, 213] width 16 height 16
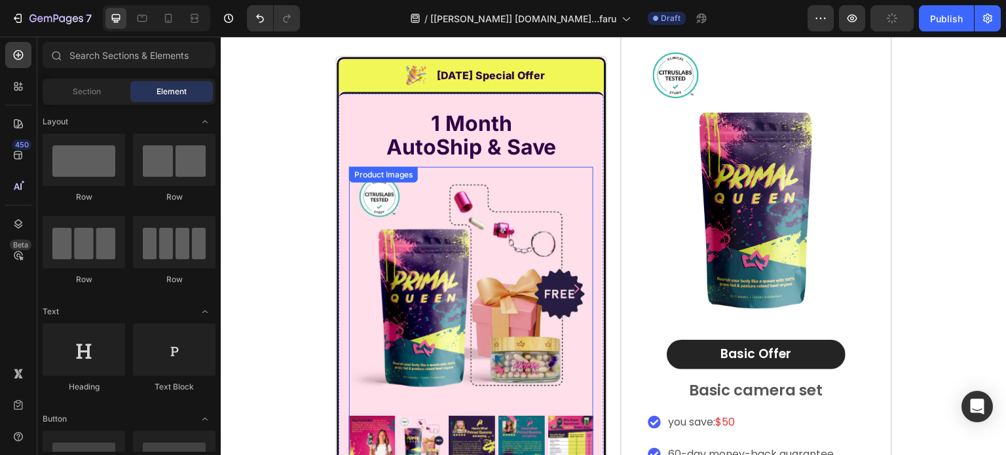
scroll to position [8584, 0]
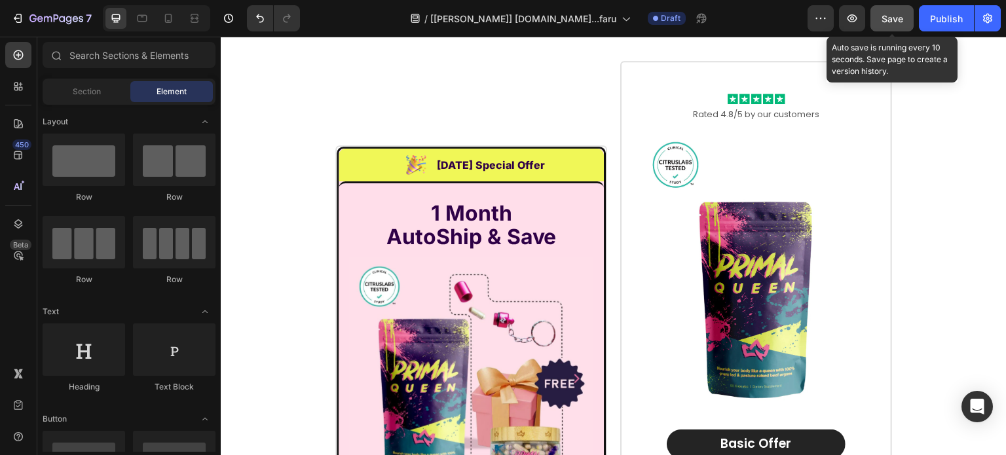
click at [903, 9] on button "Save" at bounding box center [892, 18] width 43 height 26
